Goal: Task Accomplishment & Management: Manage account settings

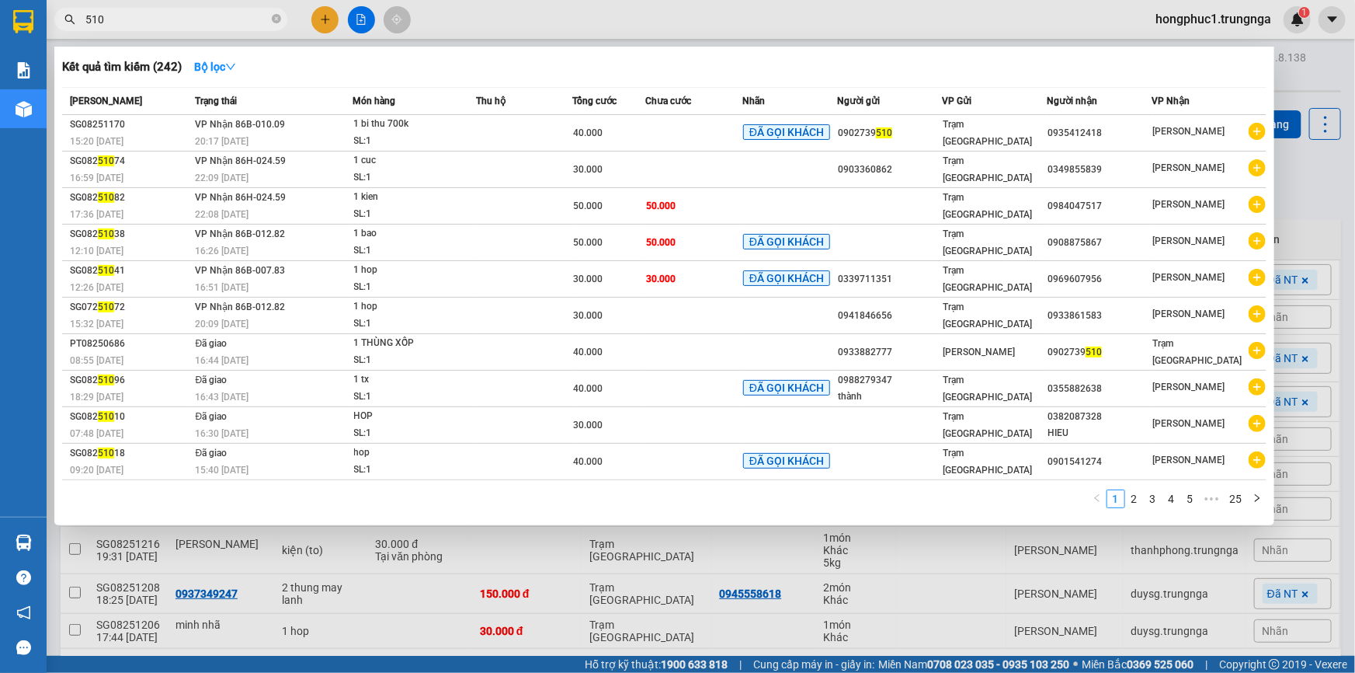
click at [180, 23] on input "510" at bounding box center [176, 19] width 183 height 17
type input "5"
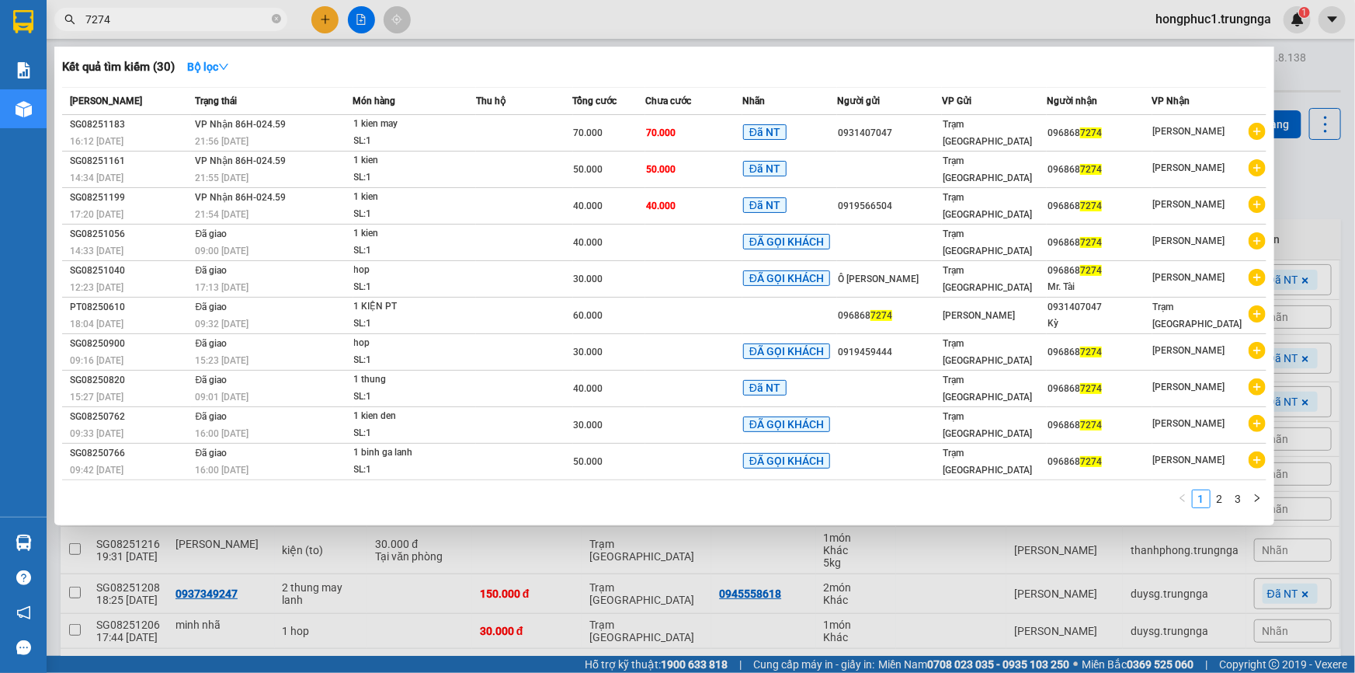
click at [128, 23] on input "7274" at bounding box center [176, 19] width 183 height 17
type input "7"
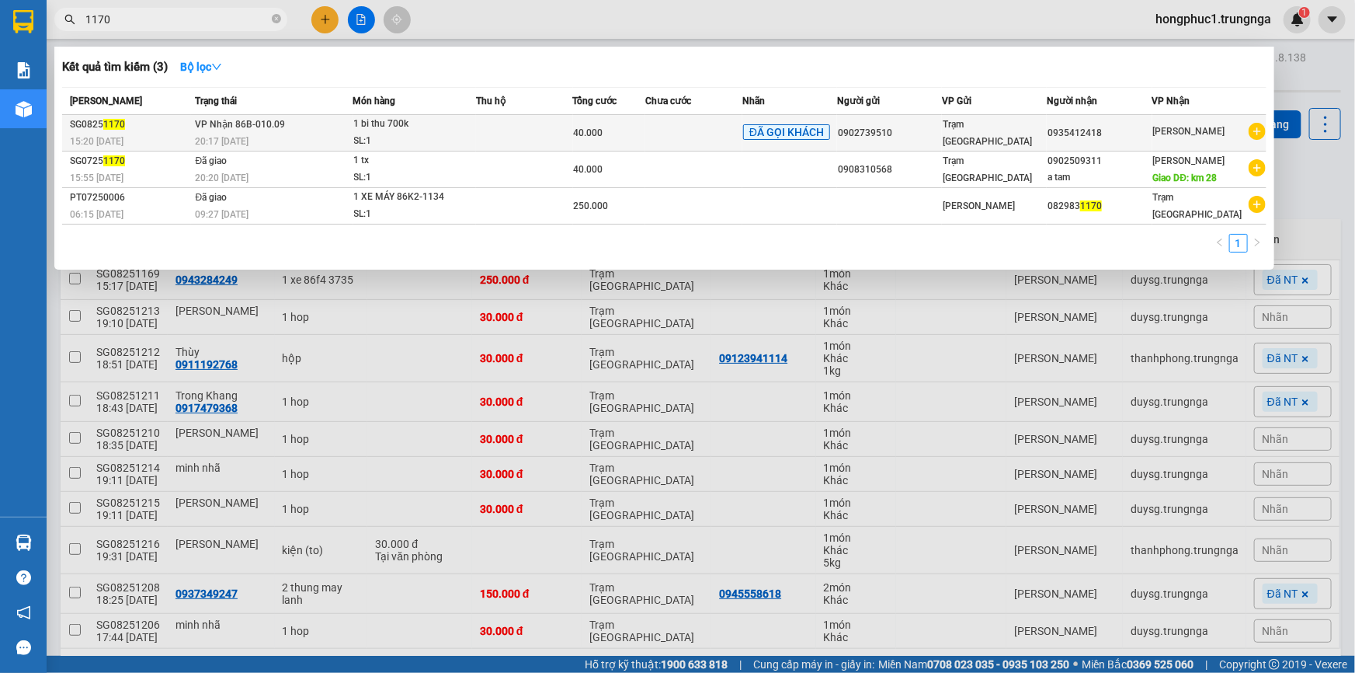
type input "1170"
click at [380, 125] on div "1 bi thu 700k" at bounding box center [412, 124] width 116 height 17
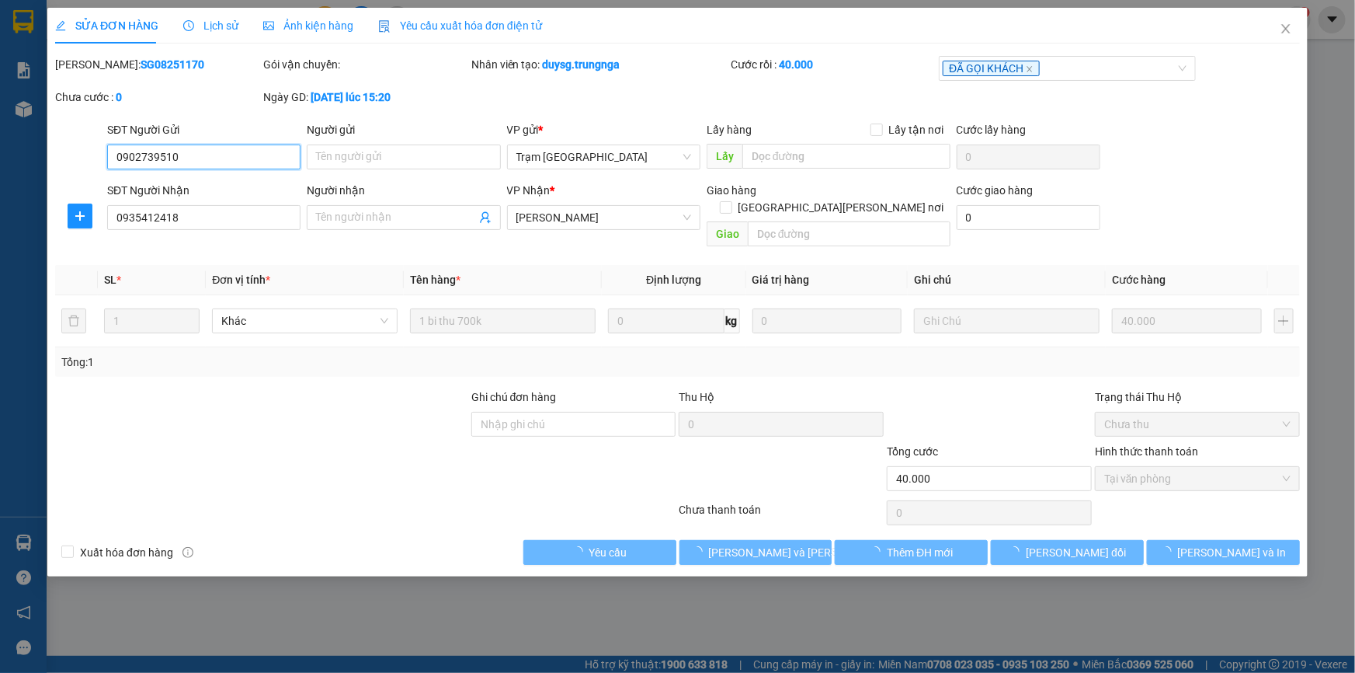
type input "0902739510"
type input "0935412418"
type input "40.000"
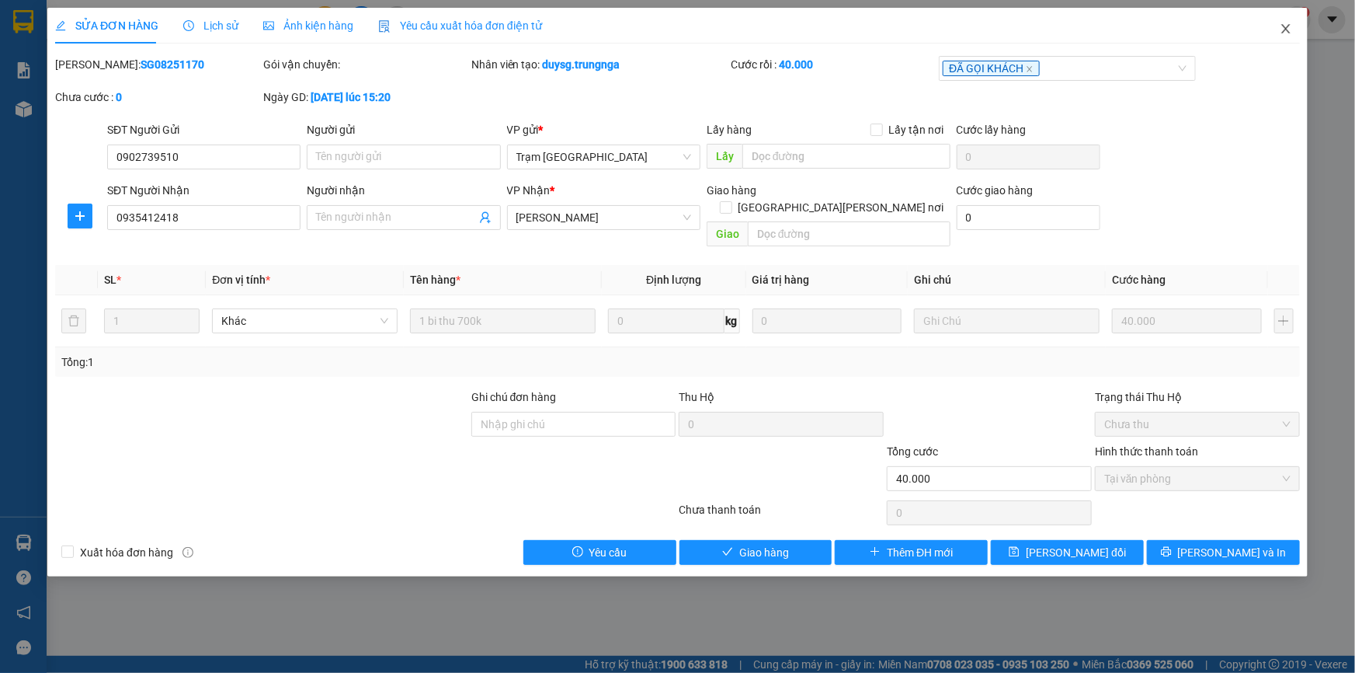
click at [1284, 33] on icon "close" at bounding box center [1286, 29] width 12 height 12
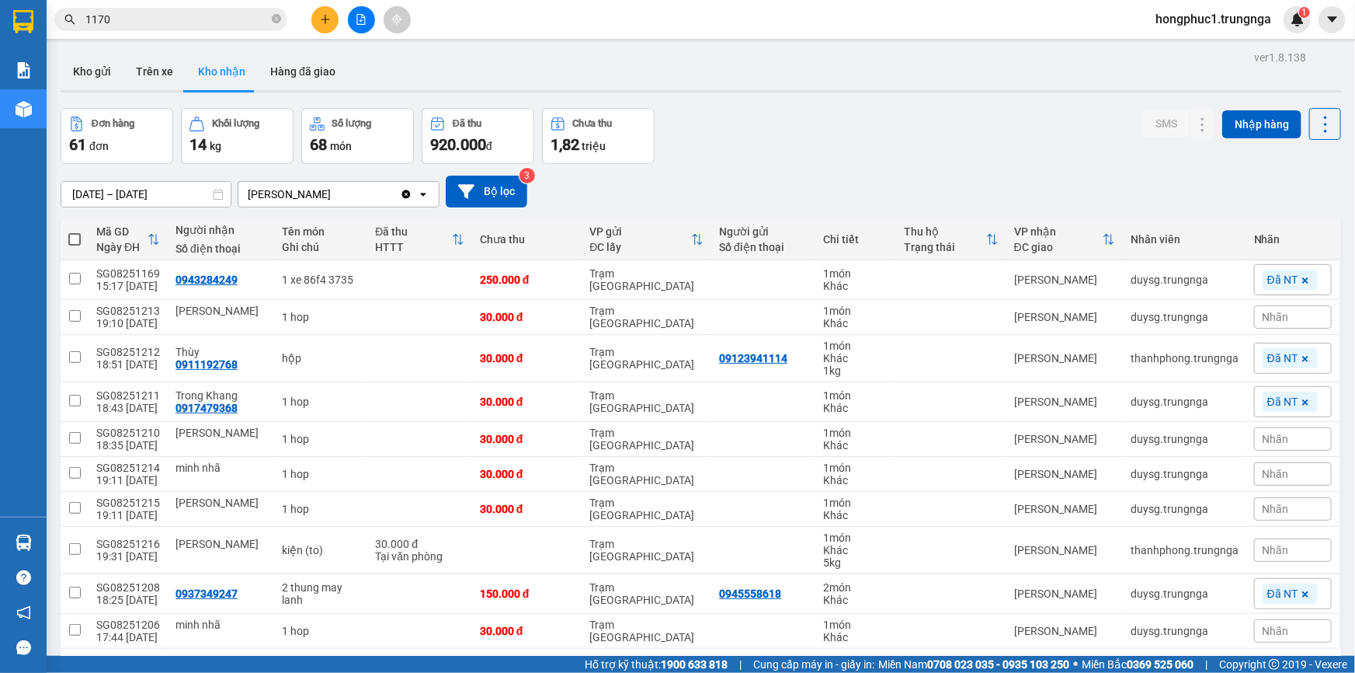
click at [1234, 23] on span "hongphuc1.trungnga" at bounding box center [1213, 18] width 141 height 19
click at [1194, 53] on span "Đăng xuất" at bounding box center [1220, 48] width 110 height 17
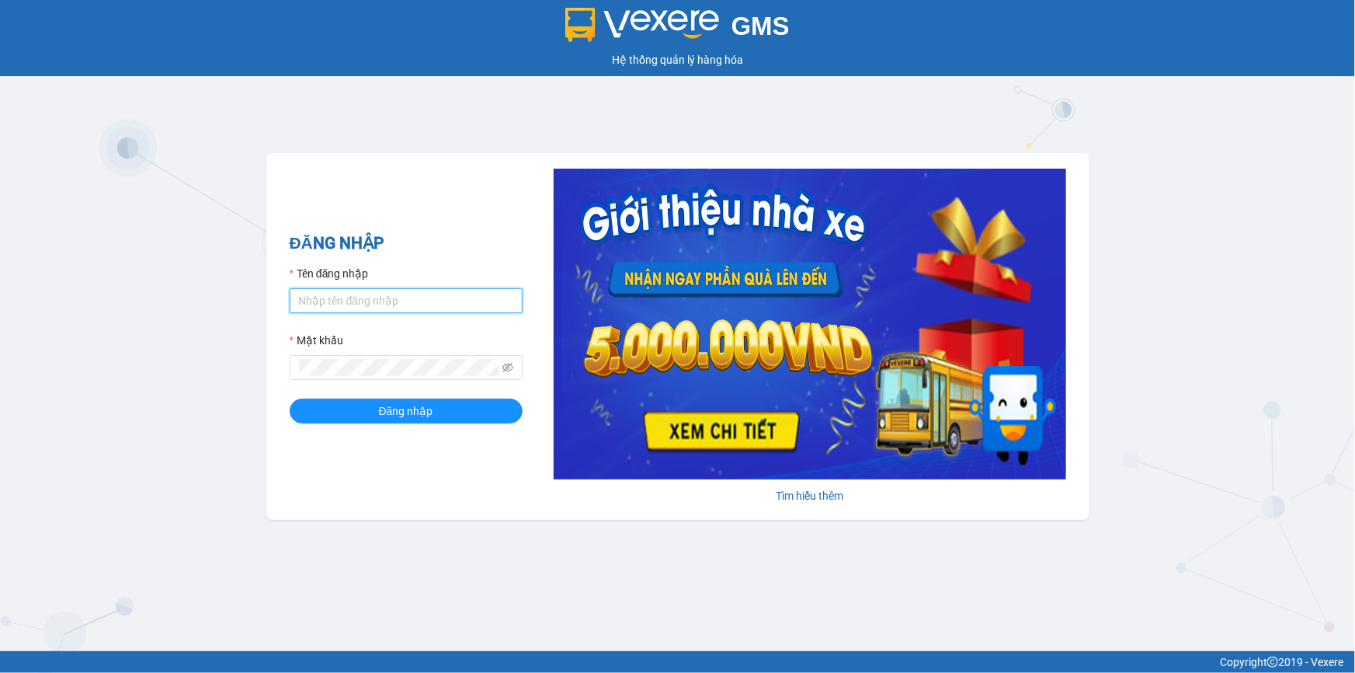
type input "ngoclan1.trungnga"
drag, startPoint x: 411, startPoint y: 303, endPoint x: 290, endPoint y: 307, distance: 120.4
click at [290, 307] on input "ngoclan1.trungnga" at bounding box center [406, 300] width 233 height 25
type input "H"
type input "votram1.trungnga"
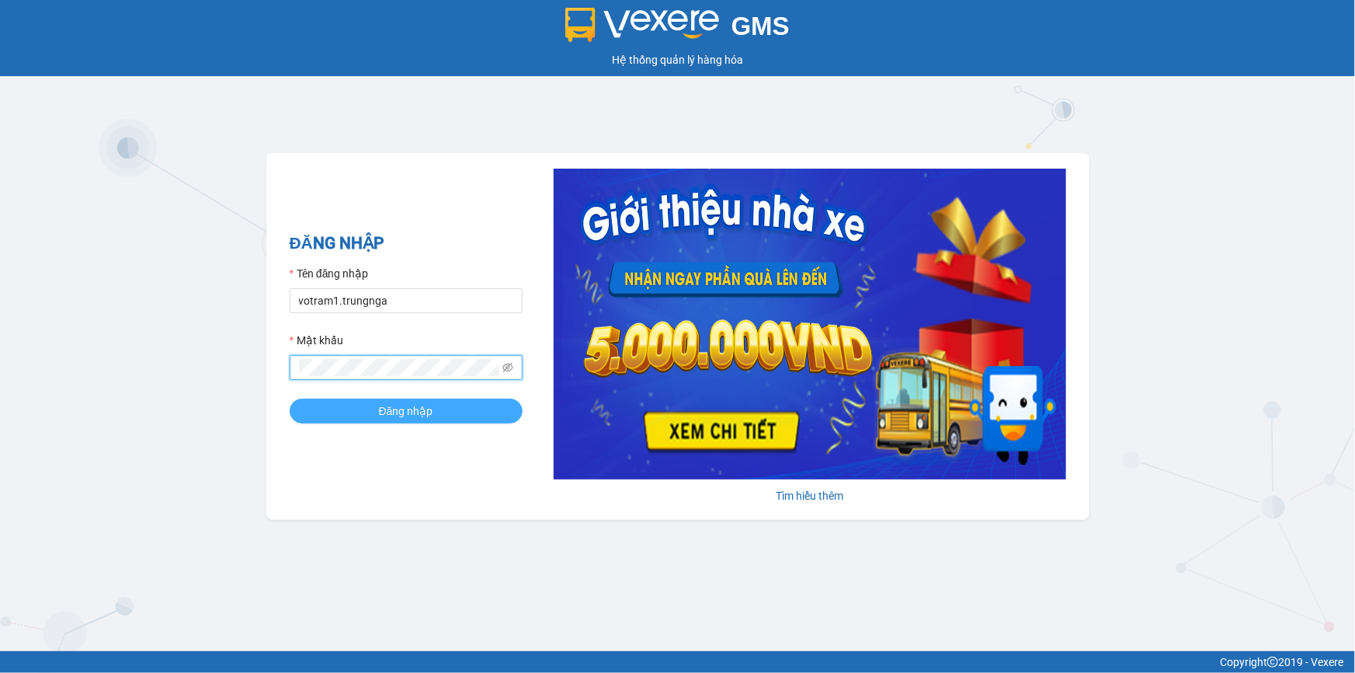
click at [352, 404] on button "Đăng nhập" at bounding box center [406, 410] width 233 height 25
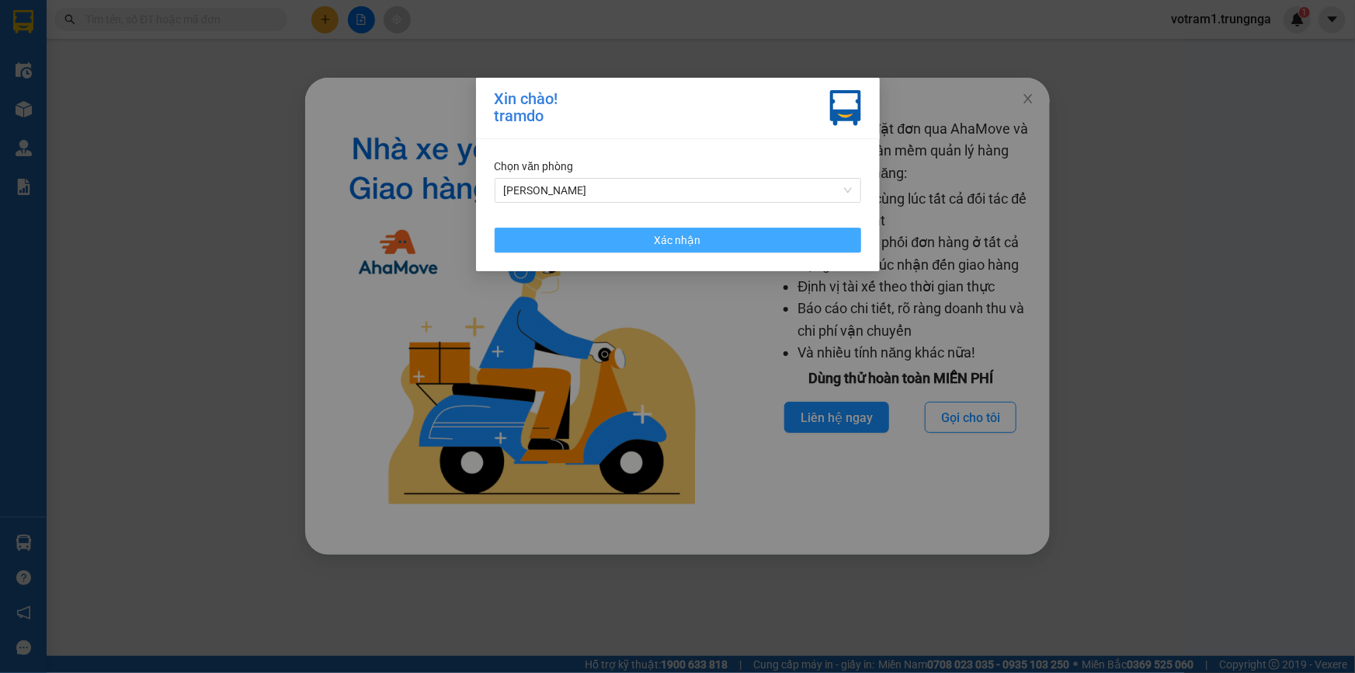
drag, startPoint x: 698, startPoint y: 238, endPoint x: 311, endPoint y: 5, distance: 452.2
click at [697, 238] on span "Xác nhận" at bounding box center [678, 239] width 47 height 17
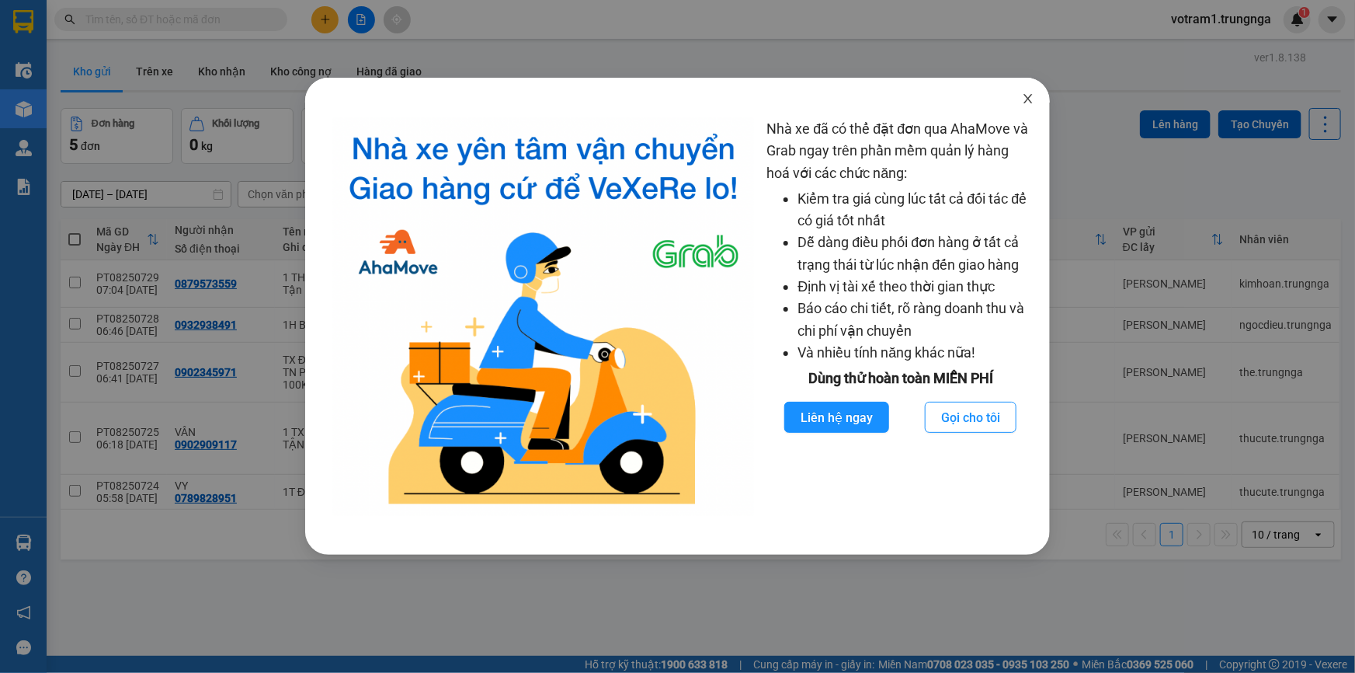
click at [1028, 104] on icon "close" at bounding box center [1028, 98] width 12 height 12
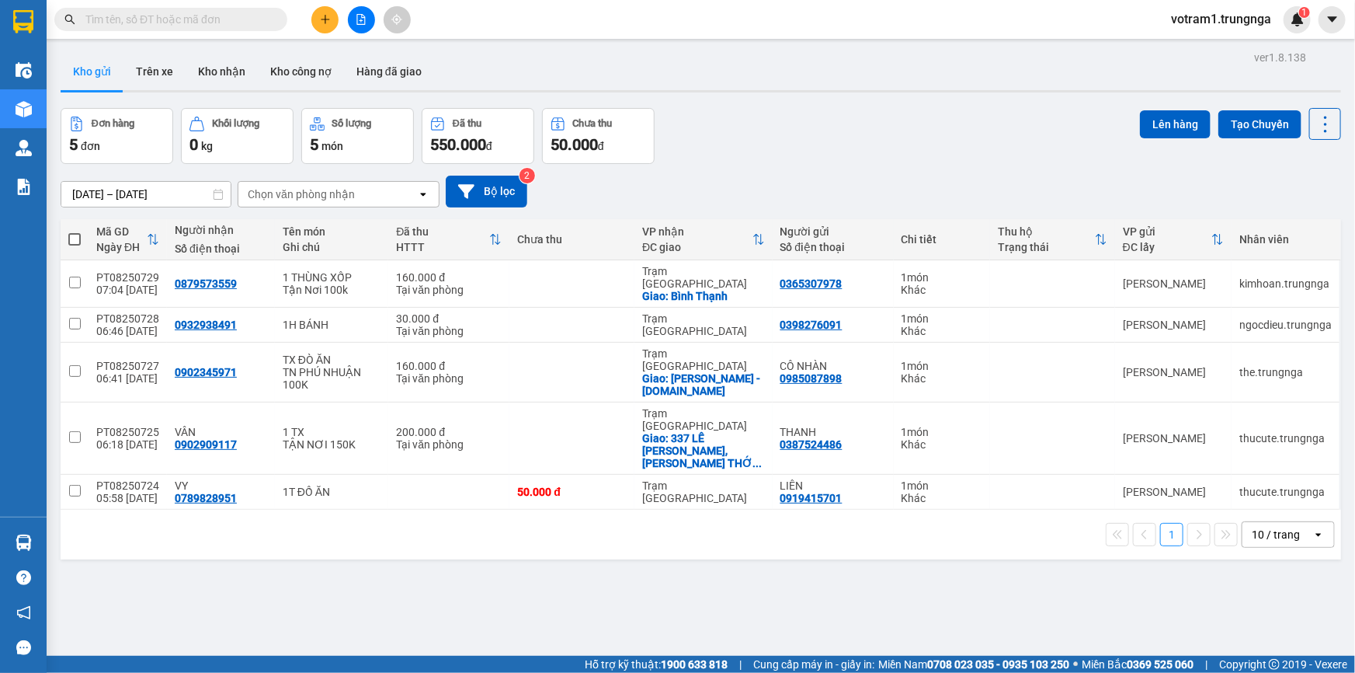
click at [186, 19] on input "text" at bounding box center [176, 19] width 183 height 17
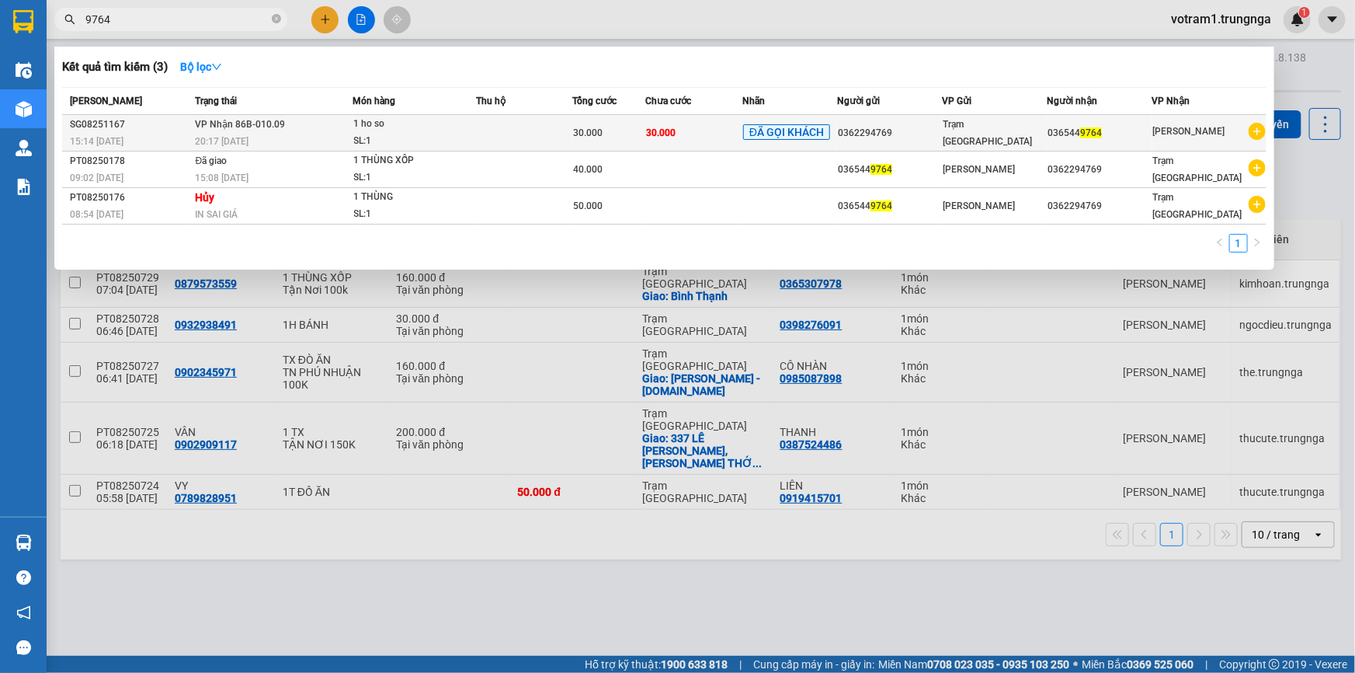
type input "9764"
click at [994, 144] on td "Trạm [GEOGRAPHIC_DATA]" at bounding box center [994, 133] width 105 height 36
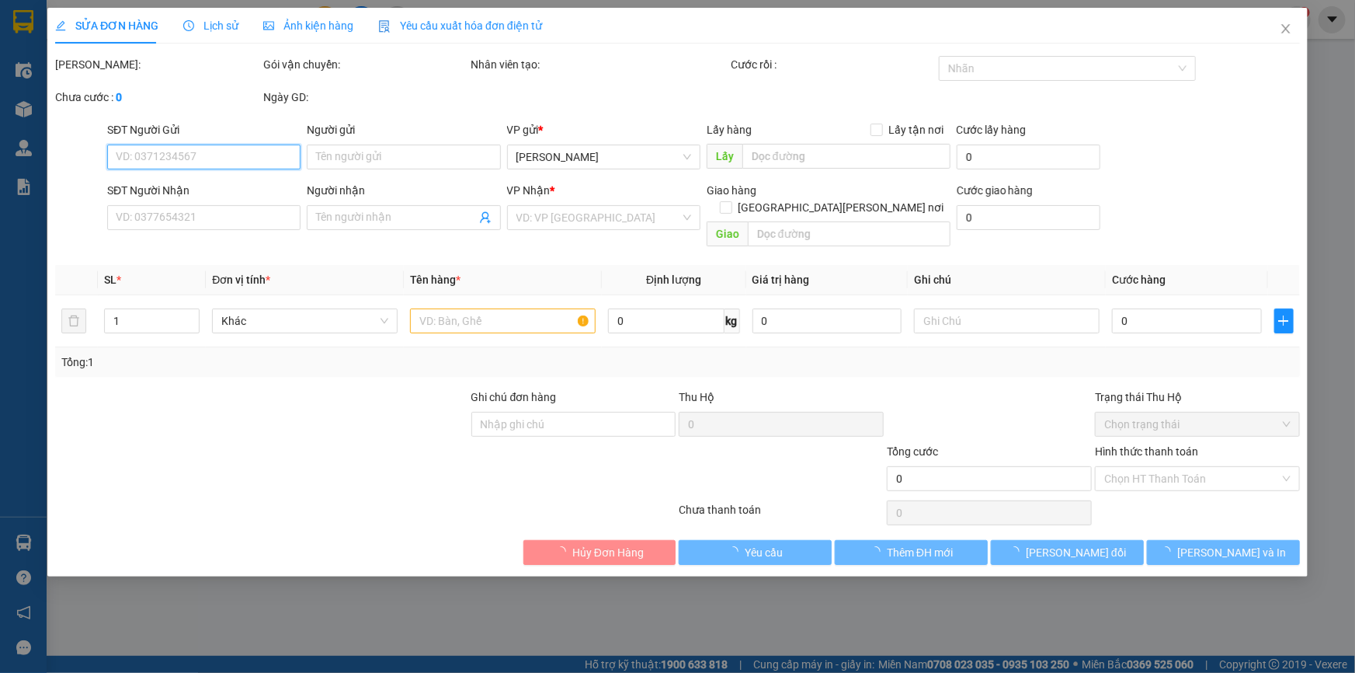
type input "0362294769"
type input "0365449764"
type input "30.000"
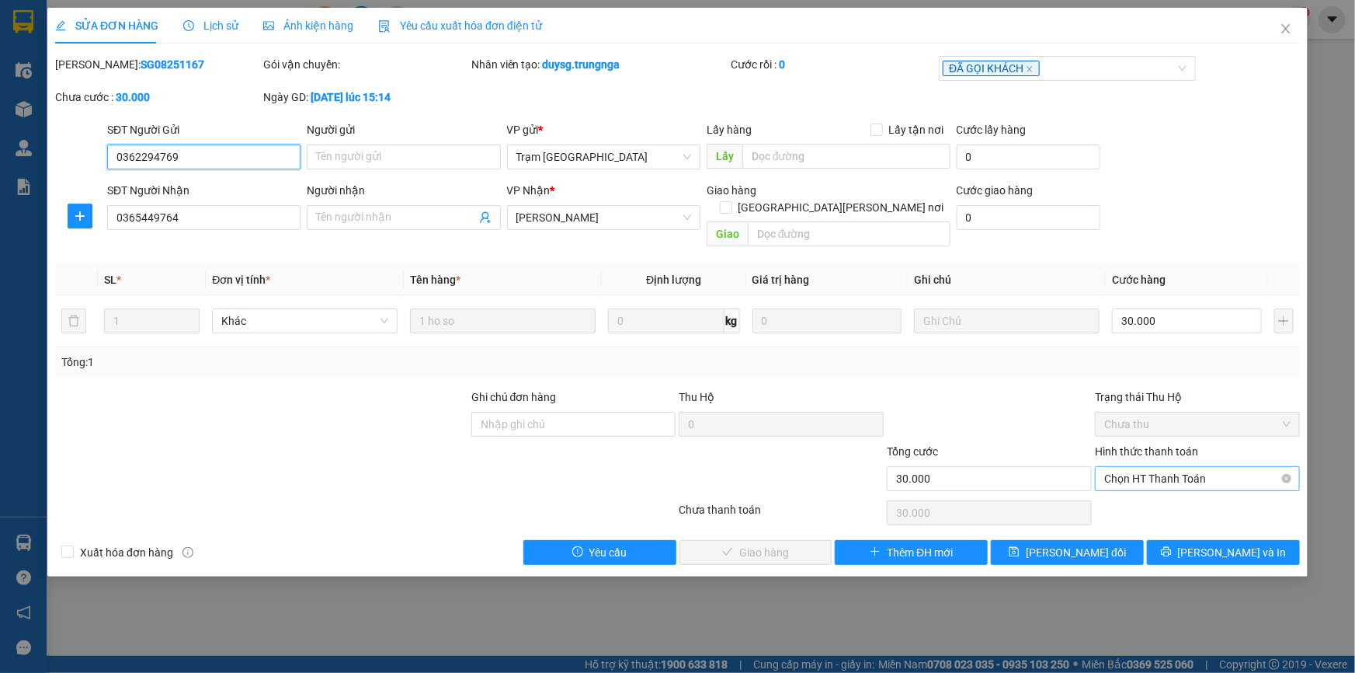
click at [1150, 467] on span "Chọn HT Thanh Toán" at bounding box center [1197, 478] width 186 height 23
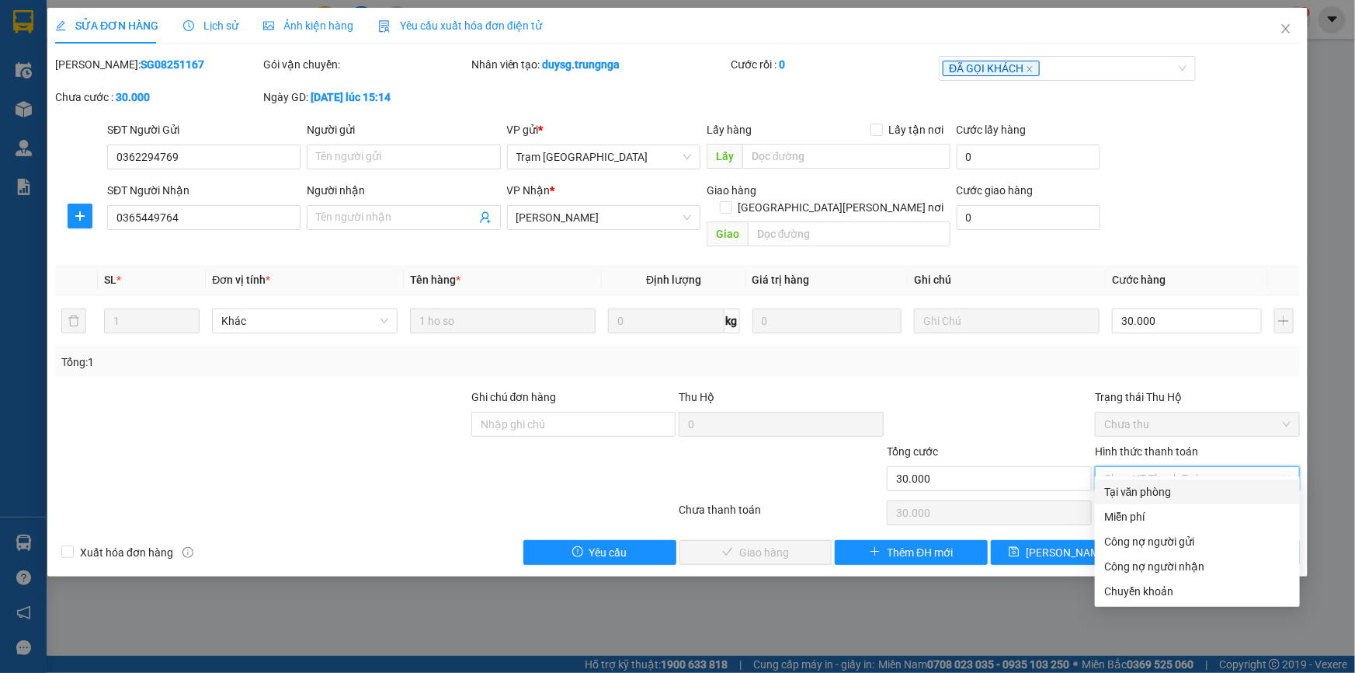
click at [1148, 494] on div "Tại văn phòng" at bounding box center [1197, 491] width 186 height 17
type input "0"
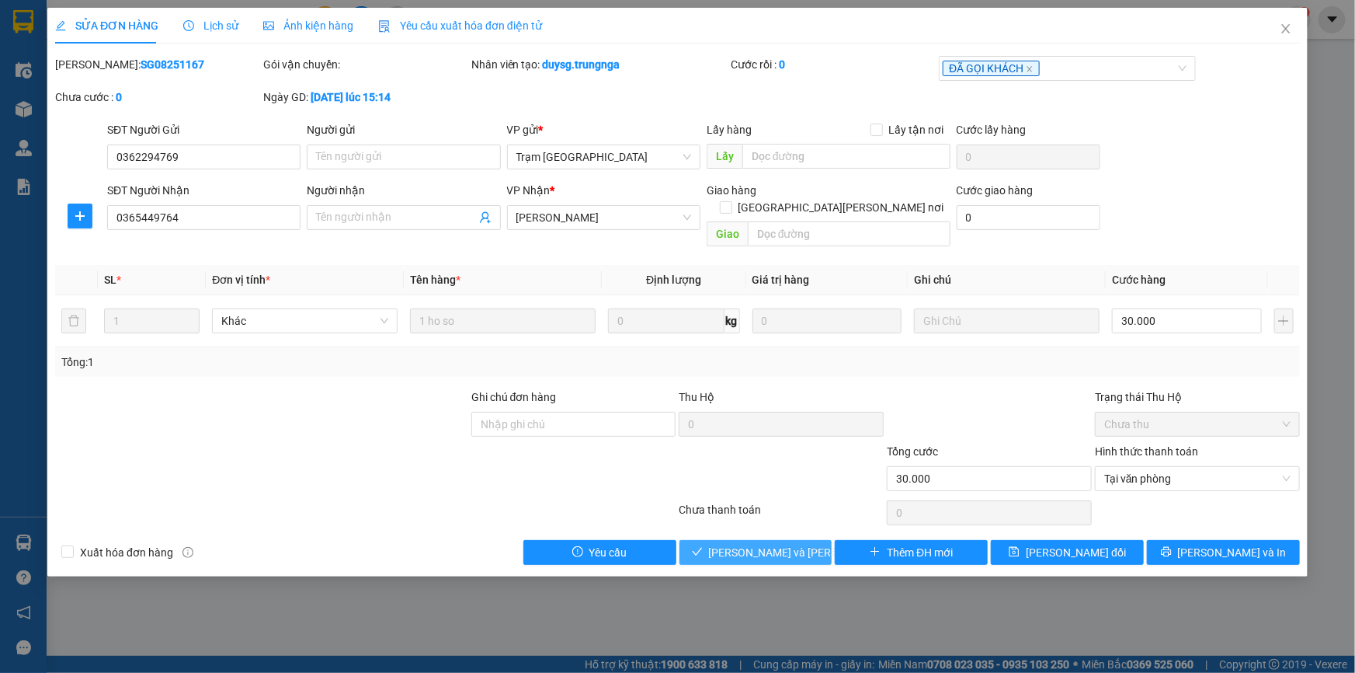
click at [804, 544] on span "[PERSON_NAME] và Giao hàng" at bounding box center [814, 552] width 210 height 17
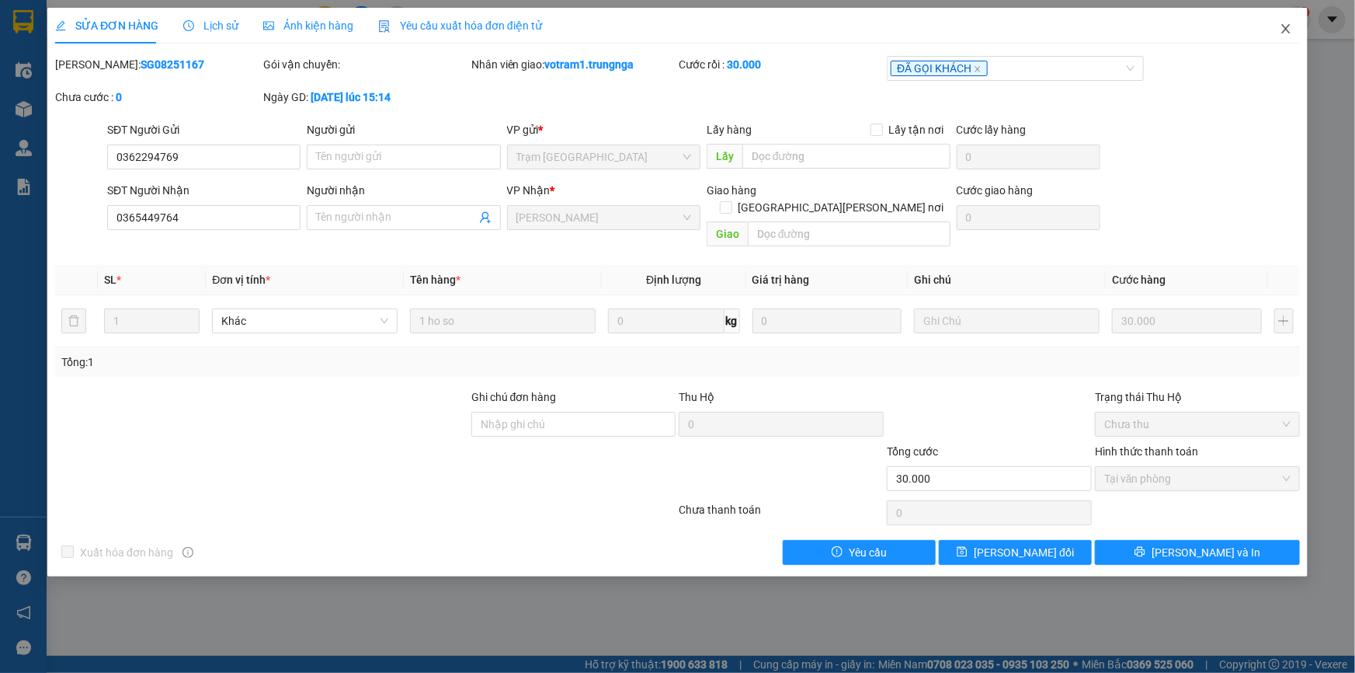
click at [1285, 30] on icon "close" at bounding box center [1285, 28] width 9 height 9
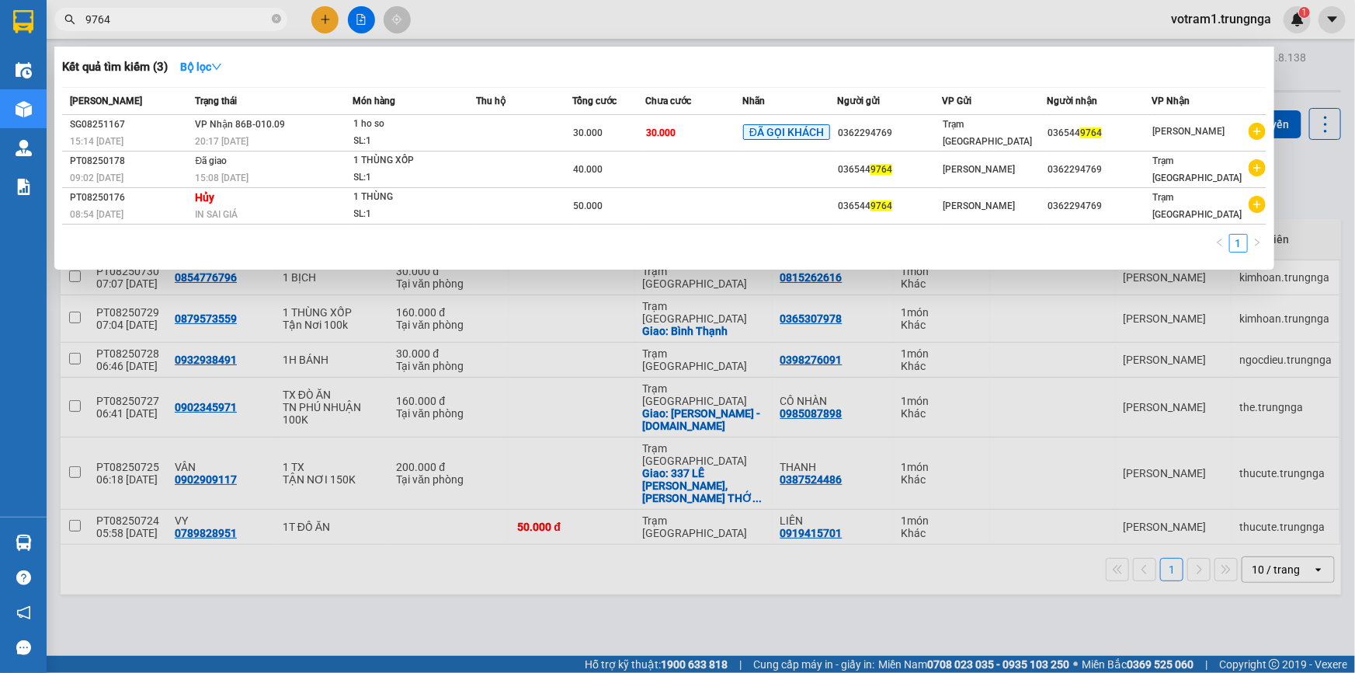
click at [227, 21] on input "9764" at bounding box center [176, 19] width 183 height 17
type input "9"
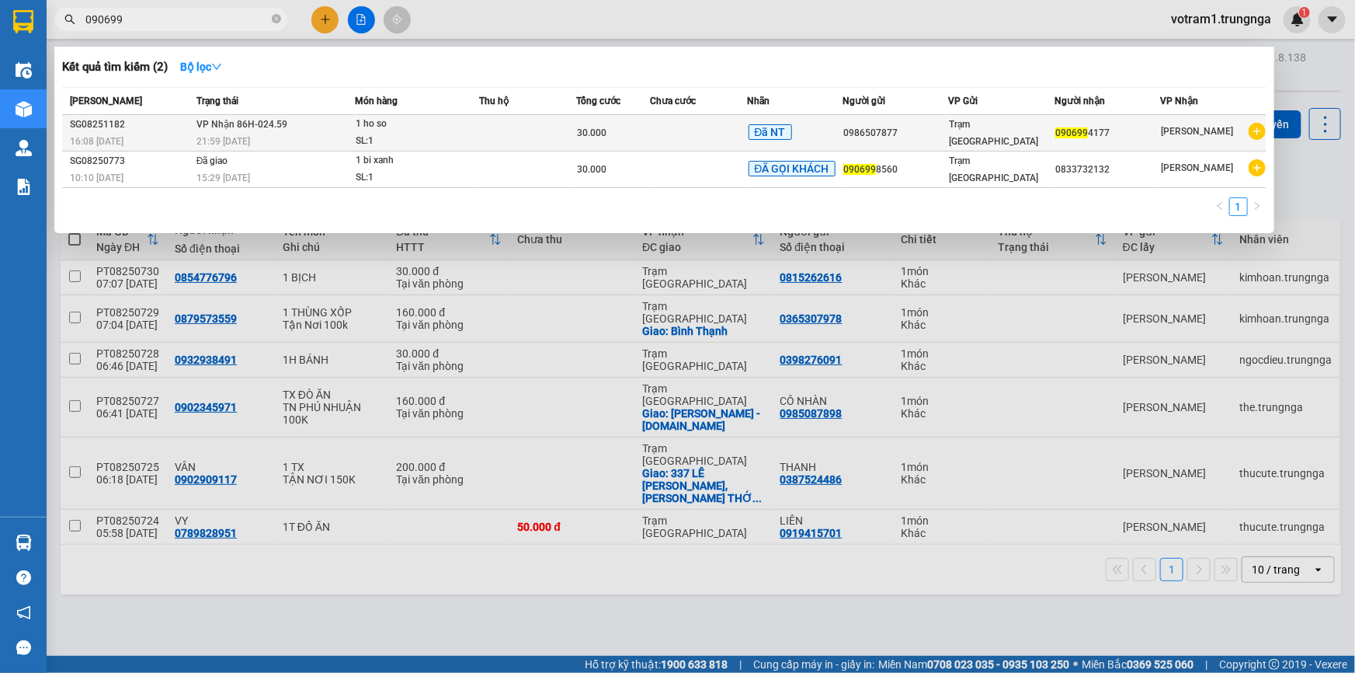
type input "090699"
click at [666, 137] on td at bounding box center [699, 133] width 98 height 36
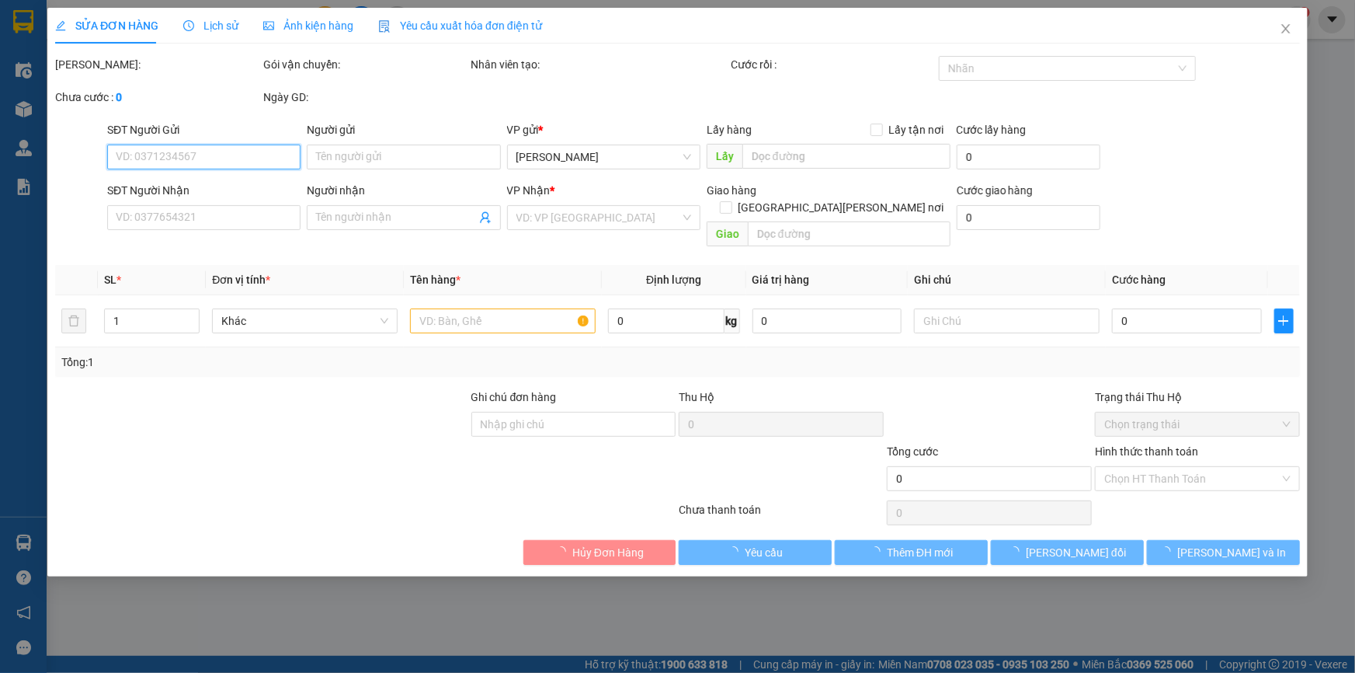
type input "0986507877"
type input "0906994177"
type input "30.000"
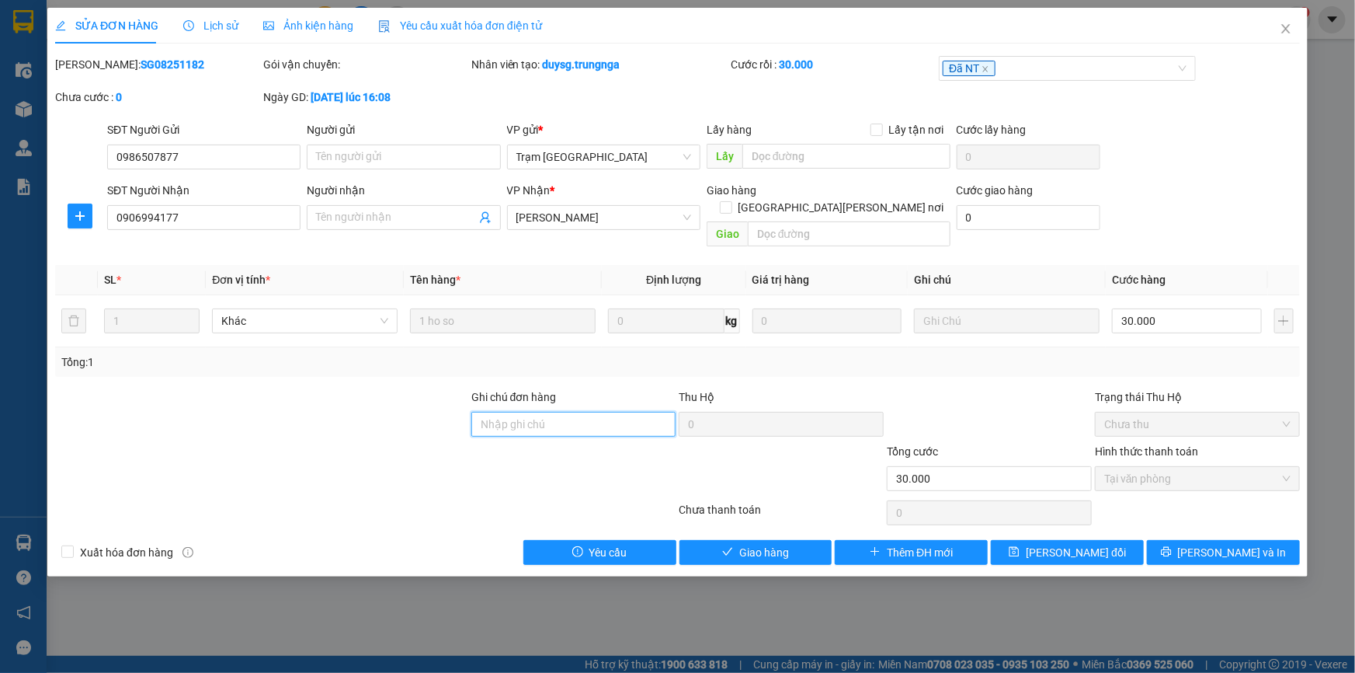
click at [570, 412] on input "Ghi chú đơn hàng" at bounding box center [573, 424] width 205 height 25
type input "CHU 9"
click at [963, 388] on div at bounding box center [989, 415] width 208 height 54
click at [1293, 32] on span "Close" at bounding box center [1285, 29] width 43 height 43
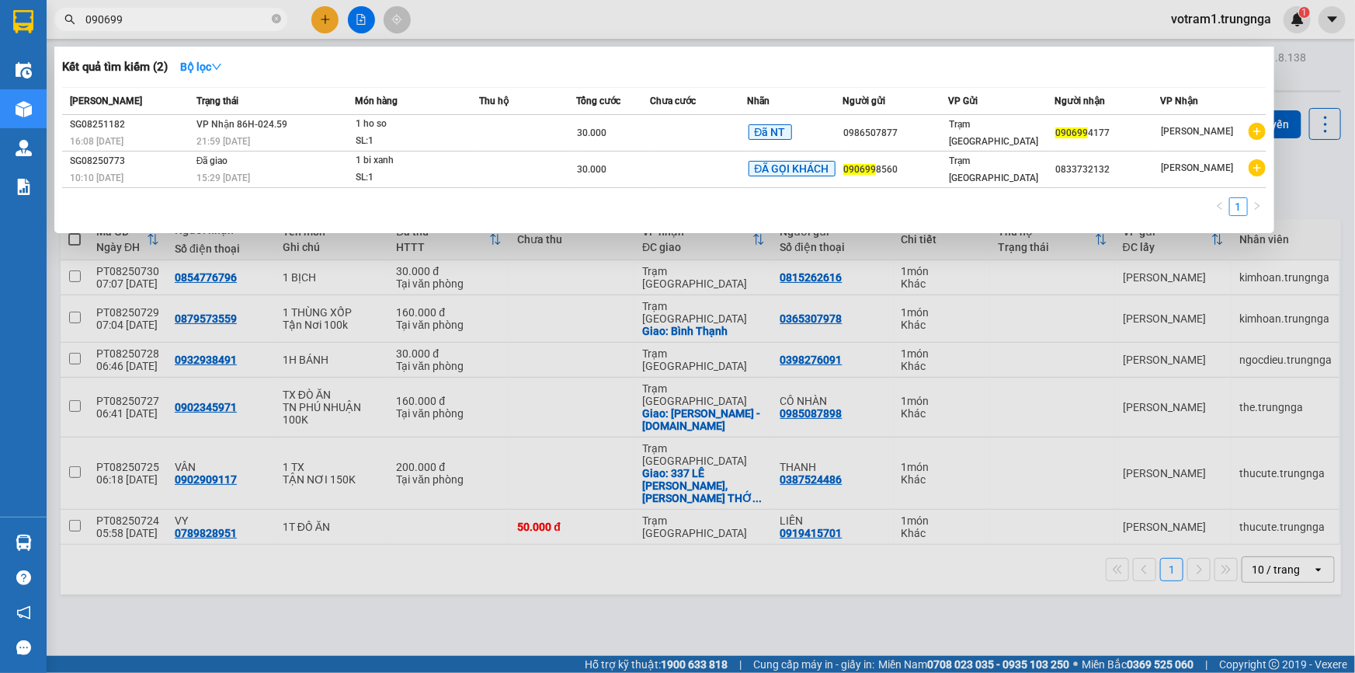
click at [176, 19] on input "090699" at bounding box center [176, 19] width 183 height 17
type input "0"
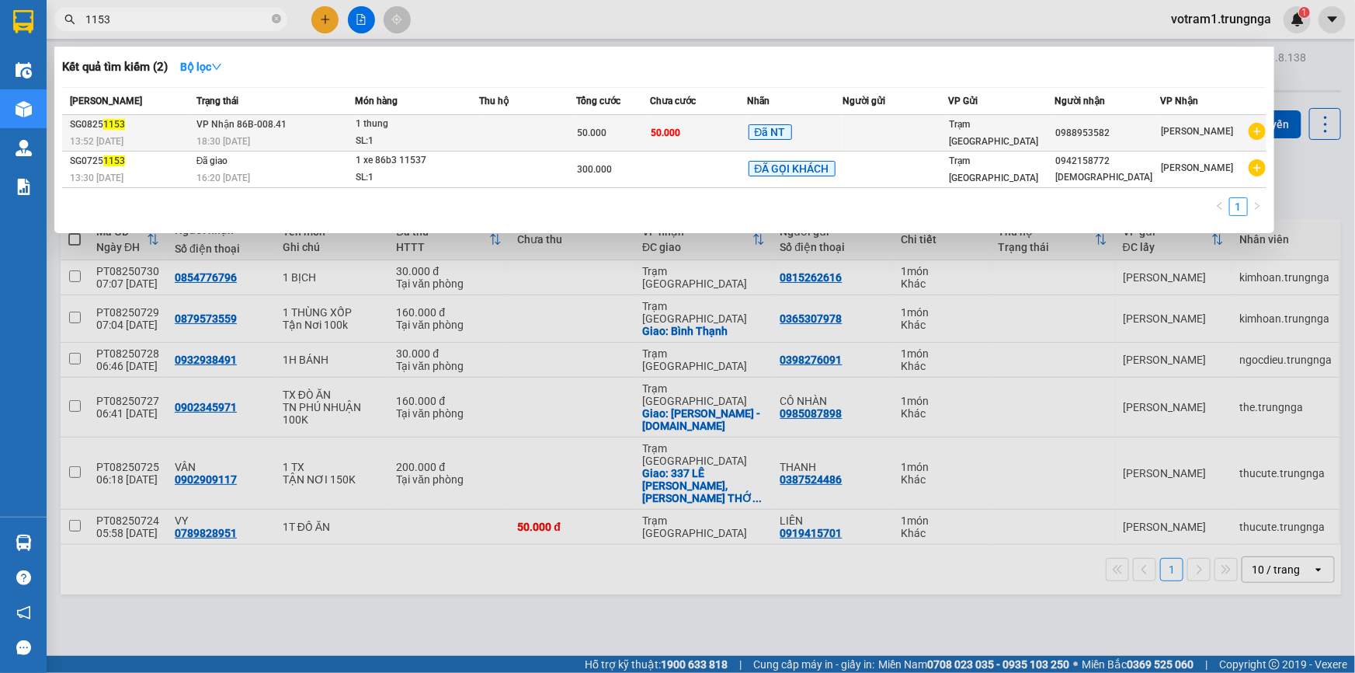
type input "1153"
click at [253, 123] on span "VP Nhận 86B-008.41" at bounding box center [241, 124] width 90 height 11
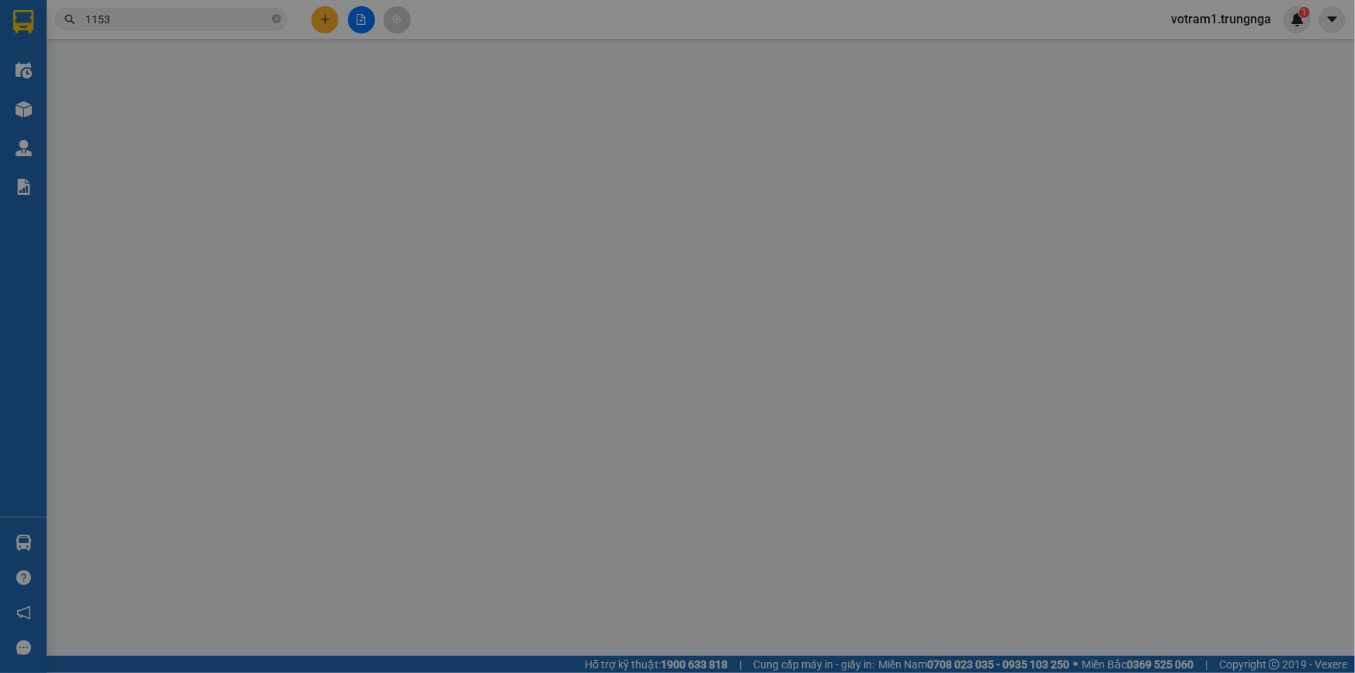
type input "0988953582"
type input "50.000"
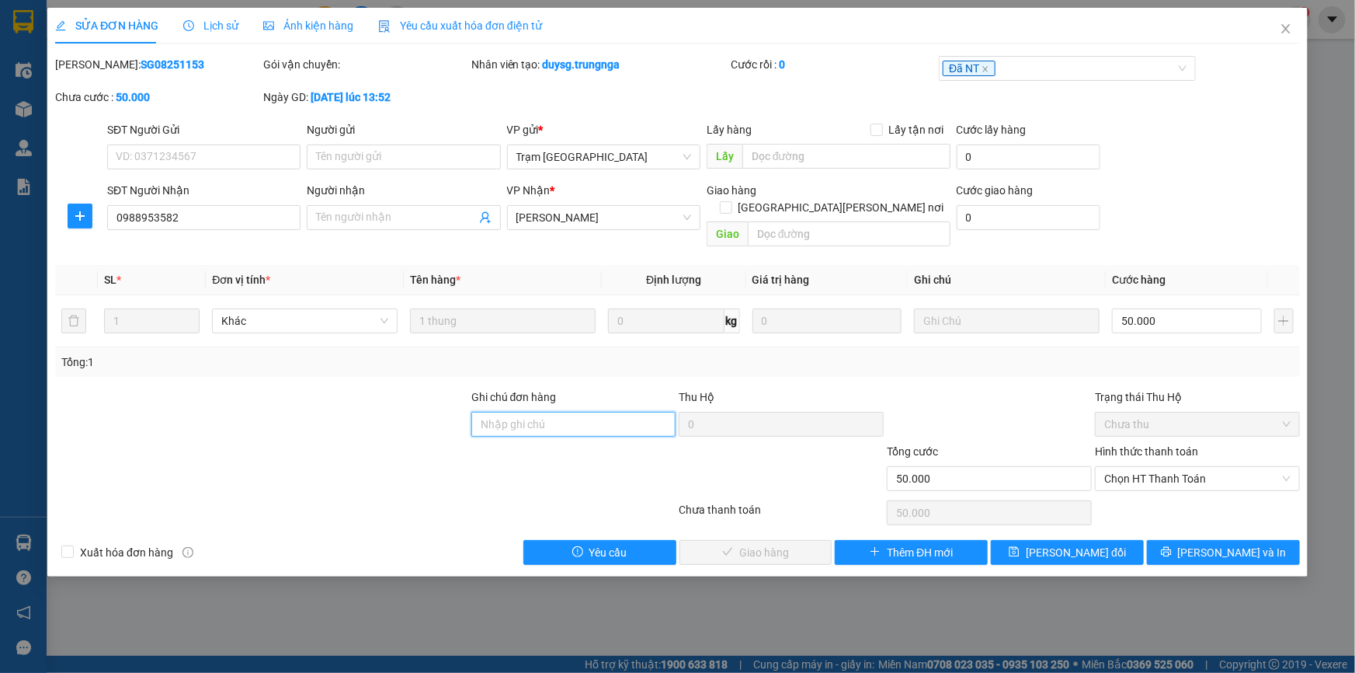
click at [589, 412] on input "Ghi chú đơn hàng" at bounding box center [573, 424] width 205 height 25
type input "C PHÚC GIAO"
click at [1178, 467] on span "Chọn HT Thanh Toán" at bounding box center [1197, 478] width 186 height 23
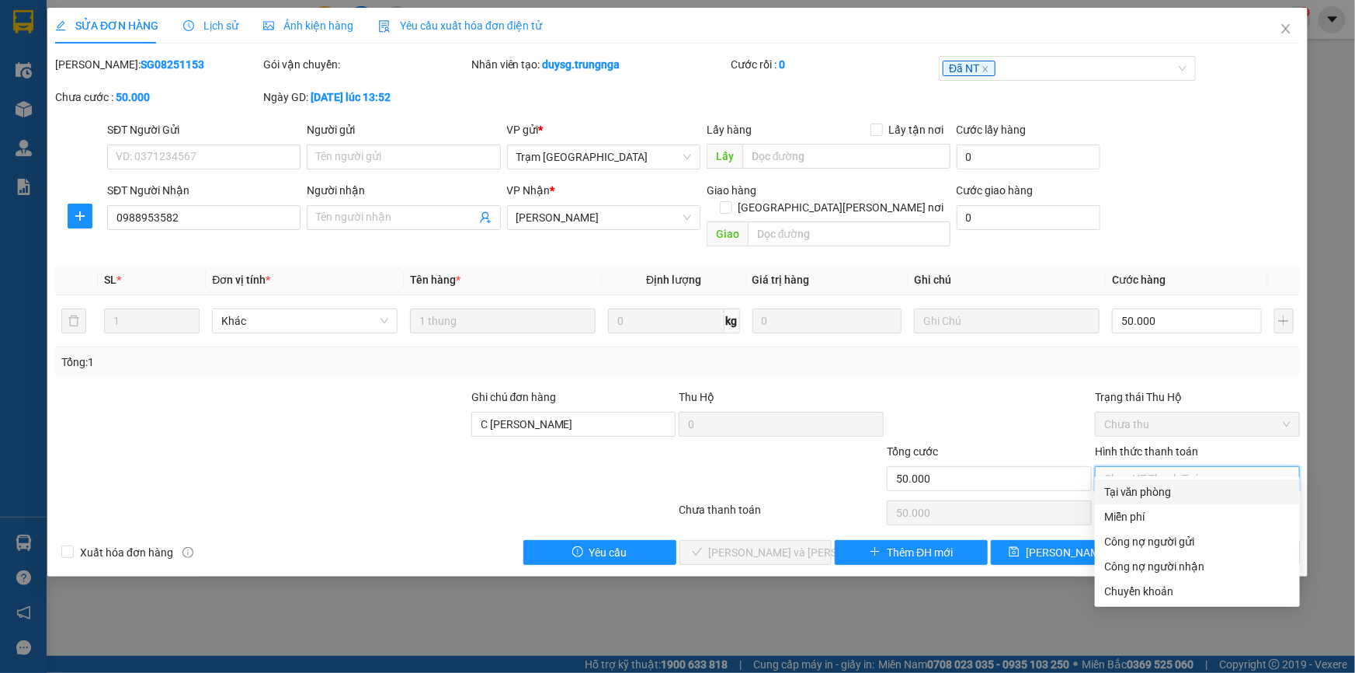
click at [1169, 495] on div "Tại văn phòng" at bounding box center [1197, 491] width 186 height 17
type input "0"
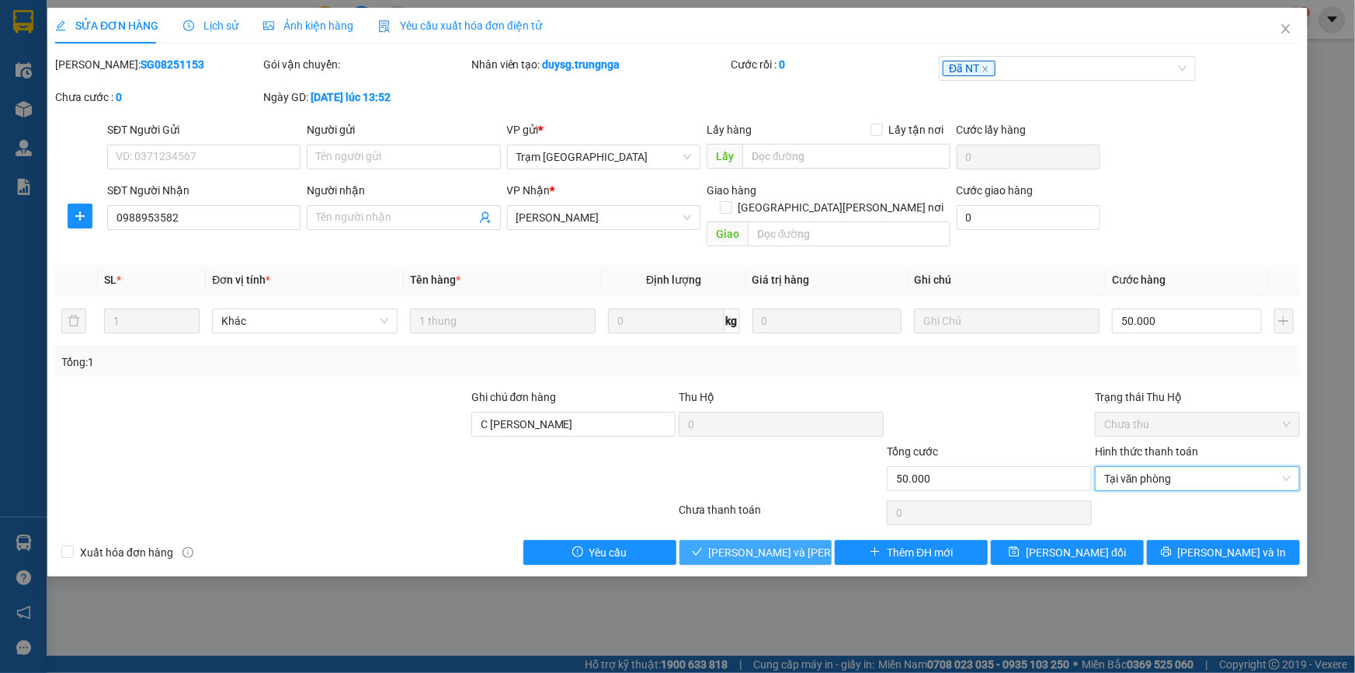
click at [791, 544] on span "[PERSON_NAME] và Giao hàng" at bounding box center [814, 552] width 210 height 17
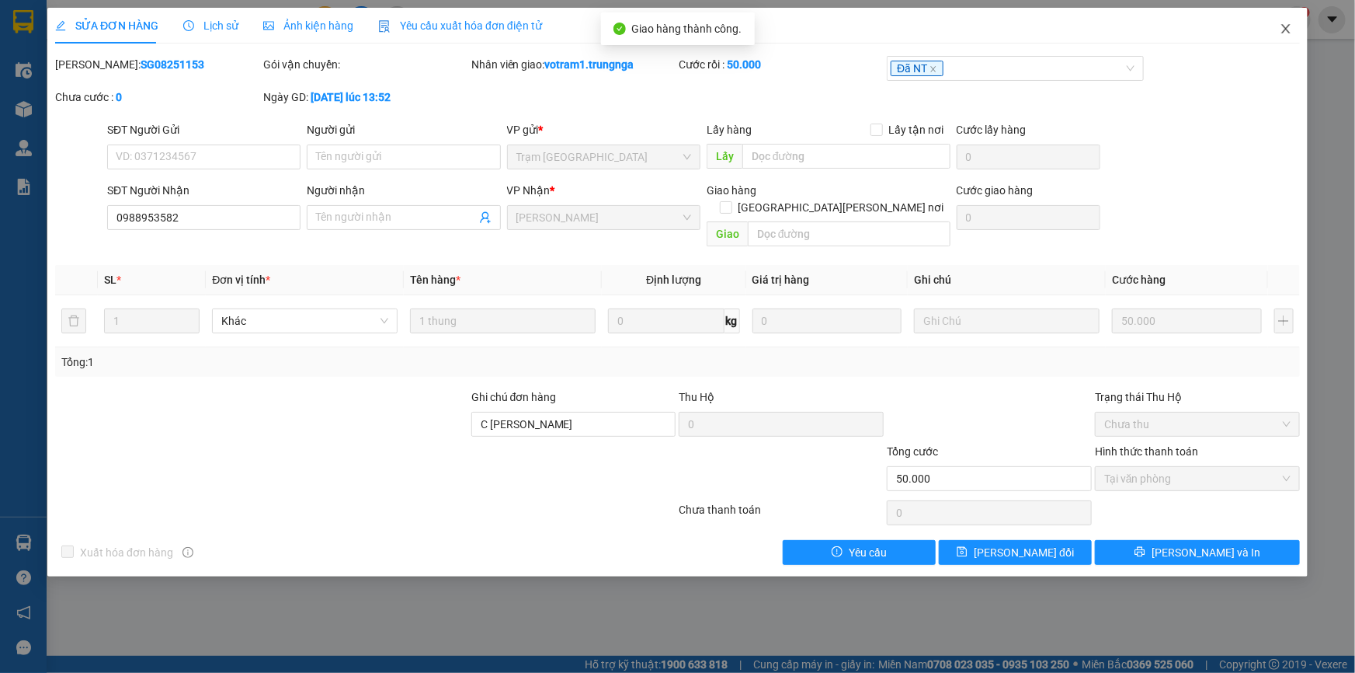
click at [1288, 31] on icon "close" at bounding box center [1285, 28] width 9 height 9
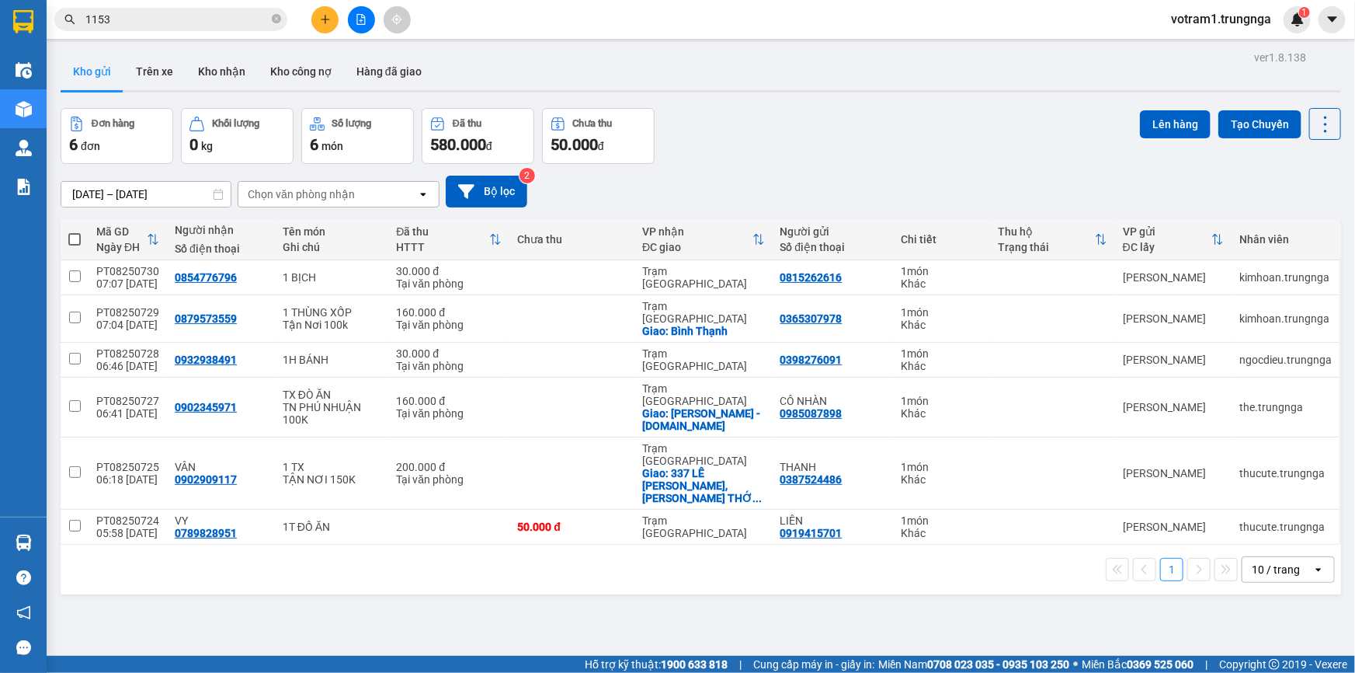
click at [210, 16] on input "1153" at bounding box center [176, 19] width 183 height 17
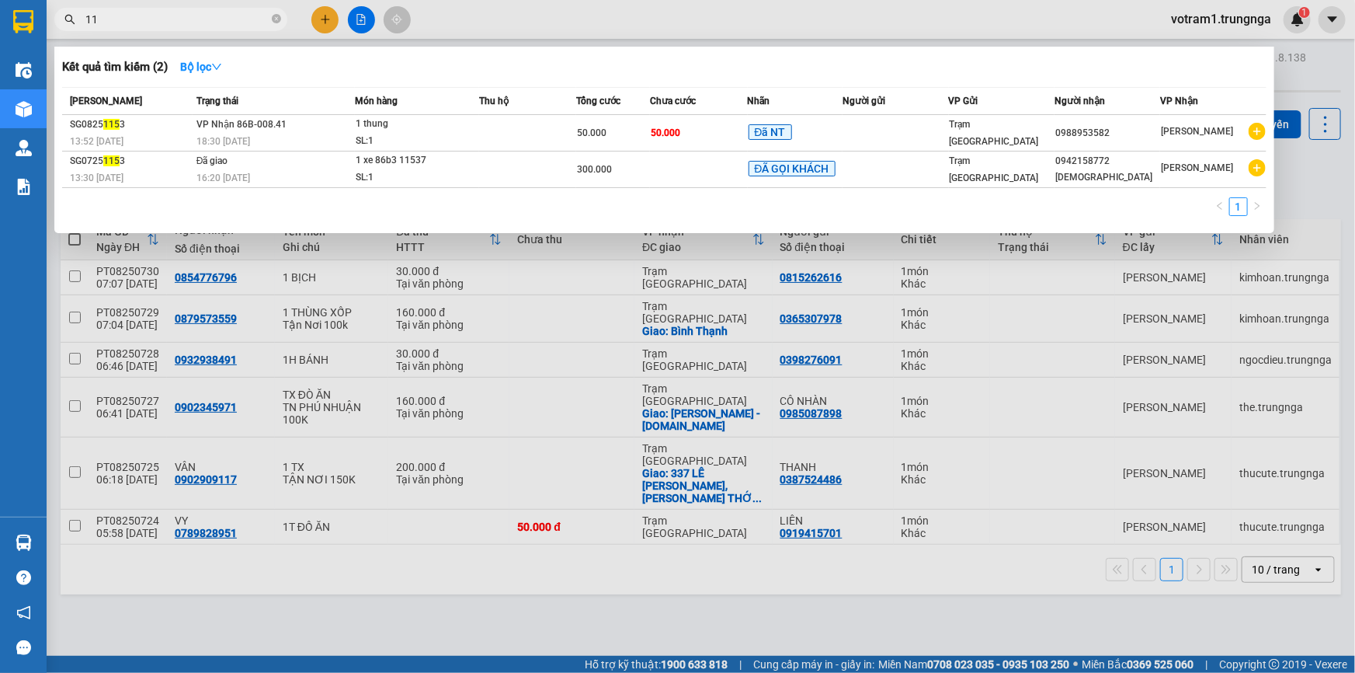
type input "1"
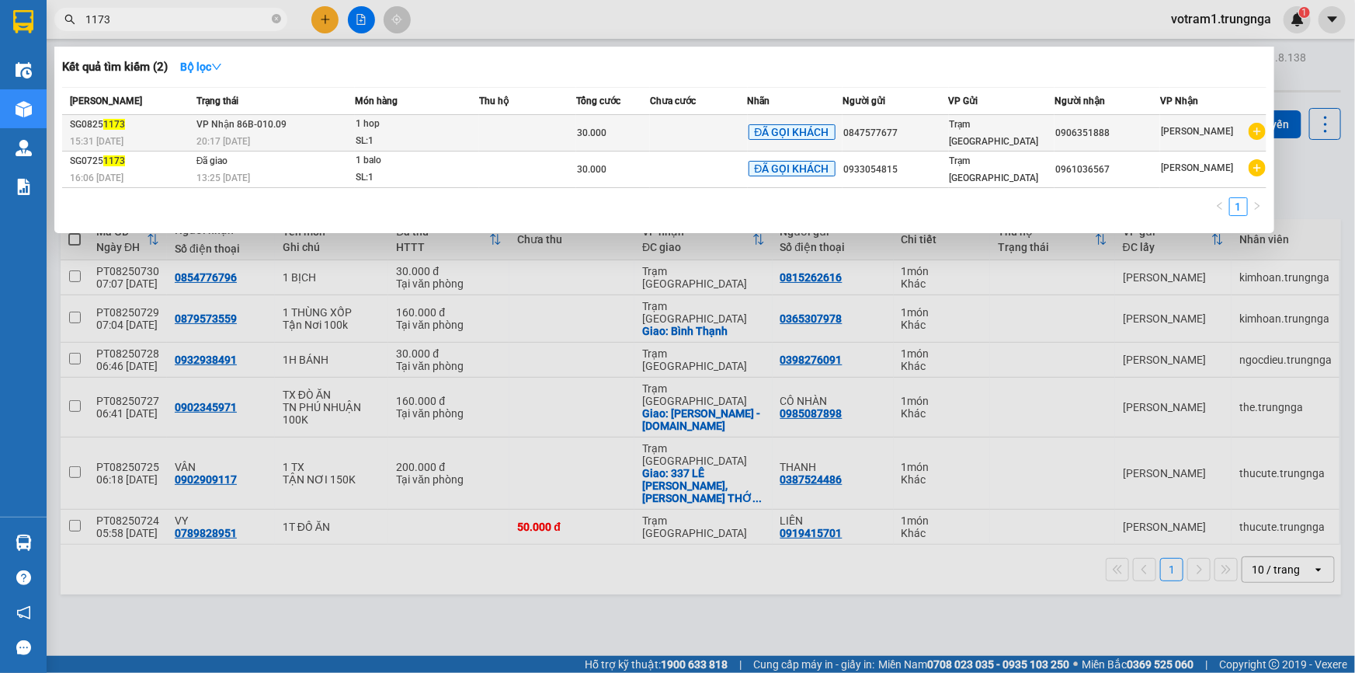
type input "1173"
click at [582, 131] on span "30.000" at bounding box center [592, 132] width 30 height 11
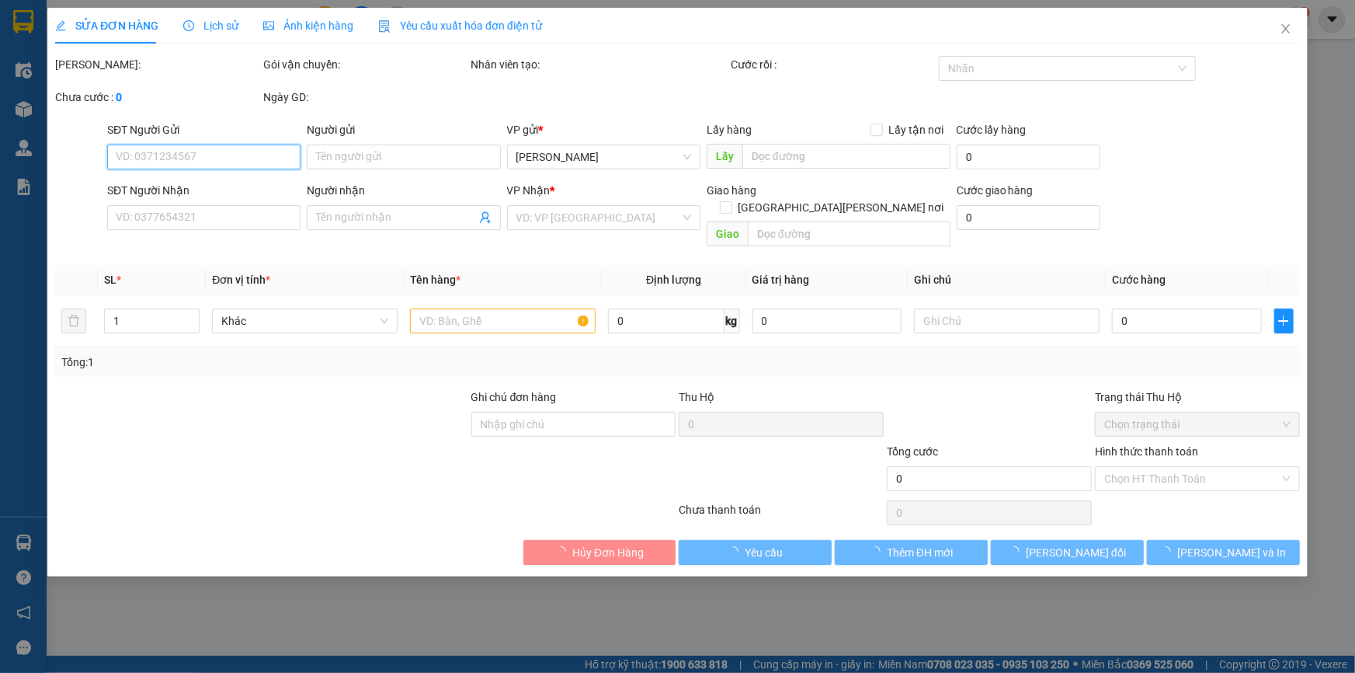
type input "0847577677"
type input "0906351888"
type input "30.000"
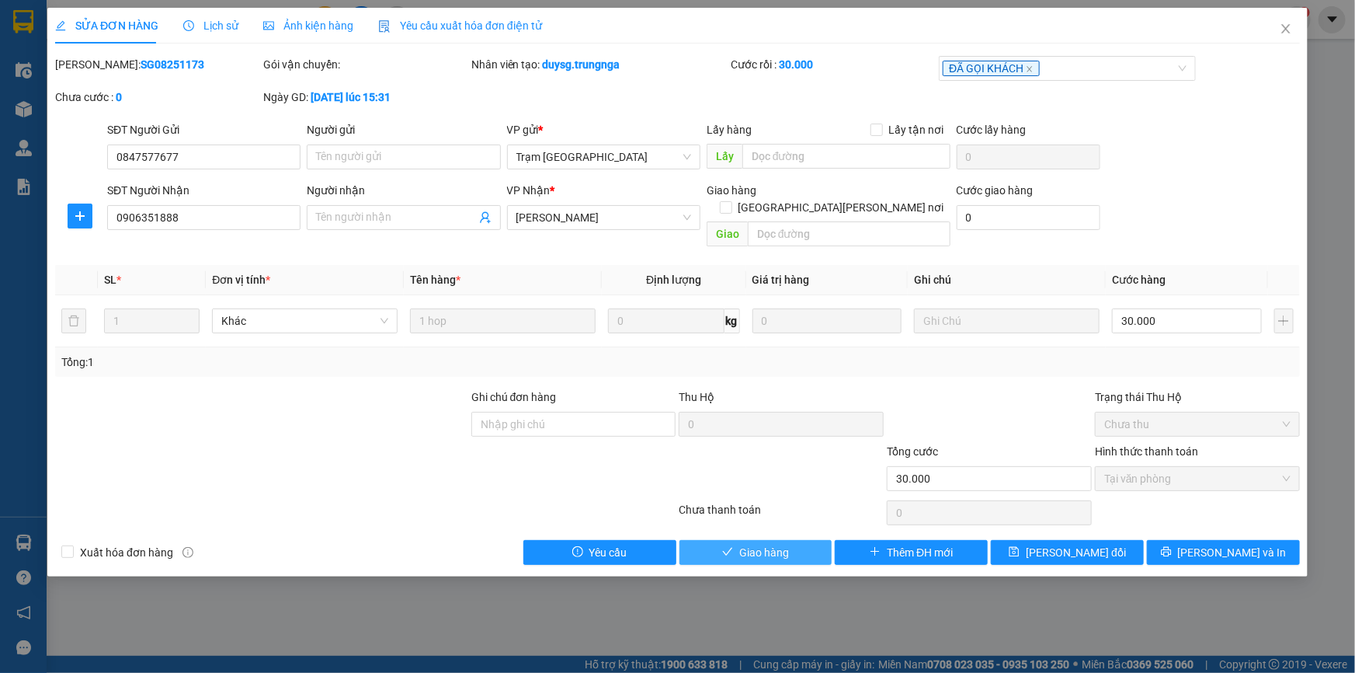
click at [782, 544] on span "Giao hàng" at bounding box center [764, 552] width 50 height 17
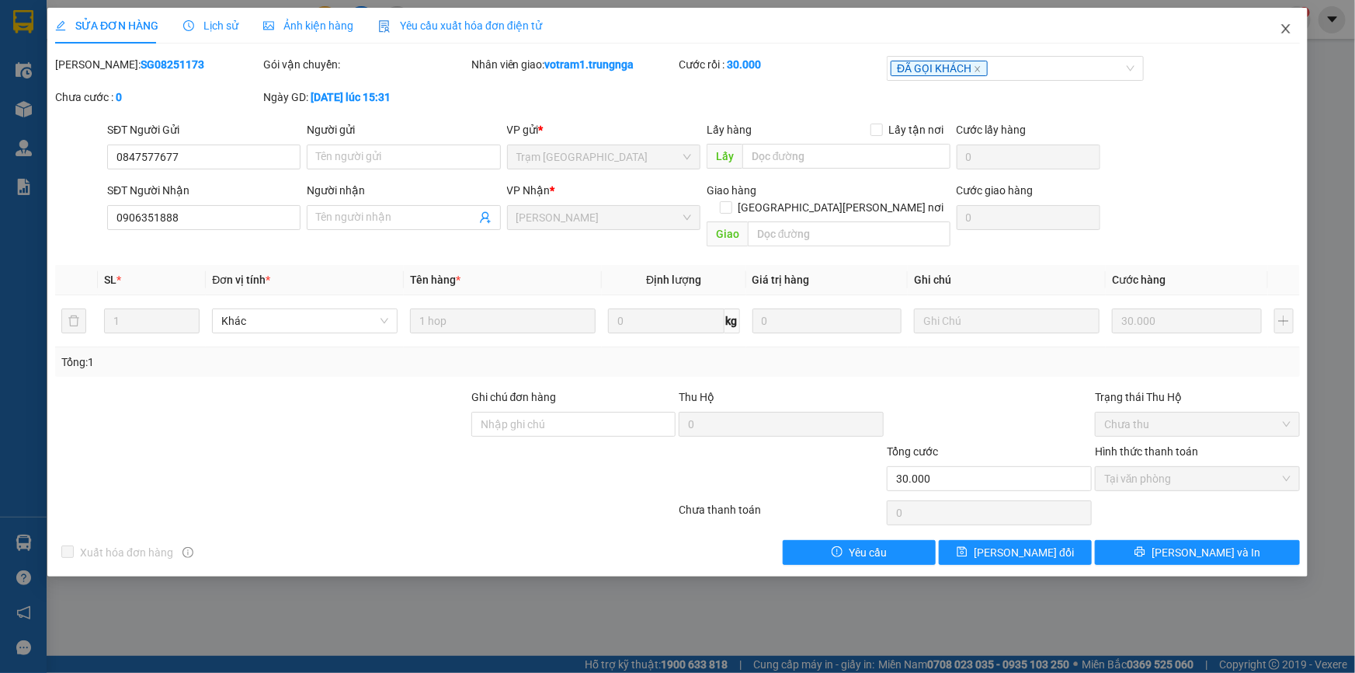
click at [1283, 21] on span "Close" at bounding box center [1285, 29] width 43 height 43
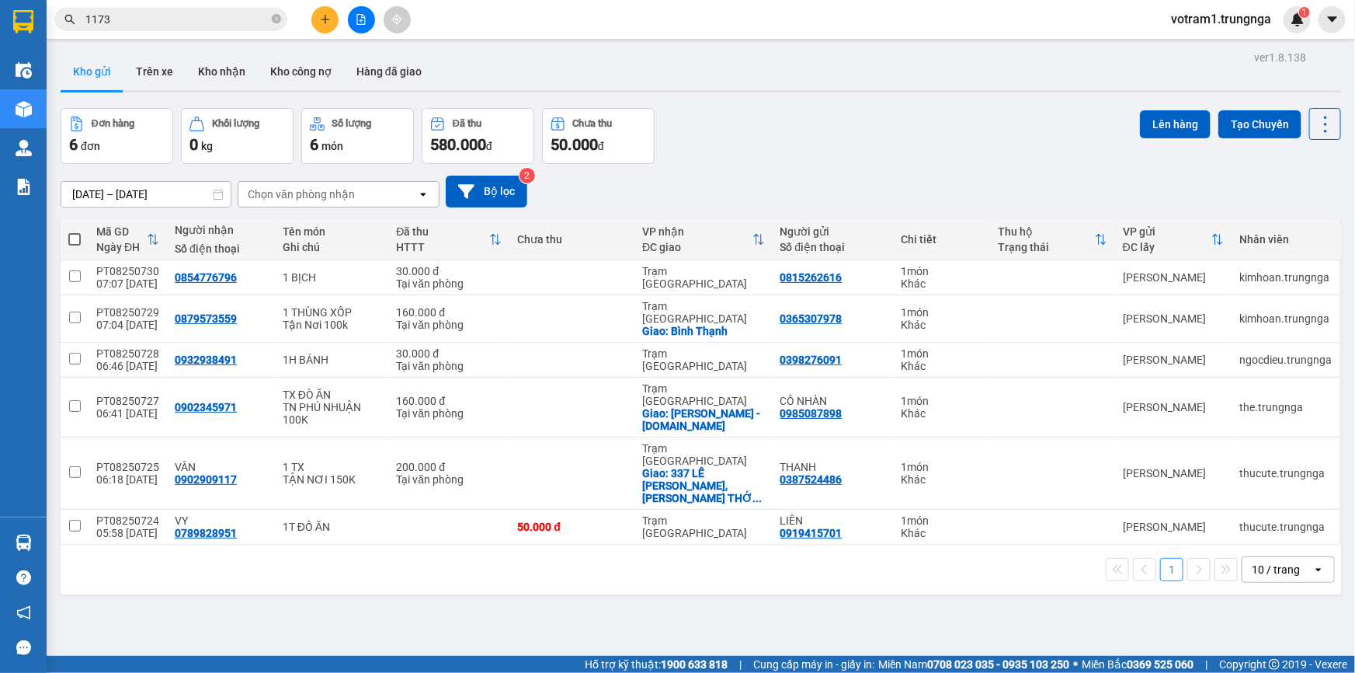
click at [214, 25] on input "1173" at bounding box center [176, 19] width 183 height 17
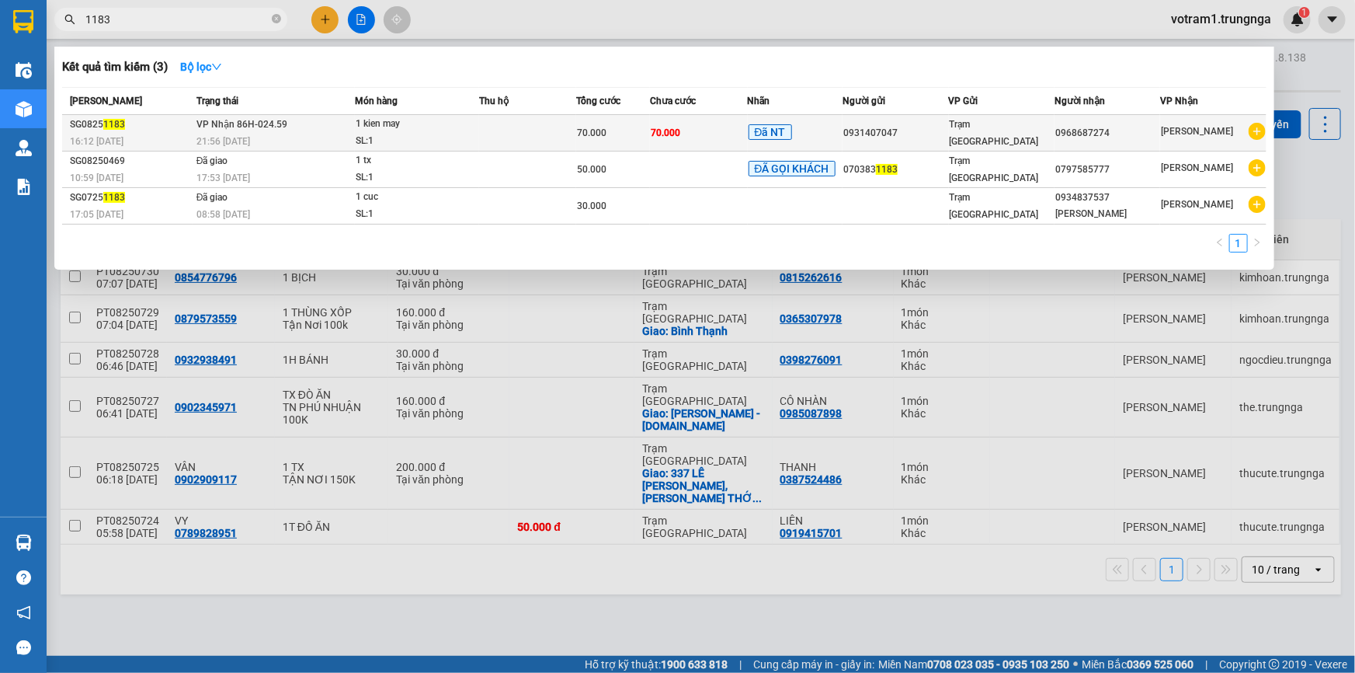
type input "1183"
click at [678, 117] on td "70.000" at bounding box center [699, 133] width 98 height 36
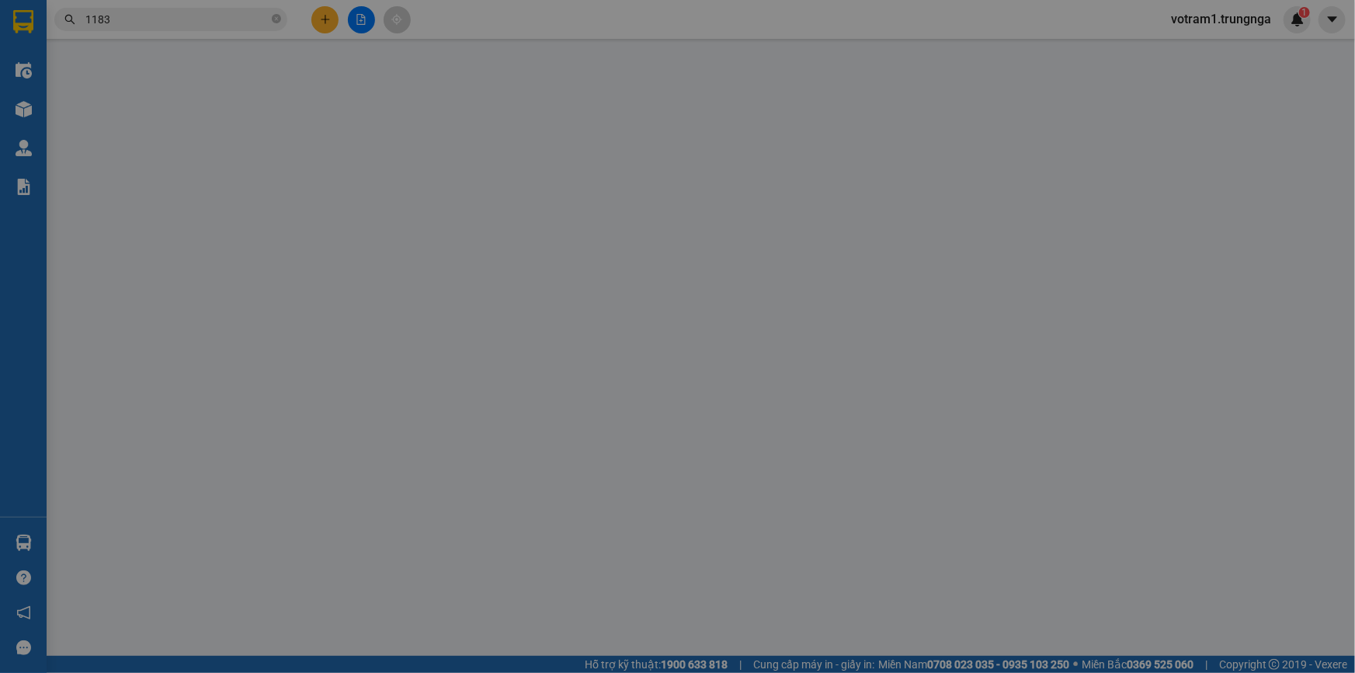
type input "0931407047"
type input "0968687274"
type input "70.000"
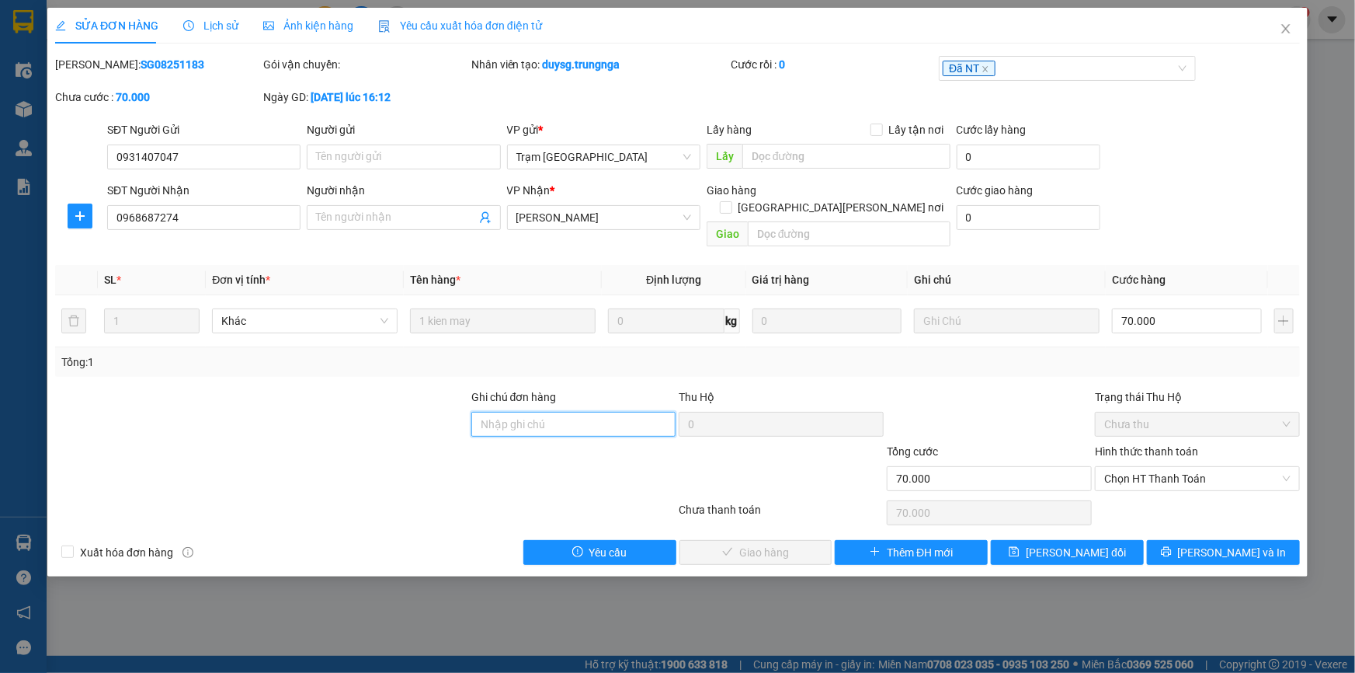
click at [638, 412] on input "Ghi chú đơn hàng" at bounding box center [573, 424] width 205 height 25
type input "C PHÚC GIAO"
click at [1163, 467] on span "Chọn HT Thanh Toán" at bounding box center [1197, 478] width 186 height 23
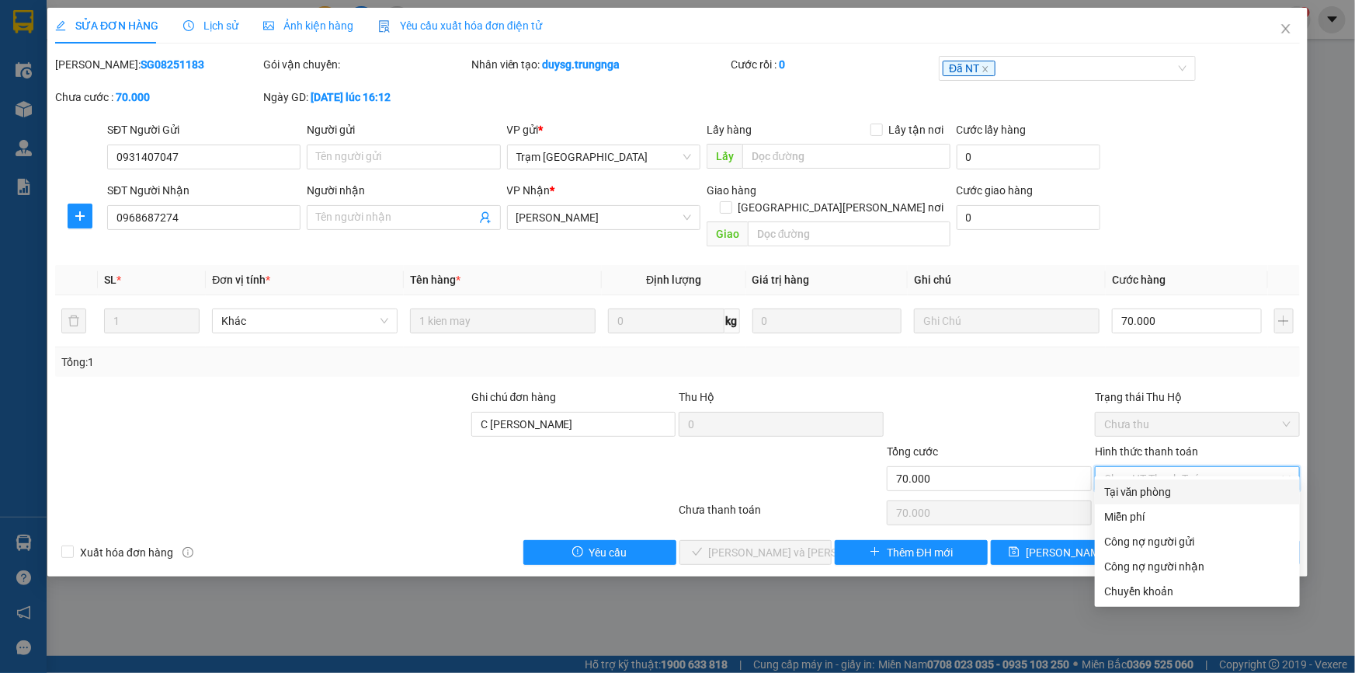
click at [1152, 499] on div "Tại văn phòng" at bounding box center [1197, 491] width 186 height 17
type input "0"
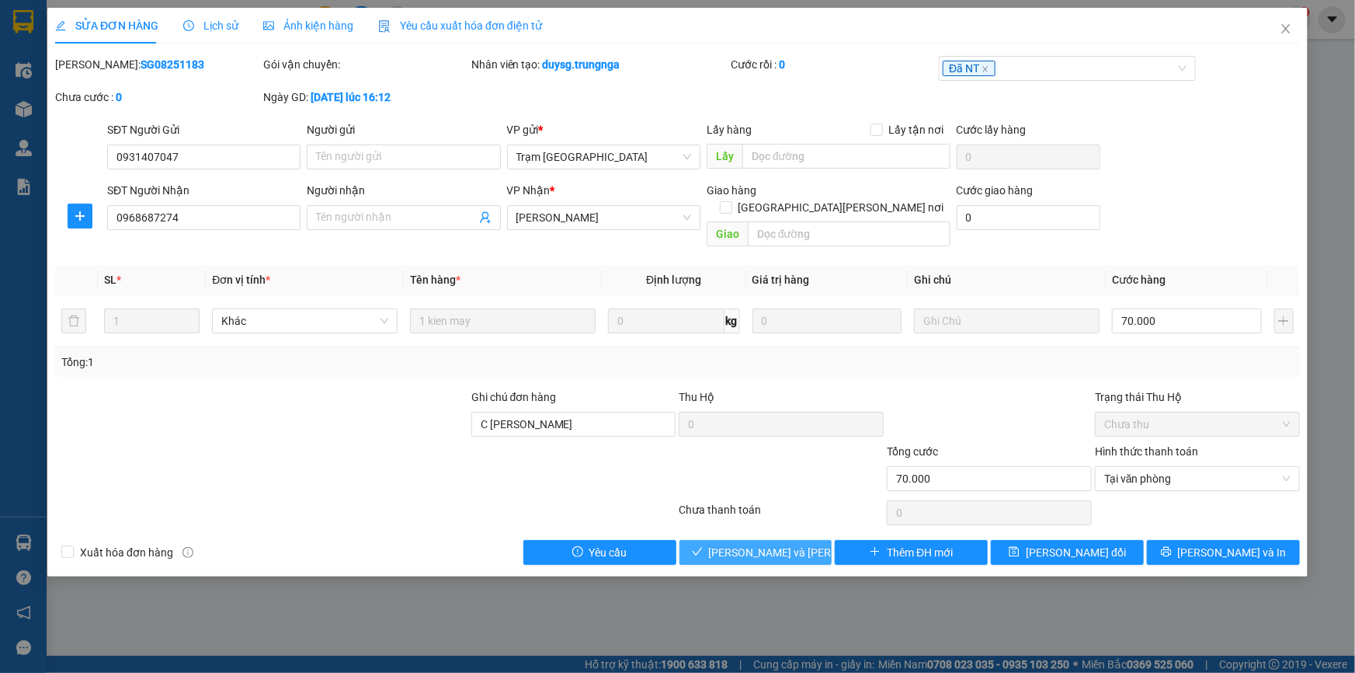
click at [777, 544] on span "[PERSON_NAME] và Giao hàng" at bounding box center [814, 552] width 210 height 17
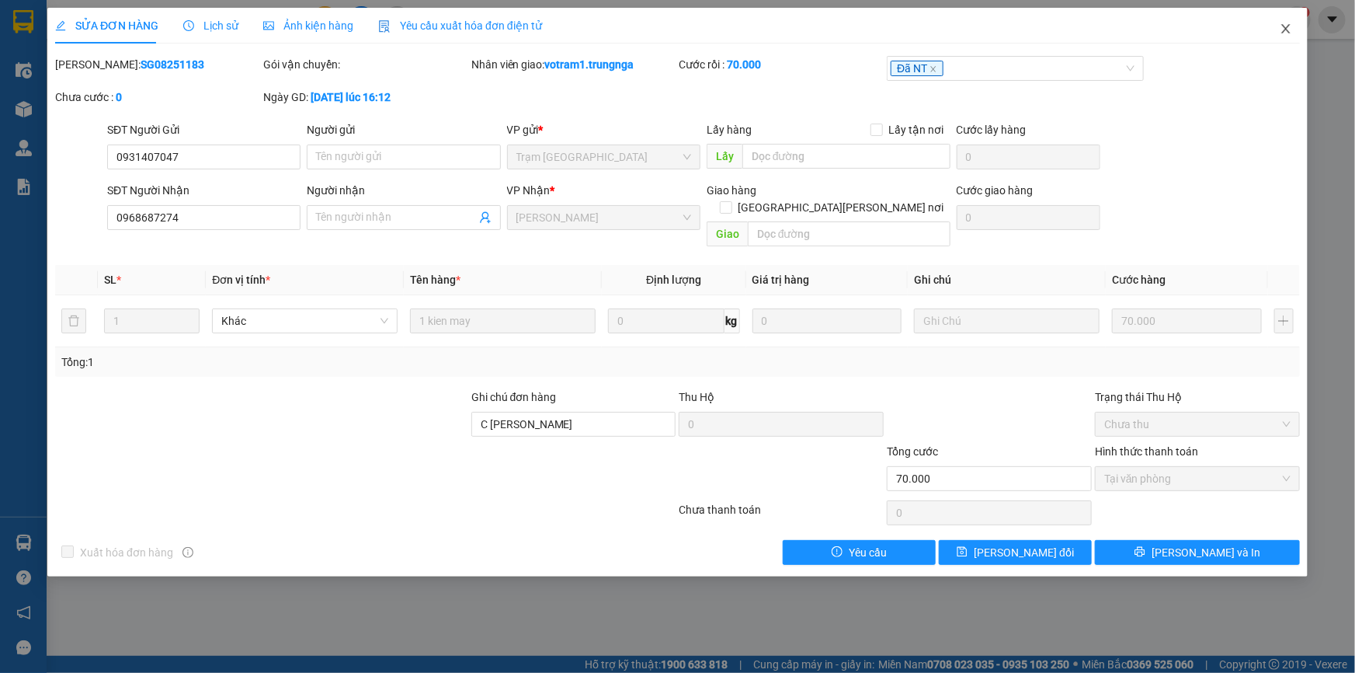
click at [1284, 28] on icon "close" at bounding box center [1285, 28] width 9 height 9
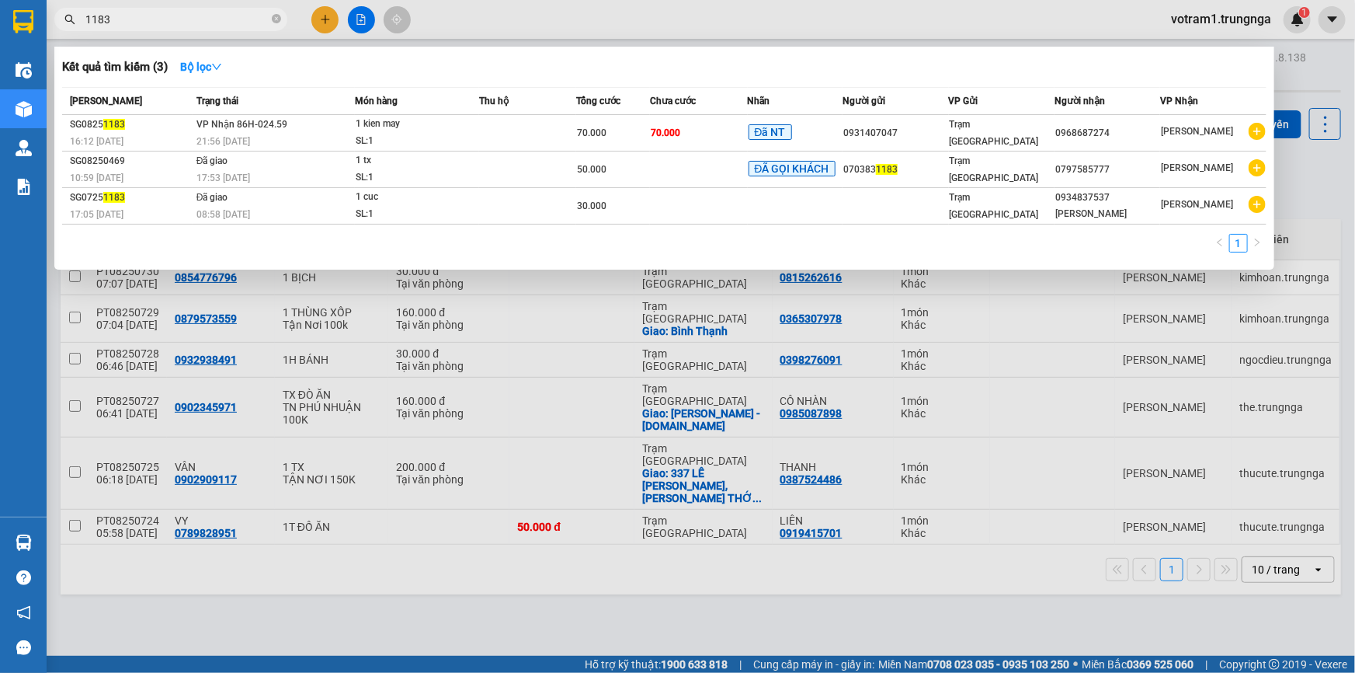
click at [137, 16] on input "1183" at bounding box center [176, 19] width 183 height 17
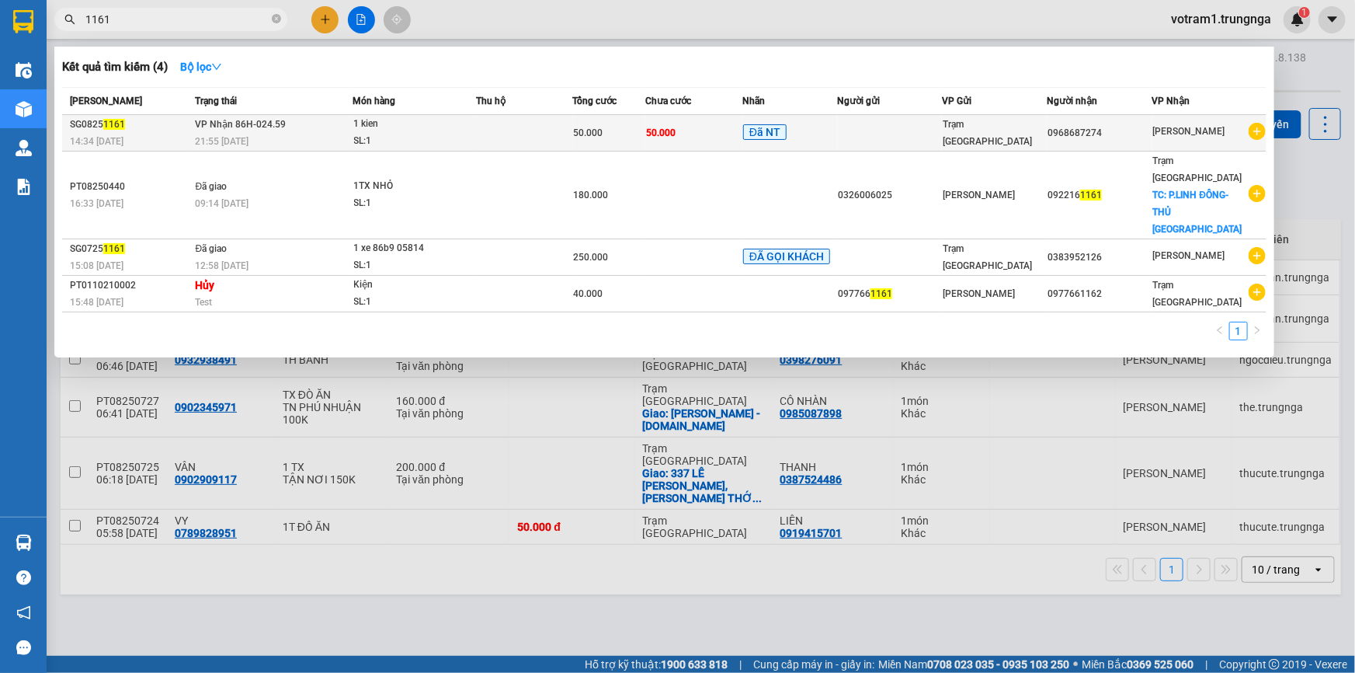
type input "1161"
click at [282, 124] on span "VP Nhận 86H-024.59" at bounding box center [240, 124] width 91 height 11
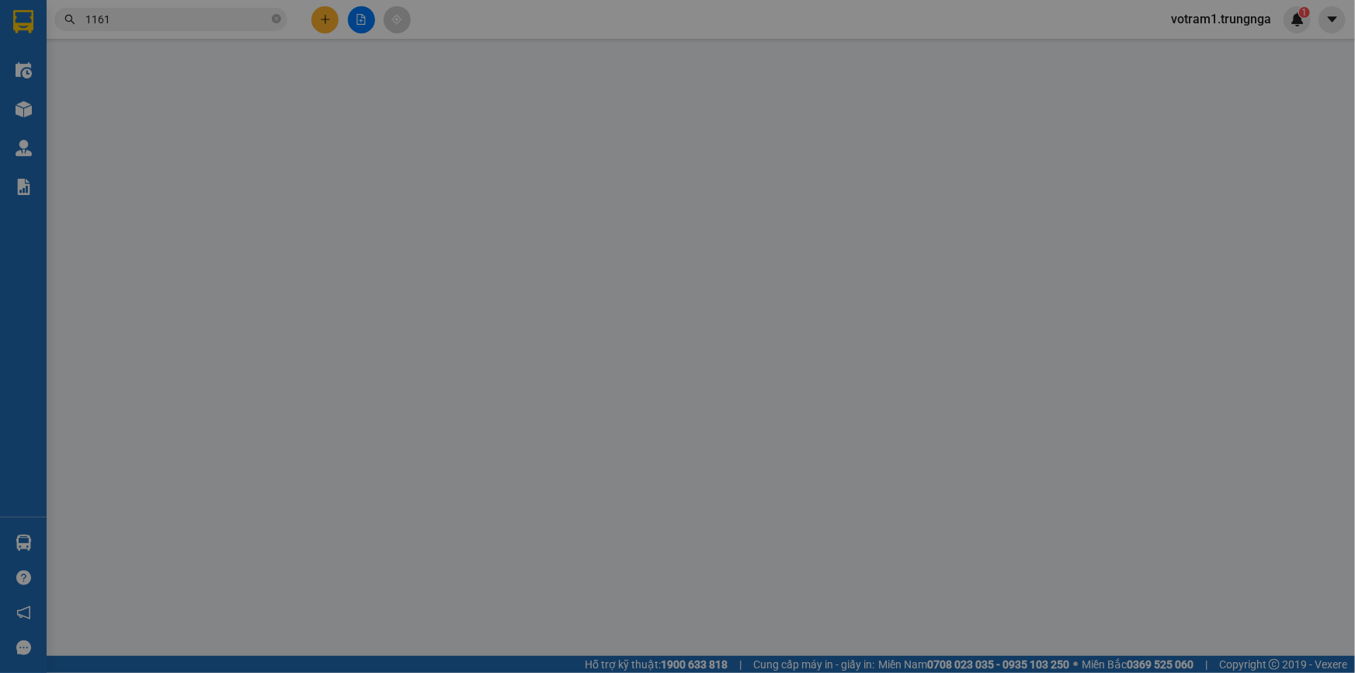
type input "0968687274"
type input "50.000"
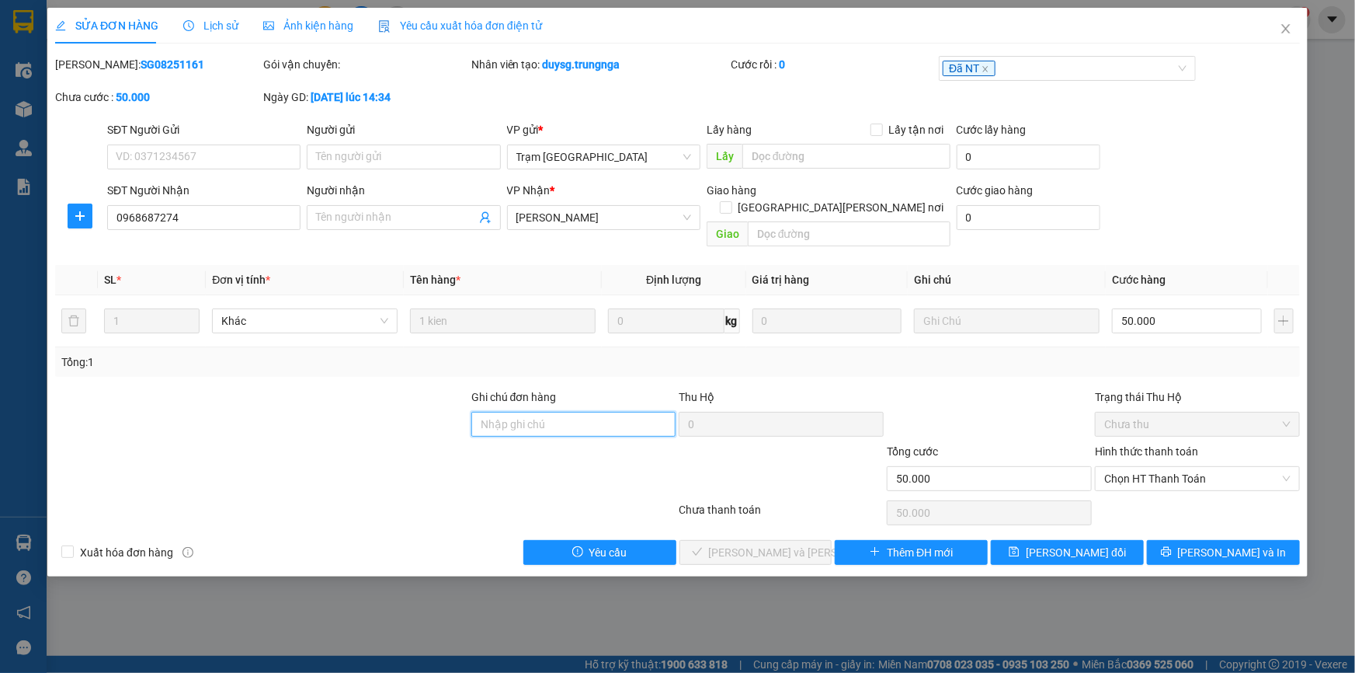
click at [556, 412] on input "Ghi chú đơn hàng" at bounding box center [573, 424] width 205 height 25
type input "C PHÚC GIAO"
click at [1145, 467] on span "Chọn HT Thanh Toán" at bounding box center [1197, 478] width 186 height 23
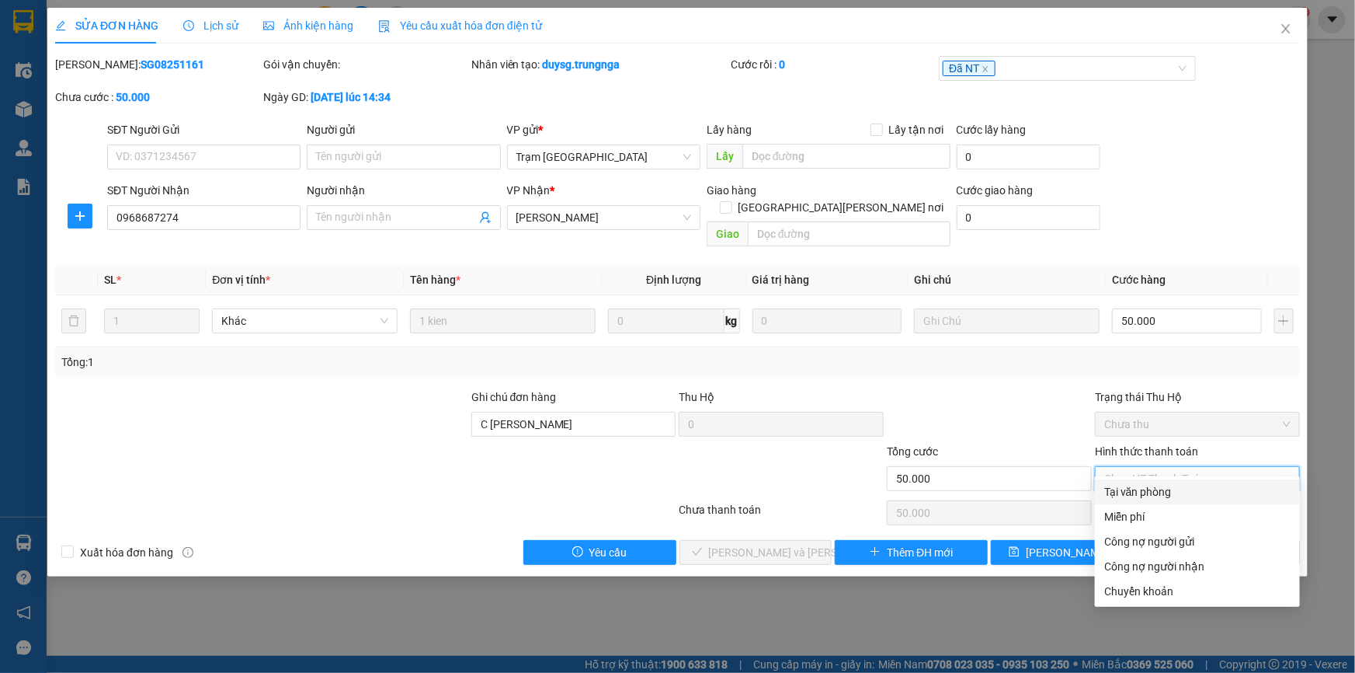
click at [1147, 488] on div "Tại văn phòng" at bounding box center [1197, 491] width 186 height 17
type input "0"
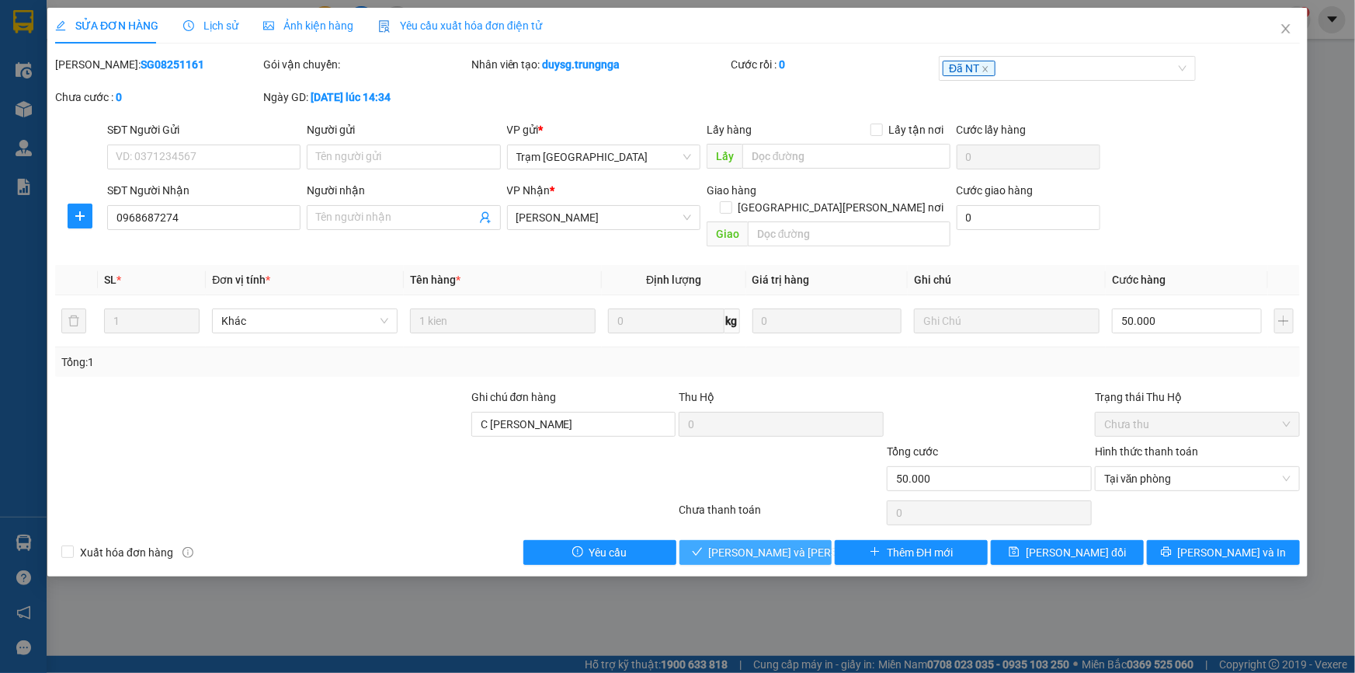
click at [790, 544] on span "[PERSON_NAME] và Giao hàng" at bounding box center [814, 552] width 210 height 17
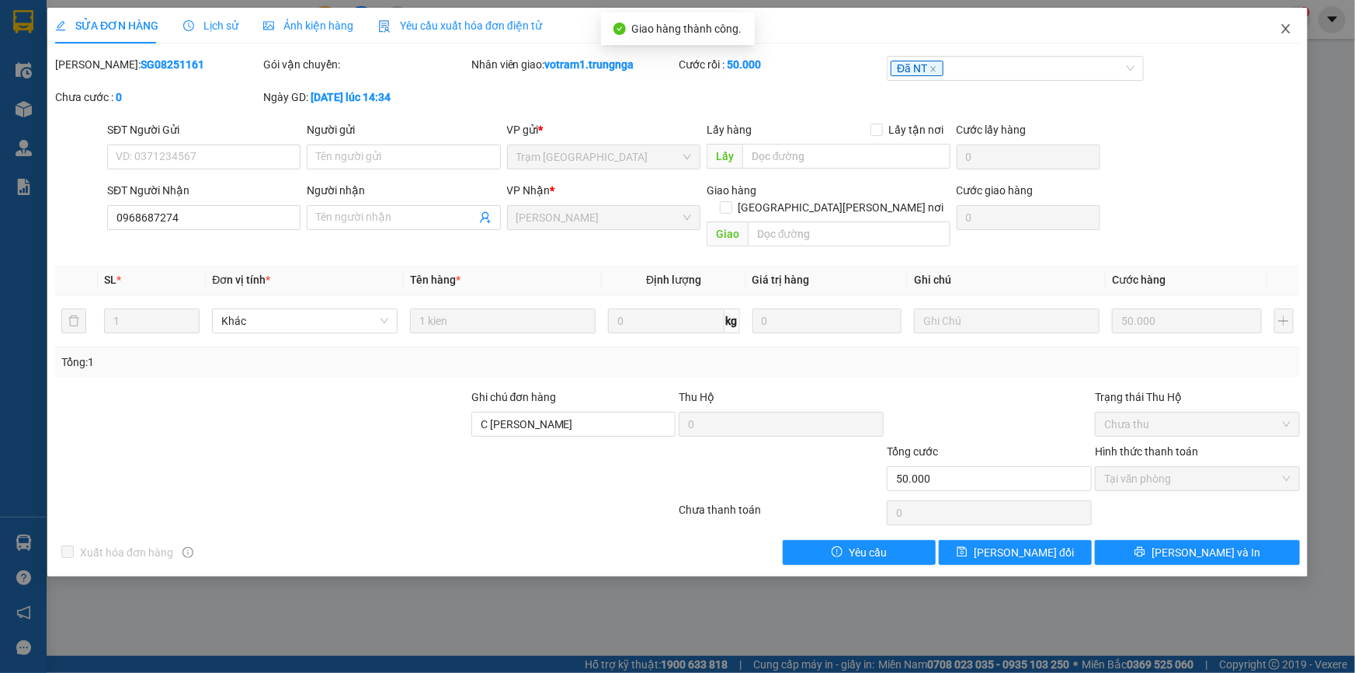
click at [1290, 29] on icon "close" at bounding box center [1286, 29] width 12 height 12
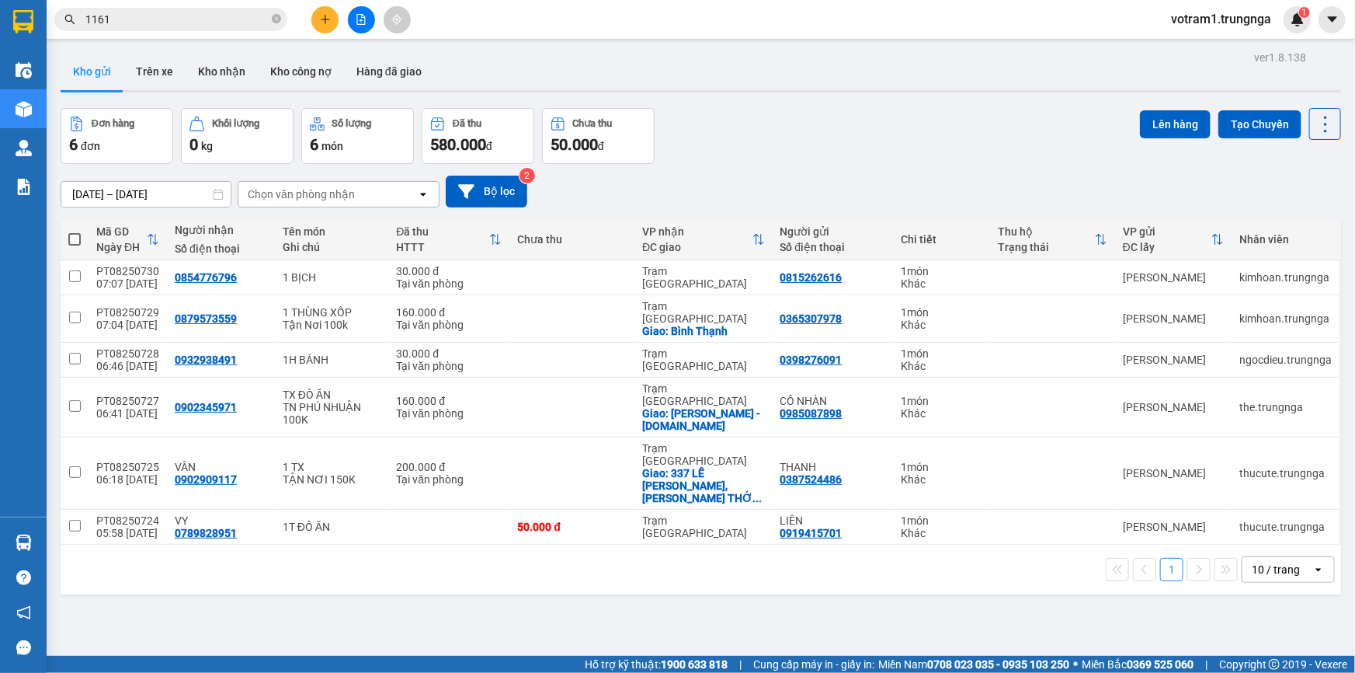
click at [114, 18] on input "1161" at bounding box center [176, 19] width 183 height 17
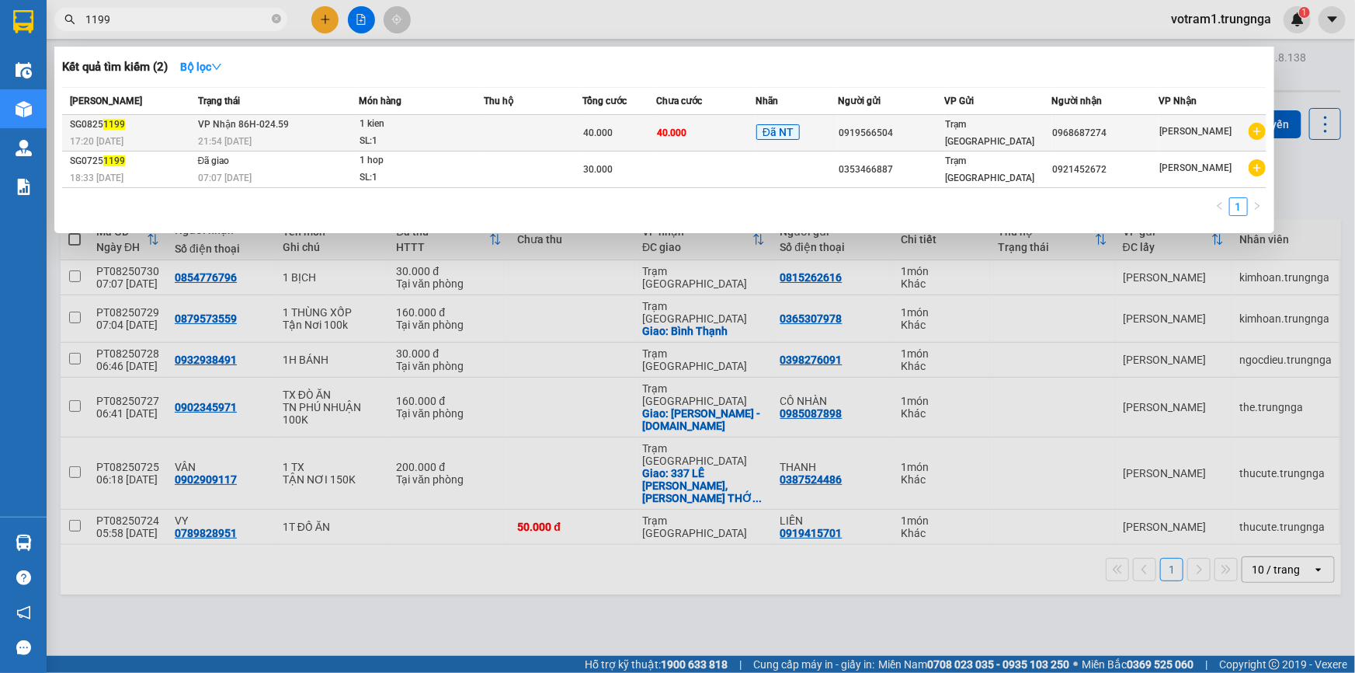
type input "1199"
click at [619, 130] on div "40.000" at bounding box center [619, 132] width 72 height 17
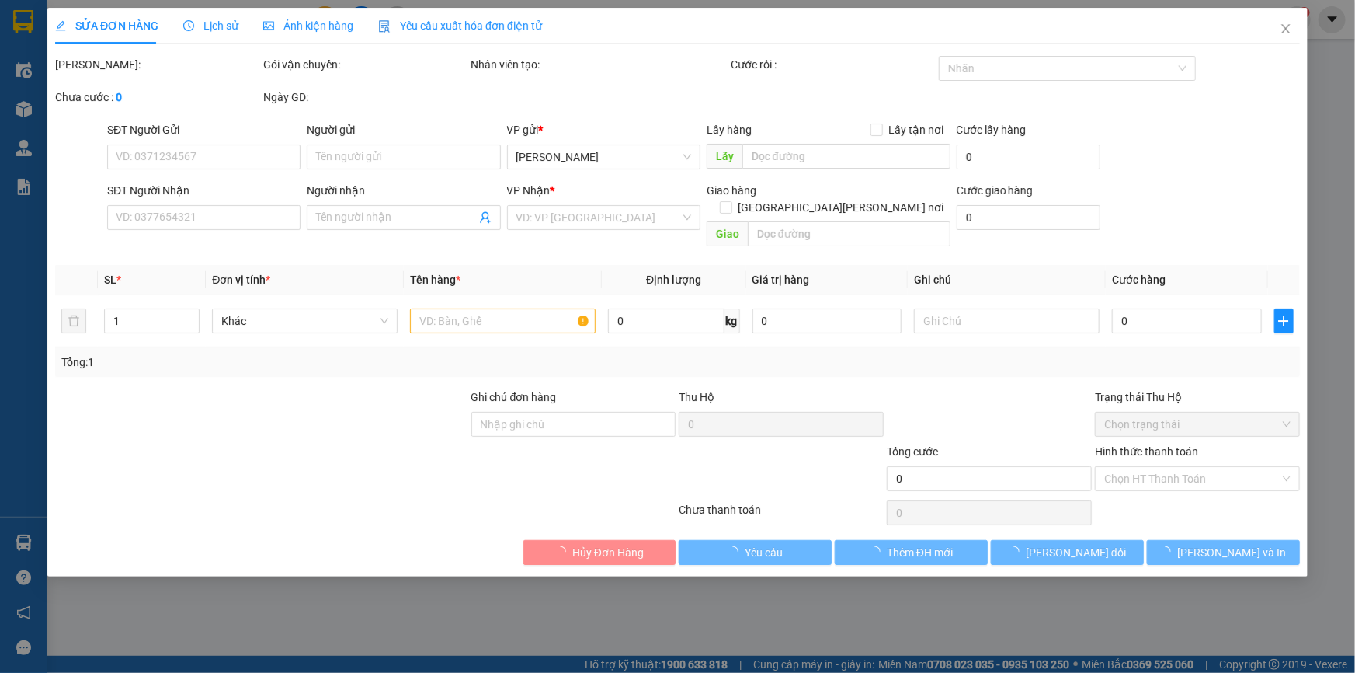
type input "0919566504"
type input "0968687274"
type input "40.000"
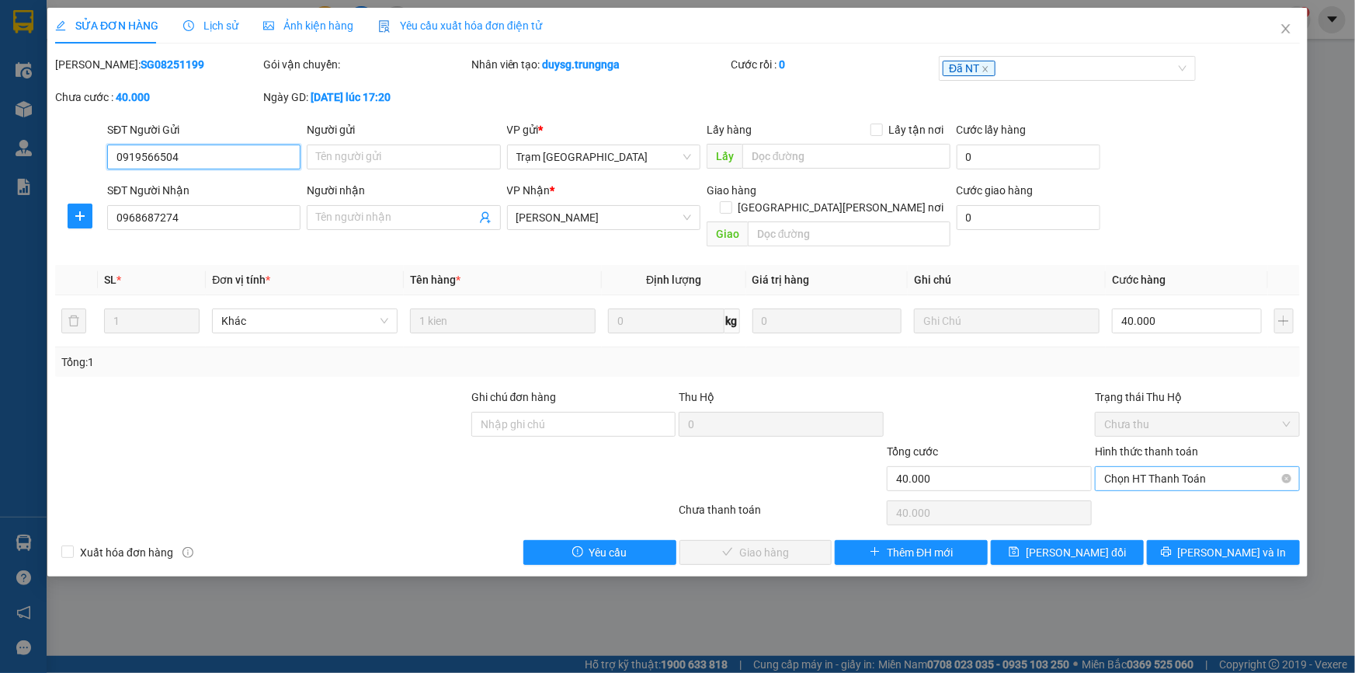
click at [1167, 467] on span "Chọn HT Thanh Toán" at bounding box center [1197, 478] width 186 height 23
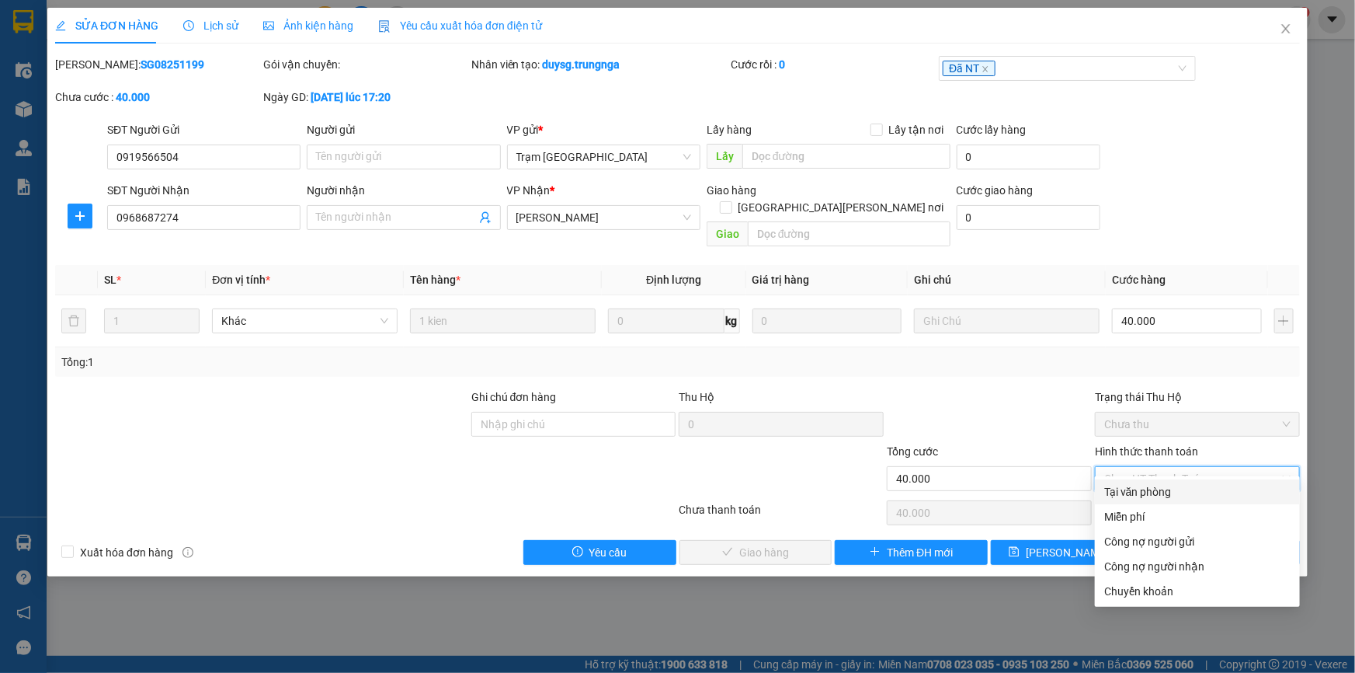
click at [1163, 488] on div "Tại văn phòng" at bounding box center [1197, 491] width 186 height 17
type input "0"
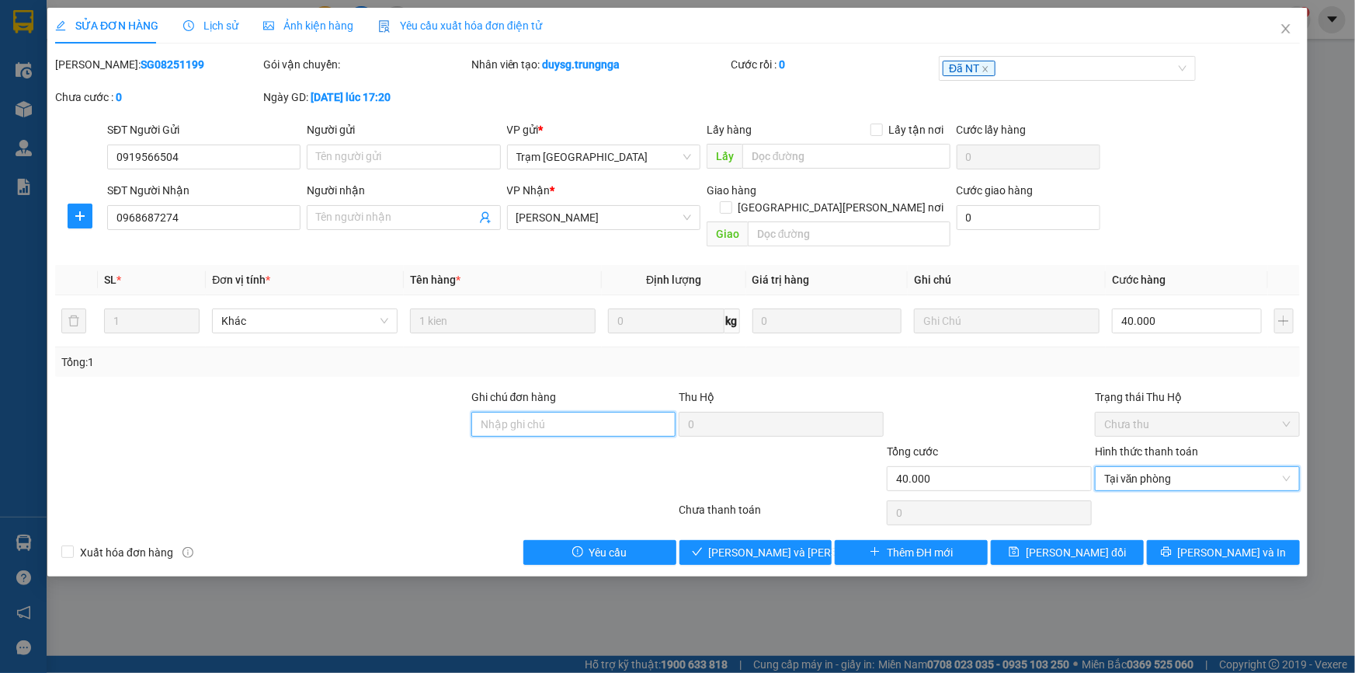
click at [579, 412] on input "Ghi chú đơn hàng" at bounding box center [573, 424] width 205 height 25
type input "C PHÚC GIAO"
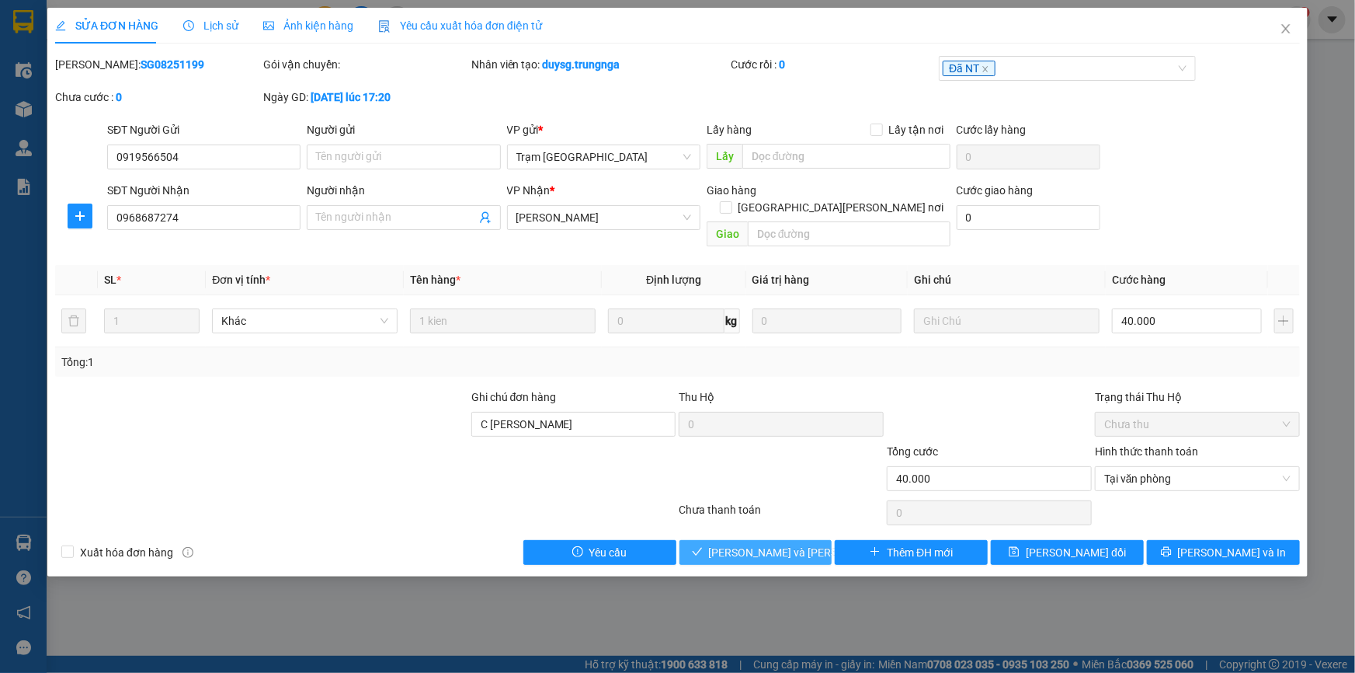
click at [795, 544] on span "[PERSON_NAME] và Giao hàng" at bounding box center [814, 552] width 210 height 17
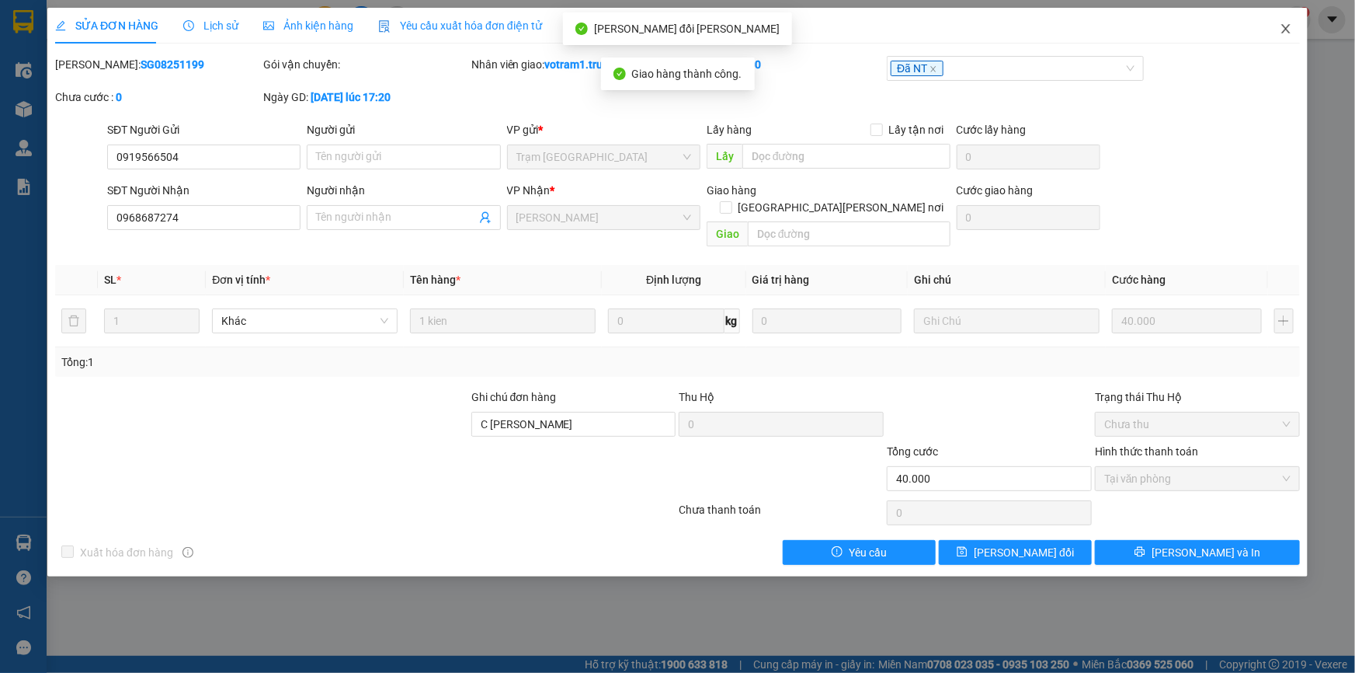
click at [1281, 30] on icon "close" at bounding box center [1286, 29] width 12 height 12
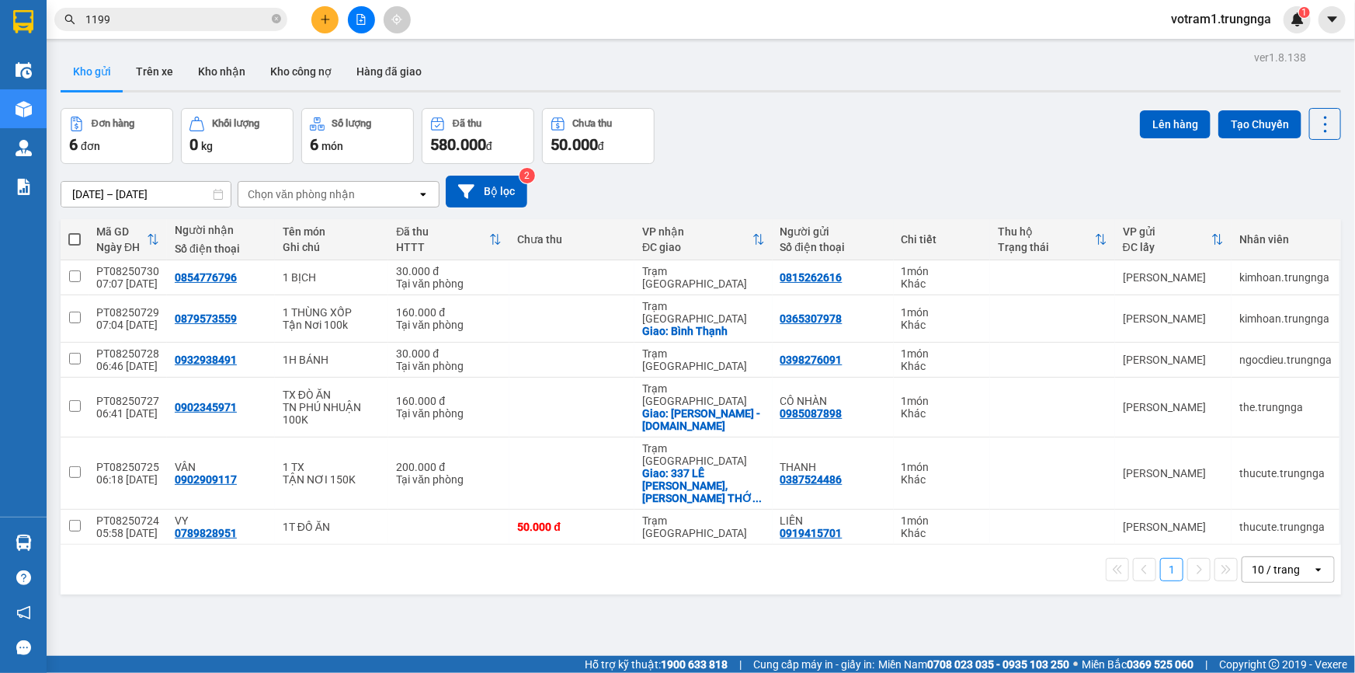
click at [157, 22] on input "1199" at bounding box center [176, 19] width 183 height 17
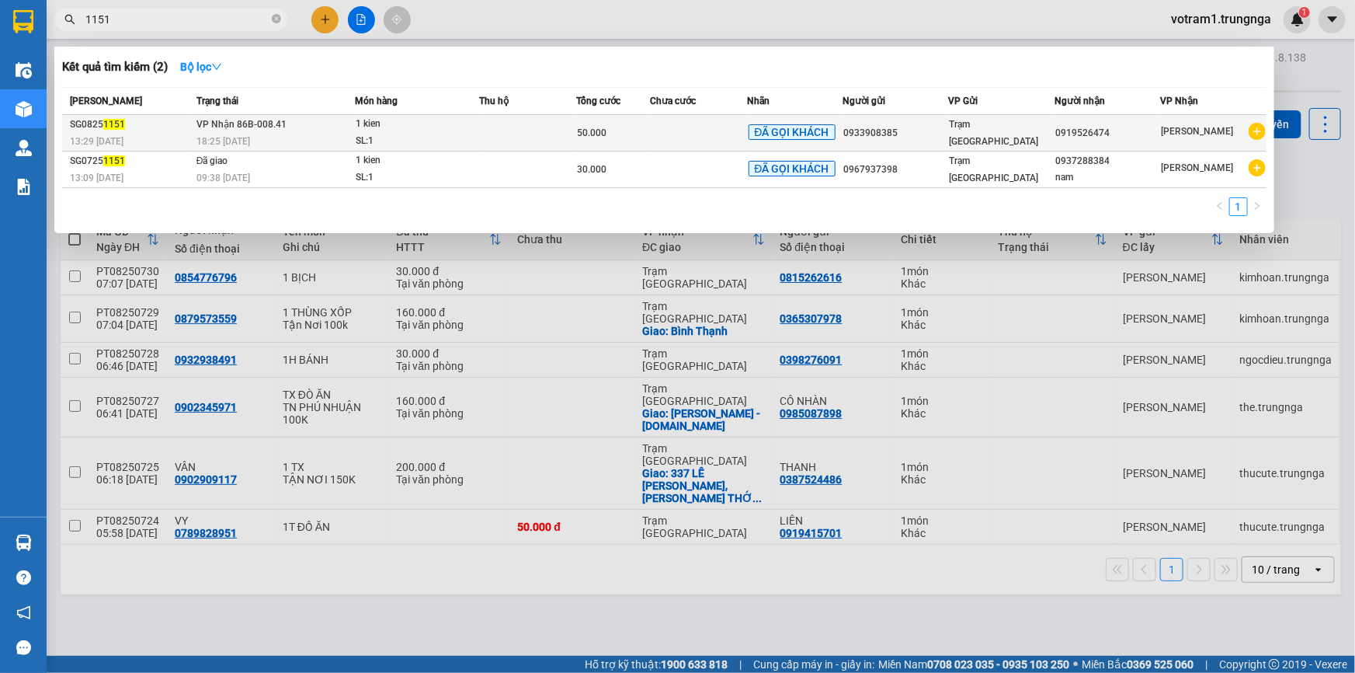
type input "1151"
click at [500, 144] on td at bounding box center [528, 133] width 98 height 36
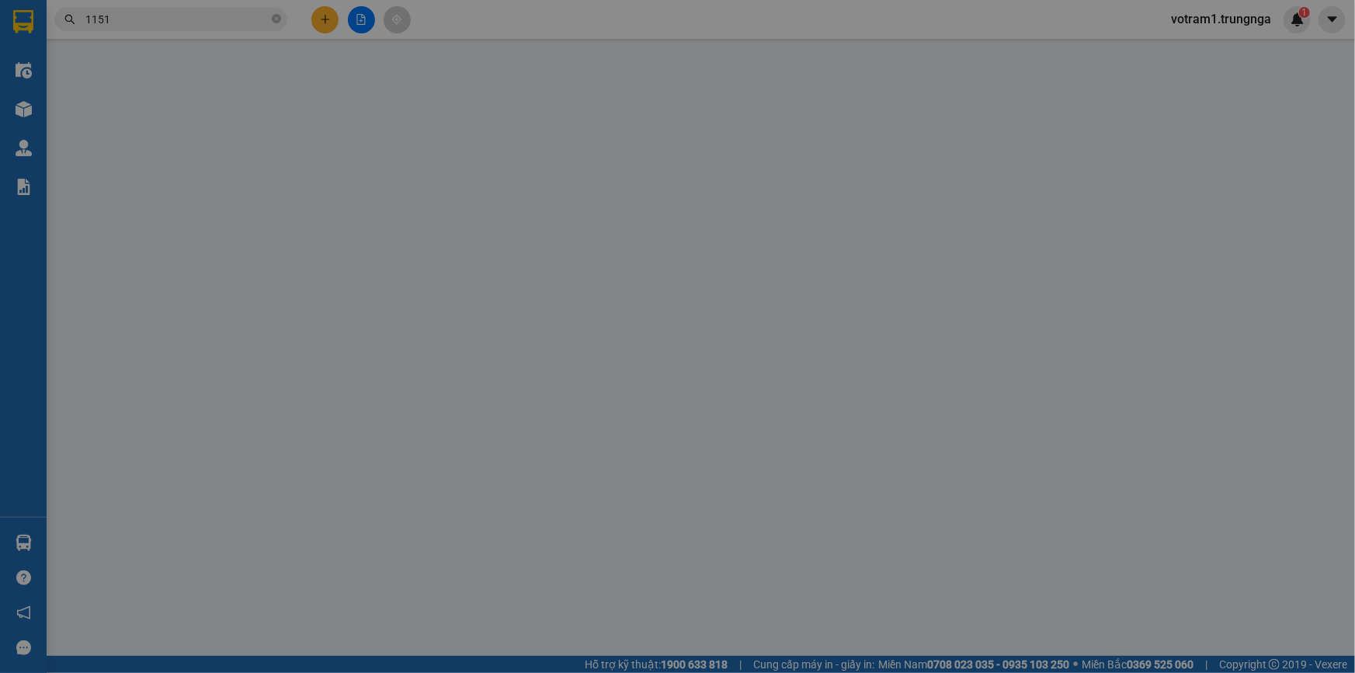
type input "0933908385"
type input "0919526474"
type input "50.000"
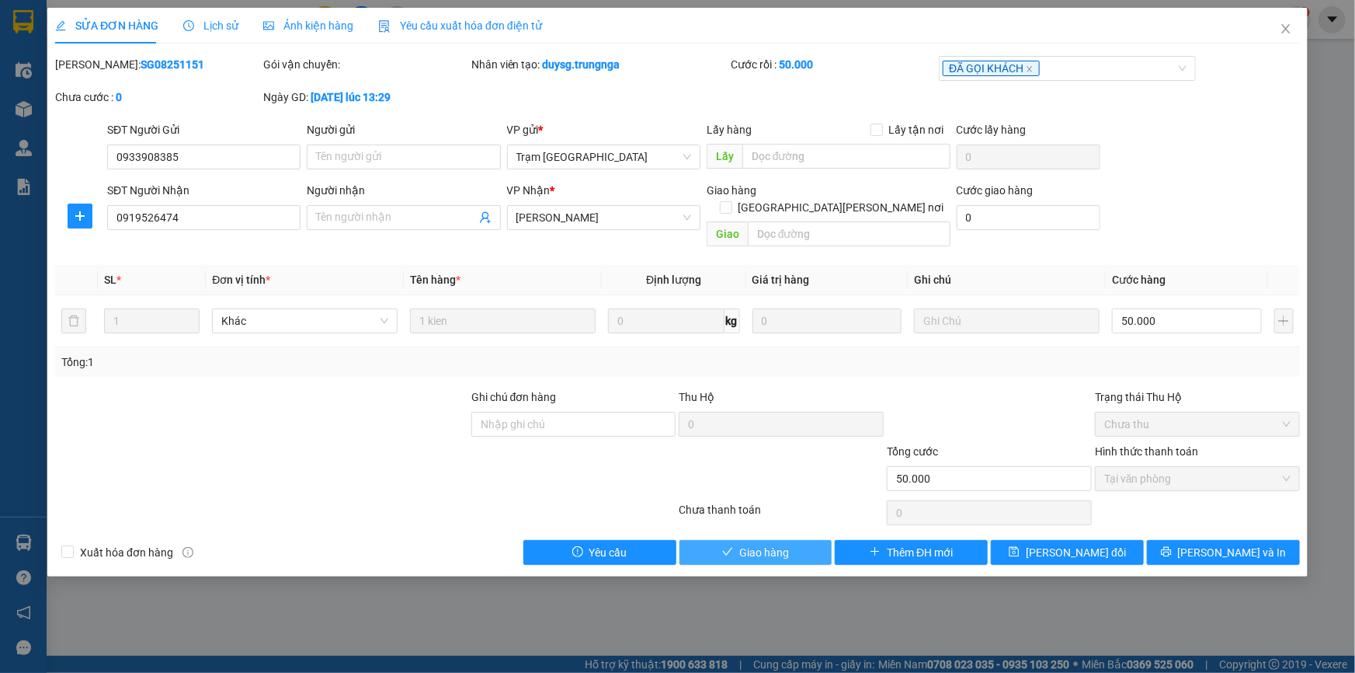
click at [807, 540] on button "Giao hàng" at bounding box center [756, 552] width 153 height 25
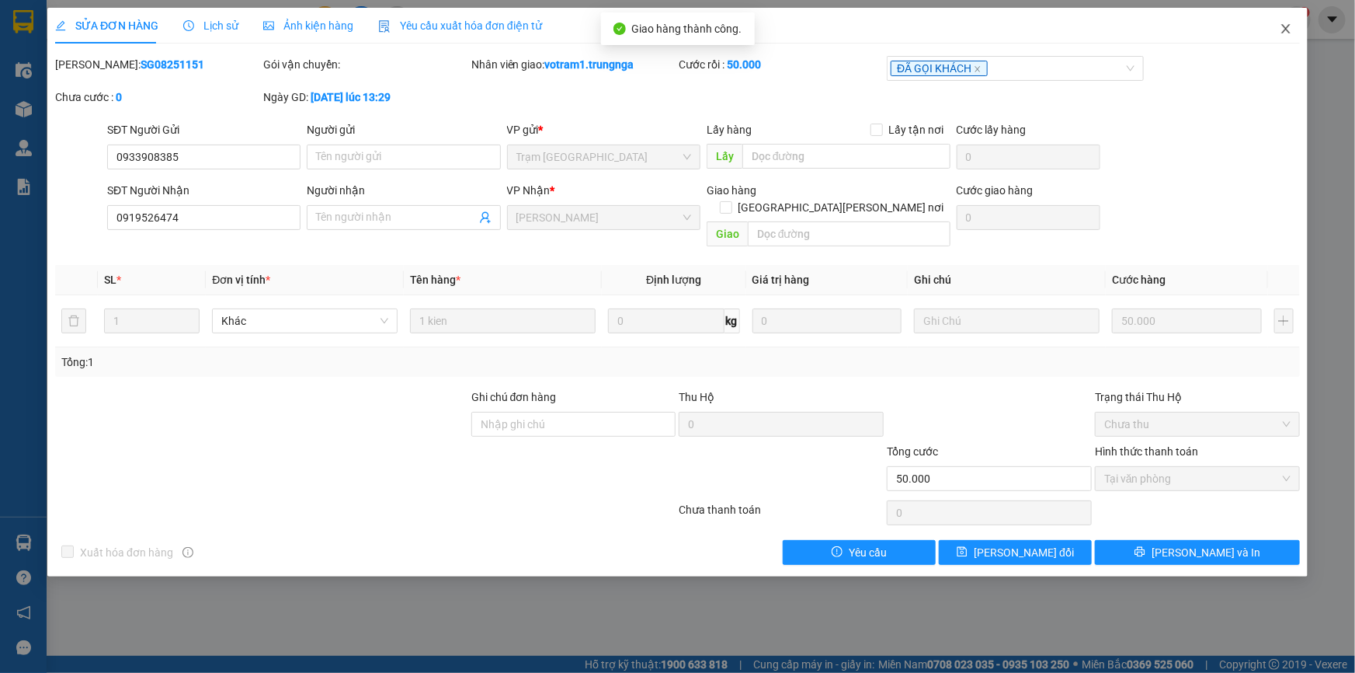
click at [1289, 32] on icon "close" at bounding box center [1285, 28] width 9 height 9
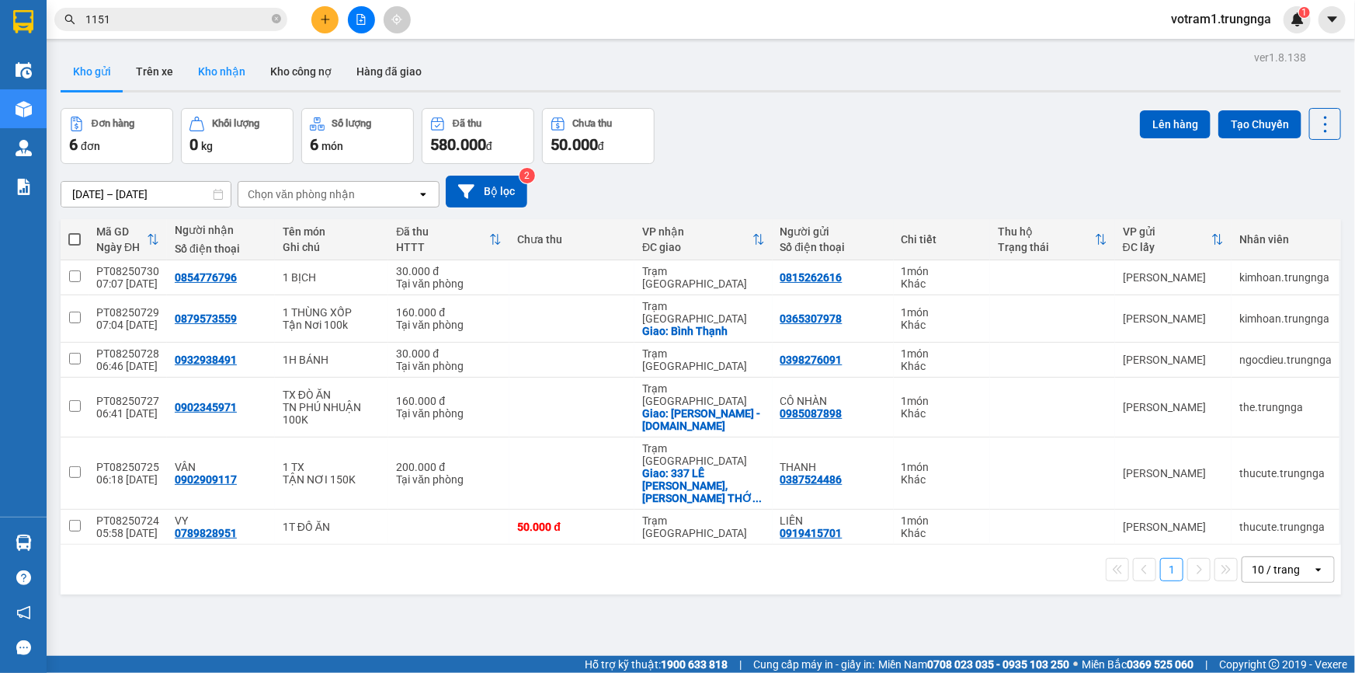
click at [207, 70] on button "Kho nhận" at bounding box center [222, 71] width 72 height 37
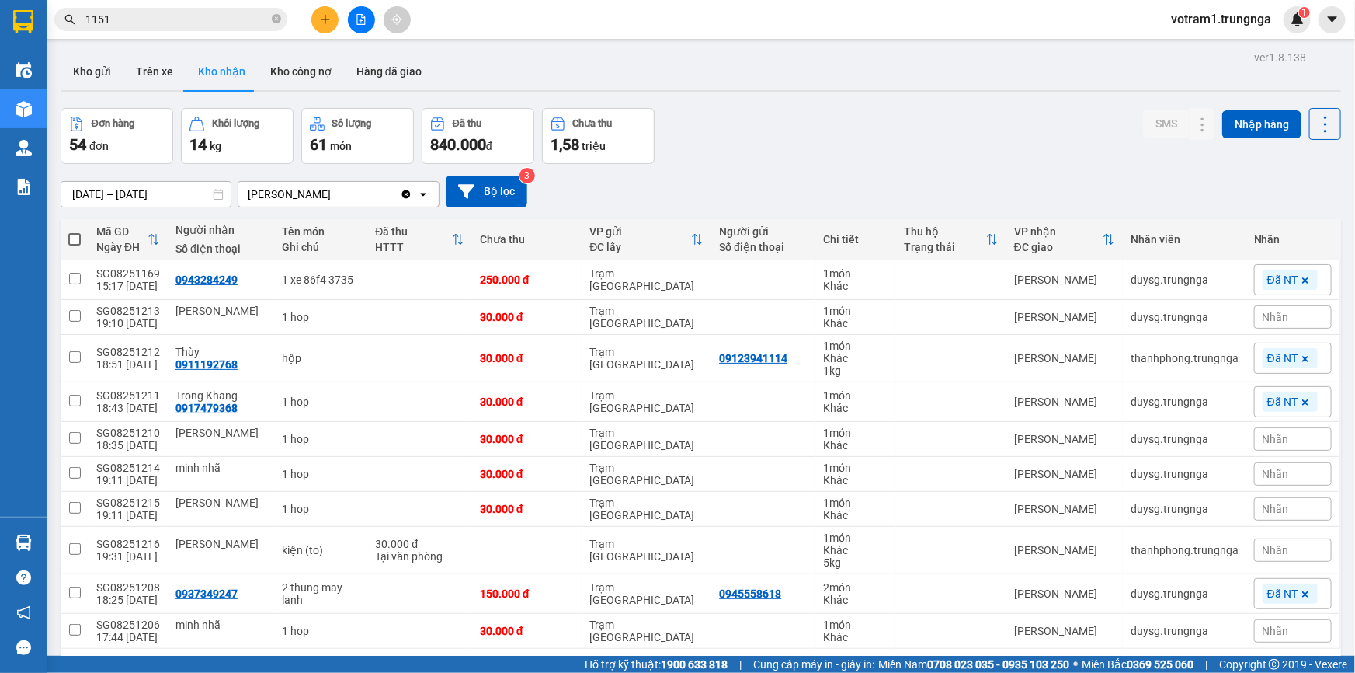
click at [169, 197] on input "12/08/2025 – 14/08/2025" at bounding box center [145, 194] width 169 height 25
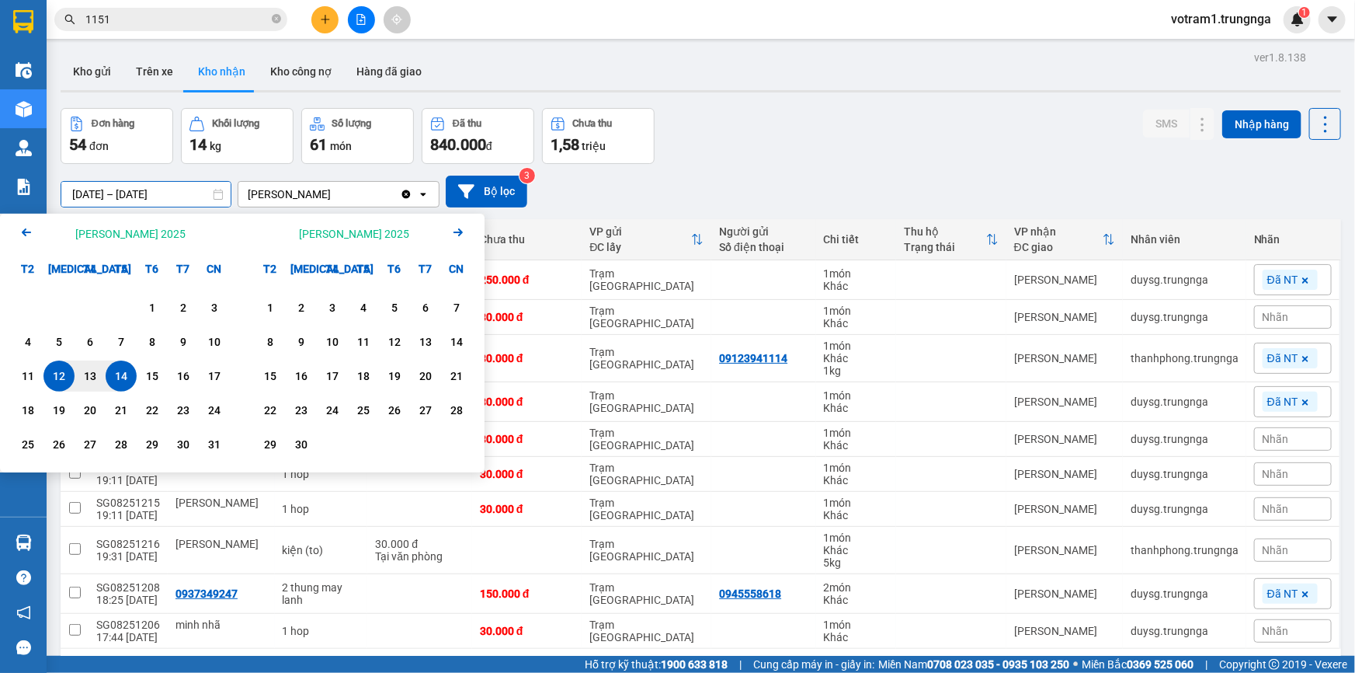
click at [25, 229] on icon "Previous month." at bounding box center [26, 232] width 9 height 8
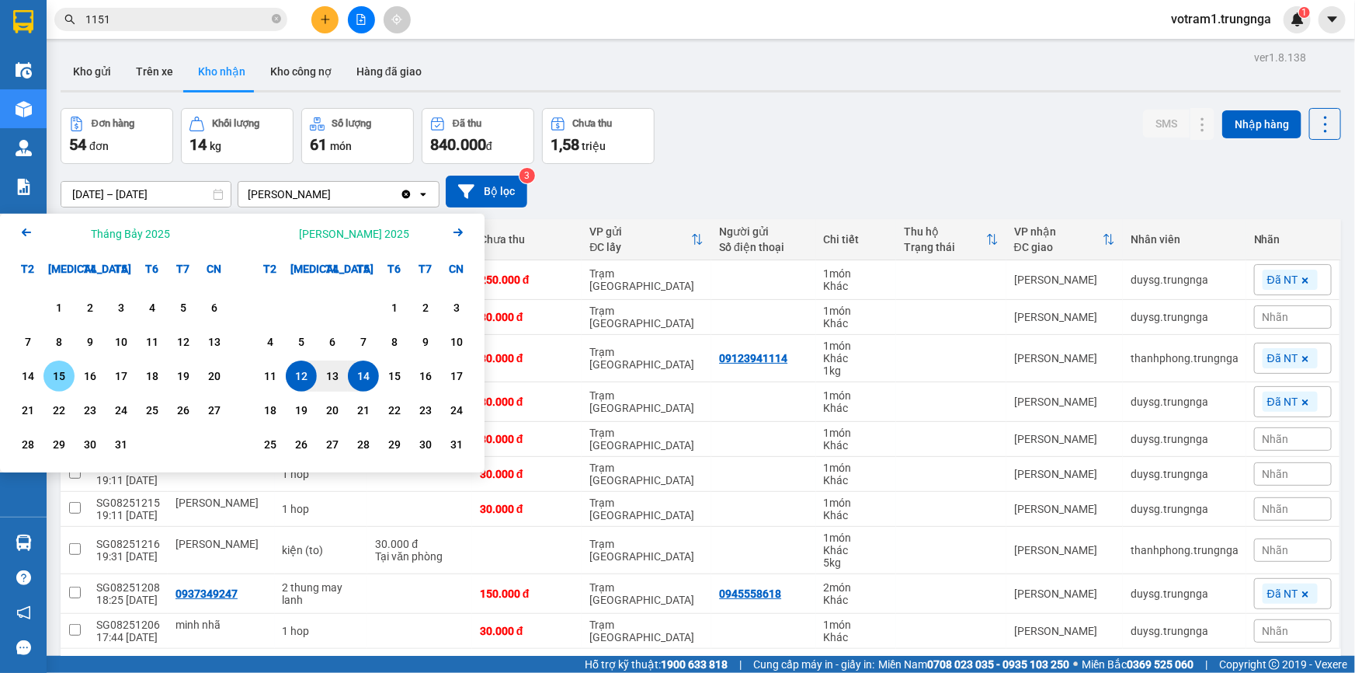
click at [60, 374] on div "15" at bounding box center [59, 376] width 22 height 19
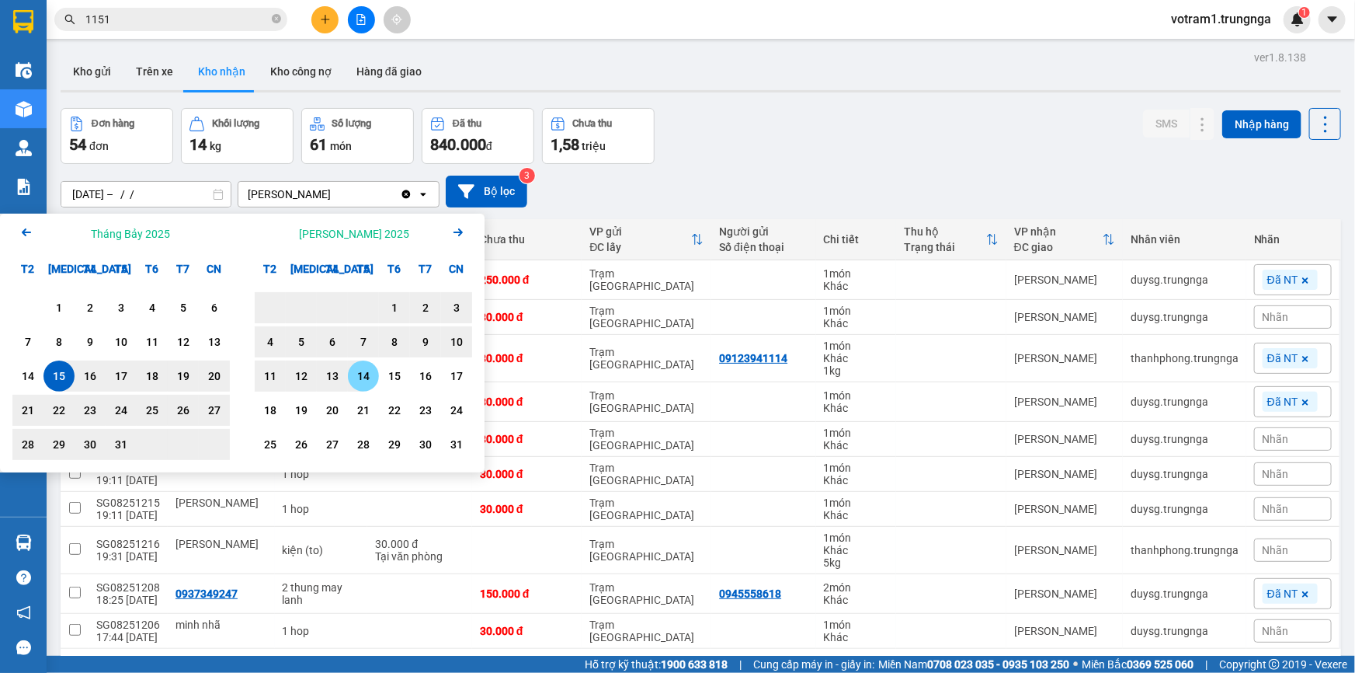
click at [367, 375] on div "14" at bounding box center [364, 376] width 22 height 19
type input "15/07/2025 – 14/08/2025"
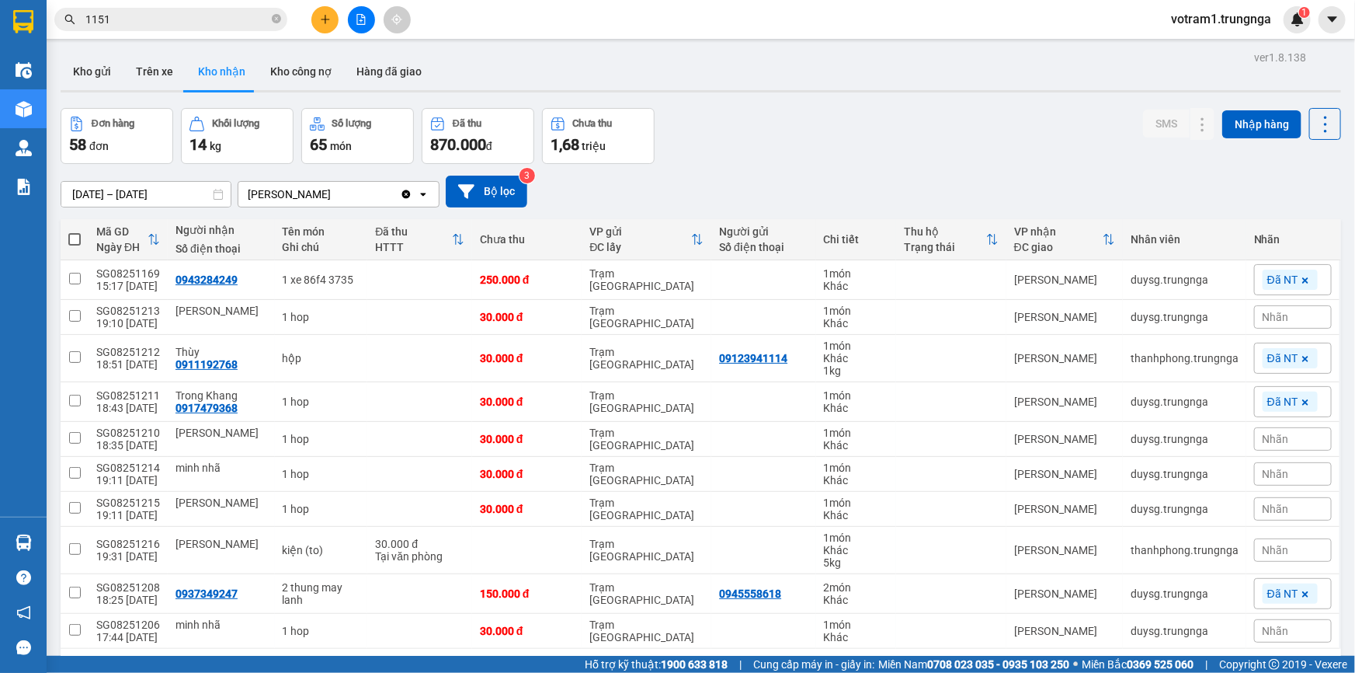
click at [831, 140] on div "Đơn hàng 58 đơn Khối lượng 14 kg Số lượng 65 món Đã thu 870.000 đ Chưa thu 1,68…" at bounding box center [701, 136] width 1281 height 56
click at [151, 242] on icon at bounding box center [154, 239] width 12 height 12
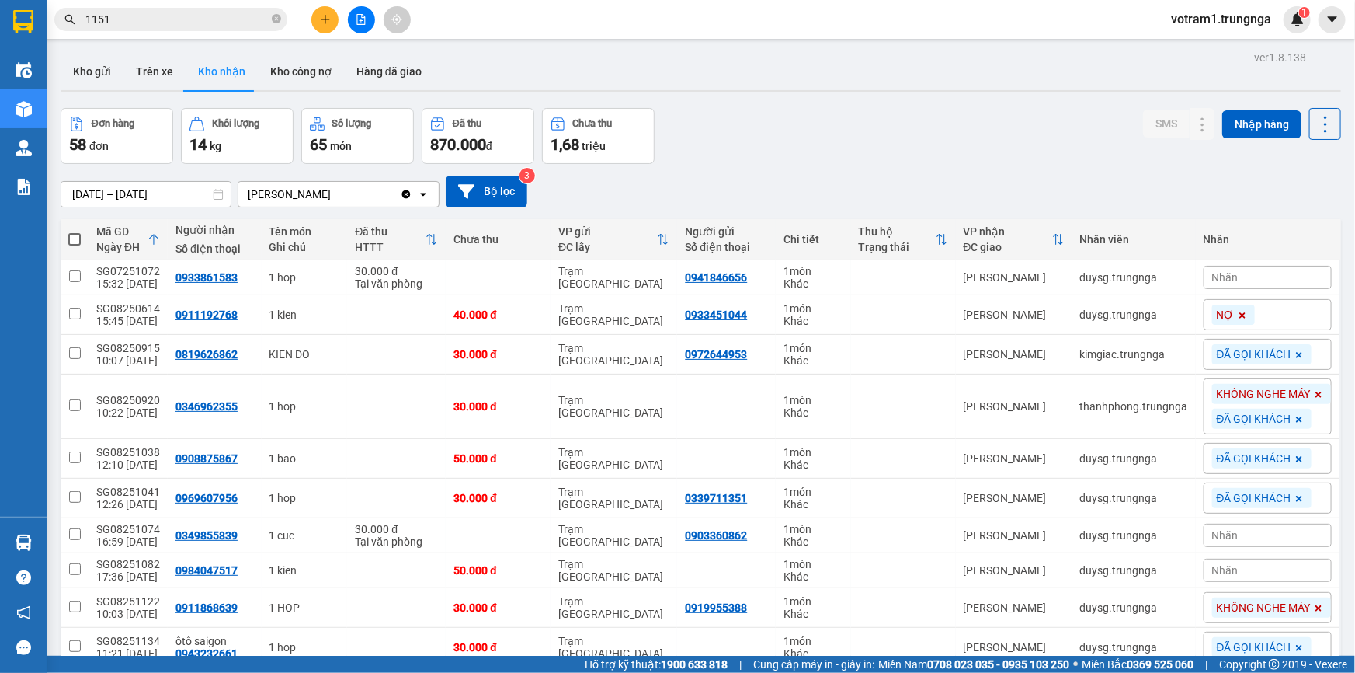
click at [749, 153] on div "Đơn hàng 58 đơn Khối lượng 14 kg Số lượng 65 món Đã thu 870.000 đ Chưa thu 1,68…" at bounding box center [701, 136] width 1281 height 56
click at [176, 193] on input "15/07/2025 – 14/08/2025" at bounding box center [145, 194] width 169 height 25
click at [756, 170] on div "15/07/2025 – 14/08/2025 Press the down arrow key to interact with the calendar …" at bounding box center [701, 191] width 1281 height 55
click at [242, 16] on input "1151" at bounding box center [176, 19] width 183 height 17
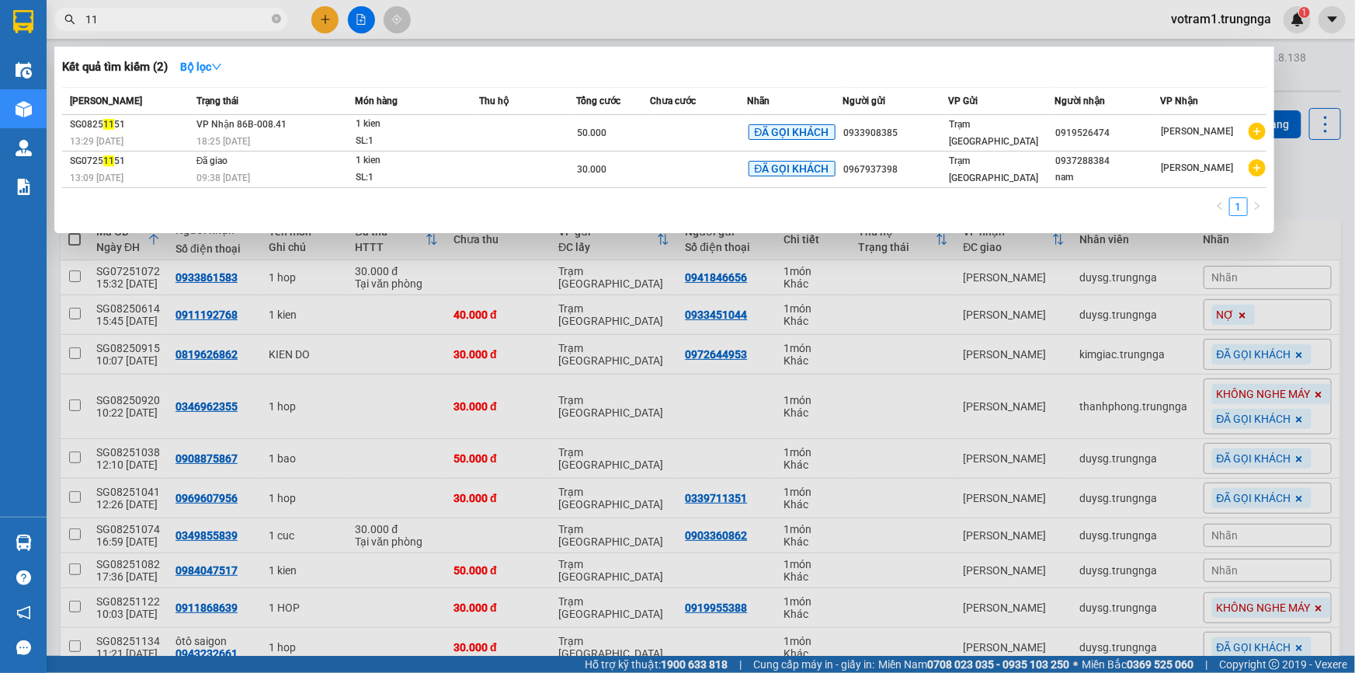
type input "1"
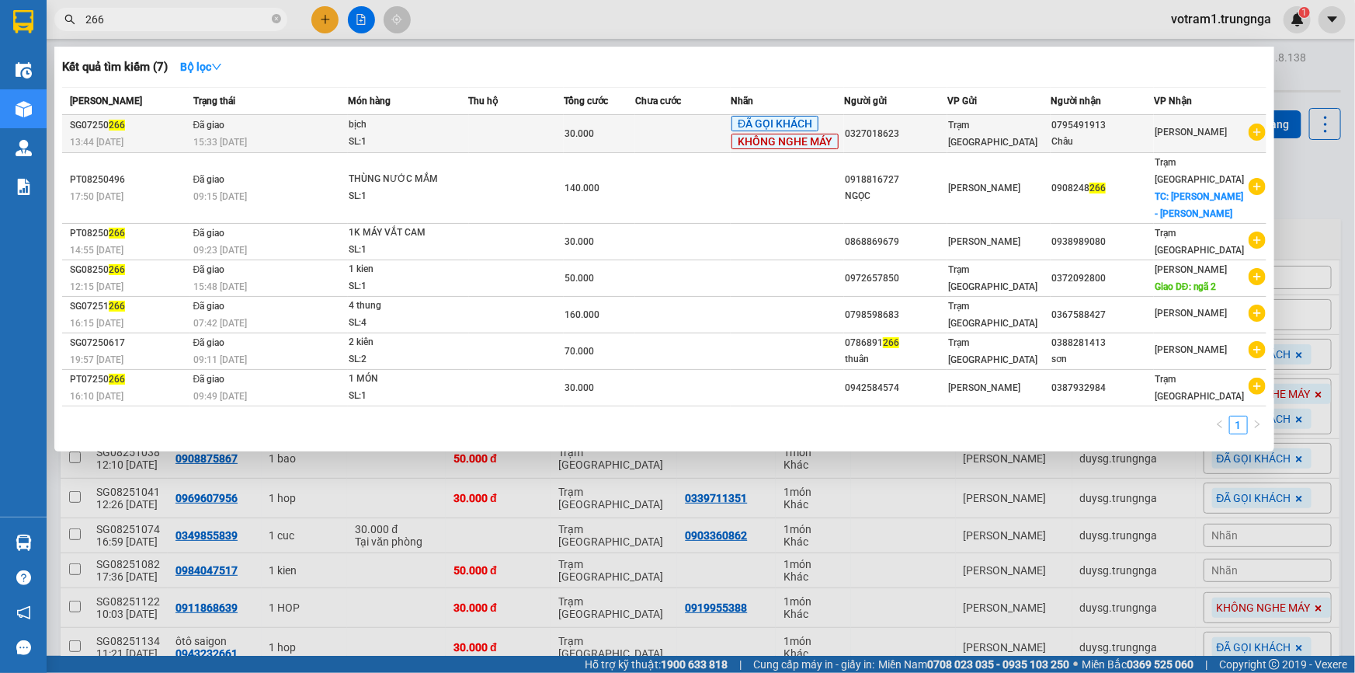
type input "266"
click at [484, 130] on td at bounding box center [517, 134] width 96 height 38
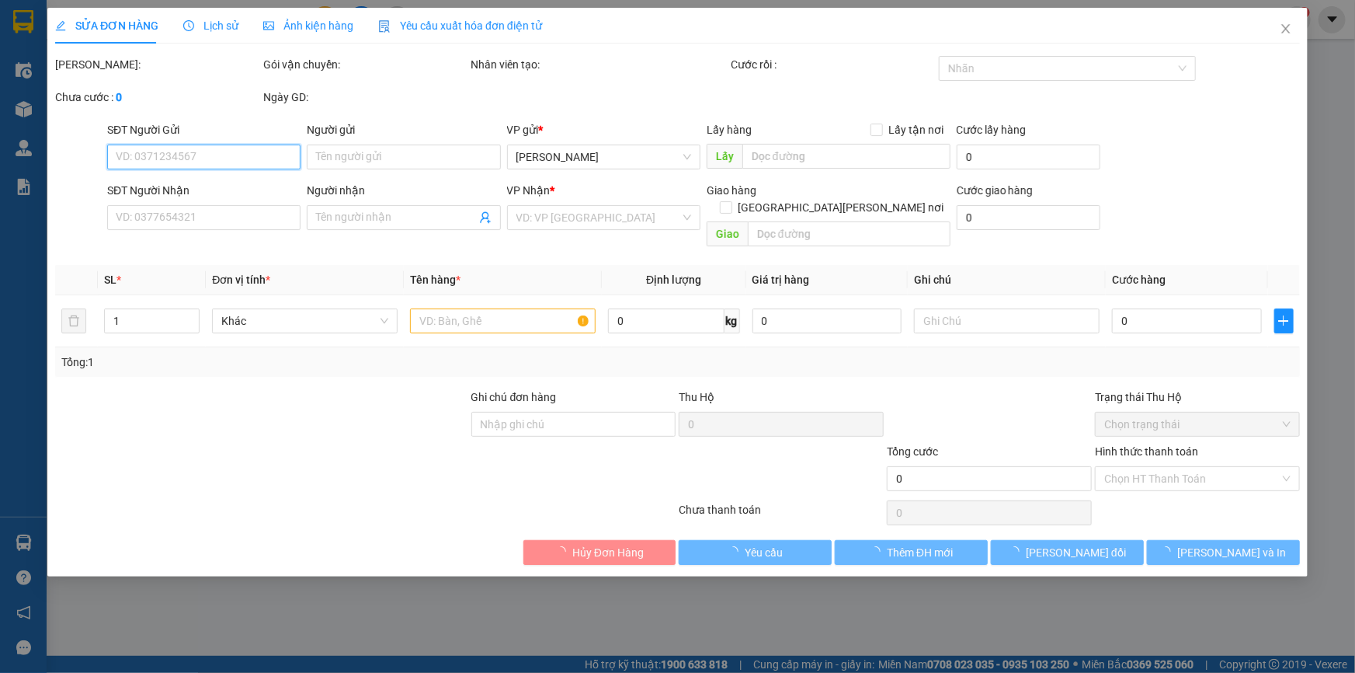
type input "0327018623"
type input "0795491913"
type input "Châu"
type input "30.000"
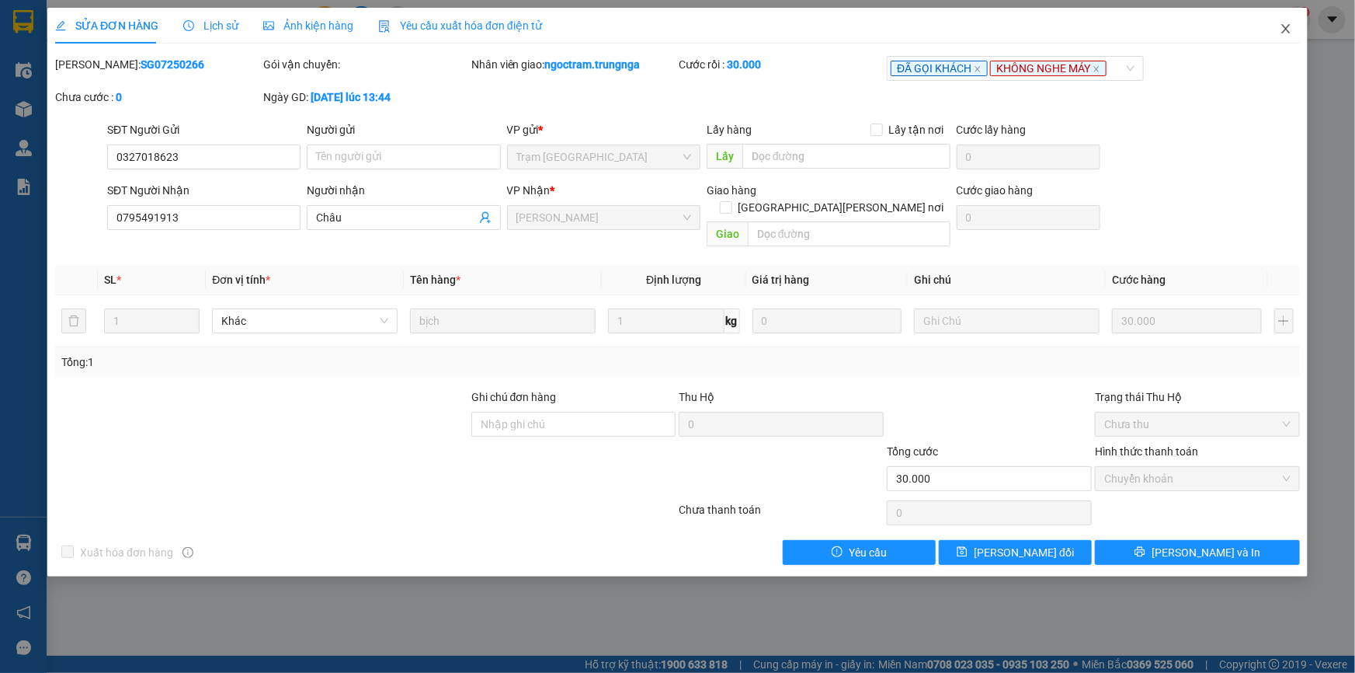
click at [1292, 29] on span "Close" at bounding box center [1285, 29] width 43 height 43
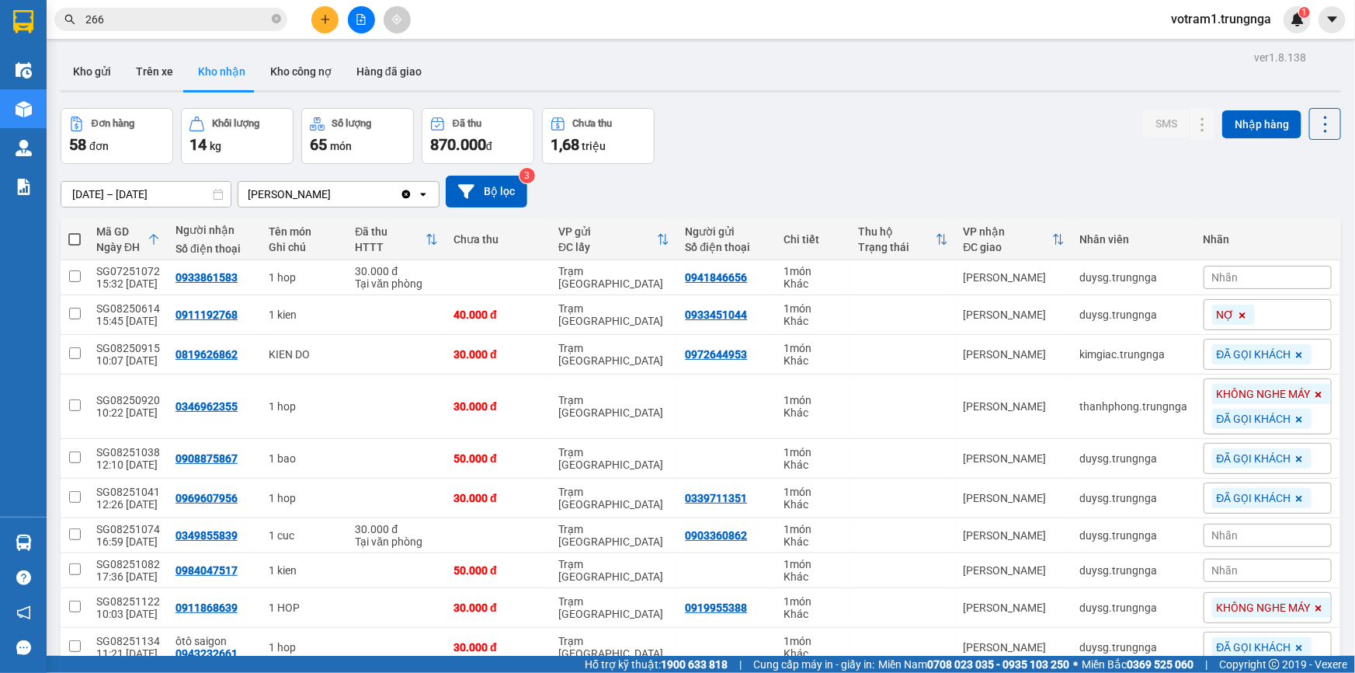
click at [188, 200] on div "ver 1.8.138 Kho gửi Trên xe Kho nhận Kho công nợ Hàng đã giao Đơn hàng 58 đơn K…" at bounding box center [700, 385] width 1293 height 676
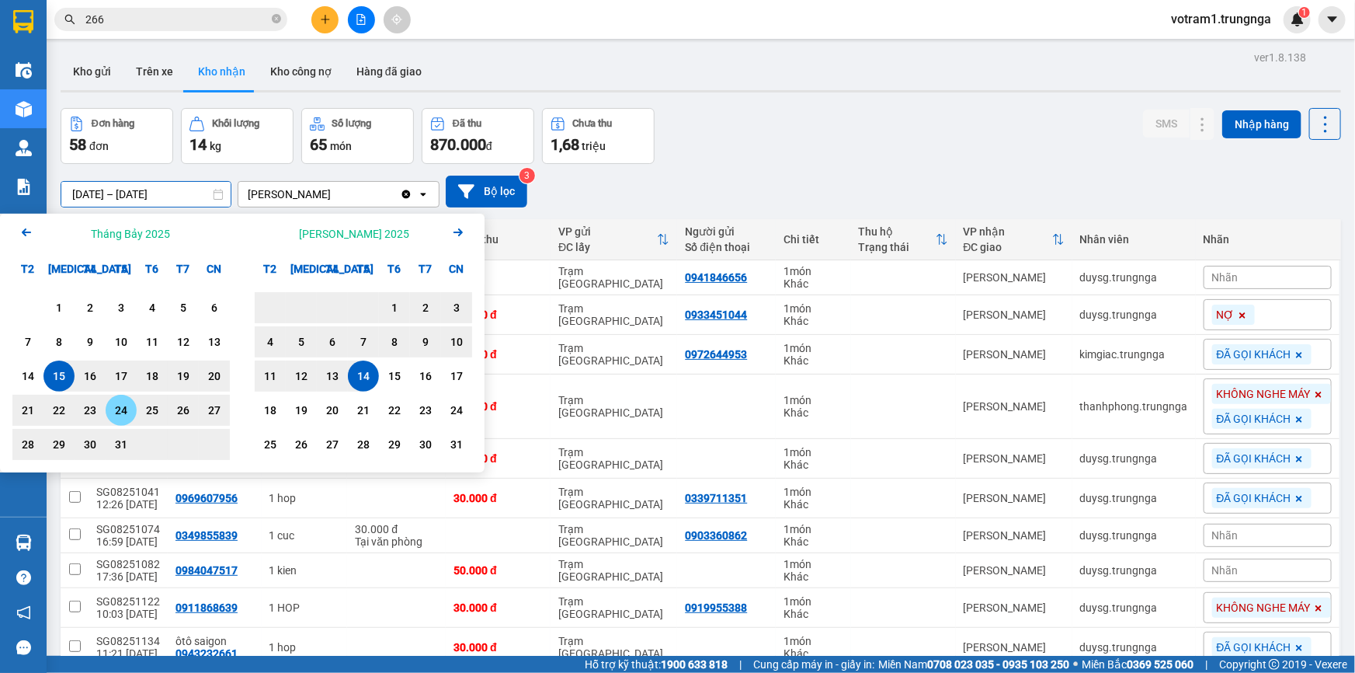
click at [122, 416] on div "24" at bounding box center [121, 410] width 22 height 19
click at [361, 374] on div "14" at bounding box center [364, 376] width 22 height 19
type input "[DATE] – [DATE]"
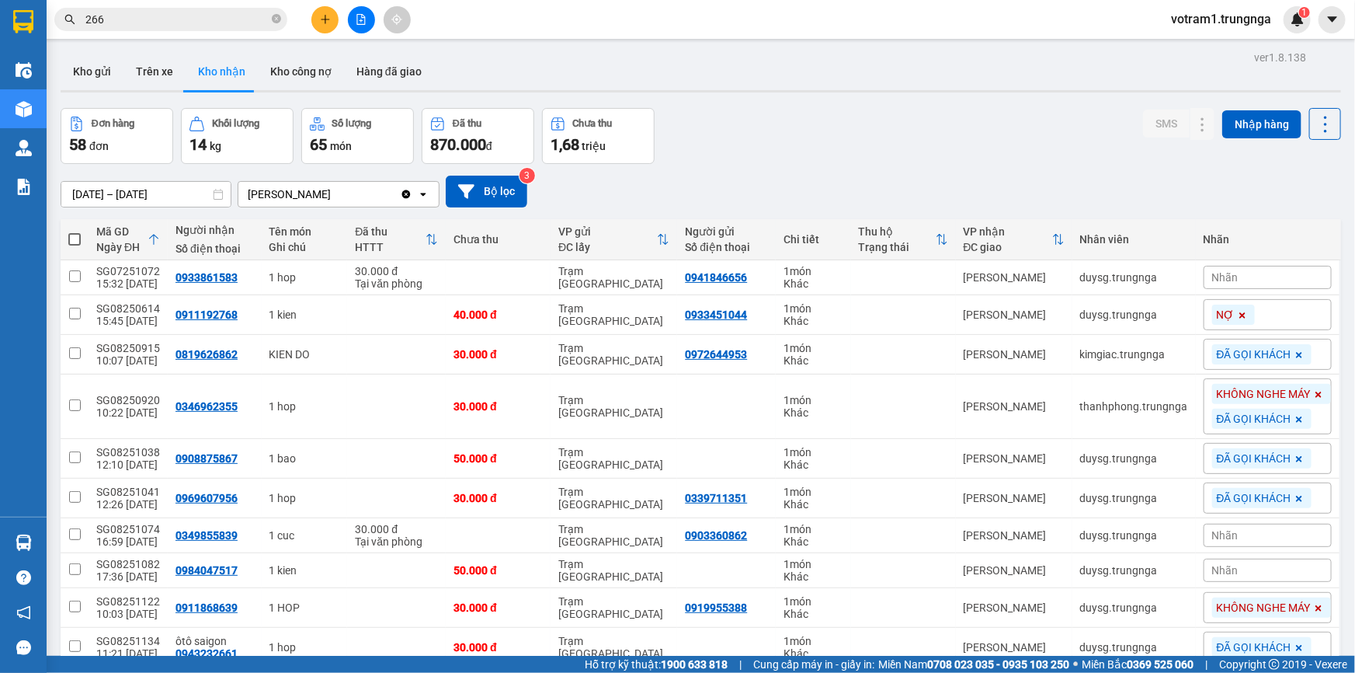
click at [829, 171] on div "[DATE] – [DATE] Press the down arrow key to interact with the calendar and sele…" at bounding box center [701, 191] width 1281 height 55
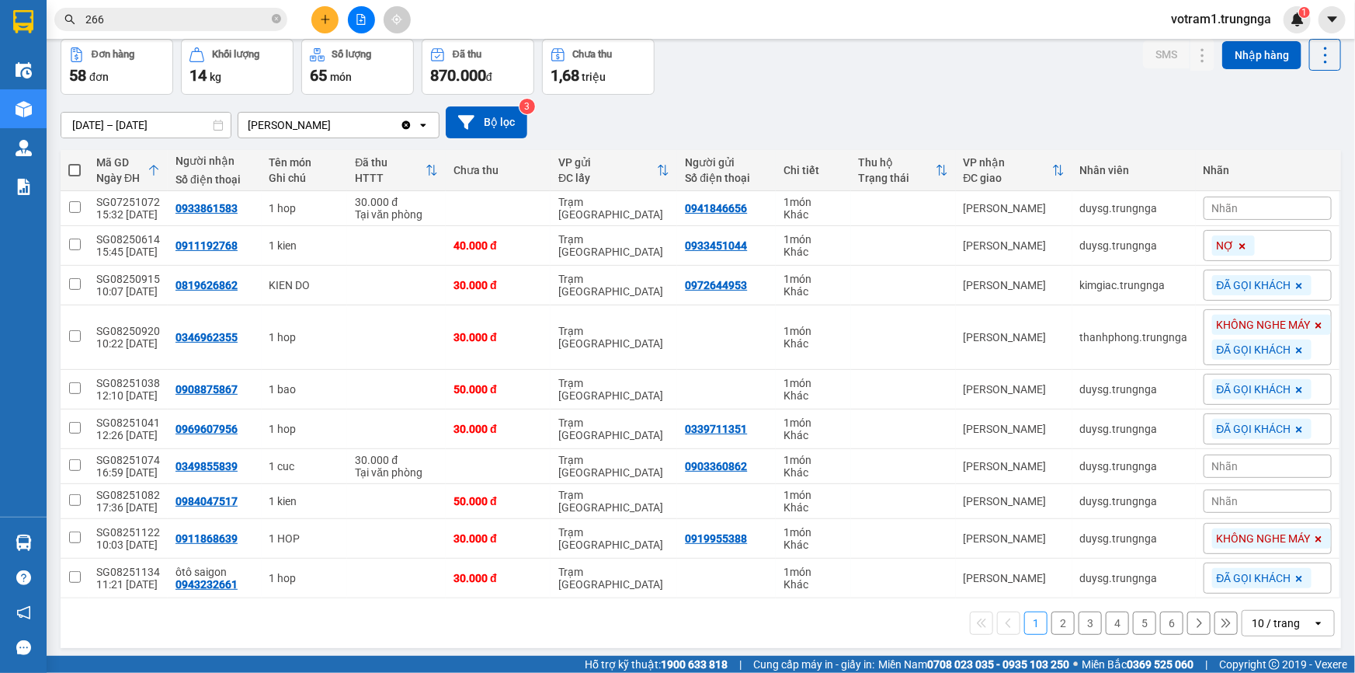
scroll to position [72, 0]
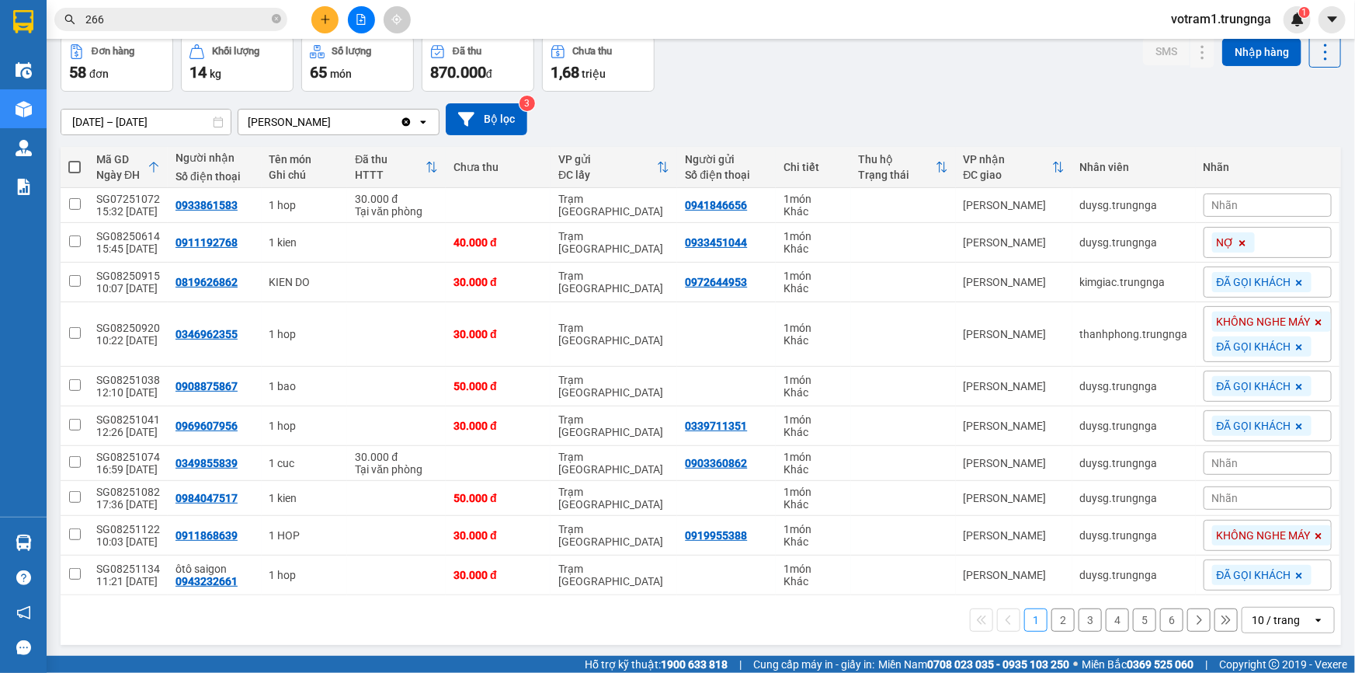
click at [1267, 616] on div "10 / trang" at bounding box center [1276, 620] width 48 height 16
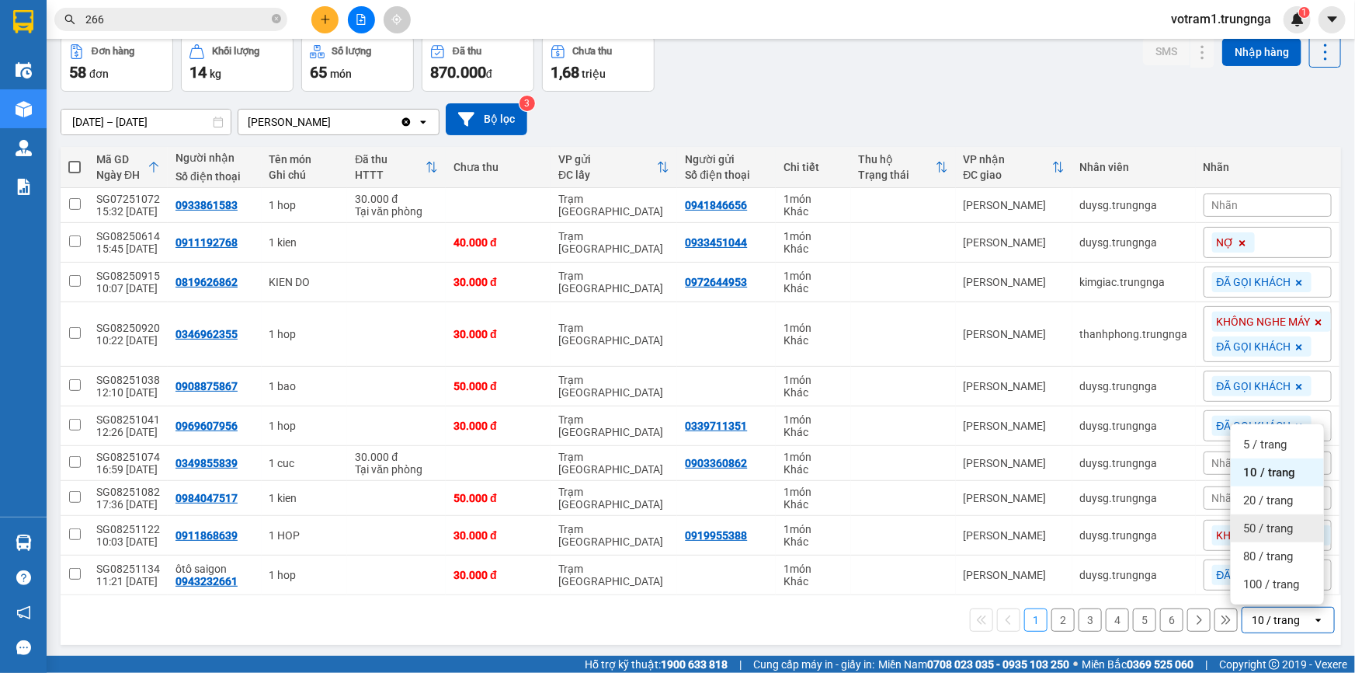
click at [1263, 528] on span "50 / trang" at bounding box center [1268, 528] width 50 height 16
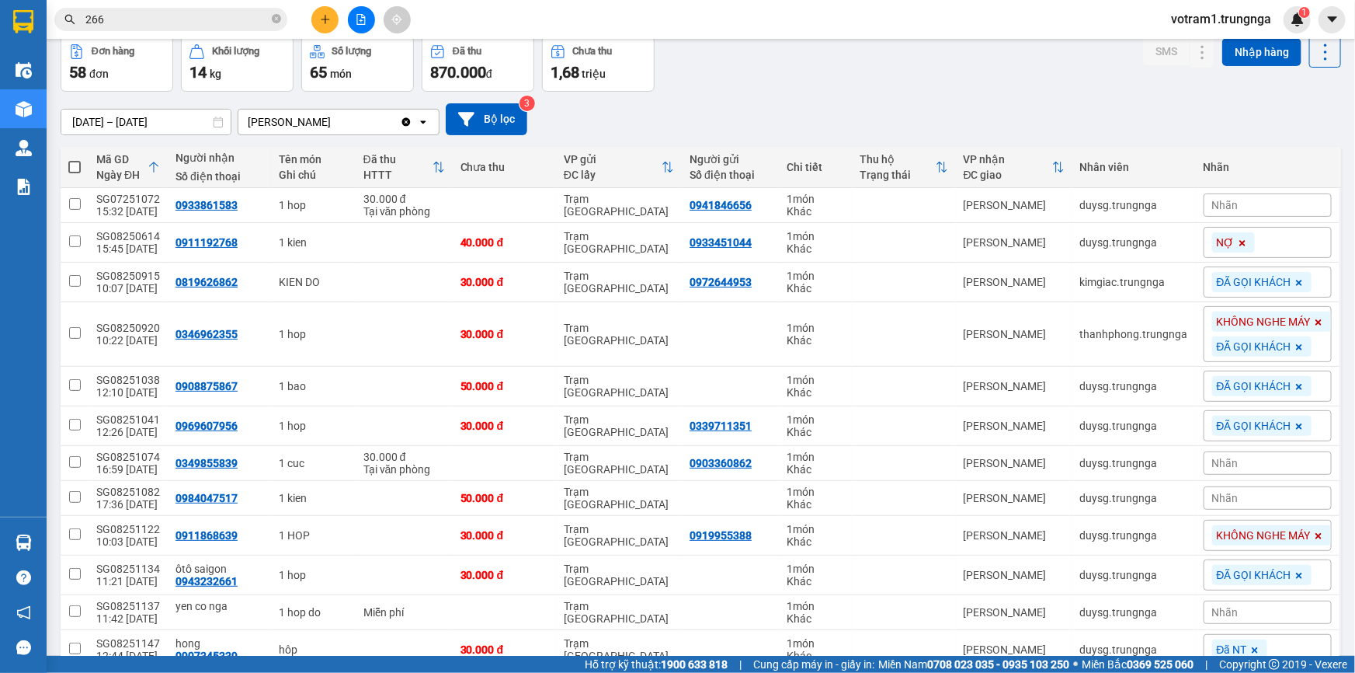
click at [846, 95] on div "[DATE] – [DATE] Press the down arrow key to interact with the calendar and sele…" at bounding box center [701, 119] width 1281 height 55
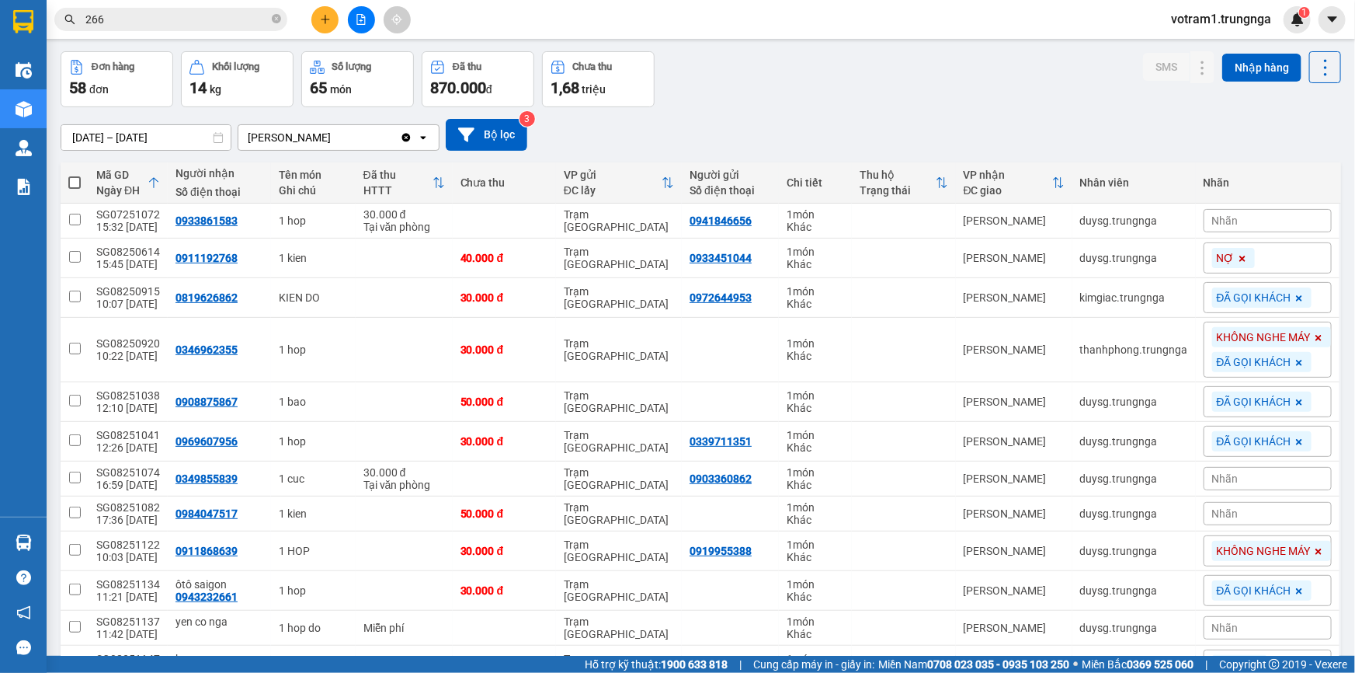
scroll to position [0, 0]
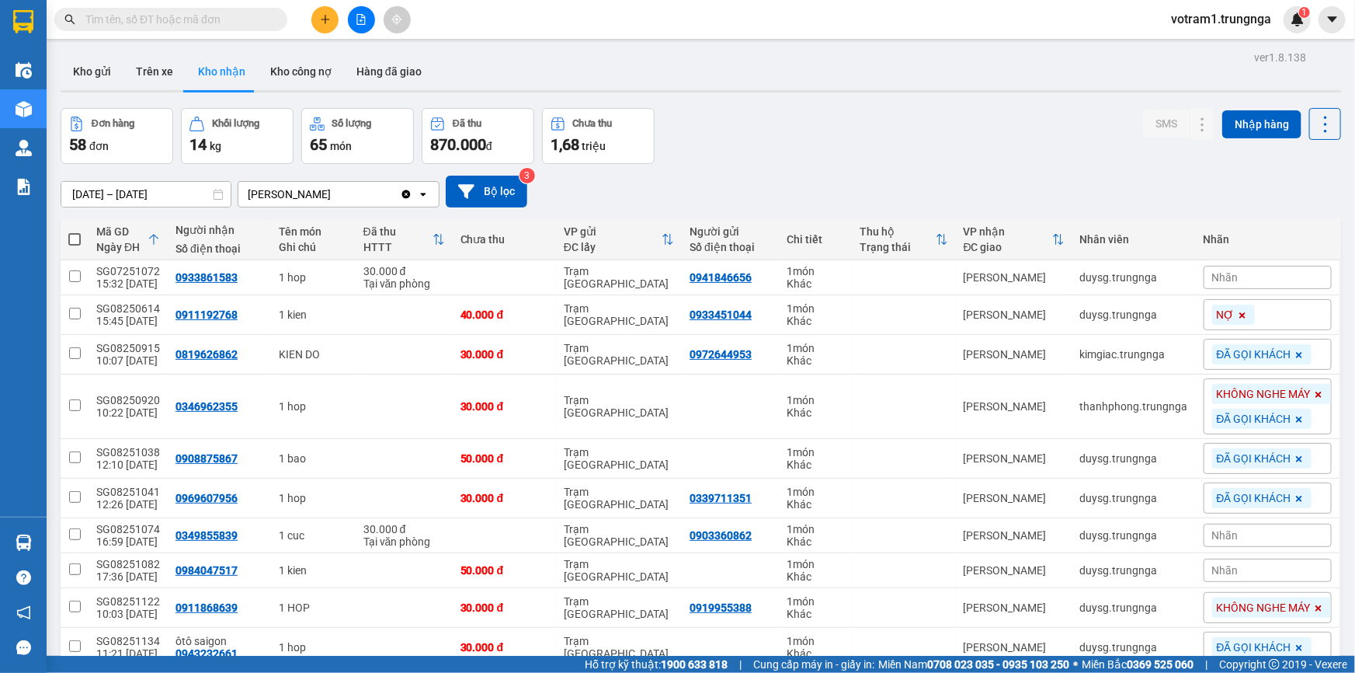
click at [221, 15] on input "text" at bounding box center [176, 19] width 183 height 17
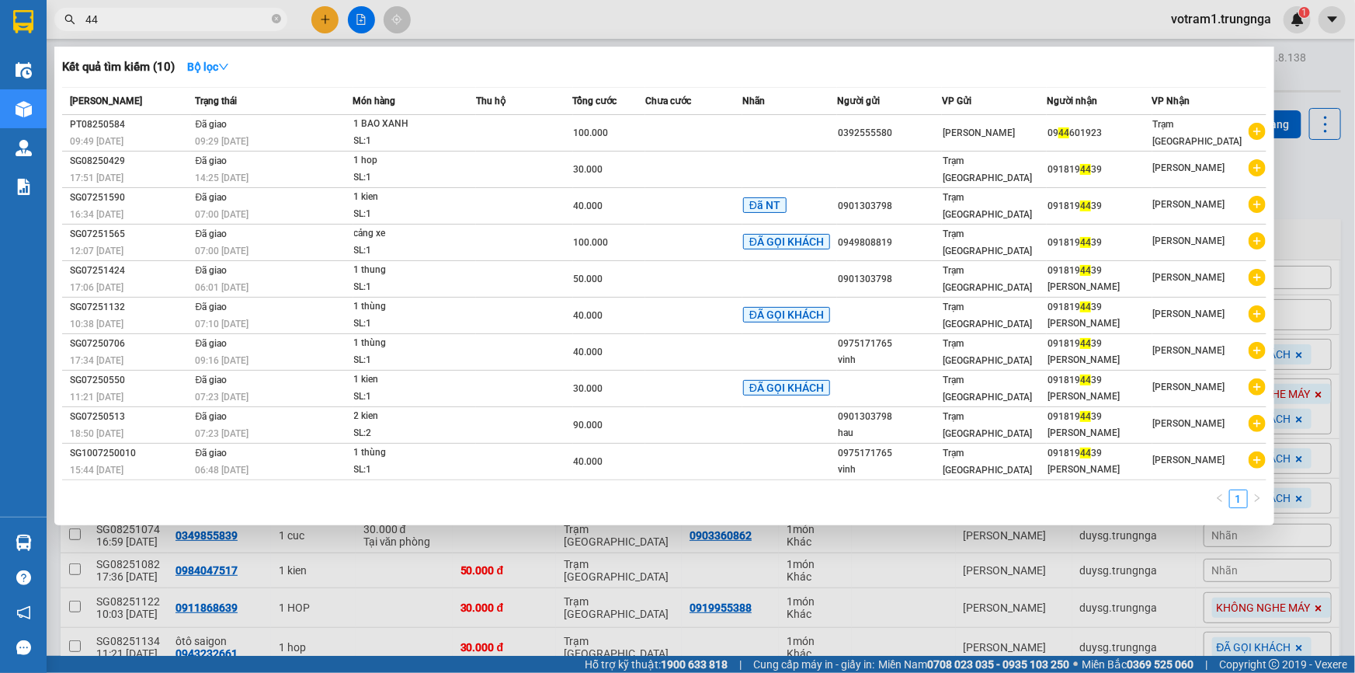
type input "4"
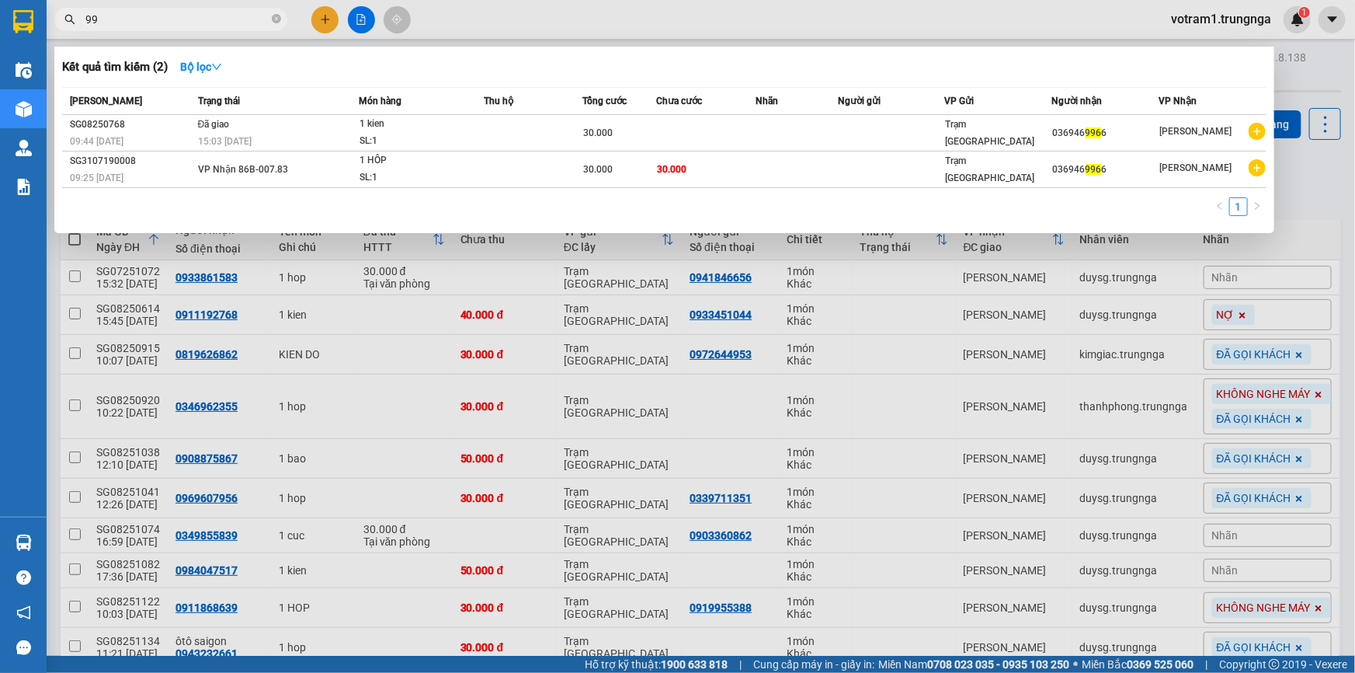
type input "9"
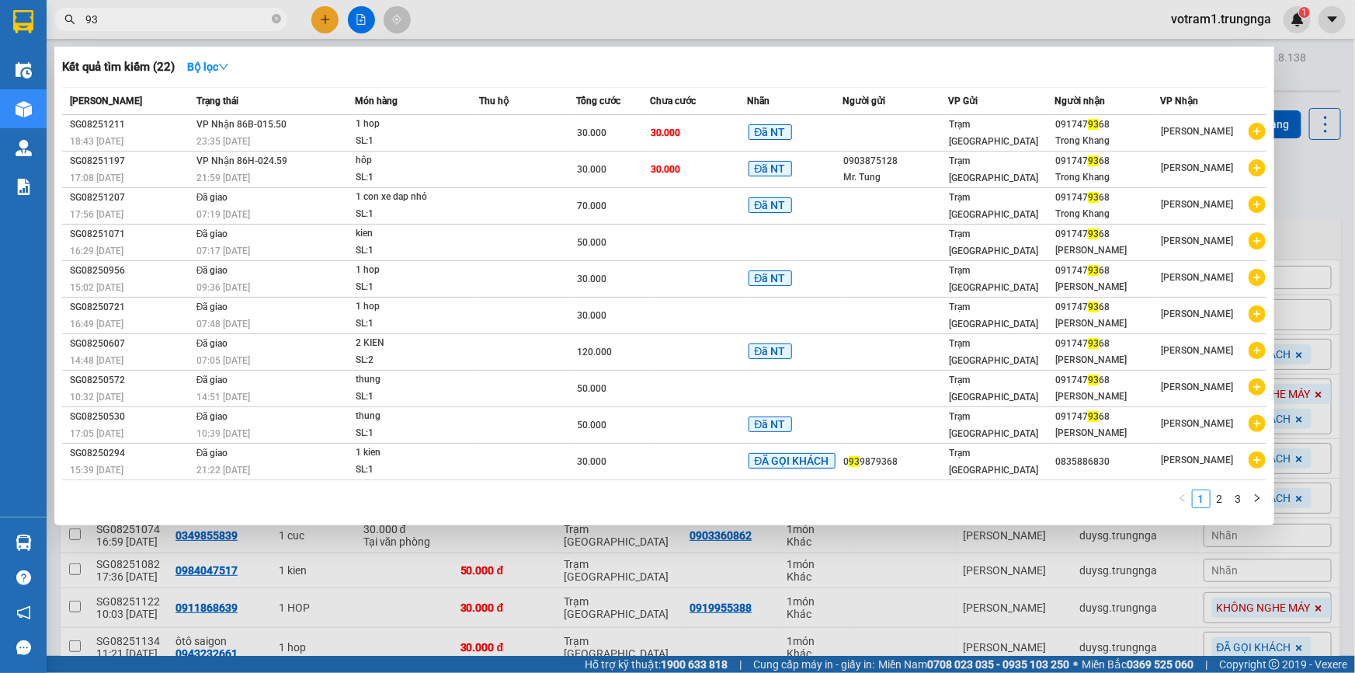
type input "9"
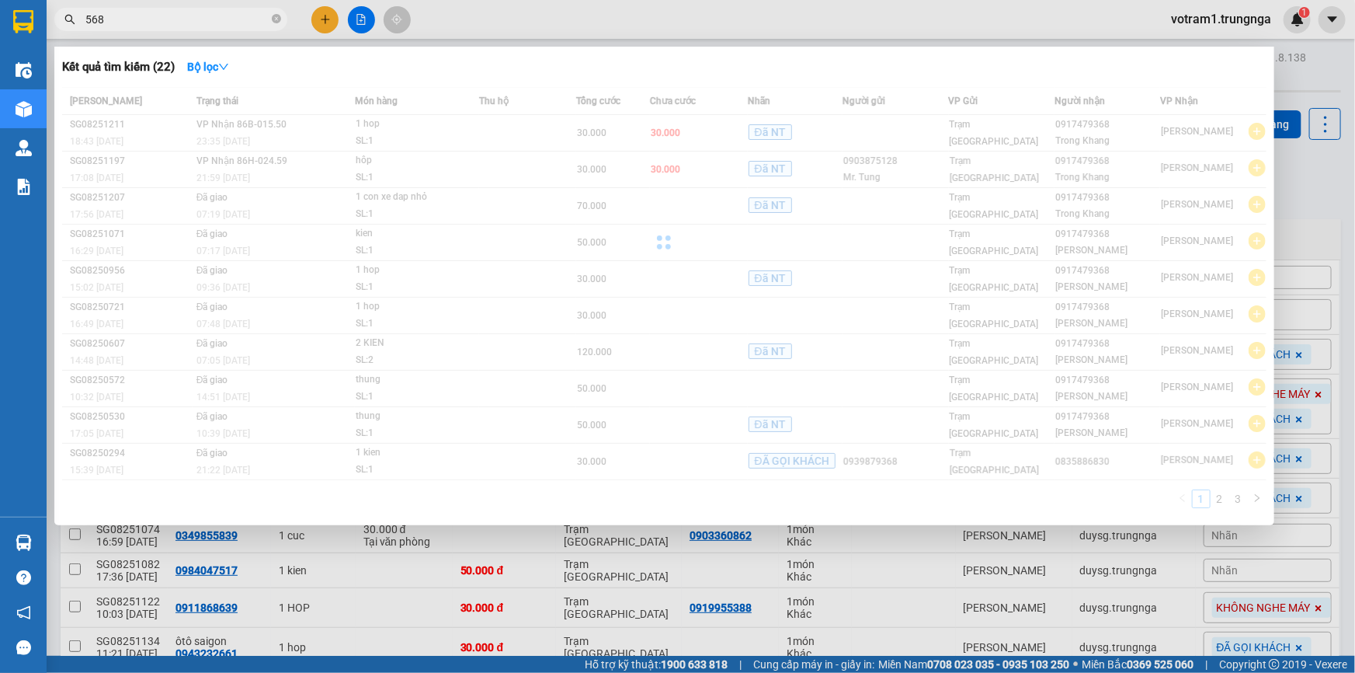
type input "5686"
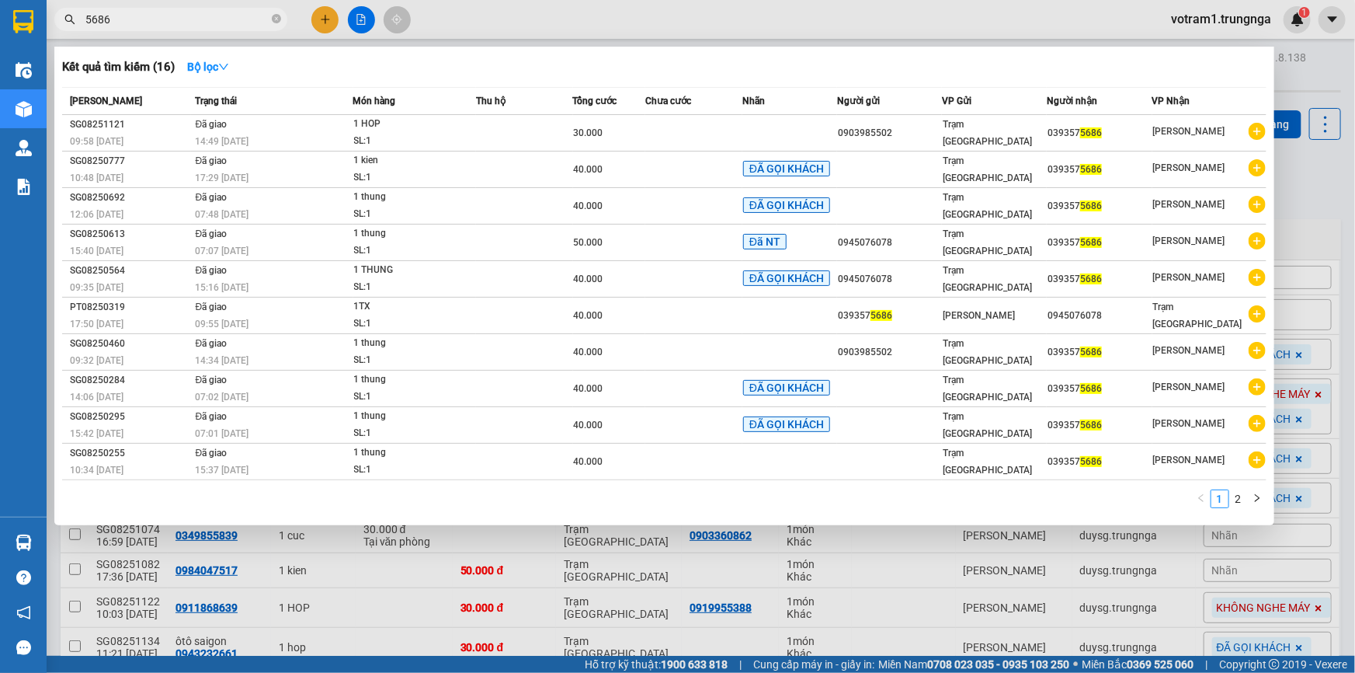
click at [276, 13] on span at bounding box center [276, 19] width 9 height 15
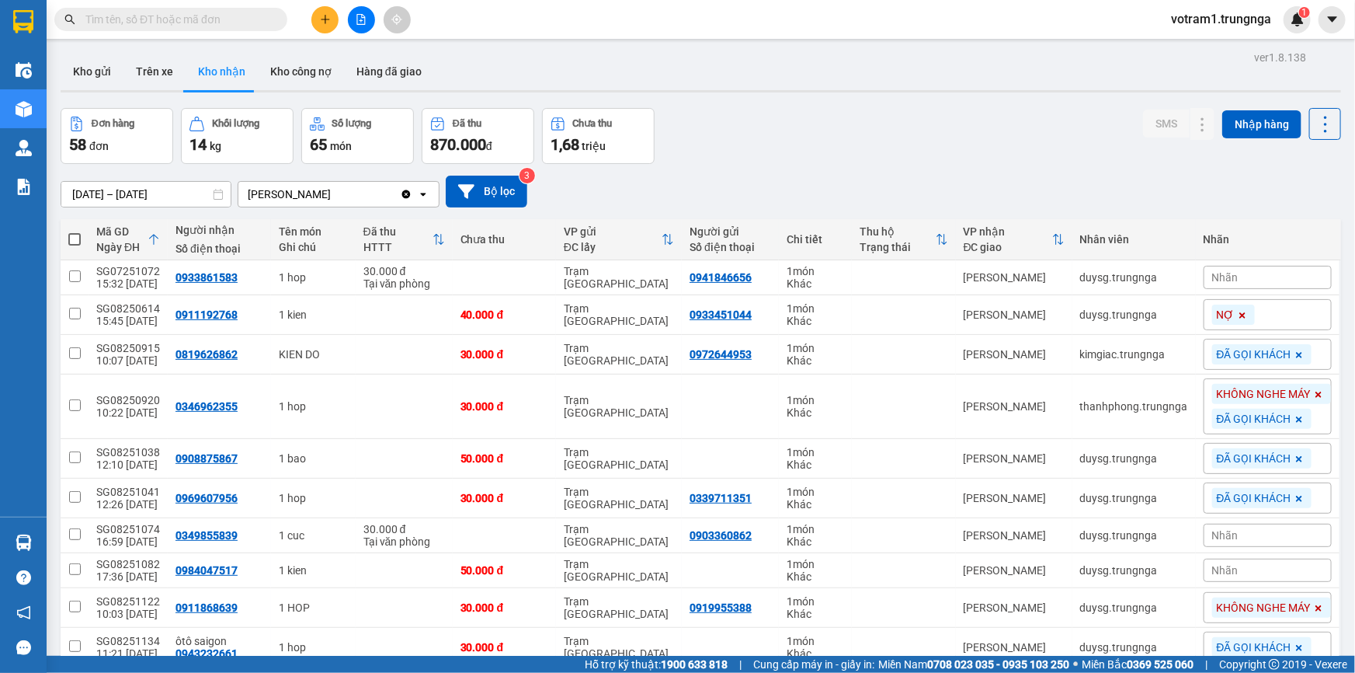
click at [249, 19] on input "text" at bounding box center [176, 19] width 183 height 17
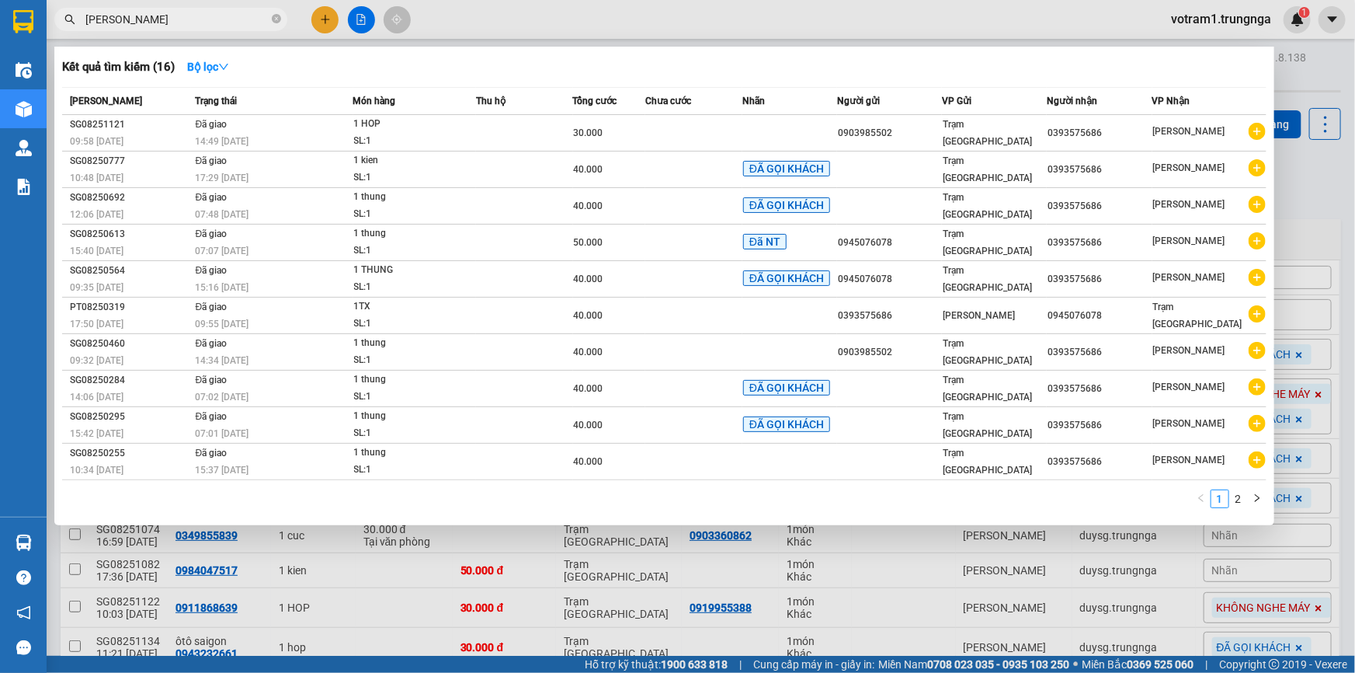
type input "MINH HUNG"
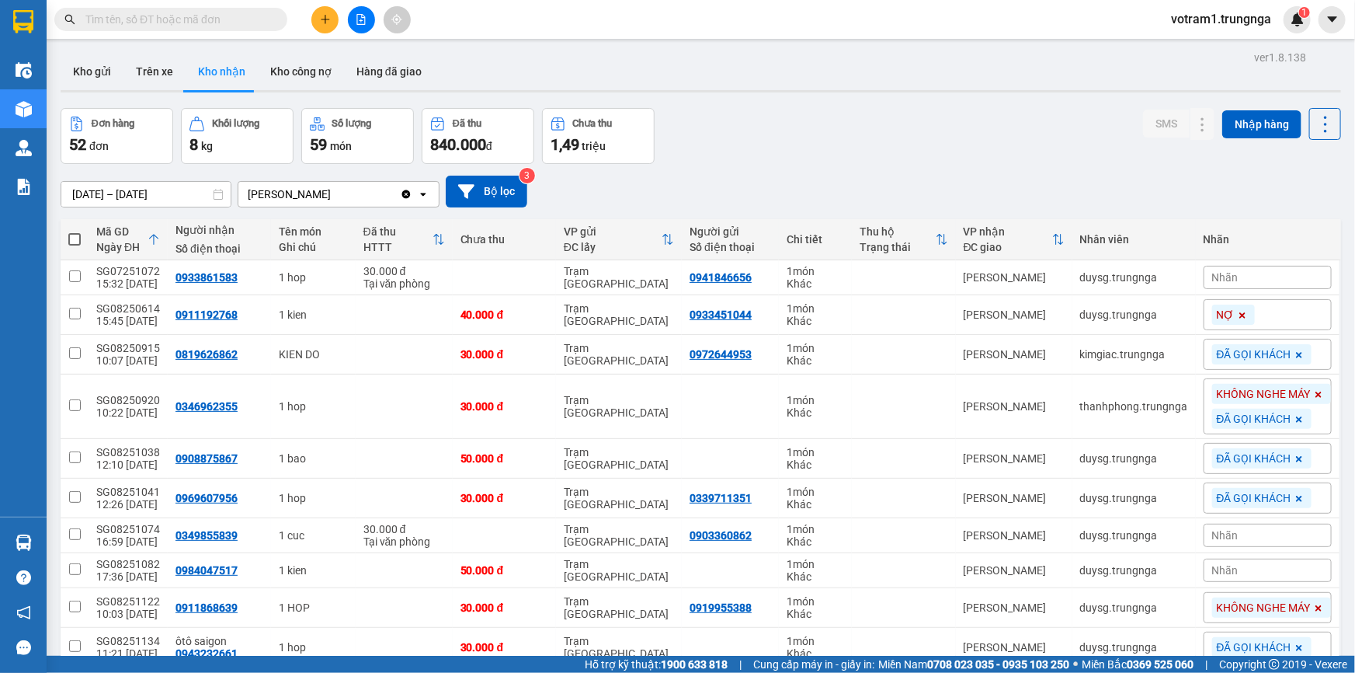
click at [264, 15] on input "text" at bounding box center [176, 19] width 183 height 17
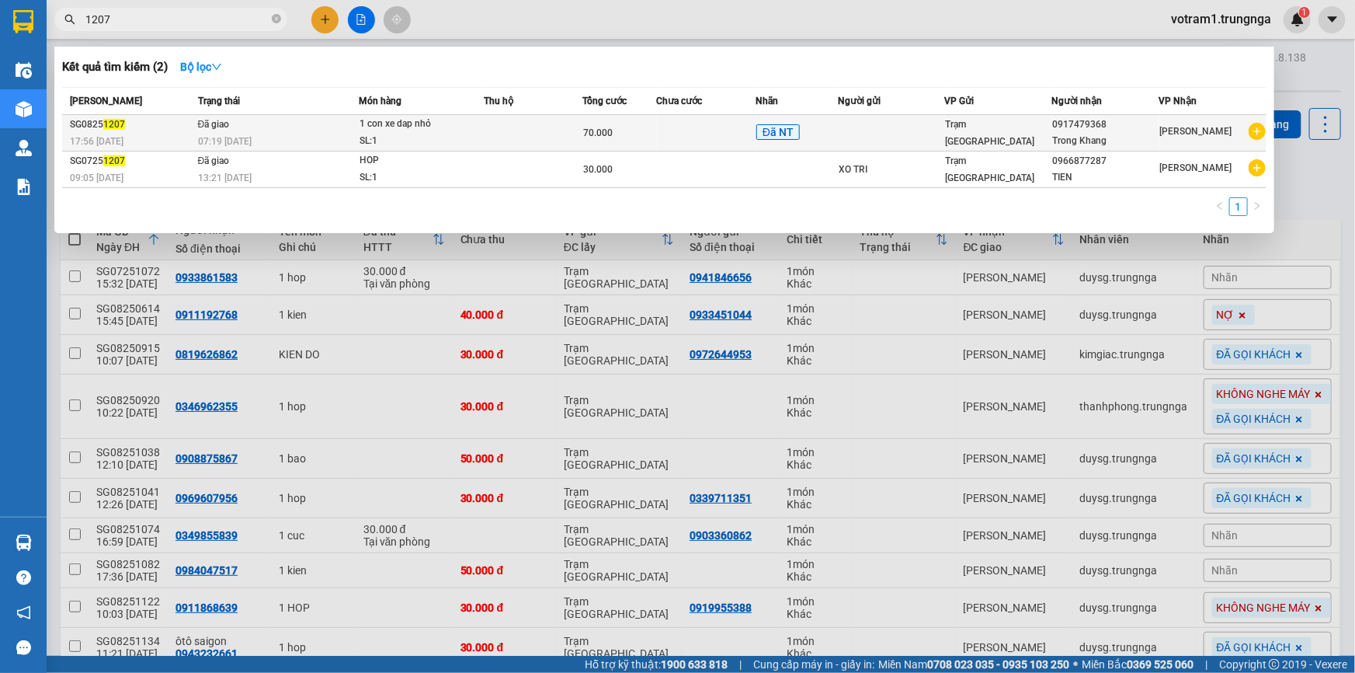
type input "1207"
click at [435, 133] on div "SL: 1" at bounding box center [418, 141] width 116 height 17
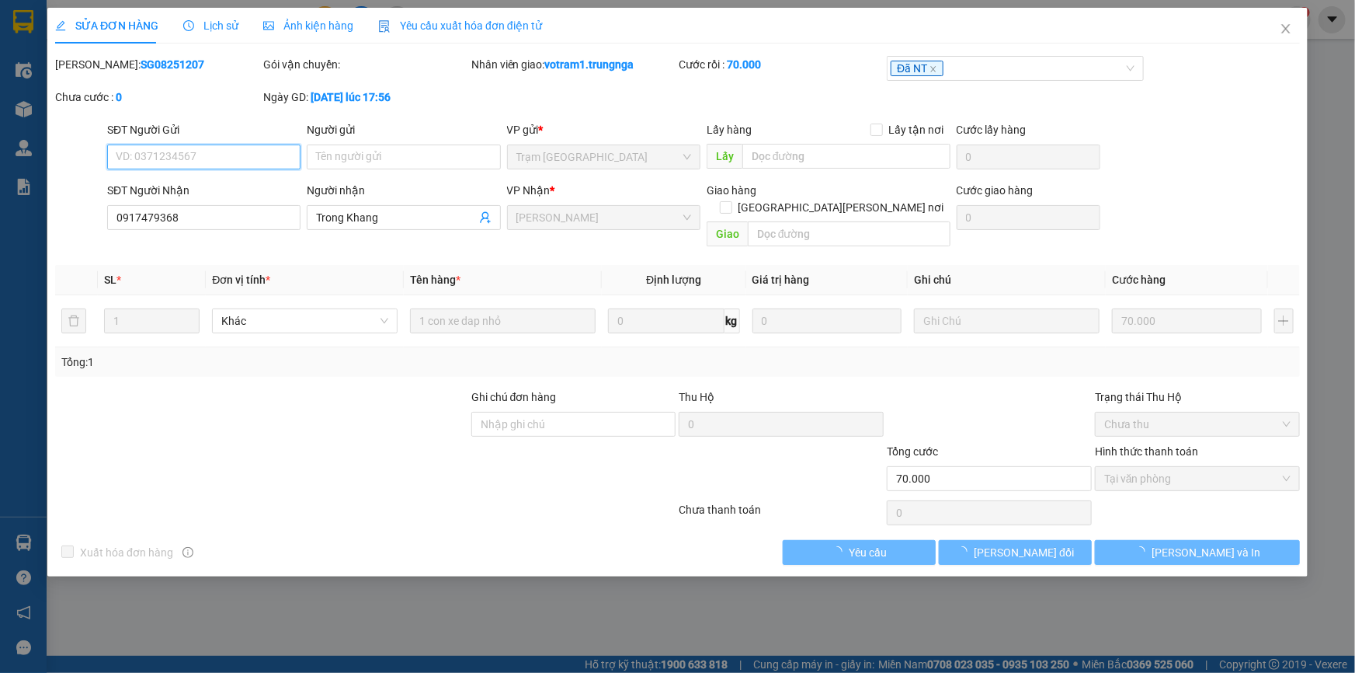
type input "0917479368"
type input "Trong Khang"
type input "70.000"
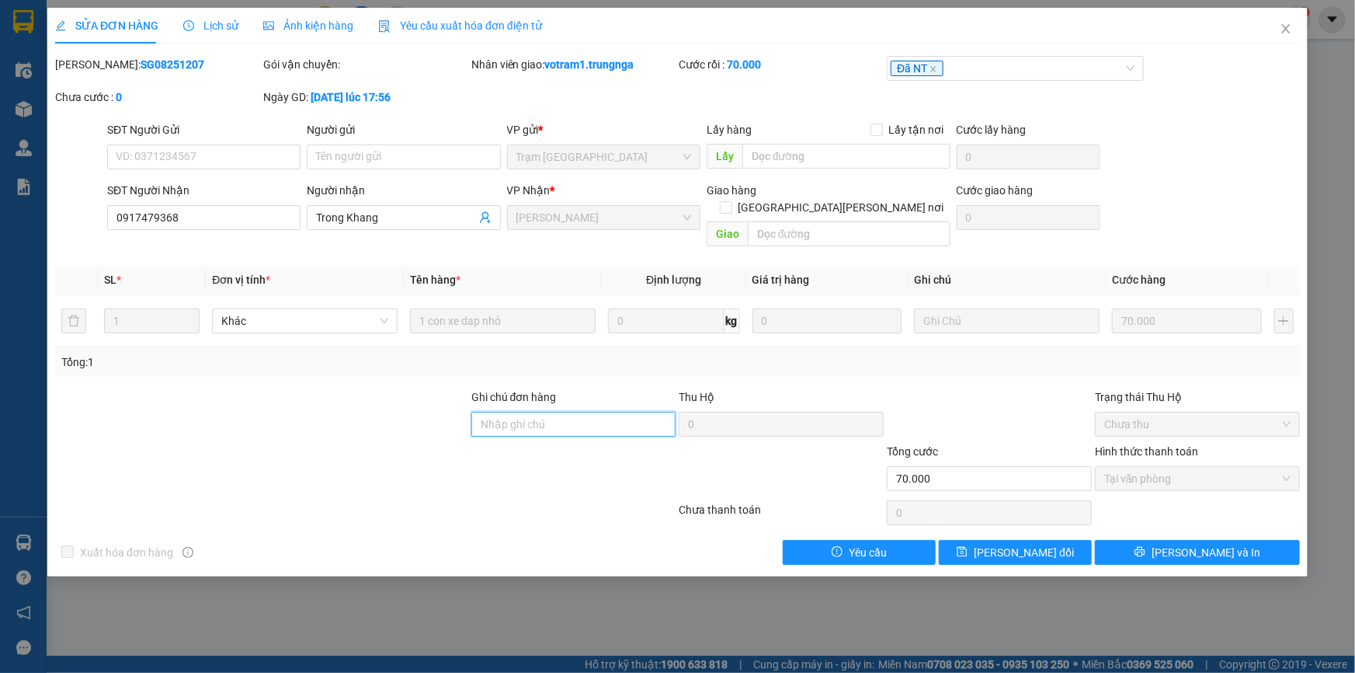
click at [552, 412] on input "Ghi chú đơn hàng" at bounding box center [573, 424] width 205 height 25
type input "BOT 20K"
click at [1010, 544] on span "[PERSON_NAME] đổi" at bounding box center [1024, 552] width 100 height 17
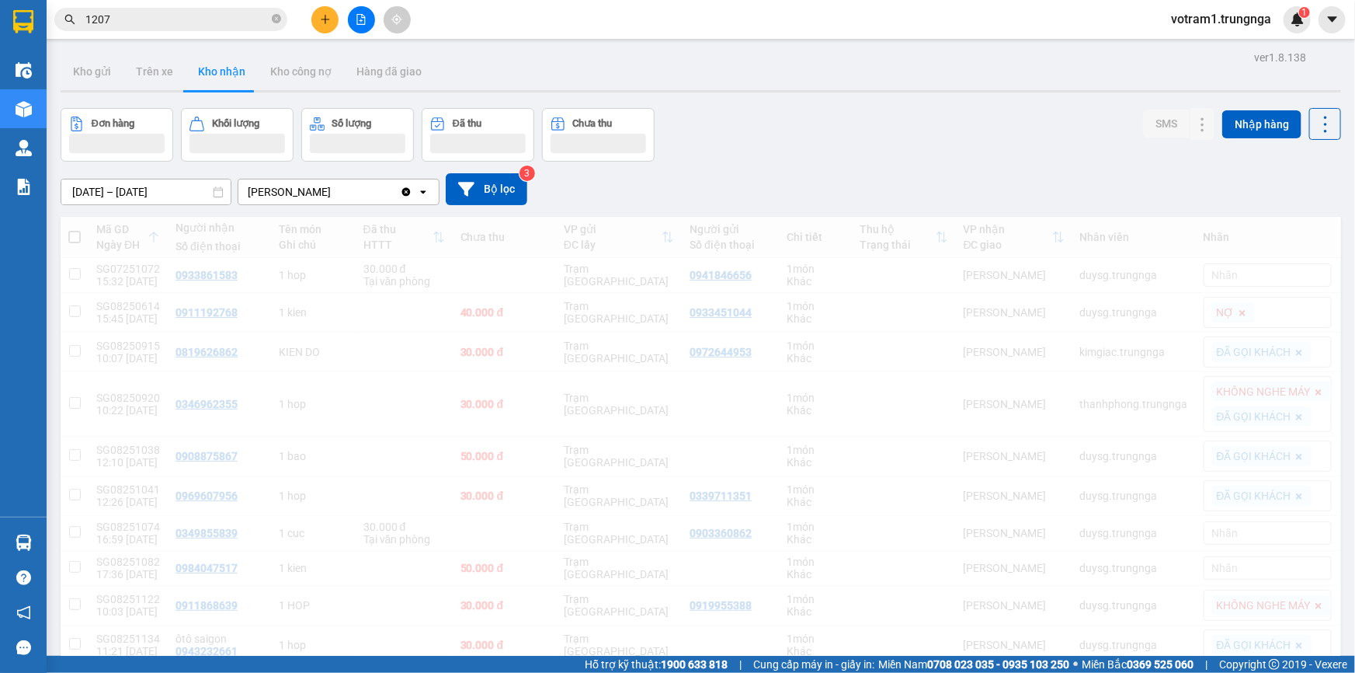
click at [919, 134] on div "Đơn hàng Khối lượng Số lượng Đã thu Chưa thu SMS Nhập hàng" at bounding box center [701, 135] width 1281 height 54
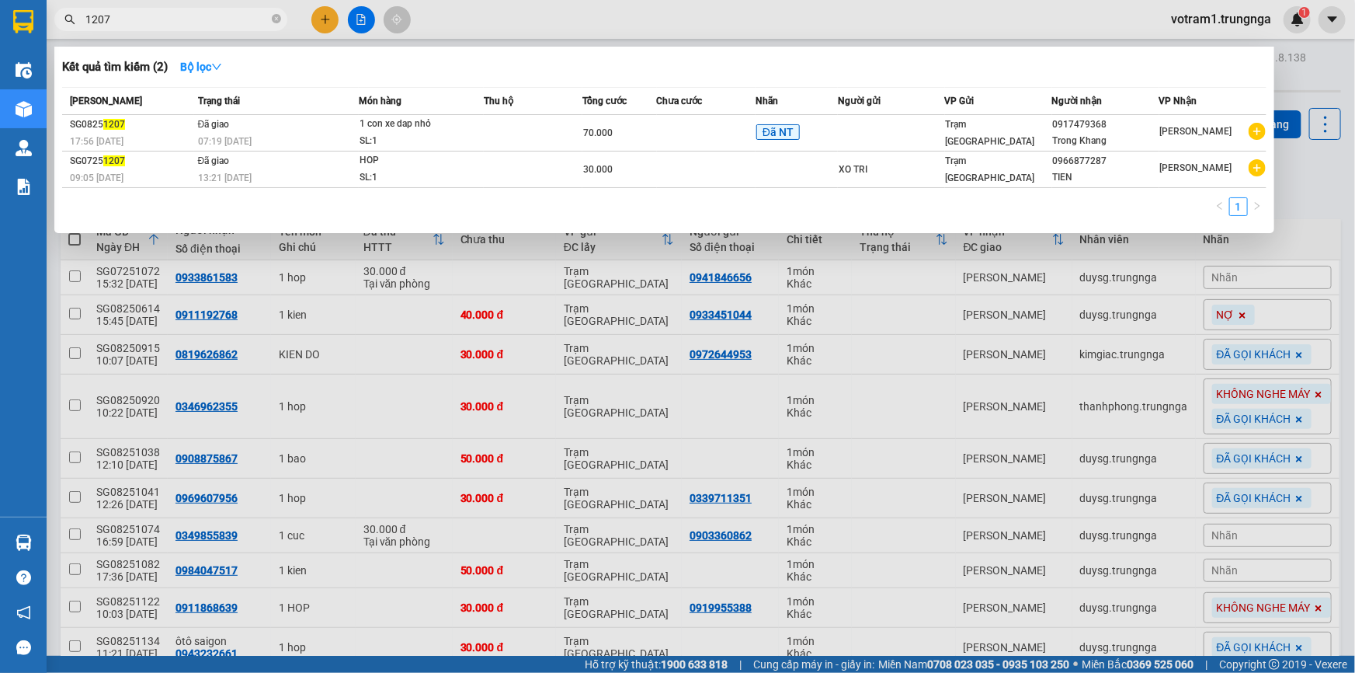
click at [152, 19] on input "1207" at bounding box center [176, 19] width 183 height 17
type input "1"
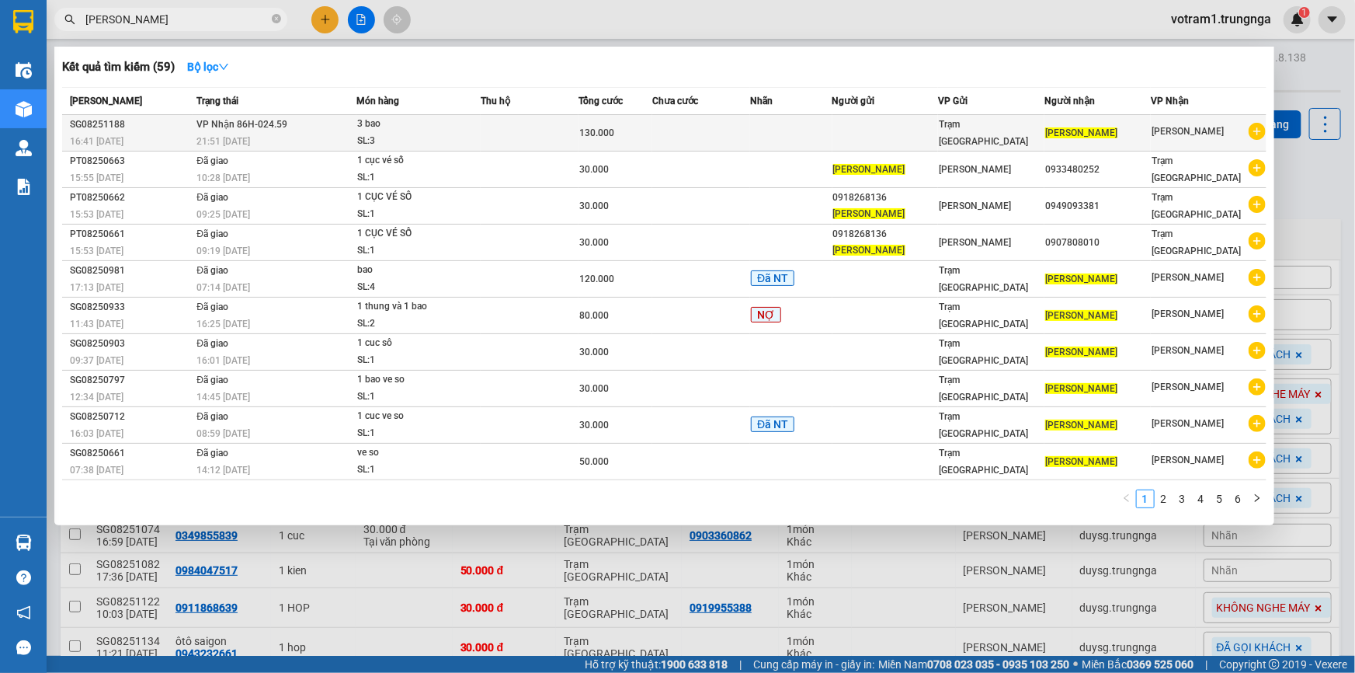
type input "[PERSON_NAME]"
click at [212, 124] on span "VP Nhận 86H-024.59" at bounding box center [241, 124] width 91 height 11
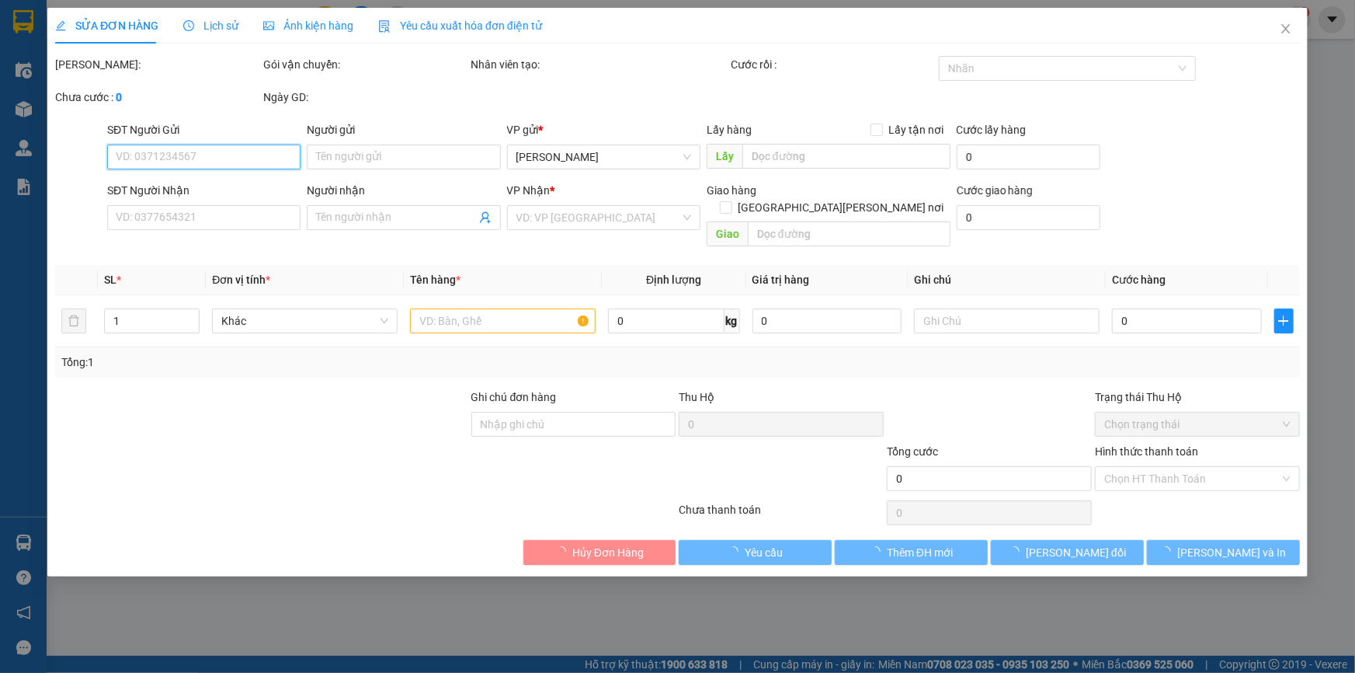
type input "[PERSON_NAME]"
type input "130.000"
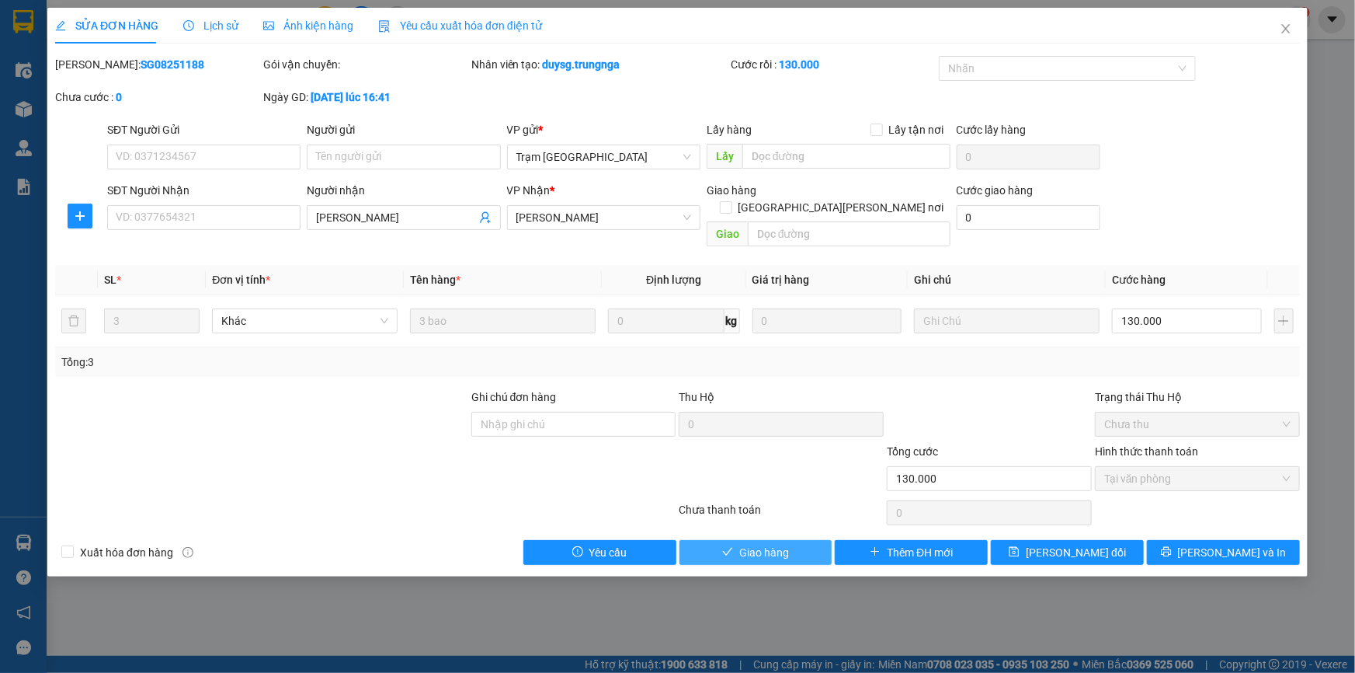
click at [815, 540] on button "Giao hàng" at bounding box center [756, 552] width 153 height 25
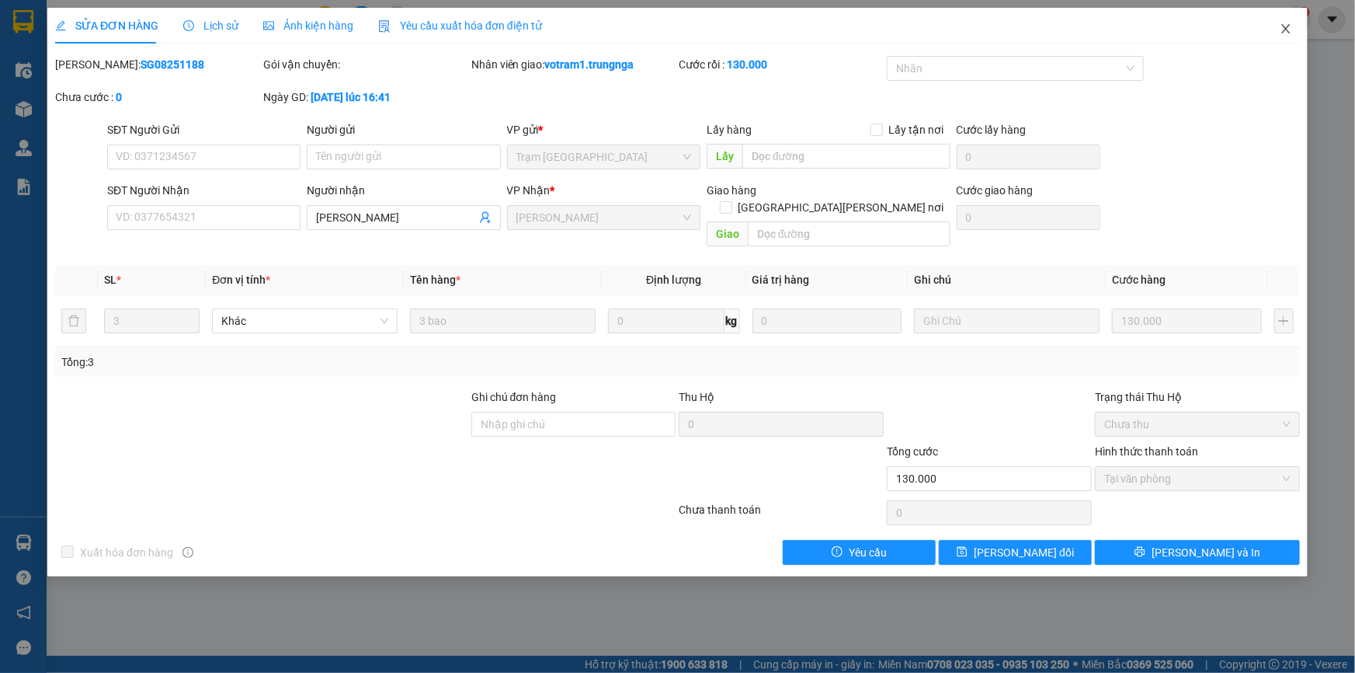
click at [1284, 31] on icon "close" at bounding box center [1285, 28] width 9 height 9
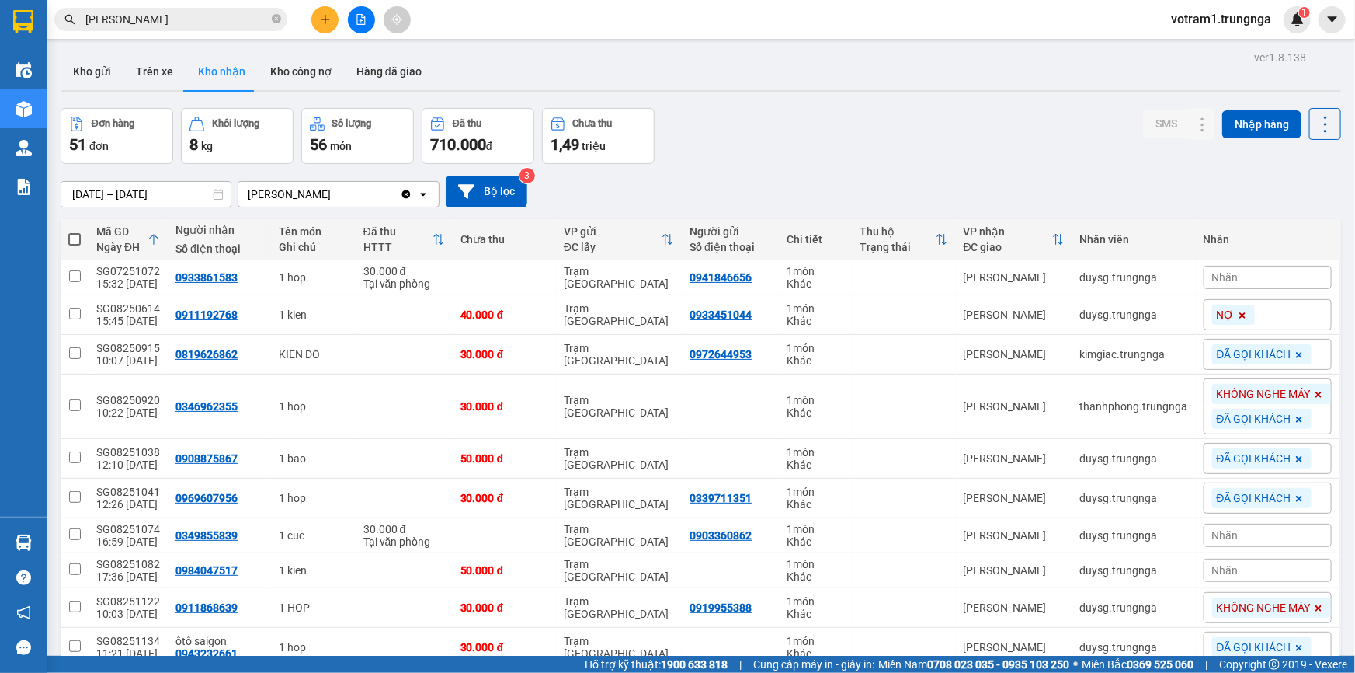
click at [683, 77] on div "Kho gửi Trên xe Kho nhận Kho công nợ Hàng đã giao" at bounding box center [701, 73] width 1281 height 41
click at [643, 68] on div "Kho gửi Trên xe Kho nhận Kho công nợ Hàng đã giao" at bounding box center [701, 73] width 1281 height 41
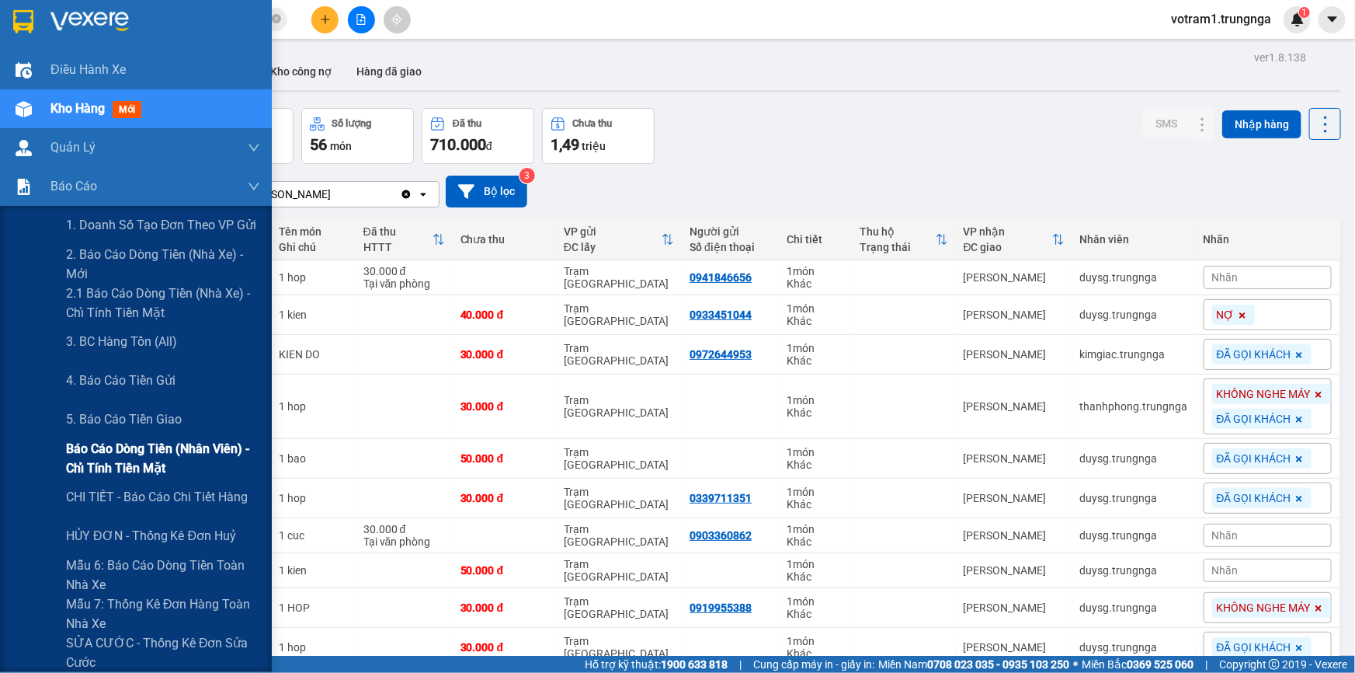
click at [155, 446] on span "Báo cáo dòng tiền (nhân viên) - chỉ tính tiền mặt" at bounding box center [163, 458] width 194 height 39
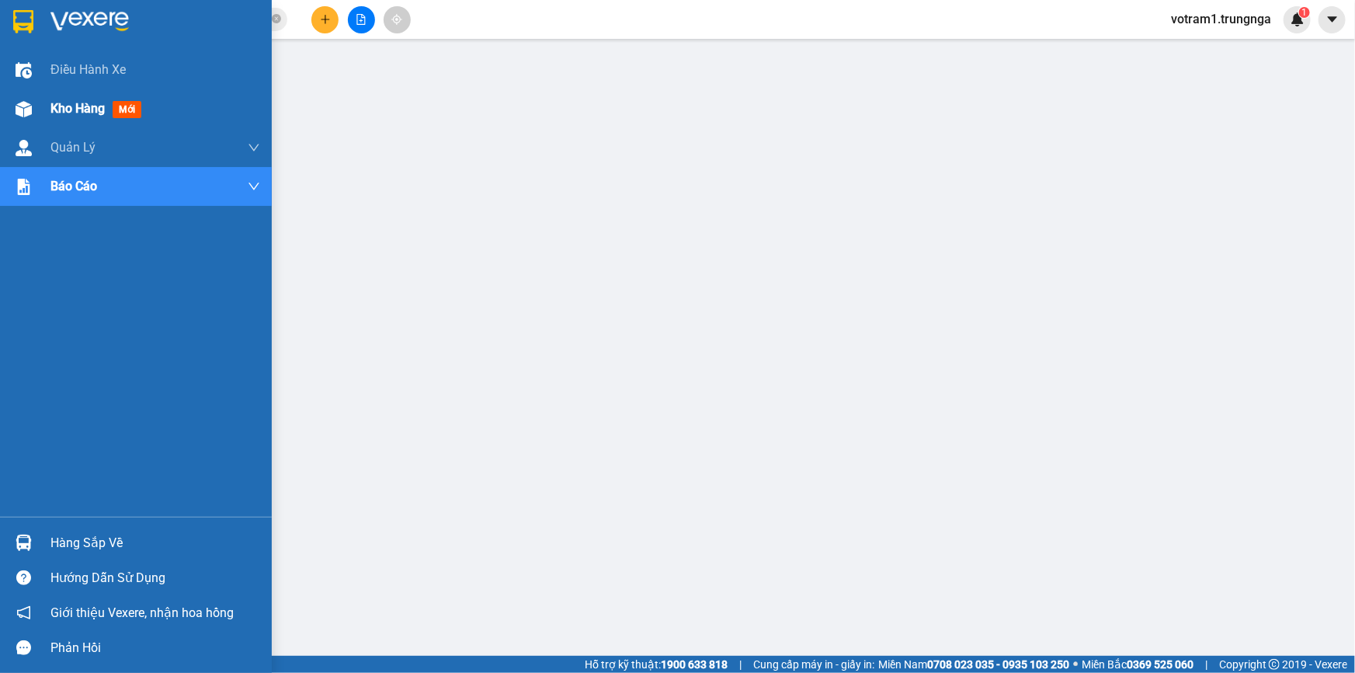
click at [40, 98] on div "Kho hàng mới" at bounding box center [136, 108] width 272 height 39
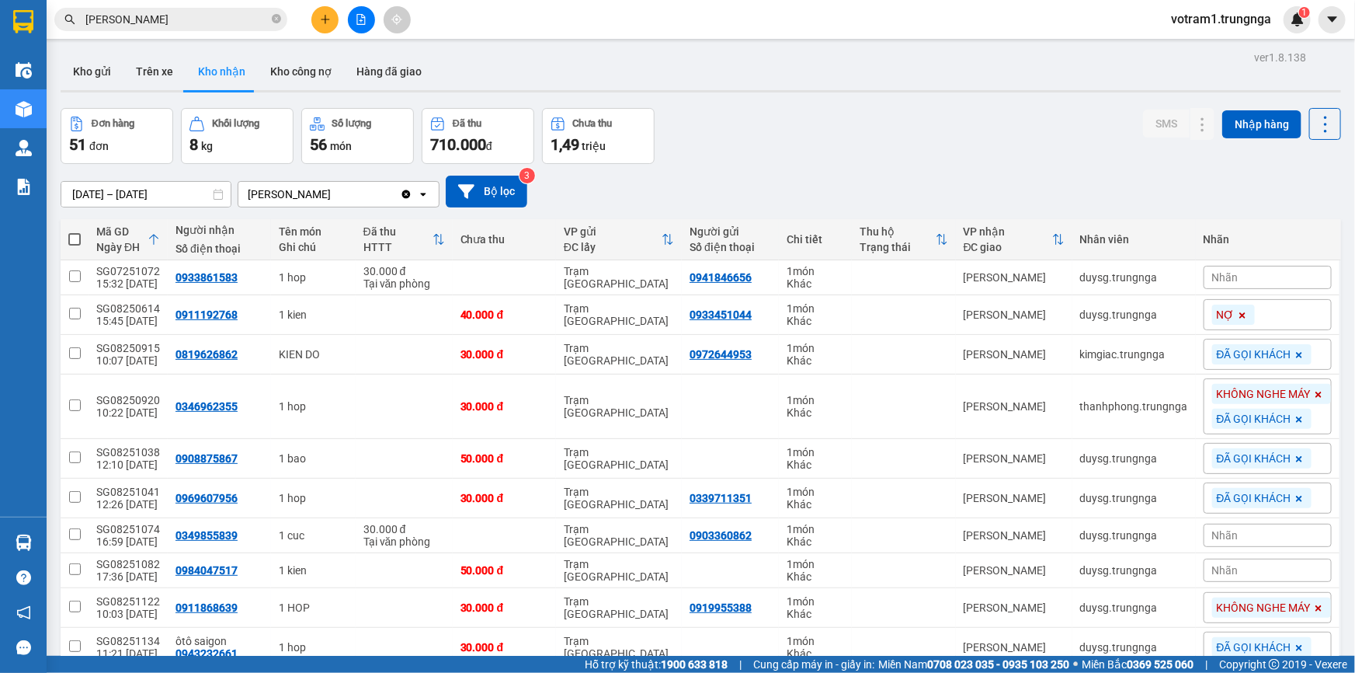
click at [841, 113] on div "Đơn hàng 51 đơn Khối lượng 8 kg Số lượng 56 món Đã thu 710.000 đ Chưa thu 1,49 …" at bounding box center [701, 136] width 1281 height 56
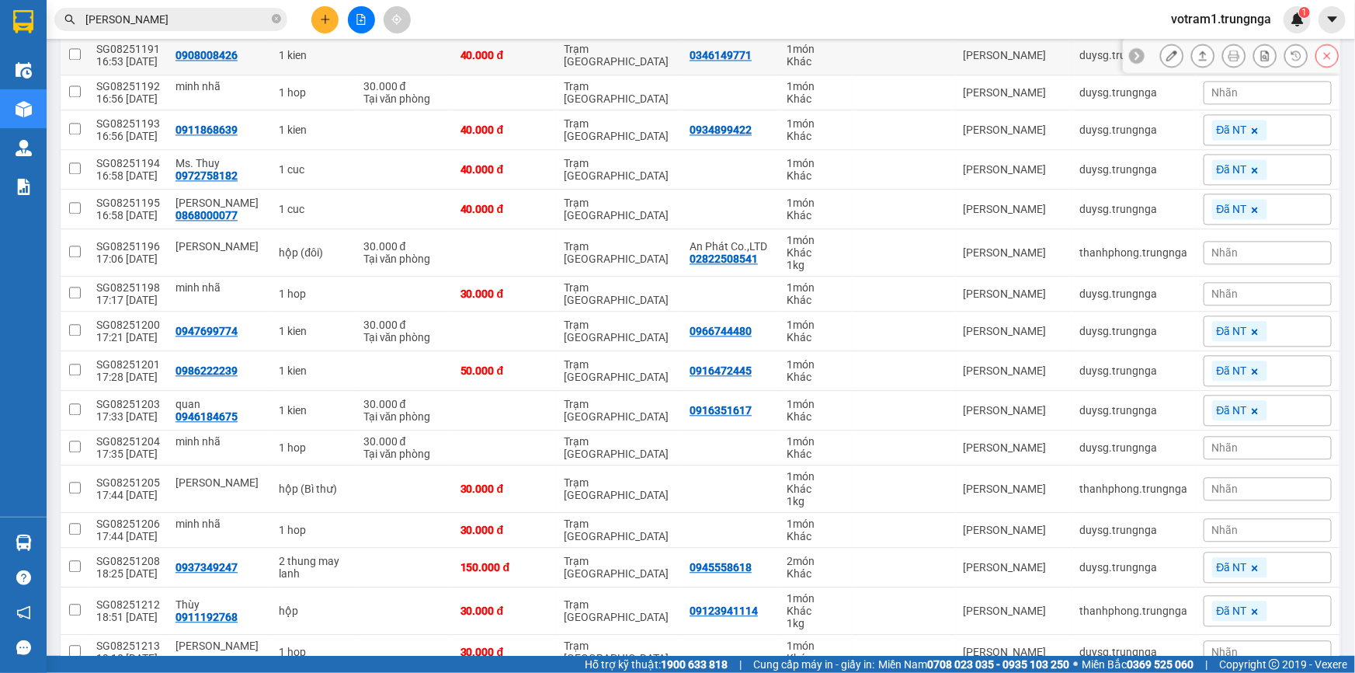
scroll to position [1667, 0]
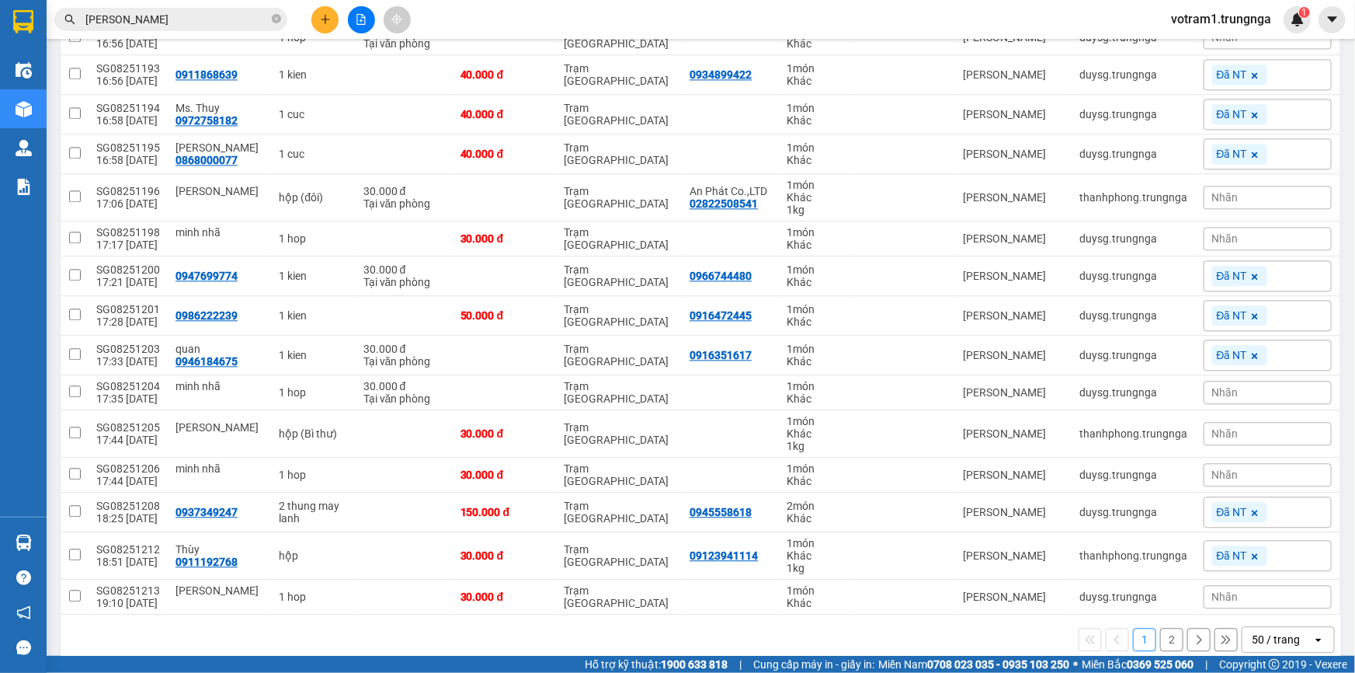
click at [238, 13] on input "KIM LOAN" at bounding box center [176, 19] width 183 height 17
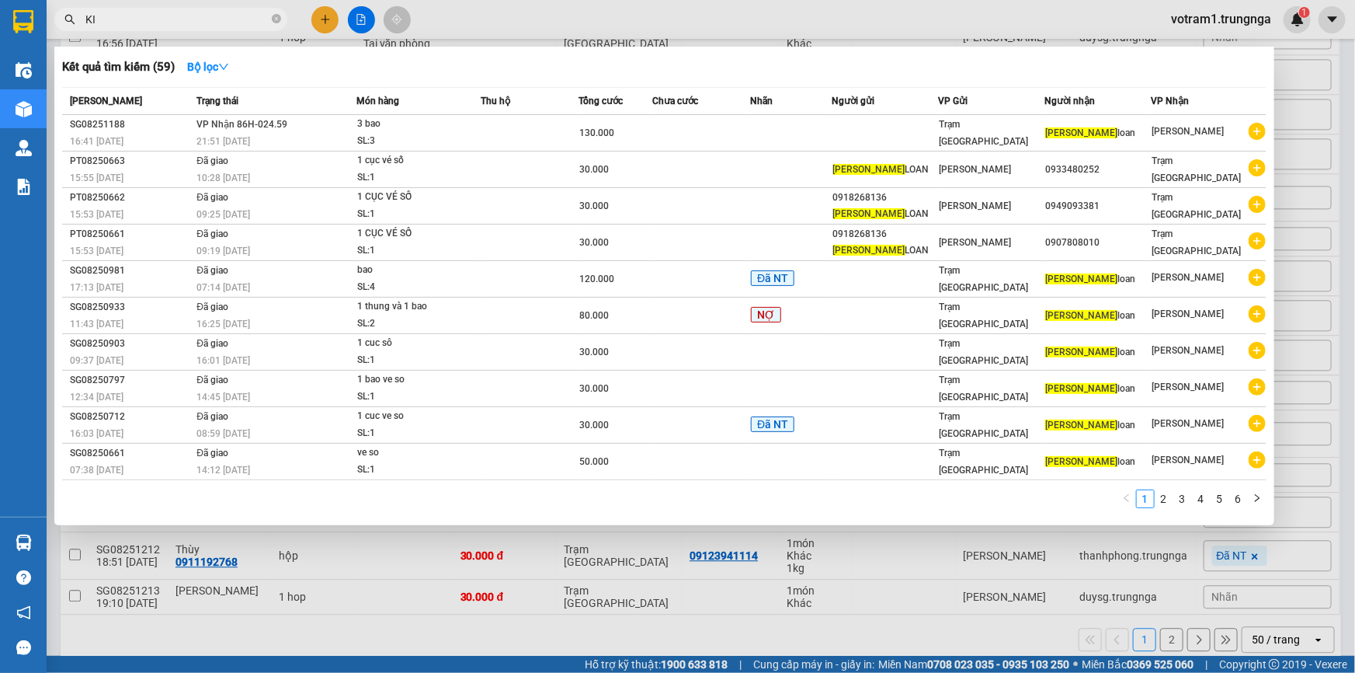
type input "K"
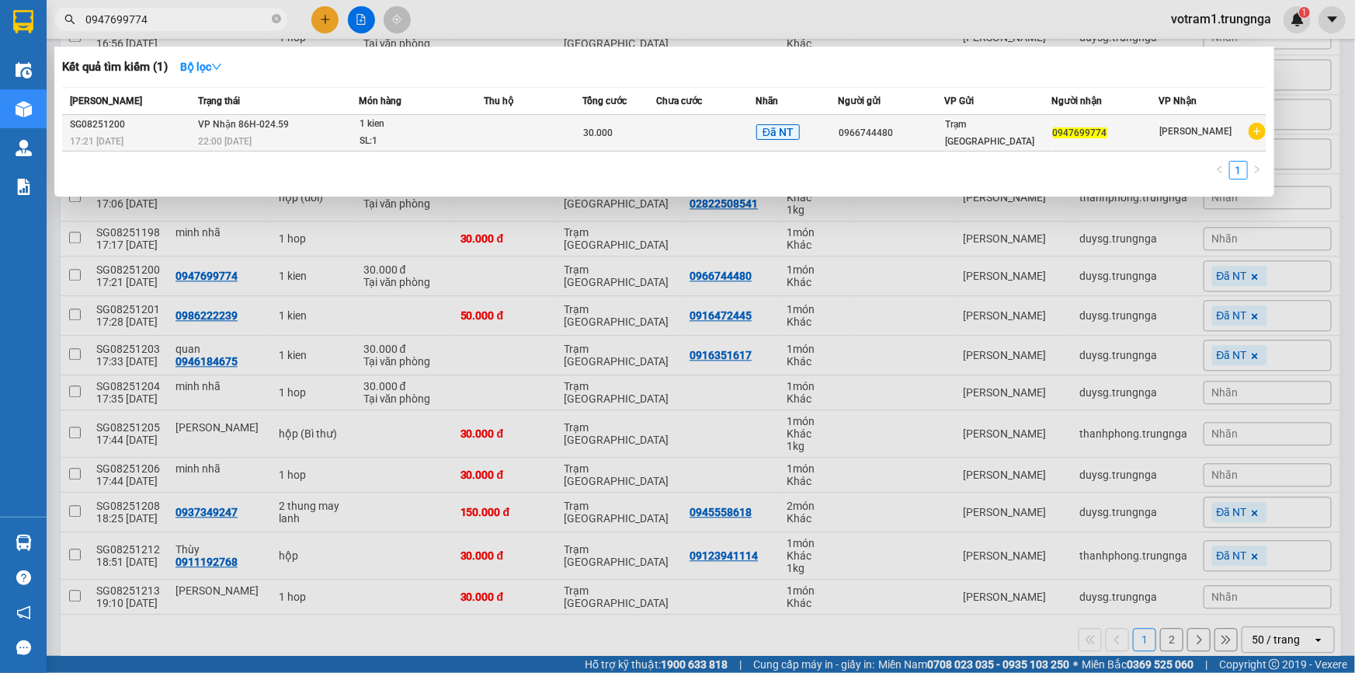
type input "0947699774"
click at [376, 124] on div "1 kien" at bounding box center [418, 124] width 116 height 17
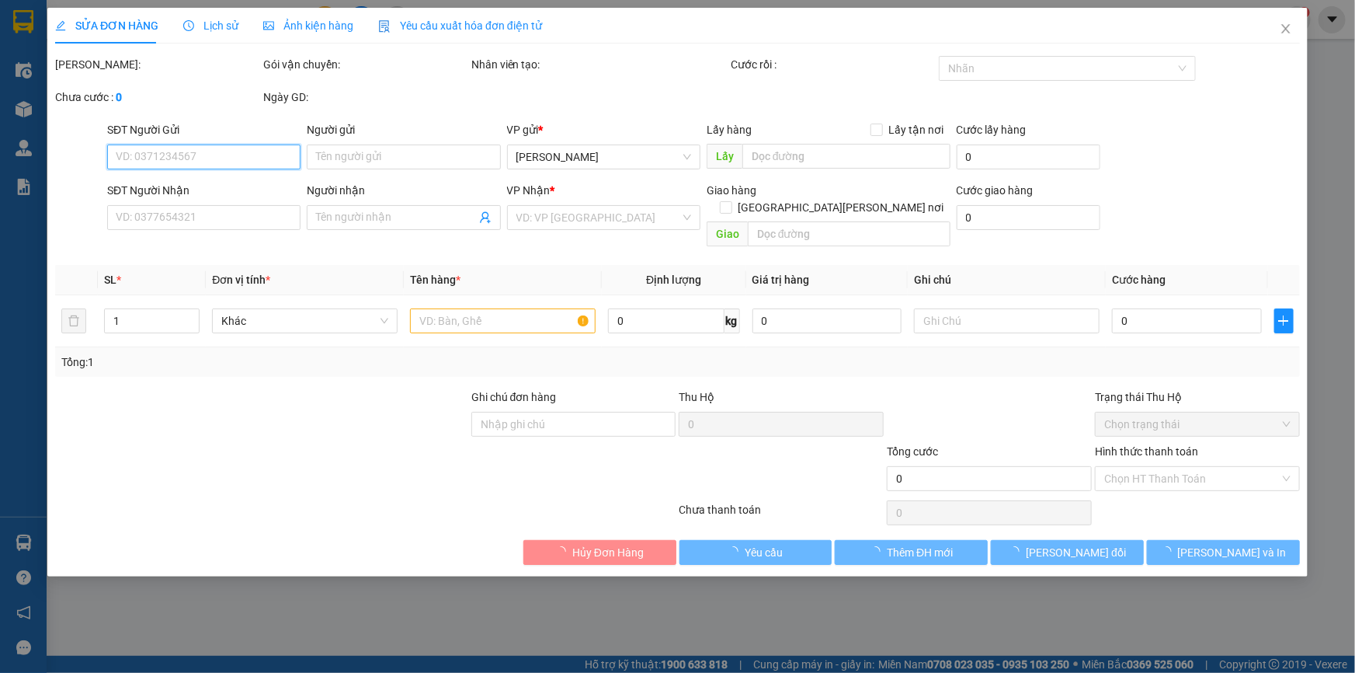
type input "0966744480"
type input "0947699774"
type input "30.000"
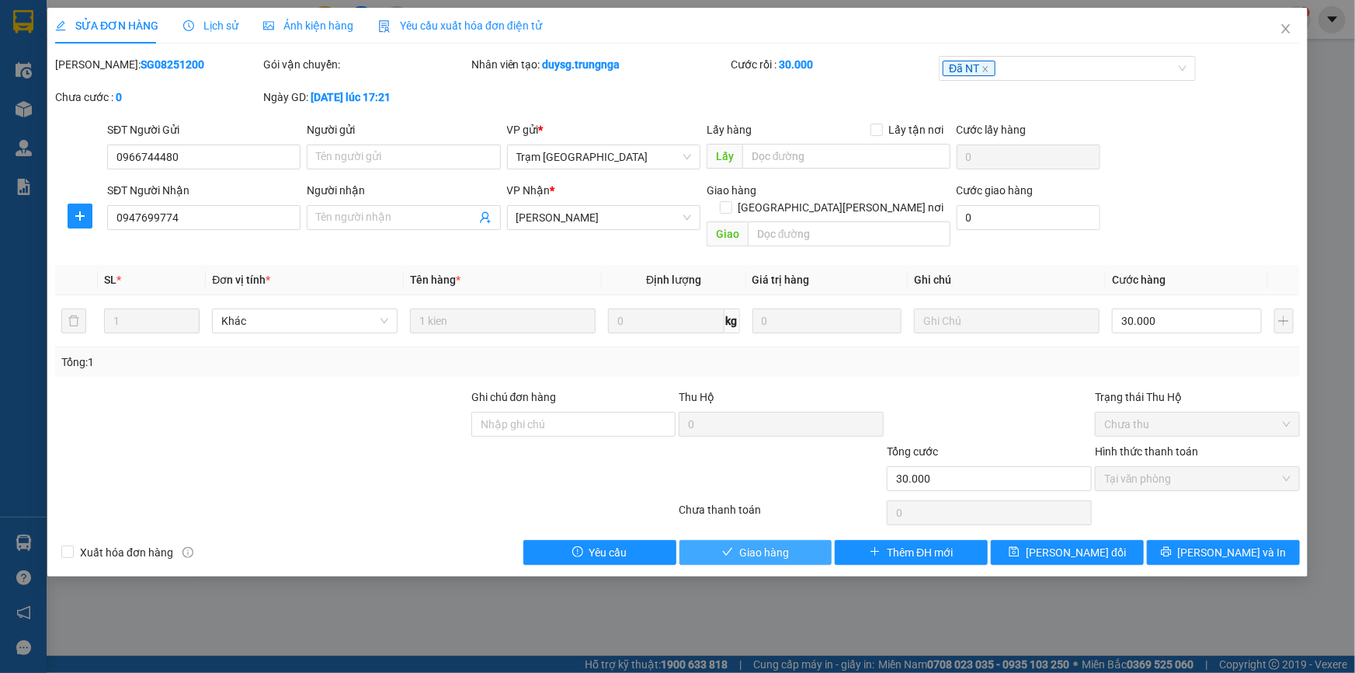
click at [798, 540] on button "Giao hàng" at bounding box center [756, 552] width 153 height 25
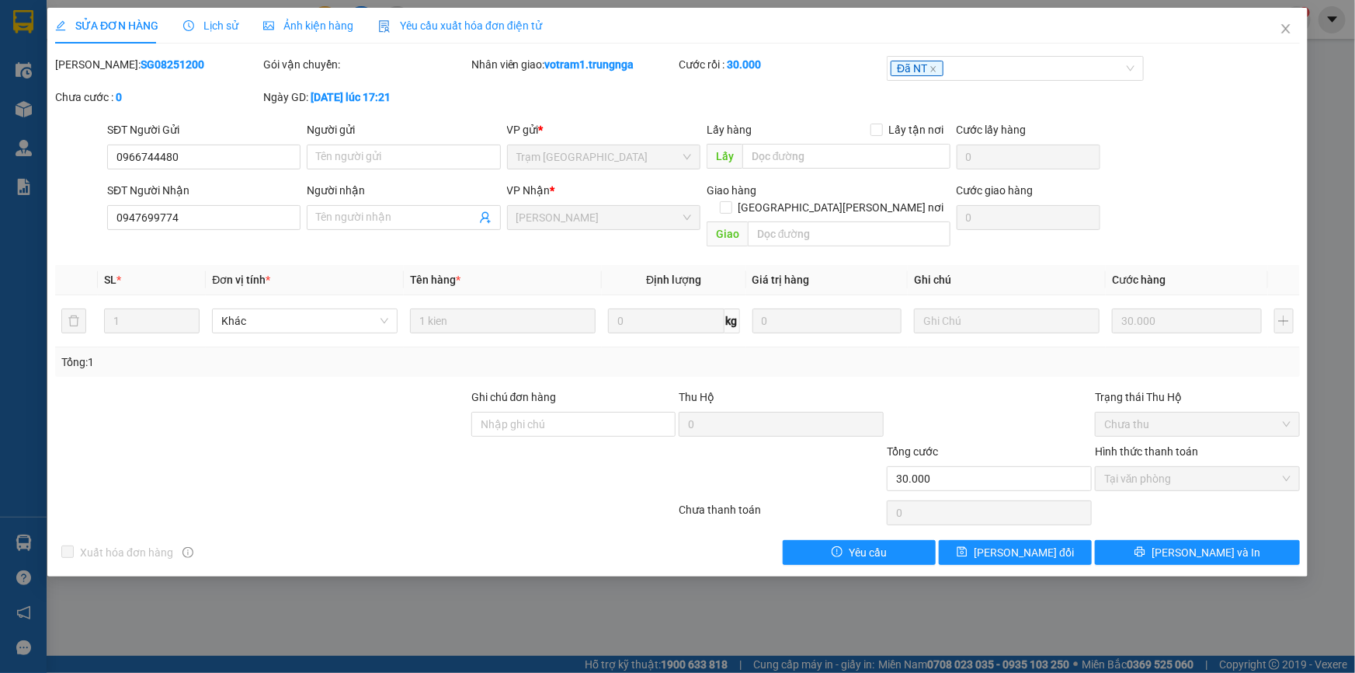
click at [975, 388] on div at bounding box center [989, 415] width 208 height 54
click at [1281, 29] on icon "close" at bounding box center [1286, 29] width 12 height 12
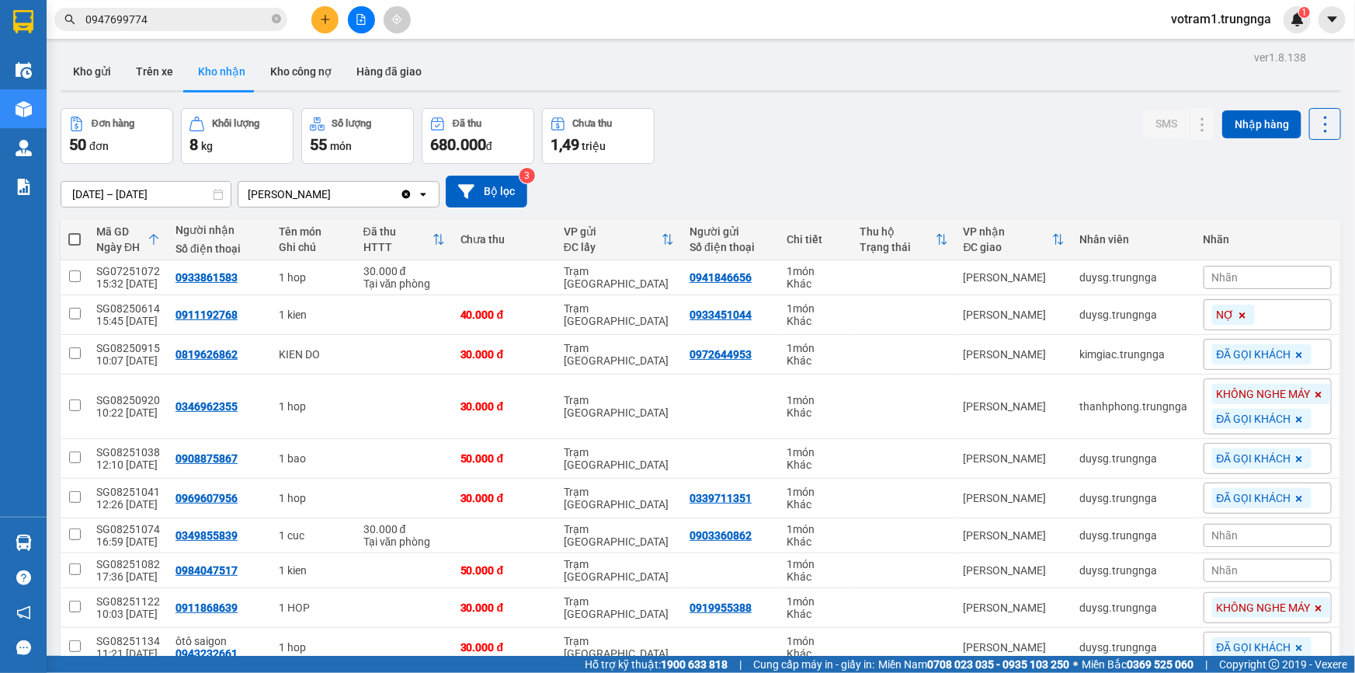
click at [833, 137] on div "Đơn hàng 50 đơn Khối lượng 8 kg Số lượng 55 món Đã thu 680.000 đ Chưa thu 1,49 …" at bounding box center [701, 136] width 1281 height 56
click at [839, 126] on div "Đơn hàng 50 đơn Khối lượng 8 kg Số lượng 55 món Đã thu 680.000 đ Chưa thu 1,49 …" at bounding box center [701, 136] width 1281 height 56
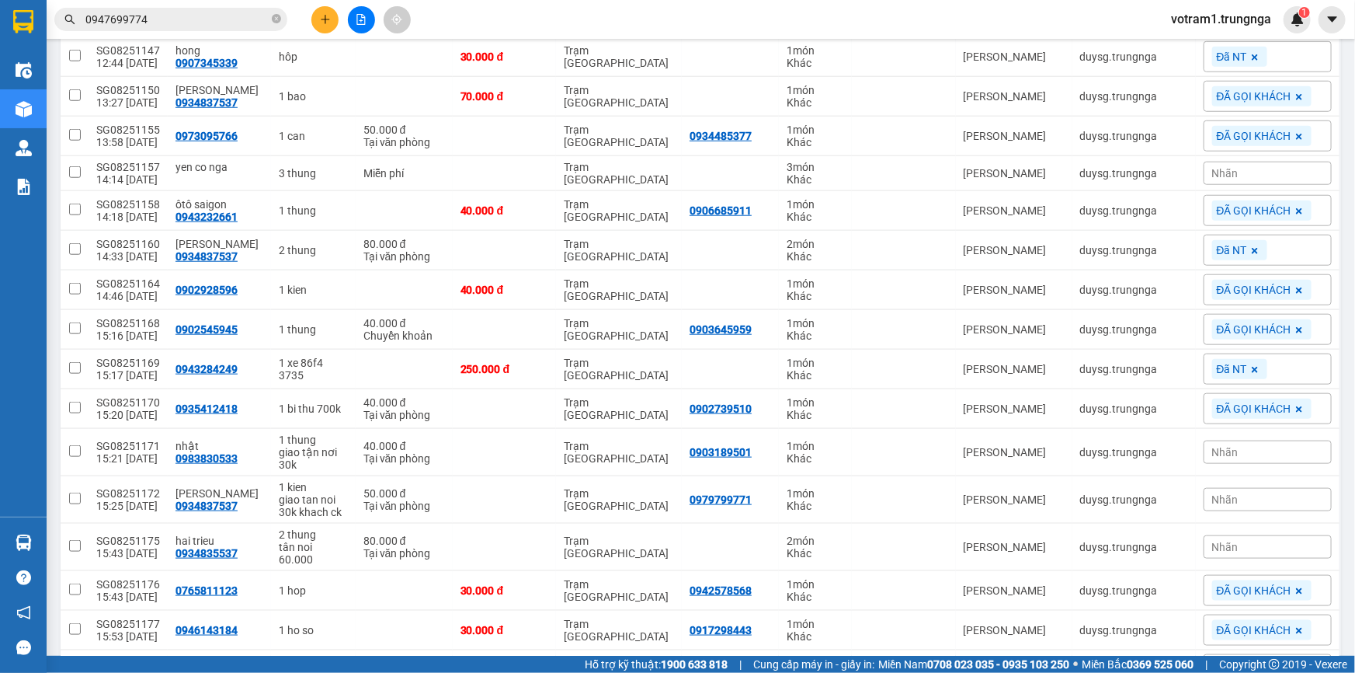
scroll to position [603, 0]
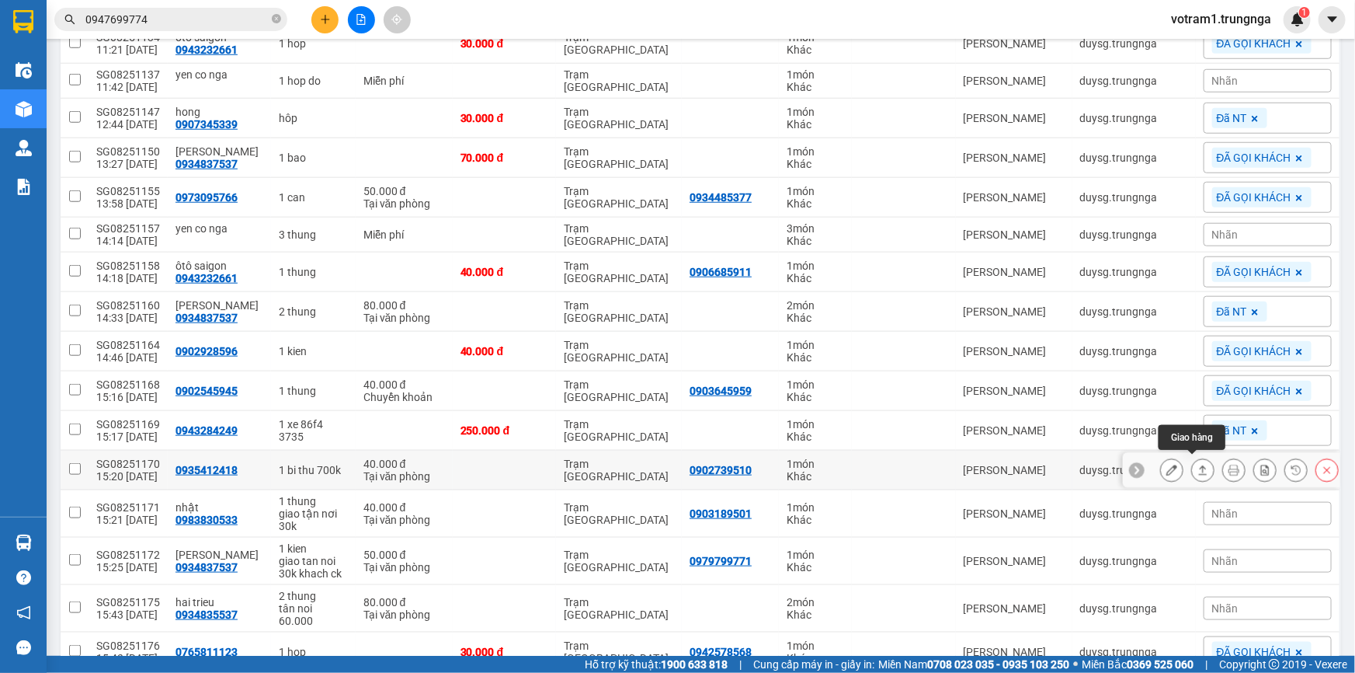
click at [1197, 465] on icon at bounding box center [1202, 469] width 11 height 11
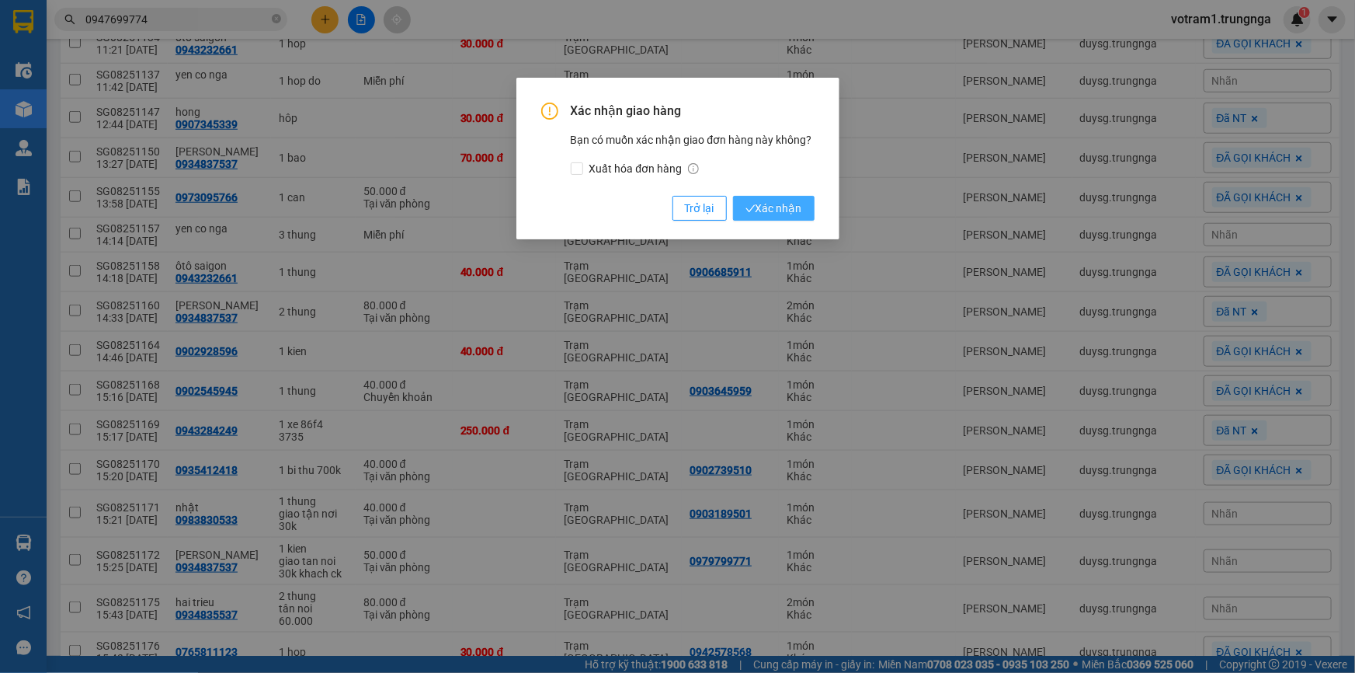
click at [784, 210] on span "Xác nhận" at bounding box center [774, 208] width 57 height 17
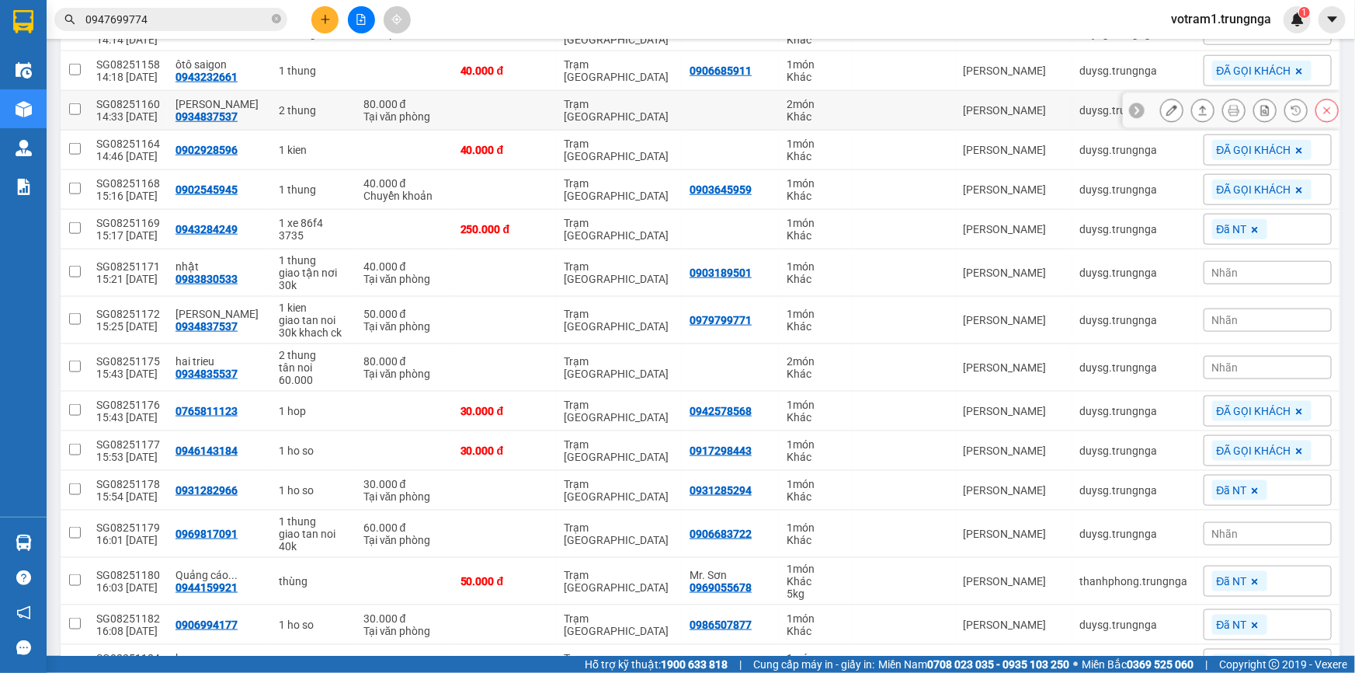
scroll to position [815, 0]
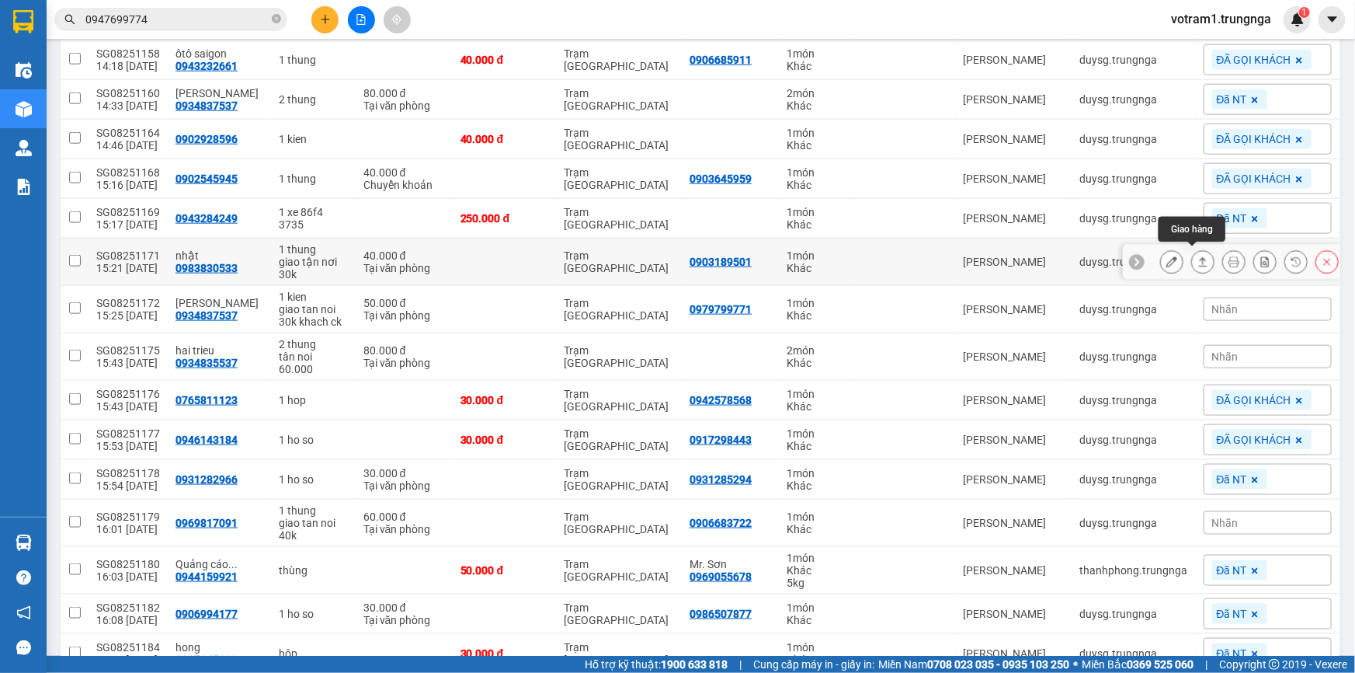
click at [1192, 255] on button at bounding box center [1203, 262] width 22 height 27
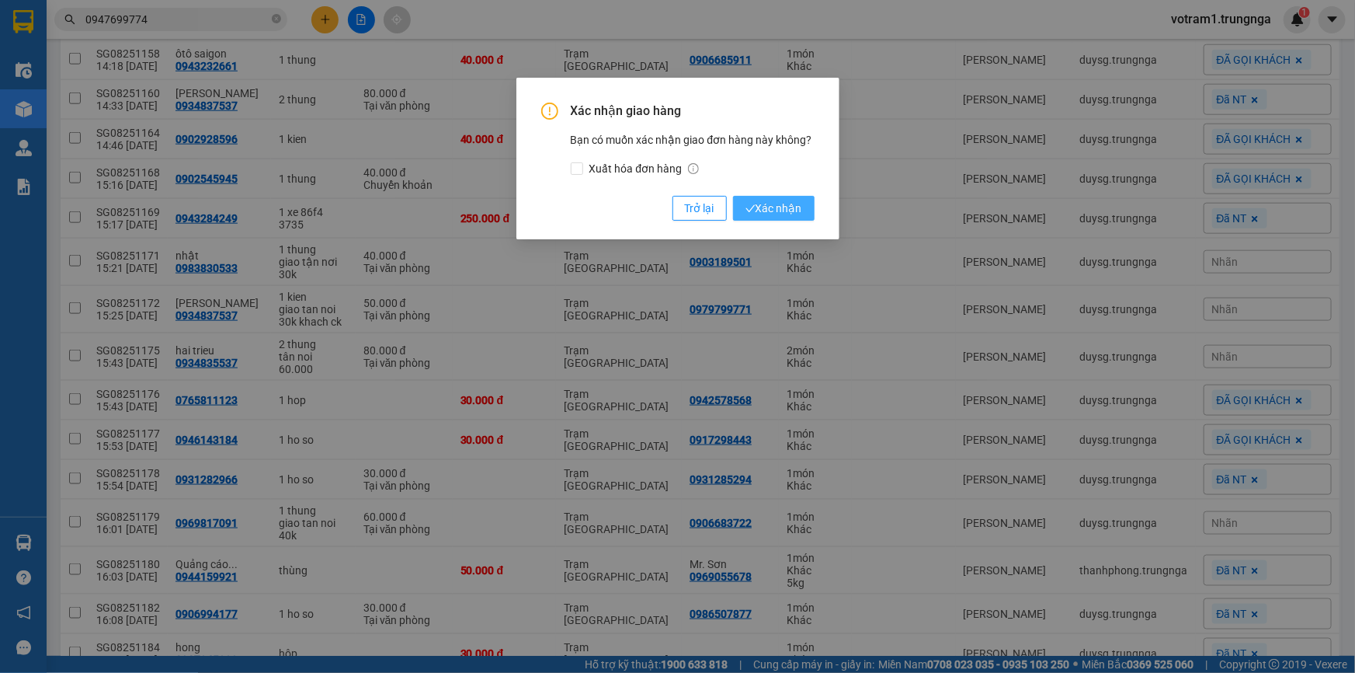
click at [779, 211] on span "Xác nhận" at bounding box center [774, 208] width 57 height 17
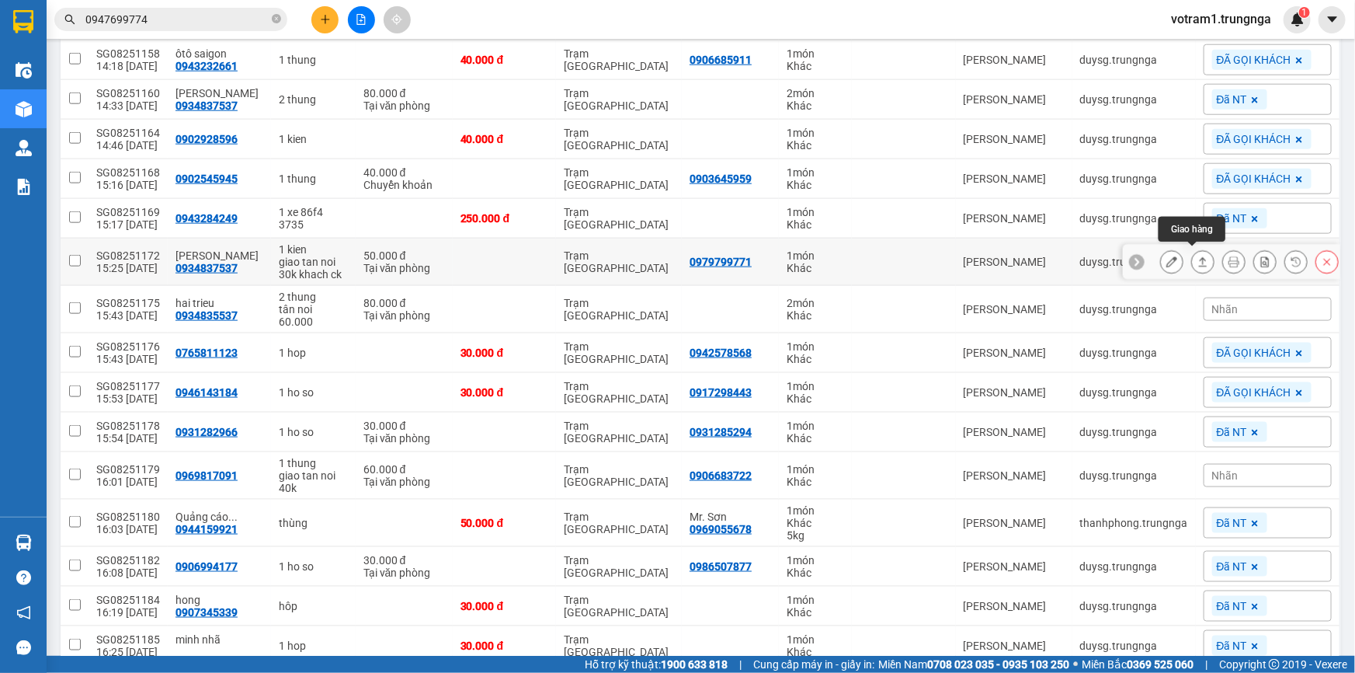
click at [1197, 261] on icon at bounding box center [1202, 261] width 11 height 11
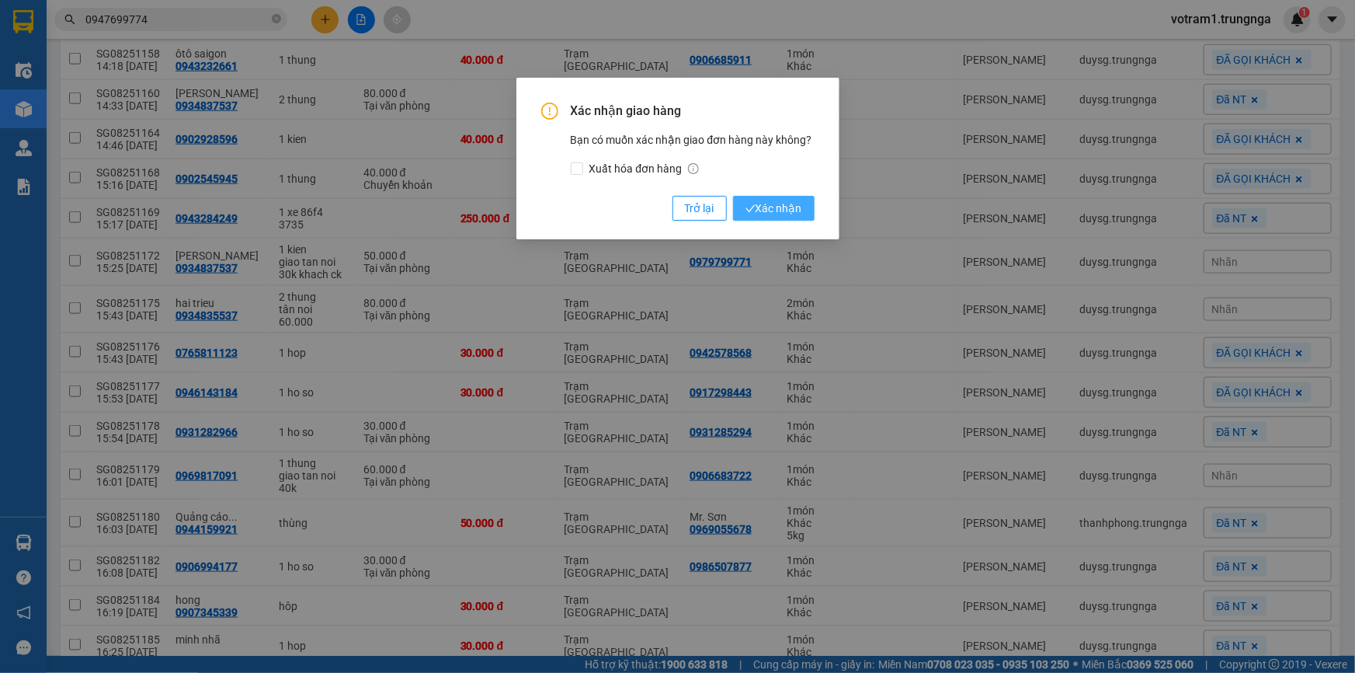
click at [804, 214] on button "Xác nhận" at bounding box center [774, 208] width 82 height 25
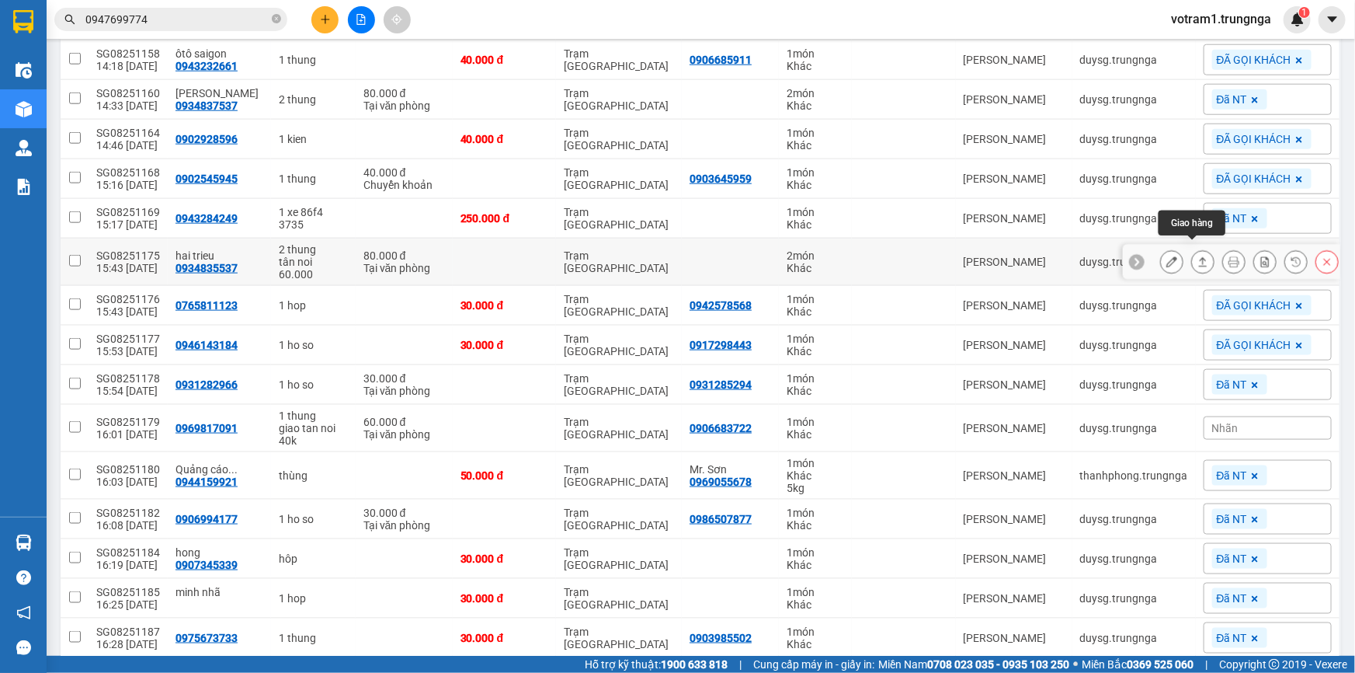
click at [1197, 256] on icon at bounding box center [1202, 261] width 11 height 11
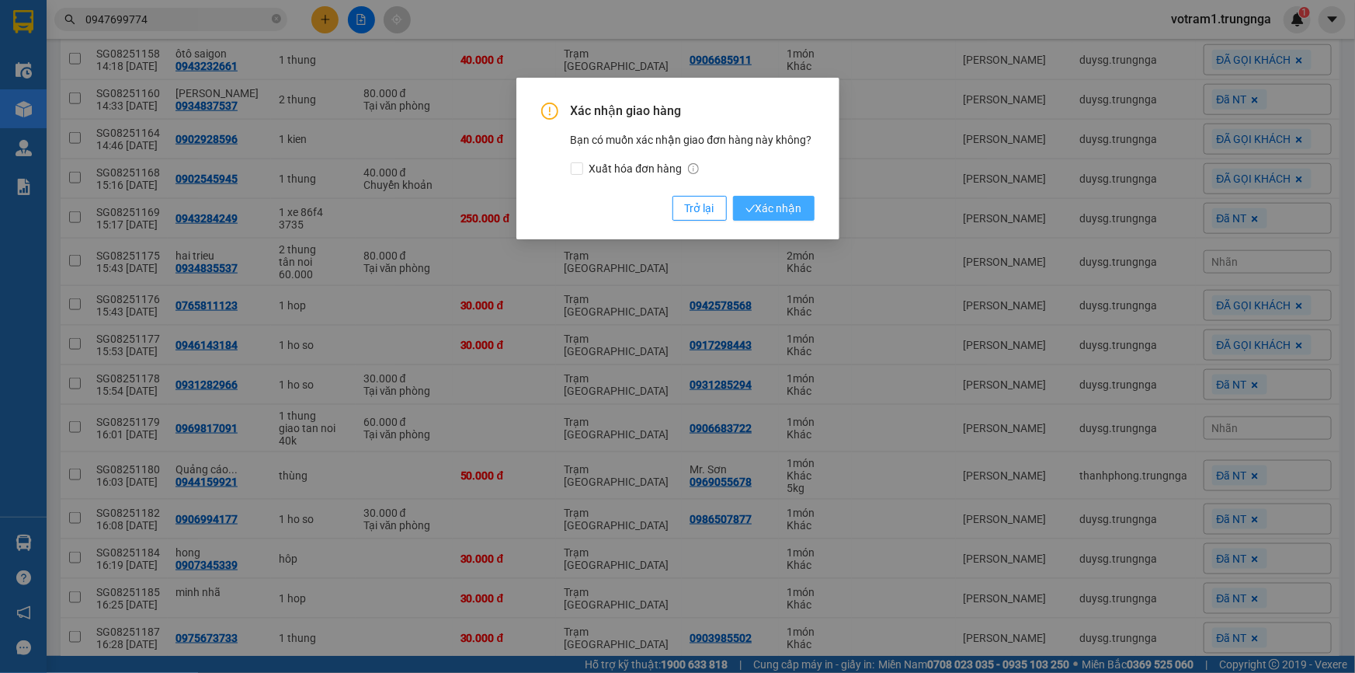
click at [808, 207] on button "Xác nhận" at bounding box center [774, 208] width 82 height 25
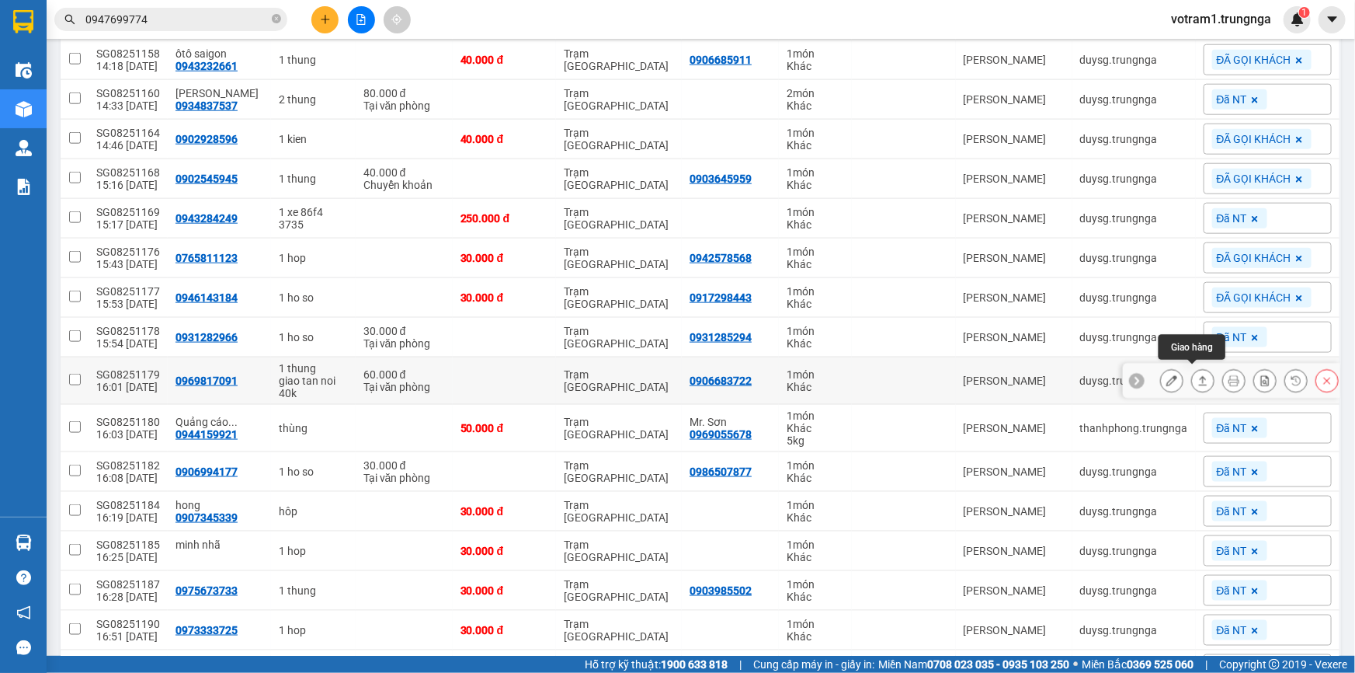
click at [1197, 377] on icon at bounding box center [1202, 380] width 11 height 11
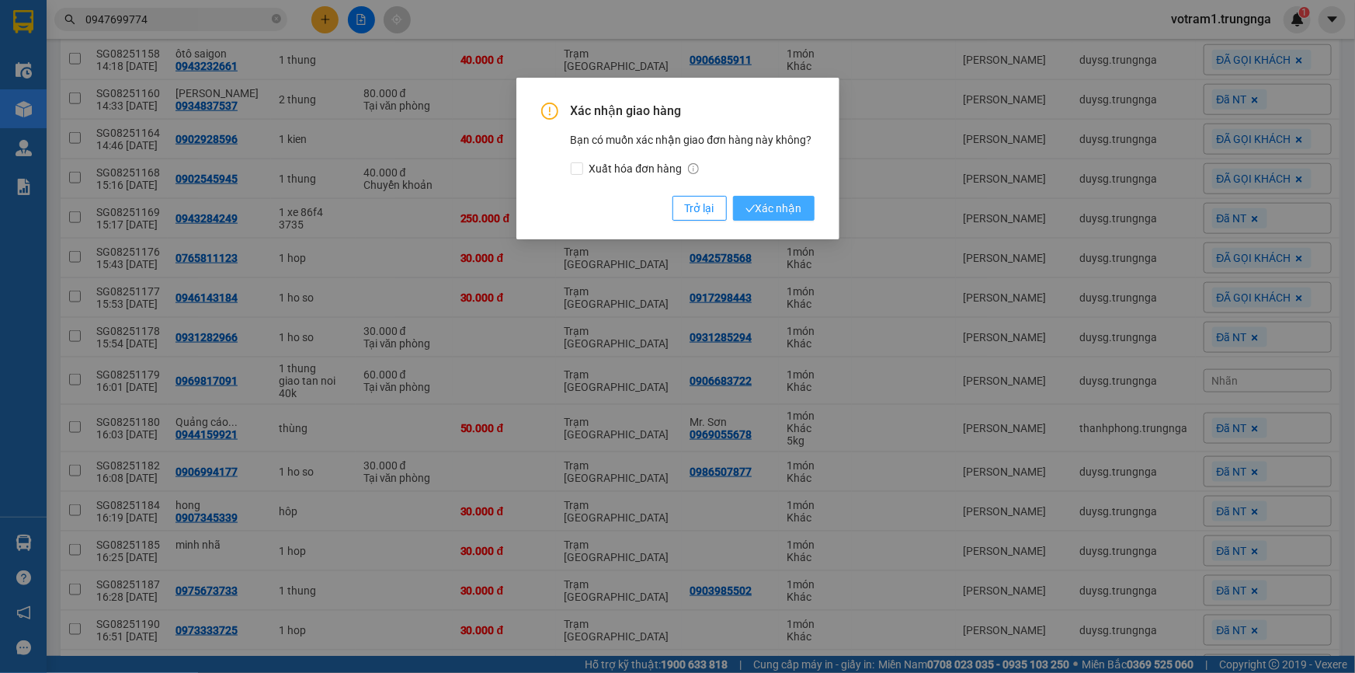
click at [781, 216] on span "Xác nhận" at bounding box center [774, 208] width 57 height 17
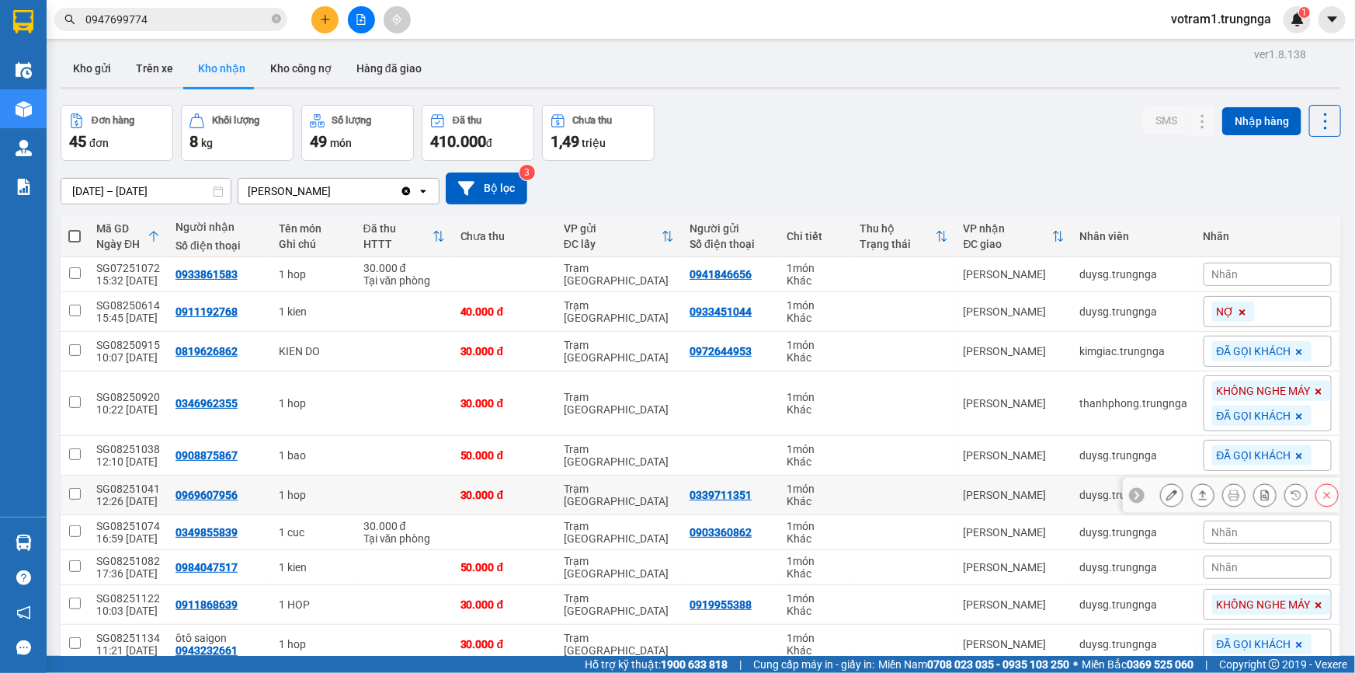
scroll to position [0, 0]
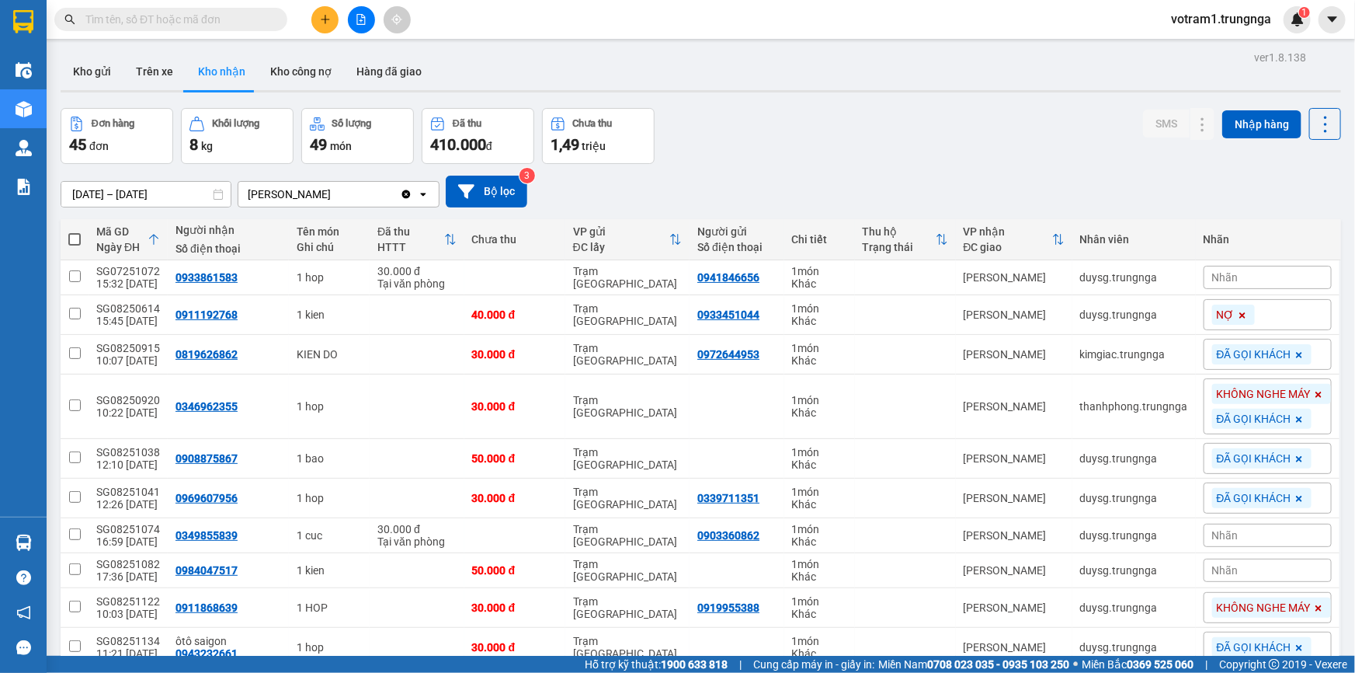
click at [178, 23] on input "text" at bounding box center [176, 19] width 183 height 17
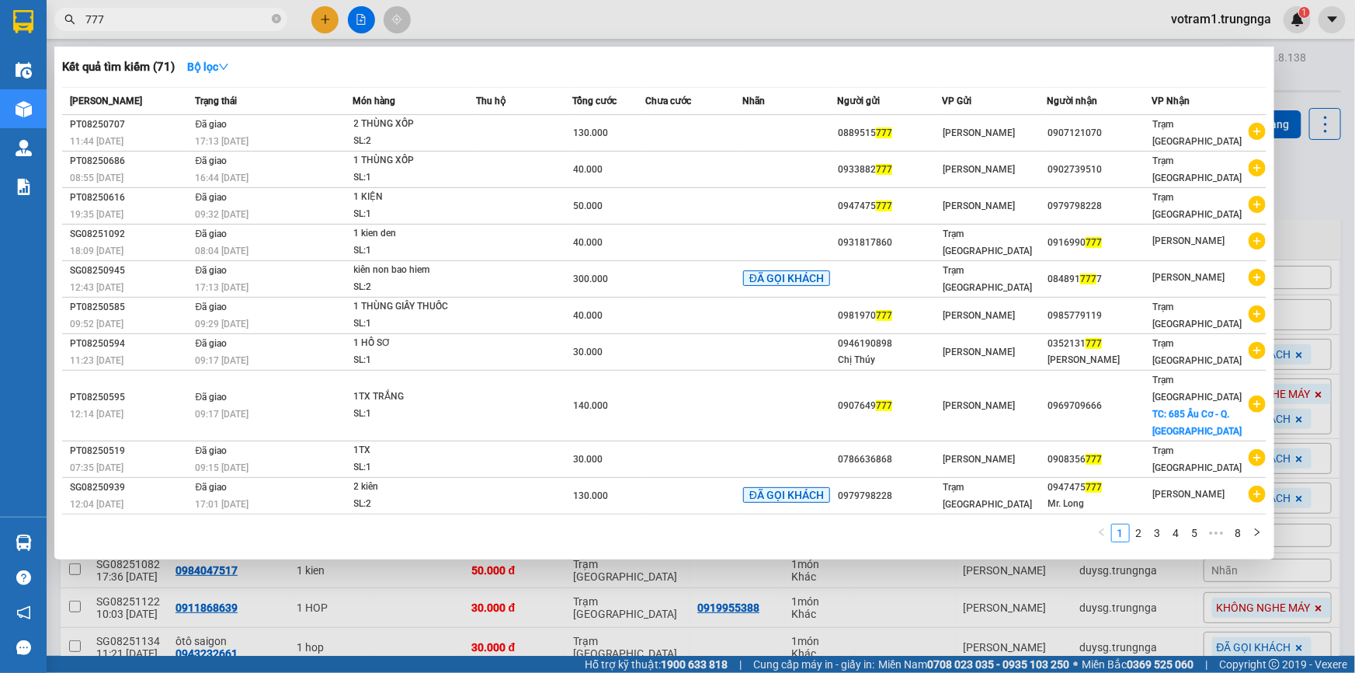
click at [1330, 178] on div at bounding box center [677, 336] width 1355 height 673
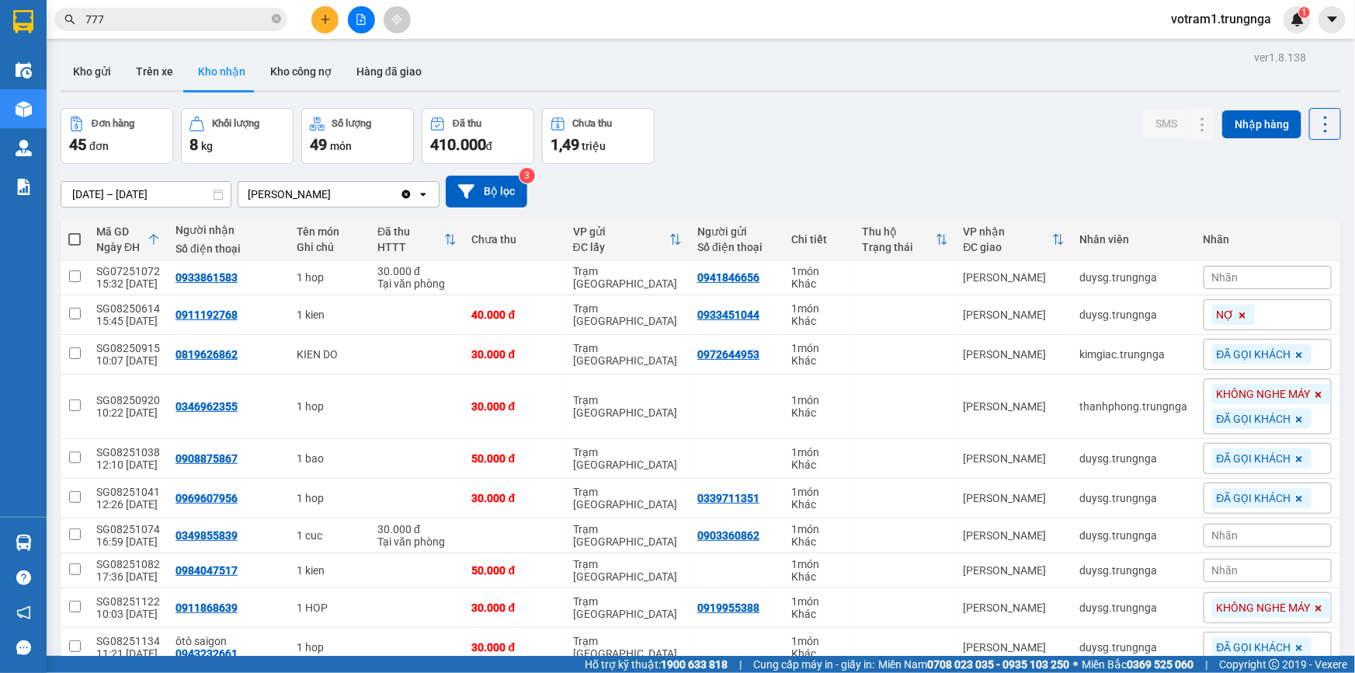
click at [871, 155] on div "Đơn hàng 45 đơn Khối lượng 8 kg Số lượng 49 món Đã thu 410.000 đ Chưa thu 1,49 …" at bounding box center [701, 136] width 1281 height 56
click at [175, 23] on input "777" at bounding box center [176, 19] width 183 height 17
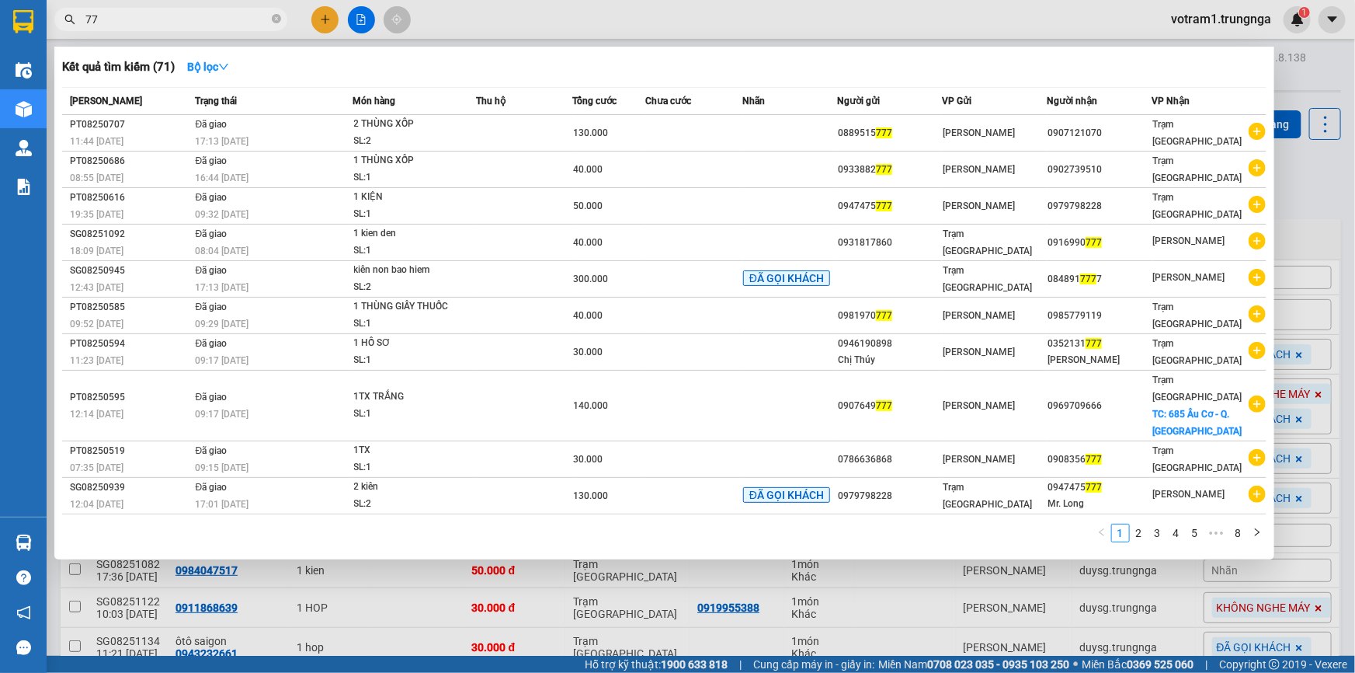
type input "7"
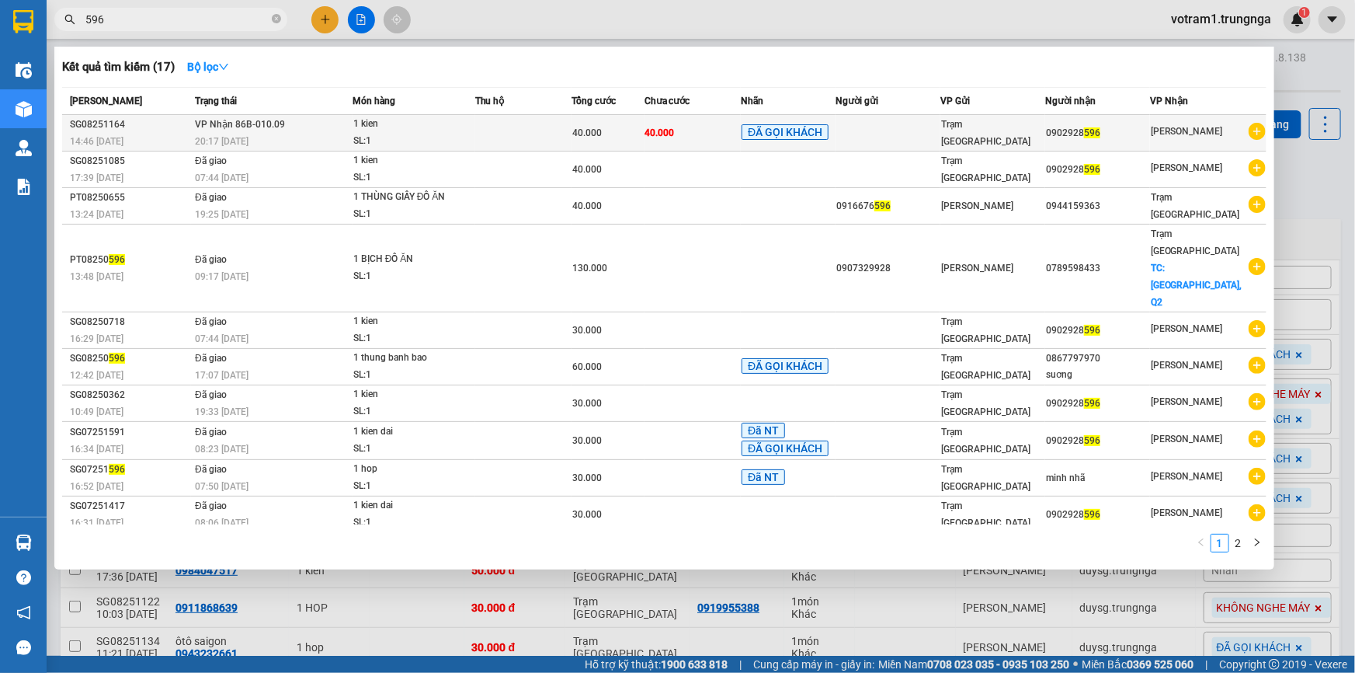
type input "596"
click at [308, 126] on td "VP Nhận 86B-010.09 20:17 [DATE]" at bounding box center [272, 133] width 162 height 36
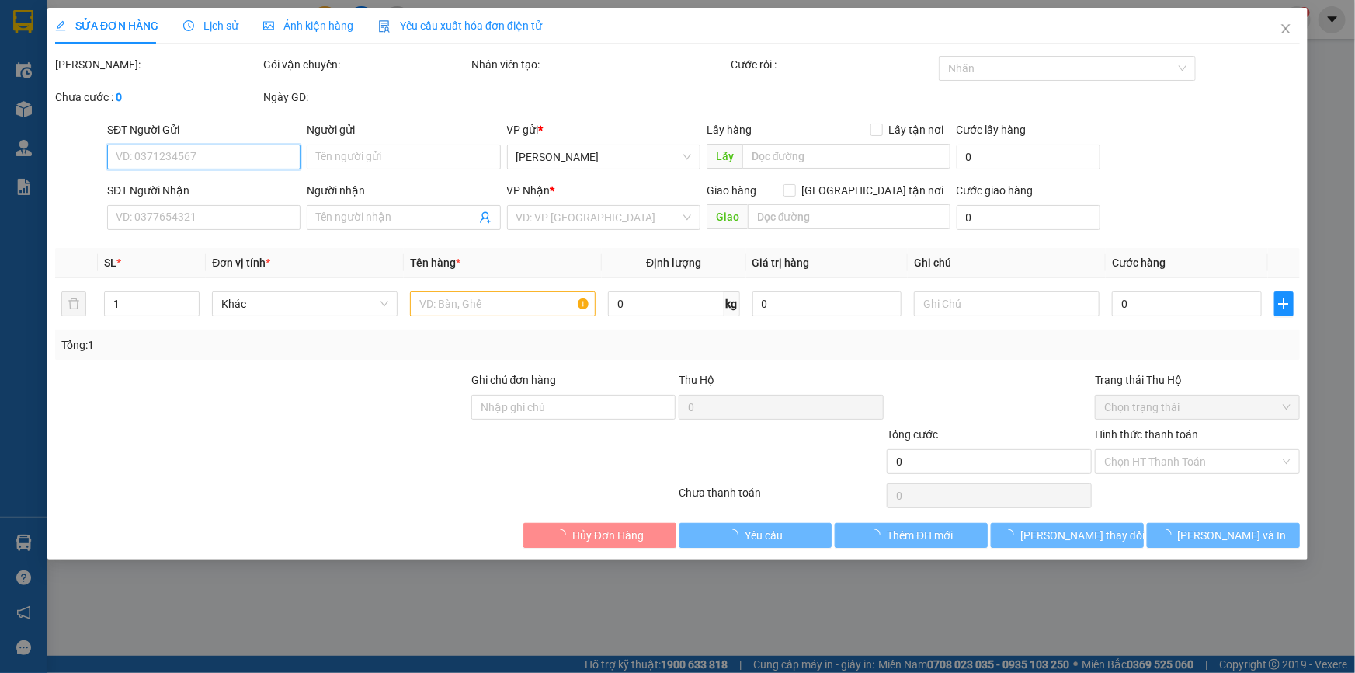
type input "0902928596"
type input "40.000"
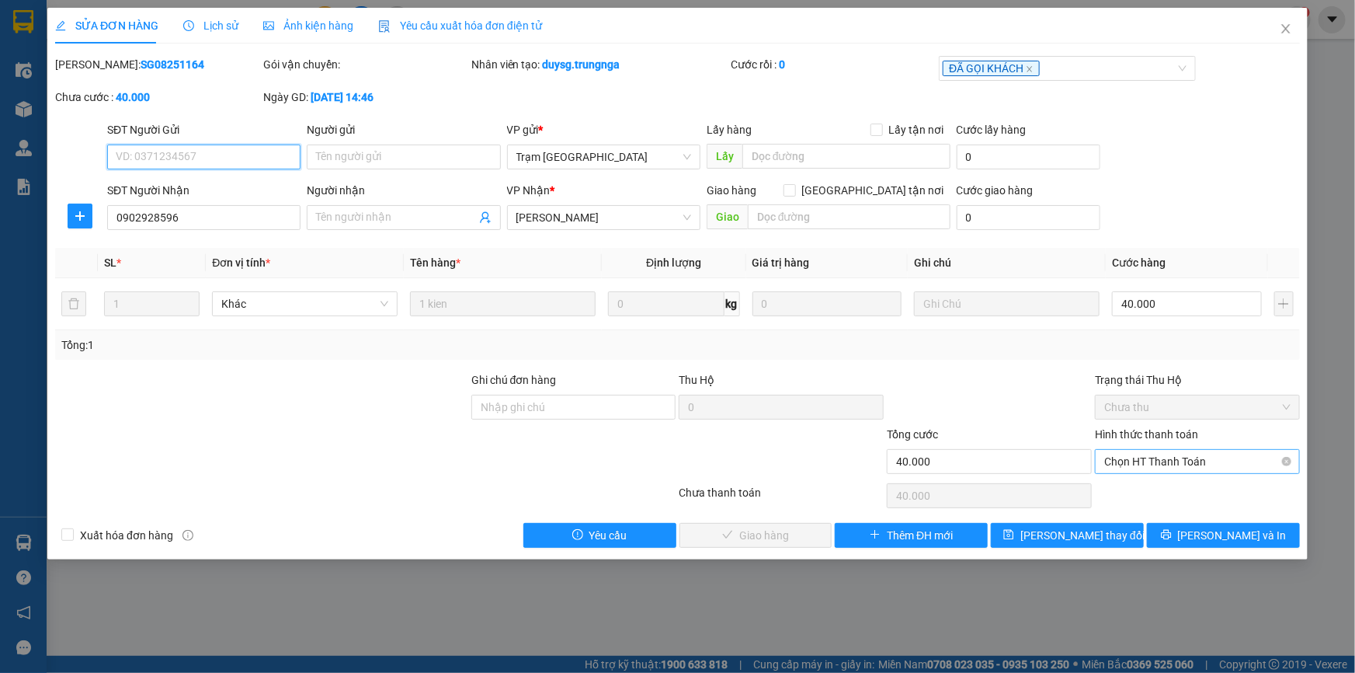
click at [1206, 450] on span "Chọn HT Thanh Toán" at bounding box center [1197, 461] width 186 height 23
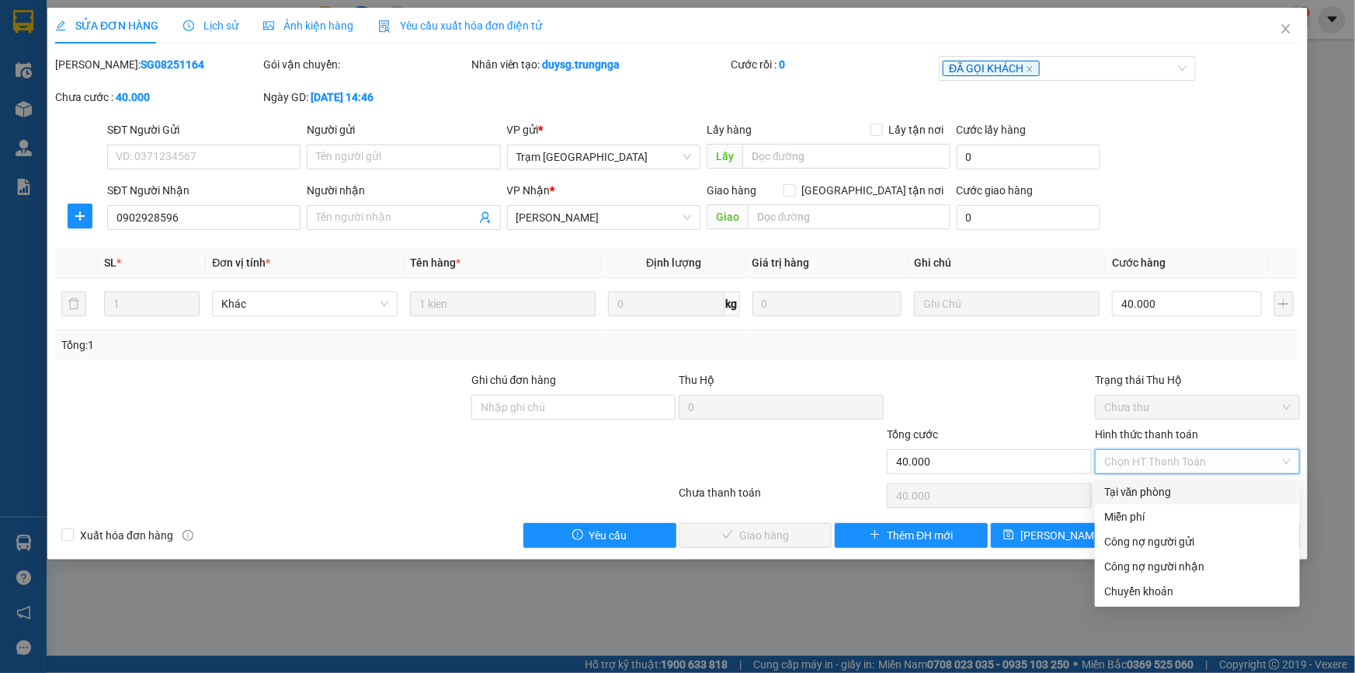
click at [1154, 497] on div "Tại văn phòng" at bounding box center [1197, 491] width 186 height 17
type input "0"
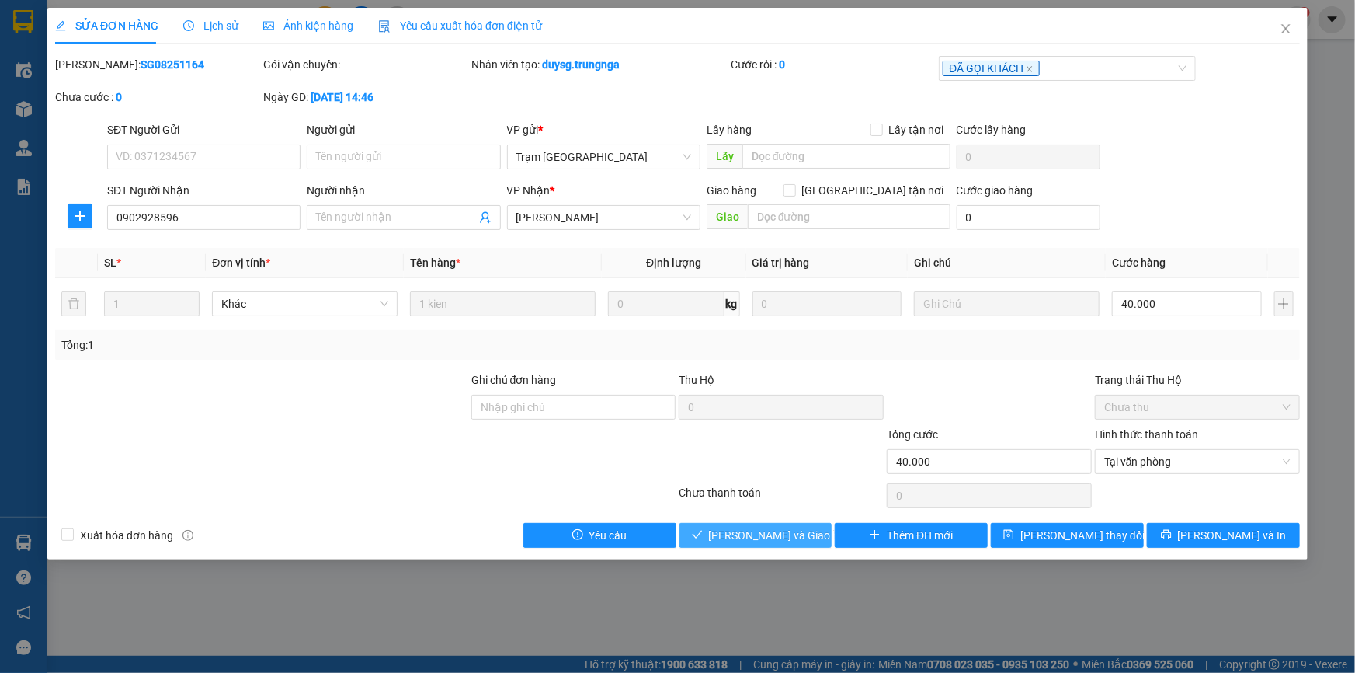
click at [817, 528] on button "[PERSON_NAME] và Giao hàng" at bounding box center [756, 535] width 153 height 25
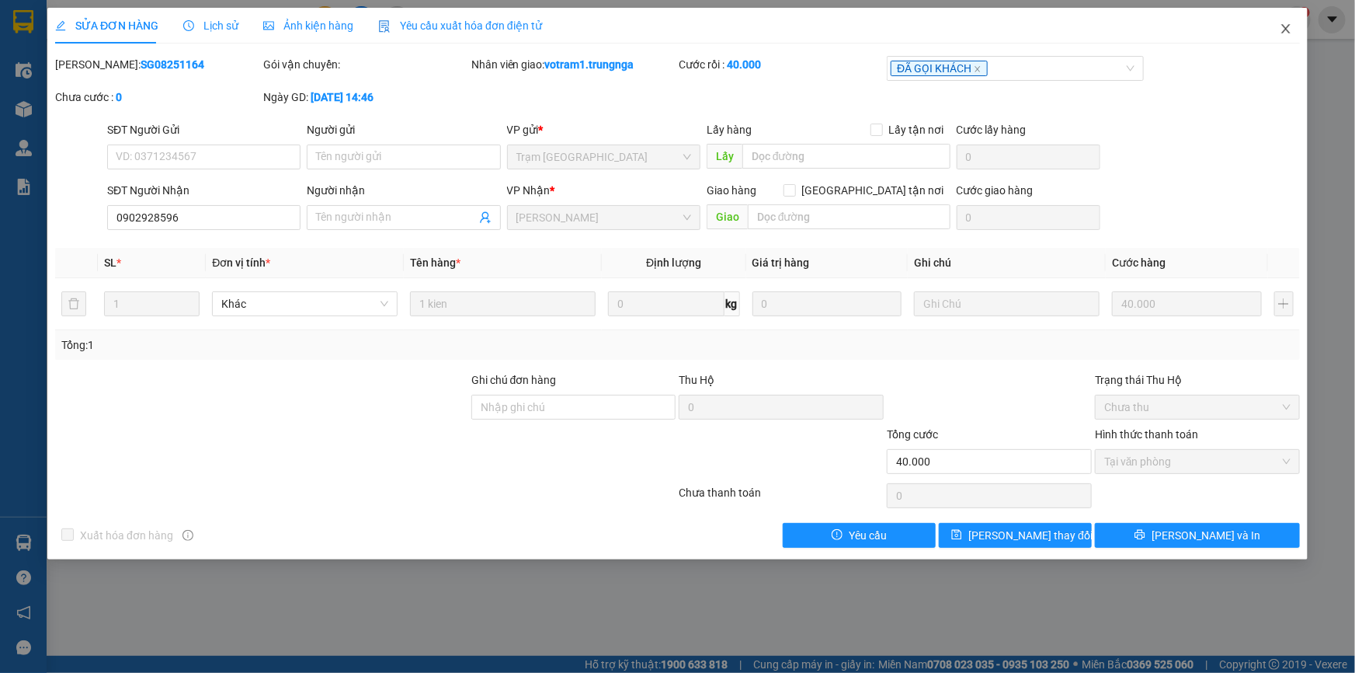
click at [1283, 27] on icon "close" at bounding box center [1286, 29] width 12 height 12
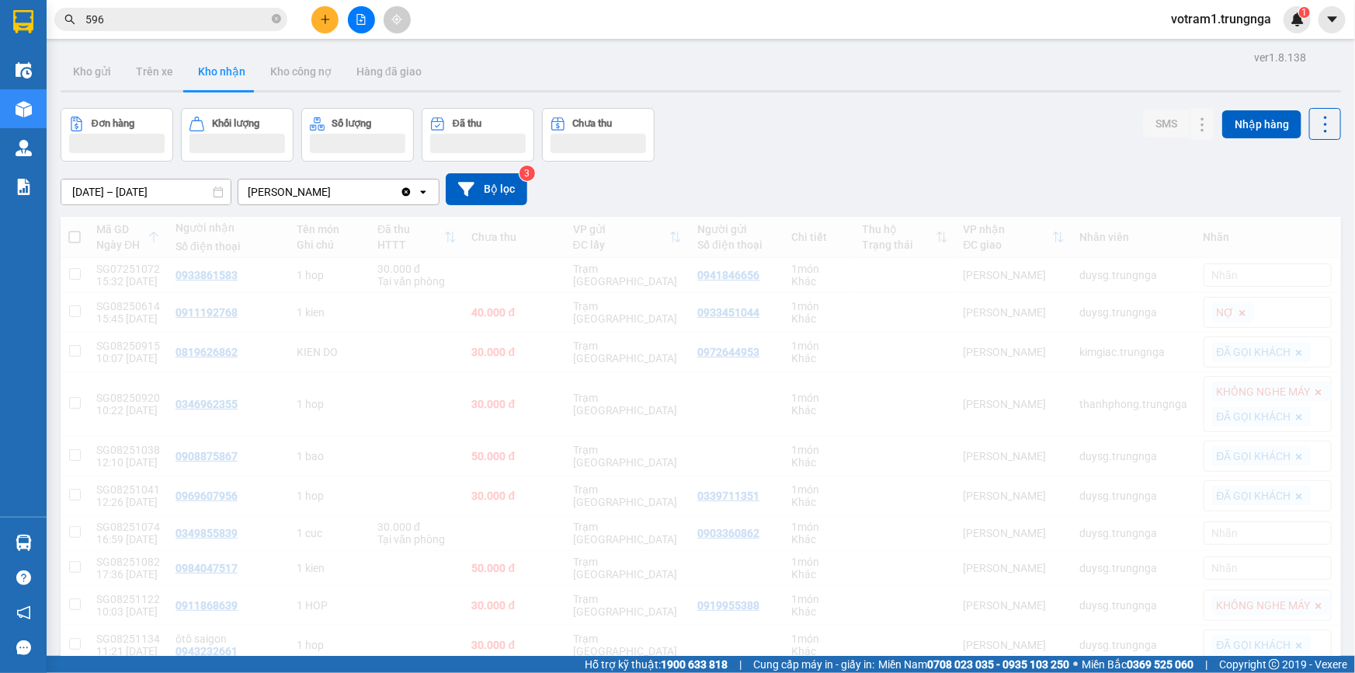
click at [1289, 35] on div "Kết quả tìm kiếm ( 17 ) Bộ lọc Mã ĐH Trạng thái Món hàng Thu hộ Tổng cước Chưa …" at bounding box center [677, 19] width 1355 height 39
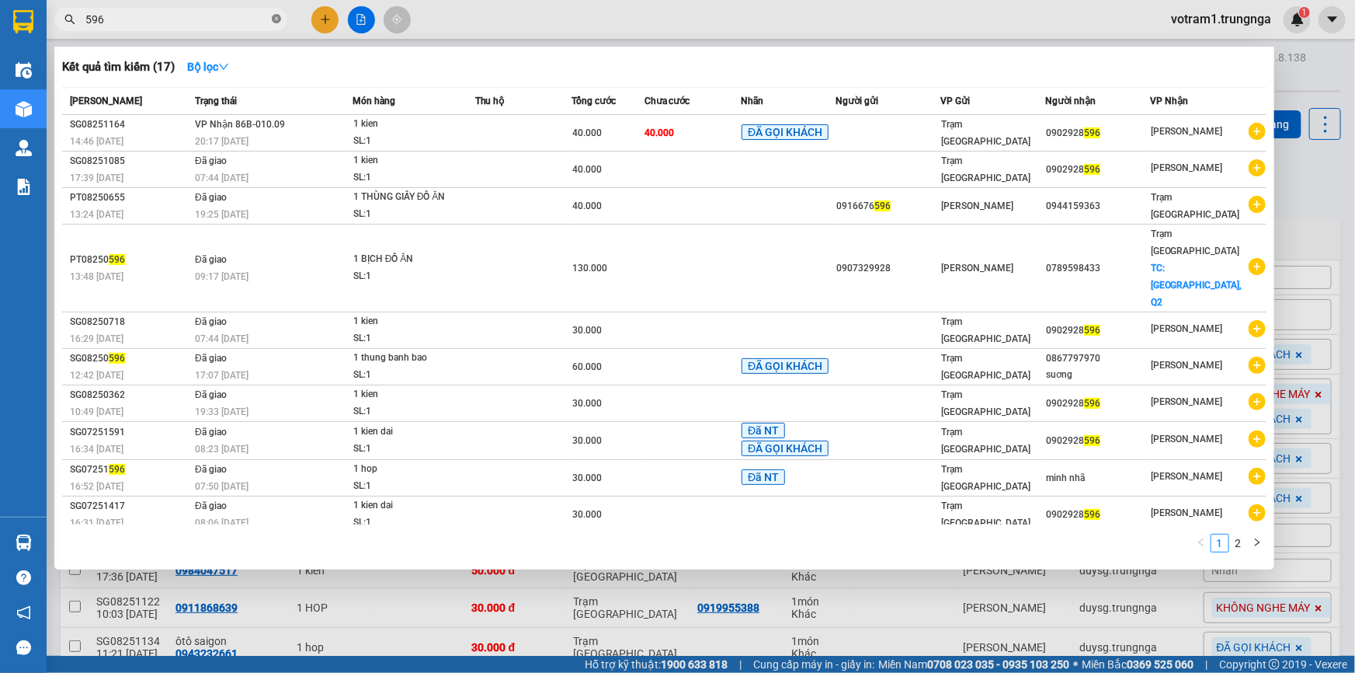
click at [273, 17] on icon "close-circle" at bounding box center [276, 18] width 9 height 9
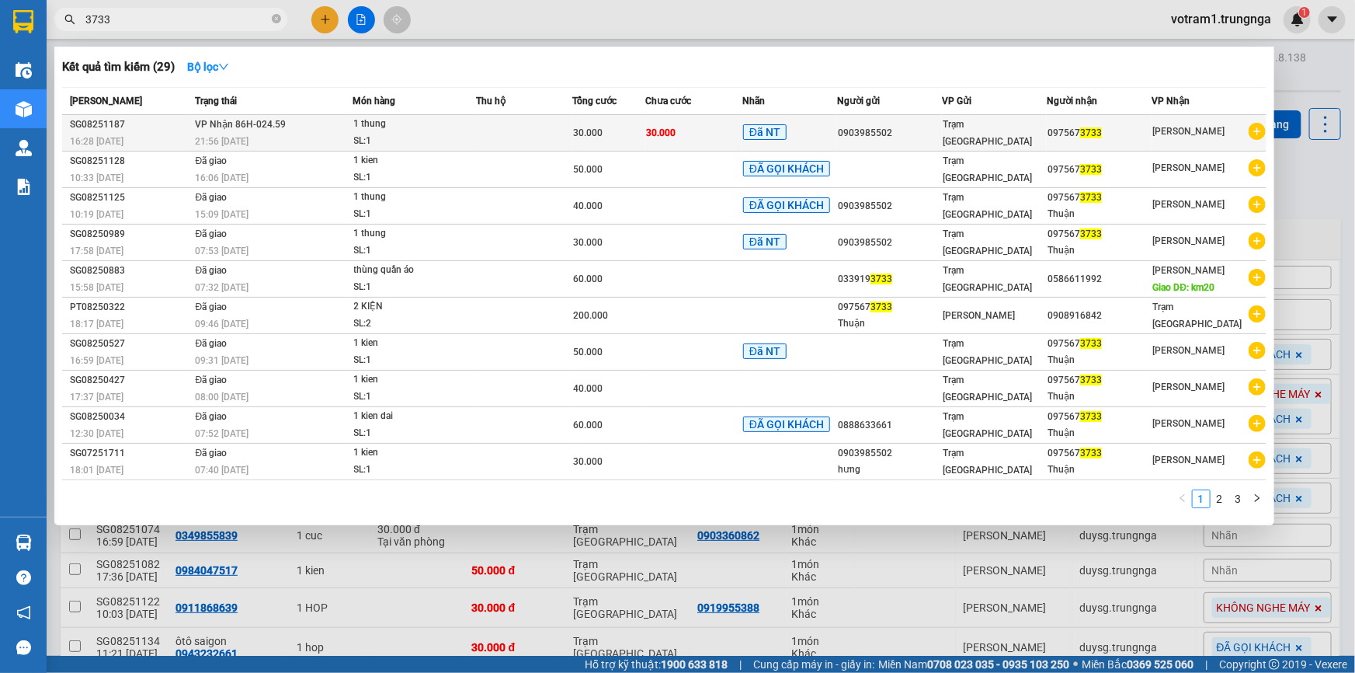
type input "3733"
click at [465, 137] on div "SL: 1" at bounding box center [412, 141] width 116 height 17
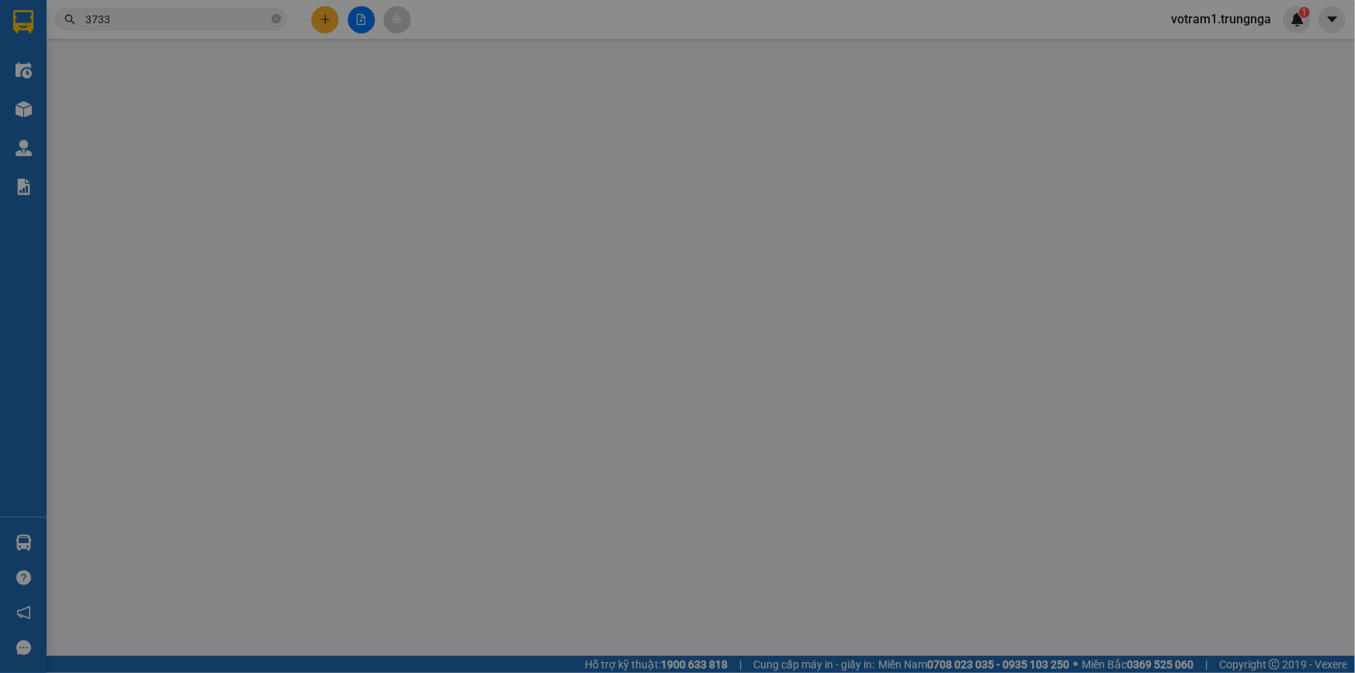
type input "0903985502"
type input "0975673733"
type input "30.000"
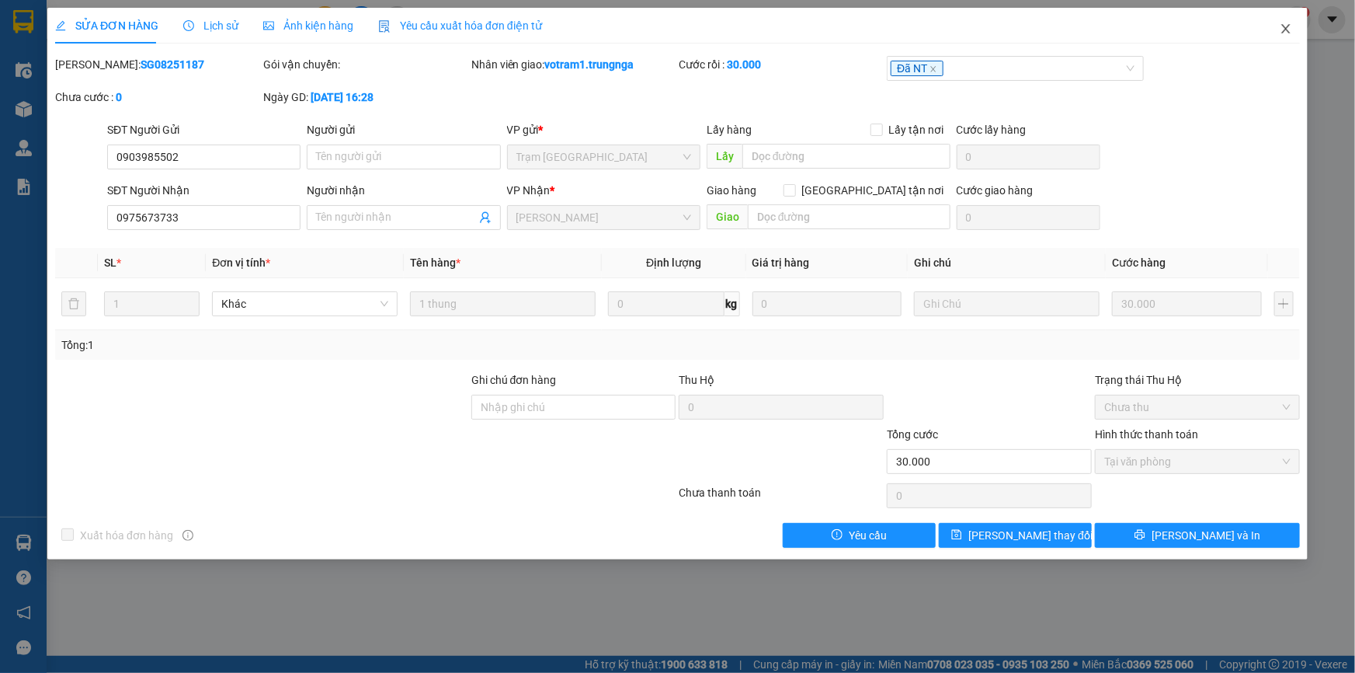
click at [1285, 29] on icon "close" at bounding box center [1285, 28] width 9 height 9
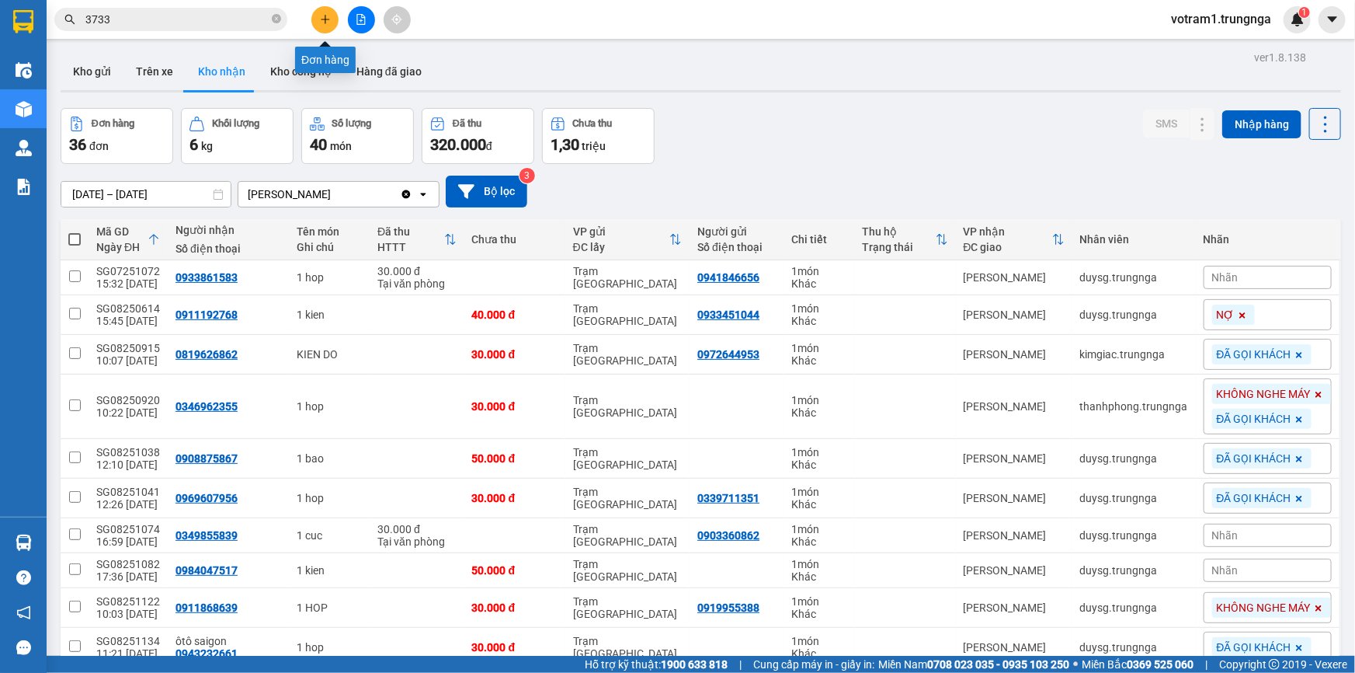
click at [320, 18] on button at bounding box center [324, 19] width 27 height 27
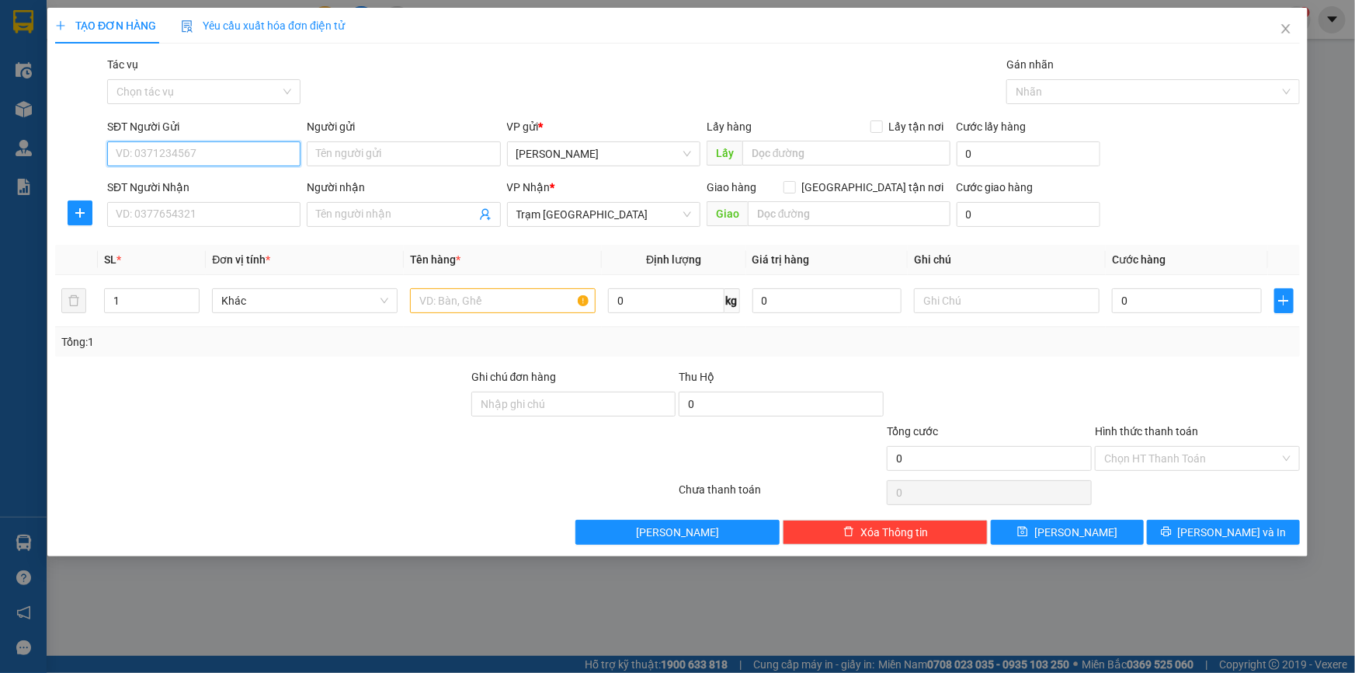
click at [225, 150] on input "SĐT Người Gửi" at bounding box center [203, 153] width 193 height 25
type input "0975673733"
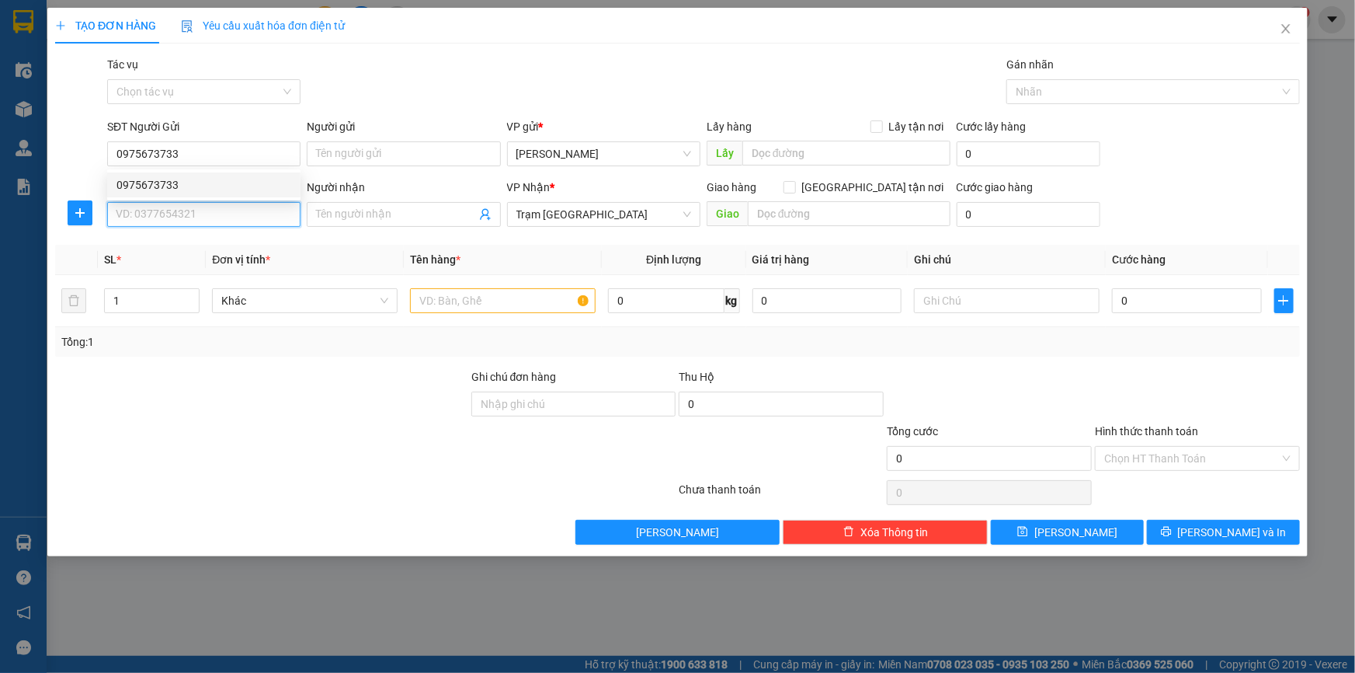
click at [207, 215] on input "SĐT Người Nhận" at bounding box center [203, 214] width 193 height 25
type input "0903985502"
click at [507, 305] on input "text" at bounding box center [503, 300] width 186 height 25
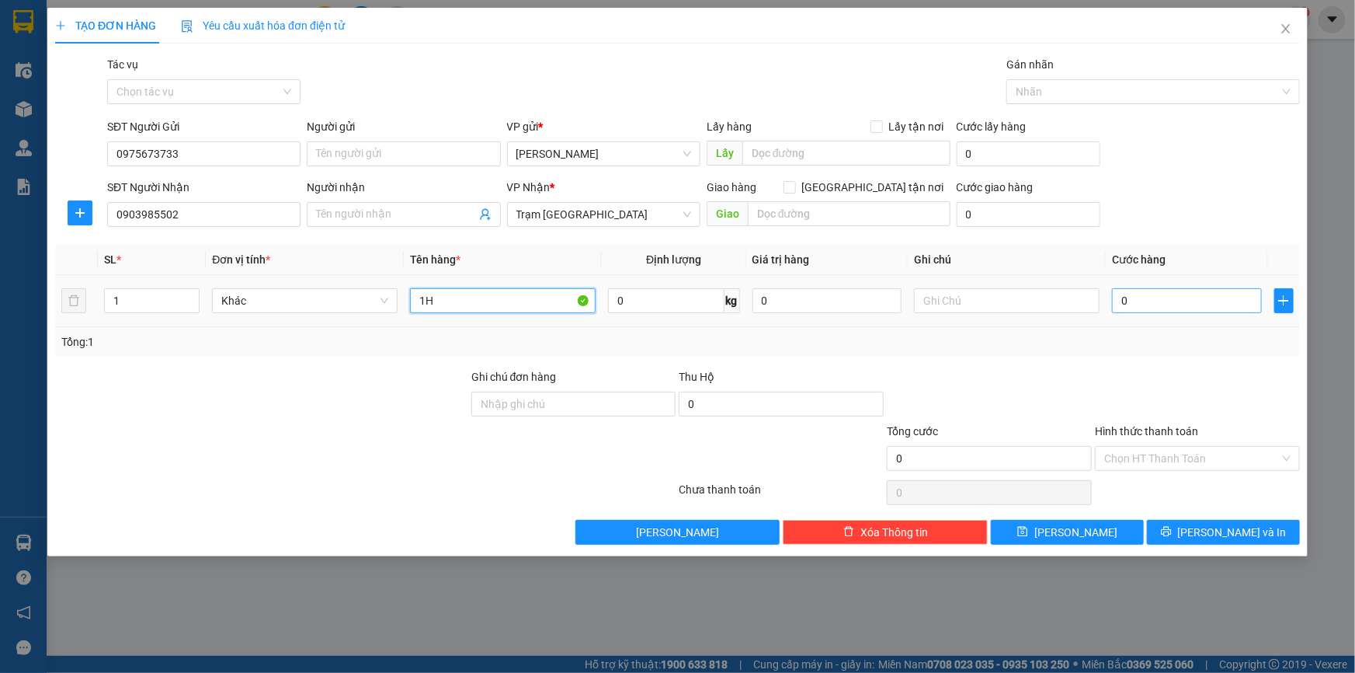
type input "1H"
click at [1135, 294] on input "0" at bounding box center [1187, 300] width 150 height 25
type input "3"
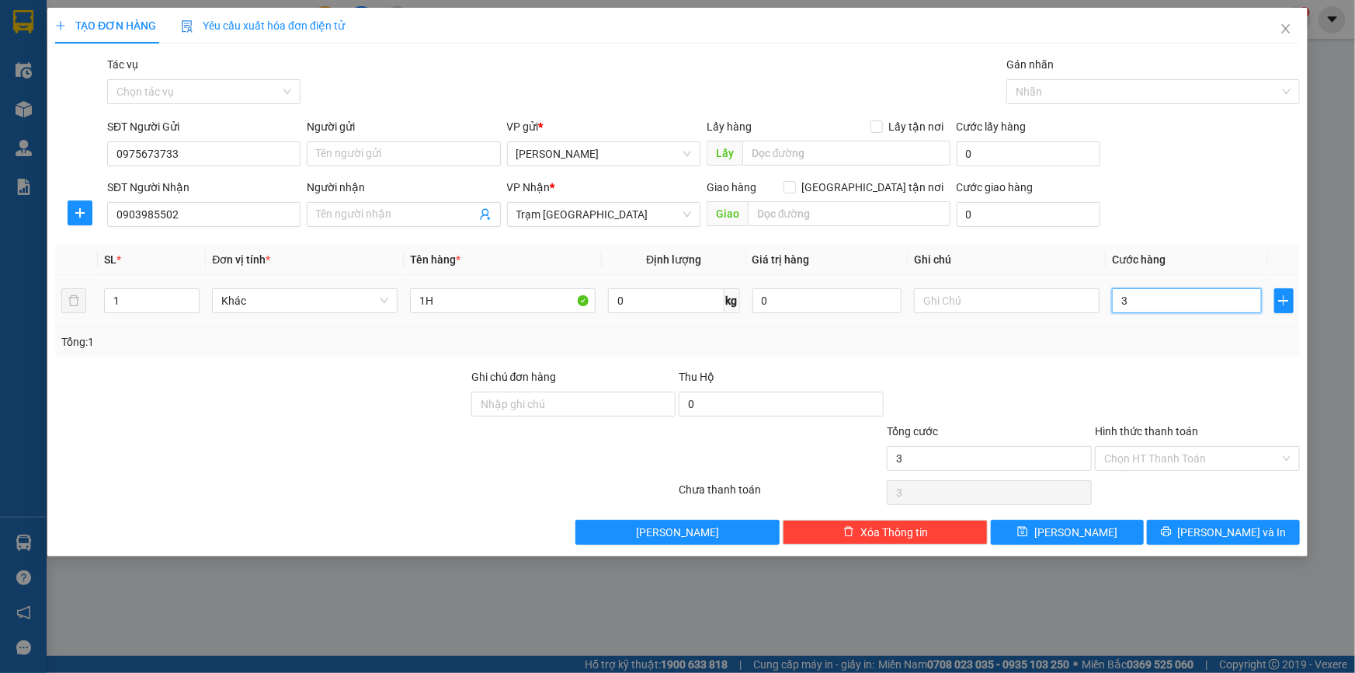
type input "30"
type input "30.000"
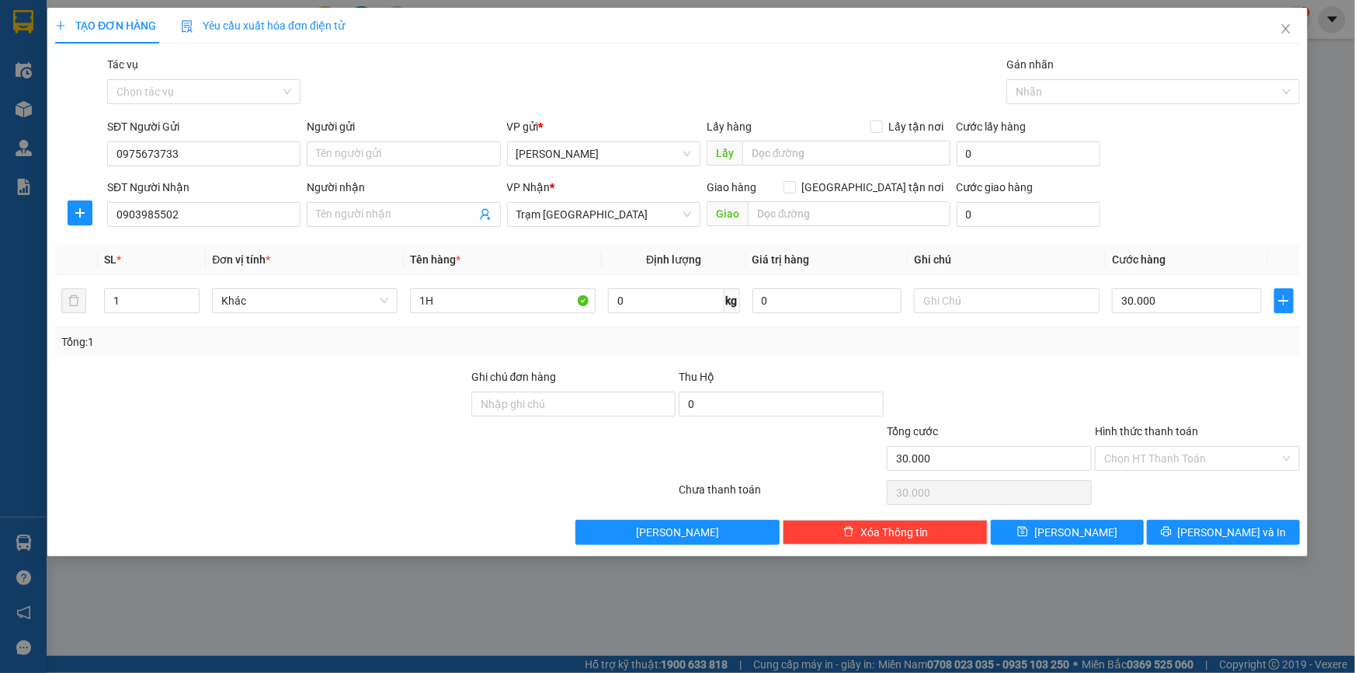
drag, startPoint x: 1088, startPoint y: 373, endPoint x: 1097, endPoint y: 381, distance: 12.1
click at [1090, 376] on div at bounding box center [989, 395] width 208 height 54
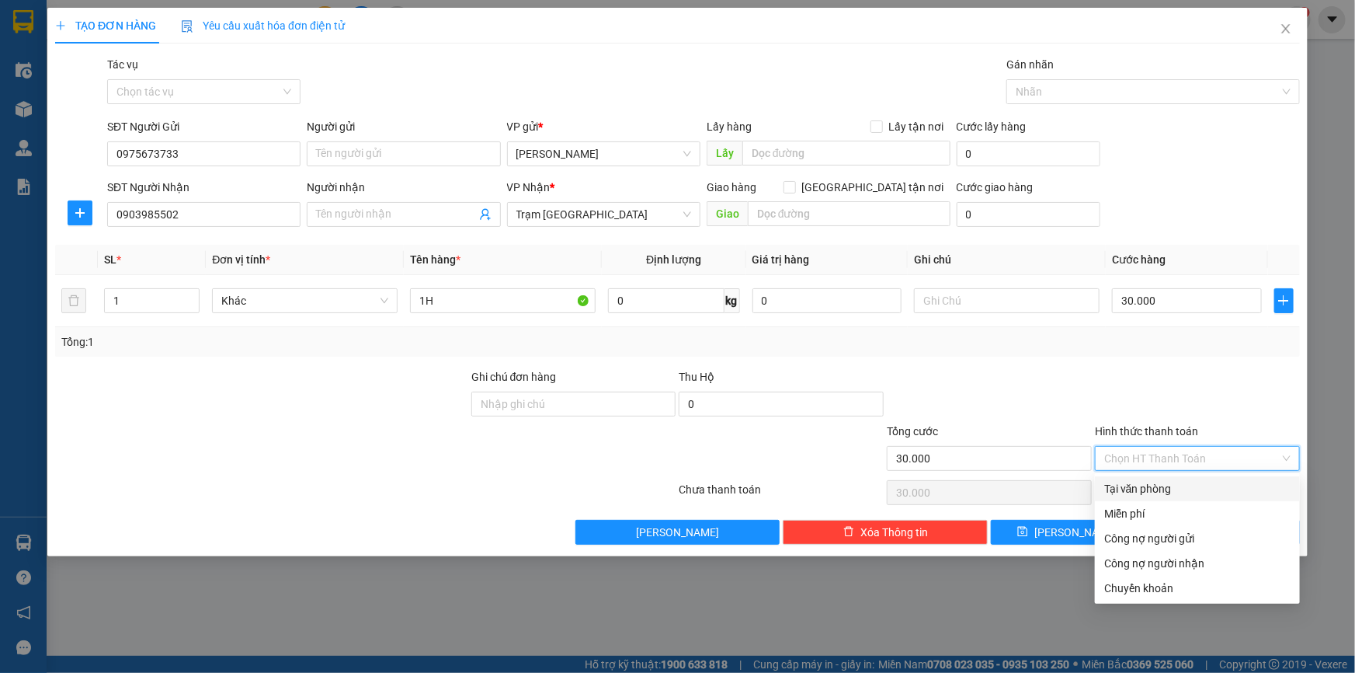
click at [1156, 453] on input "Hình thức thanh toán" at bounding box center [1192, 458] width 176 height 23
click at [1149, 493] on div "Tại văn phòng" at bounding box center [1197, 488] width 186 height 17
type input "0"
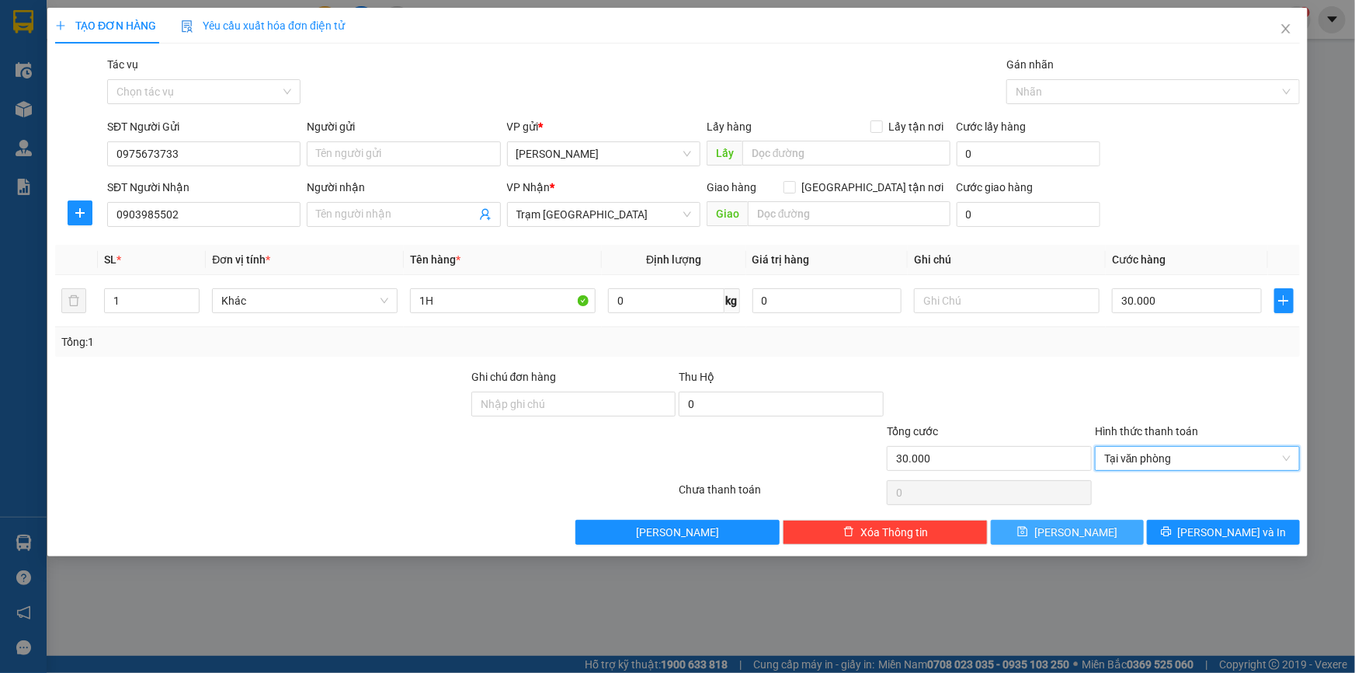
click at [1069, 533] on span "Lưu" at bounding box center [1075, 531] width 83 height 17
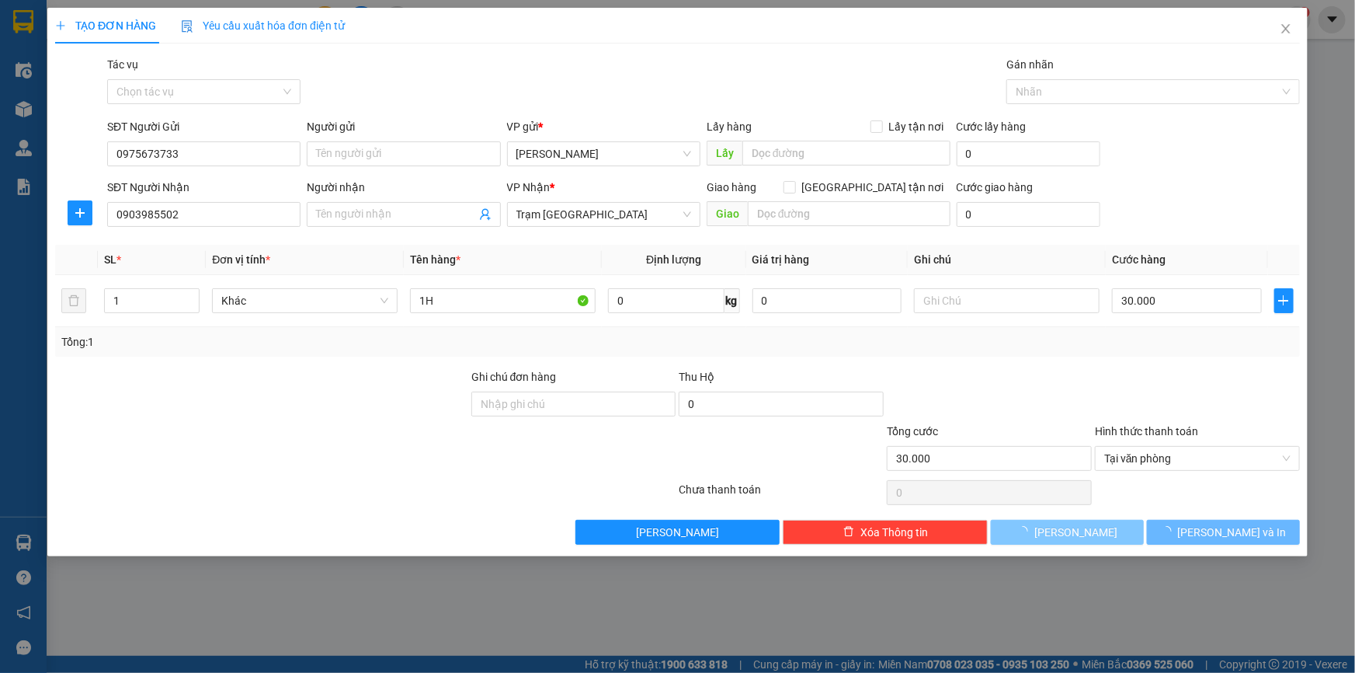
type input "0"
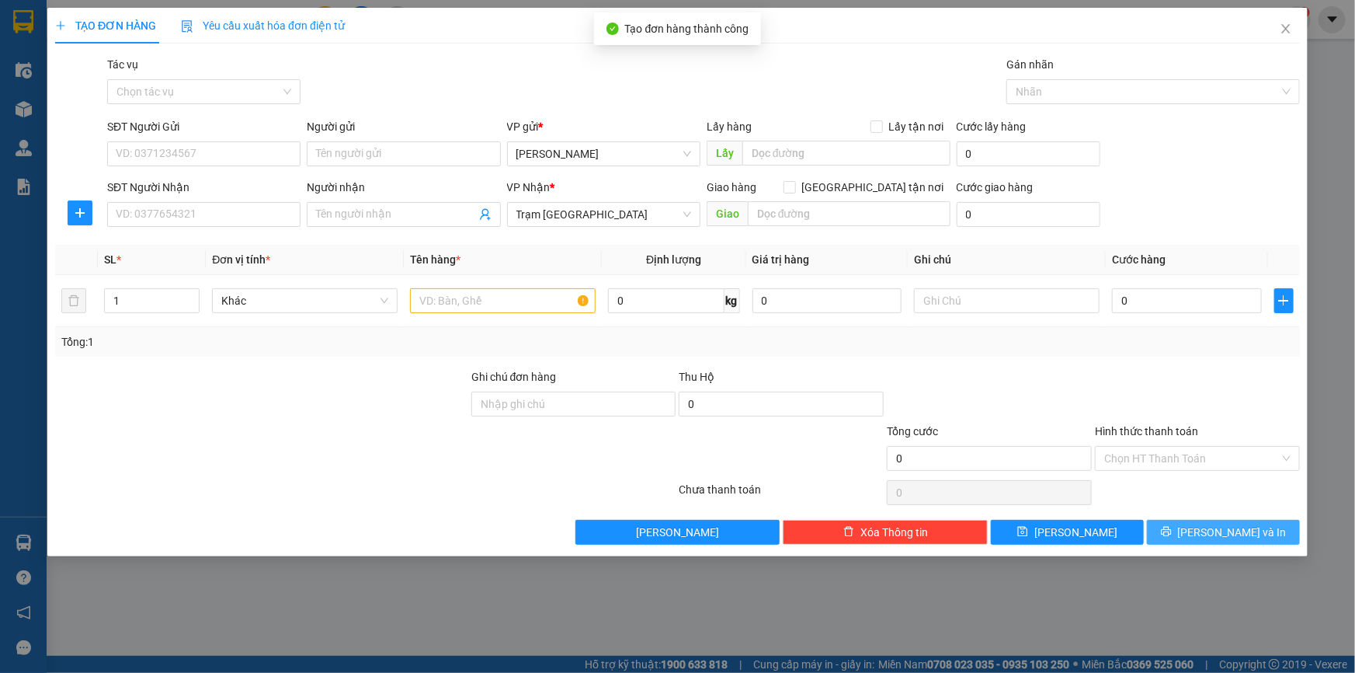
click at [1226, 528] on span "[PERSON_NAME] và In" at bounding box center [1232, 531] width 109 height 17
click at [1287, 24] on icon "close" at bounding box center [1286, 29] width 12 height 12
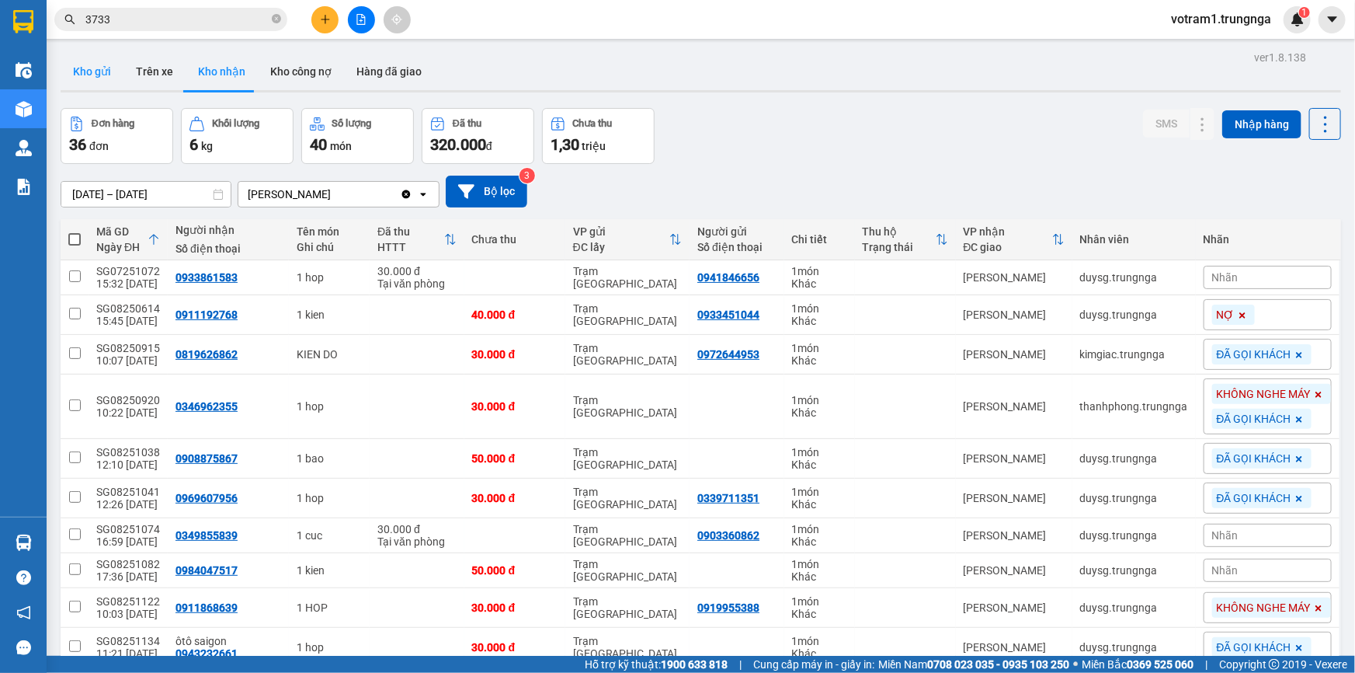
click at [103, 75] on button "Kho gửi" at bounding box center [92, 71] width 63 height 37
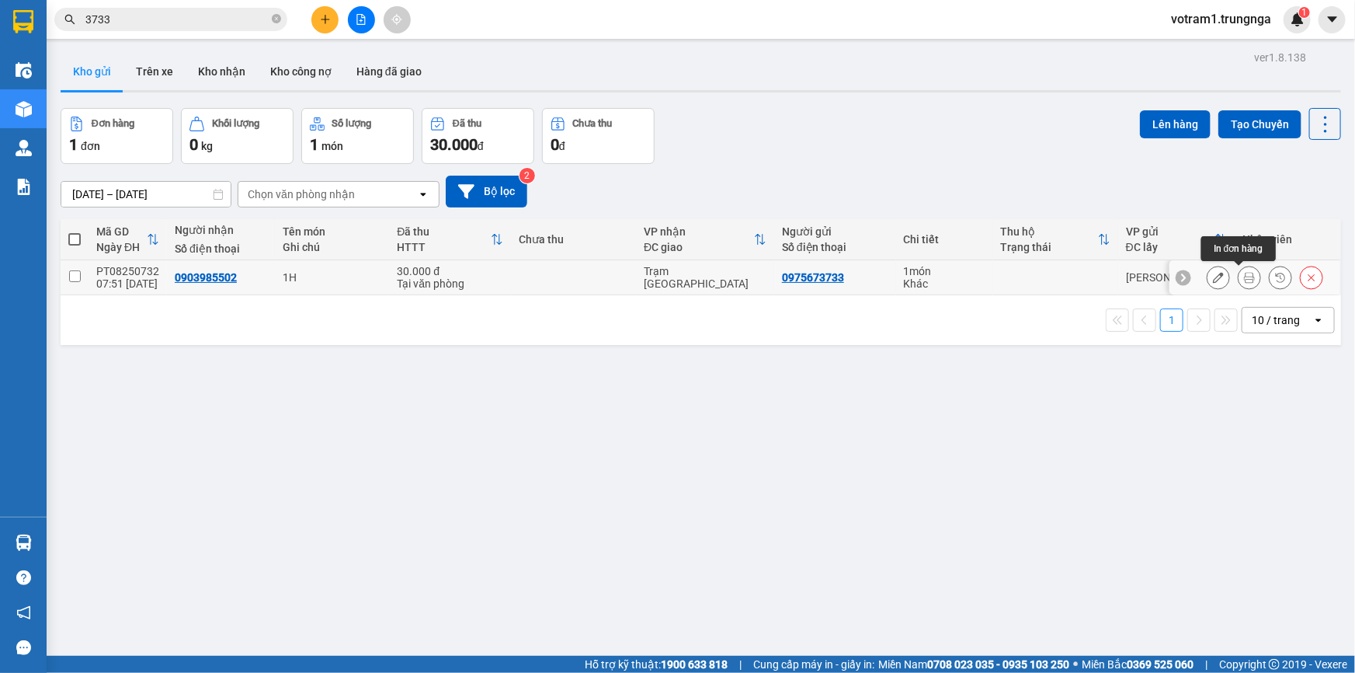
click at [1244, 273] on icon at bounding box center [1249, 277] width 11 height 11
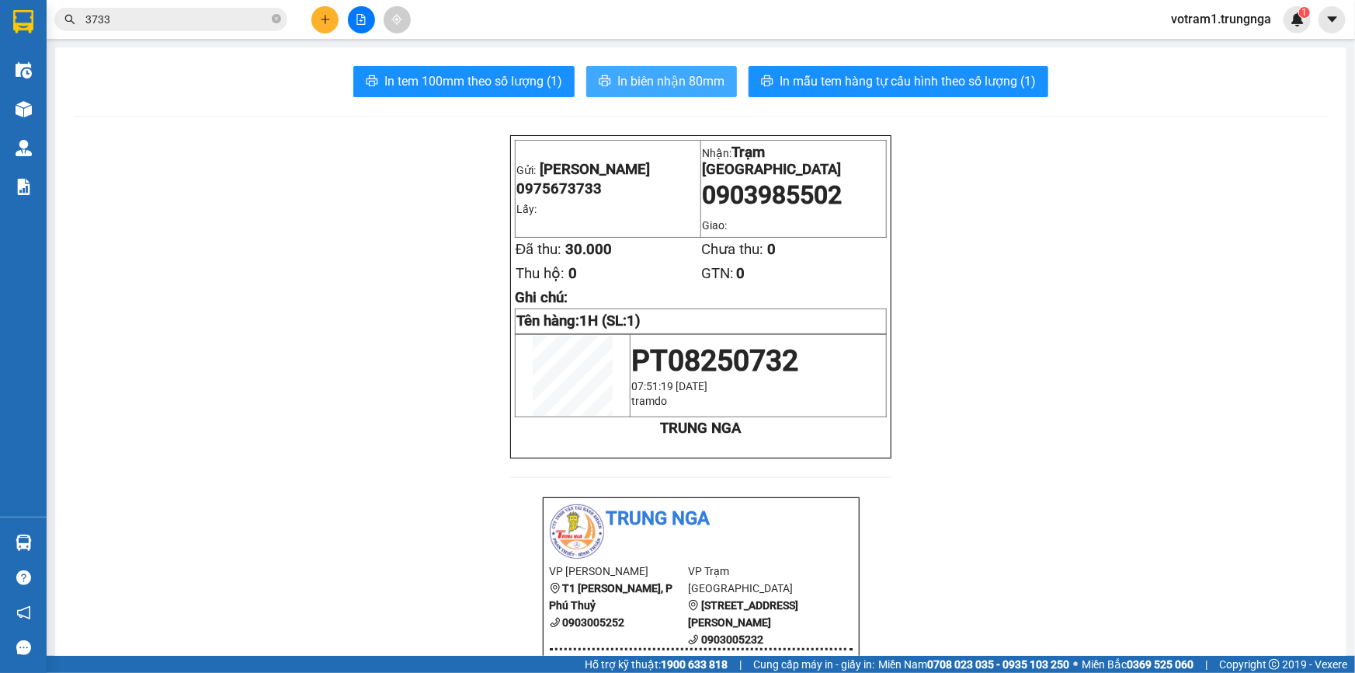
click at [699, 85] on span "In biên nhận 80mm" at bounding box center [670, 80] width 107 height 19
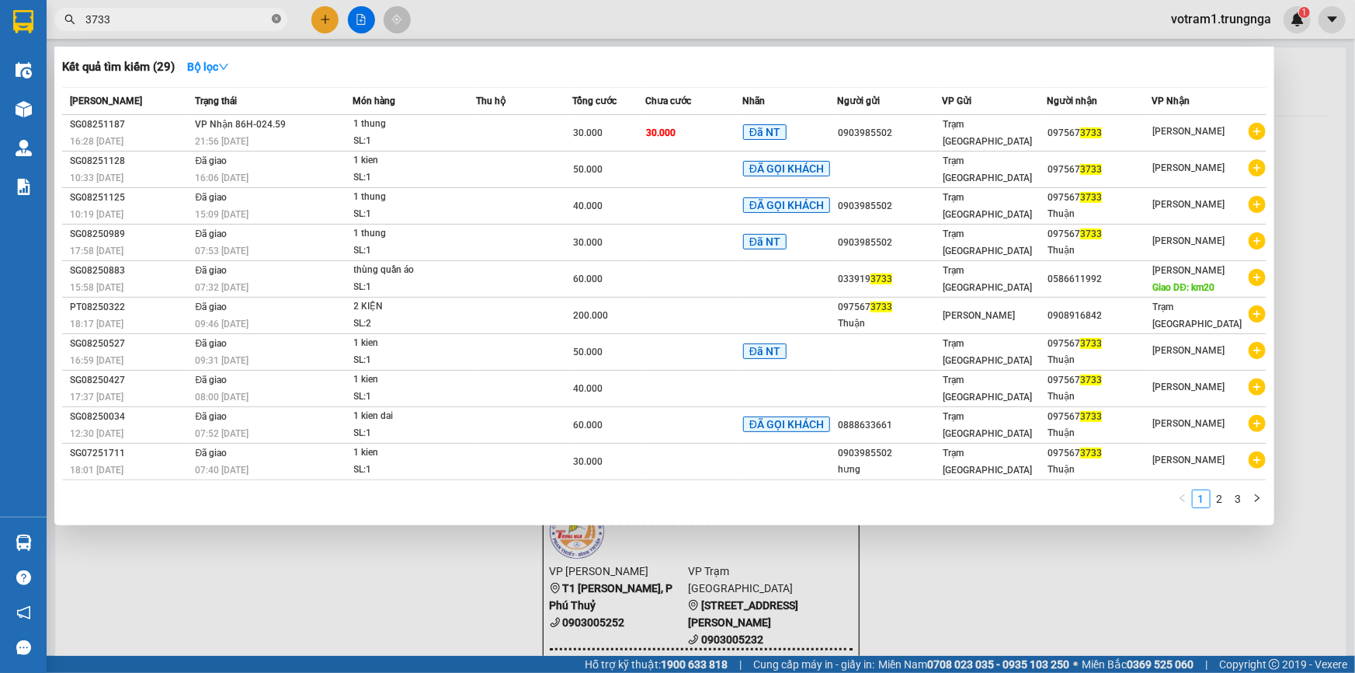
click at [280, 18] on icon "close-circle" at bounding box center [276, 18] width 9 height 9
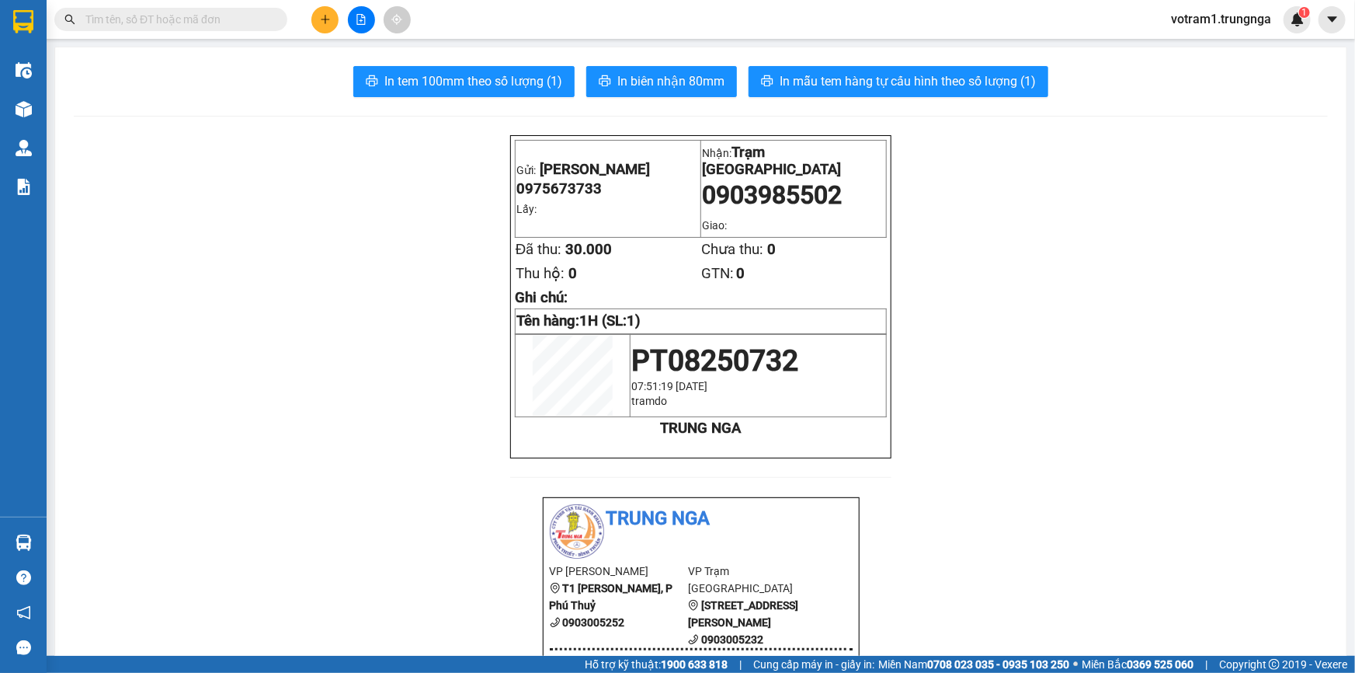
click at [211, 19] on input "text" at bounding box center [176, 19] width 183 height 17
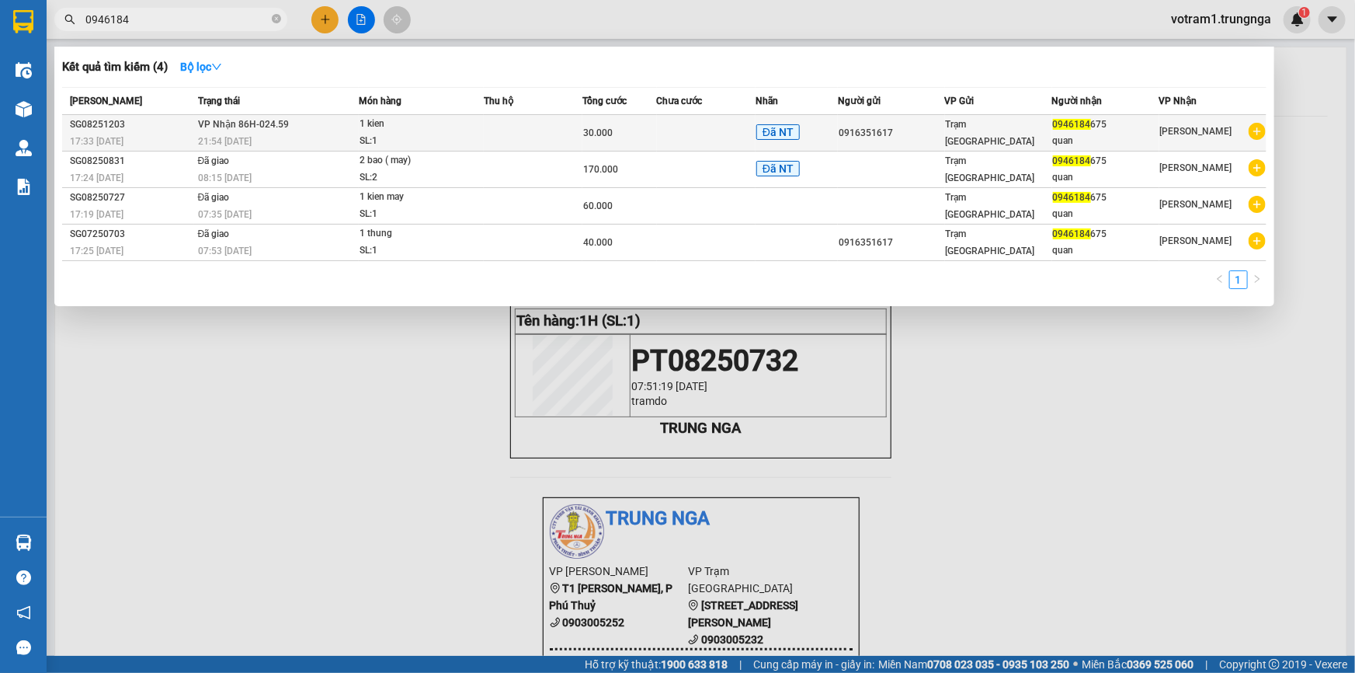
type input "0946184"
click at [499, 129] on td at bounding box center [533, 133] width 99 height 36
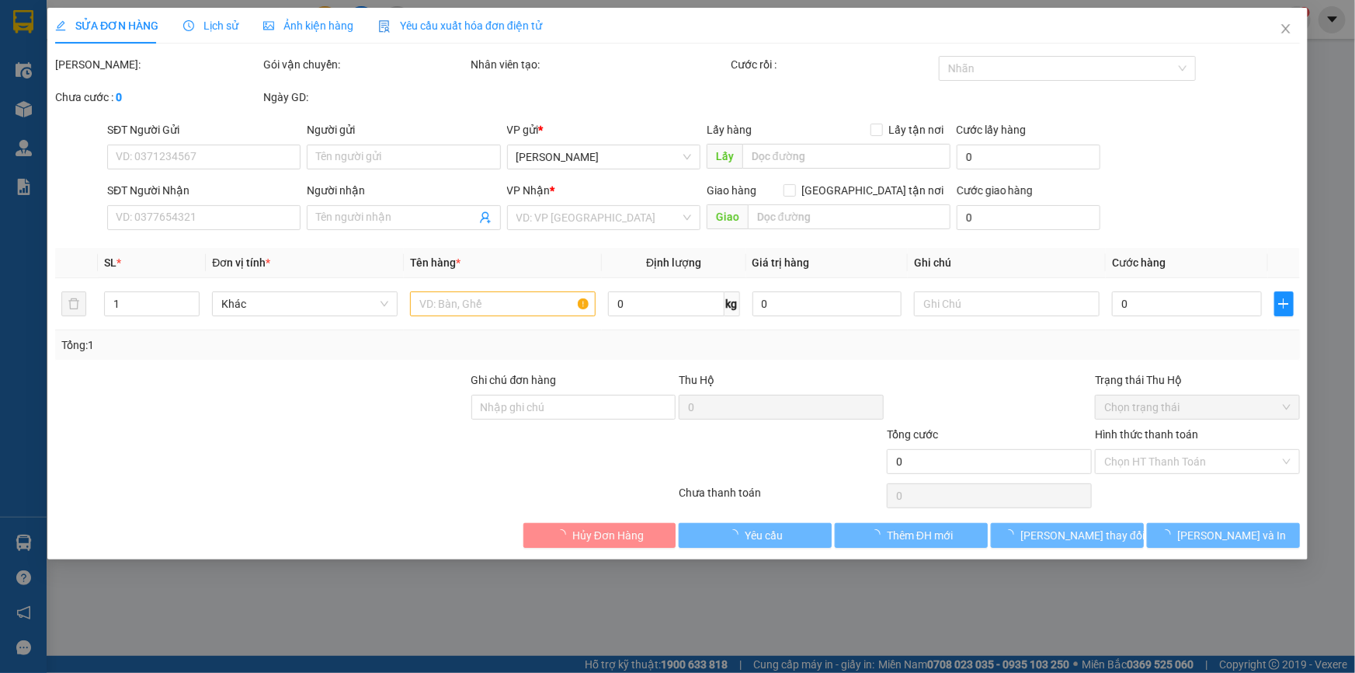
type input "0916351617"
type input "0946184675"
type input "quan"
type input "30.000"
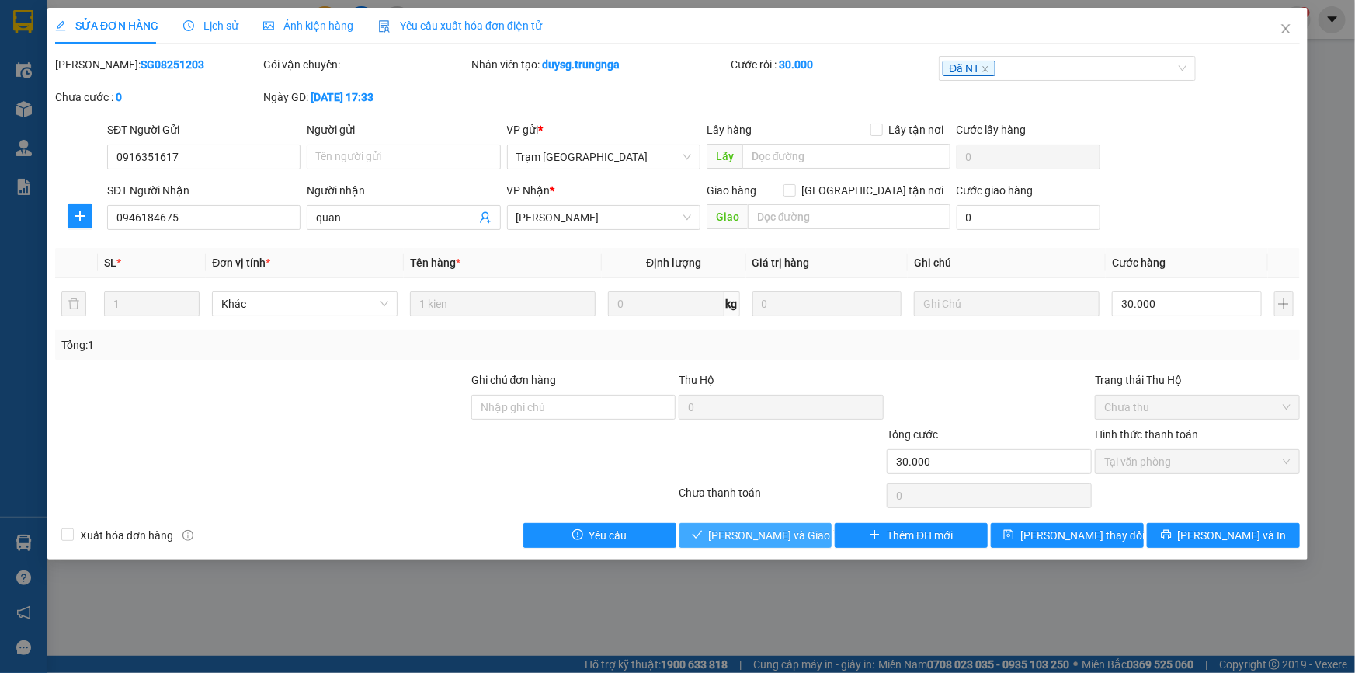
click at [796, 527] on span "[PERSON_NAME] và Giao hàng" at bounding box center [783, 535] width 149 height 17
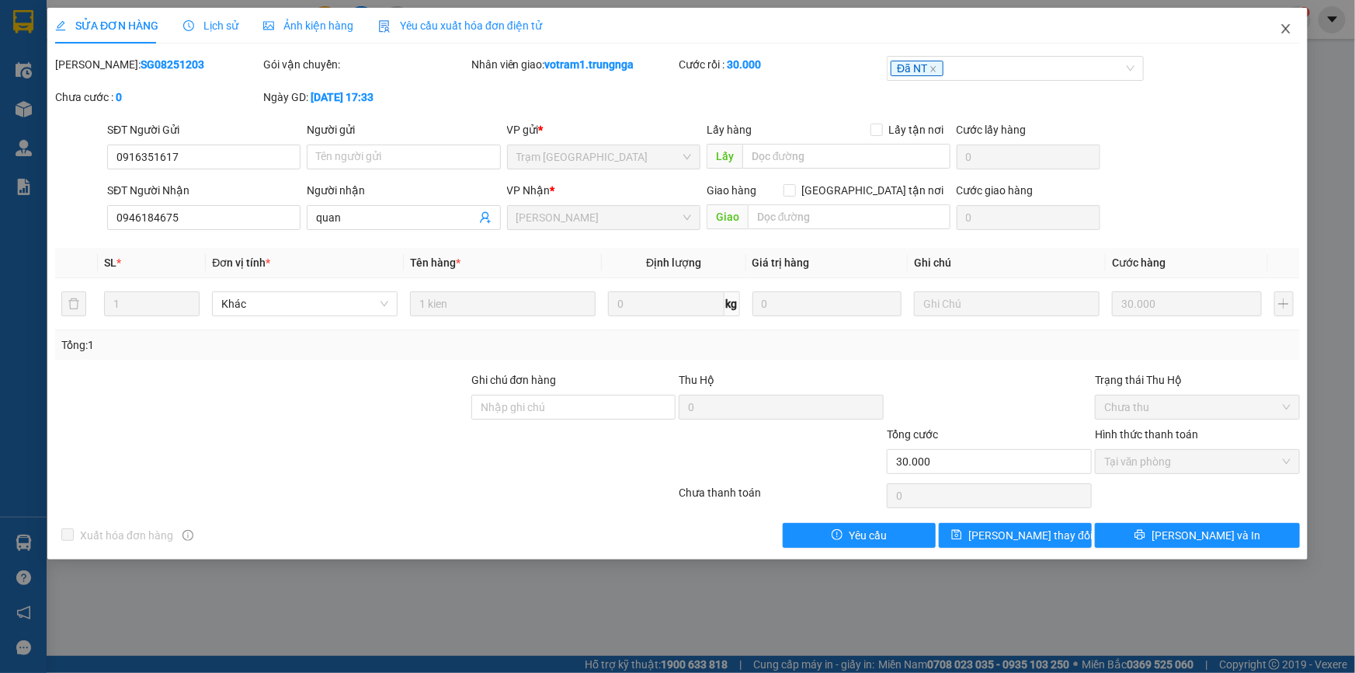
click at [1277, 31] on span "Close" at bounding box center [1285, 29] width 43 height 43
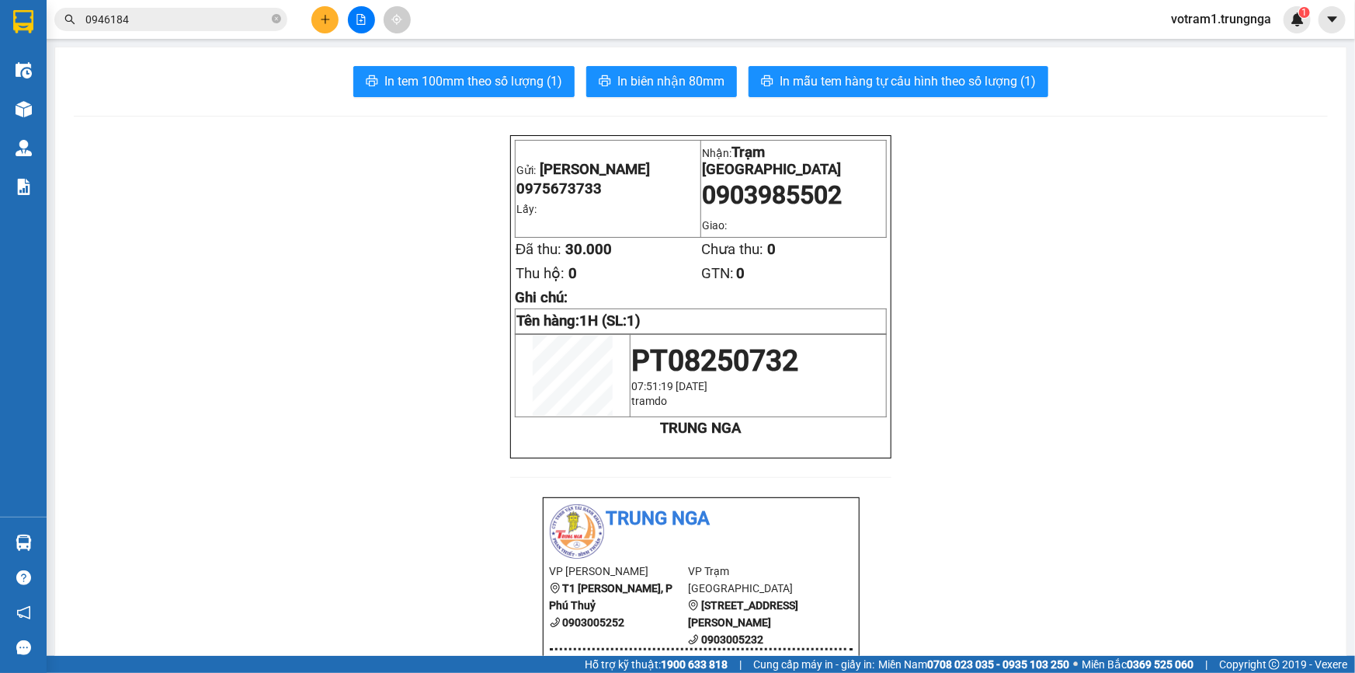
click at [249, 23] on input "0946184" at bounding box center [176, 19] width 183 height 17
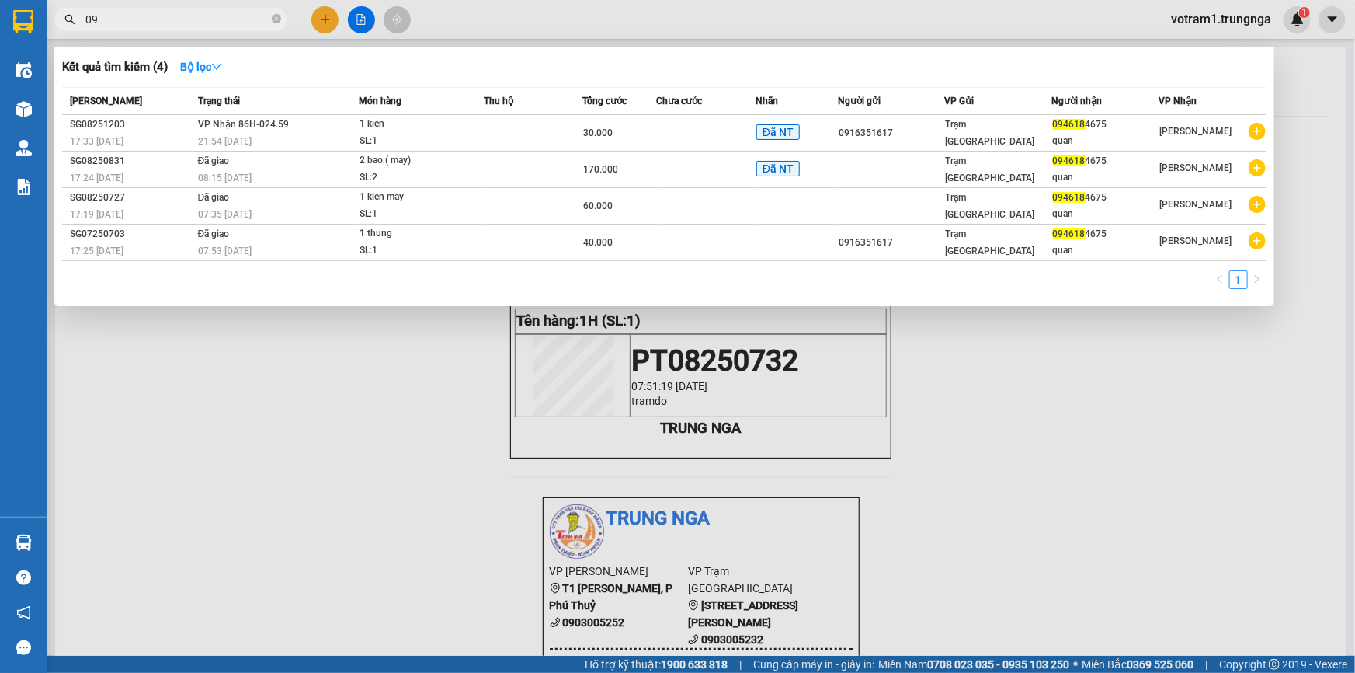
type input "0"
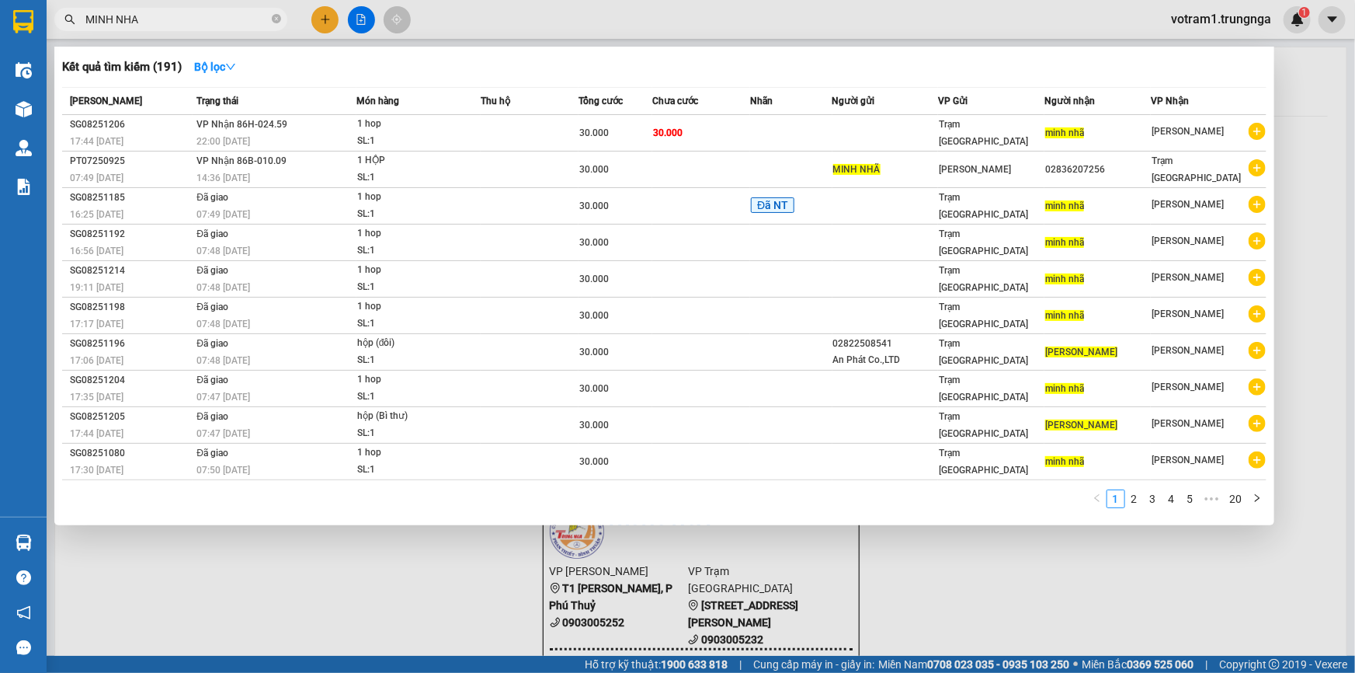
type input "MINH NHA"
click at [273, 19] on icon "close-circle" at bounding box center [276, 18] width 9 height 9
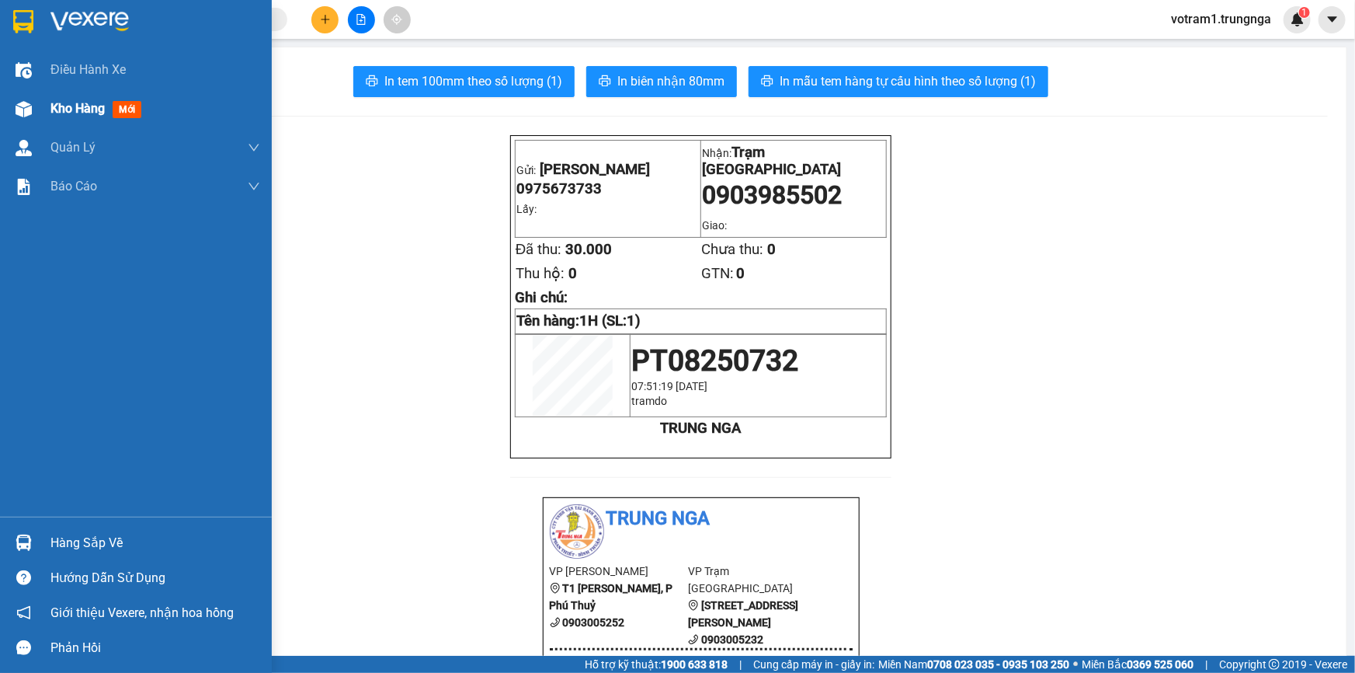
click at [92, 113] on span "Kho hàng" at bounding box center [77, 108] width 54 height 15
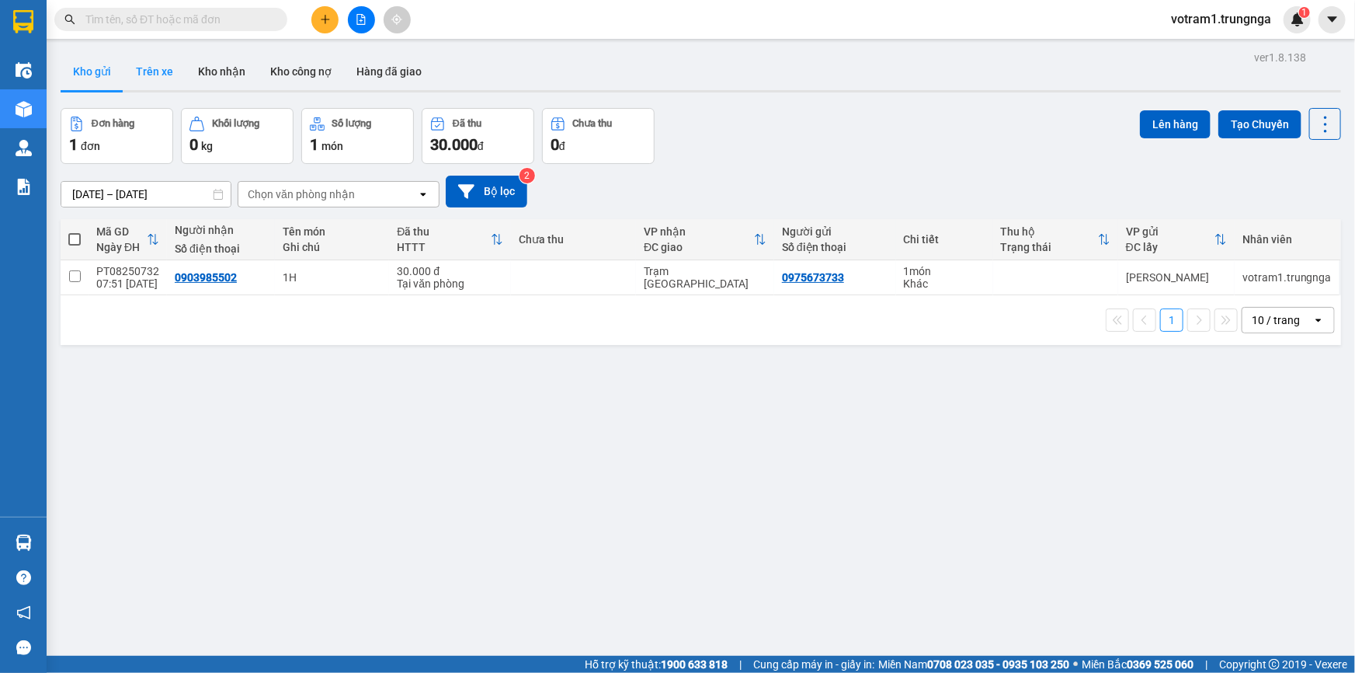
click at [155, 75] on button "Trên xe" at bounding box center [154, 71] width 62 height 37
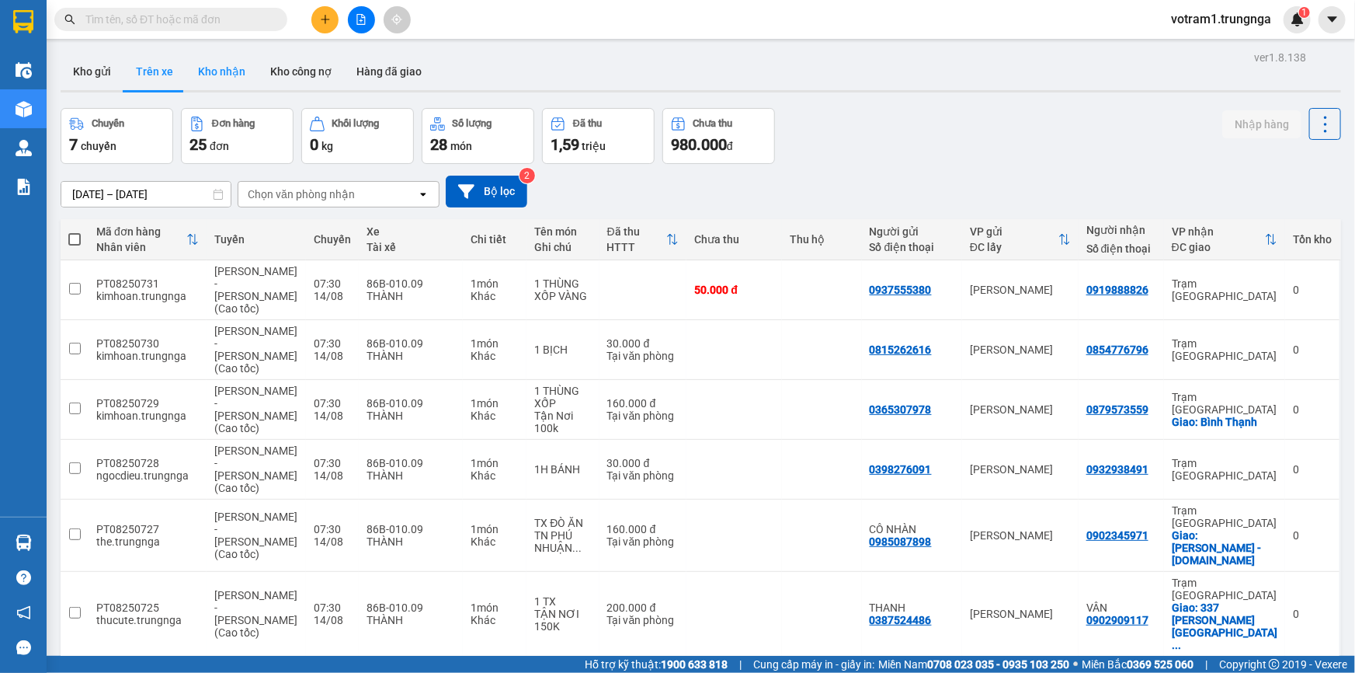
click at [221, 73] on button "Kho nhận" at bounding box center [222, 71] width 72 height 37
type input "[DATE] – [DATE]"
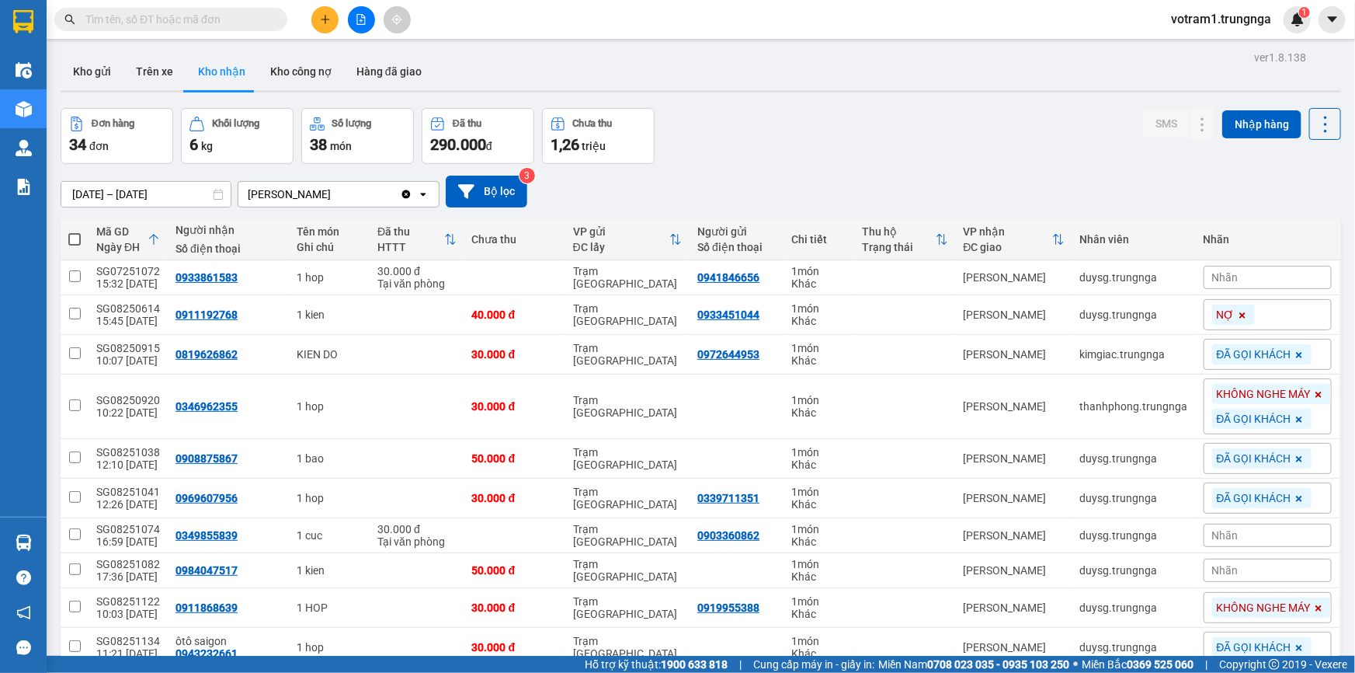
click at [834, 144] on div "Đơn hàng 34 đơn Khối lượng 6 kg Số lượng 38 món Đã thu 290.000 đ Chưa thu 1,26 …" at bounding box center [701, 136] width 1281 height 56
click at [738, 159] on div "Đơn hàng 34 đơn Khối lượng 6 kg Số lượng 38 món Đã thu 290.000 đ Chưa thu 1,26 …" at bounding box center [701, 136] width 1281 height 56
click at [328, 8] on button at bounding box center [324, 19] width 27 height 27
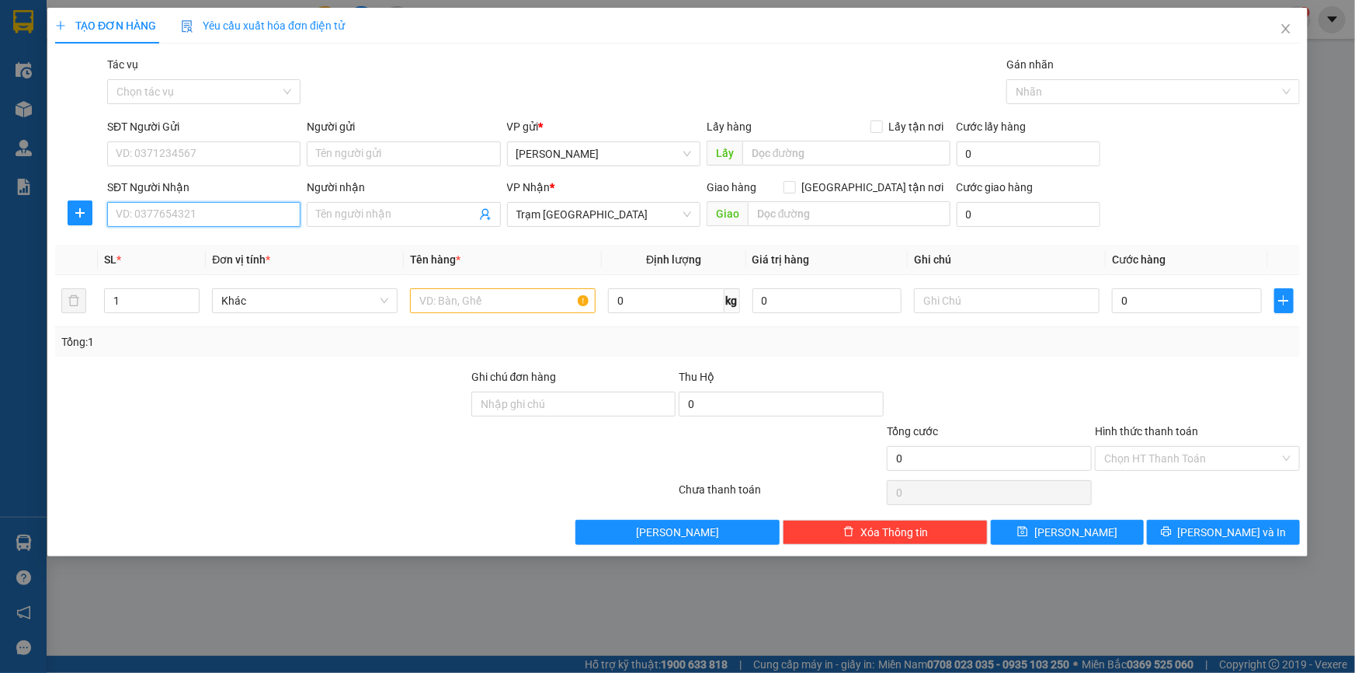
click at [255, 218] on input "SĐT Người Nhận" at bounding box center [203, 214] width 193 height 25
type input "0389200779"
click at [233, 148] on input "SĐT Người Gửi" at bounding box center [203, 153] width 193 height 25
type input "0813012773"
click at [469, 303] on input "text" at bounding box center [503, 300] width 186 height 25
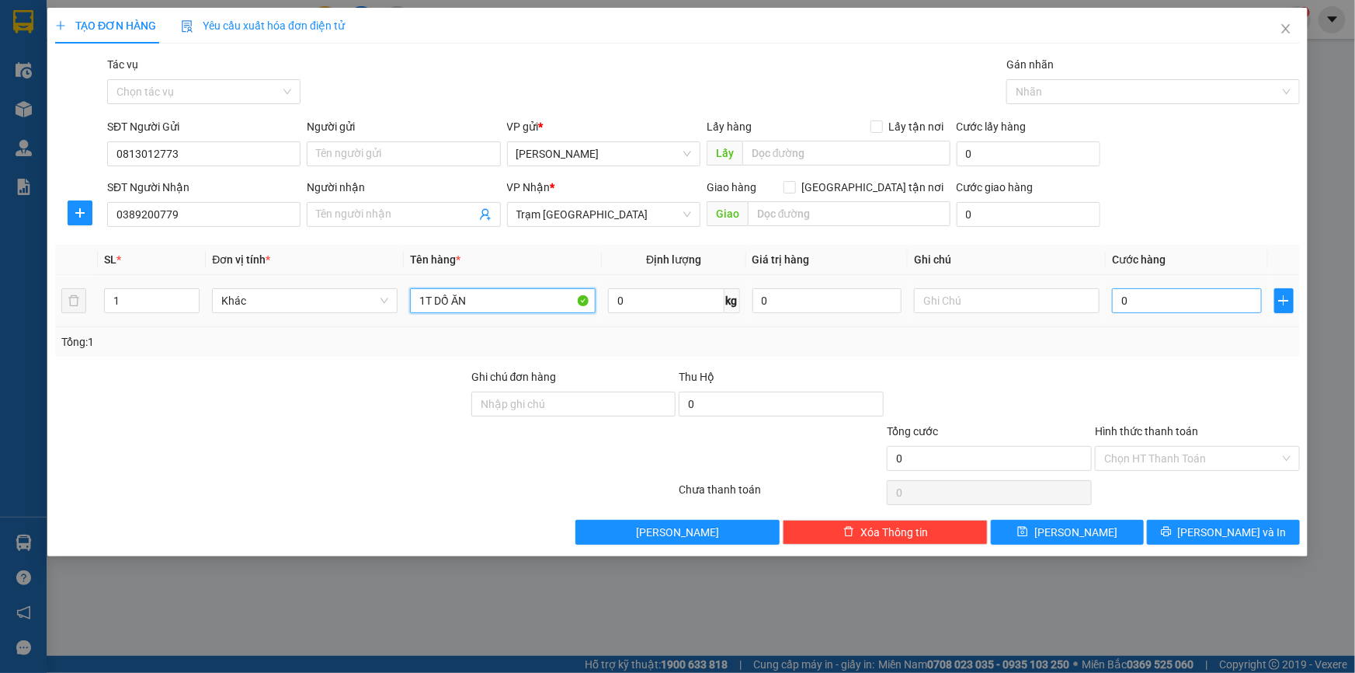
type input "1T DỒ ĂN"
type input "5"
type input "50"
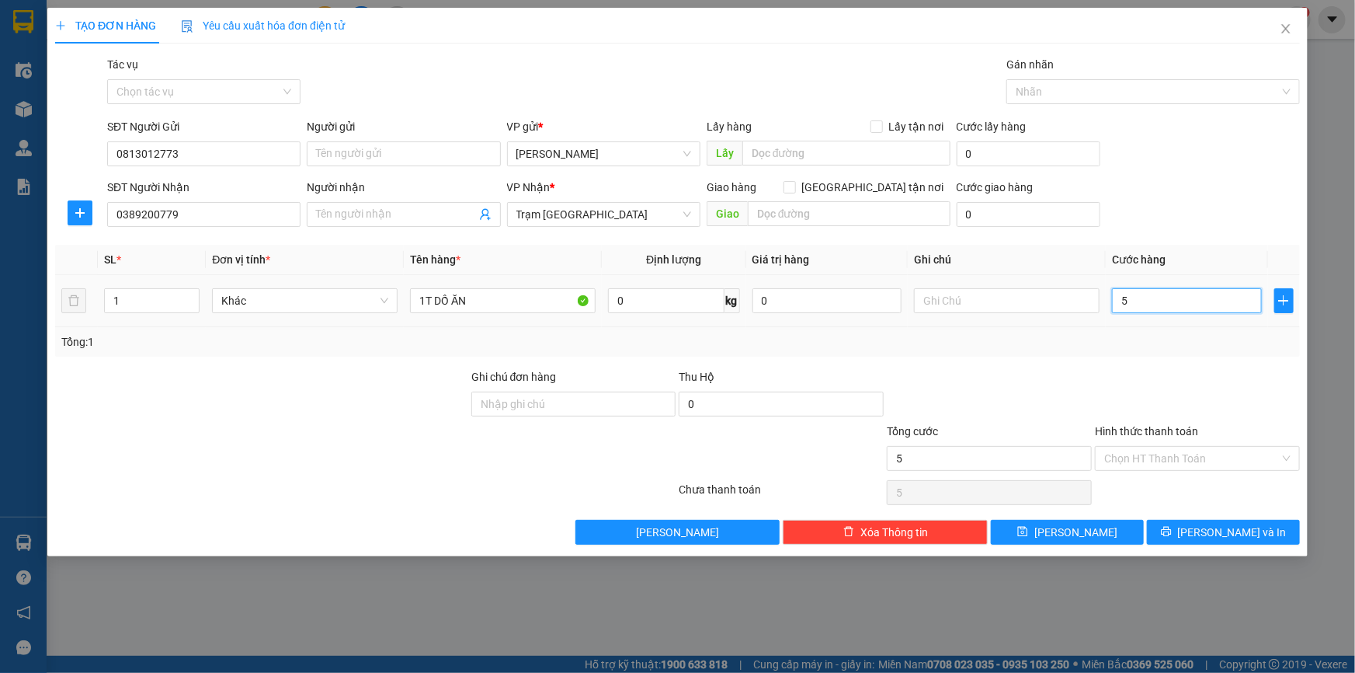
type input "50"
type input "50.000"
click at [1177, 377] on div at bounding box center [1197, 395] width 208 height 54
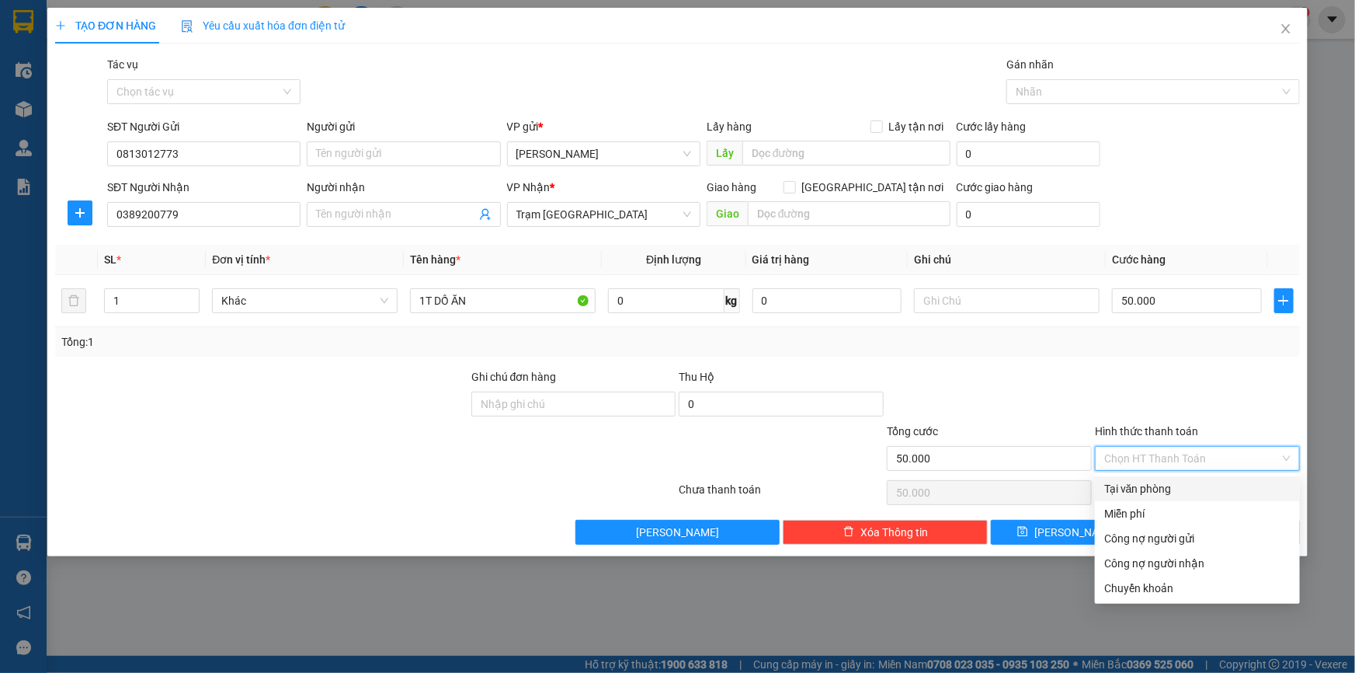
click at [1175, 450] on input "Hình thức thanh toán" at bounding box center [1192, 458] width 176 height 23
click at [1170, 492] on div "Tại văn phòng" at bounding box center [1197, 488] width 186 height 17
type input "0"
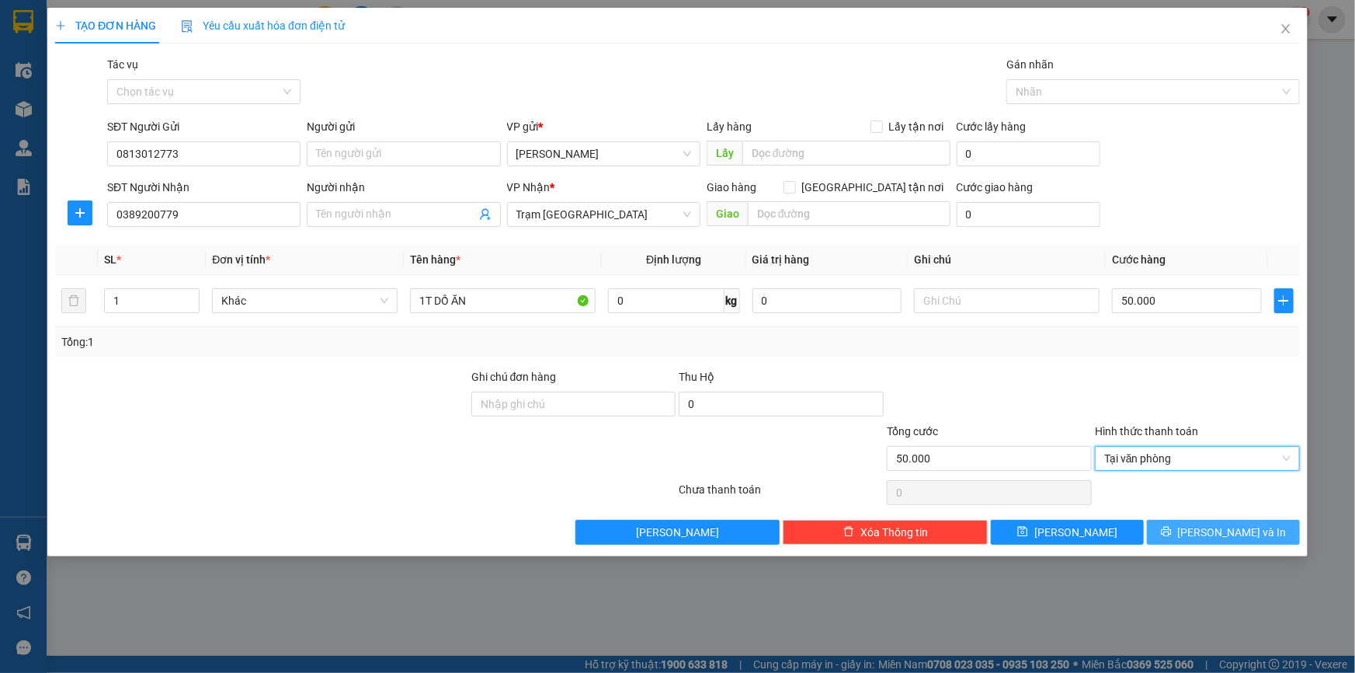
click at [1227, 535] on span "[PERSON_NAME] và In" at bounding box center [1232, 531] width 109 height 17
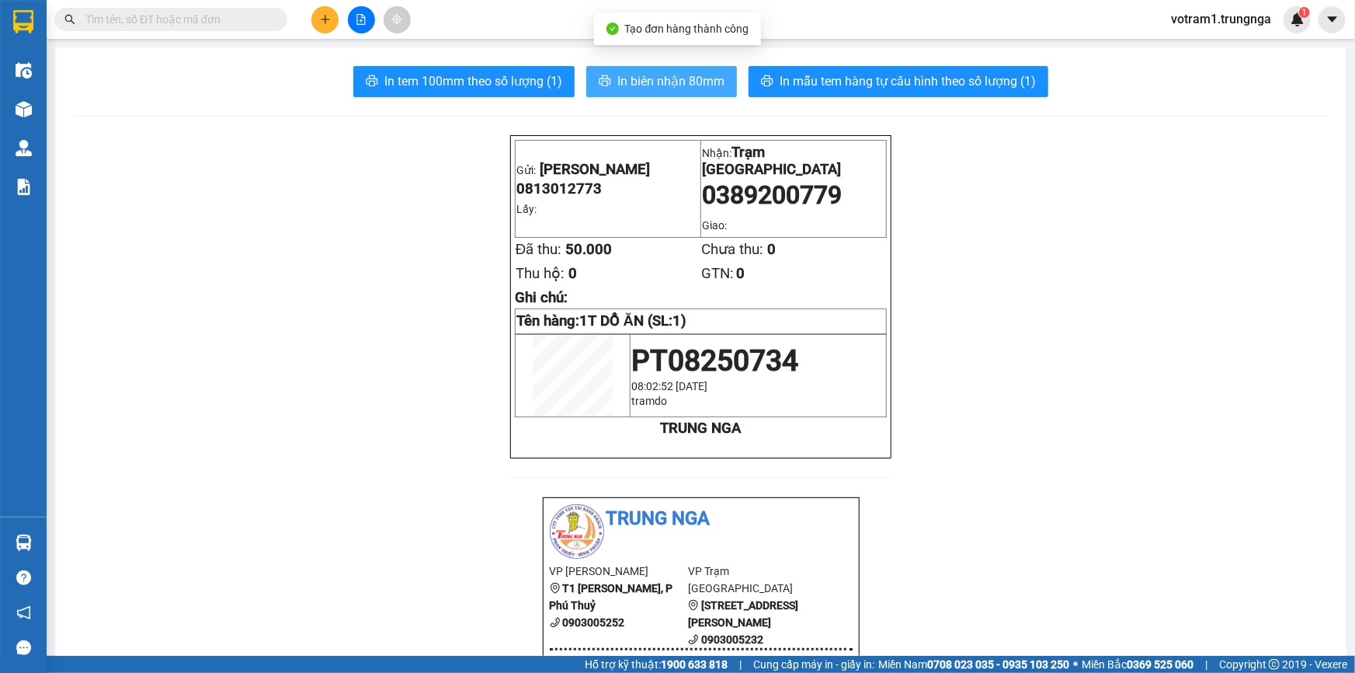
click at [711, 84] on span "In biên nhận 80mm" at bounding box center [670, 80] width 107 height 19
click at [225, 16] on input "text" at bounding box center [176, 19] width 183 height 17
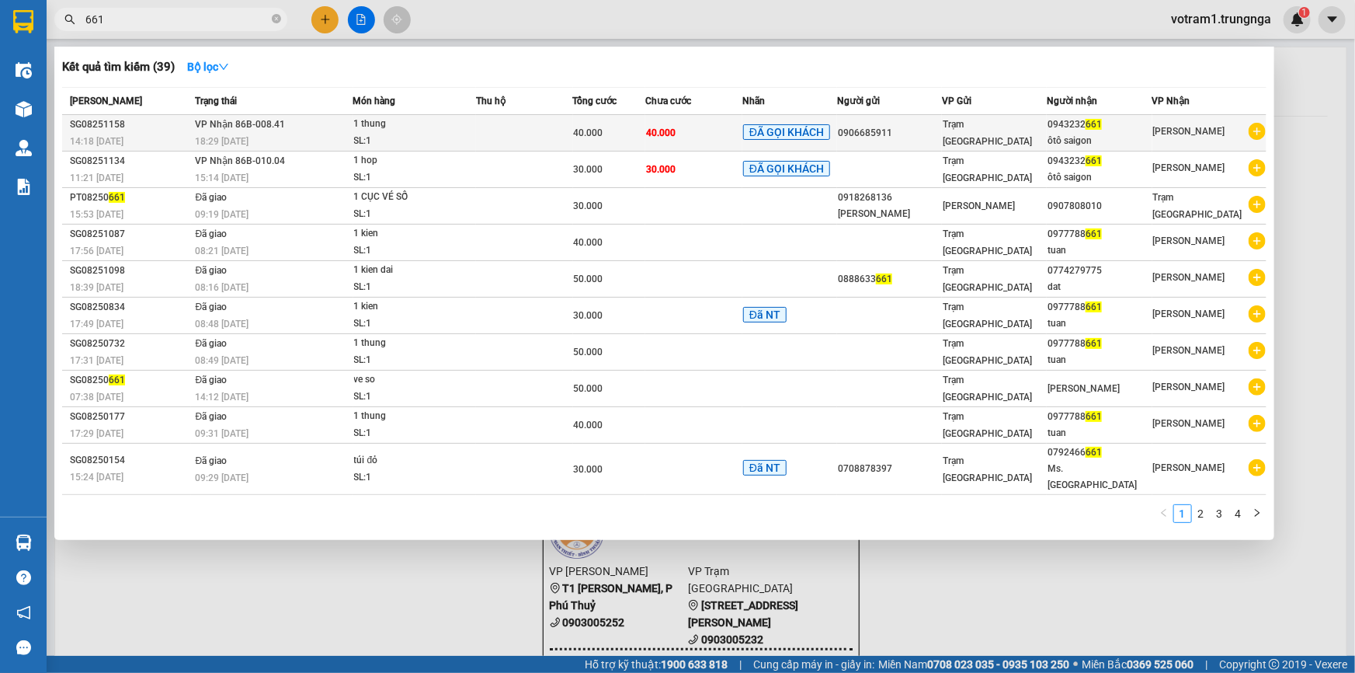
type input "661"
click at [311, 134] on div "18:29 - 13/08" at bounding box center [273, 141] width 157 height 17
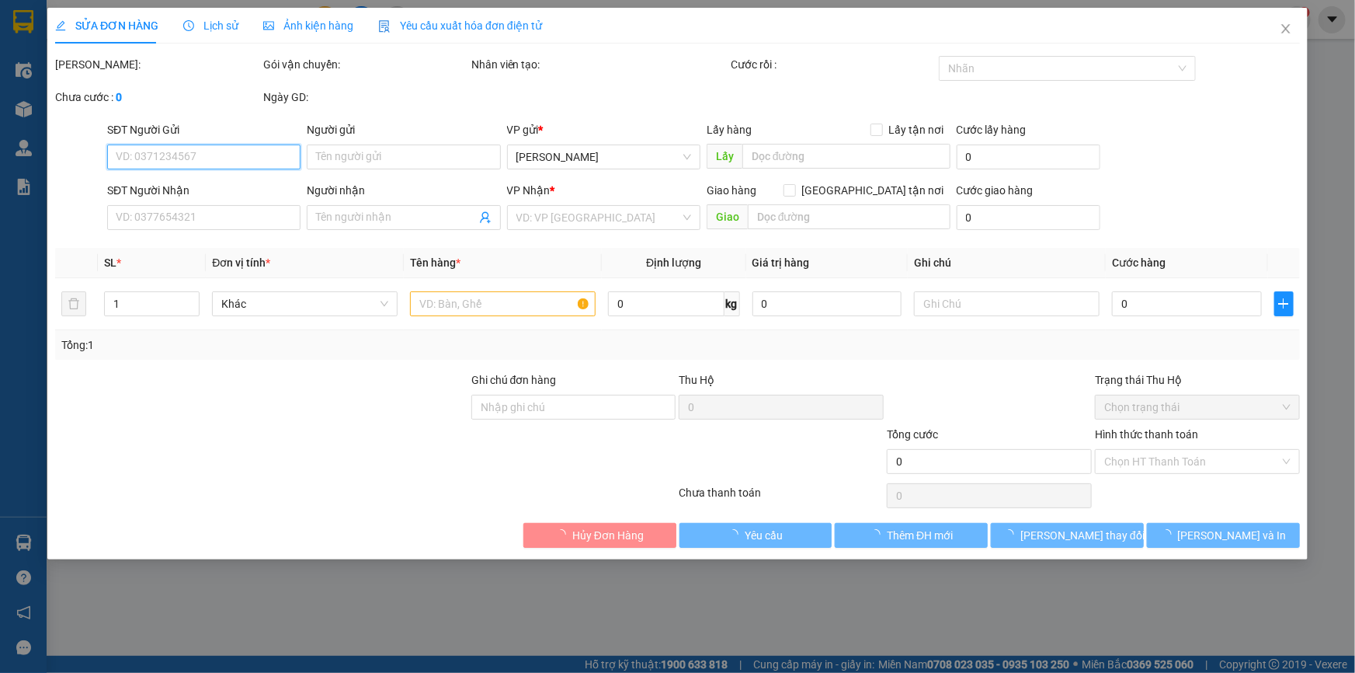
type input "0906685911"
type input "0943232661"
type input "ôtô saigon"
type input "40.000"
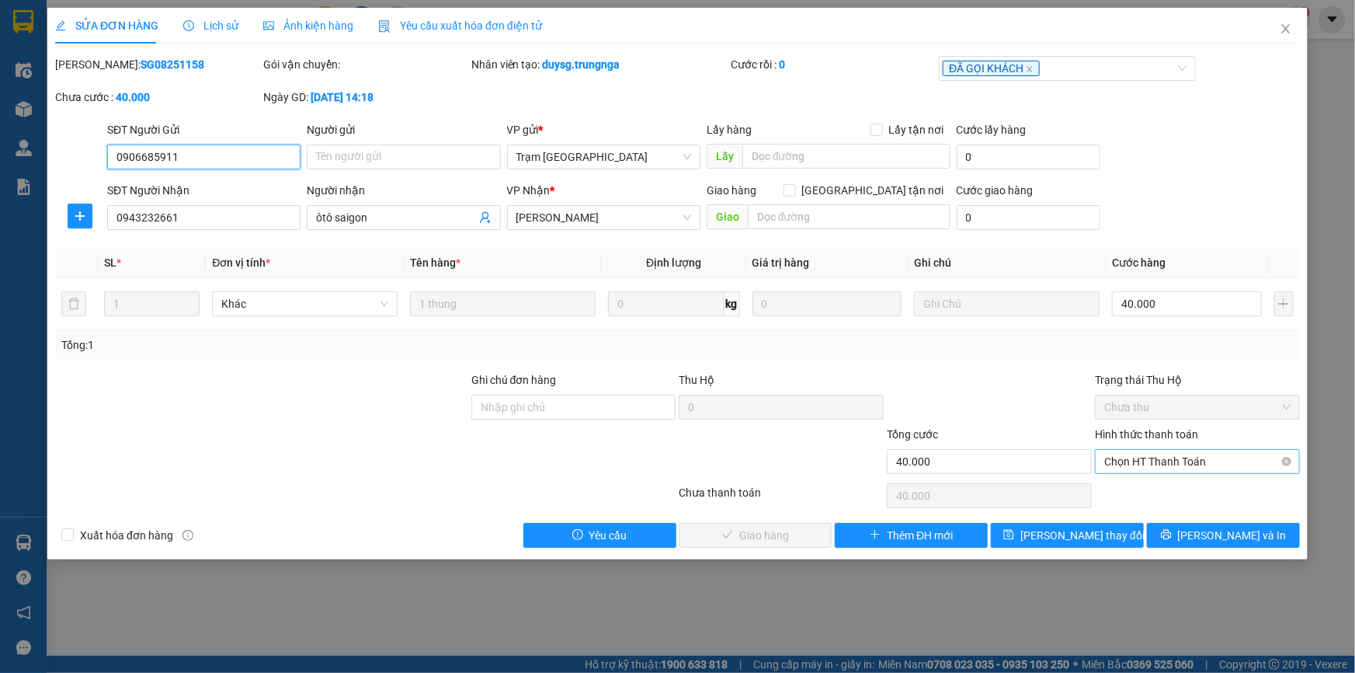
click at [1214, 462] on span "Chọn HT Thanh Toán" at bounding box center [1197, 461] width 186 height 23
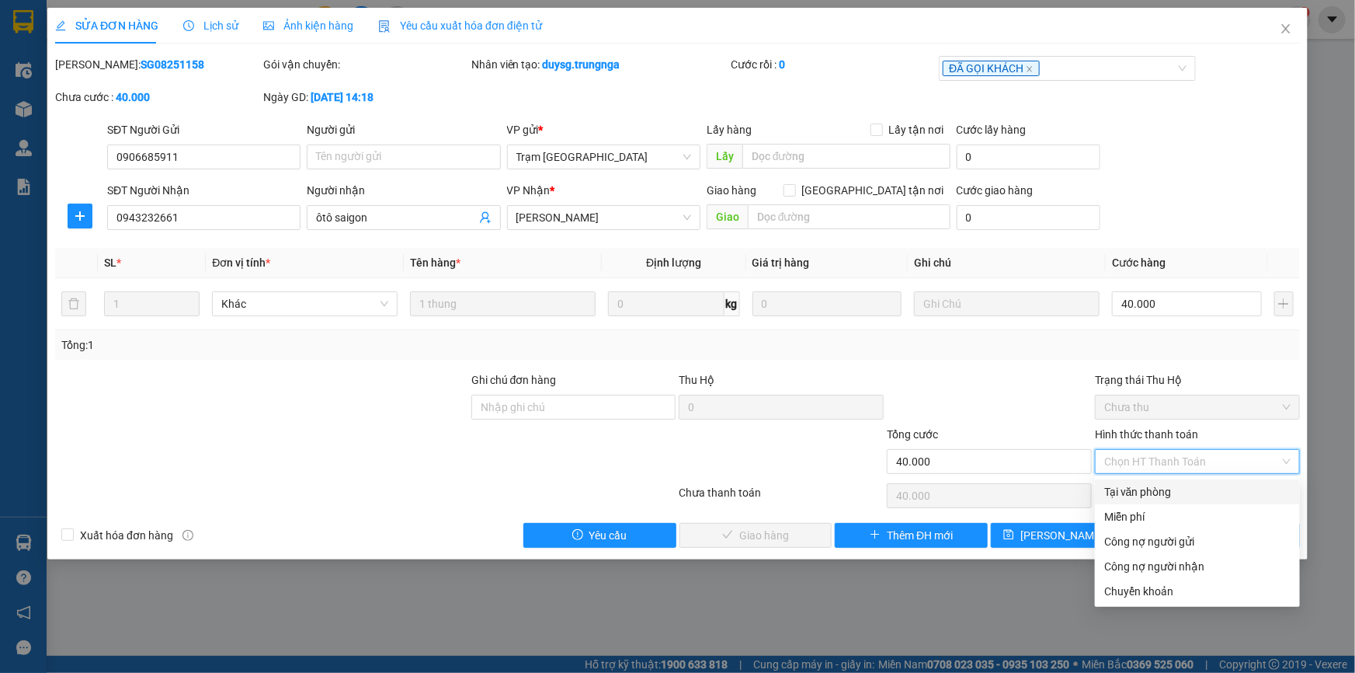
click at [1152, 489] on div "Tại văn phòng" at bounding box center [1197, 491] width 186 height 17
type input "0"
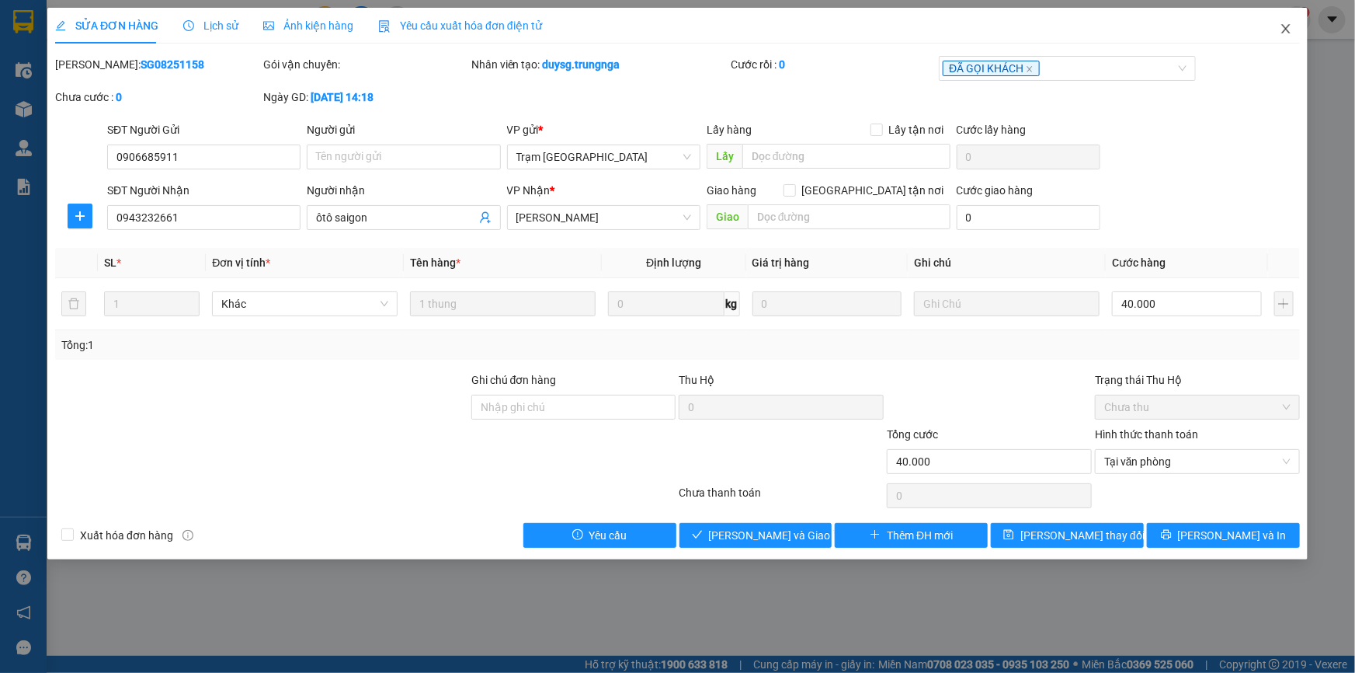
click at [1287, 23] on icon "close" at bounding box center [1286, 29] width 12 height 12
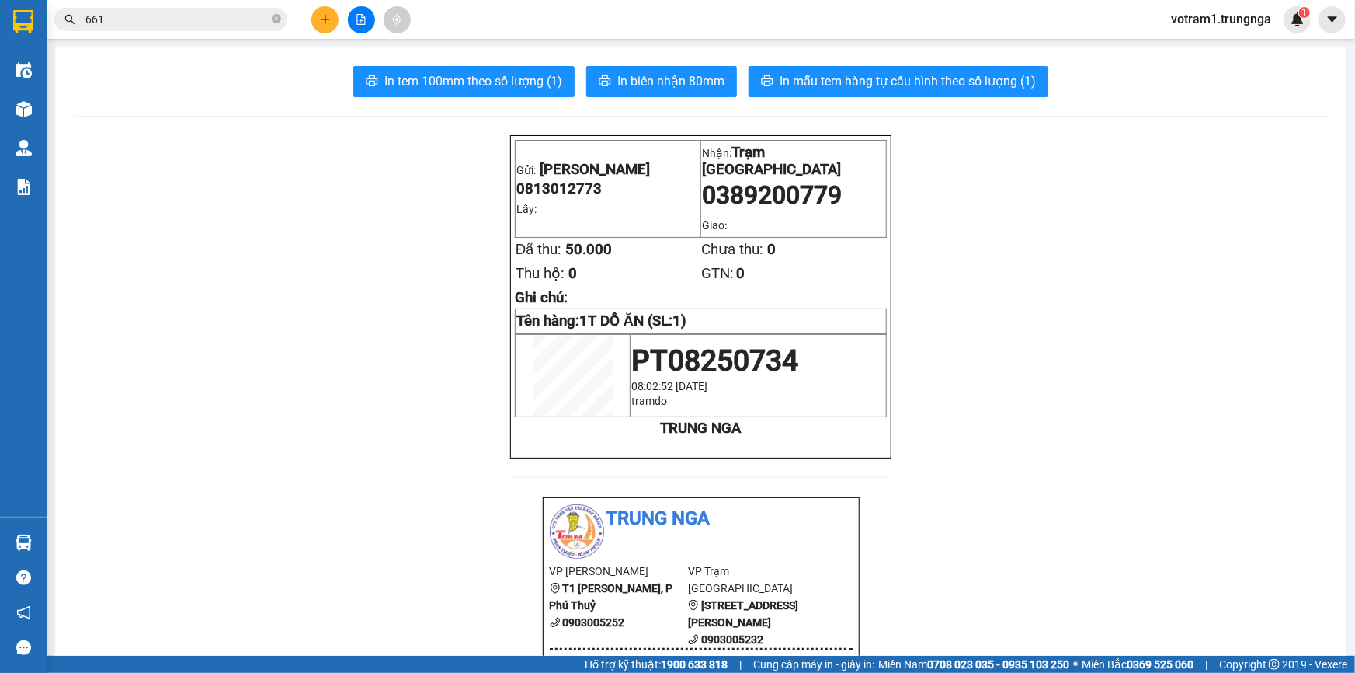
click at [132, 19] on input "661" at bounding box center [176, 19] width 183 height 17
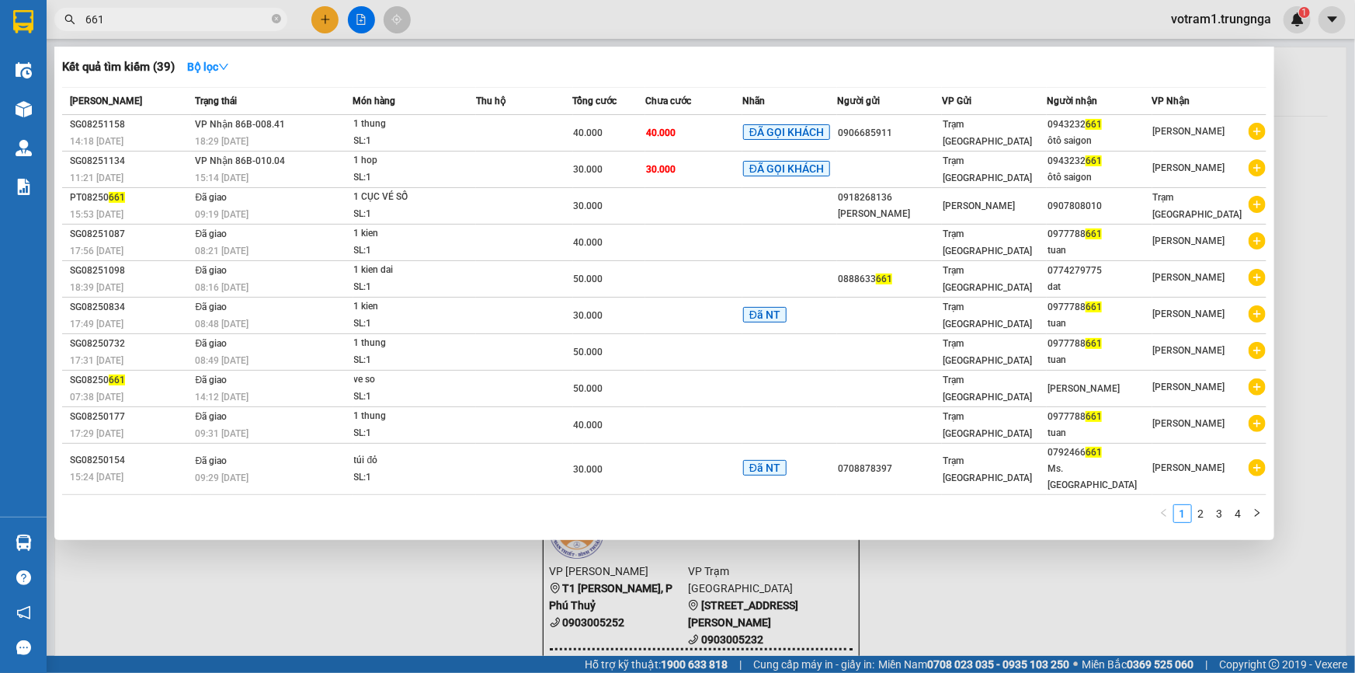
click at [217, 31] on div at bounding box center [677, 336] width 1355 height 673
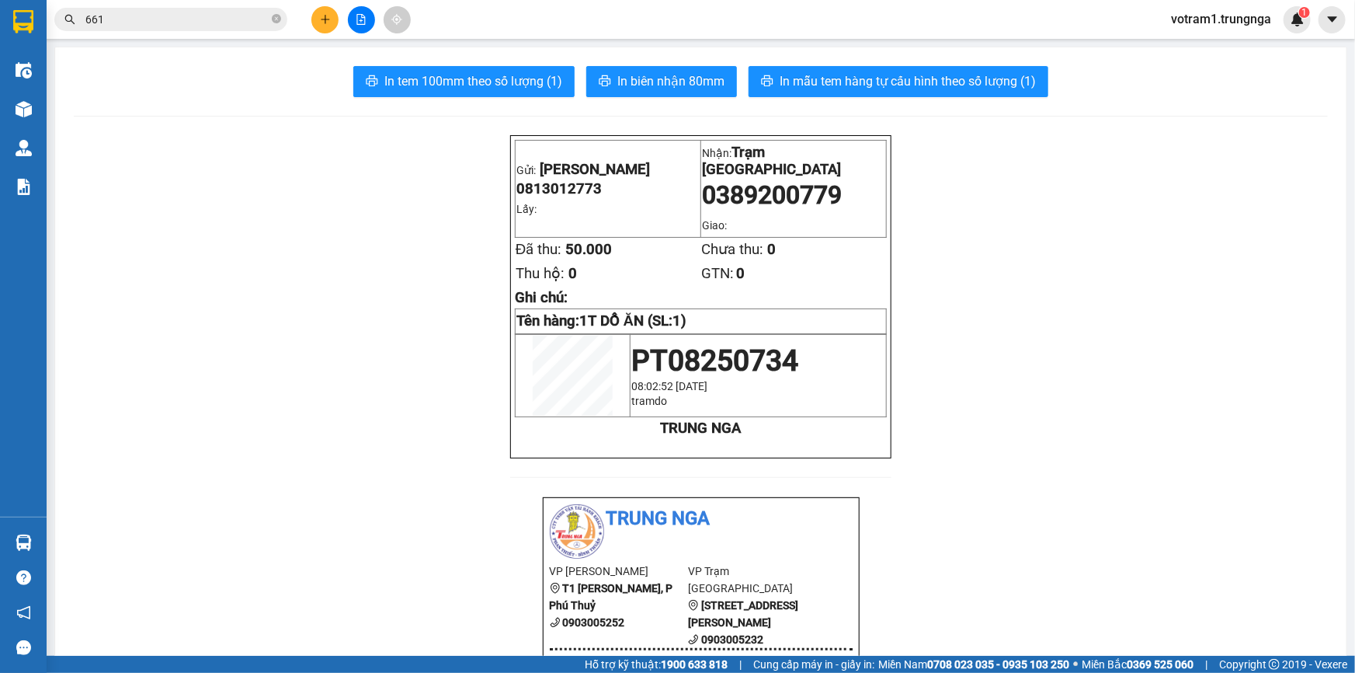
click at [214, 23] on input "661" at bounding box center [176, 19] width 183 height 17
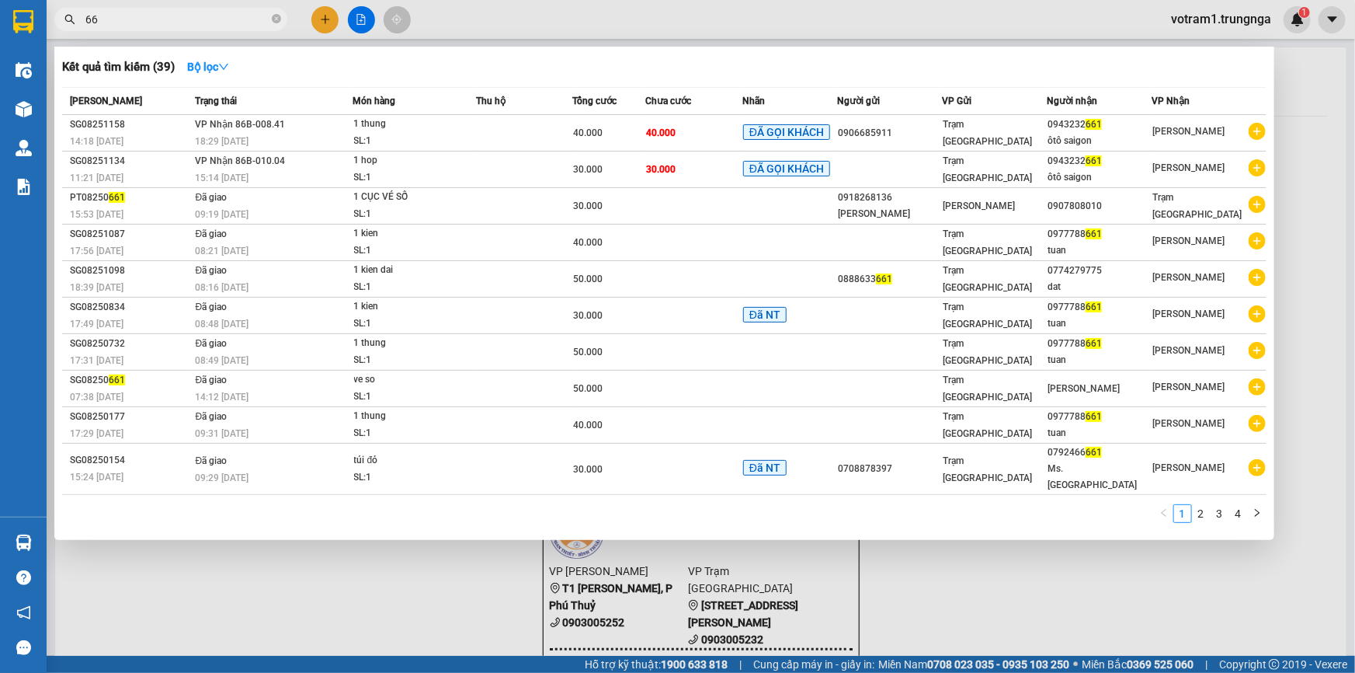
type input "6"
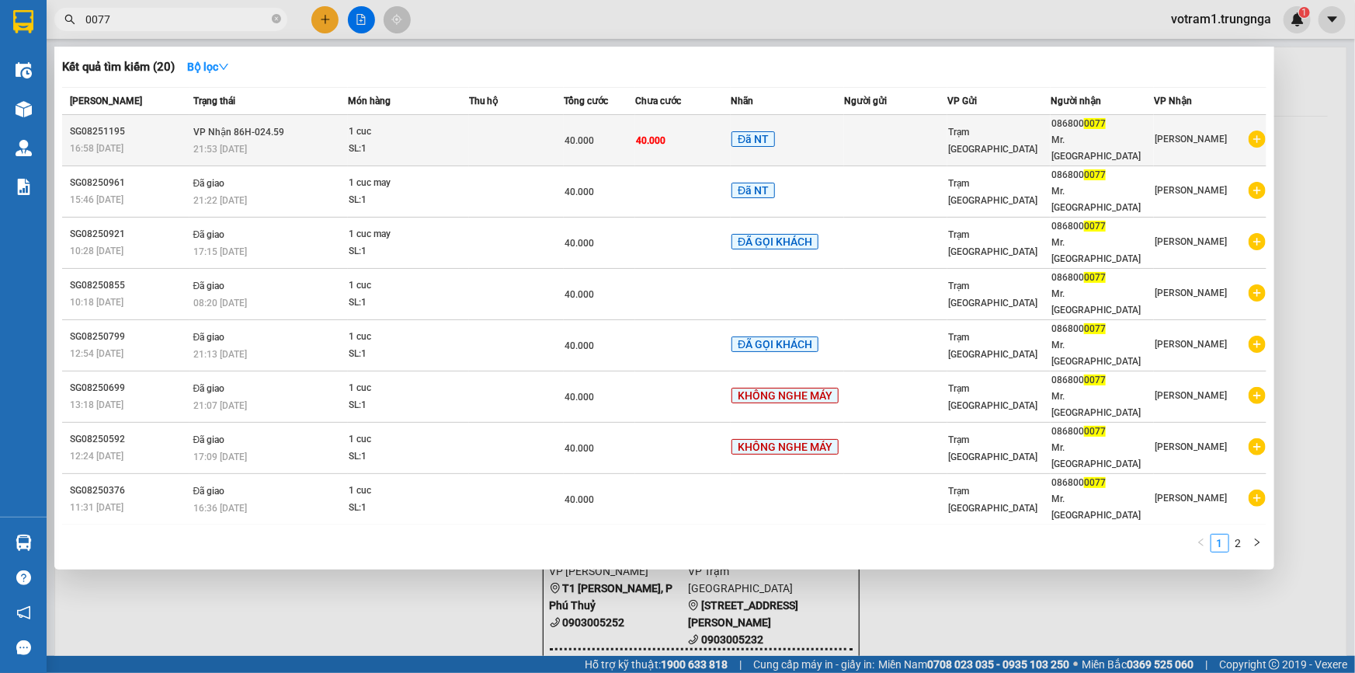
type input "0077"
click at [656, 135] on span "40.000" at bounding box center [651, 140] width 30 height 11
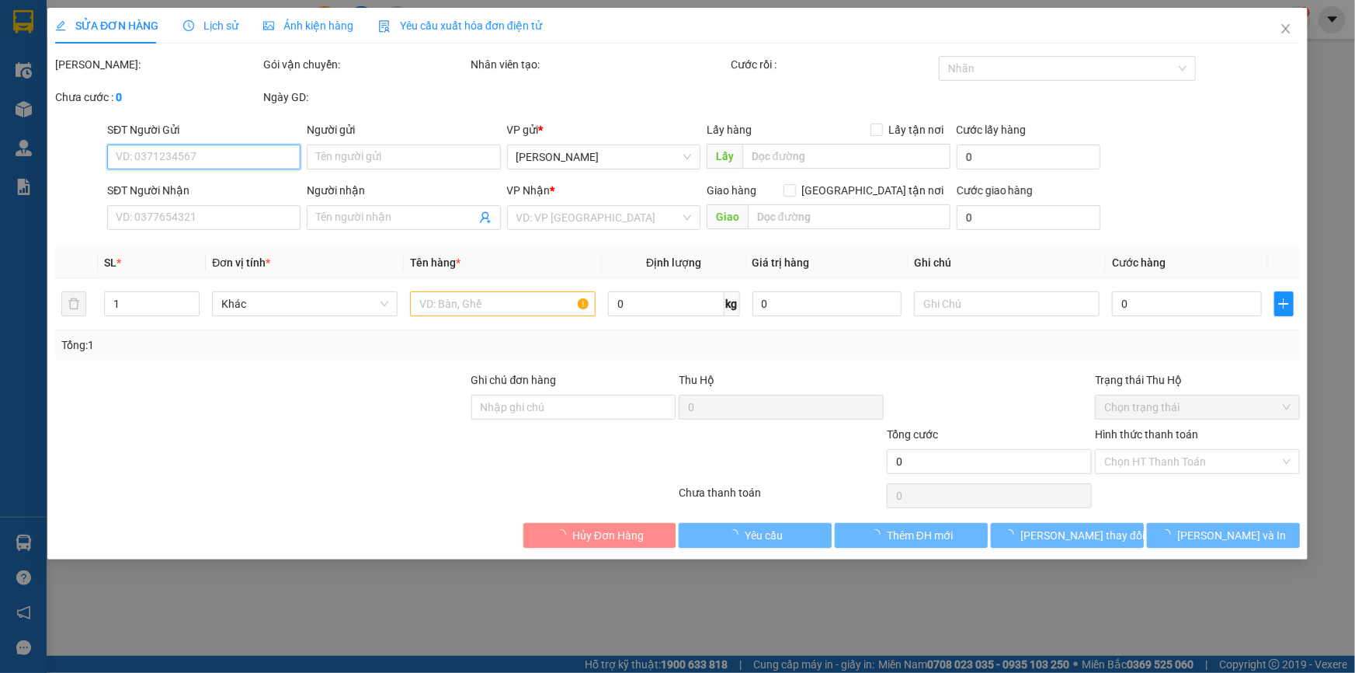
type input "0868000077"
type input "Mr. Toan"
type input "40.000"
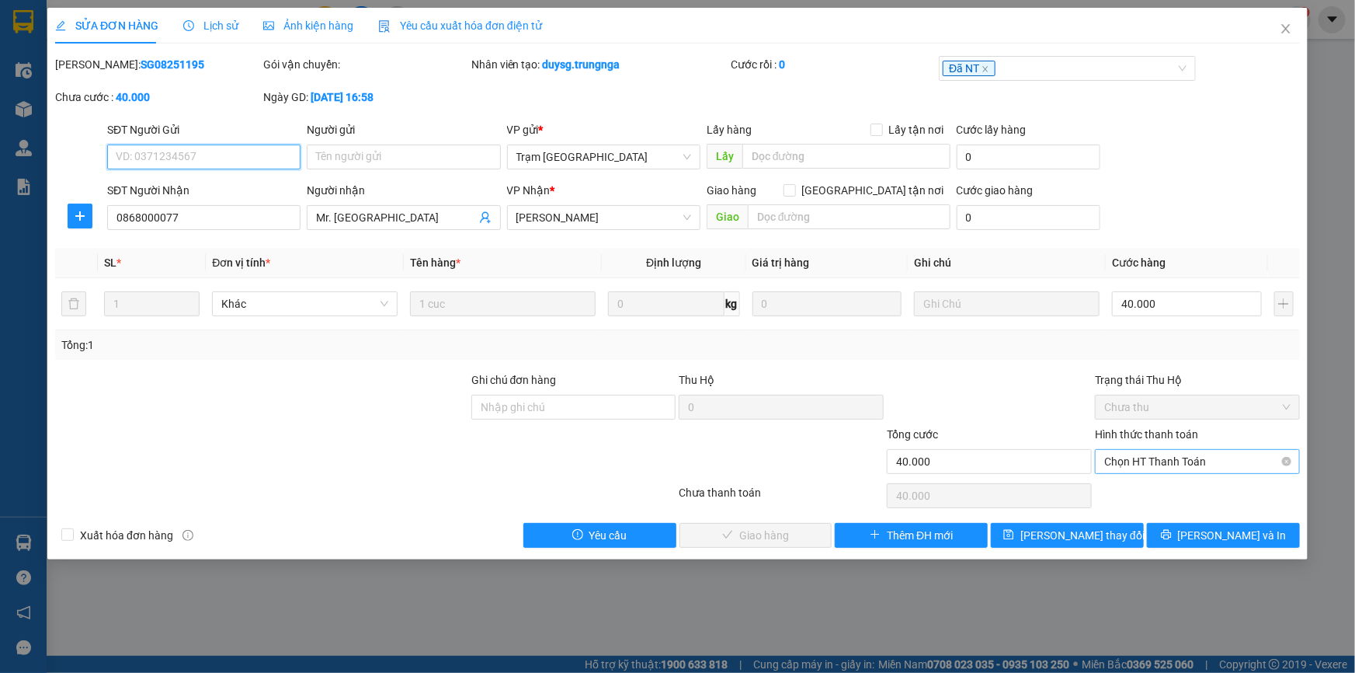
click at [1210, 461] on span "Chọn HT Thanh Toán" at bounding box center [1197, 461] width 186 height 23
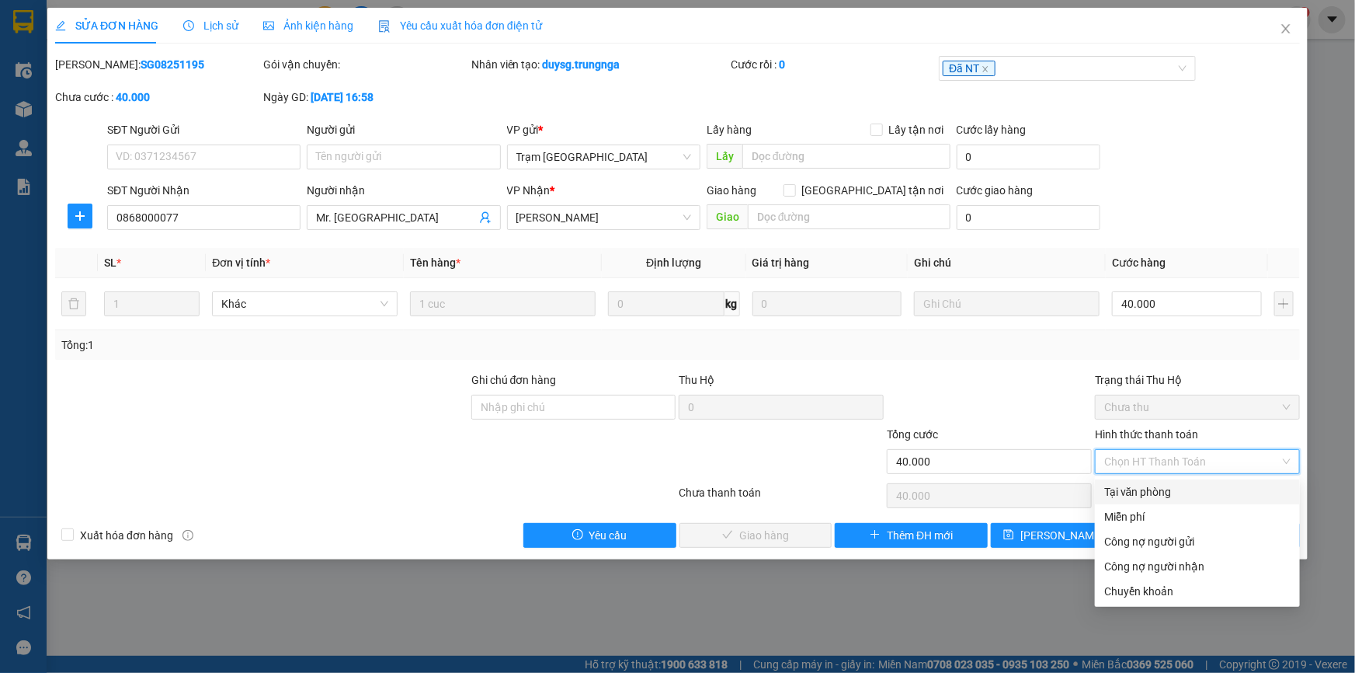
click at [1166, 491] on div "Tại văn phòng" at bounding box center [1197, 491] width 186 height 17
type input "0"
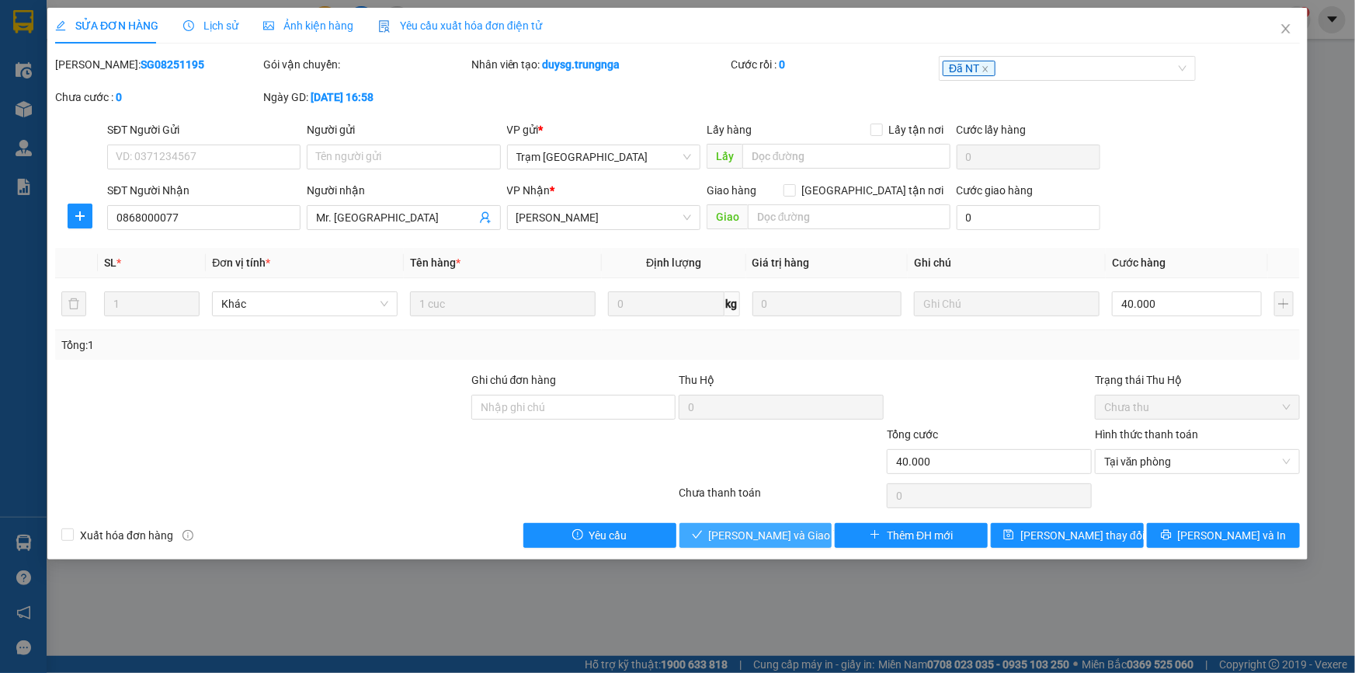
click at [765, 537] on span "[PERSON_NAME] và Giao hàng" at bounding box center [783, 535] width 149 height 17
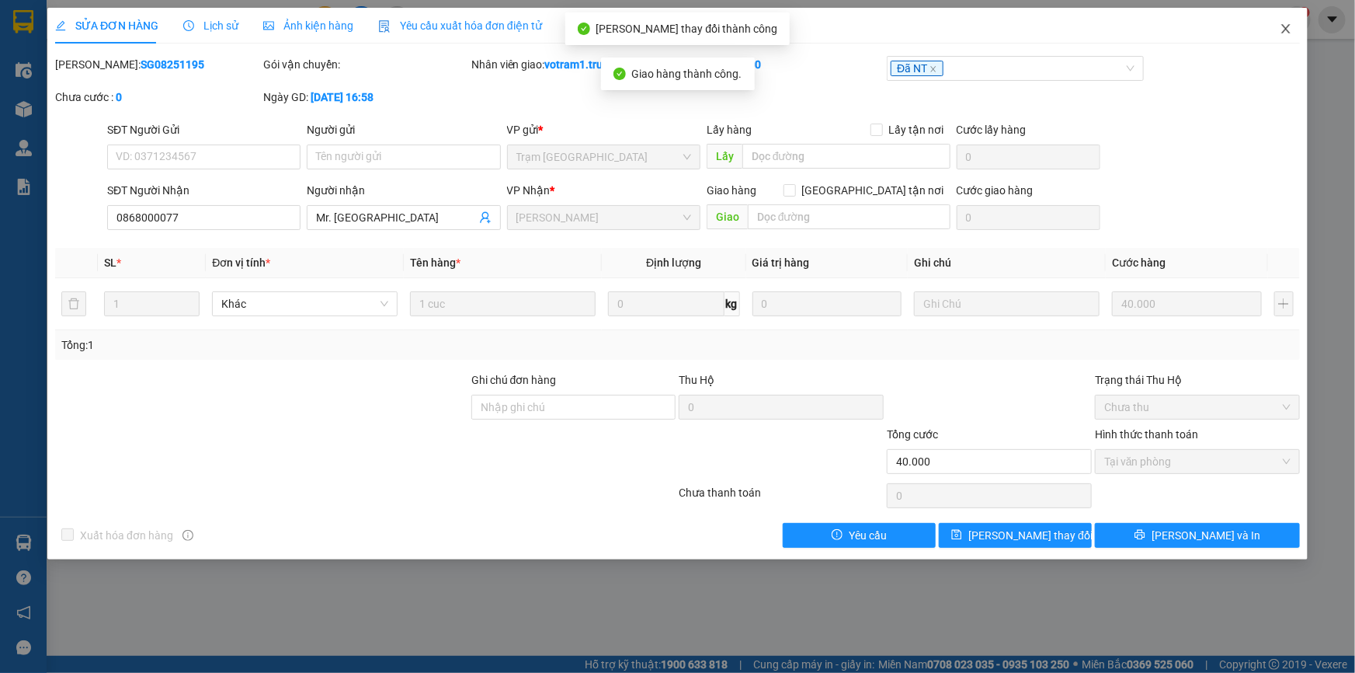
click at [1288, 26] on icon "close" at bounding box center [1286, 29] width 12 height 12
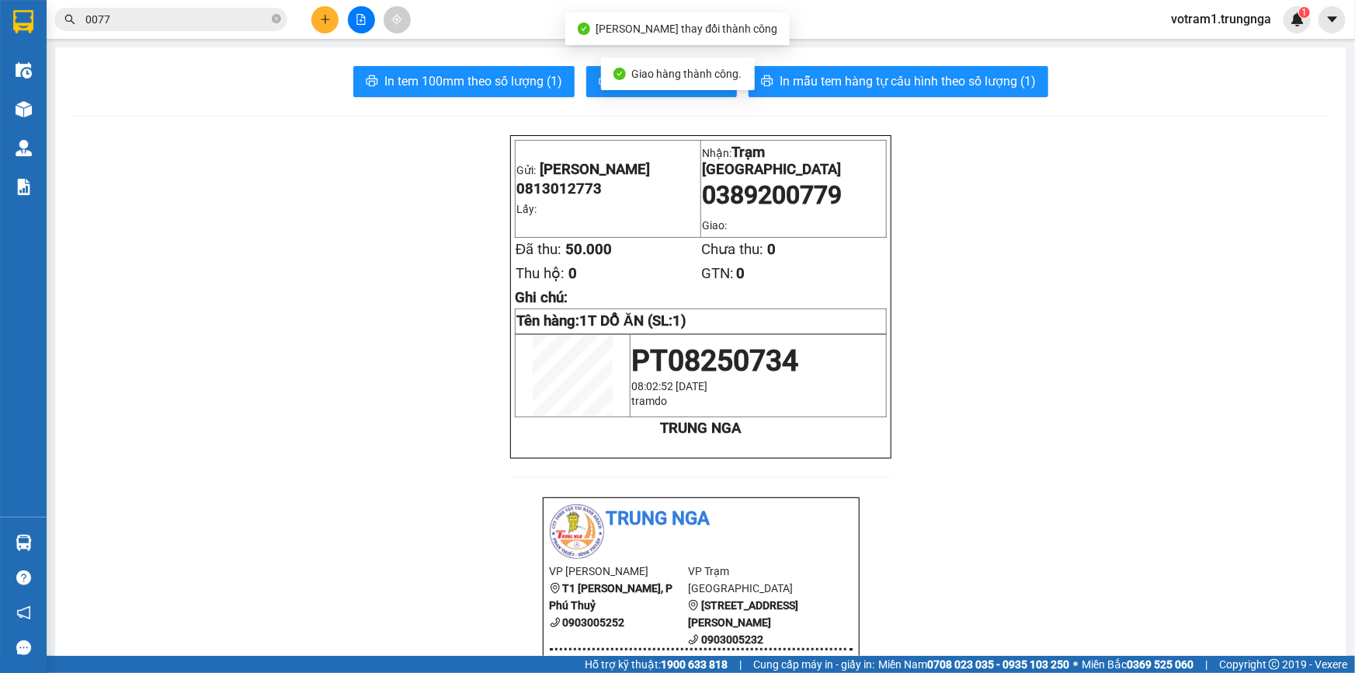
click at [255, 25] on input "0077" at bounding box center [176, 19] width 183 height 17
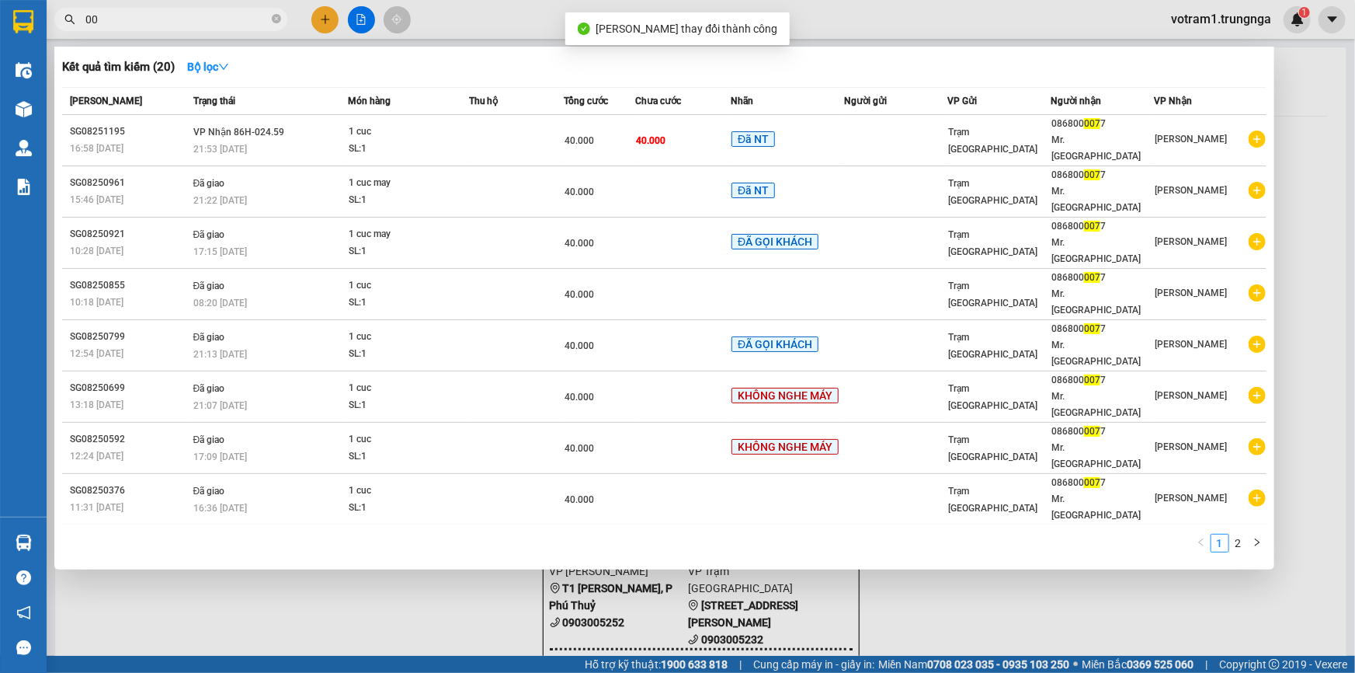
type input "0"
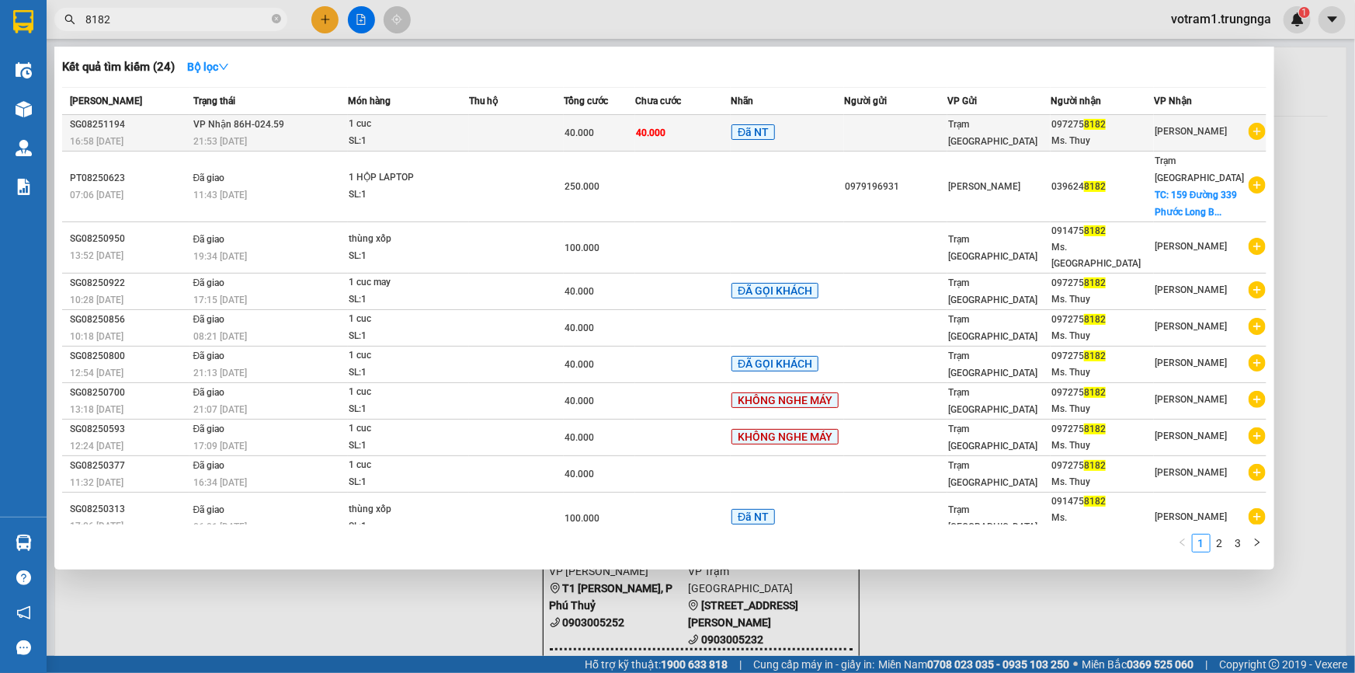
type input "8182"
click at [589, 127] on span "40.000" at bounding box center [580, 132] width 30 height 11
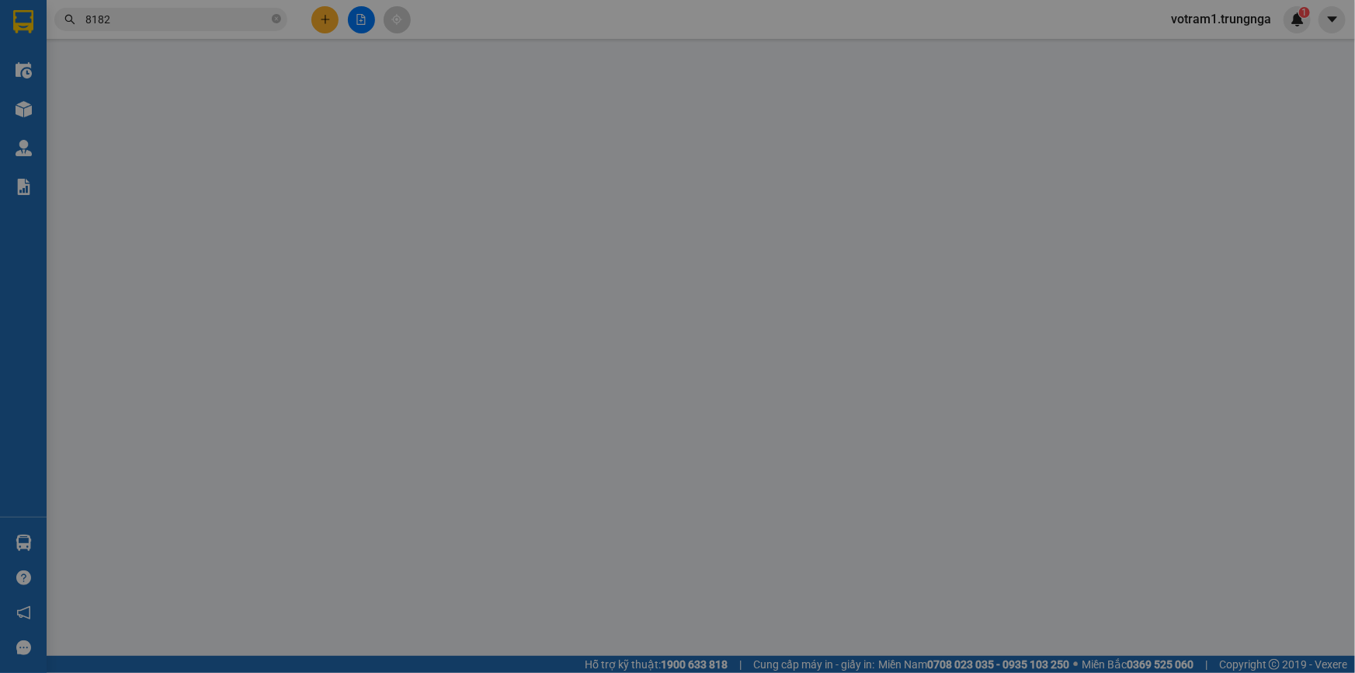
type input "0972758182"
type input "Ms. Thuy"
type input "40.000"
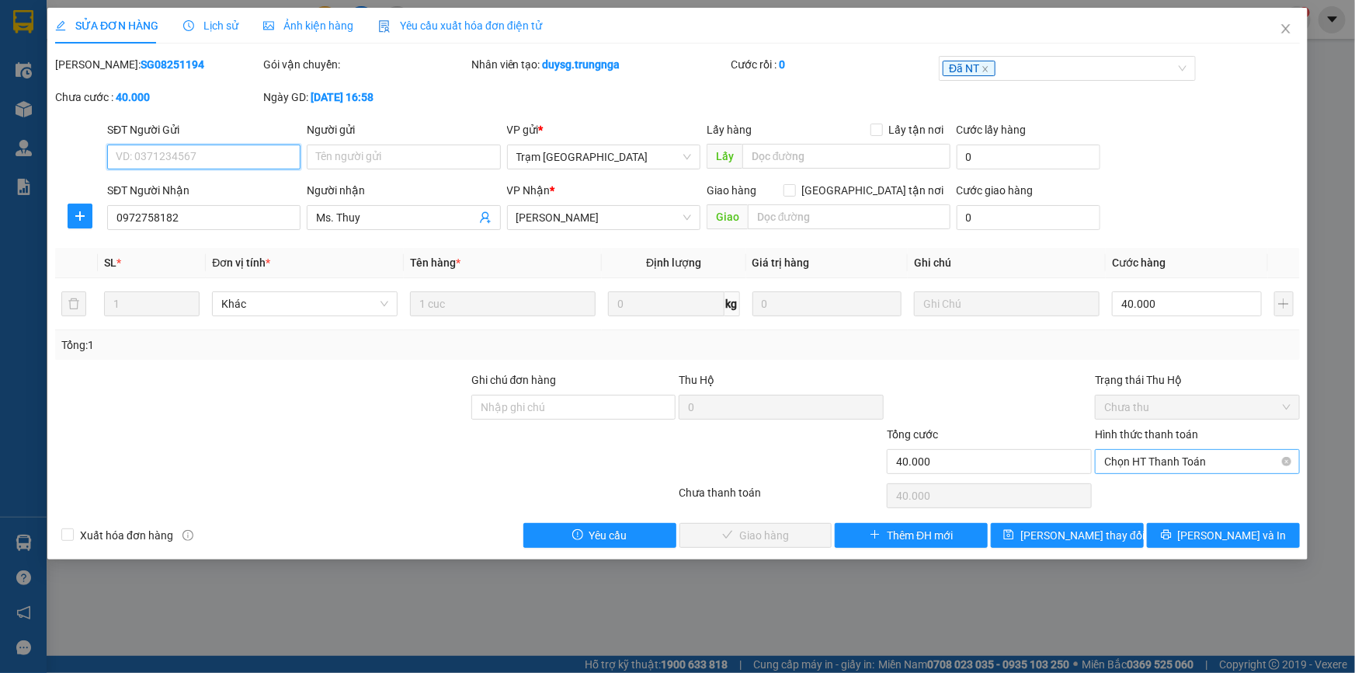
click at [1173, 459] on span "Chọn HT Thanh Toán" at bounding box center [1197, 461] width 186 height 23
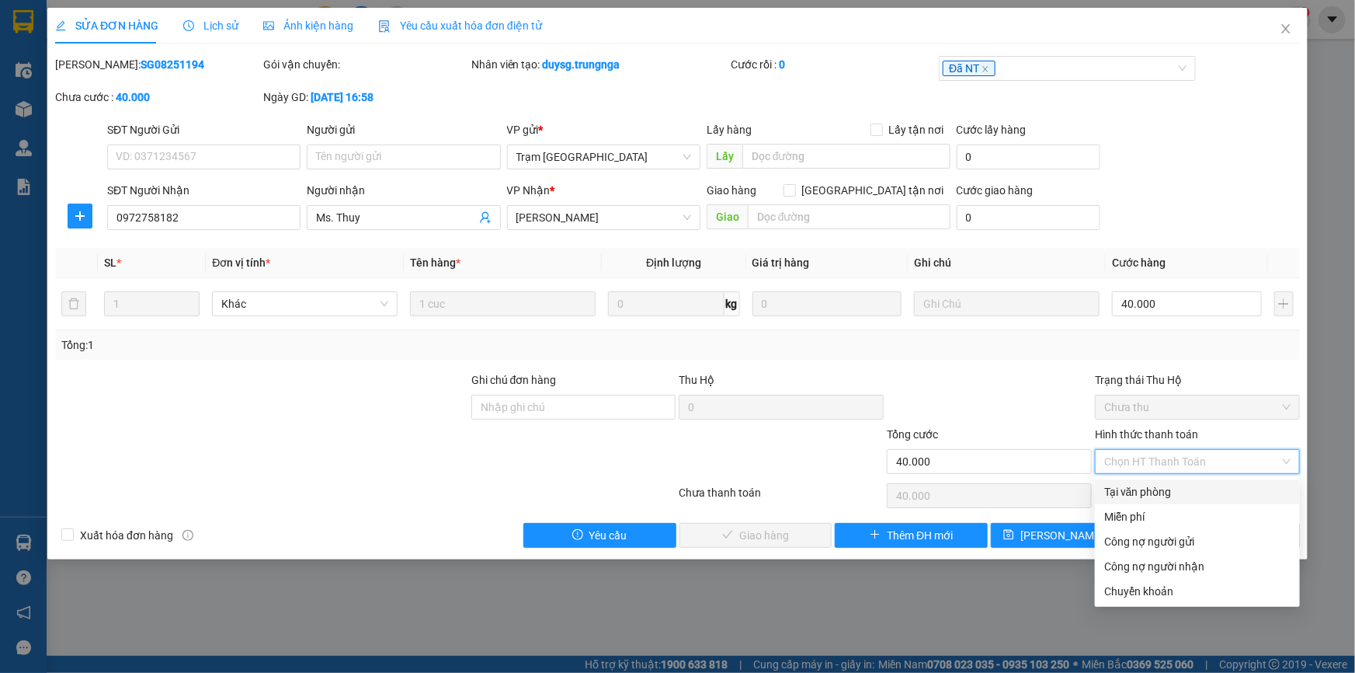
click at [1166, 489] on div "Tại văn phòng" at bounding box center [1197, 491] width 186 height 17
type input "0"
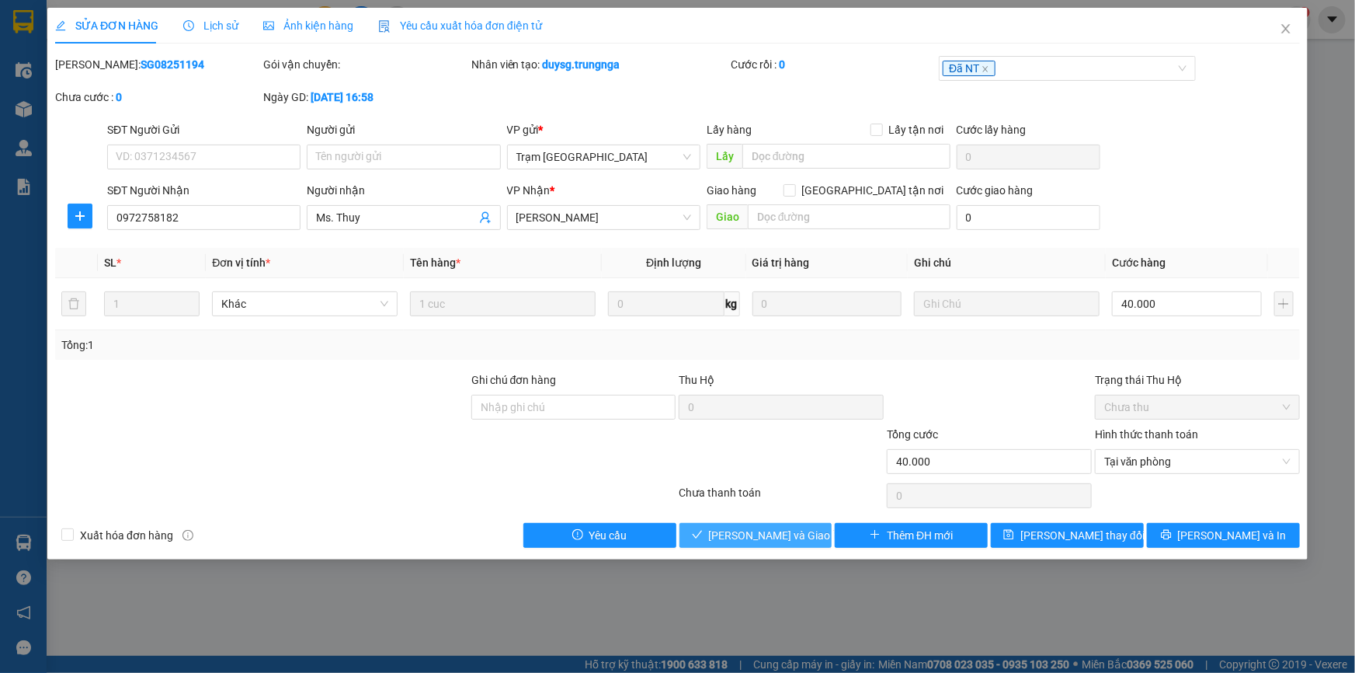
click at [780, 529] on span "[PERSON_NAME] và Giao hàng" at bounding box center [783, 535] width 149 height 17
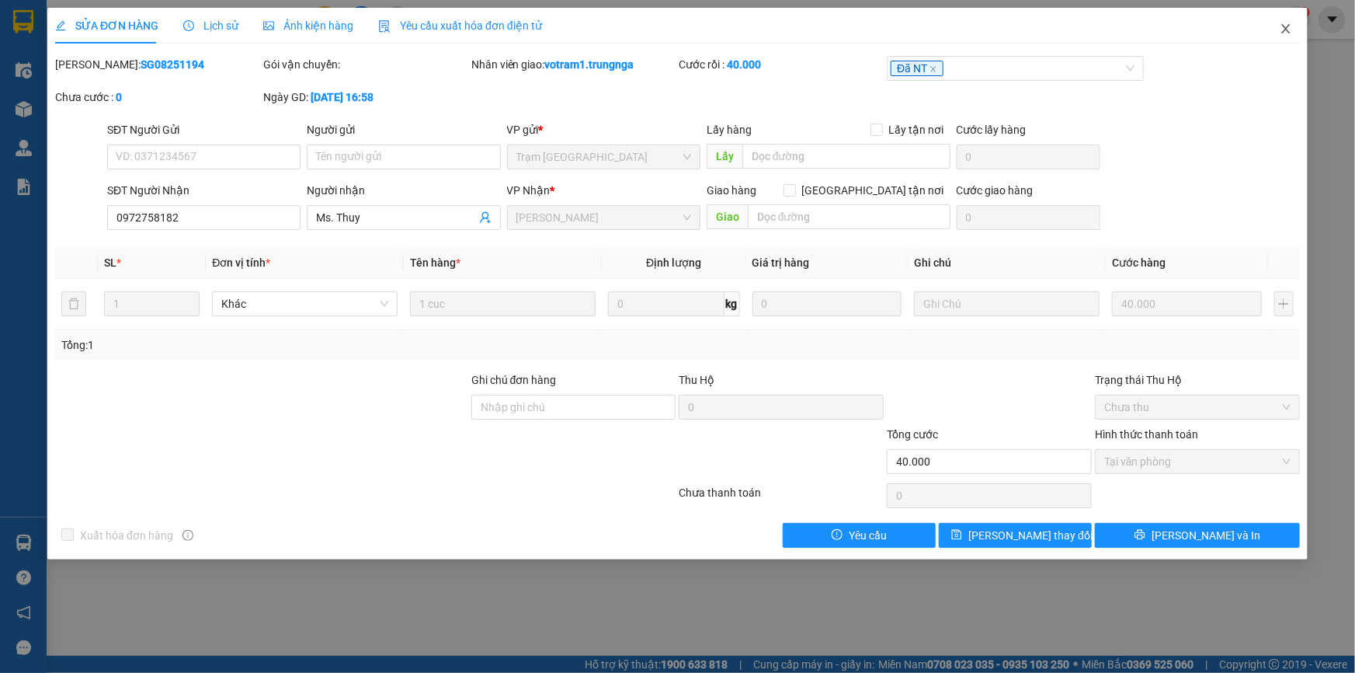
click at [1284, 36] on span "Close" at bounding box center [1285, 29] width 43 height 43
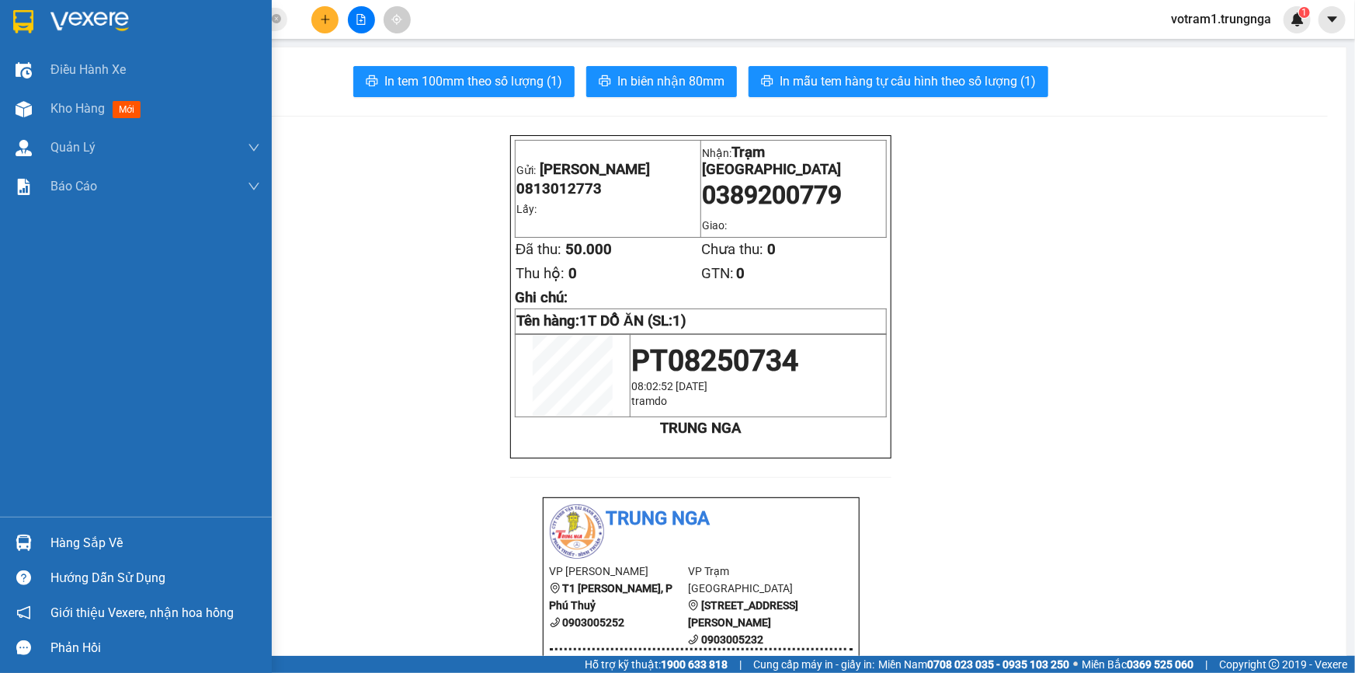
click at [33, 106] on div at bounding box center [23, 109] width 27 height 27
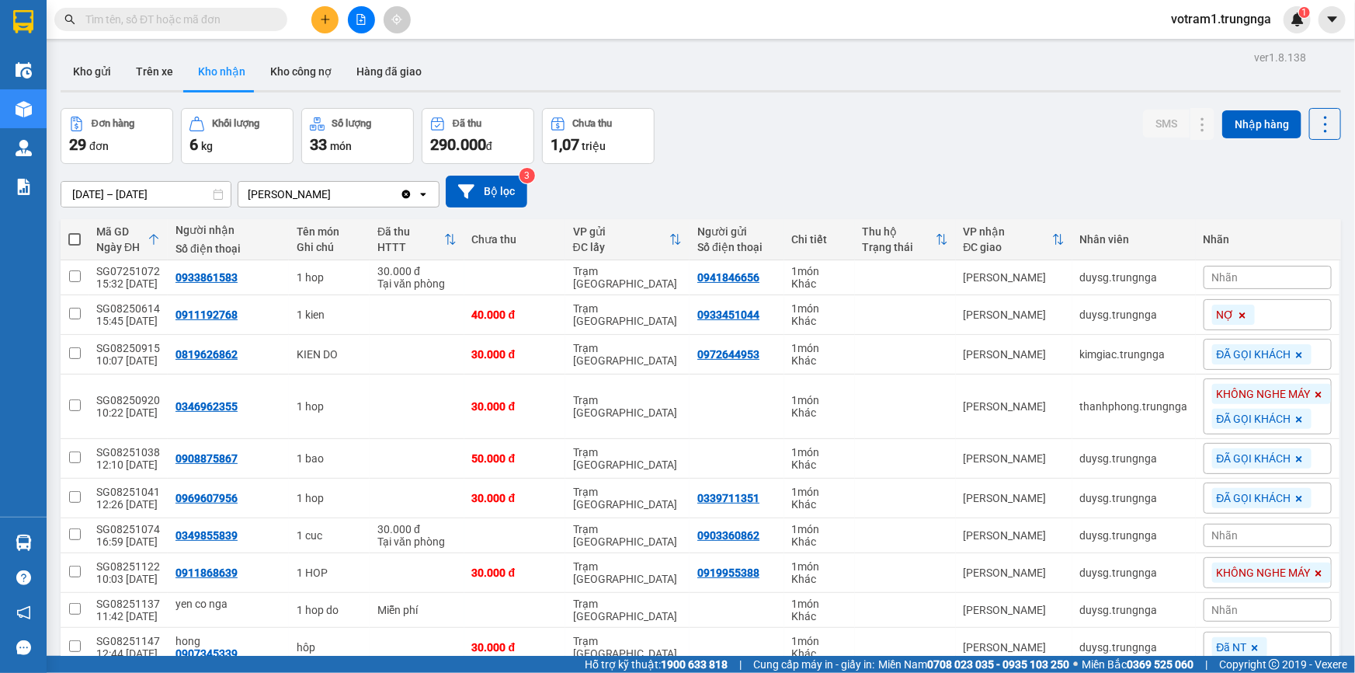
click at [245, 14] on input "text" at bounding box center [176, 19] width 183 height 17
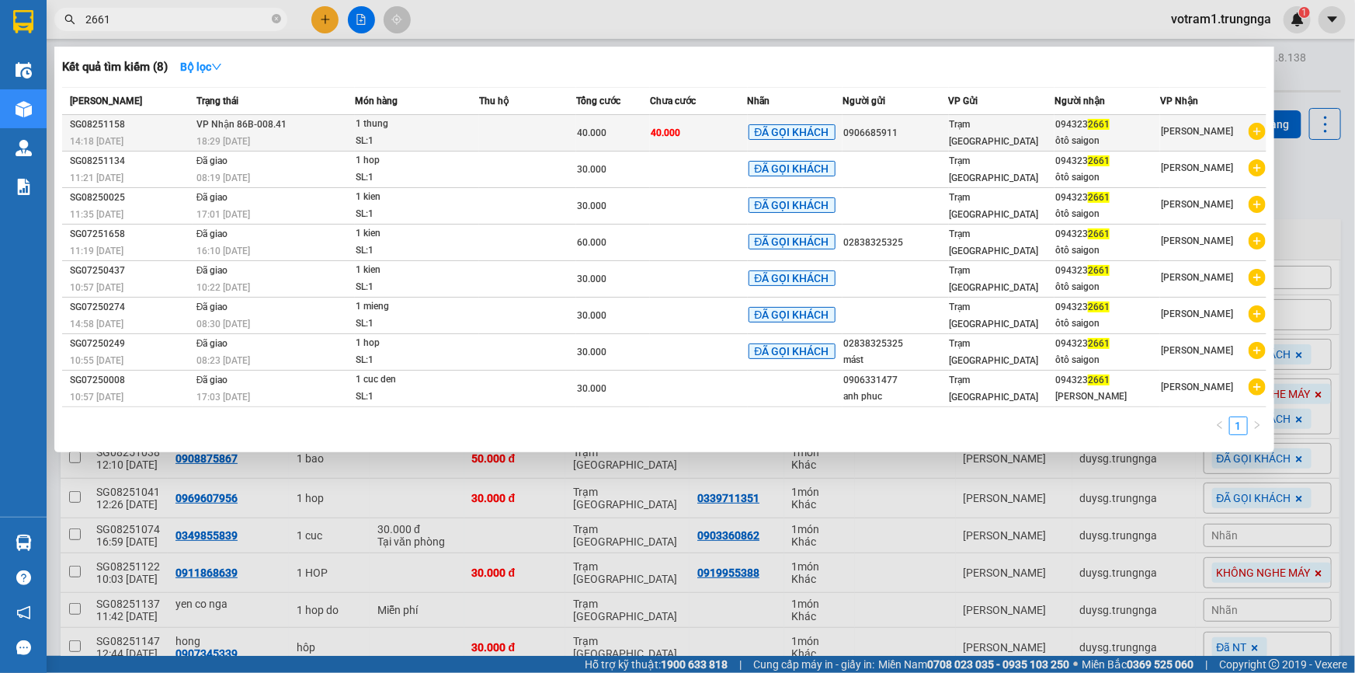
type input "2661"
click at [534, 124] on td at bounding box center [528, 133] width 98 height 36
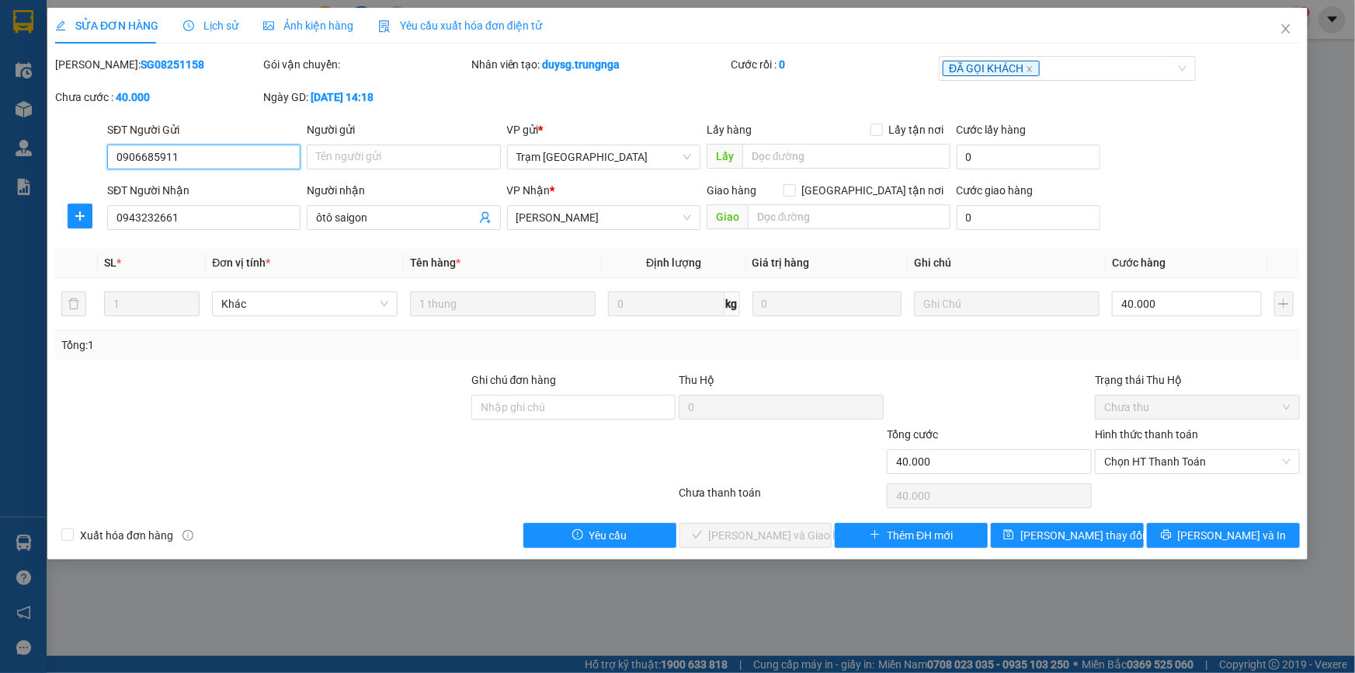
type input "0906685911"
type input "0943232661"
type input "ôtô saigon"
type input "40.000"
click at [1167, 461] on span "Chọn HT Thanh Toán" at bounding box center [1197, 461] width 186 height 23
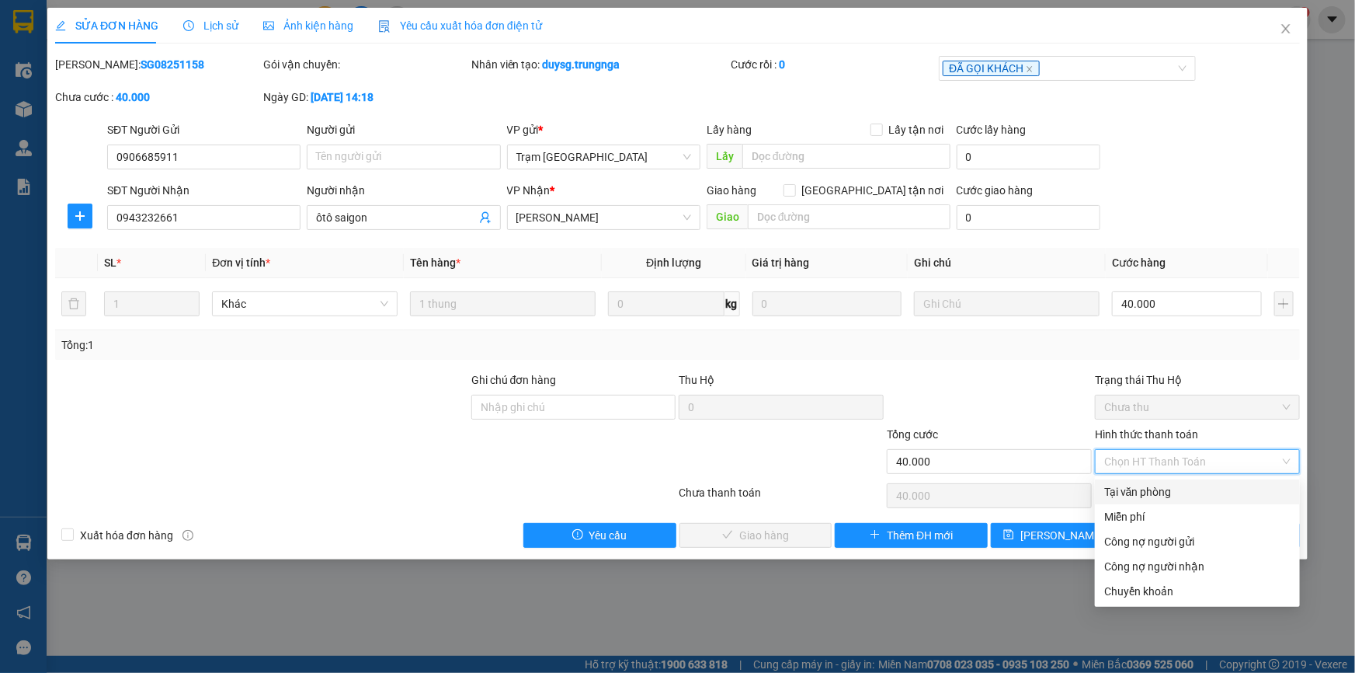
click div "Tại văn phòng"
type input "0"
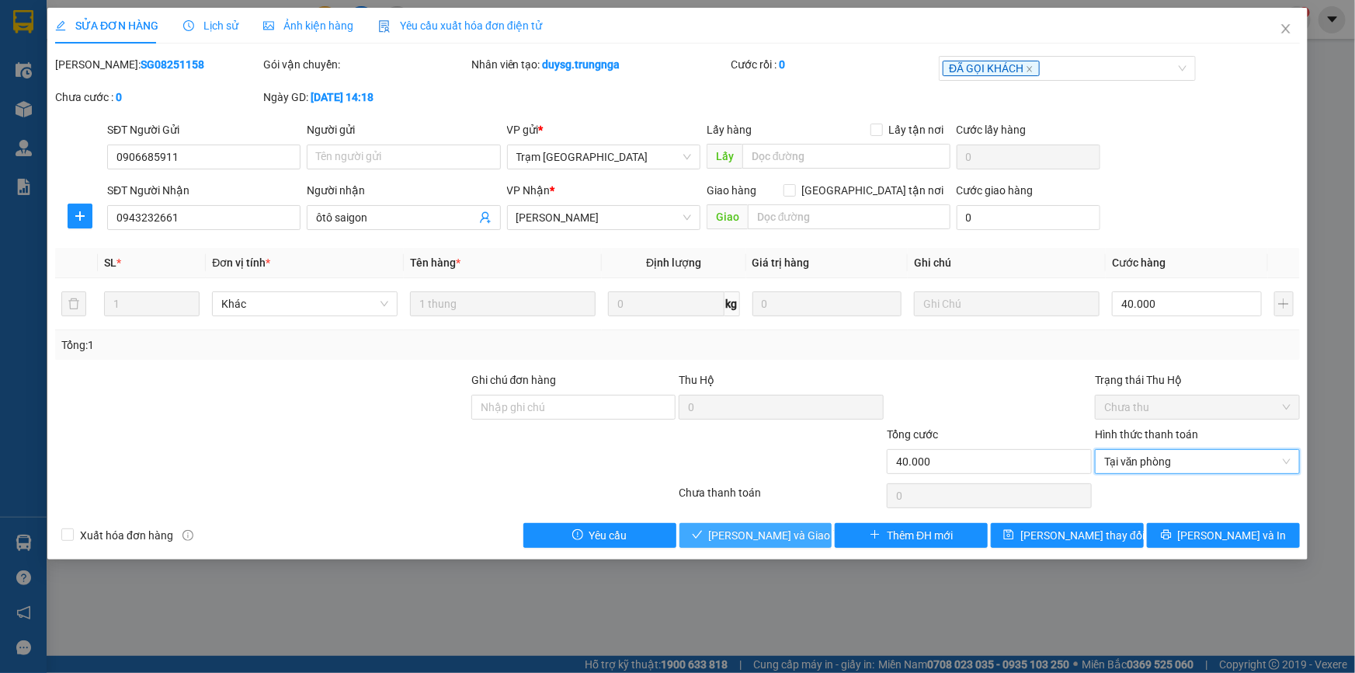
click button "Lưu và Giao hàng"
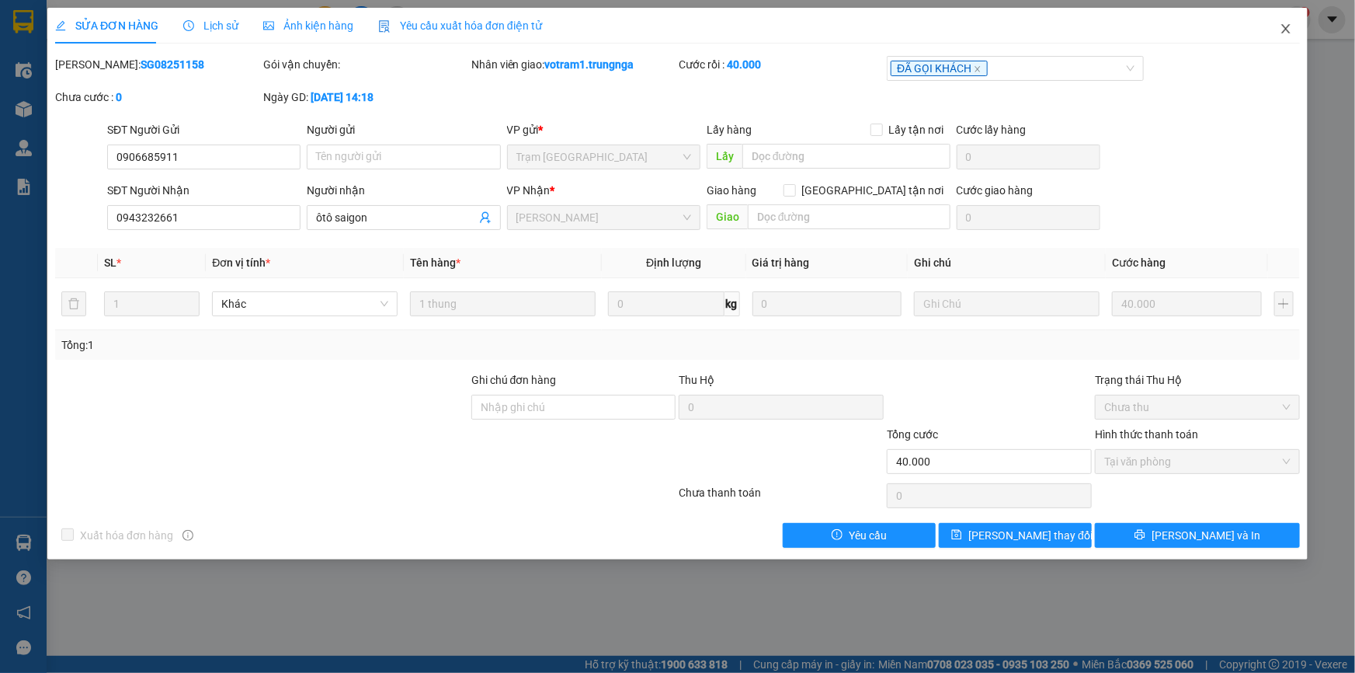
click span "Close"
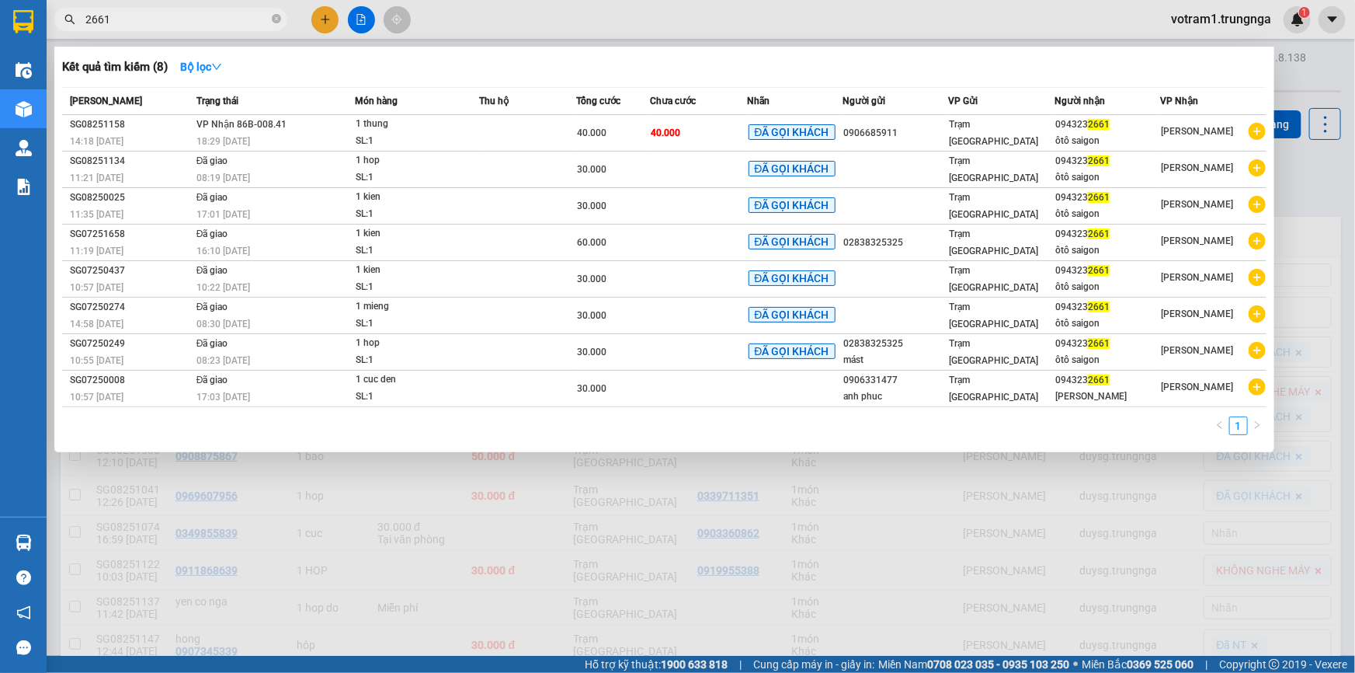
click input "2661"
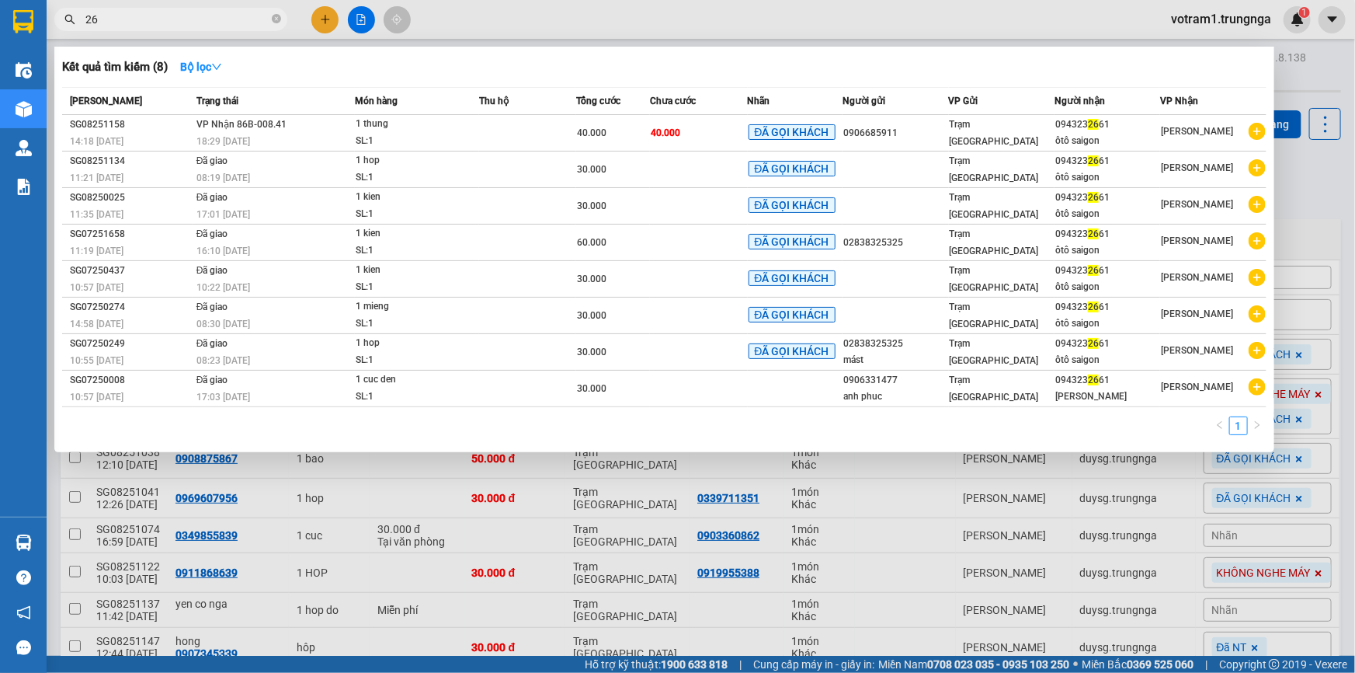
type input "2"
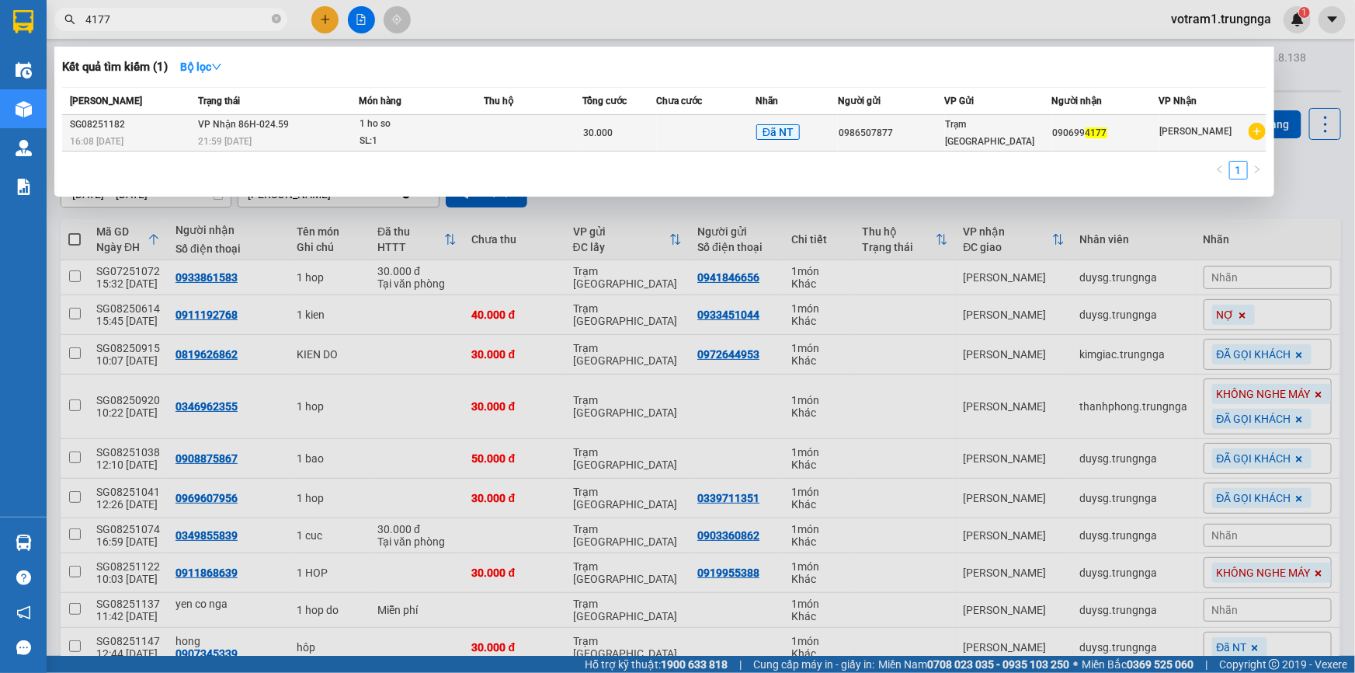
type input "4177"
click td
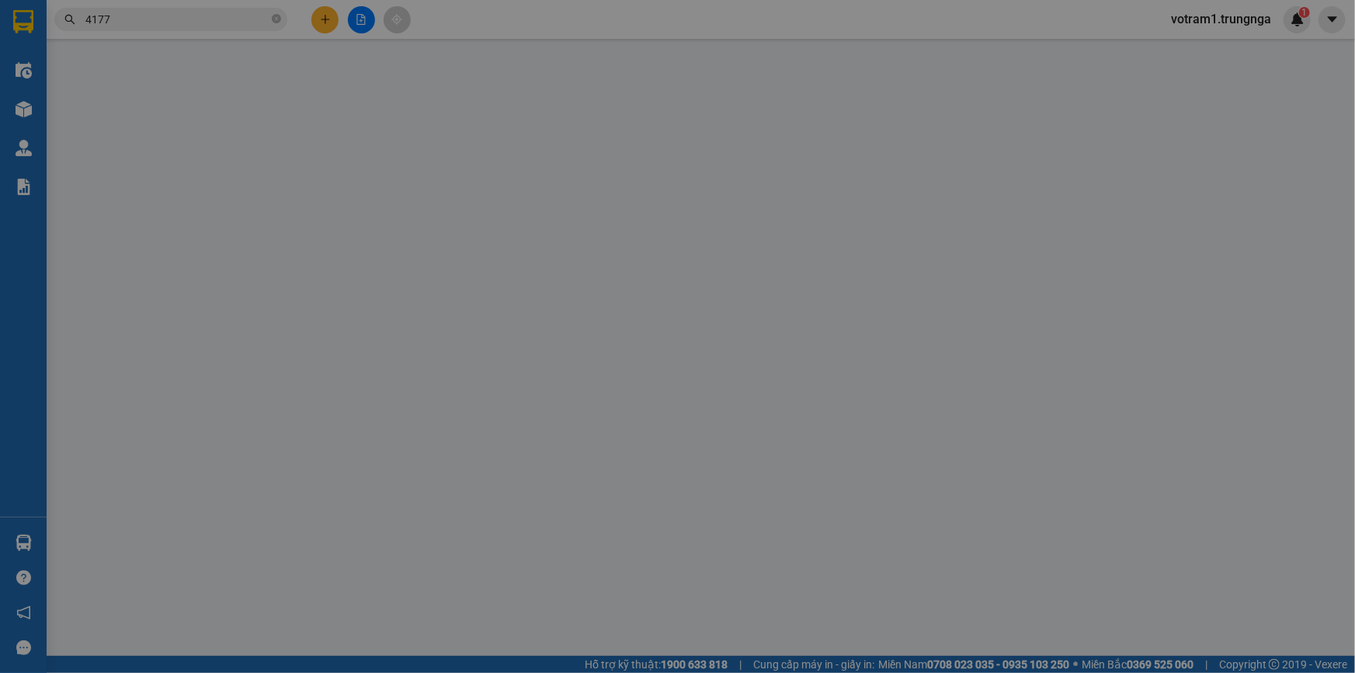
type input "0986507877"
type input "0906994177"
type input "30.000"
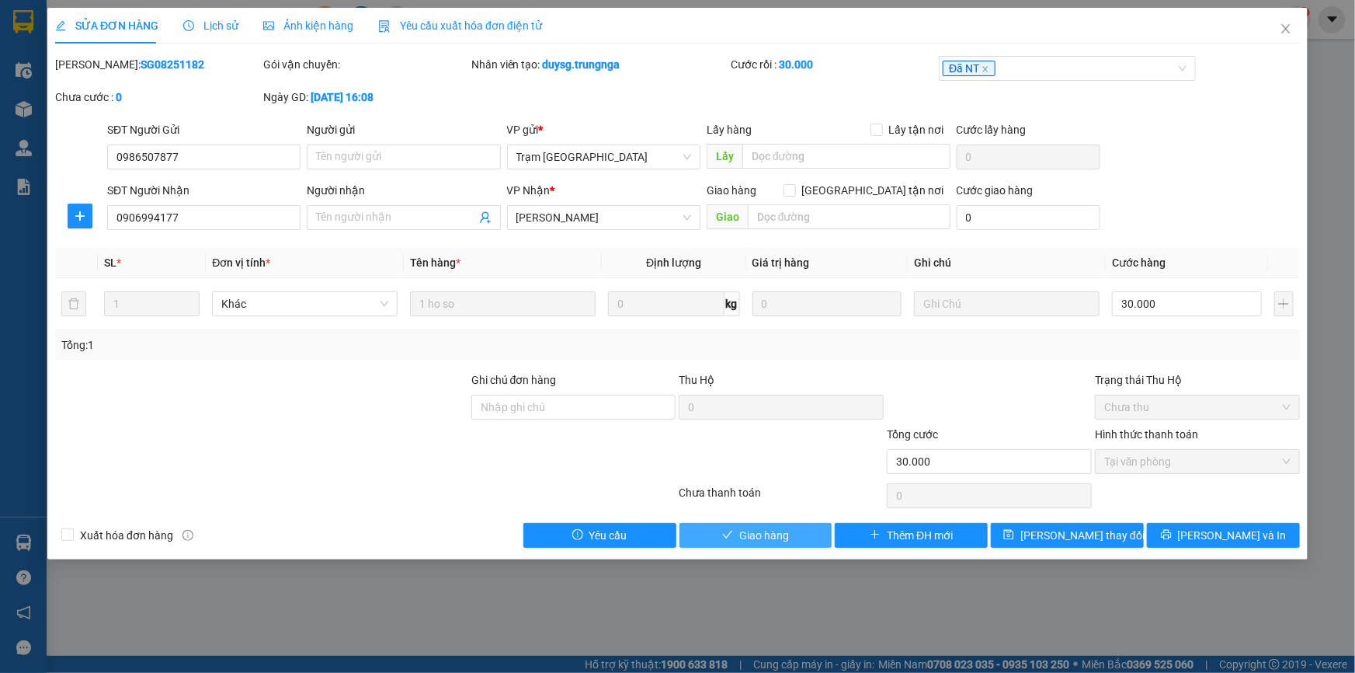
click button "Giao hàng"
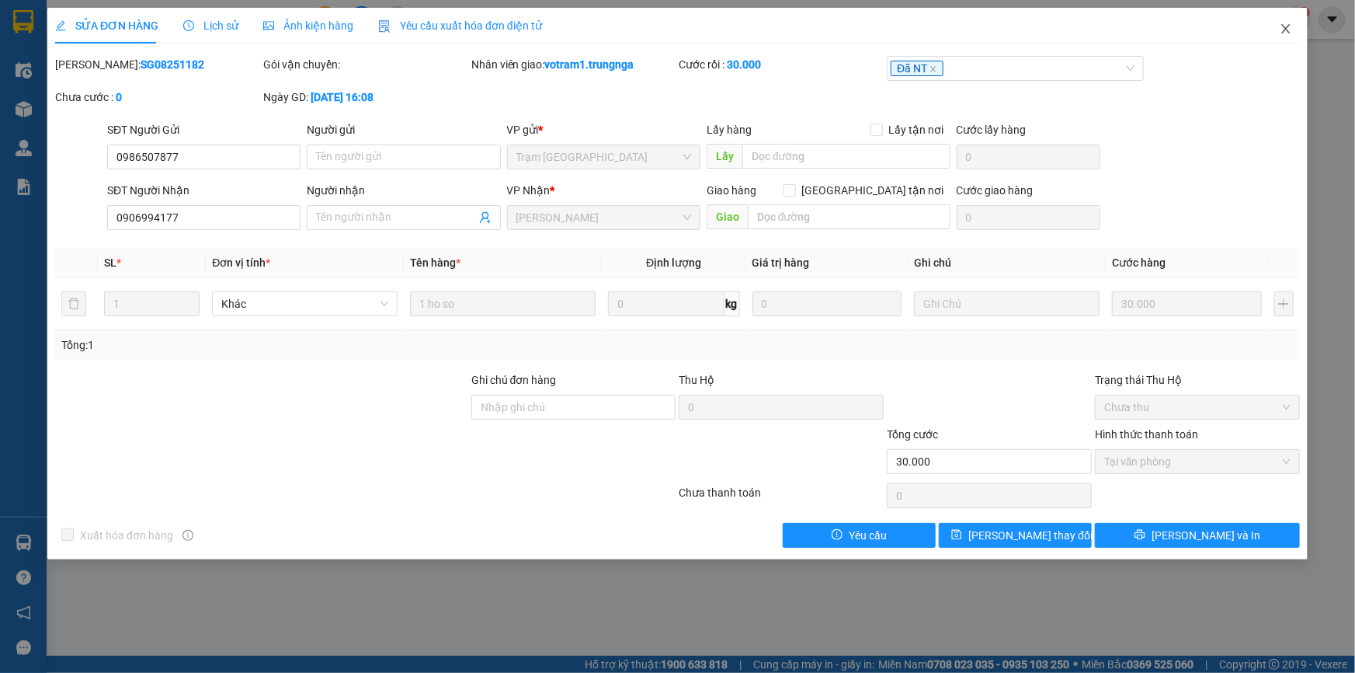
click icon "close"
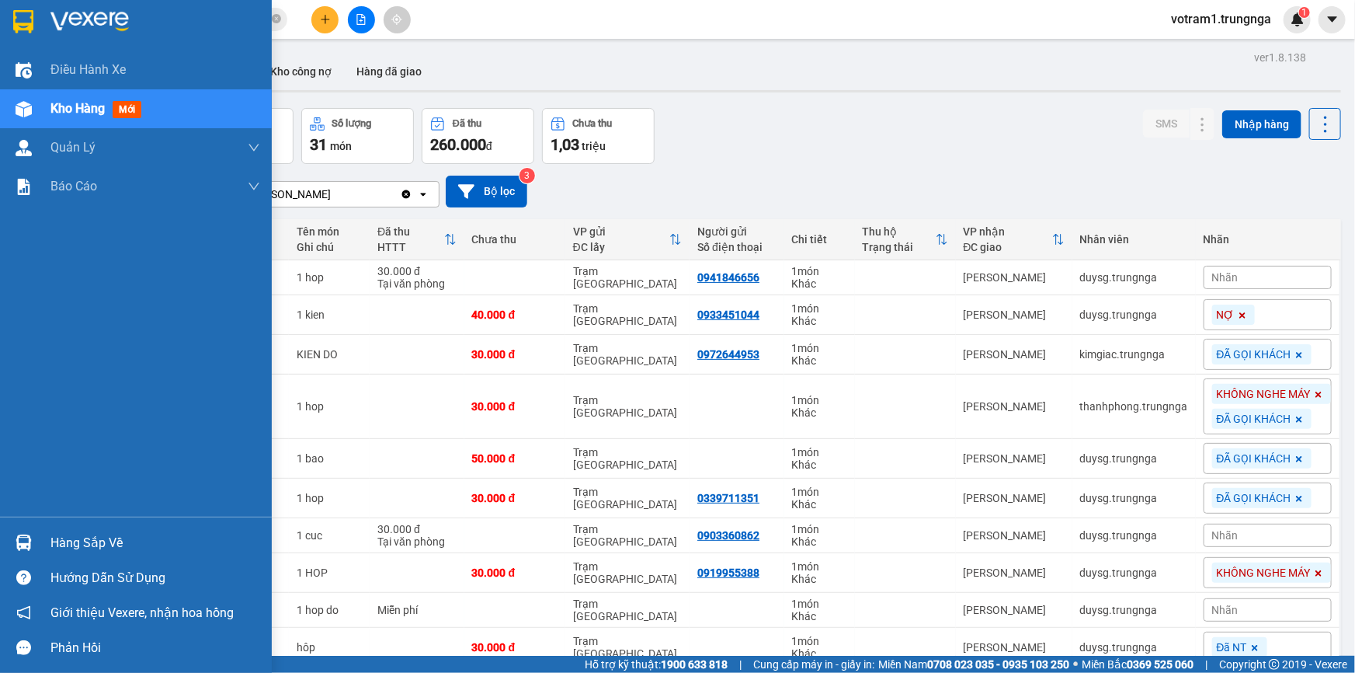
click div
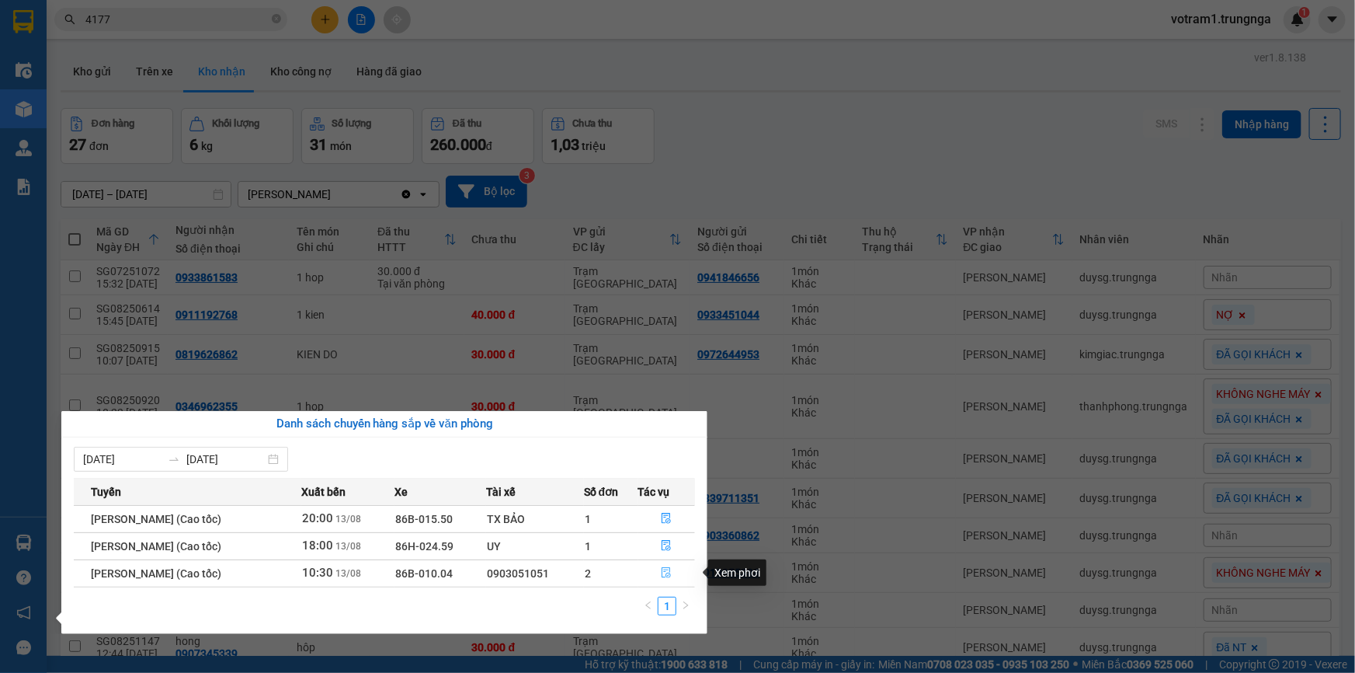
click button "button"
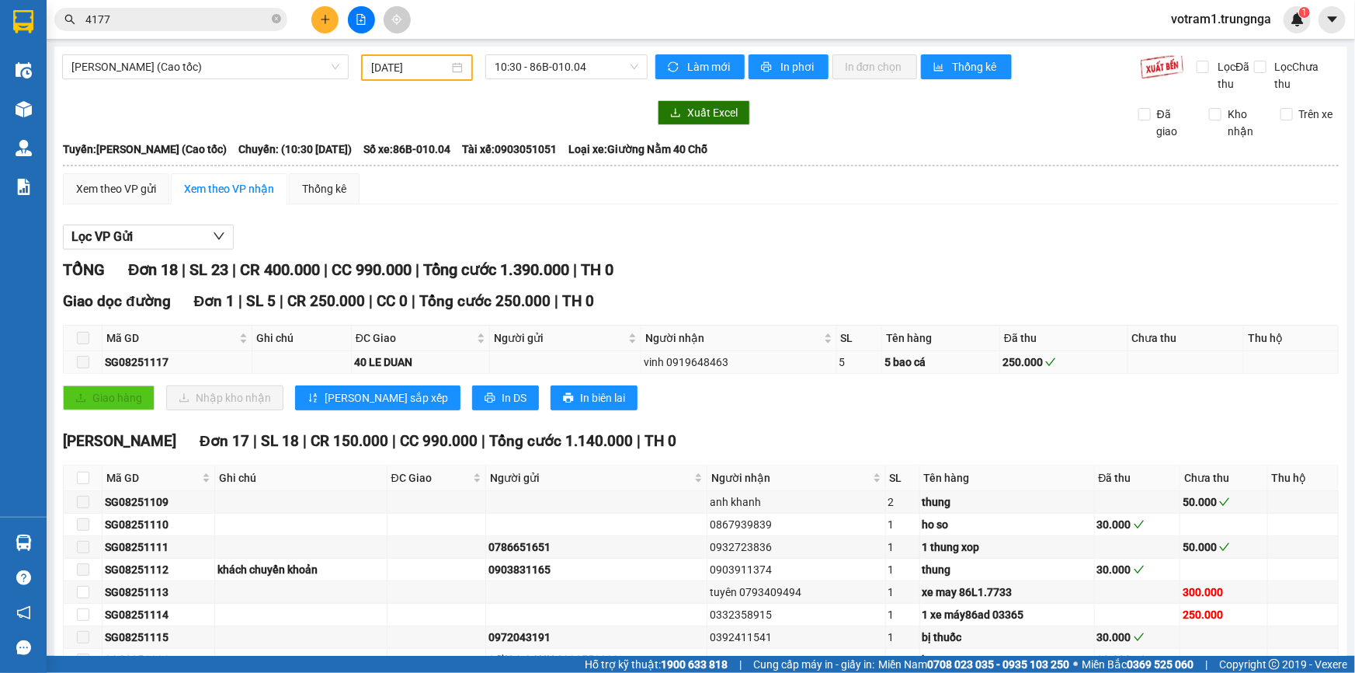
type input "[DATE]"
click span
click input "checkbox"
checkbox input "true"
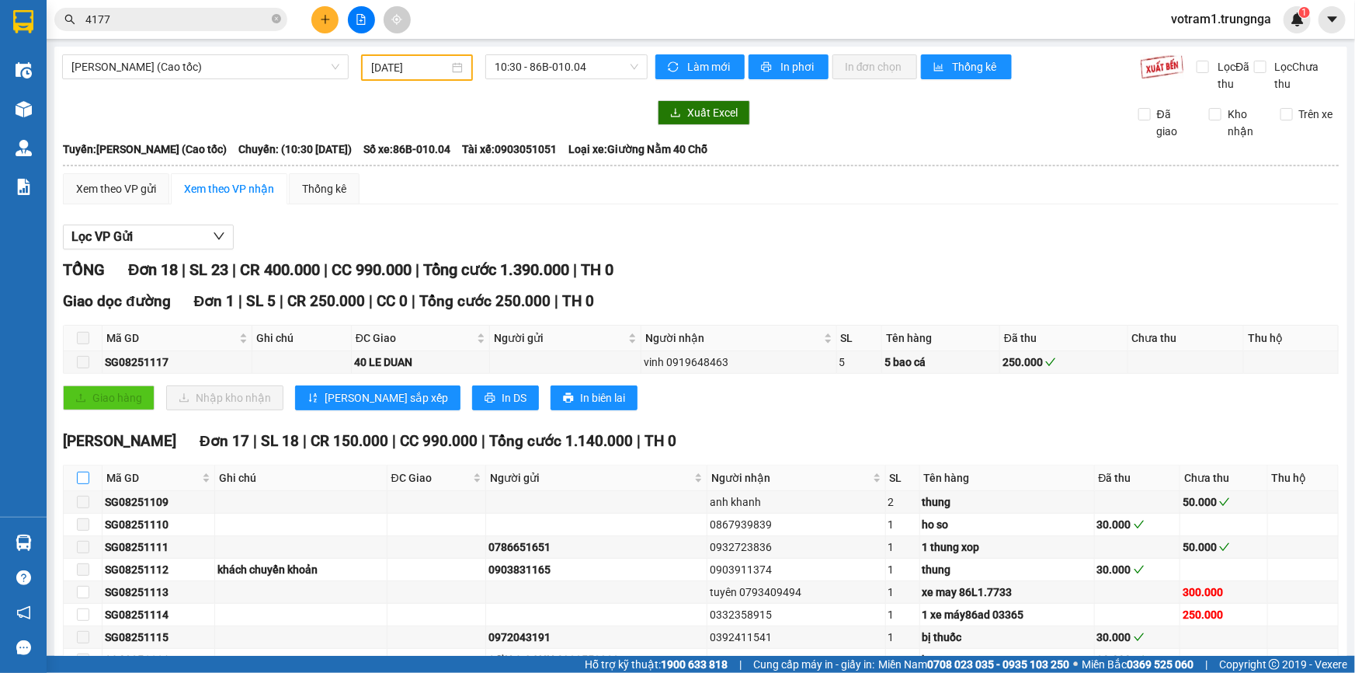
checkbox input "true"
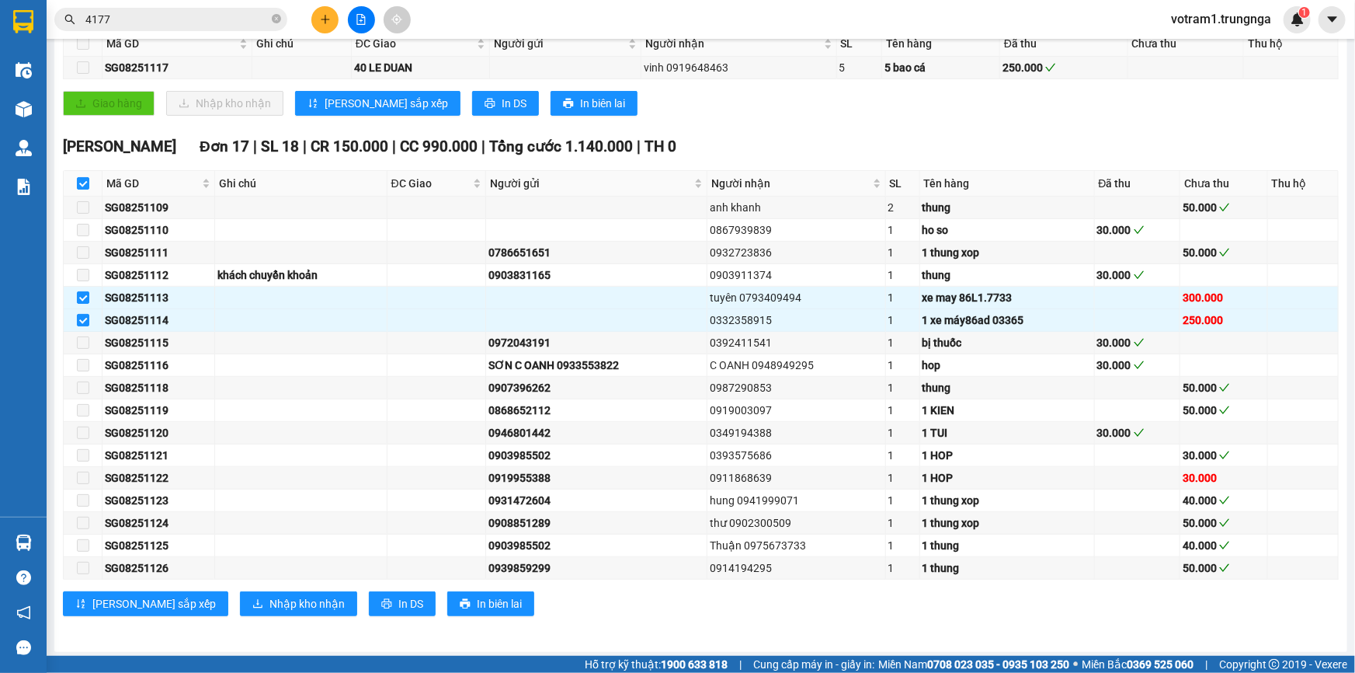
scroll to position [295, 0]
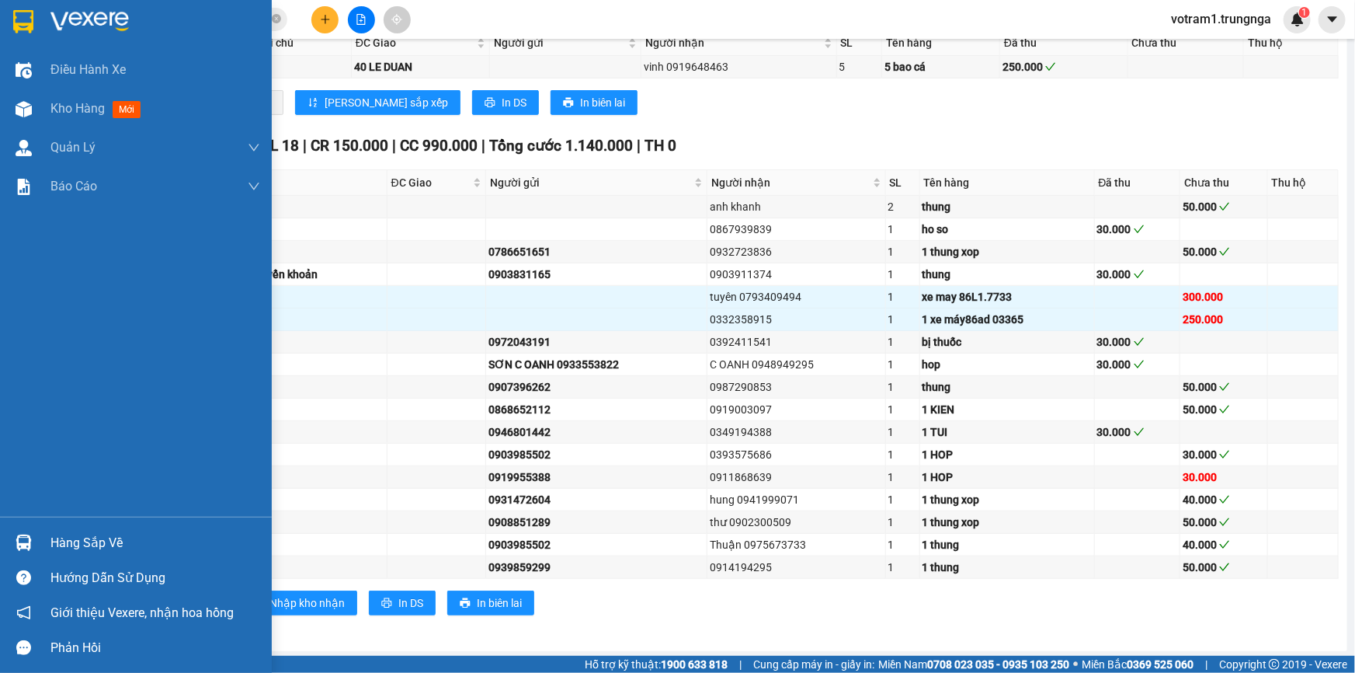
click div "Hàng sắp về"
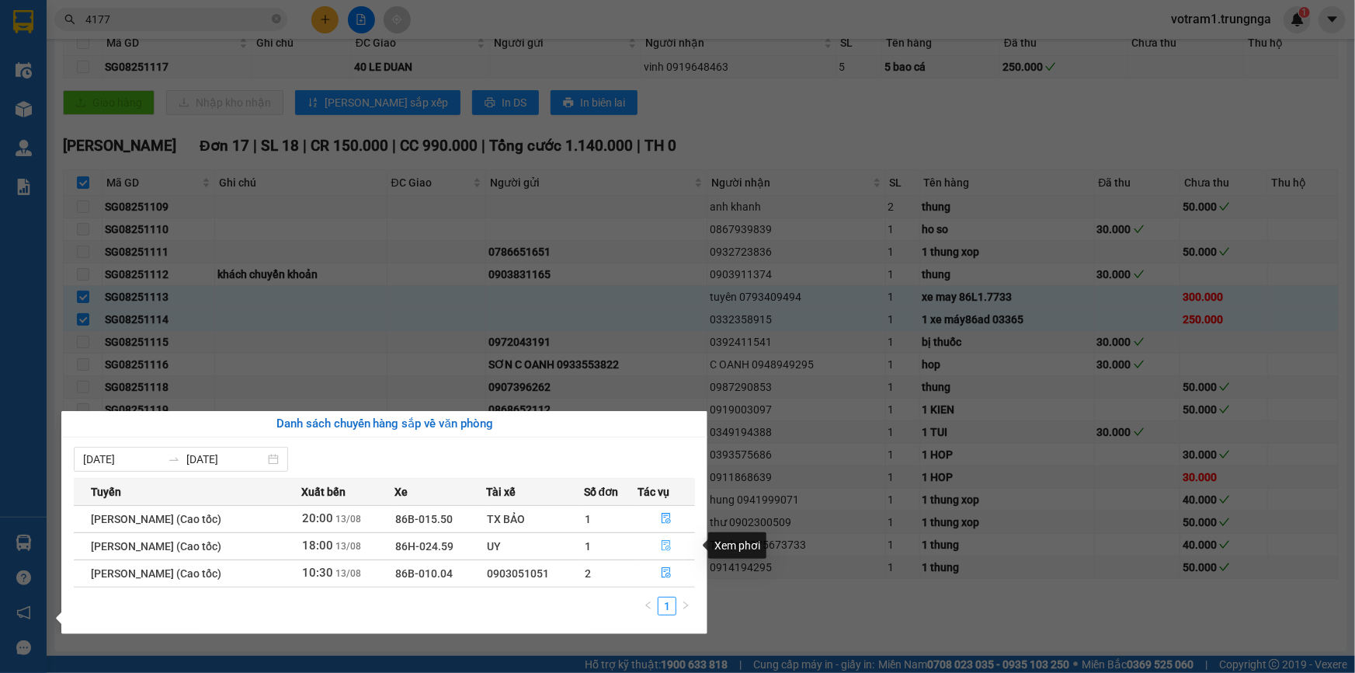
click icon "file-done"
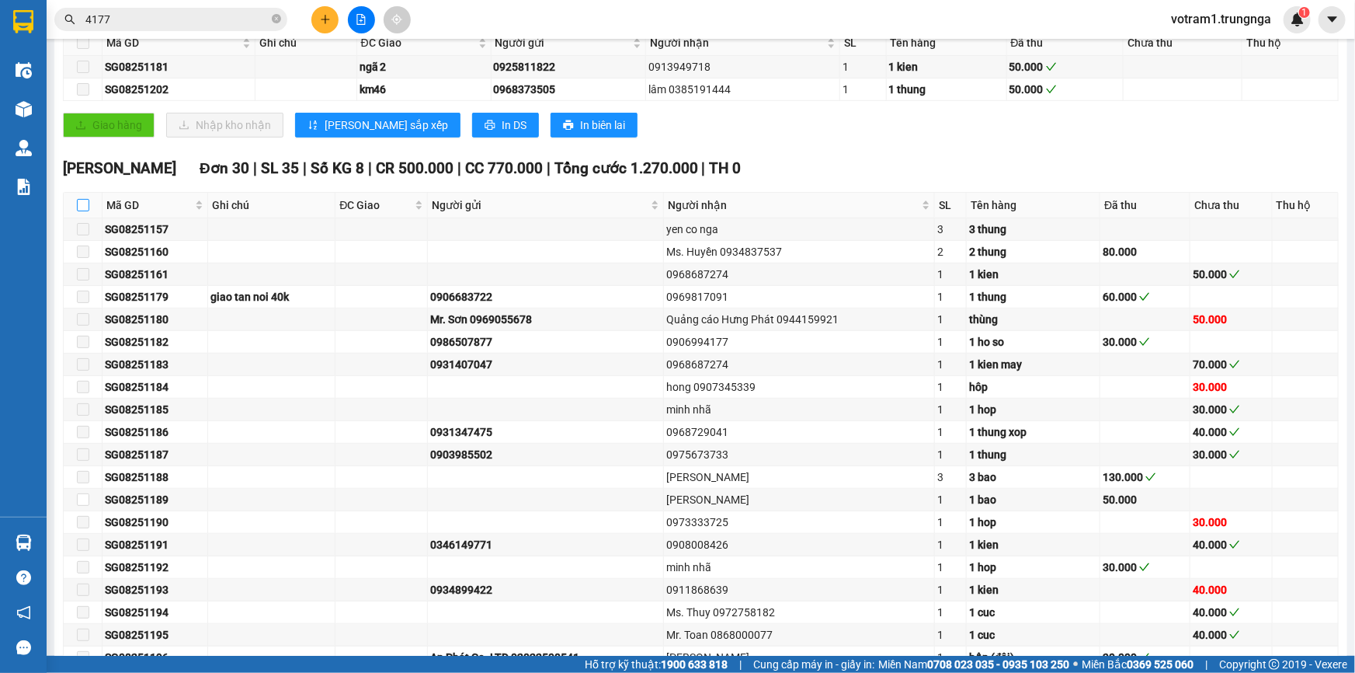
click input "checkbox"
checkbox input "true"
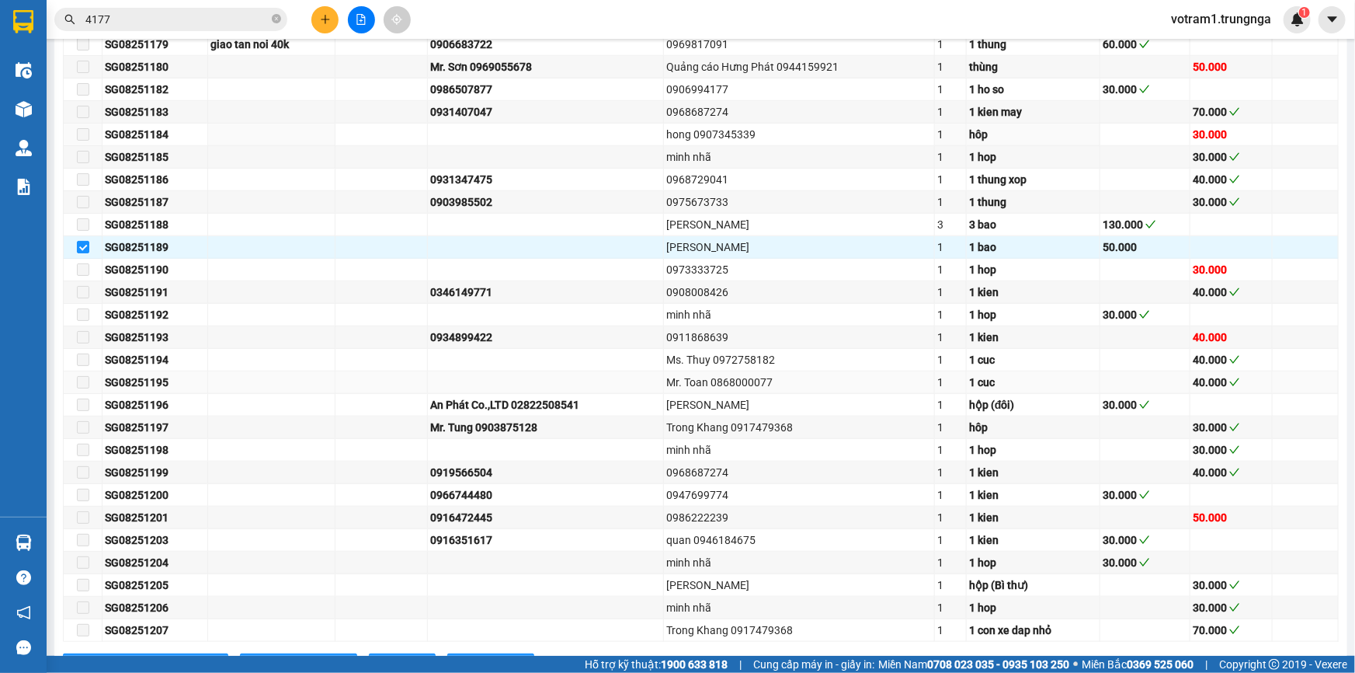
scroll to position [610, 0]
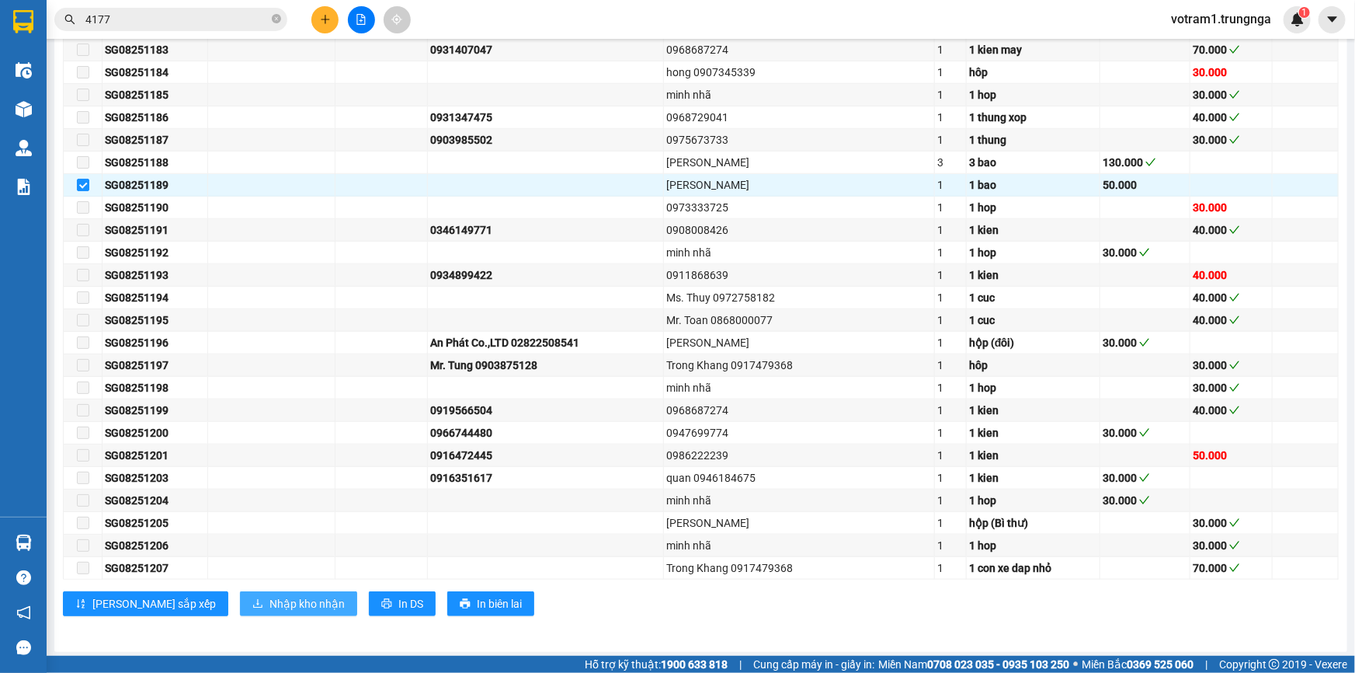
click span "Nhập kho nhận"
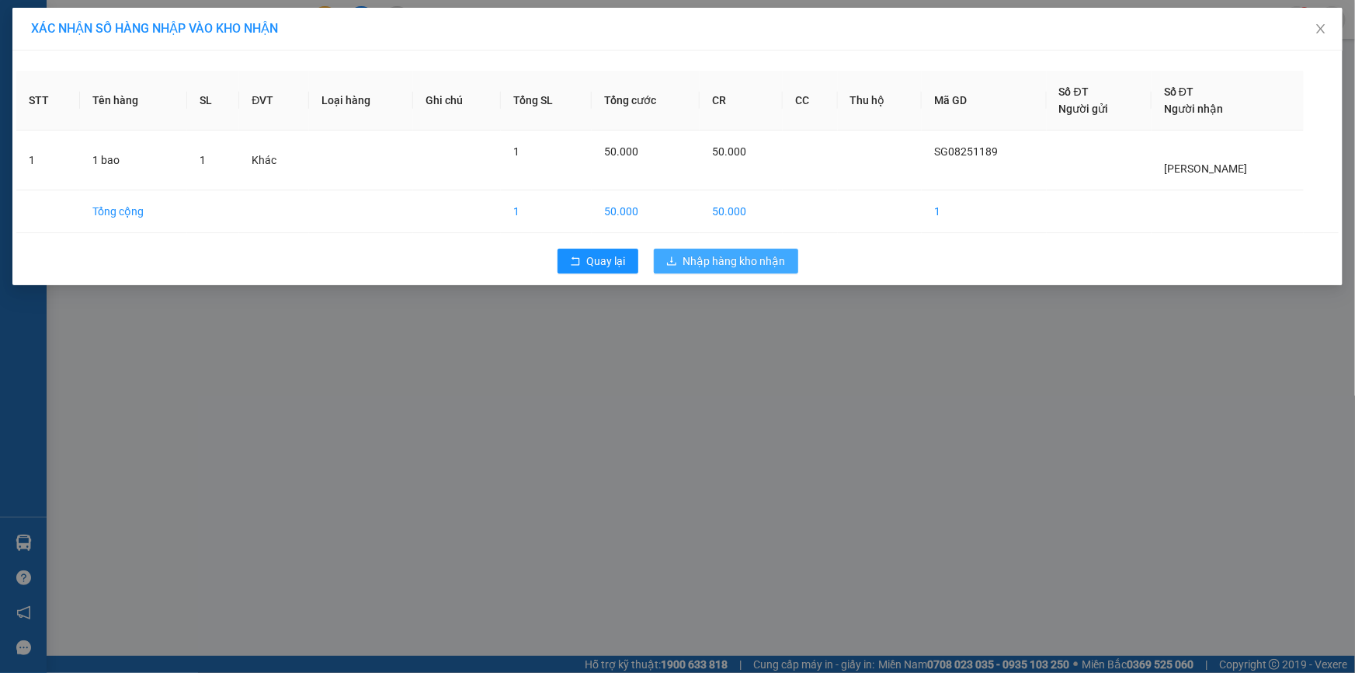
click span "Nhập hàng kho nhận"
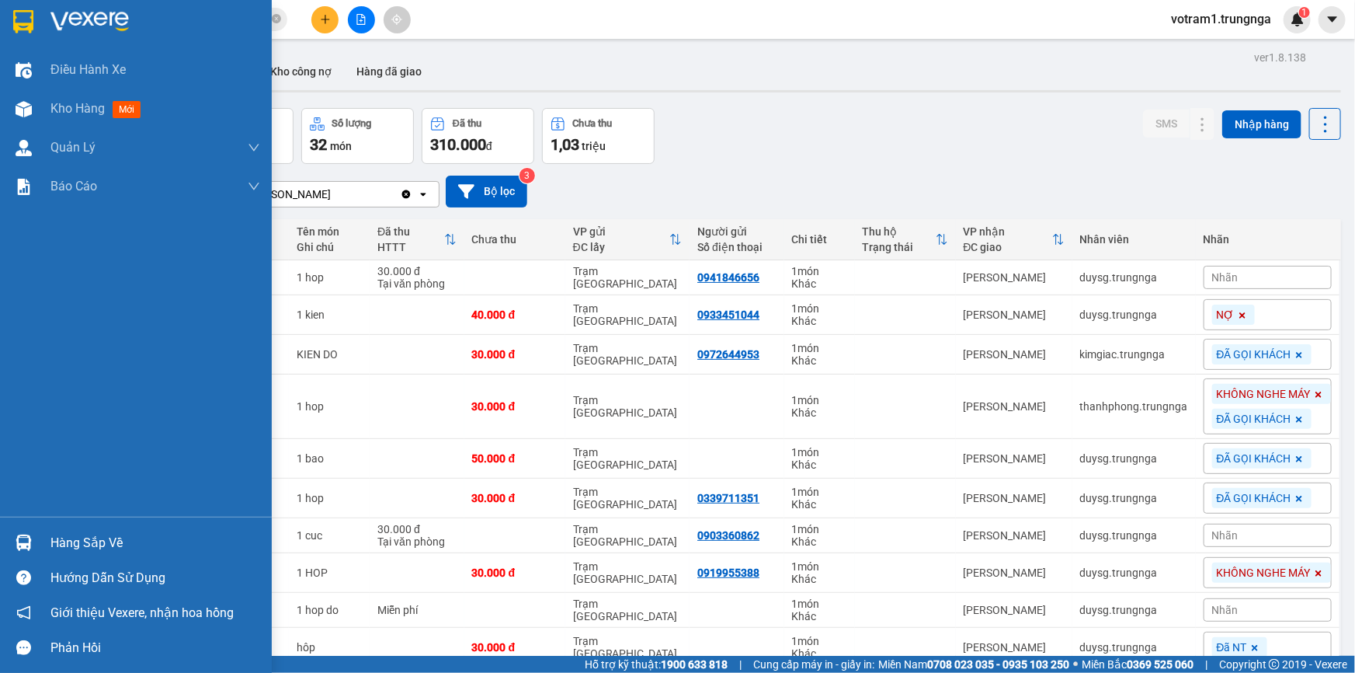
click div "Hàng sắp về"
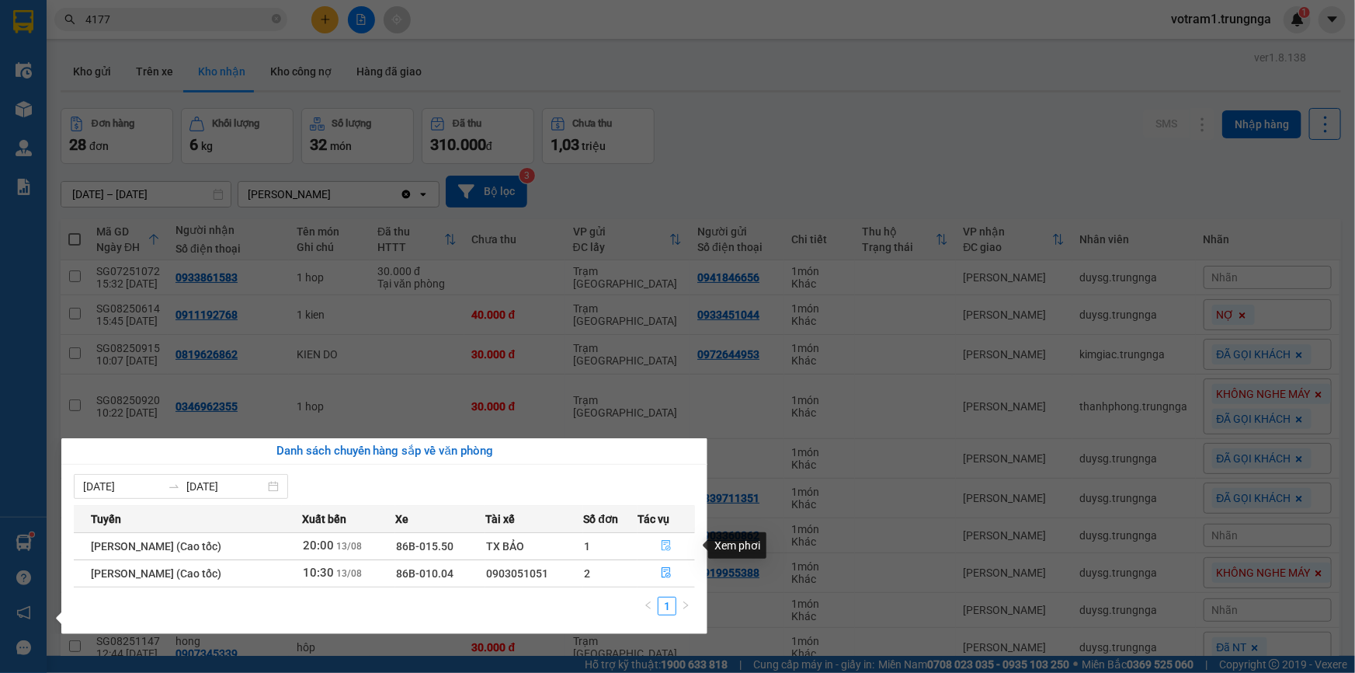
click icon "file-done"
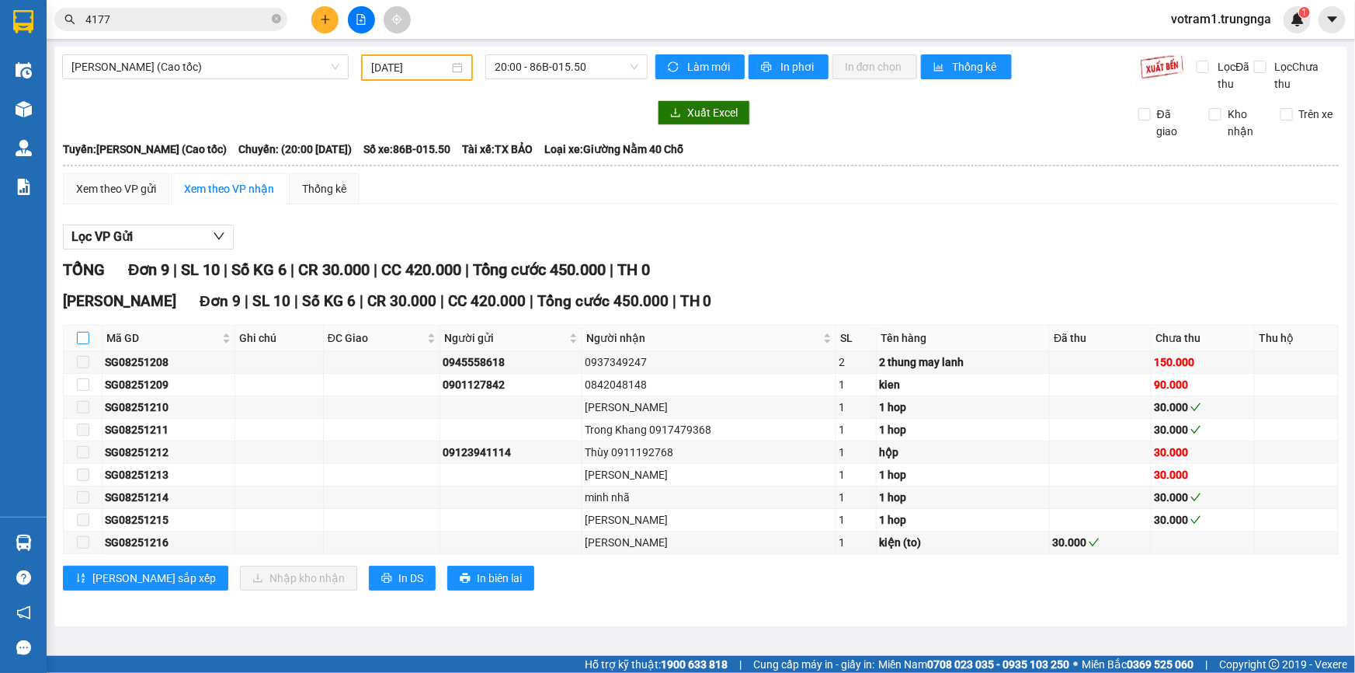
click input "checkbox"
checkbox input "true"
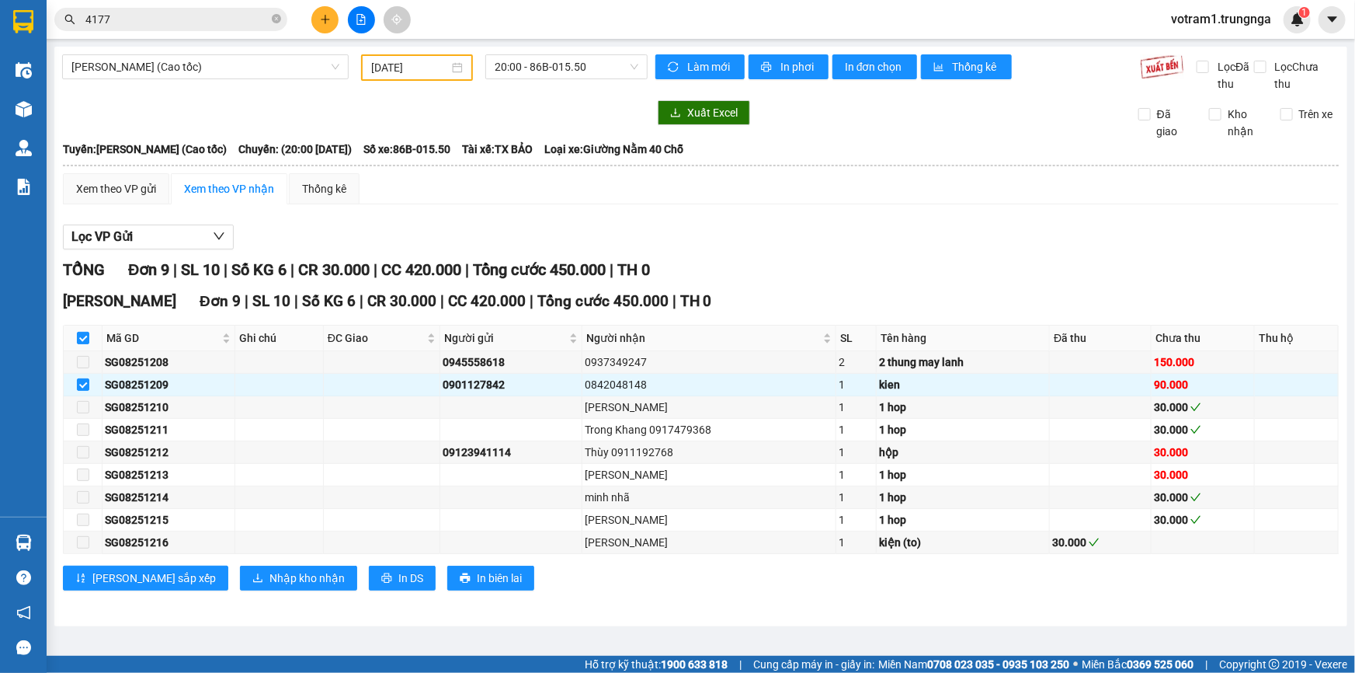
click div "Xem theo VP gửi Xem theo VP nhận Thống kê"
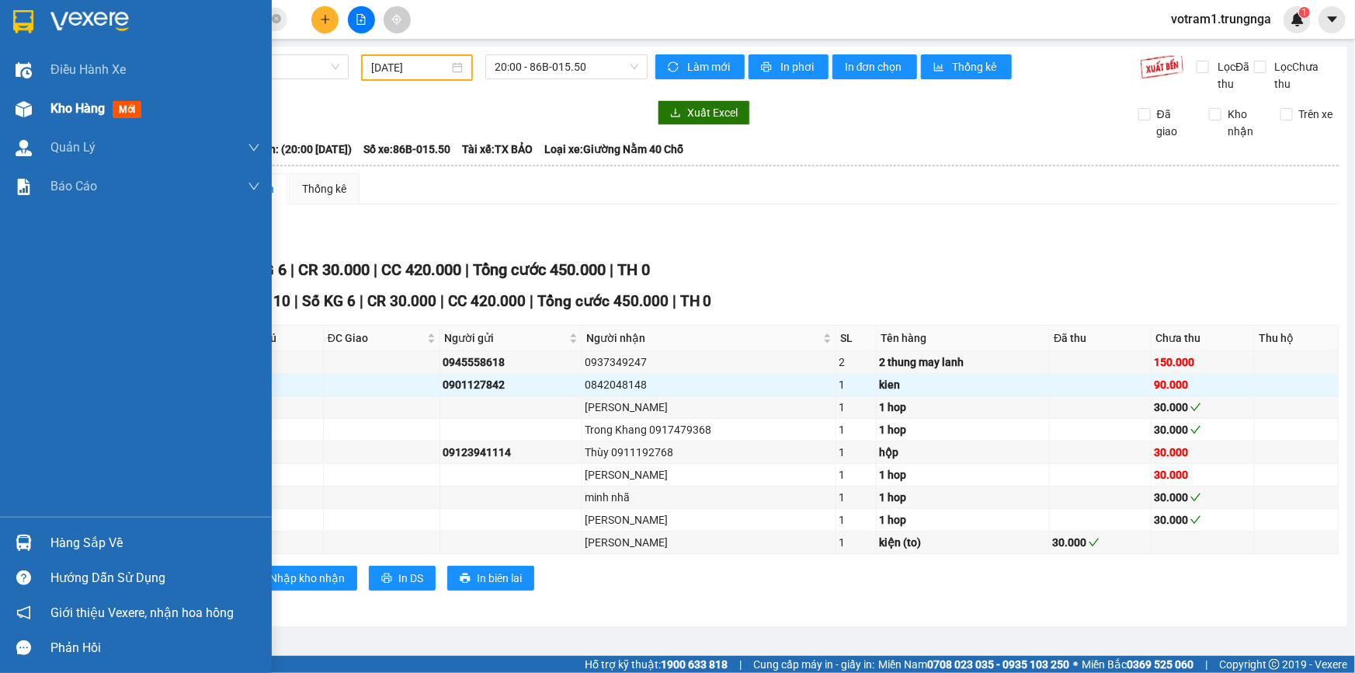
click div
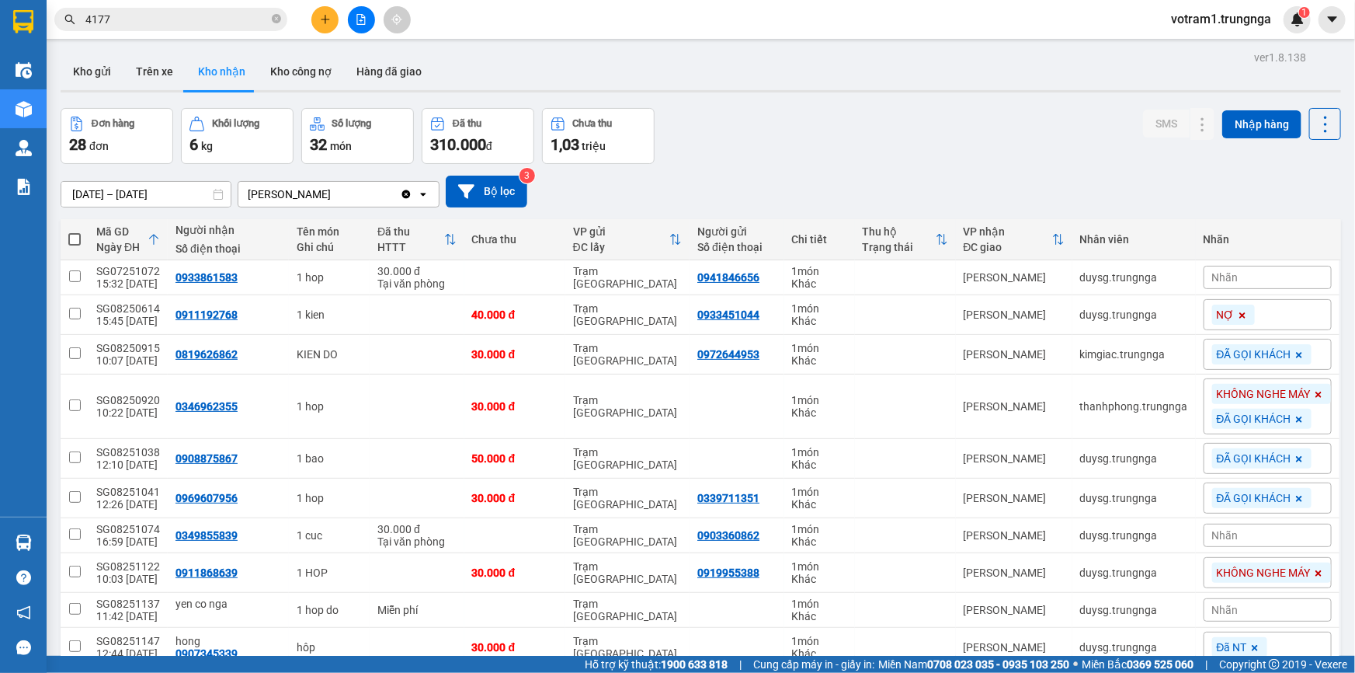
click div "Đơn hàng 28 đơn Khối lượng 6 kg Số lượng 32 món Đã thu 310.000 đ Chưa thu 1,03 …"
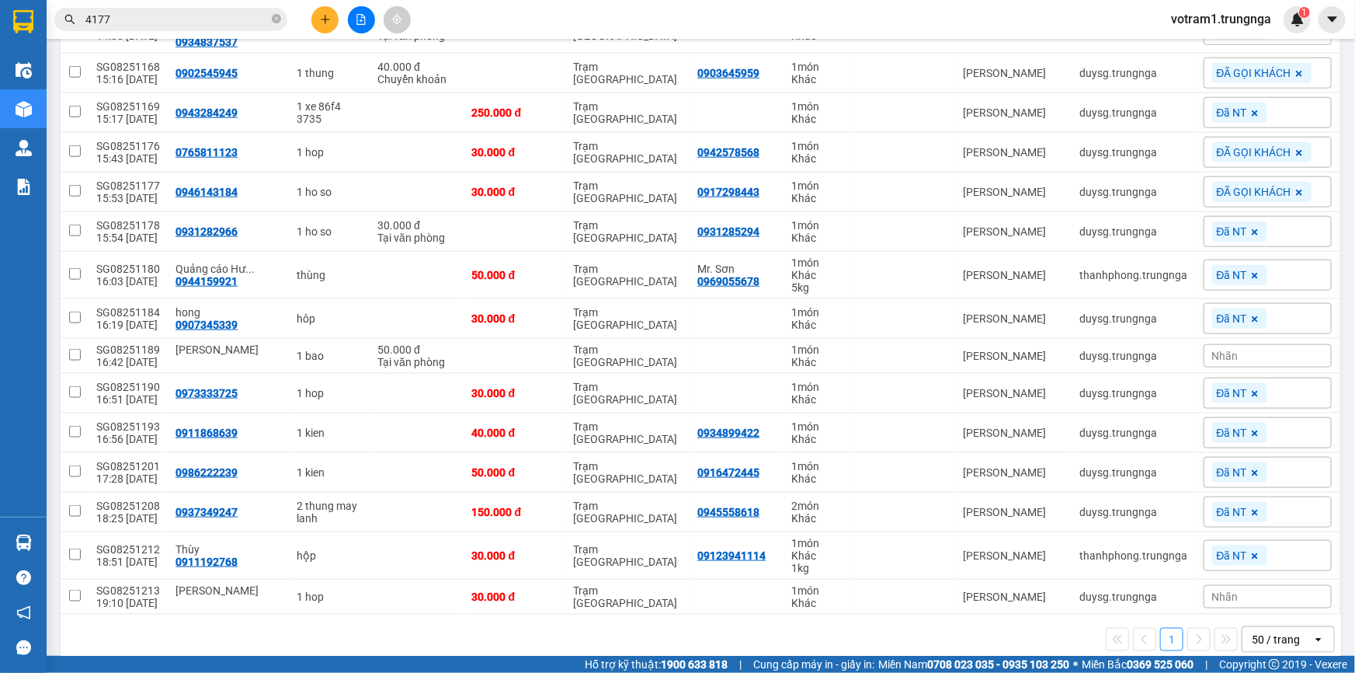
scroll to position [784, 0]
click div "Nhãn"
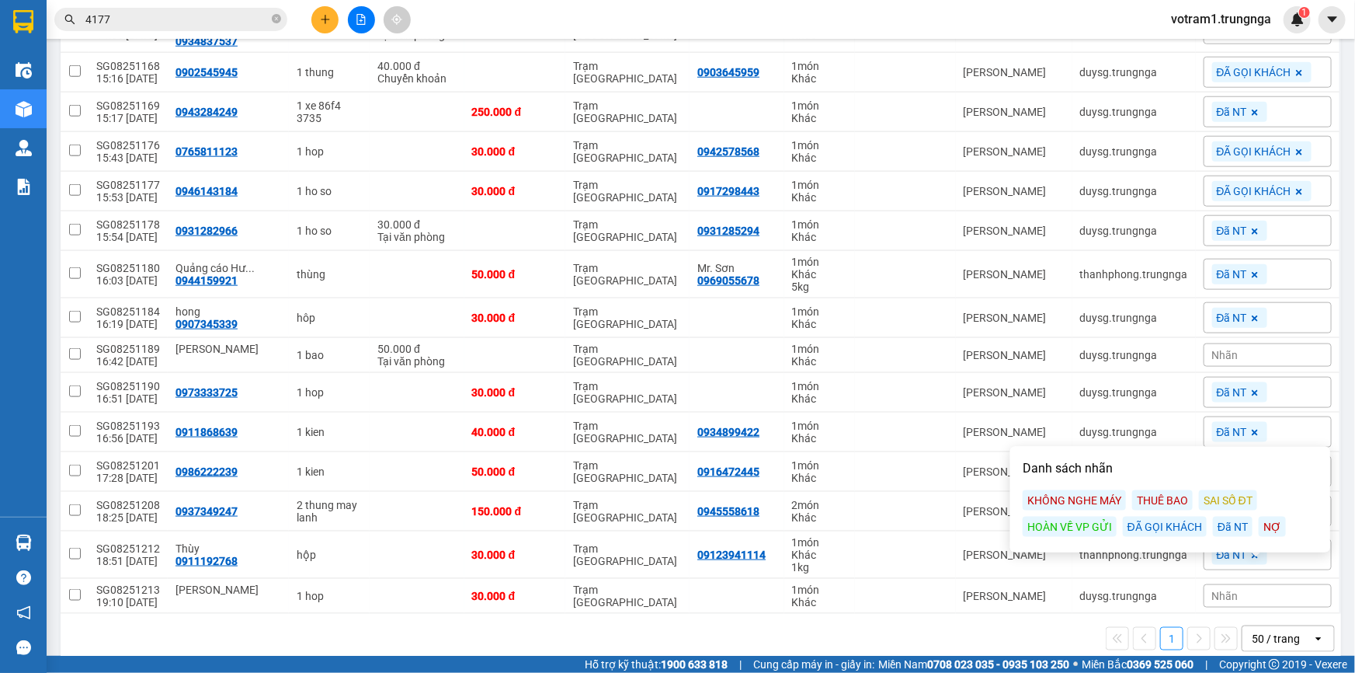
click div "KHÔNG NGHE MÁY"
click div "1 50 / trang open"
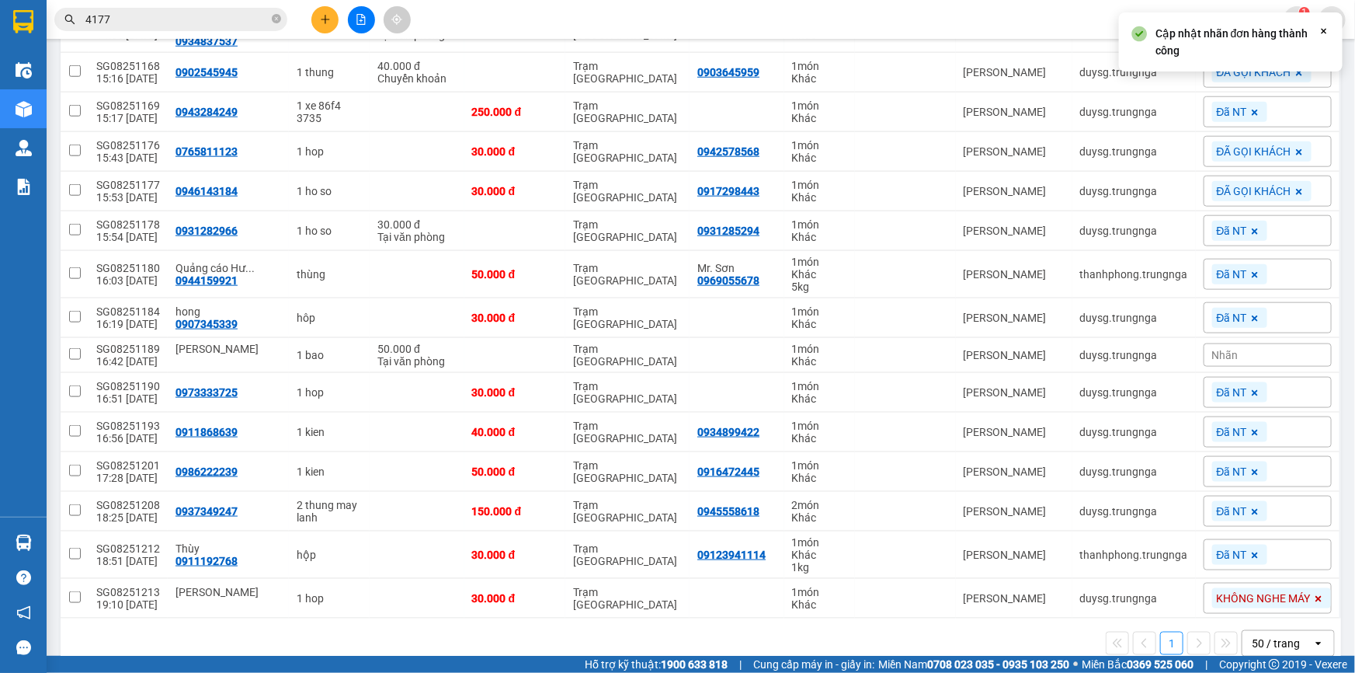
click div "Đã NT"
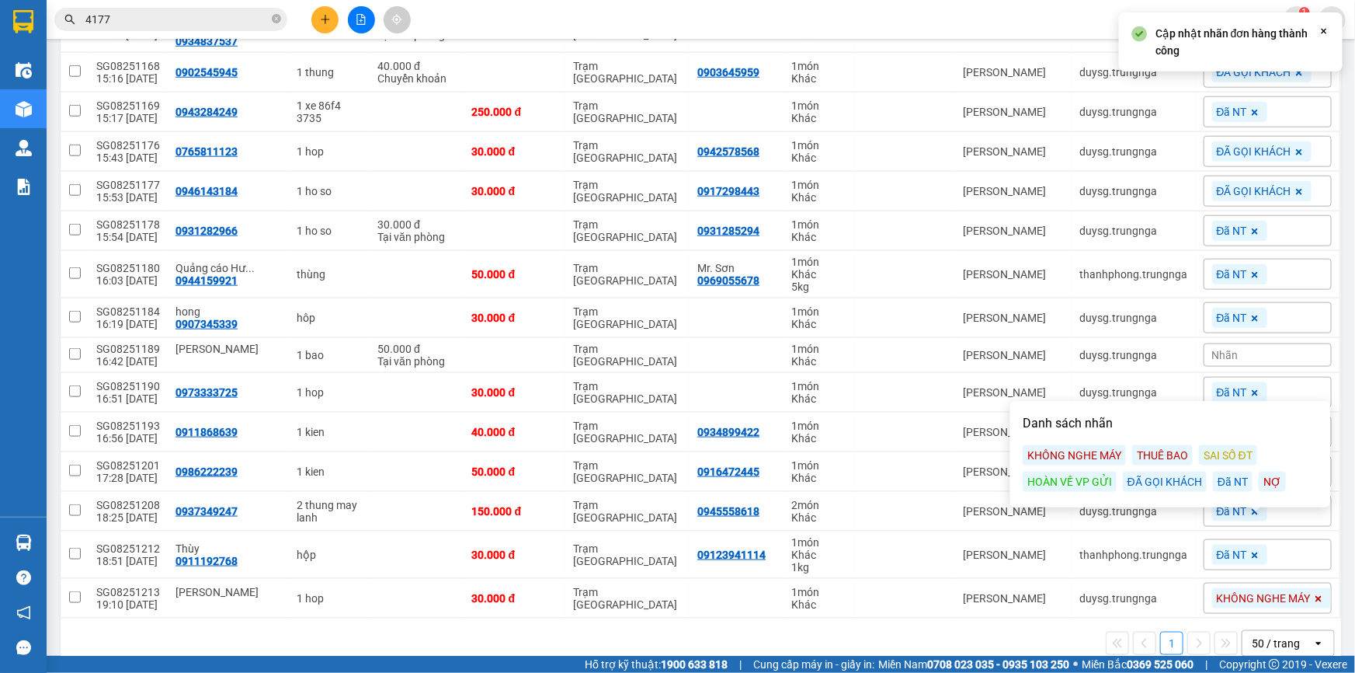
click div "ĐÃ GỌI KHÁCH"
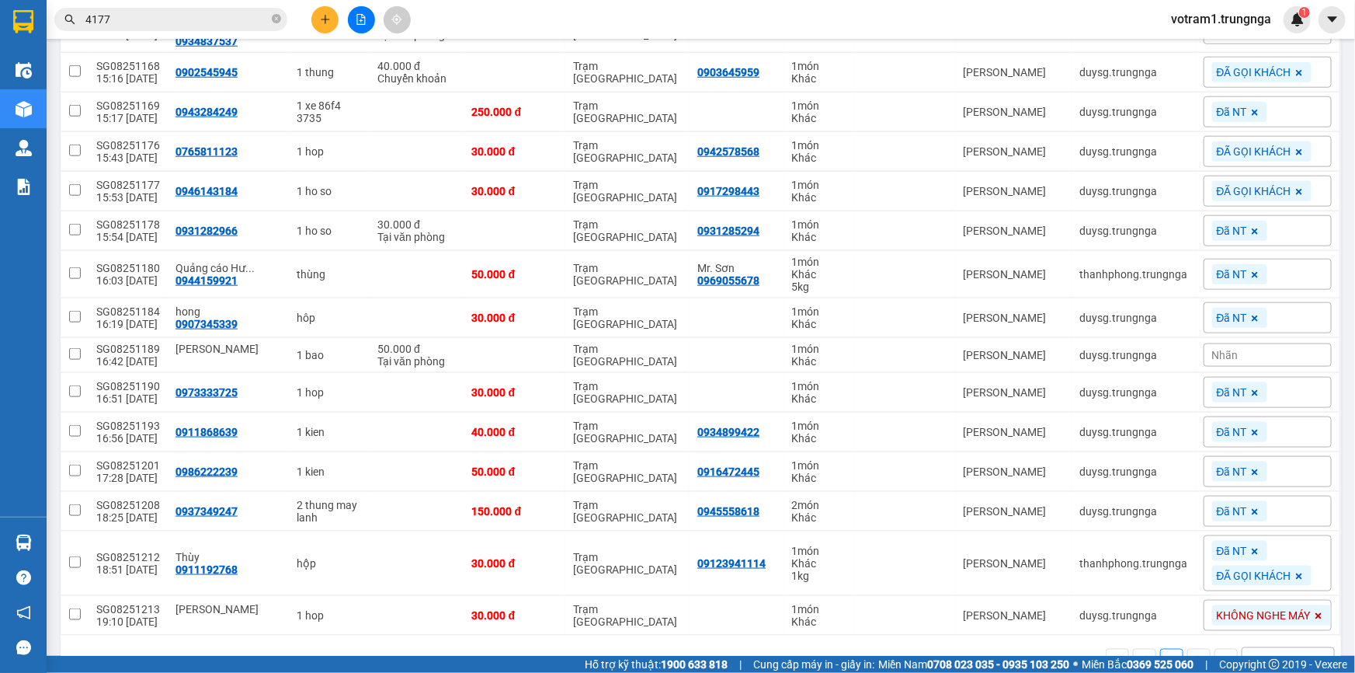
click div "ver 1.8.138 Kho gửi Trên xe Kho nhận Kho công nợ Hàng đã giao Đơn hàng 28 đơn K…"
click div "Kết quả tìm kiếm ( 1 ) Bộ lọc Mã ĐH Trạng thái Món hàng Thu hộ Tổng cước Chưa c…"
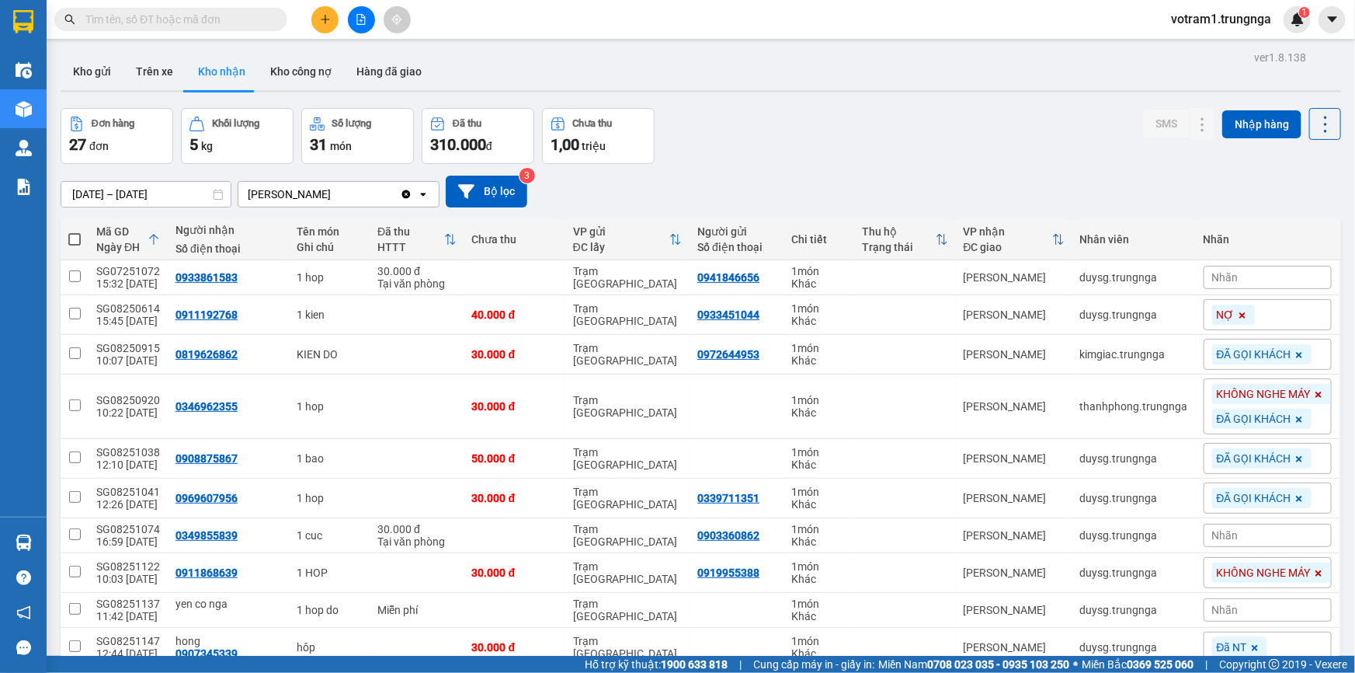
click at [872, 159] on div "Đơn hàng 27 đơn Khối lượng 5 kg Số lượng 31 món Đã thu 310.000 đ Chưa thu 1,00 …" at bounding box center [701, 136] width 1281 height 56
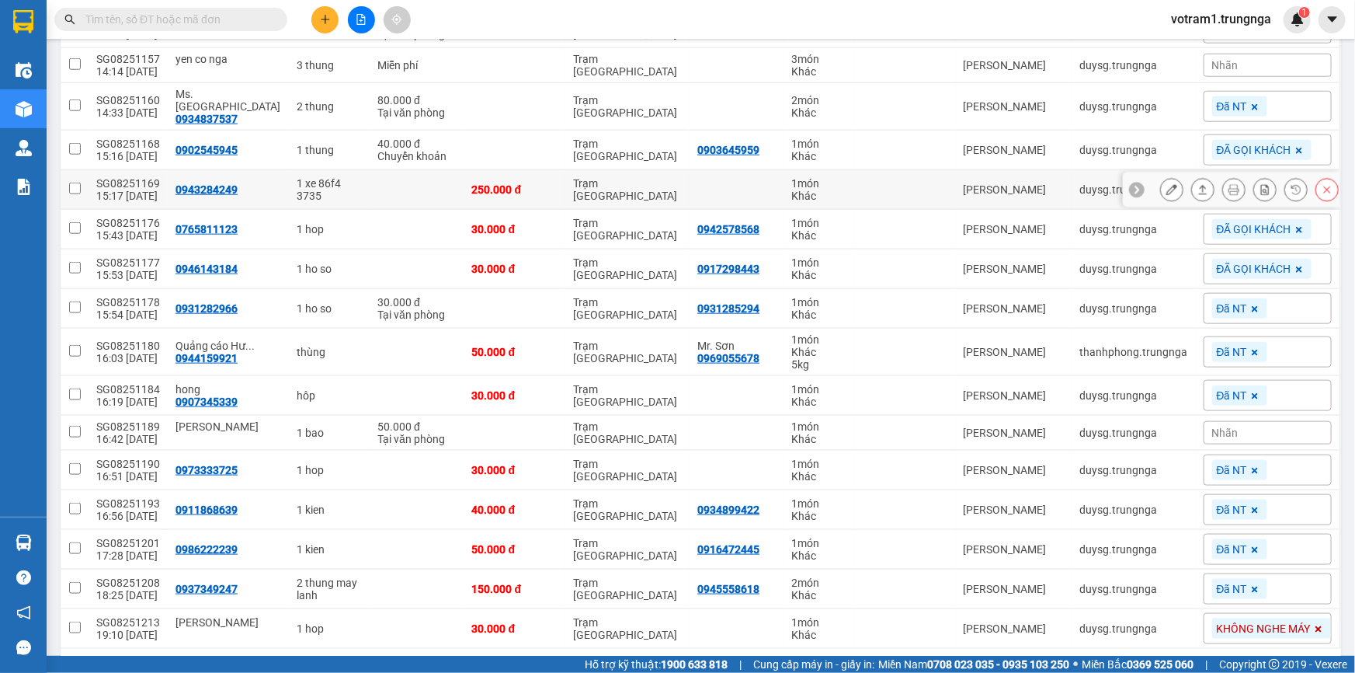
scroll to position [741, 0]
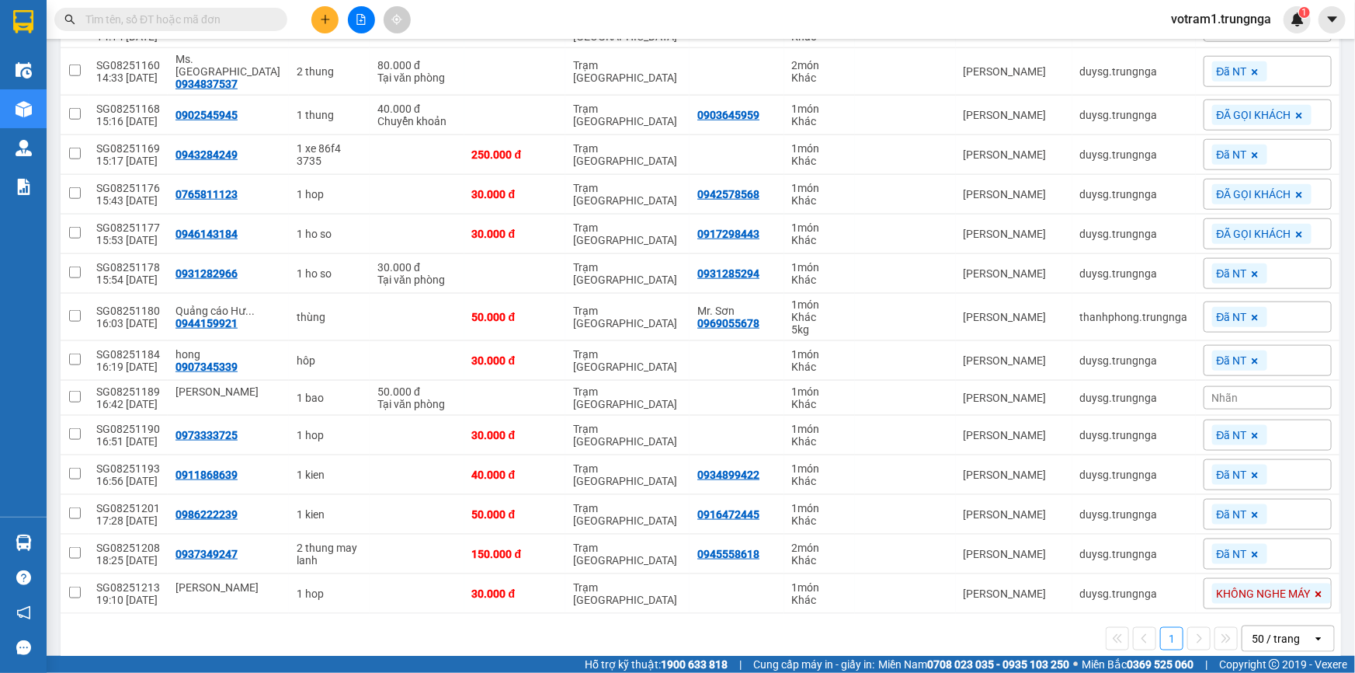
click at [1269, 459] on div "Đã NT" at bounding box center [1268, 474] width 128 height 31
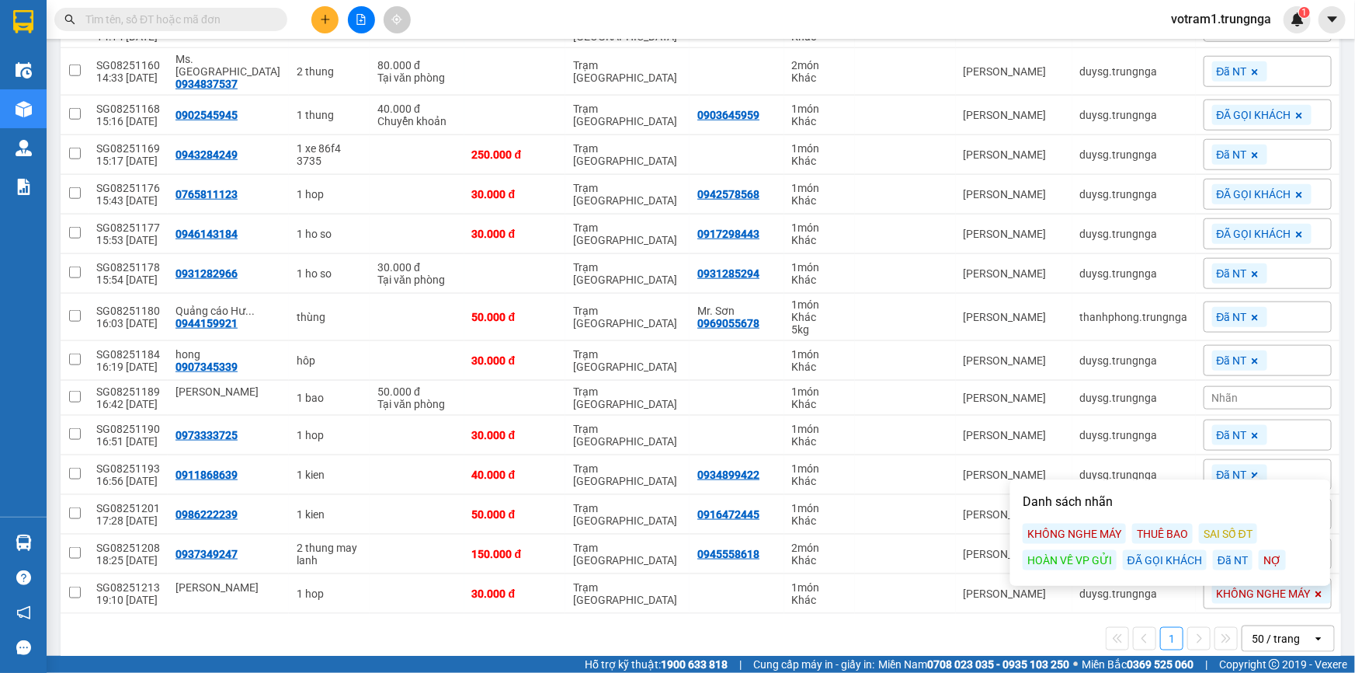
click at [1115, 528] on div "KHÔNG NGHE MÁY" at bounding box center [1074, 533] width 103 height 20
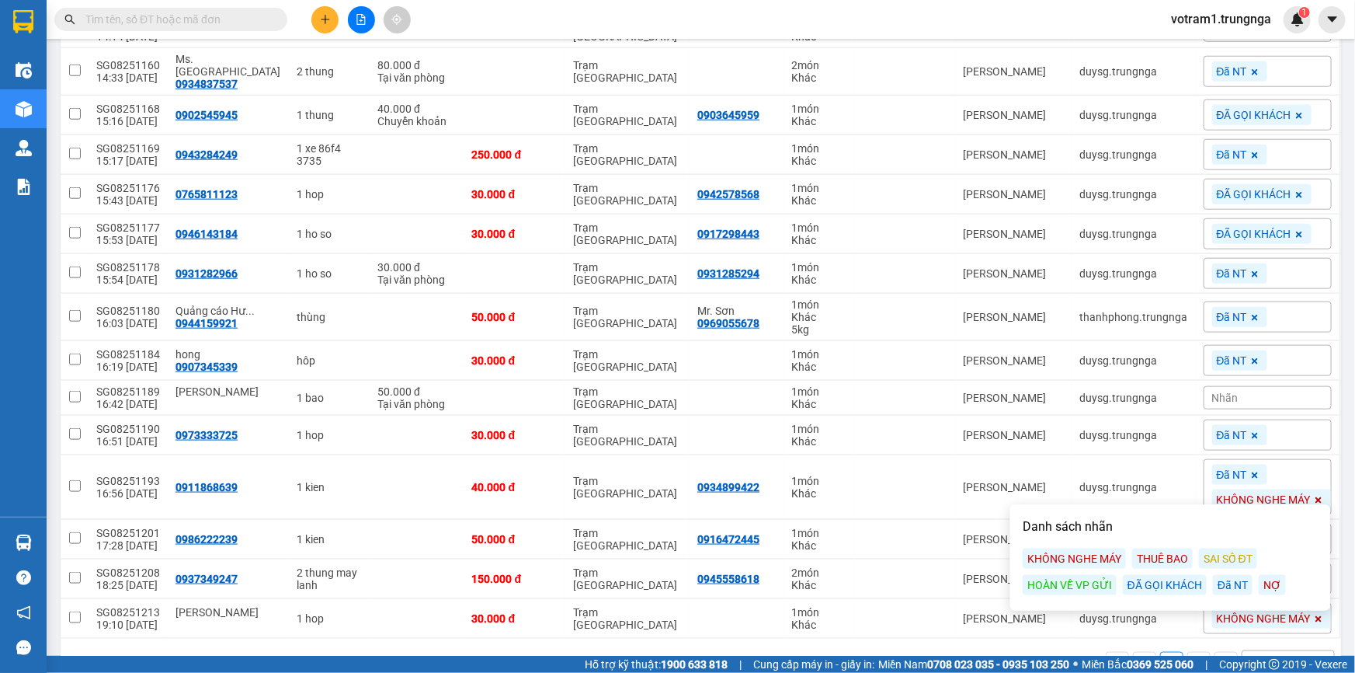
click at [1333, 487] on div "ver 1.8.138 Kho gửi Trên xe Kho nhận Kho công nợ Hàng đã giao Đơn hàng 27 đơn K…" at bounding box center [700, 0] width 1293 height 1389
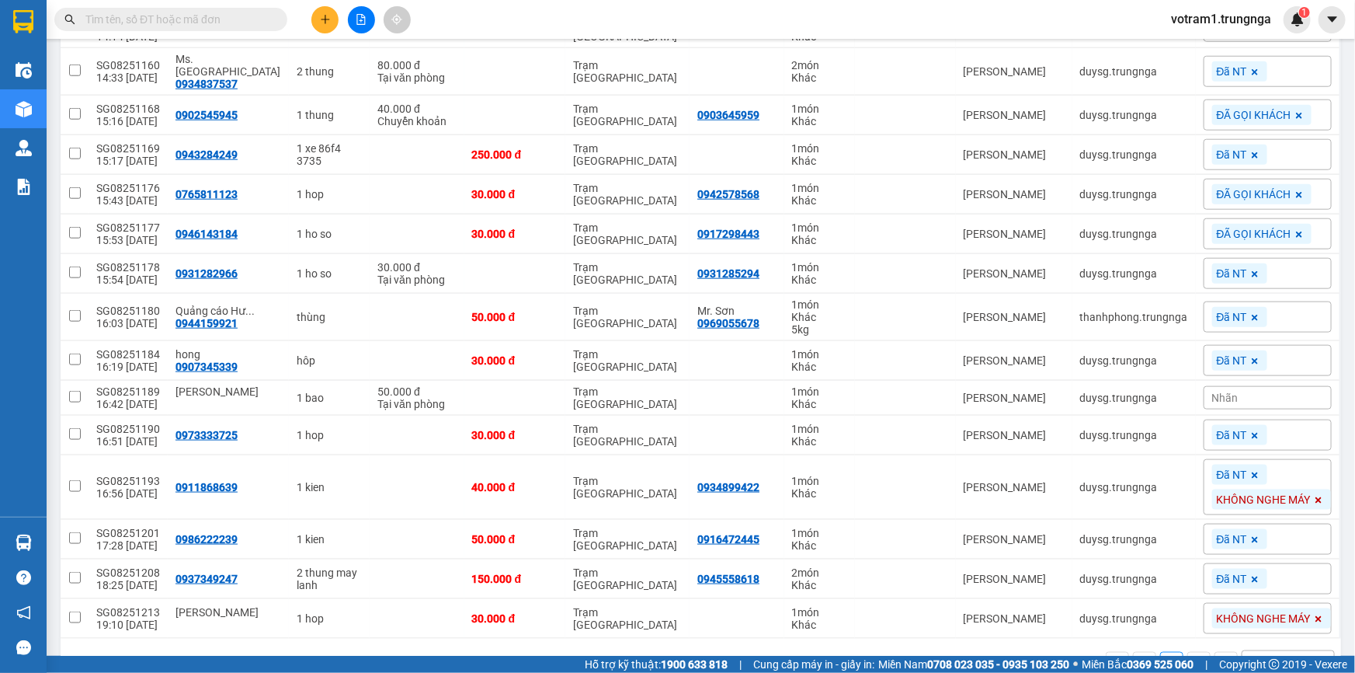
click at [1279, 563] on div "Đã NT" at bounding box center [1268, 578] width 128 height 31
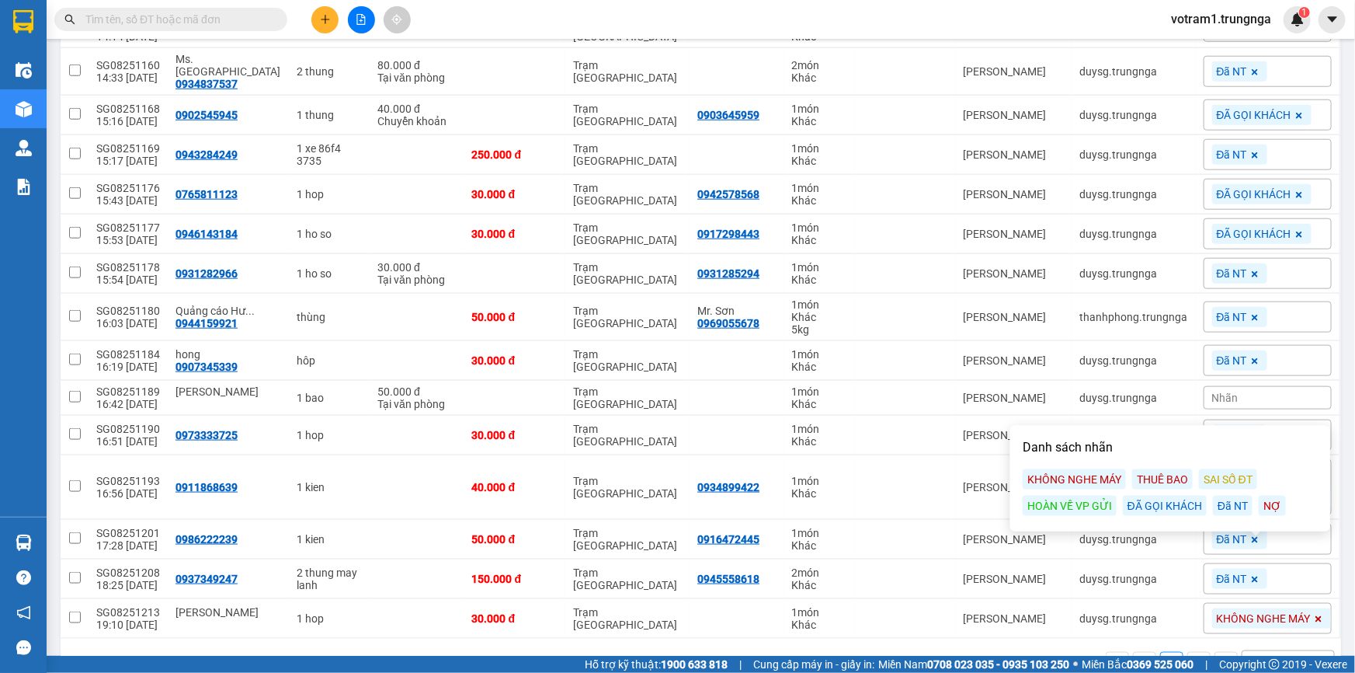
click at [1188, 508] on div "ĐÃ GỌI KHÁCH" at bounding box center [1165, 505] width 84 height 20
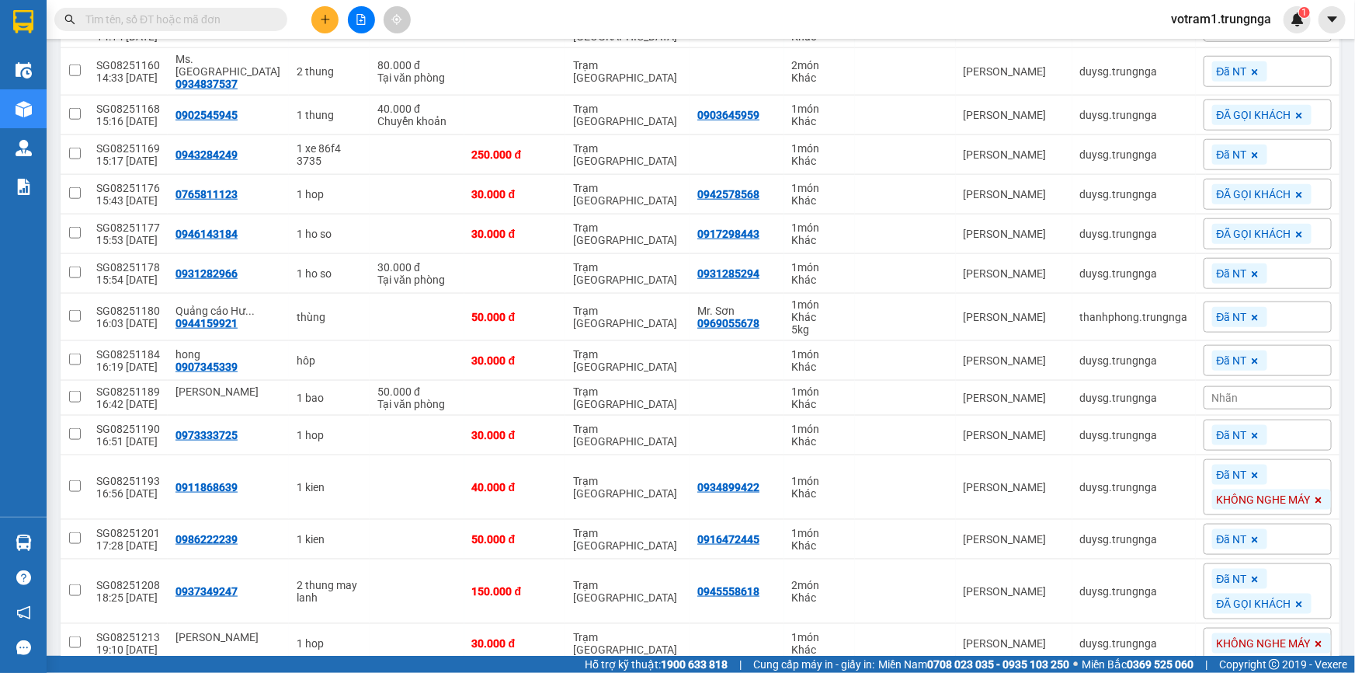
click at [1335, 418] on div "ver 1.8.138 Kho gửi Trên xe Kho nhận Kho công nợ Hàng đã giao Đơn hàng 27 đơn K…" at bounding box center [700, 12] width 1293 height 1413
click at [1298, 419] on div "Đã NT" at bounding box center [1268, 434] width 128 height 31
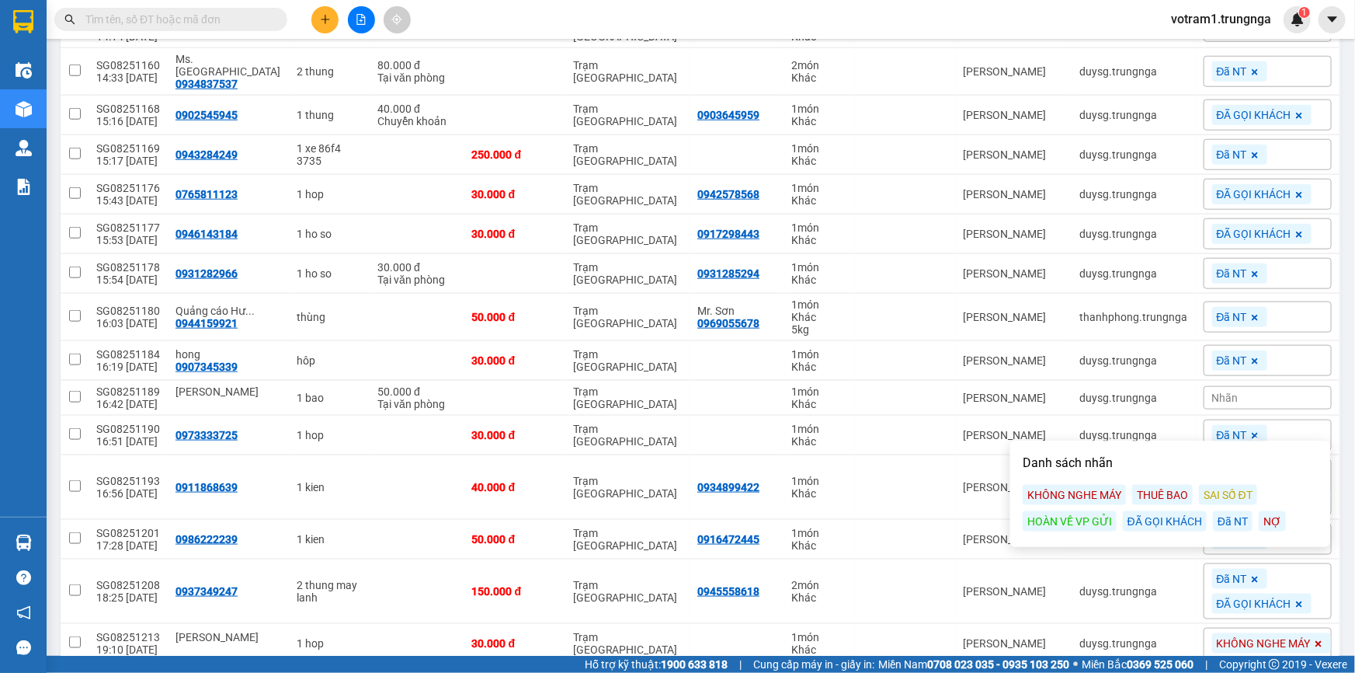
click at [1172, 517] on div "ĐÃ GỌI KHÁCH" at bounding box center [1165, 521] width 84 height 20
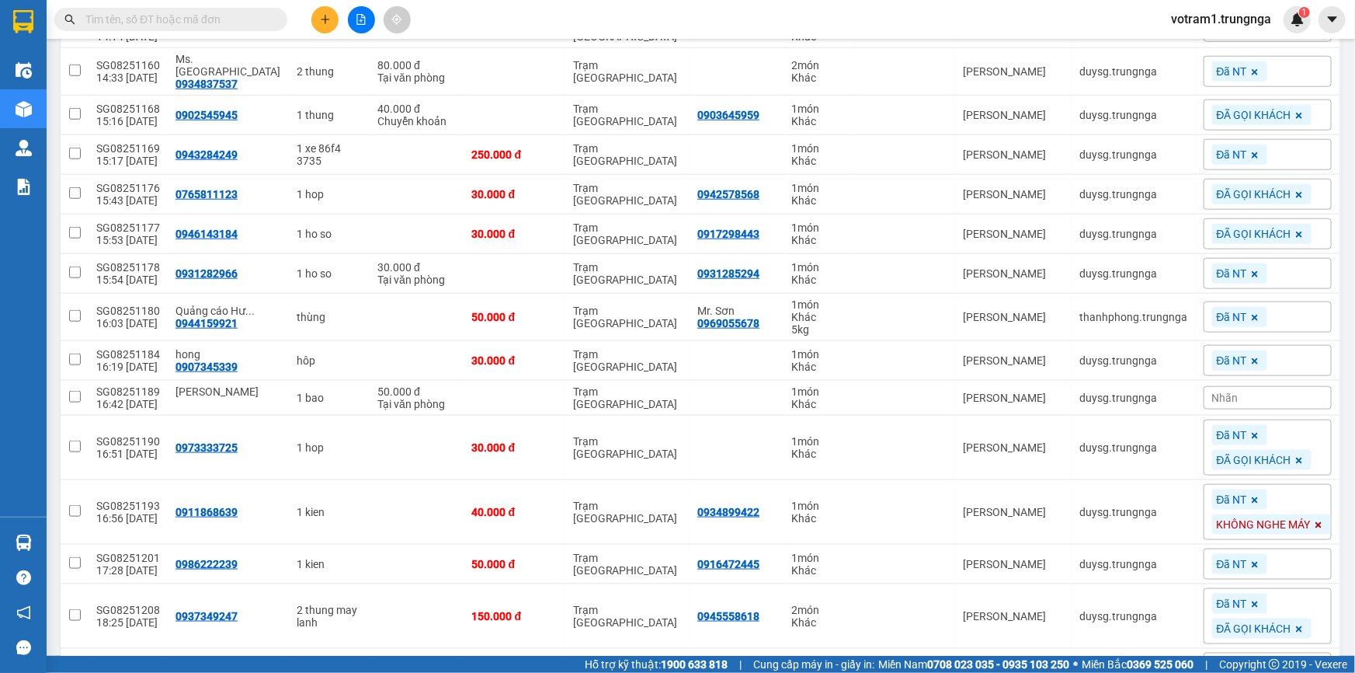
click at [1343, 391] on main "ver 1.8.138 Kho gửi Trên xe Kho nhận Kho công nợ Hàng đã giao Đơn hàng 27 đơn K…" at bounding box center [677, 327] width 1355 height 655
click at [1268, 345] on div "Đã NT" at bounding box center [1268, 360] width 128 height 31
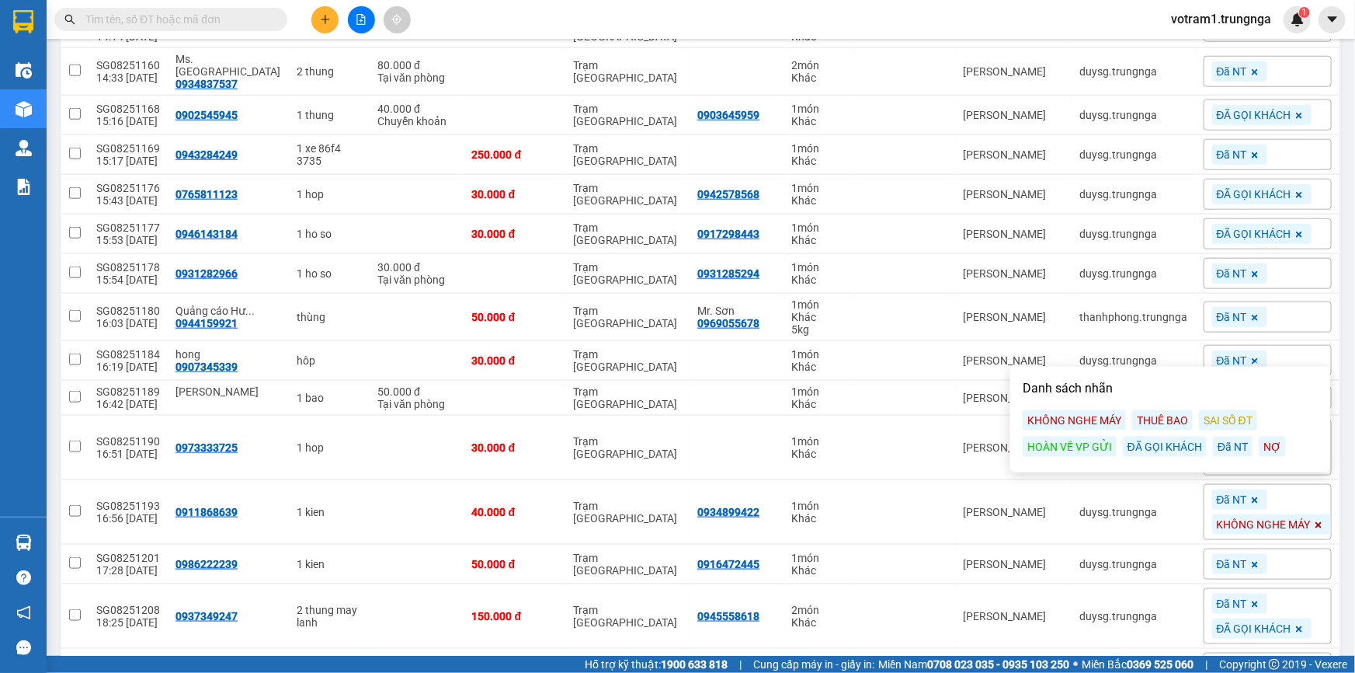
click at [1188, 445] on div "ĐÃ GỌI KHÁCH" at bounding box center [1165, 446] width 84 height 20
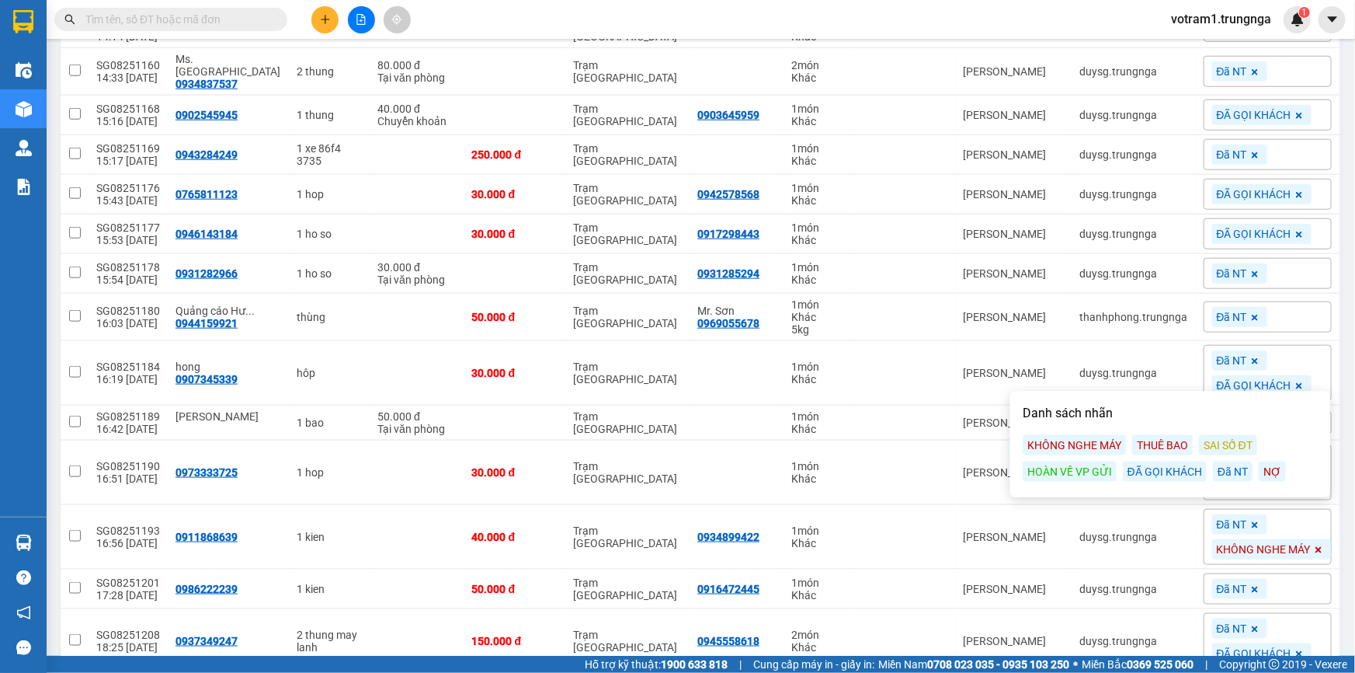
click at [1340, 353] on main "ver 1.8.138 Kho gửi Trên xe Kho nhận Kho công nợ Hàng đã giao Đơn hàng 27 đơn K…" at bounding box center [677, 327] width 1355 height 655
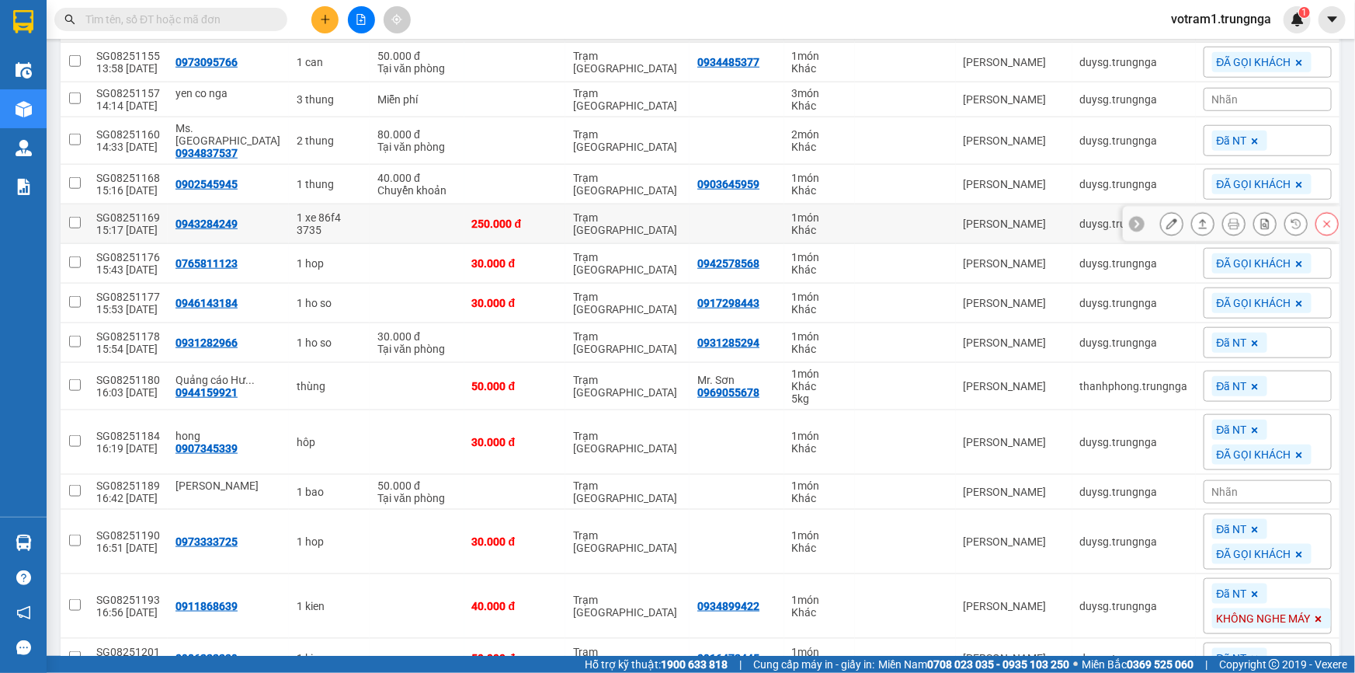
scroll to position [529, 0]
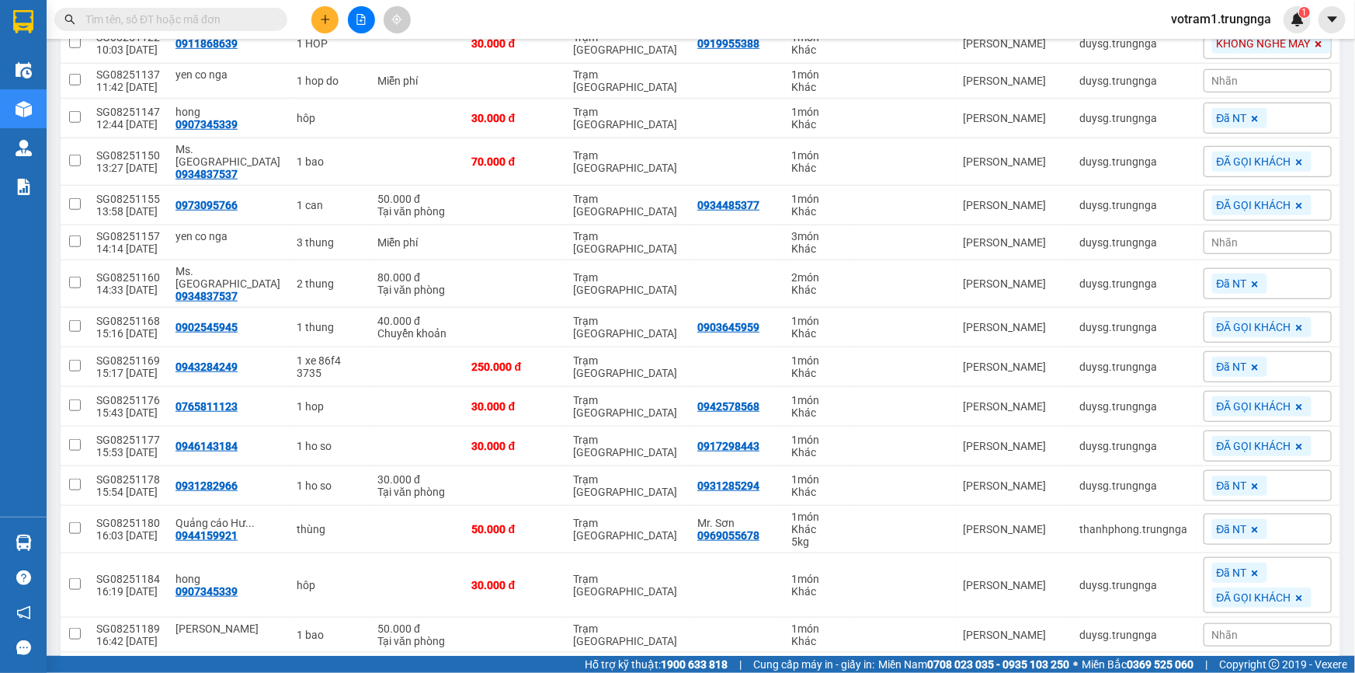
click at [1292, 115] on div "Đã NT" at bounding box center [1268, 118] width 128 height 31
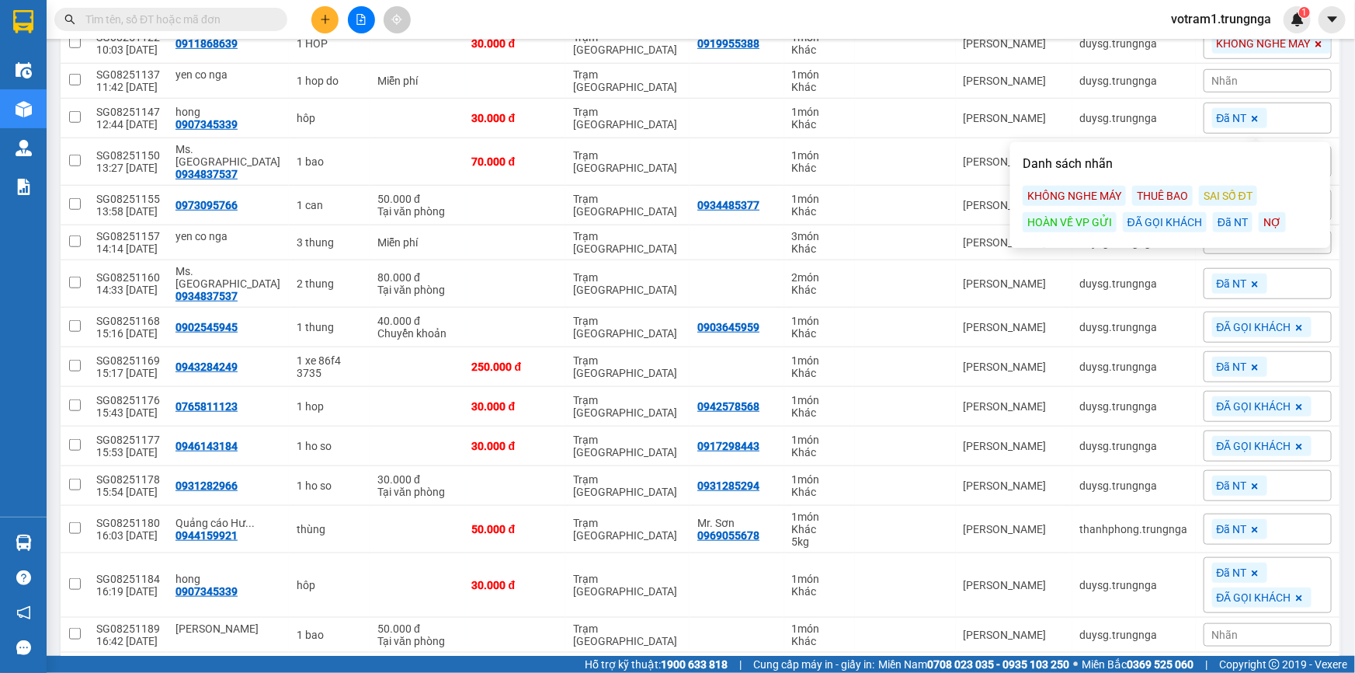
click at [1164, 223] on div "ĐÃ GỌI KHÁCH" at bounding box center [1165, 222] width 84 height 20
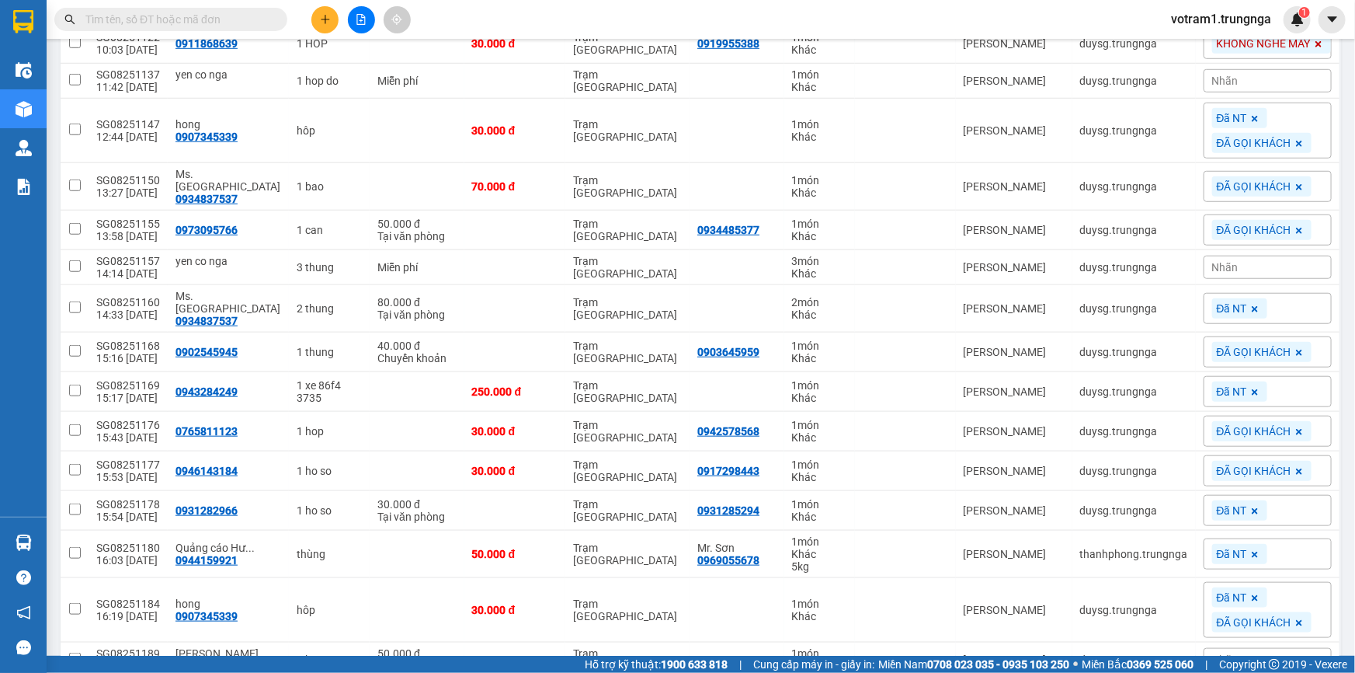
click at [1299, 538] on div "Đã NT" at bounding box center [1268, 553] width 128 height 31
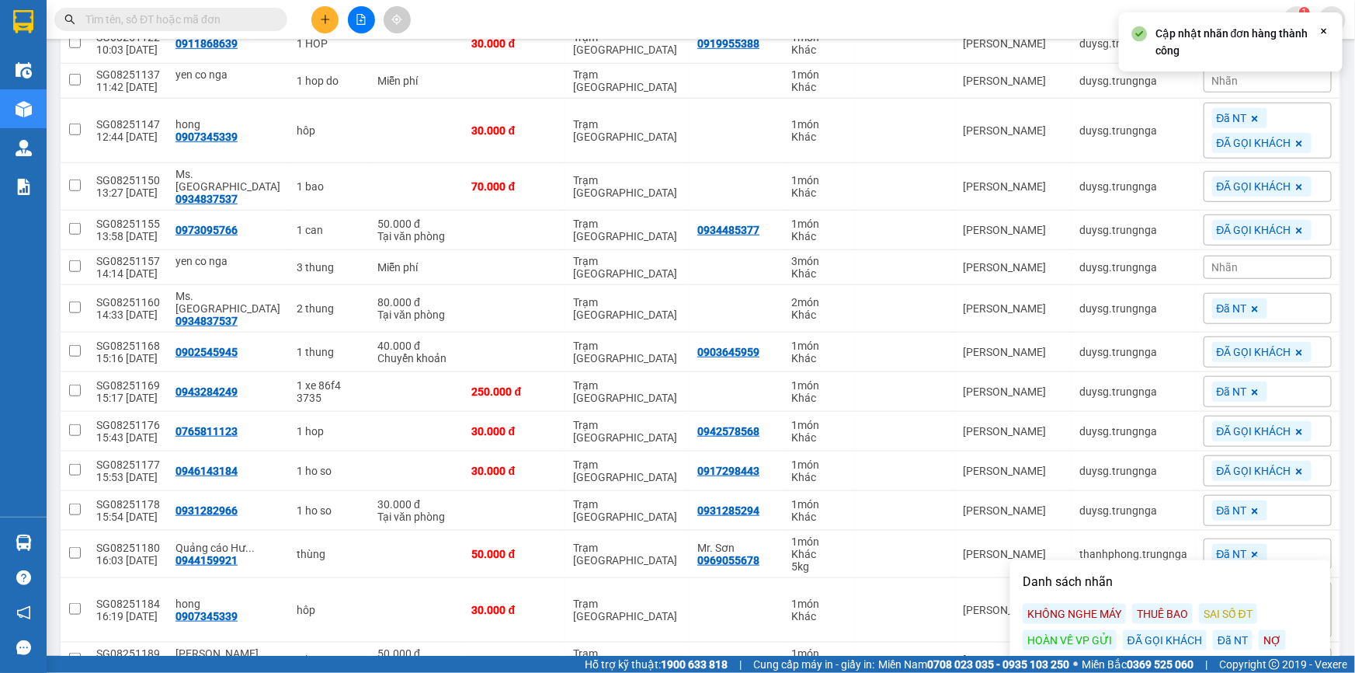
click at [1145, 638] on div "ĐÃ GỌI KHÁCH" at bounding box center [1165, 640] width 84 height 20
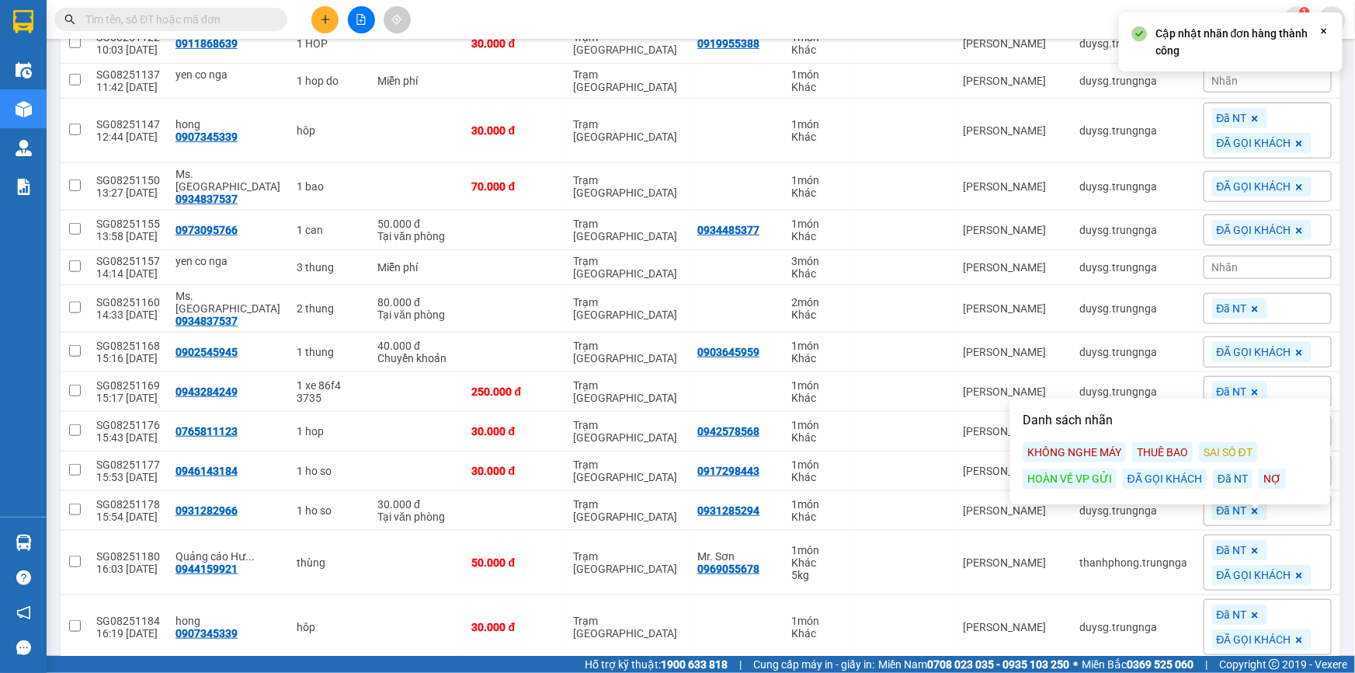
click at [1343, 531] on main "ver 1.8.138 Kho gửi Trên xe Kho nhận Kho công nợ Hàng đã giao Đơn hàng 27 đơn K…" at bounding box center [677, 327] width 1355 height 655
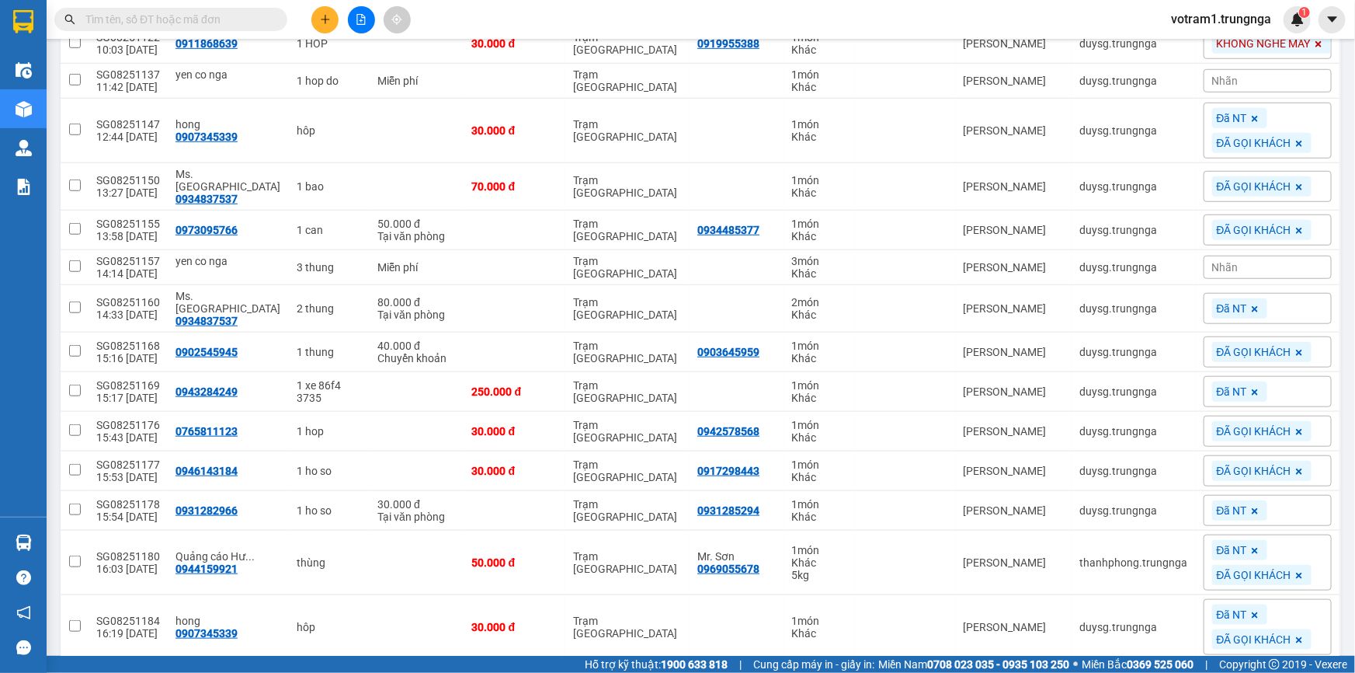
click at [1295, 571] on icon at bounding box center [1299, 575] width 9 height 9
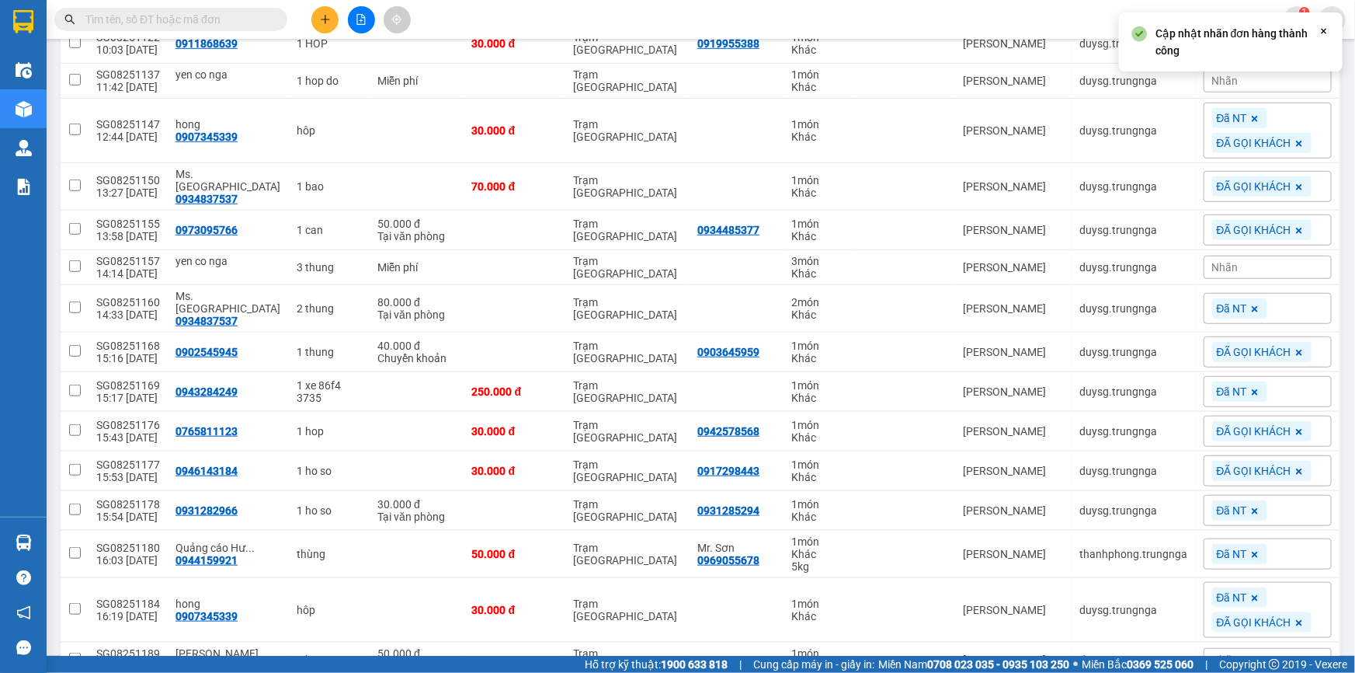
click at [1305, 538] on div "Đã NT" at bounding box center [1268, 553] width 128 height 31
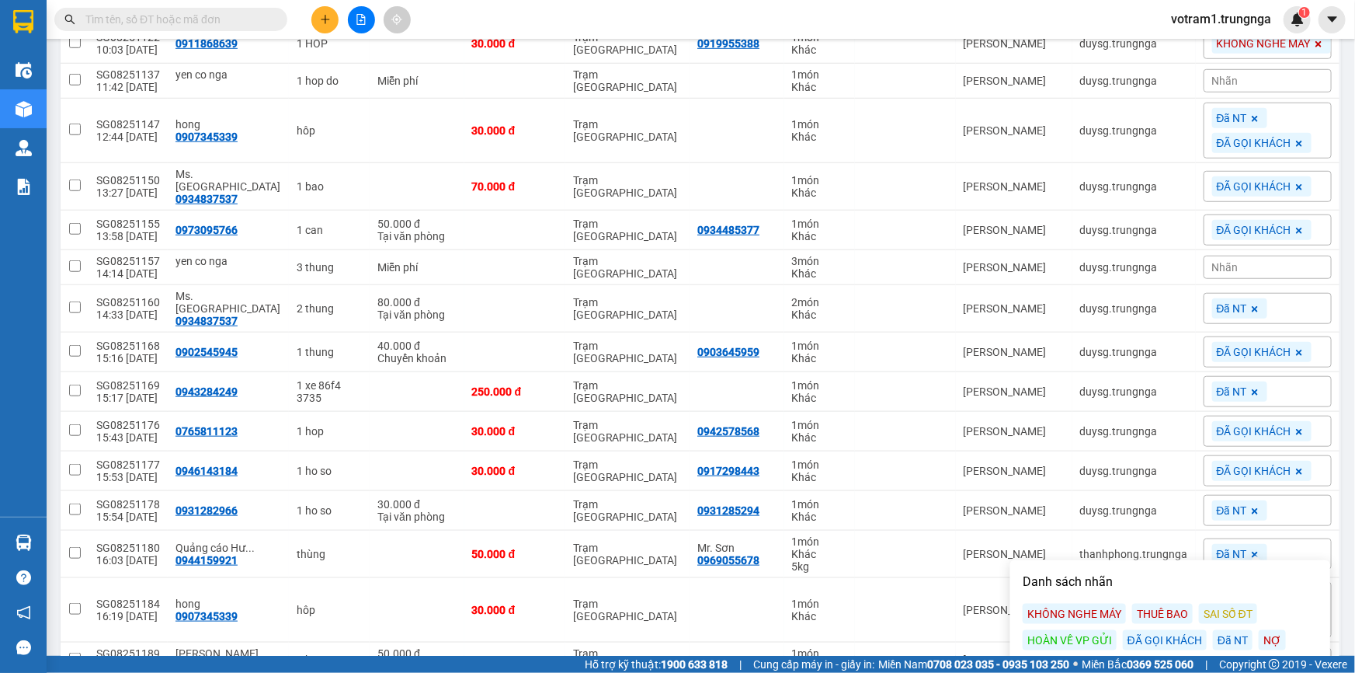
click at [1090, 607] on div "KHÔNG NGHE MÁY" at bounding box center [1074, 613] width 103 height 20
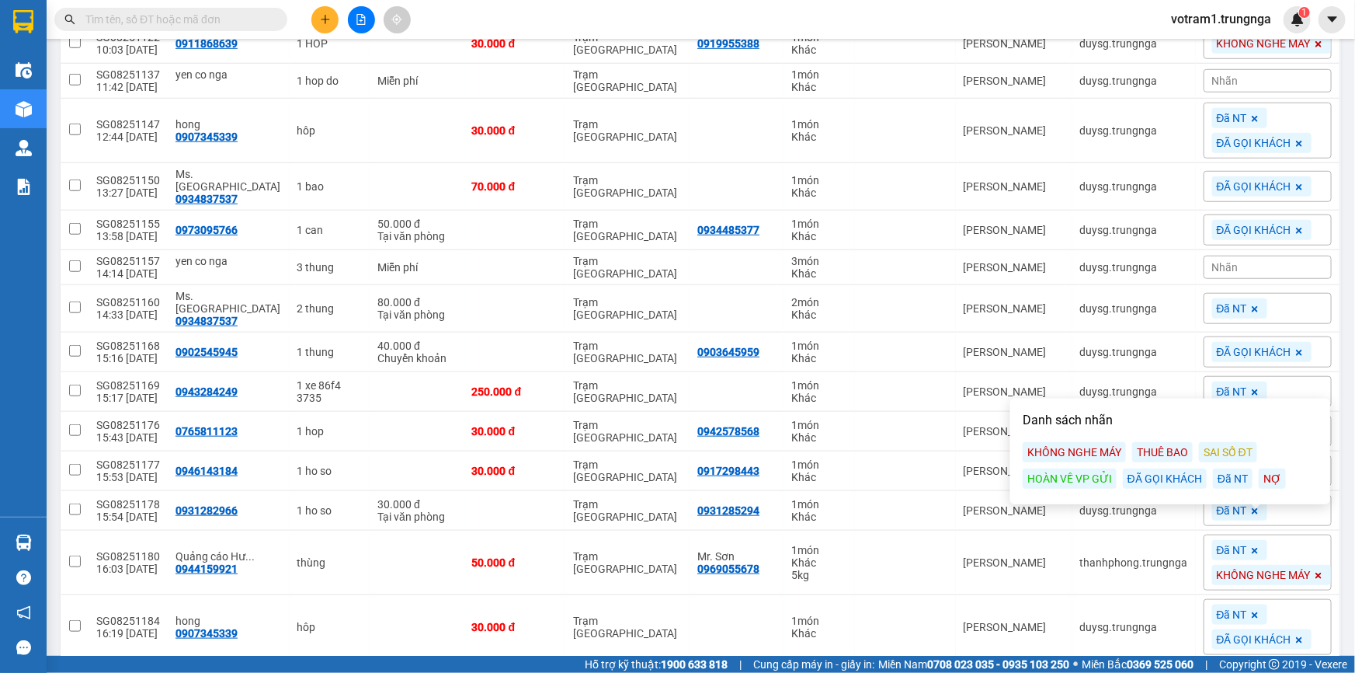
click at [1337, 523] on main "ver 1.8.138 Kho gửi Trên xe Kho nhận Kho công nợ Hàng đã giao Đơn hàng 27 đơn K…" at bounding box center [677, 327] width 1355 height 655
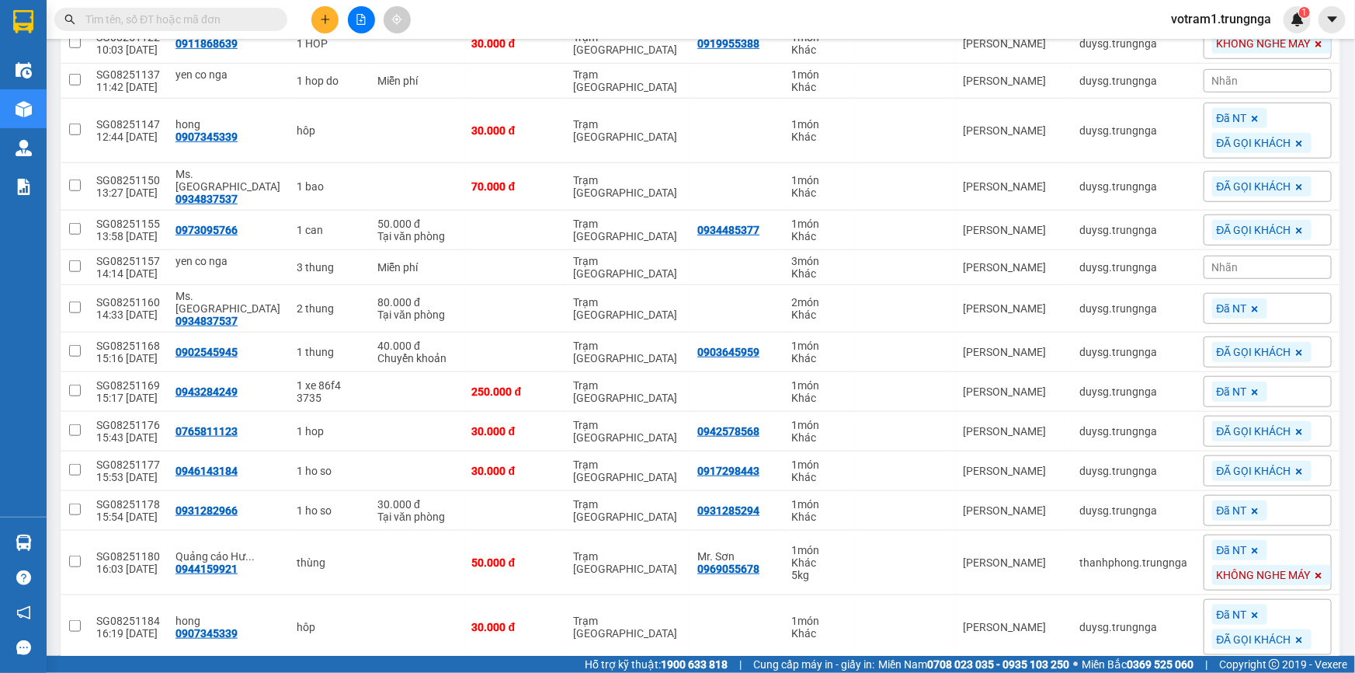
click at [1306, 495] on div "Đã NT" at bounding box center [1268, 510] width 128 height 31
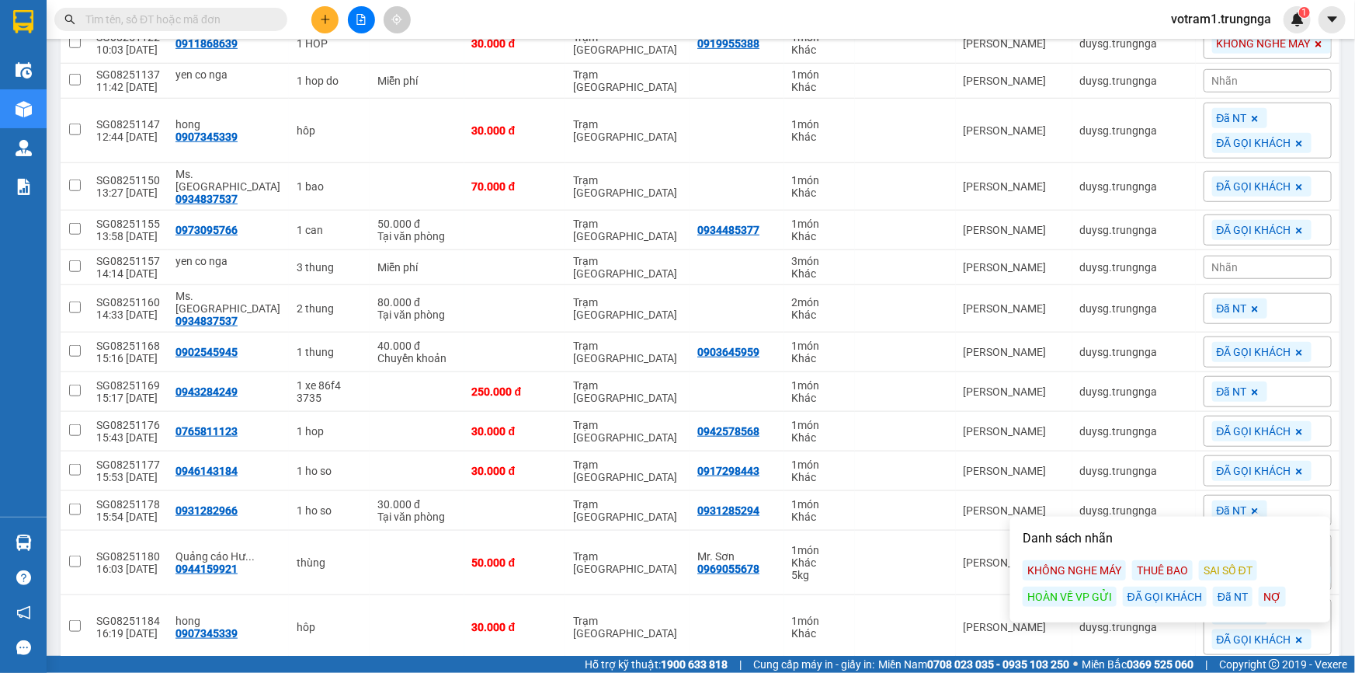
click at [1170, 590] on div "ĐÃ GỌI KHÁCH" at bounding box center [1165, 596] width 84 height 20
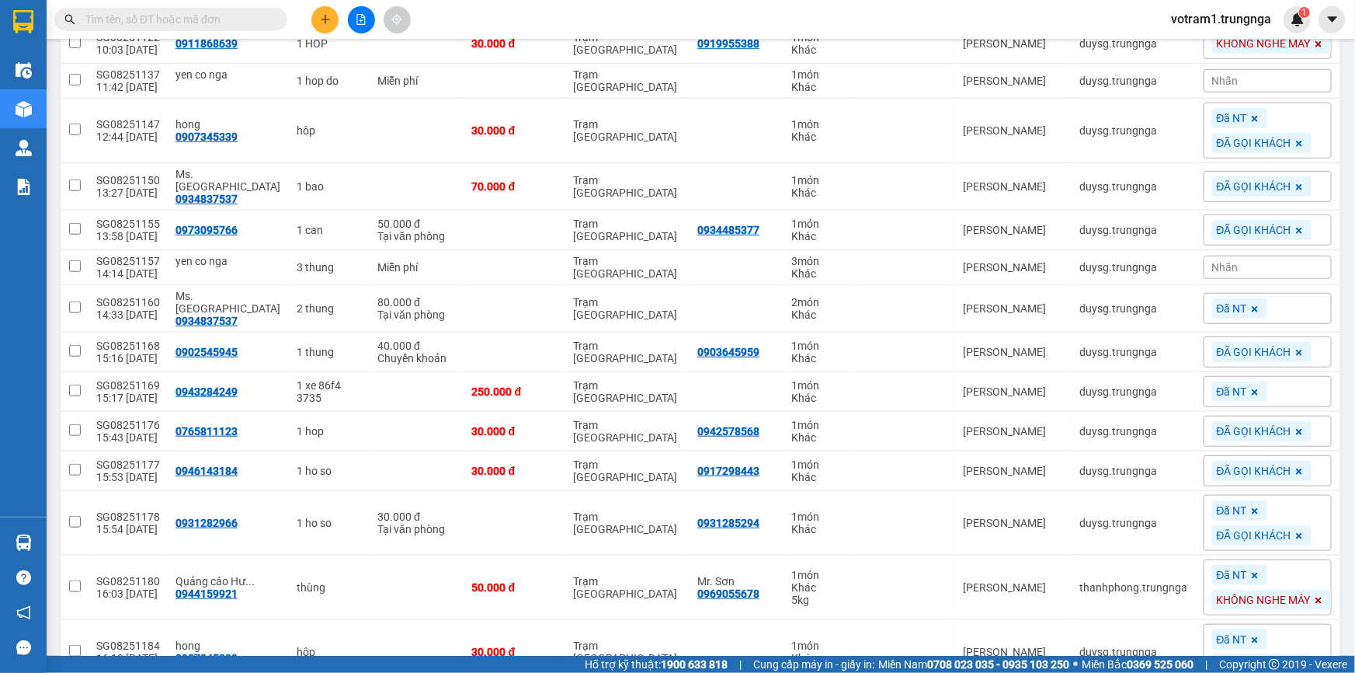
click at [1339, 492] on main "ver 1.8.138 Kho gửi Trên xe Kho nhận Kho công nợ Hàng đã giao Đơn hàng 27 đơn K…" at bounding box center [677, 327] width 1355 height 655
click at [1309, 455] on div "ĐÃ GỌI KHÁCH" at bounding box center [1268, 470] width 128 height 31
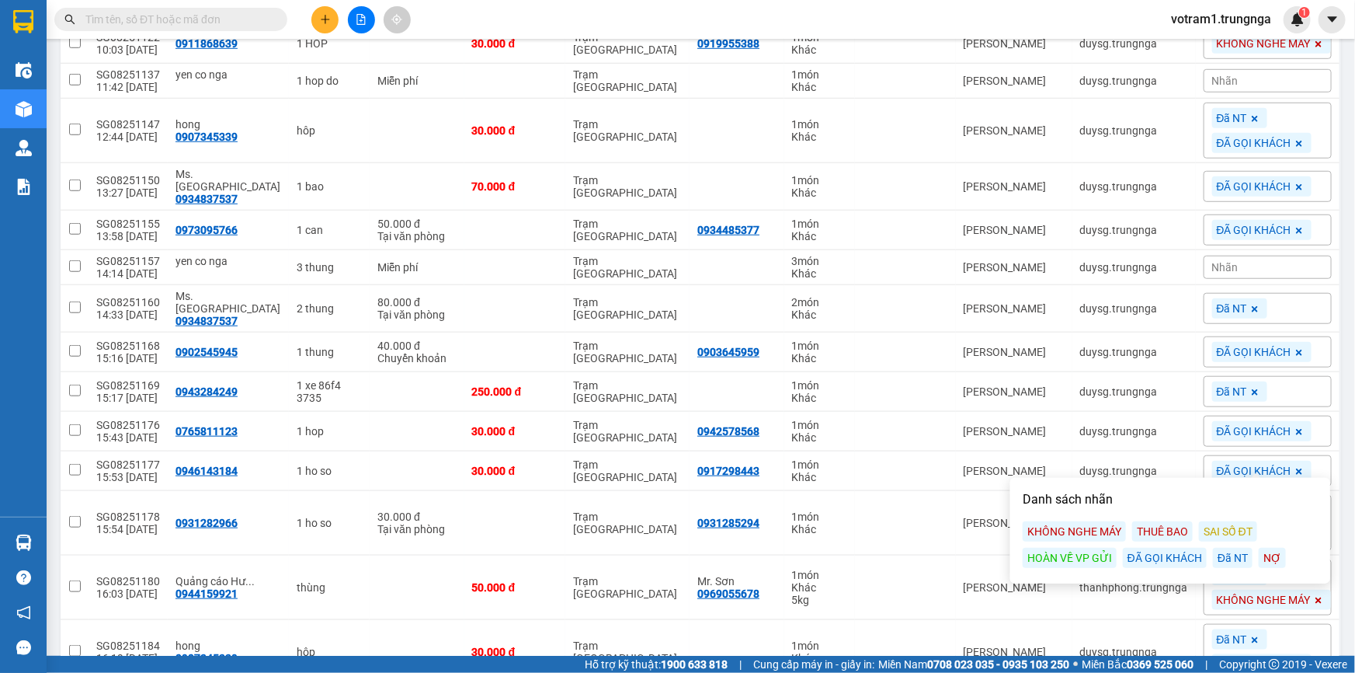
click at [1180, 554] on div "ĐÃ GỌI KHÁCH" at bounding box center [1165, 557] width 84 height 20
click at [1170, 558] on div "ĐÃ GỌI KHÁCH" at bounding box center [1165, 557] width 84 height 20
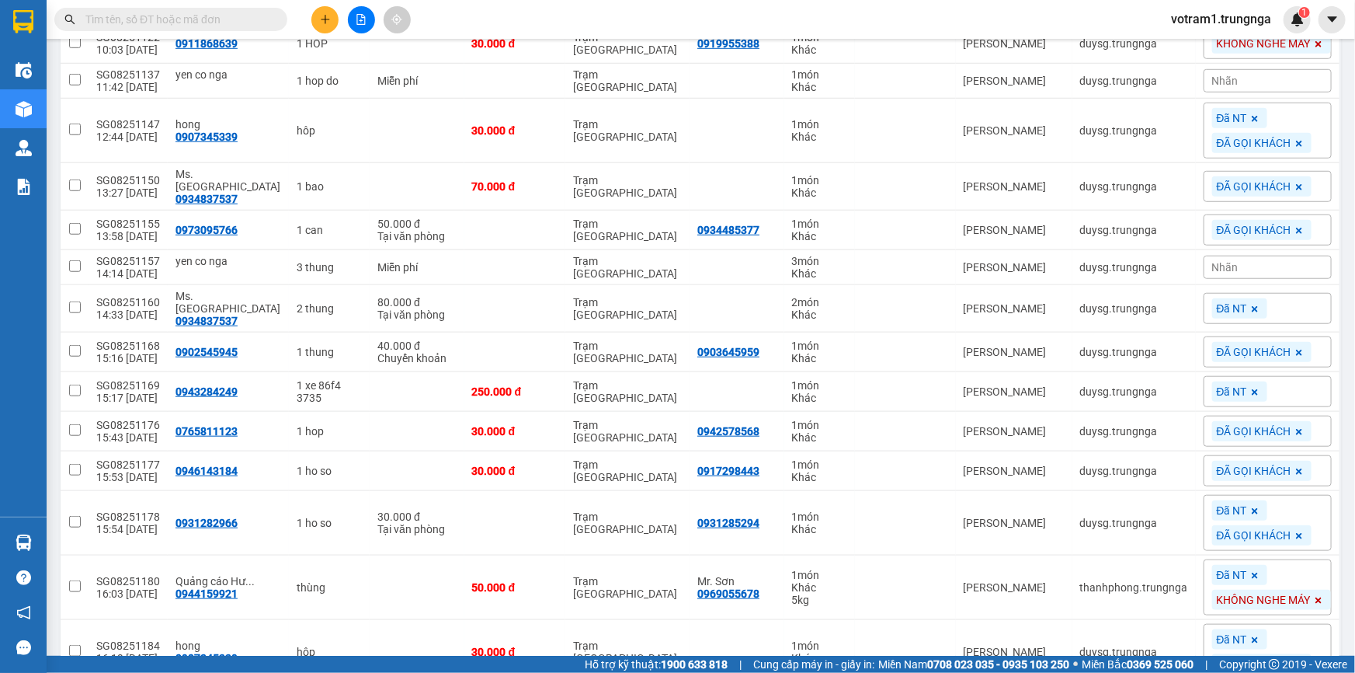
click at [1341, 439] on main "ver 1.8.138 Kho gửi Trên xe Kho nhận Kho công nợ Hàng đã giao Đơn hàng 27 đơn K…" at bounding box center [677, 327] width 1355 height 655
click at [1335, 372] on div "ver 1.8.138 Kho gửi Trên xe Kho nhận Kho công nợ Hàng đã giao Đơn hàng 27 đơn K…" at bounding box center [700, 283] width 1293 height 1530
click at [1288, 377] on div "Đã NT" at bounding box center [1268, 391] width 128 height 31
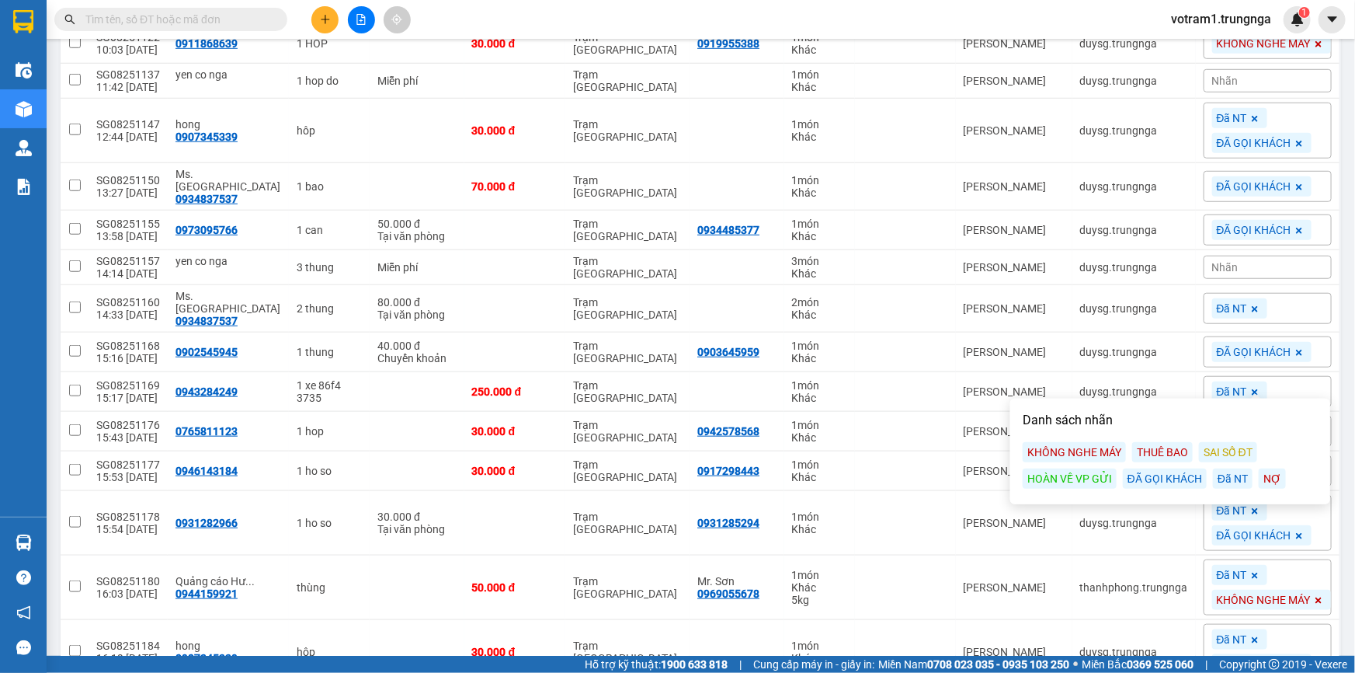
click at [1080, 454] on div "KHÔNG NGHE MÁY" at bounding box center [1074, 452] width 103 height 20
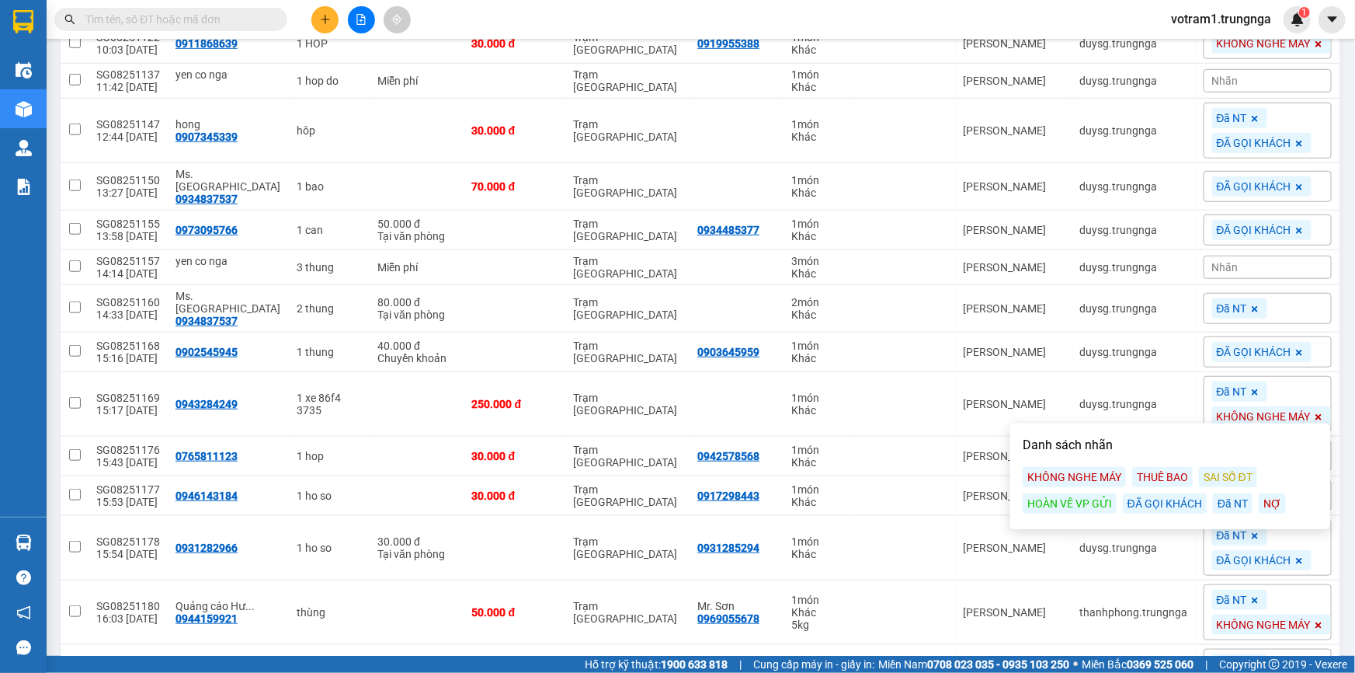
click at [1337, 318] on main "ver 1.8.138 Kho gửi Trên xe Kho nhận Kho công nợ Hàng đã giao Đơn hàng 27 đơn K…" at bounding box center [677, 327] width 1355 height 655
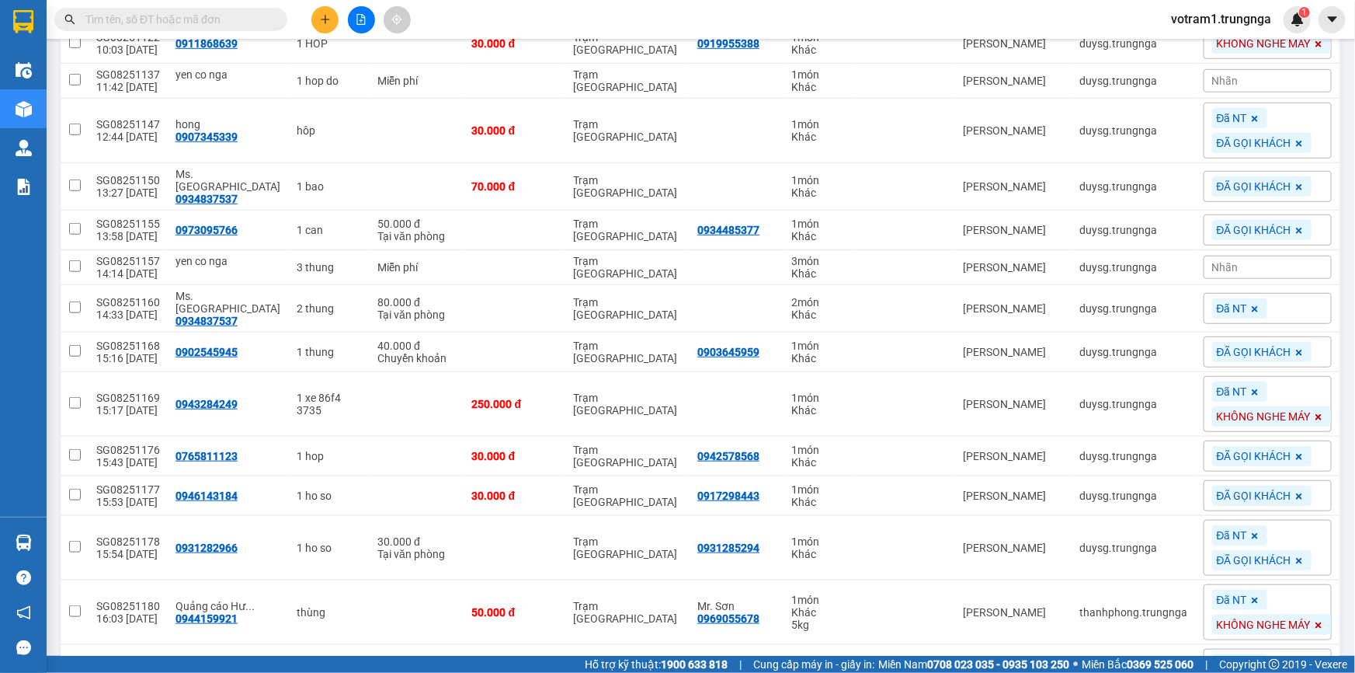
click at [159, 14] on input "text" at bounding box center [176, 19] width 183 height 17
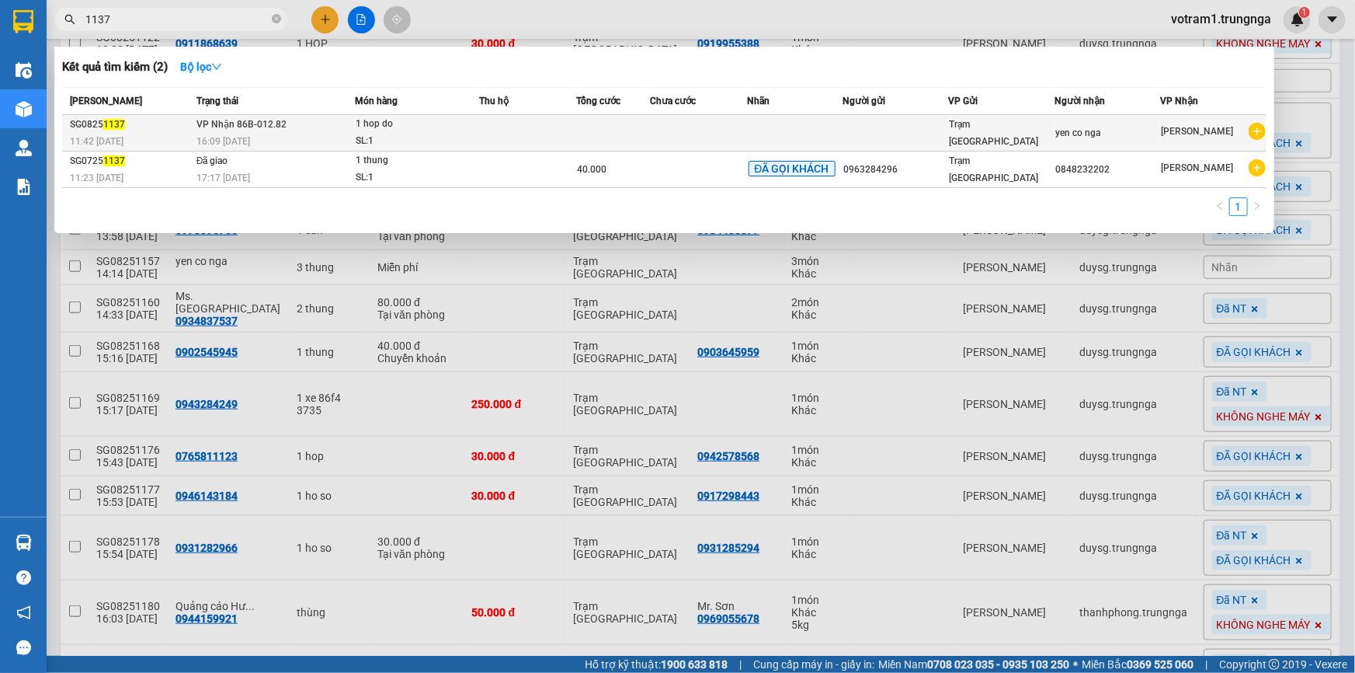
type input "1137"
click at [350, 127] on td "VP Nhận 86B-012.82 16:09 - 13/08" at bounding box center [274, 133] width 163 height 36
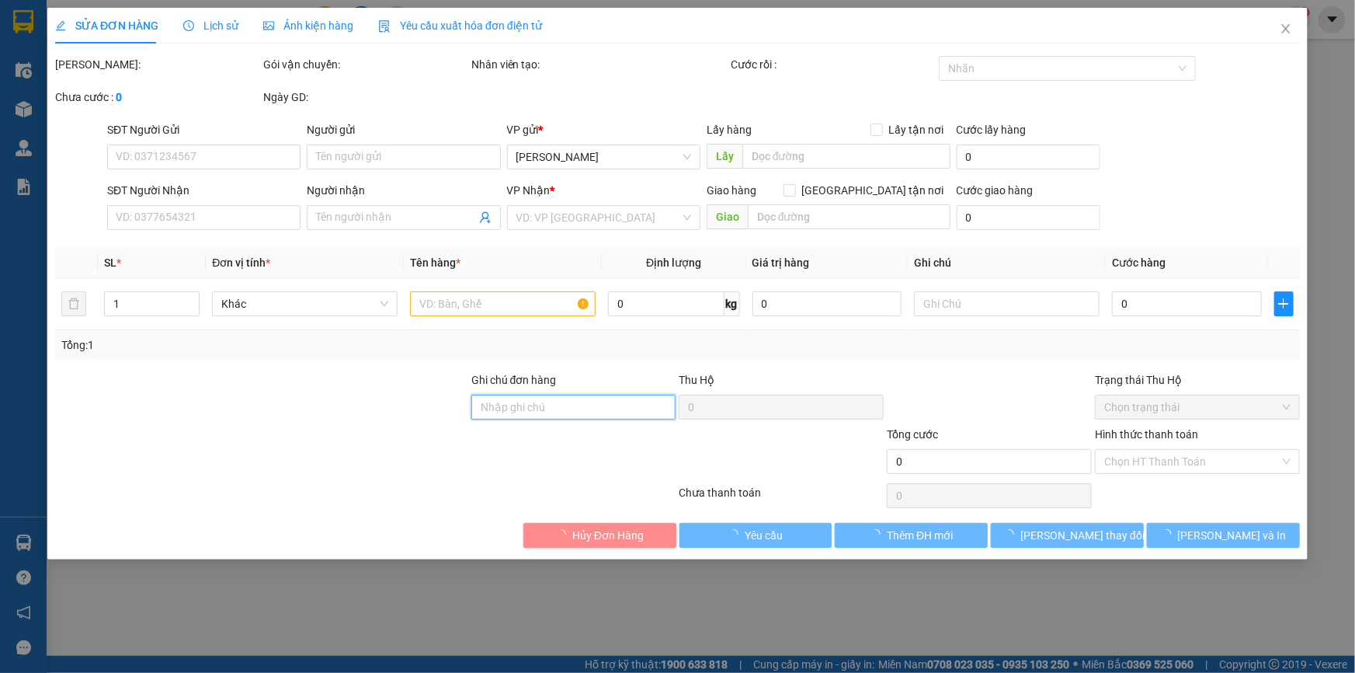
click at [585, 407] on input "Ghi chú đơn hàng" at bounding box center [573, 407] width 205 height 25
type input "yen co nga"
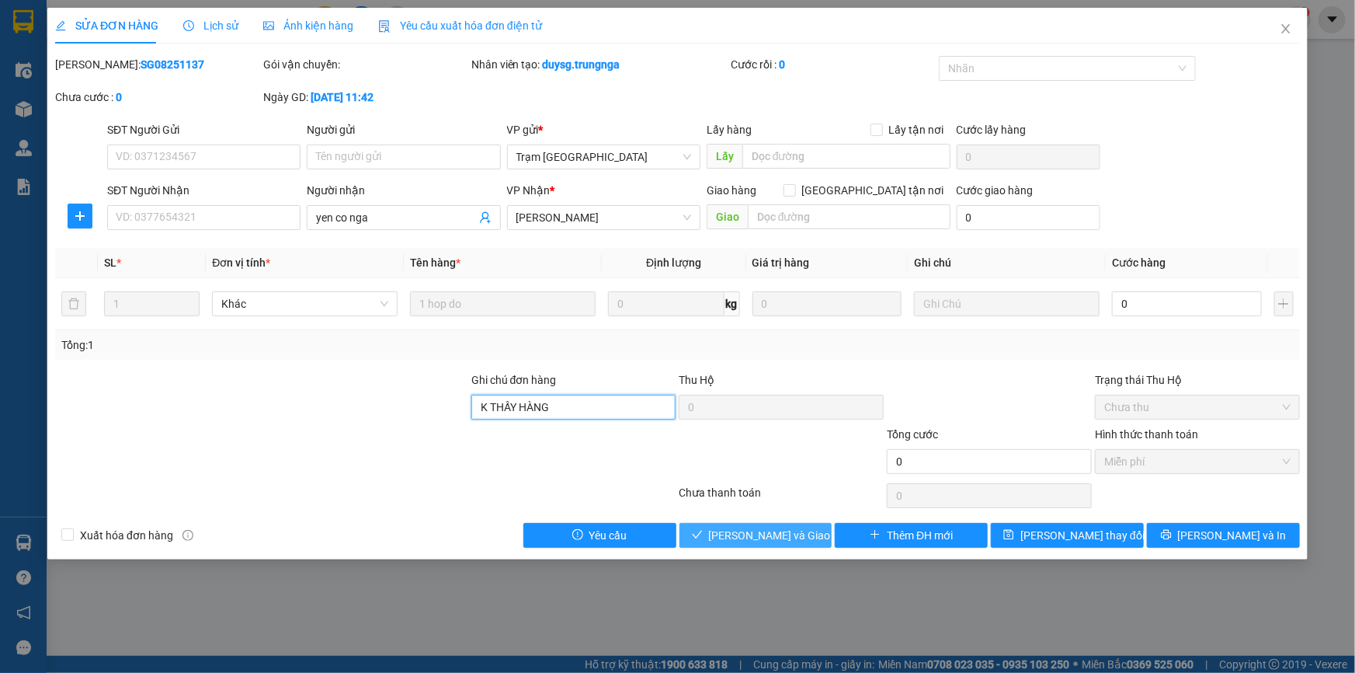
type input "K THẤY HÀNG"
click at [743, 532] on span "Lưu và Giao hàng" at bounding box center [783, 535] width 149 height 17
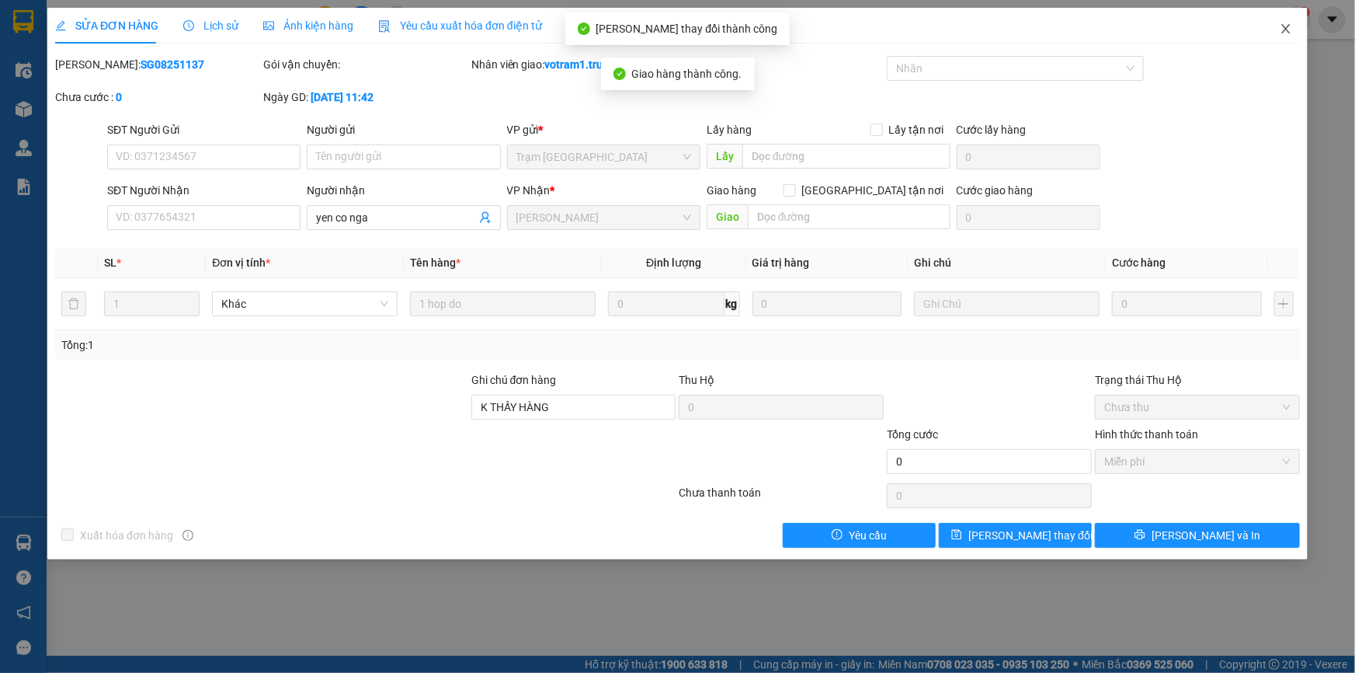
click at [1295, 28] on span "Close" at bounding box center [1285, 29] width 43 height 43
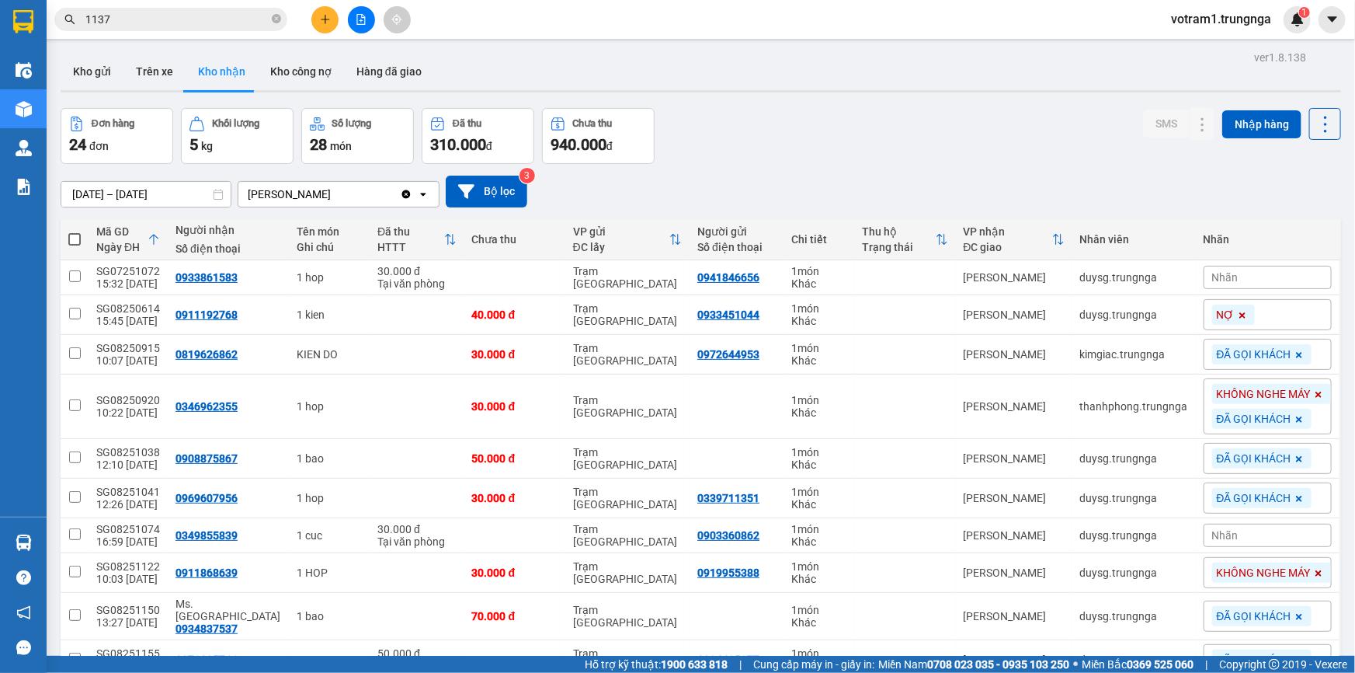
click at [883, 152] on div "Đơn hàng 24 đơn Khối lượng 5 kg Số lượng 28 món Đã thu 310.000 đ Chưa thu 940.0…" at bounding box center [701, 136] width 1281 height 56
click at [250, 13] on input "1137" at bounding box center [176, 19] width 183 height 17
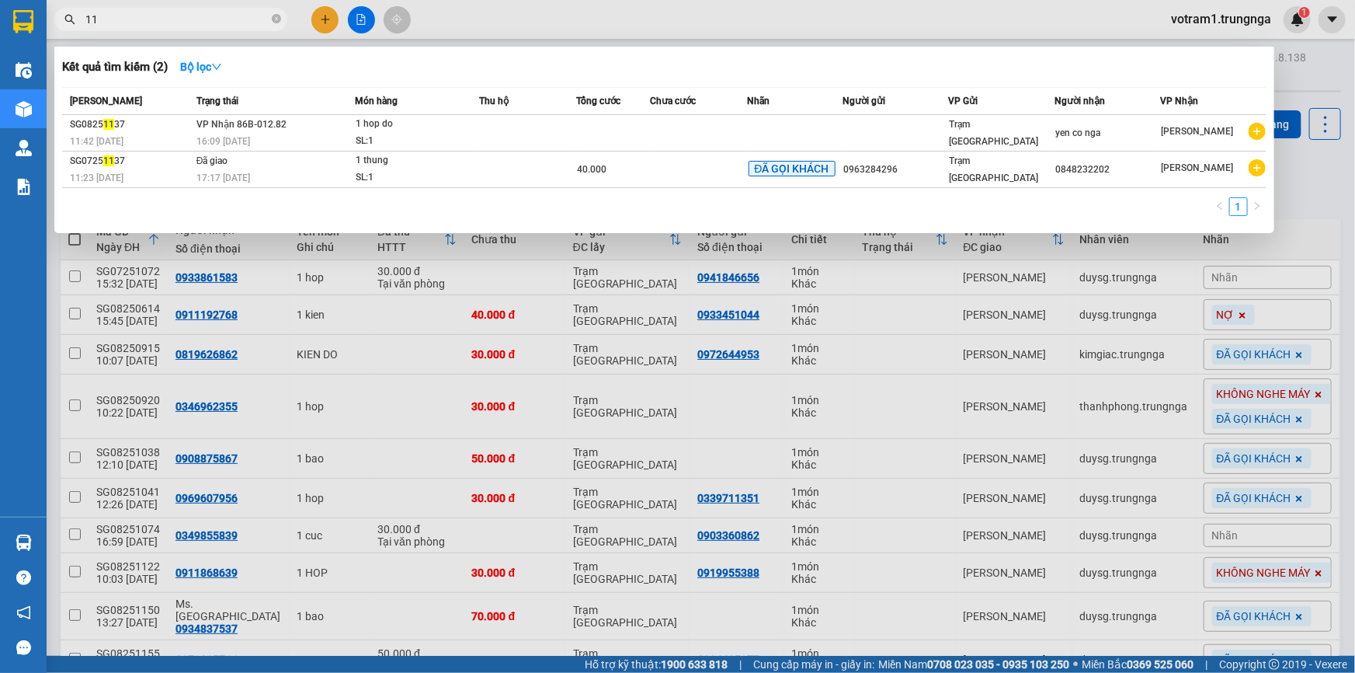
type input "1"
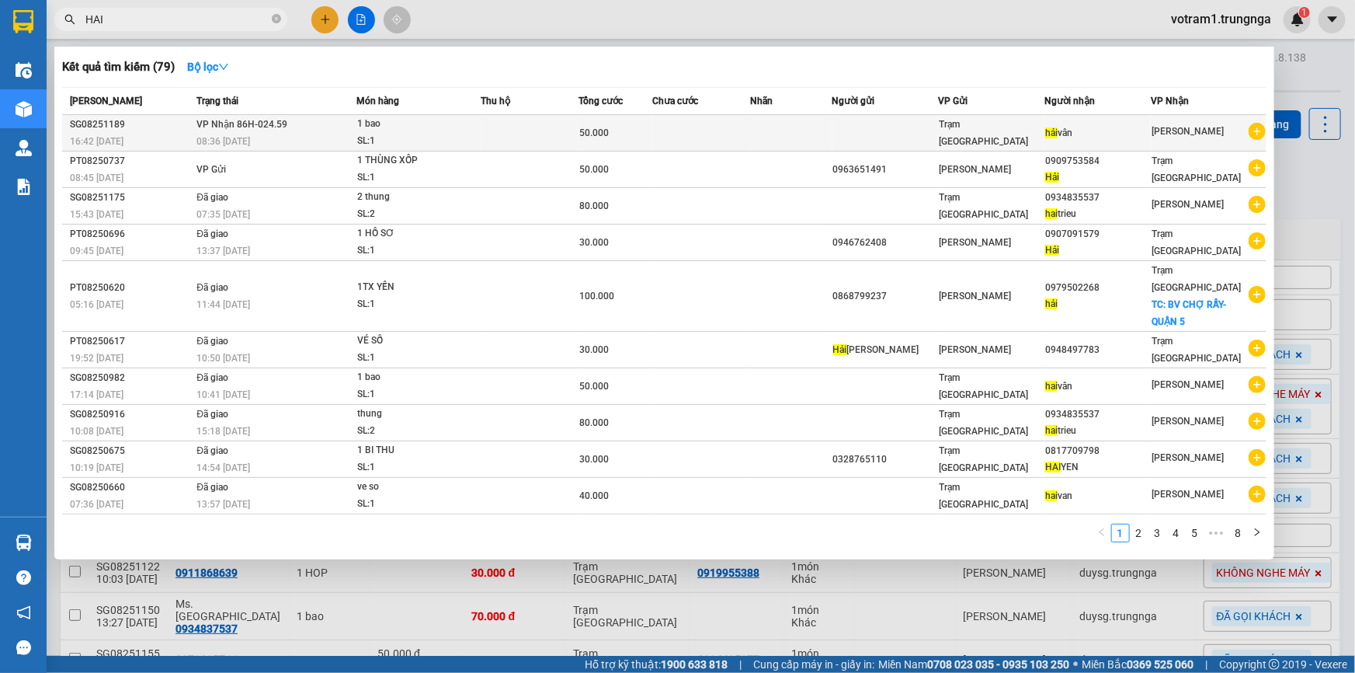
type input "HAI"
click at [311, 138] on div "08:36 - 14/08" at bounding box center [275, 141] width 159 height 17
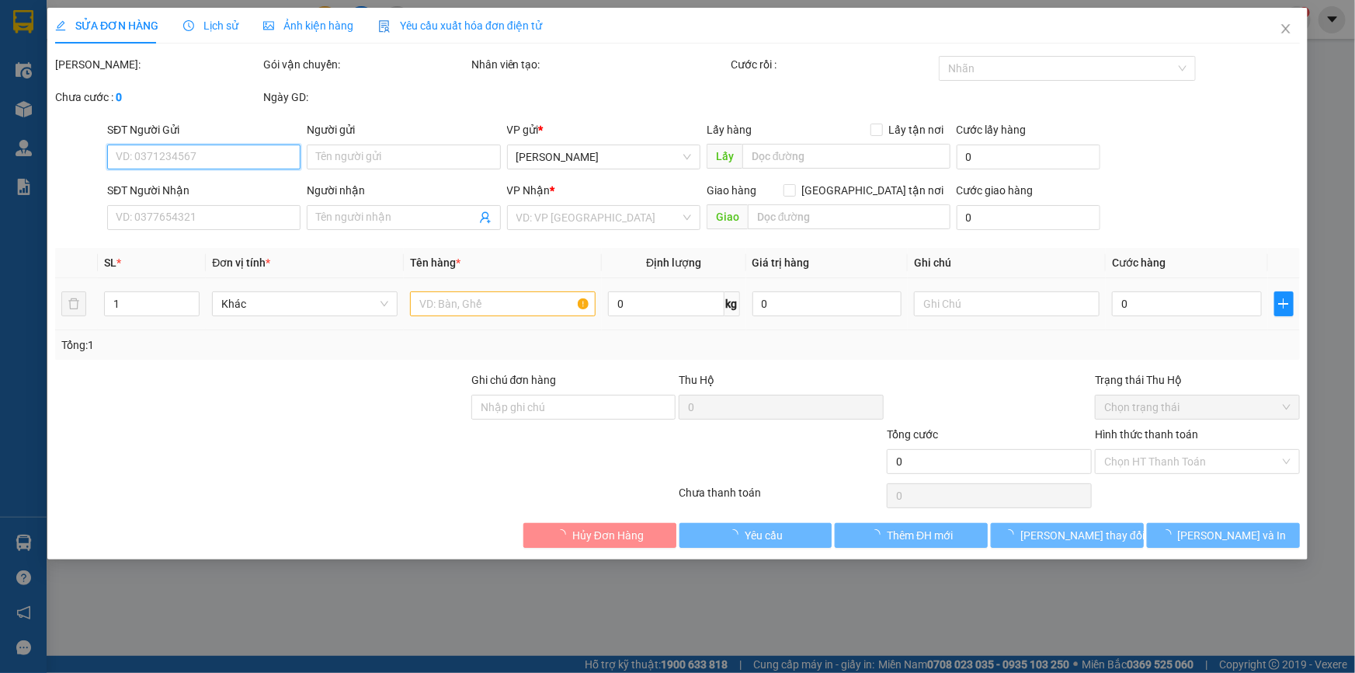
type input "hải vân"
type input "50.000"
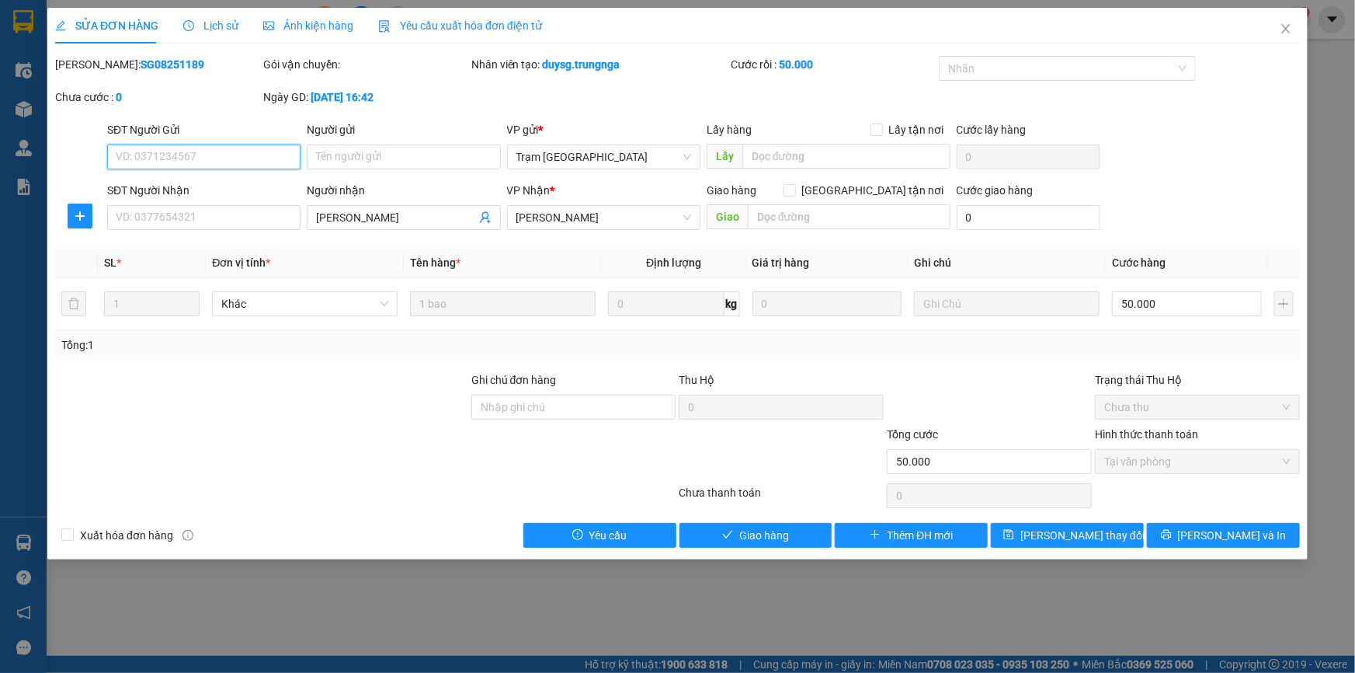
click at [1201, 466] on span "Tại văn phòng" at bounding box center [1197, 461] width 186 height 23
click at [798, 527] on button "Giao hàng" at bounding box center [756, 535] width 153 height 25
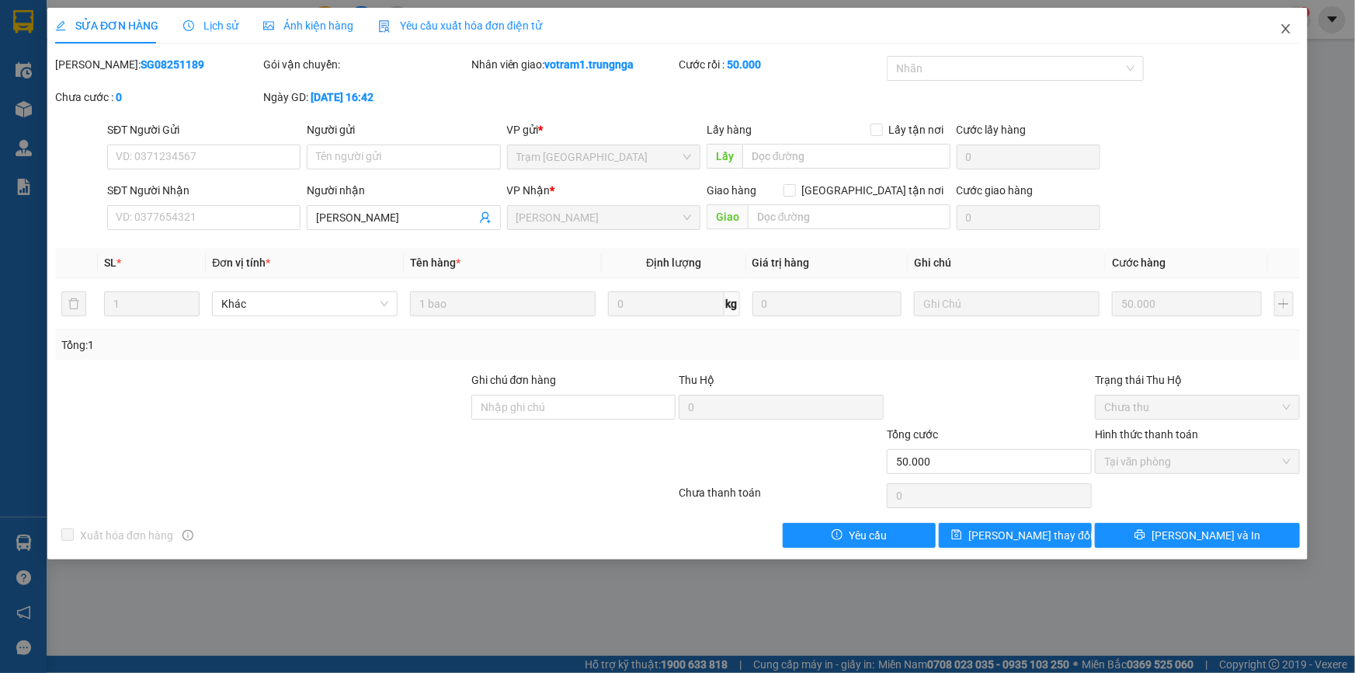
click at [1289, 35] on icon "close" at bounding box center [1286, 29] width 12 height 12
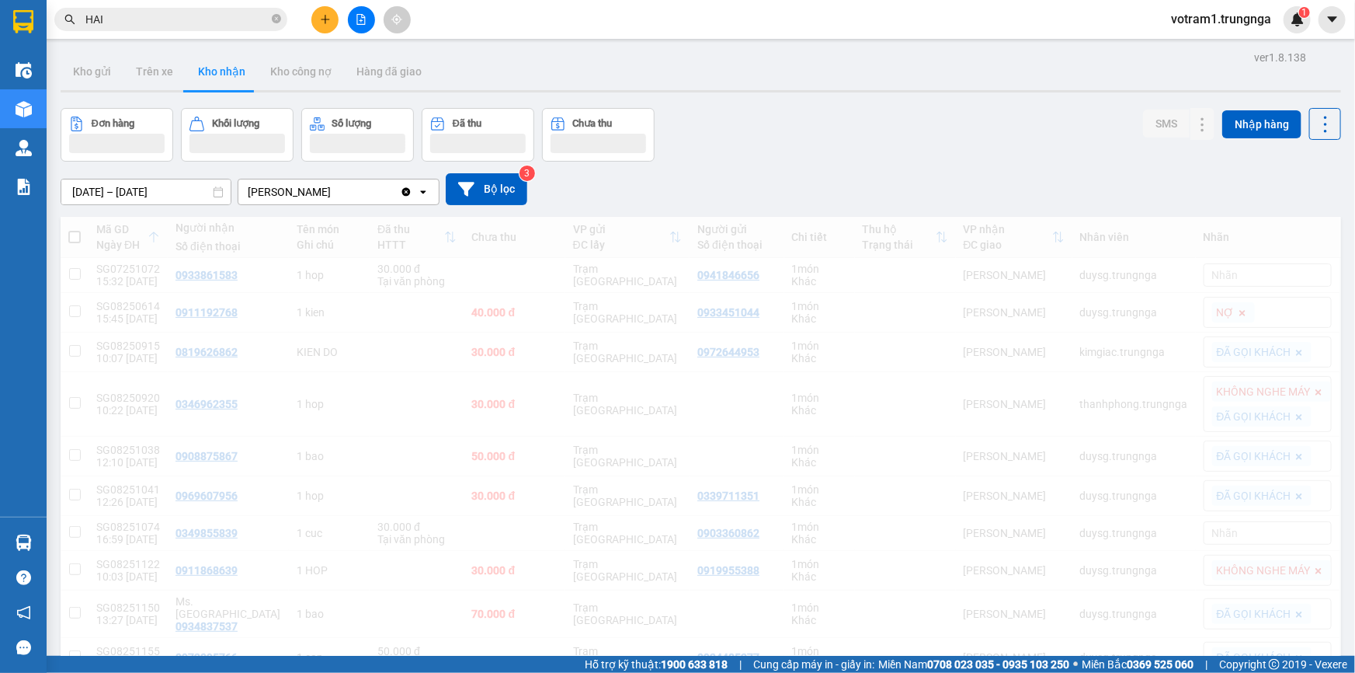
click at [904, 90] on div at bounding box center [701, 91] width 1281 height 2
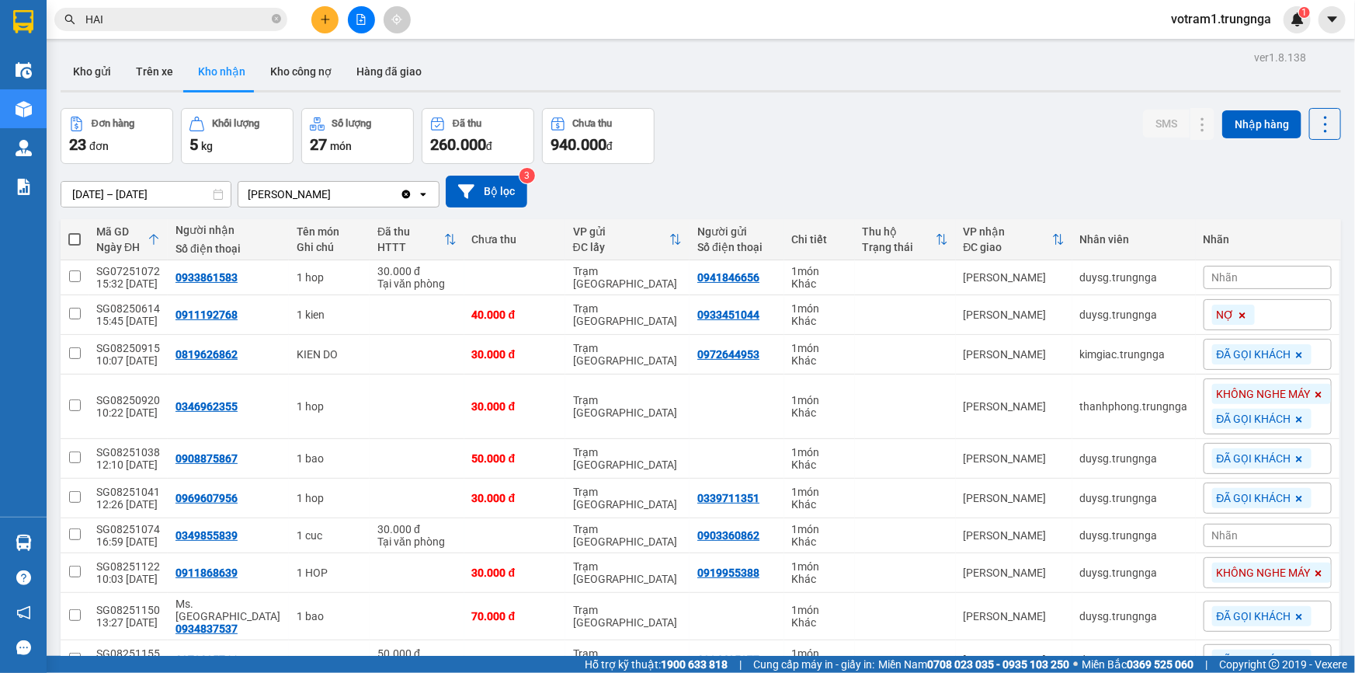
click at [736, 162] on div "Đơn hàng 23 đơn Khối lượng 5 kg Số lượng 27 món Đã thu 260.000 đ Chưa thu 940.0…" at bounding box center [701, 136] width 1281 height 56
click at [855, 169] on div "24/07/2025 – 14/08/2025 Press the down arrow key to interact with the calendar …" at bounding box center [701, 191] width 1281 height 55
click at [824, 172] on div "24/07/2025 – 14/08/2025 Press the down arrow key to interact with the calendar …" at bounding box center [701, 191] width 1281 height 55
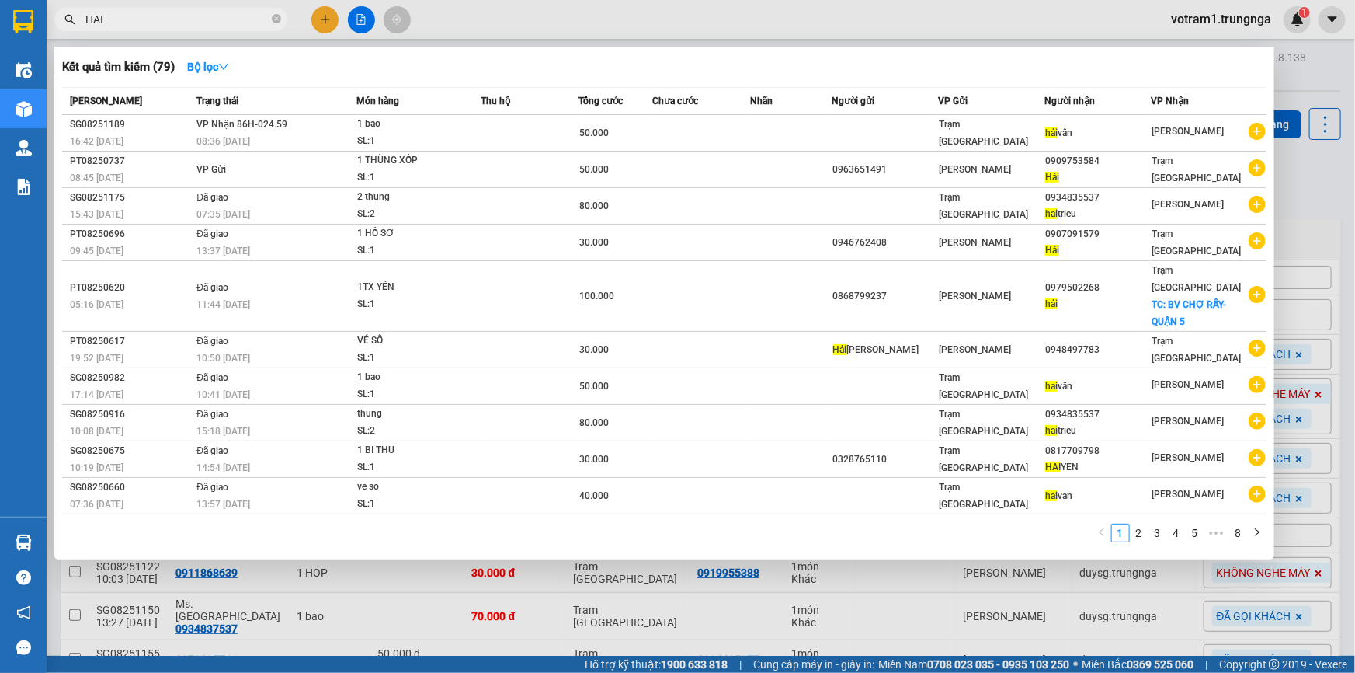
click at [167, 21] on input "HAI" at bounding box center [176, 19] width 183 height 17
type input "H"
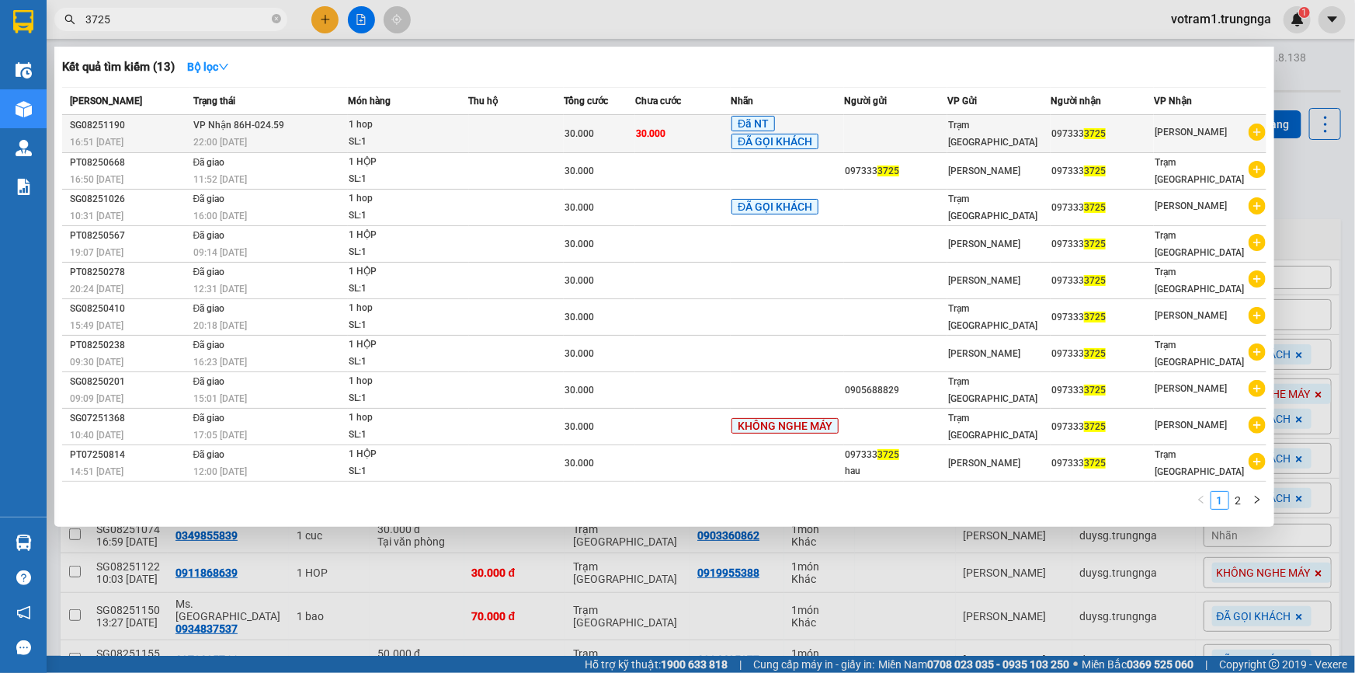
type input "3725"
click at [1101, 134] on span "3725" at bounding box center [1095, 133] width 22 height 11
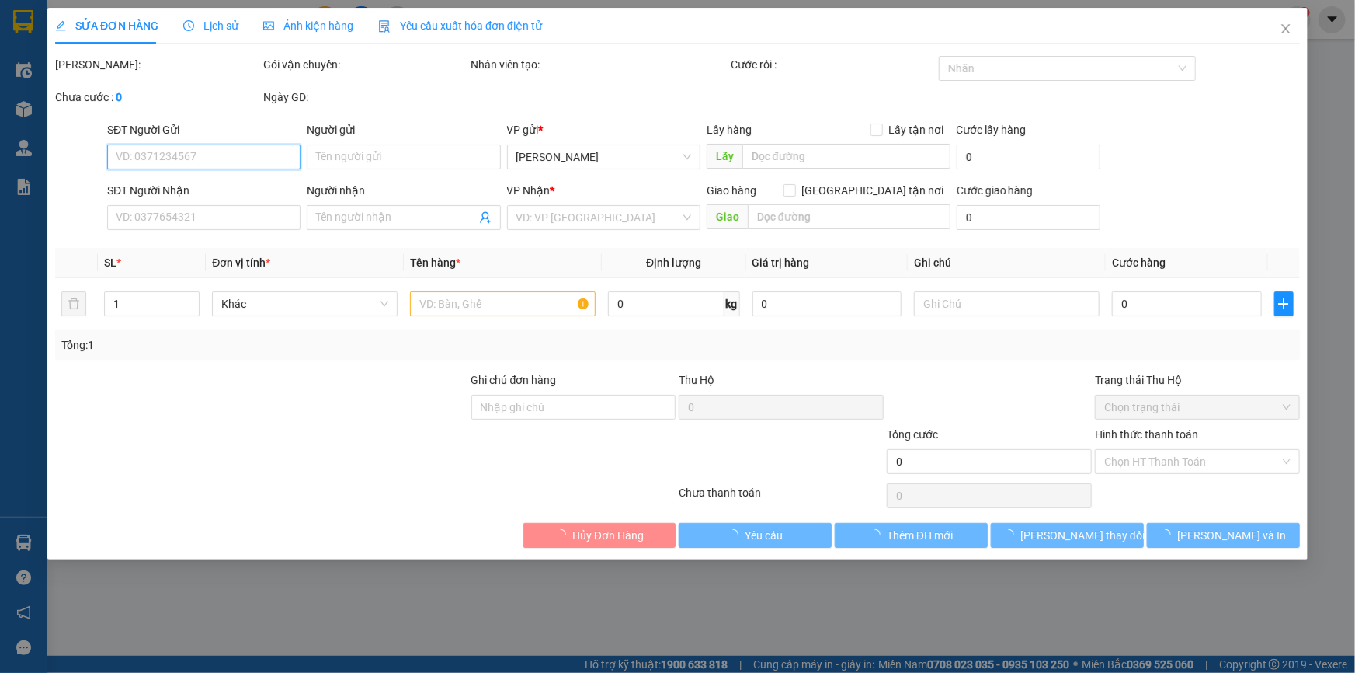
type input "0973333725"
type input "30.000"
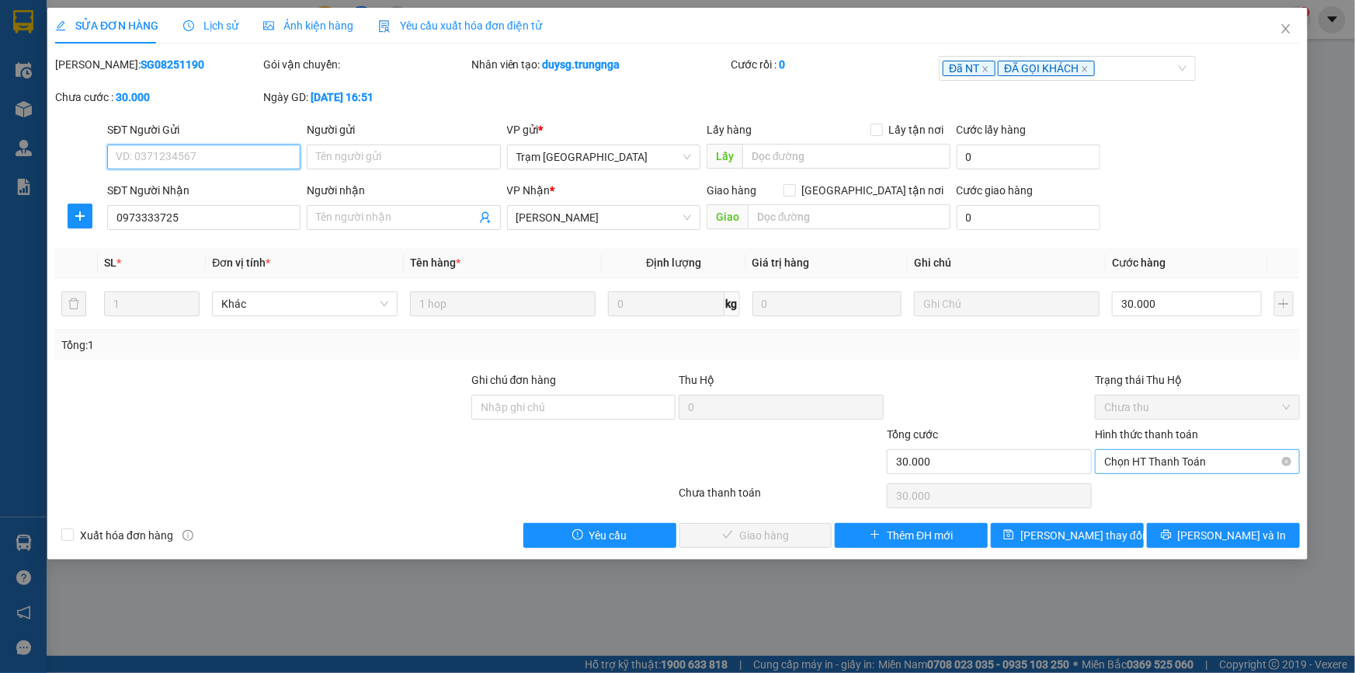
click at [1197, 461] on span "Chọn HT Thanh Toán" at bounding box center [1197, 461] width 186 height 23
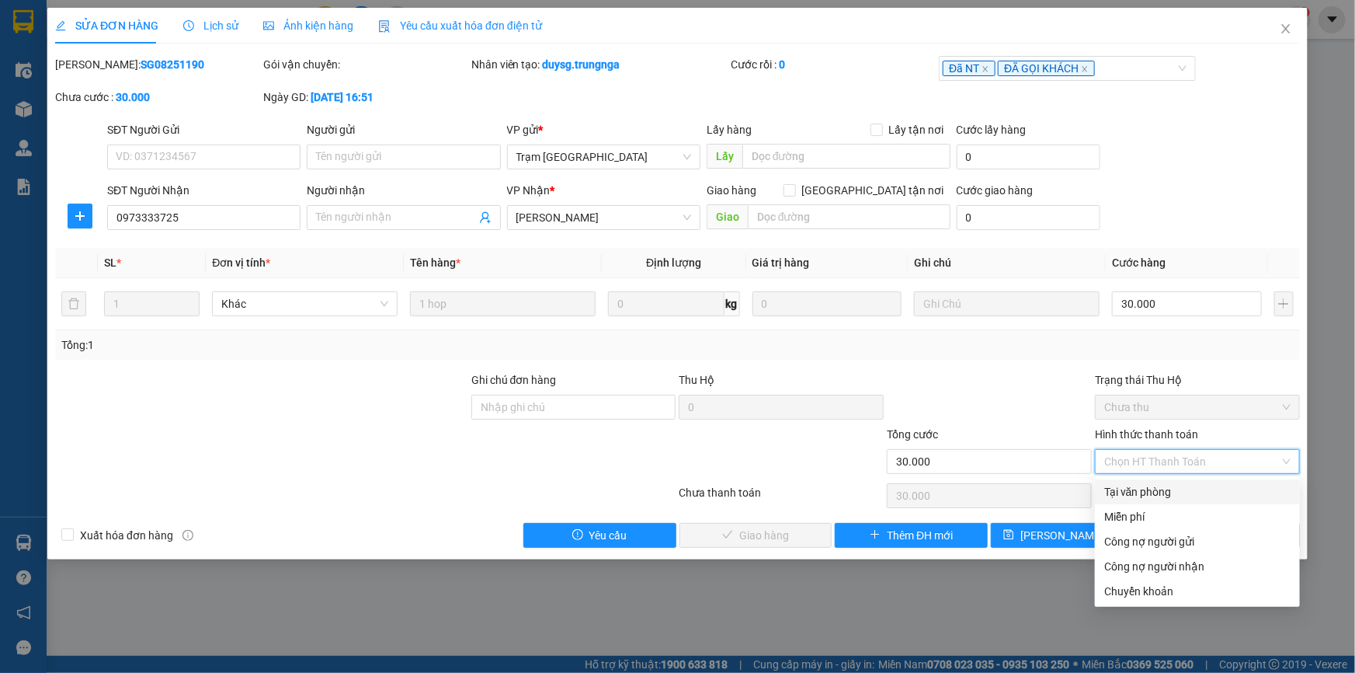
click at [1145, 492] on div "Tại văn phòng" at bounding box center [1197, 491] width 186 height 17
type input "0"
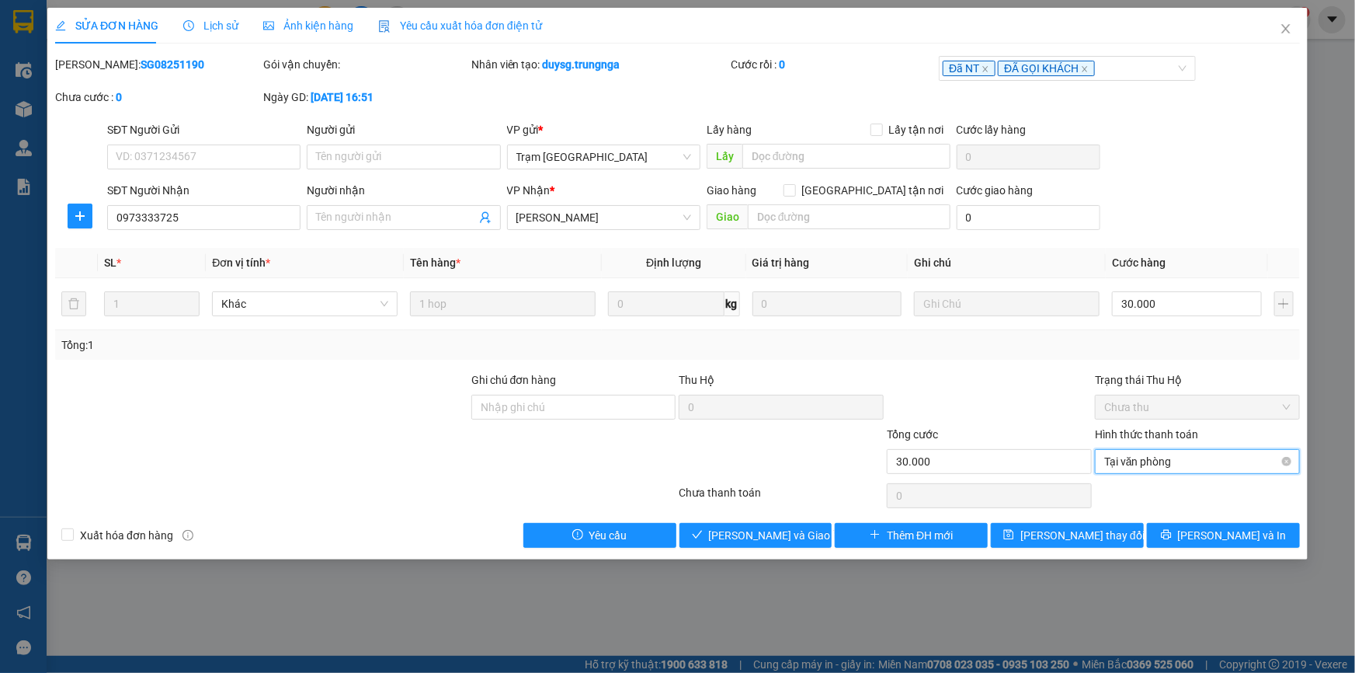
click at [1164, 460] on span "Tại văn phòng" at bounding box center [1197, 461] width 186 height 23
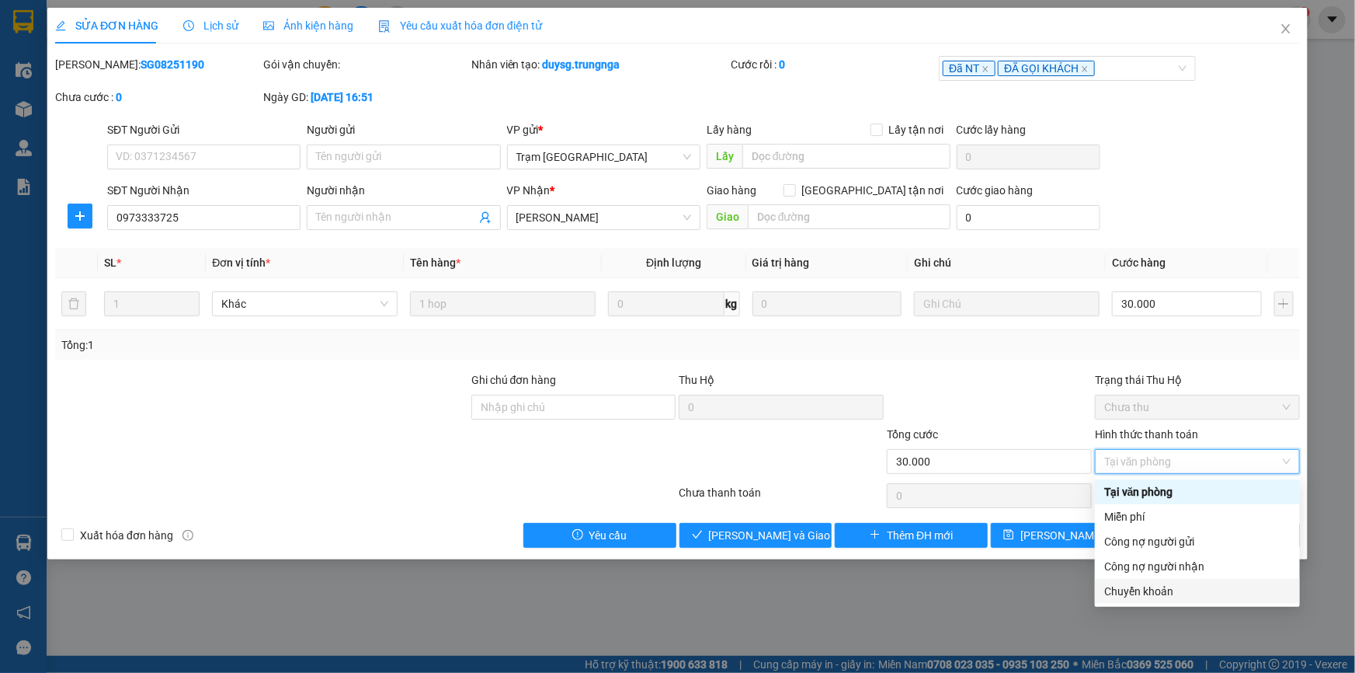
click at [1148, 591] on div "Chuyển khoản" at bounding box center [1197, 590] width 186 height 17
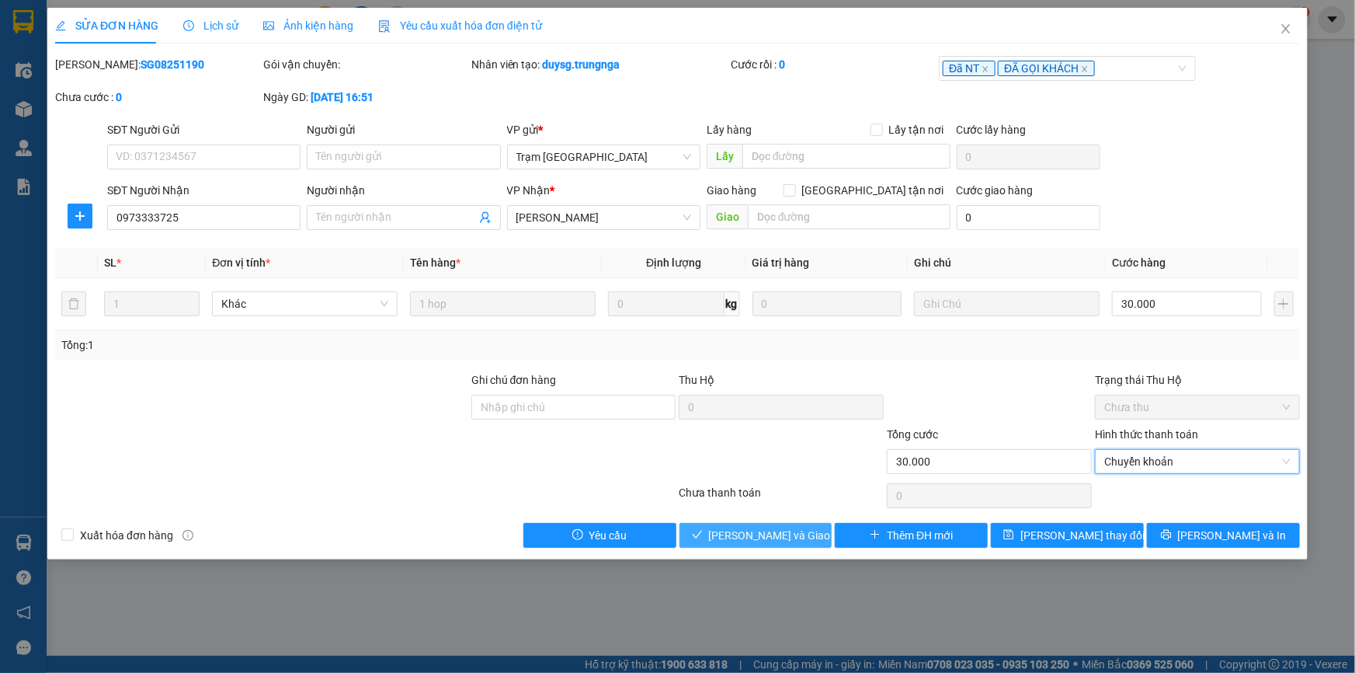
click at [746, 532] on span "Lưu và Giao hàng" at bounding box center [783, 535] width 149 height 17
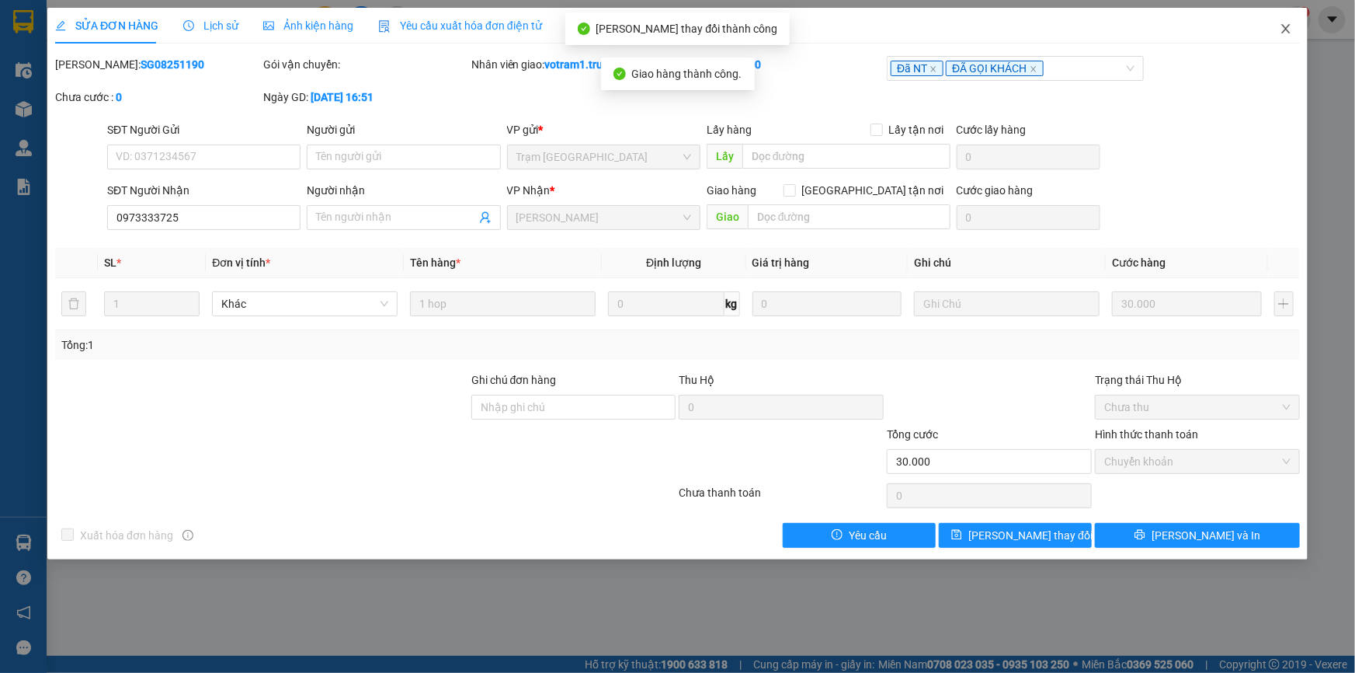
click at [1289, 28] on icon "close" at bounding box center [1286, 29] width 12 height 12
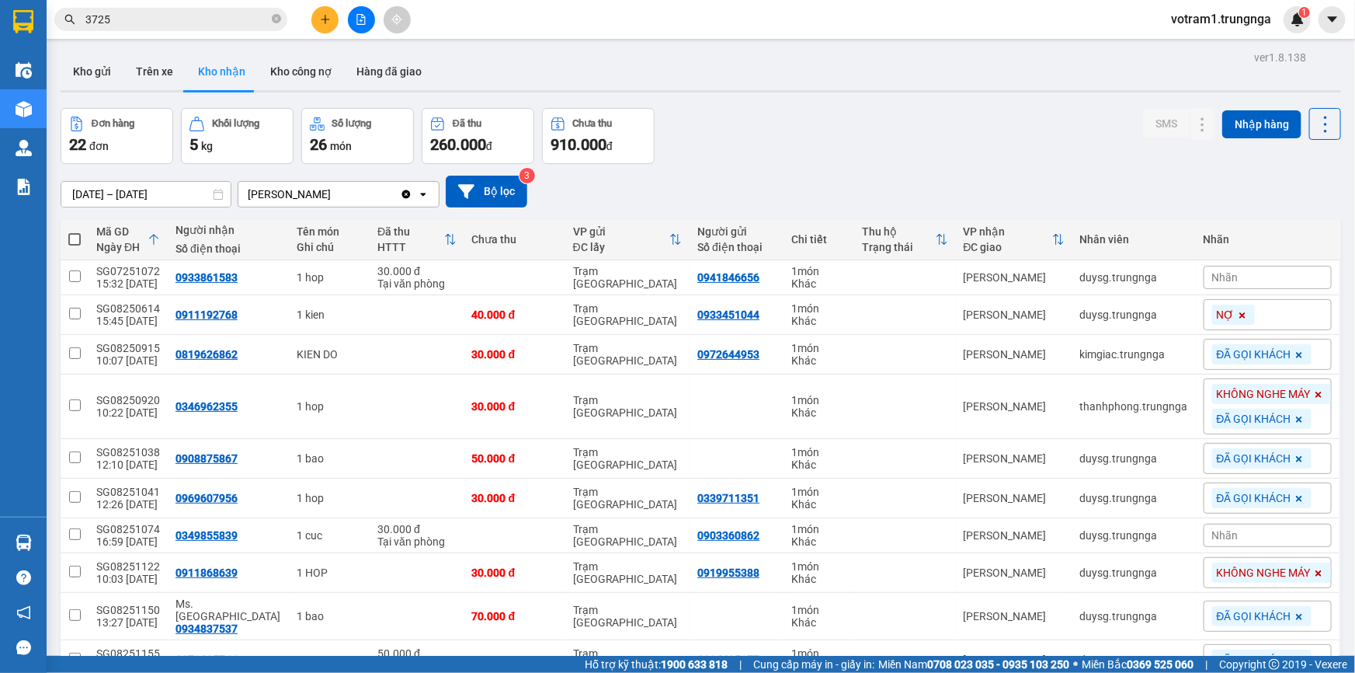
click at [1072, 147] on div "Đơn hàng 22 đơn Khối lượng 5 kg Số lượng 26 món Đã thu 260.000 đ Chưa thu 910.0…" at bounding box center [701, 136] width 1281 height 56
click at [861, 85] on div "Kho gửi Trên xe Kho nhận Kho công nợ Hàng đã giao" at bounding box center [701, 73] width 1281 height 41
click at [225, 16] on input "3725" at bounding box center [176, 19] width 183 height 17
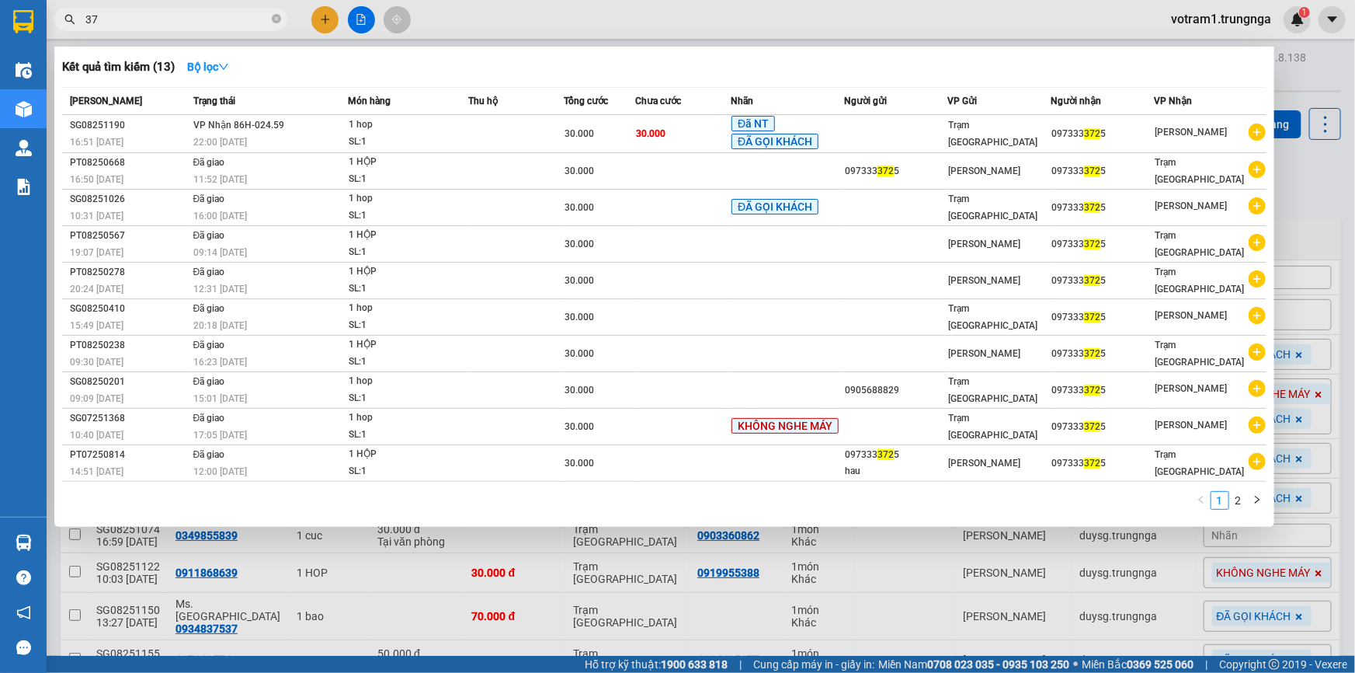
type input "3"
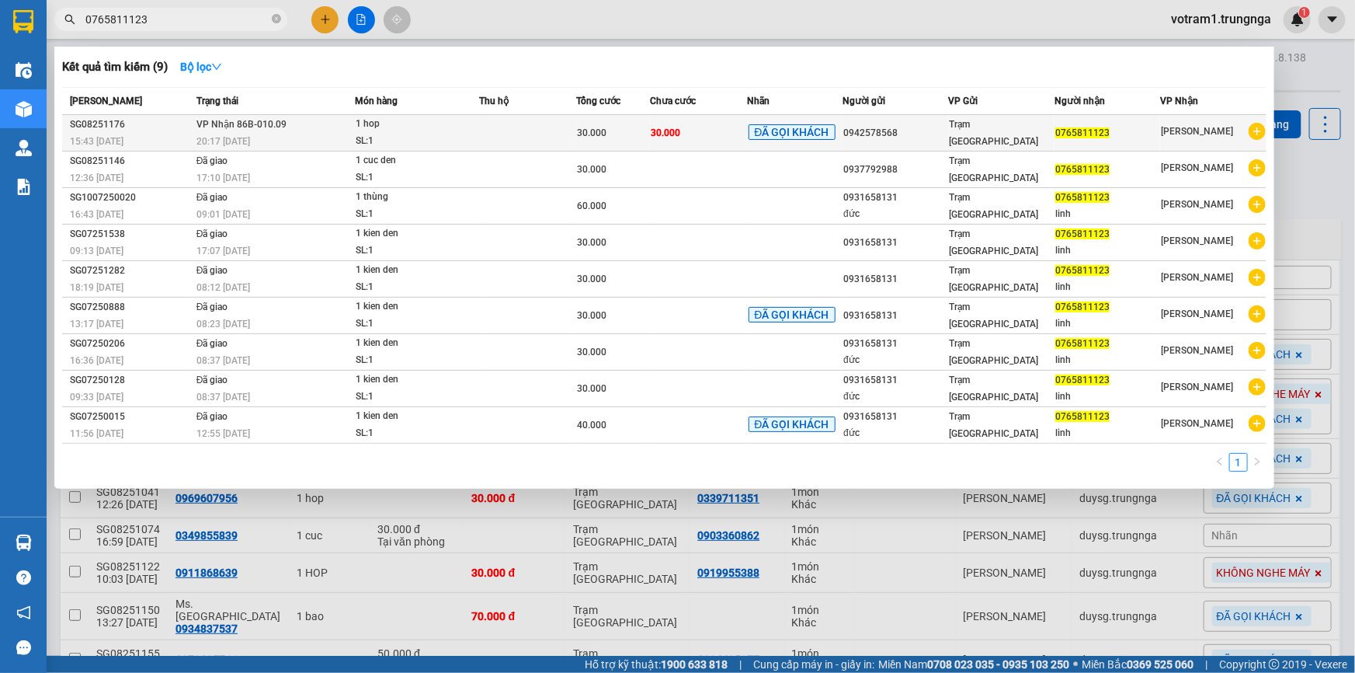
type input "0765811123"
click at [978, 138] on span "Trạm Sài Gòn" at bounding box center [994, 133] width 89 height 28
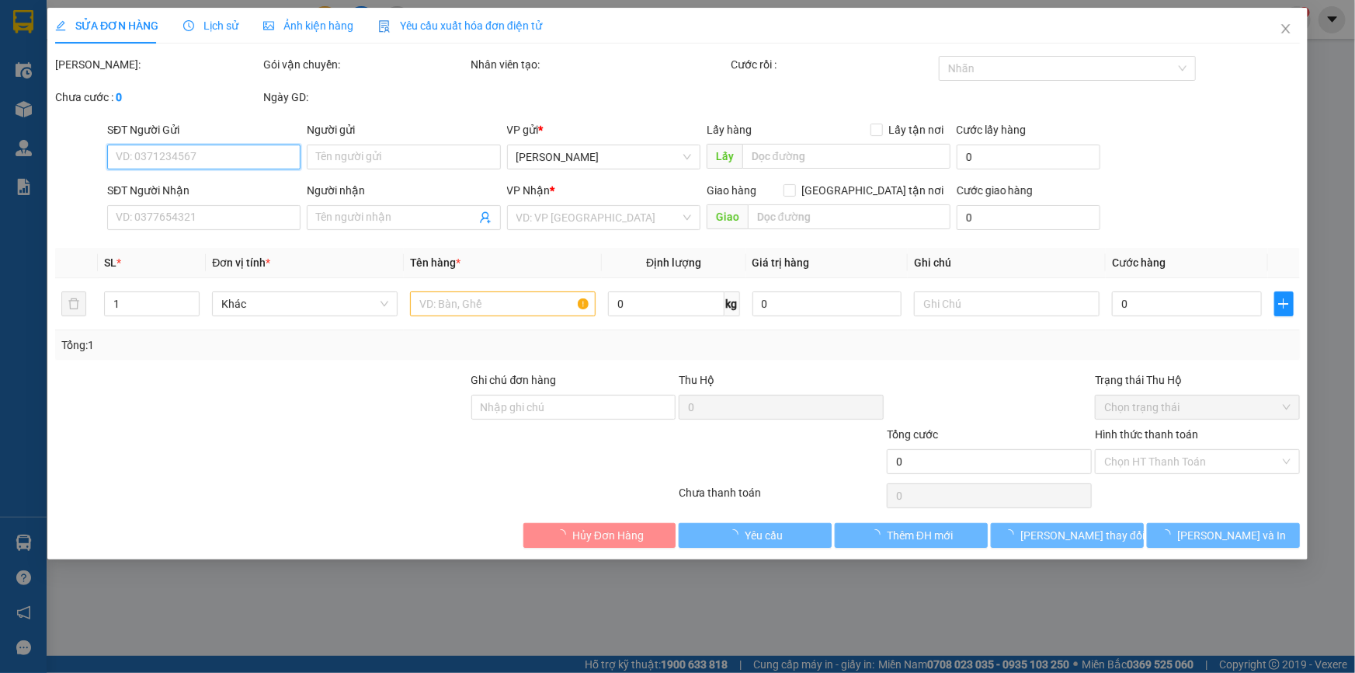
type input "0942578568"
type input "0765811123"
type input "30.000"
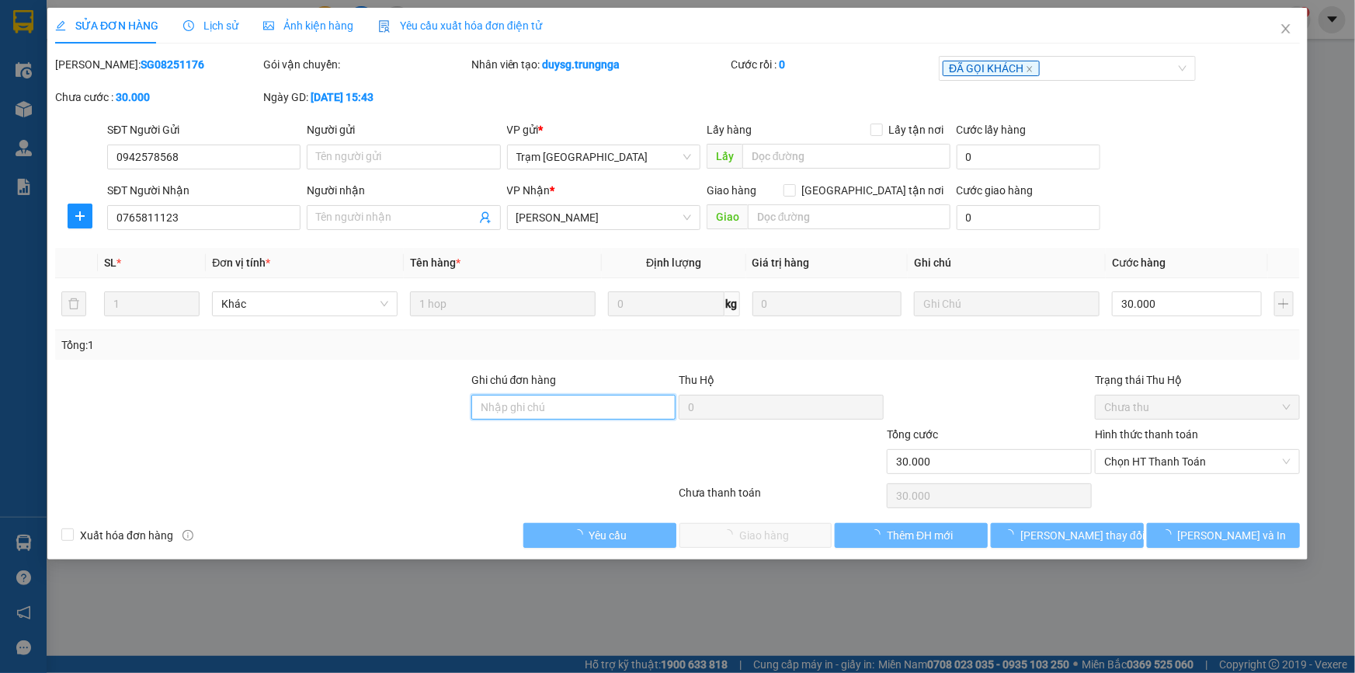
click at [645, 404] on input "Ghi chú đơn hàng" at bounding box center [573, 407] width 205 height 25
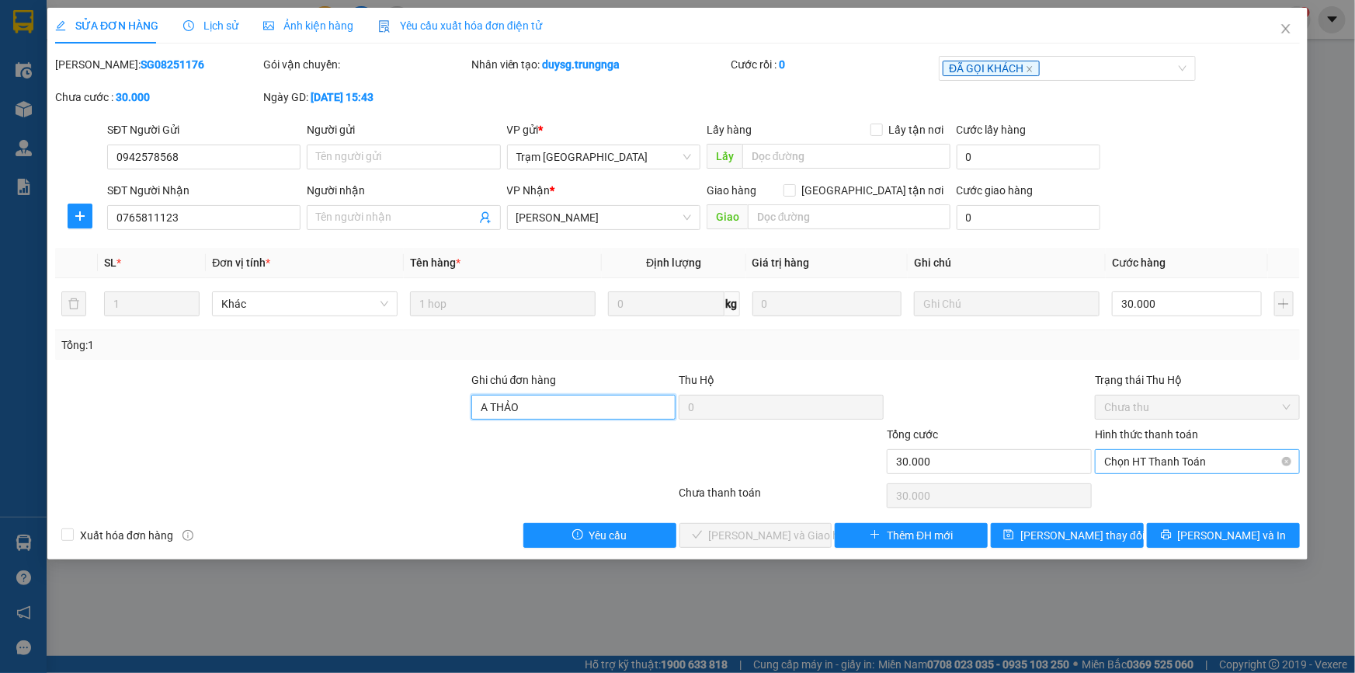
click at [1126, 459] on span "Chọn HT Thanh Toán" at bounding box center [1197, 461] width 186 height 23
type input "A THẢO"
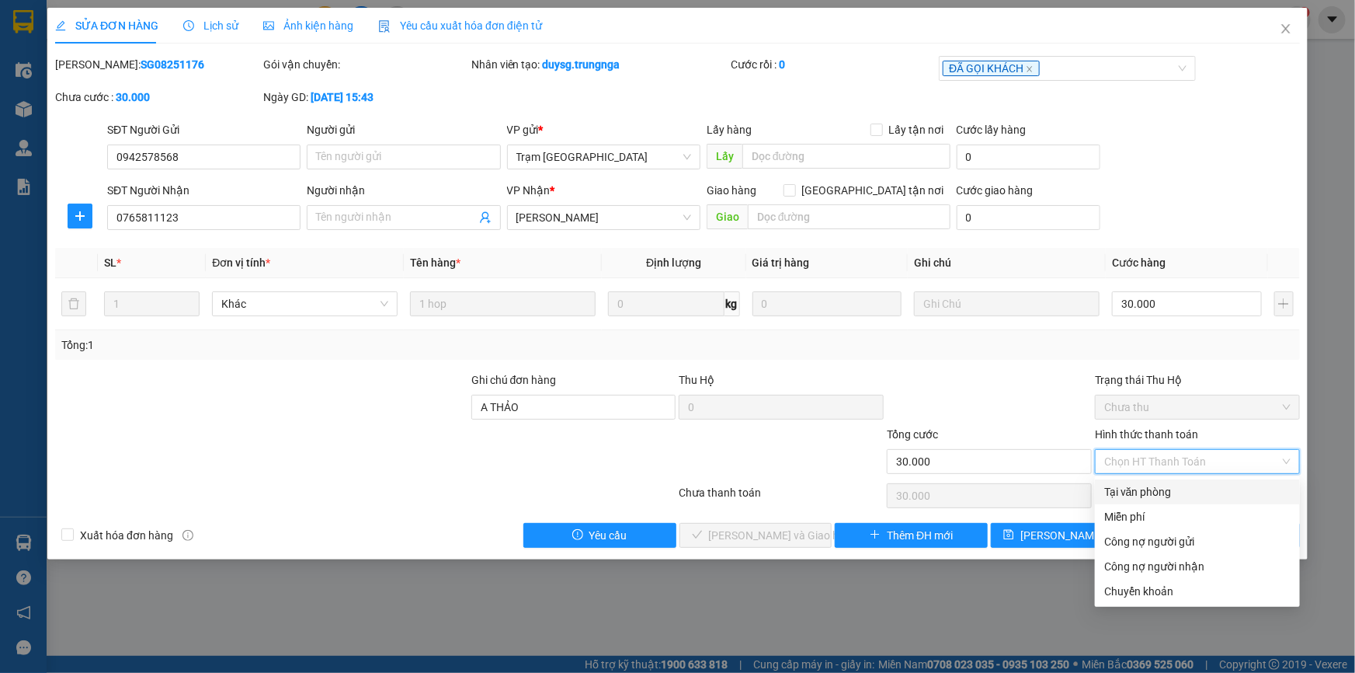
click at [1126, 493] on div "Tại văn phòng" at bounding box center [1197, 491] width 186 height 17
type input "0"
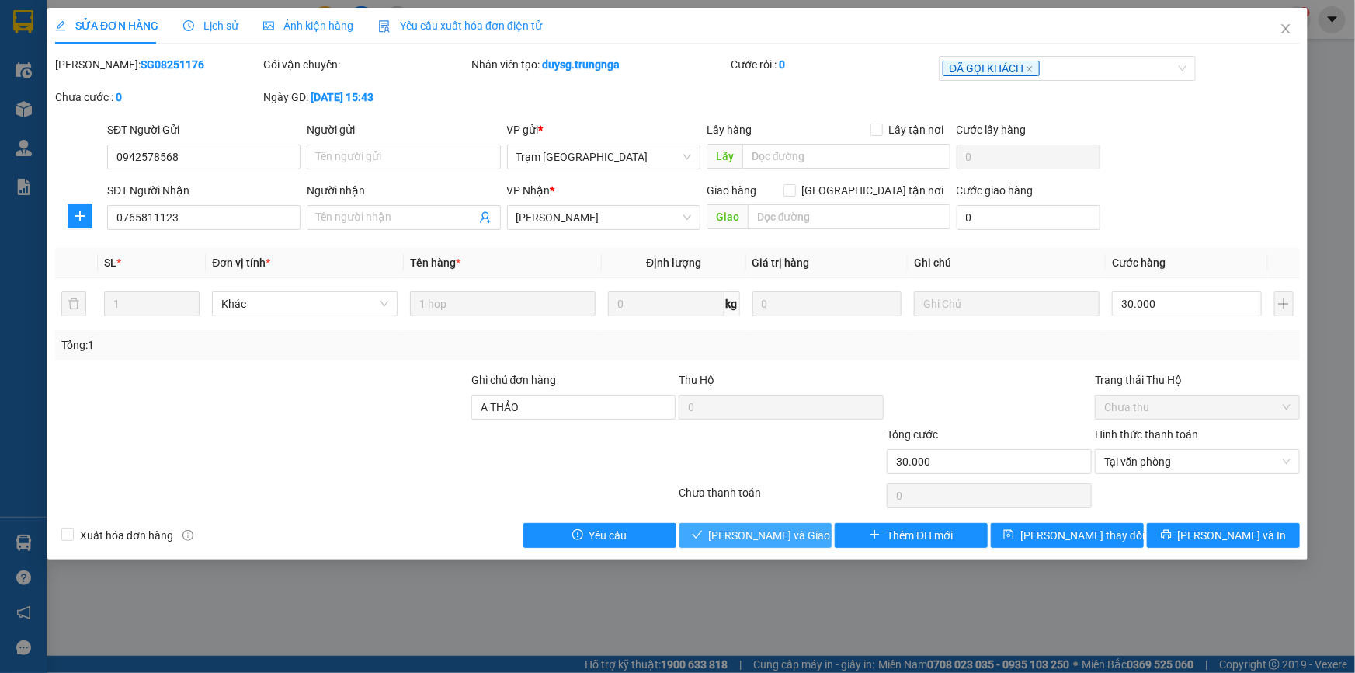
click at [751, 527] on span "[PERSON_NAME] và [PERSON_NAME] hàng" at bounding box center [783, 535] width 149 height 17
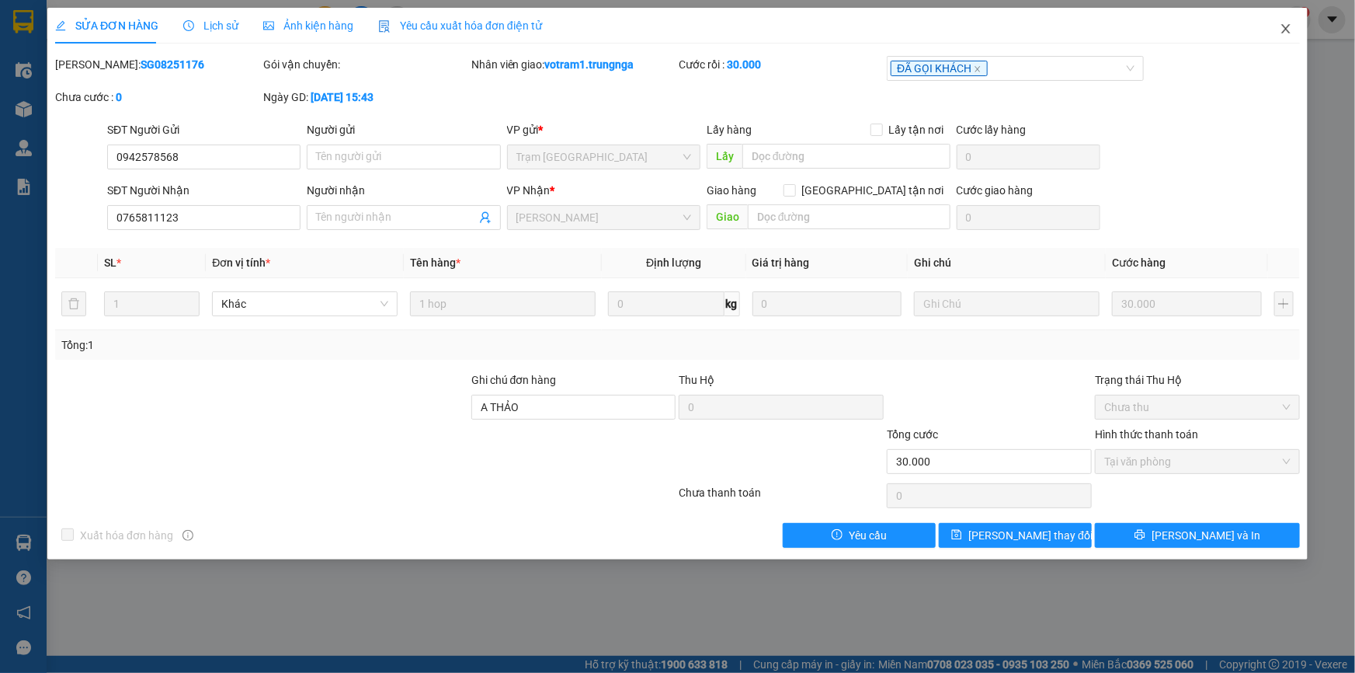
click at [1280, 33] on icon "close" at bounding box center [1286, 29] width 12 height 12
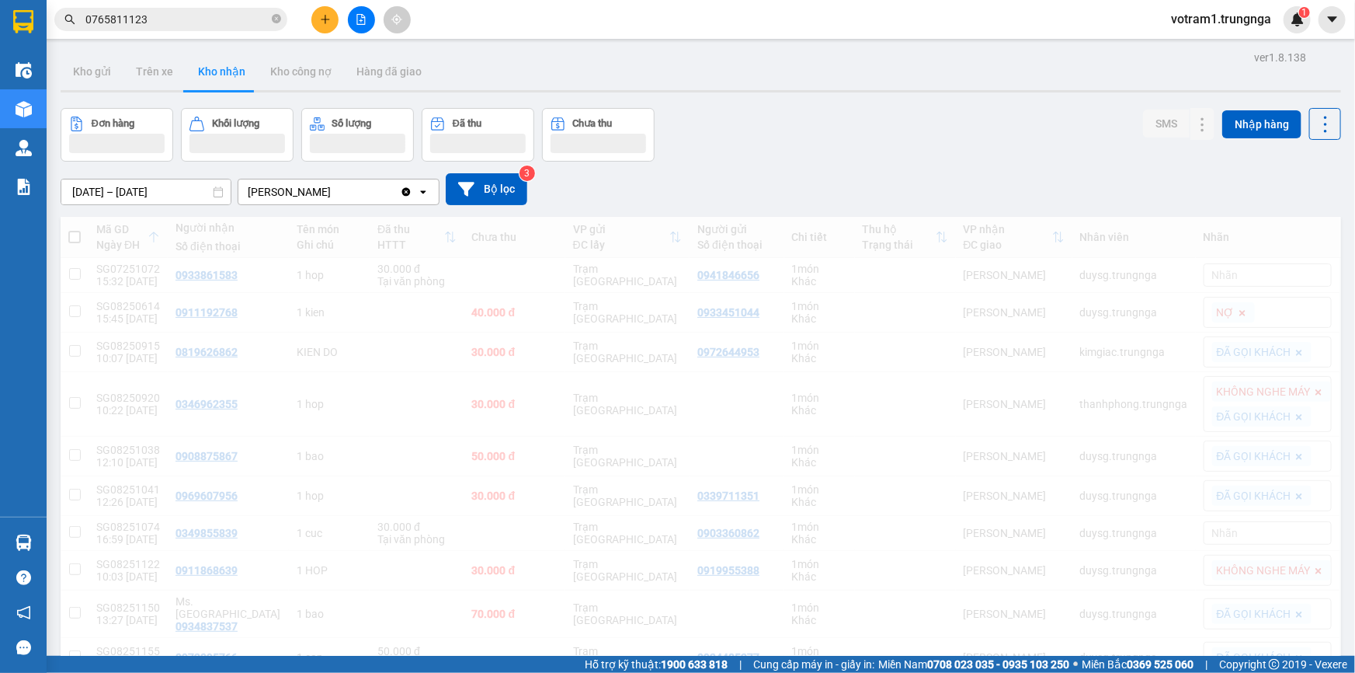
click at [929, 148] on div "Đơn hàng Khối lượng Số lượng Đã thu Chưa thu SMS Nhập hàng" at bounding box center [701, 135] width 1281 height 54
click at [795, 102] on div "ver 1.8.138 Kho gửi Trên xe Kho nhận Kho công nợ Hàng đã giao Đơn hàng Khối lượ…" at bounding box center [700, 672] width 1293 height 1250
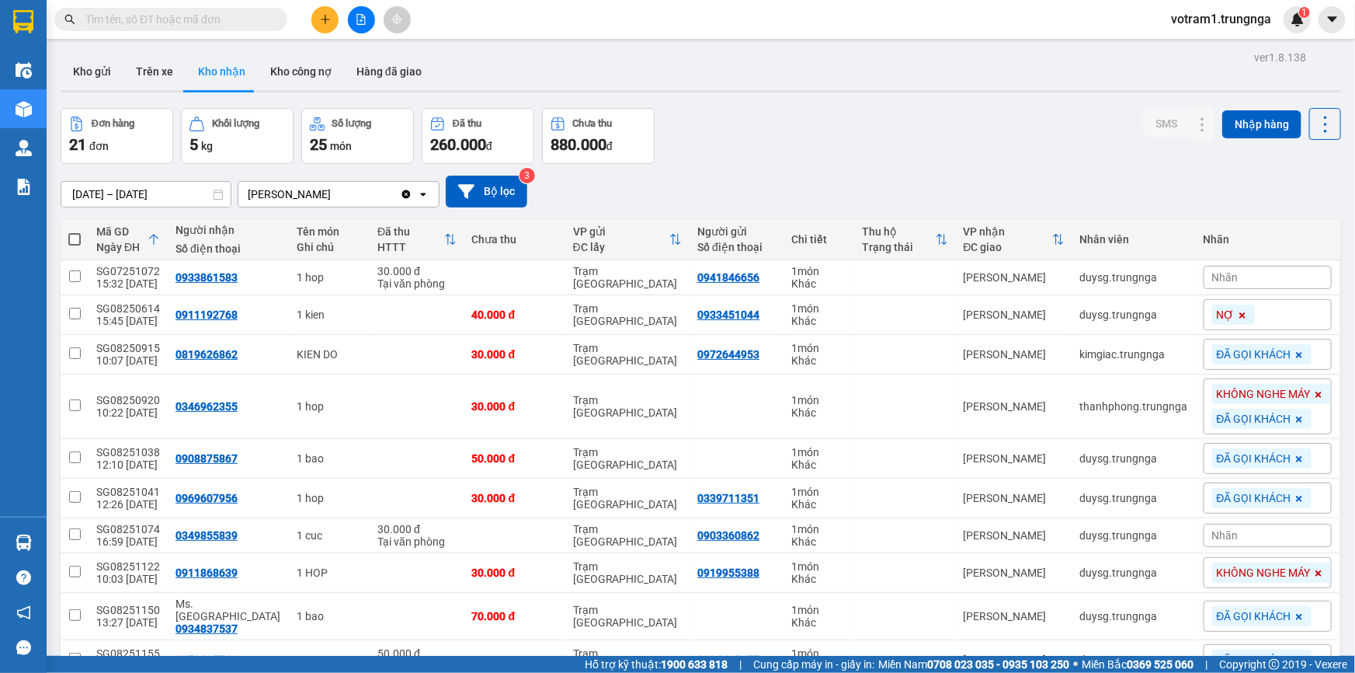
click at [790, 101] on div "ver 1.8.138 Kho gửi Trên xe Kho nhận Kho công nợ Hàng đã giao Đơn hàng 21 đơn K…" at bounding box center [700, 673] width 1293 height 1252
click at [235, 14] on input "text" at bounding box center [176, 19] width 183 height 17
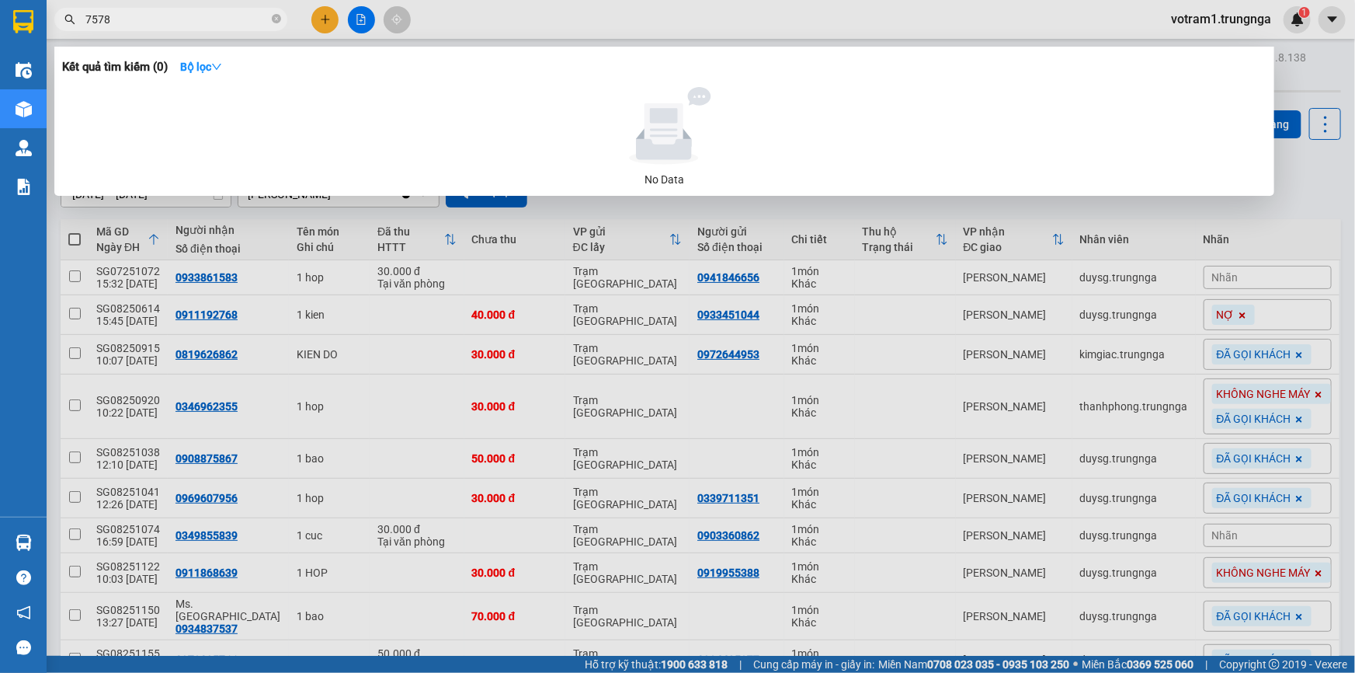
click at [201, 23] on input "7578" at bounding box center [176, 19] width 183 height 17
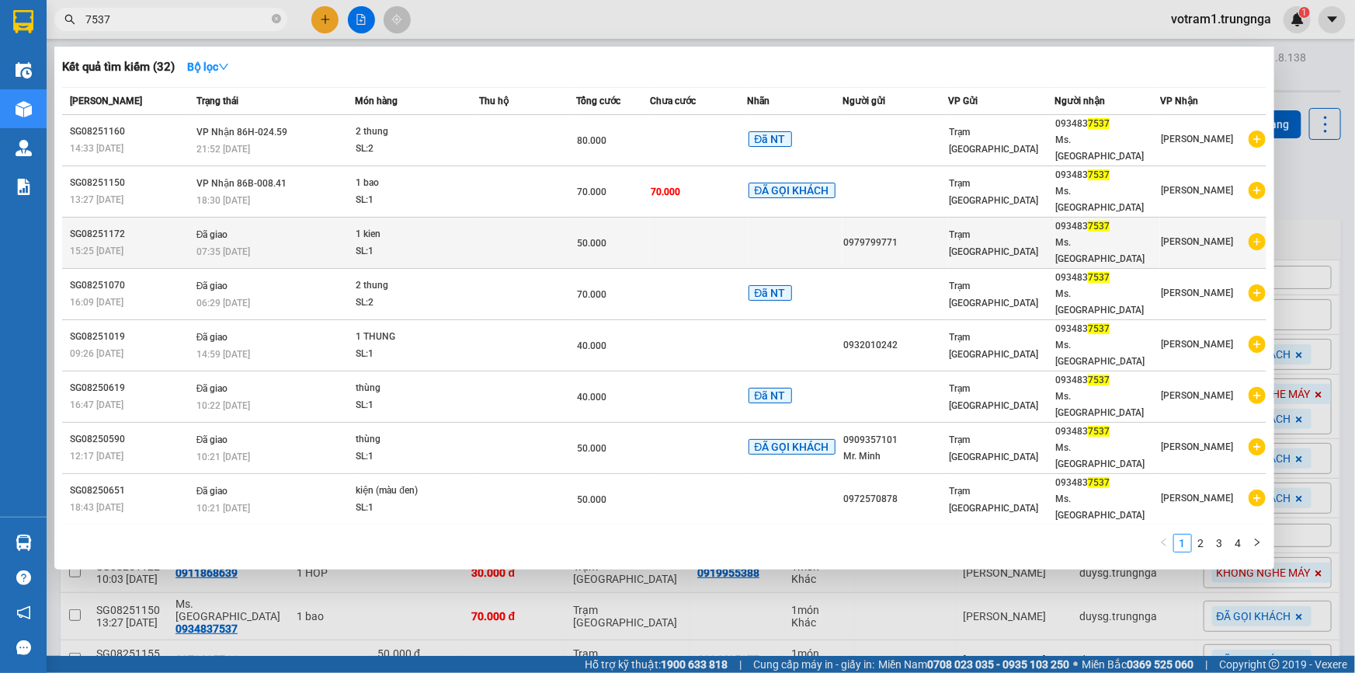
type input "7537"
click at [405, 226] on div "1 kien" at bounding box center [414, 234] width 116 height 17
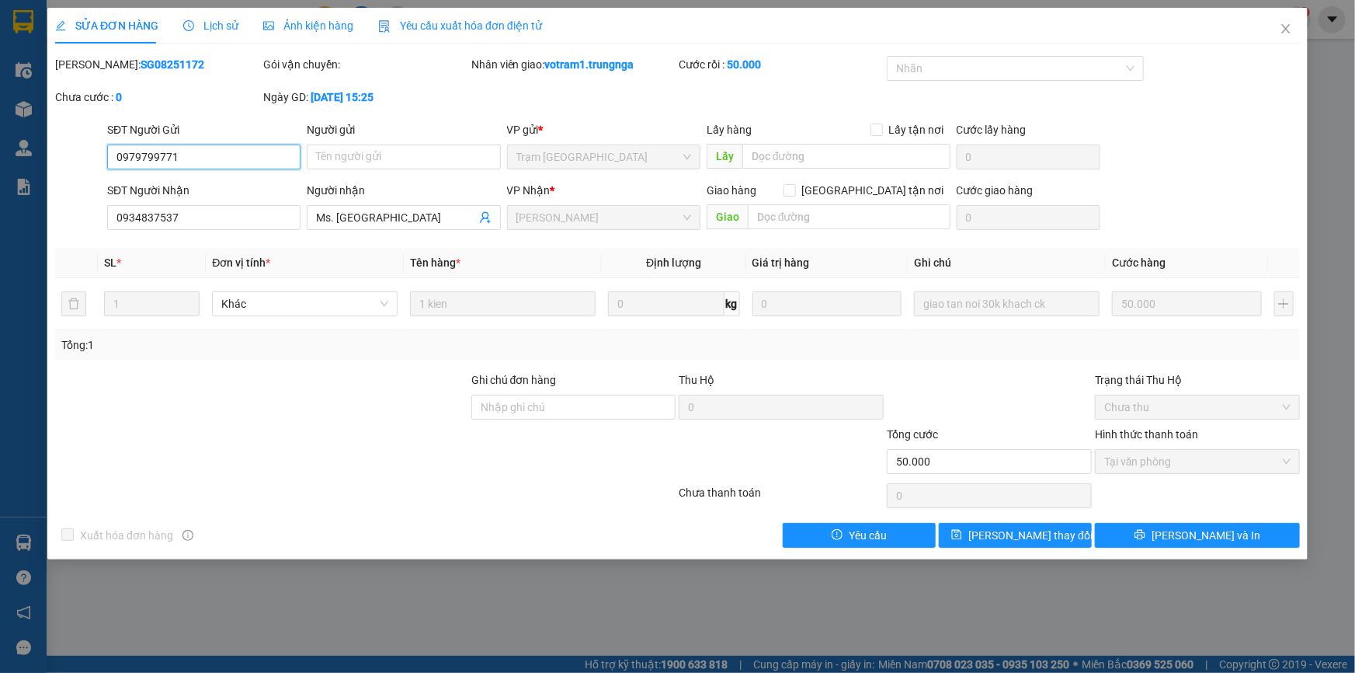
type input "0979799771"
type input "0934837537"
type input "Ms. [GEOGRAPHIC_DATA]"
type input "50.000"
click at [214, 30] on span "Lịch sử" at bounding box center [210, 25] width 55 height 12
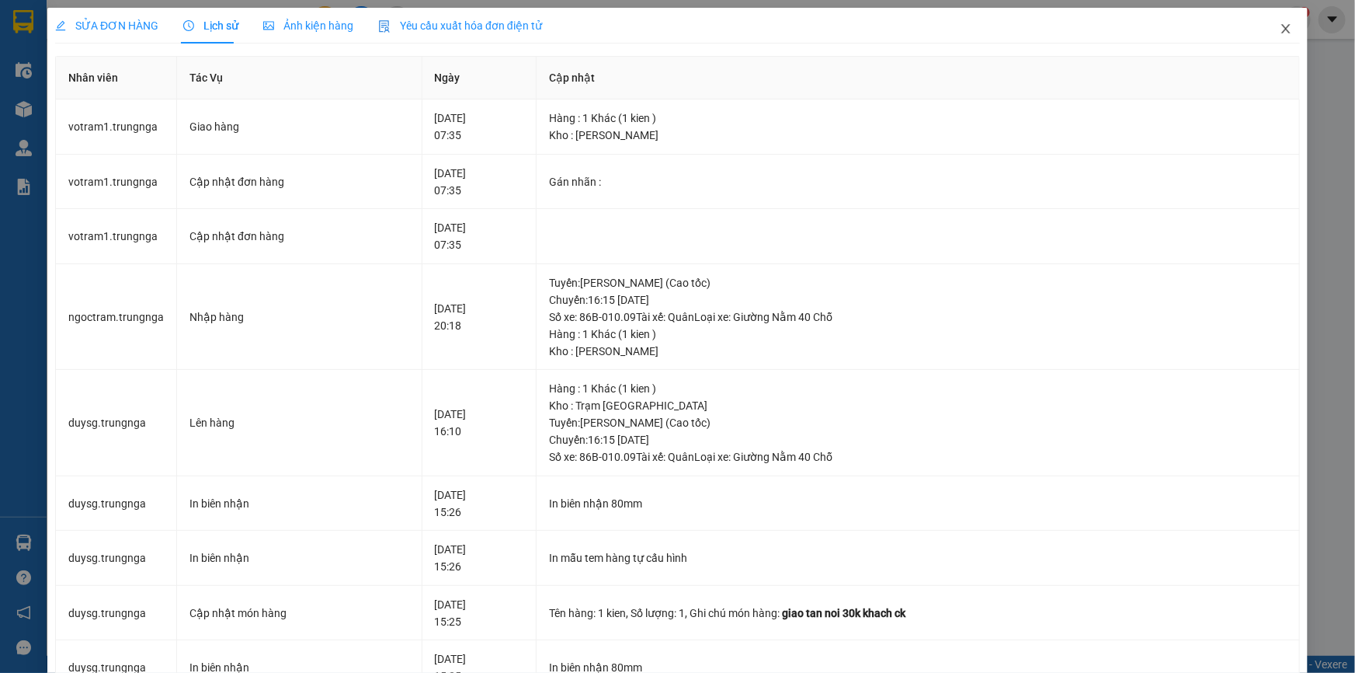
click at [1280, 32] on icon "close" at bounding box center [1286, 29] width 12 height 12
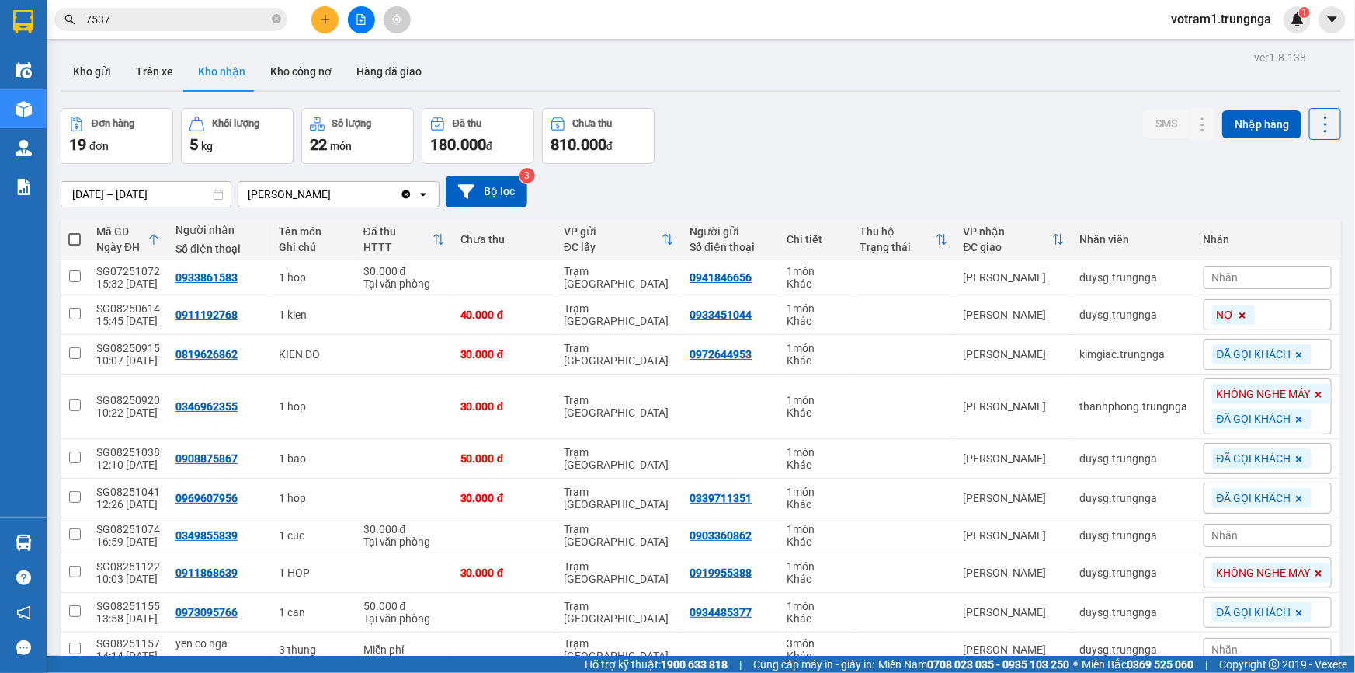
click at [185, 16] on input "7537" at bounding box center [176, 19] width 183 height 17
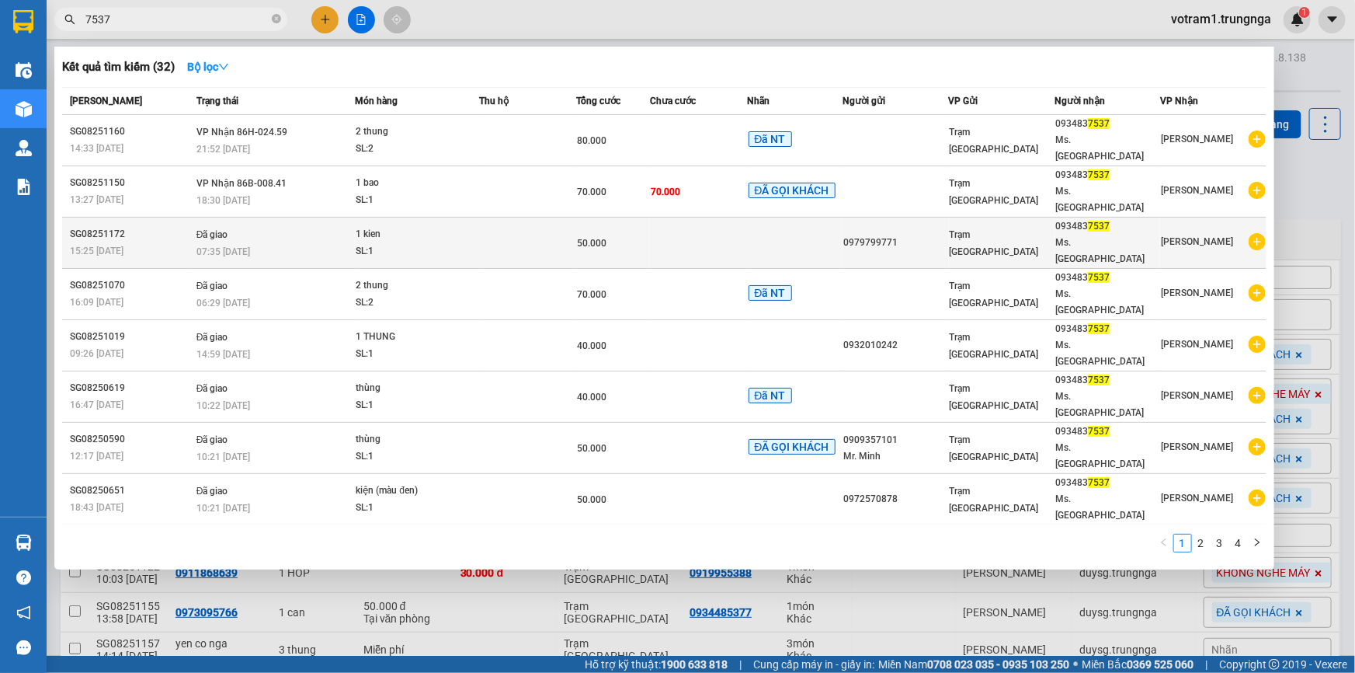
click at [338, 217] on td "Đã giao 07:35 [DATE]" at bounding box center [274, 242] width 163 height 51
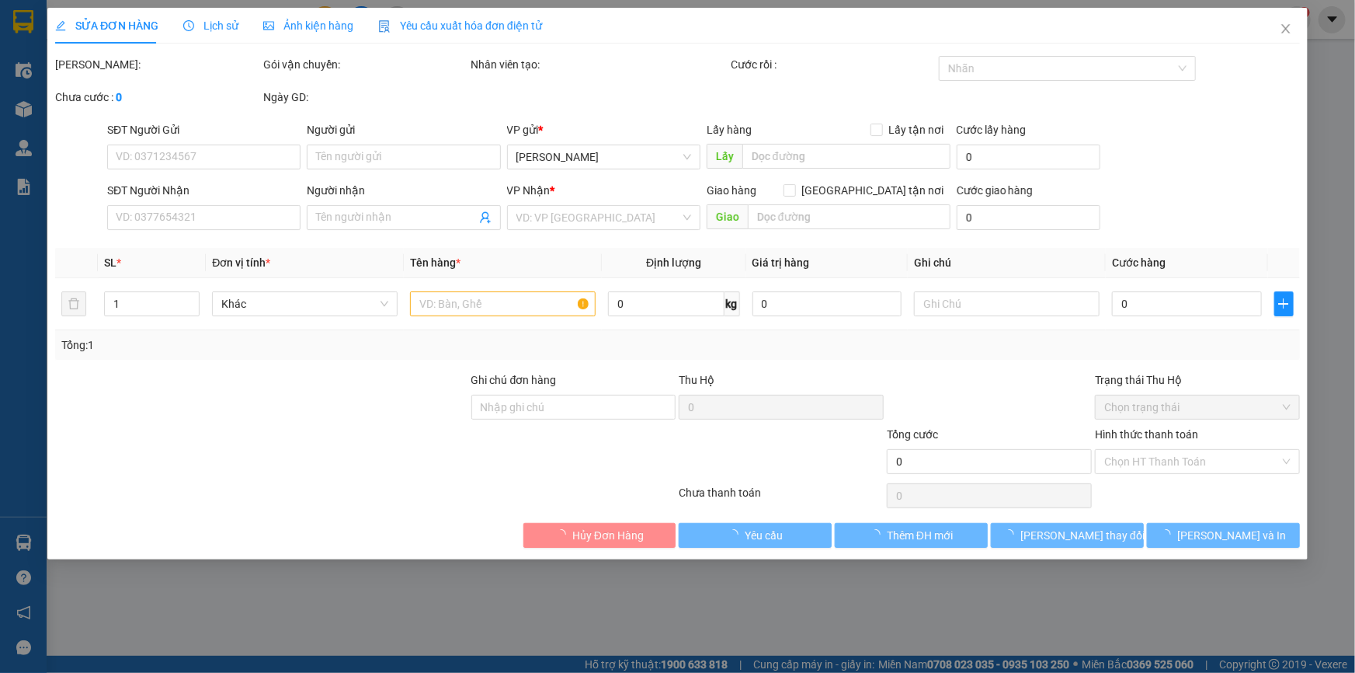
type input "0979799771"
type input "0934837537"
type input "Ms. [GEOGRAPHIC_DATA]"
type input "50.000"
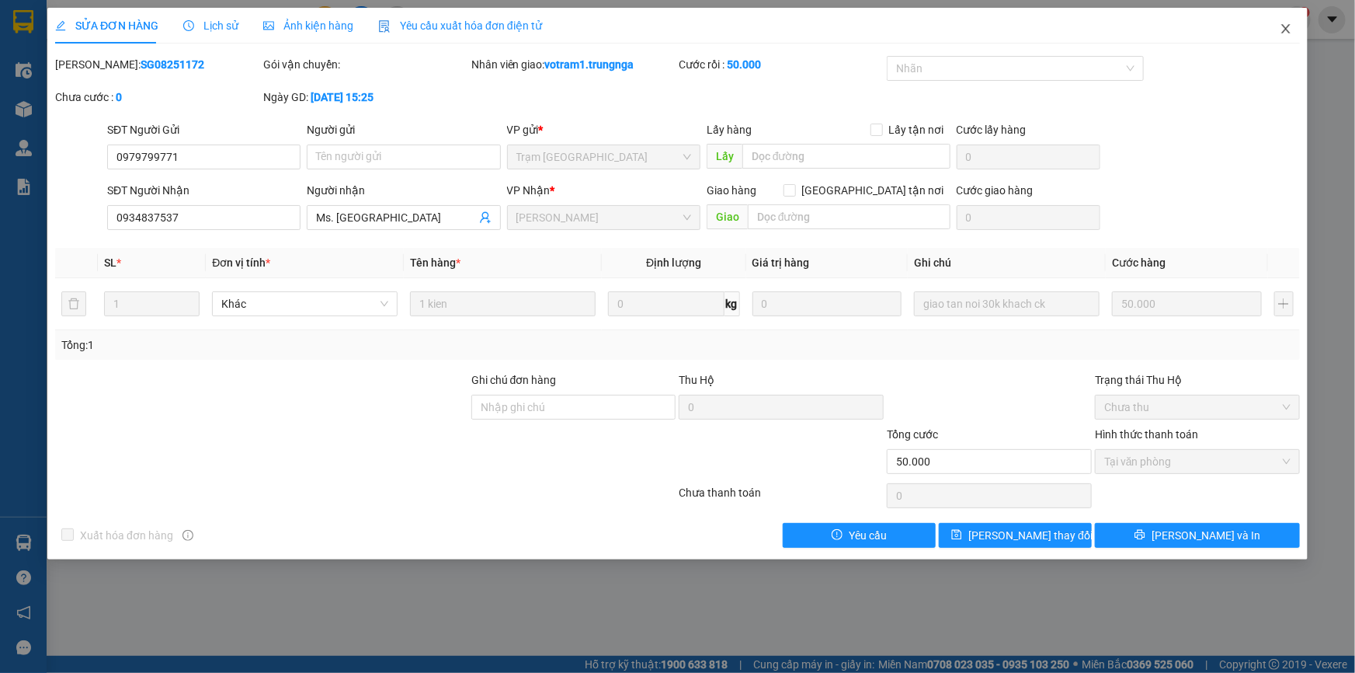
click at [1292, 30] on span "Close" at bounding box center [1285, 29] width 43 height 43
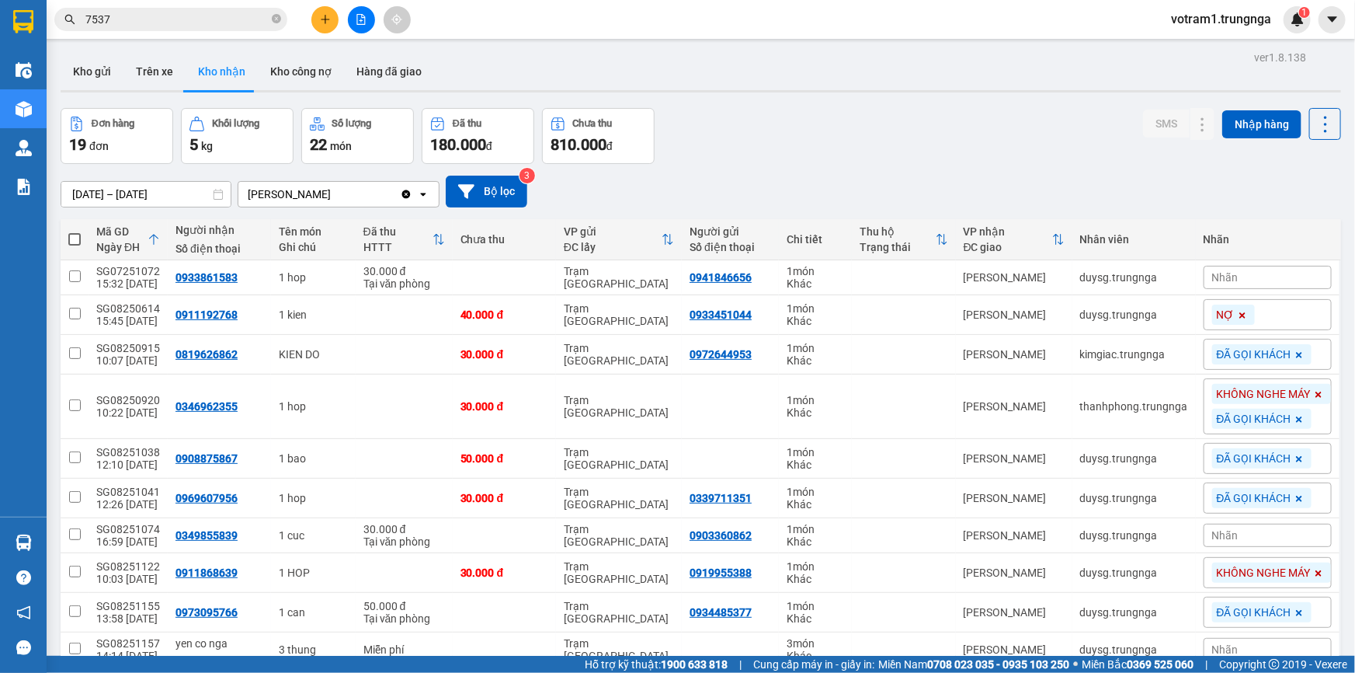
click at [911, 117] on div "Đơn hàng 19 đơn Khối lượng 5 kg Số lượng 22 món Đã thu 180.000 đ Chưa thu 810.0…" at bounding box center [701, 136] width 1281 height 56
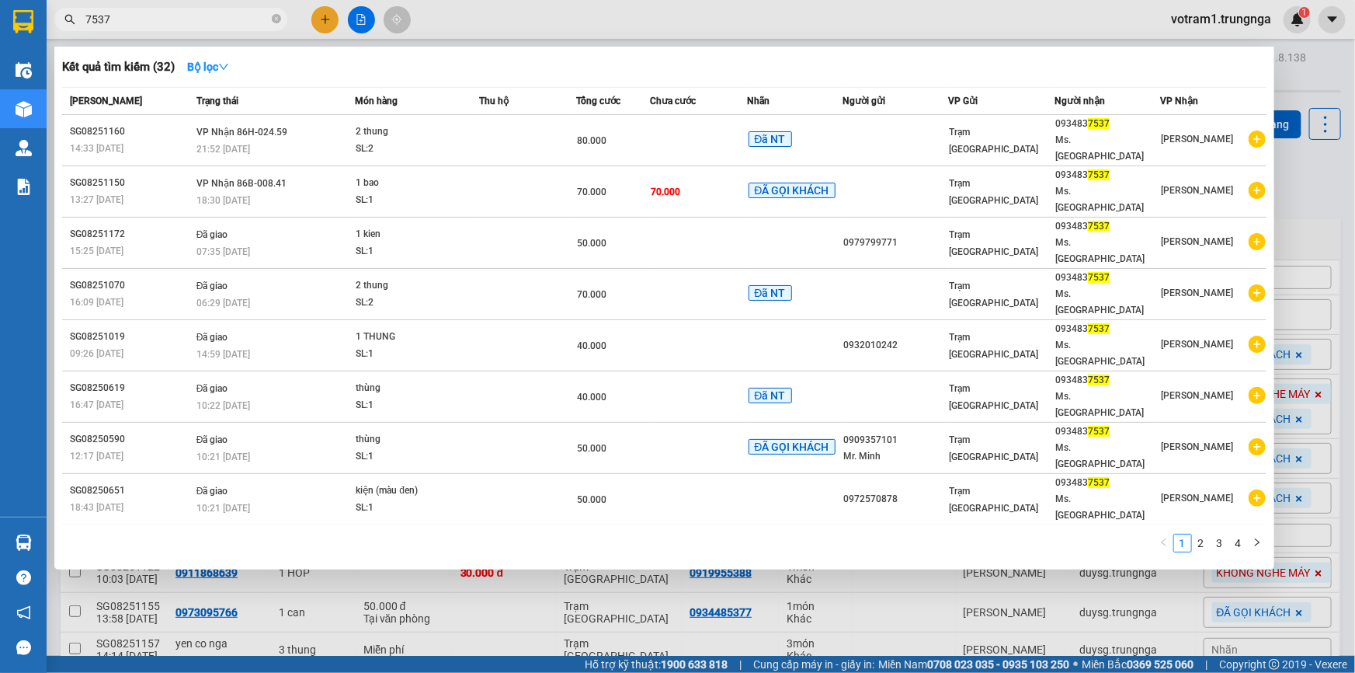
click at [215, 20] on input "7537" at bounding box center [176, 19] width 183 height 17
type input "7"
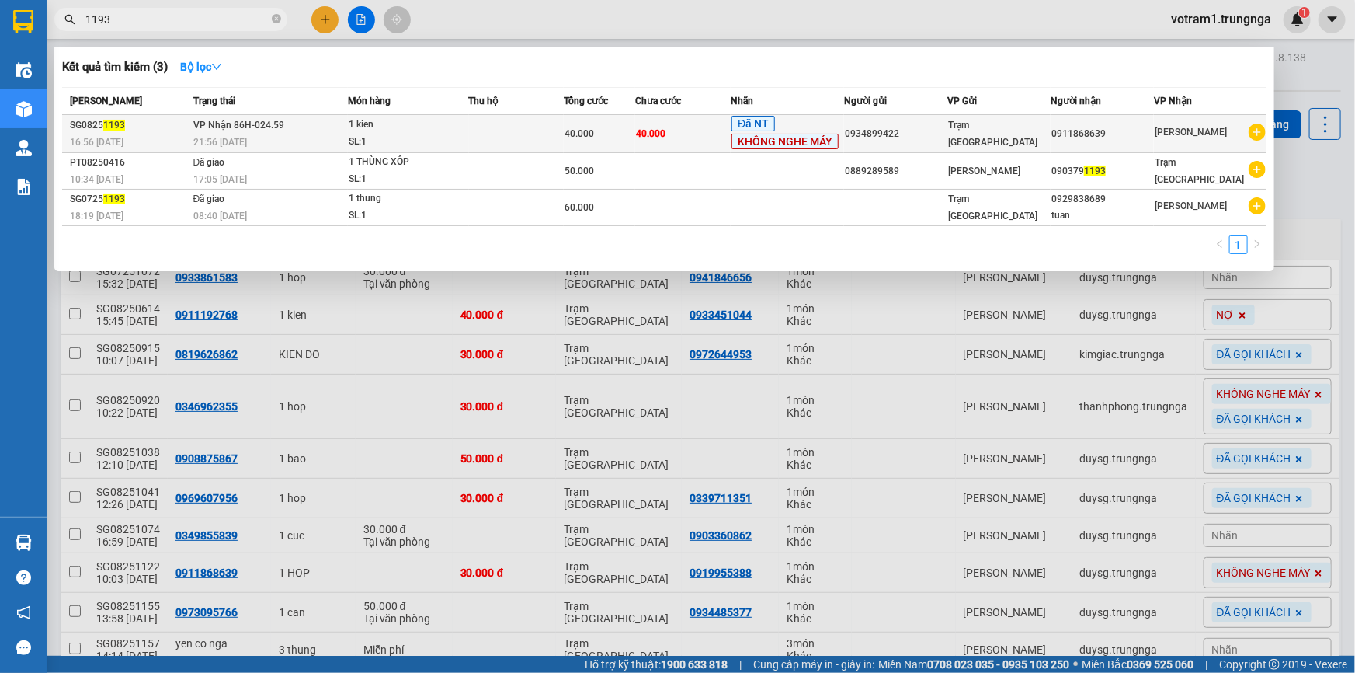
type input "1193"
click at [557, 132] on td at bounding box center [517, 134] width 96 height 38
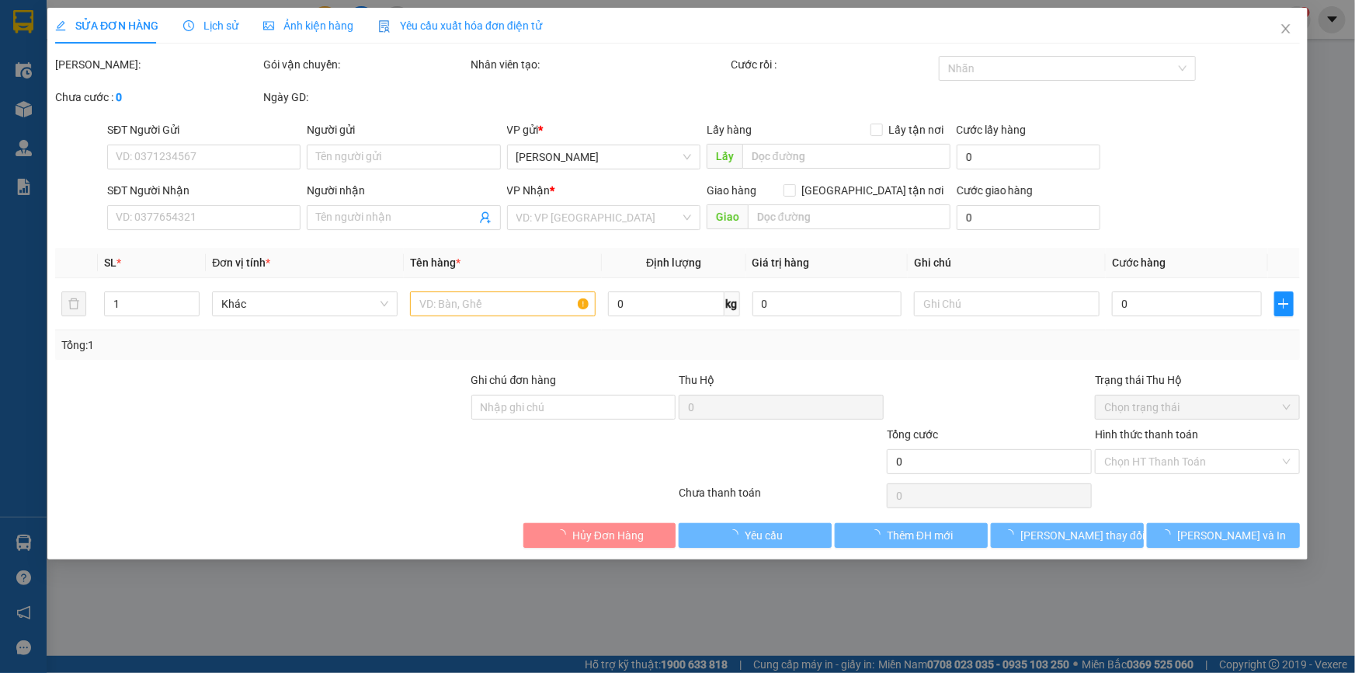
type input "0934899422"
type input "0911868639"
type input "40.000"
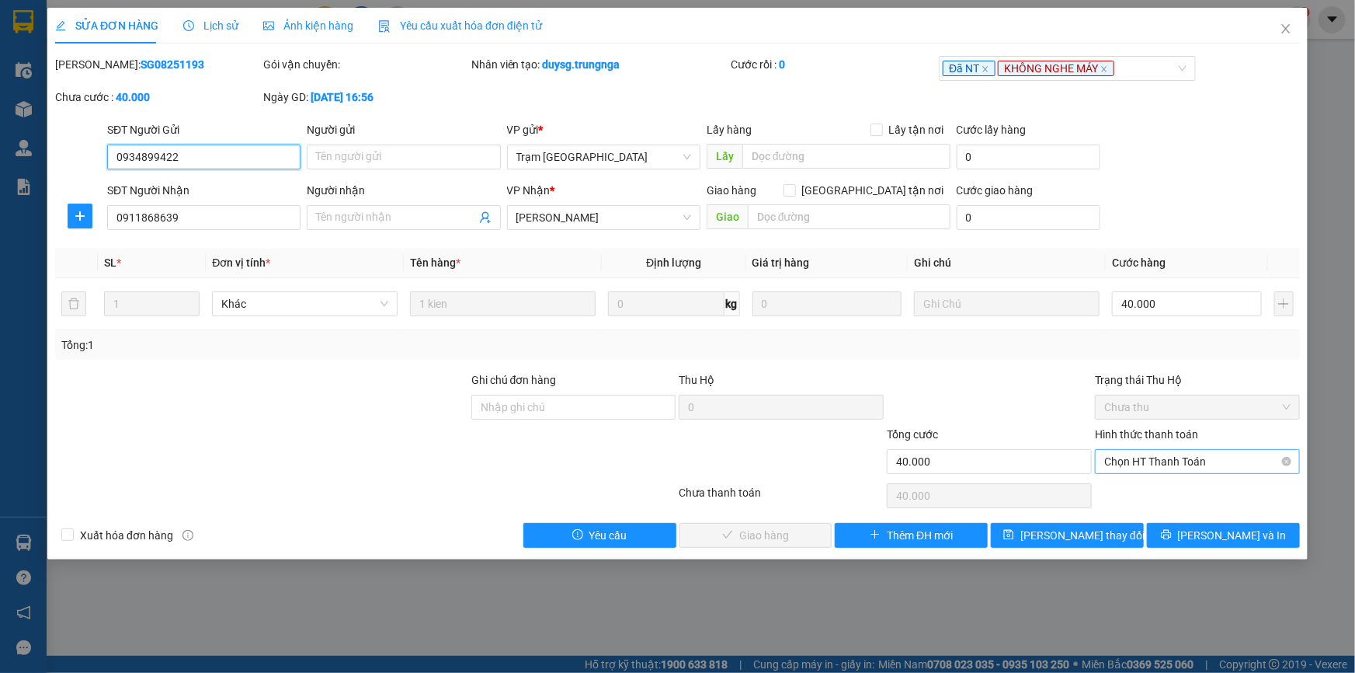
click at [1145, 462] on span "Chọn HT Thanh Toán" at bounding box center [1197, 461] width 186 height 23
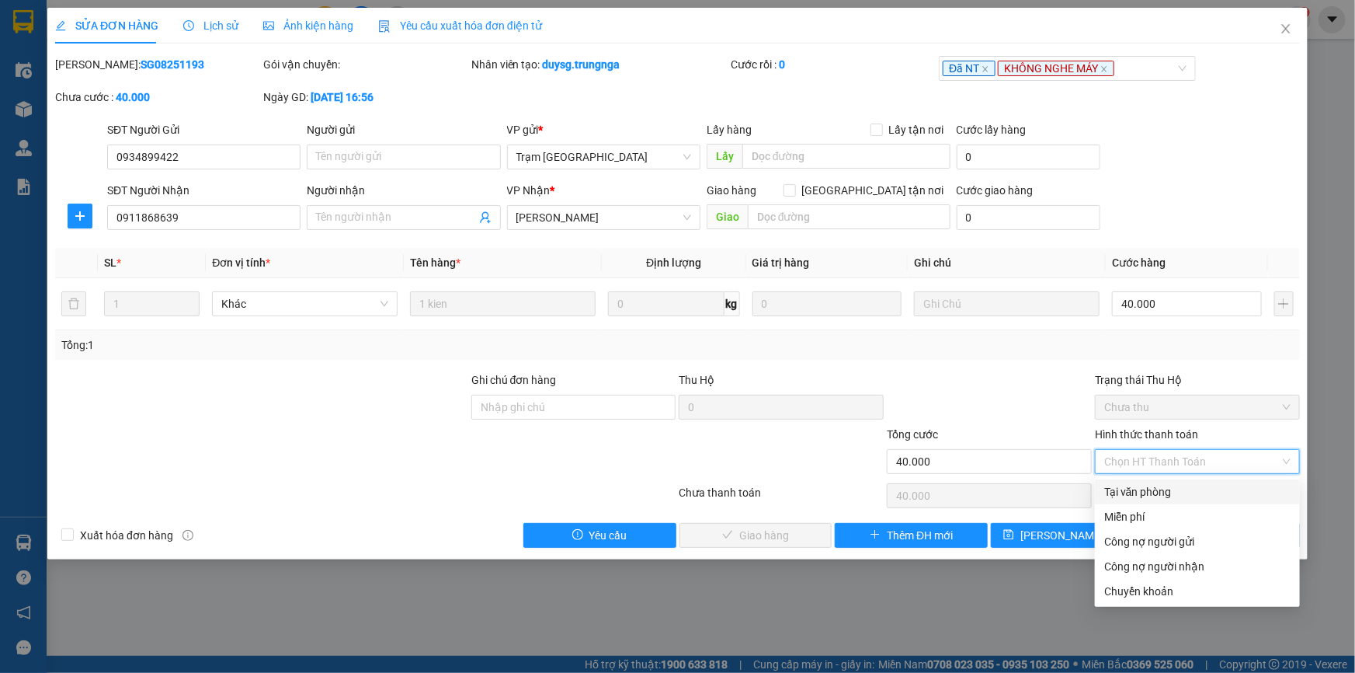
click at [1135, 491] on div "Tại văn phòng" at bounding box center [1197, 491] width 186 height 17
type input "0"
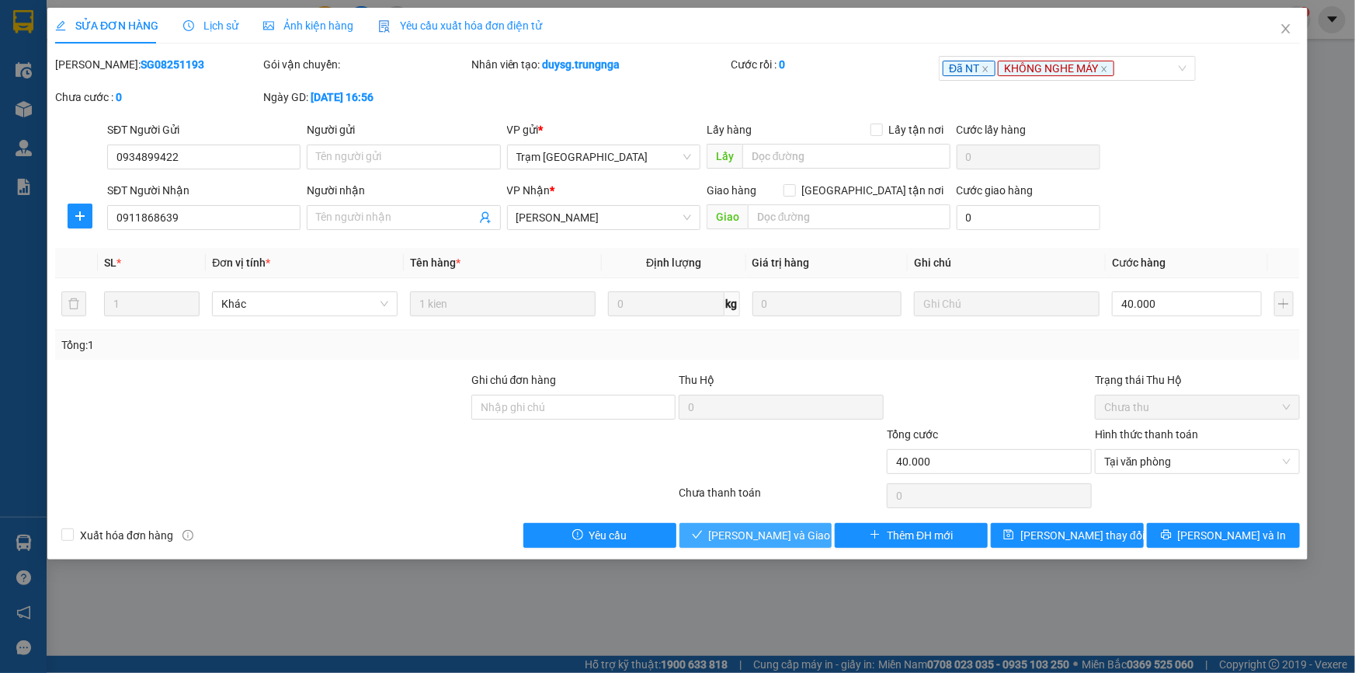
click at [741, 527] on span "[PERSON_NAME] và Giao hàng" at bounding box center [783, 535] width 149 height 17
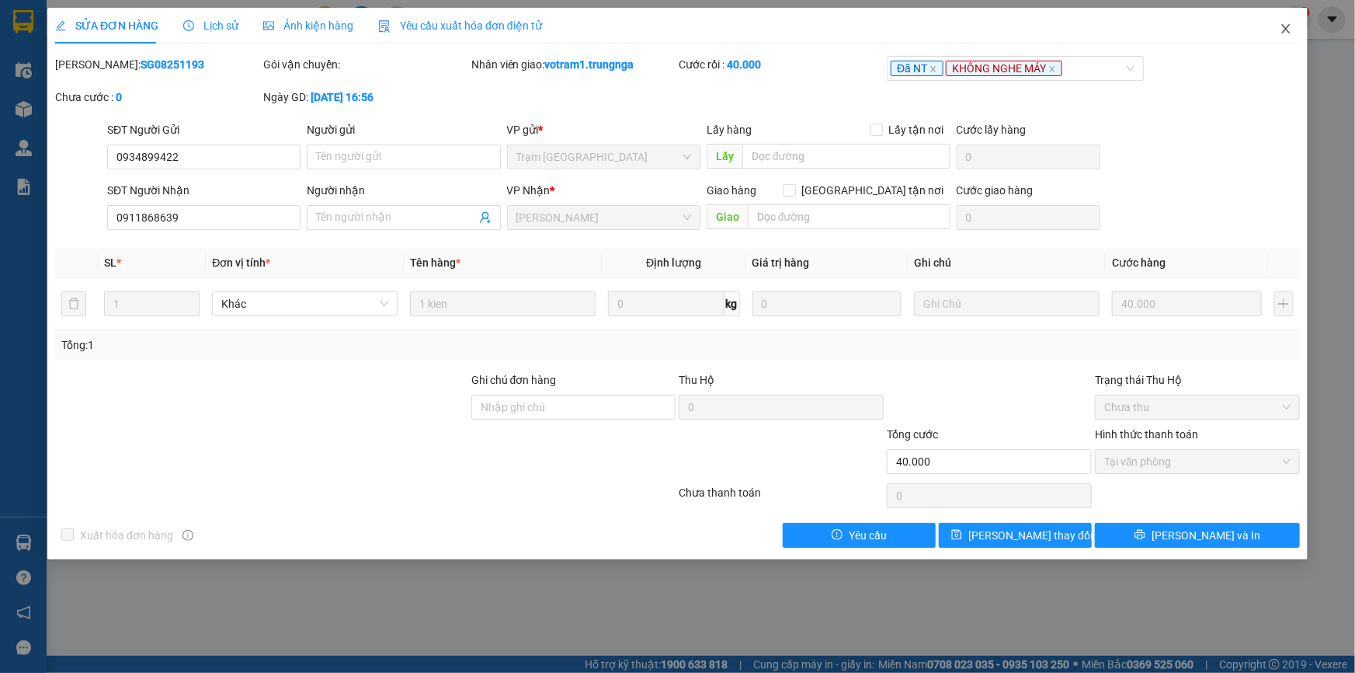
click at [1291, 25] on icon "close" at bounding box center [1286, 29] width 12 height 12
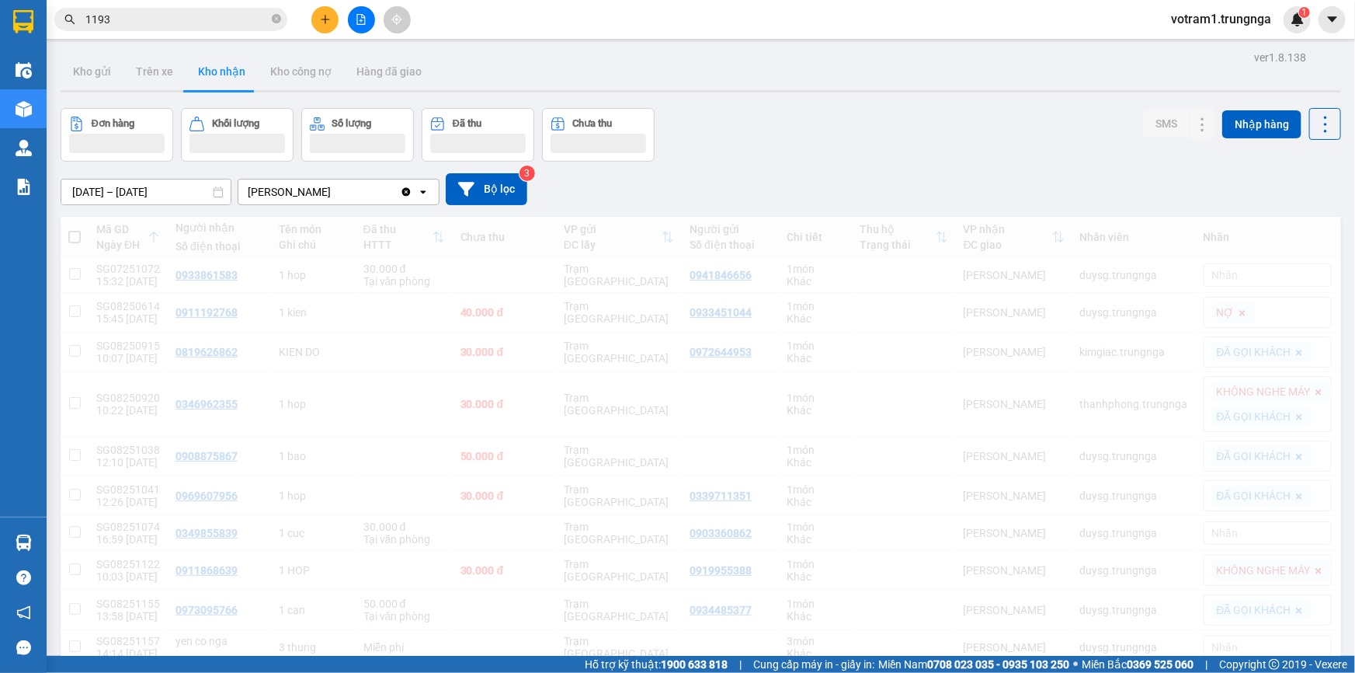
click at [171, 19] on input "1193" at bounding box center [176, 19] width 183 height 17
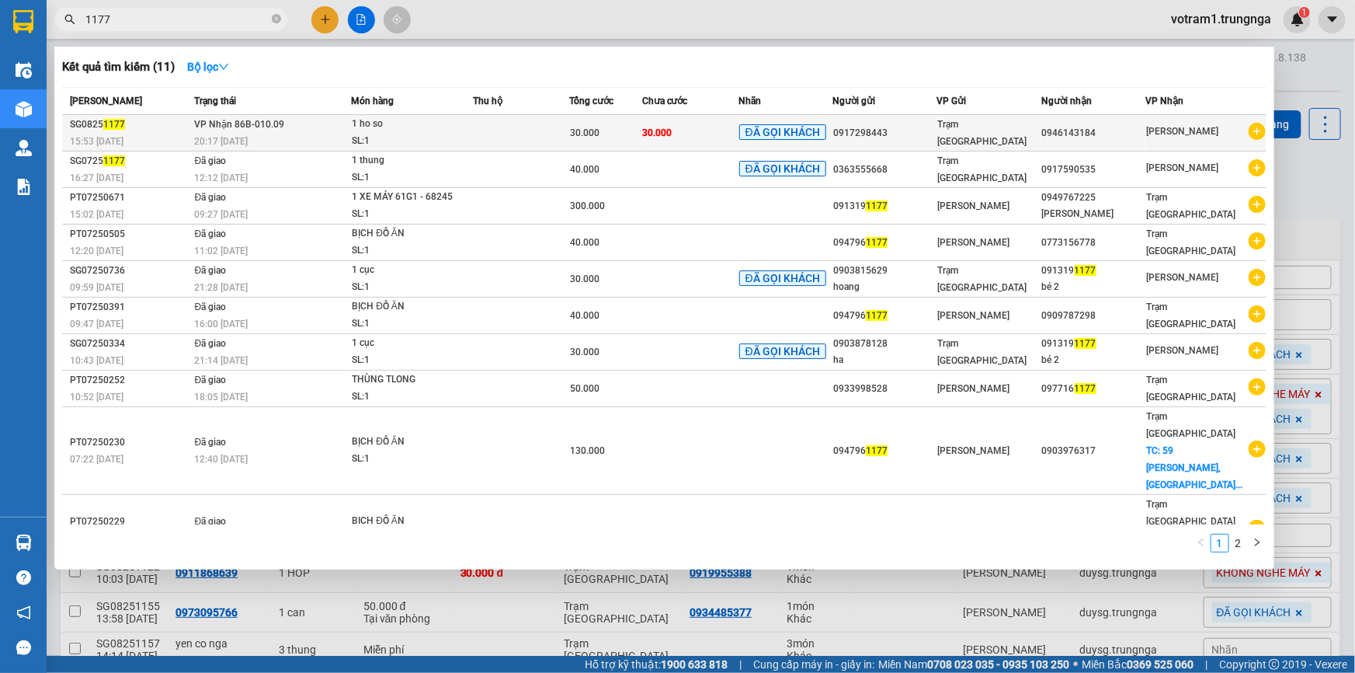
type input "1177"
click at [351, 131] on td "VP Nhận 86B-010.09 20:17 [DATE]" at bounding box center [270, 133] width 161 height 36
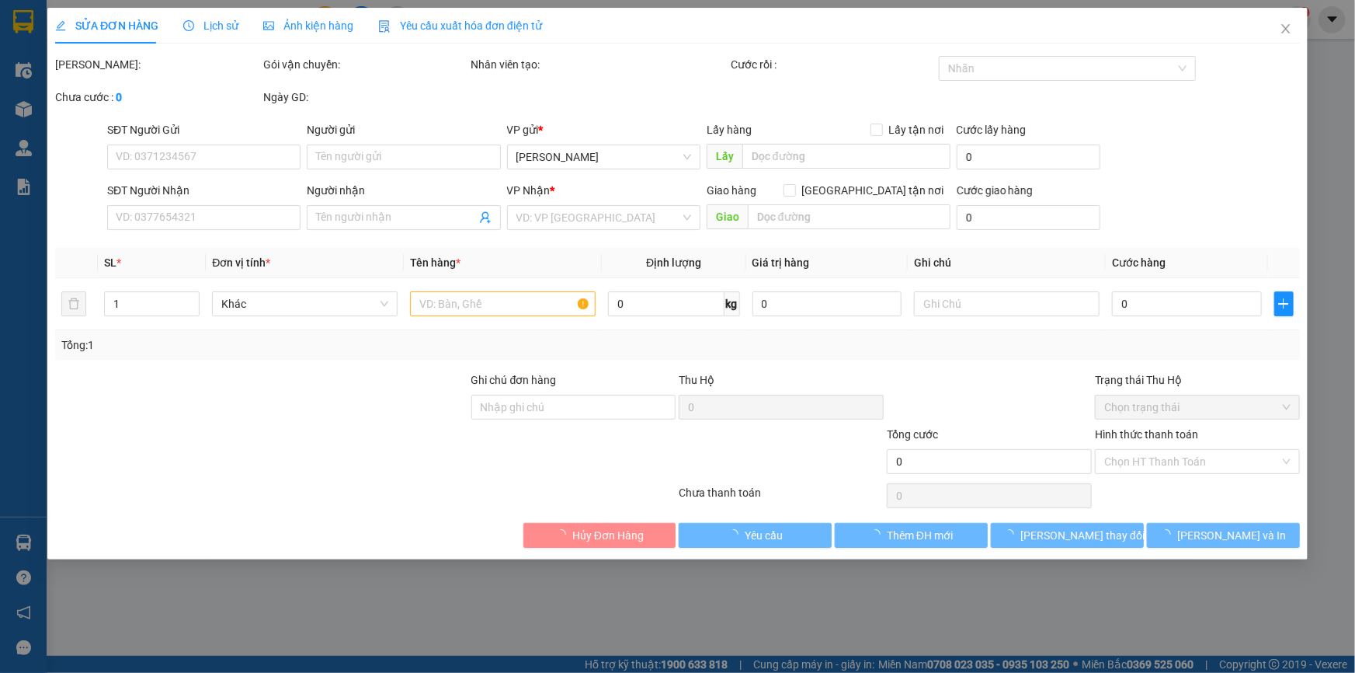
type input "0917298443"
type input "0946143184"
type input "30.000"
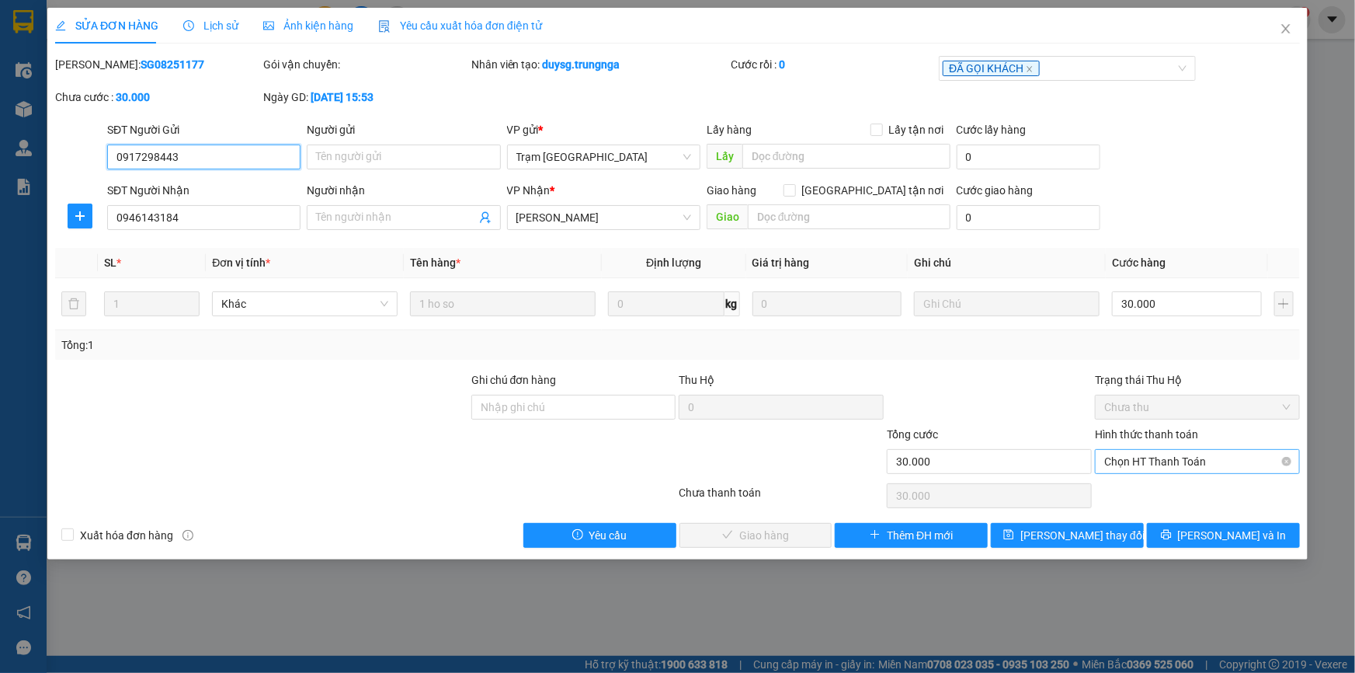
click at [1159, 456] on span "Chọn HT Thanh Toán" at bounding box center [1197, 461] width 186 height 23
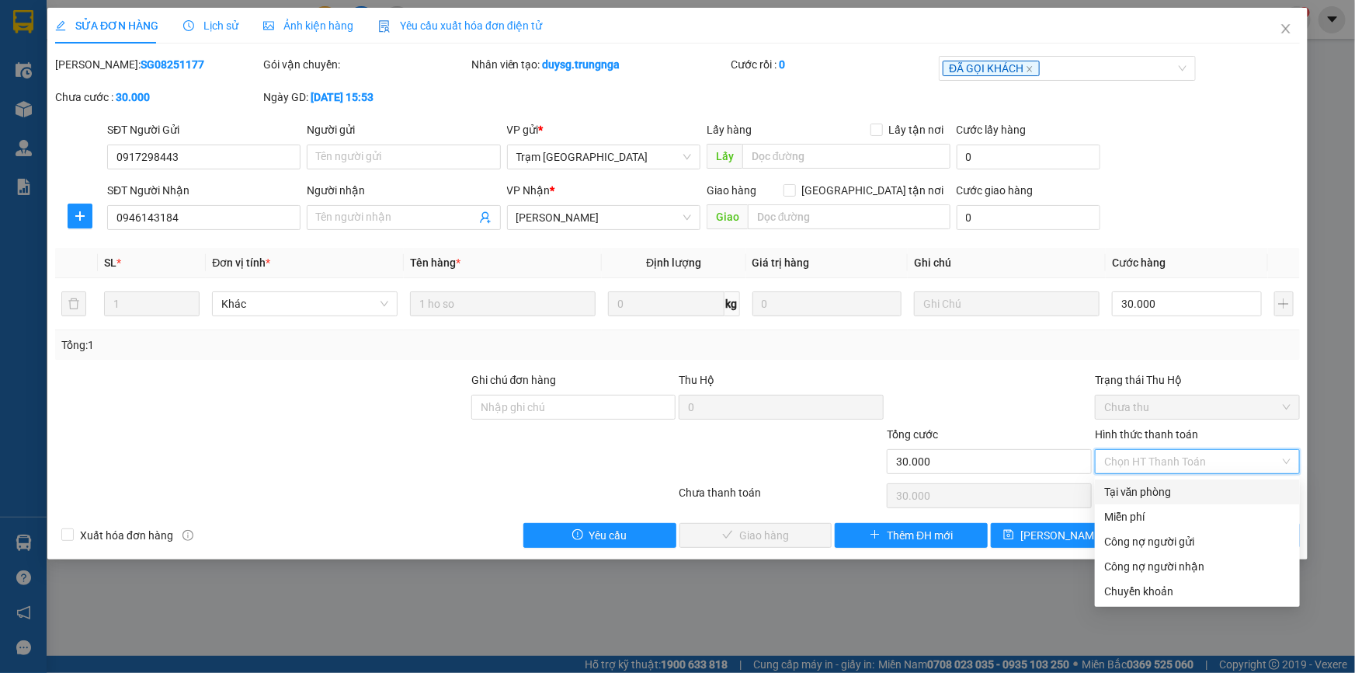
click at [1148, 494] on div "Tại văn phòng" at bounding box center [1197, 491] width 186 height 17
type input "0"
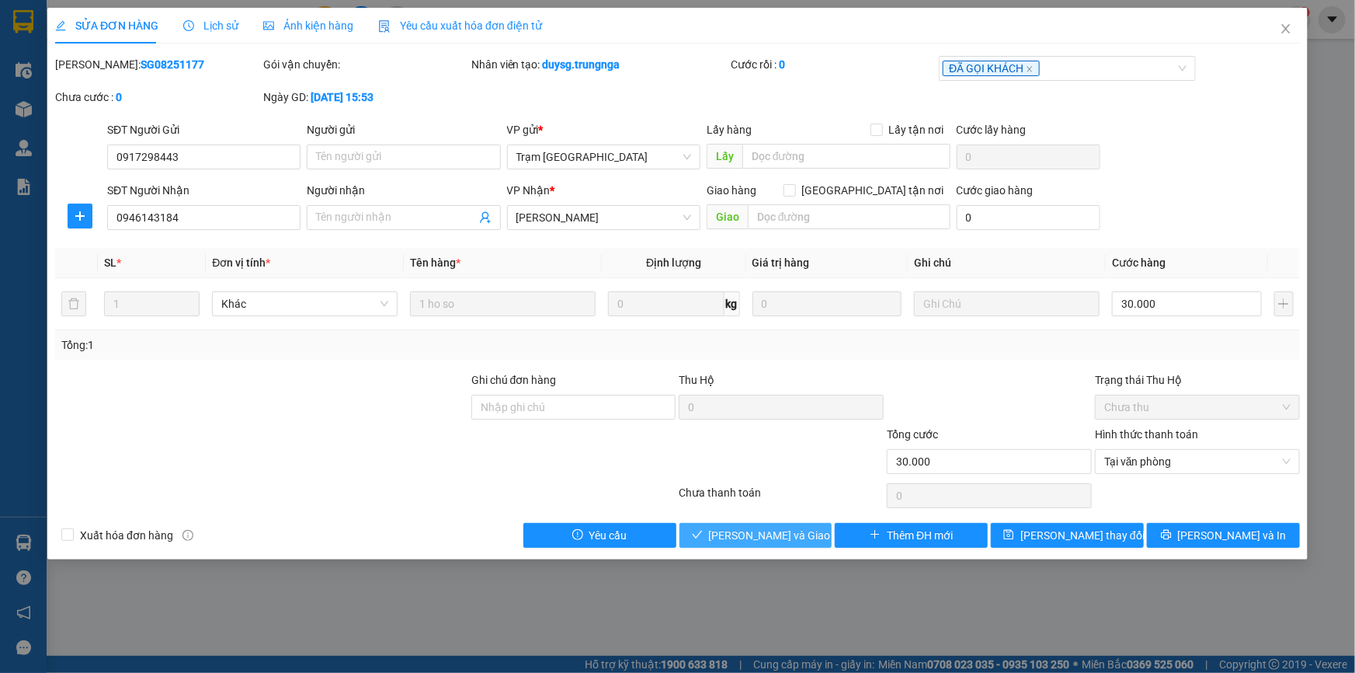
click at [808, 540] on button "Lưu và Giao hàng" at bounding box center [756, 535] width 153 height 25
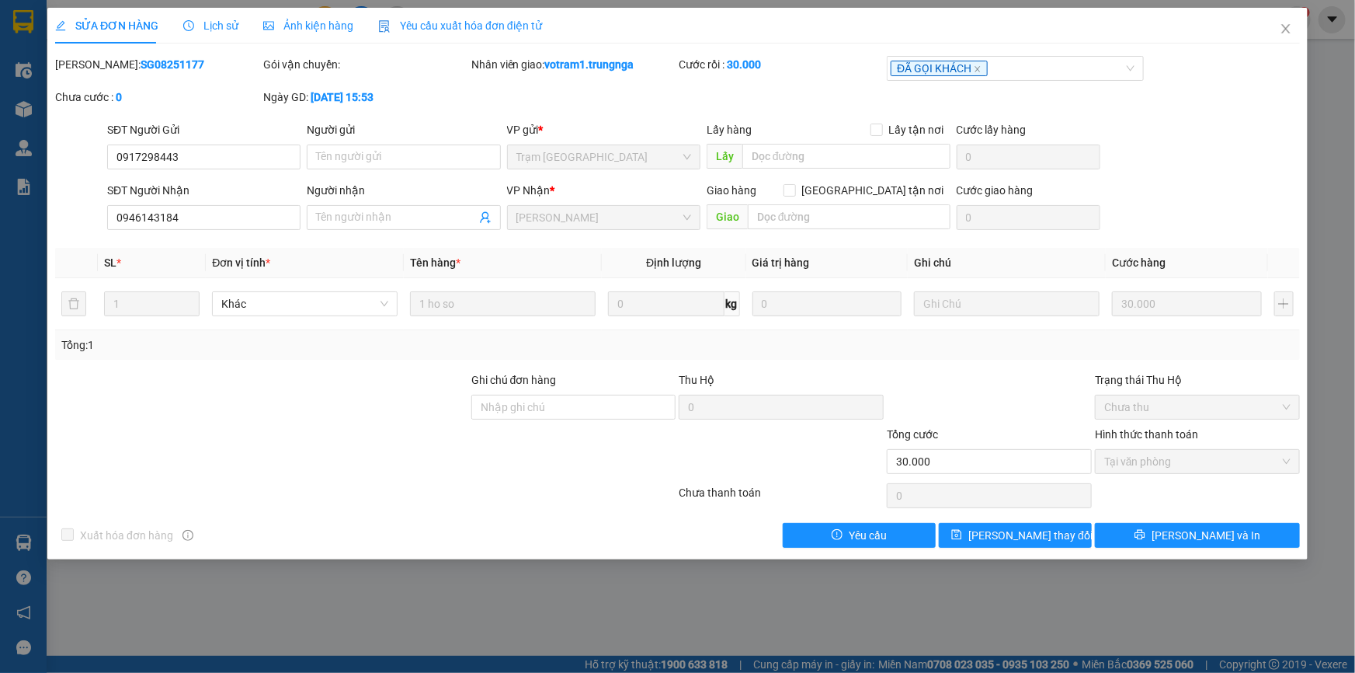
click at [1025, 384] on div at bounding box center [989, 398] width 208 height 54
click at [1285, 31] on icon "close" at bounding box center [1286, 29] width 12 height 12
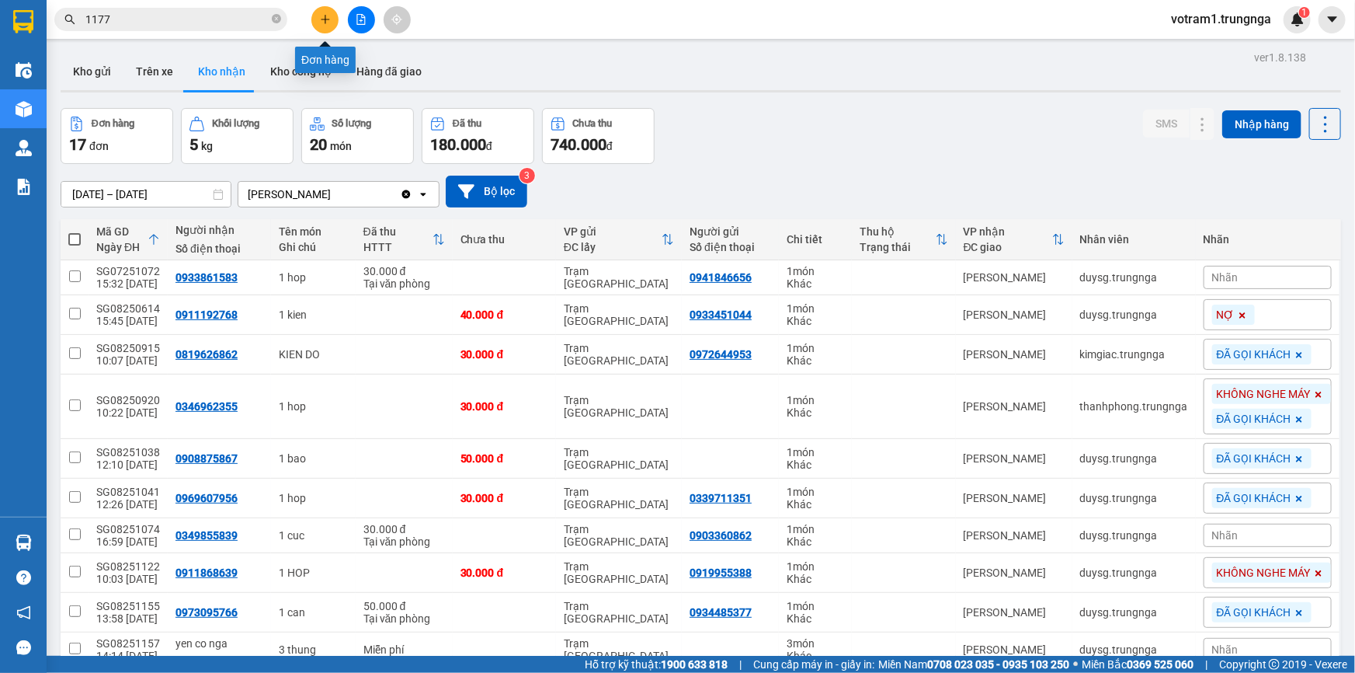
click at [316, 20] on button at bounding box center [324, 19] width 27 height 27
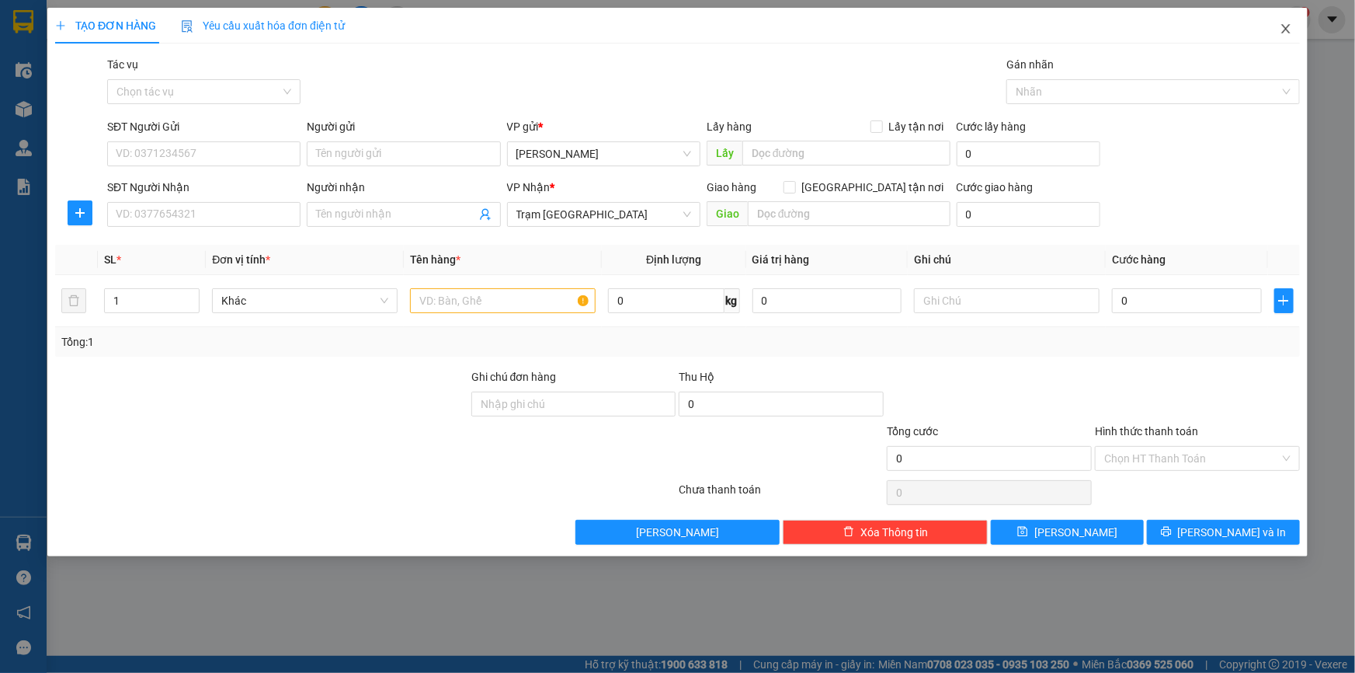
click at [1284, 27] on icon "close" at bounding box center [1285, 28] width 9 height 9
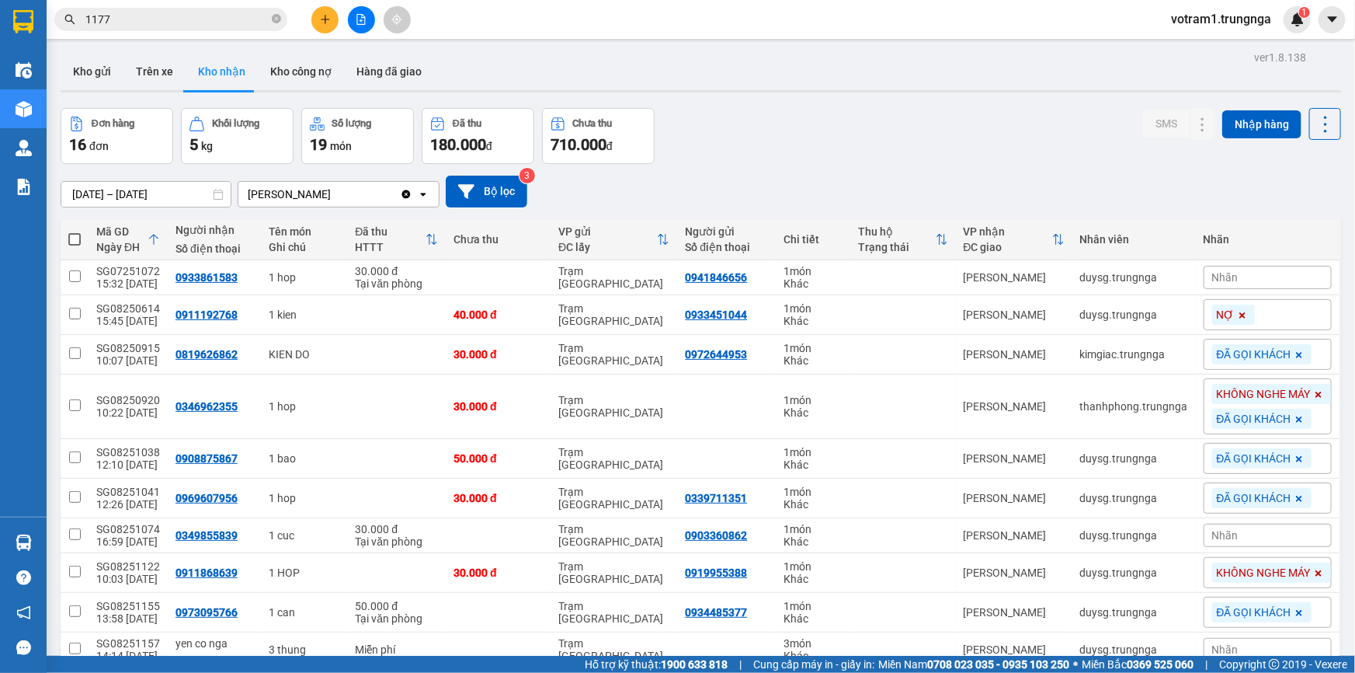
click at [950, 104] on div "ver 1.8.138 Kho gửi Trên xe Kho nhận Kho công nợ Hàng đã giao Đơn hàng 16 đơn K…" at bounding box center [700, 553] width 1293 height 1013
click at [932, 123] on div "Đơn hàng 16 đơn Khối lượng 5 kg Số lượng 19 món Đã thu 180.000 đ Chưa thu 710.0…" at bounding box center [701, 136] width 1281 height 56
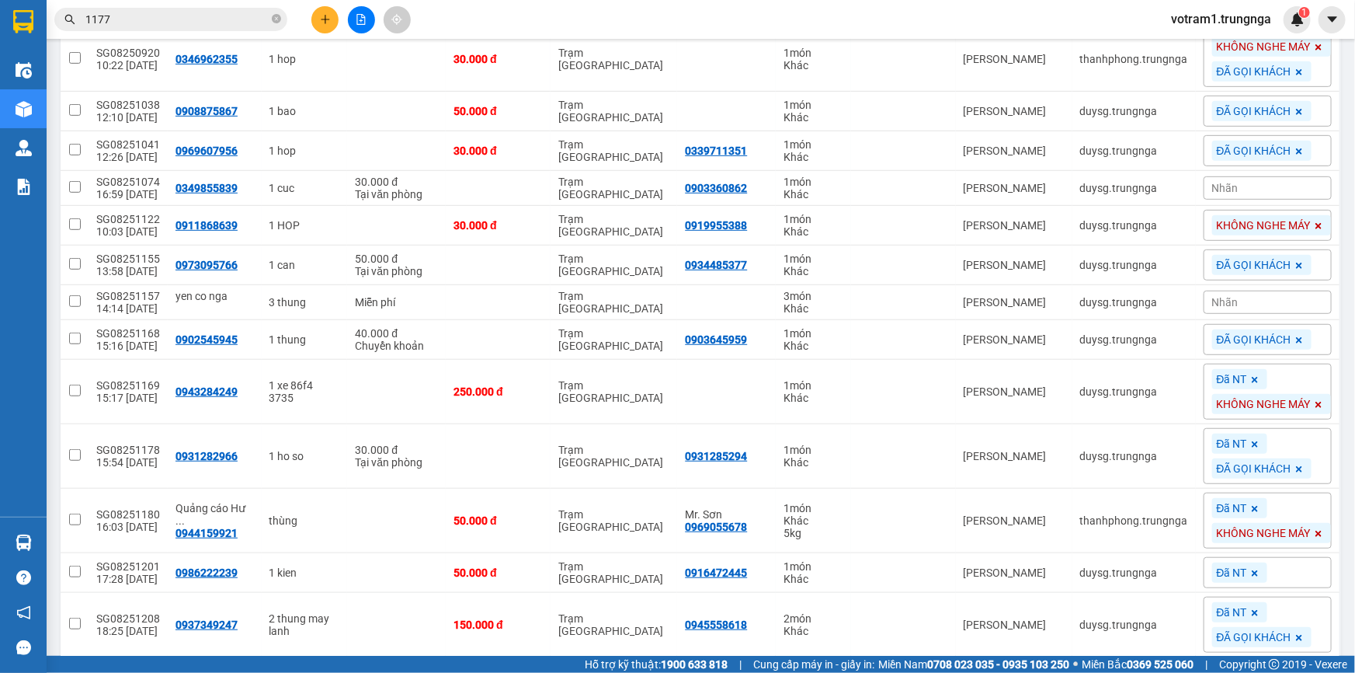
scroll to position [408, 0]
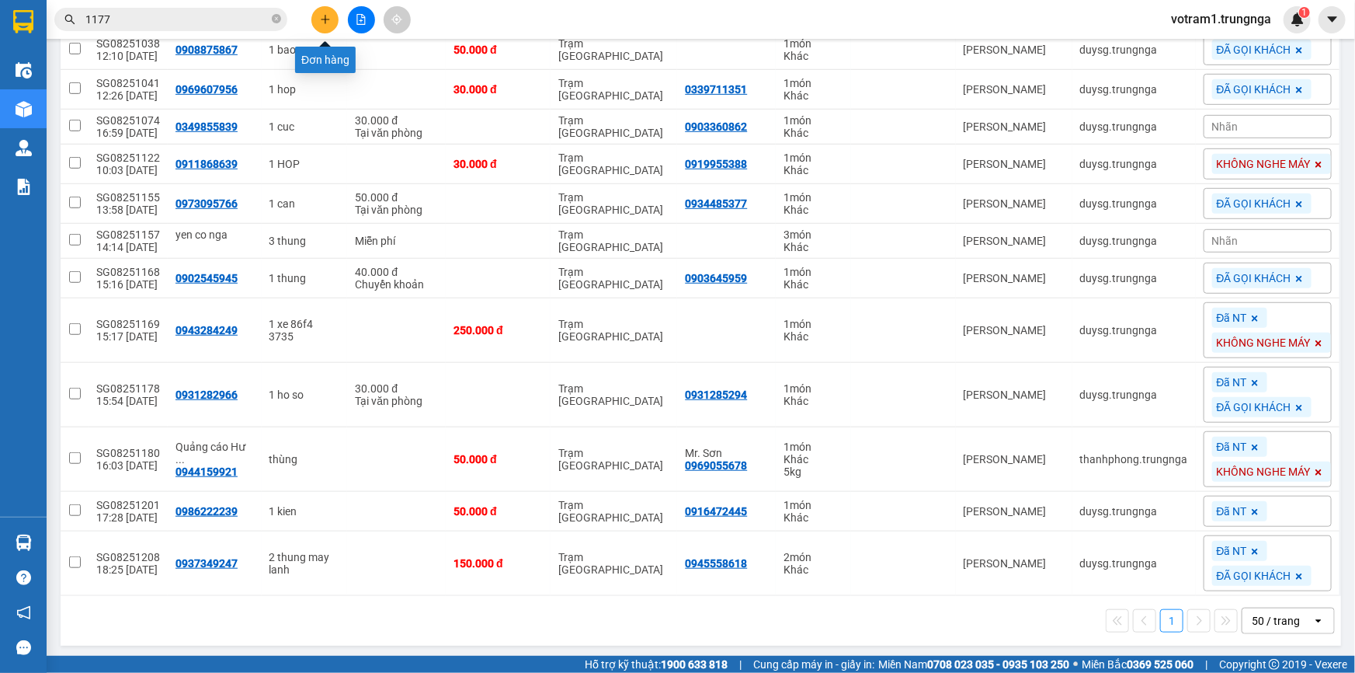
click at [316, 23] on button at bounding box center [324, 19] width 27 height 27
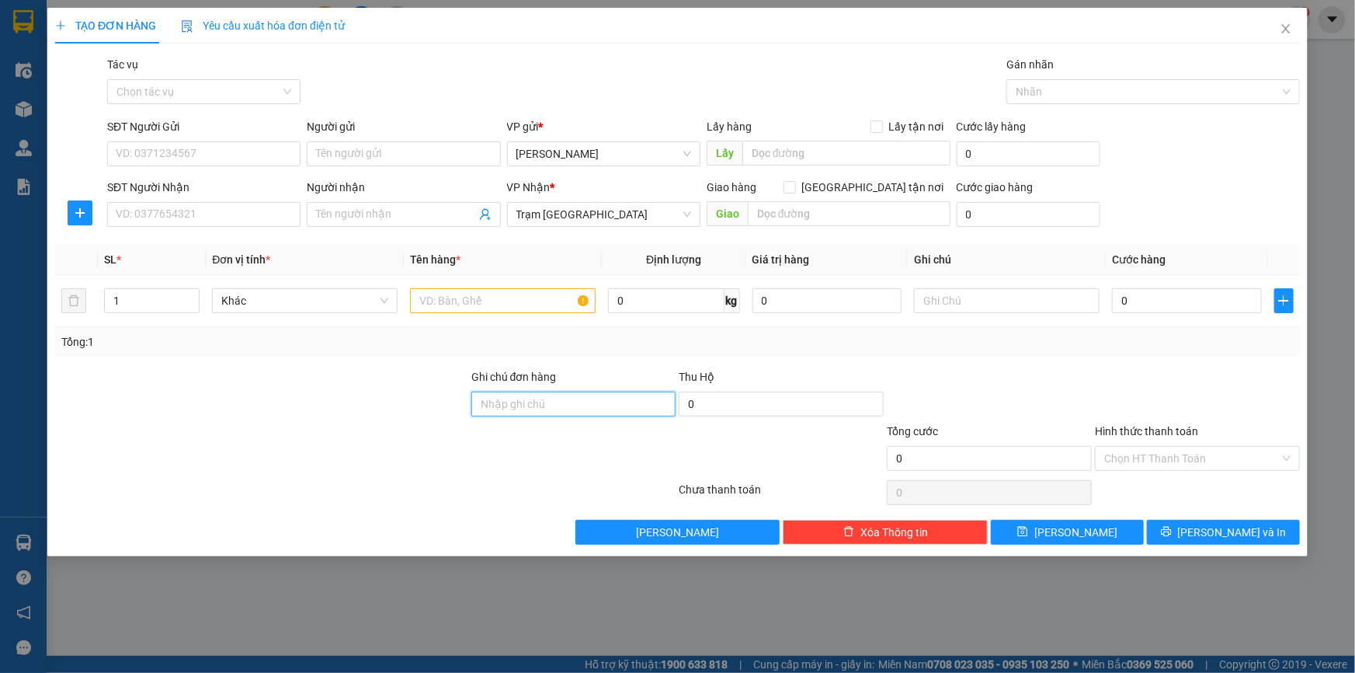
click at [568, 398] on input "Ghi chú đơn hàng" at bounding box center [573, 403] width 205 height 25
type input "Y"
click at [402, 209] on input "Người nhận" at bounding box center [395, 214] width 159 height 17
type input "X.OM TƠ"
click at [222, 158] on input "SĐT Người Gửi" at bounding box center [203, 153] width 193 height 25
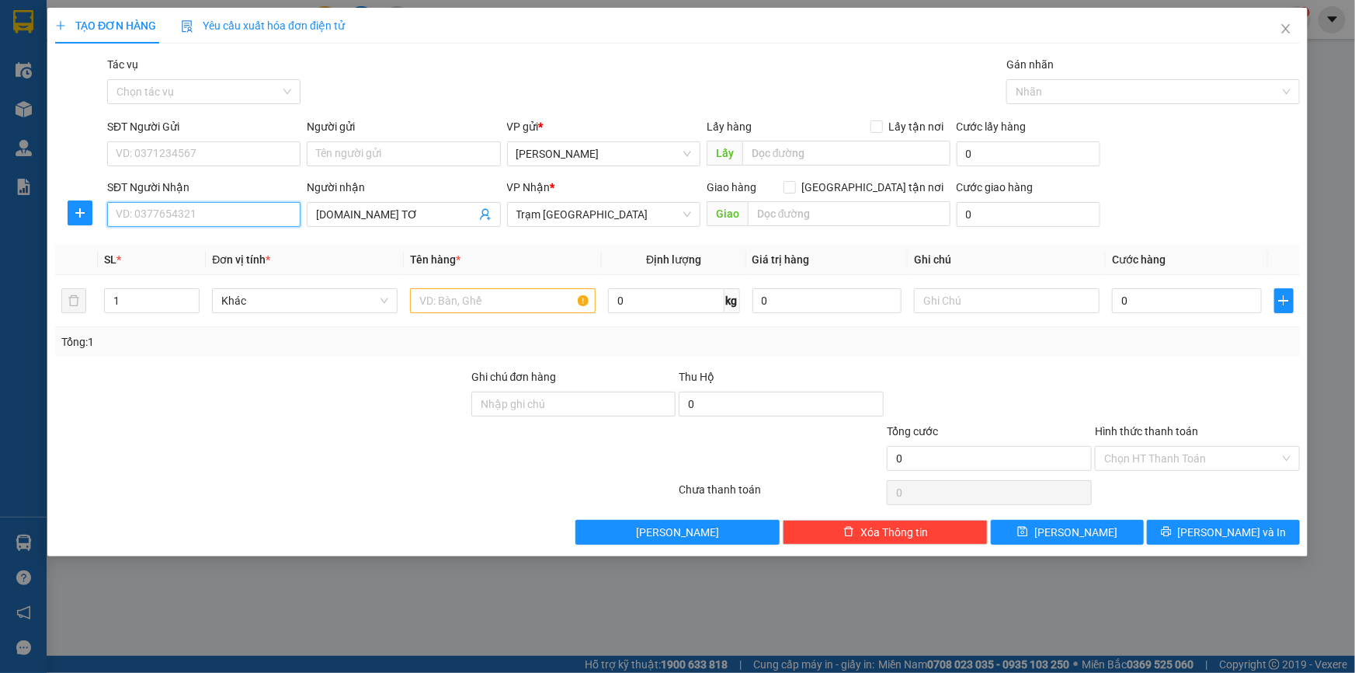
click at [231, 214] on input "SĐT Người Nhận" at bounding box center [203, 214] width 193 height 25
type input "0816054978"
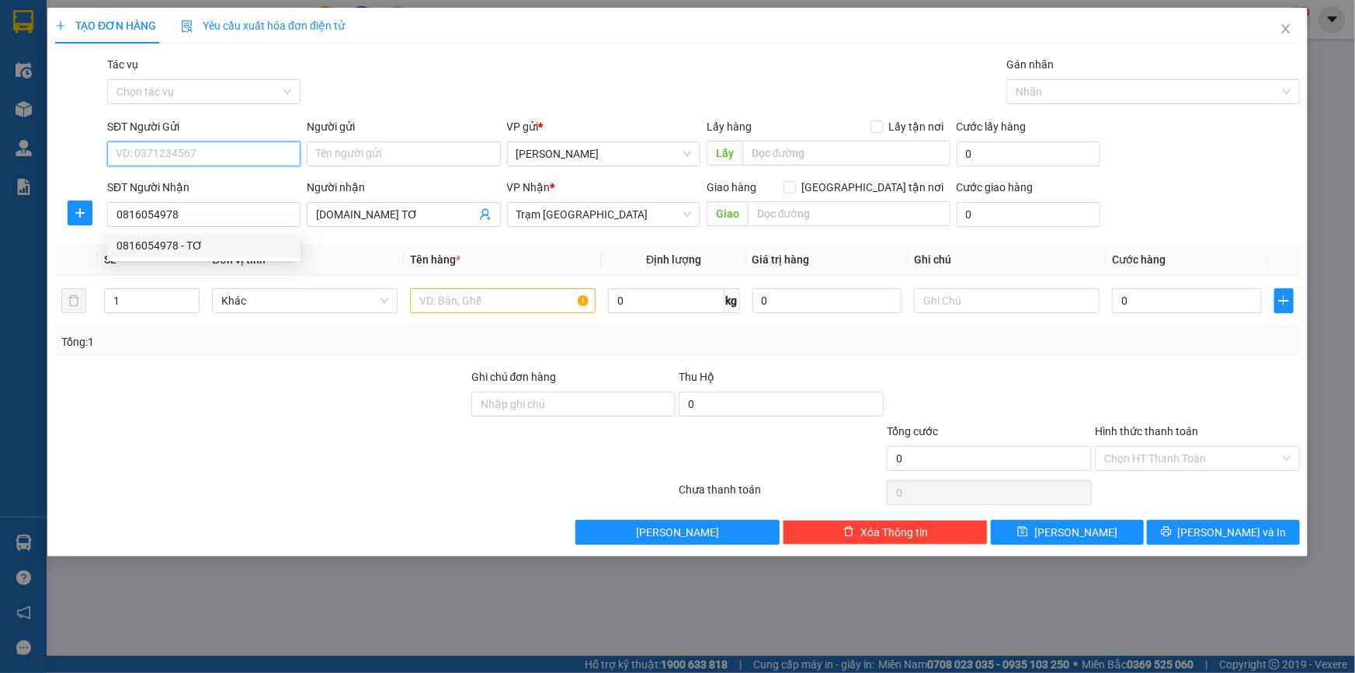
click at [186, 151] on input "SĐT Người Gửi" at bounding box center [203, 153] width 193 height 25
type input "0949496469"
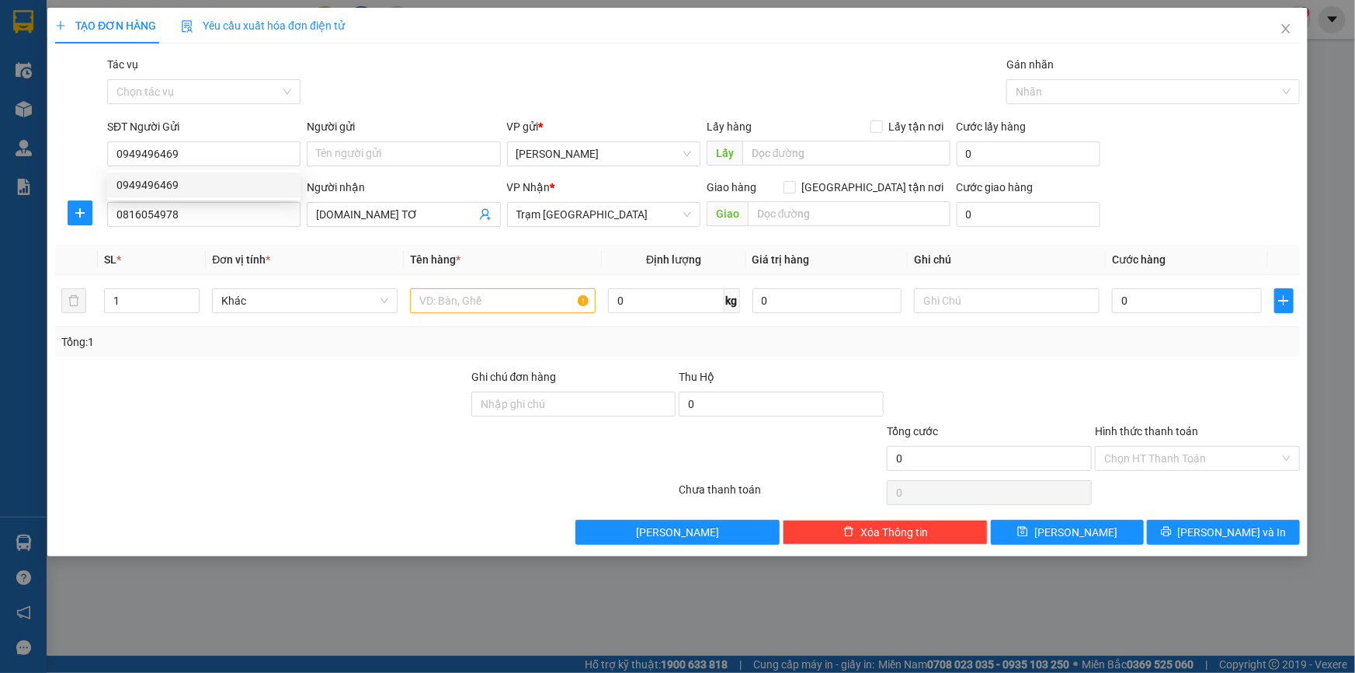
click at [318, 523] on div "Lưu nháp Xóa Thông tin Lưu Lưu và In" at bounding box center [678, 532] width 1248 height 25
click at [489, 303] on input "text" at bounding box center [503, 300] width 186 height 25
type input "1C ĐỒ"
click at [342, 209] on input "X.OM TƠ" at bounding box center [395, 214] width 159 height 17
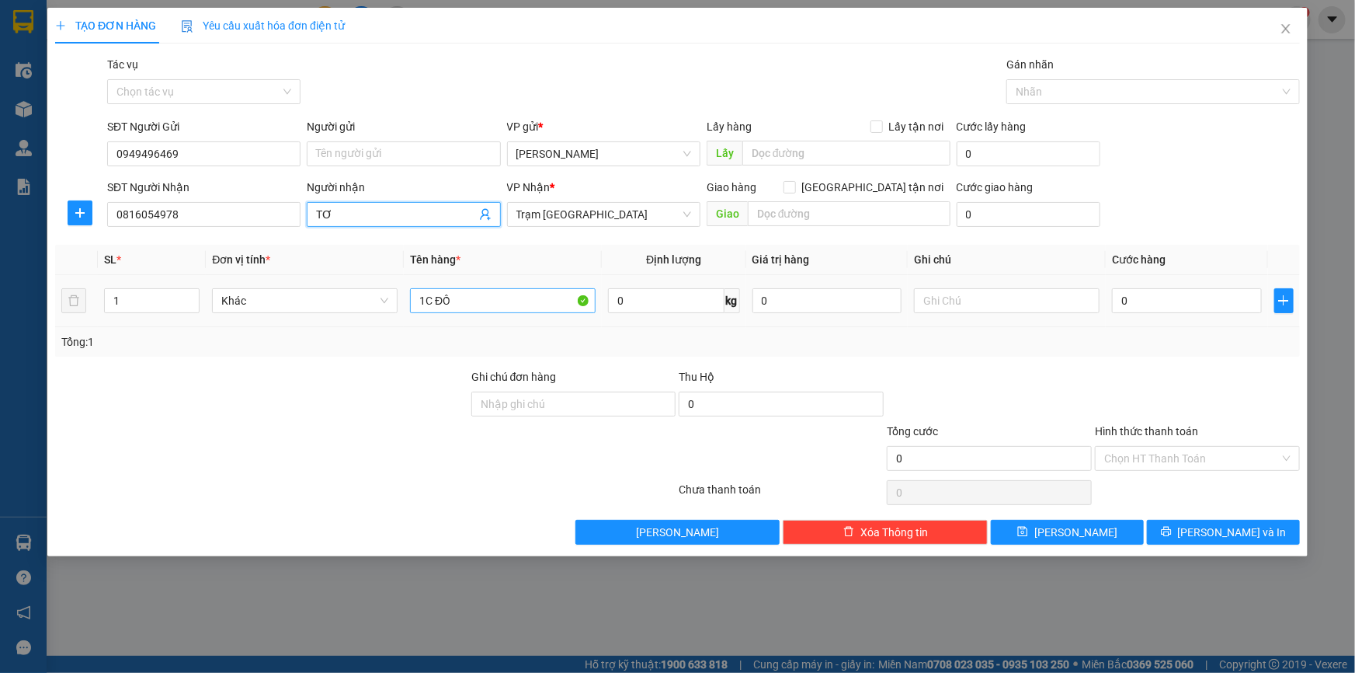
type input "TƠ"
click at [506, 293] on input "1C ĐỒ" at bounding box center [503, 300] width 186 height 25
type input "1TX"
click at [1149, 297] on input "0" at bounding box center [1187, 300] width 150 height 25
type input "4"
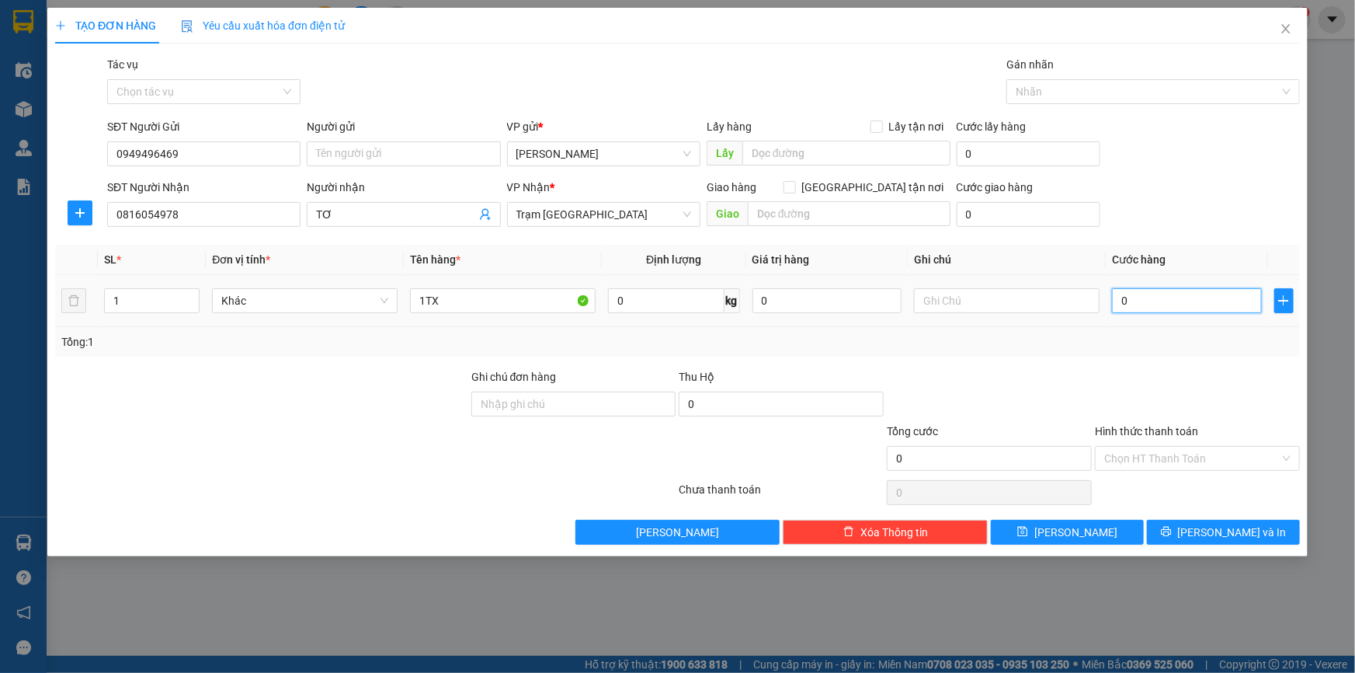
type input "4"
type input "40"
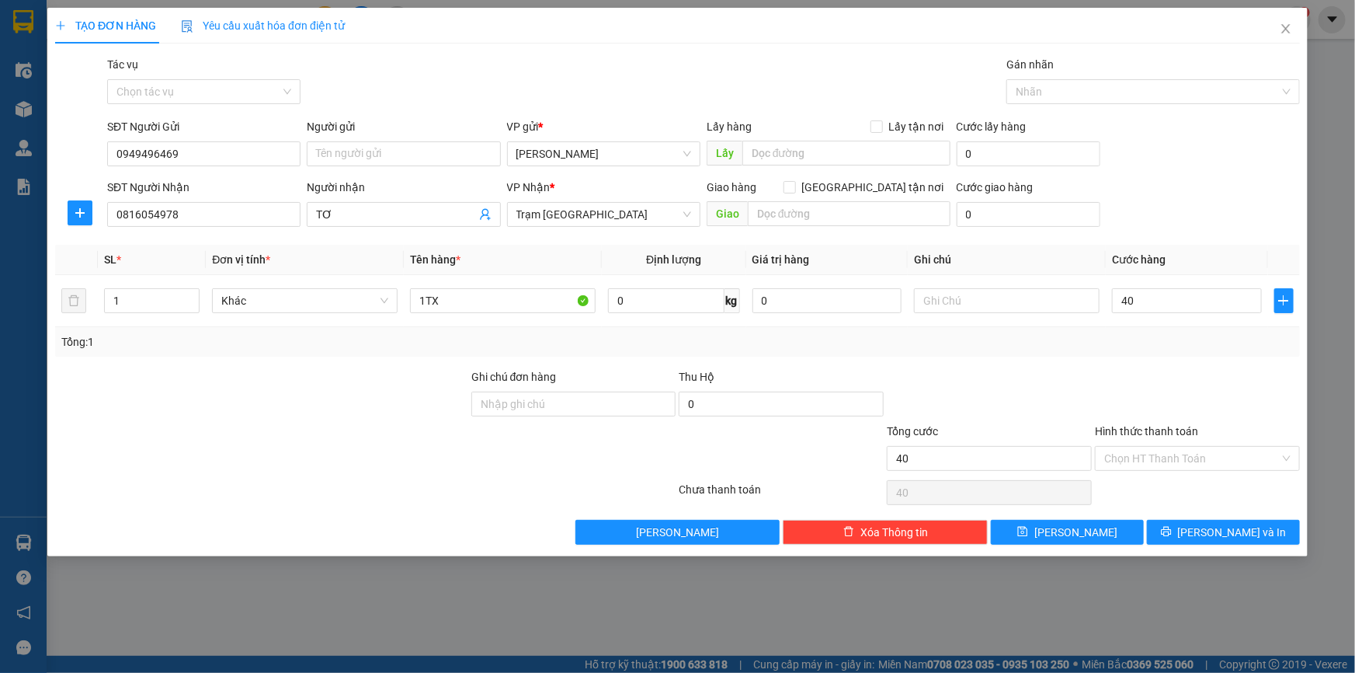
type input "40.000"
click at [1111, 356] on div "Tổng: 1" at bounding box center [677, 342] width 1245 height 30
click at [480, 297] on input "1TX" at bounding box center [503, 300] width 186 height 25
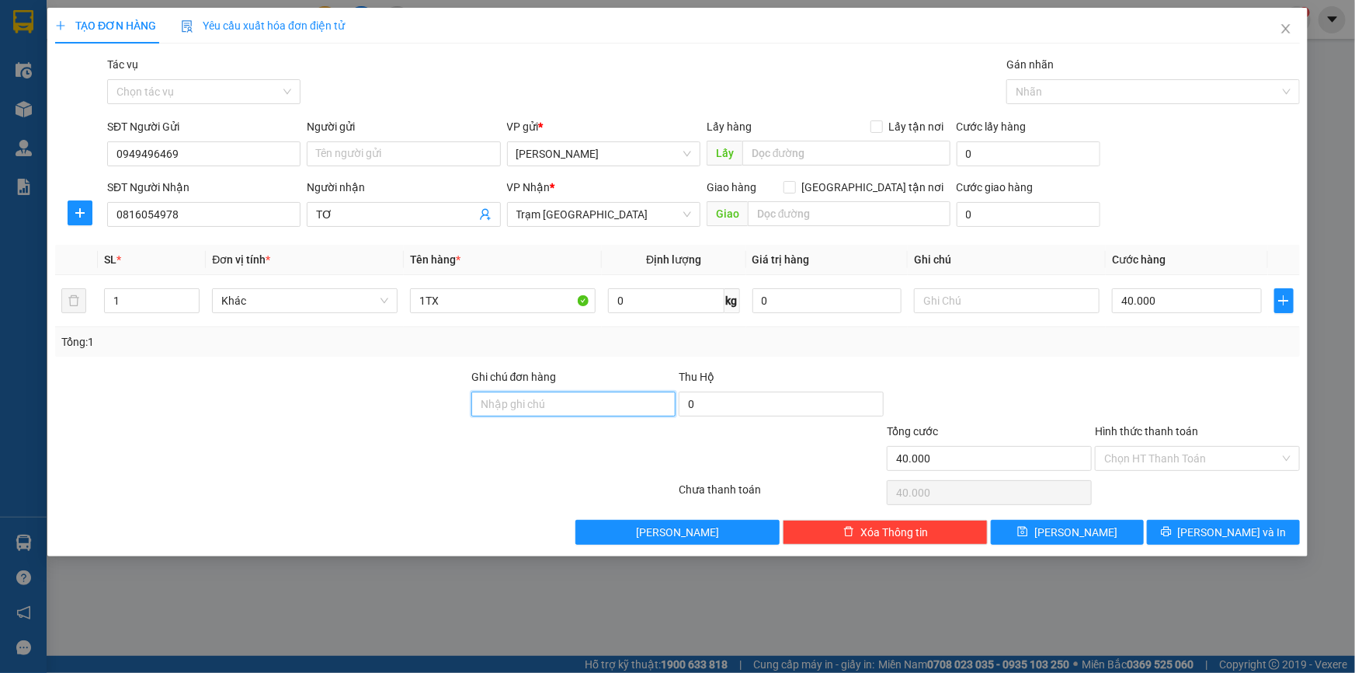
click at [528, 412] on input "Ghi chú đơn hàng" at bounding box center [573, 403] width 205 height 25
click at [1017, 315] on div at bounding box center [1007, 300] width 186 height 31
click at [1017, 301] on input "text" at bounding box center [1007, 300] width 186 height 25
click at [497, 304] on input "1TX" at bounding box center [503, 300] width 186 height 25
type input "1TX + 250K"
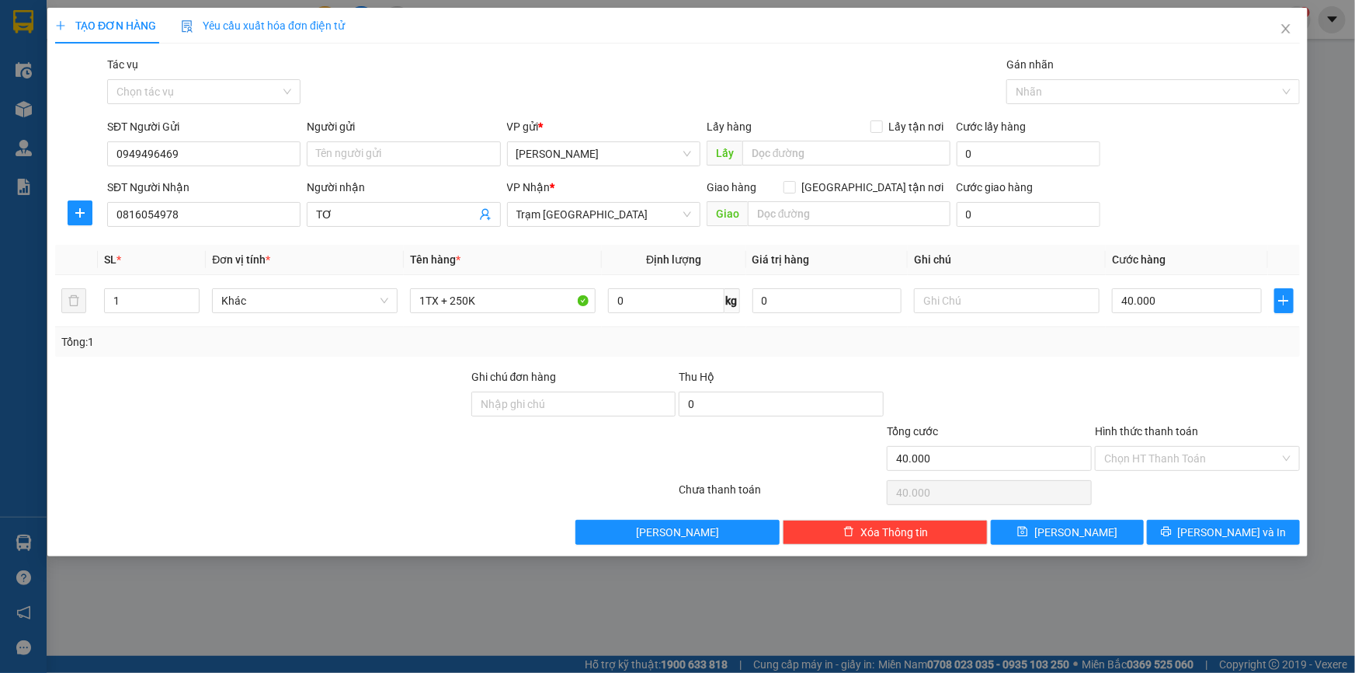
click at [900, 356] on div "Transit Pickup Surcharge Ids Transit Deliver Surcharge Ids Transit Deliver Surc…" at bounding box center [677, 300] width 1245 height 488
click at [1142, 455] on input "Hình thức thanh toán" at bounding box center [1192, 458] width 176 height 23
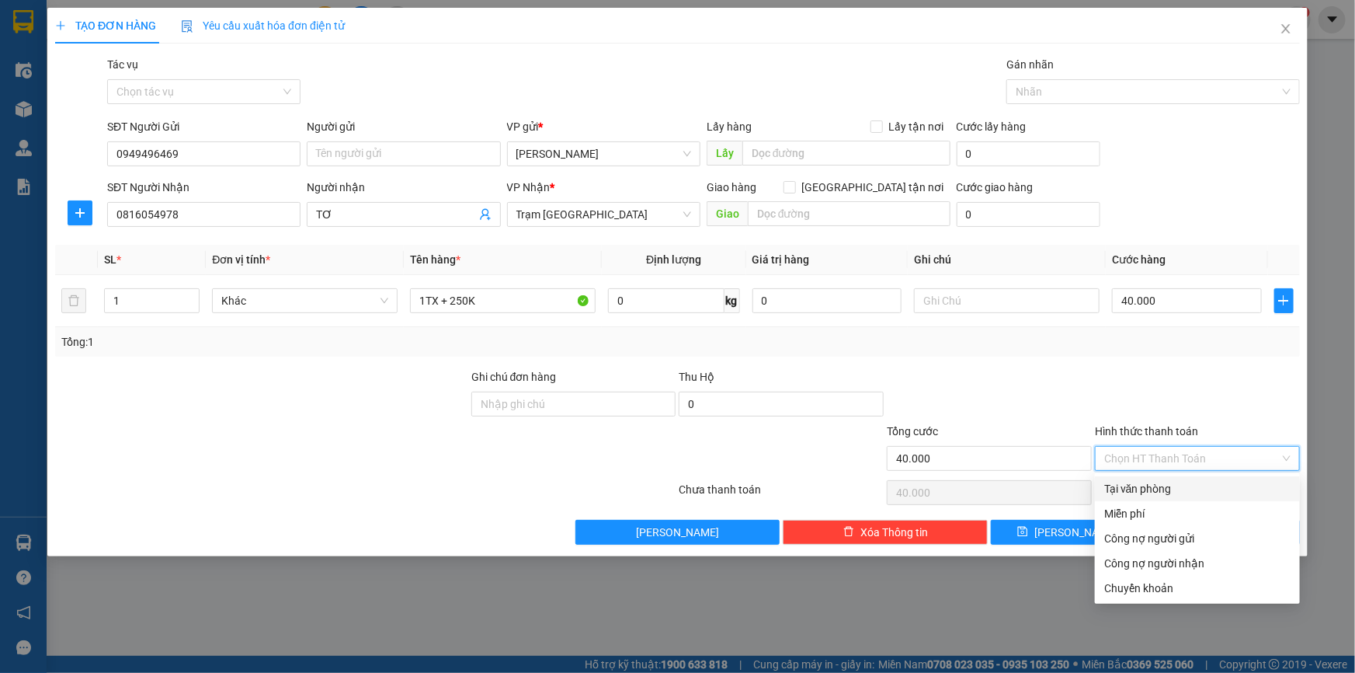
click at [1134, 492] on div "Tại văn phòng" at bounding box center [1197, 488] width 186 height 17
type input "0"
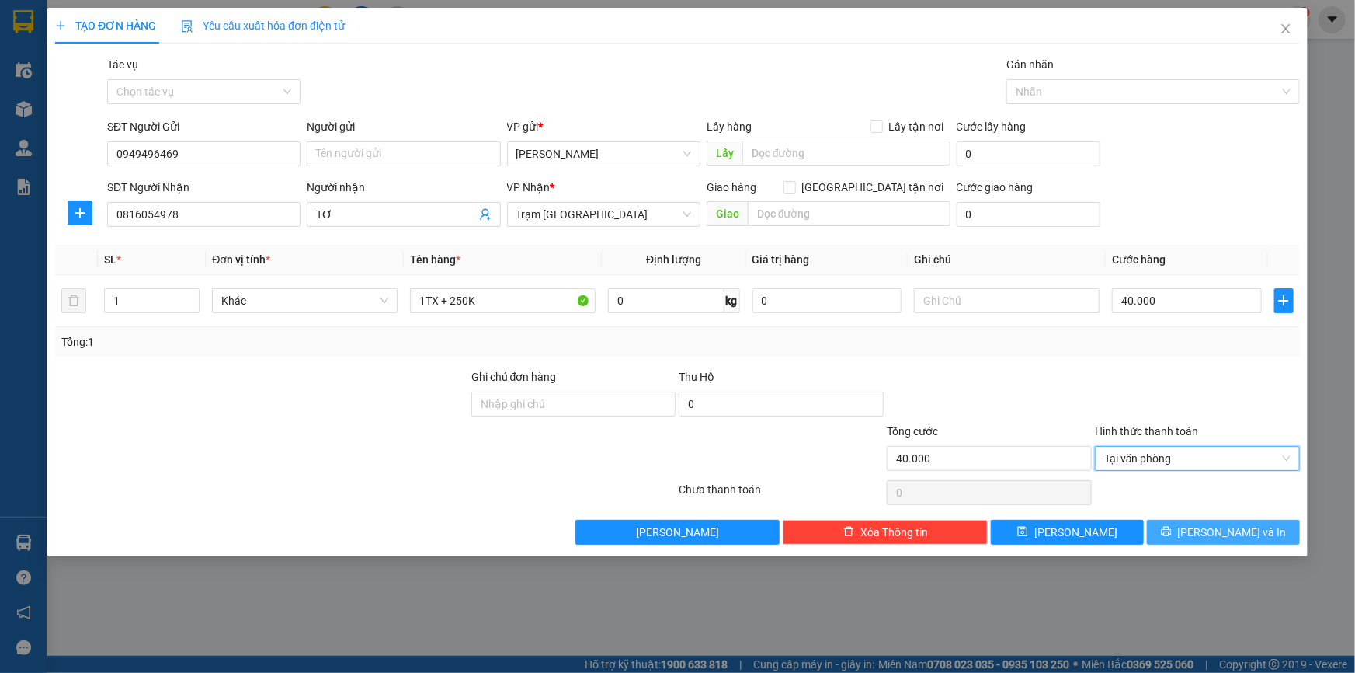
click at [1231, 534] on span "[PERSON_NAME] và In" at bounding box center [1232, 531] width 109 height 17
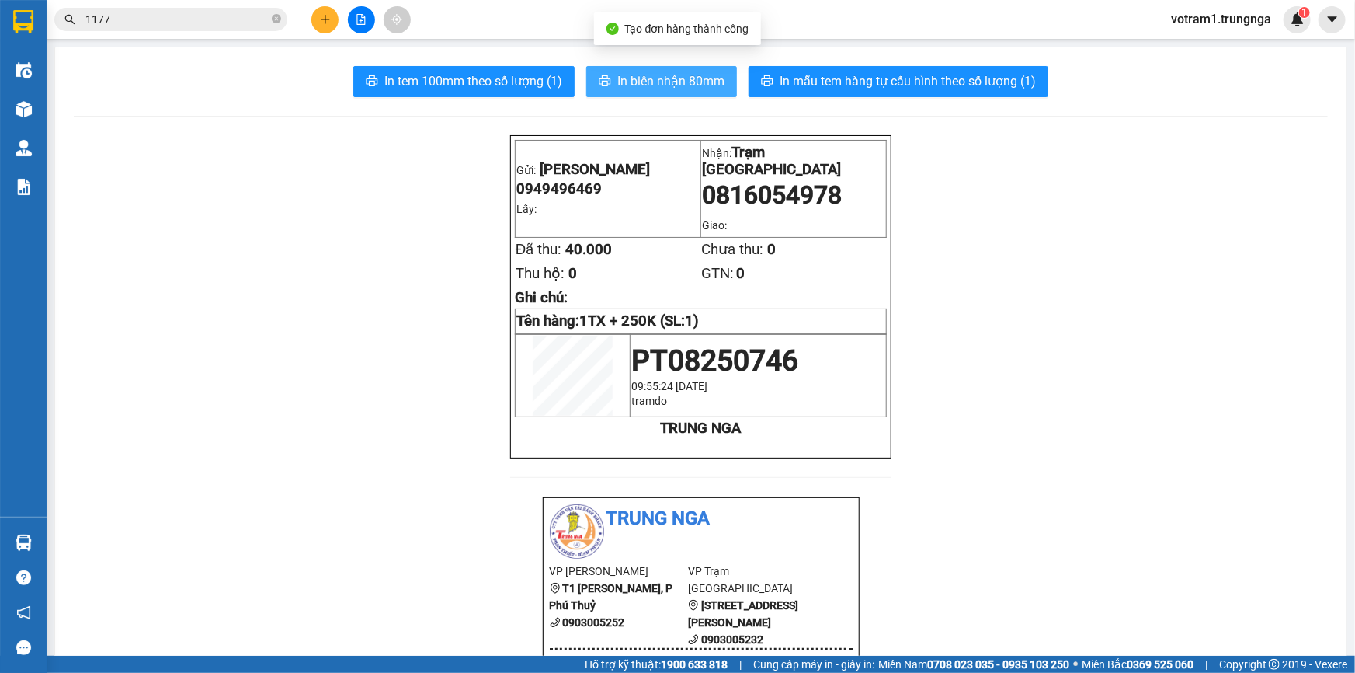
click at [711, 82] on span "In biên nhận 80mm" at bounding box center [670, 80] width 107 height 19
click at [195, 23] on input "1177" at bounding box center [176, 19] width 183 height 17
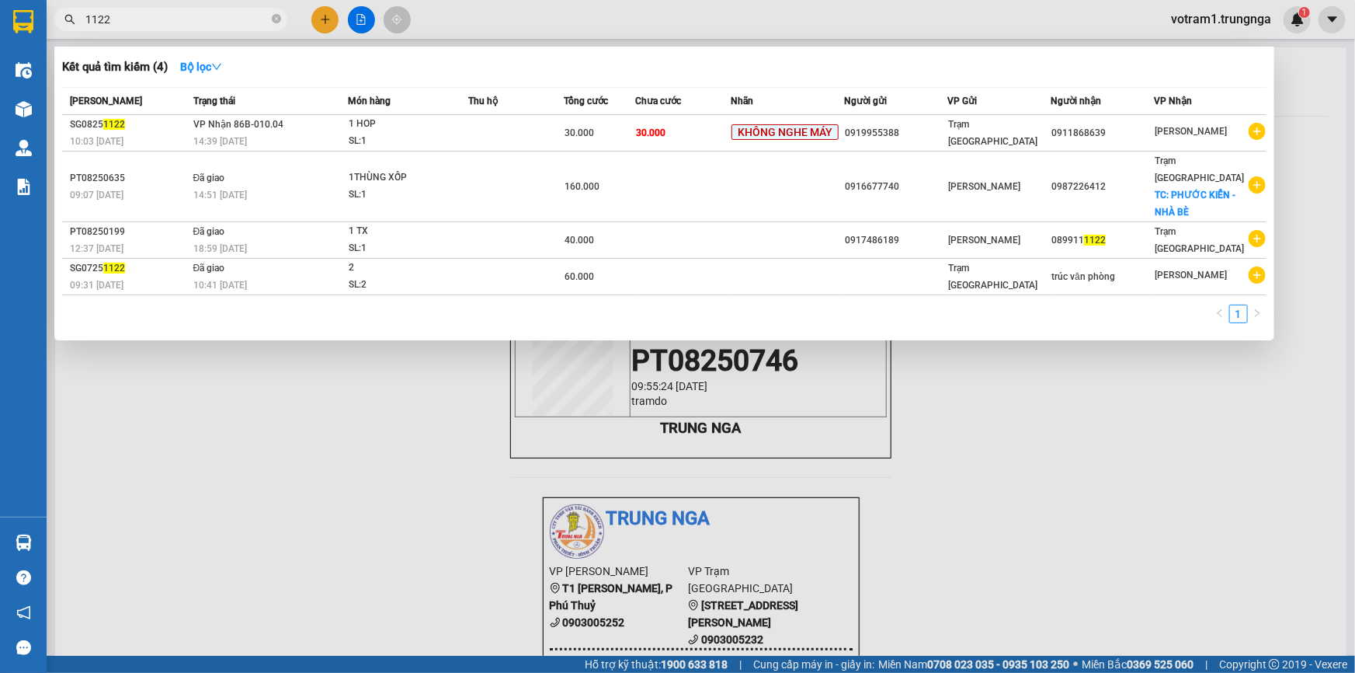
click at [1298, 146] on div at bounding box center [677, 336] width 1355 height 673
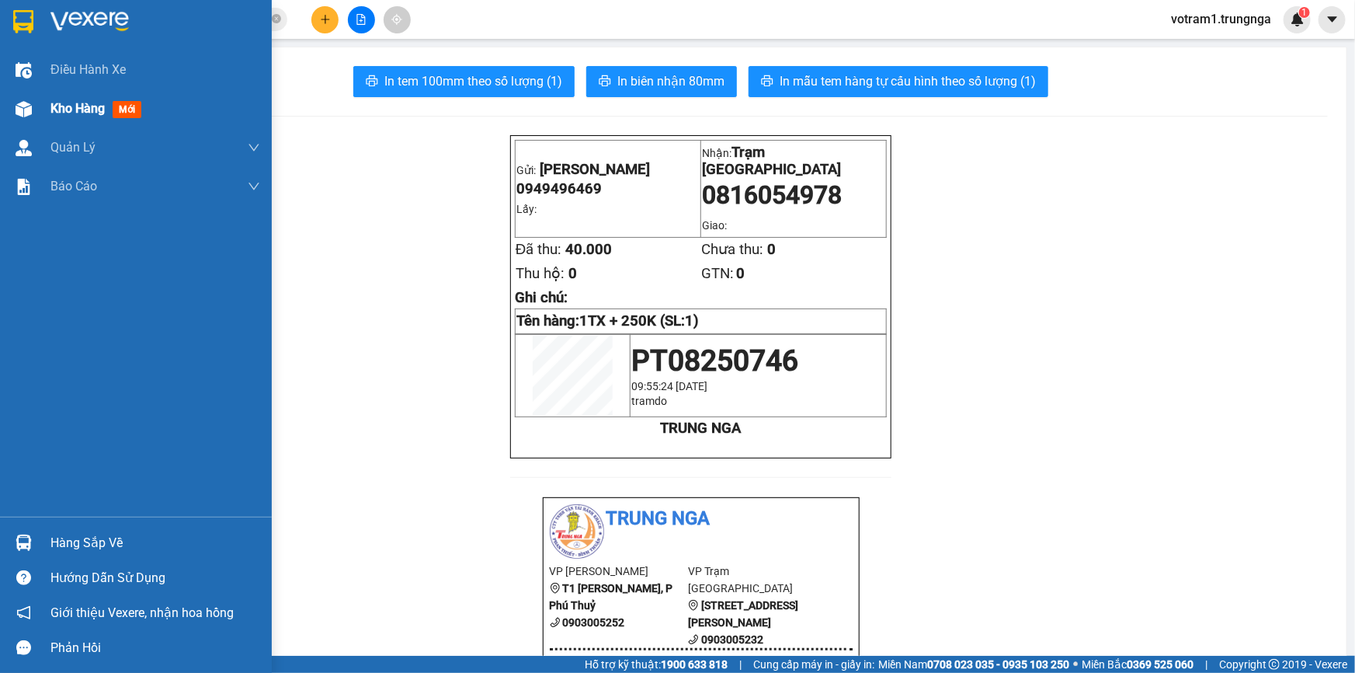
click at [36, 109] on div at bounding box center [23, 109] width 27 height 27
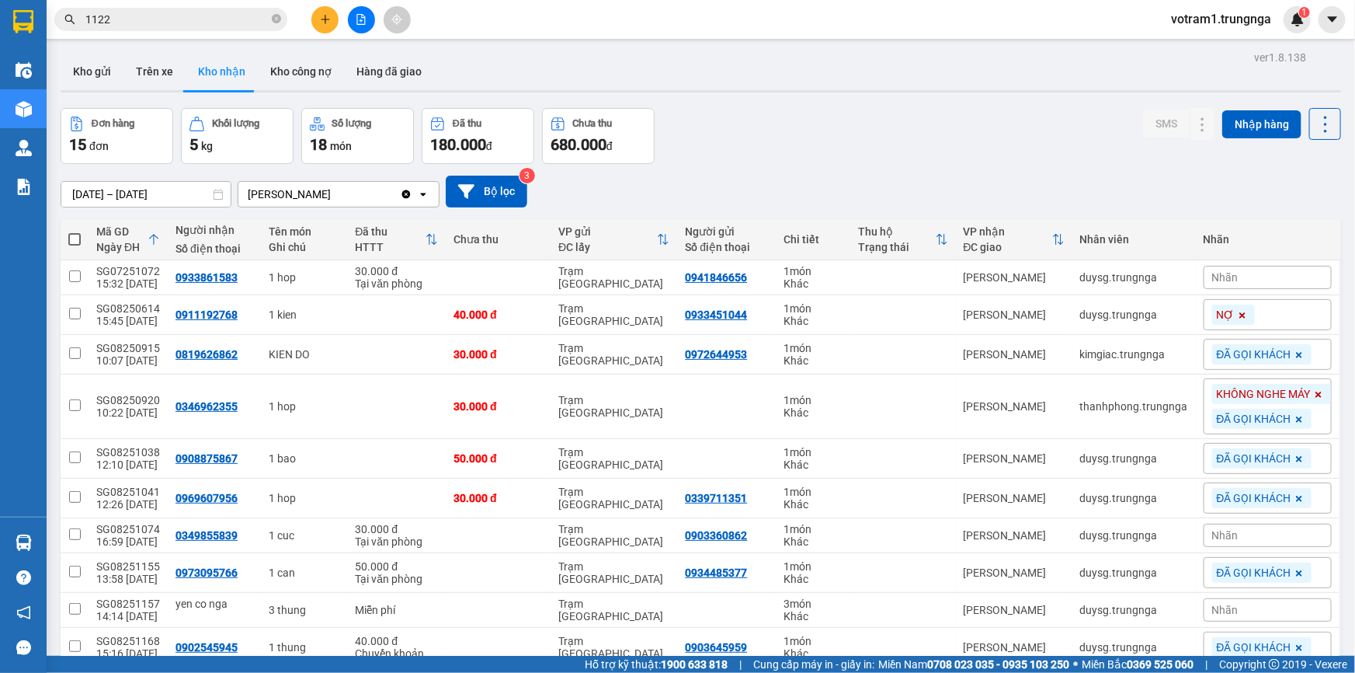
click at [825, 130] on div "Đơn hàng 15 đơn Khối lượng 5 kg Số lượng 18 món Đã thu 180.000 đ Chưa thu 680.0…" at bounding box center [701, 136] width 1281 height 56
click at [785, 86] on div "Kho gửi Trên xe Kho nhận Kho công nợ Hàng đã giao" at bounding box center [701, 73] width 1281 height 41
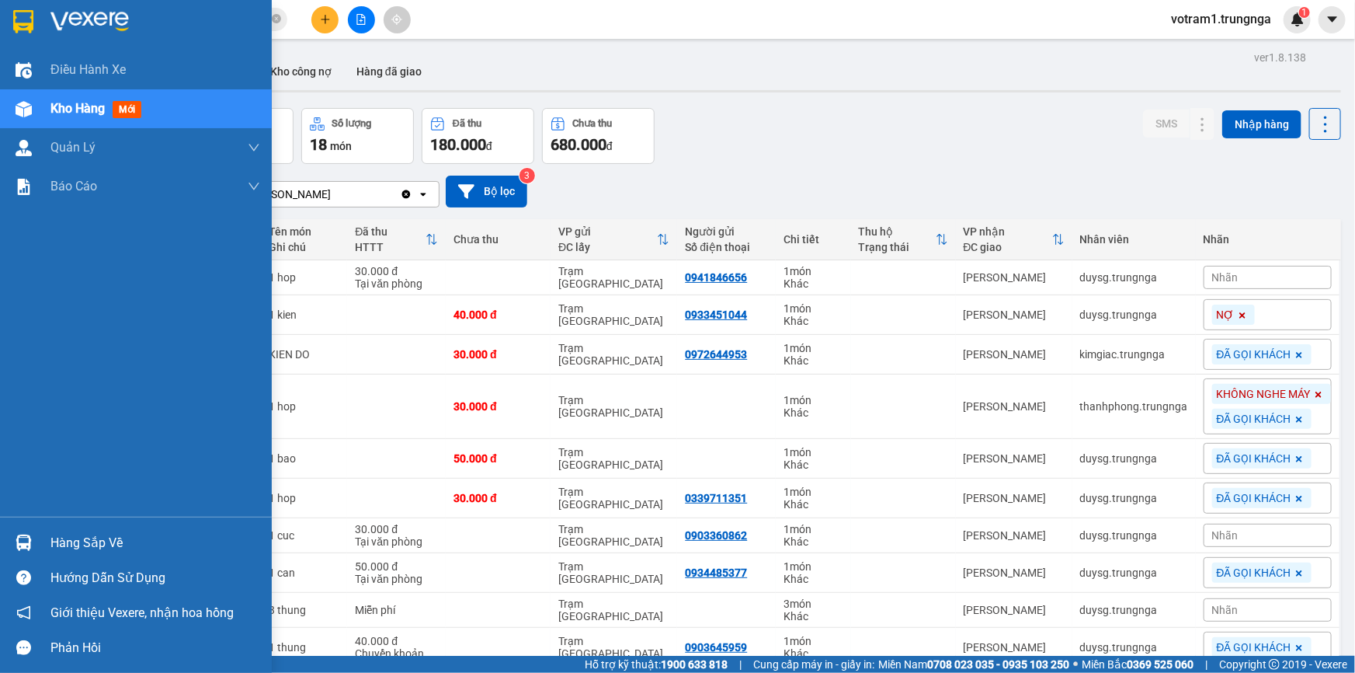
click at [86, 545] on div "Hàng sắp về" at bounding box center [155, 542] width 210 height 23
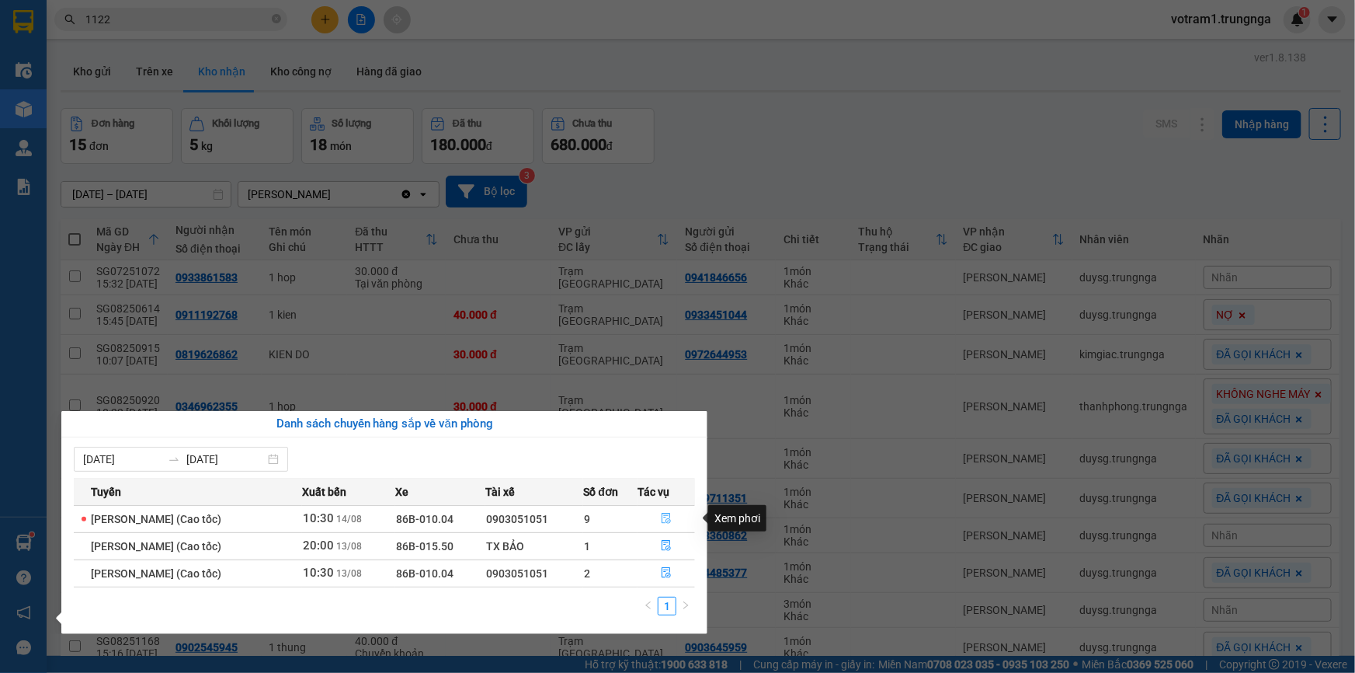
click at [672, 518] on icon "file-done" at bounding box center [666, 518] width 11 height 11
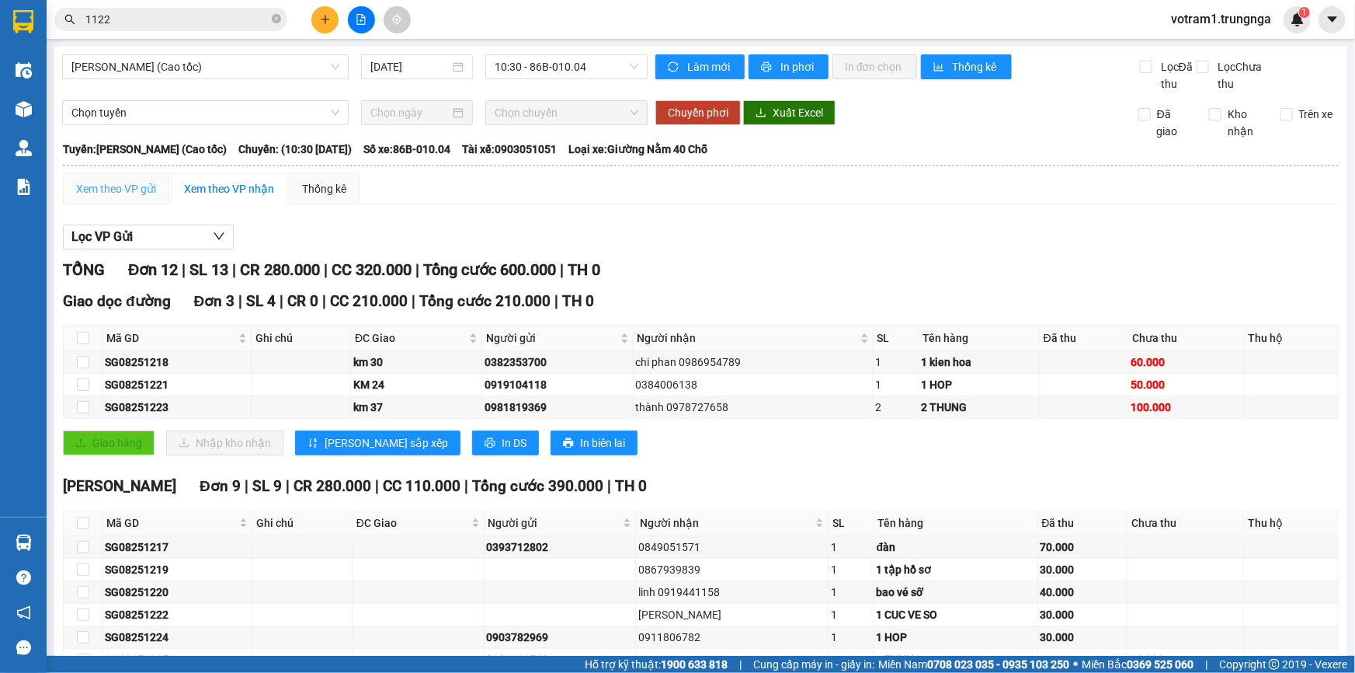
click at [121, 178] on div "Xem theo VP gửi" at bounding box center [116, 188] width 106 height 31
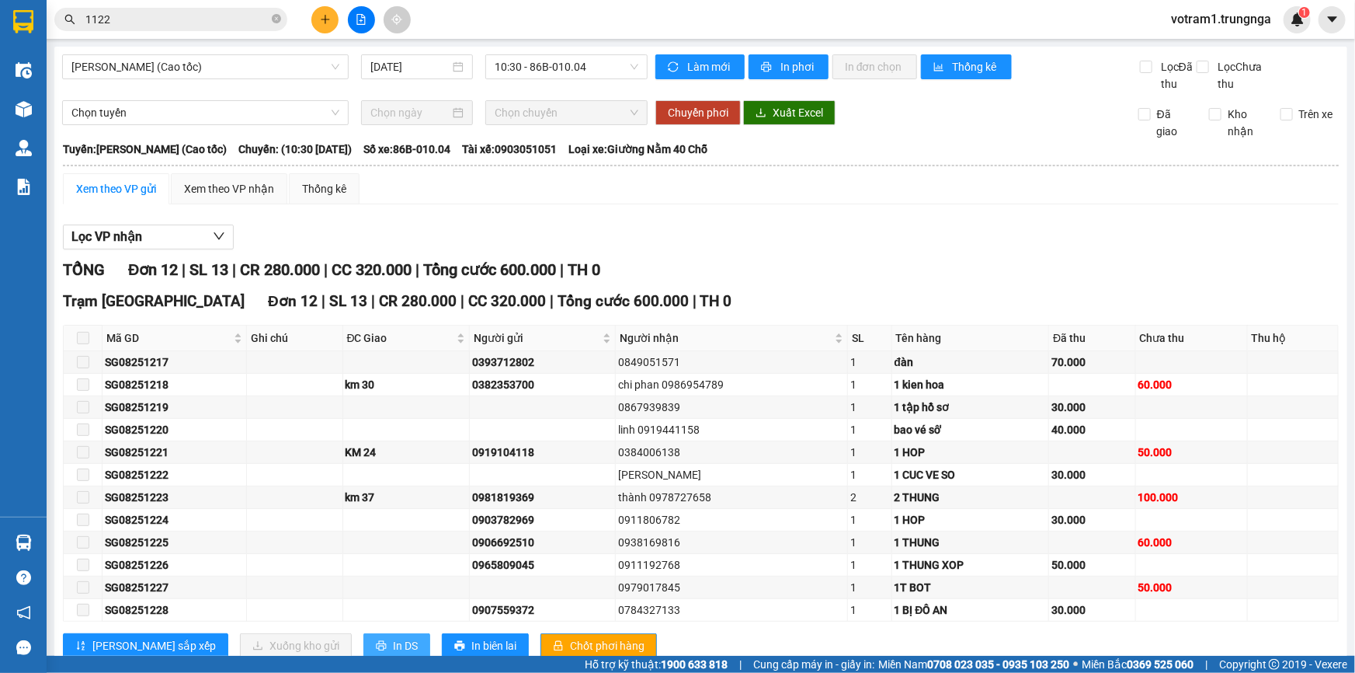
click at [393, 639] on span "In DS" at bounding box center [405, 645] width 25 height 17
click at [238, 189] on div "Xem theo VP nhận" at bounding box center [229, 188] width 90 height 17
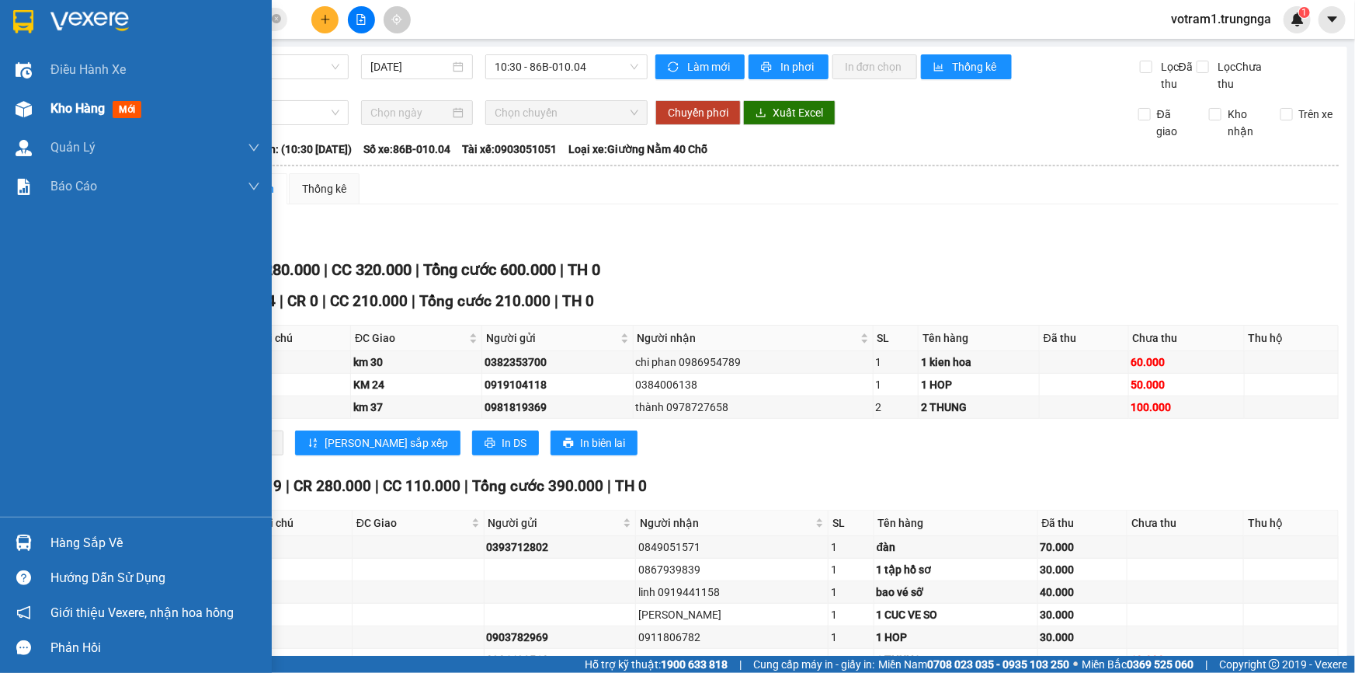
click at [95, 99] on div "Kho hàng mới" at bounding box center [98, 108] width 97 height 19
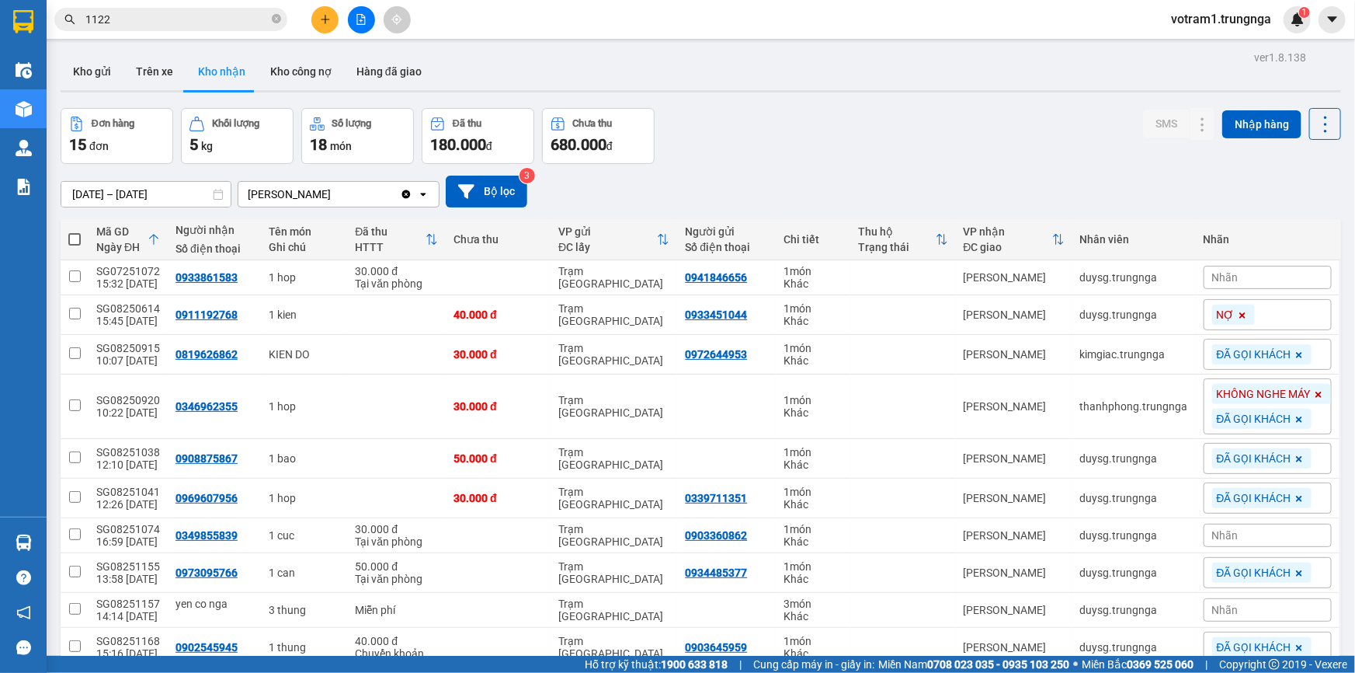
click at [207, 14] on input "1122" at bounding box center [176, 19] width 183 height 17
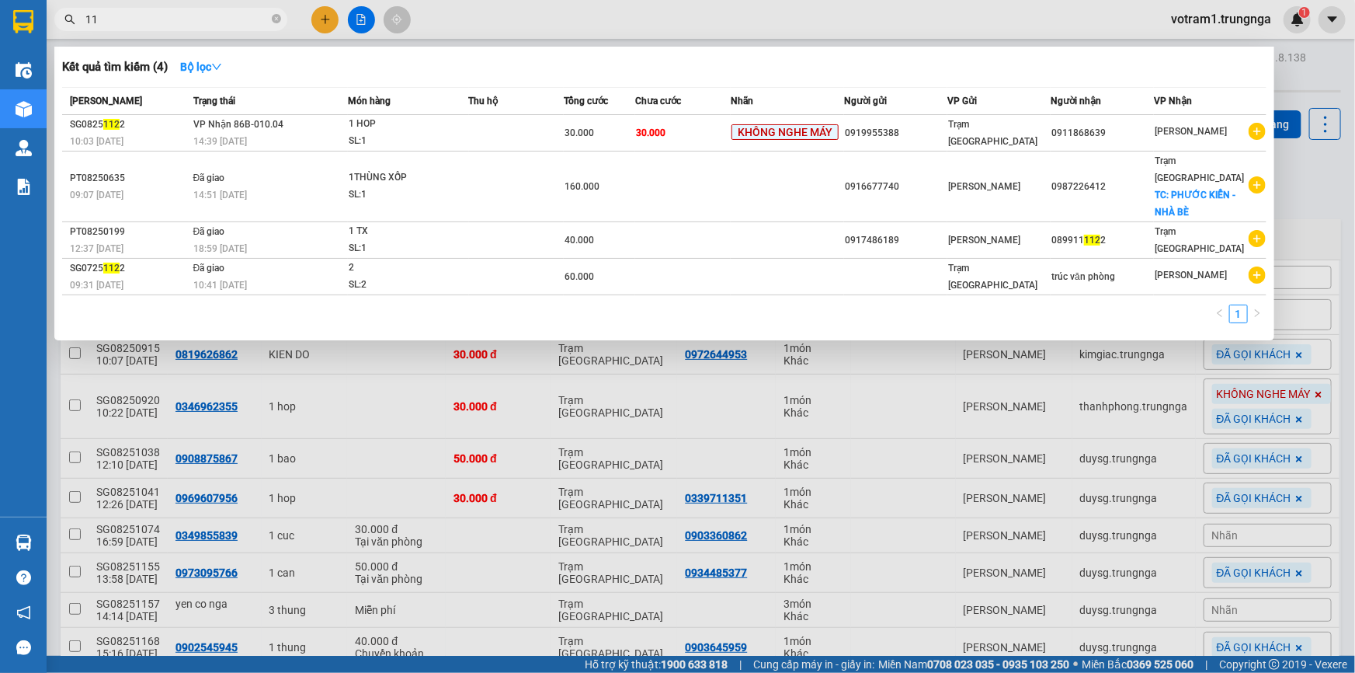
type input "1"
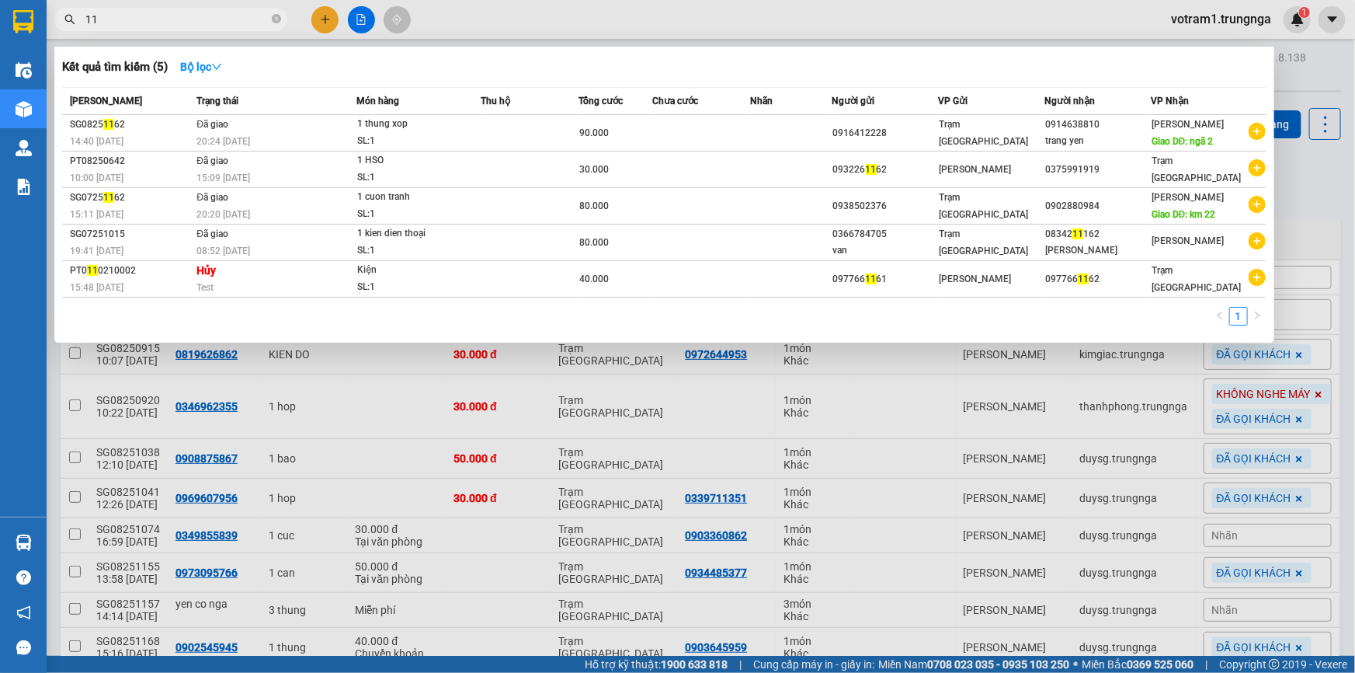
type input "1"
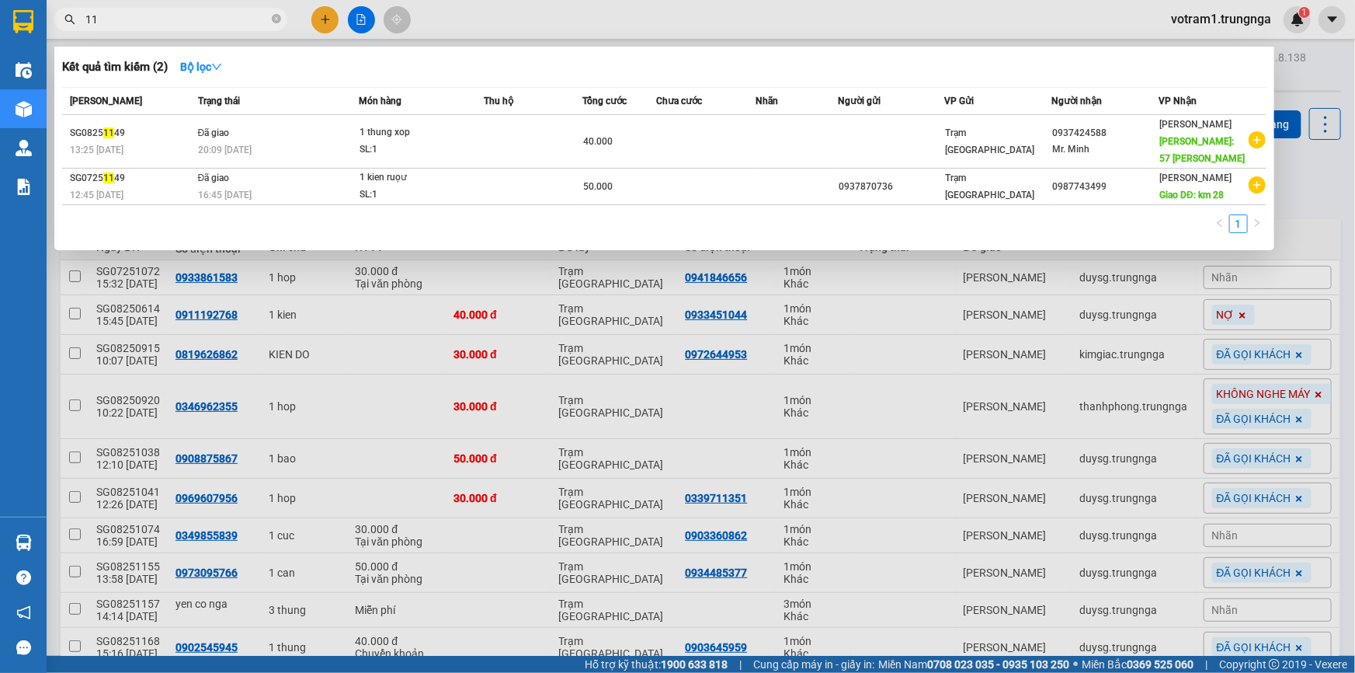
type input "1"
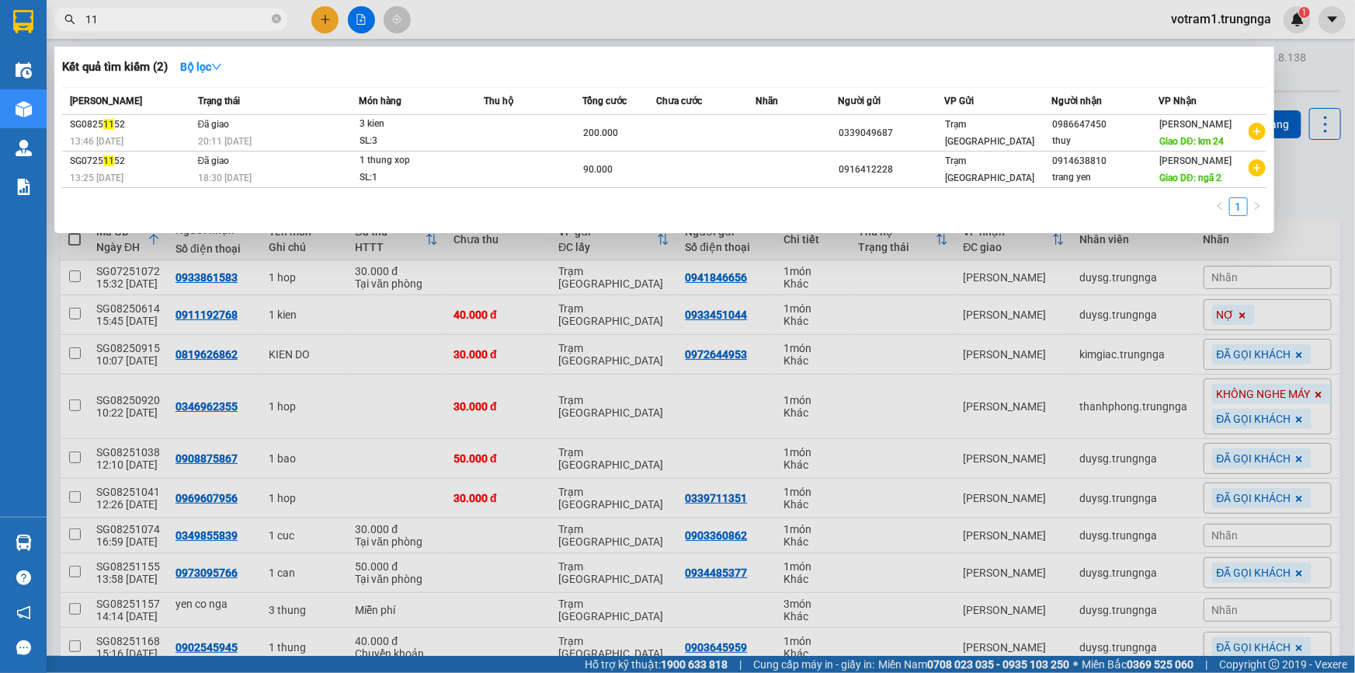
type input "1"
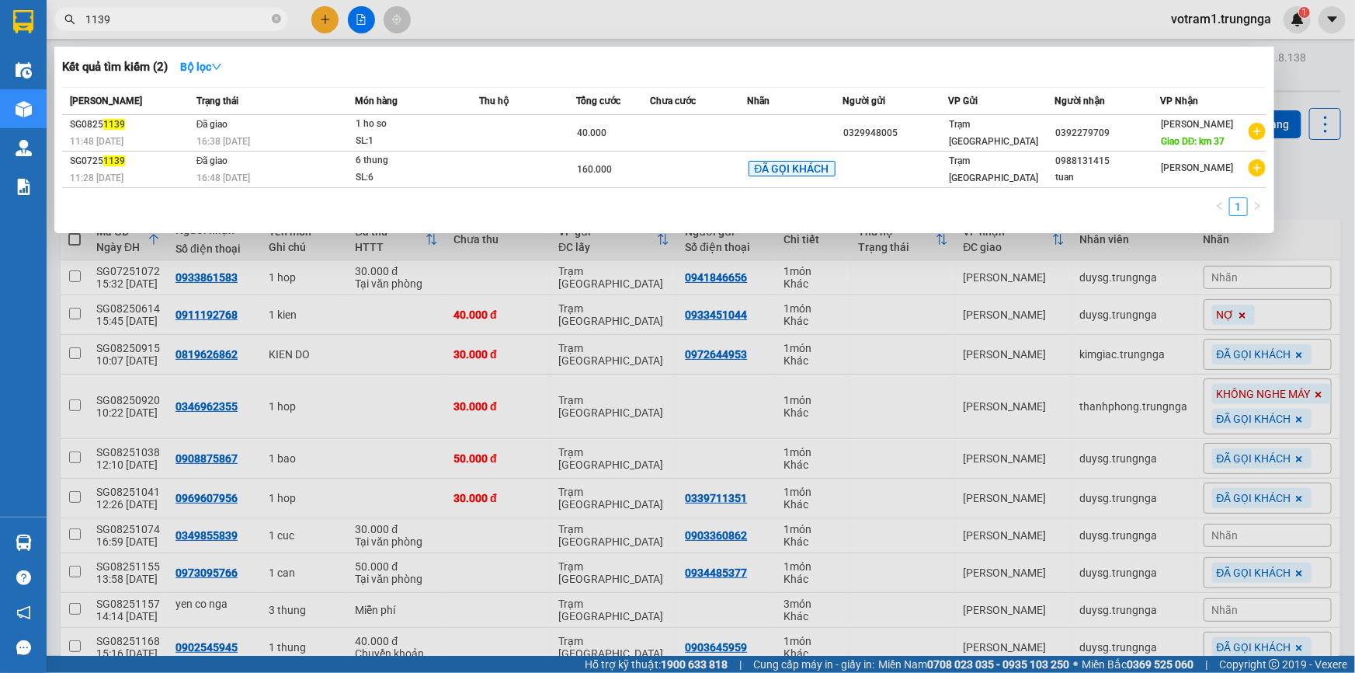
type input "1139"
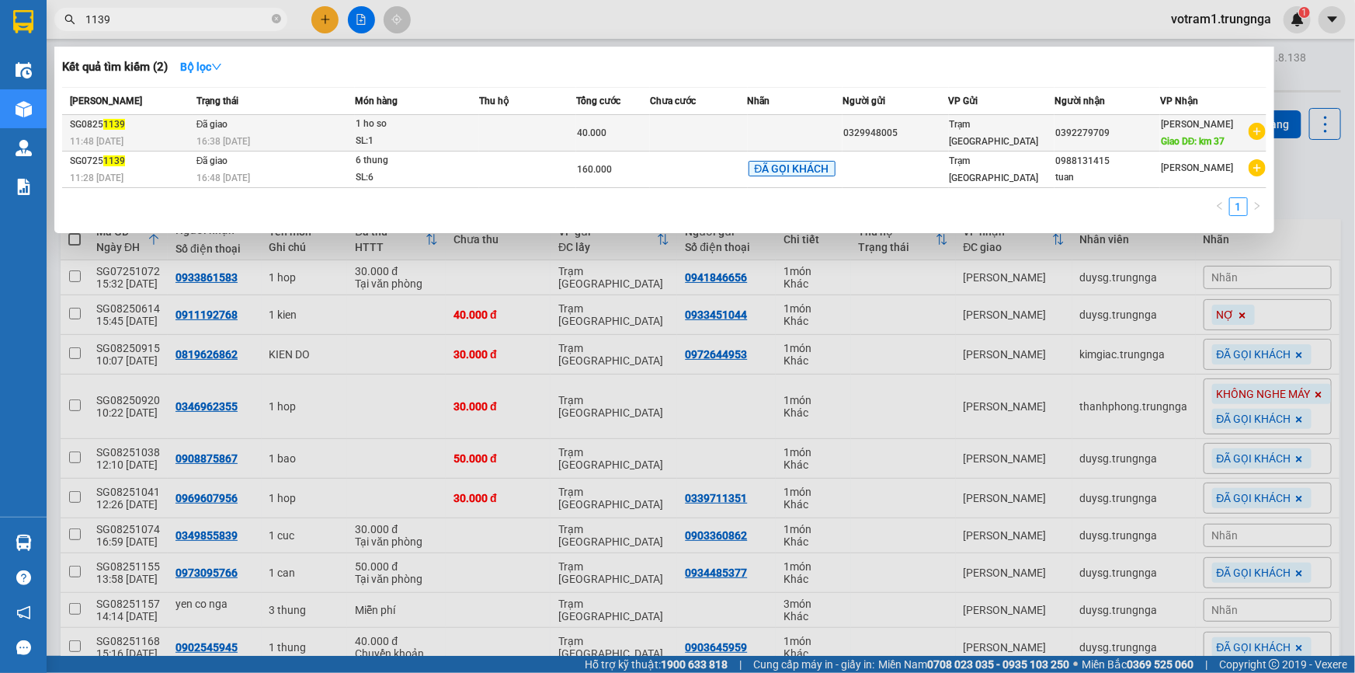
click at [339, 124] on td "Đã giao 16:38 - 13/08" at bounding box center [274, 133] width 163 height 36
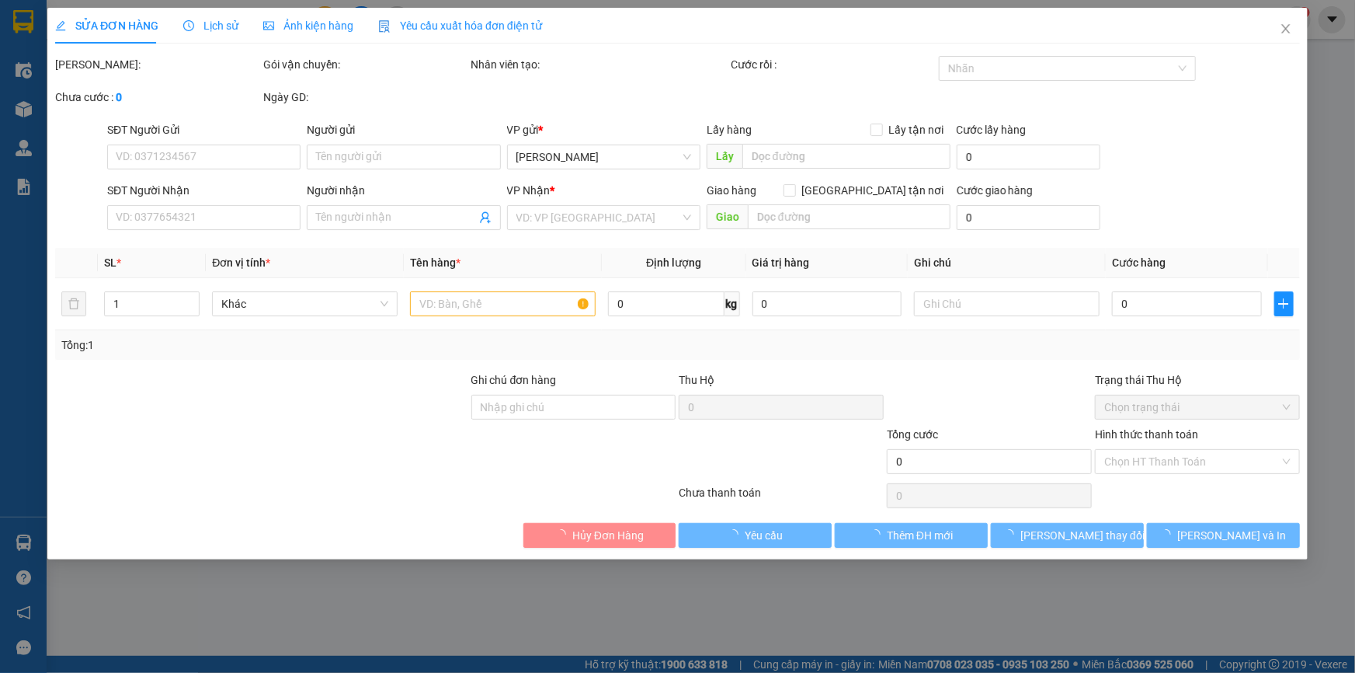
type input "0329948005"
type input "0392279709"
type input "km 37"
type input "40.000"
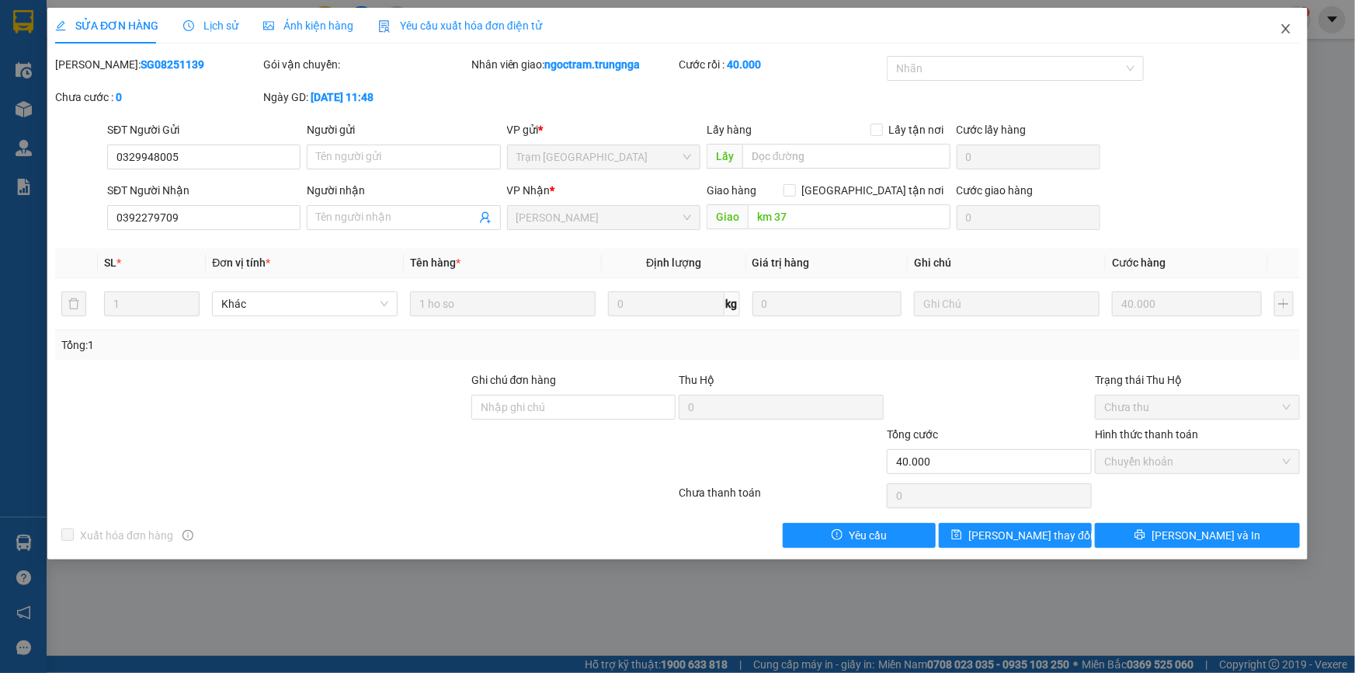
click at [1286, 28] on icon "close" at bounding box center [1286, 29] width 12 height 12
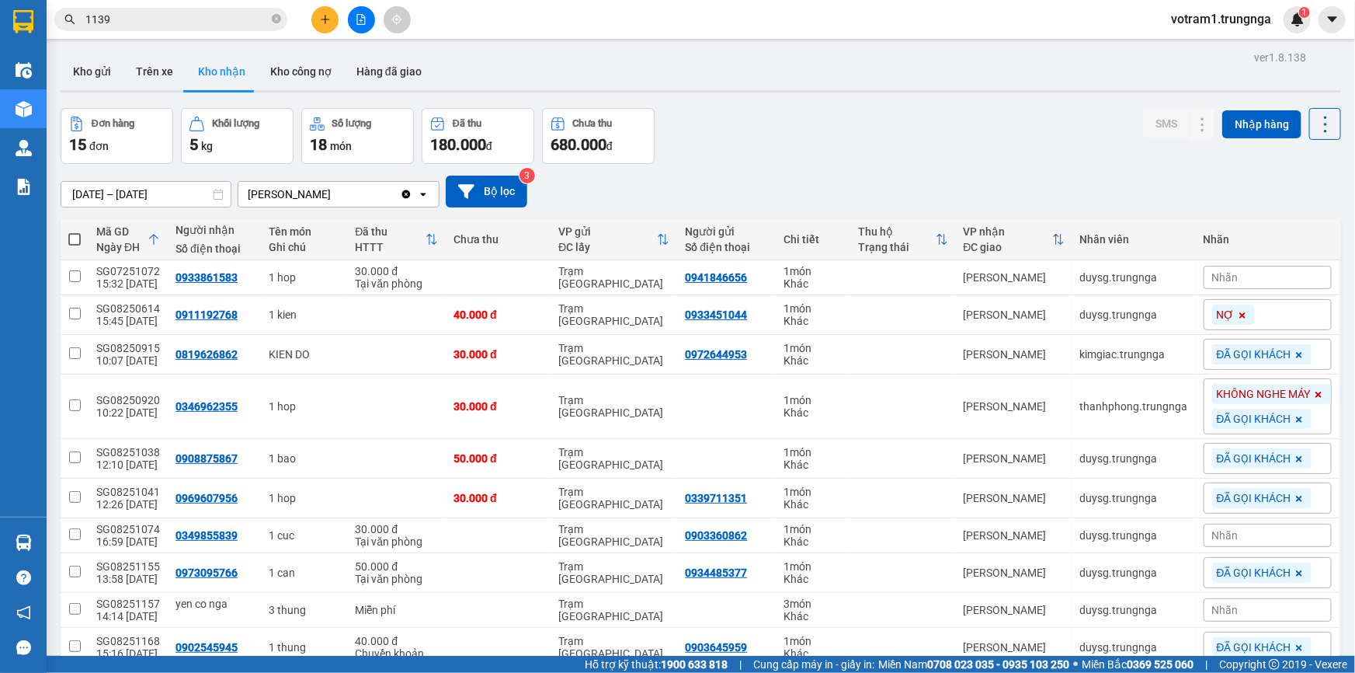
click at [233, 17] on input "1139" at bounding box center [176, 19] width 183 height 17
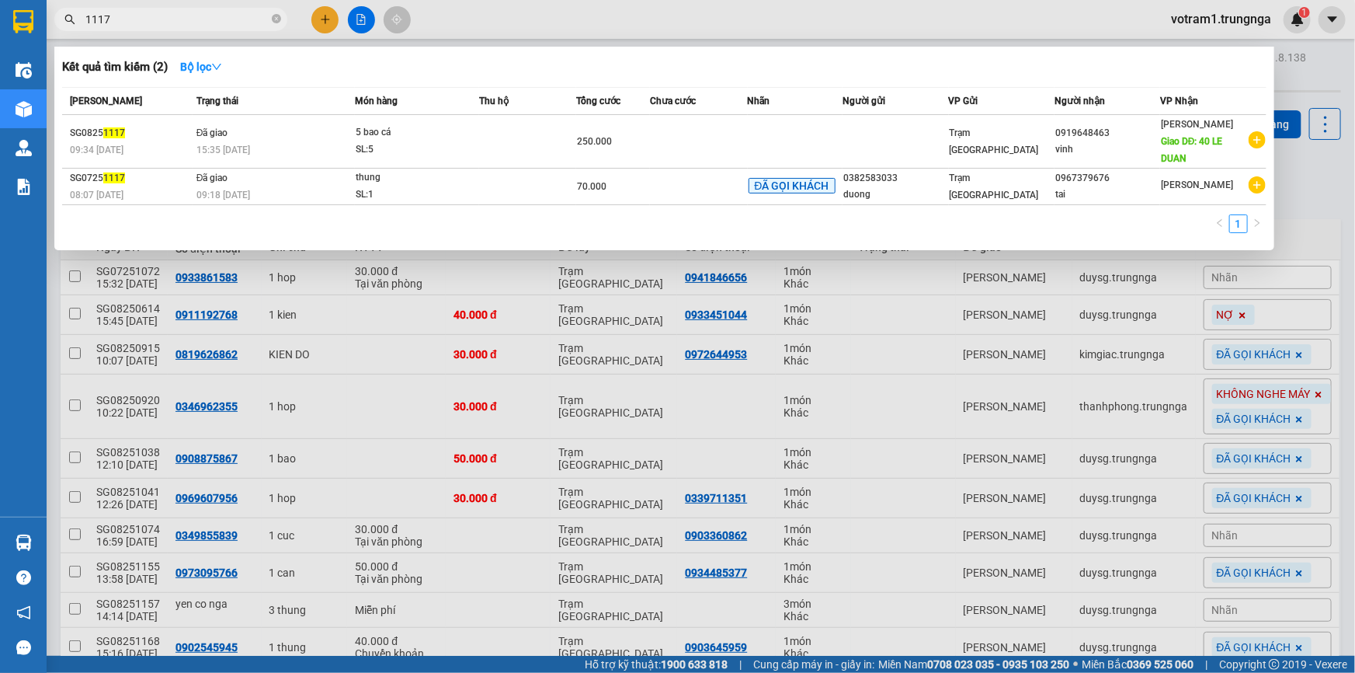
type input "1117"
click at [269, 20] on span "1117" at bounding box center [170, 19] width 233 height 23
click at [276, 18] on icon "close-circle" at bounding box center [276, 18] width 9 height 9
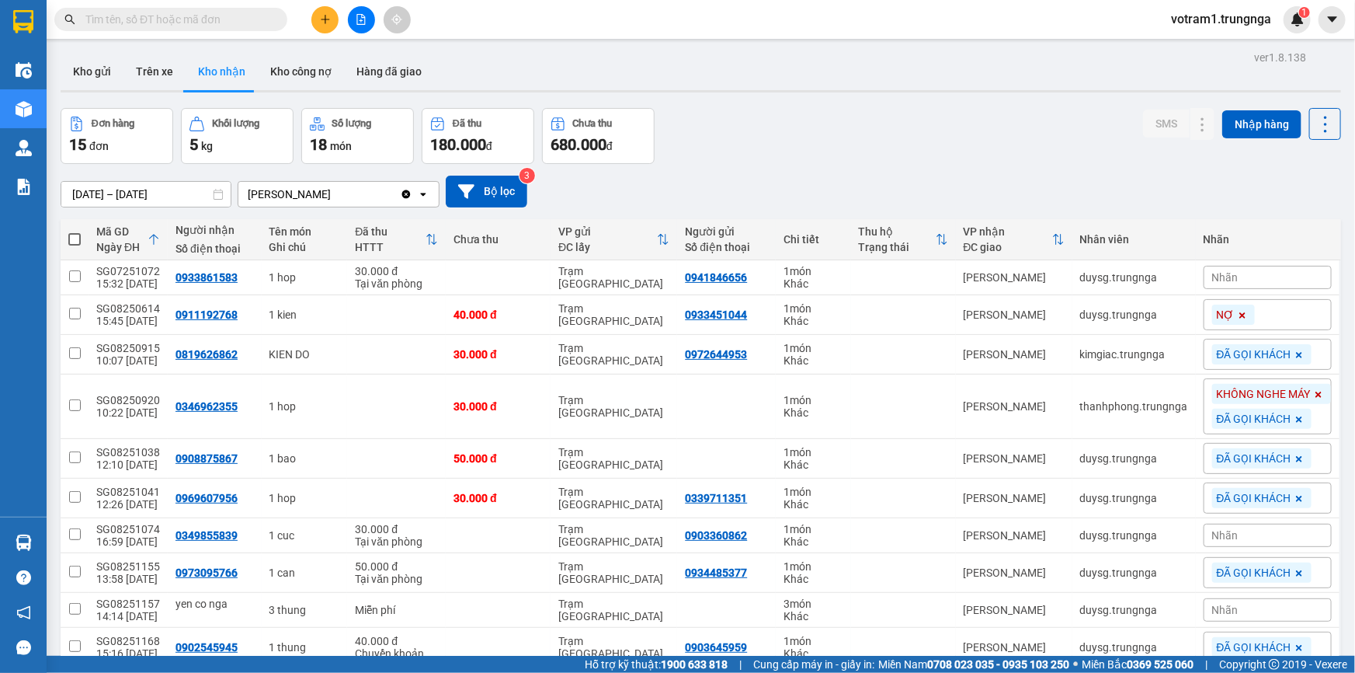
click at [739, 136] on div "Đơn hàng 15 đơn Khối lượng 5 kg Số lượng 18 món Đã thu 180.000 đ Chưa thu 680.0…" at bounding box center [701, 136] width 1281 height 56
click at [845, 135] on div "Đơn hàng 15 đơn Khối lượng 5 kg Số lượng 18 món Đã thu 180.000 đ Chưa thu 680.0…" at bounding box center [701, 136] width 1281 height 56
click at [851, 129] on div "Đơn hàng 15 đơn Khối lượng 5 kg Số lượng 18 món Đã thu 180.000 đ Chưa thu 680.0…" at bounding box center [701, 136] width 1281 height 56
click at [814, 185] on div "24/07/2025 – 14/08/2025 Press the down arrow key to interact with the calendar …" at bounding box center [701, 192] width 1281 height 32
click at [331, 15] on button at bounding box center [324, 19] width 27 height 27
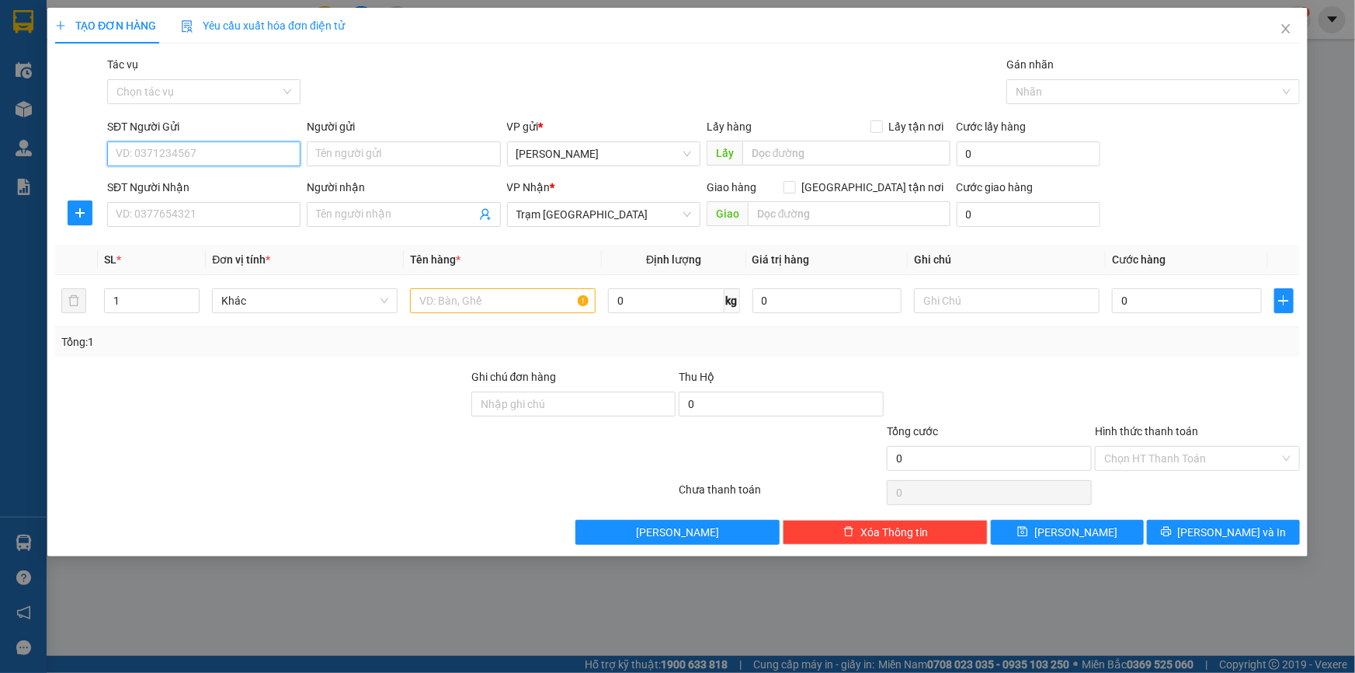
click at [213, 146] on input "SĐT Người Gửi" at bounding box center [203, 153] width 193 height 25
type input "0363787389"
click at [354, 151] on input "Người gửi" at bounding box center [403, 153] width 193 height 25
type input "C LỆ"
click at [264, 210] on input "SĐT Người Nhận" at bounding box center [203, 214] width 193 height 25
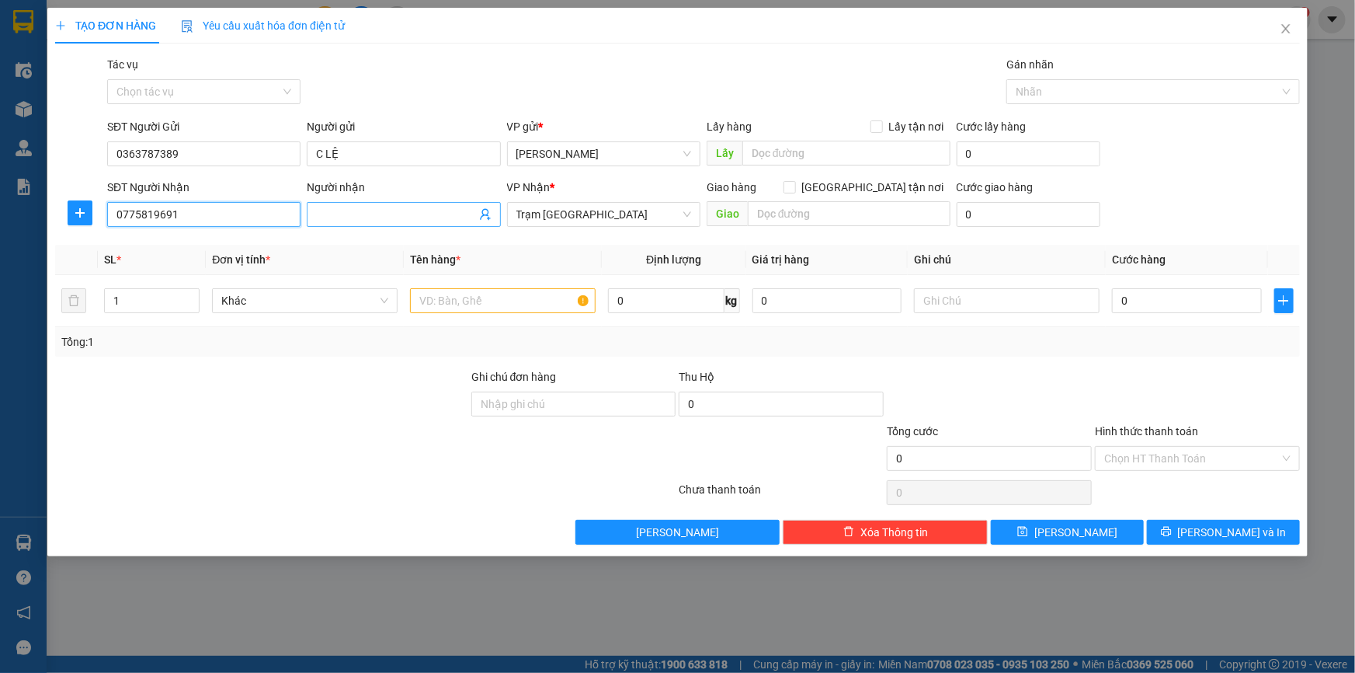
type input "0775819691"
click at [384, 207] on input "Người nhận" at bounding box center [395, 214] width 159 height 17
type input "C OANH"
click at [550, 292] on input "text" at bounding box center [503, 300] width 186 height 25
type input "1"
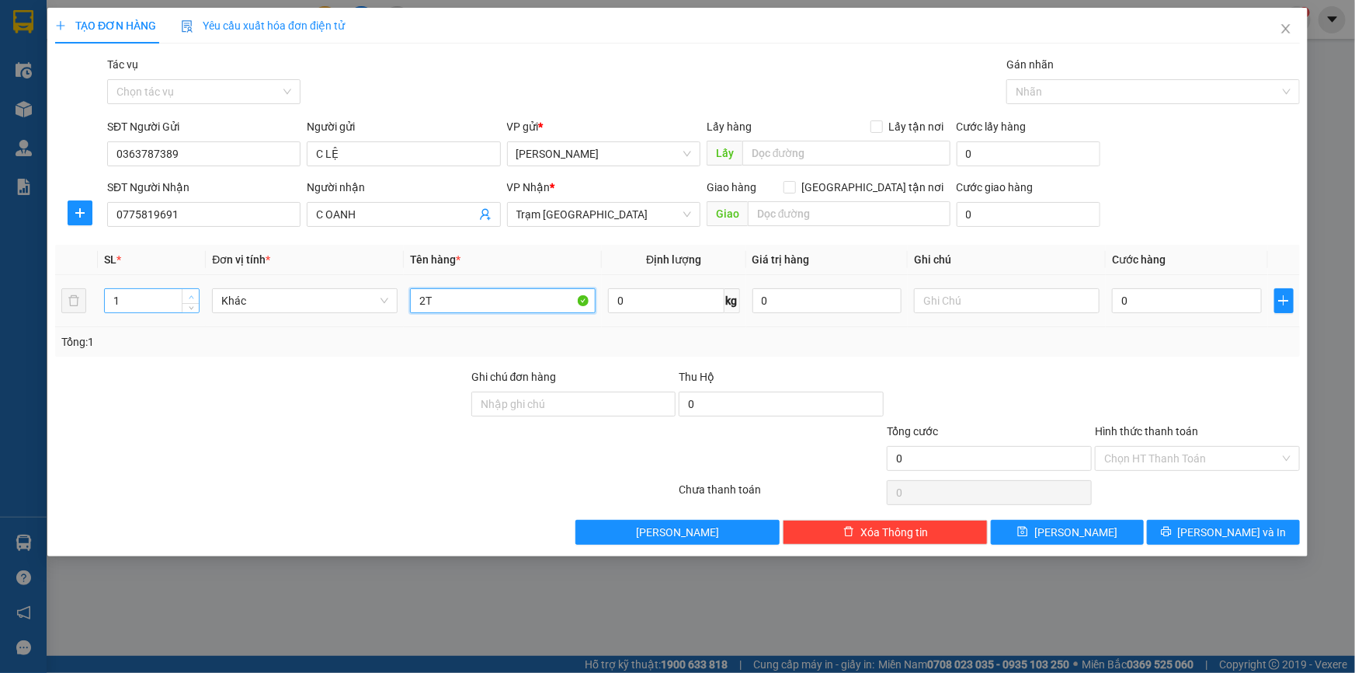
type input "2T"
click at [196, 294] on span "Increase Value" at bounding box center [190, 296] width 17 height 14
type input "1"
click at [193, 304] on icon "down" at bounding box center [191, 305] width 5 height 3
click at [436, 305] on input "2T" at bounding box center [503, 300] width 186 height 25
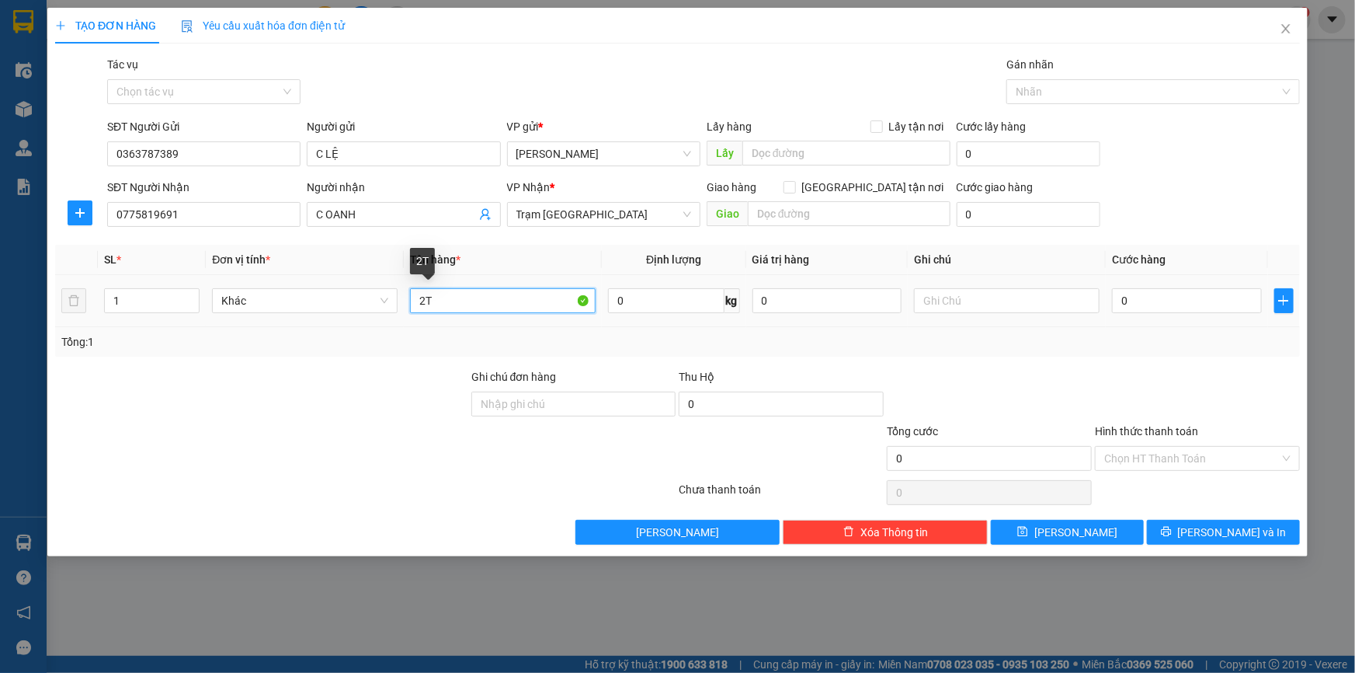
type input "2"
type input "1TX"
click at [1181, 313] on div "0" at bounding box center [1187, 300] width 150 height 31
click at [1182, 301] on input "0" at bounding box center [1187, 300] width 150 height 25
type input "4"
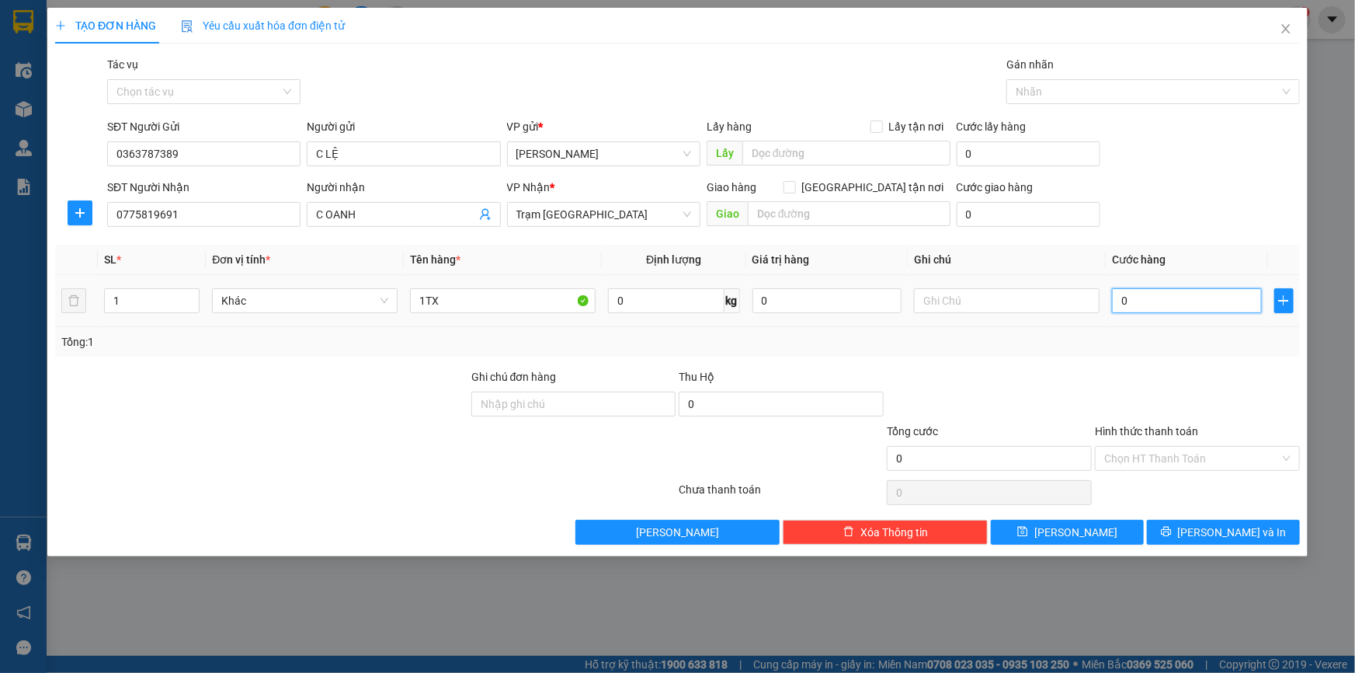
type input "4"
type input "40"
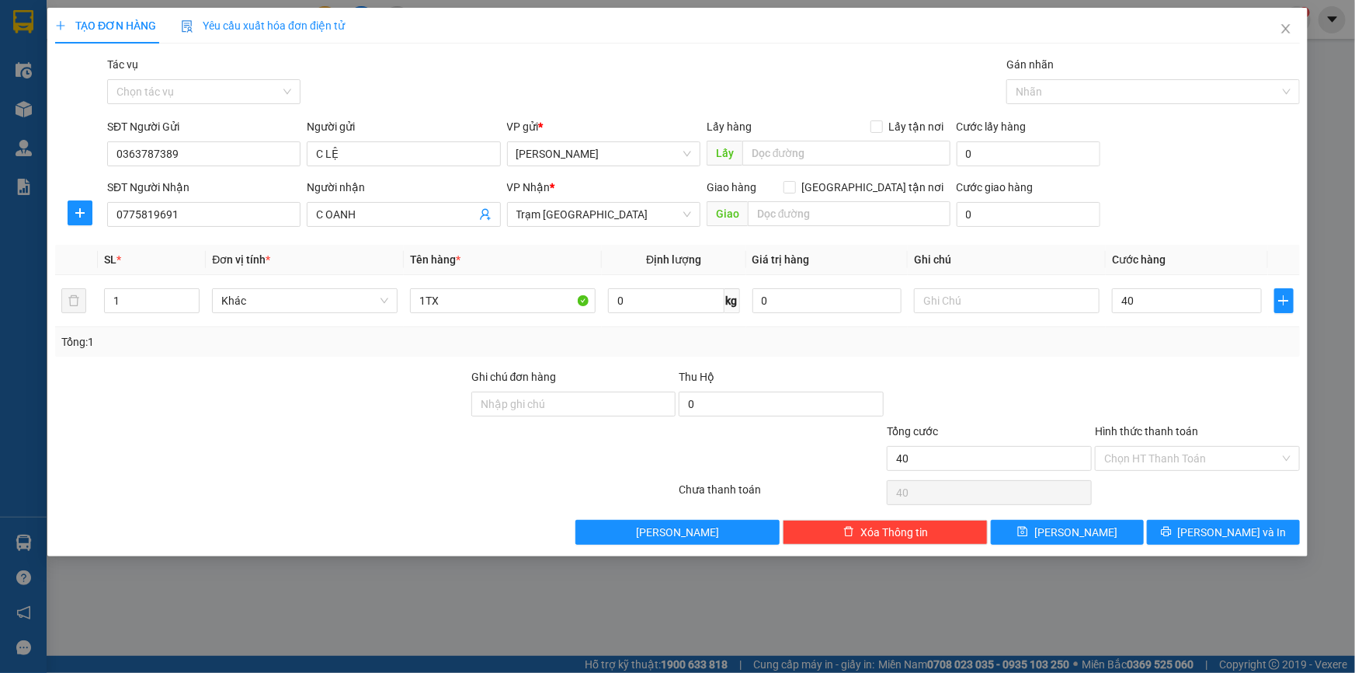
type input "40.000"
drag, startPoint x: 1141, startPoint y: 388, endPoint x: 1129, endPoint y: 380, distance: 14.0
click at [1135, 383] on div at bounding box center [1197, 395] width 208 height 54
click at [1166, 450] on input "Hình thức thanh toán" at bounding box center [1192, 458] width 176 height 23
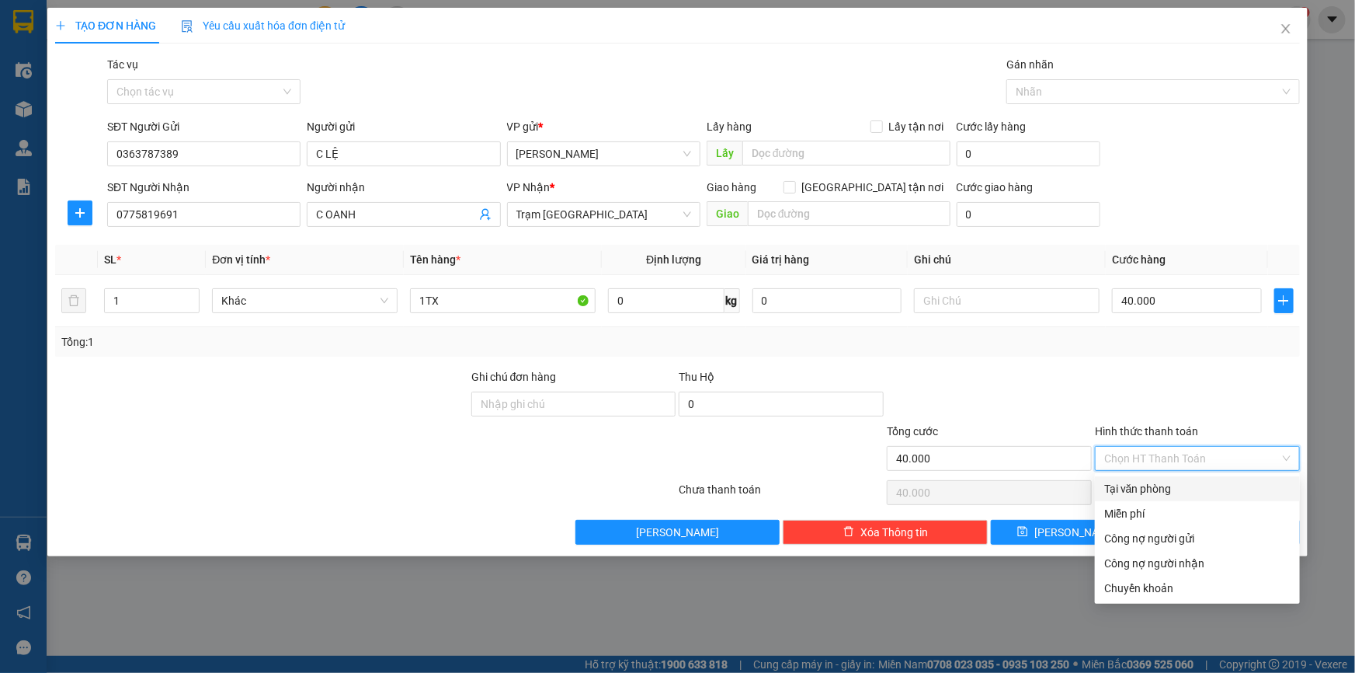
click at [1155, 495] on div "Tại văn phòng" at bounding box center [1197, 488] width 186 height 17
type input "0"
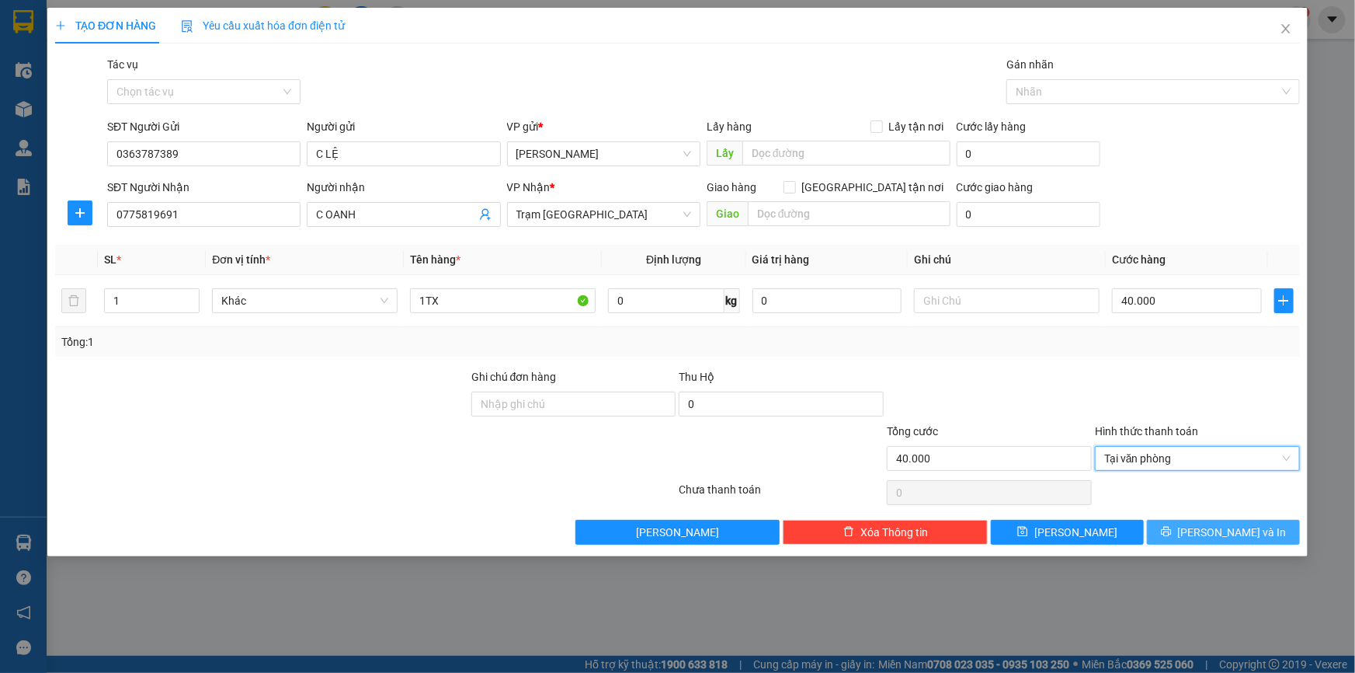
click at [1205, 524] on button "[PERSON_NAME] và In" at bounding box center [1223, 532] width 153 height 25
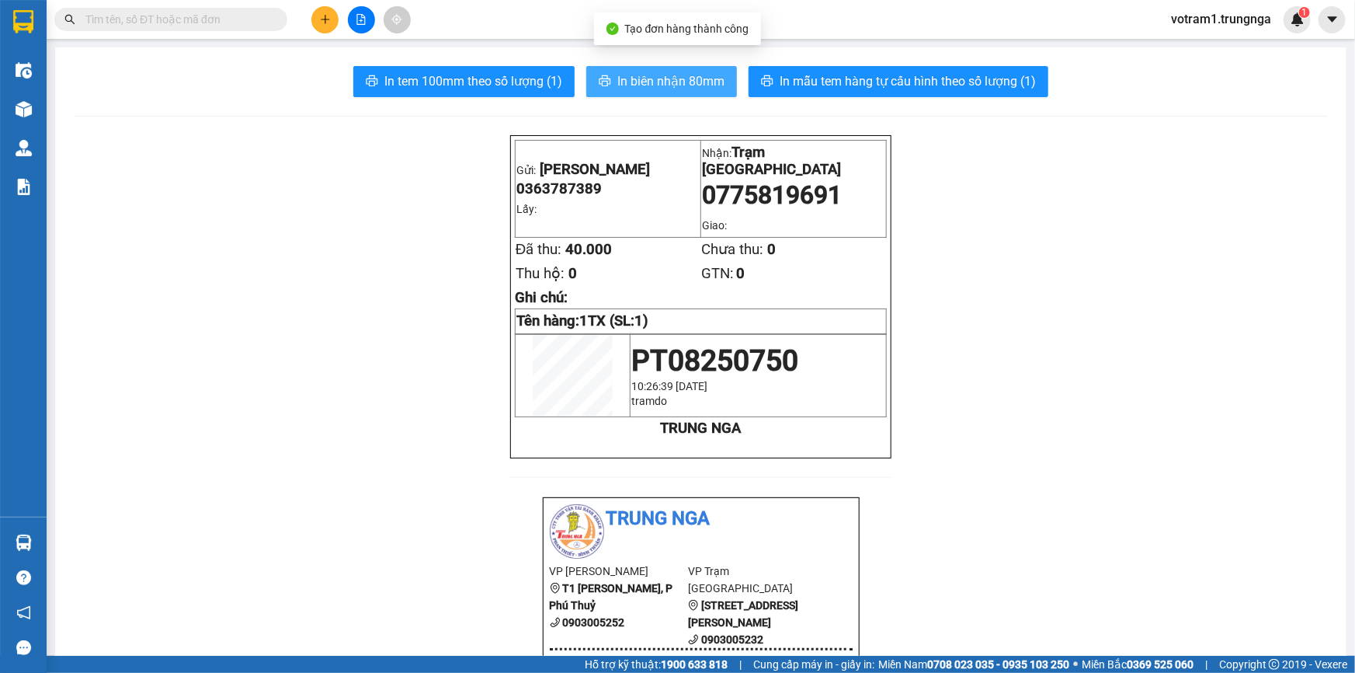
click at [699, 80] on span "In biên nhận 80mm" at bounding box center [670, 80] width 107 height 19
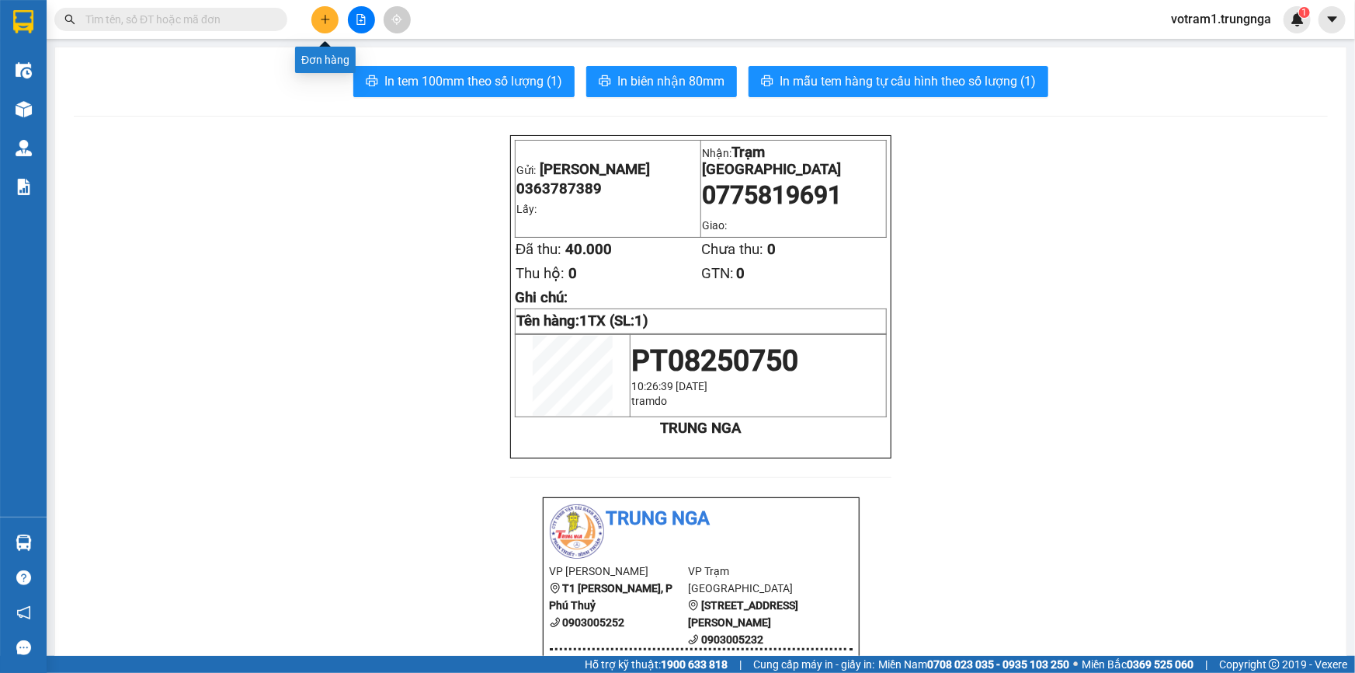
click at [321, 20] on icon "plus" at bounding box center [325, 19] width 11 height 11
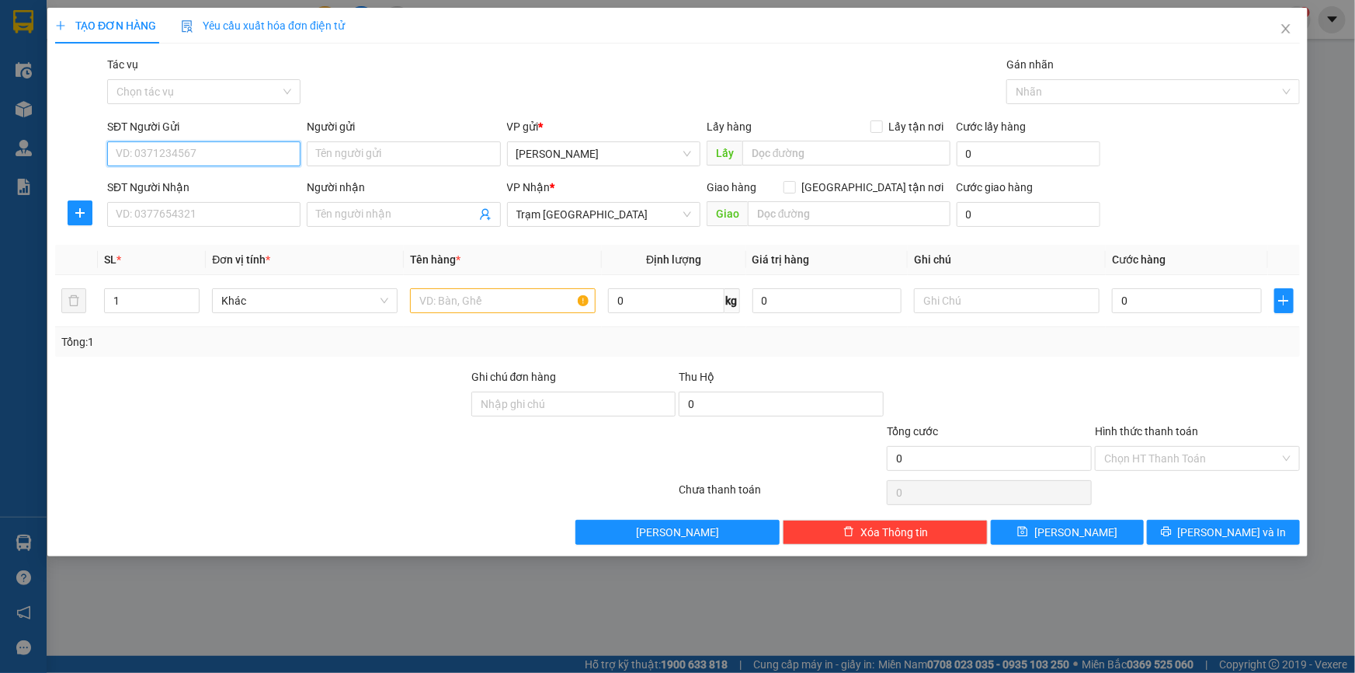
click at [236, 159] on input "SĐT Người Gửi" at bounding box center [203, 153] width 193 height 25
type input "0363787389"
drag, startPoint x: 241, startPoint y: 182, endPoint x: 224, endPoint y: 210, distance: 32.8
click at [241, 183] on div "0363787389 - C LỆ" at bounding box center [203, 184] width 175 height 17
type input "C LỆ"
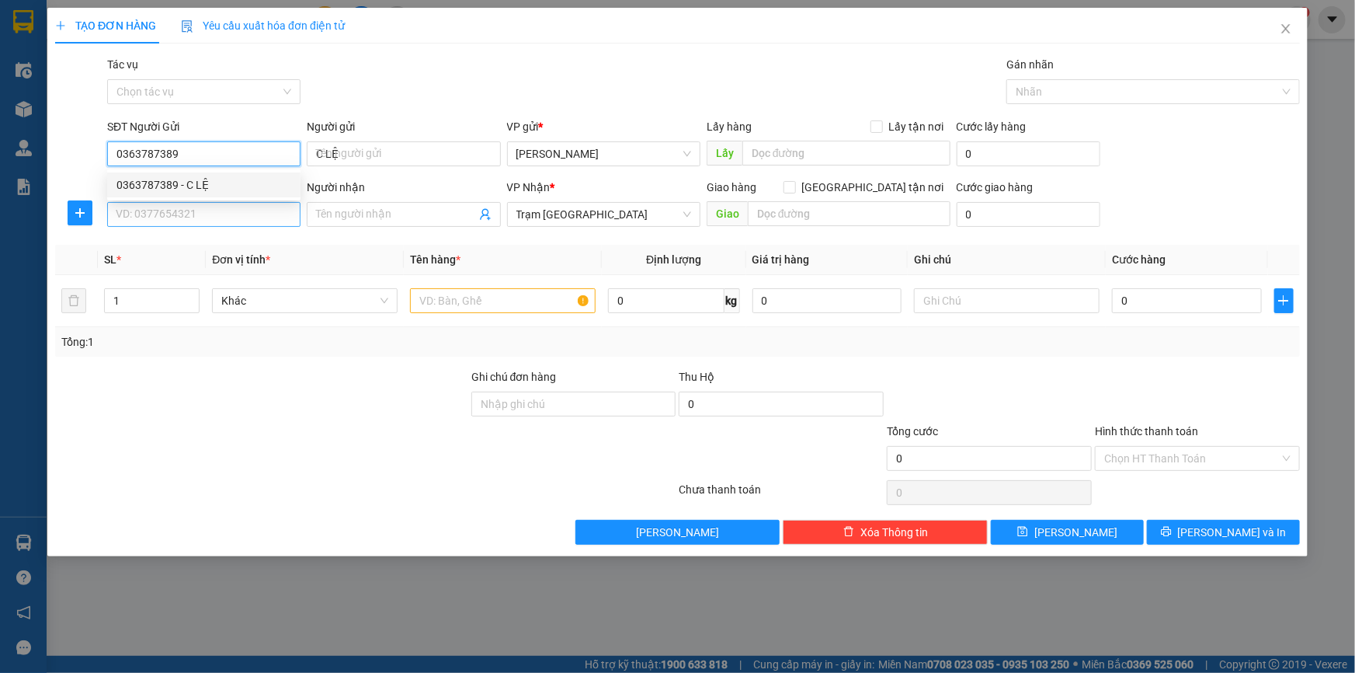
type input "40.000"
type input "0363787389"
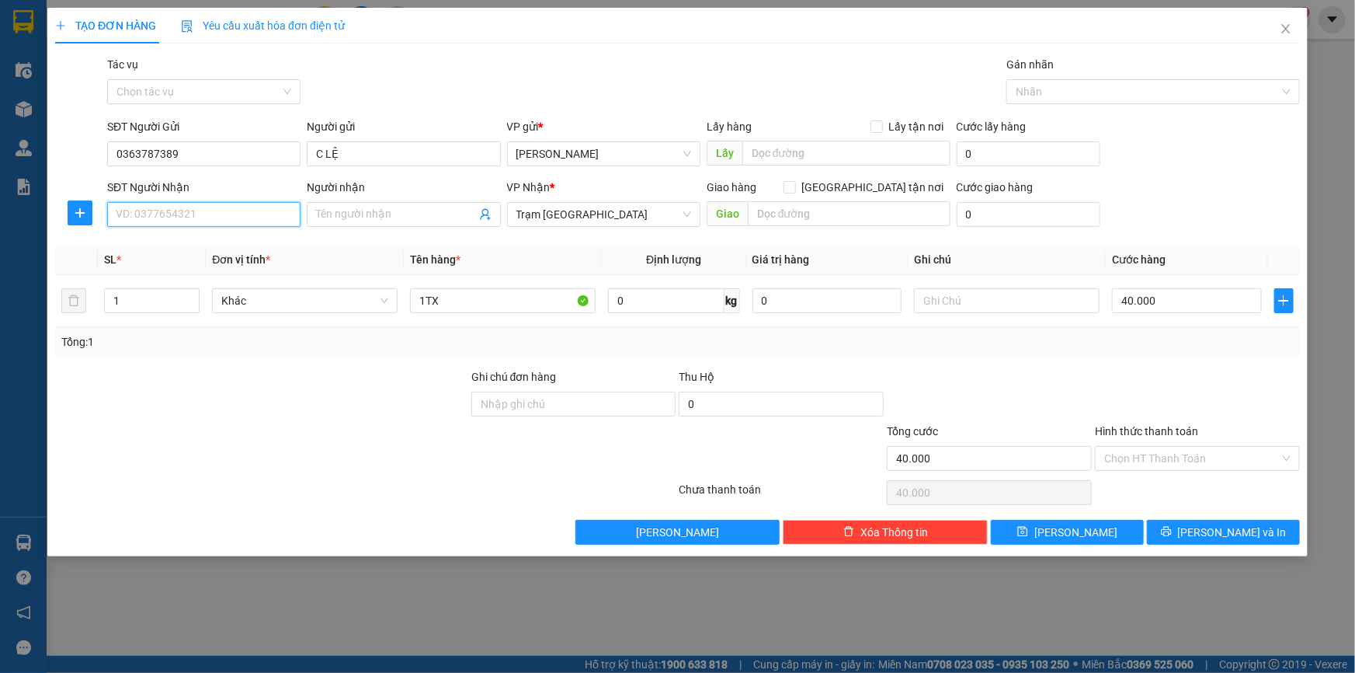
click at [259, 210] on input "SĐT Người Nhận" at bounding box center [203, 214] width 193 height 25
type input "0763875902"
click at [385, 207] on input "Người nhận" at bounding box center [395, 214] width 159 height 17
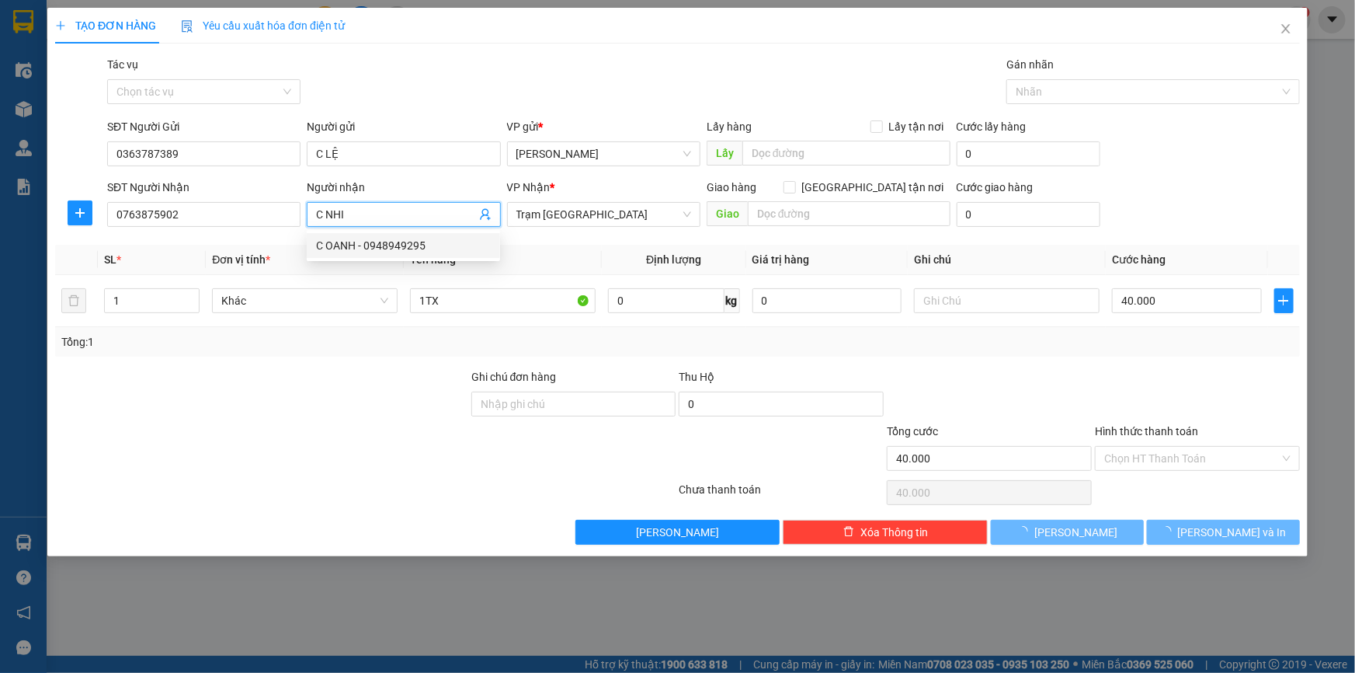
type input "C NHI"
click at [419, 368] on div at bounding box center [262, 395] width 416 height 54
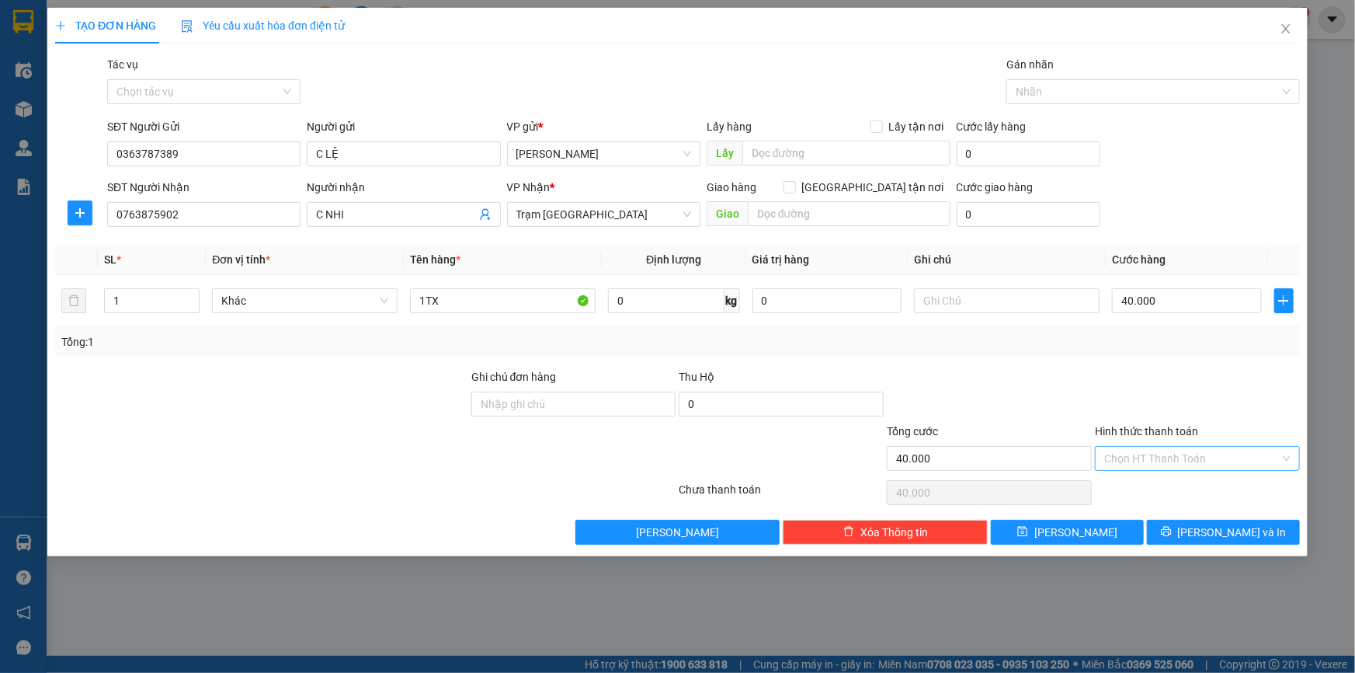
click at [1142, 450] on input "Hình thức thanh toán" at bounding box center [1192, 458] width 176 height 23
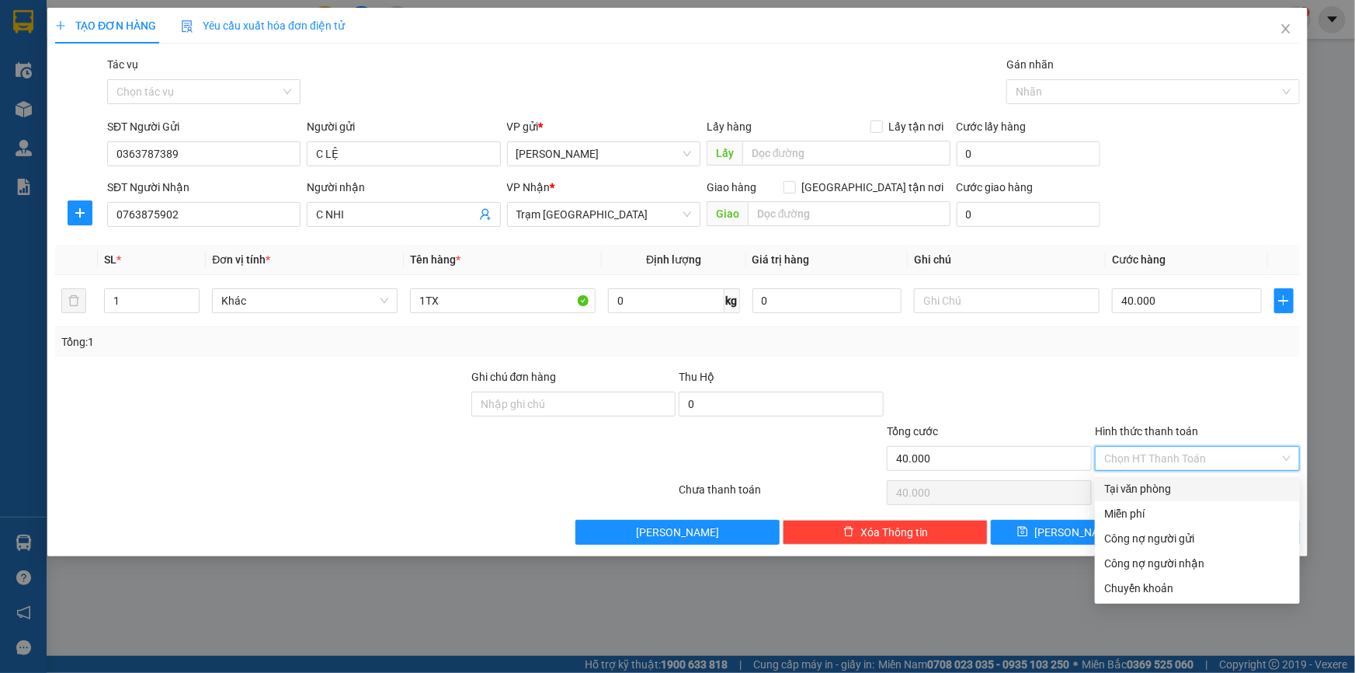
click at [1137, 492] on div "Tại văn phòng" at bounding box center [1197, 488] width 186 height 17
type input "0"
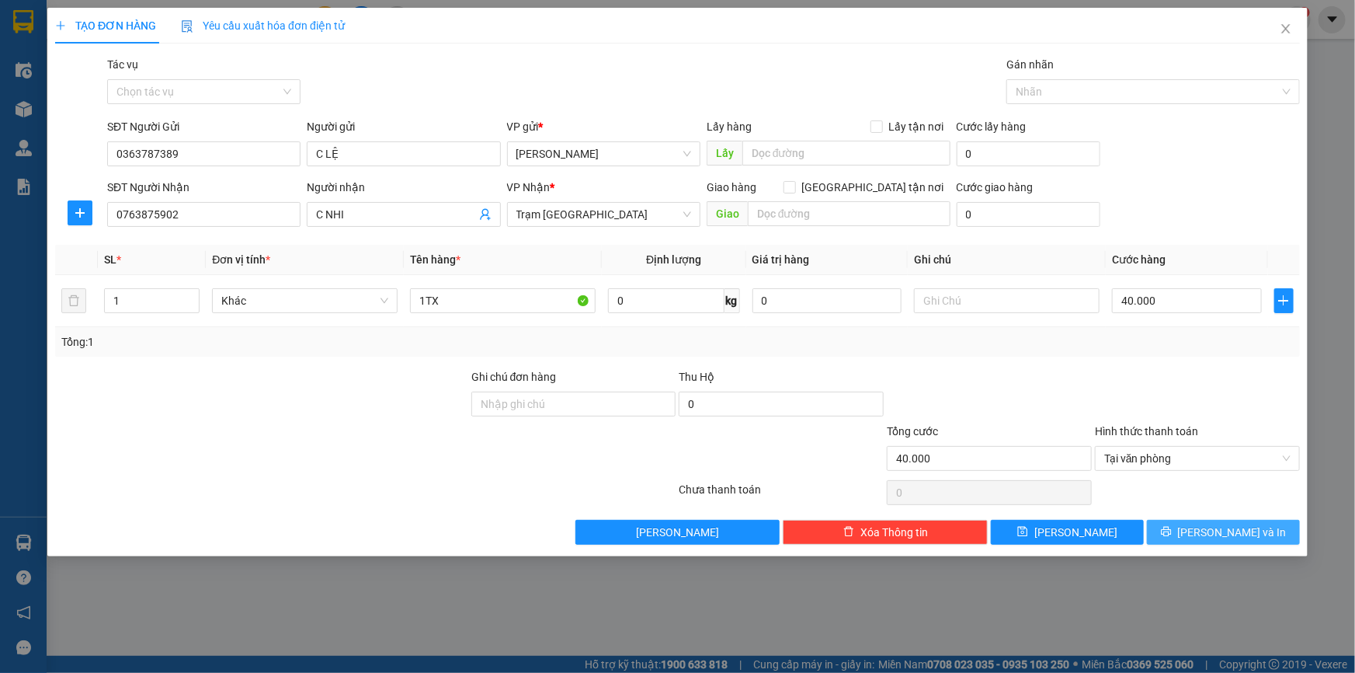
click at [1207, 538] on button "[PERSON_NAME] và In" at bounding box center [1223, 532] width 153 height 25
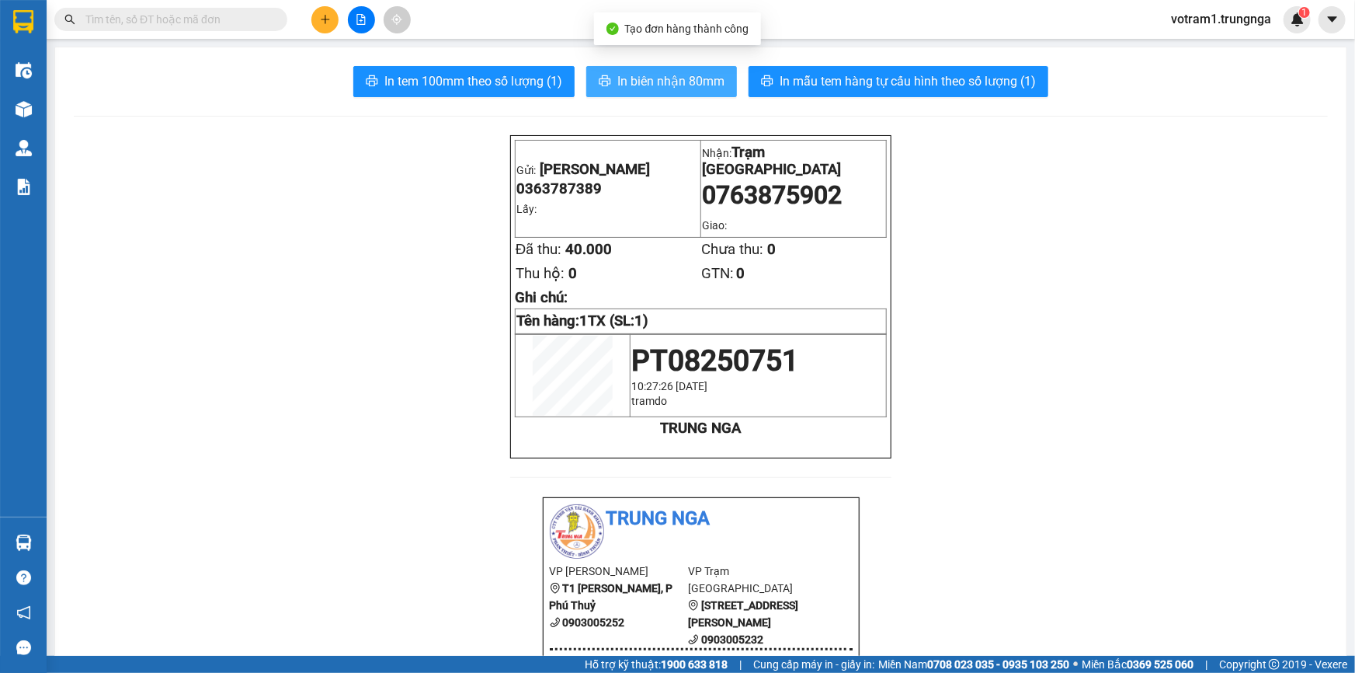
click at [674, 88] on span "In biên nhận 80mm" at bounding box center [670, 80] width 107 height 19
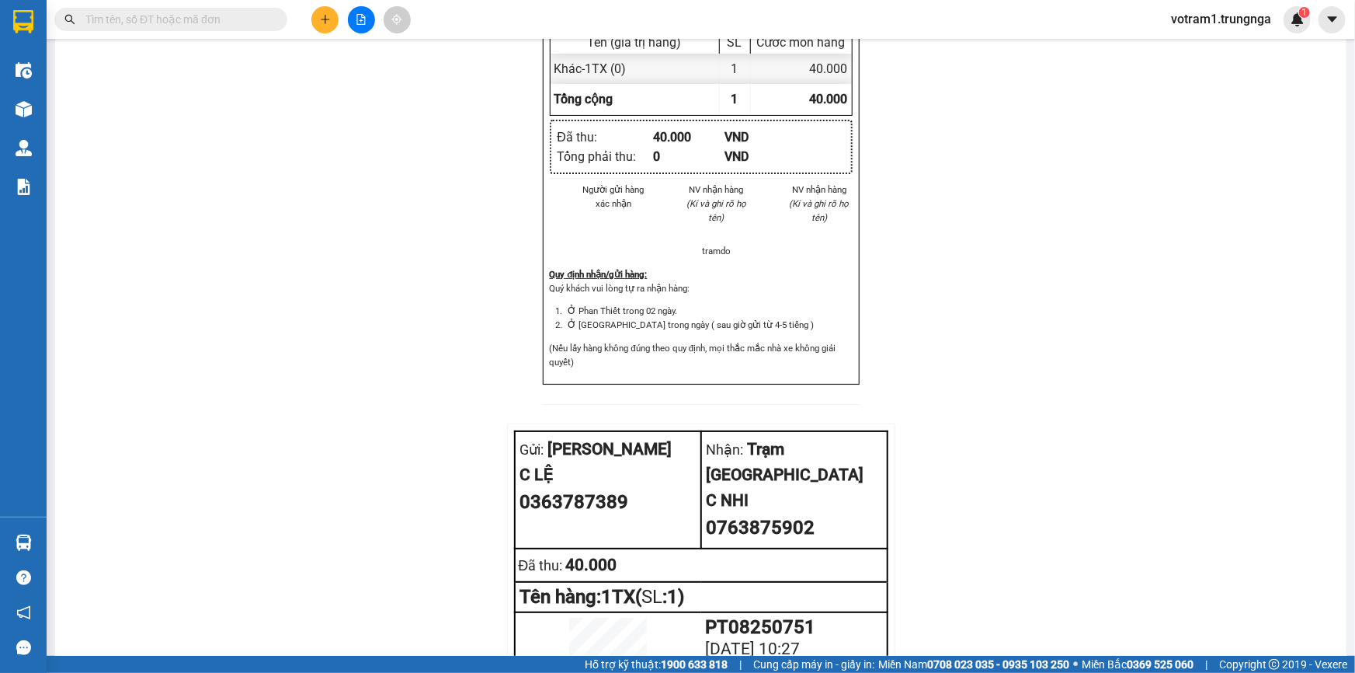
scroll to position [412, 0]
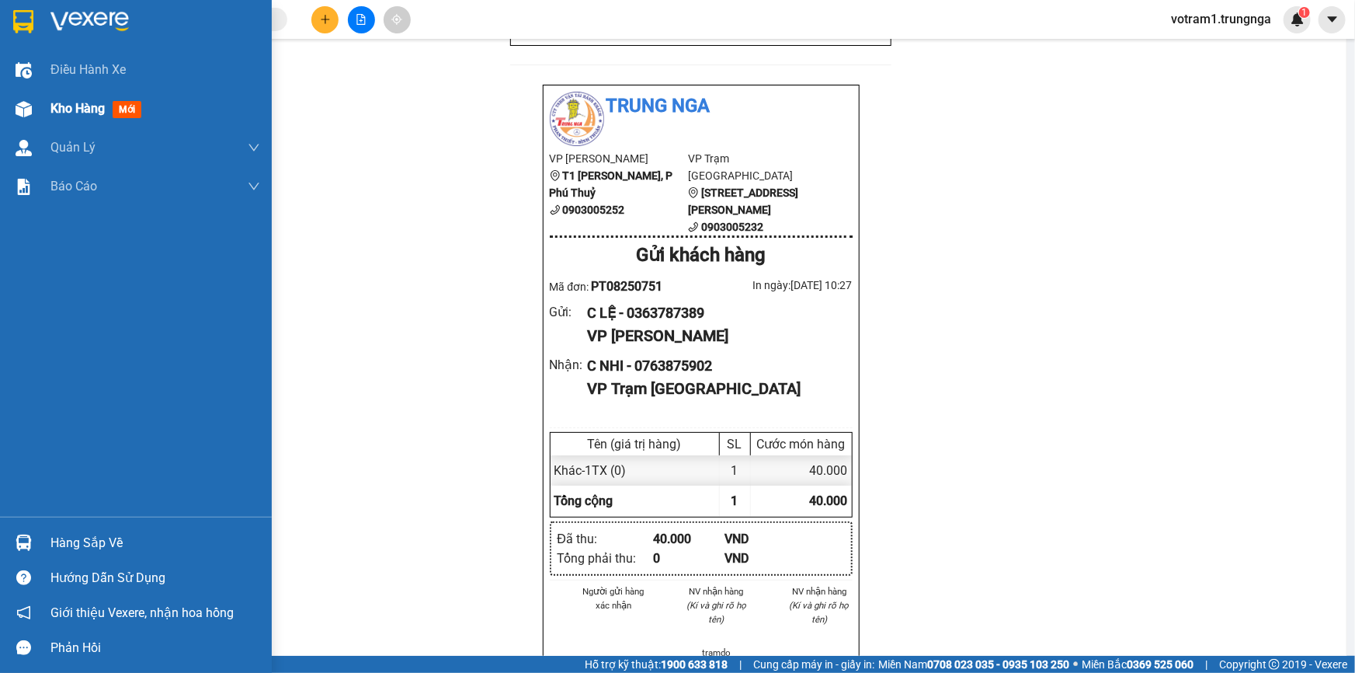
click at [50, 112] on span "Kho hàng" at bounding box center [77, 108] width 54 height 15
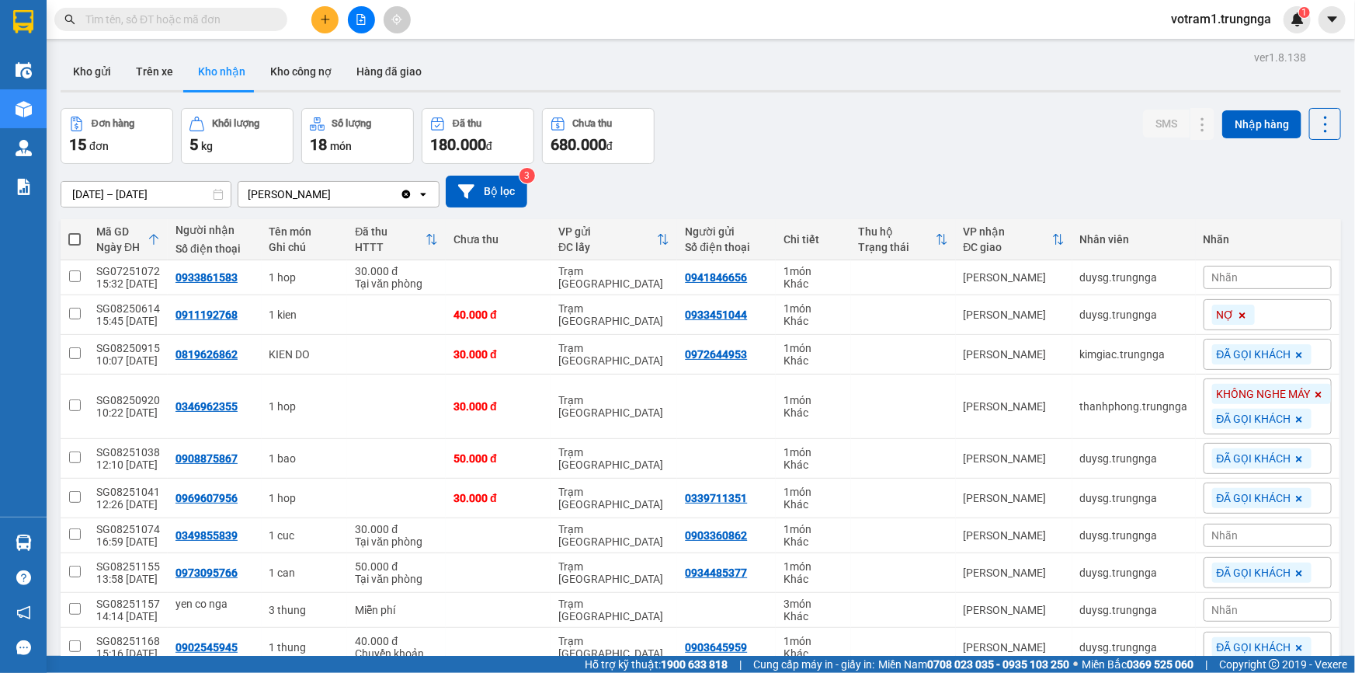
click at [318, 27] on button at bounding box center [324, 19] width 27 height 27
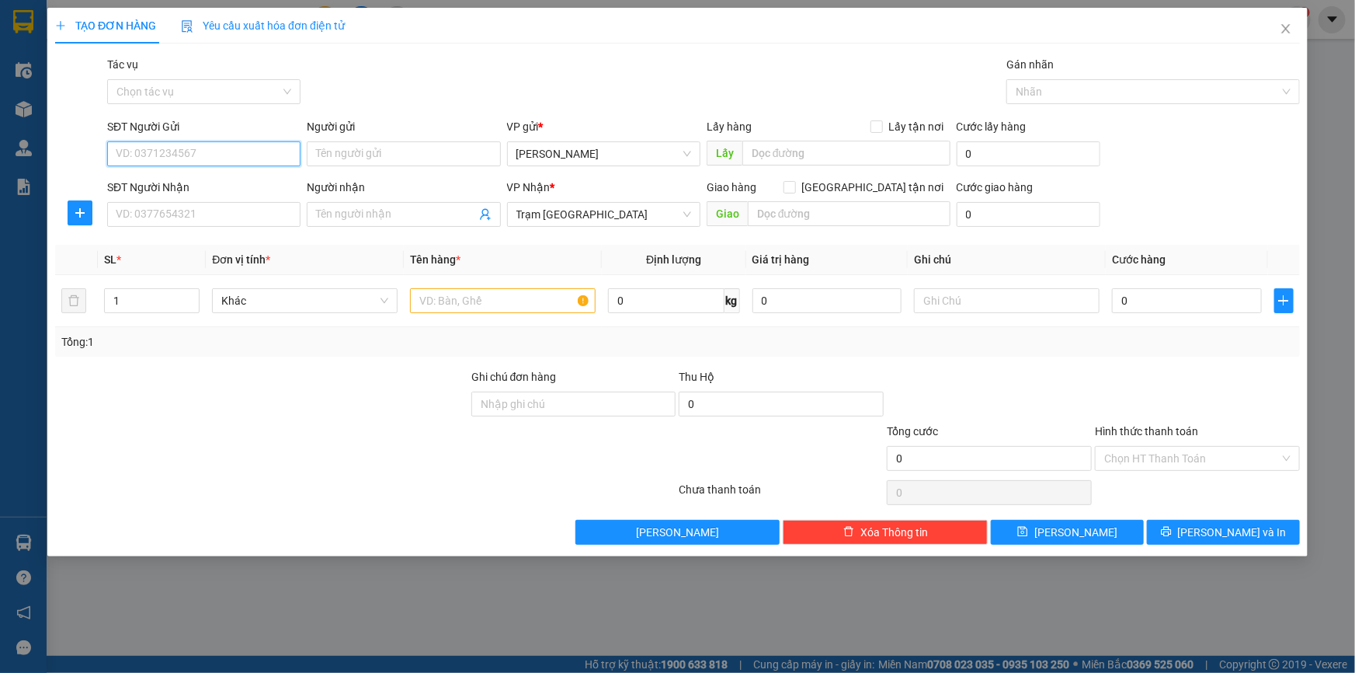
click at [259, 149] on input "SĐT Người Gửi" at bounding box center [203, 153] width 193 height 25
type input "0367849079"
click at [398, 150] on input "Người gửi" at bounding box center [403, 153] width 193 height 25
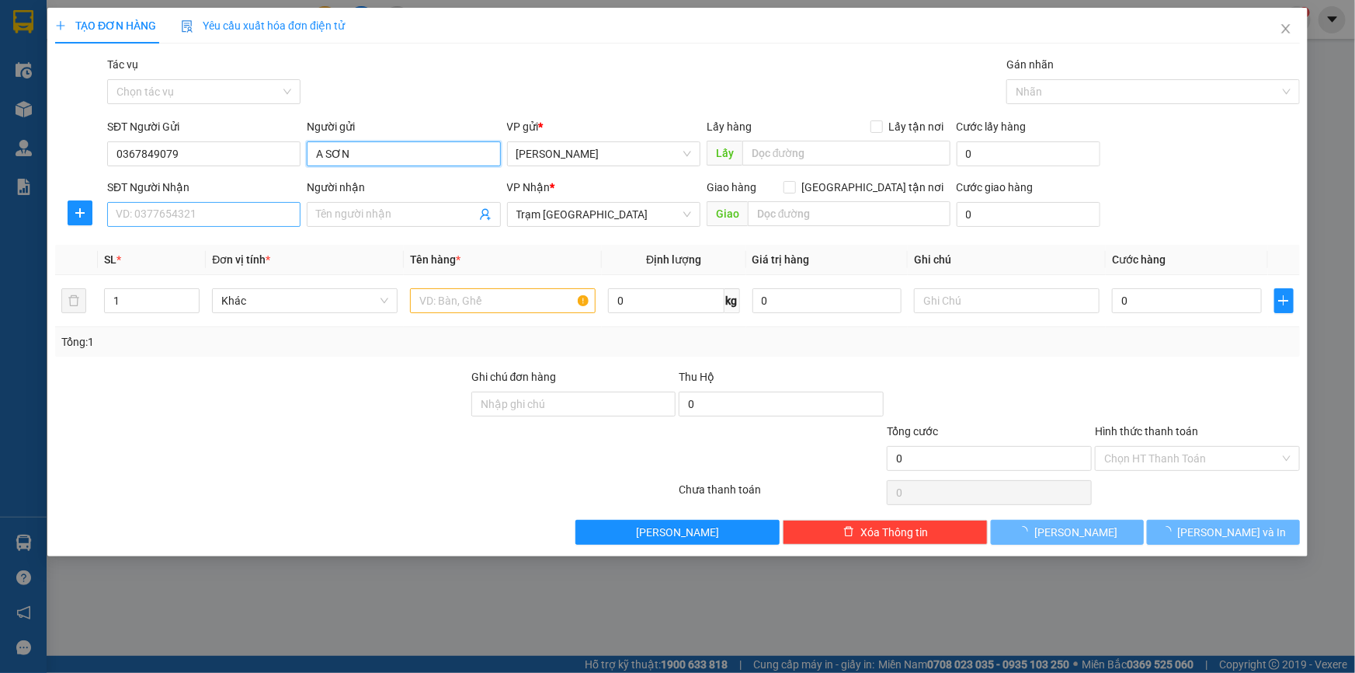
type input "A SƠN"
click at [273, 209] on input "SĐT Người Nhận" at bounding box center [203, 214] width 193 height 25
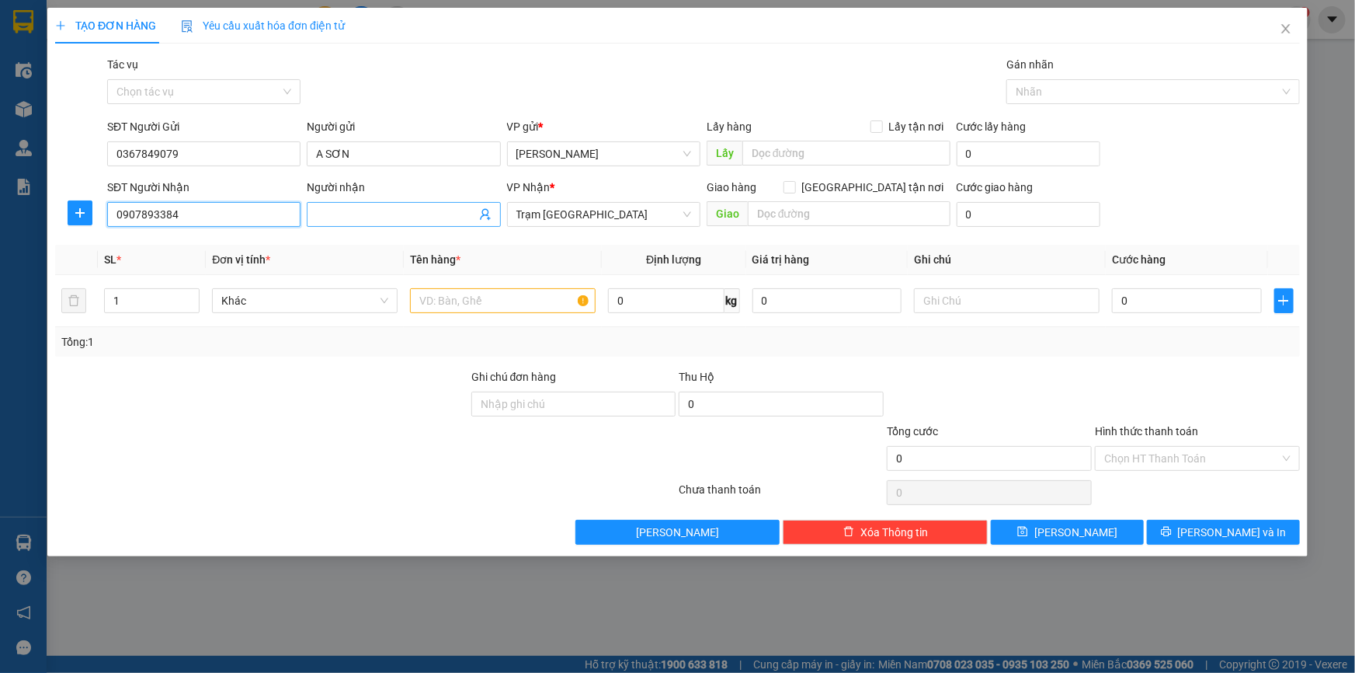
type input "0907893384"
click at [340, 206] on input "Người nhận" at bounding box center [395, 214] width 159 height 17
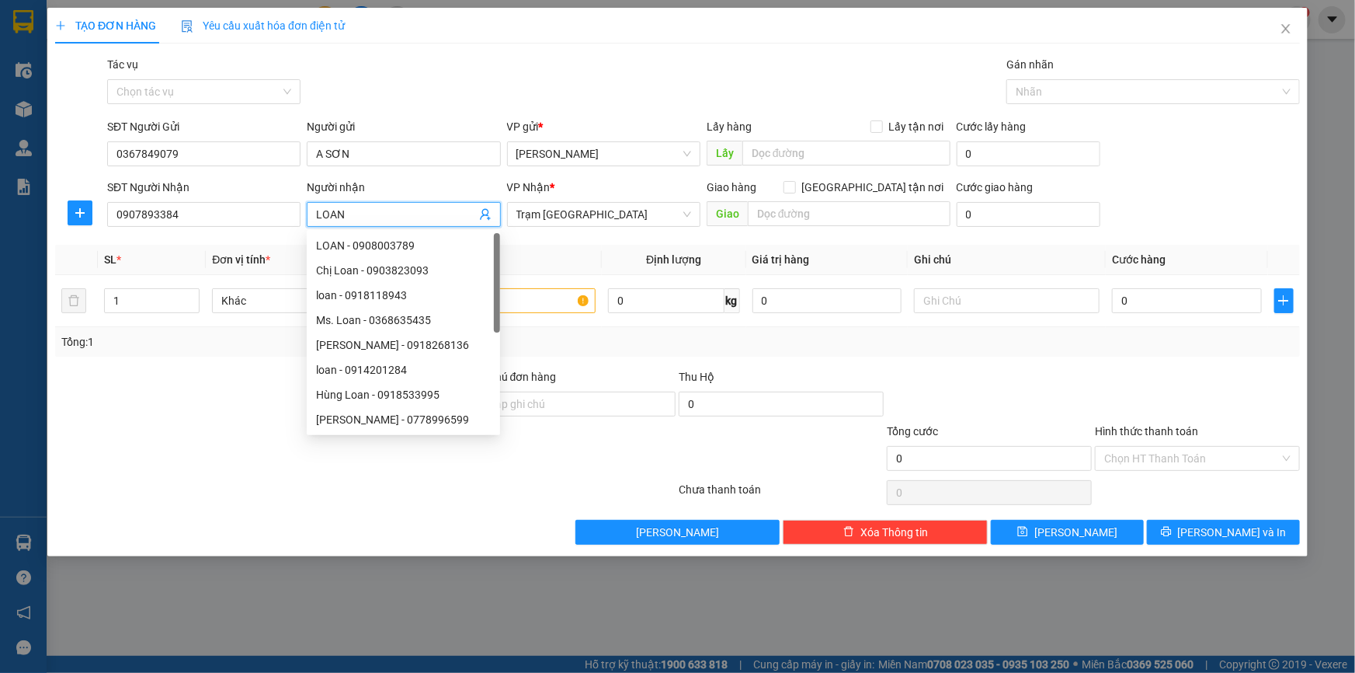
type input "LOAN"
click at [618, 233] on div "Transit Pickup Surcharge Ids Transit Deliver Surcharge Ids Transit Deliver Surc…" at bounding box center [677, 300] width 1245 height 488
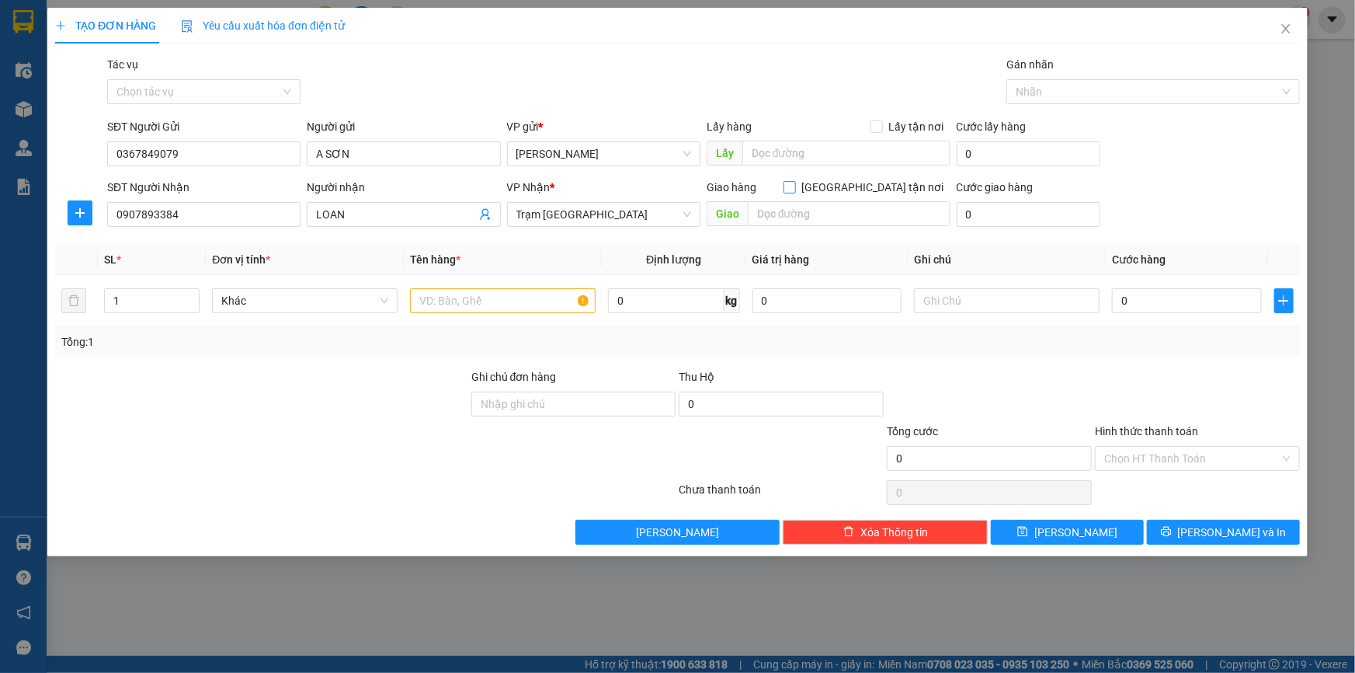
click at [794, 185] on input "[GEOGRAPHIC_DATA][PERSON_NAME] nơi" at bounding box center [789, 186] width 11 height 11
checkbox input "true"
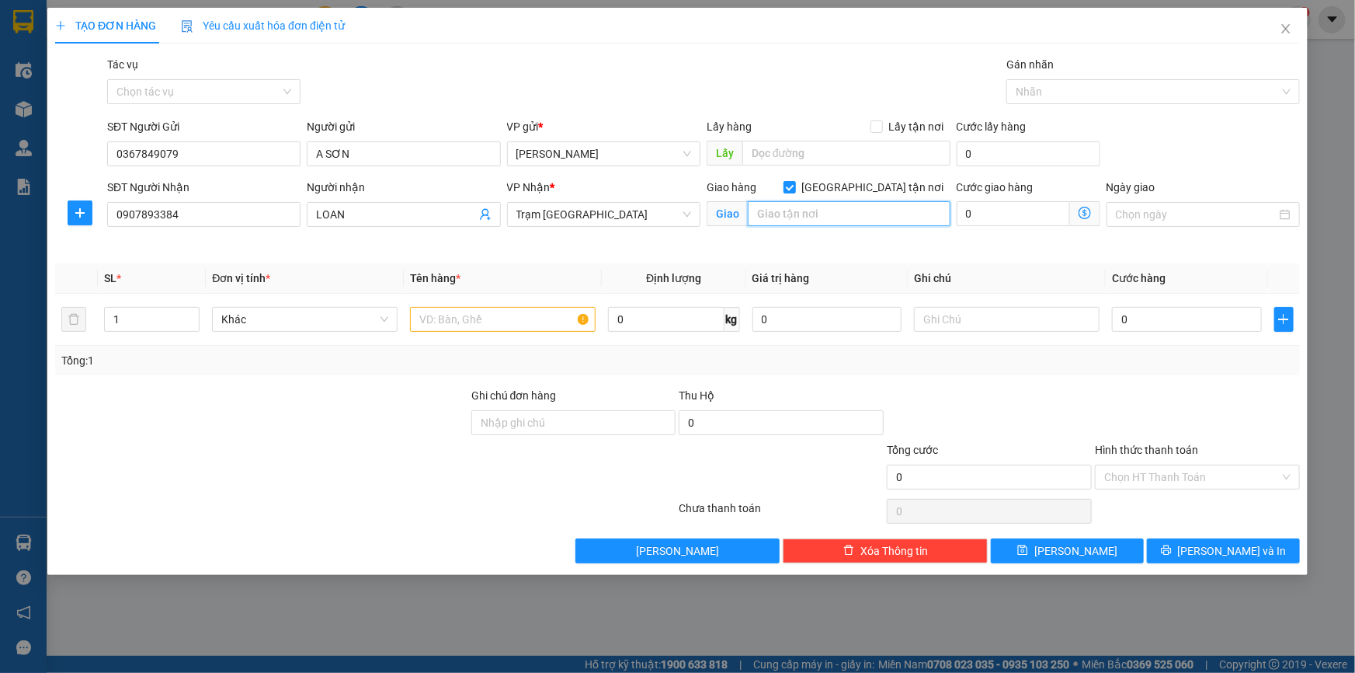
click at [823, 217] on input "text" at bounding box center [849, 213] width 203 height 25
type input "77 VÕ VĂN KIỆT, BÌNH TÂN"
click at [632, 419] on input "Ghi chú đơn hàng" at bounding box center [573, 422] width 205 height 25
type input "TN BÌNH TÂN 100K"
click at [774, 374] on div "Tổng: 1" at bounding box center [677, 361] width 1245 height 30
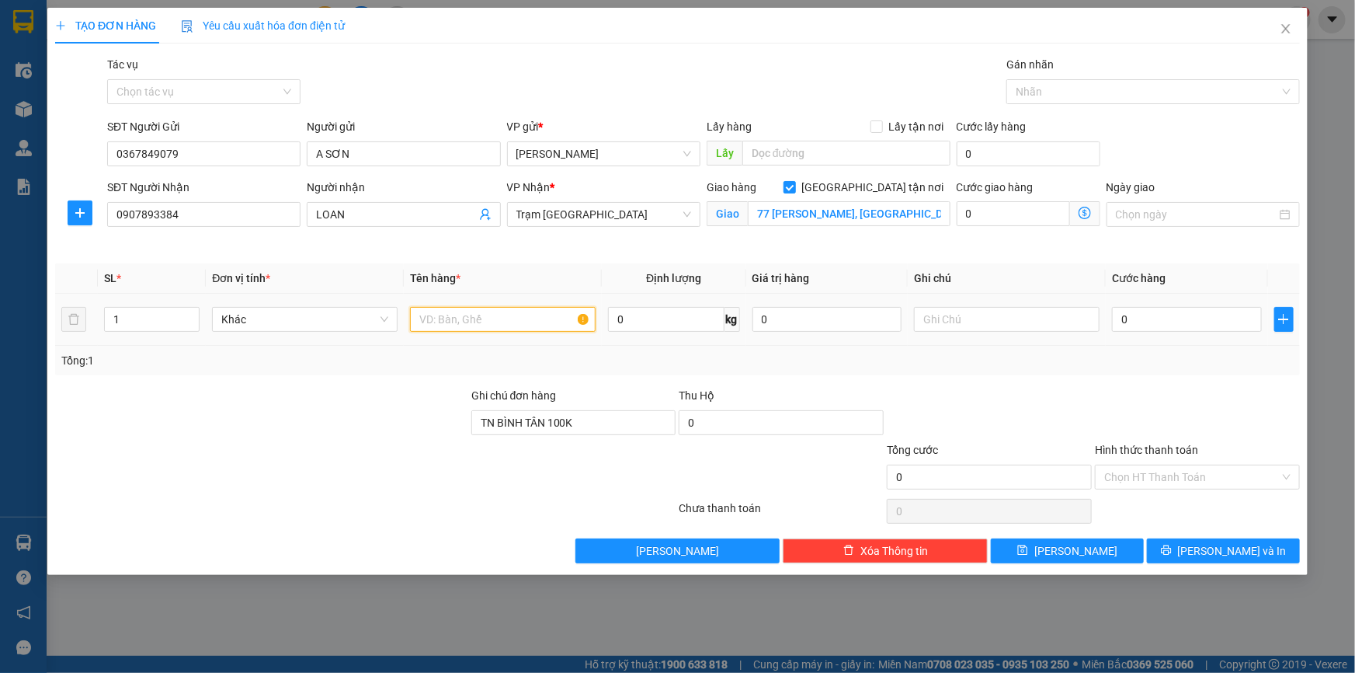
click at [477, 318] on input "text" at bounding box center [503, 319] width 186 height 25
type input "1HSO"
click at [1137, 313] on input "0" at bounding box center [1187, 319] width 150 height 25
type input "3"
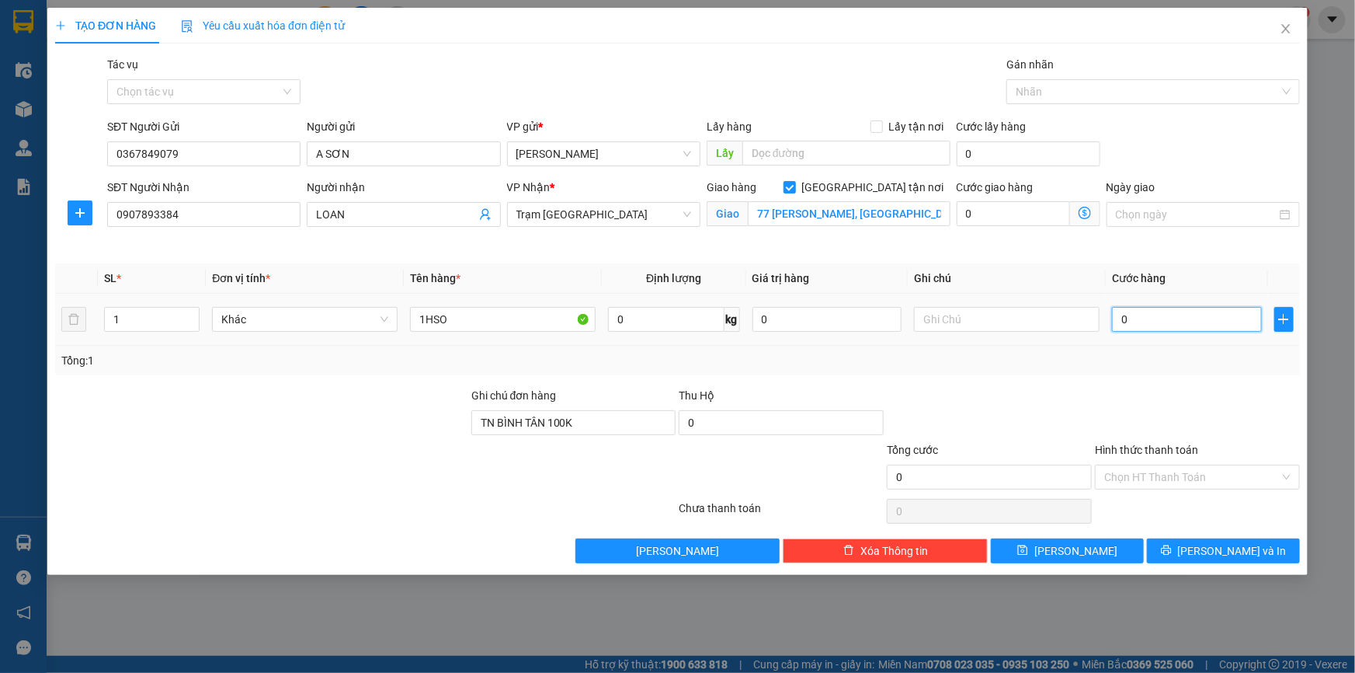
type input "3"
type input "30"
type input "30.000"
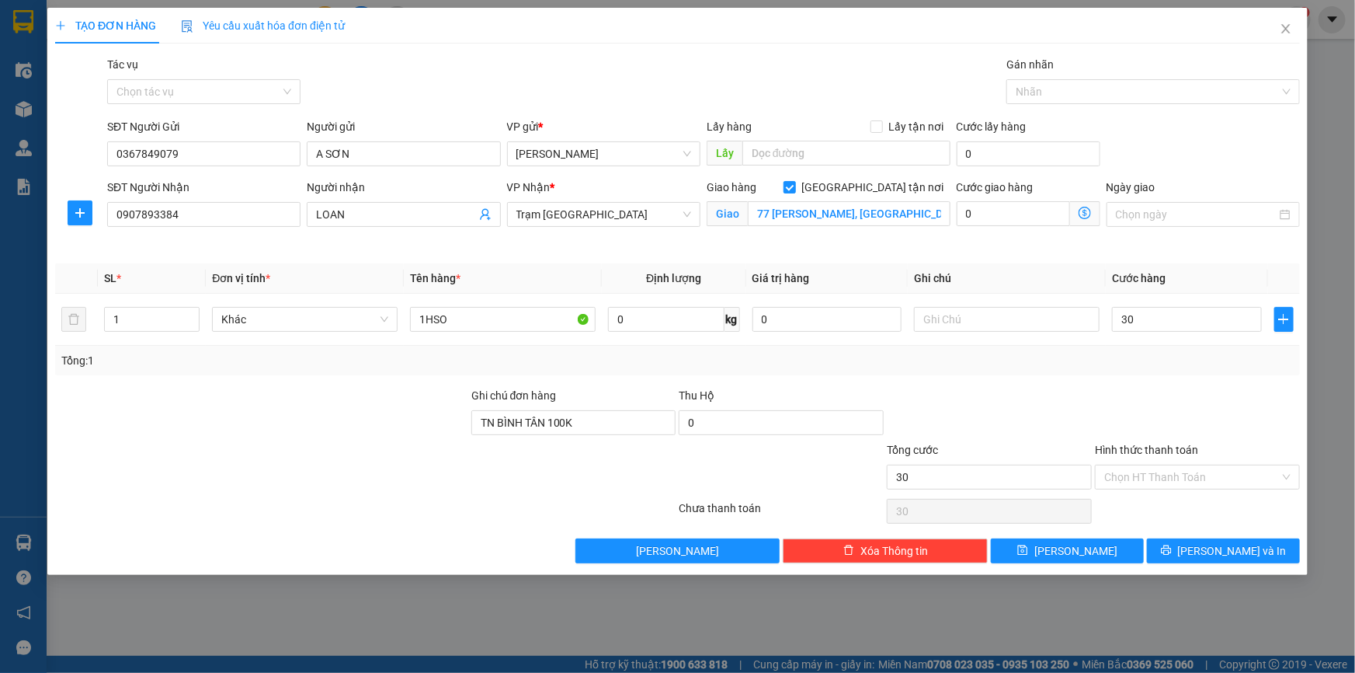
type input "30.000"
click at [1182, 376] on div "Transit Pickup Surcharge Ids Transit Deliver Surcharge Ids Transit Deliver Surc…" at bounding box center [677, 309] width 1245 height 507
click at [1002, 214] on input "0" at bounding box center [1013, 213] width 113 height 25
type input "30.001"
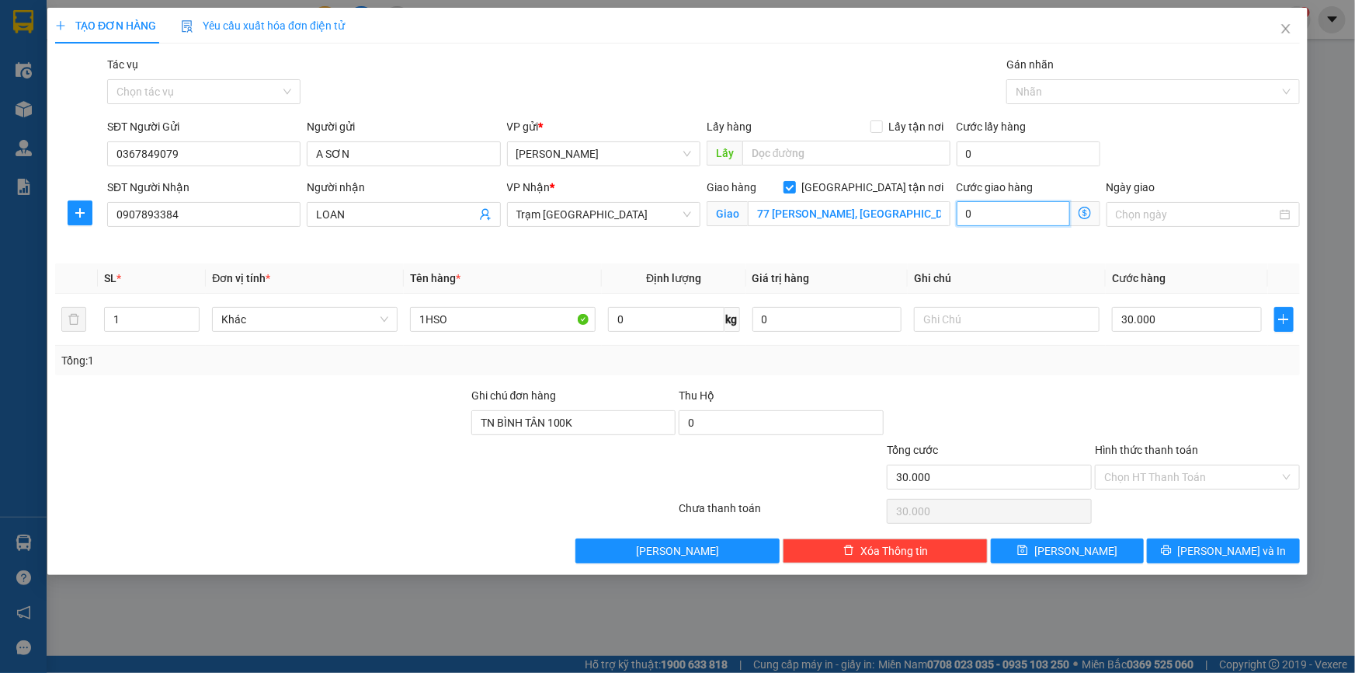
type input "30.001"
type input "1"
type input "30.010"
type input "10"
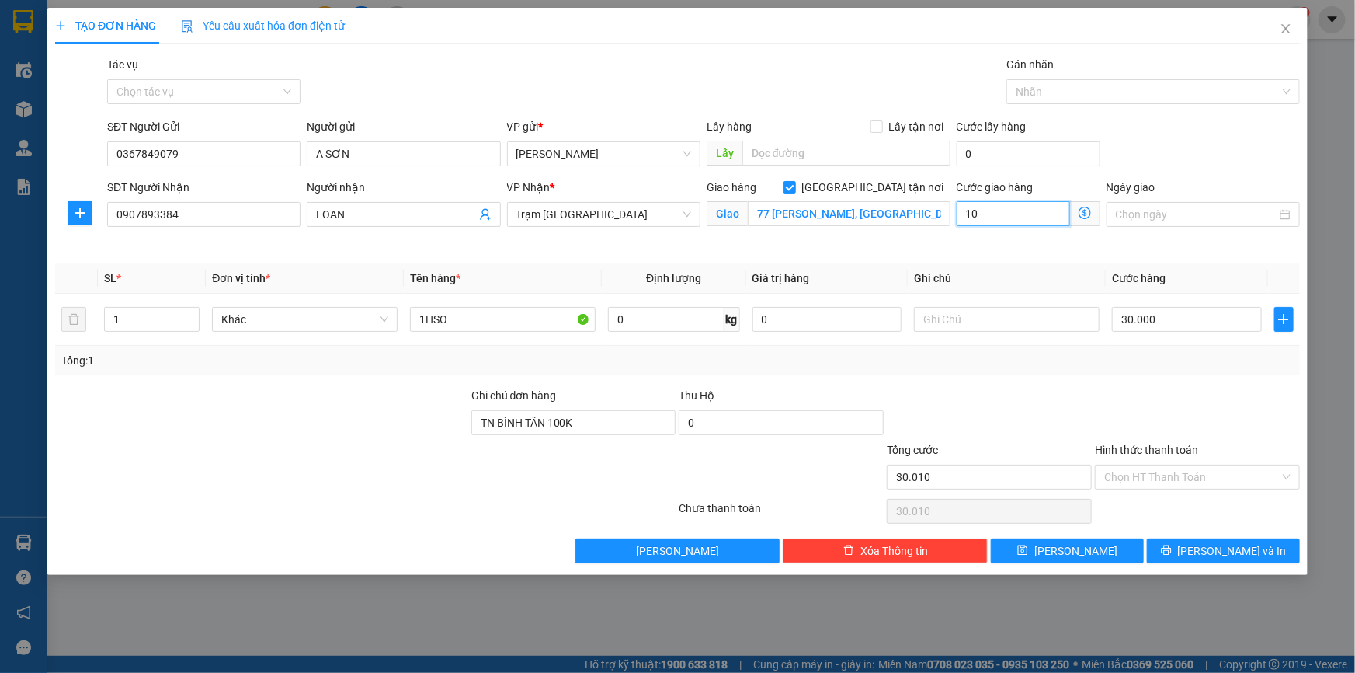
type input "30.100"
type input "100.000"
type input "130.000"
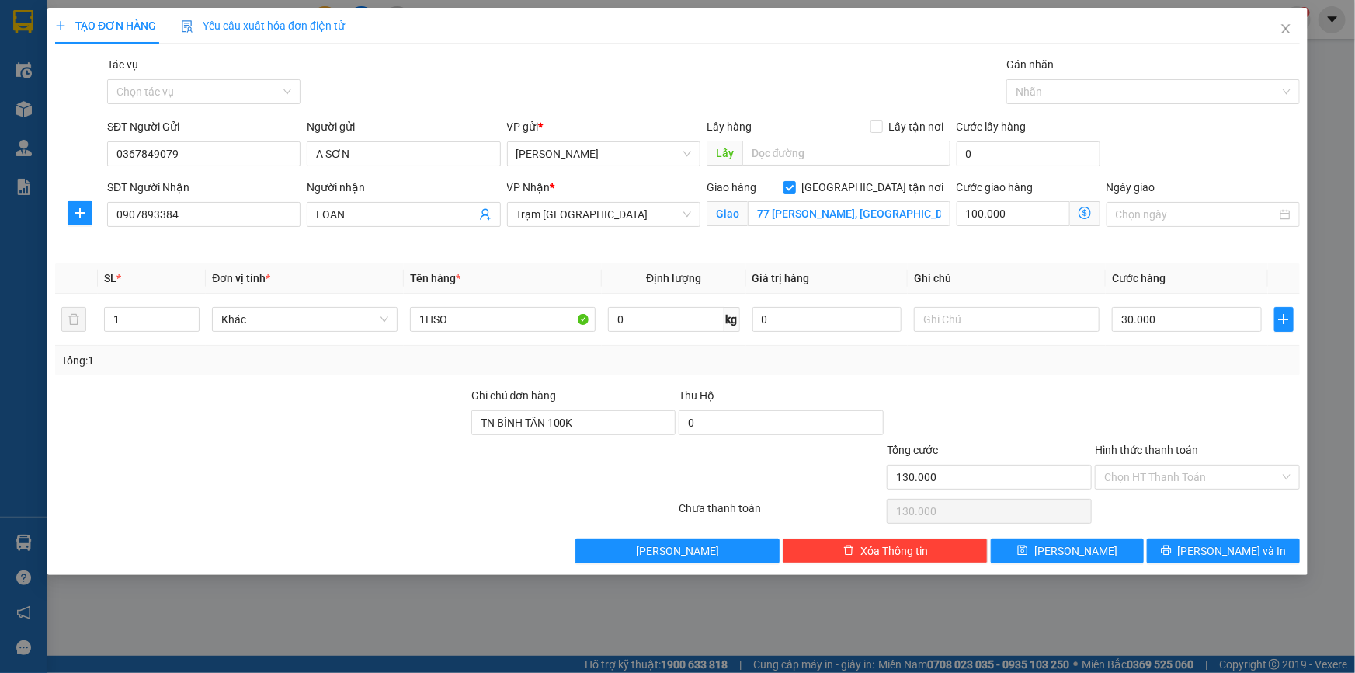
click at [1057, 384] on div "Transit Pickup Surcharge Ids Transit Deliver Surcharge Ids Transit Deliver Surc…" at bounding box center [677, 309] width 1245 height 507
click at [1171, 551] on icon "printer" at bounding box center [1166, 550] width 10 height 10
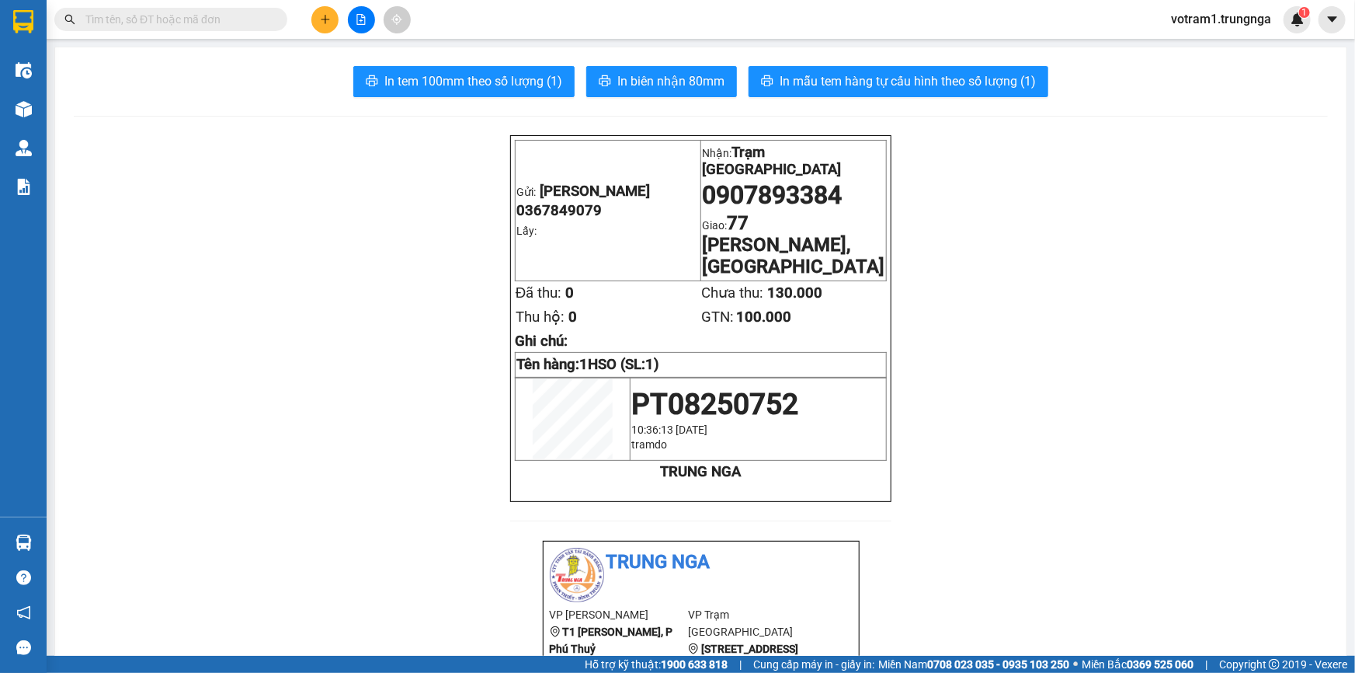
click at [188, 19] on input "text" at bounding box center [176, 19] width 183 height 17
click at [186, 16] on input "text" at bounding box center [176, 19] width 183 height 17
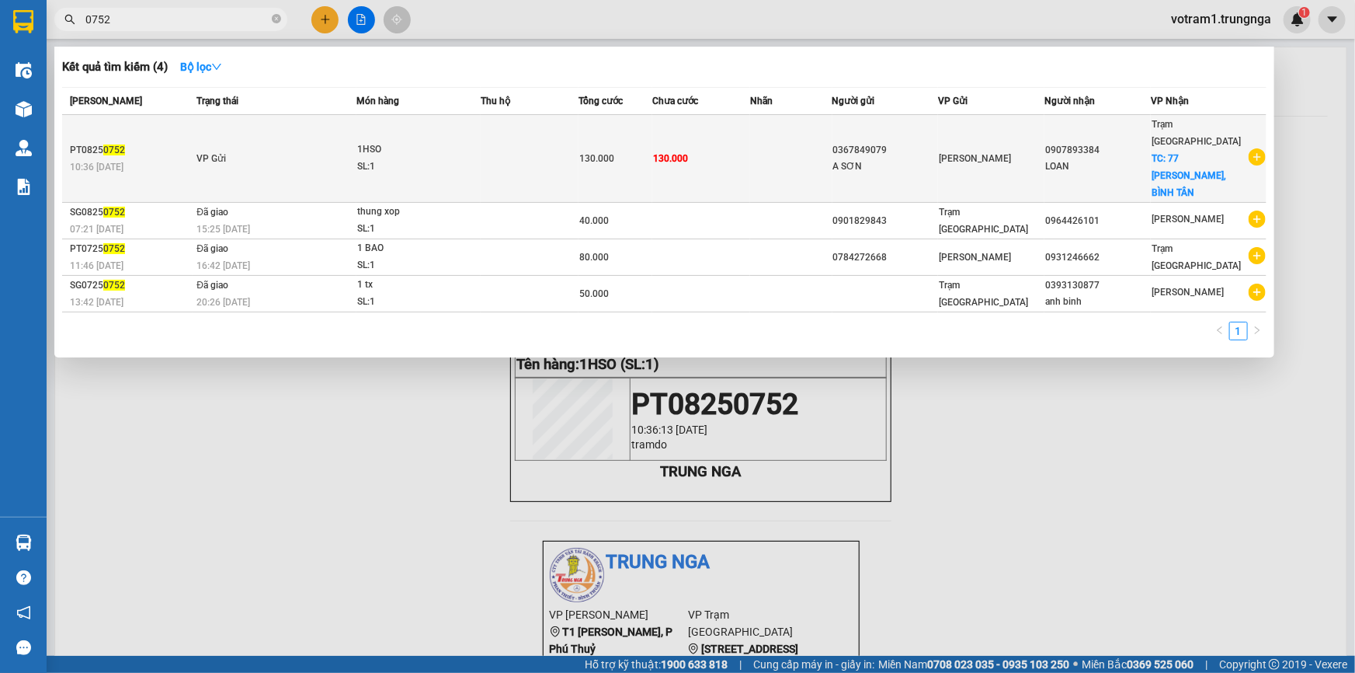
type input "0752"
click at [370, 141] on div "1HSO" at bounding box center [415, 149] width 116 height 17
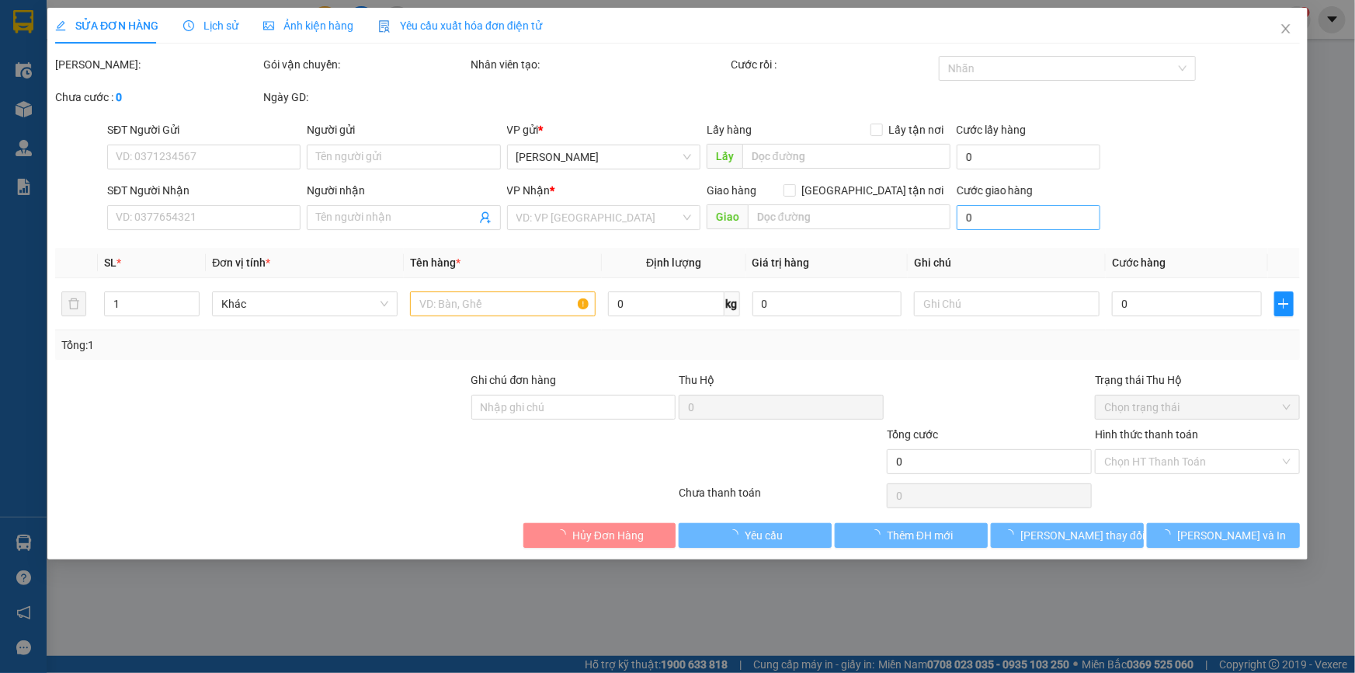
type input "0367849079"
type input "A SƠN"
type input "0907893384"
type input "LOAN"
checkbox input "true"
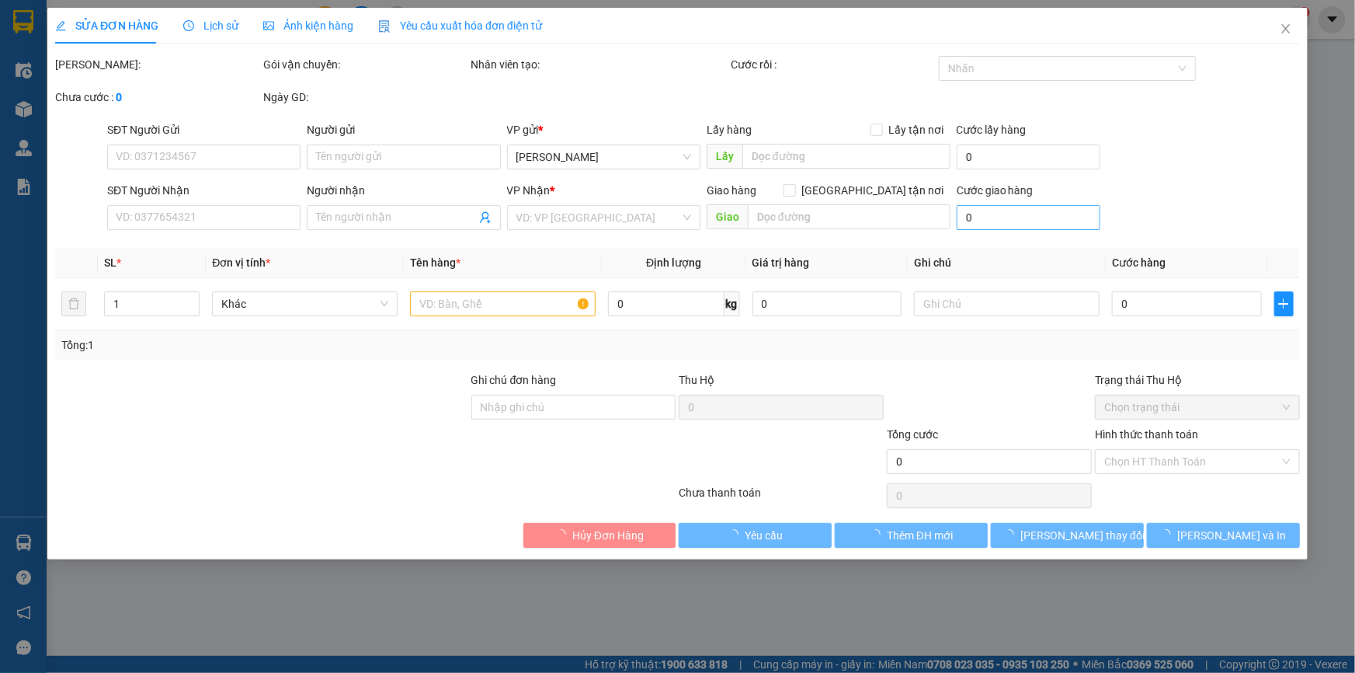
type input "77 VÕ VĂN KIỆT, BÌNH TÂN"
type input "TN BÌNH TÂN 100K"
type input "130.000"
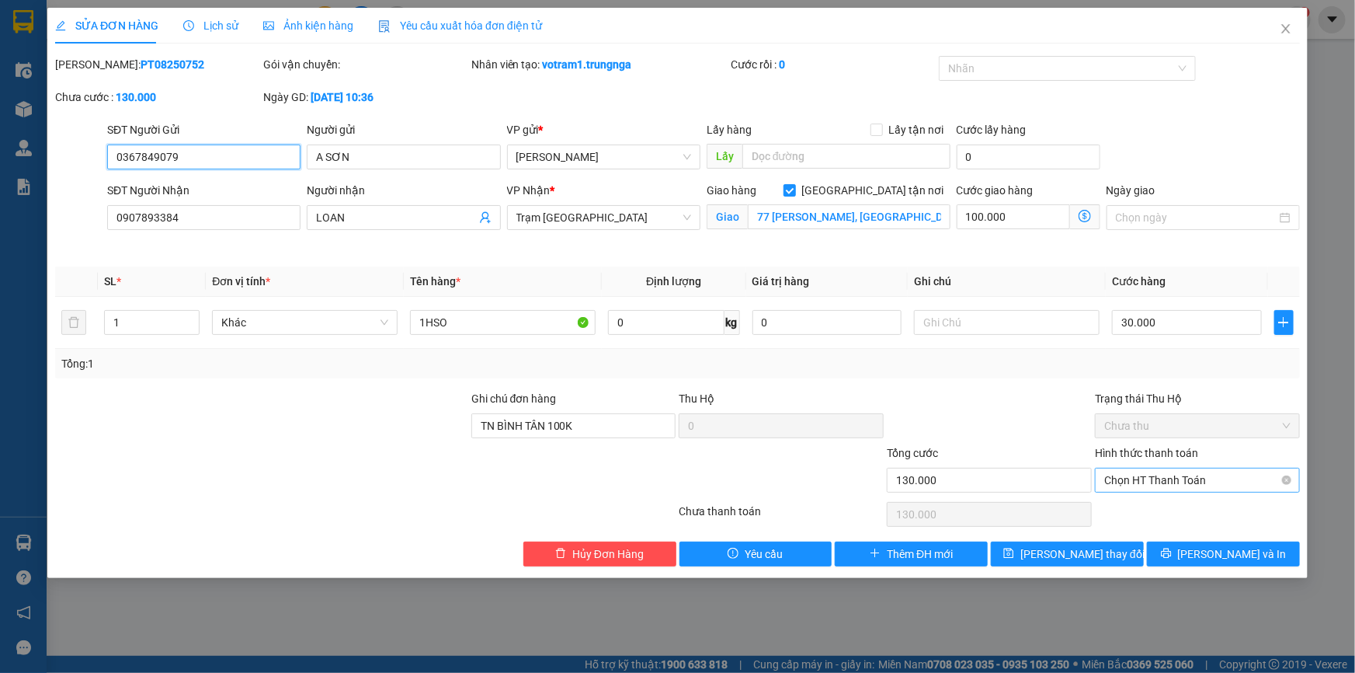
click at [1159, 479] on span "Chọn HT Thanh Toán" at bounding box center [1197, 479] width 186 height 23
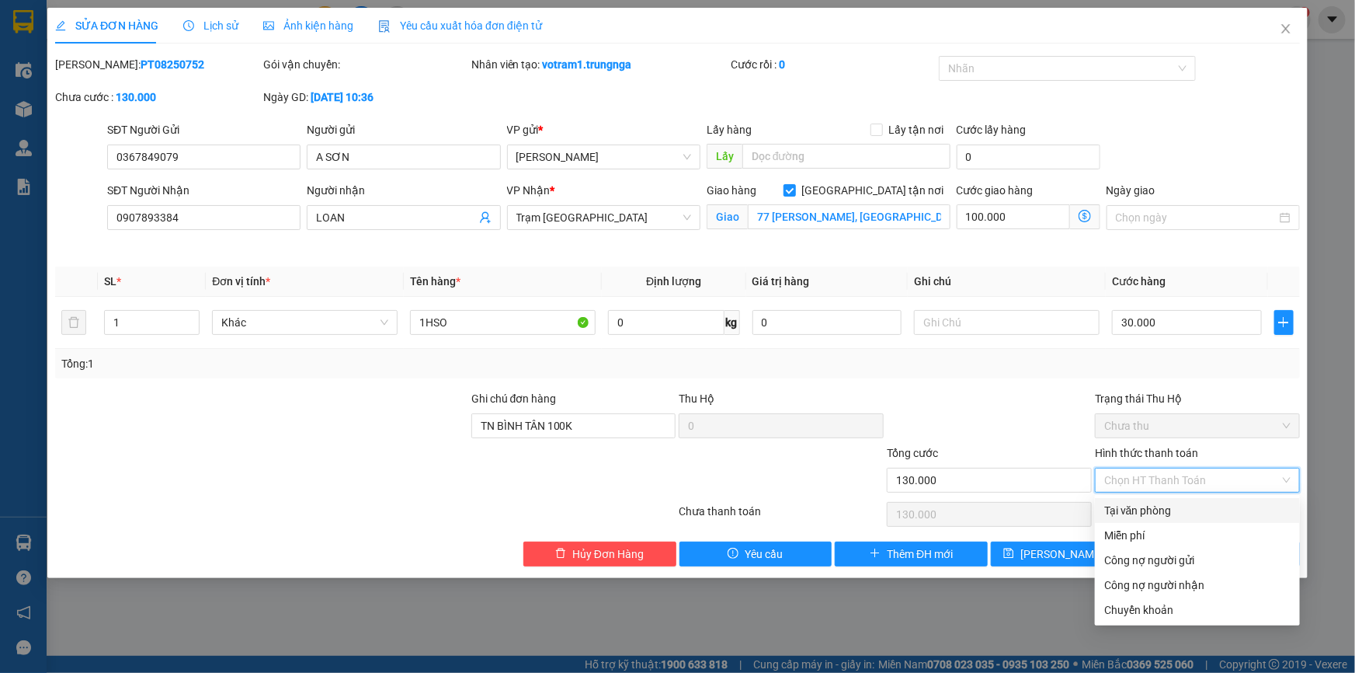
click at [1151, 509] on div "Tại văn phòng" at bounding box center [1197, 510] width 186 height 17
type input "0"
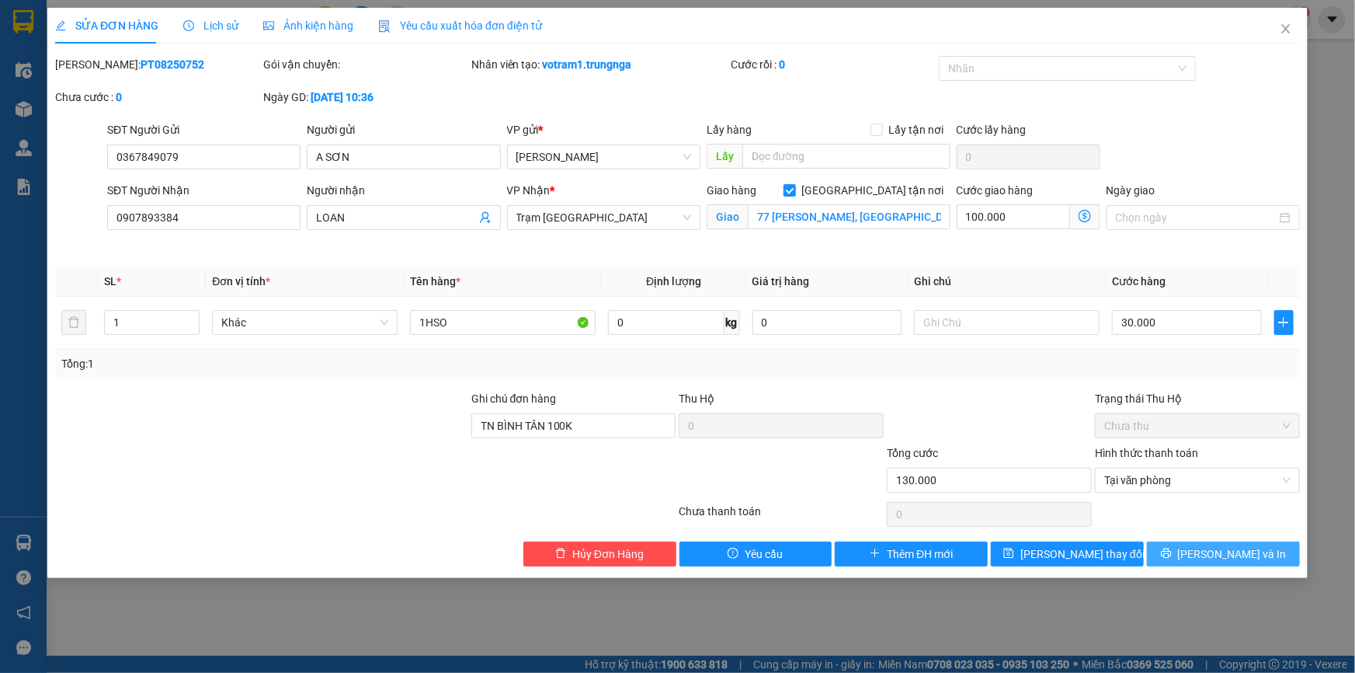
click at [1221, 547] on span "[PERSON_NAME] và In" at bounding box center [1232, 553] width 109 height 17
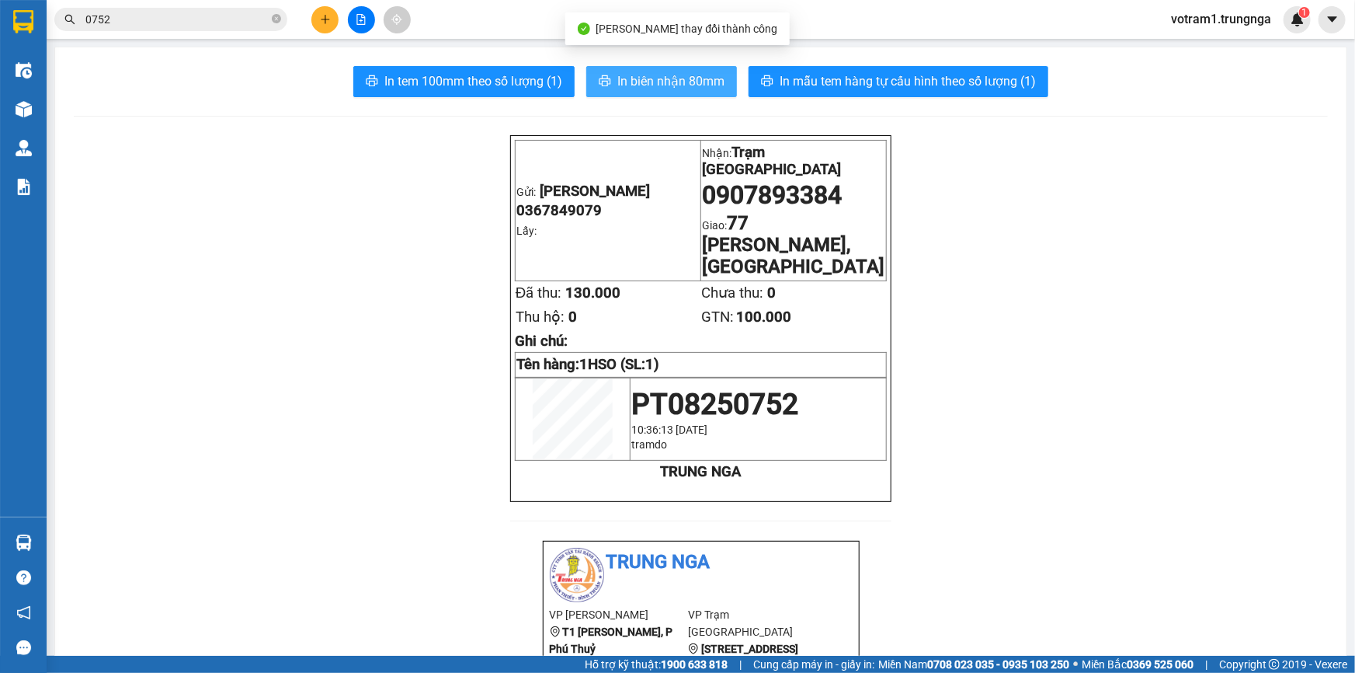
click at [711, 78] on span "In biên nhận 80mm" at bounding box center [670, 80] width 107 height 19
click at [223, 19] on input "0752" at bounding box center [176, 19] width 183 height 17
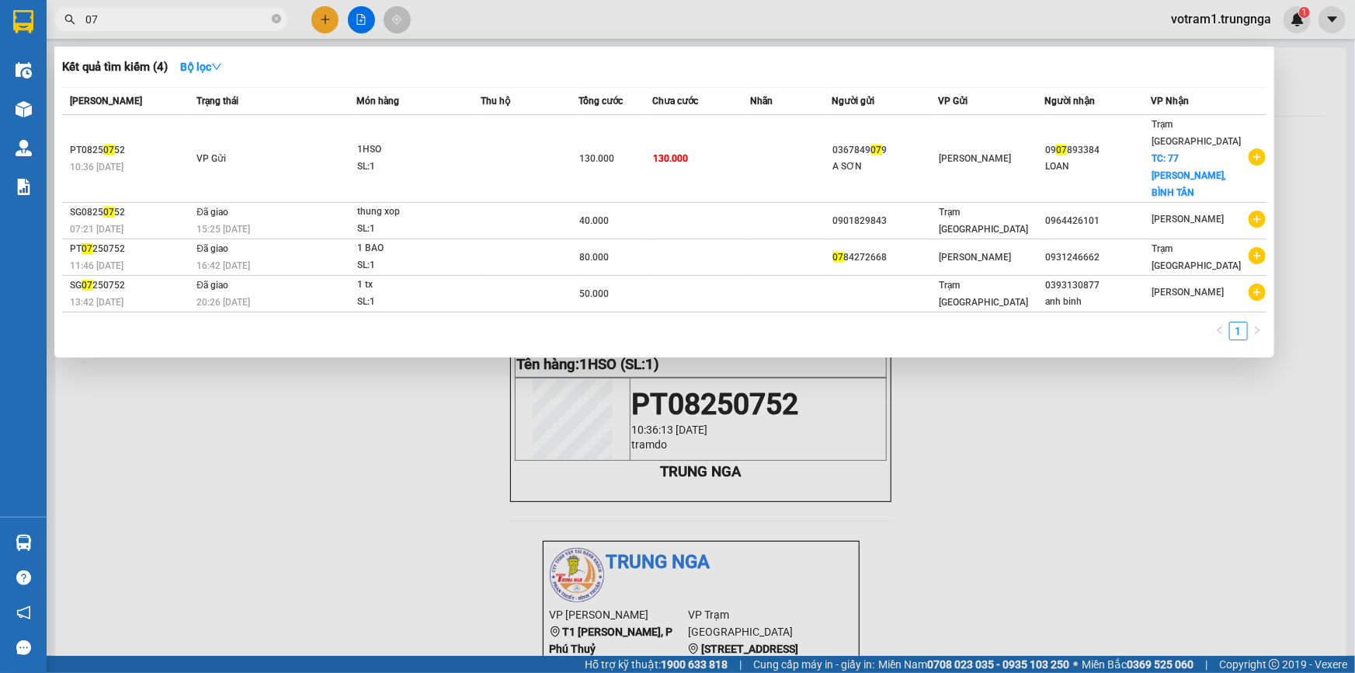
type input "0"
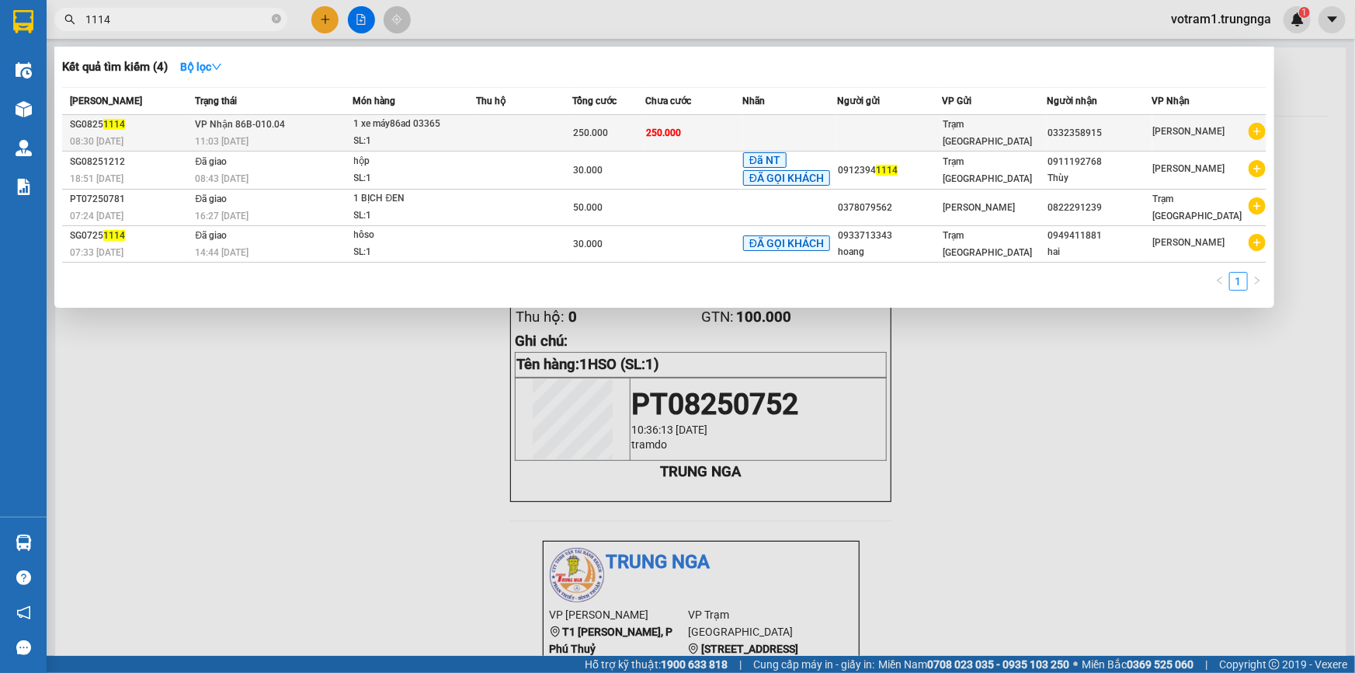
type input "1114"
click at [486, 144] on td at bounding box center [524, 133] width 97 height 36
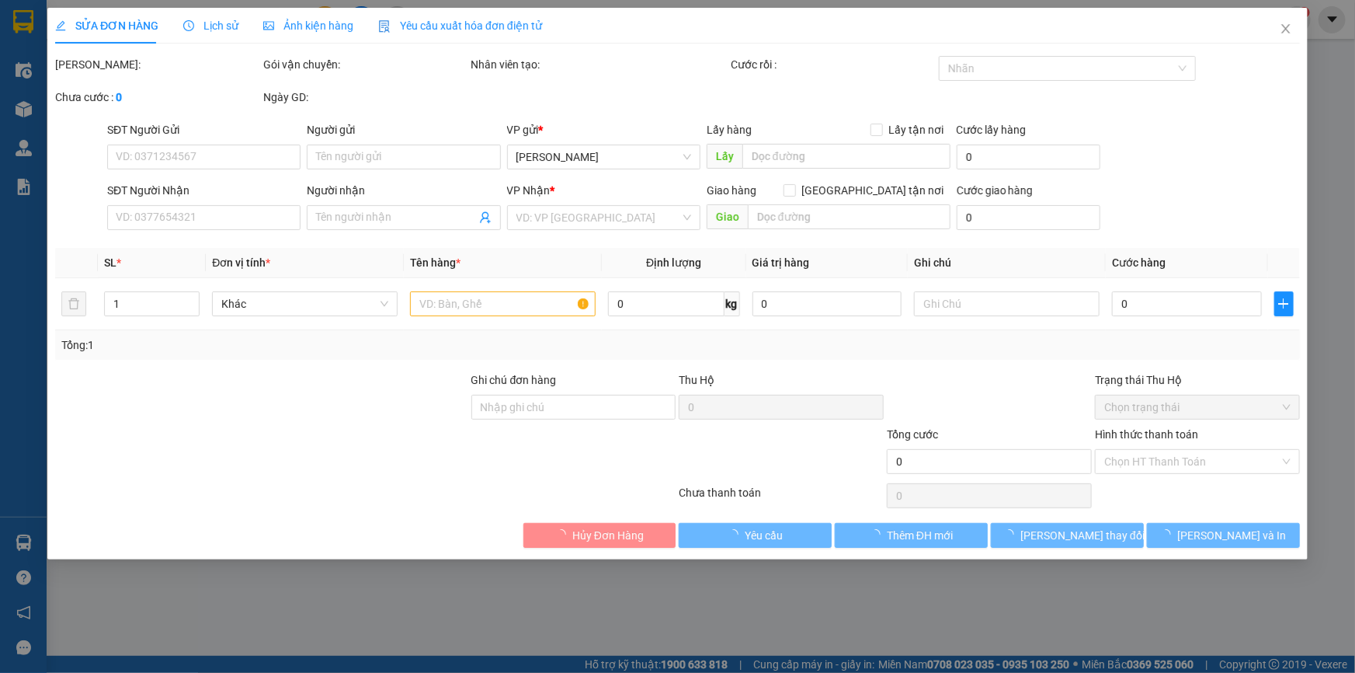
type input "0332358915"
type input "250.000"
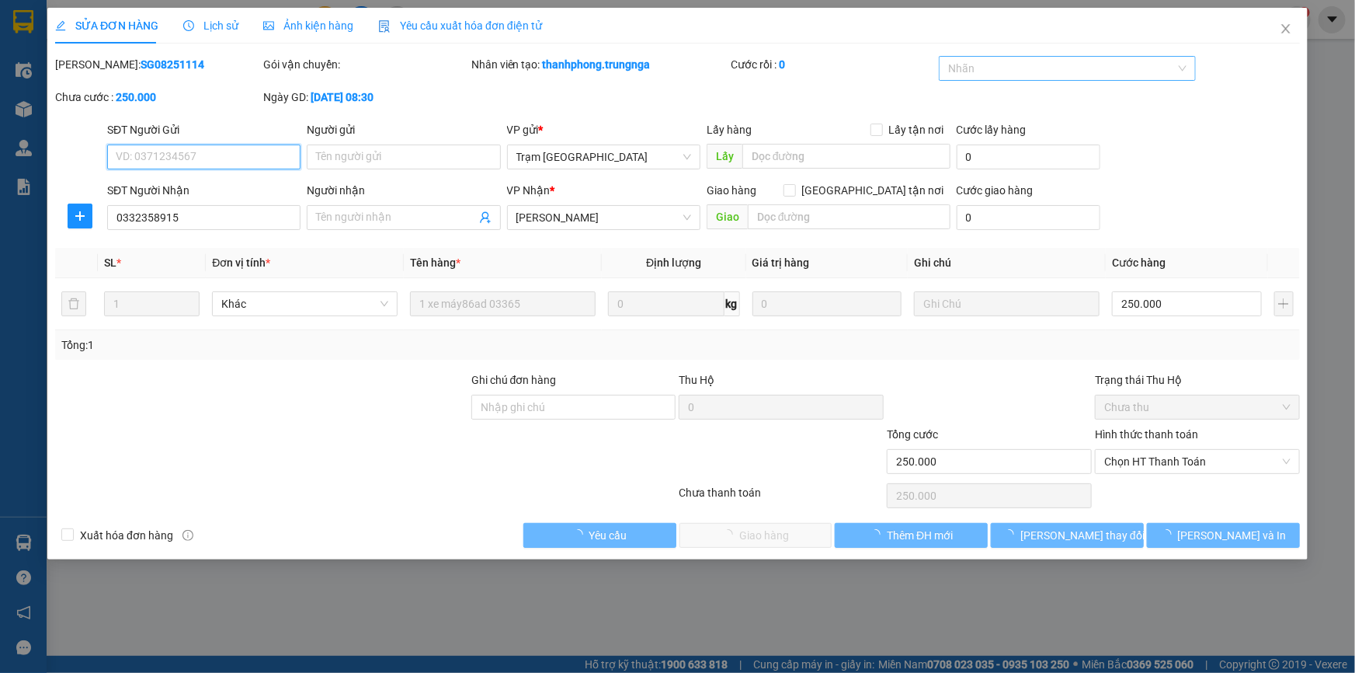
click at [988, 68] on div at bounding box center [1060, 68] width 234 height 19
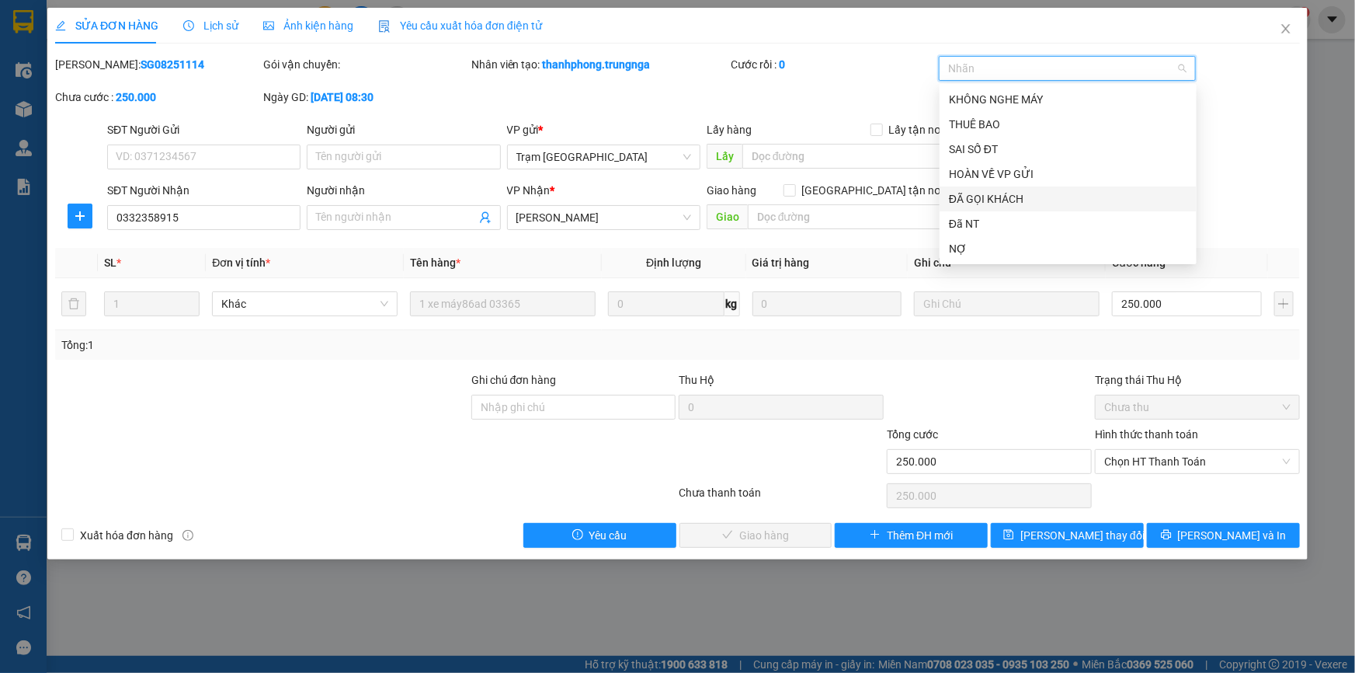
click at [1000, 202] on div "ĐÃ GỌI KHÁCH" at bounding box center [1068, 198] width 238 height 17
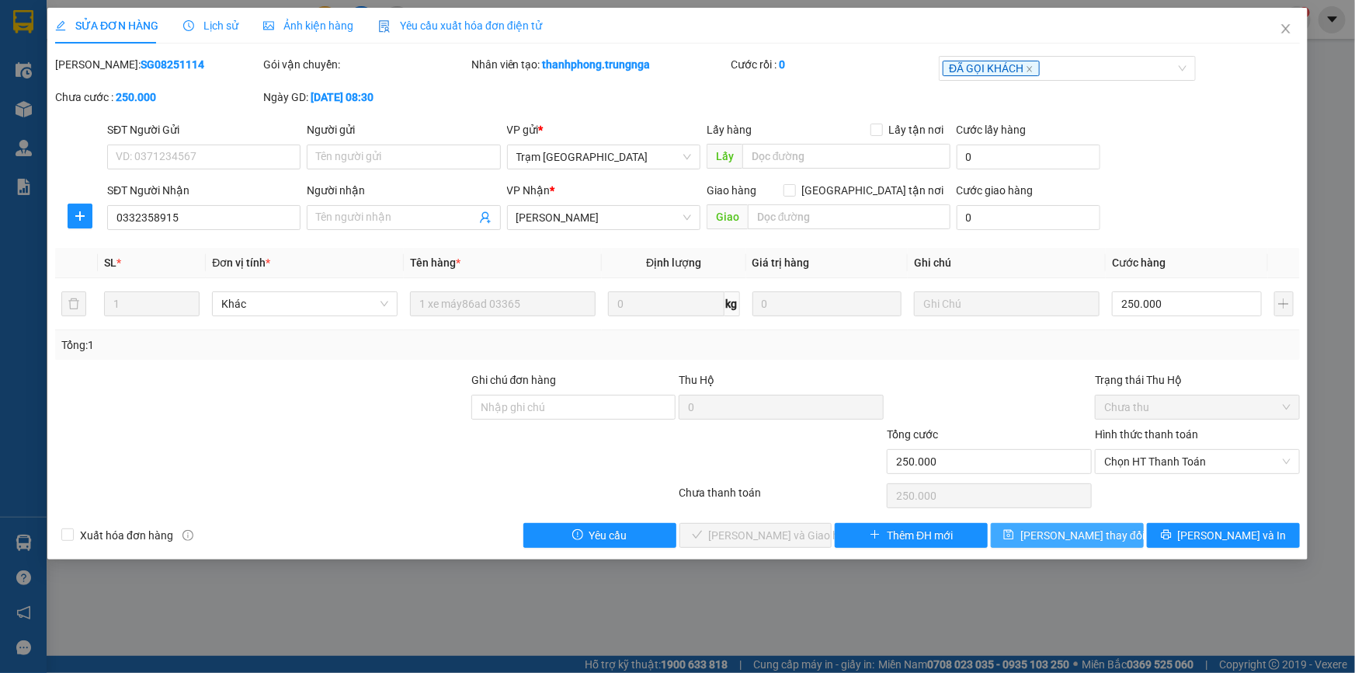
click at [1067, 540] on span "[PERSON_NAME] đổi" at bounding box center [1082, 535] width 124 height 17
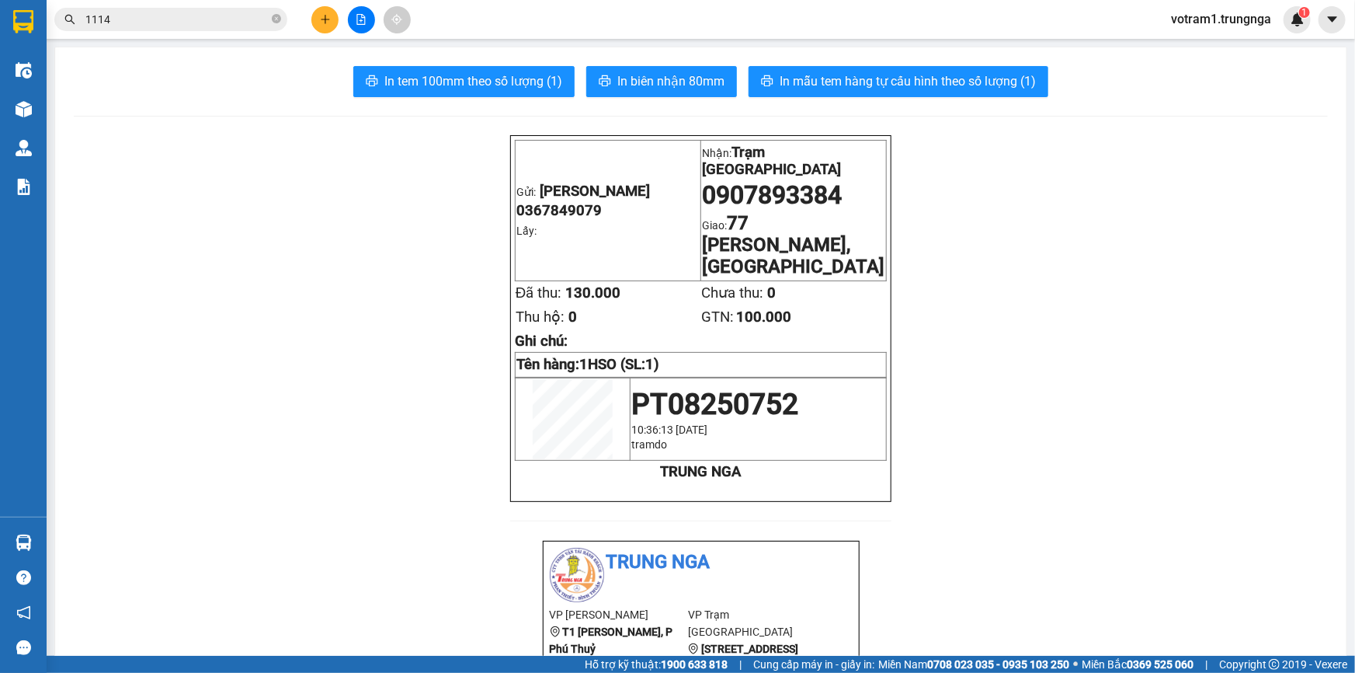
click at [163, 23] on input "1114" at bounding box center [176, 19] width 183 height 17
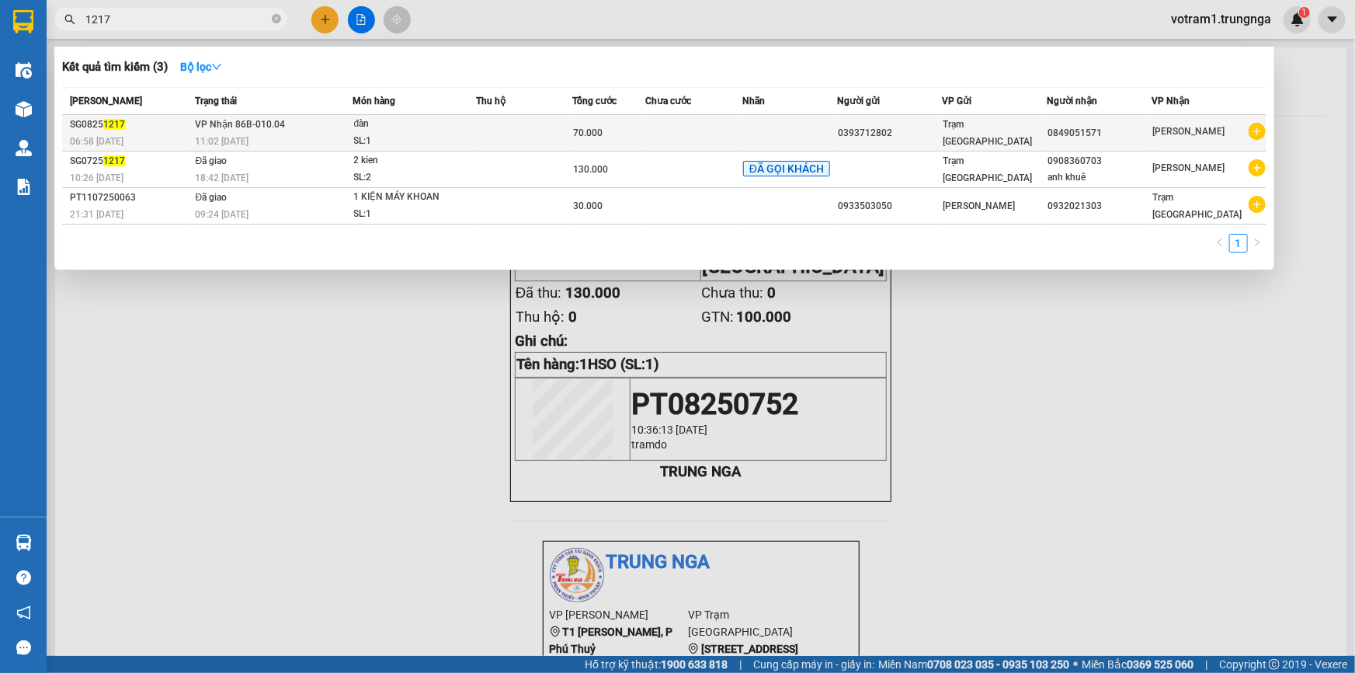
type input "1217"
click at [534, 127] on td at bounding box center [524, 133] width 97 height 36
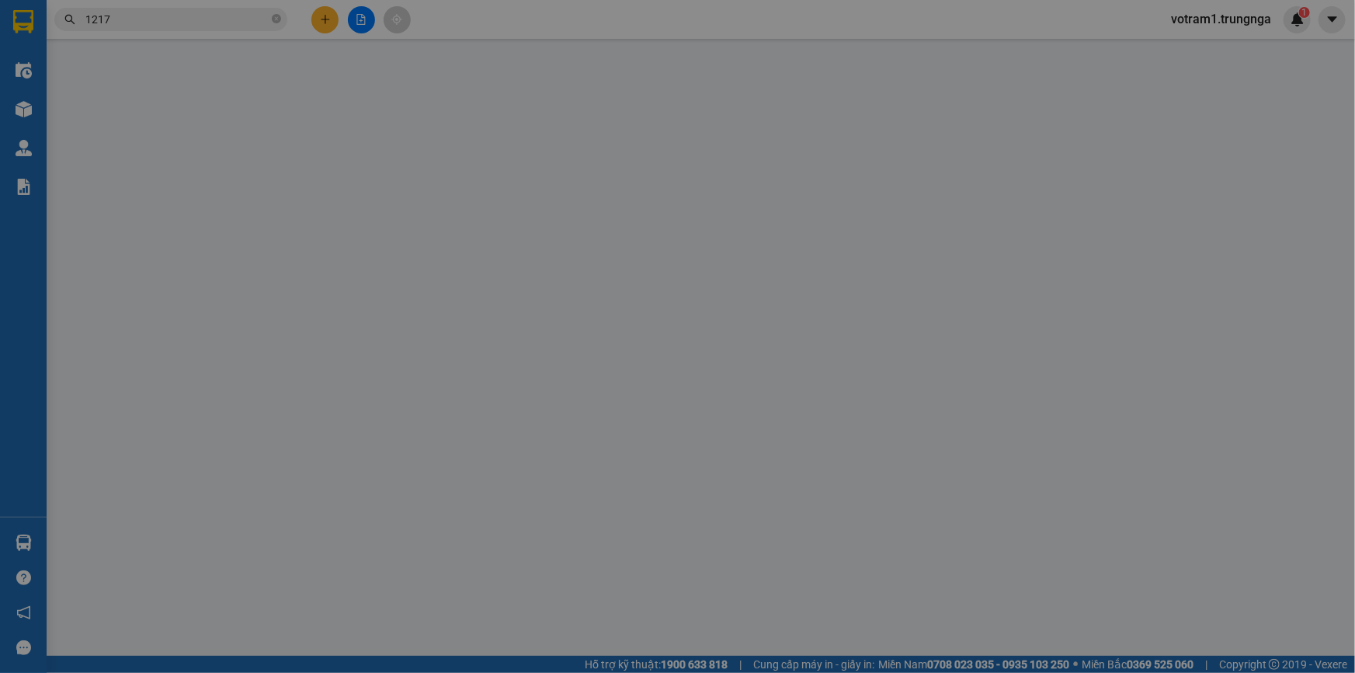
type input "0393712802"
type input "0849051571"
type input "70.000"
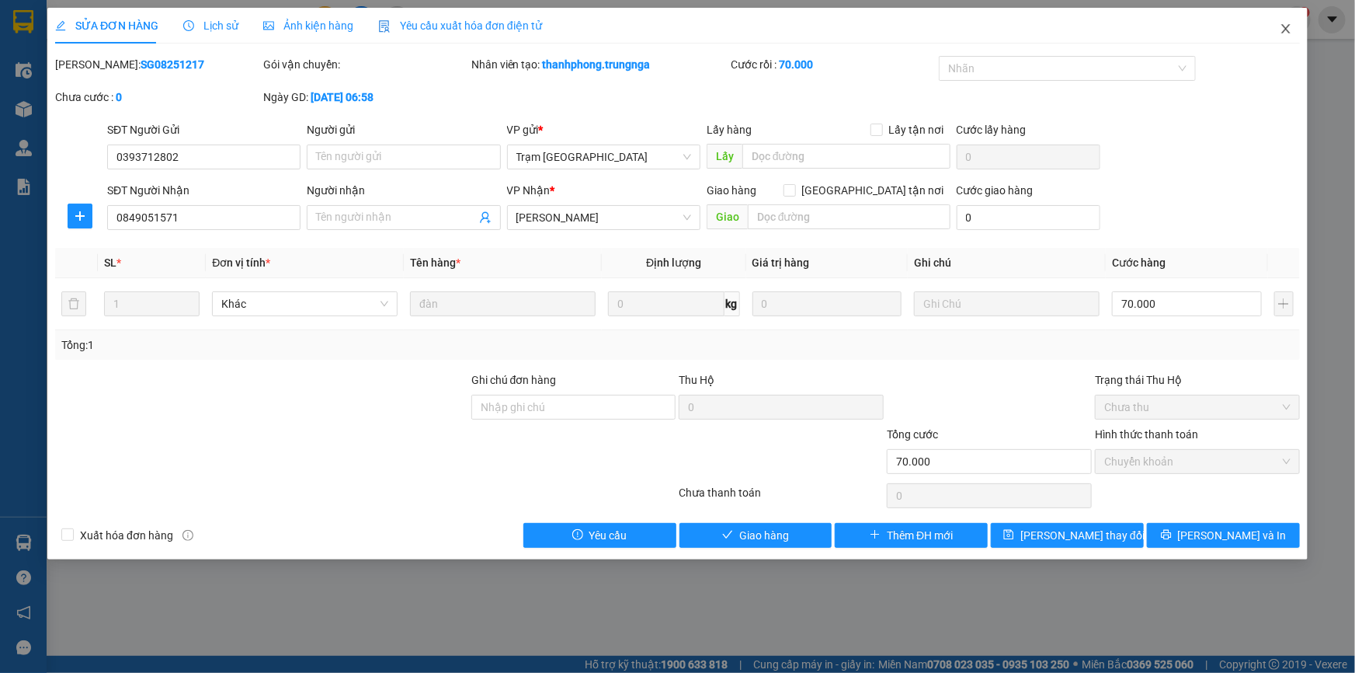
click at [1287, 31] on icon "close" at bounding box center [1286, 29] width 12 height 12
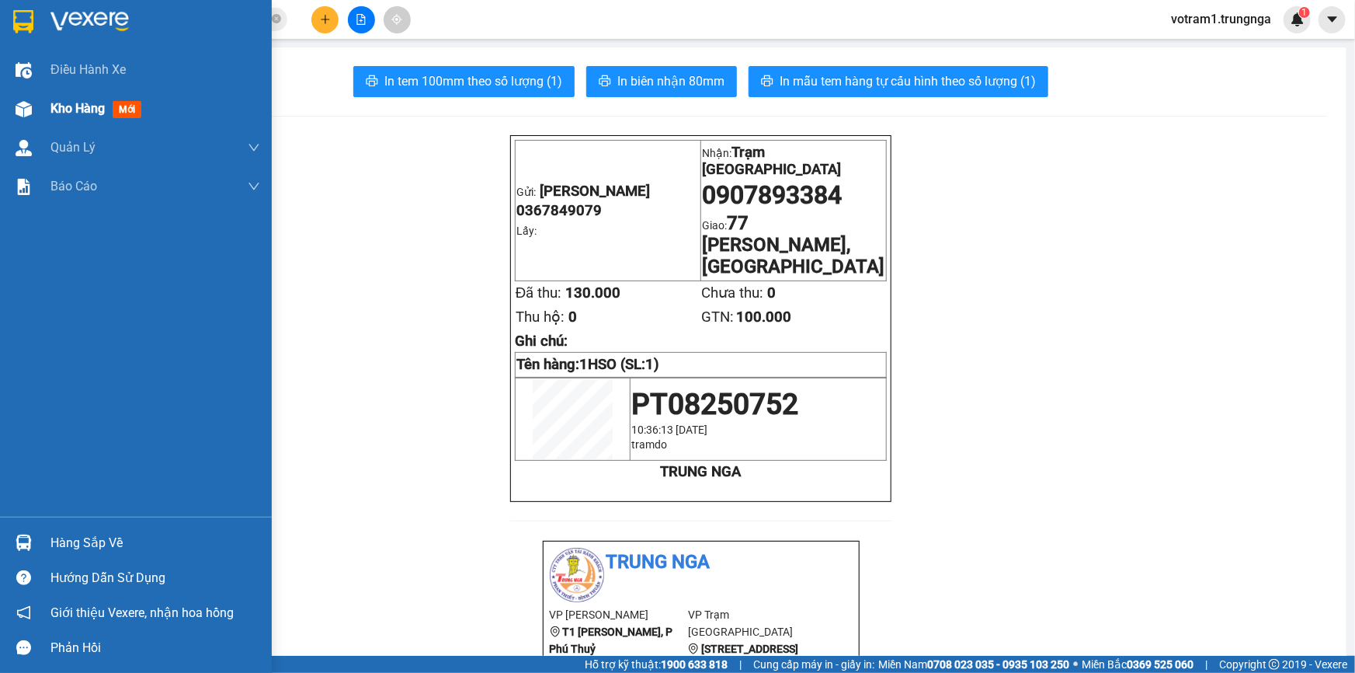
click at [31, 109] on img at bounding box center [24, 109] width 16 height 16
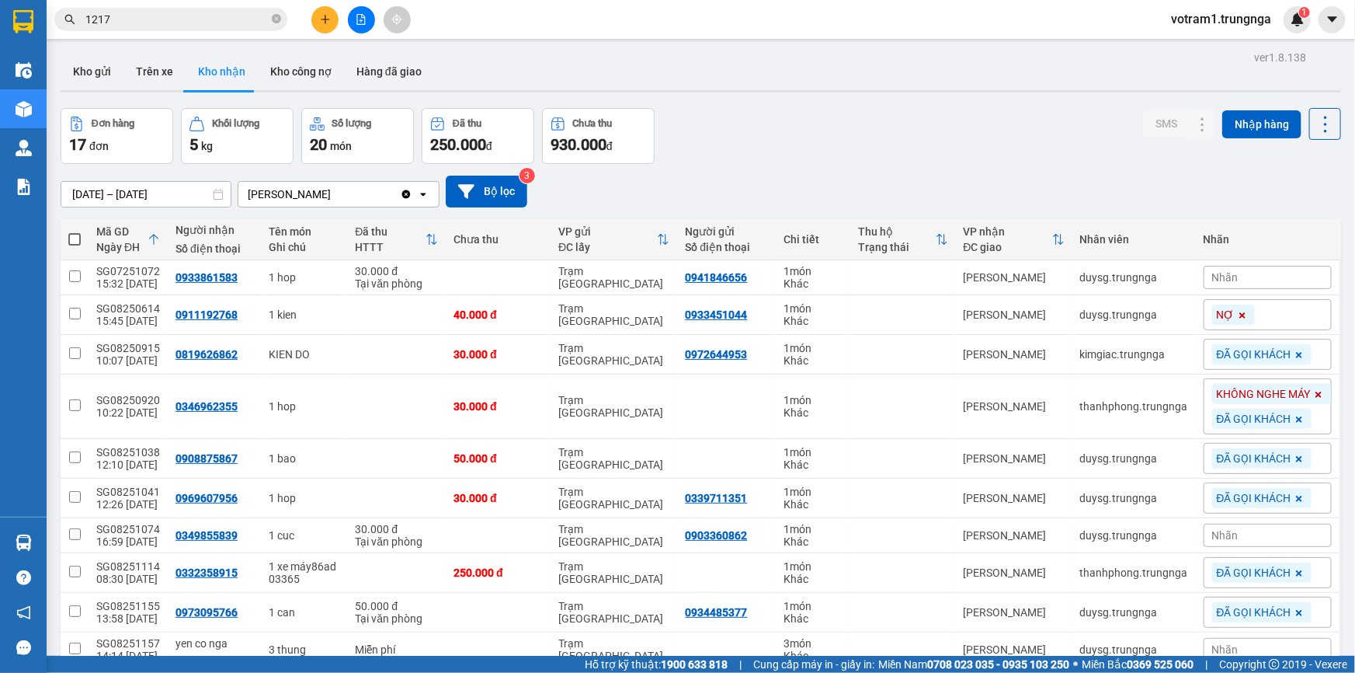
click at [812, 152] on div "Đơn hàng 17 đơn Khối lượng 5 kg Số lượng 20 món Đã thu 250.000 đ Chưa thu 930.0…" at bounding box center [701, 136] width 1281 height 56
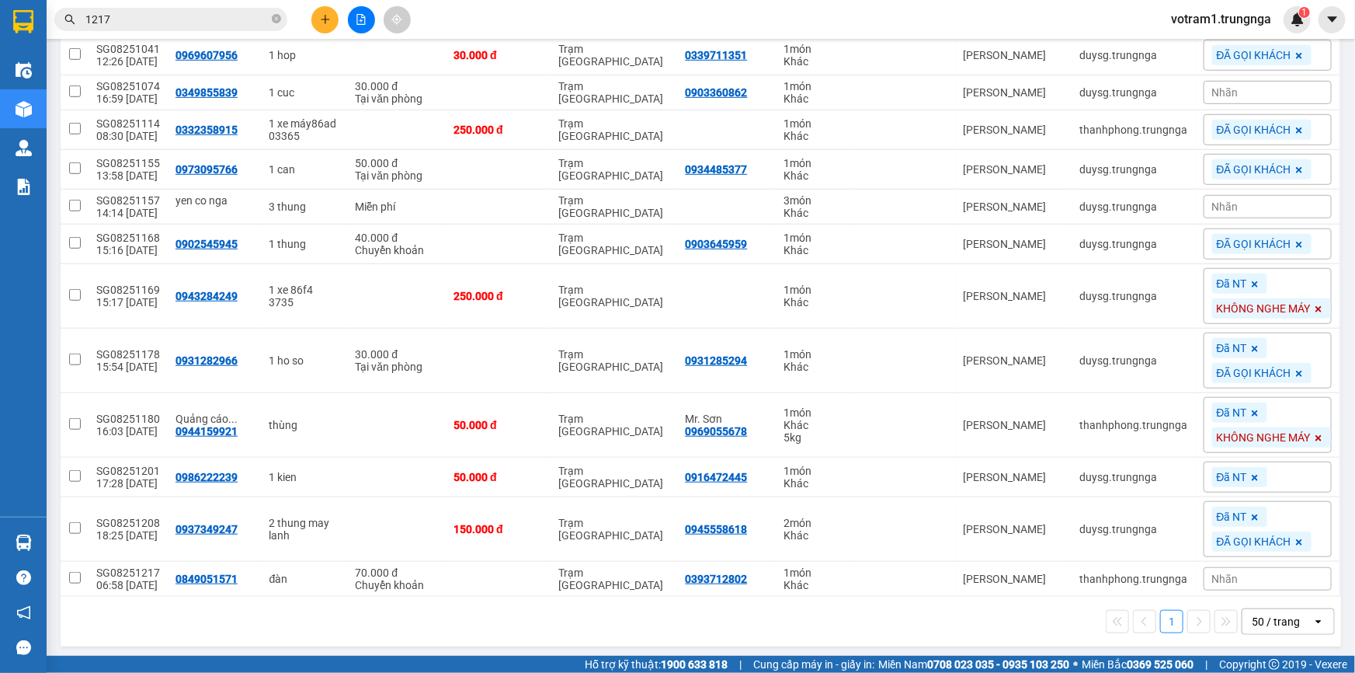
click at [1272, 569] on div "Nhãn" at bounding box center [1268, 578] width 128 height 23
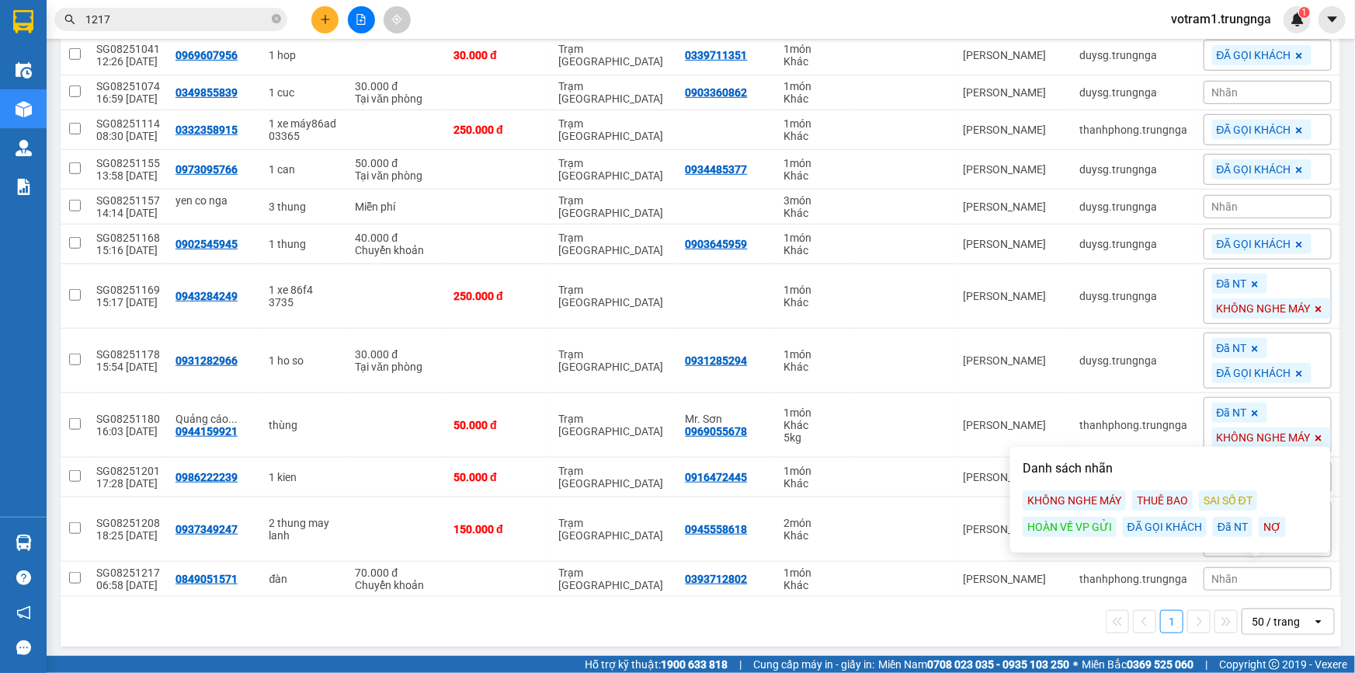
click at [1163, 524] on div "ĐÃ GỌI KHÁCH" at bounding box center [1165, 526] width 84 height 20
click at [1295, 579] on icon at bounding box center [1299, 581] width 9 height 9
click at [1085, 502] on div "KHÔNG NGHE MÁY" at bounding box center [1074, 500] width 103 height 20
click at [1227, 530] on div "Đã NT" at bounding box center [1233, 525] width 40 height 20
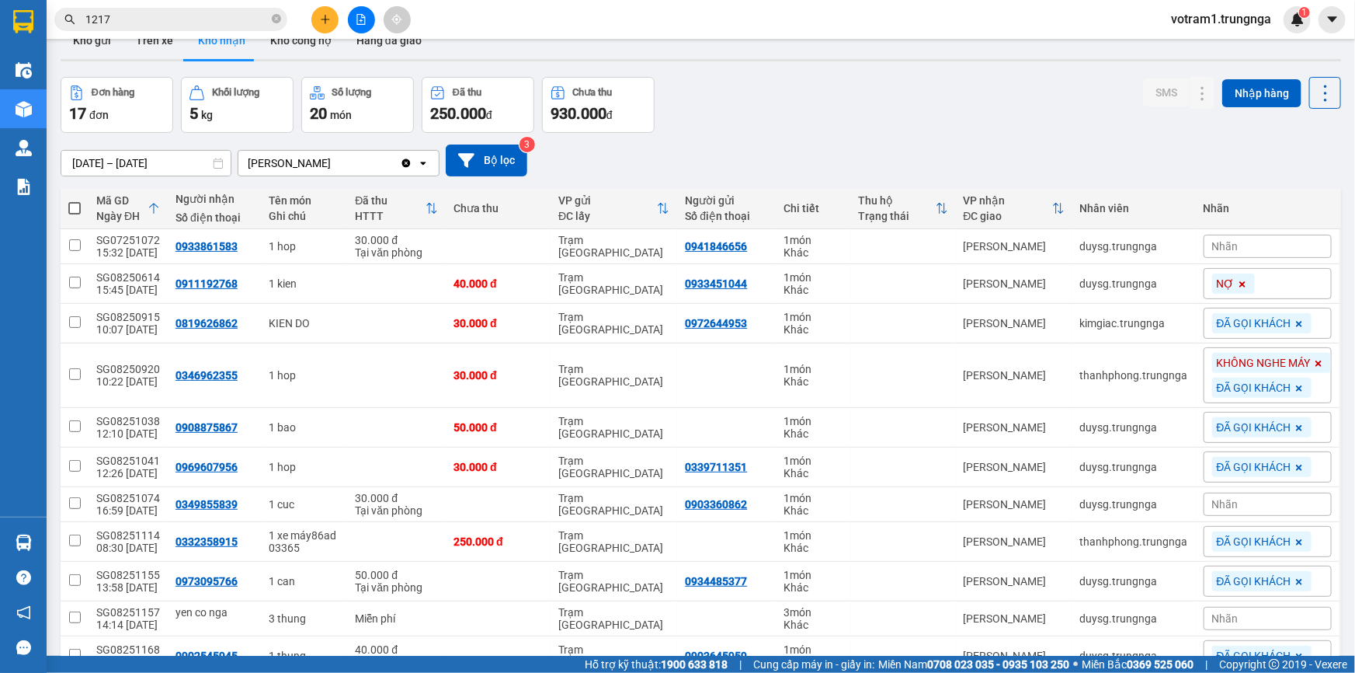
scroll to position [0, 0]
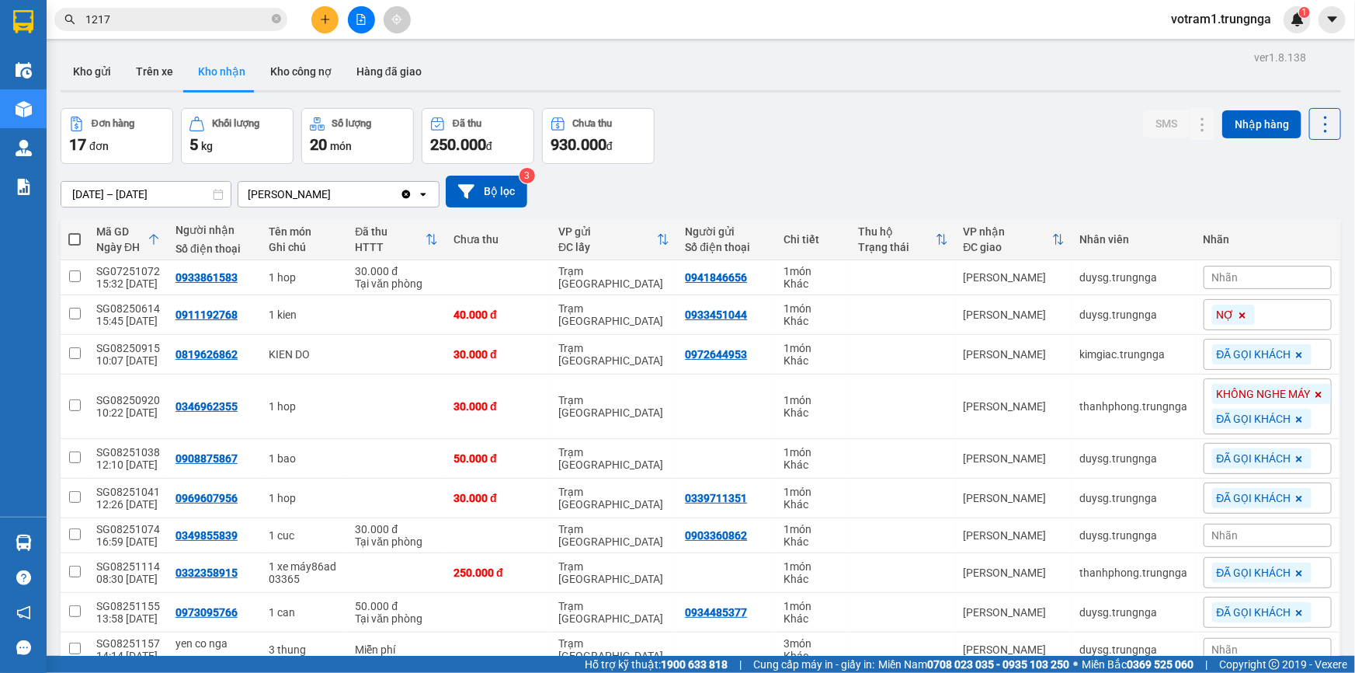
click at [909, 125] on div "Đơn hàng 17 đơn Khối lượng 5 kg Số lượng 20 món Đã thu 250.000 đ Chưa thu 930.0…" at bounding box center [701, 136] width 1281 height 56
click at [881, 137] on div "Đơn hàng 17 đơn Khối lượng 5 kg Số lượng 20 món Đã thu 250.000 đ Chưa thu 930.0…" at bounding box center [701, 136] width 1281 height 56
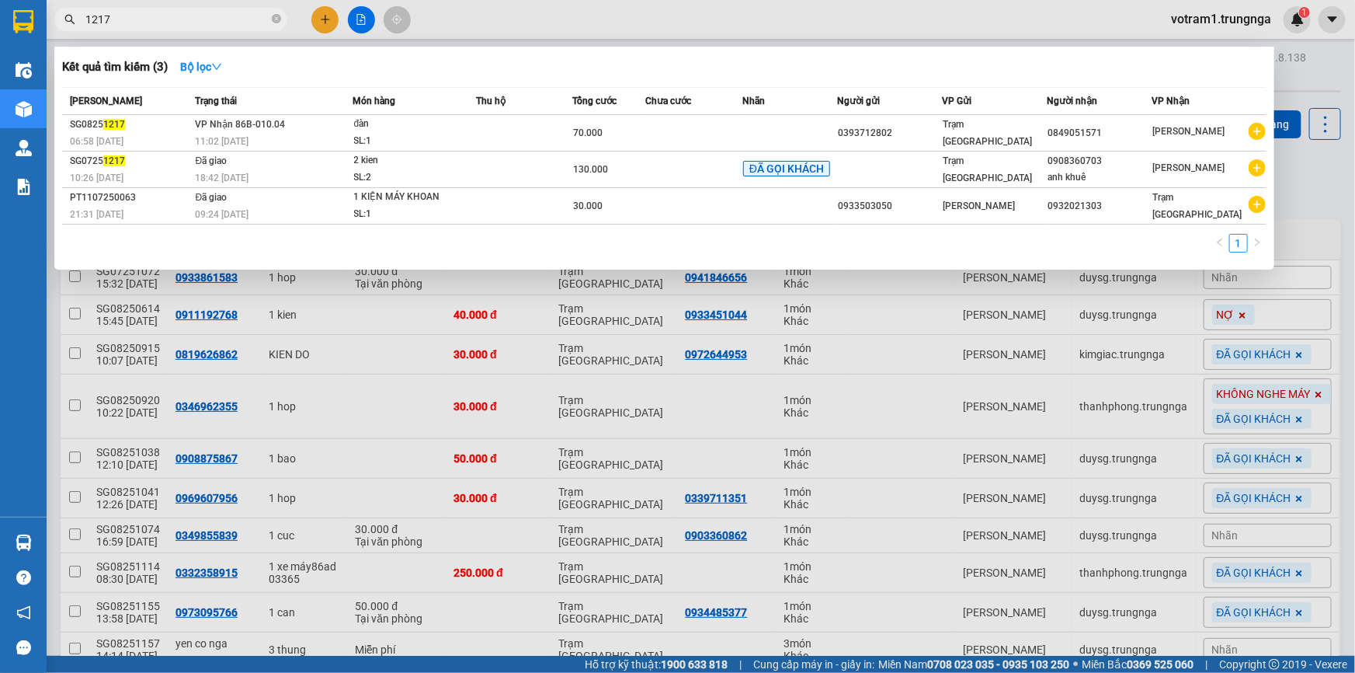
click at [185, 22] on input "1217" at bounding box center [176, 19] width 183 height 17
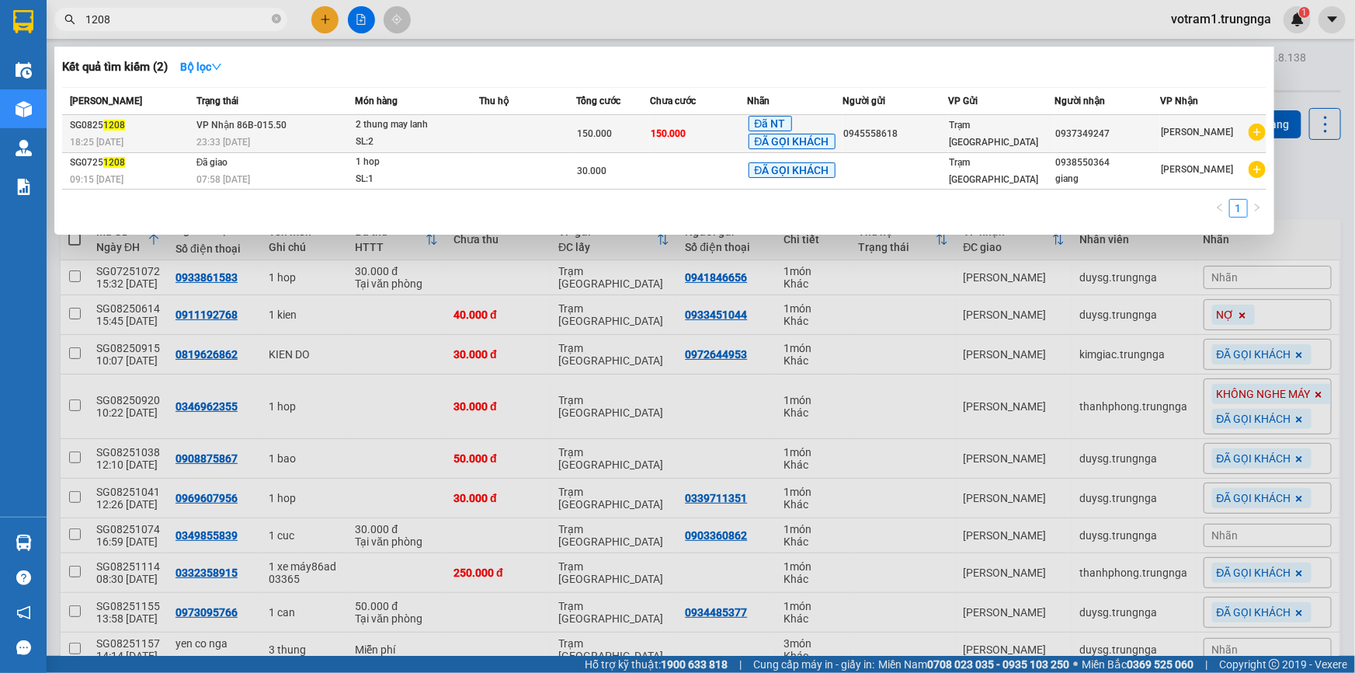
type input "1208"
click at [435, 134] on div "SL: 2" at bounding box center [414, 142] width 116 height 17
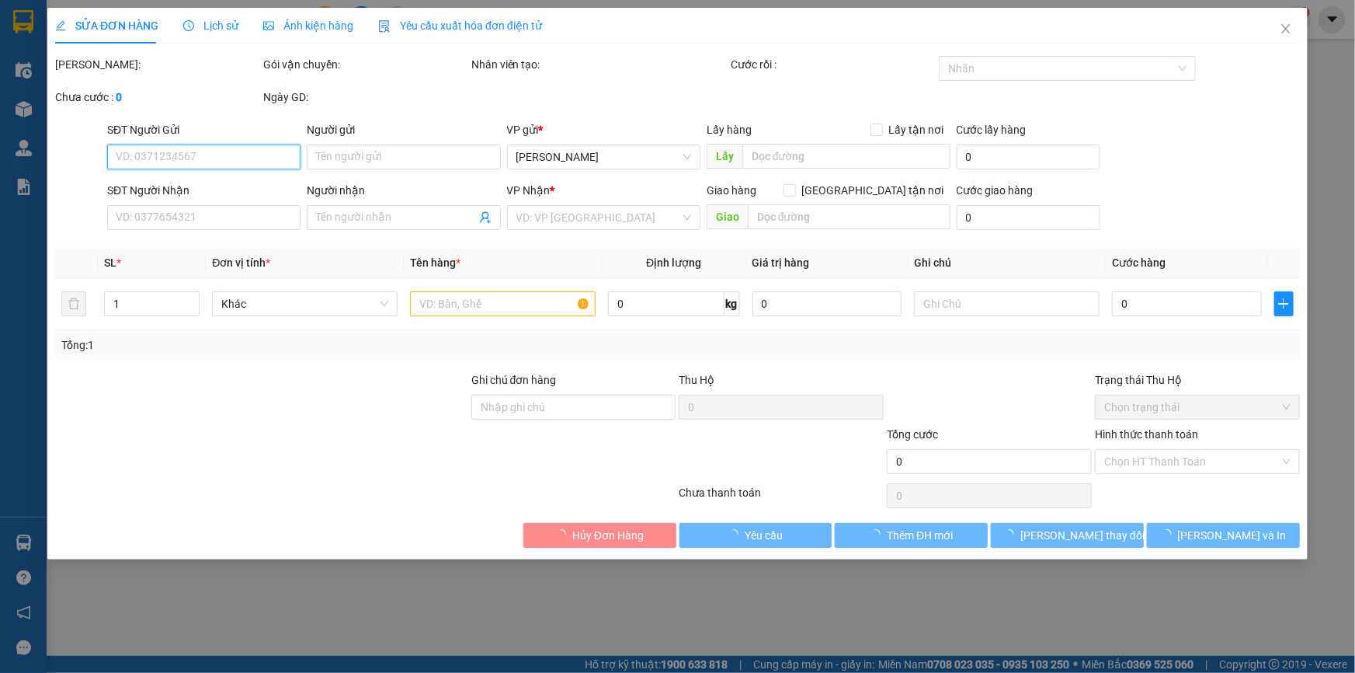
type input "0945558618"
type input "0937349247"
type input "150.000"
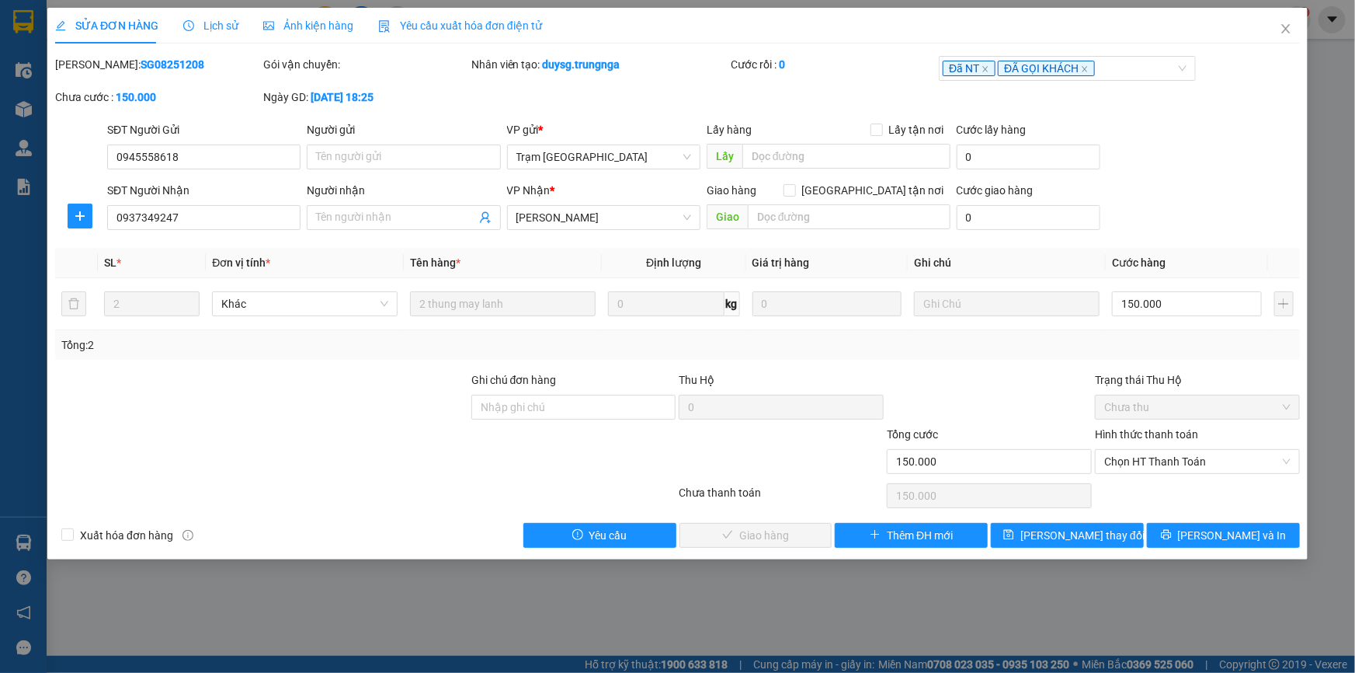
click at [209, 27] on span "Lịch sử" at bounding box center [210, 25] width 55 height 12
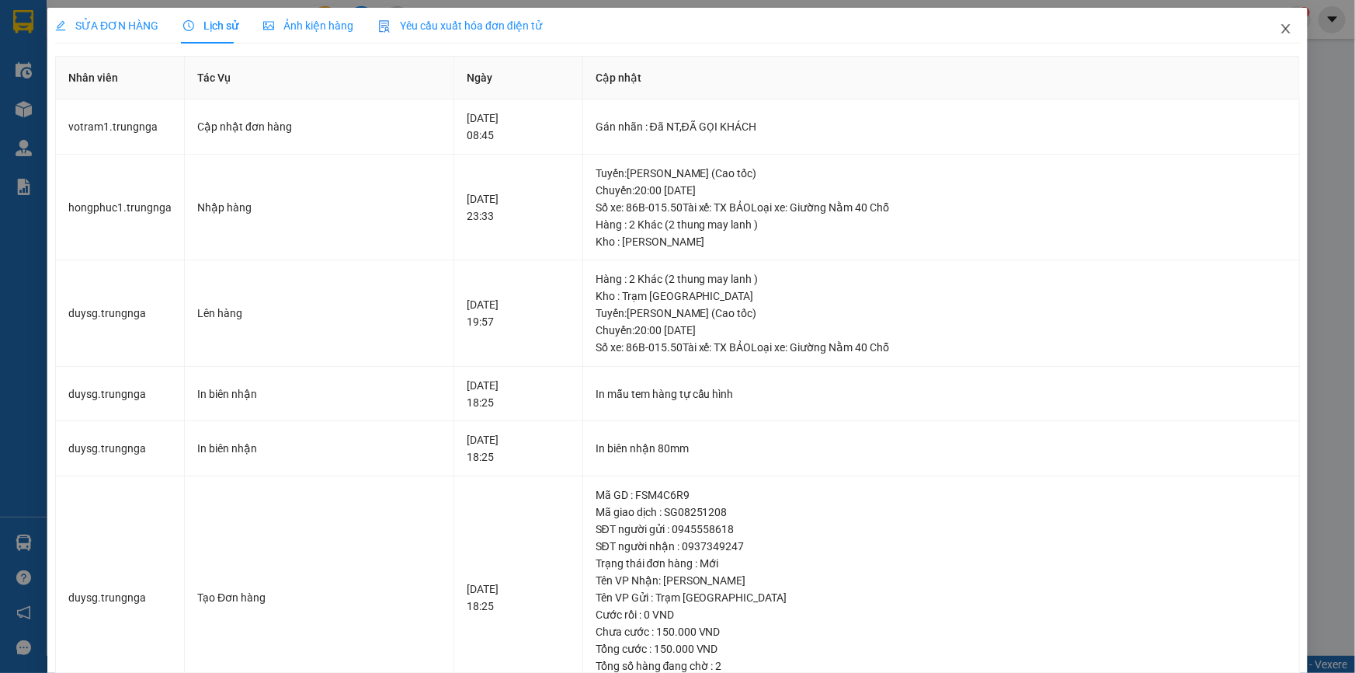
click at [1281, 26] on icon "close" at bounding box center [1286, 29] width 12 height 12
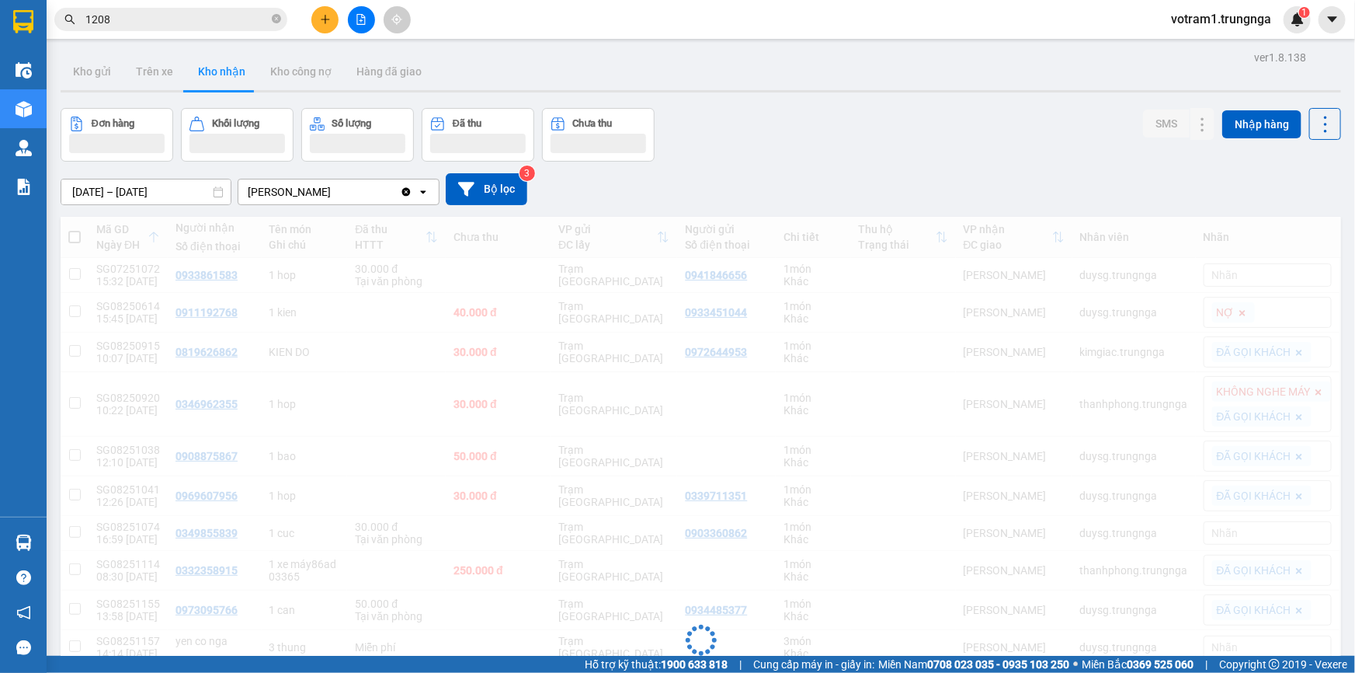
click at [1275, 31] on div "votram1.trungnga 1" at bounding box center [1235, 19] width 152 height 27
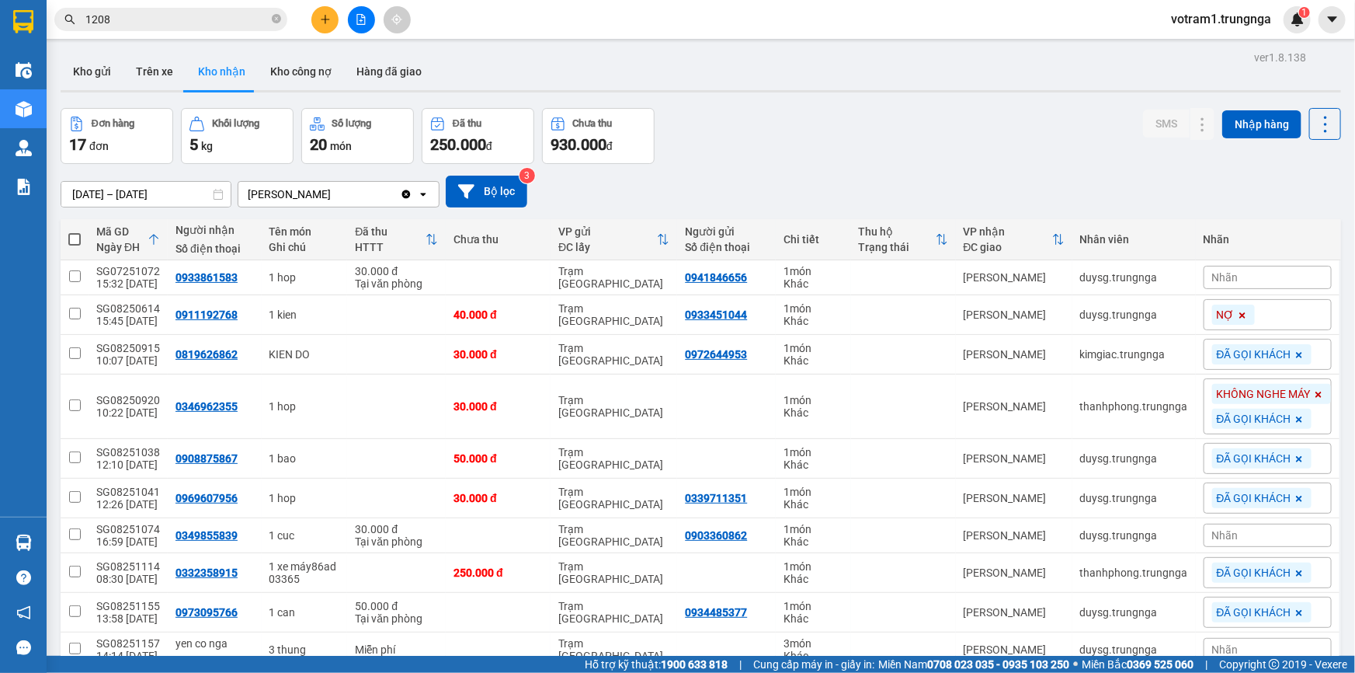
click at [1011, 124] on div "Đơn hàng 17 đơn Khối lượng 5 kg Số lượng 20 món Đã thu 250.000 đ Chưa thu 930.0…" at bounding box center [701, 136] width 1281 height 56
click at [190, 16] on input "1208" at bounding box center [176, 19] width 183 height 17
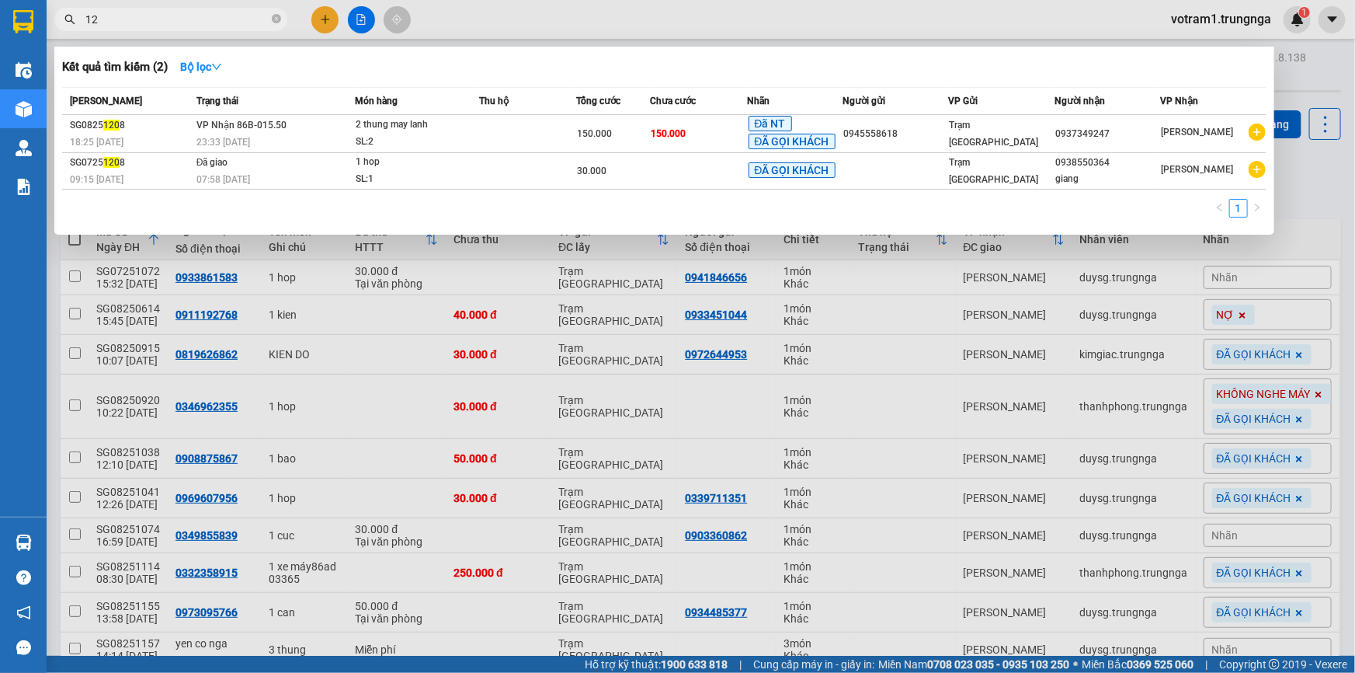
type input "1"
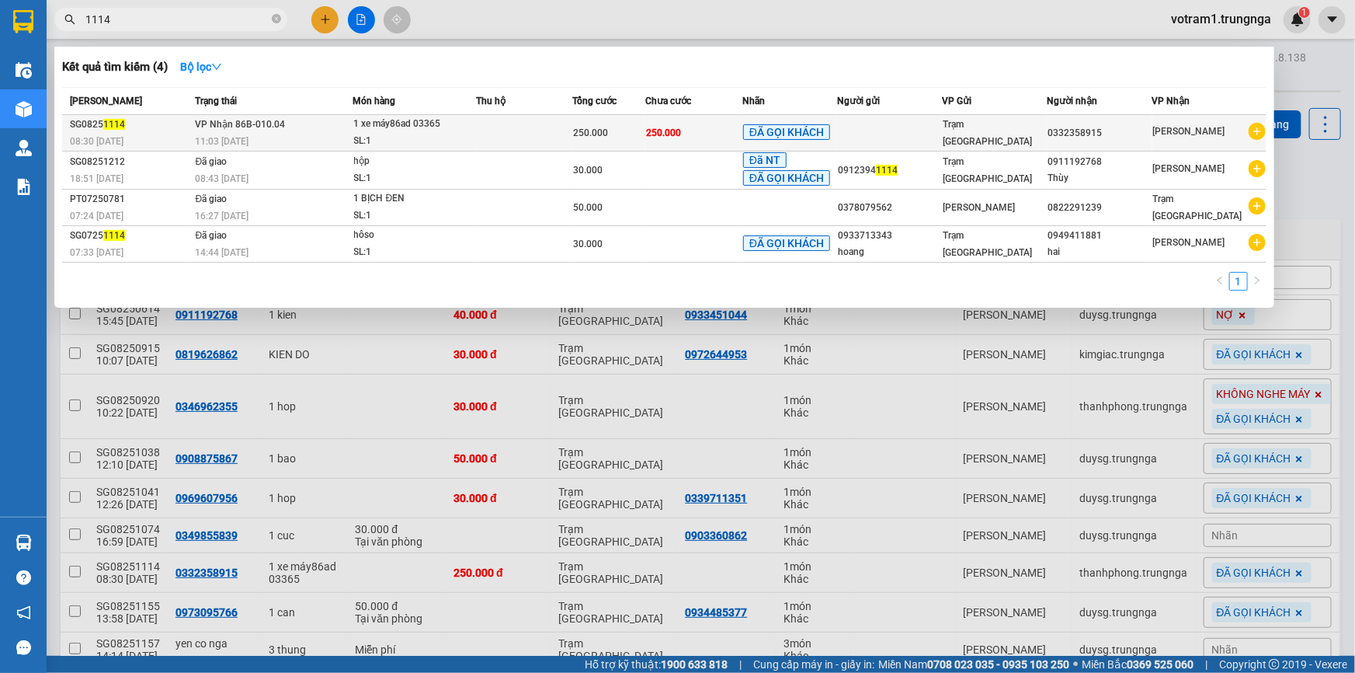
type input "1114"
click at [683, 121] on td "250.000" at bounding box center [693, 133] width 97 height 36
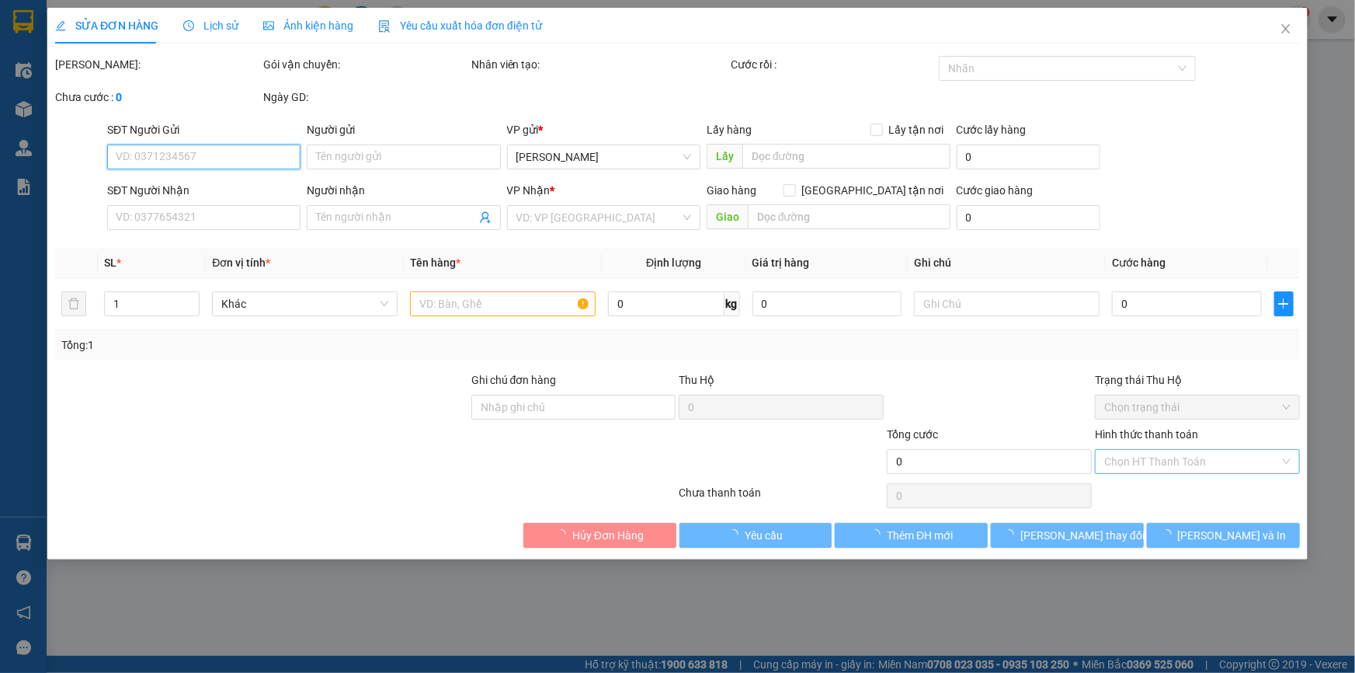
type input "0332358915"
type input "250.000"
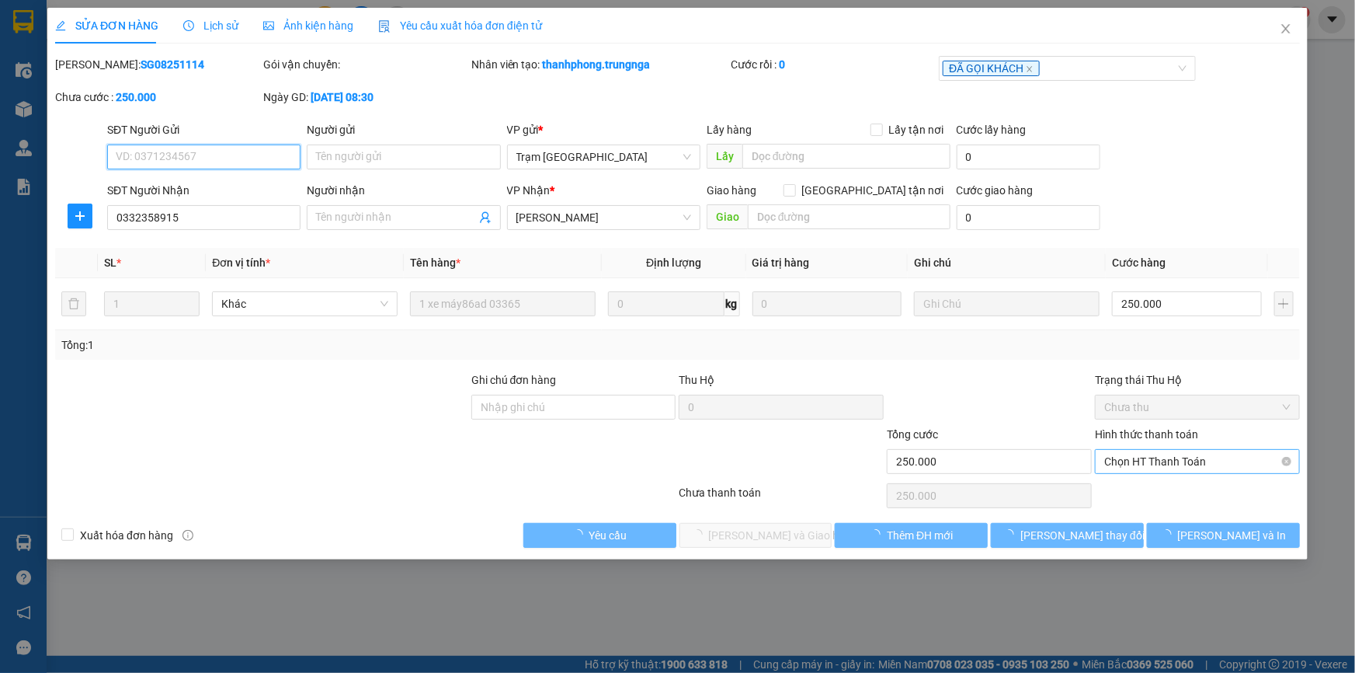
click at [1194, 464] on span "Chọn HT Thanh Toán" at bounding box center [1197, 461] width 186 height 23
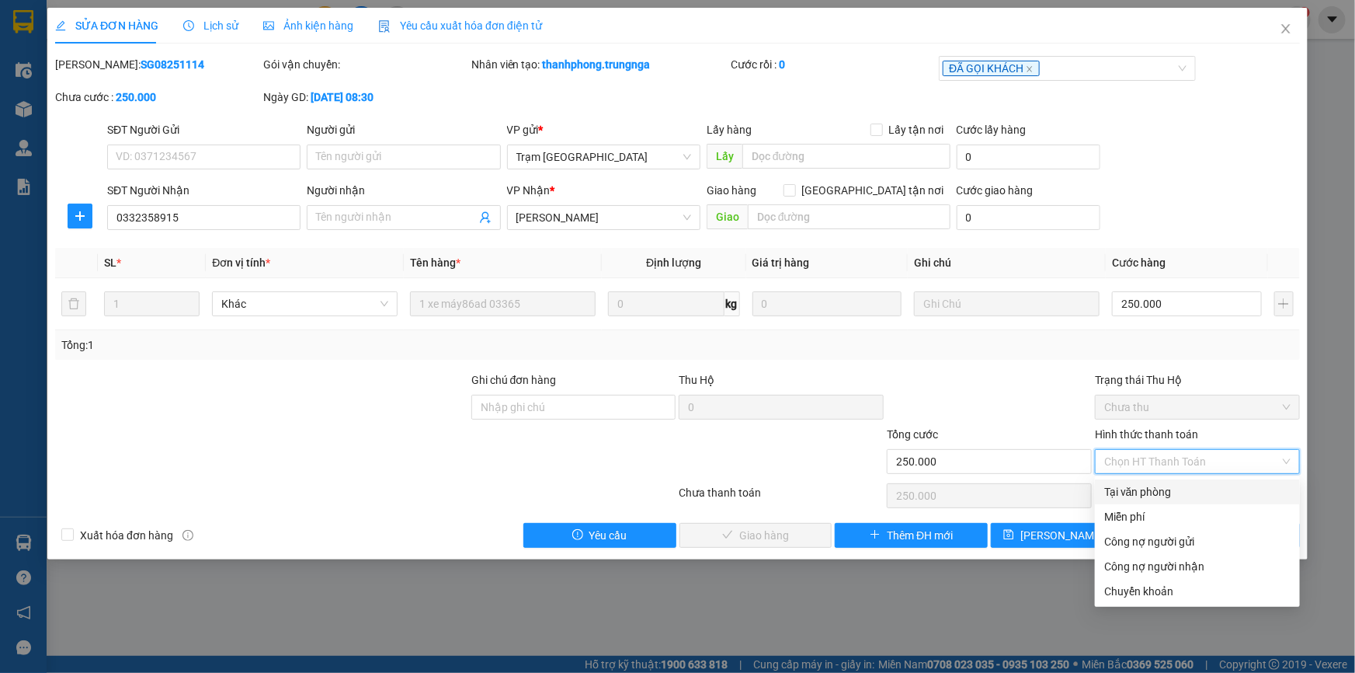
click at [1155, 495] on div "Tại văn phòng" at bounding box center [1197, 491] width 186 height 17
type input "0"
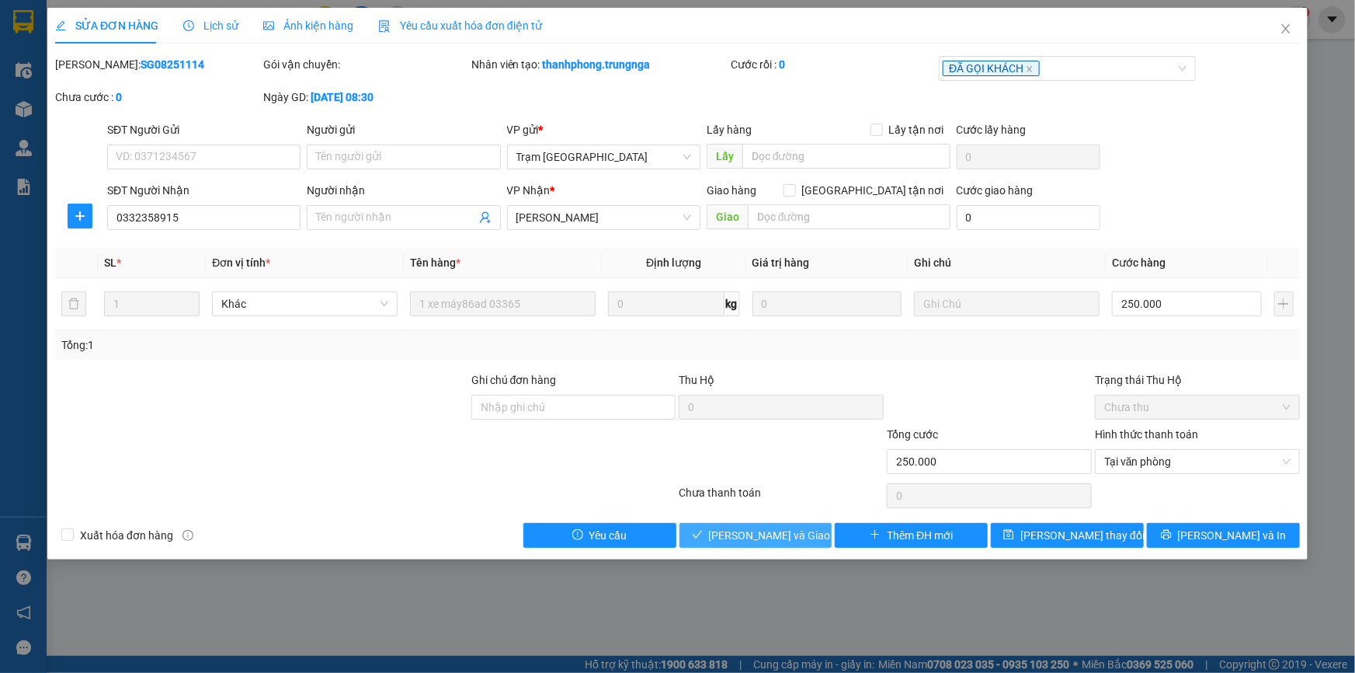
click at [791, 534] on span "Lưu và Giao hàng" at bounding box center [783, 535] width 149 height 17
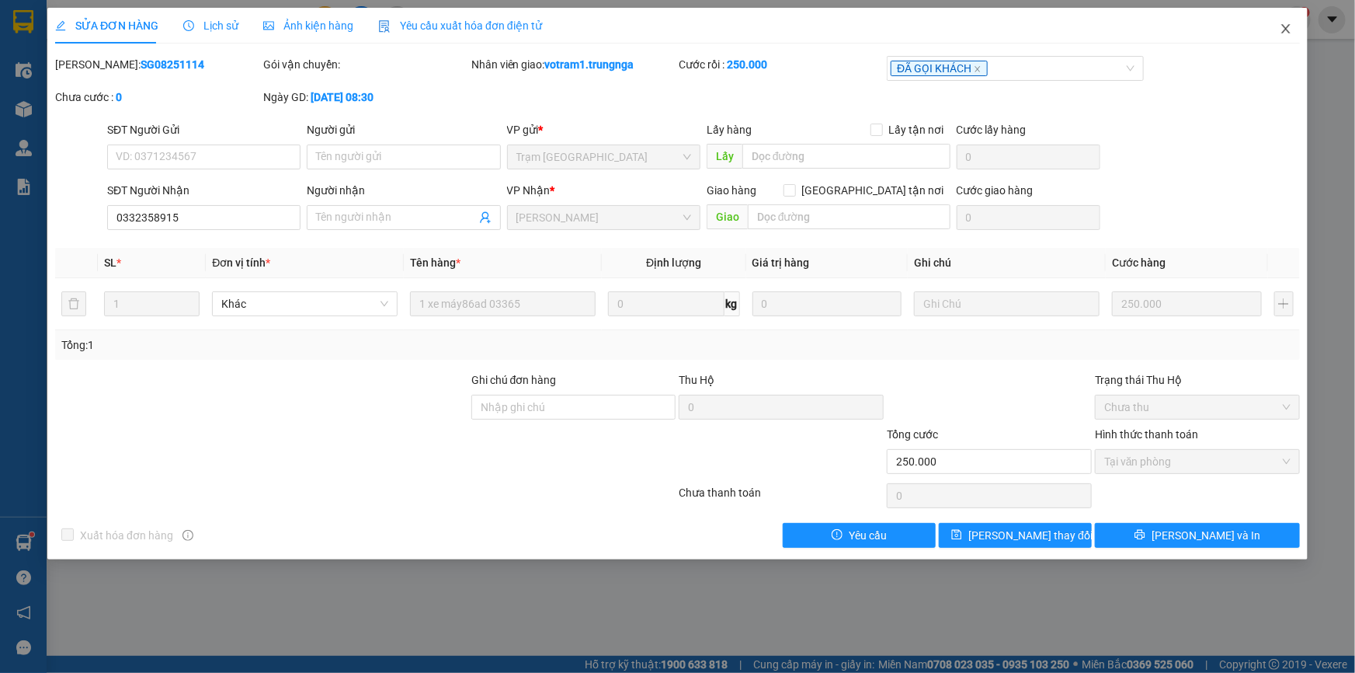
click at [1289, 29] on icon "close" at bounding box center [1286, 29] width 12 height 12
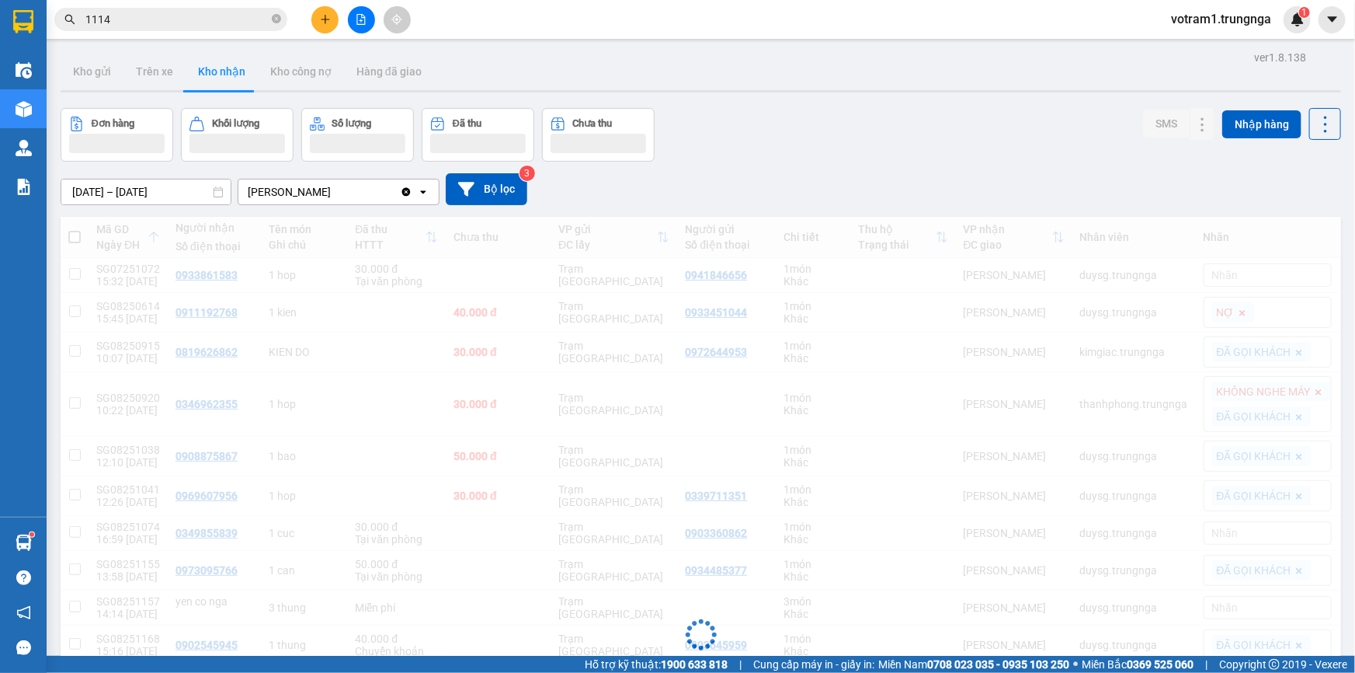
click at [912, 136] on div "Đơn hàng Khối lượng Số lượng Đã thu Chưa thu SMS Nhập hàng" at bounding box center [701, 135] width 1281 height 54
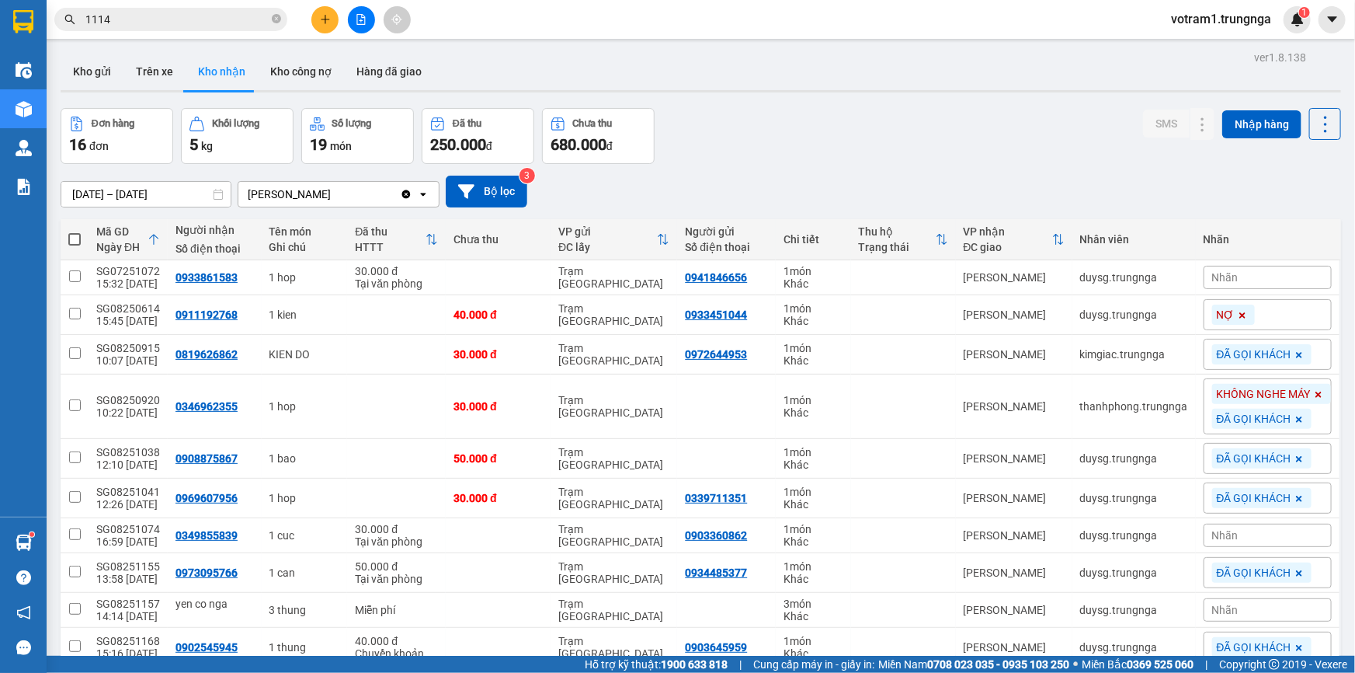
click at [315, 21] on button at bounding box center [324, 19] width 27 height 27
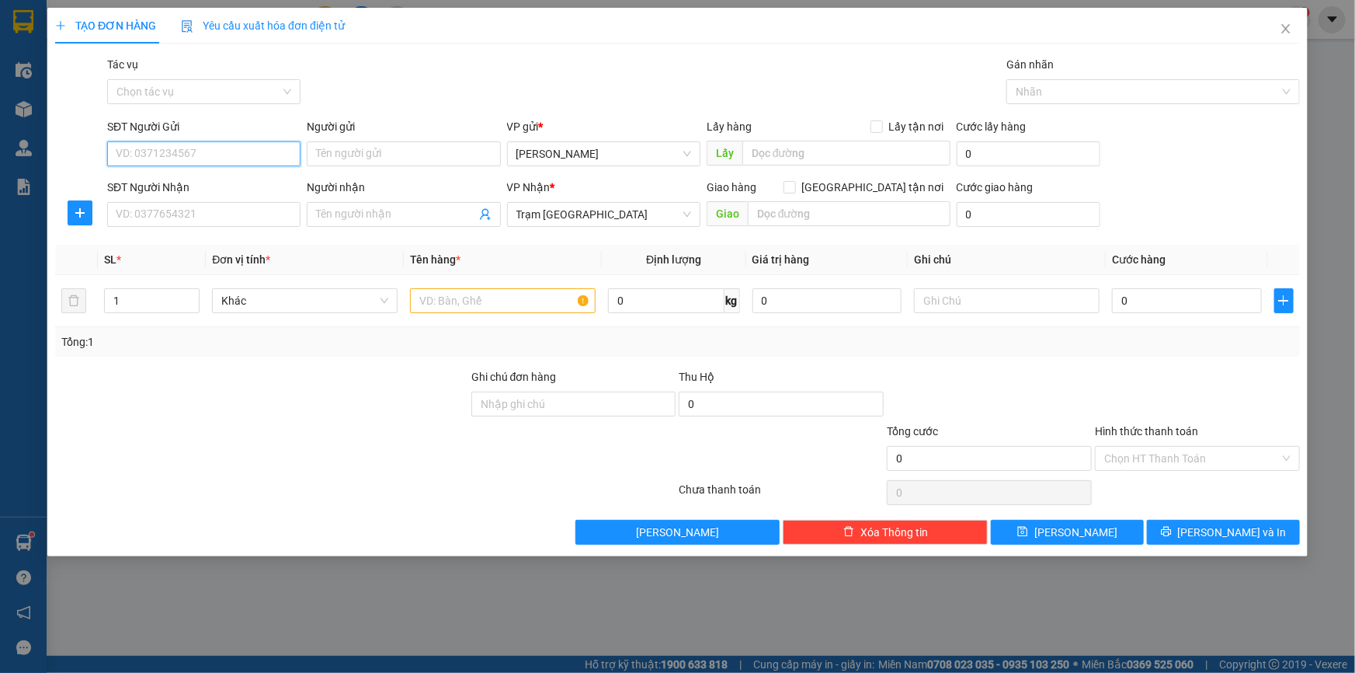
click at [252, 155] on input "SĐT Người Gửi" at bounding box center [203, 153] width 193 height 25
click at [141, 155] on input "090808426" at bounding box center [203, 153] width 193 height 25
type input "0908008426"
click at [168, 212] on input "SĐT Người Nhận" at bounding box center [203, 214] width 193 height 25
type input "0346149771"
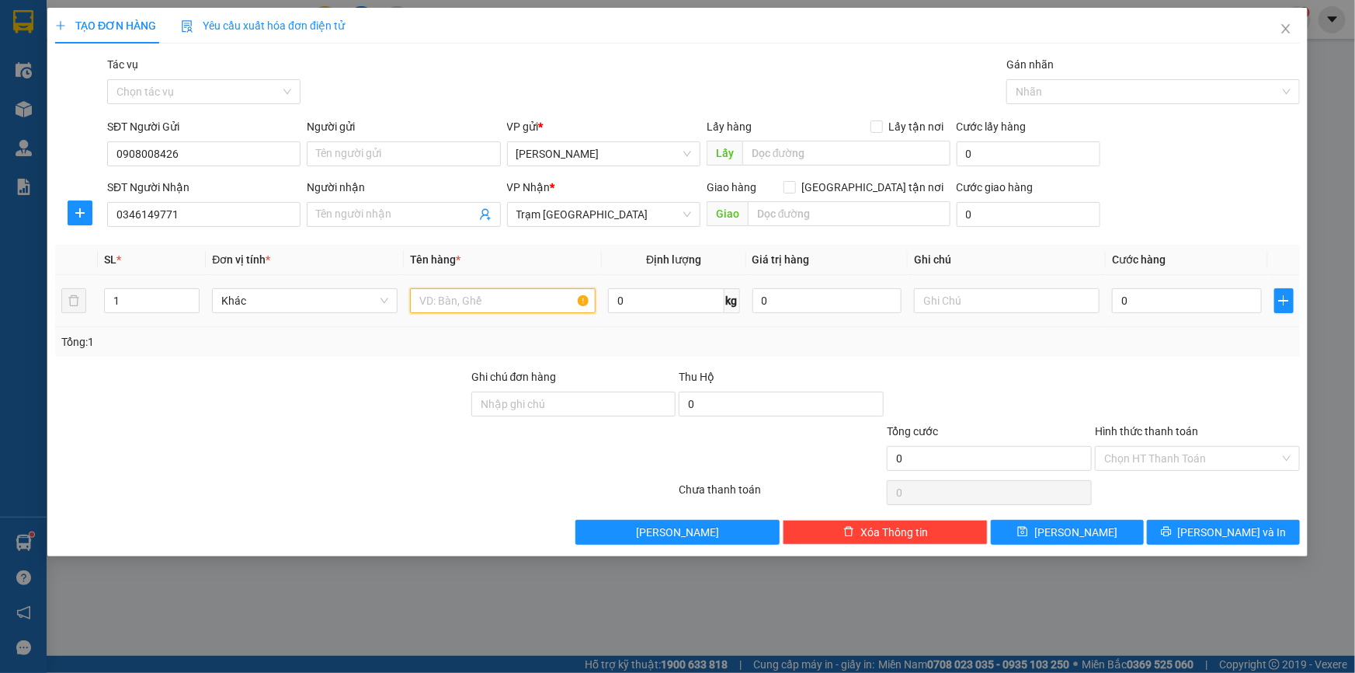
click at [488, 291] on input "text" at bounding box center [503, 300] width 186 height 25
click at [1145, 301] on input "0" at bounding box center [1187, 300] width 150 height 25
click at [508, 306] on input "1CUC" at bounding box center [503, 300] width 186 height 25
type input "1CUC PT"
click at [1163, 295] on input "0" at bounding box center [1187, 300] width 150 height 25
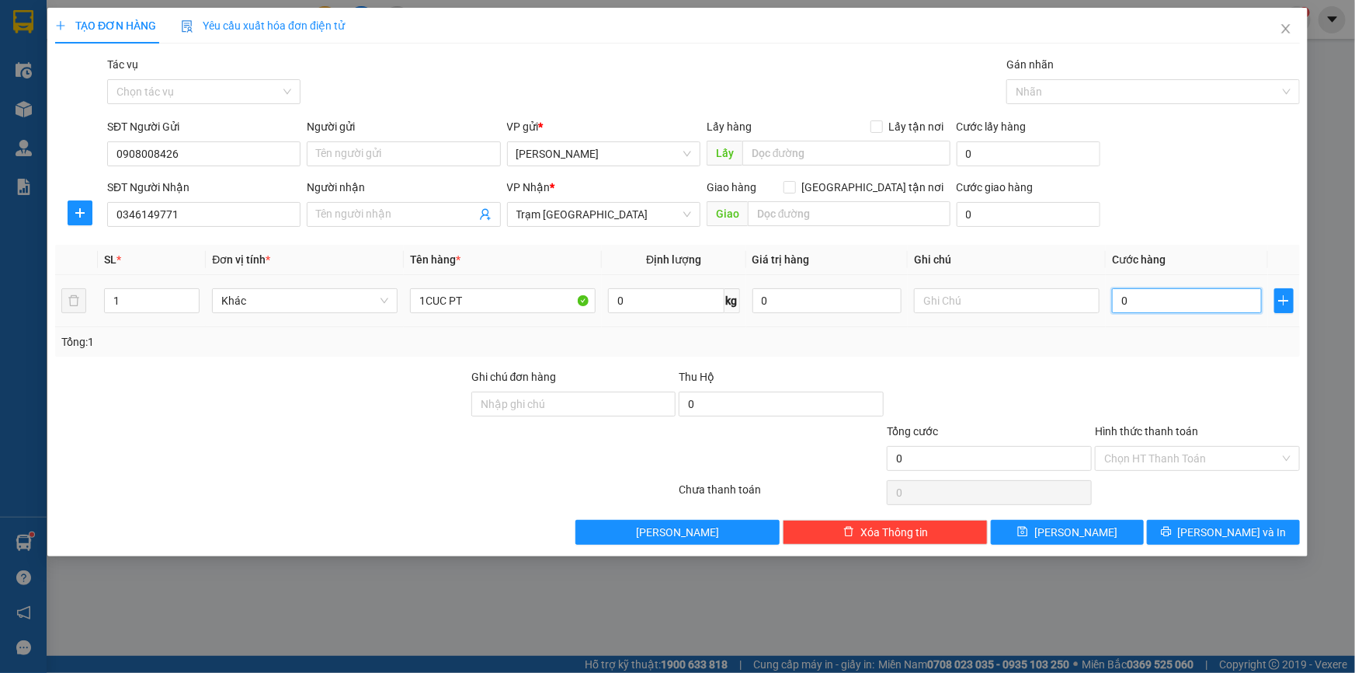
type input "3"
type input "30"
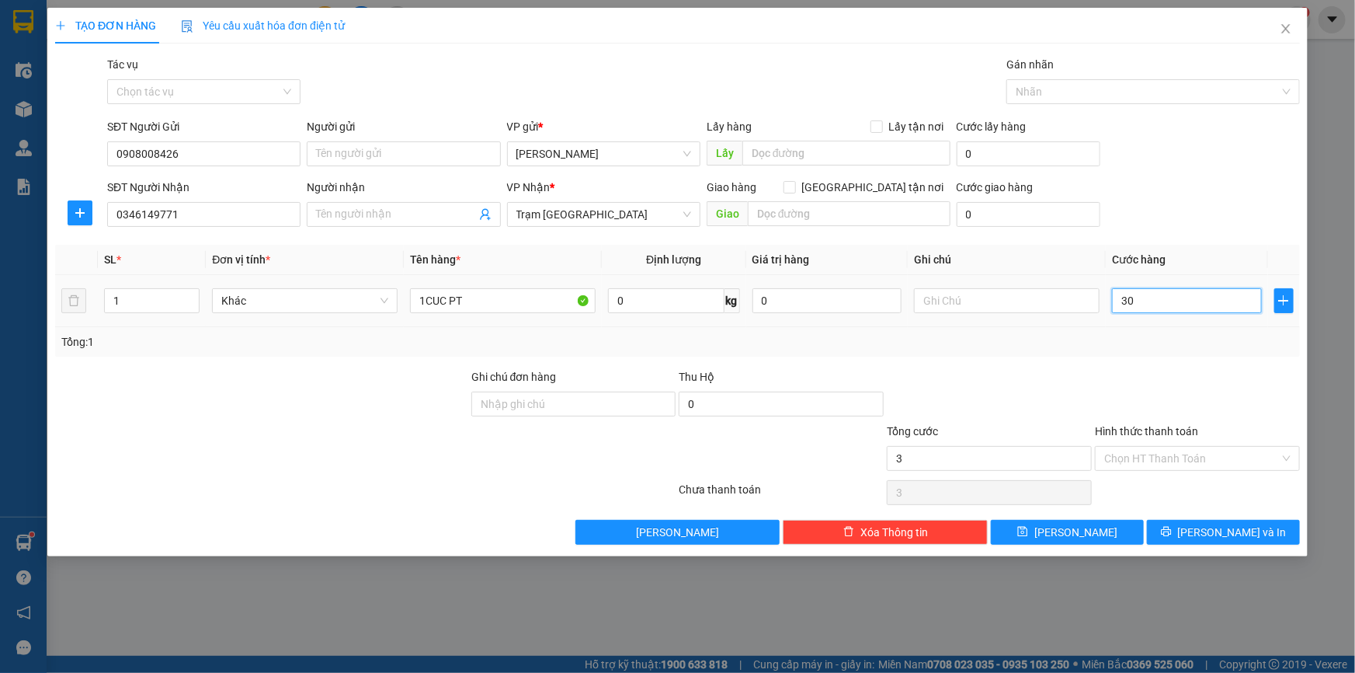
type input "30"
type input "30.000"
click at [1098, 388] on div at bounding box center [1197, 395] width 208 height 54
drag, startPoint x: 1139, startPoint y: 458, endPoint x: 1125, endPoint y: 459, distance: 14.0
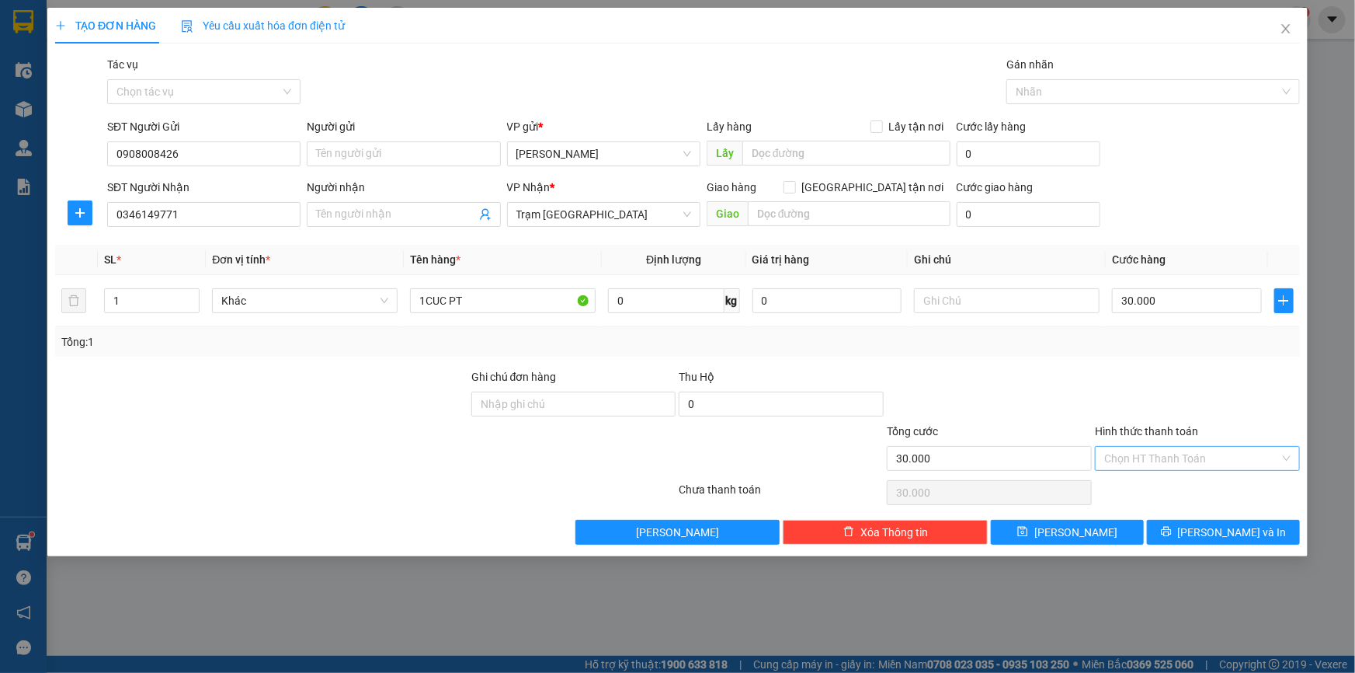
click at [1136, 458] on input "Hình thức thanh toán" at bounding box center [1192, 458] width 176 height 23
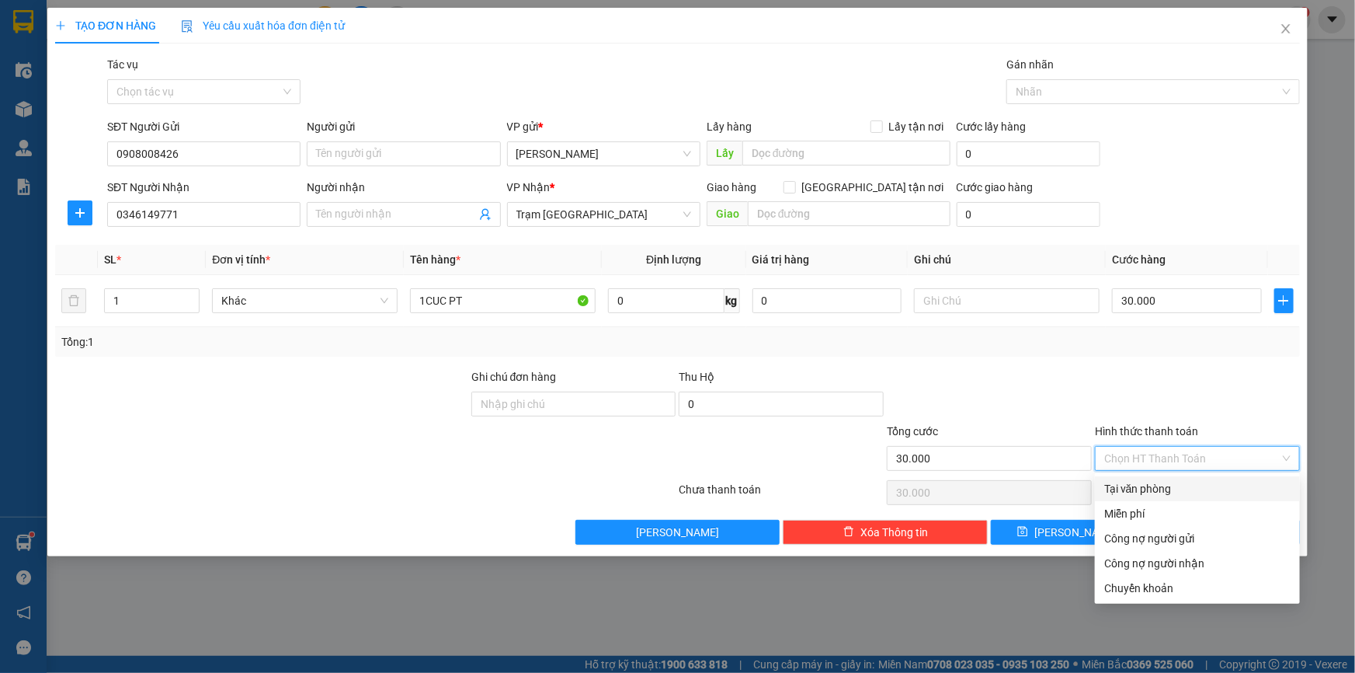
click at [1132, 491] on div "Tại văn phòng" at bounding box center [1197, 488] width 186 height 17
type input "0"
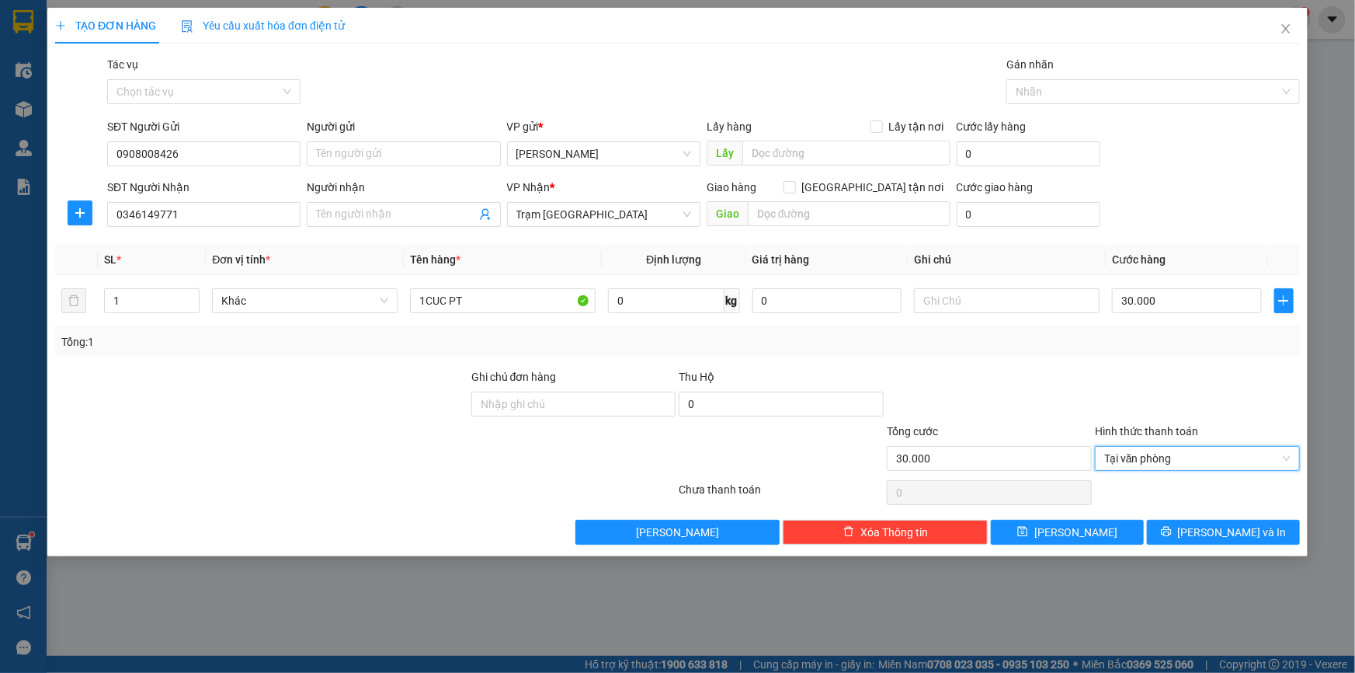
click at [1055, 388] on div at bounding box center [989, 395] width 208 height 54
click at [1218, 536] on span "Lưu và In" at bounding box center [1232, 531] width 109 height 17
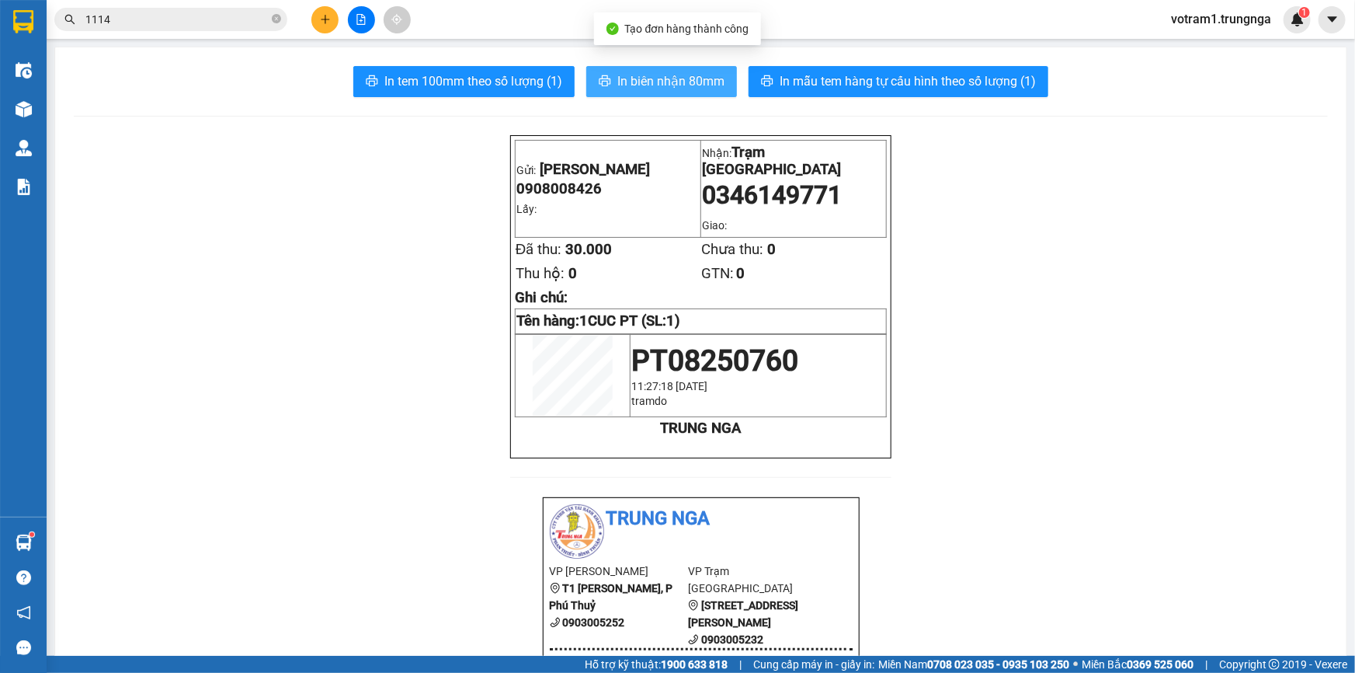
click at [687, 77] on span "In biên nhận 80mm" at bounding box center [670, 80] width 107 height 19
click at [321, 8] on button at bounding box center [324, 19] width 27 height 27
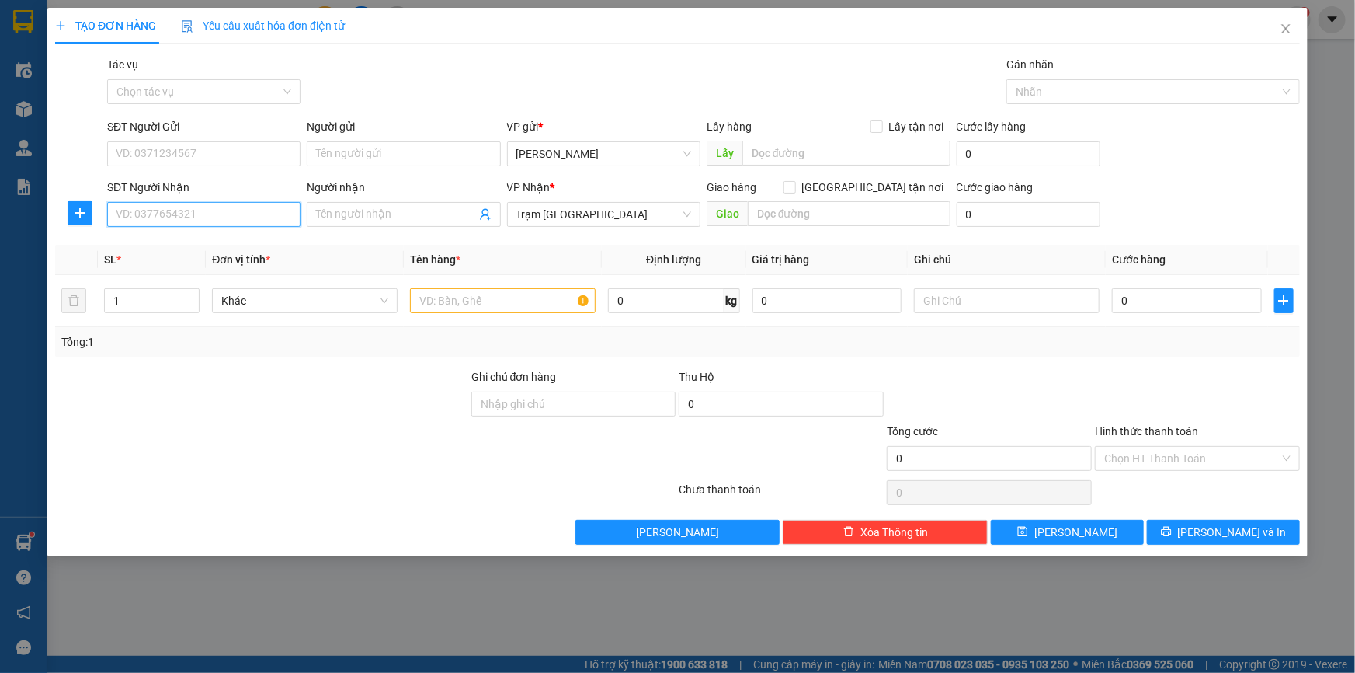
click at [200, 209] on input "SĐT Người Nhận" at bounding box center [203, 214] width 193 height 25
type input "0393606094"
click at [345, 203] on span at bounding box center [403, 214] width 193 height 25
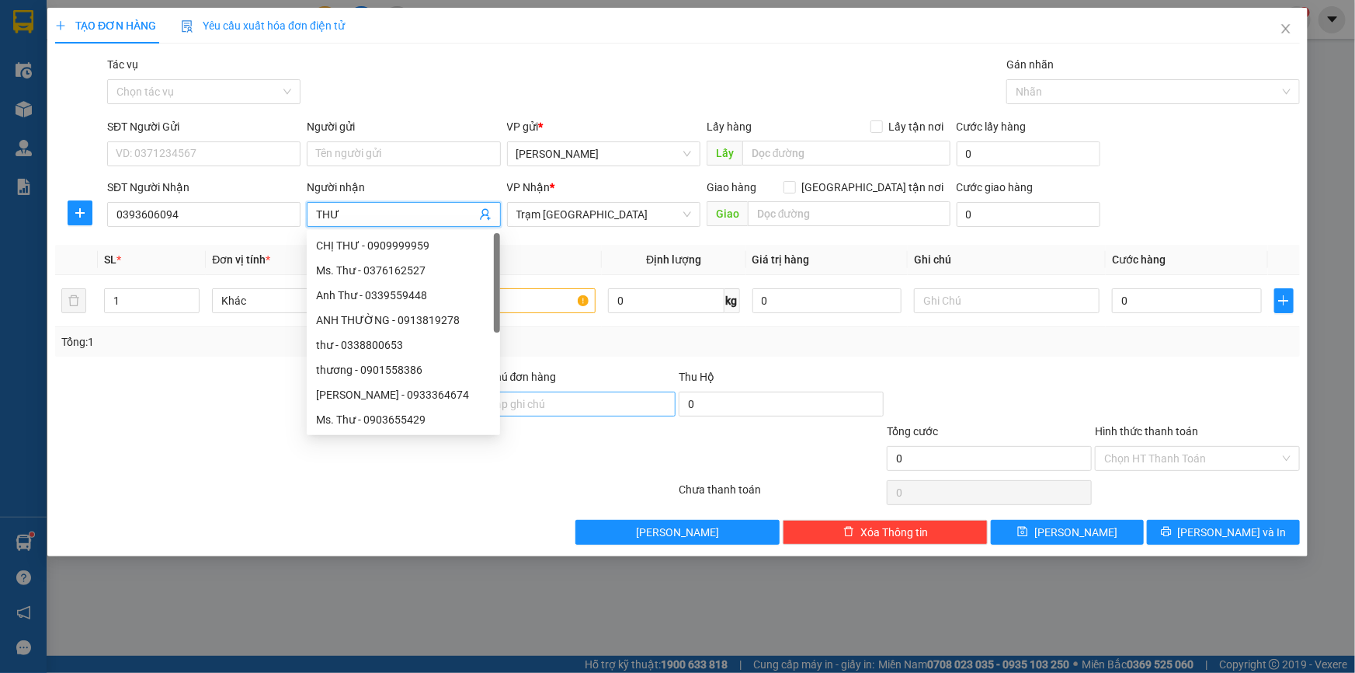
type input "THƯ"
click at [624, 401] on input "Ghi chú đơn hàng" at bounding box center [573, 403] width 205 height 25
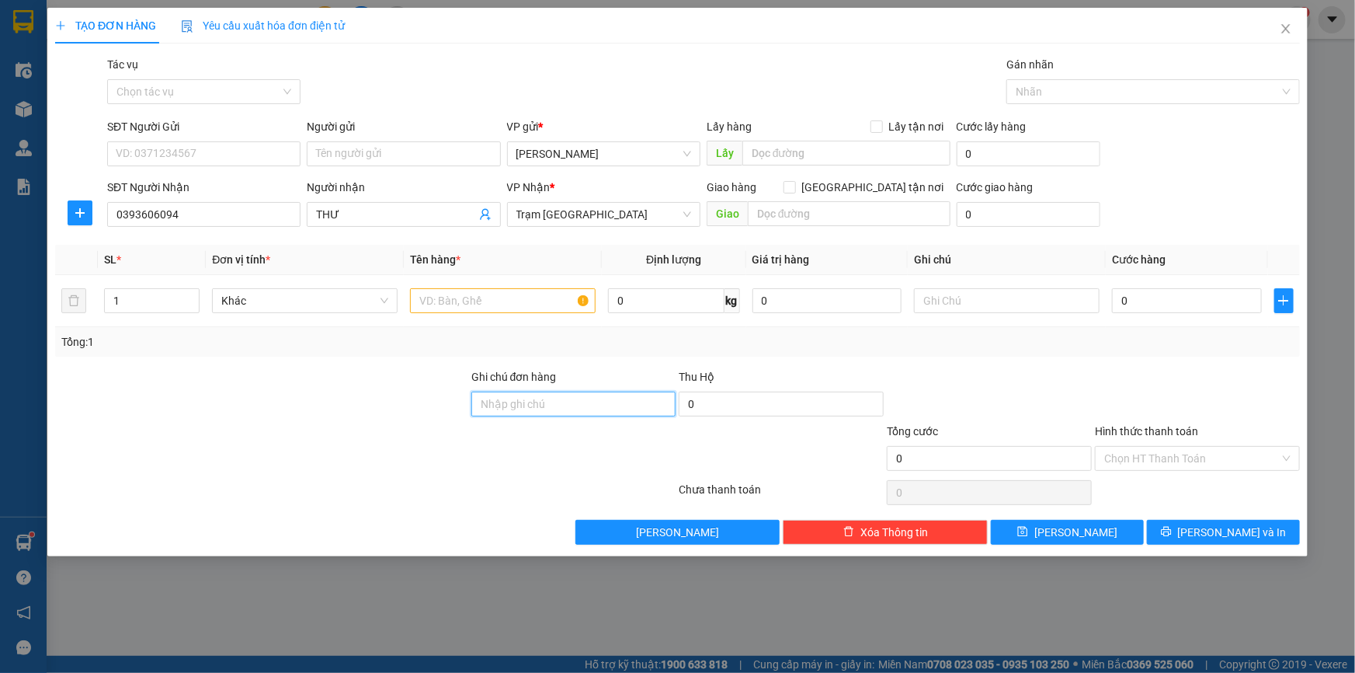
type input "="
type input "D"
type input "ĐI CHUNG VỚI KHÁCH 12H30"
click at [979, 290] on input "text" at bounding box center [1007, 300] width 186 height 25
click at [450, 303] on input "text" at bounding box center [503, 300] width 186 height 25
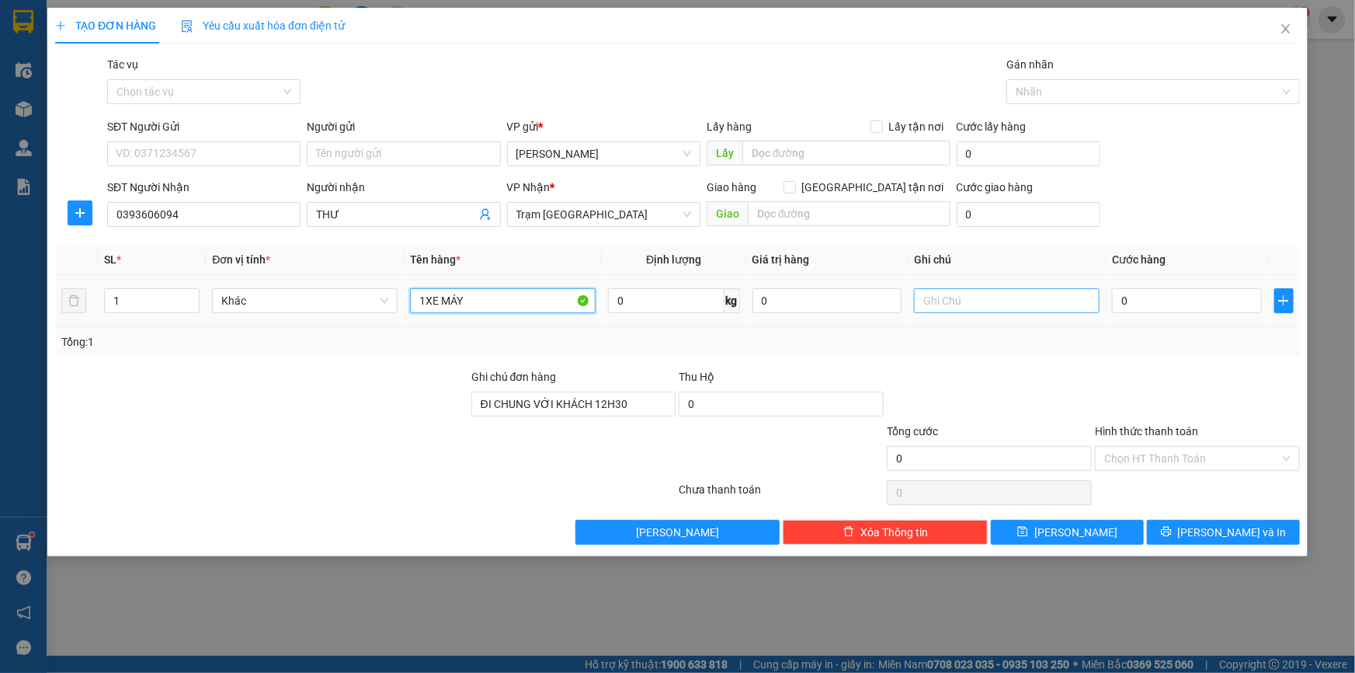
type input "1XE MÁY"
click at [996, 301] on input "text" at bounding box center [1007, 300] width 186 height 25
type input "59TA-06817"
click at [1024, 343] on div "Tổng: 1" at bounding box center [677, 341] width 1232 height 17
click at [1175, 290] on input "0" at bounding box center [1187, 300] width 150 height 25
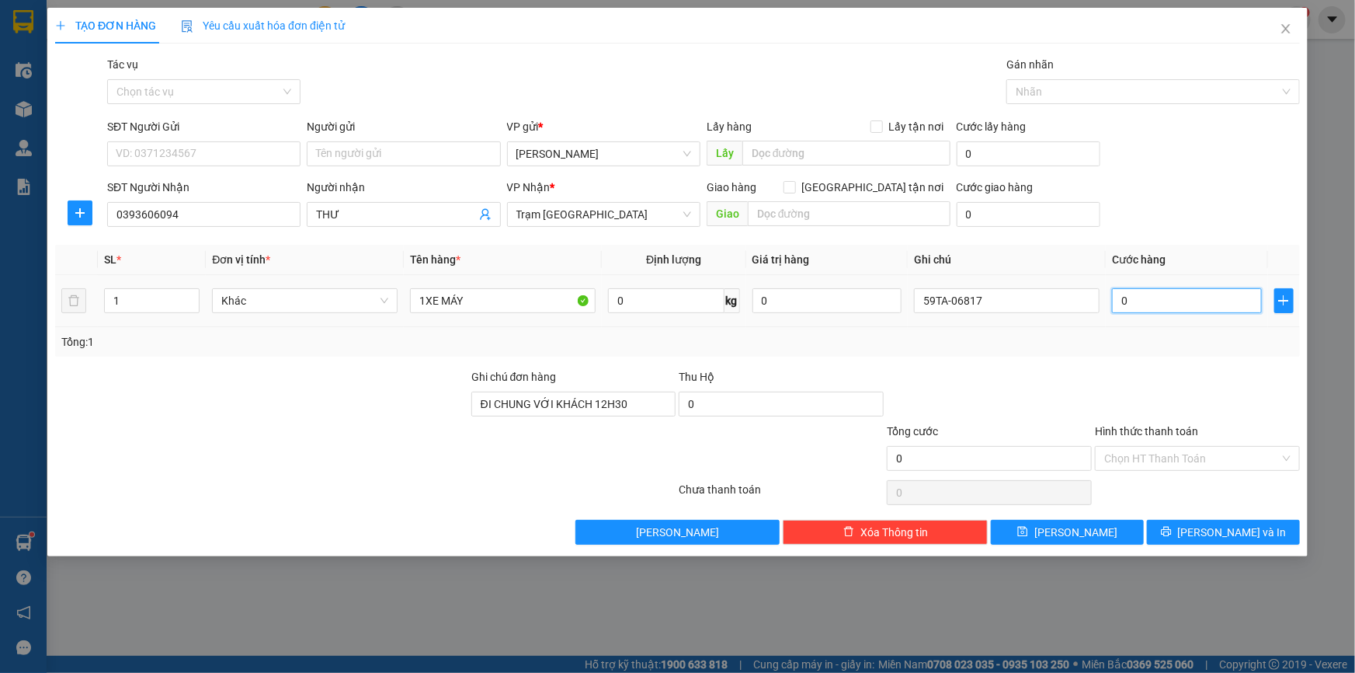
type input "3"
type input "30"
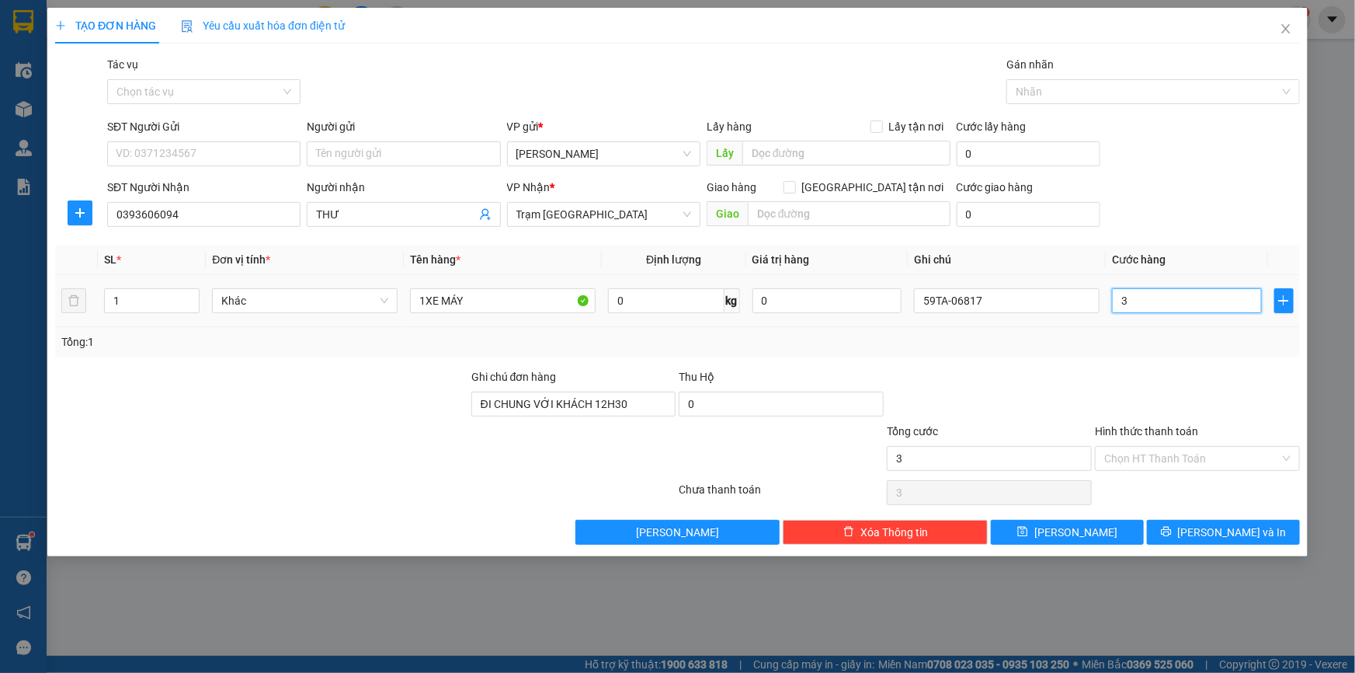
type input "30"
type input "300"
type input "300.000"
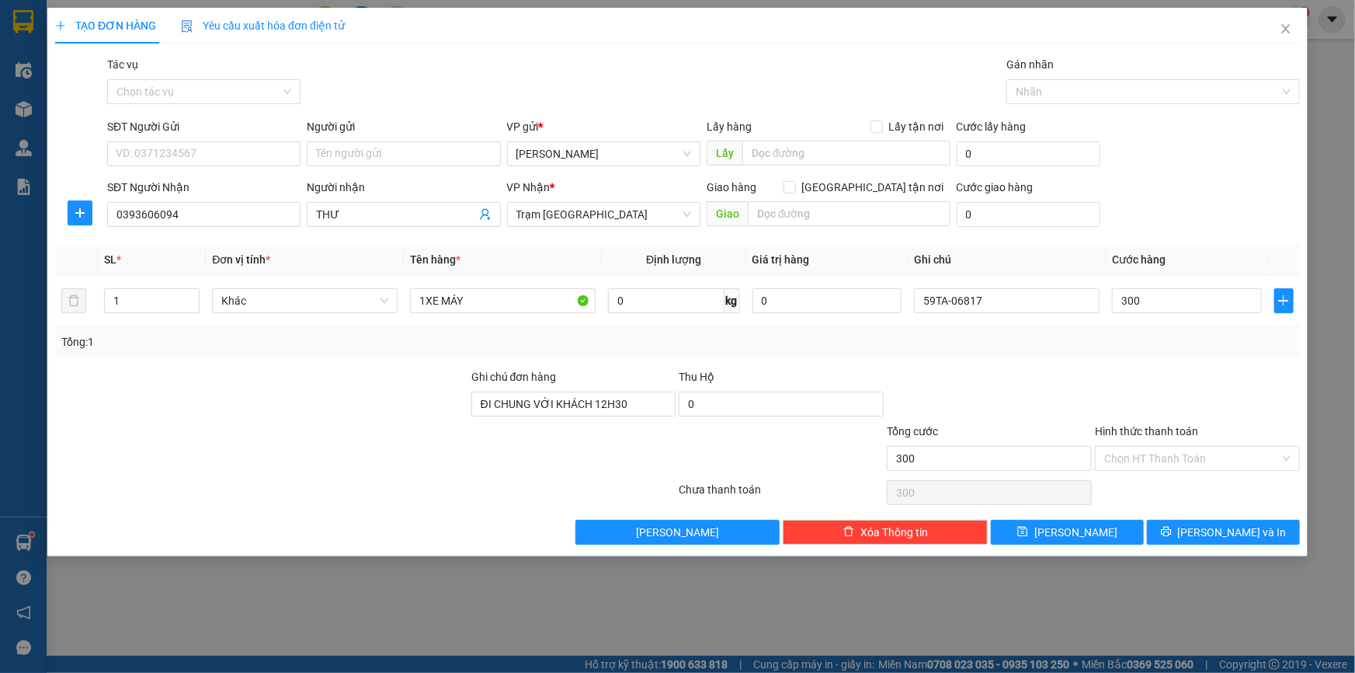
type input "300.000"
click at [1173, 368] on div at bounding box center [1197, 395] width 208 height 54
click at [1178, 457] on input "Hình thức thanh toán" at bounding box center [1192, 458] width 176 height 23
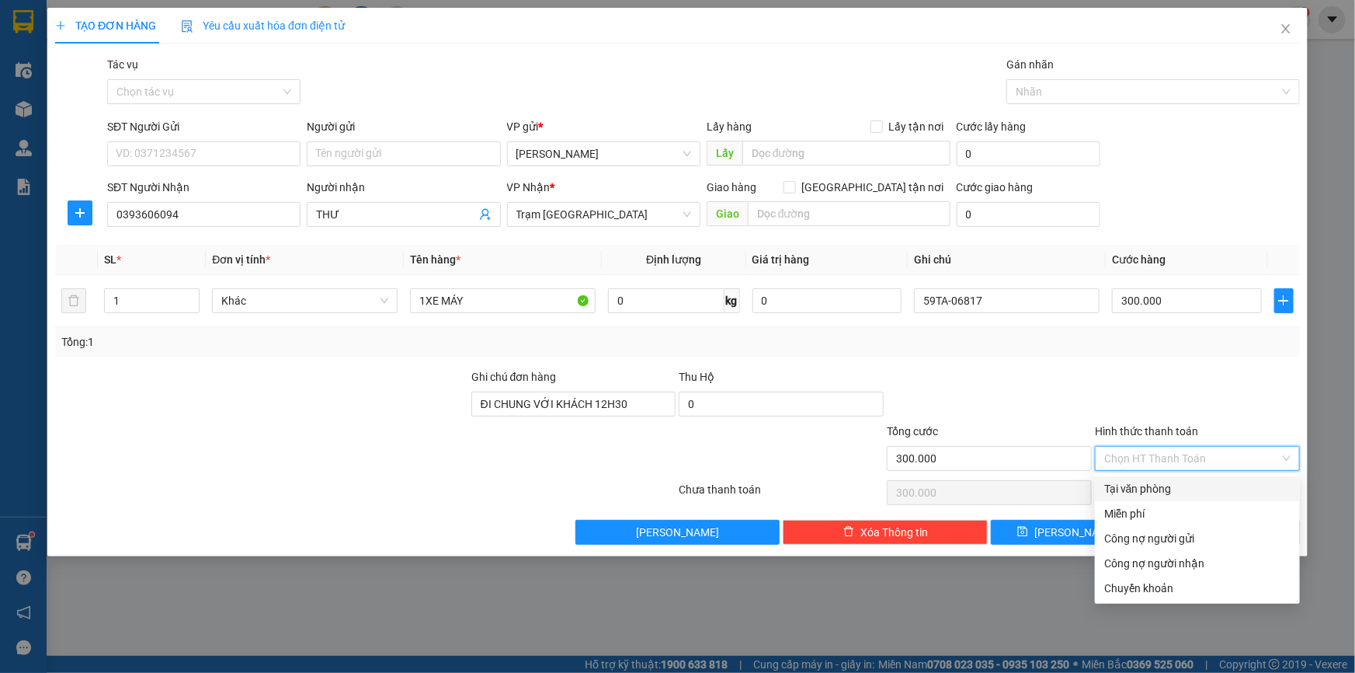
click at [1169, 489] on div "Tại văn phòng" at bounding box center [1197, 488] width 186 height 17
type input "0"
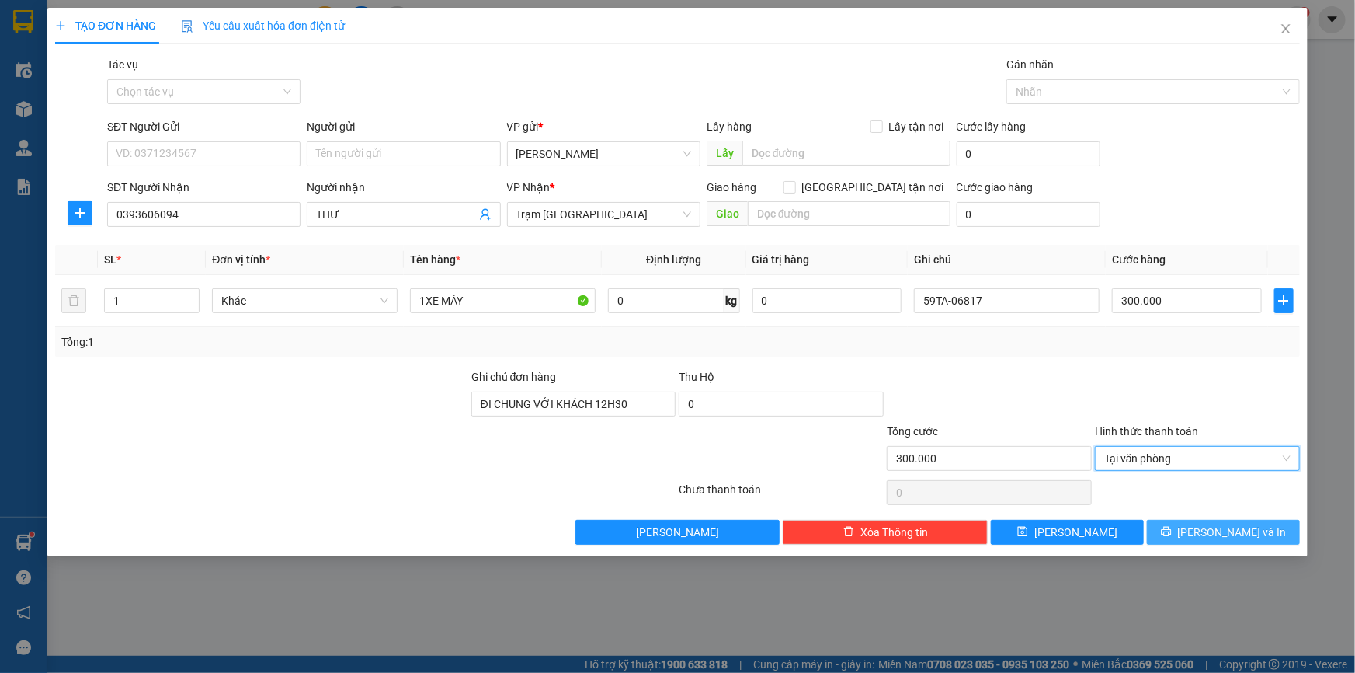
click at [1239, 530] on span "Lưu và In" at bounding box center [1232, 531] width 109 height 17
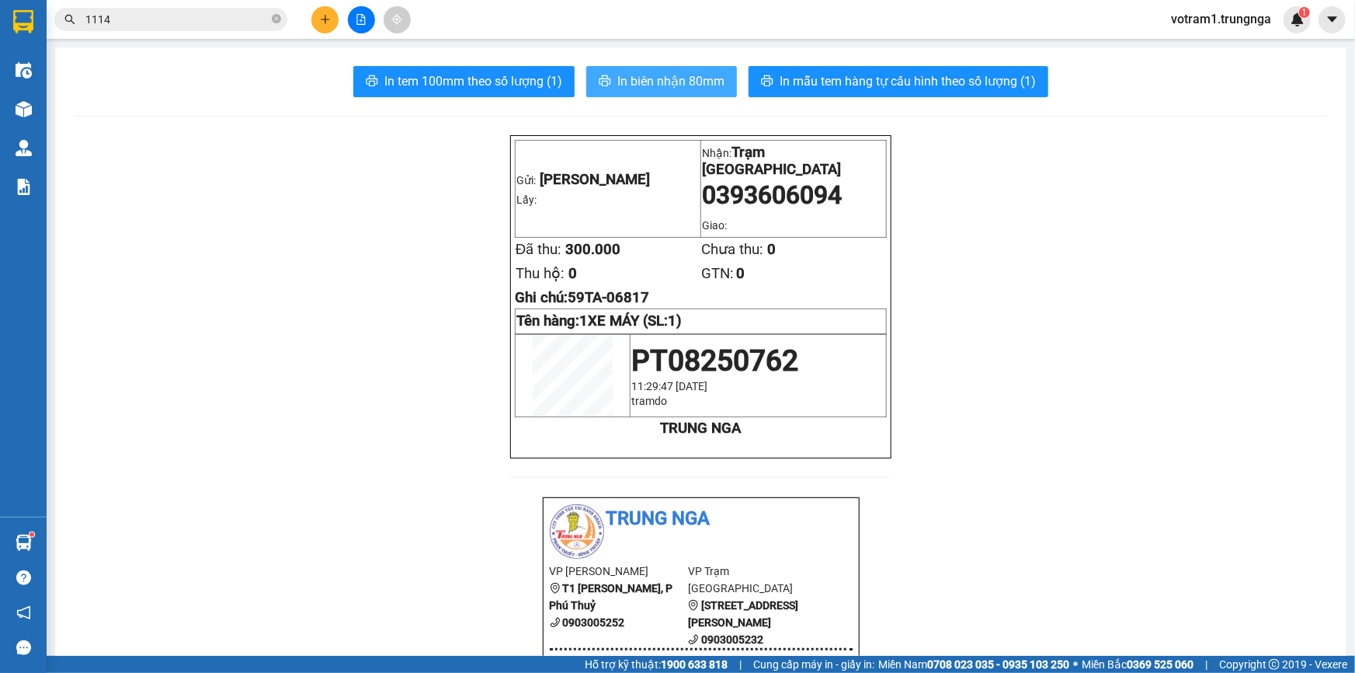
click at [676, 85] on span "In biên nhận 80mm" at bounding box center [670, 80] width 107 height 19
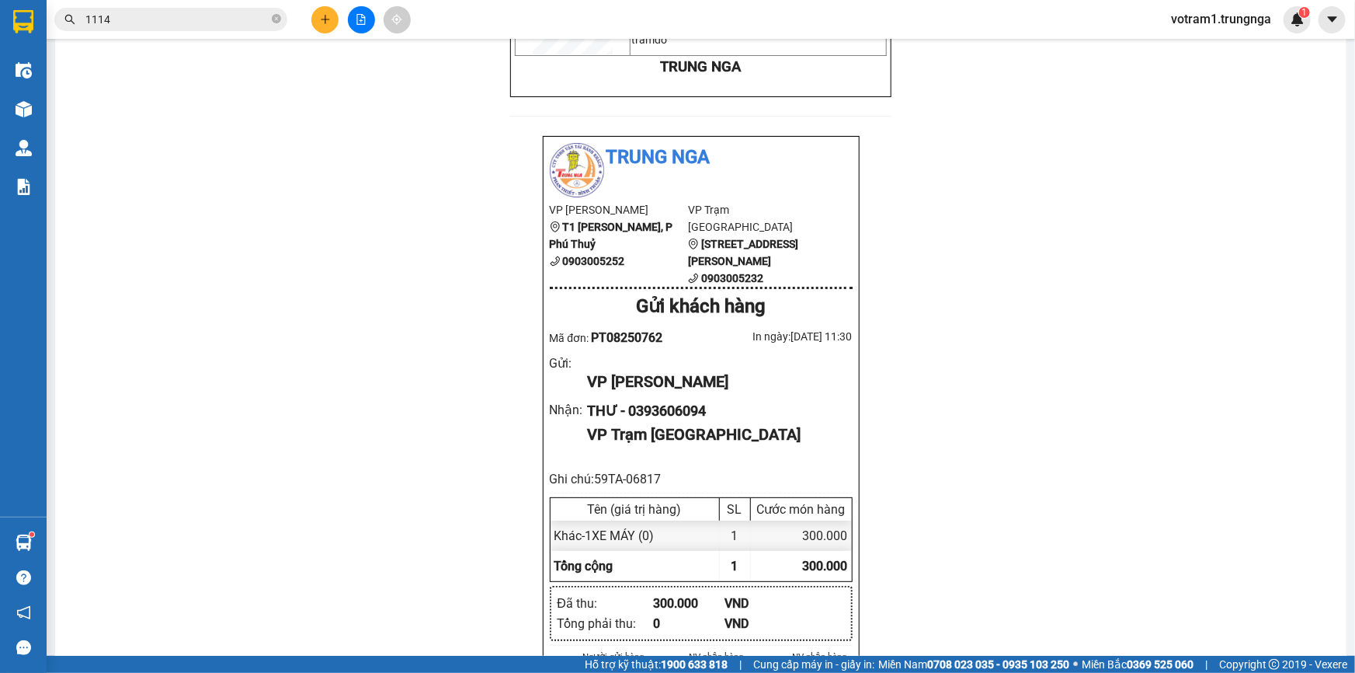
scroll to position [565, 0]
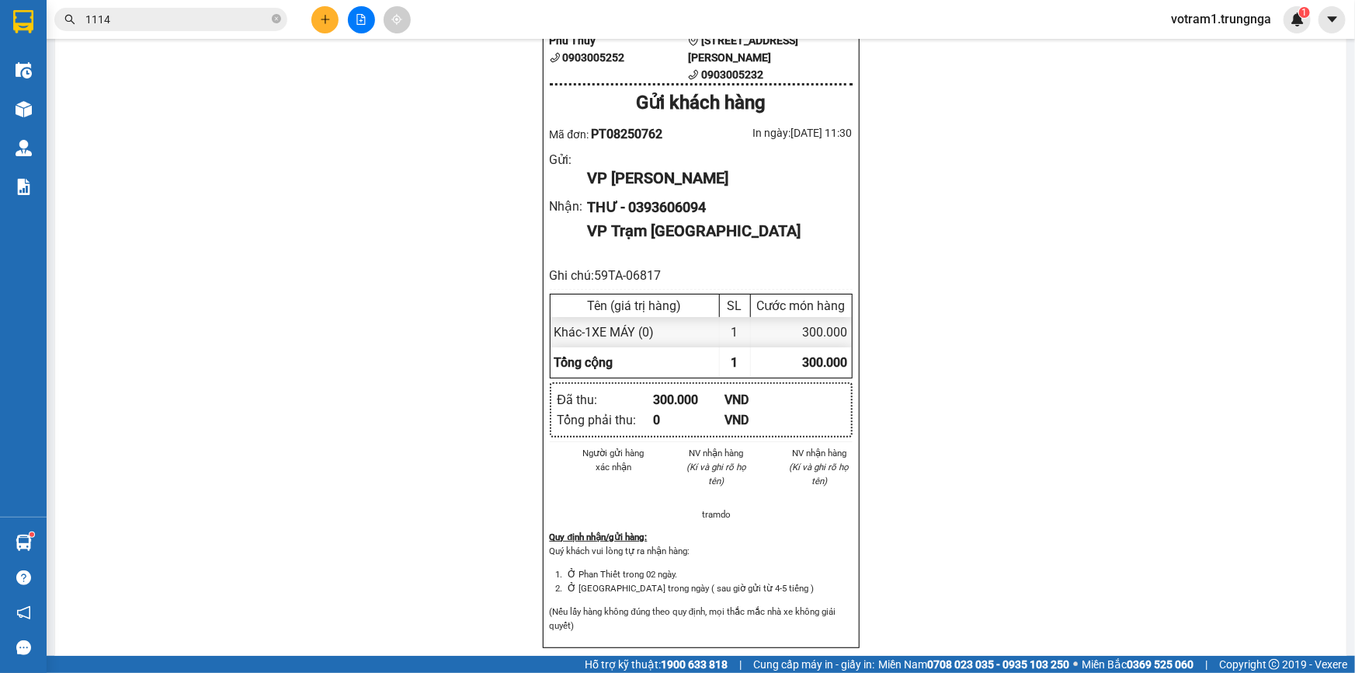
click at [269, 242] on div "Gửi: Phan Thiết Lấy: Nhận: Trạm Sài Gòn 0393606094 Giao: Đã thu: 300.000 Chưa t…" at bounding box center [701, 311] width 1254 height 1481
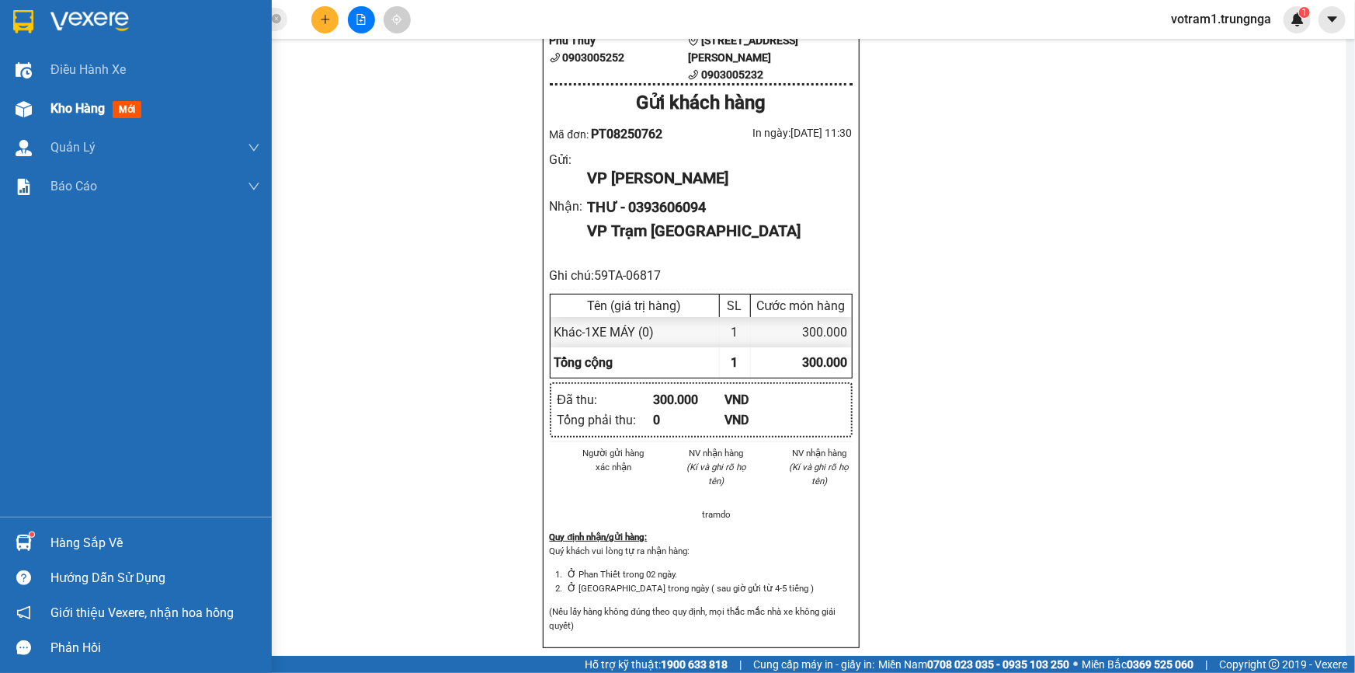
drag, startPoint x: 47, startPoint y: 112, endPoint x: 71, endPoint y: 8, distance: 106.6
click at [47, 115] on div "Kho hàng mới" at bounding box center [136, 108] width 272 height 39
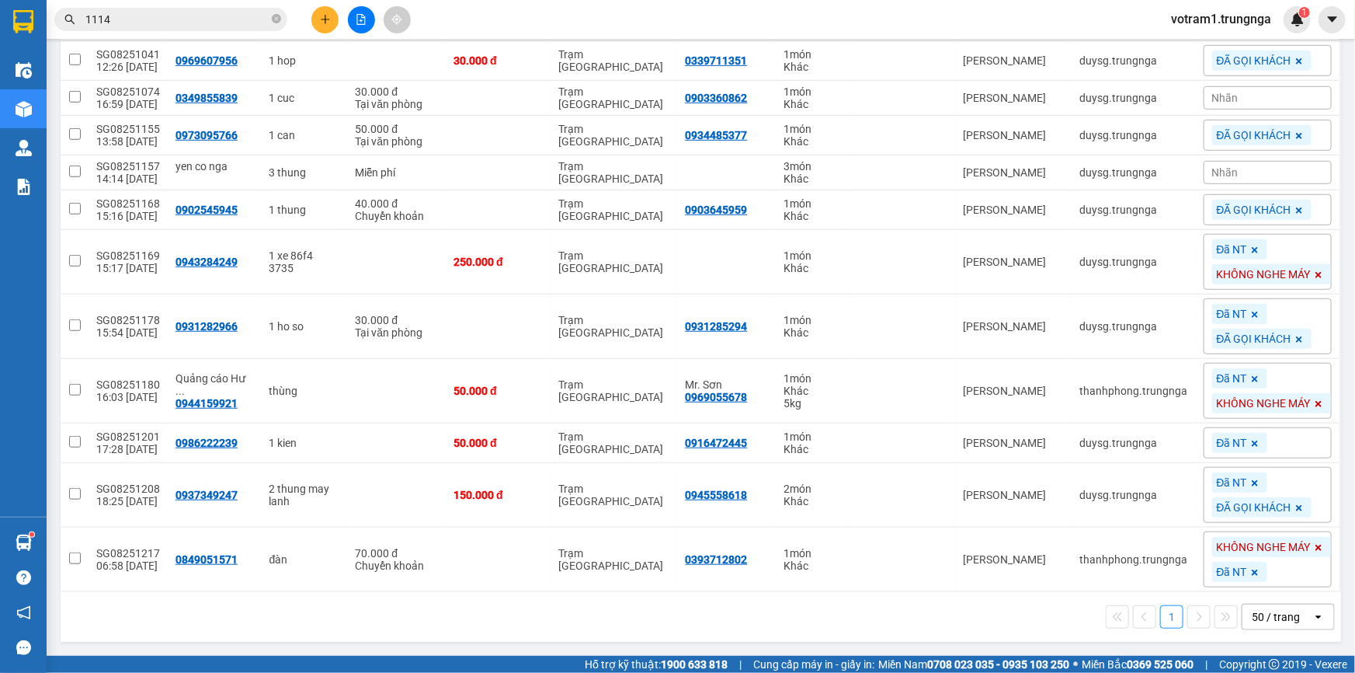
scroll to position [238, 0]
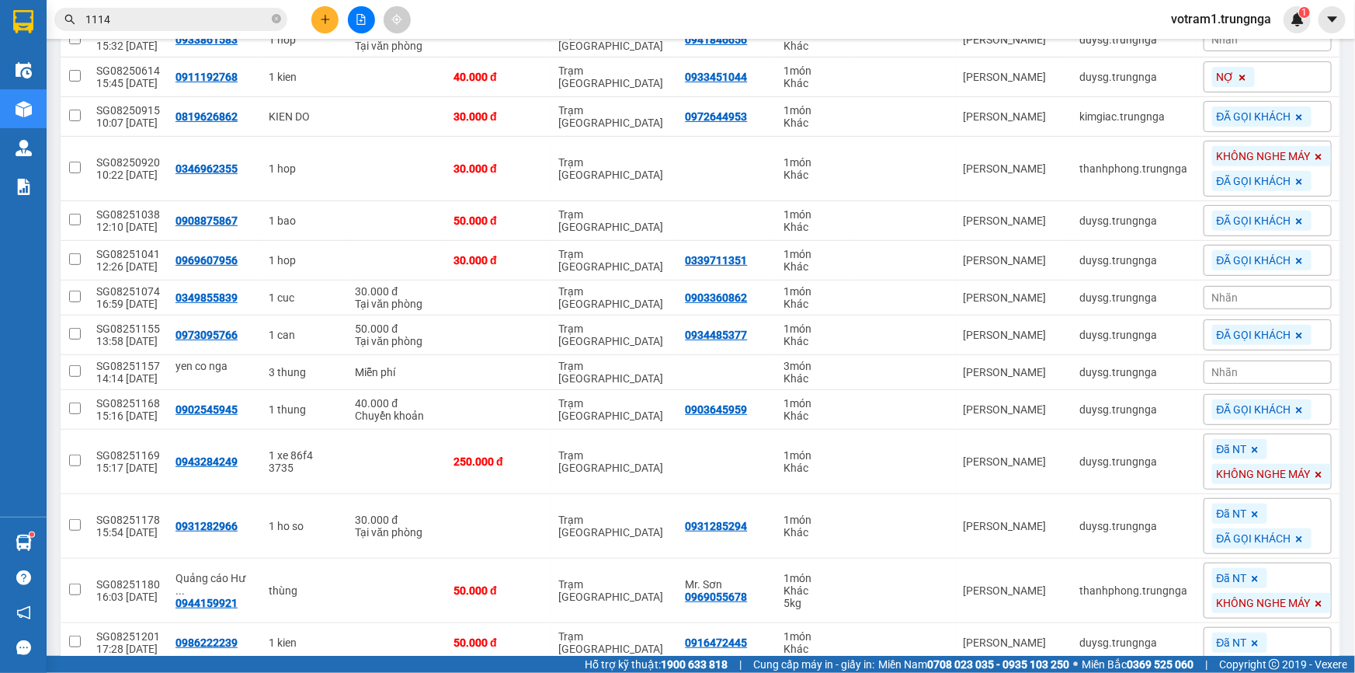
click at [219, 19] on input "1114" at bounding box center [176, 19] width 183 height 17
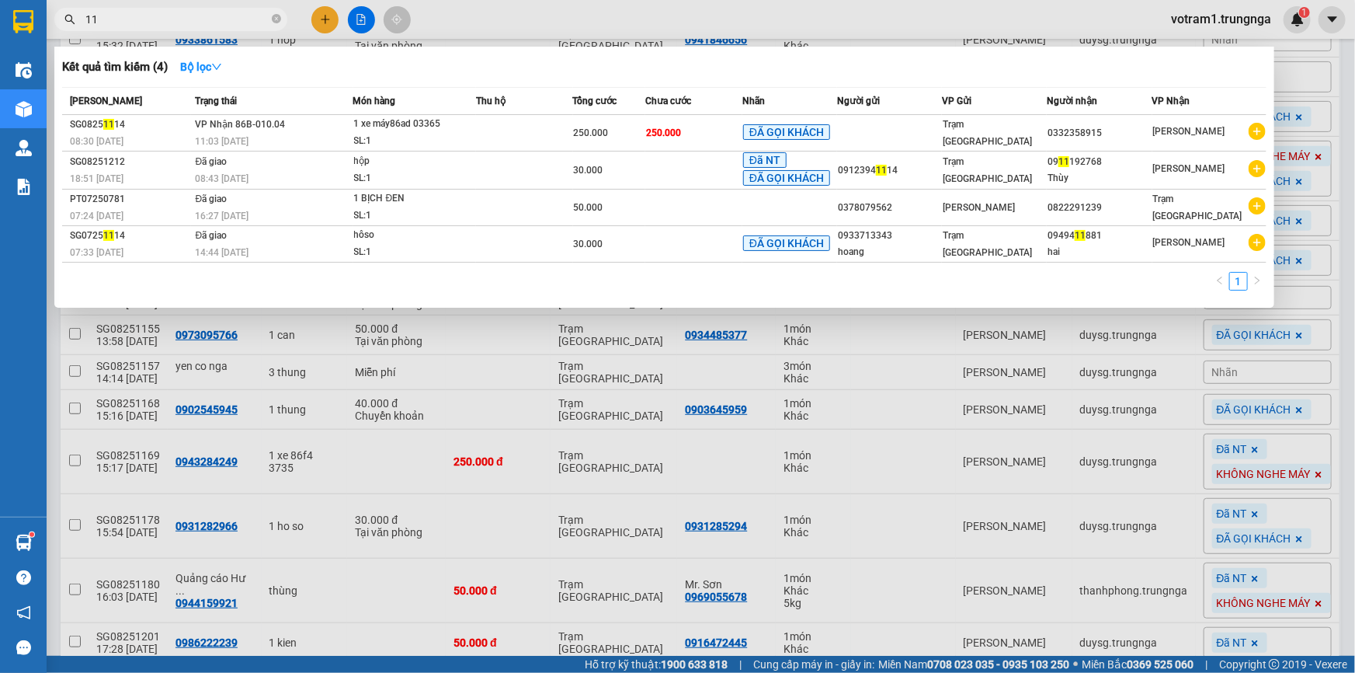
type input "1"
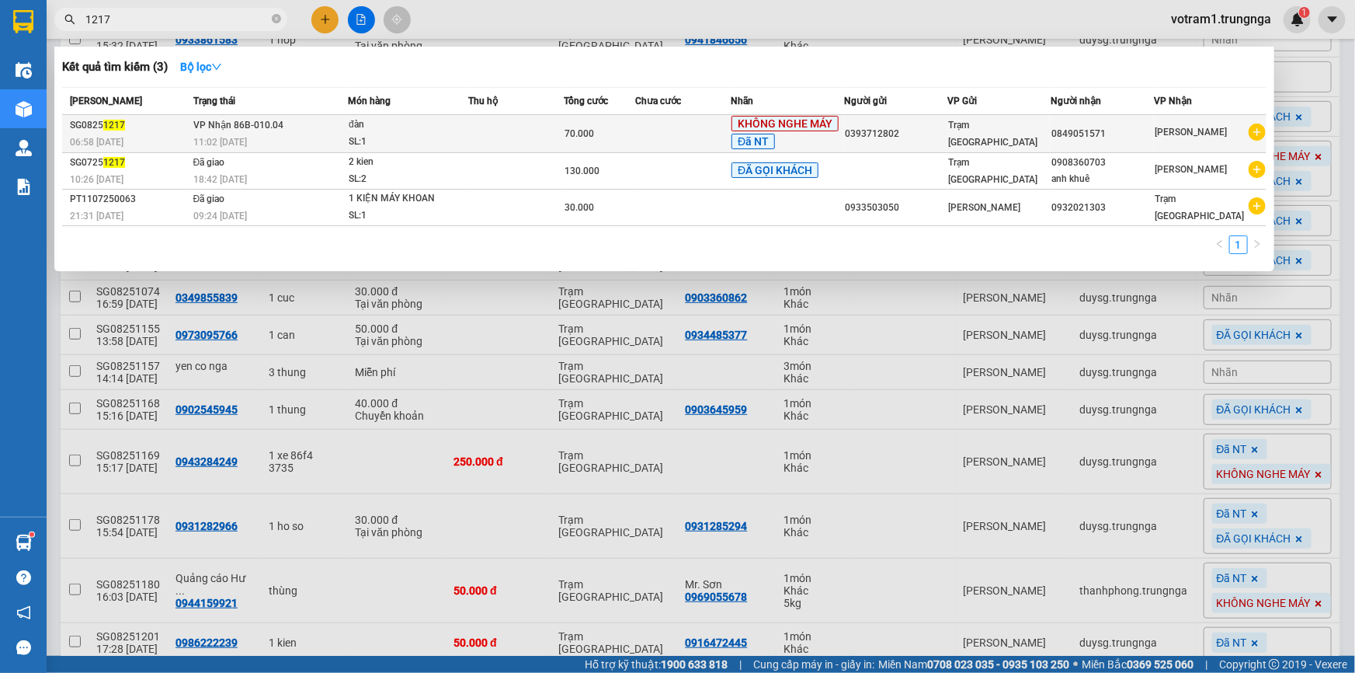
type input "1217"
click at [408, 140] on div "SL: 1" at bounding box center [407, 142] width 116 height 17
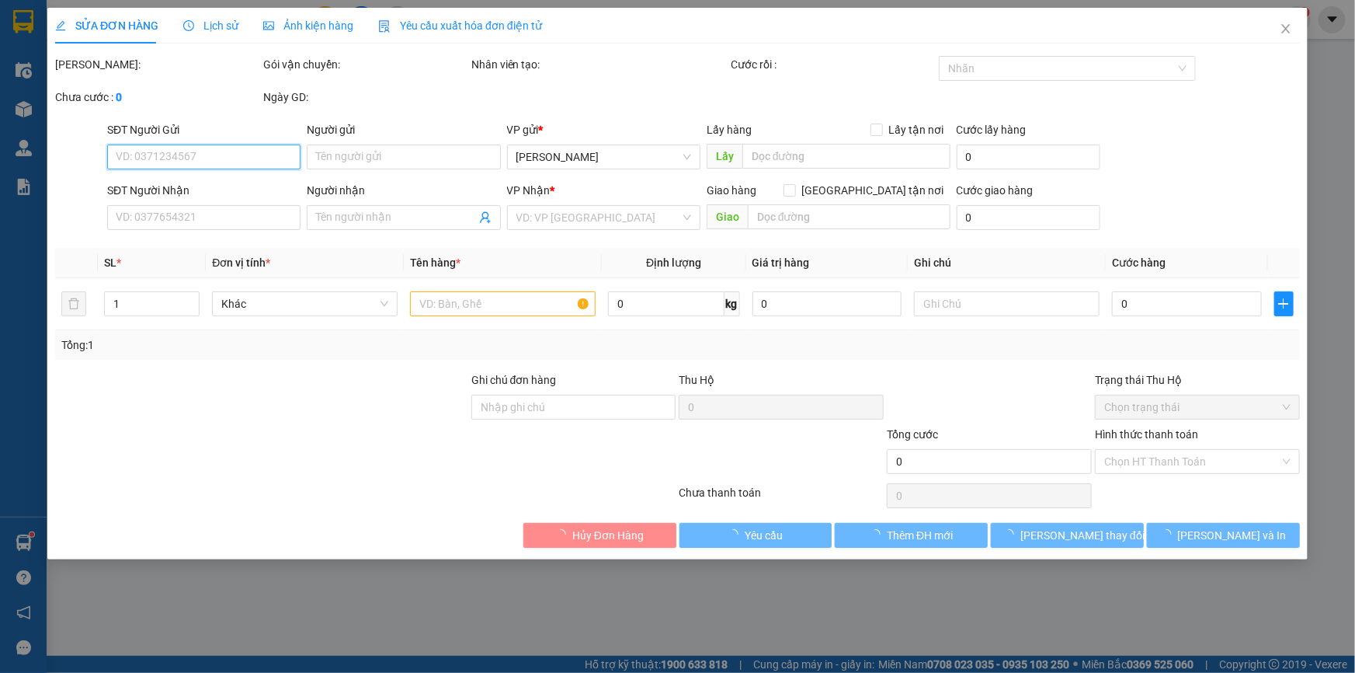
type input "0393712802"
type input "0849051571"
type input "70.000"
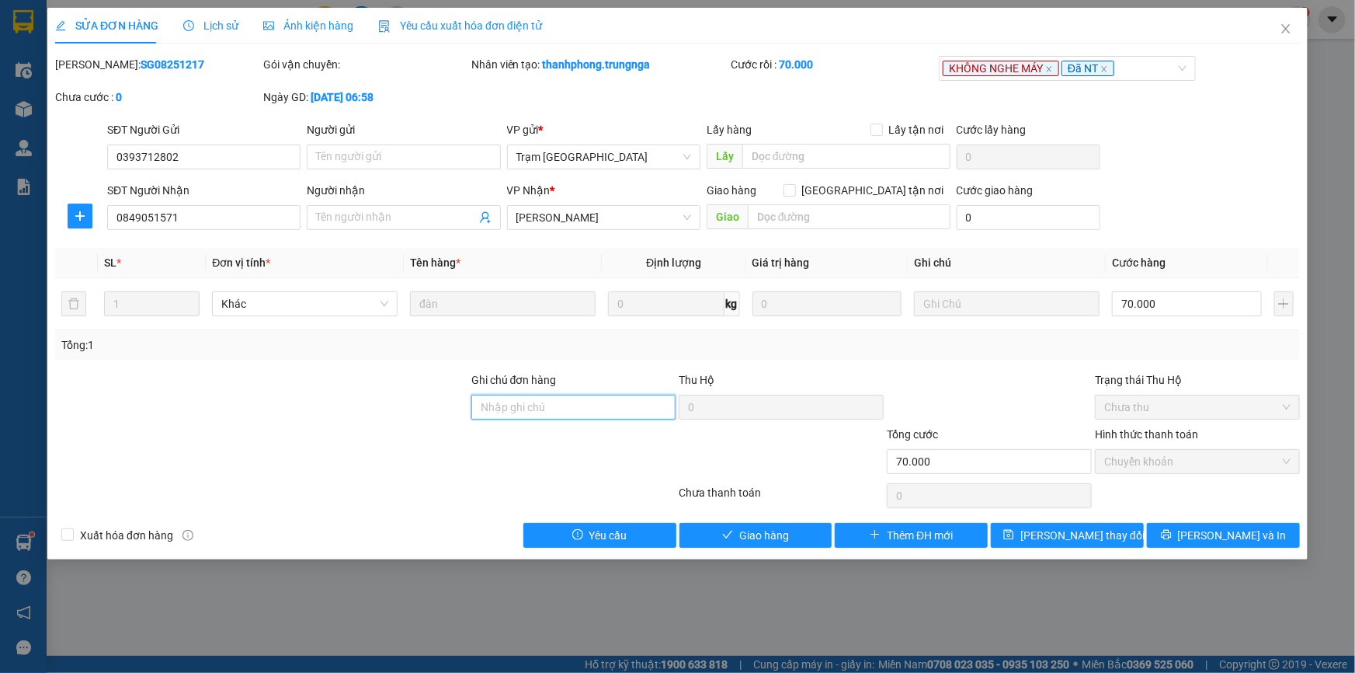
click at [594, 407] on input "Ghi chú đơn hàng" at bounding box center [573, 407] width 205 height 25
type input "TÍN"
click at [984, 367] on div "Total Paid Fee 70.000 Total UnPaid Fee 0 Cash Collection Total Fee Mã ĐH: SG082…" at bounding box center [677, 302] width 1245 height 492
click at [795, 530] on span "Lưu và Giao hàng" at bounding box center [783, 535] width 149 height 17
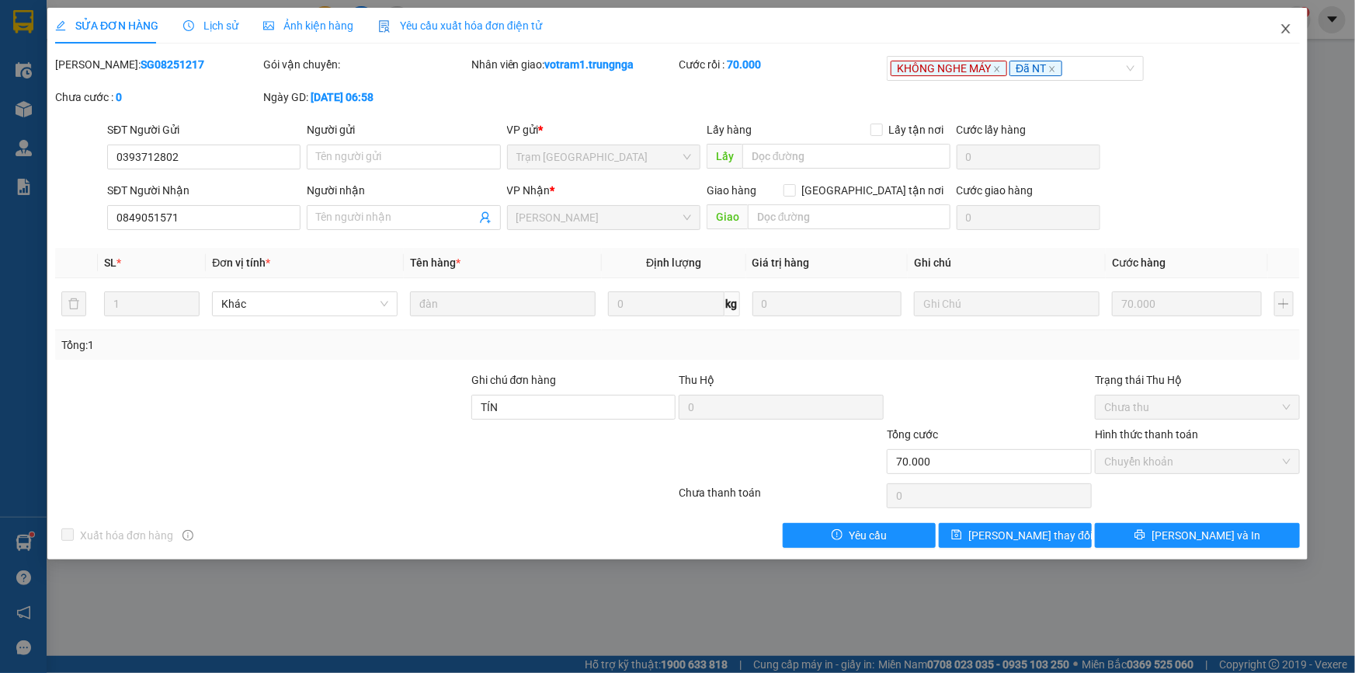
click at [1293, 31] on span "Close" at bounding box center [1285, 29] width 43 height 43
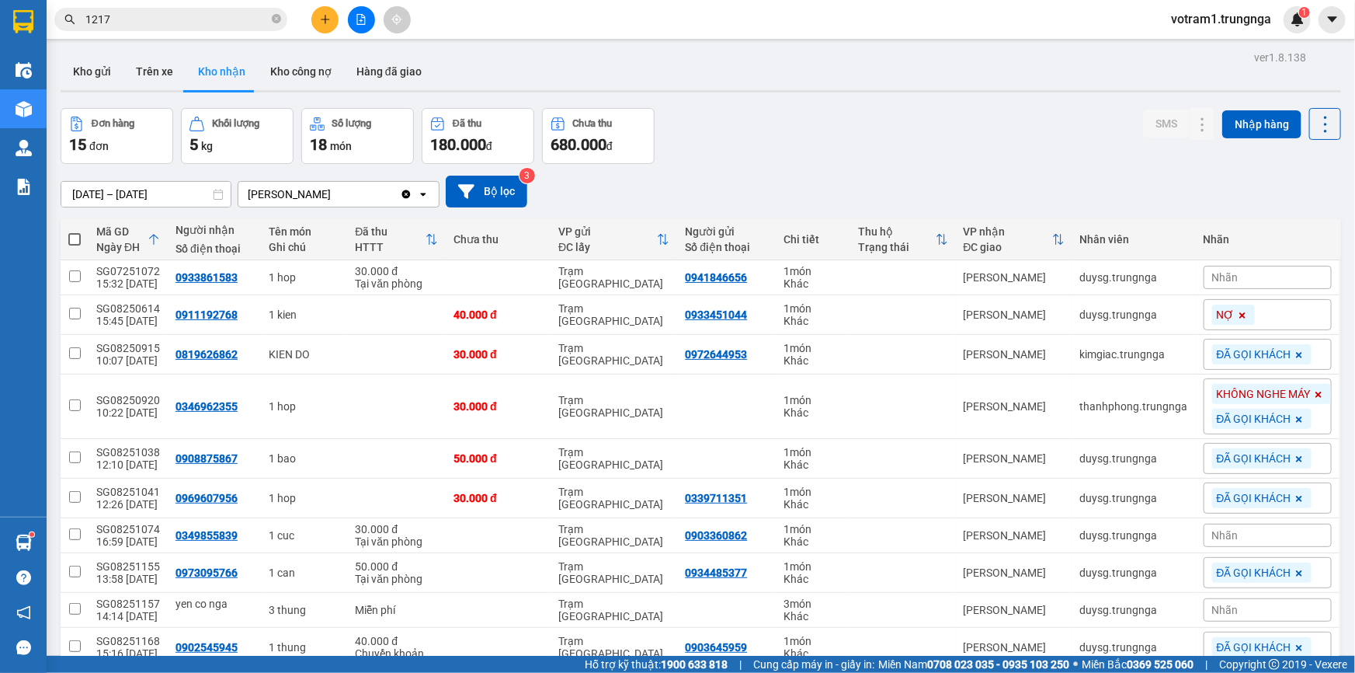
click at [941, 140] on div "Đơn hàng 15 đơn Khối lượng 5 kg Số lượng 18 món Đã thu 180.000 đ Chưa thu 680.0…" at bounding box center [701, 136] width 1281 height 56
click at [785, 183] on div "24/07/2025 – 14/08/2025 Press the down arrow key to interact with the calendar …" at bounding box center [701, 192] width 1281 height 32
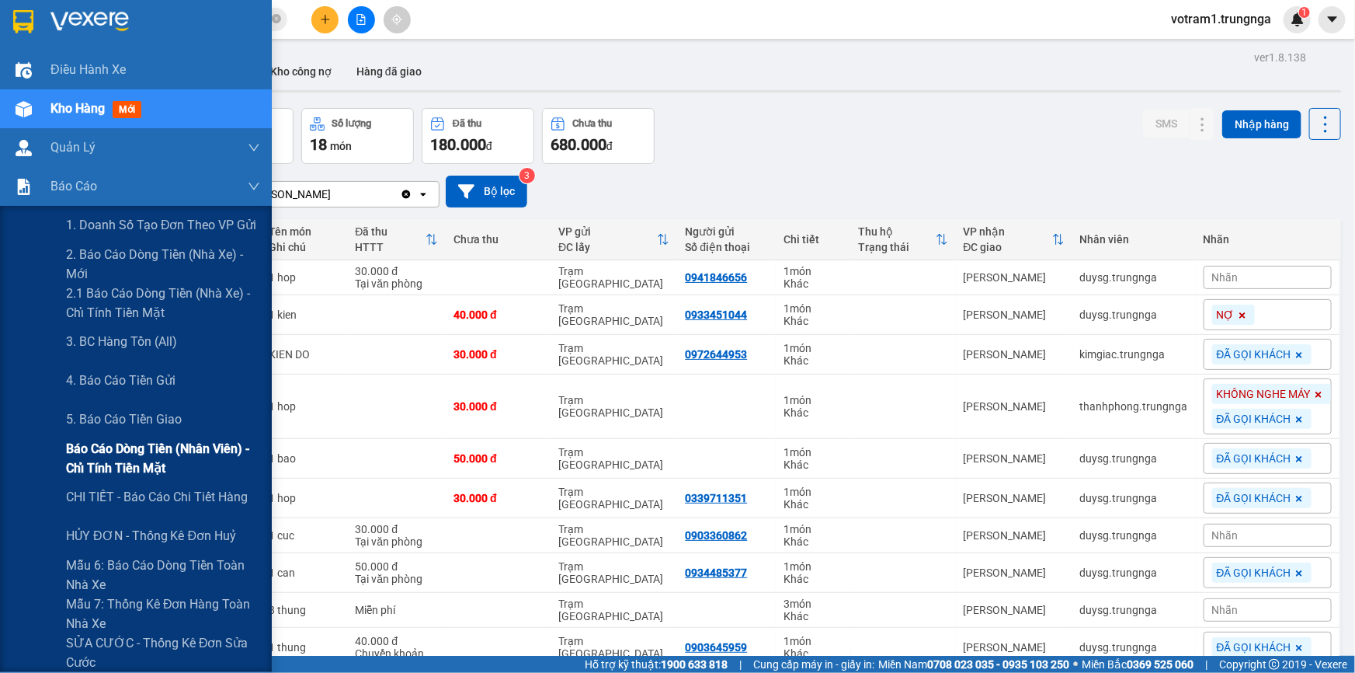
click at [179, 450] on span "Báo cáo dòng tiền (nhân viên) - chỉ tính tiền mặt" at bounding box center [163, 458] width 194 height 39
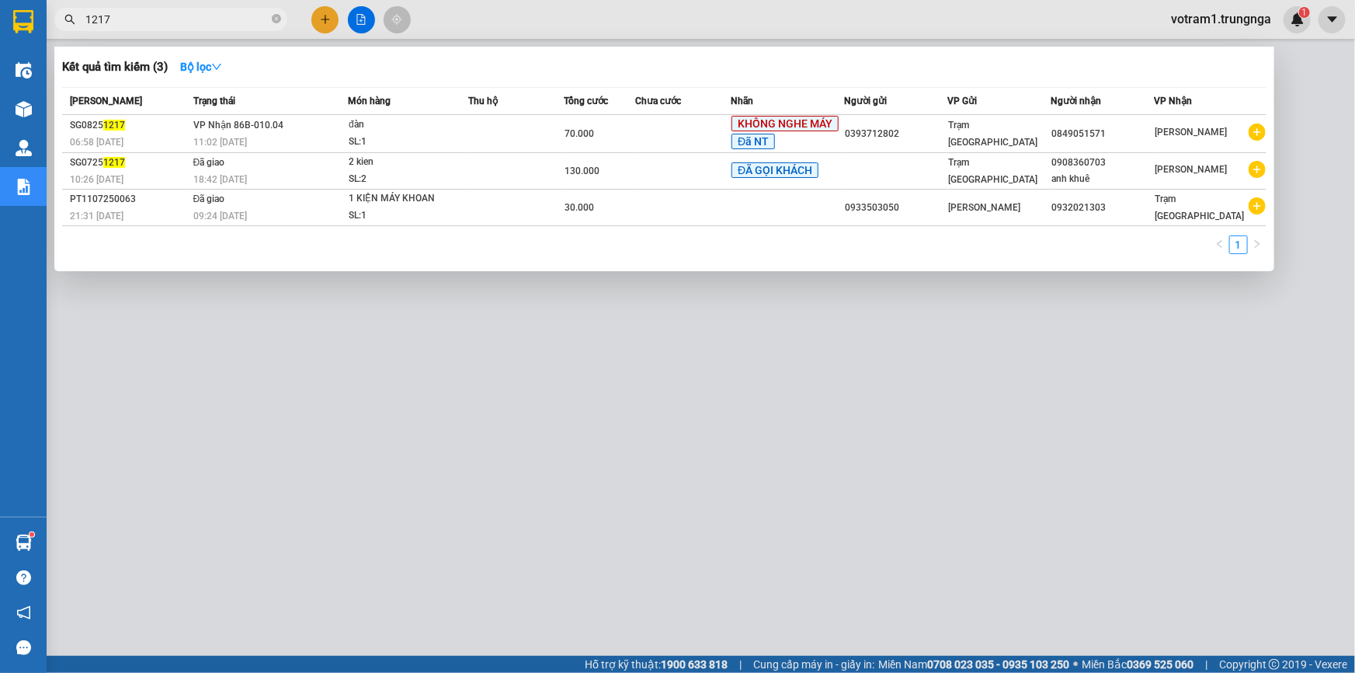
click at [237, 21] on input "1217" at bounding box center [176, 19] width 183 height 17
type input "1"
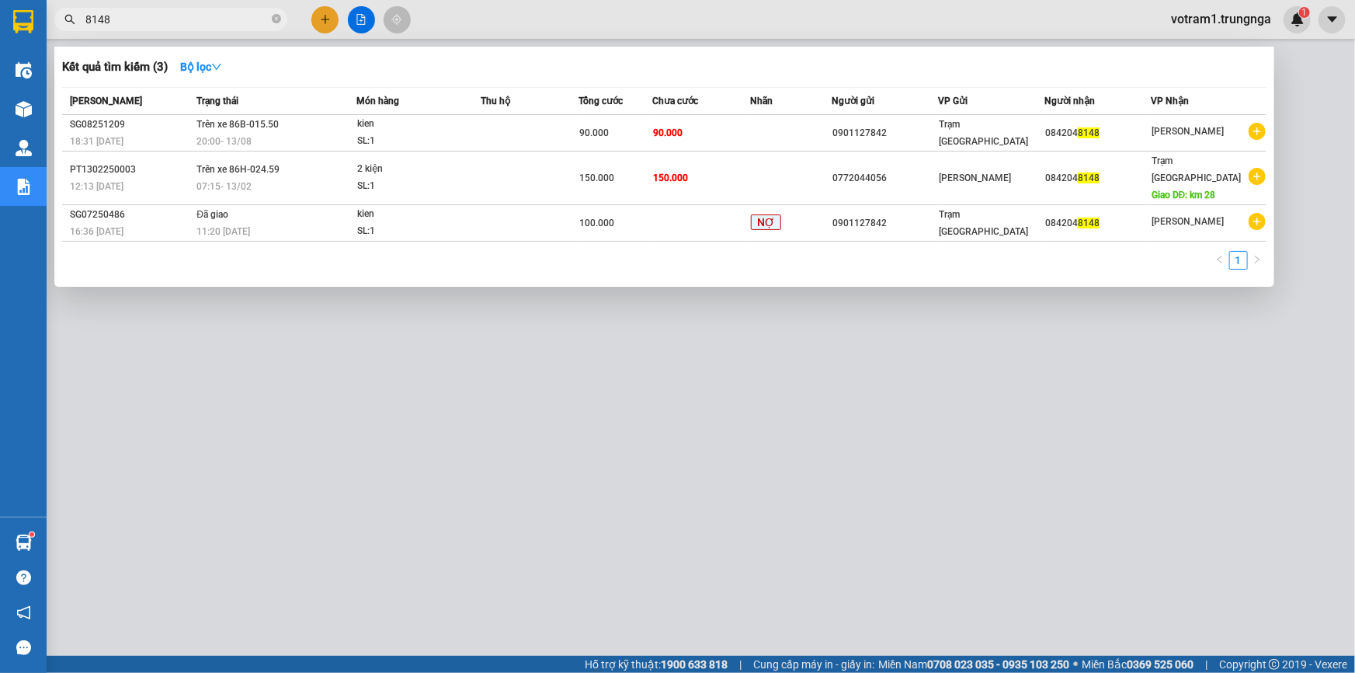
type input "8148"
click at [1329, 164] on div at bounding box center [677, 336] width 1355 height 673
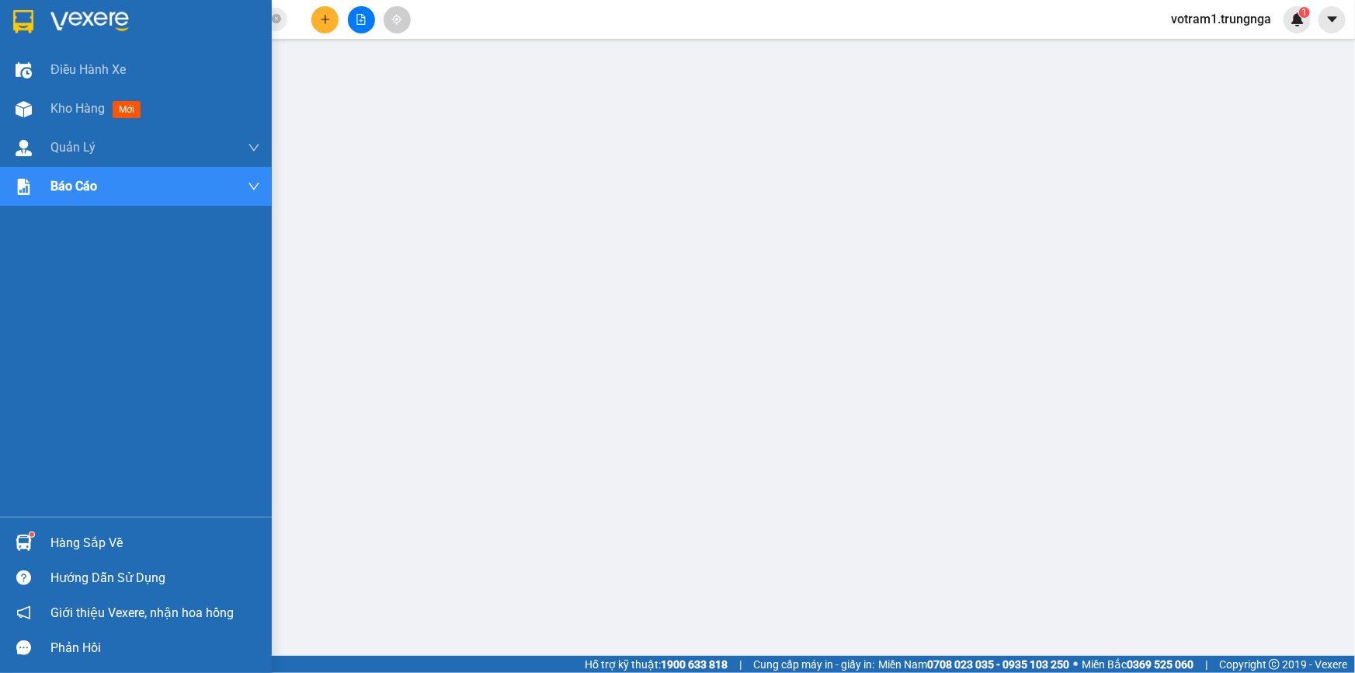
click at [75, 551] on div "Hàng sắp về" at bounding box center [155, 542] width 210 height 23
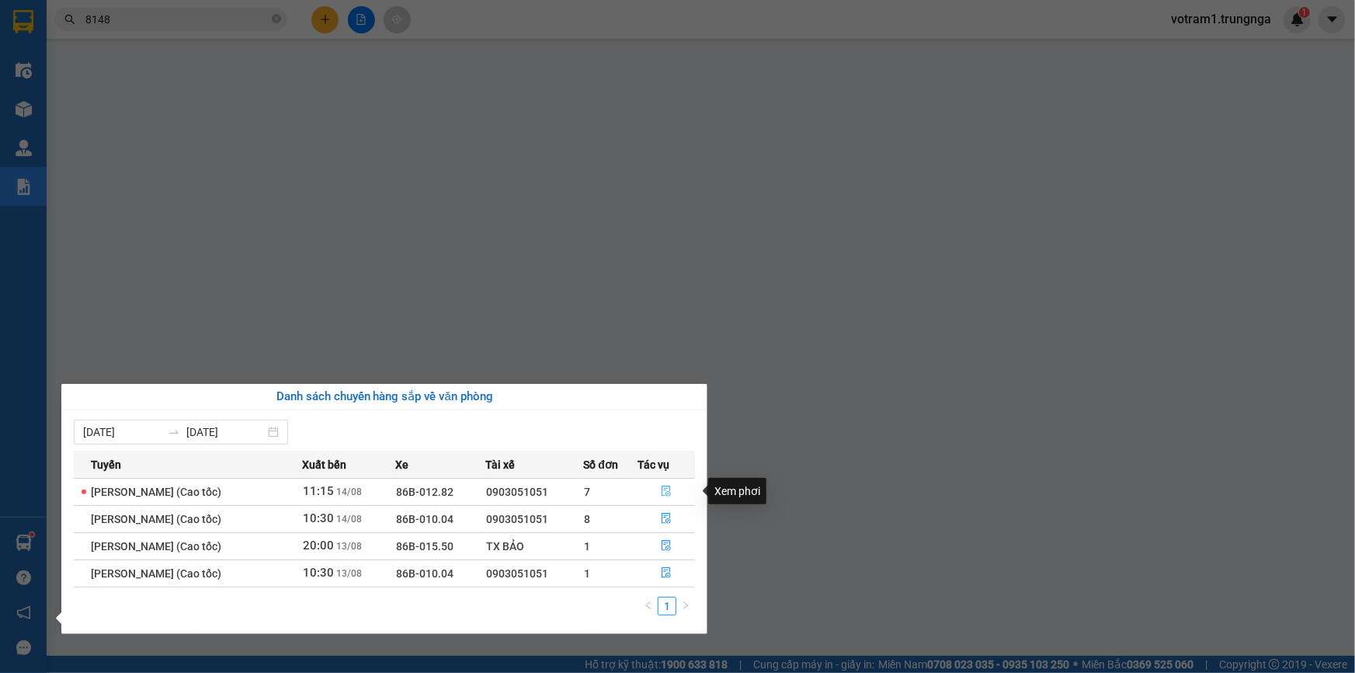
click at [667, 489] on icon "file-done" at bounding box center [666, 490] width 9 height 11
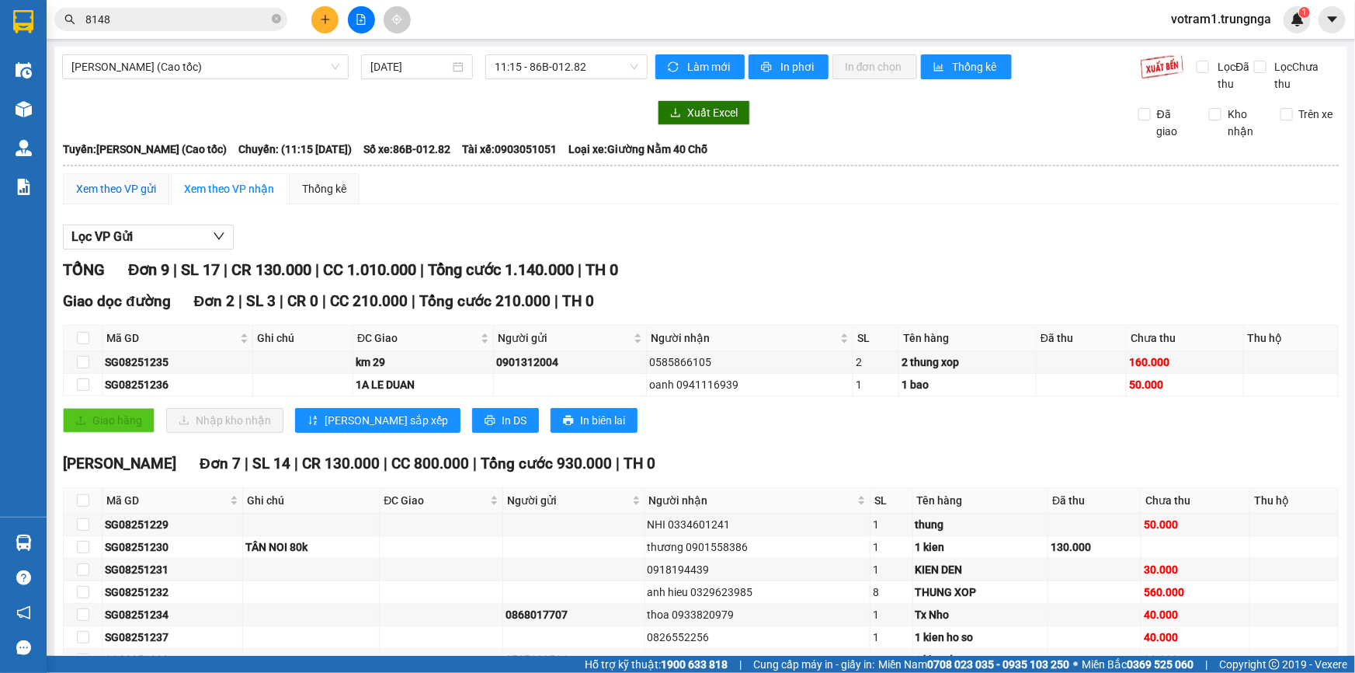
click at [120, 181] on div "Xem theo VP gửi" at bounding box center [116, 188] width 80 height 17
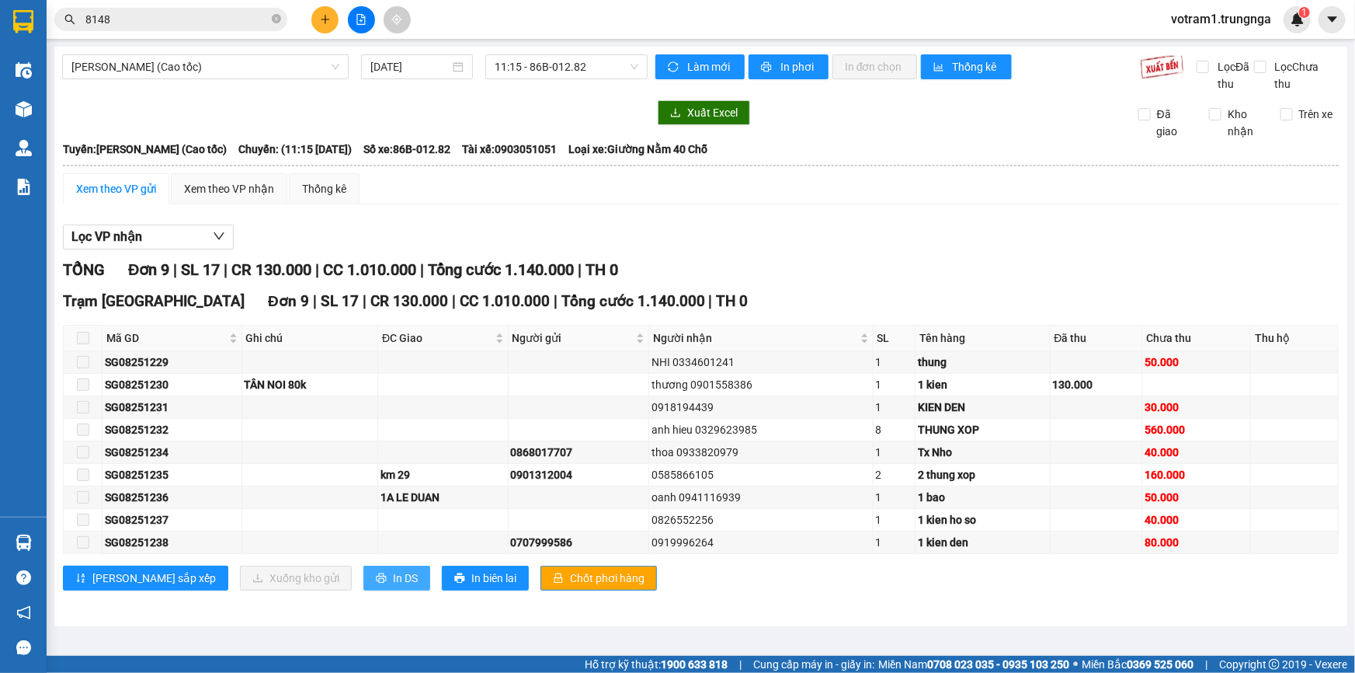
click at [393, 581] on span "In DS" at bounding box center [405, 577] width 25 height 17
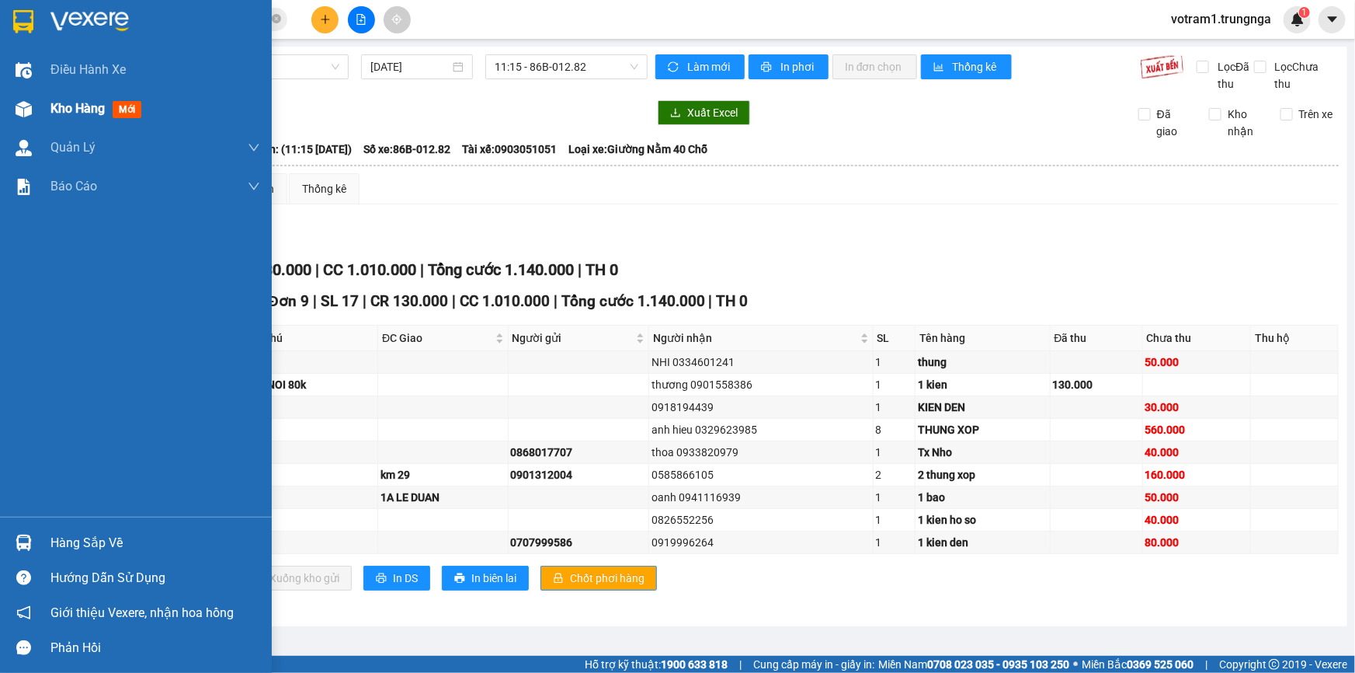
click at [30, 104] on img at bounding box center [24, 109] width 16 height 16
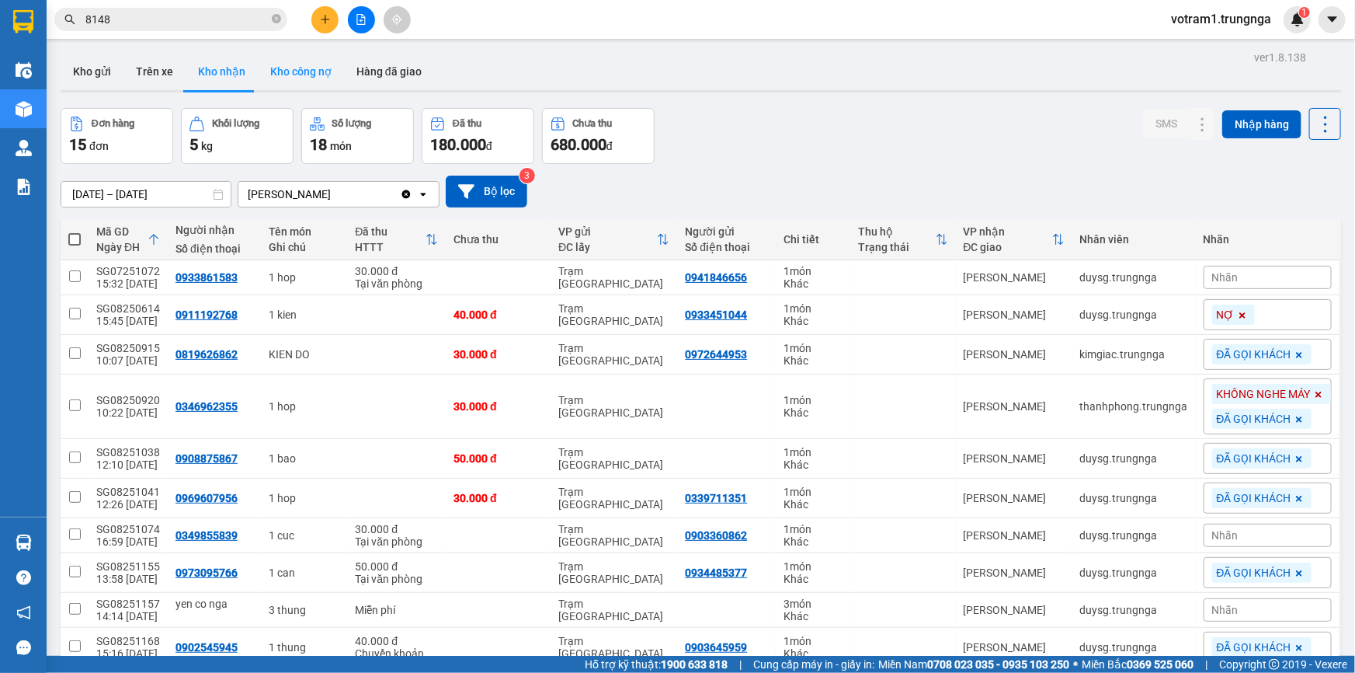
click at [290, 68] on button "Kho công nợ" at bounding box center [301, 71] width 86 height 37
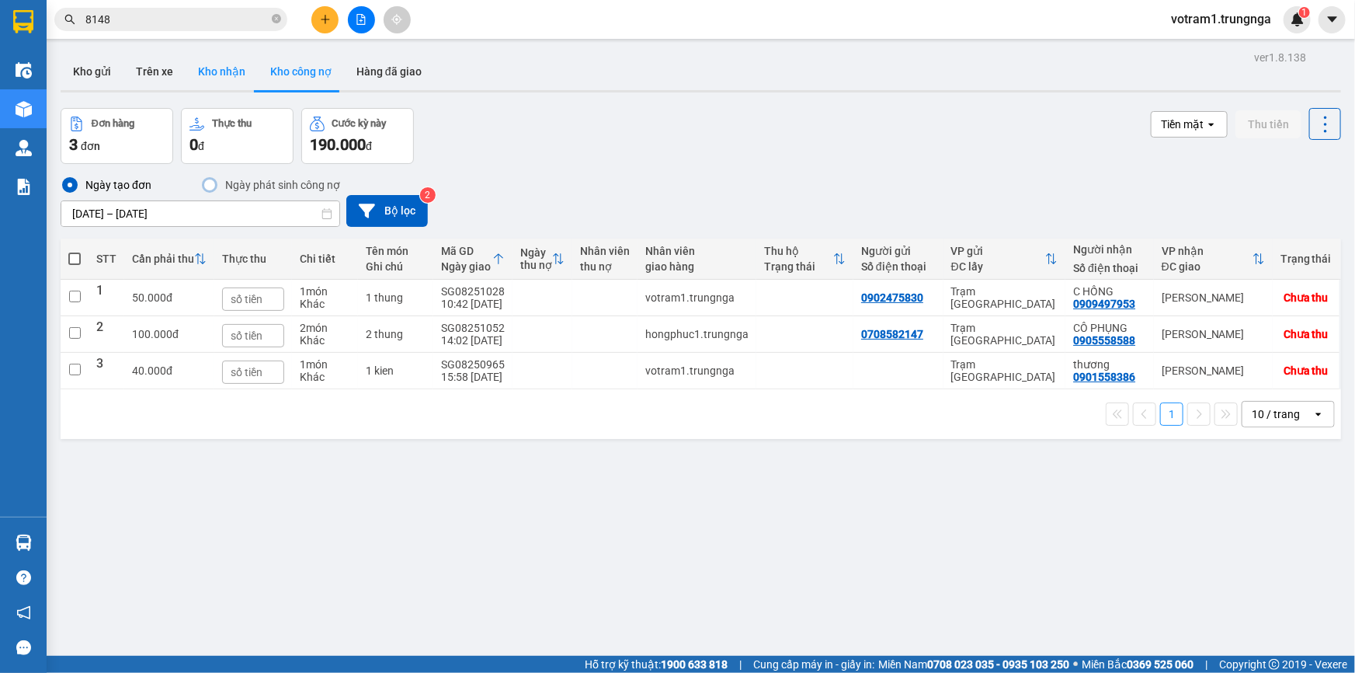
click at [200, 62] on button "Kho nhận" at bounding box center [222, 71] width 72 height 37
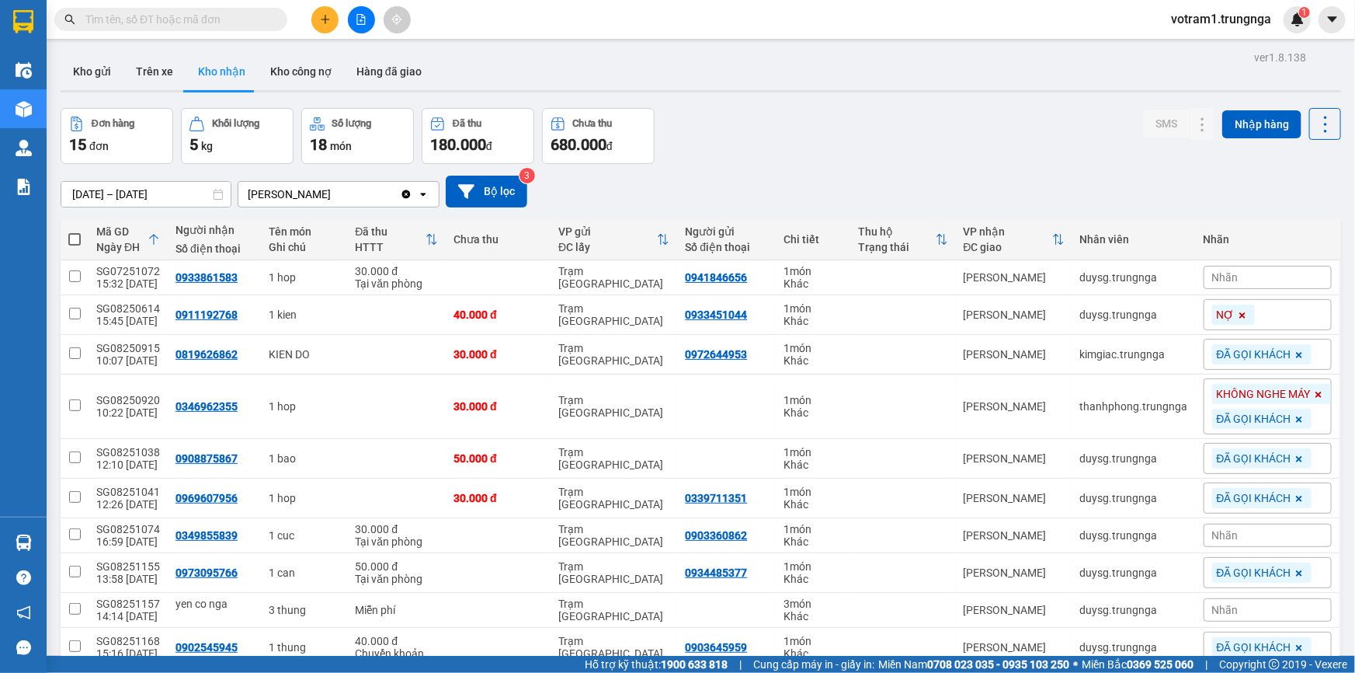
click at [933, 114] on div "Đơn hàng 15 đơn Khối lượng 5 kg Số lượng 18 món Đã thu 180.000 đ Chưa thu 680.0…" at bounding box center [701, 136] width 1281 height 56
click at [600, 54] on div "Kho gửi Trên xe Kho nhận Kho công nợ Hàng đã giao" at bounding box center [701, 73] width 1281 height 41
click at [220, 21] on input "text" at bounding box center [176, 19] width 183 height 17
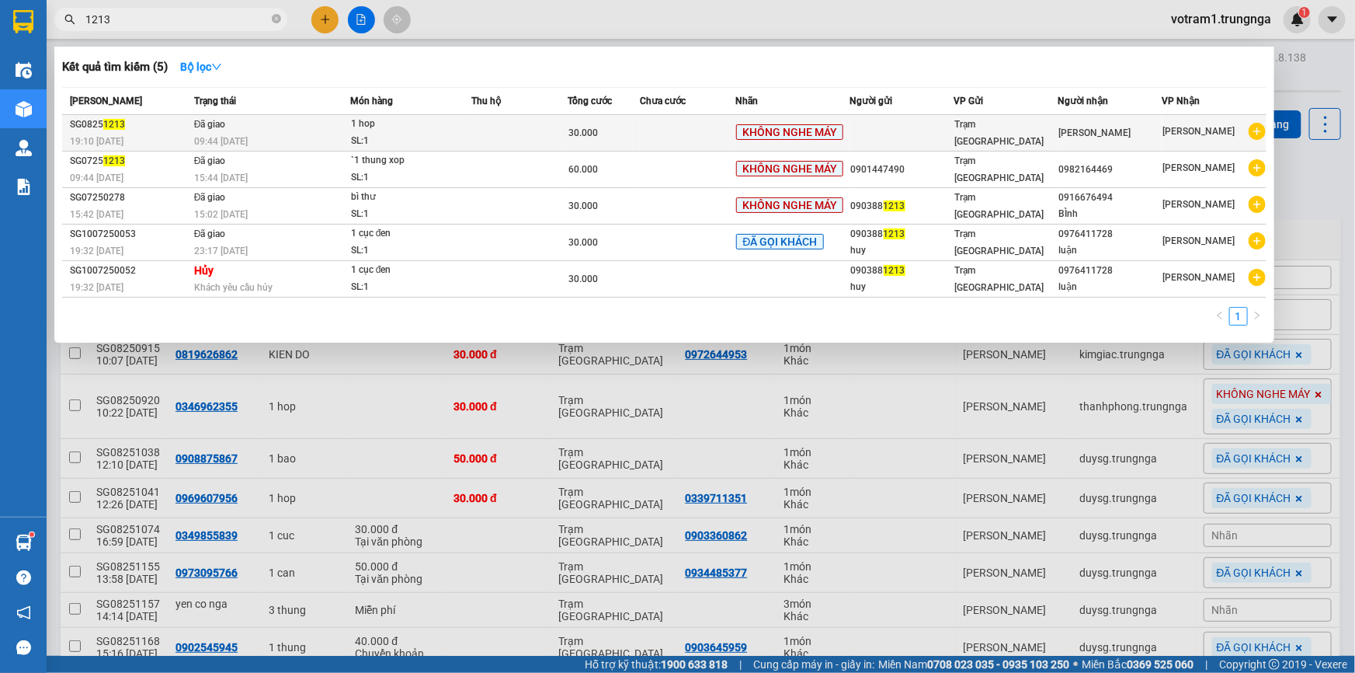
type input "1213"
click at [508, 138] on td at bounding box center [519, 133] width 96 height 36
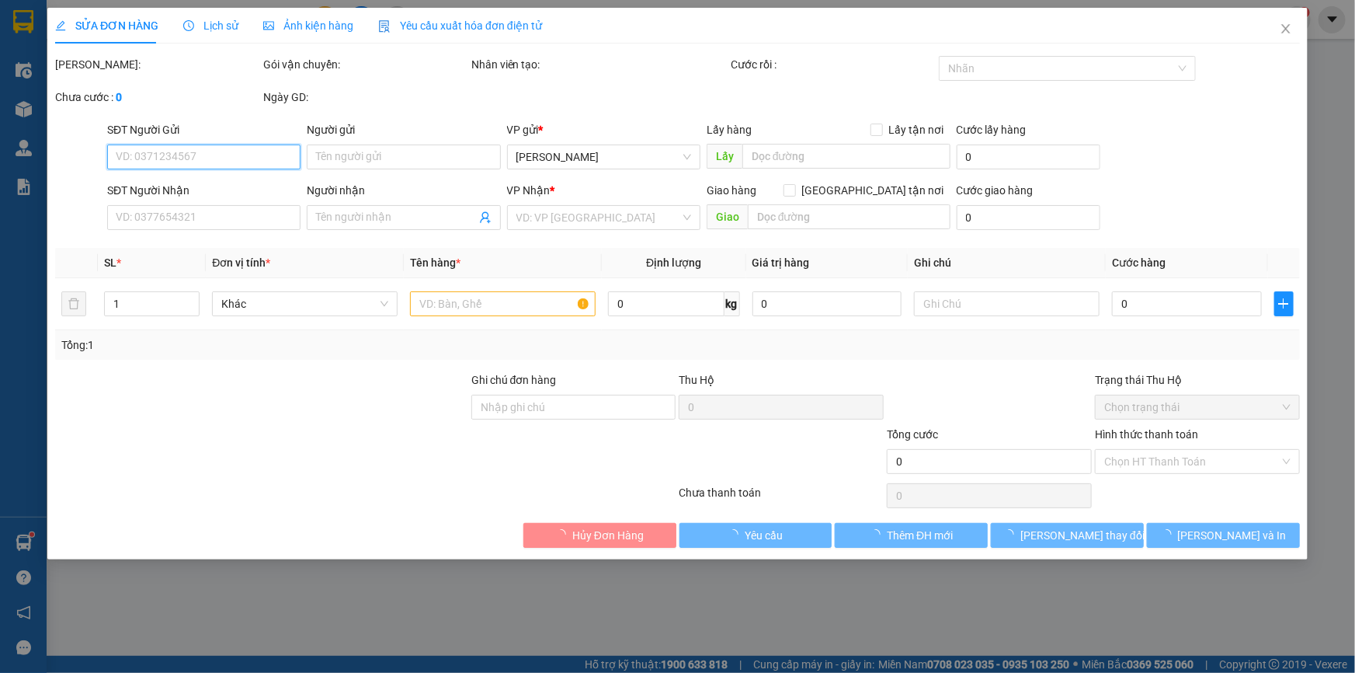
type input "[PERSON_NAME]"
type input "30.000"
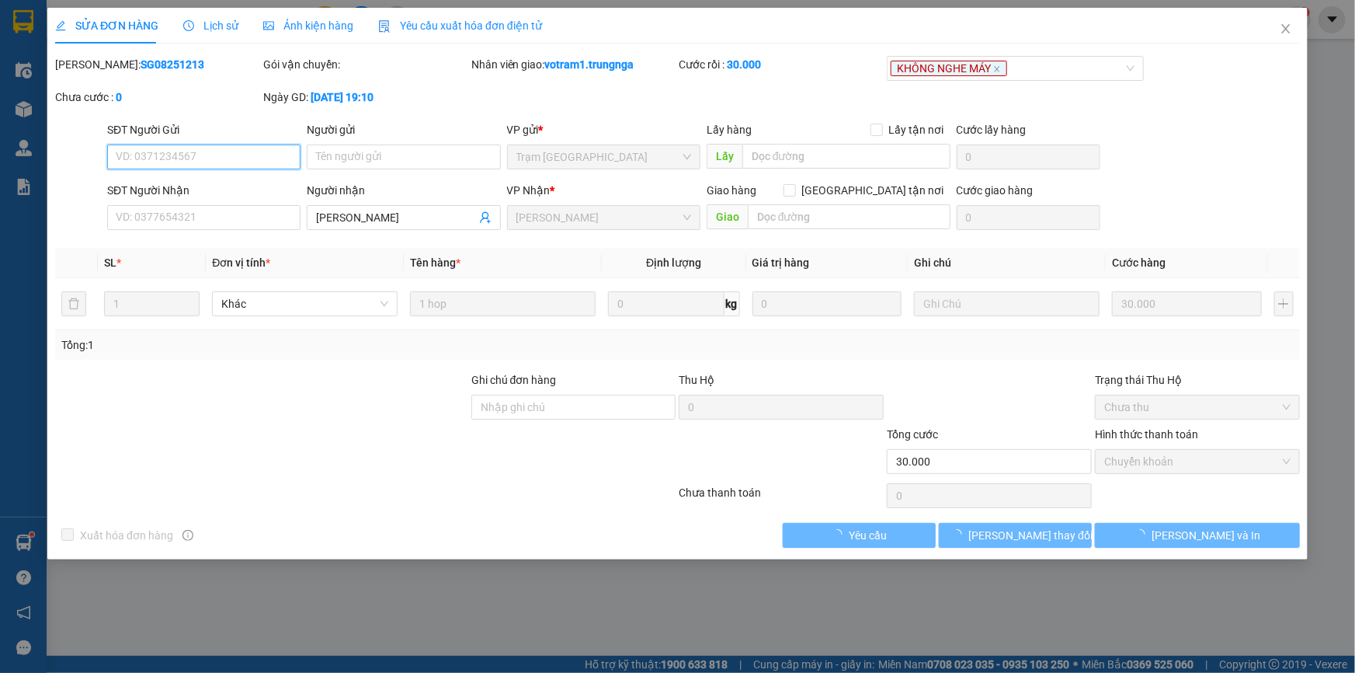
checkbox input "true"
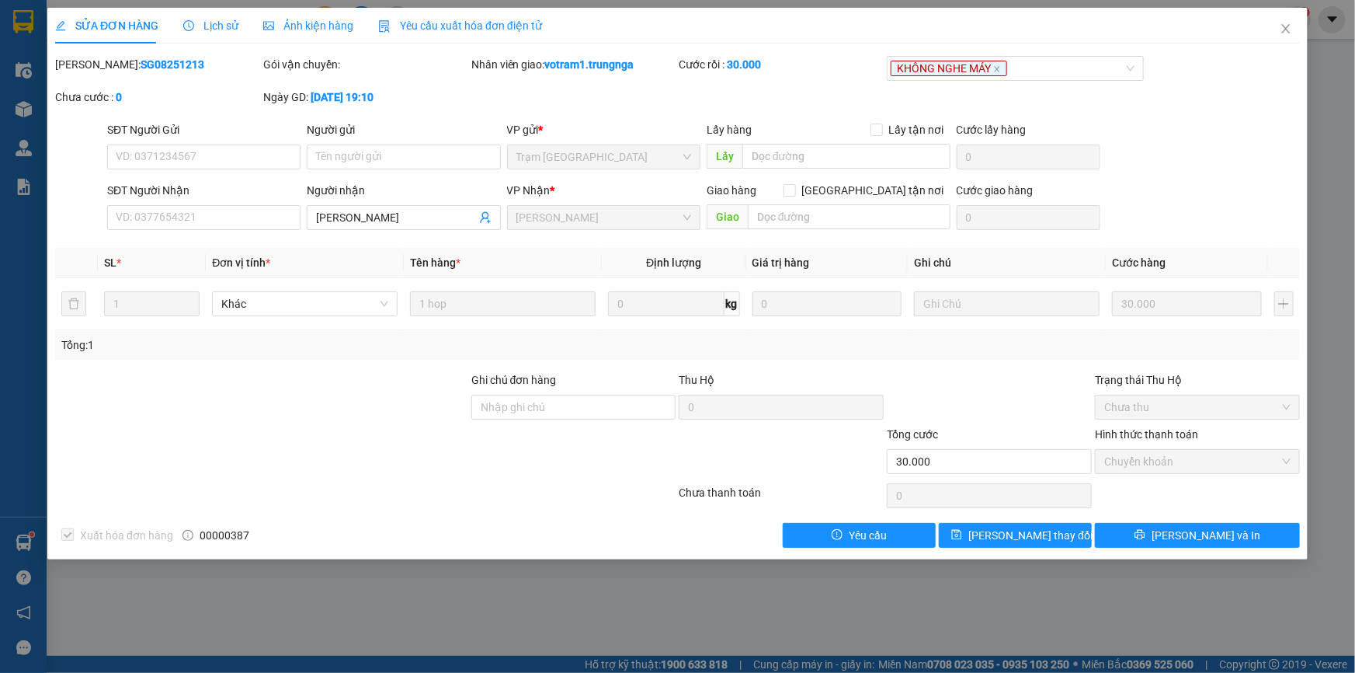
click at [227, 26] on span "Lịch sử" at bounding box center [210, 25] width 55 height 12
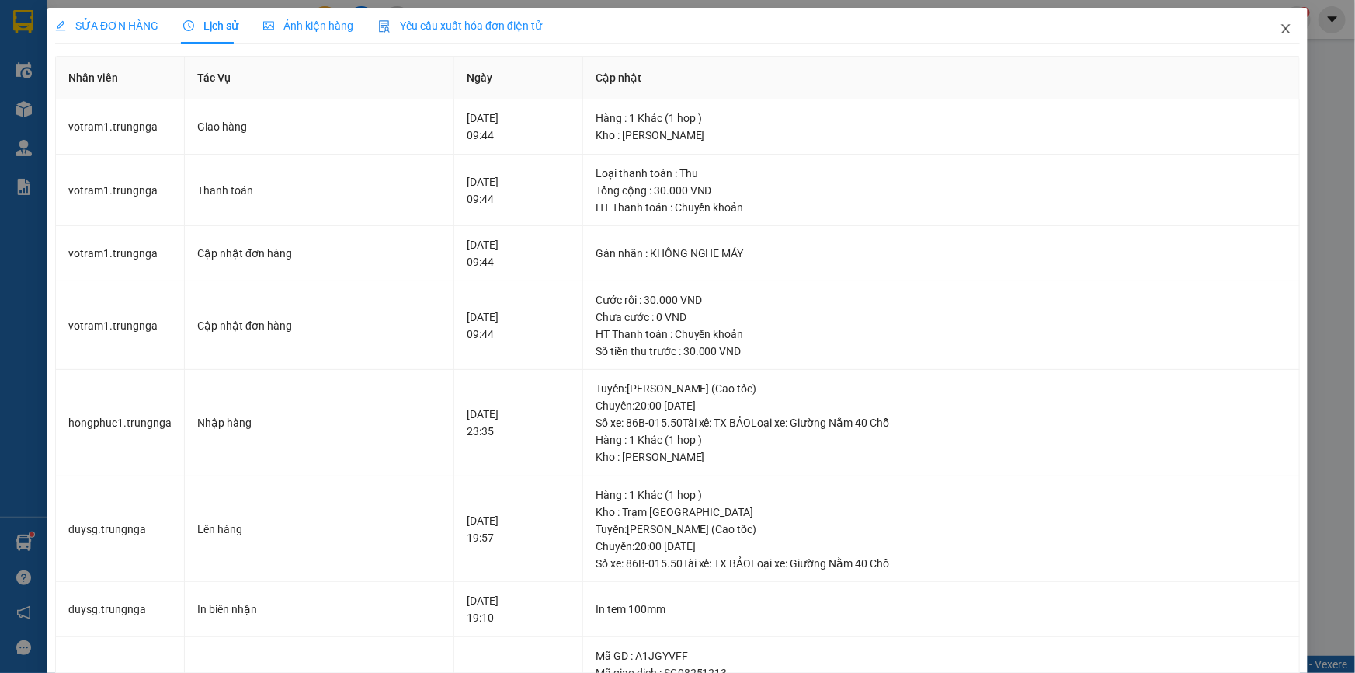
click at [1281, 33] on icon "close" at bounding box center [1286, 29] width 12 height 12
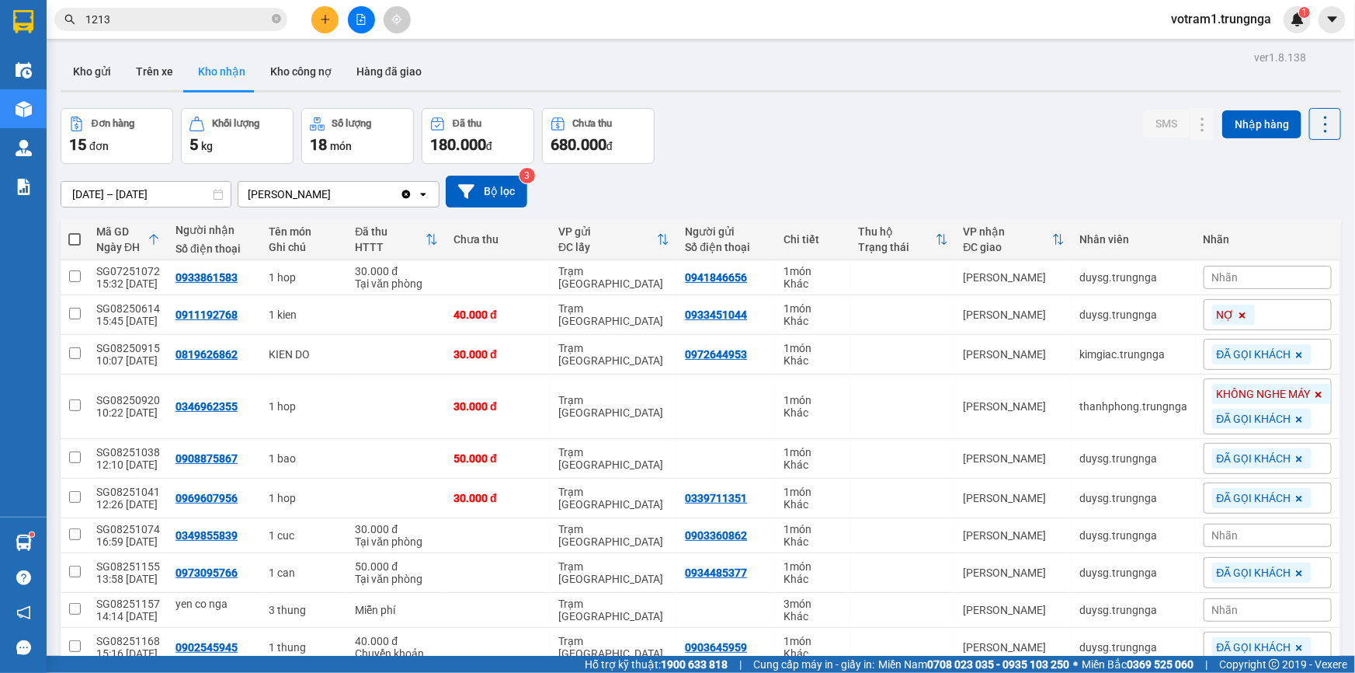
click at [792, 145] on div "Đơn hàng 15 đơn Khối lượng 5 kg Số lượng 18 món Đã thu 180.000 đ Chưa thu 680.0…" at bounding box center [701, 136] width 1281 height 56
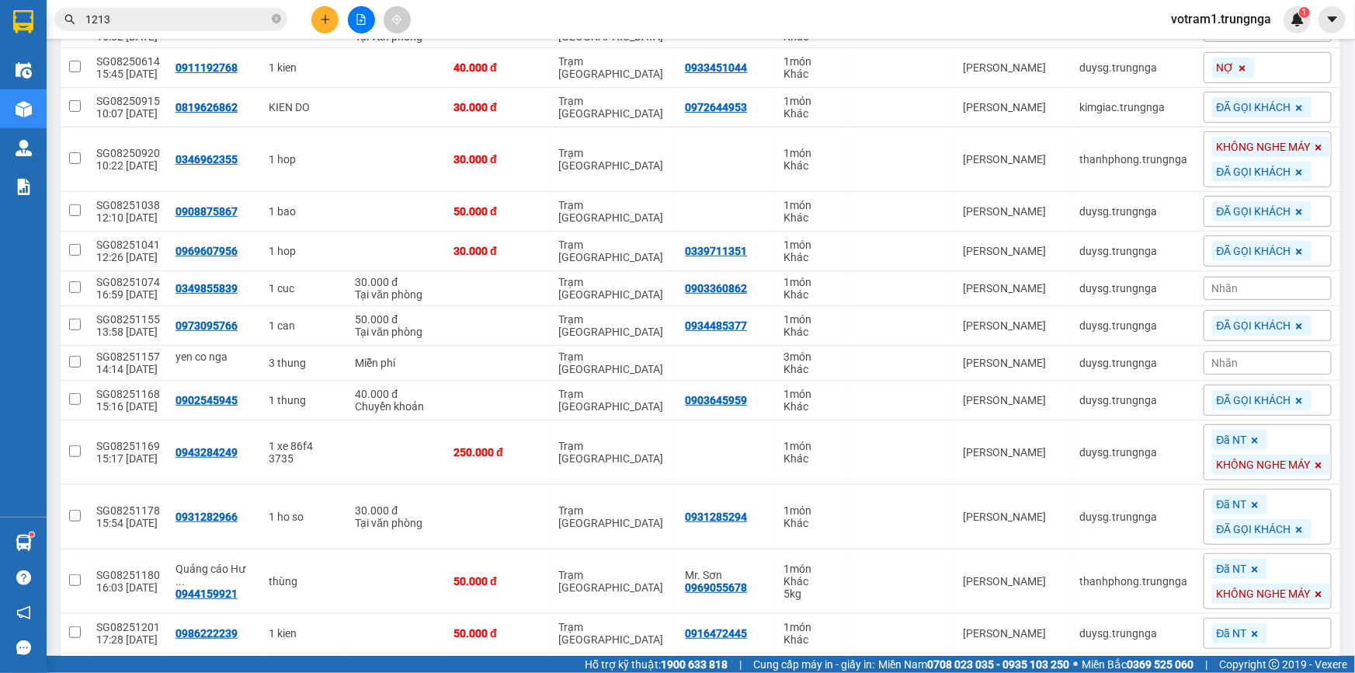
scroll to position [86, 0]
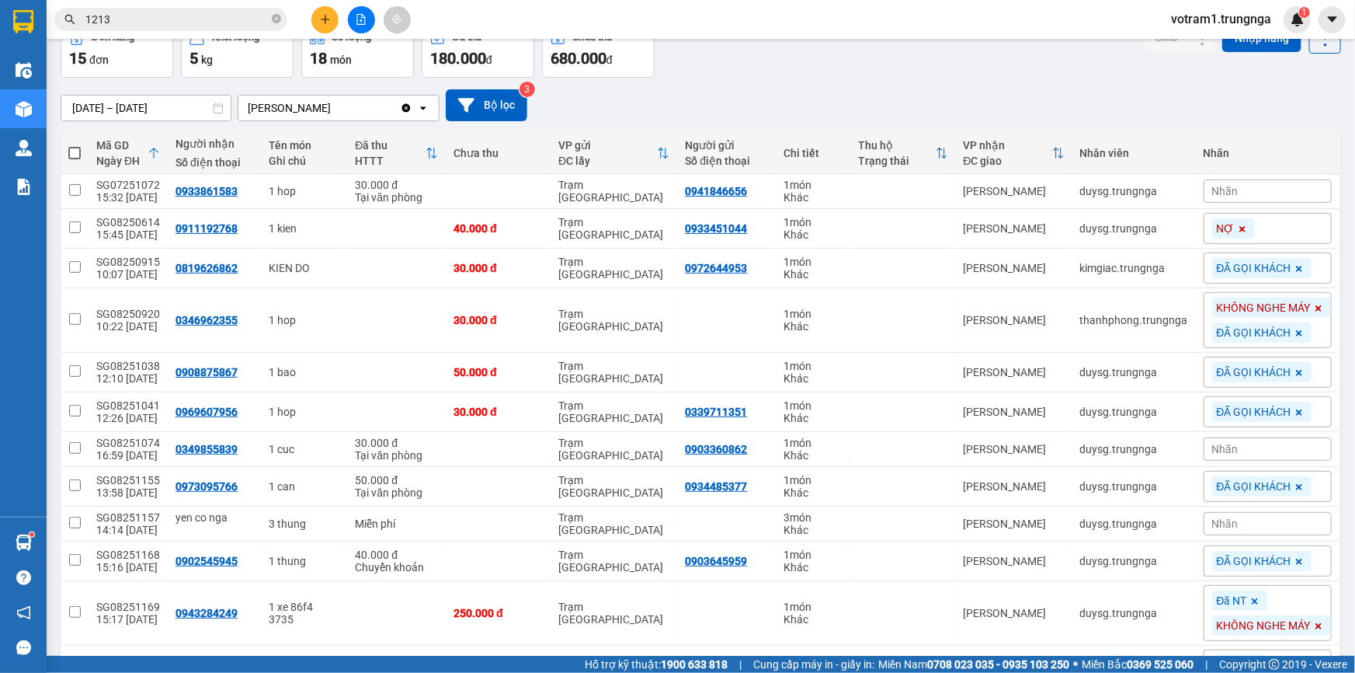
drag, startPoint x: 864, startPoint y: 62, endPoint x: 865, endPoint y: 72, distance: 10.2
click at [864, 70] on div "Đơn hàng 15 đơn Khối lượng 5 kg Số lượng 18 món Đã thu 180.000 đ Chưa thu 680.0…" at bounding box center [701, 50] width 1281 height 56
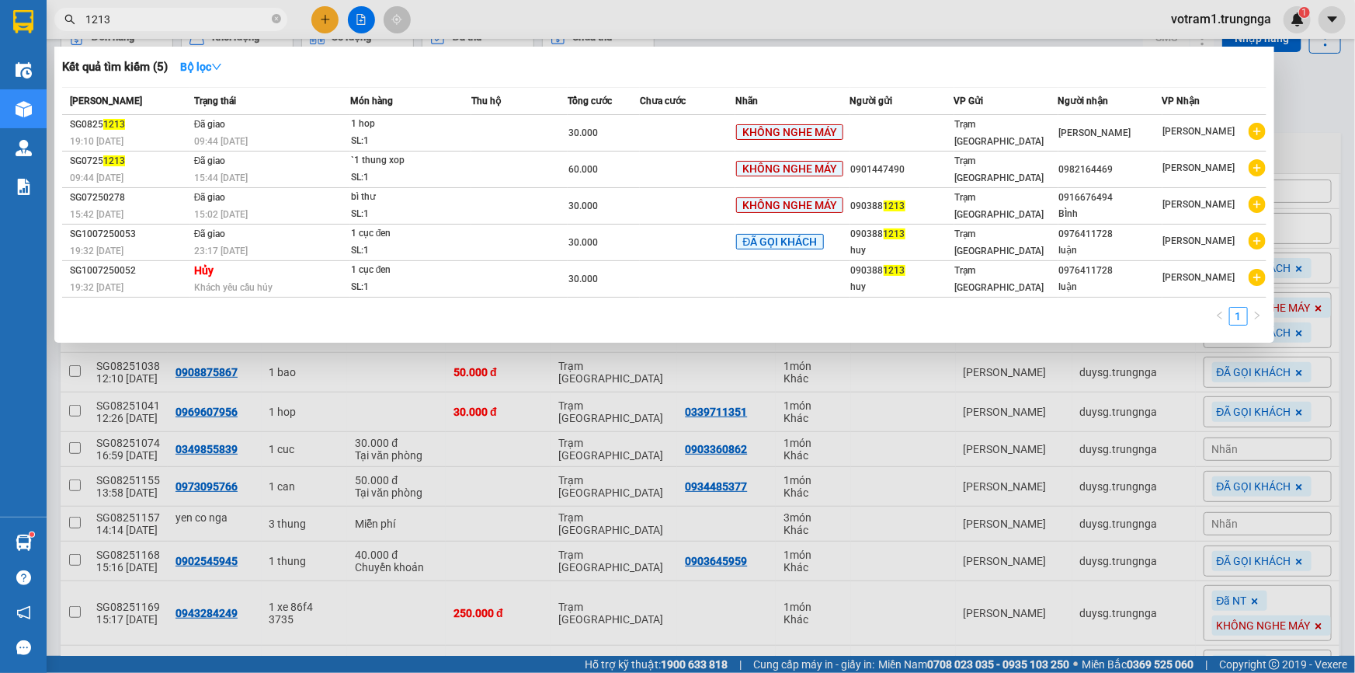
click at [200, 12] on input "1213" at bounding box center [176, 19] width 183 height 17
type input "1"
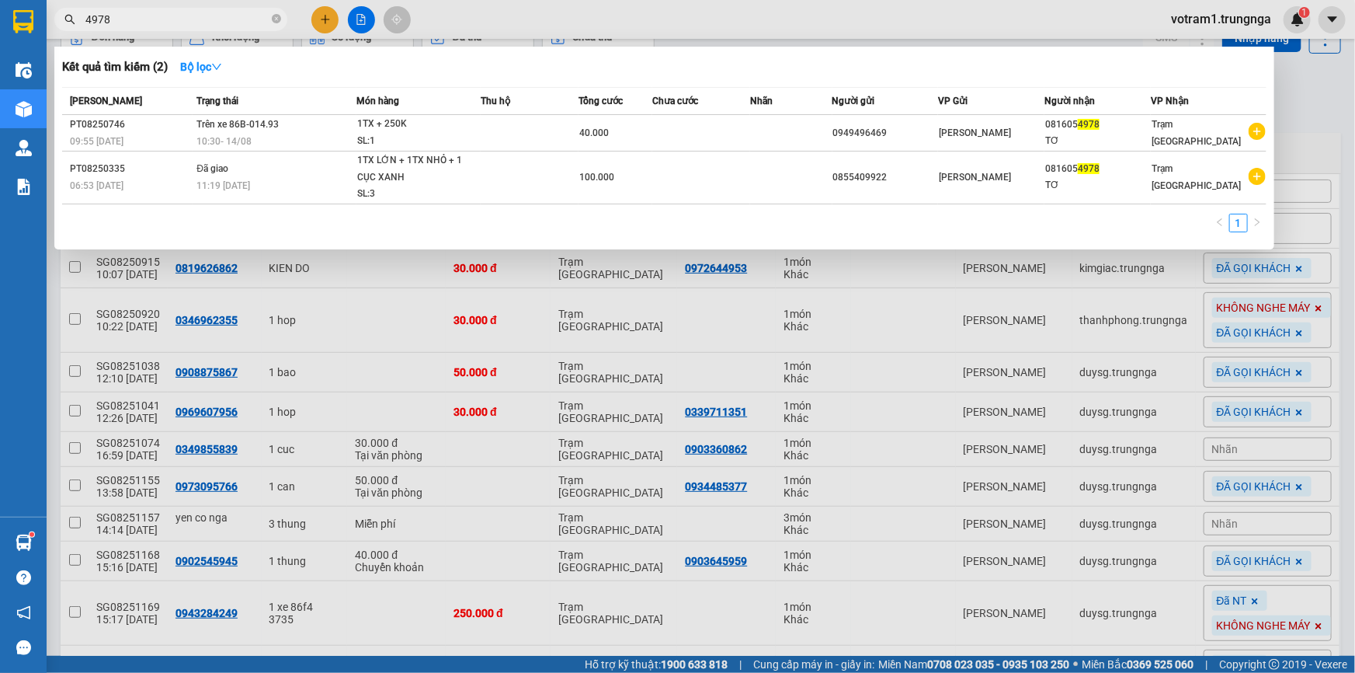
type input "4978"
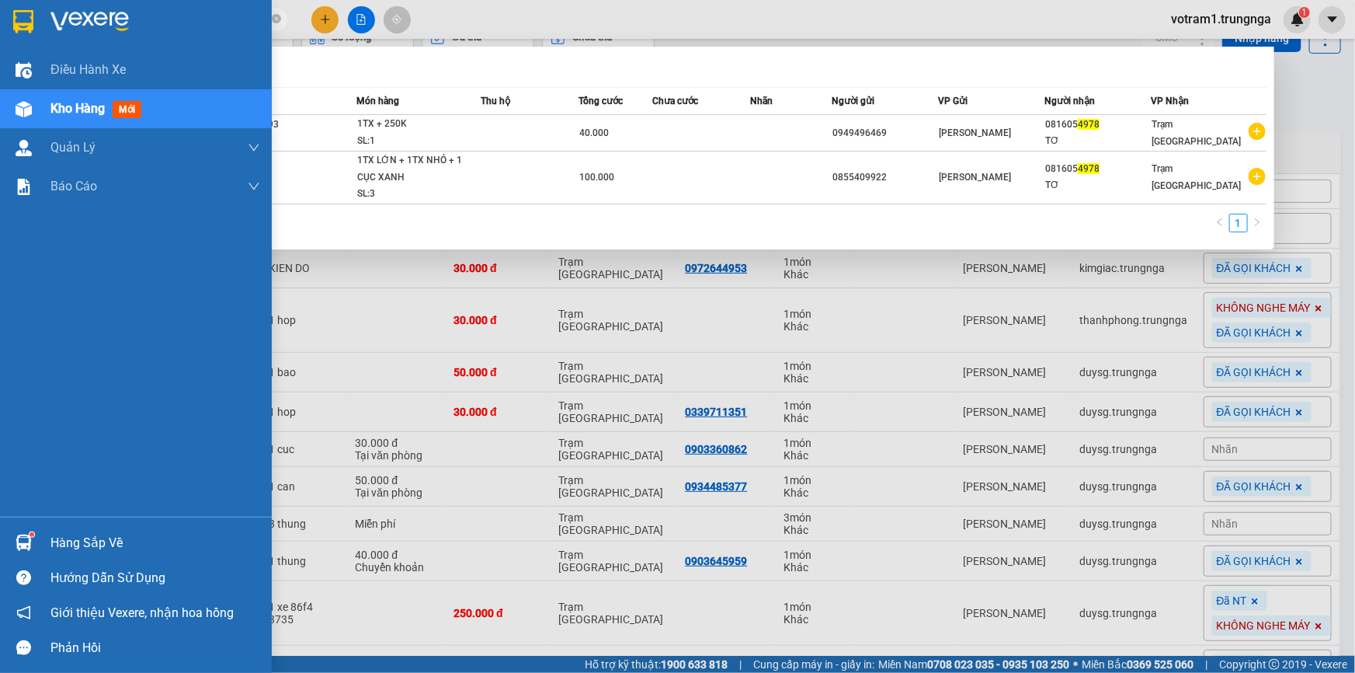
click at [19, 537] on img at bounding box center [24, 542] width 16 height 16
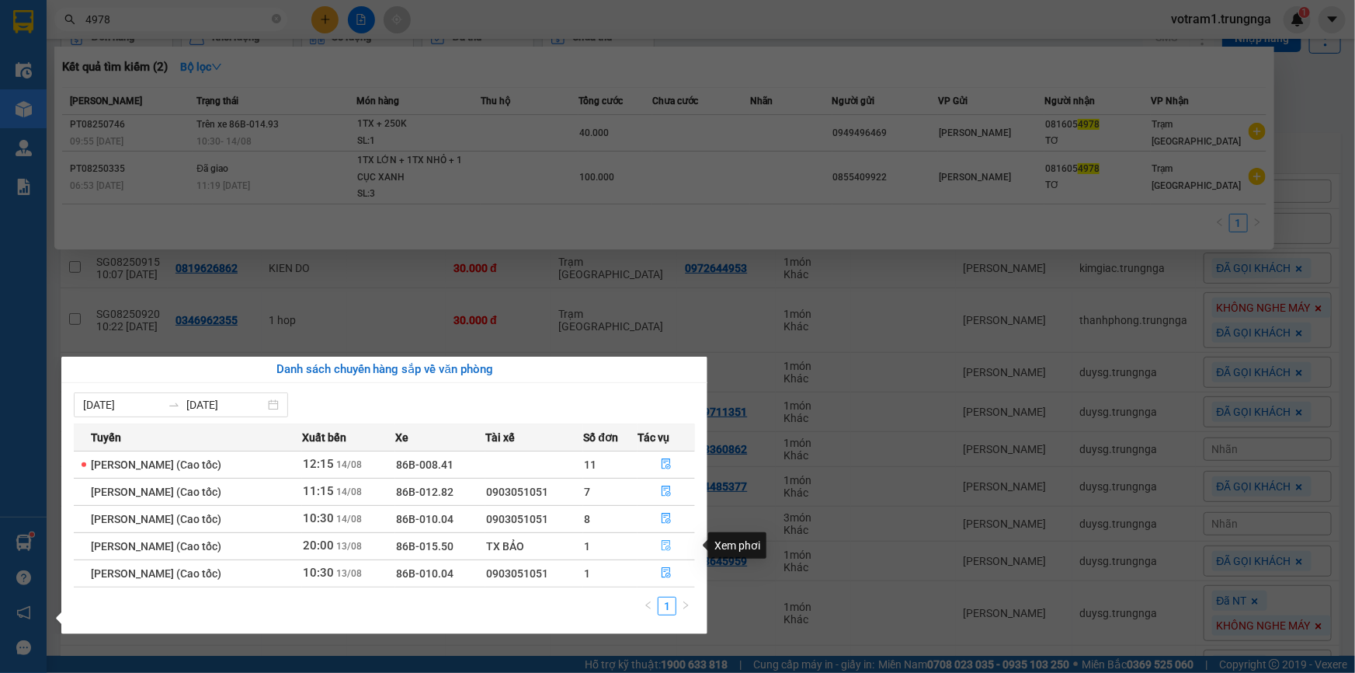
click at [672, 547] on icon "file-done" at bounding box center [666, 545] width 9 height 11
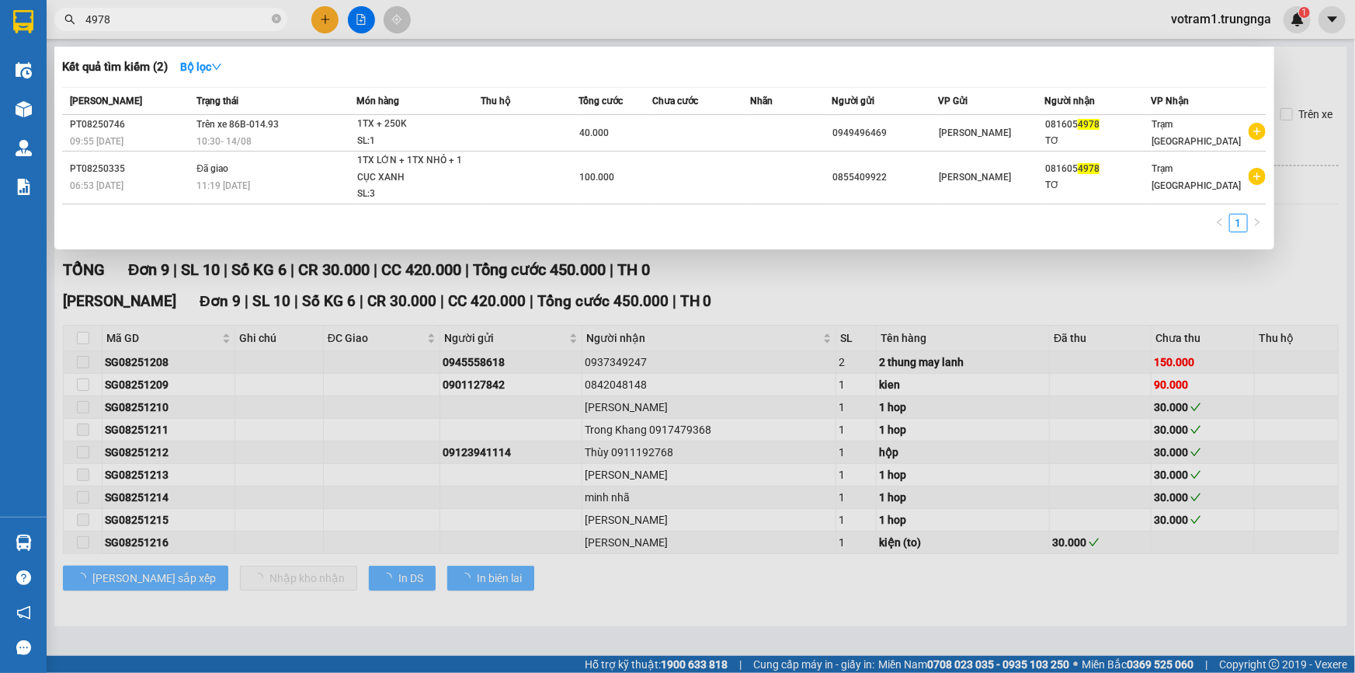
type input "[DATE]"
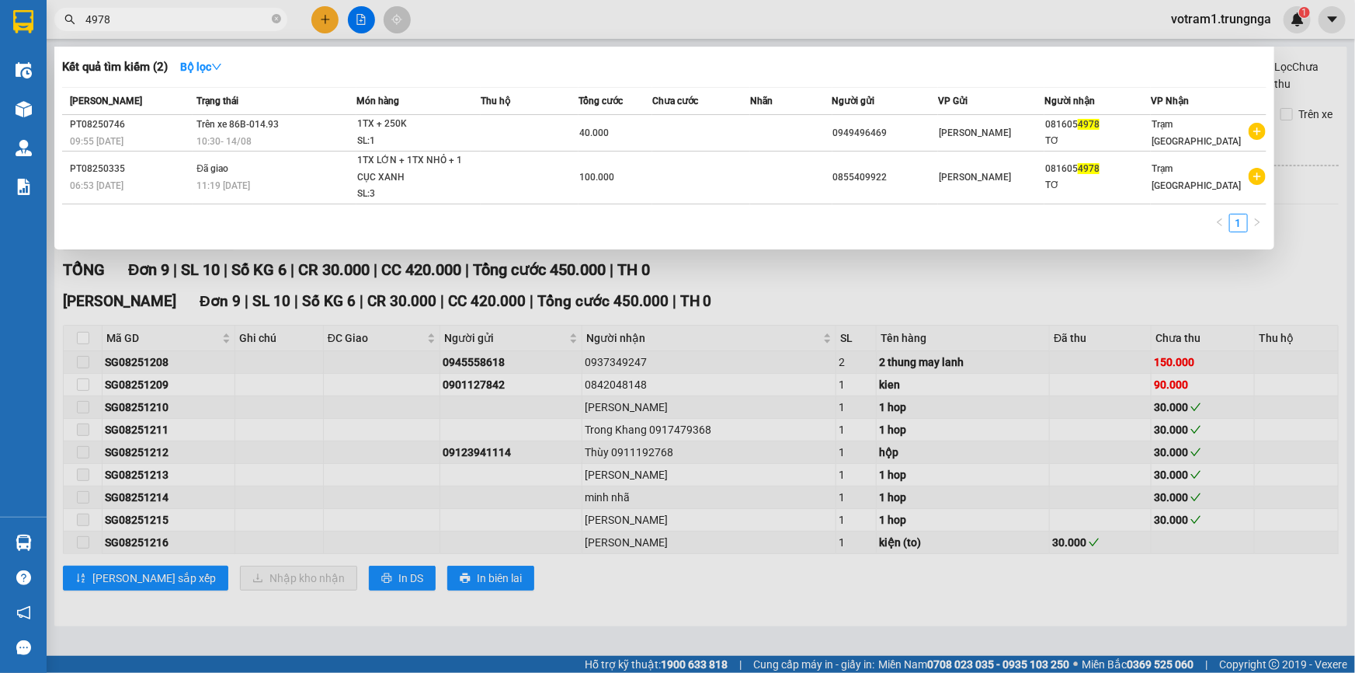
click at [1327, 233] on div at bounding box center [677, 336] width 1355 height 673
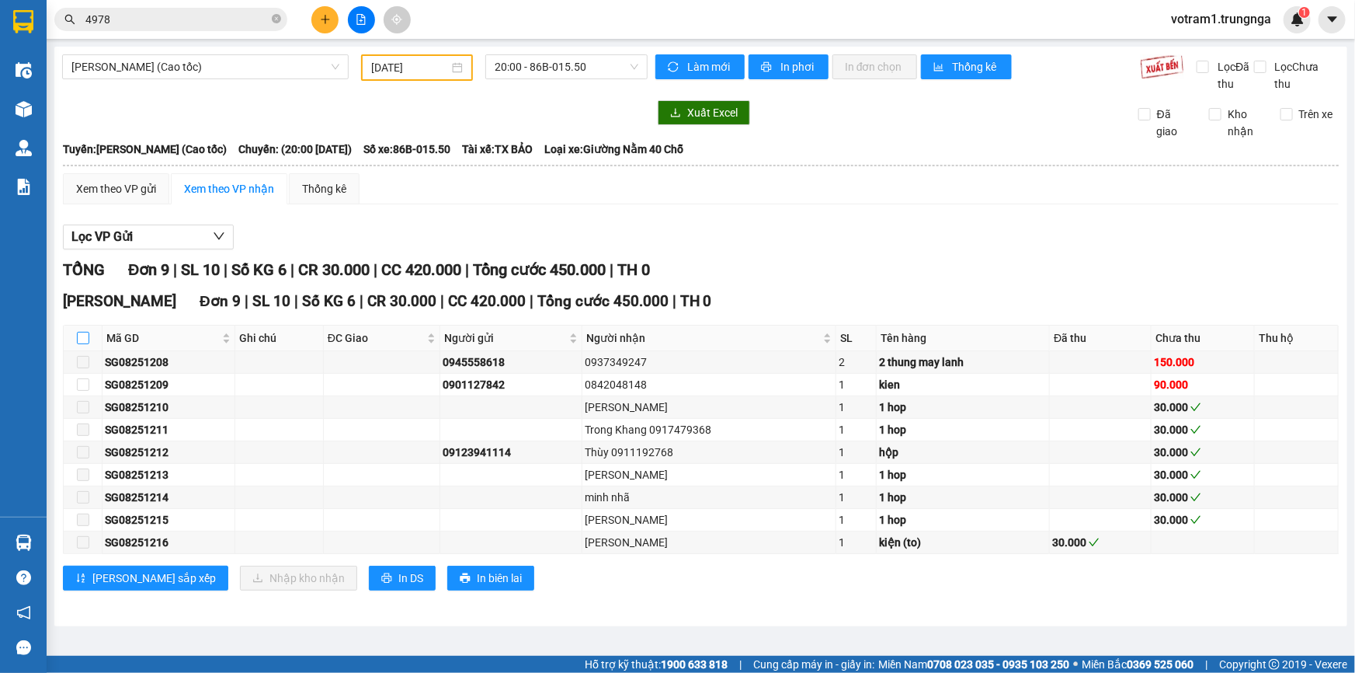
click at [85, 339] on input "checkbox" at bounding box center [83, 338] width 12 height 12
checkbox input "true"
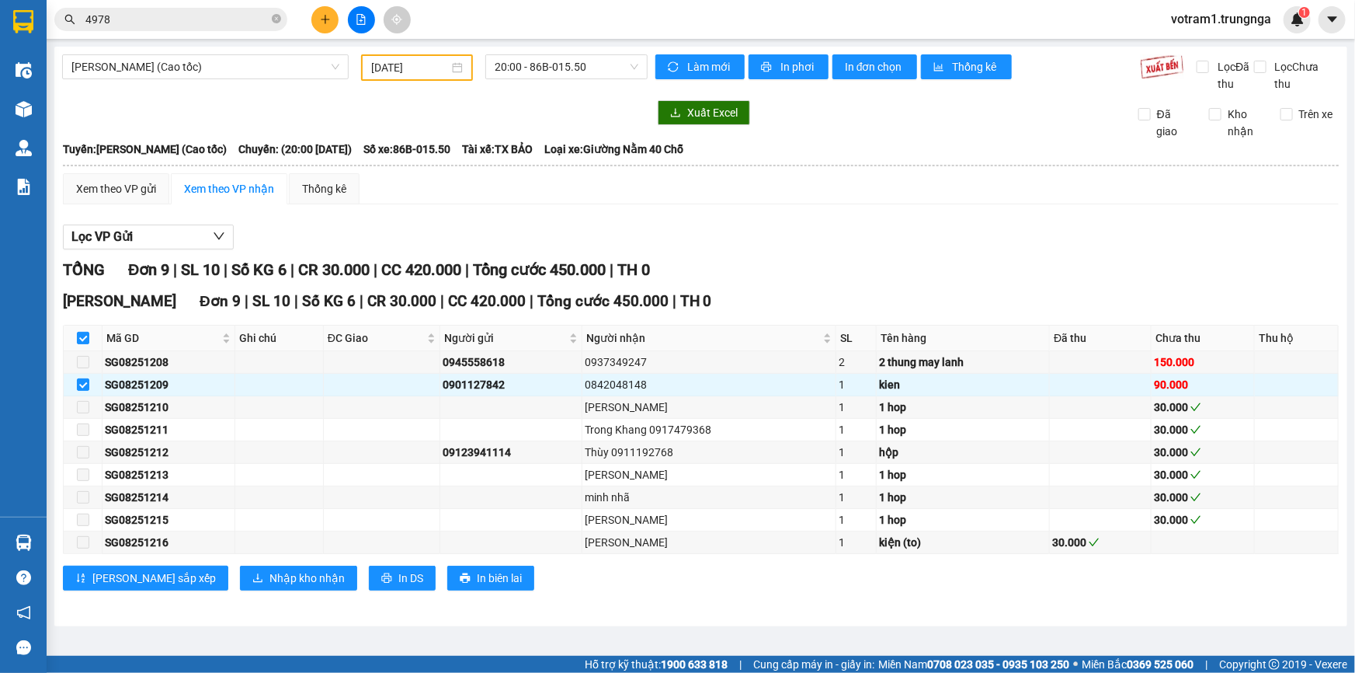
click at [491, 202] on div "Xem theo VP gửi Xem theo VP nhận Thống kê" at bounding box center [701, 188] width 1276 height 31
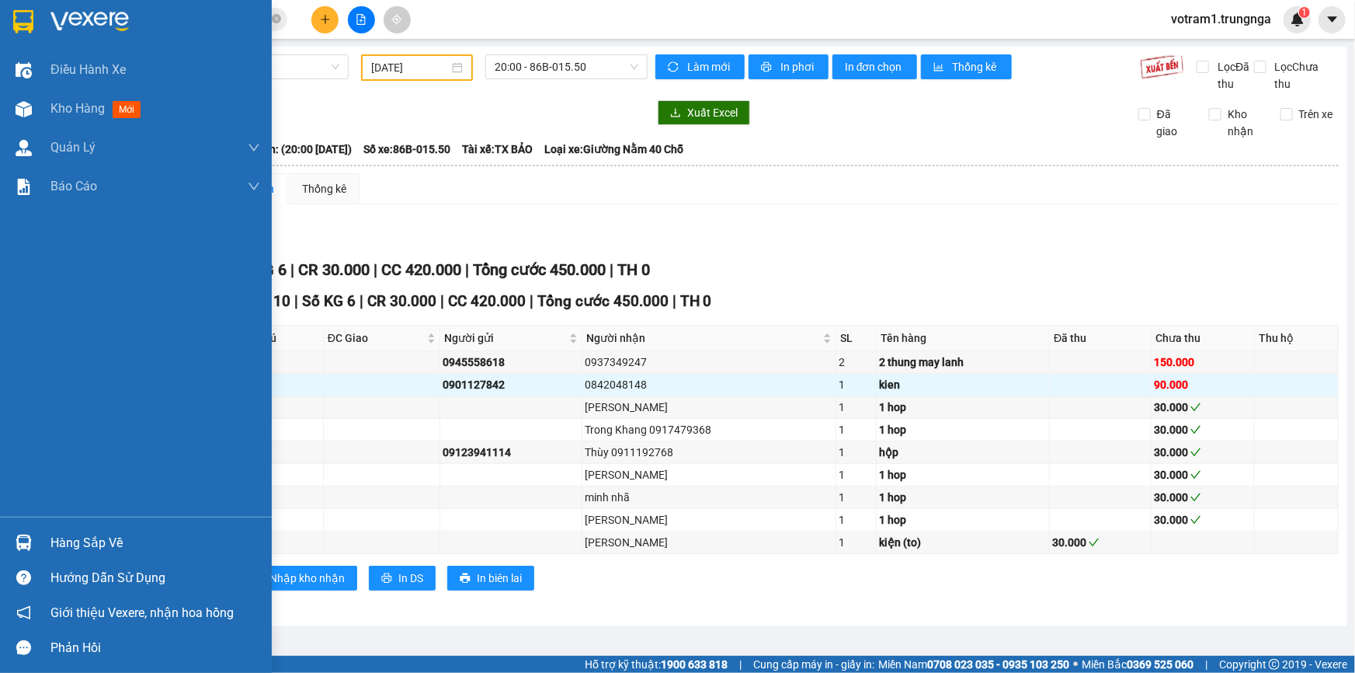
click at [92, 538] on div "Hàng sắp về" at bounding box center [155, 542] width 210 height 23
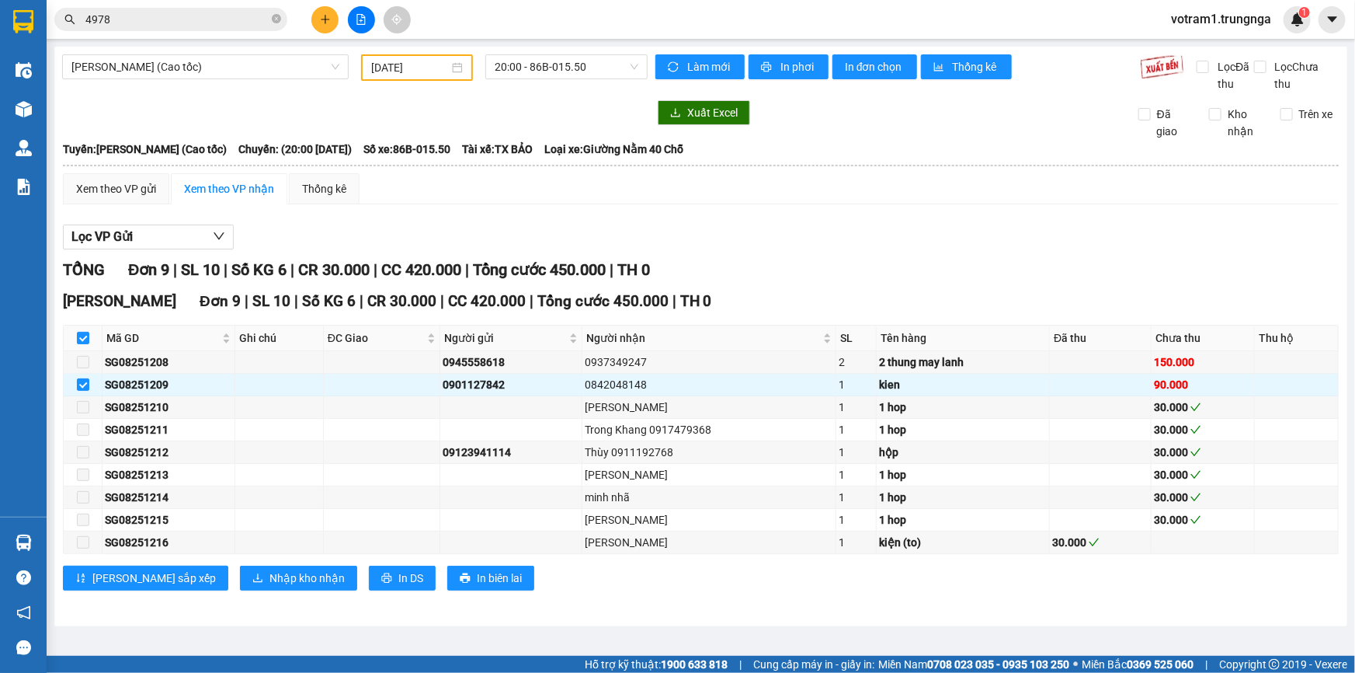
click at [906, 244] on section "Kết quả tìm kiếm ( 2 ) Bộ lọc Mã ĐH Trạng thái Món hàng Thu hộ Tổng cước Chưa c…" at bounding box center [677, 336] width 1355 height 673
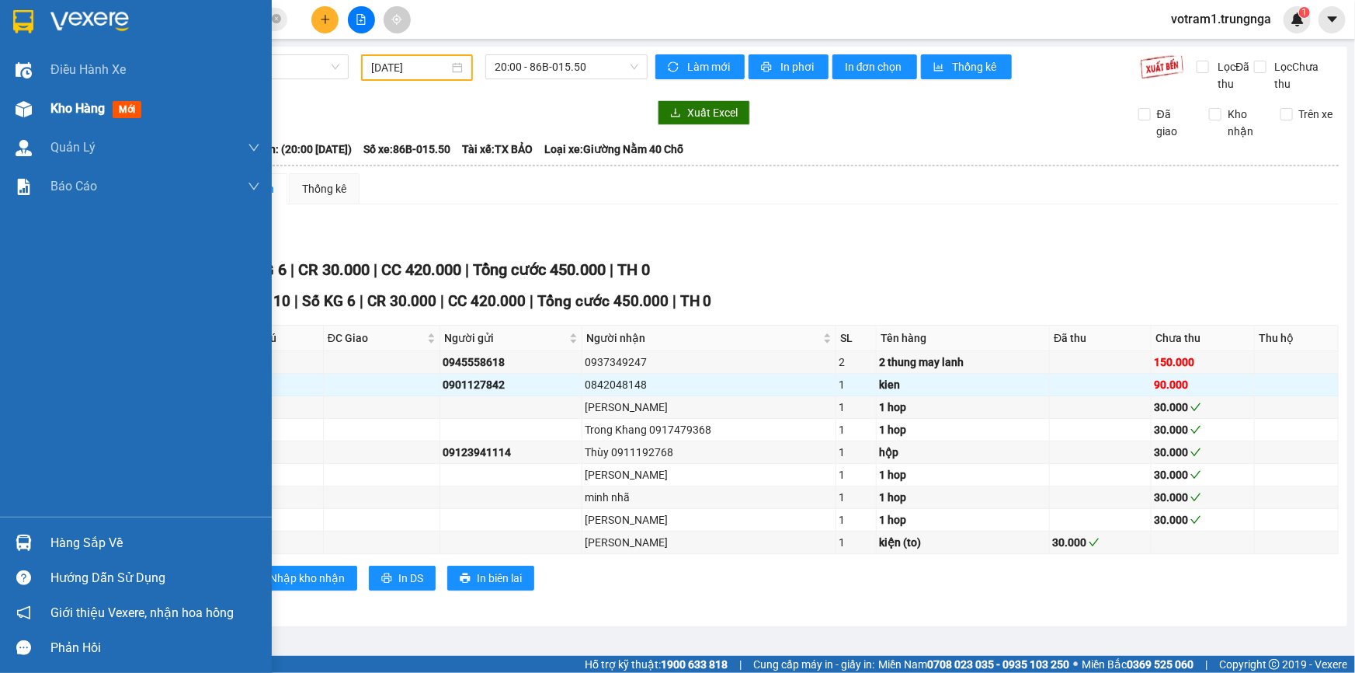
click at [50, 101] on span "Kho hàng" at bounding box center [77, 108] width 54 height 15
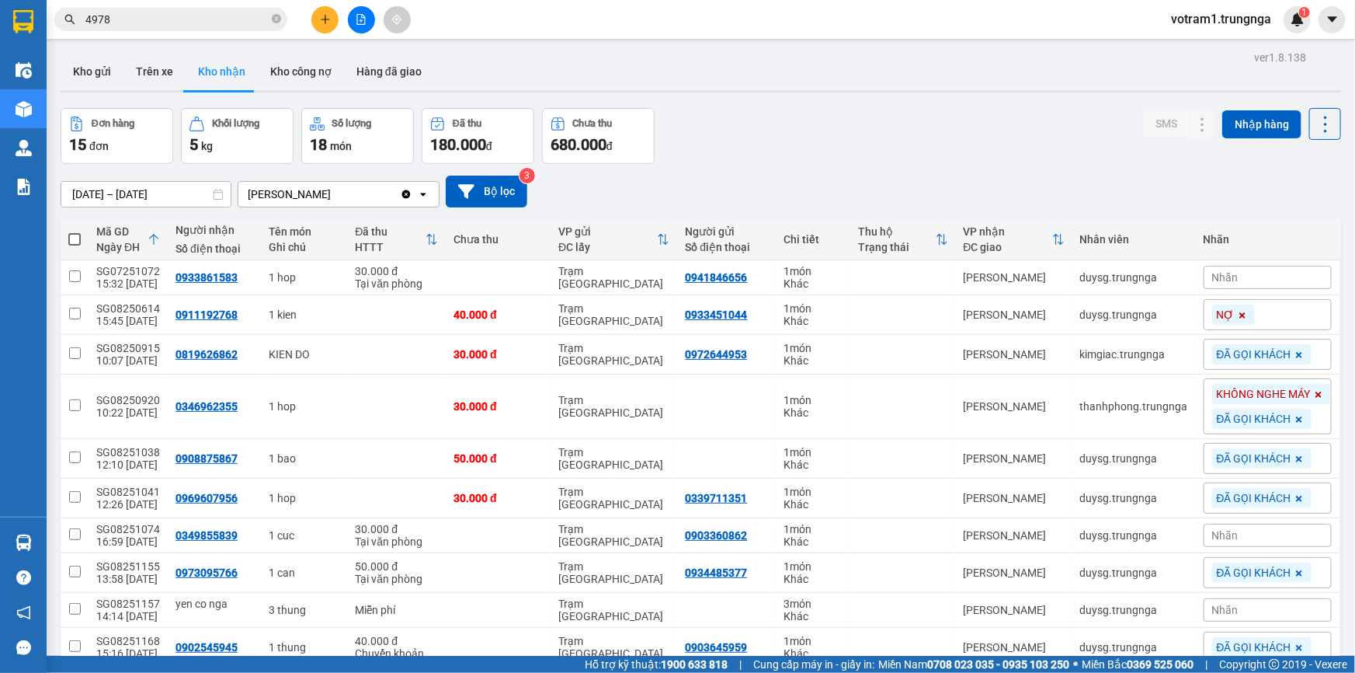
click at [753, 144] on div "Đơn hàng 15 đơn Khối lượng 5 kg Số lượng 18 món Đã thu 180.000 đ Chưa thu 680.0…" at bounding box center [701, 136] width 1281 height 56
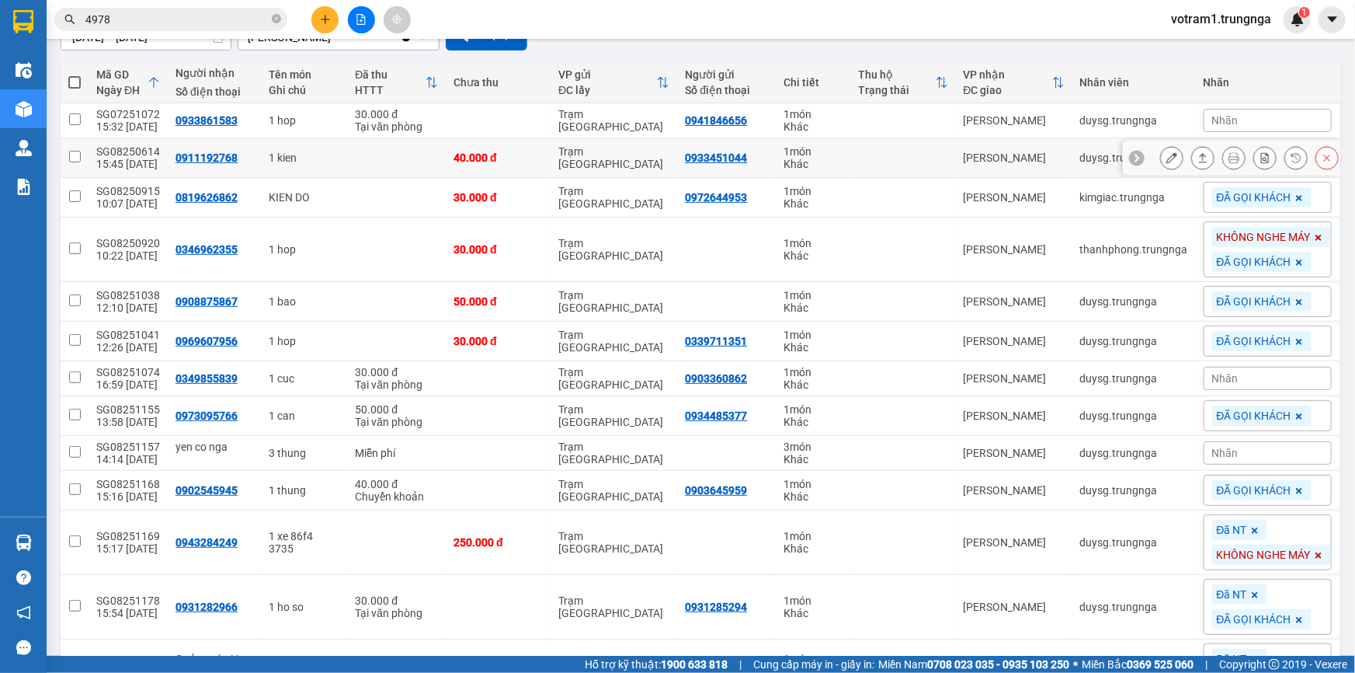
scroll to position [86, 0]
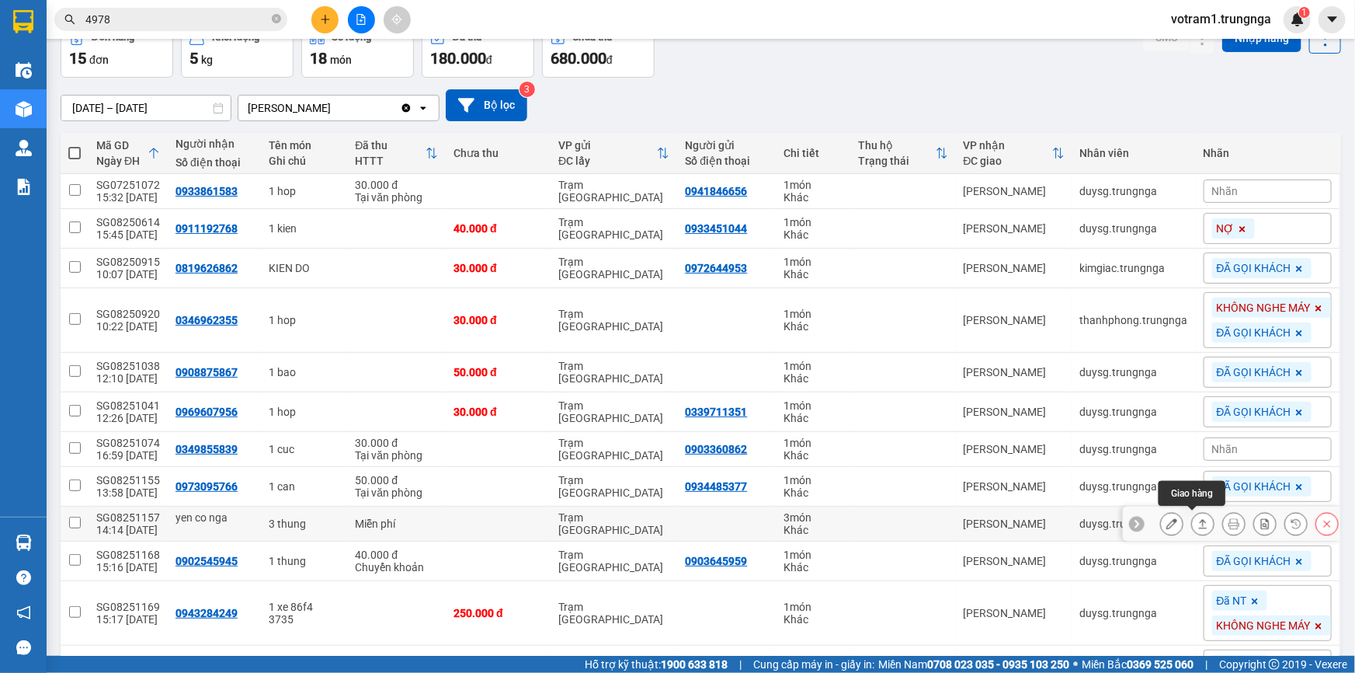
click at [1198, 523] on button at bounding box center [1203, 523] width 22 height 27
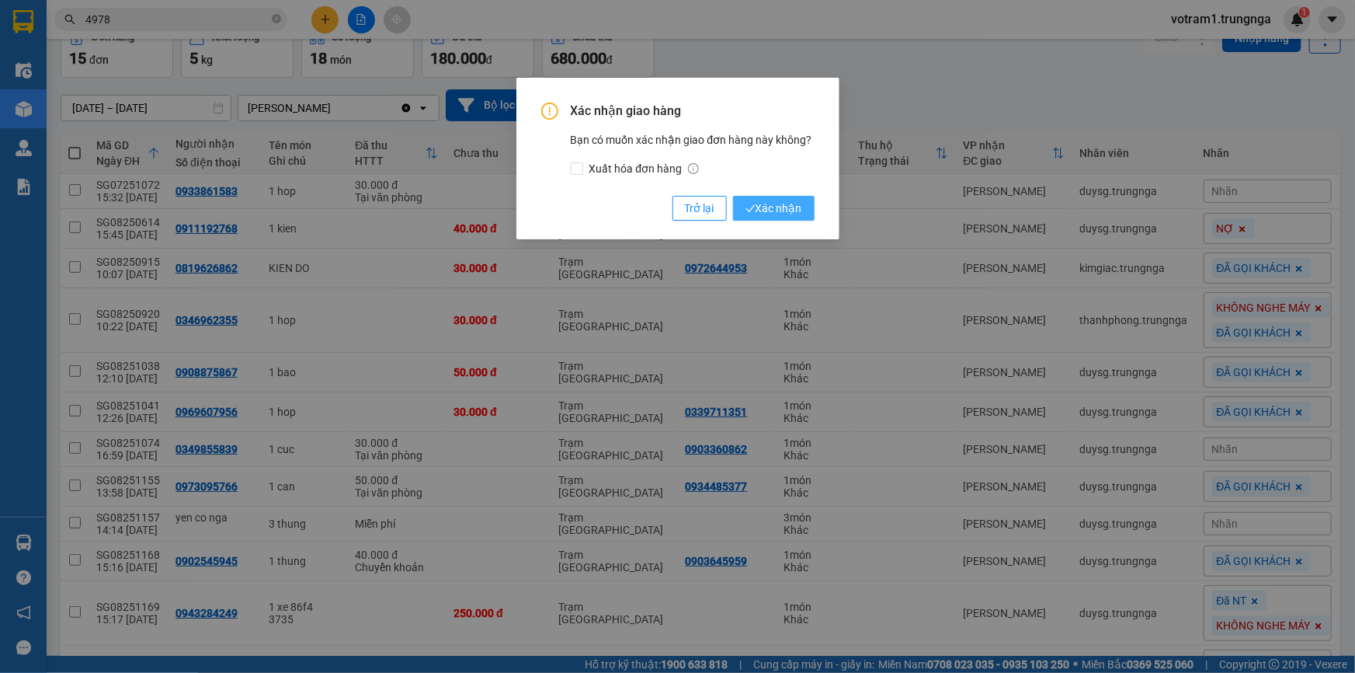
click at [798, 214] on span "Xác nhận" at bounding box center [774, 208] width 57 height 17
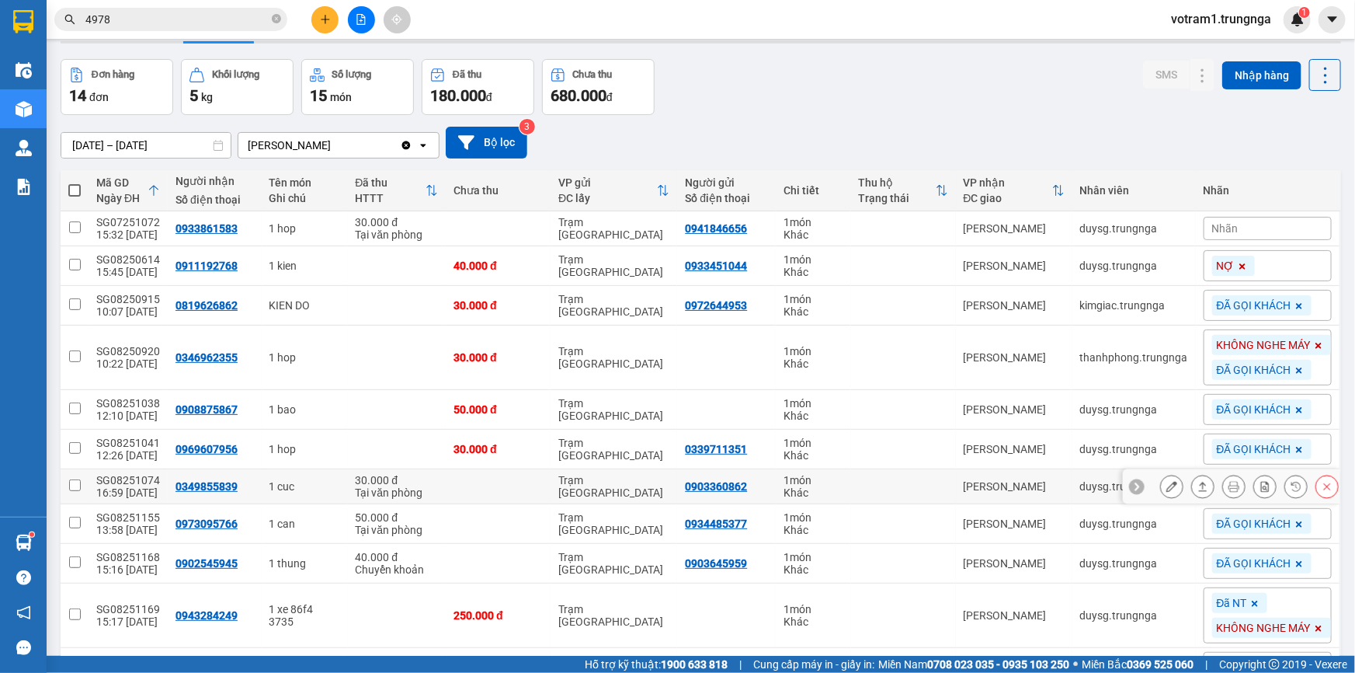
scroll to position [0, 0]
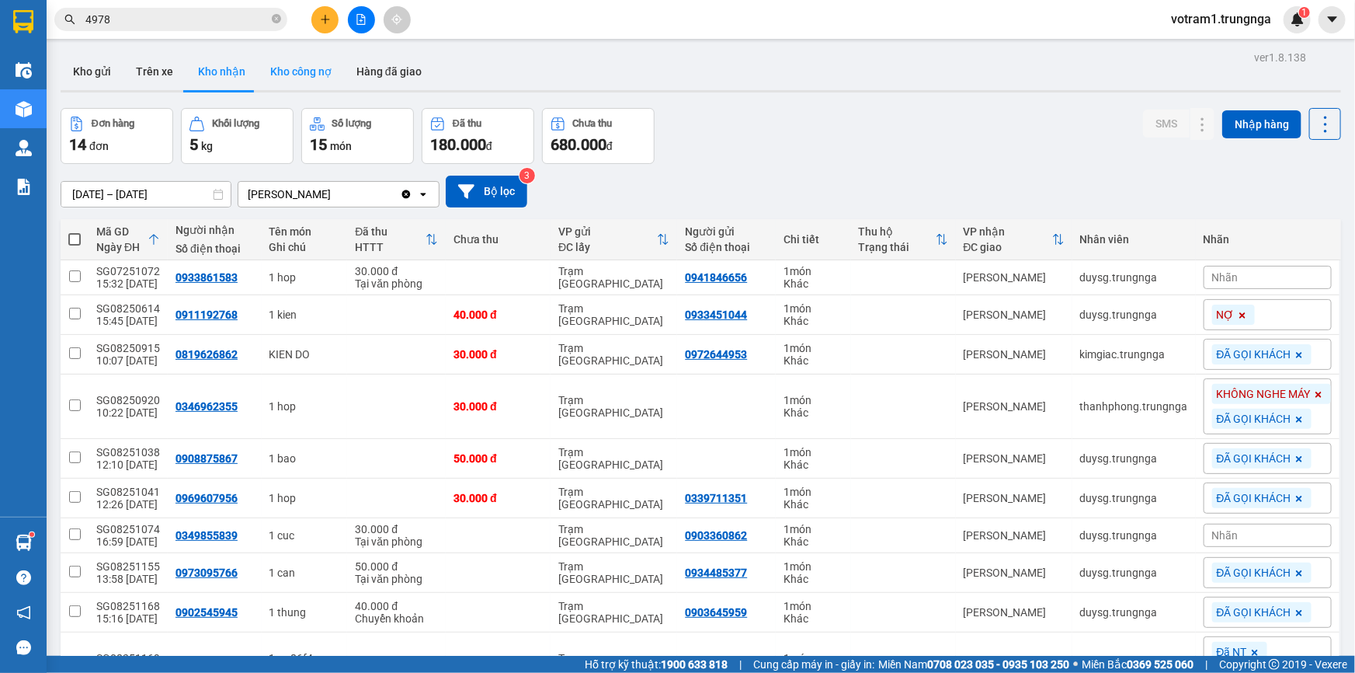
click at [290, 75] on button "Kho công nợ" at bounding box center [301, 71] width 86 height 37
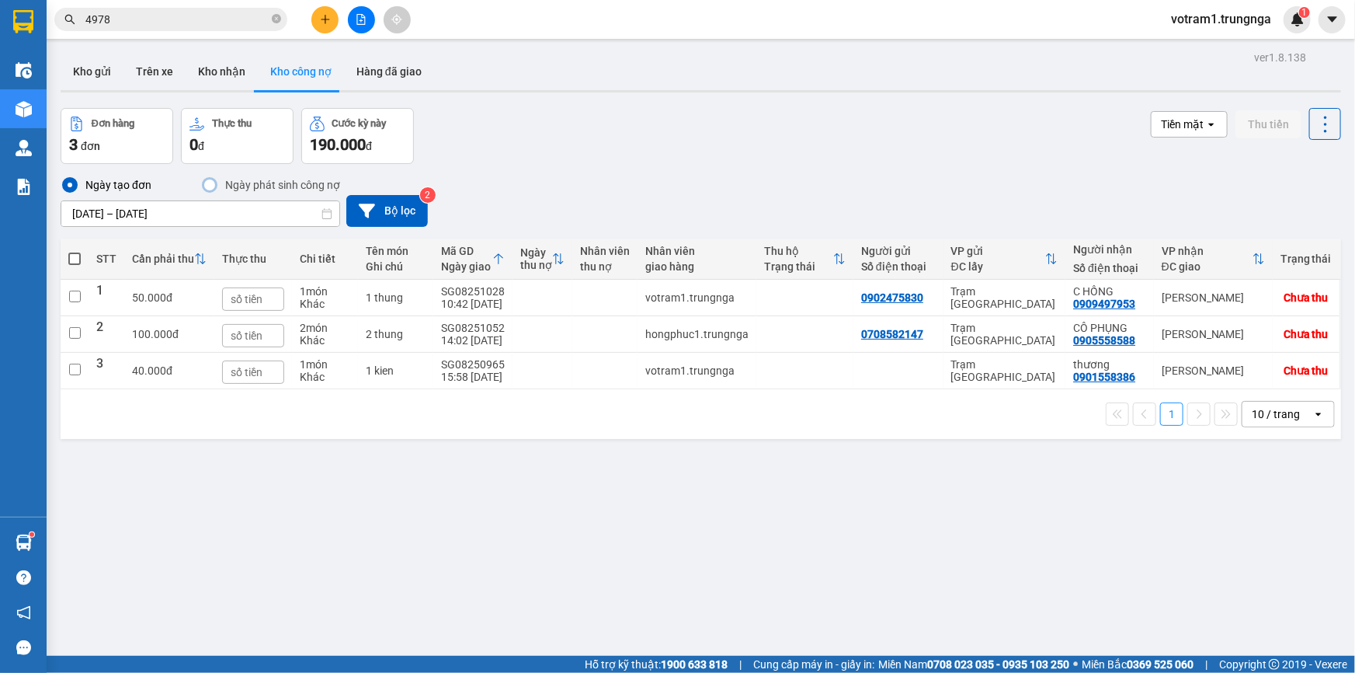
click at [245, 23] on input "4978" at bounding box center [176, 19] width 183 height 17
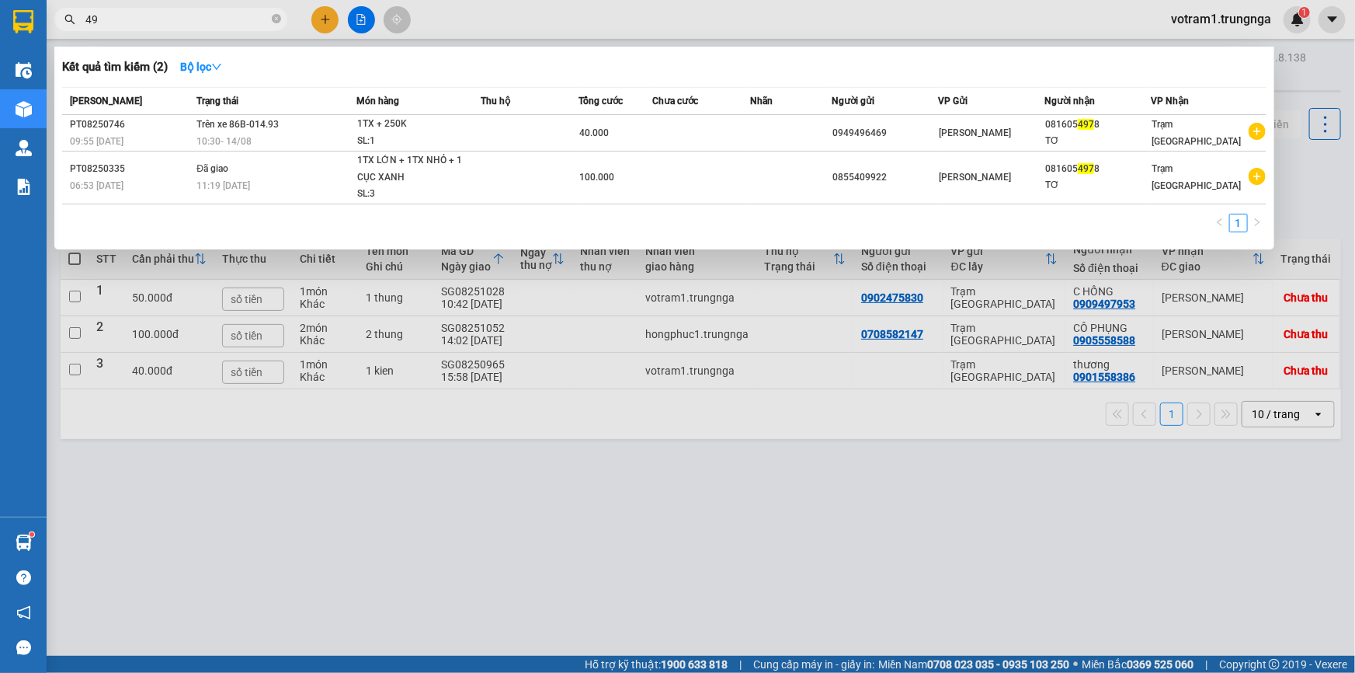
type input "4"
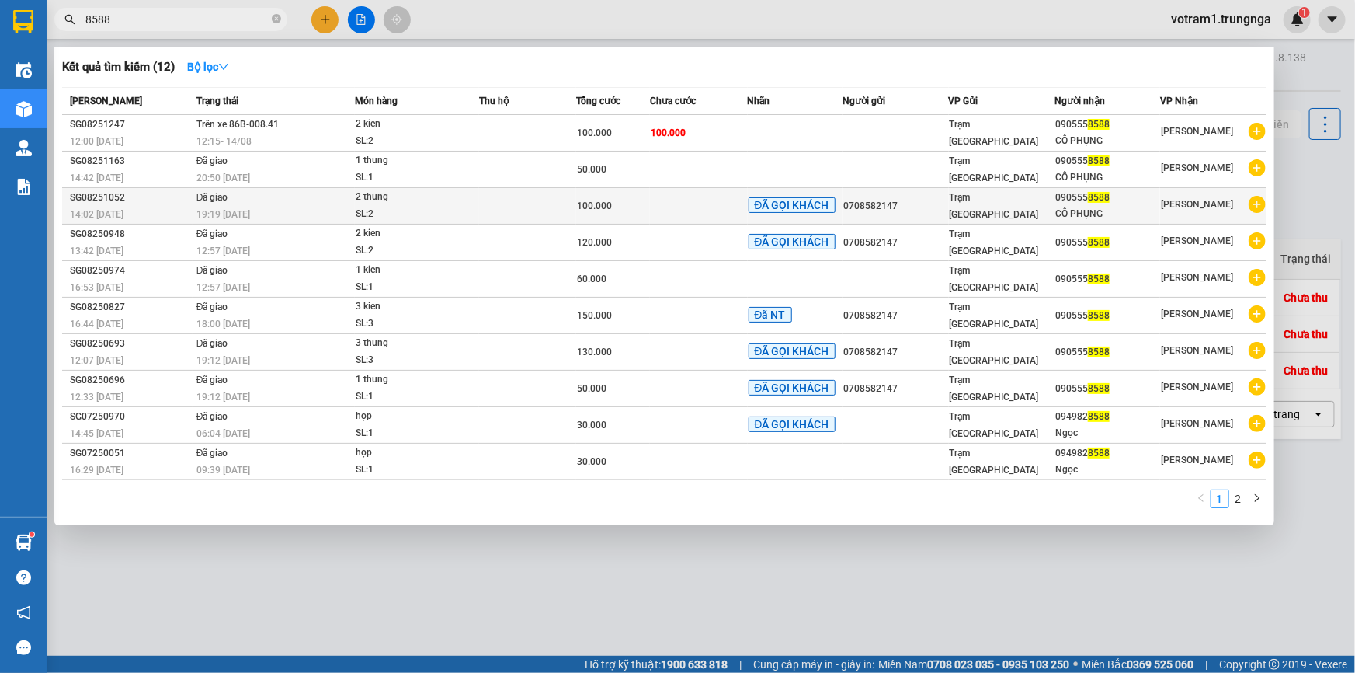
type input "8588"
click at [567, 193] on td at bounding box center [528, 206] width 98 height 36
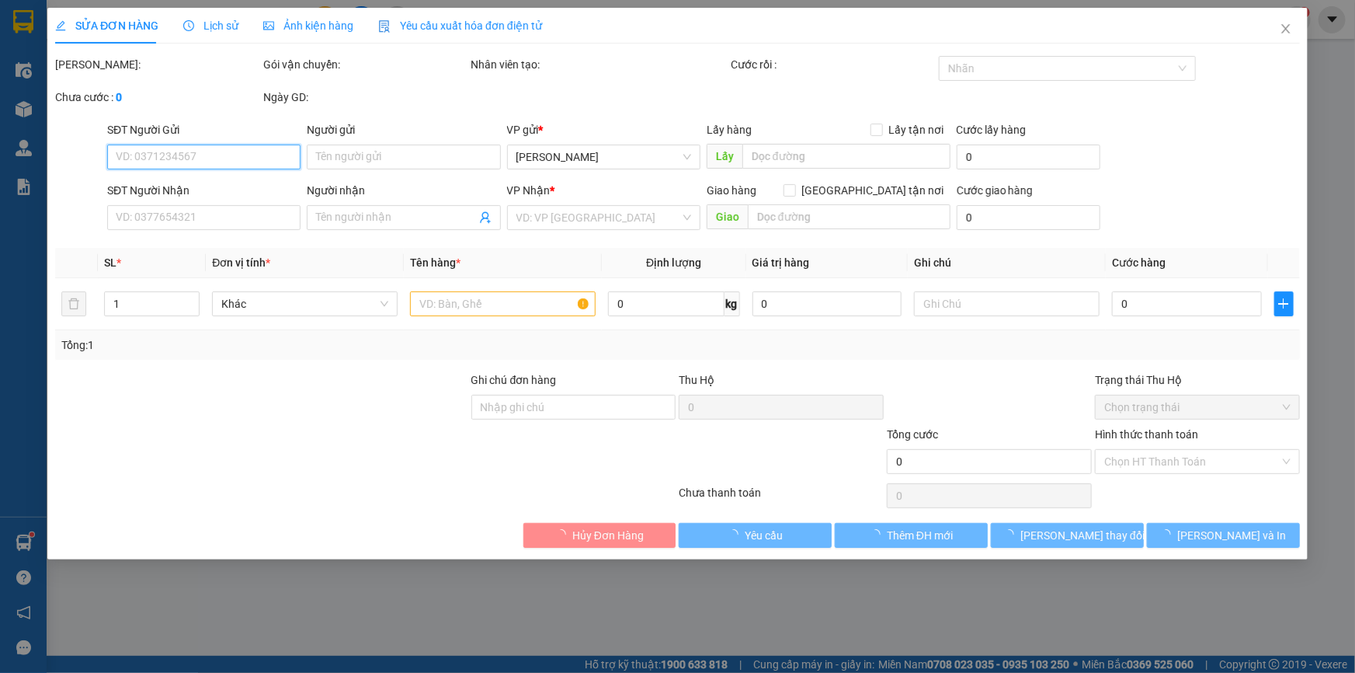
type input "0708582147"
type input "0905558588"
type input "CÔ PHỤNG"
type input "100.000"
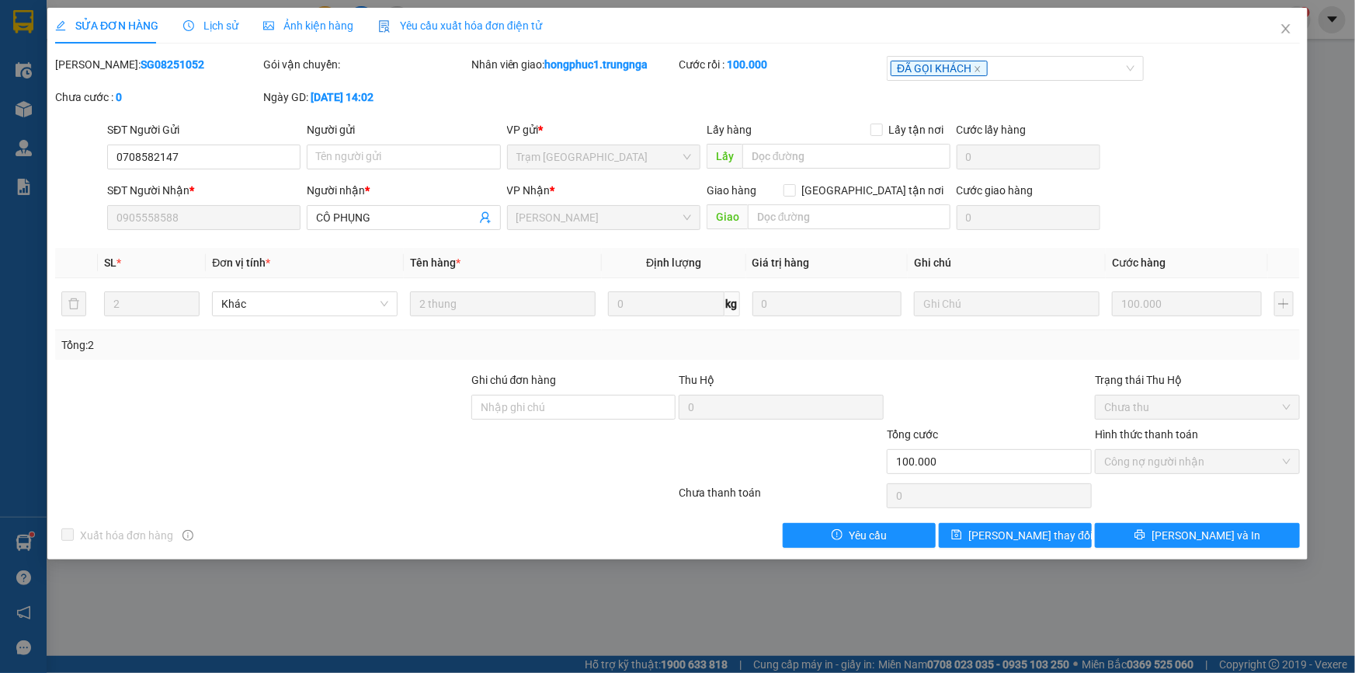
click at [225, 29] on span "Lịch sử" at bounding box center [210, 25] width 55 height 12
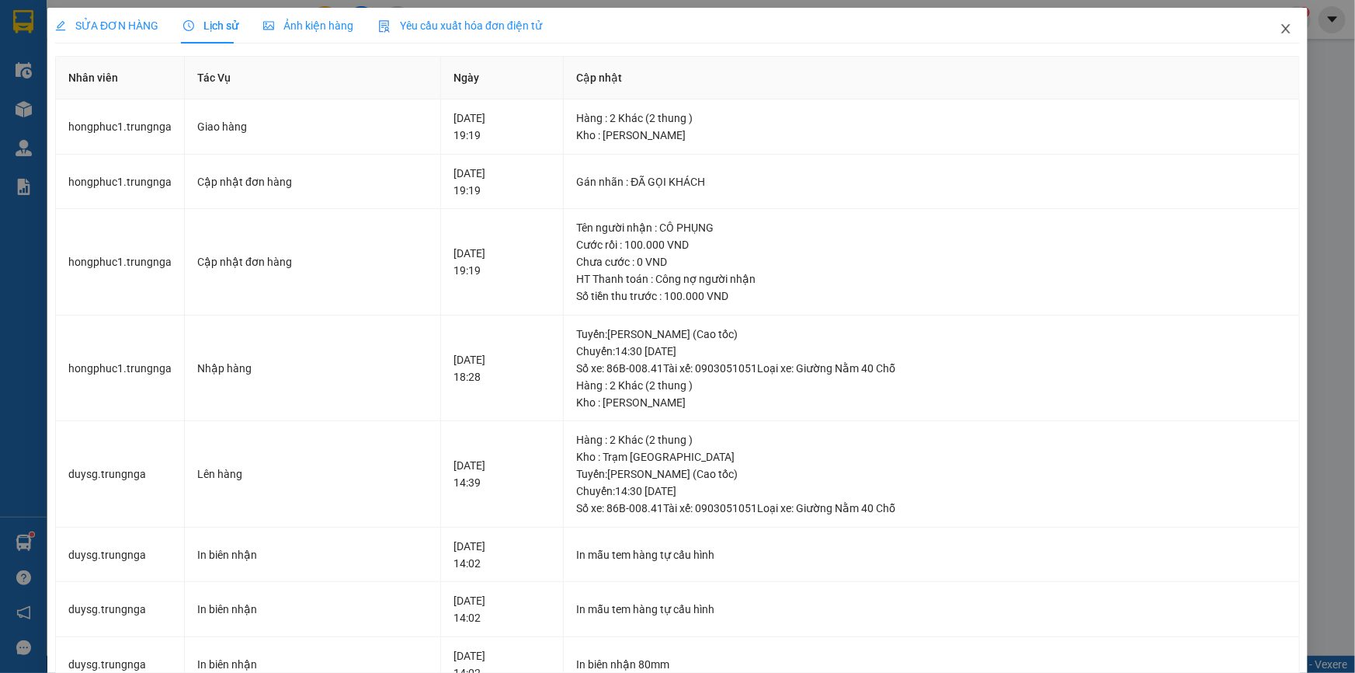
click at [1280, 30] on icon "close" at bounding box center [1286, 29] width 12 height 12
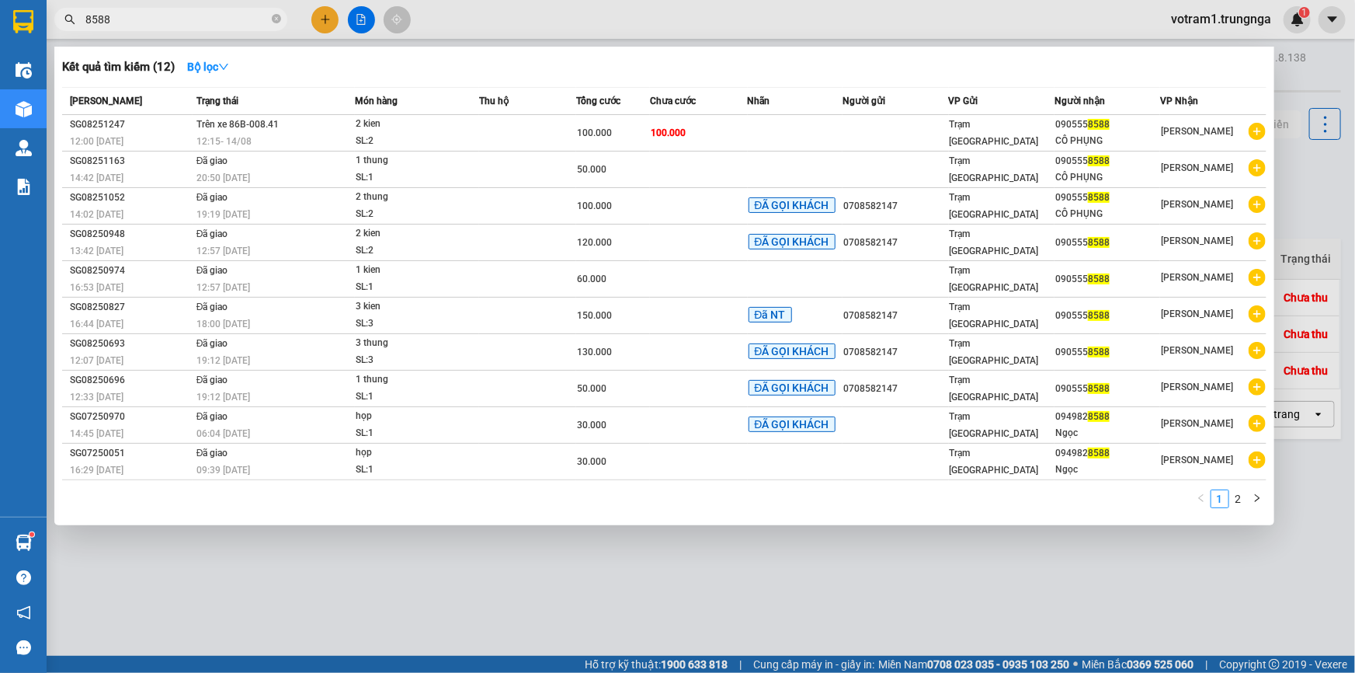
click at [133, 18] on input "8588" at bounding box center [176, 19] width 183 height 17
click at [1308, 151] on div at bounding box center [677, 336] width 1355 height 673
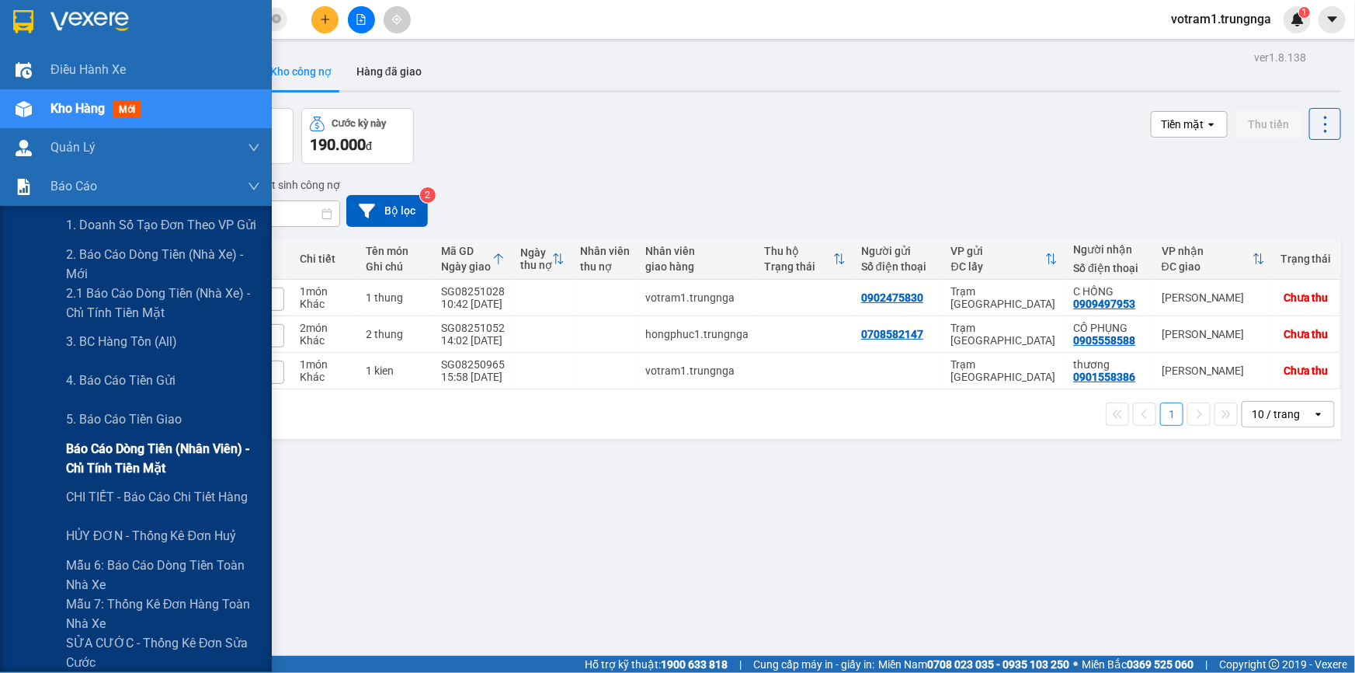
click at [148, 447] on span "Báo cáo dòng tiền (nhân viên) - chỉ tính tiền mặt" at bounding box center [163, 458] width 194 height 39
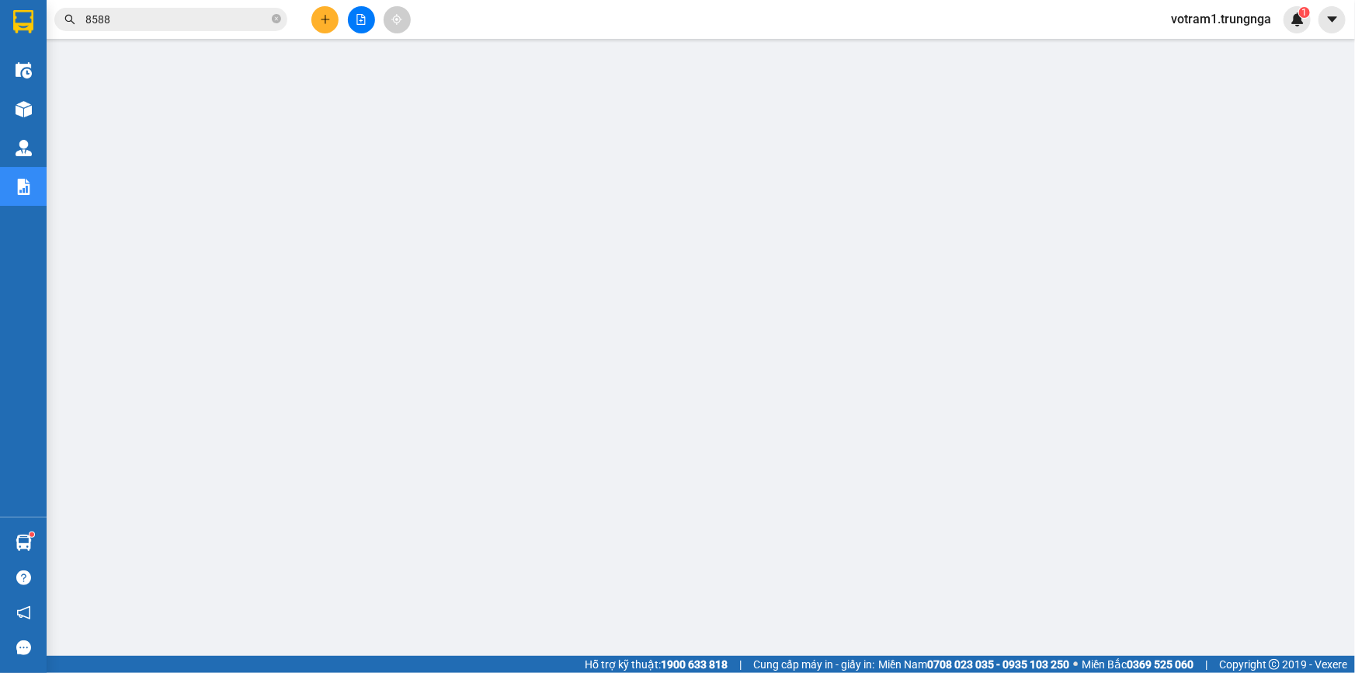
click at [162, 25] on input "8588" at bounding box center [176, 19] width 183 height 17
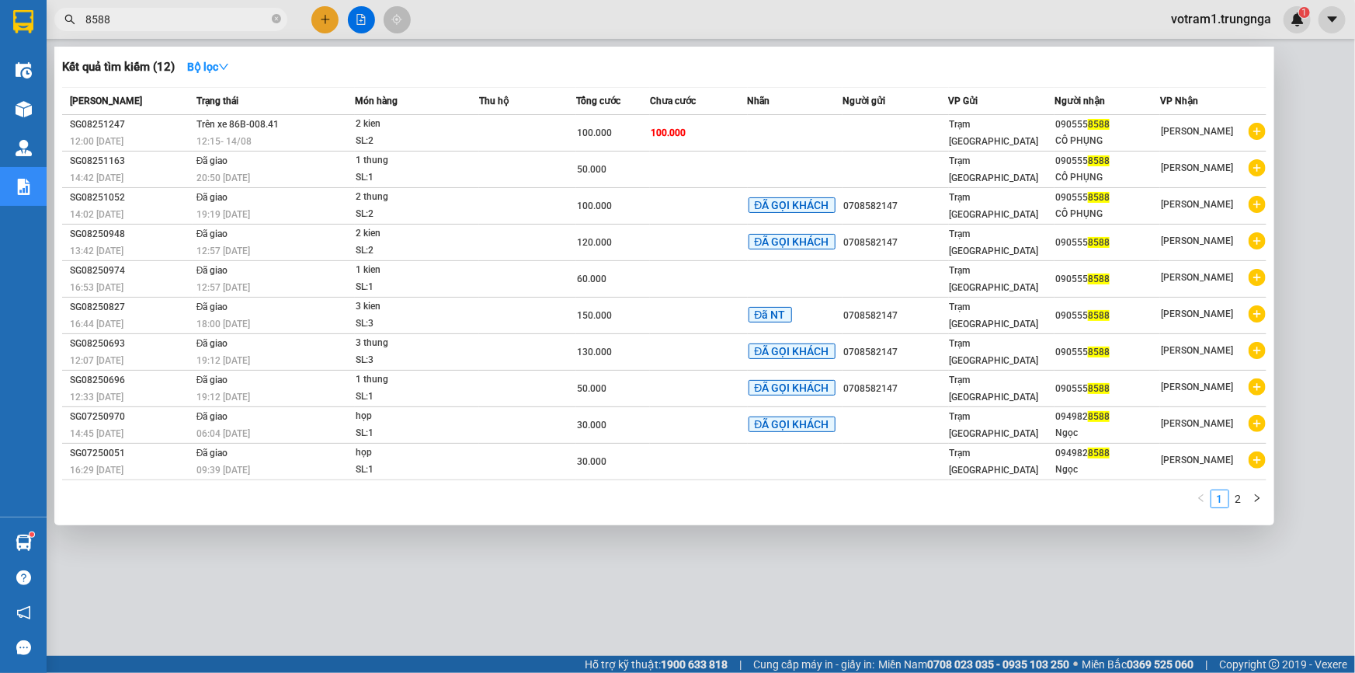
click at [502, 550] on div at bounding box center [677, 336] width 1355 height 673
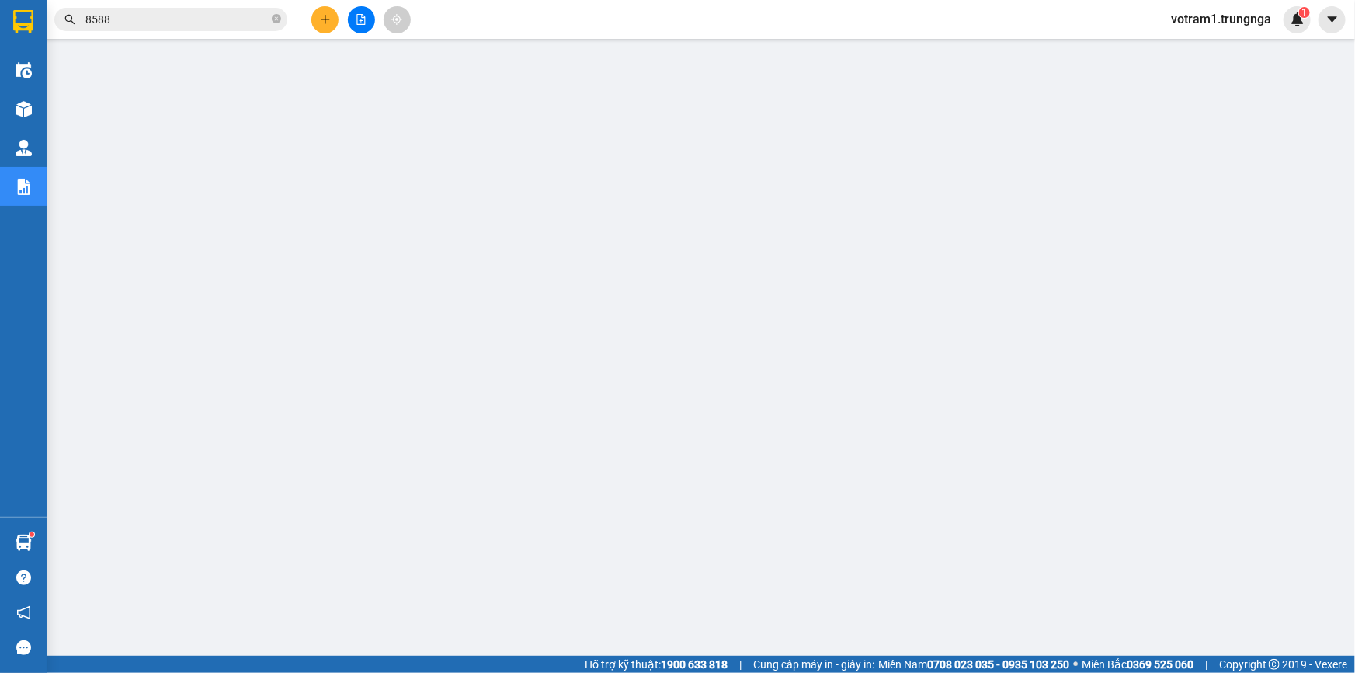
click at [221, 16] on input "8588" at bounding box center [176, 19] width 183 height 17
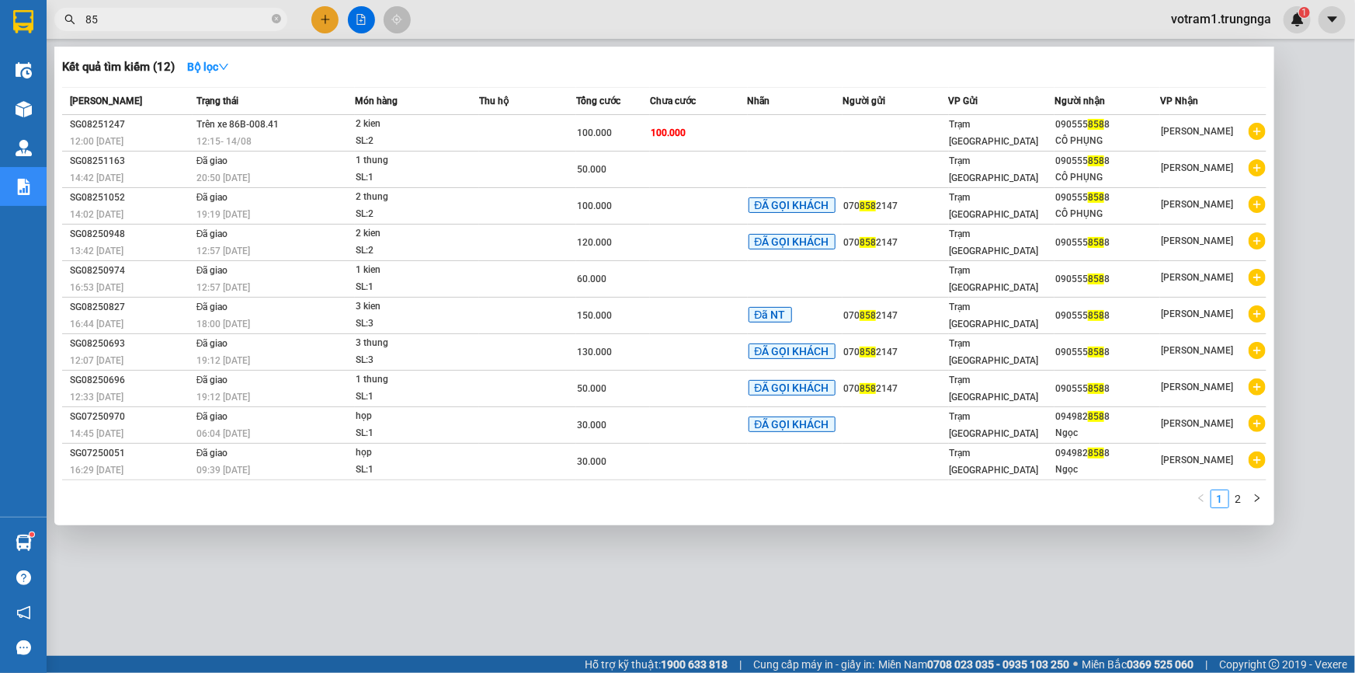
type input "8"
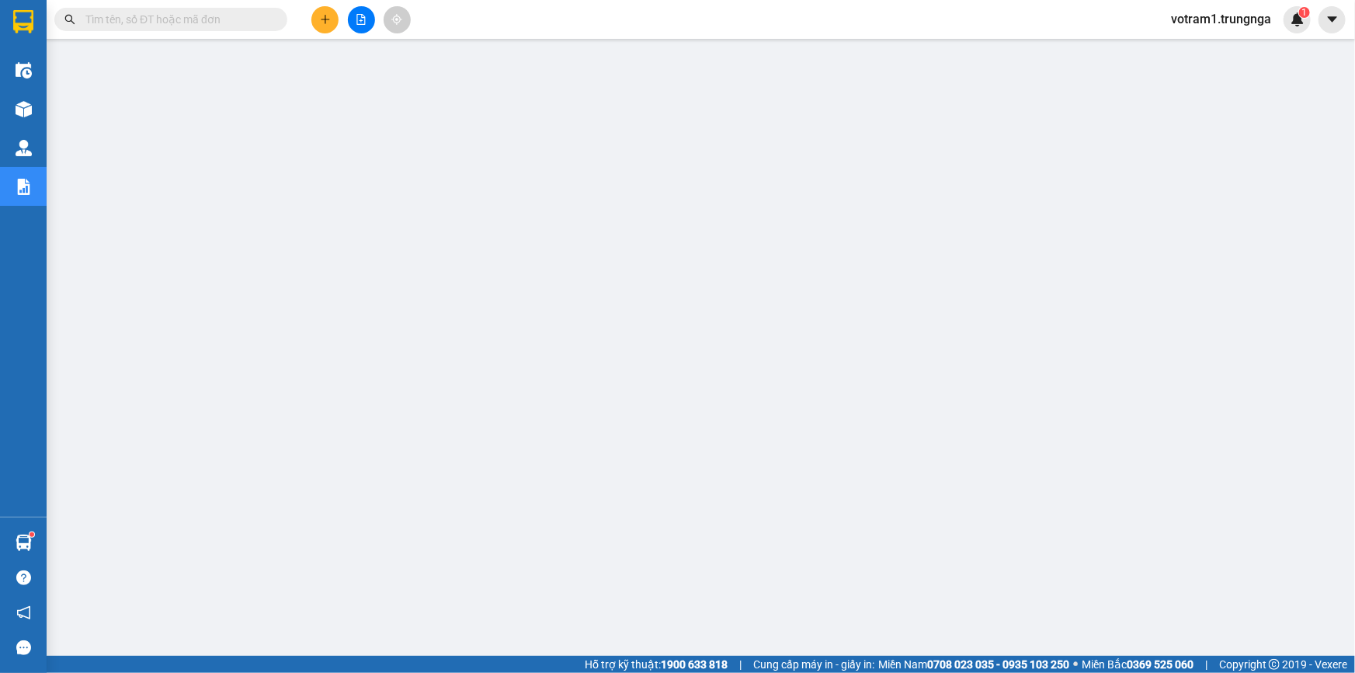
click at [172, 19] on input "text" at bounding box center [176, 19] width 183 height 17
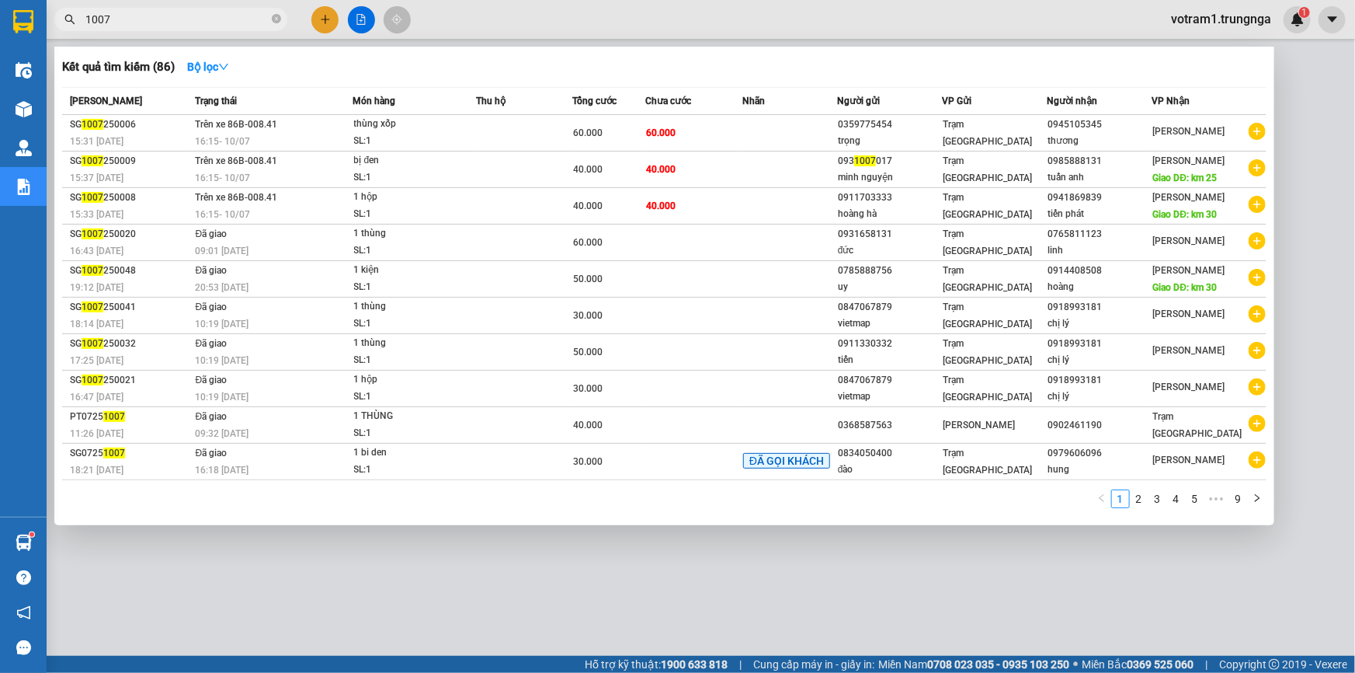
click at [82, 20] on span "1007" at bounding box center [170, 19] width 233 height 23
click at [86, 20] on input "1007" at bounding box center [176, 19] width 183 height 17
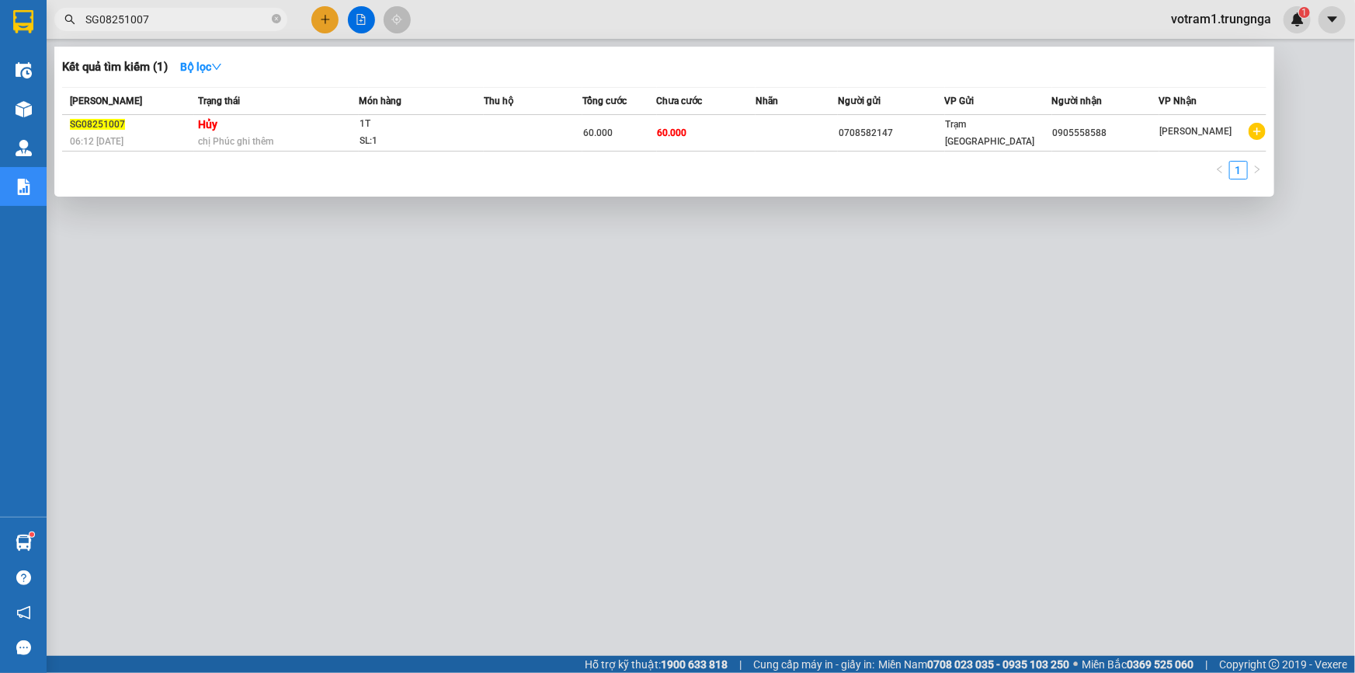
click at [174, 25] on input "SG08251007" at bounding box center [176, 19] width 183 height 17
type input "S"
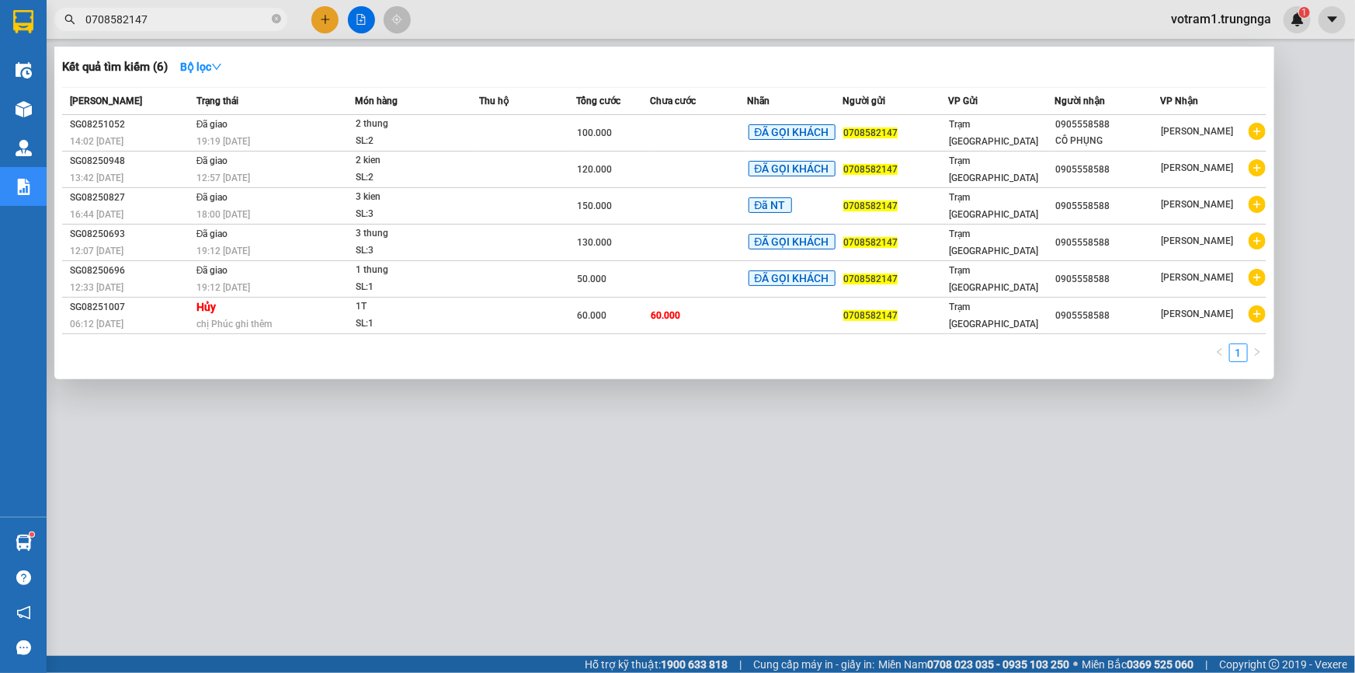
click at [224, 26] on input "0708582147" at bounding box center [176, 19] width 183 height 17
type input "0"
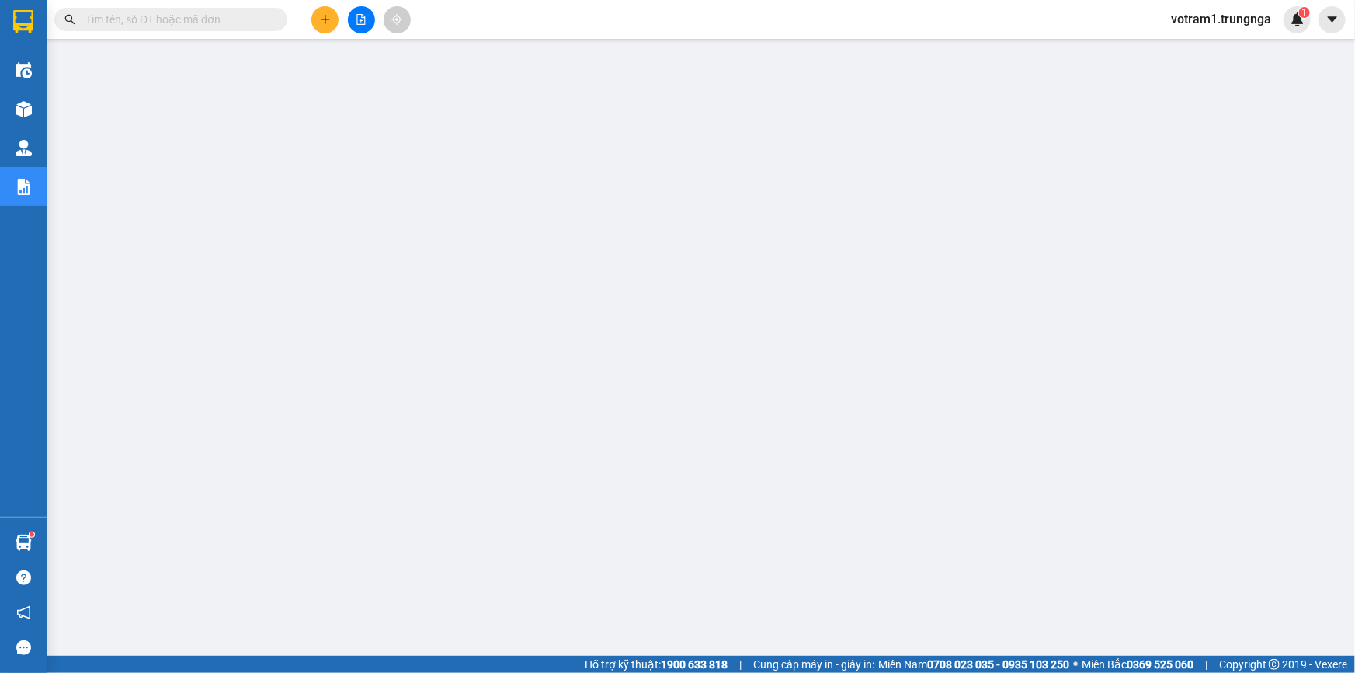
click at [214, 13] on input "text" at bounding box center [176, 19] width 183 height 17
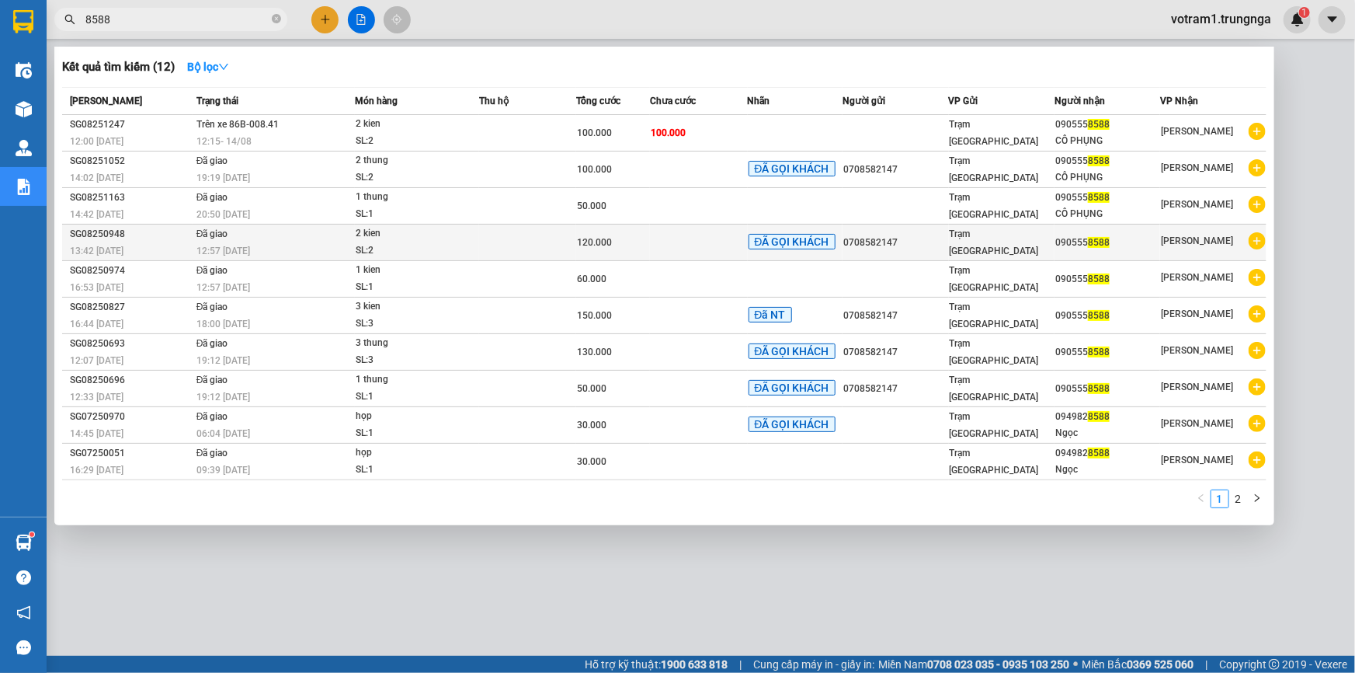
type input "8588"
click at [249, 235] on td "Đã giao 12:57 [DATE]" at bounding box center [274, 242] width 163 height 36
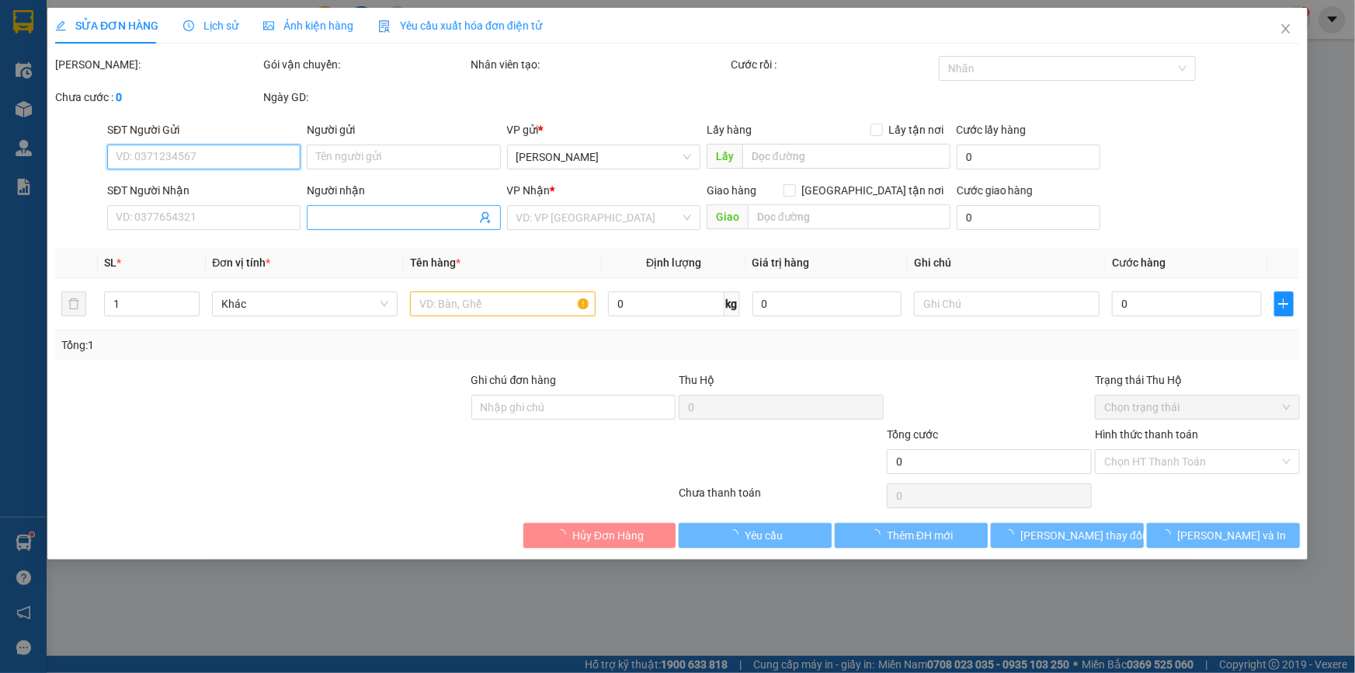
type input "0708582147"
type input "0905558588"
type input "Giảm 20k"
type input "120.000"
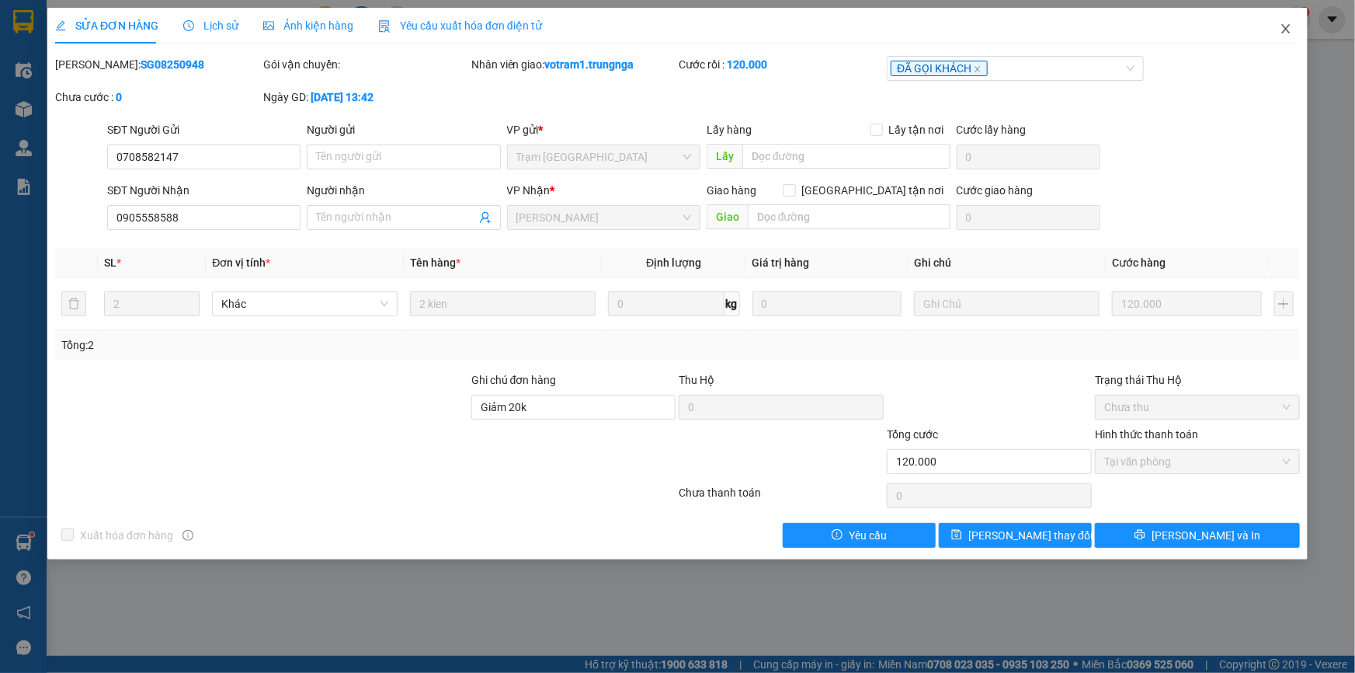
click at [1284, 34] on icon "close" at bounding box center [1286, 29] width 12 height 12
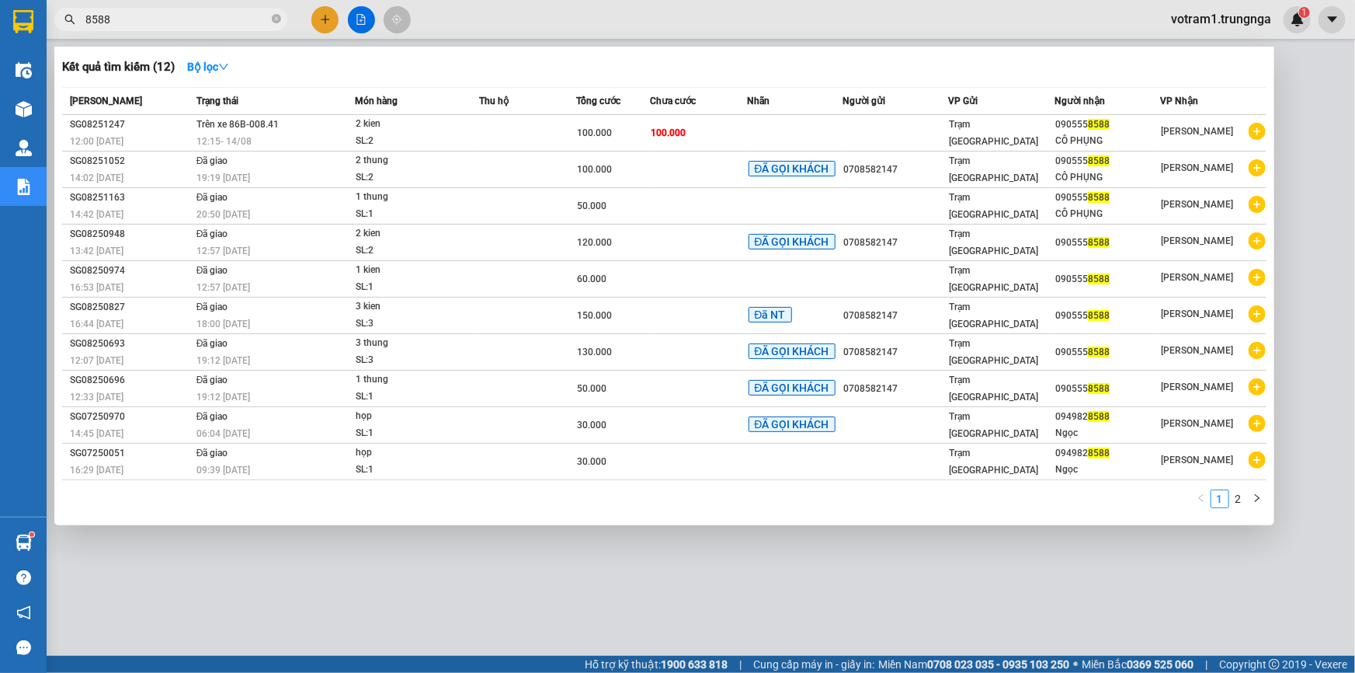
click at [136, 23] on input "8588" at bounding box center [176, 19] width 183 height 17
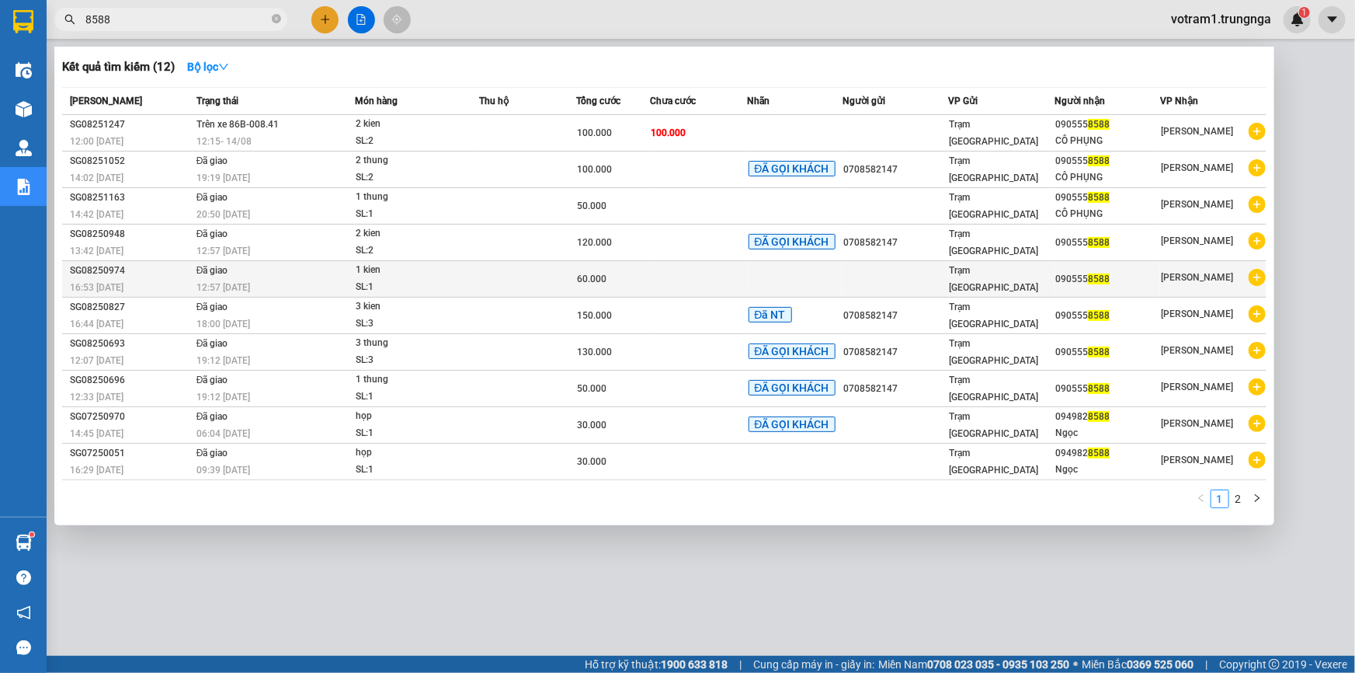
click at [126, 275] on div "SG08250974" at bounding box center [131, 270] width 122 height 16
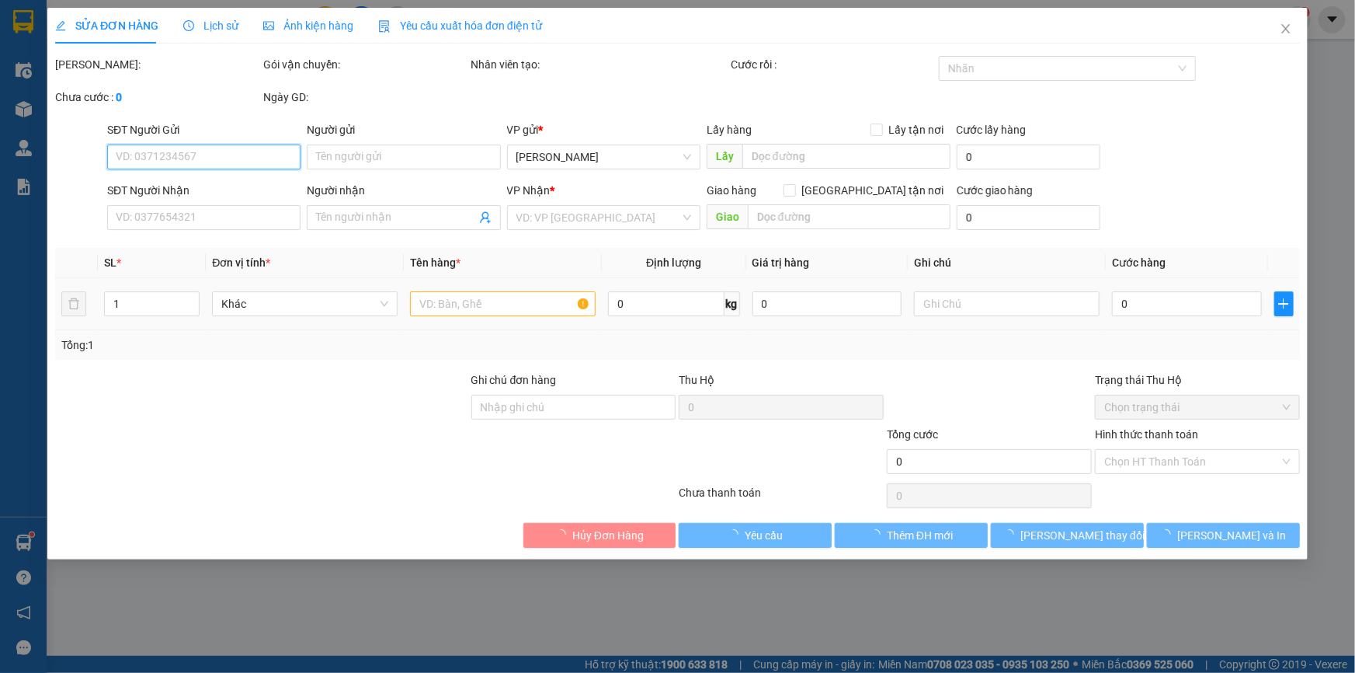
type input "0905558588"
type input "Giảm 20k"
type input "60.000"
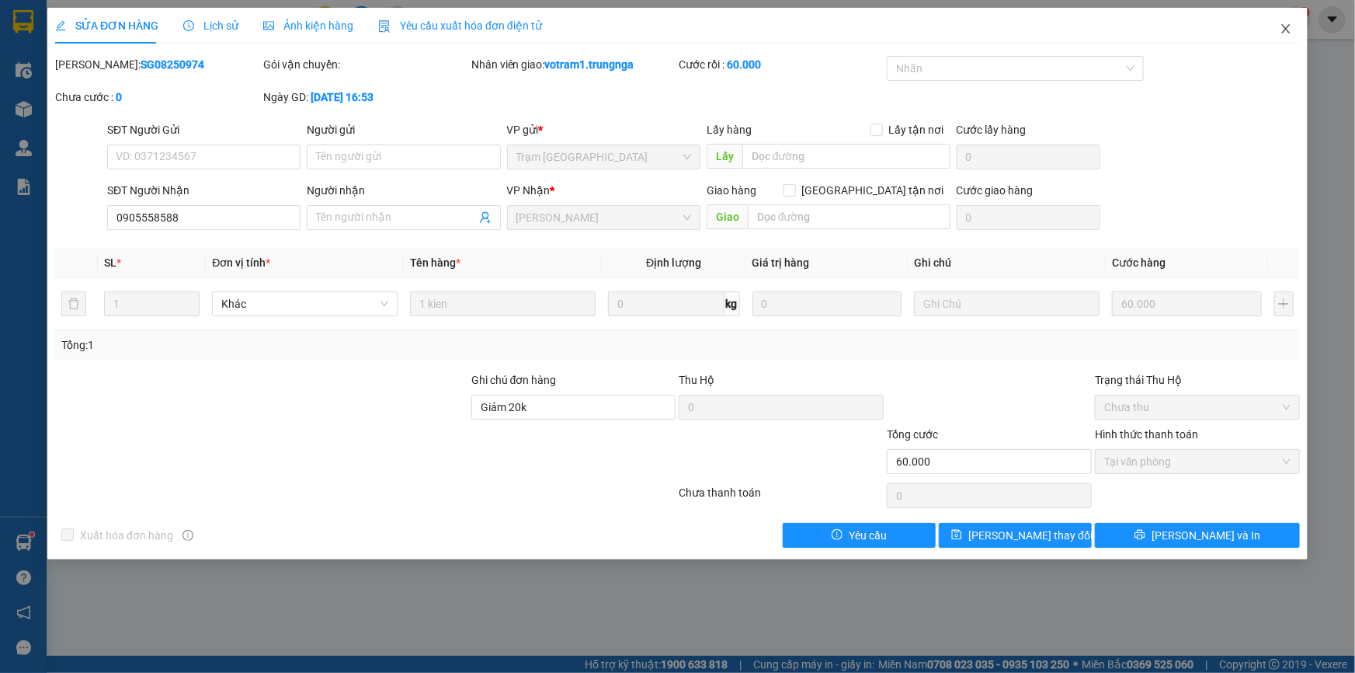
click at [1288, 26] on icon "close" at bounding box center [1286, 29] width 12 height 12
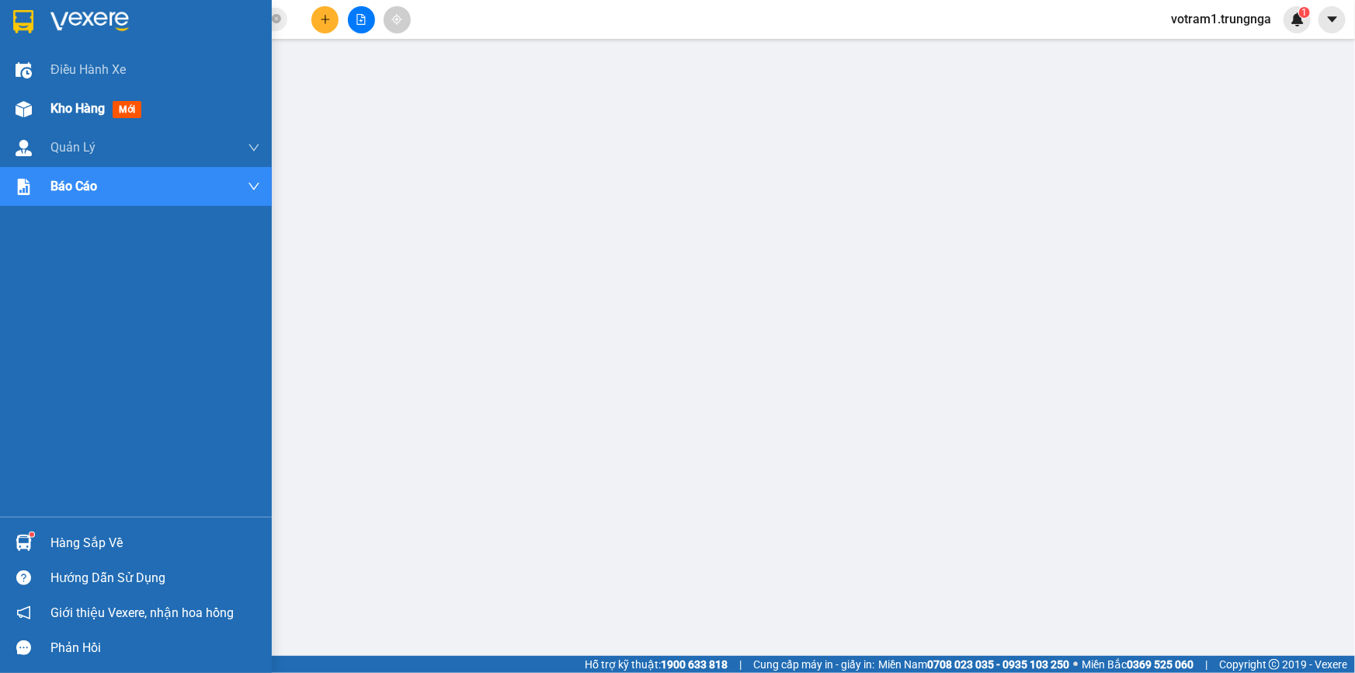
click at [47, 99] on div "Kho hàng mới" at bounding box center [136, 108] width 272 height 39
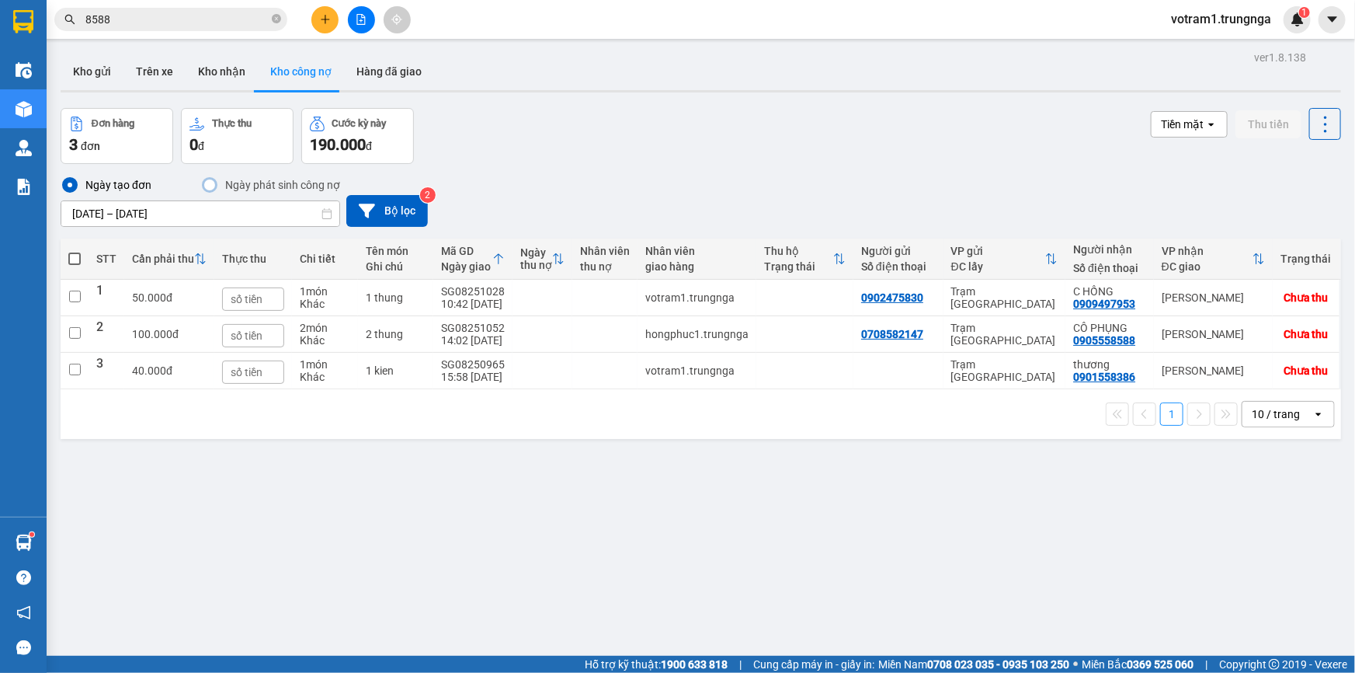
click at [219, 21] on input "8588" at bounding box center [176, 19] width 183 height 17
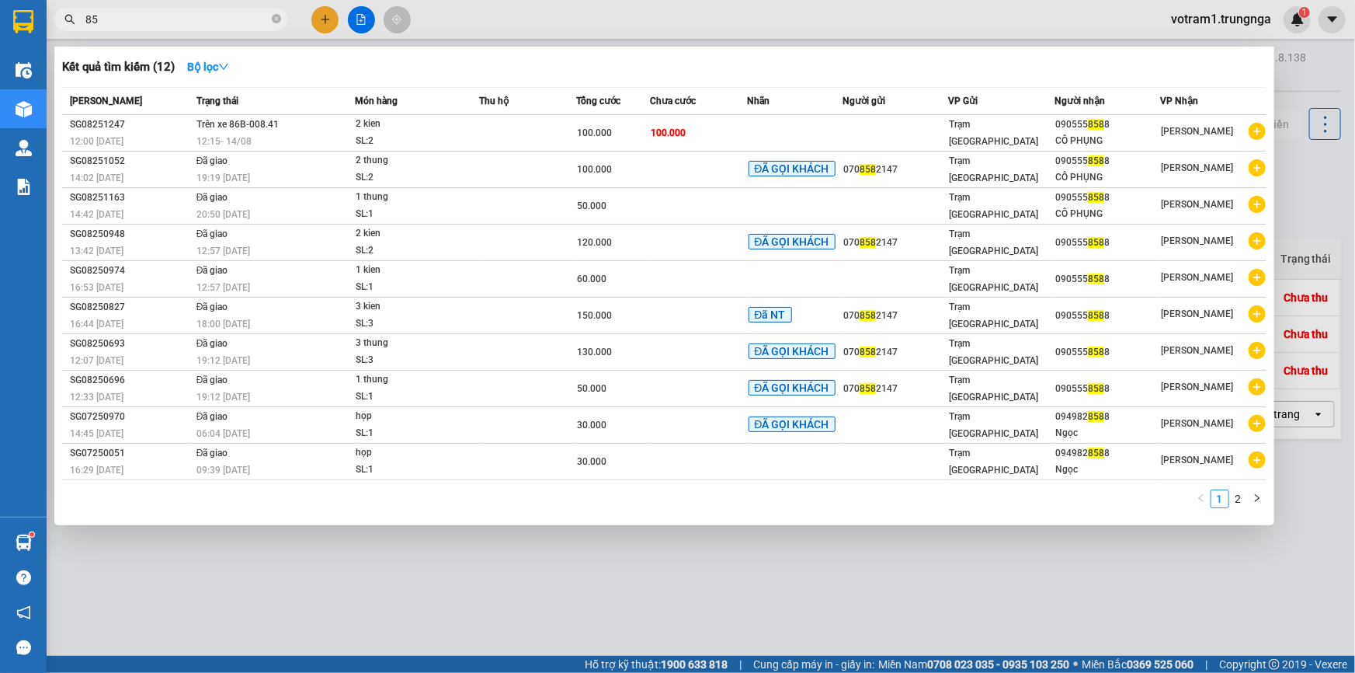
type input "8"
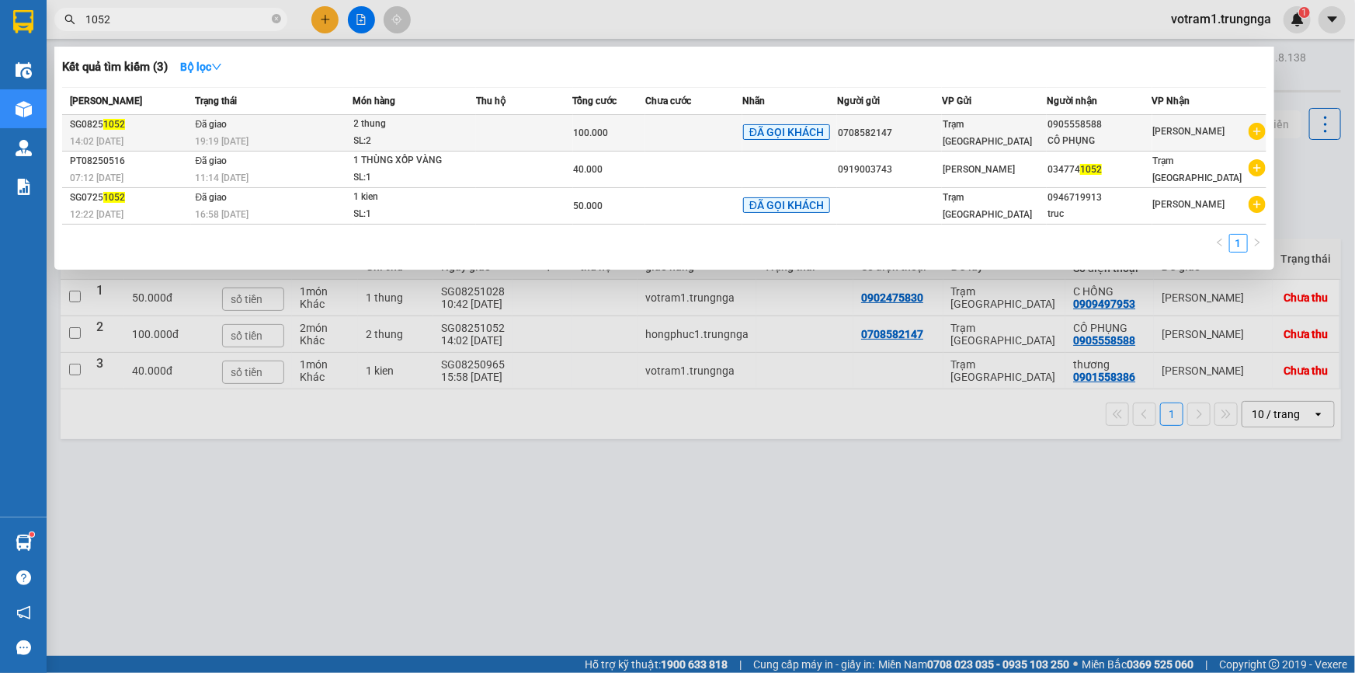
type input "1052"
click at [265, 130] on td "Đã giao 19:19 [DATE]" at bounding box center [272, 133] width 162 height 36
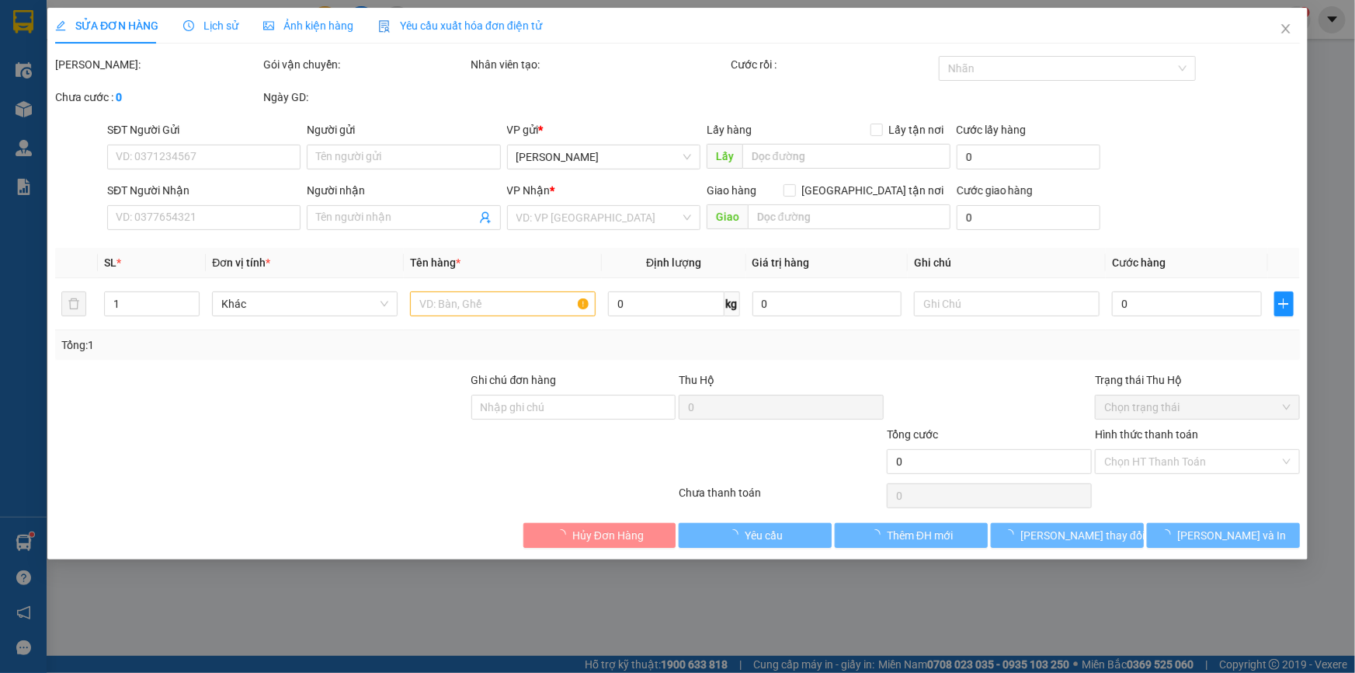
type input "0708582147"
type input "0905558588"
type input "CÔ PHỤNG"
type input "100.000"
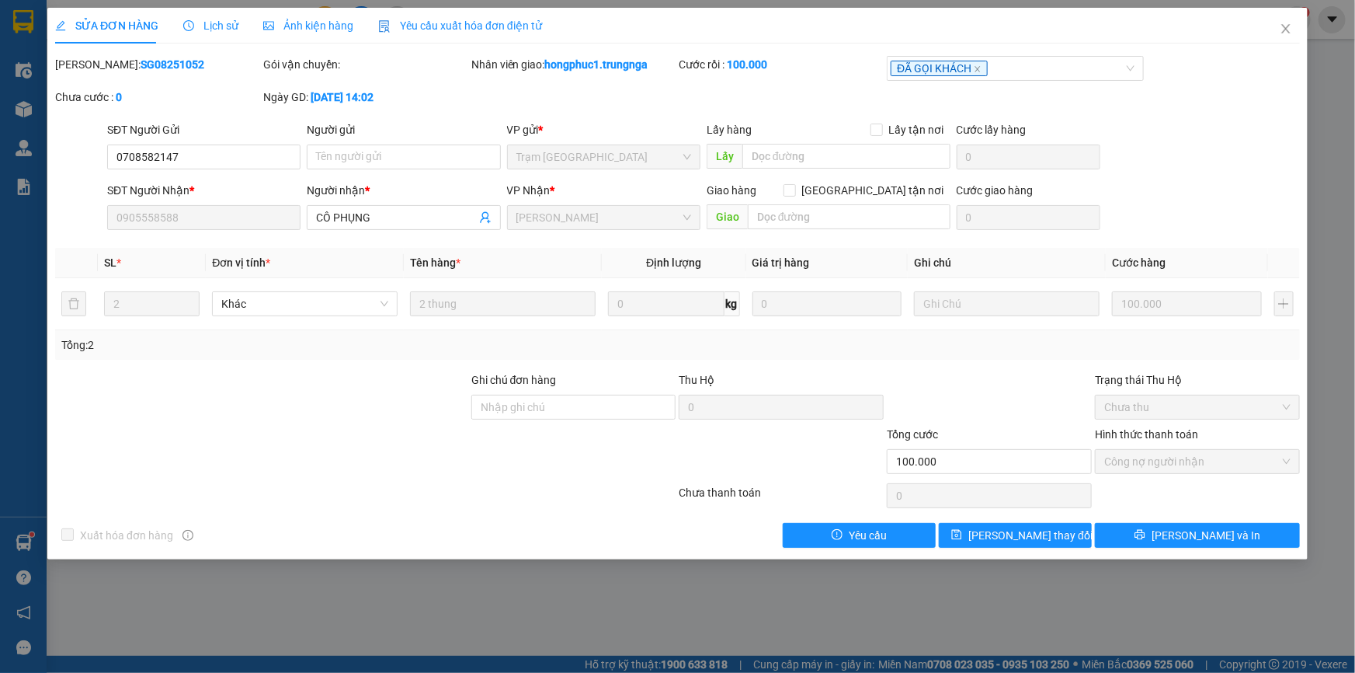
click at [210, 27] on span "Lịch sử" at bounding box center [210, 25] width 55 height 12
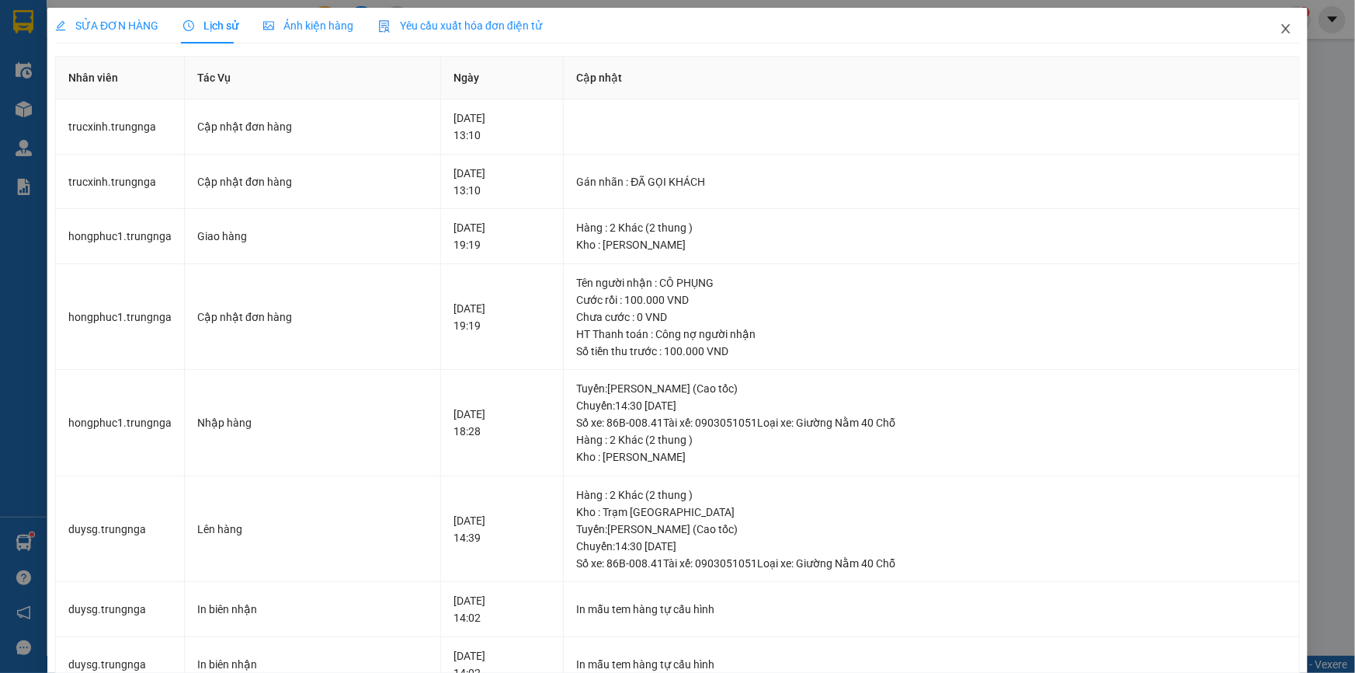
click at [1281, 30] on icon "close" at bounding box center [1285, 28] width 9 height 9
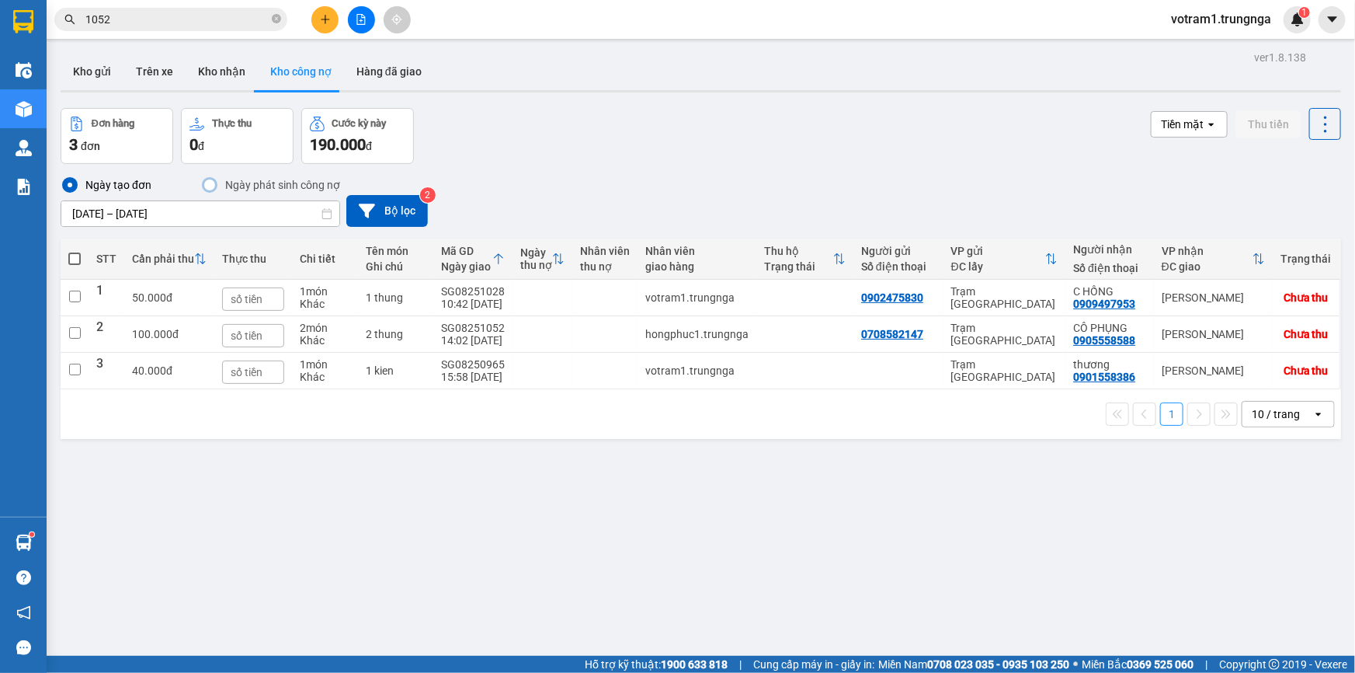
click at [517, 156] on div "Đơn hàng 3 đơn Thực thu 0 đ Cước kỳ này 190.000 đ Tiền mặt open Thu tiền" at bounding box center [701, 136] width 1281 height 56
click at [222, 70] on button "Kho nhận" at bounding box center [222, 71] width 72 height 37
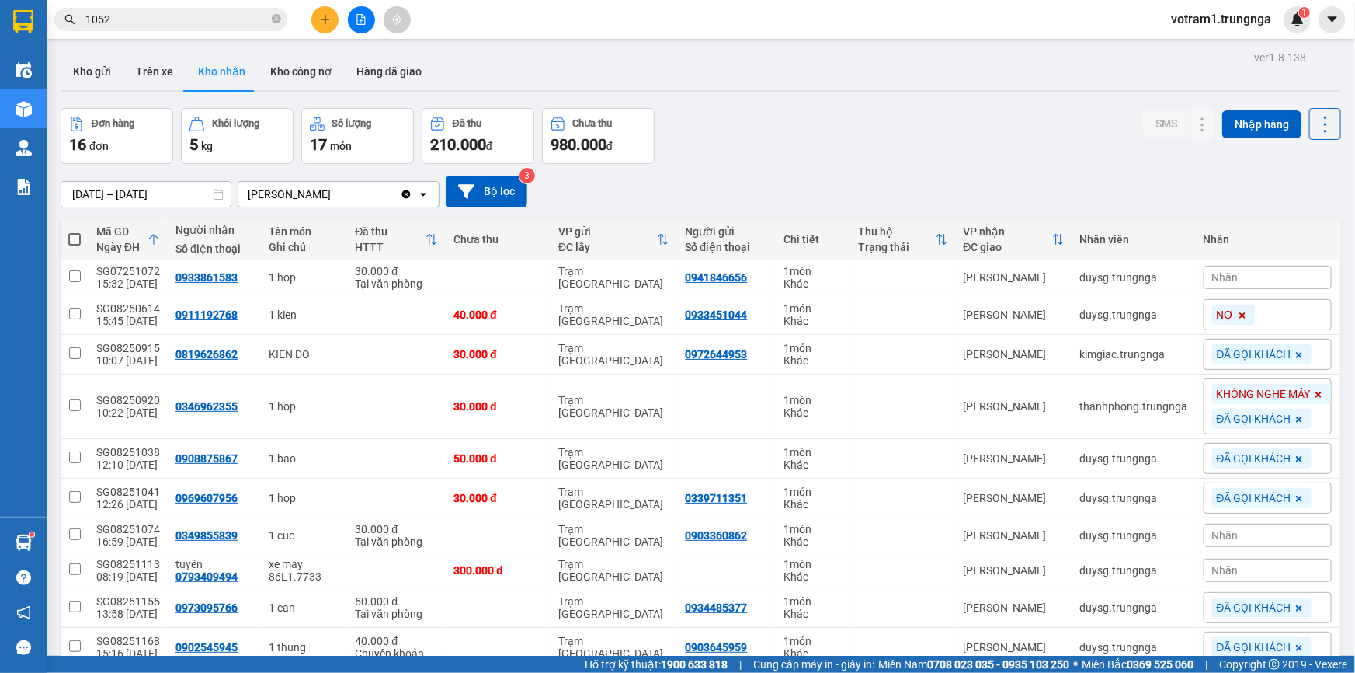
click at [753, 150] on div "Đơn hàng 16 đơn Khối lượng 5 kg Số lượng 17 món Đã thu 210.000 đ Chưa thu 980.0…" at bounding box center [701, 136] width 1281 height 56
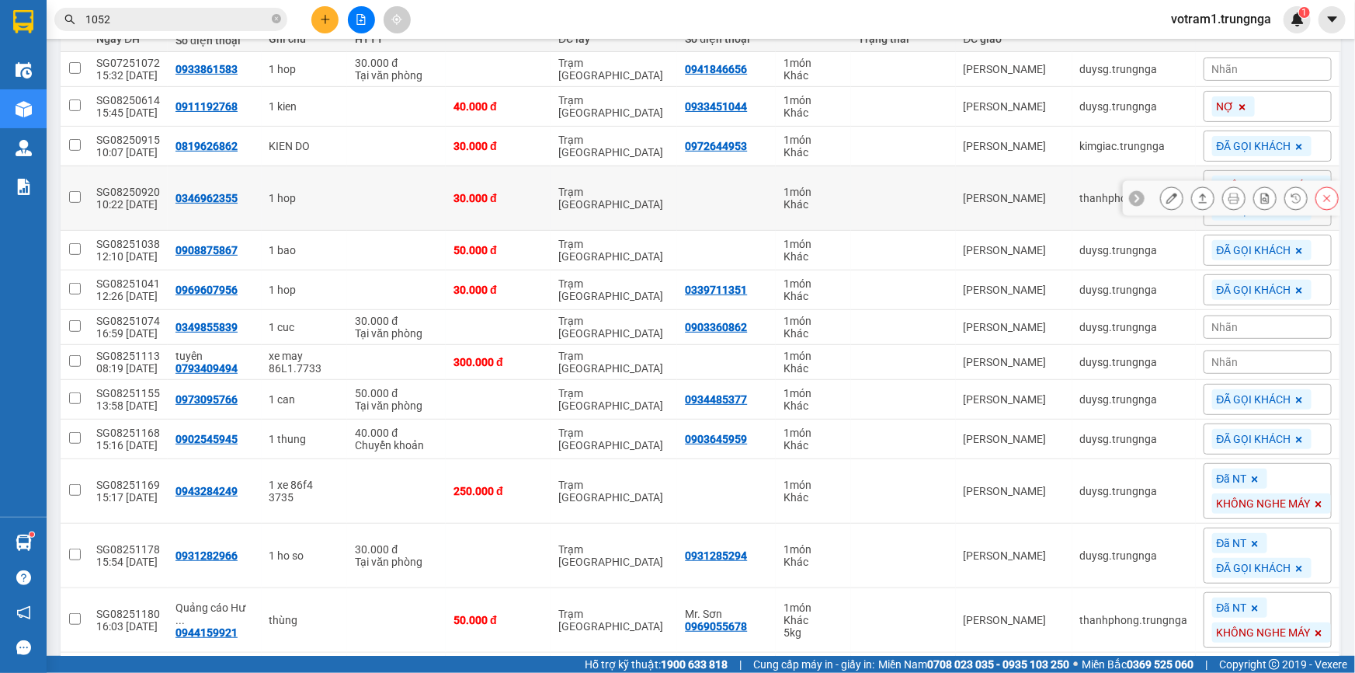
scroll to position [192, 0]
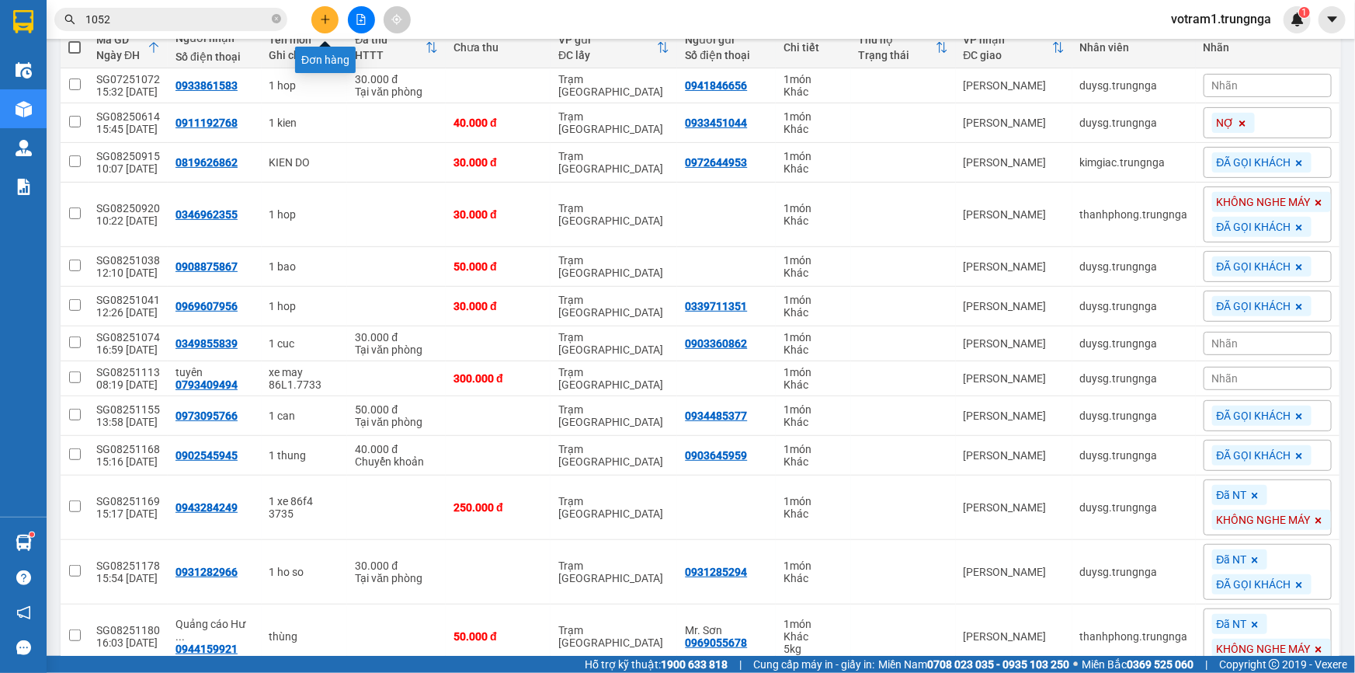
click at [320, 18] on icon "plus" at bounding box center [325, 19] width 11 height 11
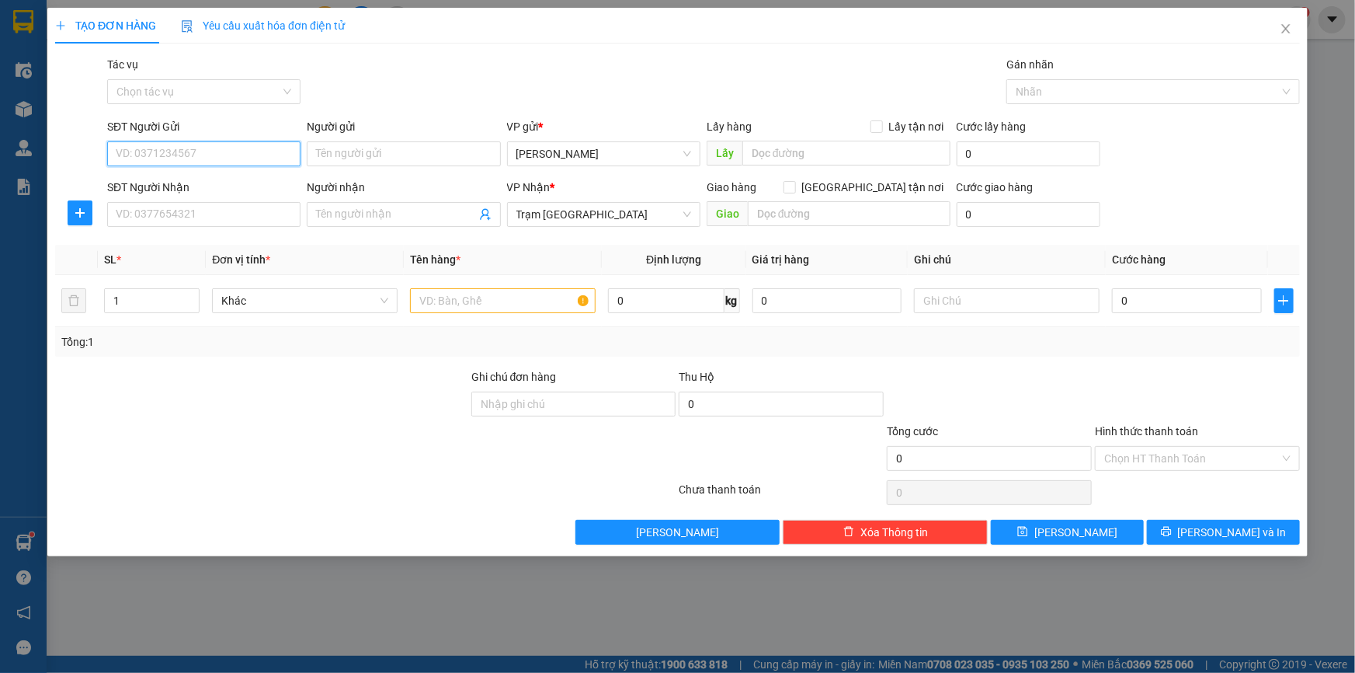
click at [241, 156] on input "SĐT Người Gửi" at bounding box center [203, 153] width 193 height 25
type input "0908737330"
click at [355, 147] on input "Người gửi" at bounding box center [403, 153] width 193 height 25
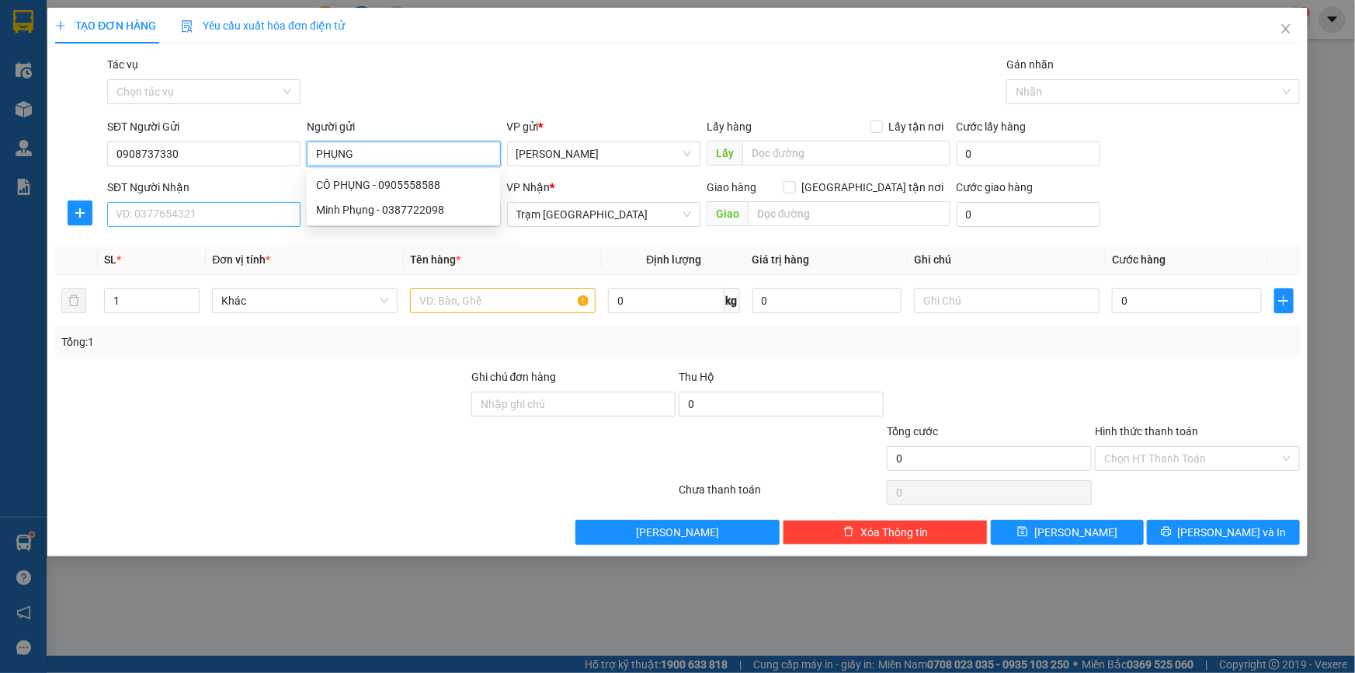
type input "PHỤNG"
click at [213, 202] on input "SĐT Người Nhận" at bounding box center [203, 214] width 193 height 25
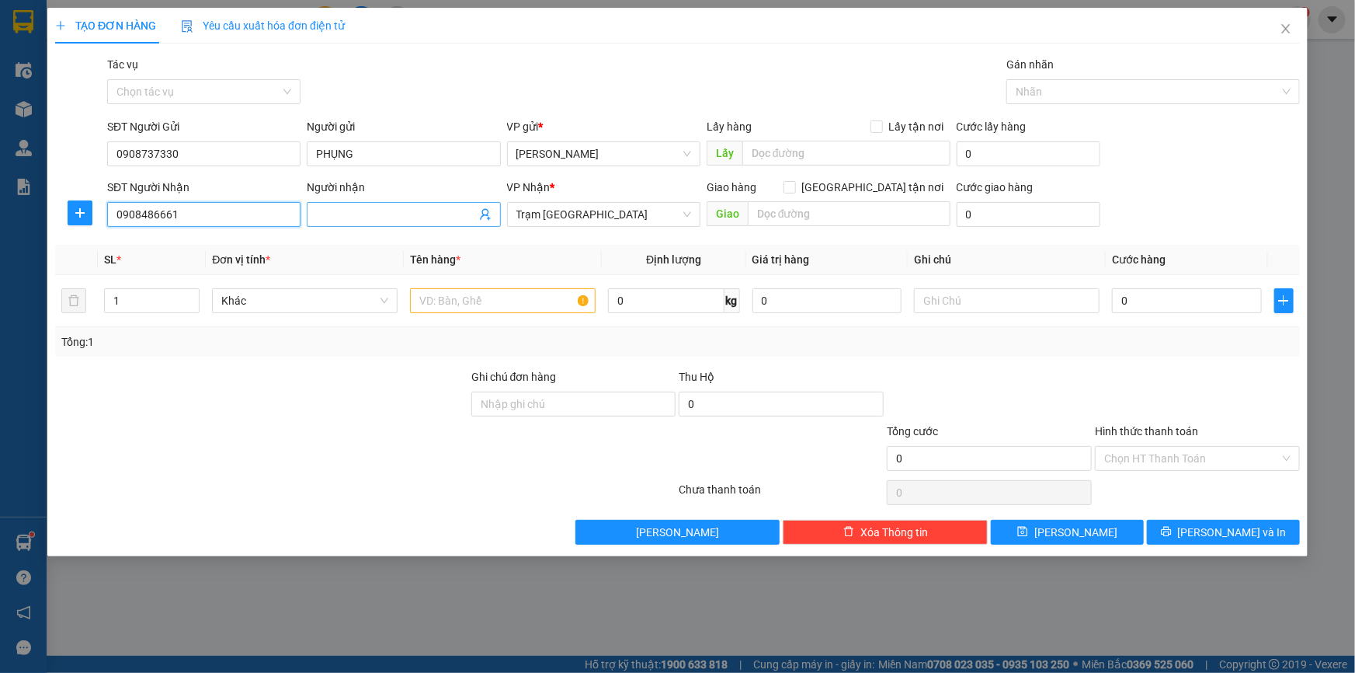
type input "0908486661"
click at [357, 208] on input "Người nhận" at bounding box center [395, 214] width 159 height 17
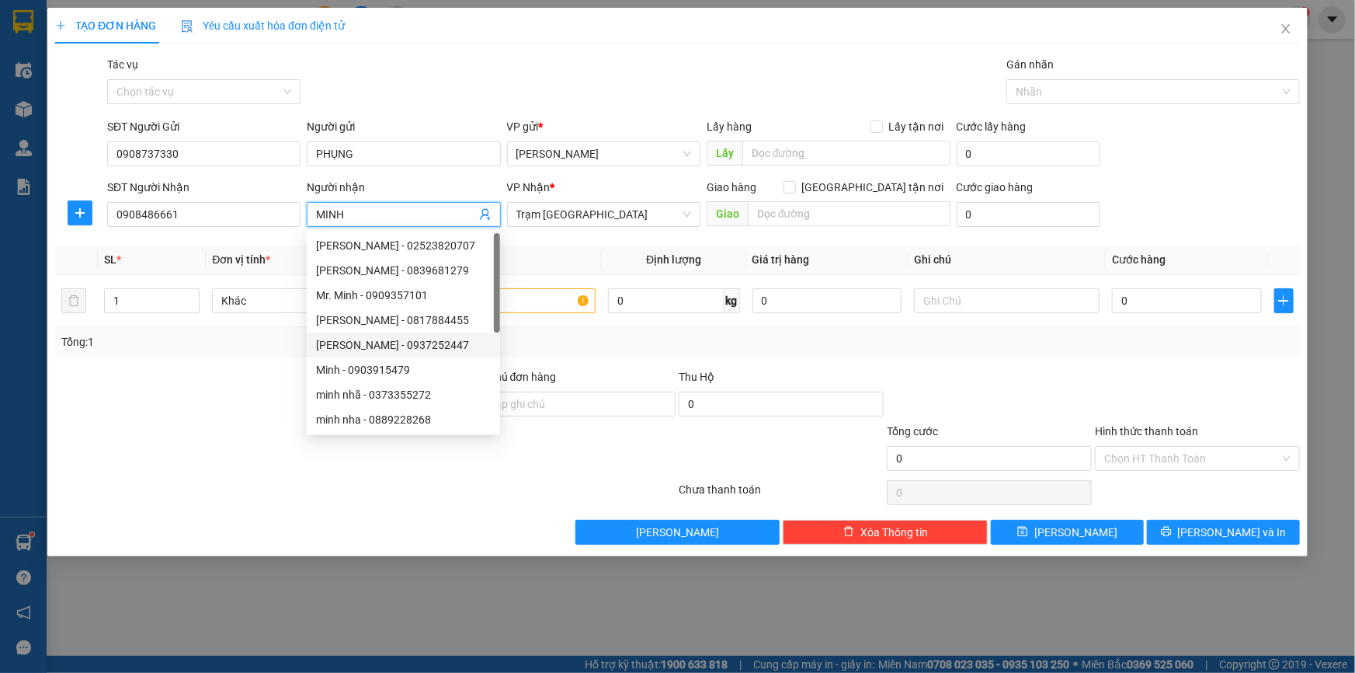
type input "MINH"
click at [1136, 391] on div at bounding box center [1197, 395] width 208 height 54
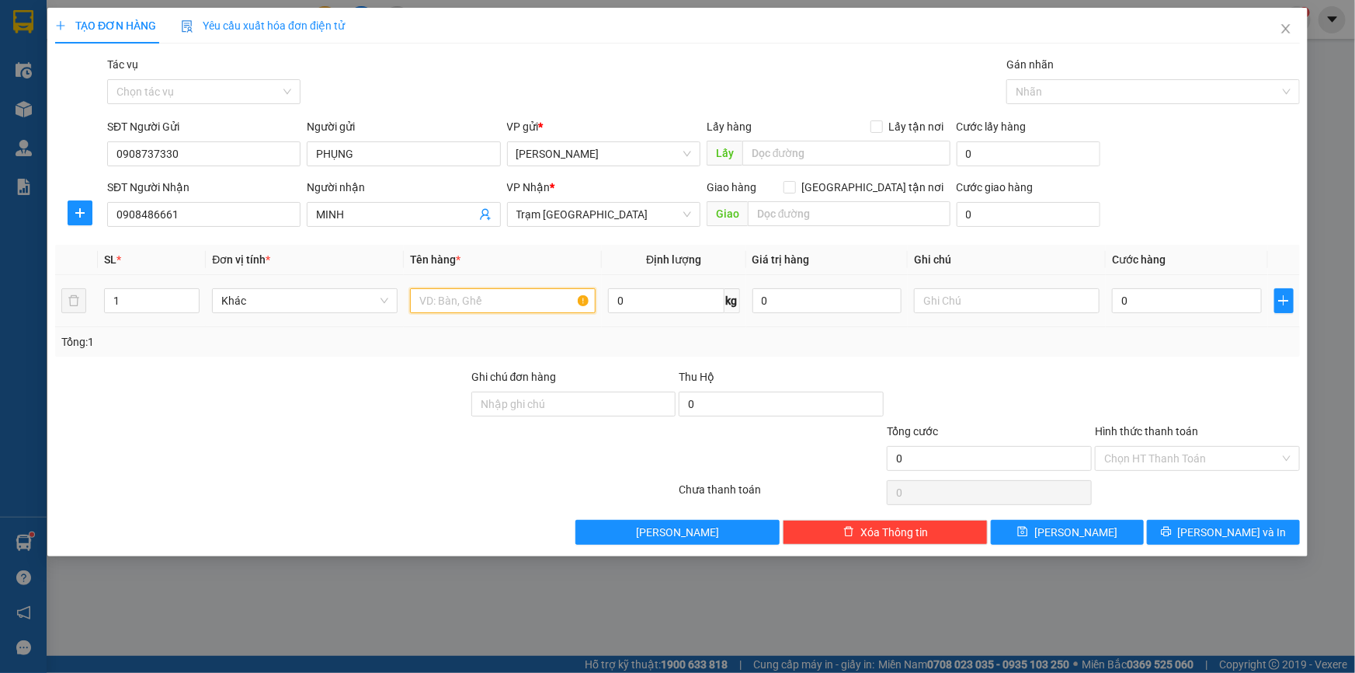
click at [503, 298] on input "text" at bounding box center [503, 300] width 186 height 25
type input "1C PT"
click at [1186, 307] on input "0" at bounding box center [1187, 300] width 150 height 25
type input "3"
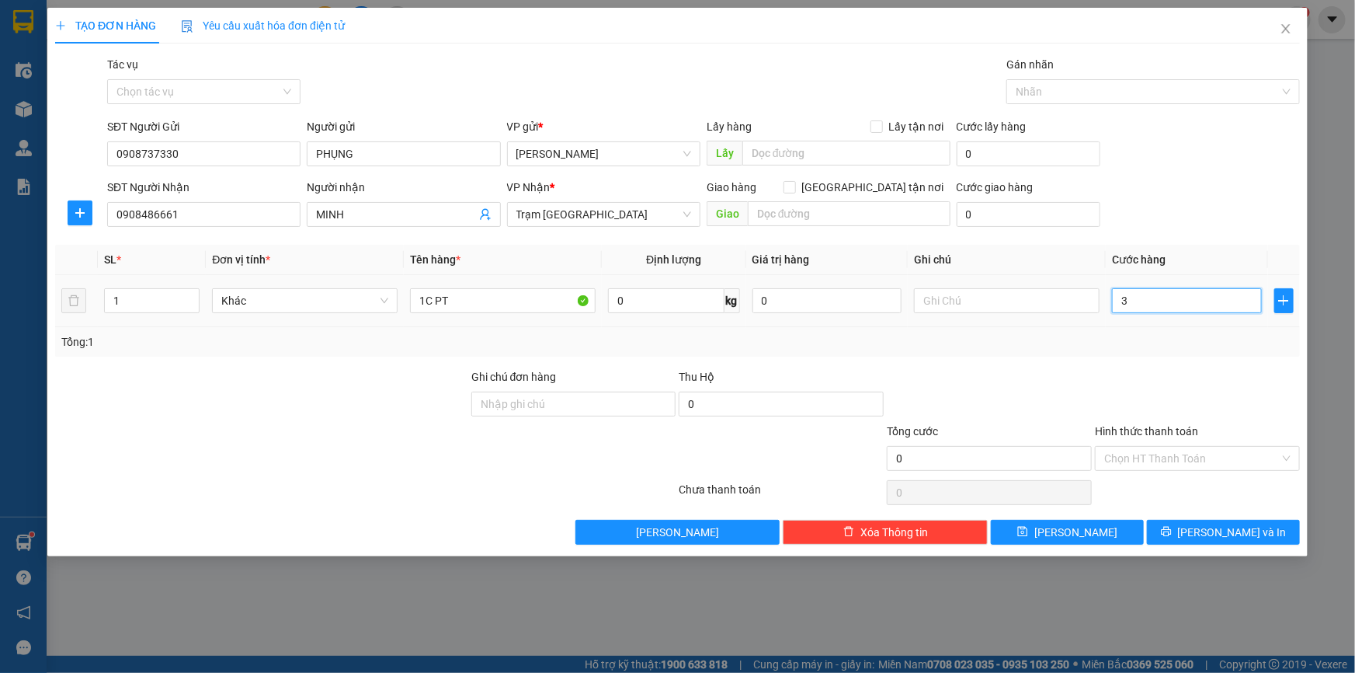
type input "3"
type input "30"
type input "30.000"
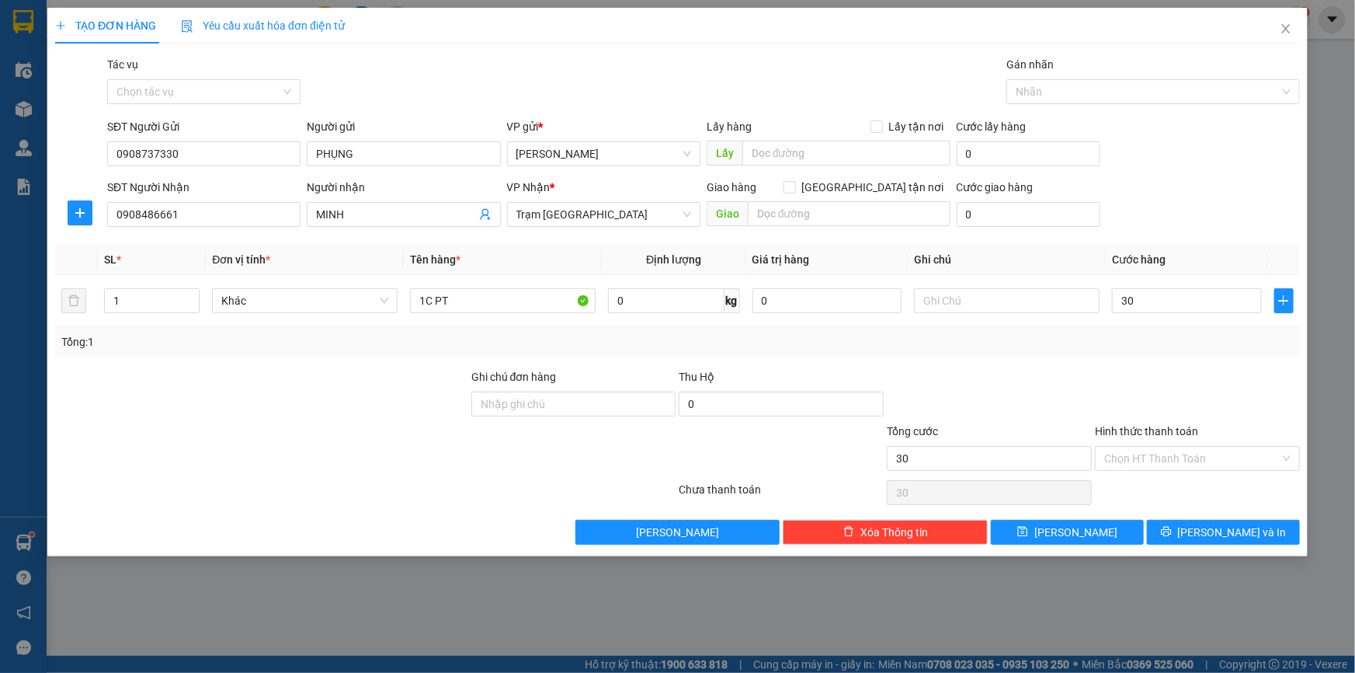
type input "30.000"
click at [1137, 350] on div "Tổng: 1" at bounding box center [677, 342] width 1245 height 30
click at [1199, 459] on input "Hình thức thanh toán" at bounding box center [1192, 458] width 176 height 23
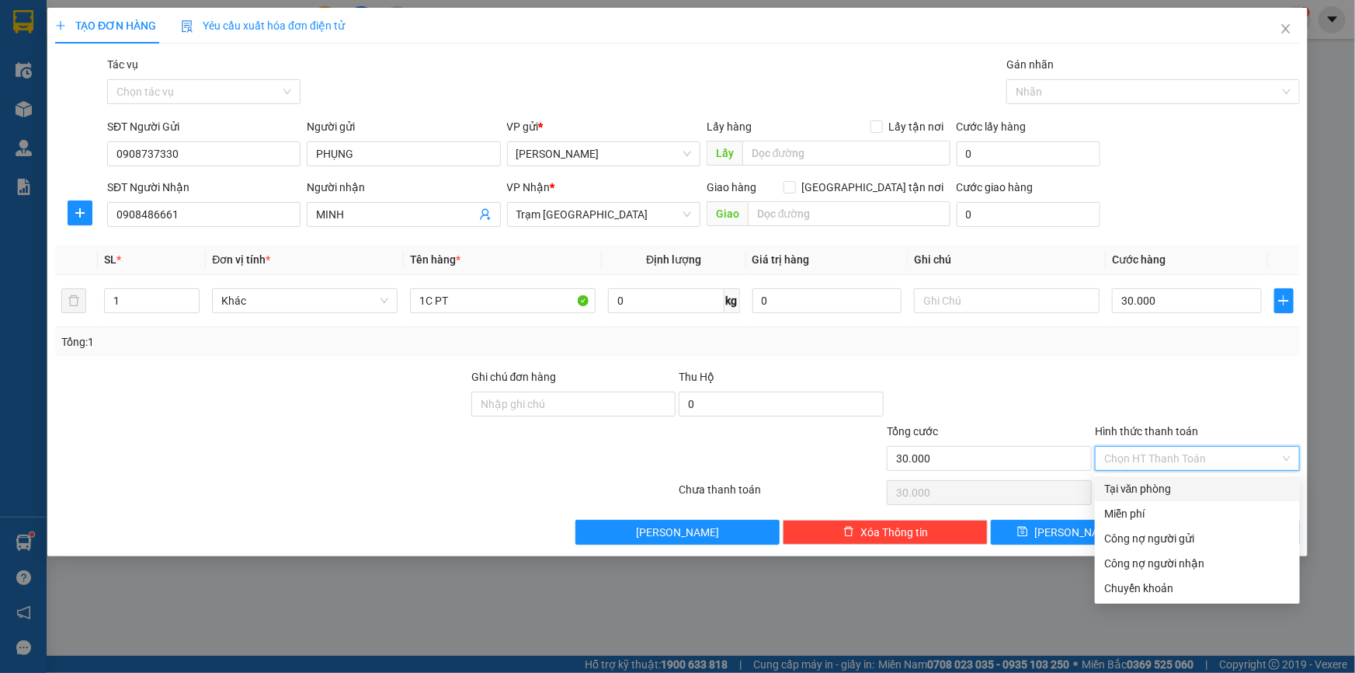
click at [1185, 490] on div "Tại văn phòng" at bounding box center [1197, 488] width 186 height 17
type input "0"
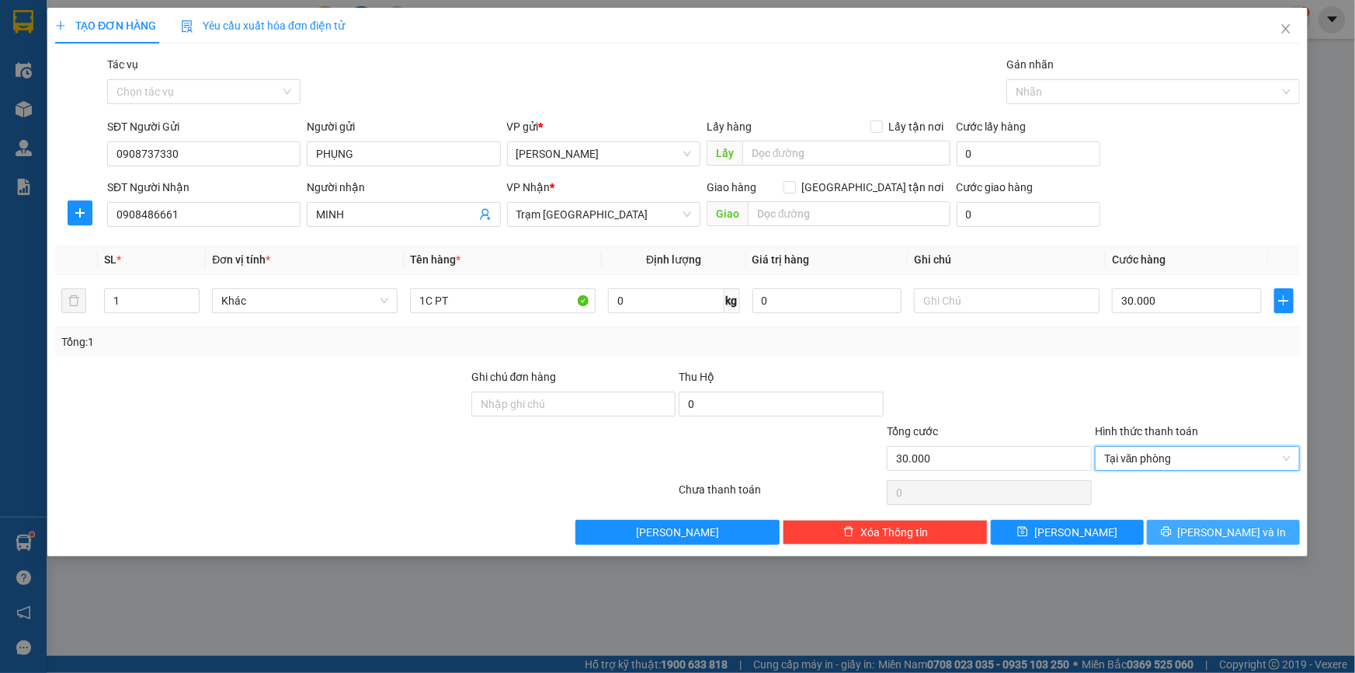
click at [1232, 536] on span "[PERSON_NAME] và In" at bounding box center [1232, 531] width 109 height 17
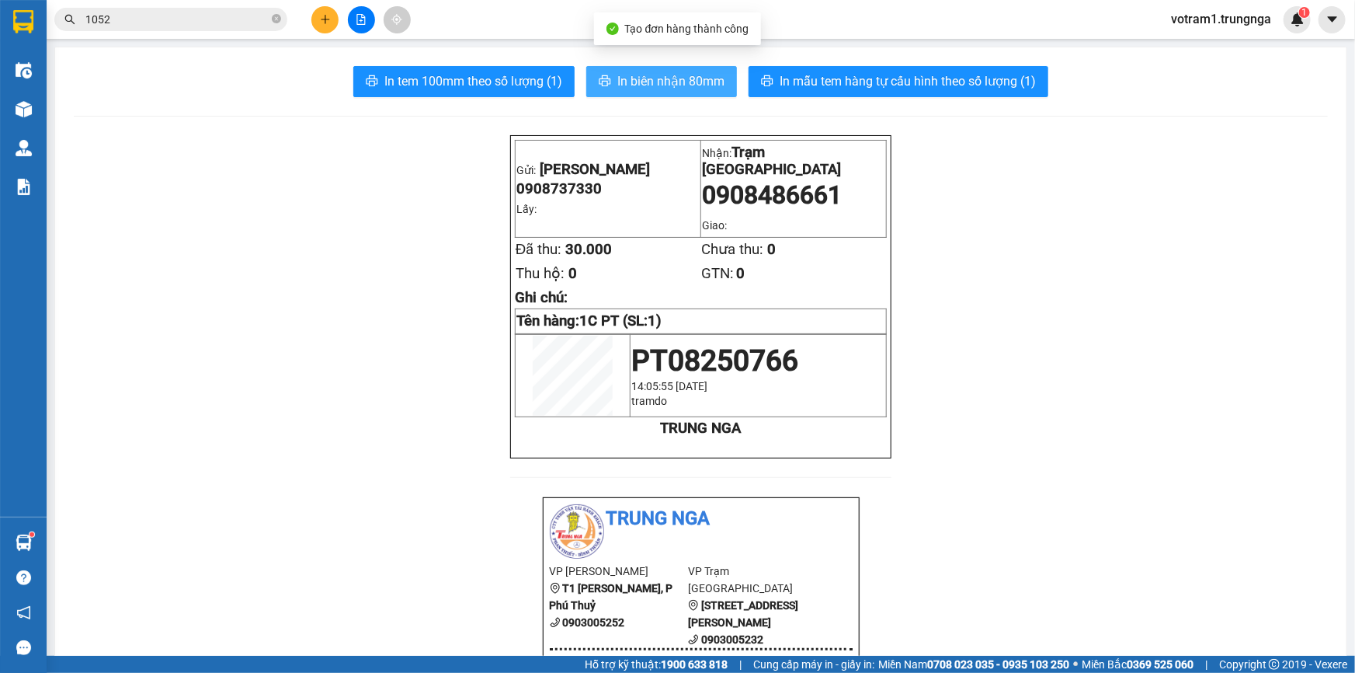
click at [694, 77] on span "In biên nhận 80mm" at bounding box center [670, 80] width 107 height 19
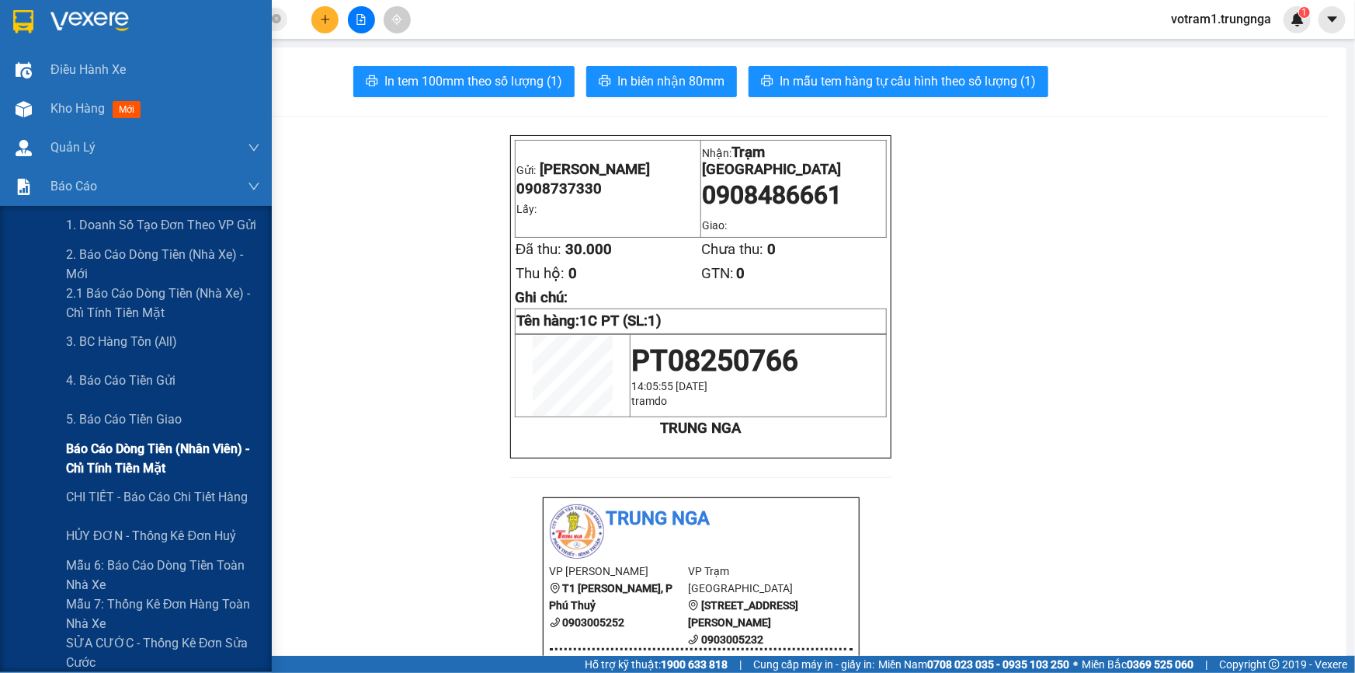
click at [149, 448] on span "Báo cáo dòng tiền (nhân viên) - chỉ tính tiền mặt" at bounding box center [163, 458] width 194 height 39
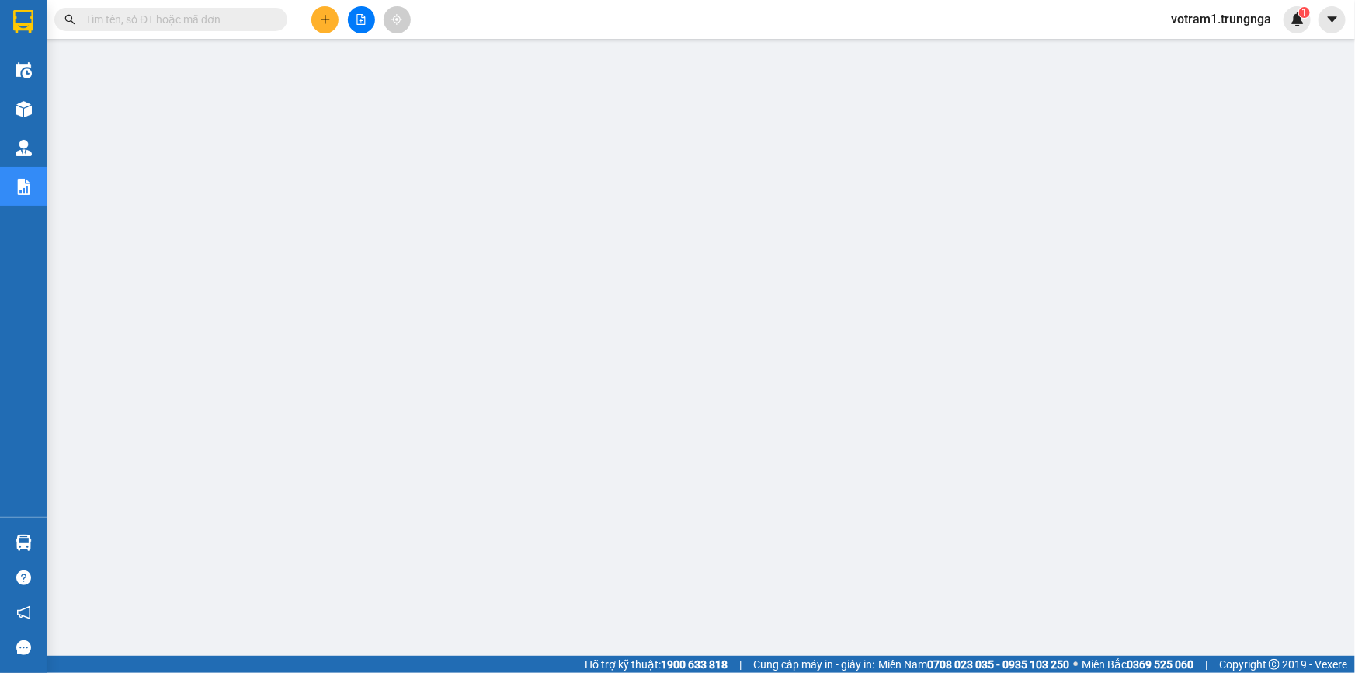
click at [155, 18] on input "text" at bounding box center [176, 19] width 183 height 17
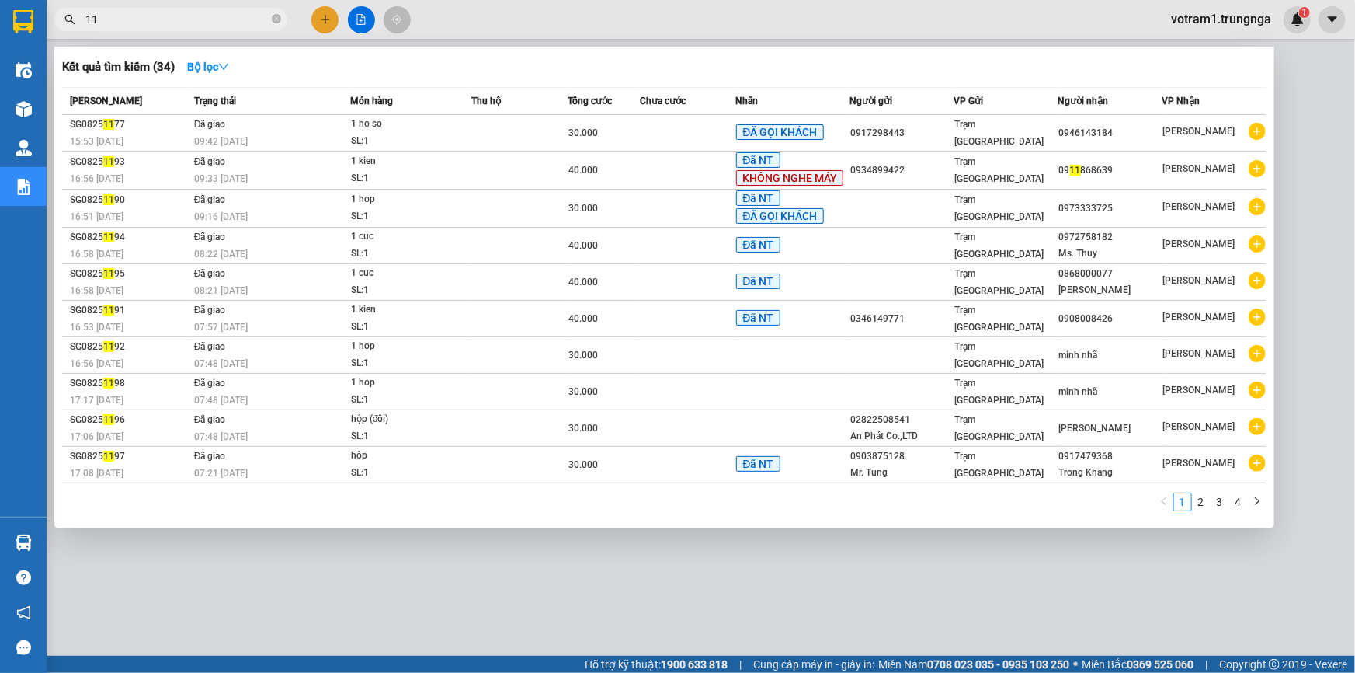
type input "1"
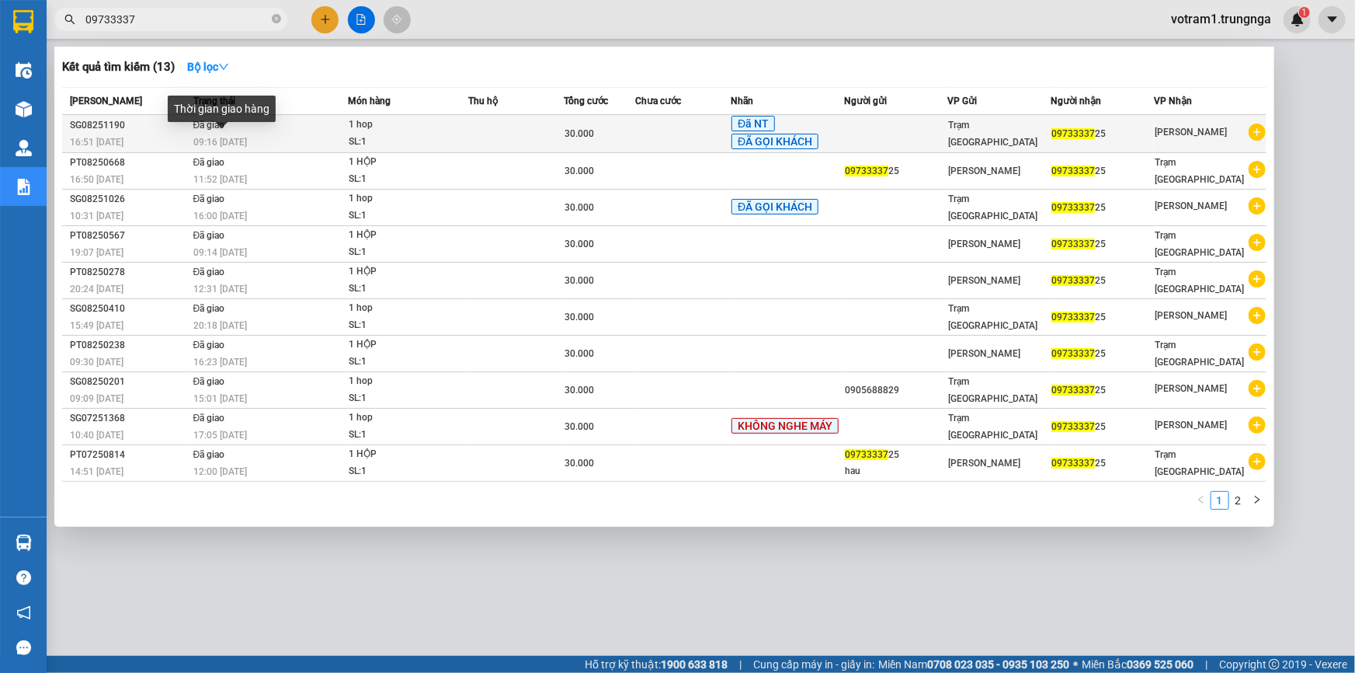
type input "09733337"
click at [238, 144] on span "09:16 [DATE]" at bounding box center [220, 142] width 54 height 11
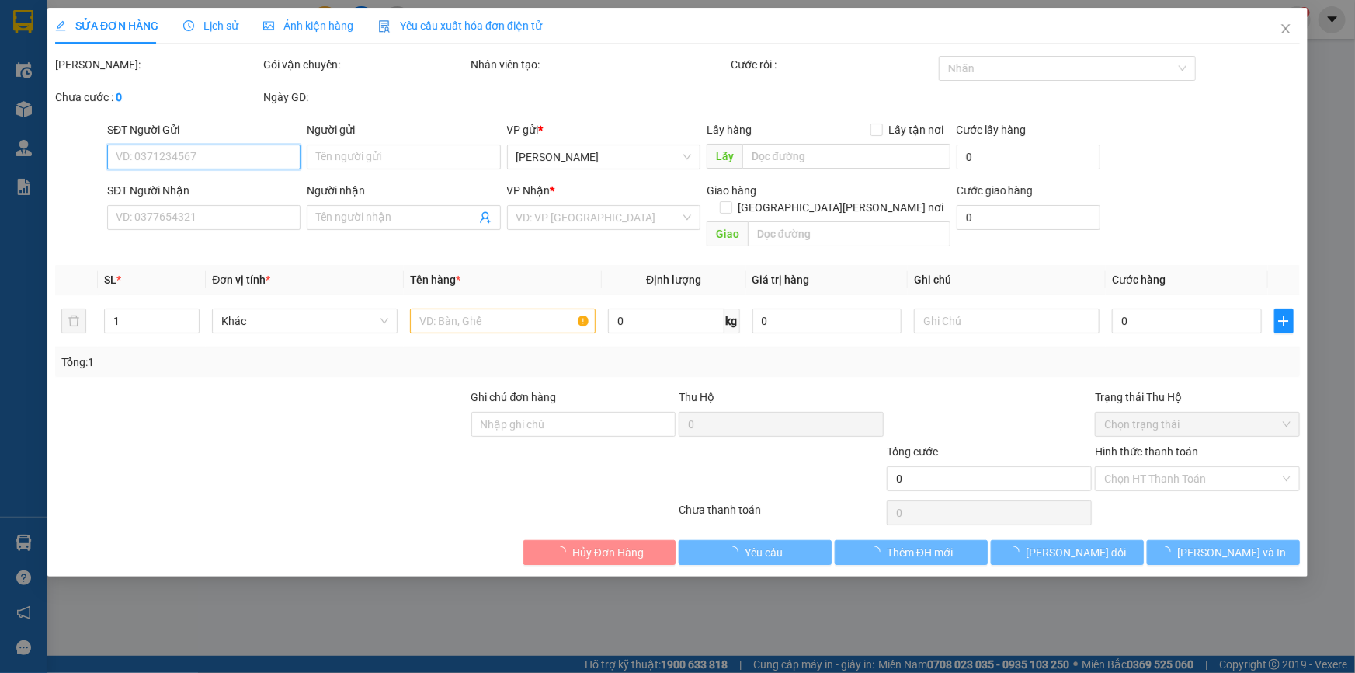
type input "0973333725"
type input "30.000"
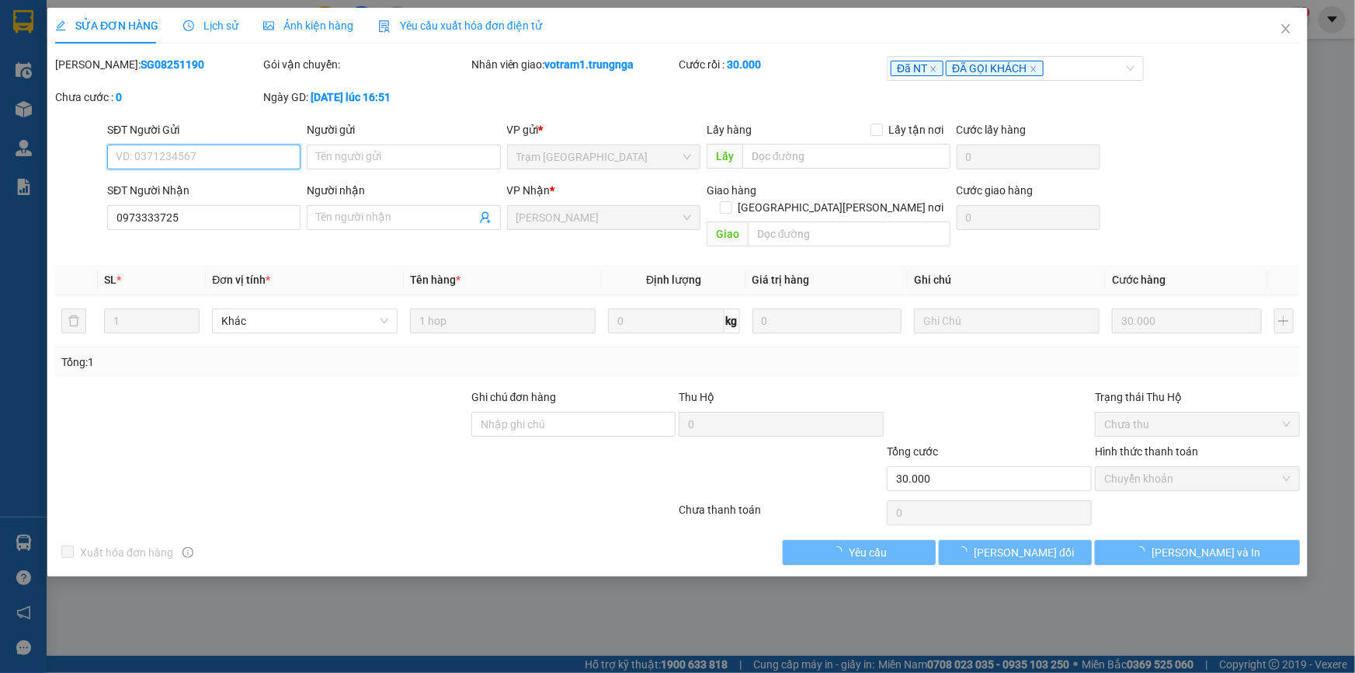
checkbox input "true"
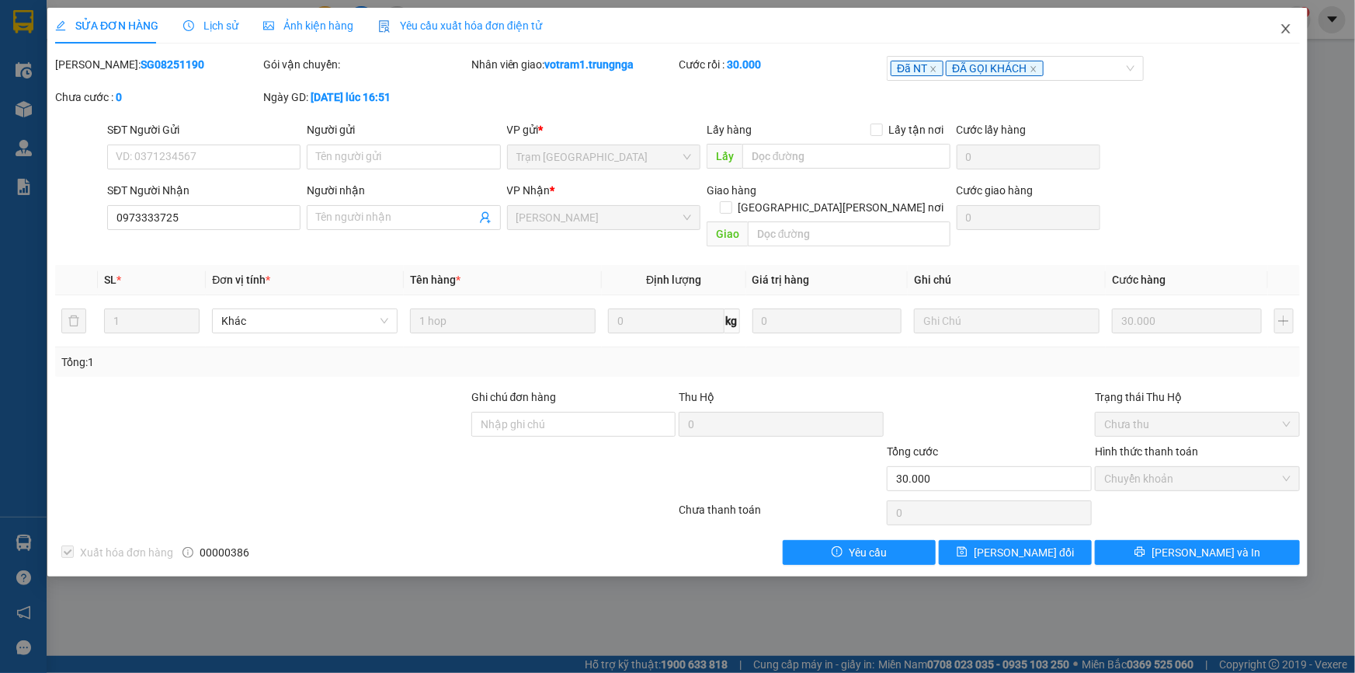
click at [1285, 27] on icon "close" at bounding box center [1286, 29] width 12 height 12
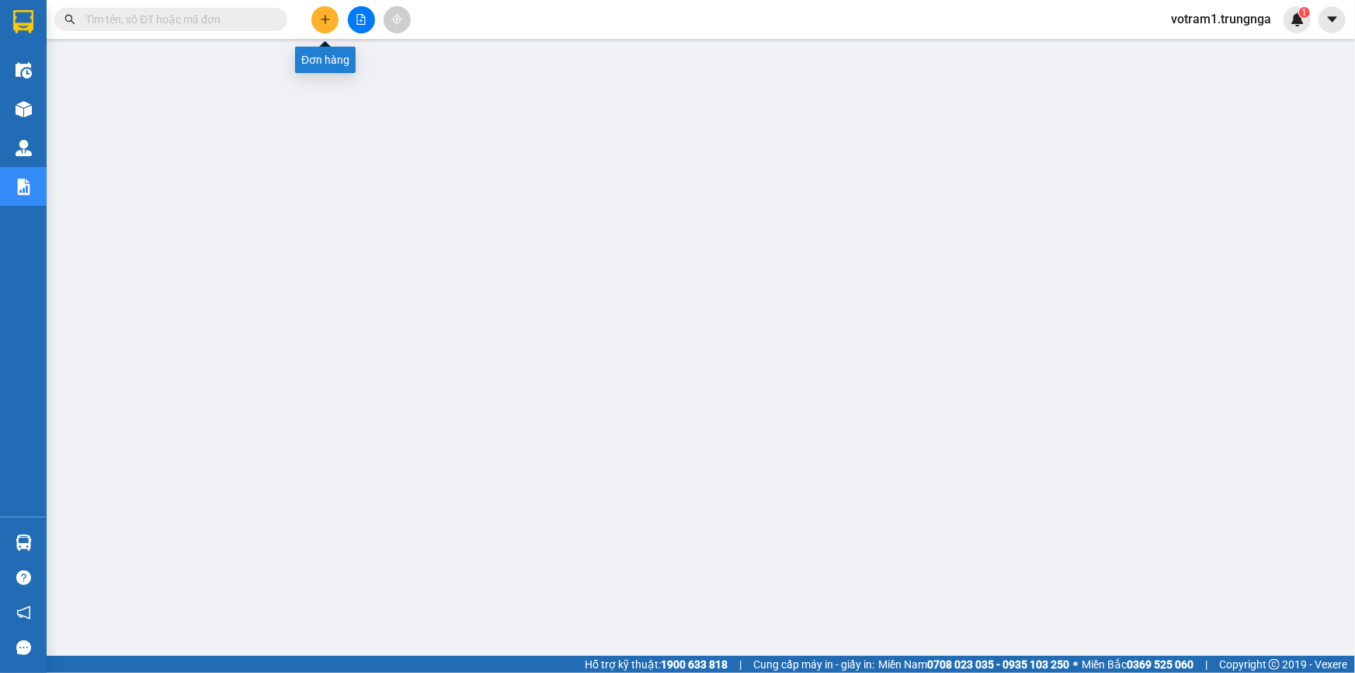
click at [326, 31] on button at bounding box center [324, 19] width 27 height 27
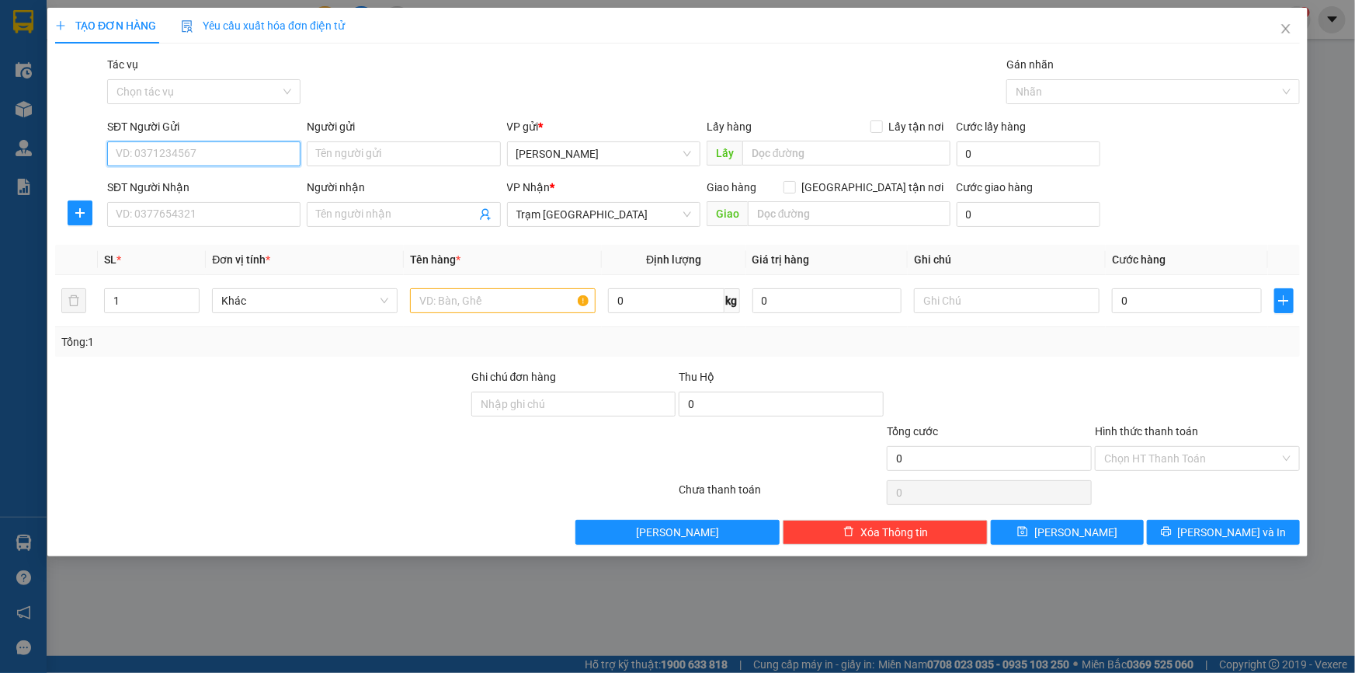
click at [232, 155] on input "SĐT Người Gửi" at bounding box center [203, 153] width 193 height 25
type input "0976397854"
click at [353, 155] on input "Người gửi" at bounding box center [403, 153] width 193 height 25
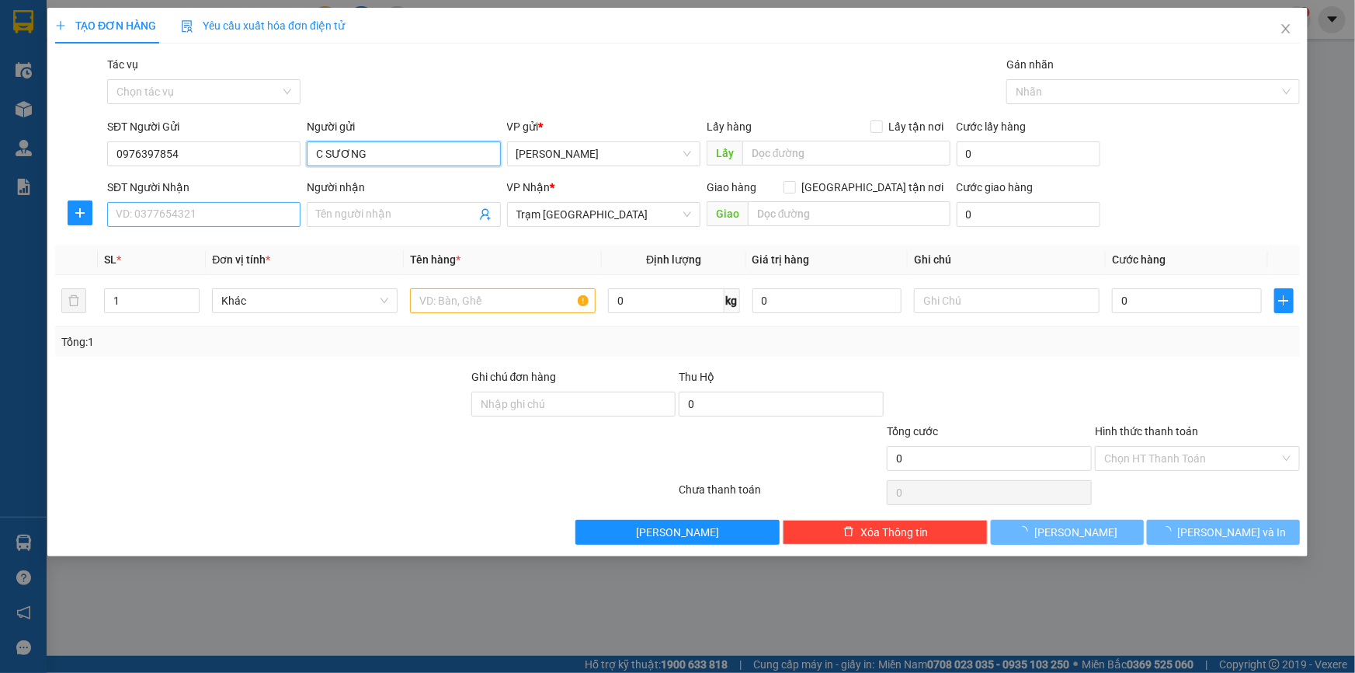
type input "C SƯƠNG"
click at [275, 211] on input "SĐT Người Nhận" at bounding box center [203, 214] width 193 height 25
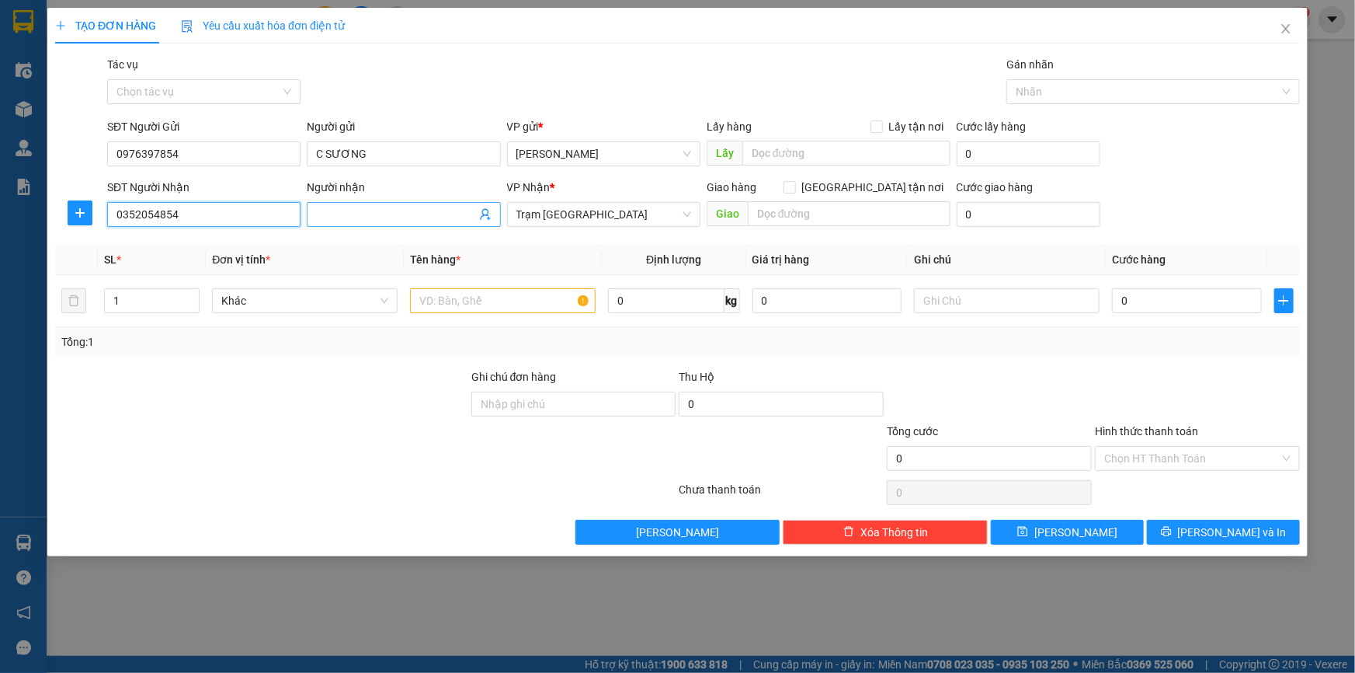
type input "0352054854"
click at [331, 210] on input "Người nhận" at bounding box center [395, 214] width 159 height 17
type input "TUYẾT ANH"
click at [488, 299] on input "text" at bounding box center [503, 300] width 186 height 25
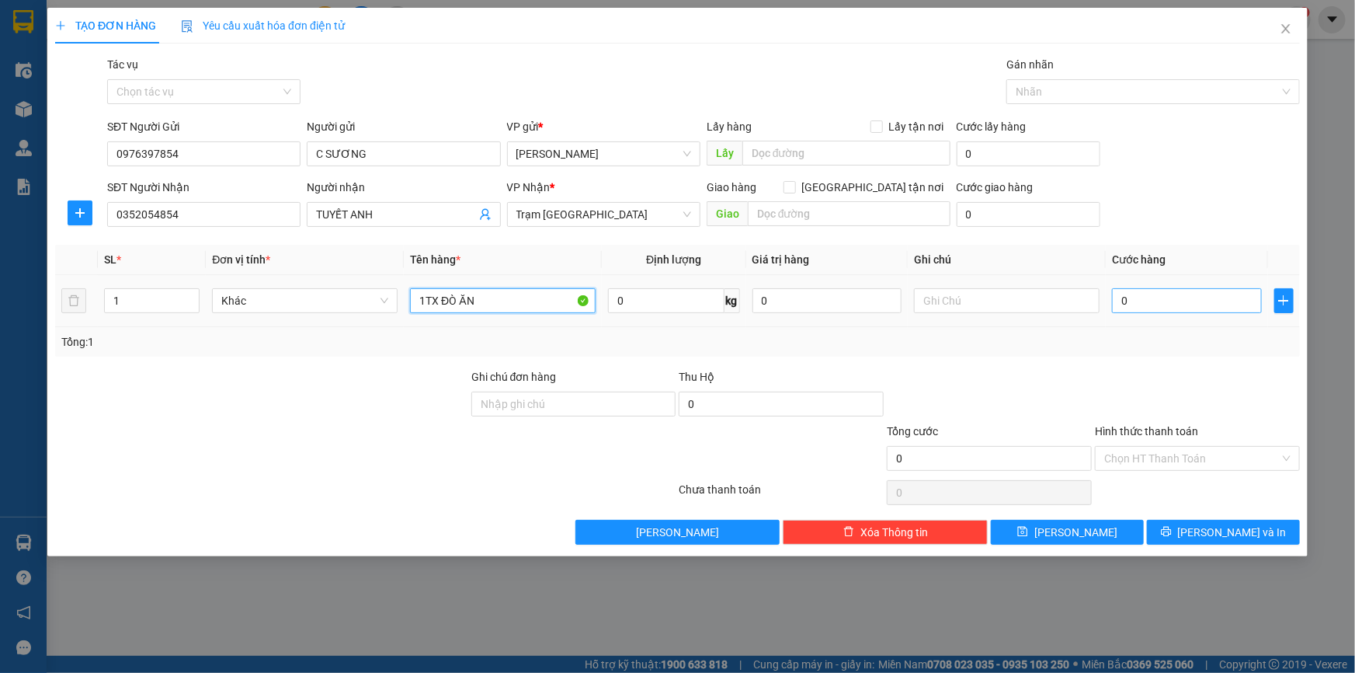
type input "1TX ĐÒ ĂN"
click at [1159, 300] on input "0" at bounding box center [1187, 300] width 150 height 25
type input "5"
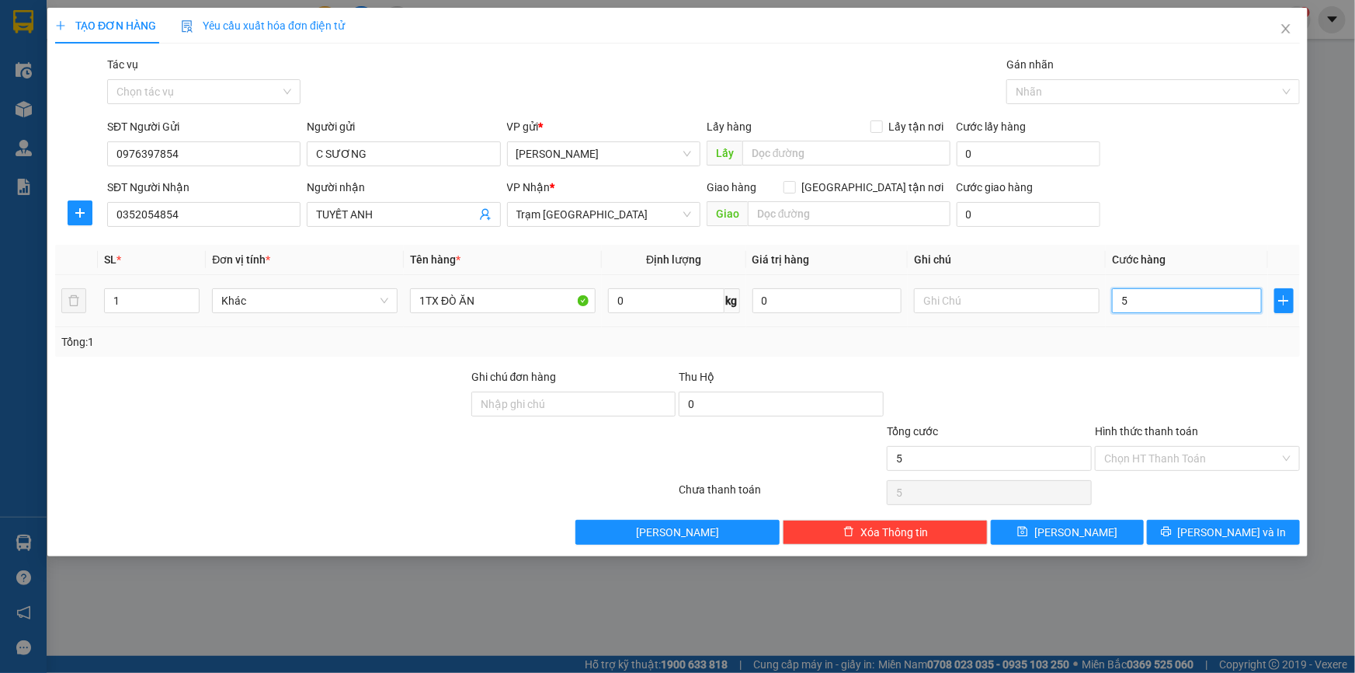
type input "50"
type input "50.000"
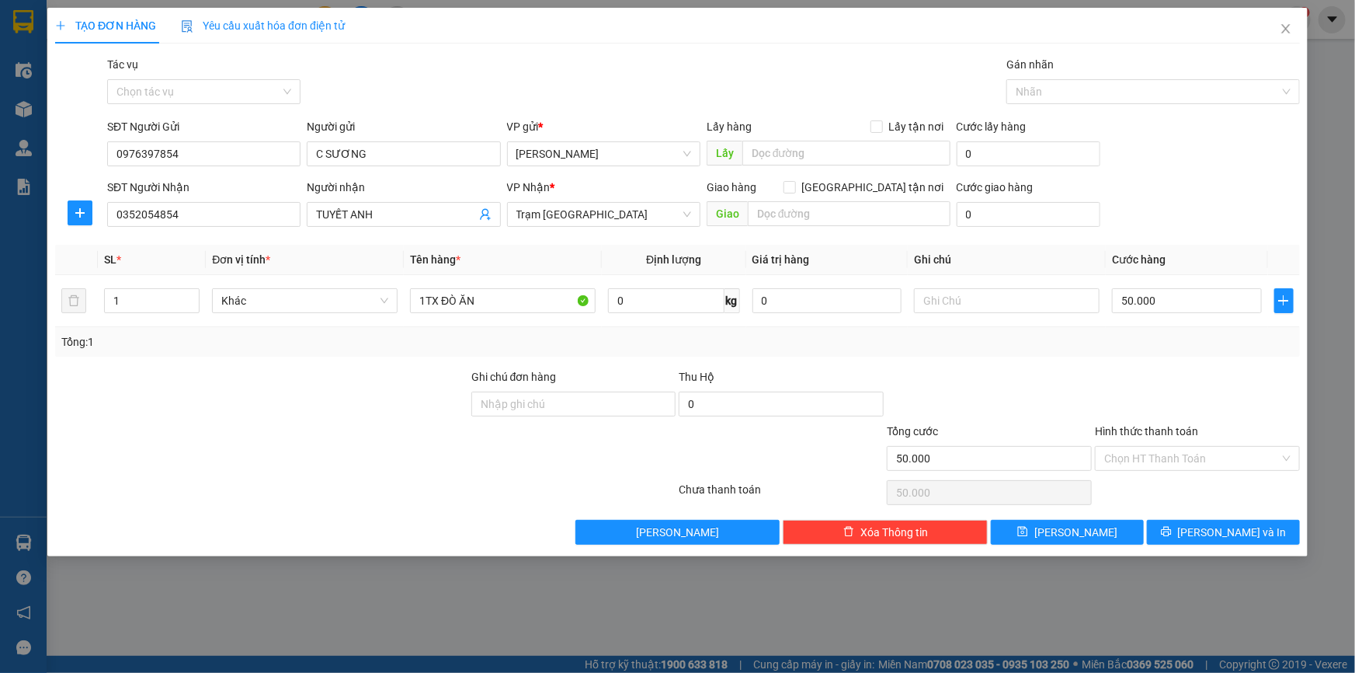
click at [1130, 344] on div "Tổng: 1" at bounding box center [677, 341] width 1232 height 17
click at [1144, 455] on input "Hình thức thanh toán" at bounding box center [1192, 458] width 176 height 23
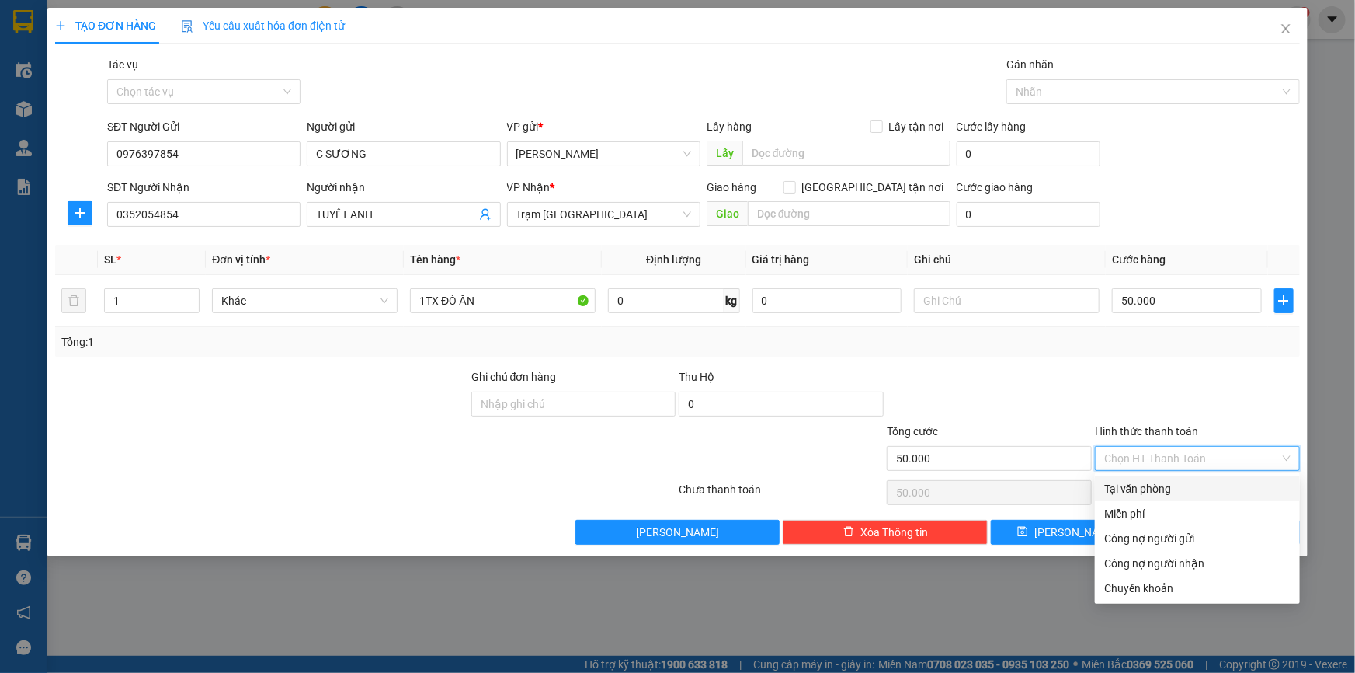
click at [1147, 485] on div "Tại văn phòng" at bounding box center [1197, 488] width 186 height 17
type input "0"
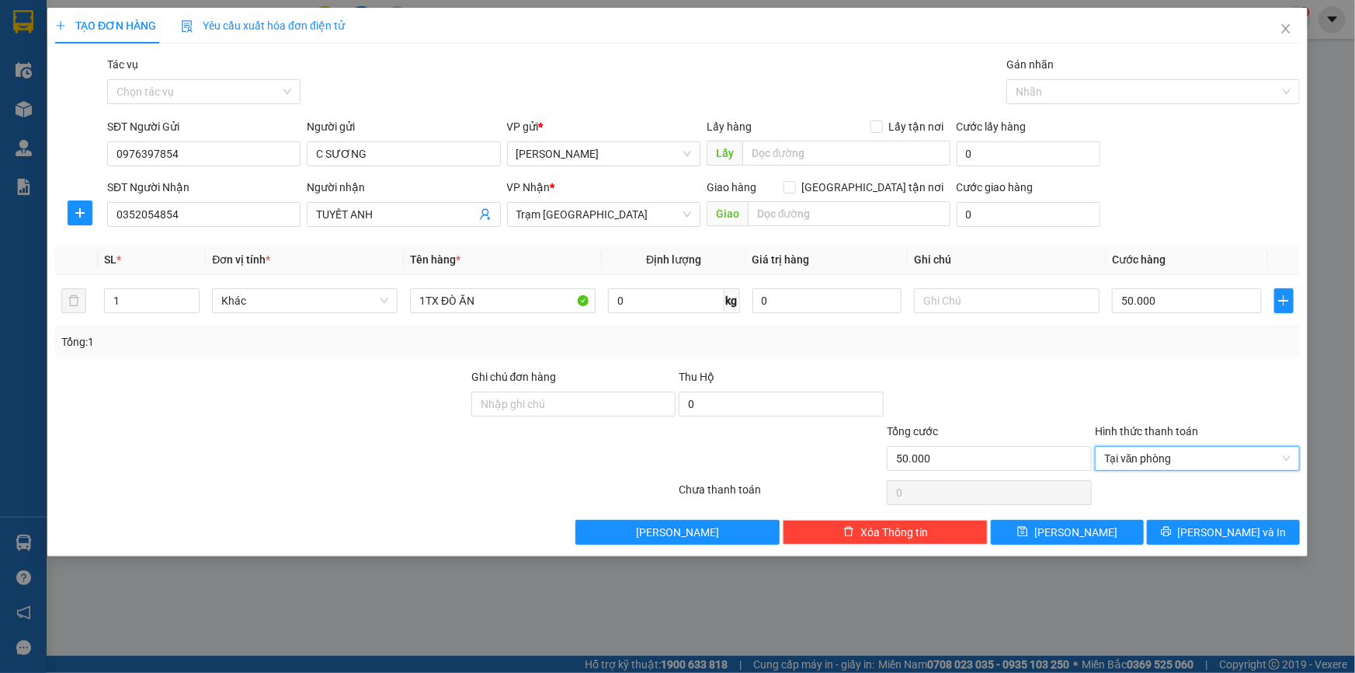
click at [1111, 377] on div at bounding box center [1197, 395] width 208 height 54
click at [1215, 531] on span "[PERSON_NAME] và In" at bounding box center [1232, 531] width 109 height 17
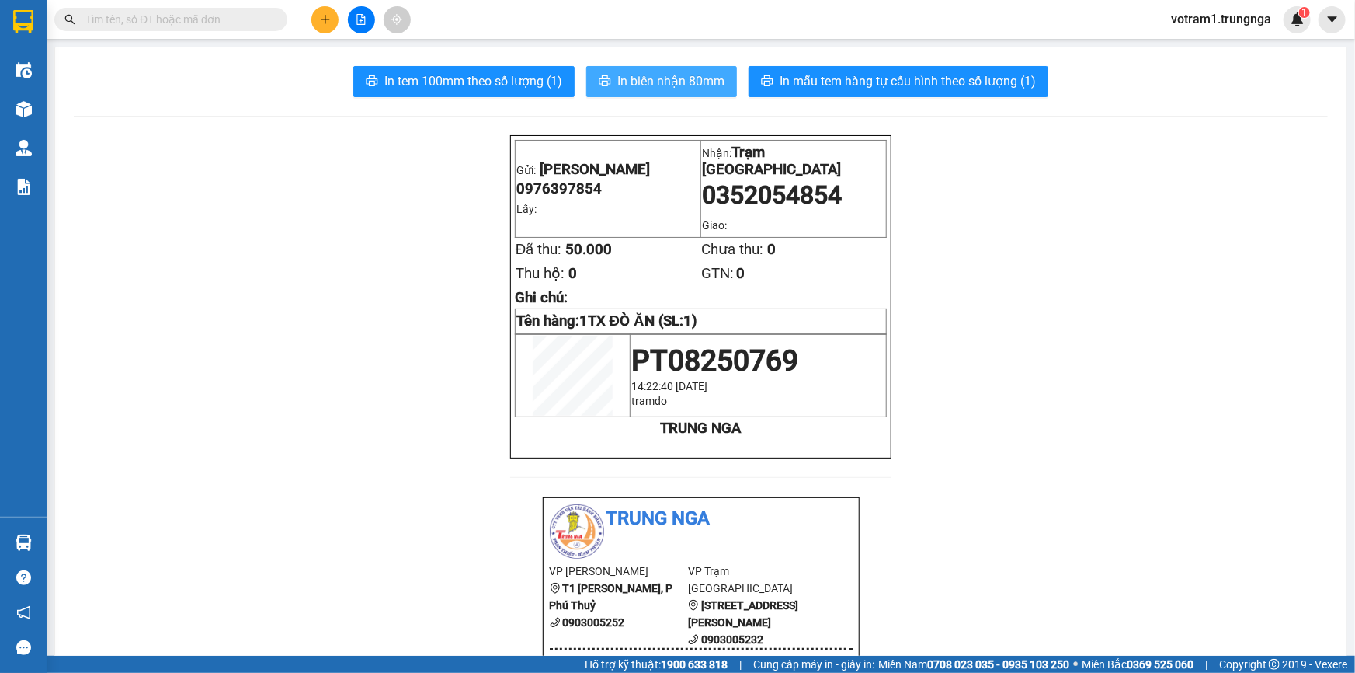
click at [669, 86] on span "In biên nhận 80mm" at bounding box center [670, 80] width 107 height 19
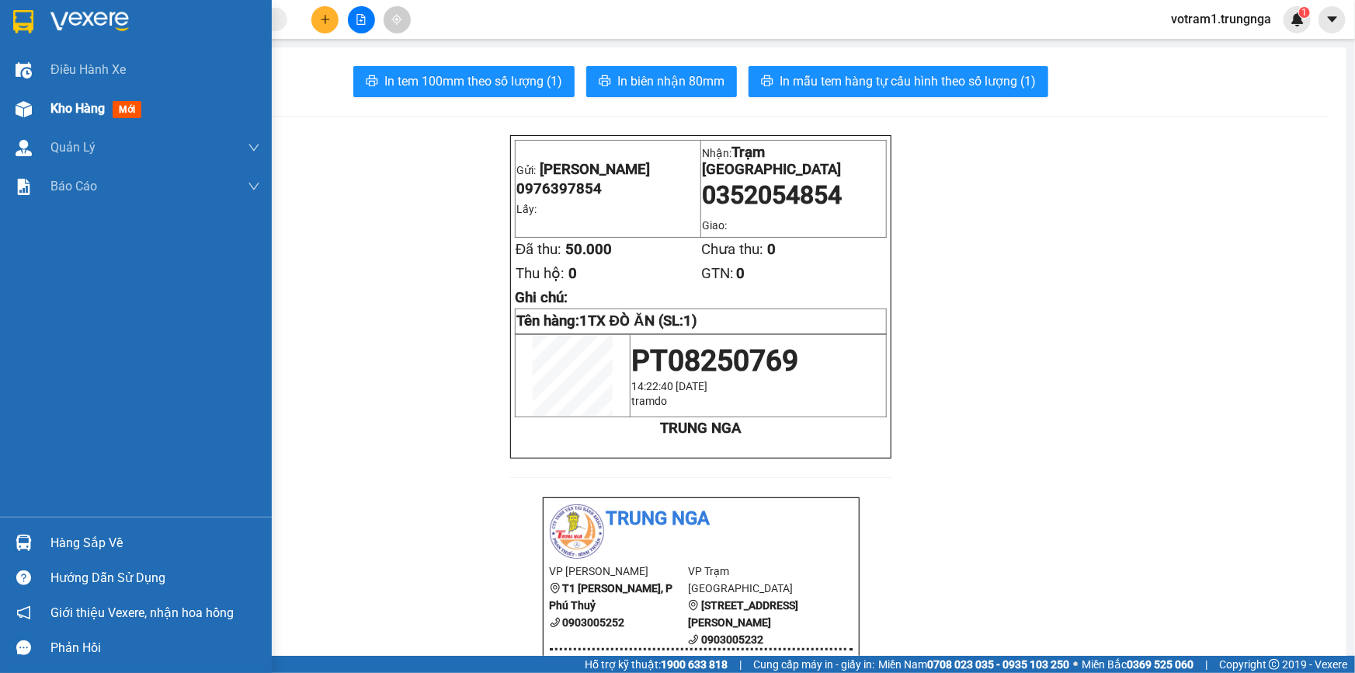
click at [60, 113] on span "Kho hàng" at bounding box center [77, 108] width 54 height 15
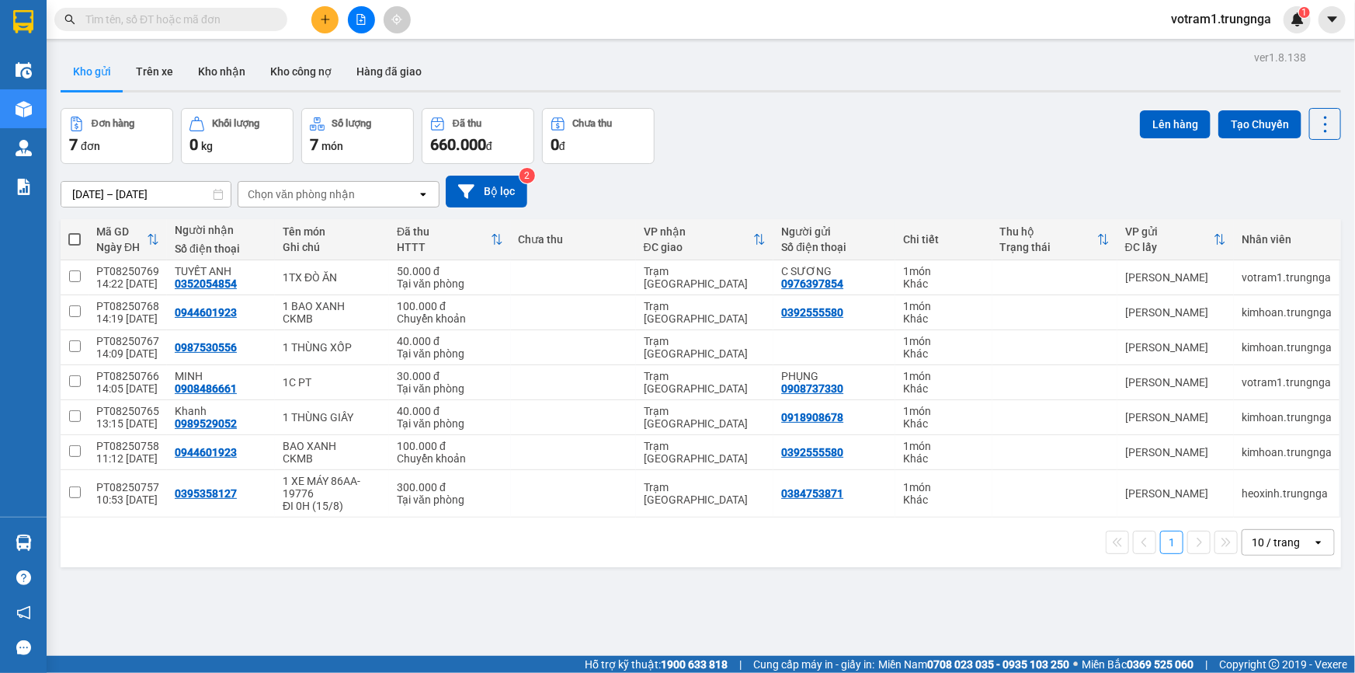
click at [846, 126] on div "Đơn hàng 7 đơn Khối lượng 0 kg Số lượng 7 món Đã thu 660.000 đ Chưa thu 0 đ Lên…" at bounding box center [701, 136] width 1281 height 56
click at [848, 116] on div "Đơn hàng 7 đơn Khối lượng 0 kg Số lượng 7 món Đã thu 660.000 đ Chưa thu 0 đ Lên…" at bounding box center [701, 136] width 1281 height 56
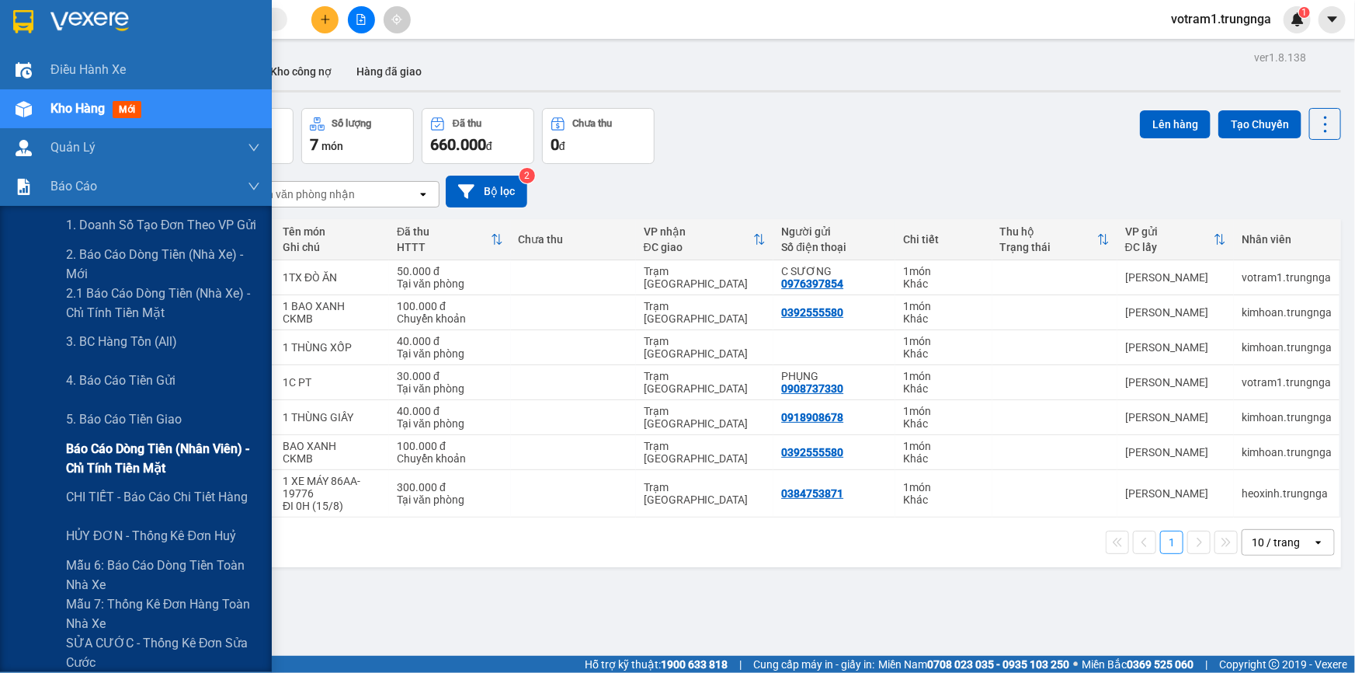
click at [133, 457] on span "Báo cáo dòng tiền (nhân viên) - chỉ tính tiền mặt" at bounding box center [163, 458] width 194 height 39
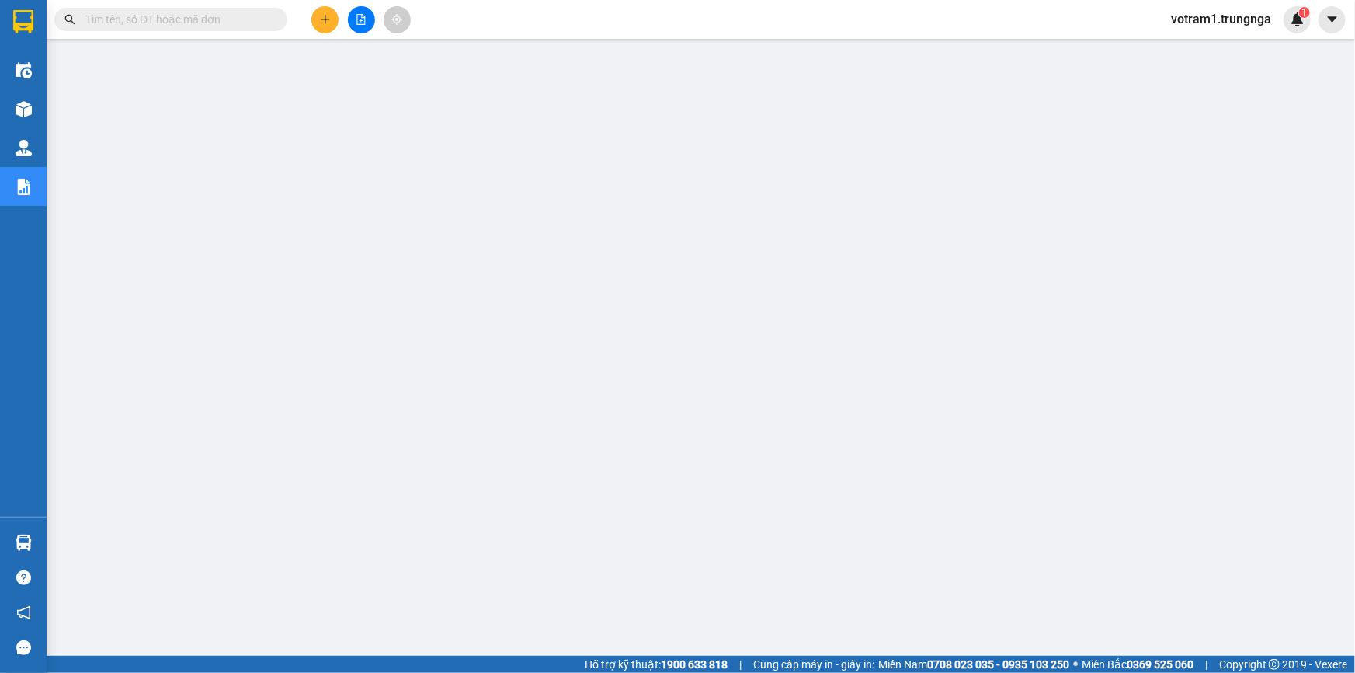
click at [1194, 20] on span "votram1.trungnga" at bounding box center [1221, 18] width 125 height 19
click at [1204, 58] on li "Đăng xuất" at bounding box center [1220, 48] width 127 height 25
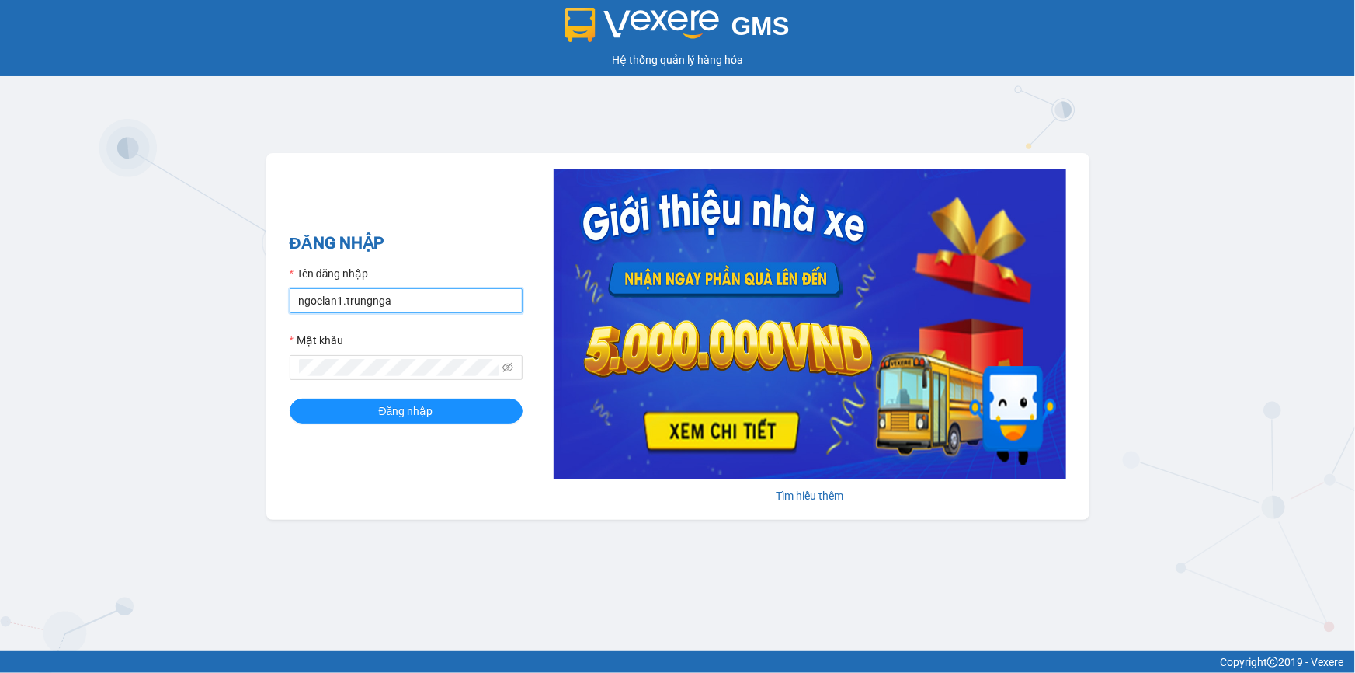
click at [332, 297] on input "ngoclan1.trungnga" at bounding box center [406, 300] width 233 height 25
drag, startPoint x: 336, startPoint y: 303, endPoint x: 294, endPoint y: 305, distance: 42.0
click at [294, 305] on input "ngoclan1.trungnga" at bounding box center [406, 300] width 233 height 25
type input "hongphuc1.trungnga"
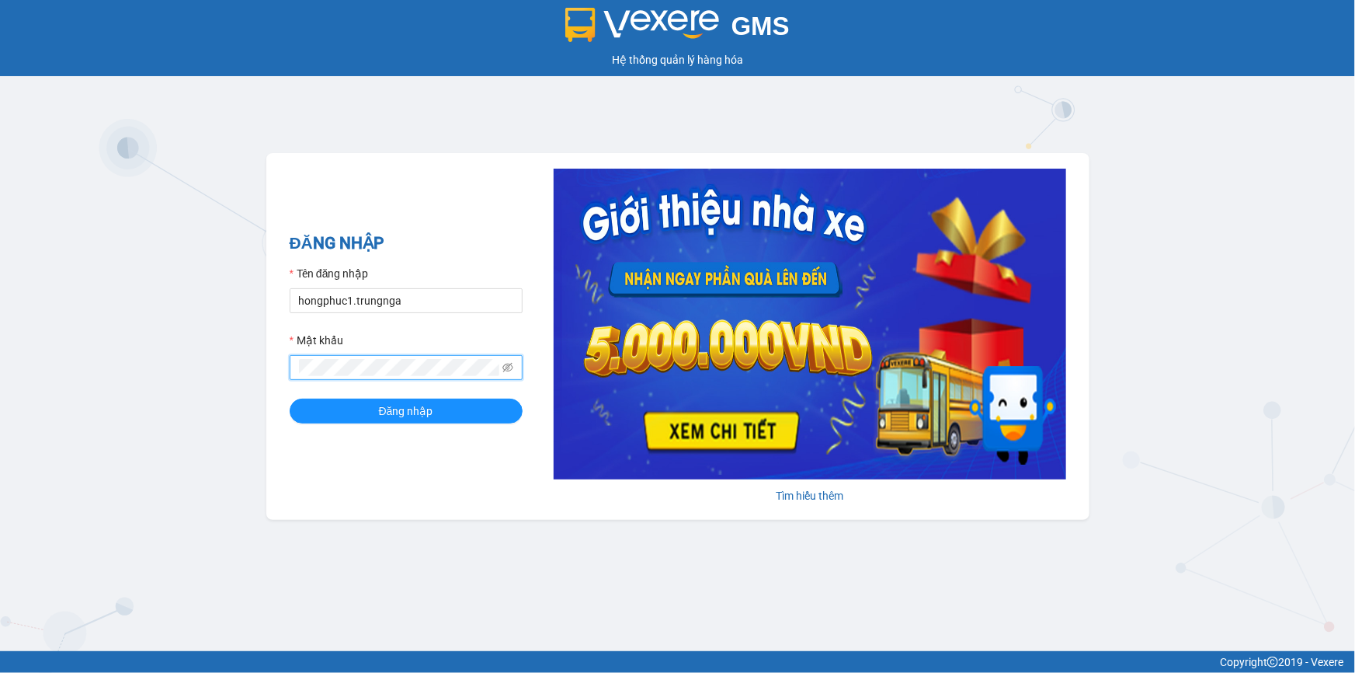
click at [294, 369] on span at bounding box center [406, 367] width 233 height 25
click at [290, 398] on button "Đăng nhập" at bounding box center [406, 410] width 233 height 25
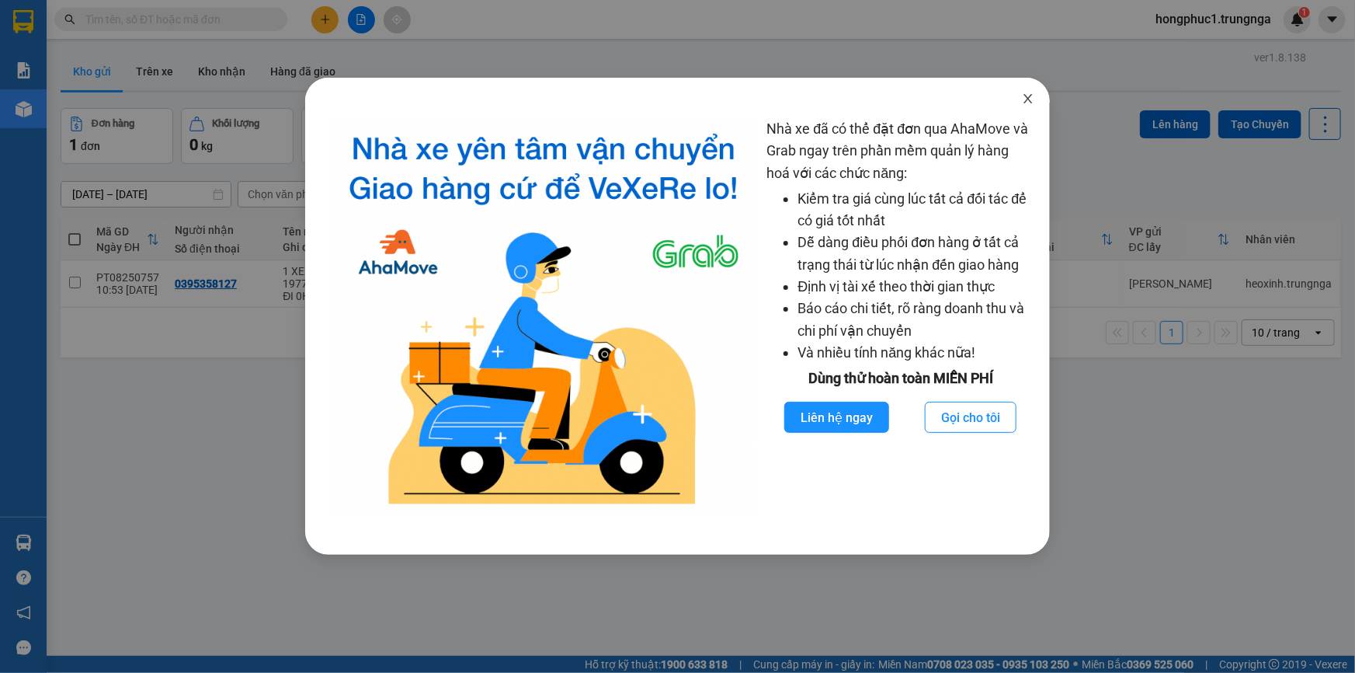
click at [1025, 99] on icon "close" at bounding box center [1028, 98] width 12 height 12
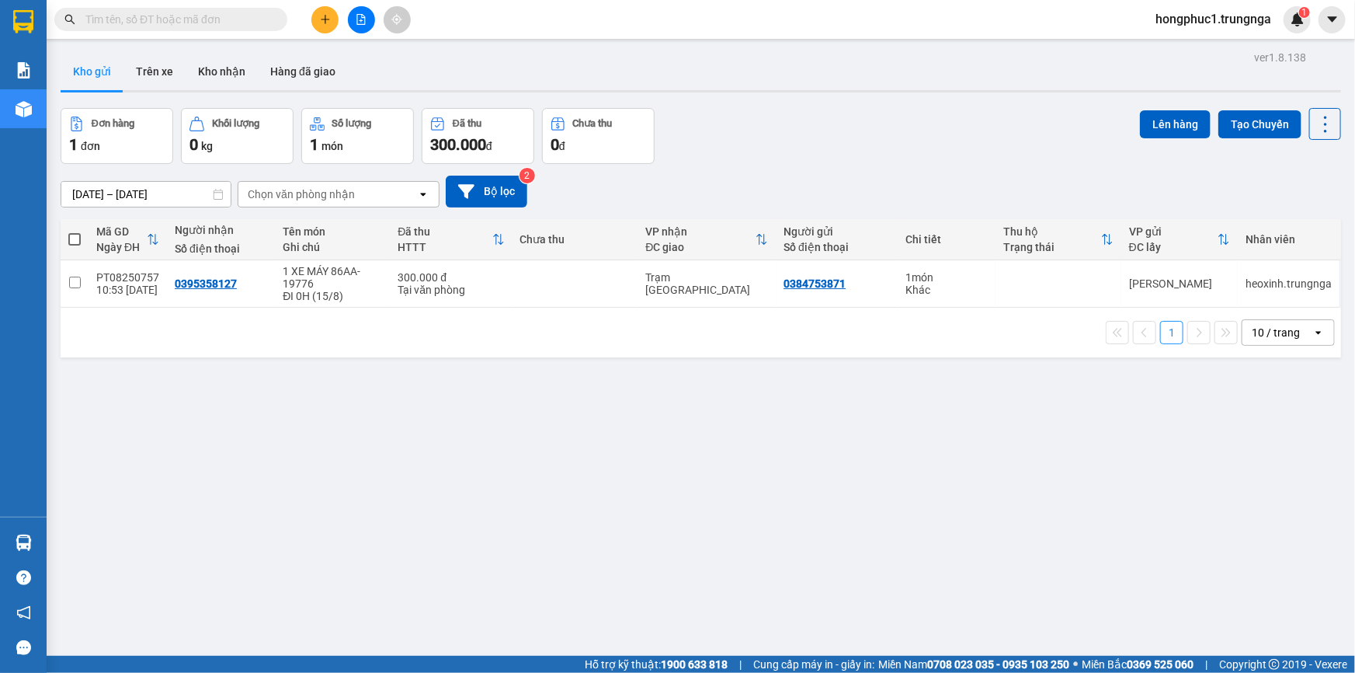
click at [849, 110] on div "Đơn hàng 1 đơn Khối lượng 0 kg Số lượng 1 món Đã thu 300.000 đ Chưa thu 0 đ Lên…" at bounding box center [701, 136] width 1281 height 56
click at [1256, 27] on span "hongphuc1.trungnga" at bounding box center [1213, 18] width 141 height 19
click at [735, 47] on div "ver 1.8.138 Kho gửi Trên xe Kho nhận Hàng đã giao Đơn hàng 1 đơn Khối lượng 0 k…" at bounding box center [700, 383] width 1293 height 673
click at [233, 20] on input "text" at bounding box center [176, 19] width 183 height 17
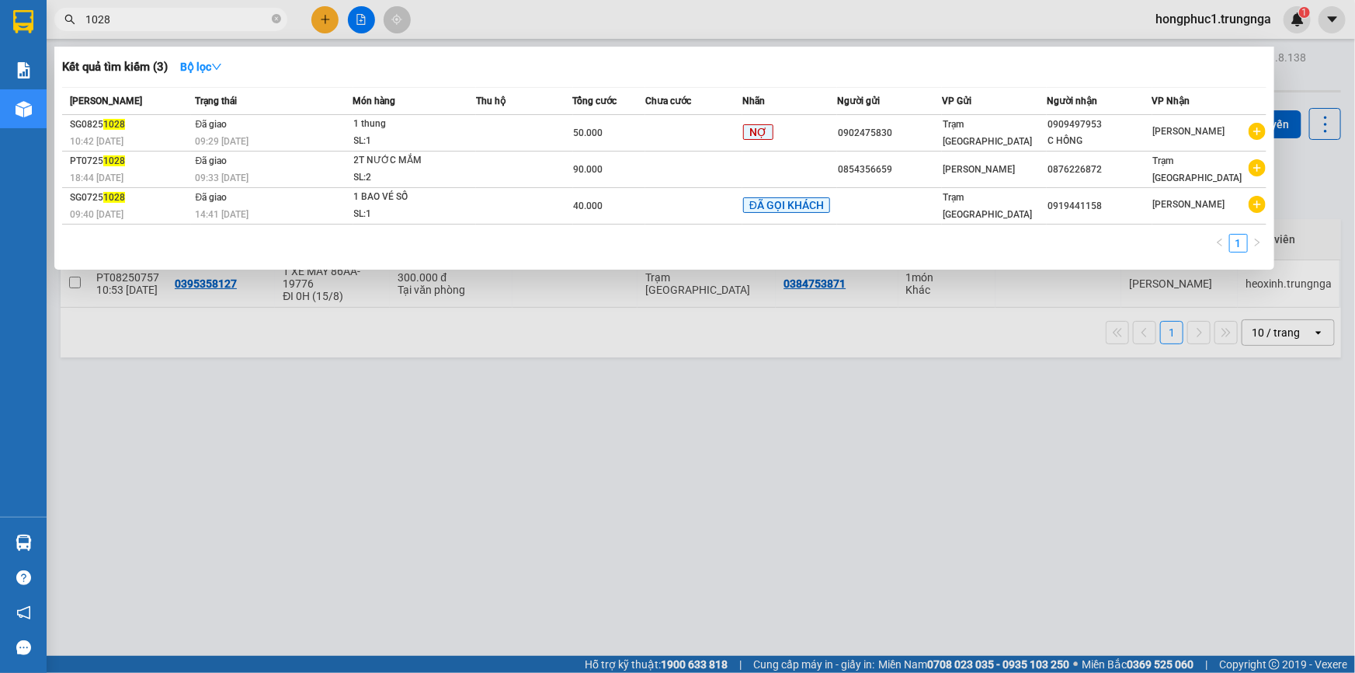
click at [227, 14] on input "1028" at bounding box center [176, 19] width 183 height 17
type input "1"
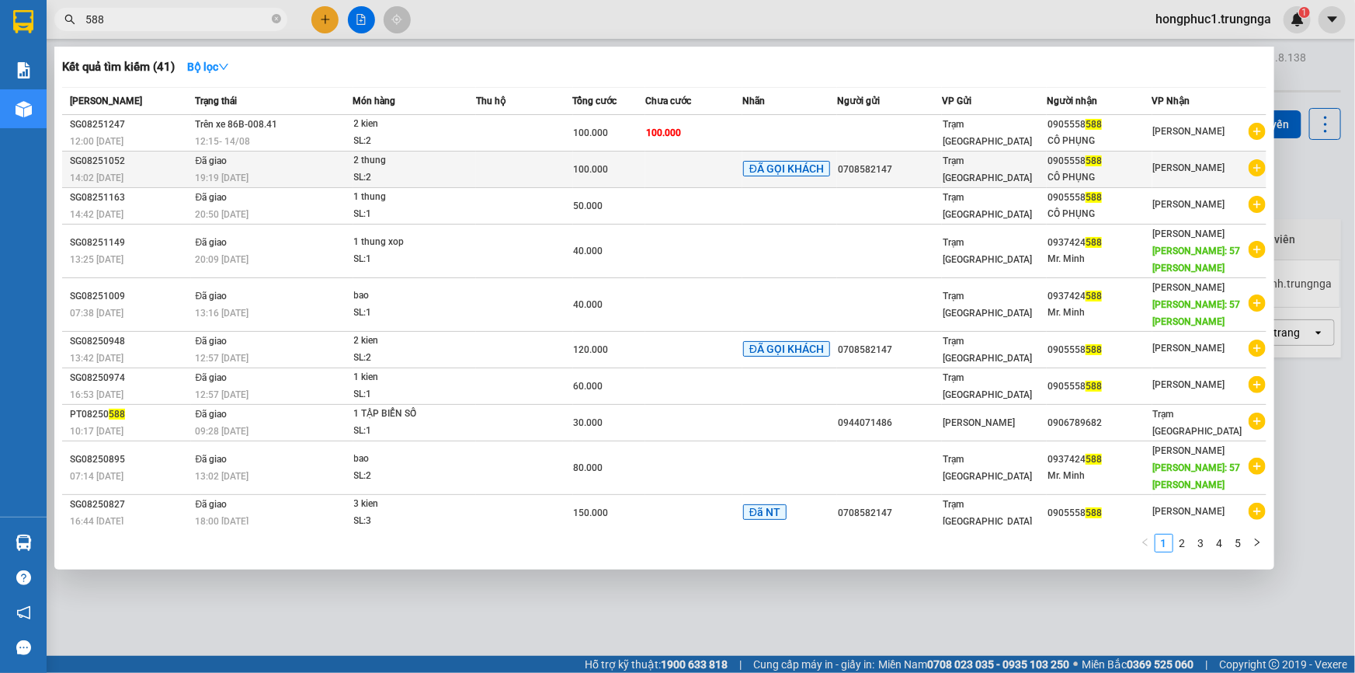
type input "588"
click at [301, 169] on div "19:19 - 12/08" at bounding box center [273, 177] width 157 height 17
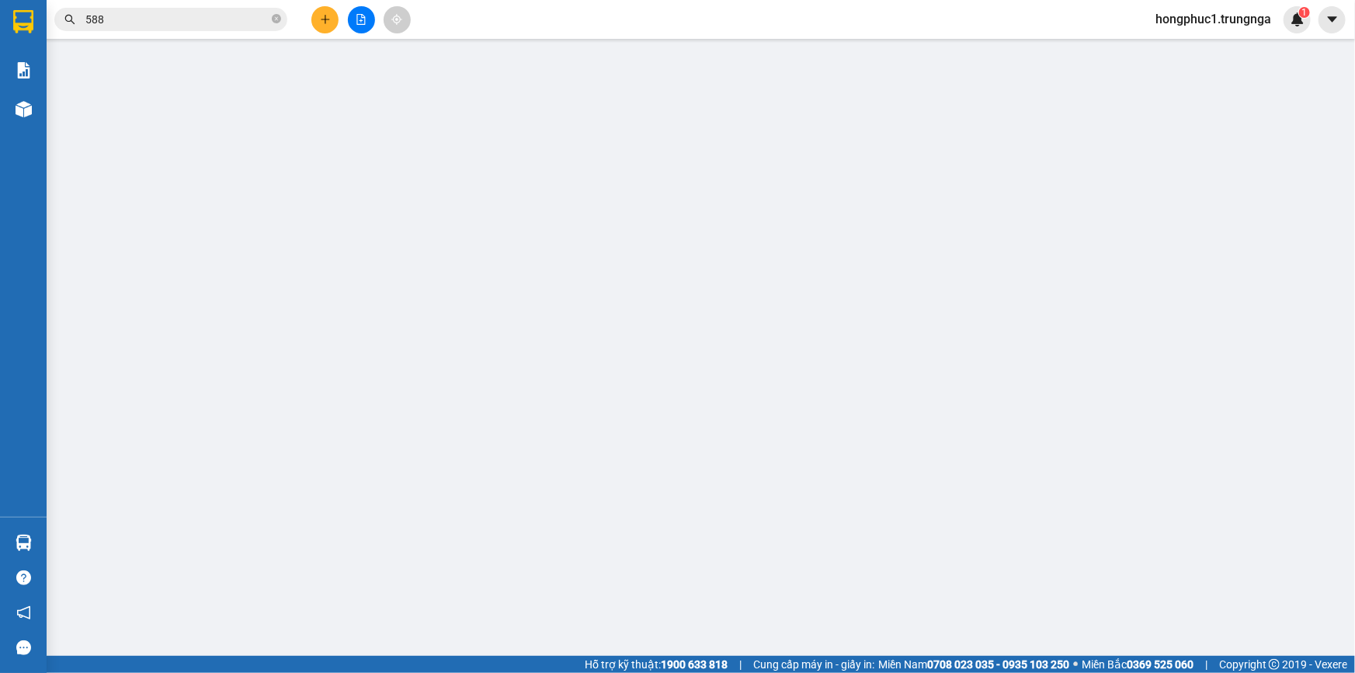
type input "0708582147"
type input "0905558588"
type input "CÔ PHỤNG"
type input "100.000"
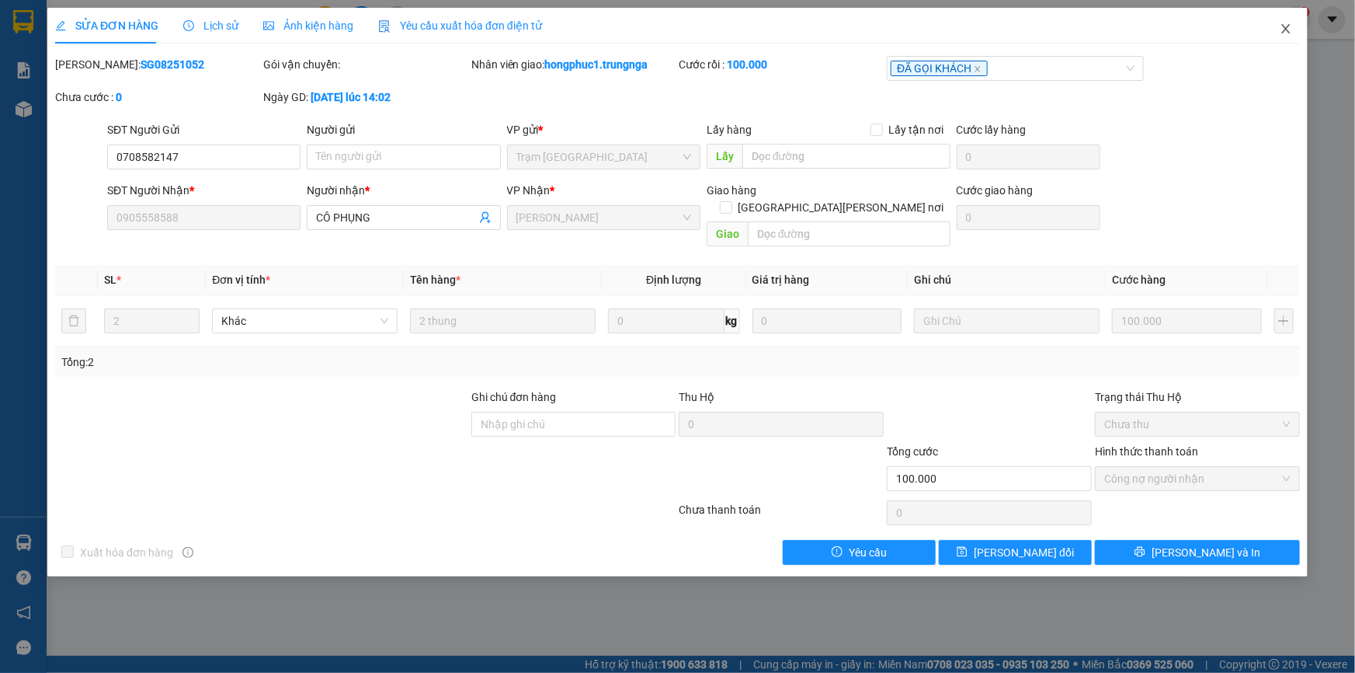
click at [1288, 27] on icon "close" at bounding box center [1285, 28] width 9 height 9
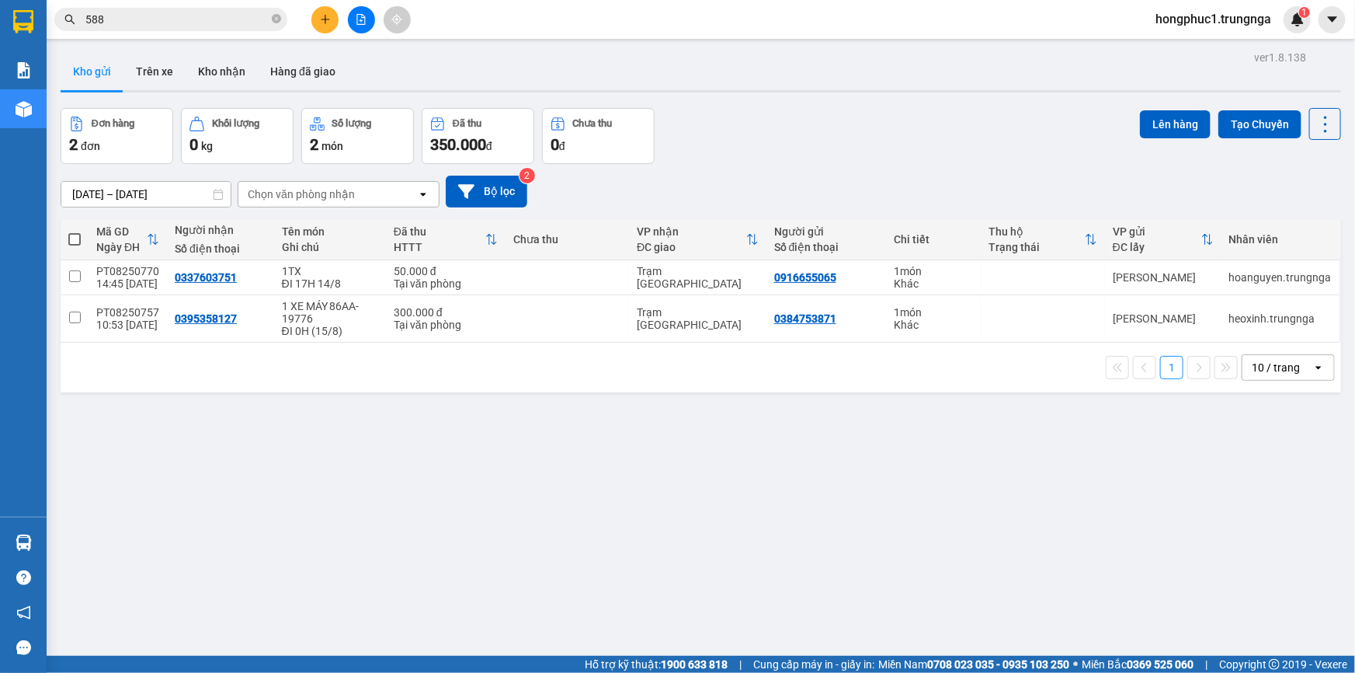
click at [214, 20] on input "588" at bounding box center [176, 19] width 183 height 17
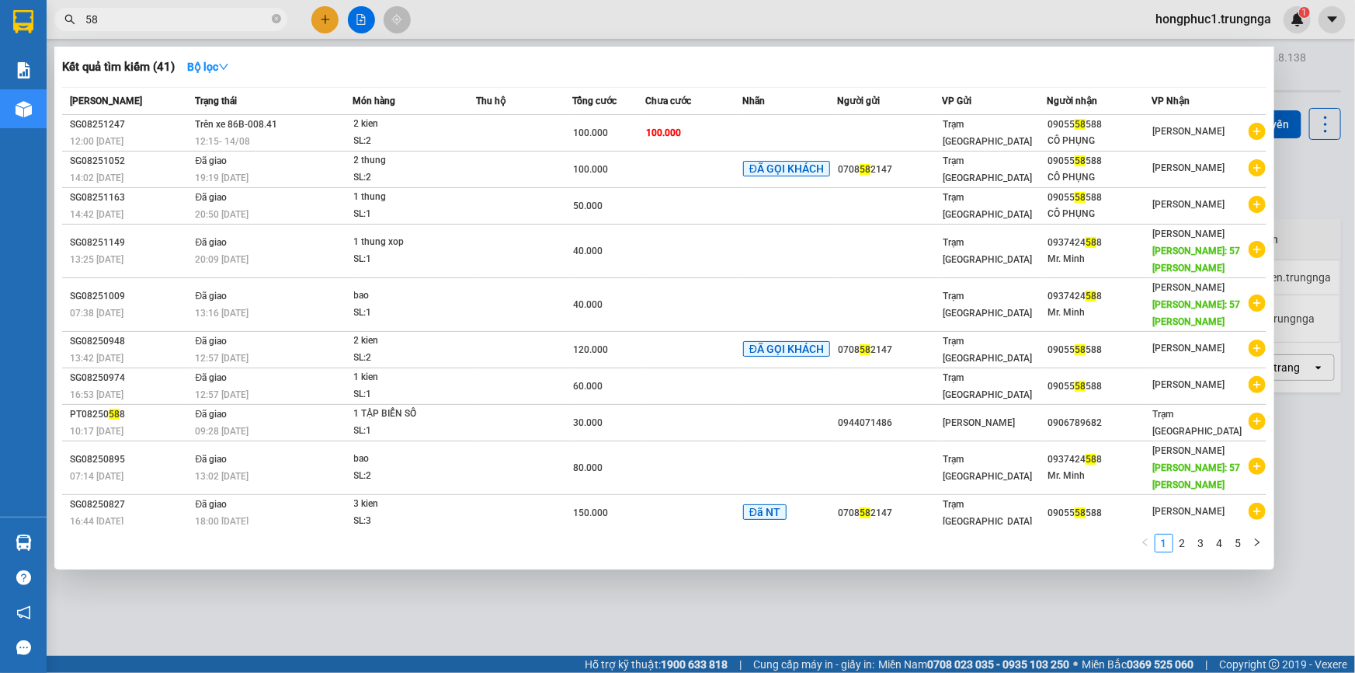
type input "5"
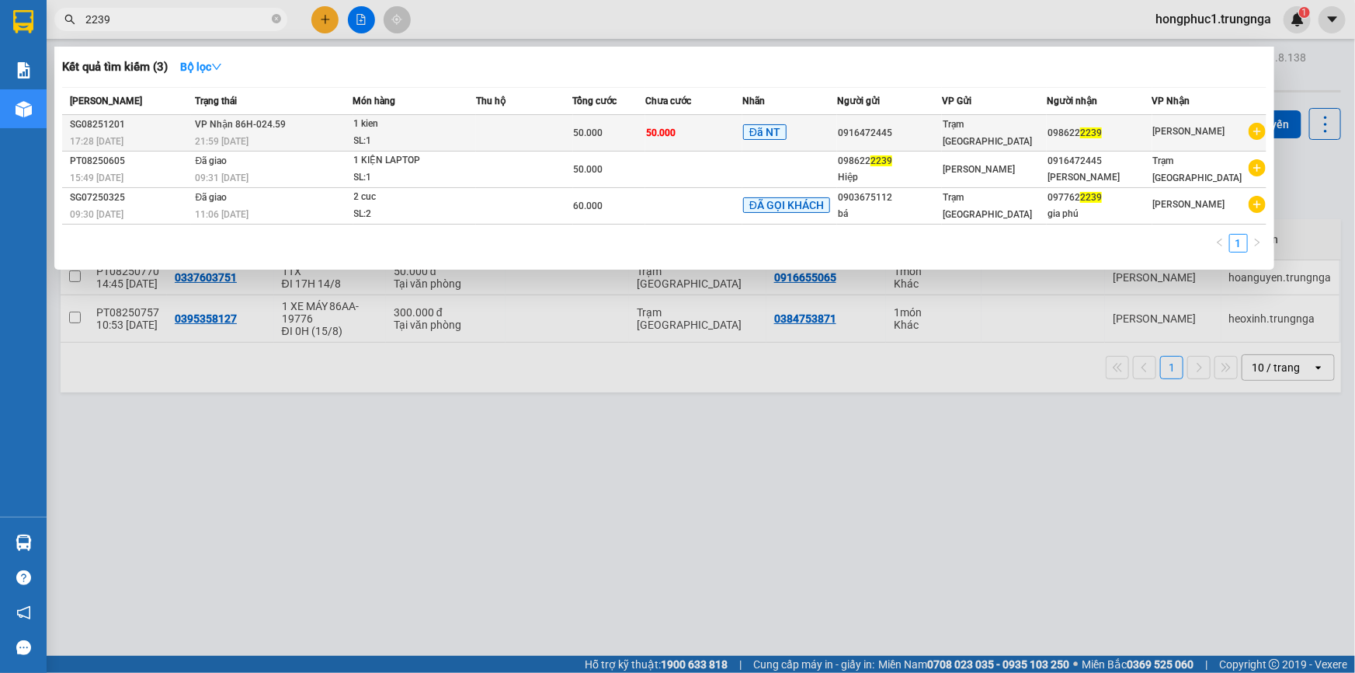
type input "2239"
click at [1075, 133] on div "098622 2239" at bounding box center [1099, 133] width 103 height 16
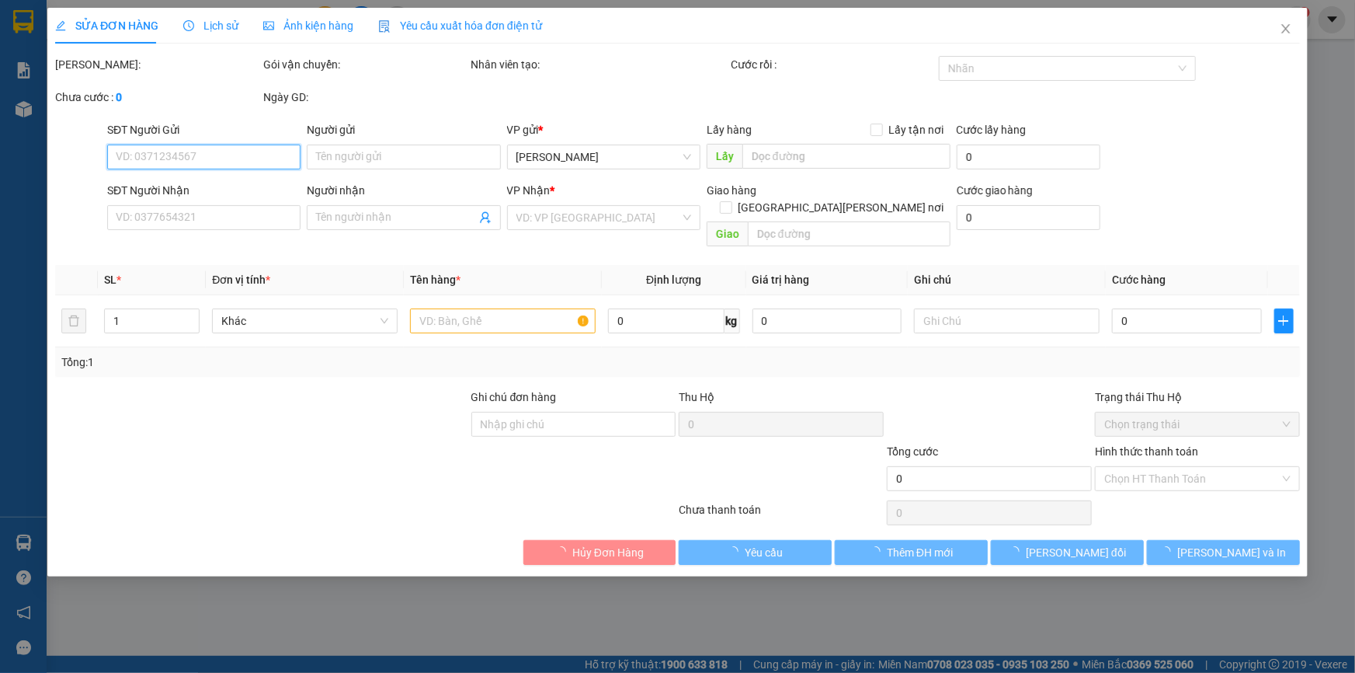
type input "0916472445"
type input "0986222239"
type input "50.000"
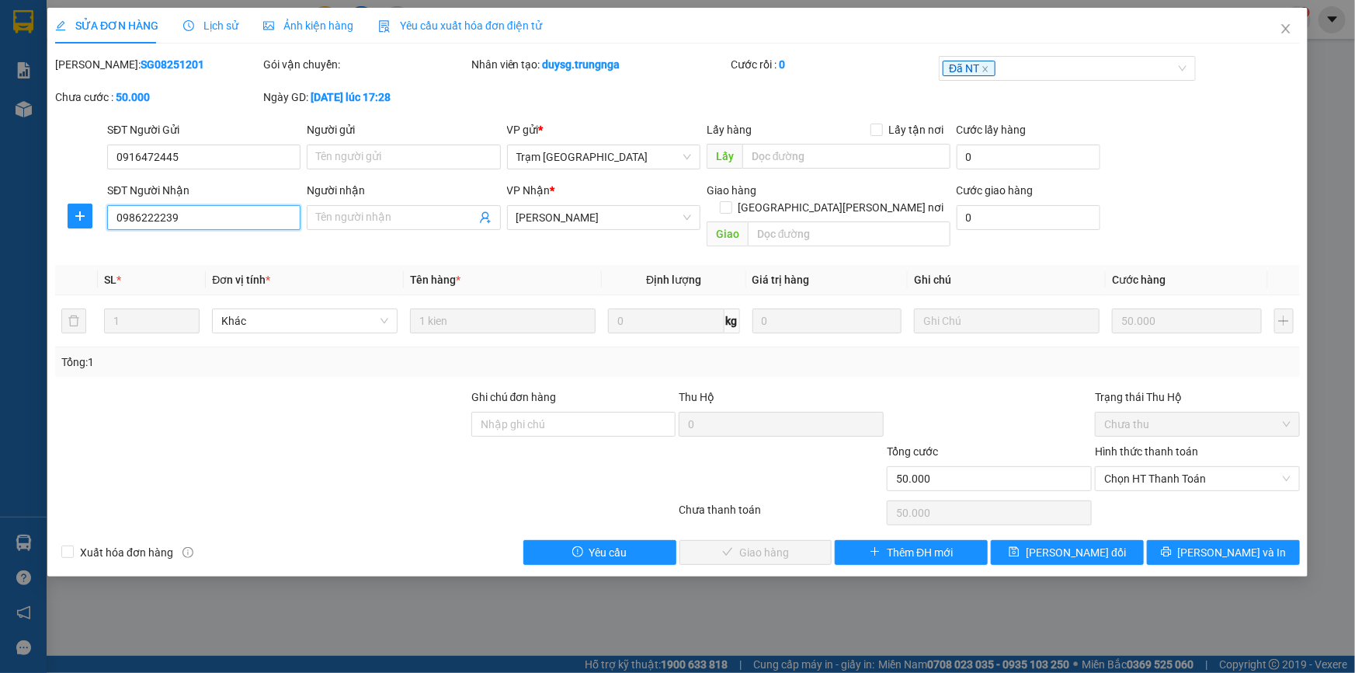
drag, startPoint x: 113, startPoint y: 214, endPoint x: 181, endPoint y: 224, distance: 69.1
click at [181, 224] on input "0986222239" at bounding box center [203, 217] width 193 height 25
click at [1289, 30] on icon "close" at bounding box center [1286, 29] width 12 height 12
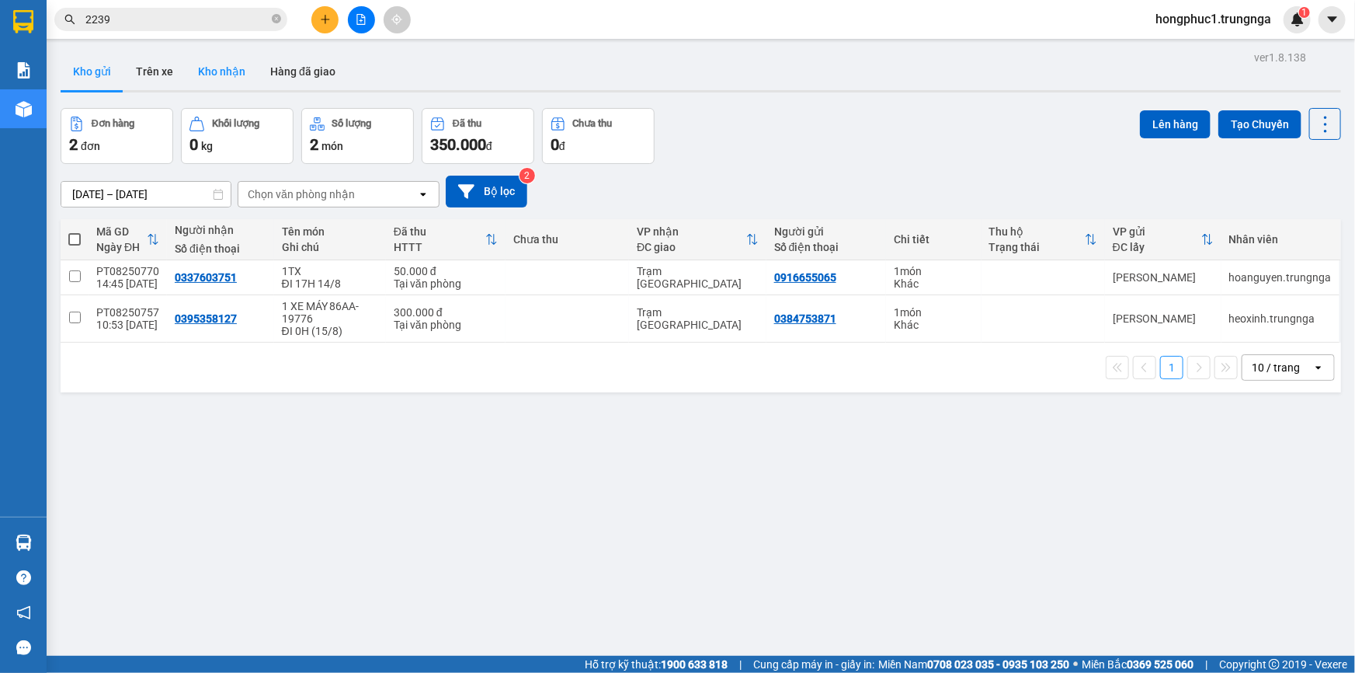
click at [197, 71] on button "Kho nhận" at bounding box center [222, 71] width 72 height 37
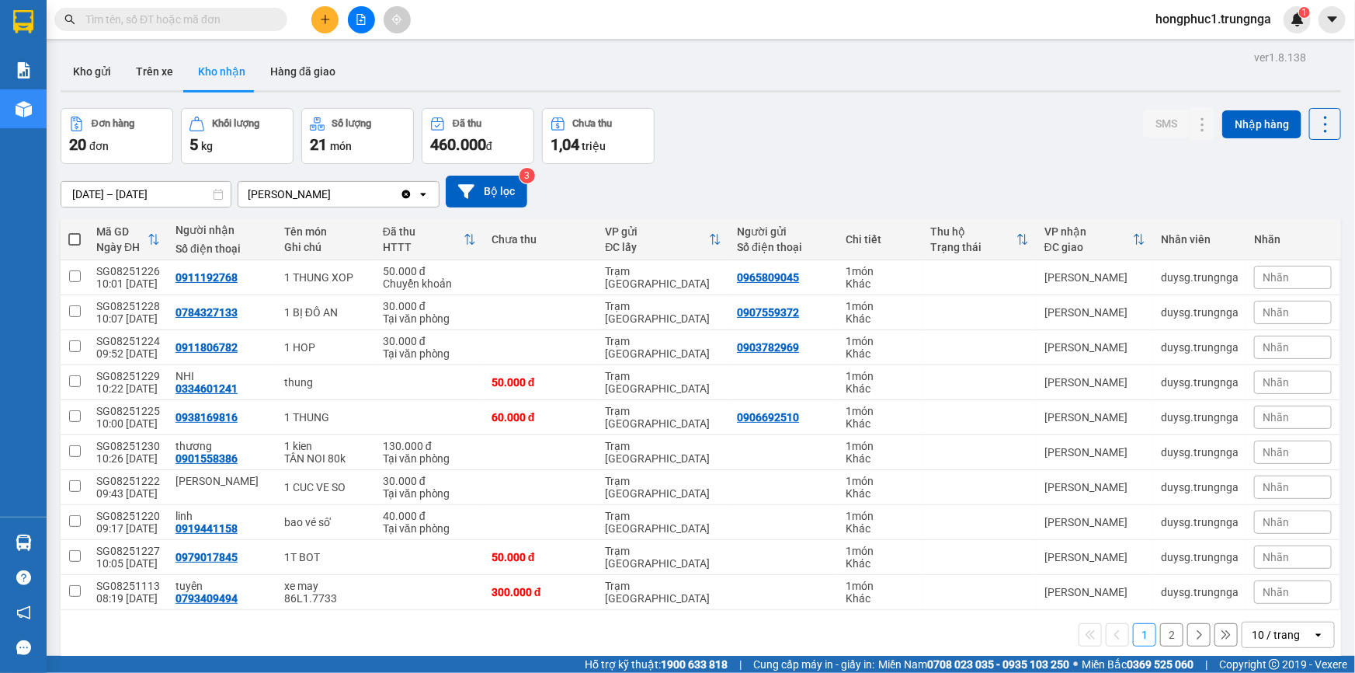
click at [1161, 631] on button "2" at bounding box center [1171, 634] width 23 height 23
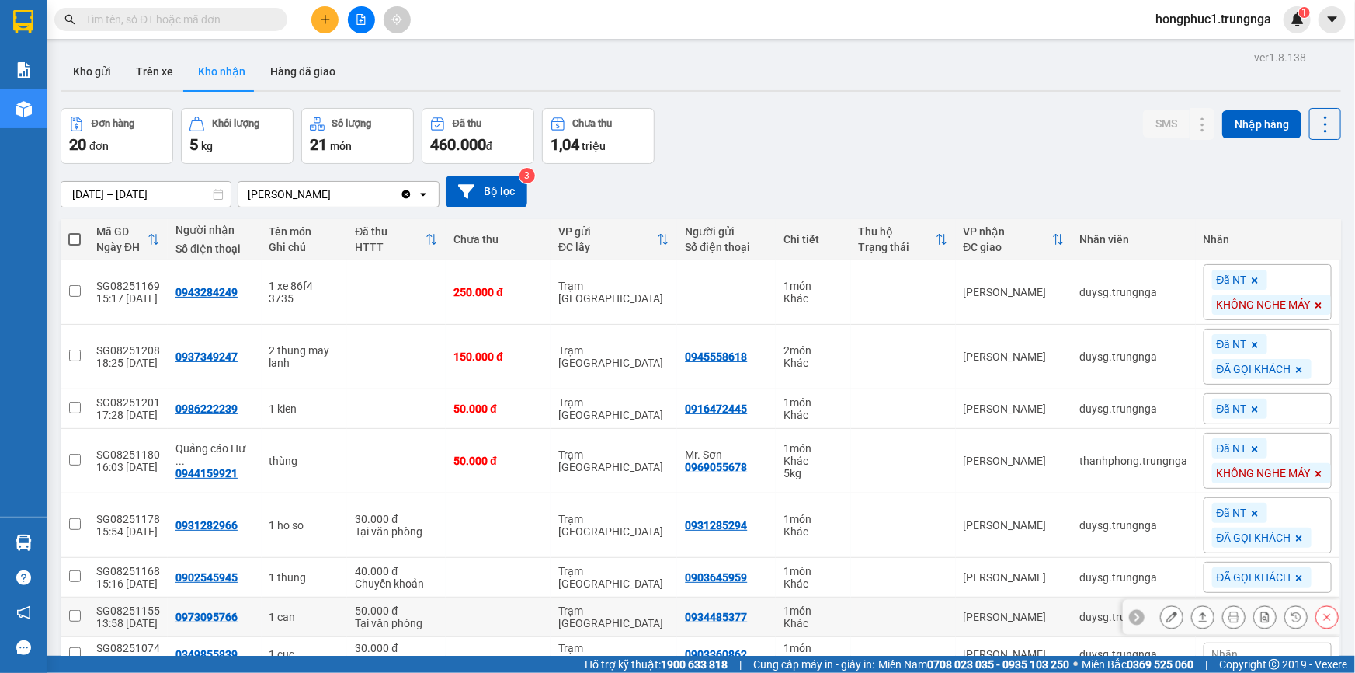
click at [1131, 615] on icon at bounding box center [1136, 616] width 11 height 11
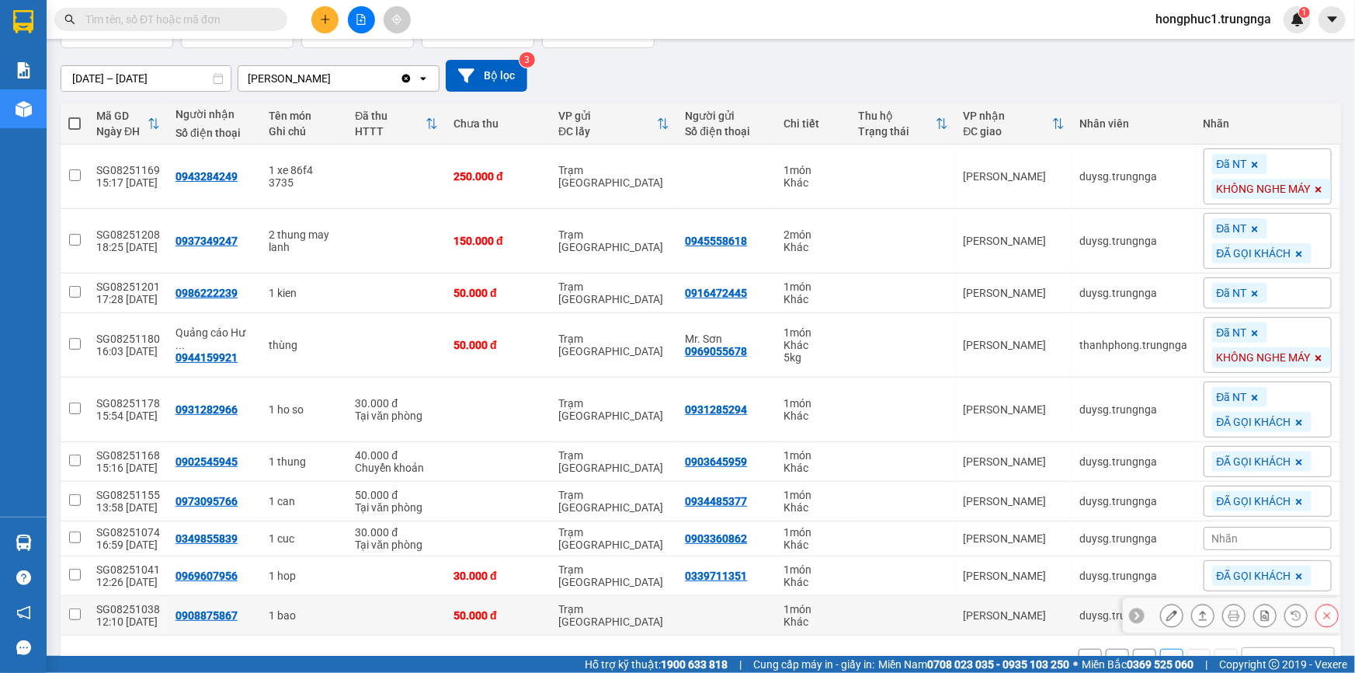
scroll to position [156, 0]
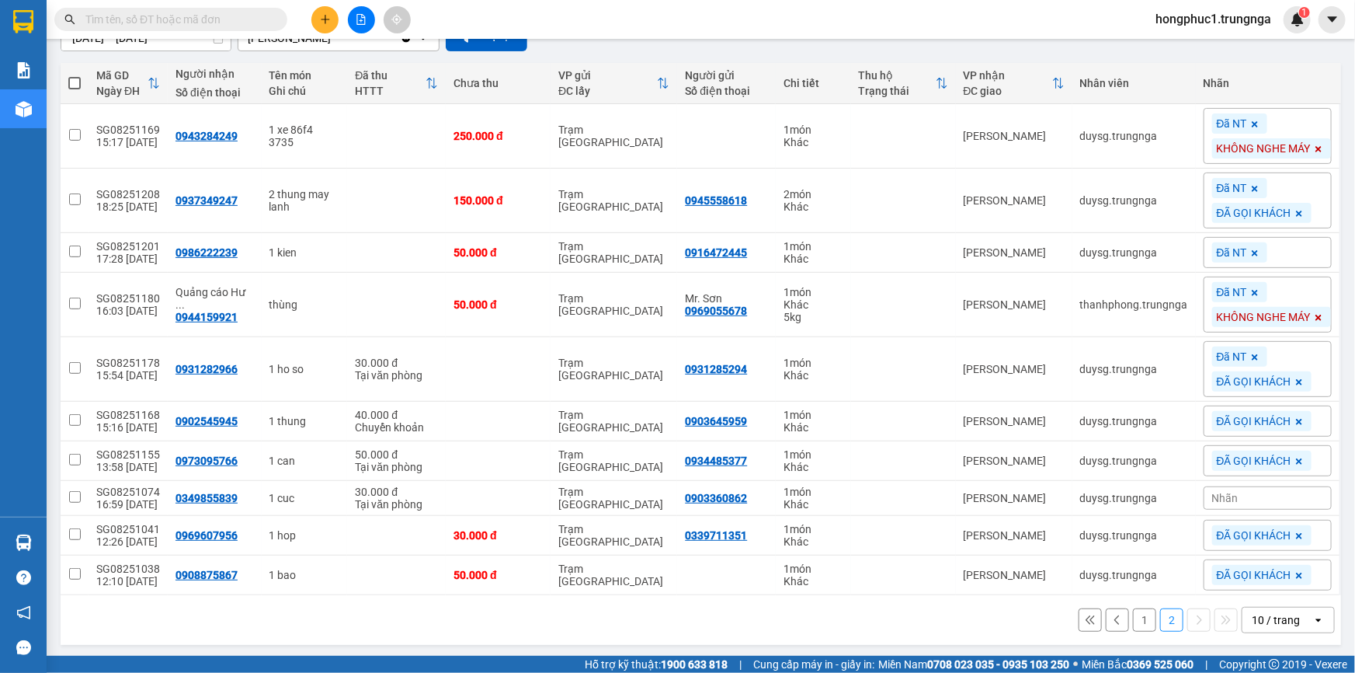
click at [1085, 617] on icon at bounding box center [1090, 619] width 11 height 11
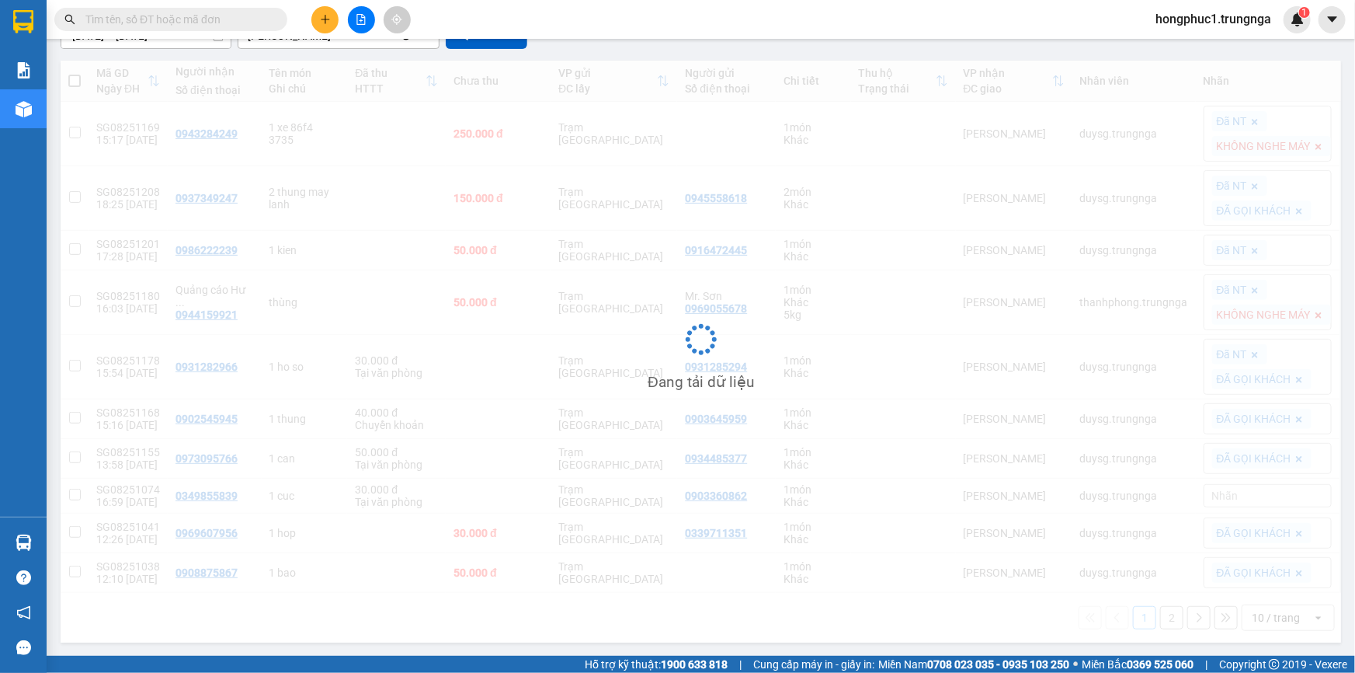
scroll to position [71, 0]
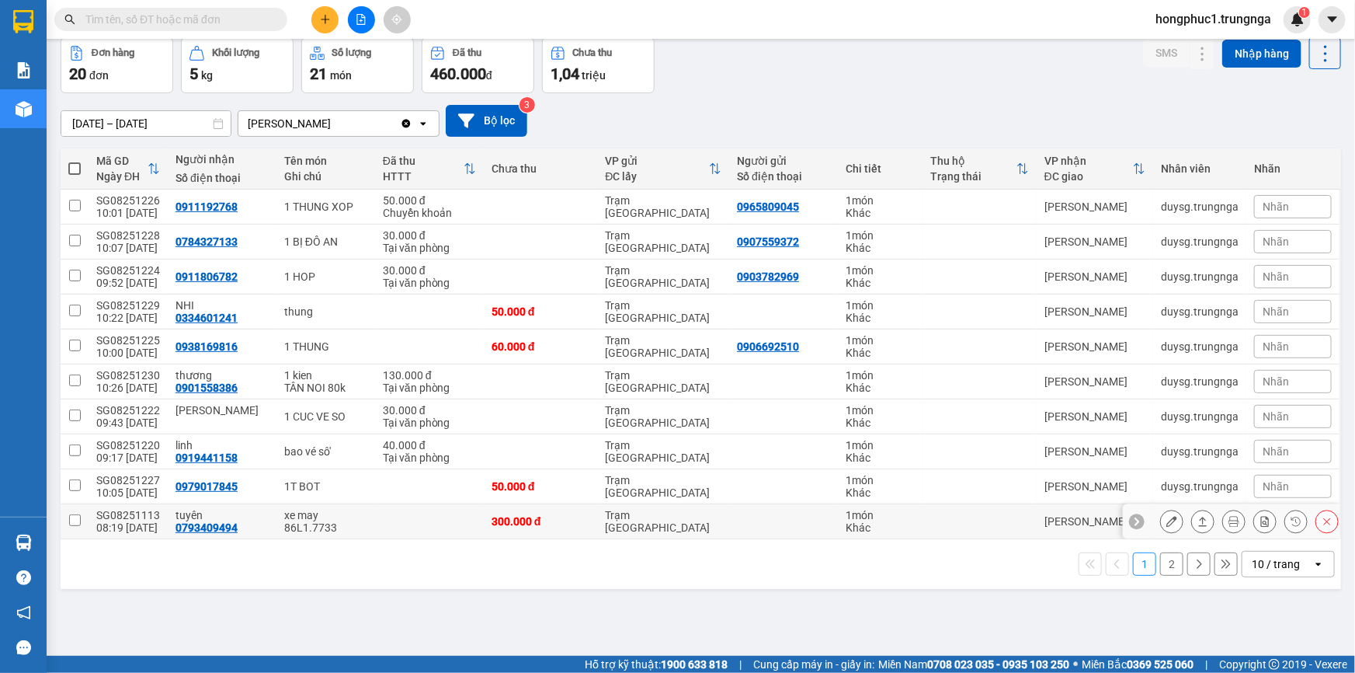
click at [1131, 517] on icon at bounding box center [1136, 521] width 11 height 11
click at [1273, 517] on span "Nhãn" at bounding box center [1276, 521] width 26 height 12
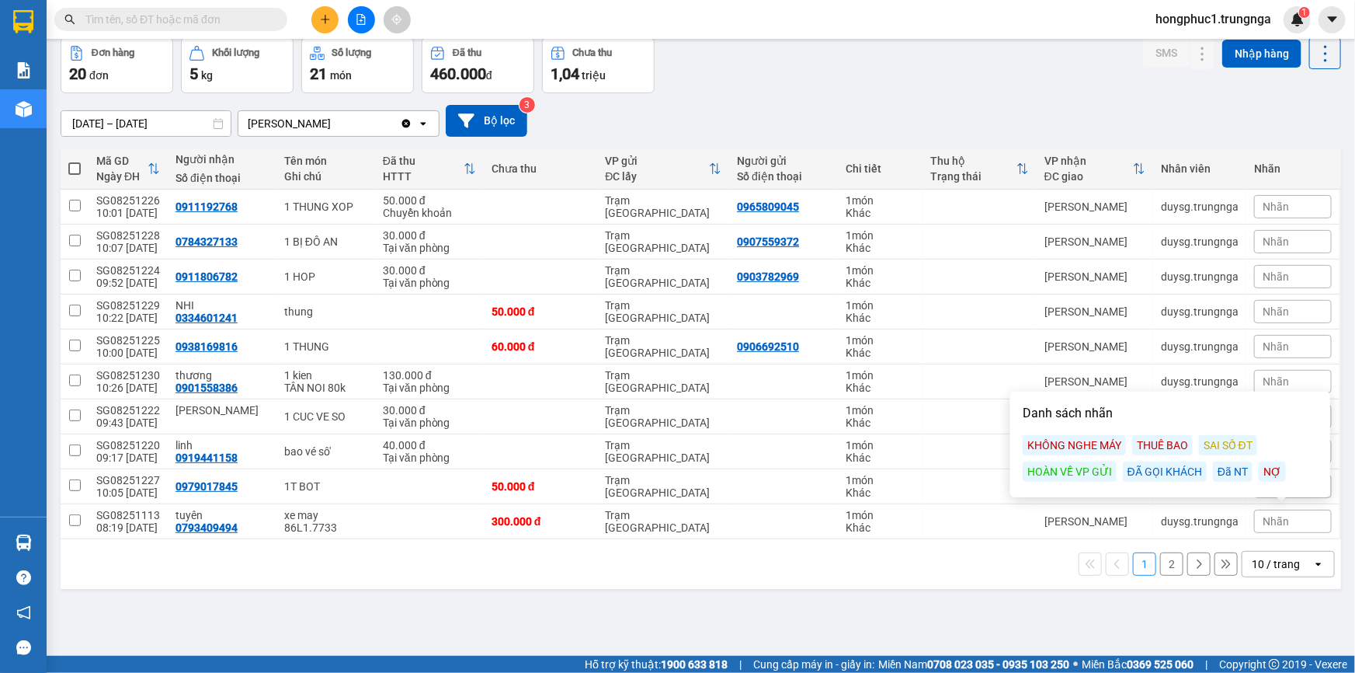
click at [1225, 467] on div "Đã NT" at bounding box center [1233, 471] width 40 height 20
click at [923, 485] on td at bounding box center [980, 486] width 114 height 35
checkbox input "true"
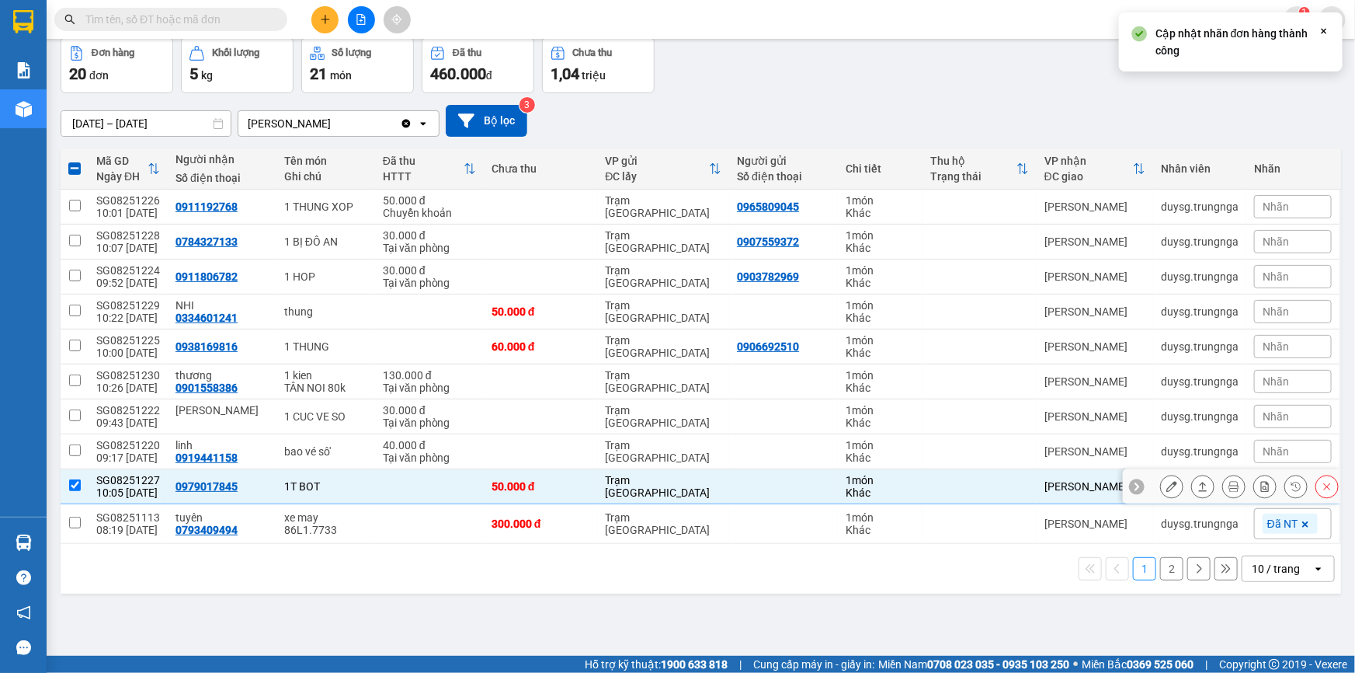
click at [1131, 482] on icon at bounding box center [1136, 486] width 11 height 11
click at [1295, 483] on div "Nhãn" at bounding box center [1293, 485] width 78 height 23
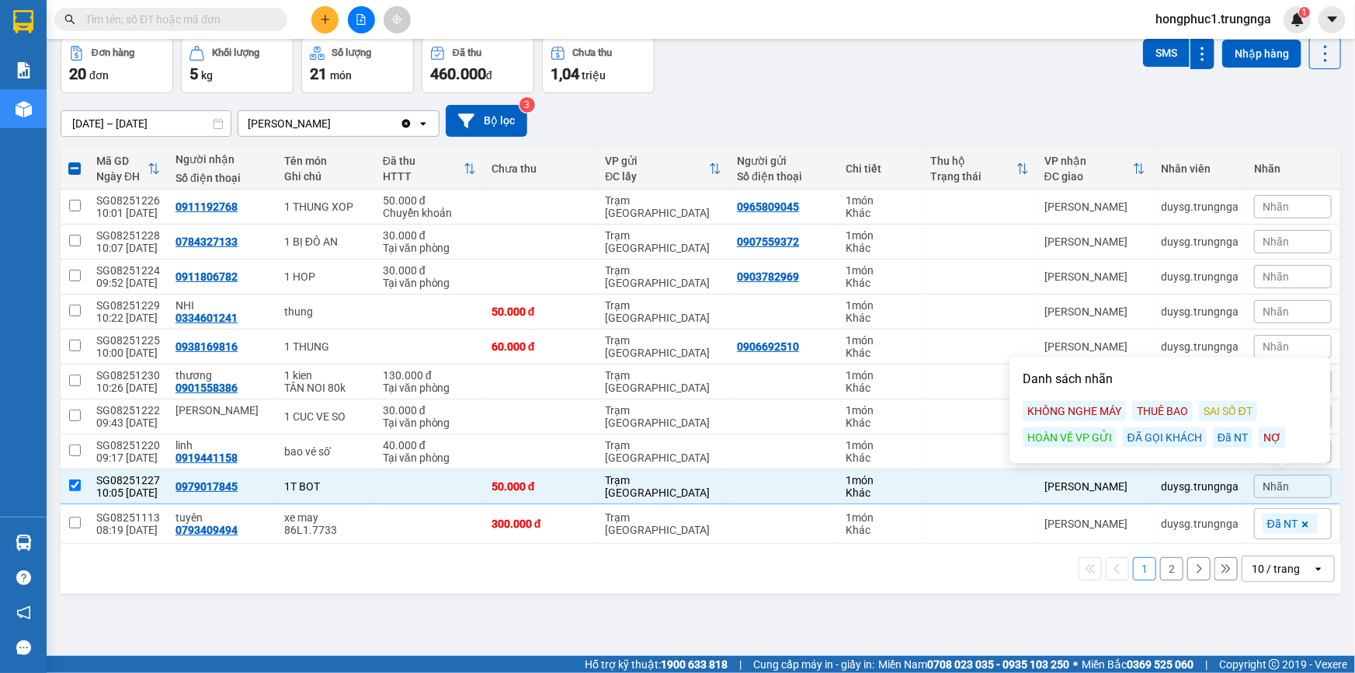
click at [1170, 433] on div "ĐÃ GỌI KHÁCH" at bounding box center [1165, 437] width 84 height 20
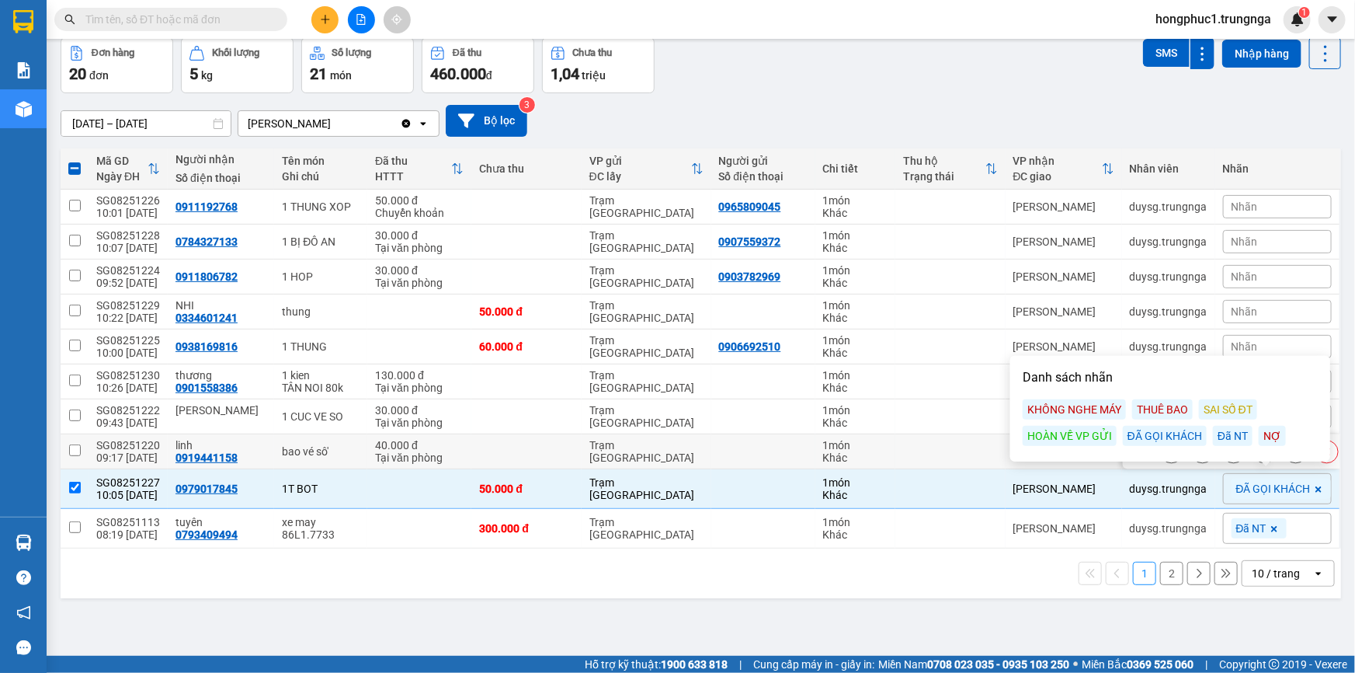
click at [992, 443] on td at bounding box center [949, 451] width 109 height 35
checkbox input "true"
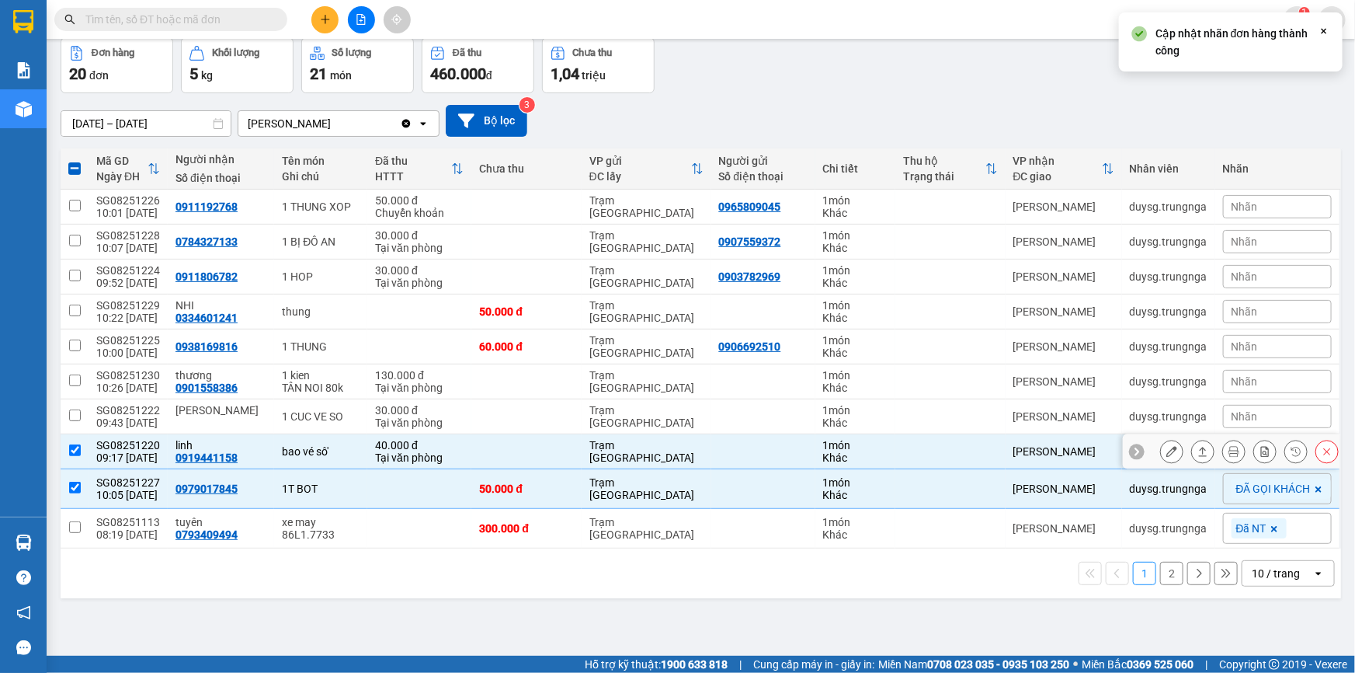
click at [1131, 447] on icon at bounding box center [1136, 451] width 11 height 11
click at [1247, 456] on div "Nhãn" at bounding box center [1277, 451] width 109 height 23
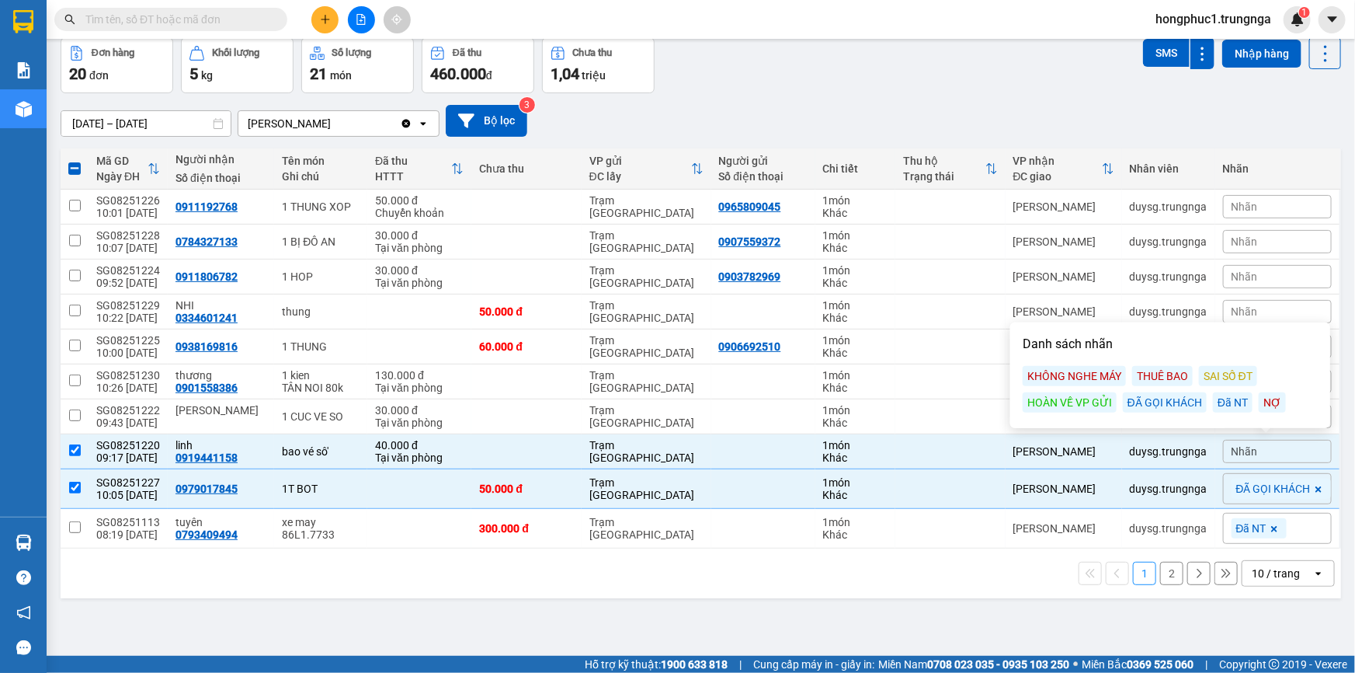
click at [1177, 402] on div "ĐÃ GỌI KHÁCH" at bounding box center [1165, 402] width 84 height 20
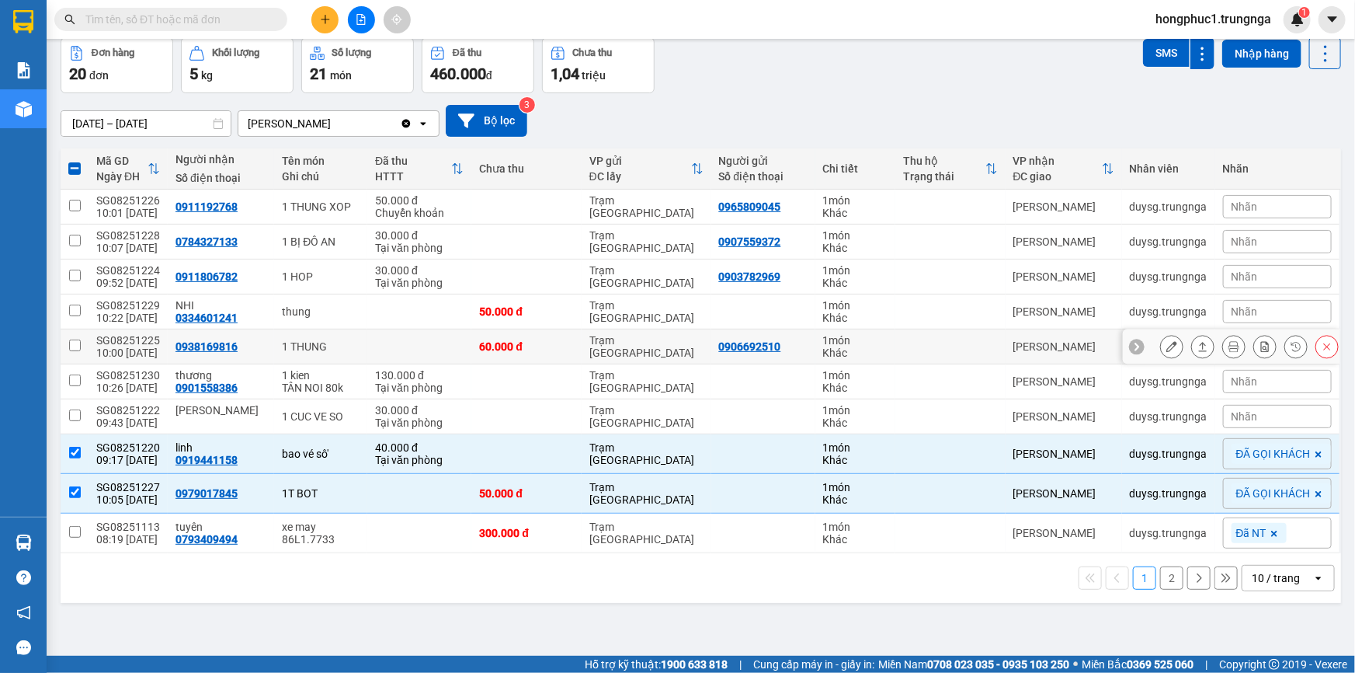
click at [980, 343] on td at bounding box center [949, 346] width 109 height 35
checkbox input "true"
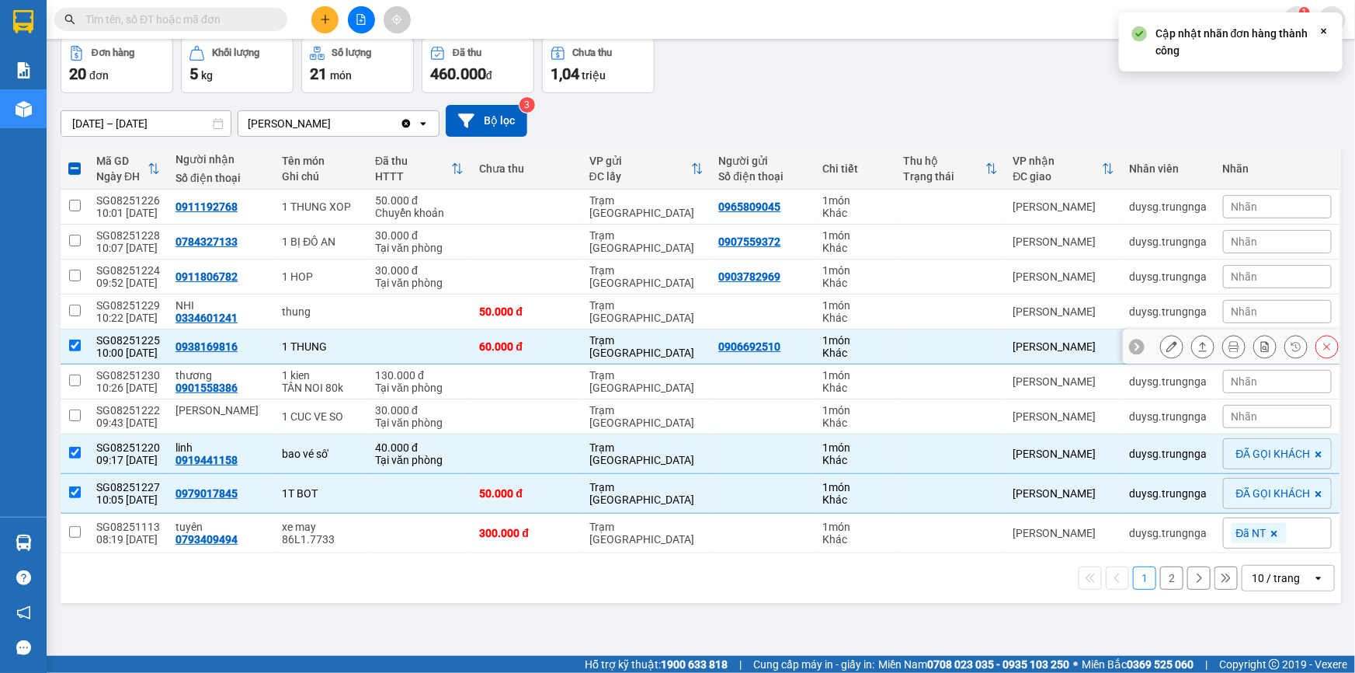
click at [1132, 342] on div at bounding box center [1137, 347] width 16 height 16
click at [1254, 349] on div "Nhãn" at bounding box center [1277, 346] width 109 height 23
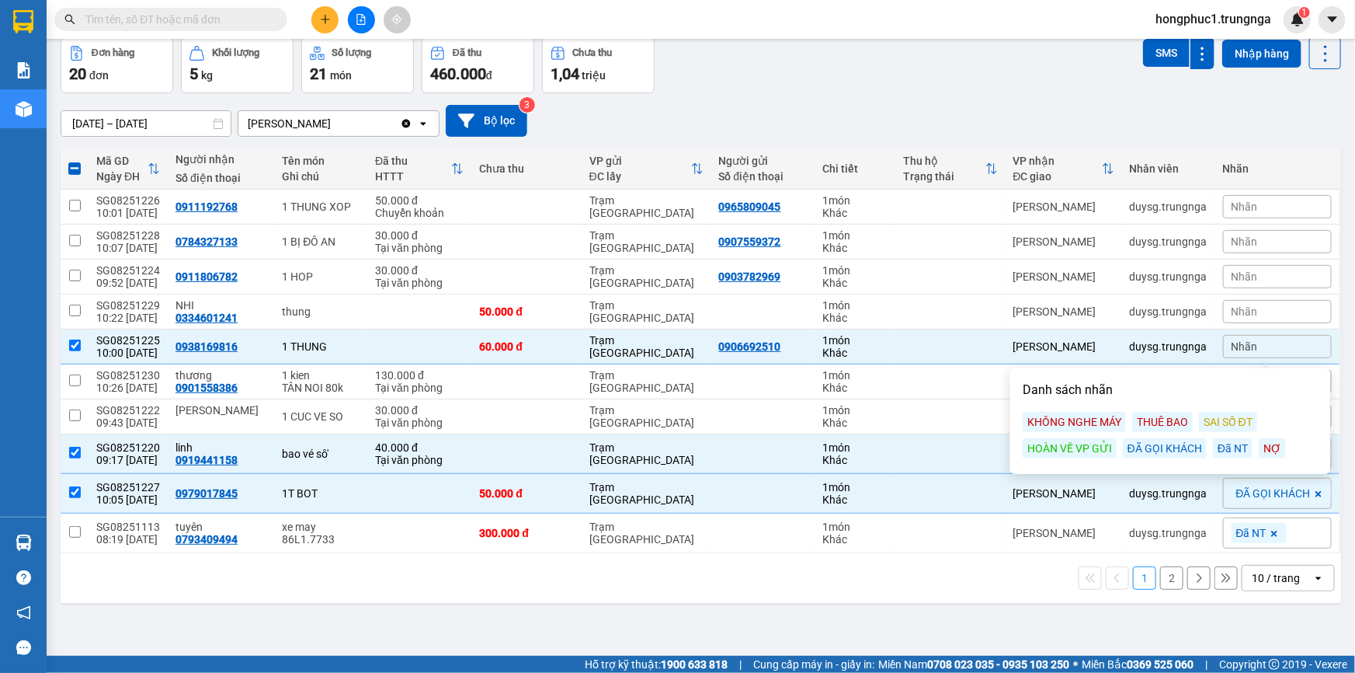
click at [1166, 448] on div "ĐÃ GỌI KHÁCH" at bounding box center [1165, 448] width 84 height 20
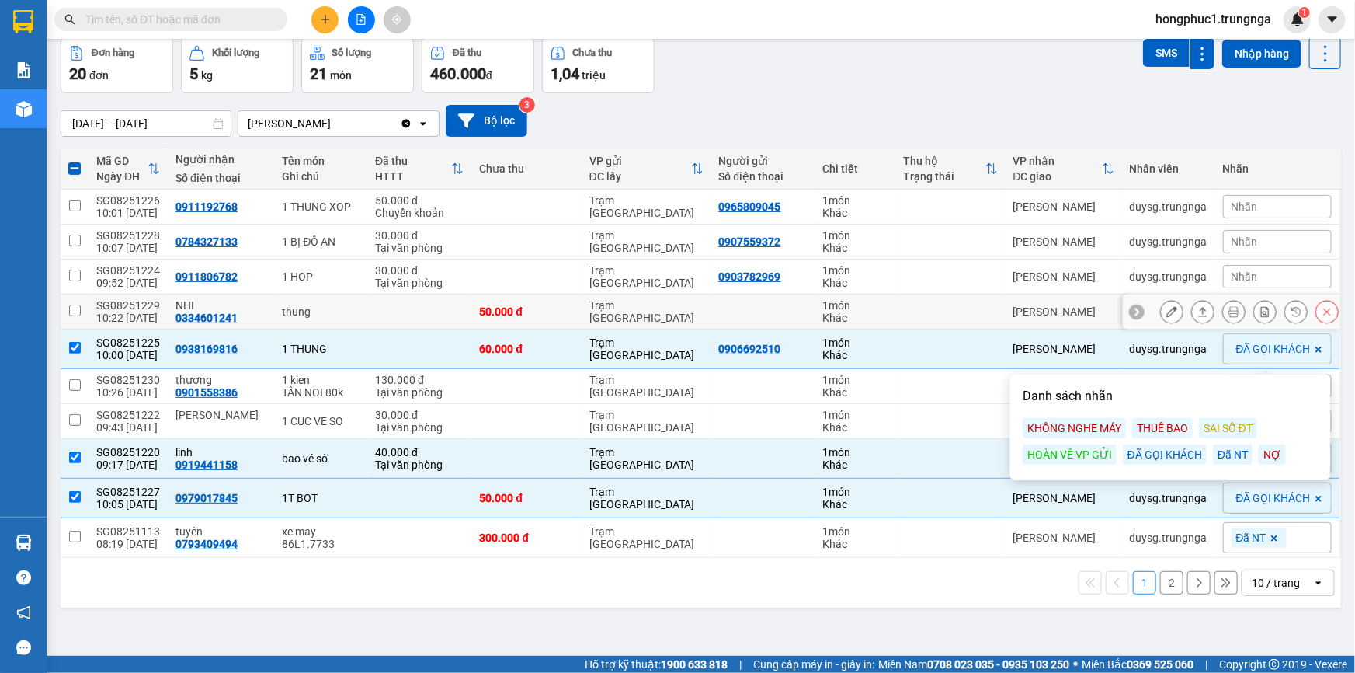
click at [770, 316] on div at bounding box center [763, 311] width 89 height 12
checkbox input "true"
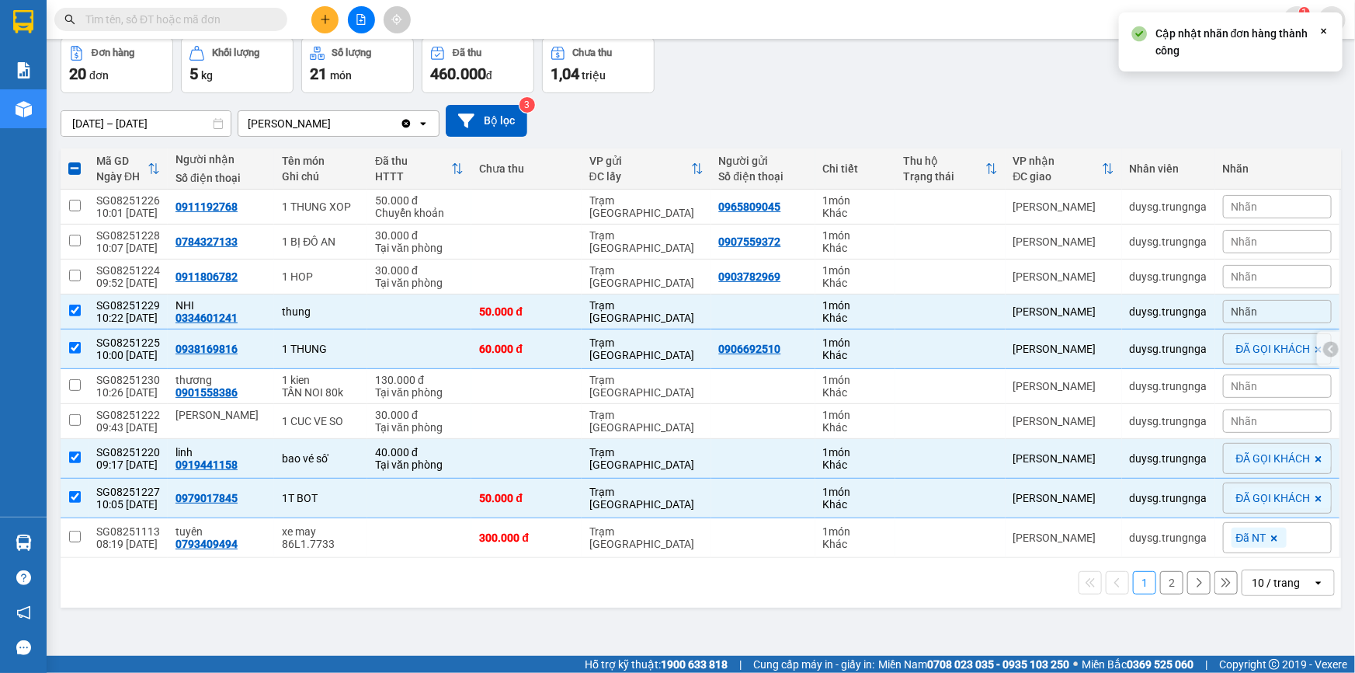
click at [770, 339] on td "0906692510" at bounding box center [763, 349] width 104 height 40
checkbox input "false"
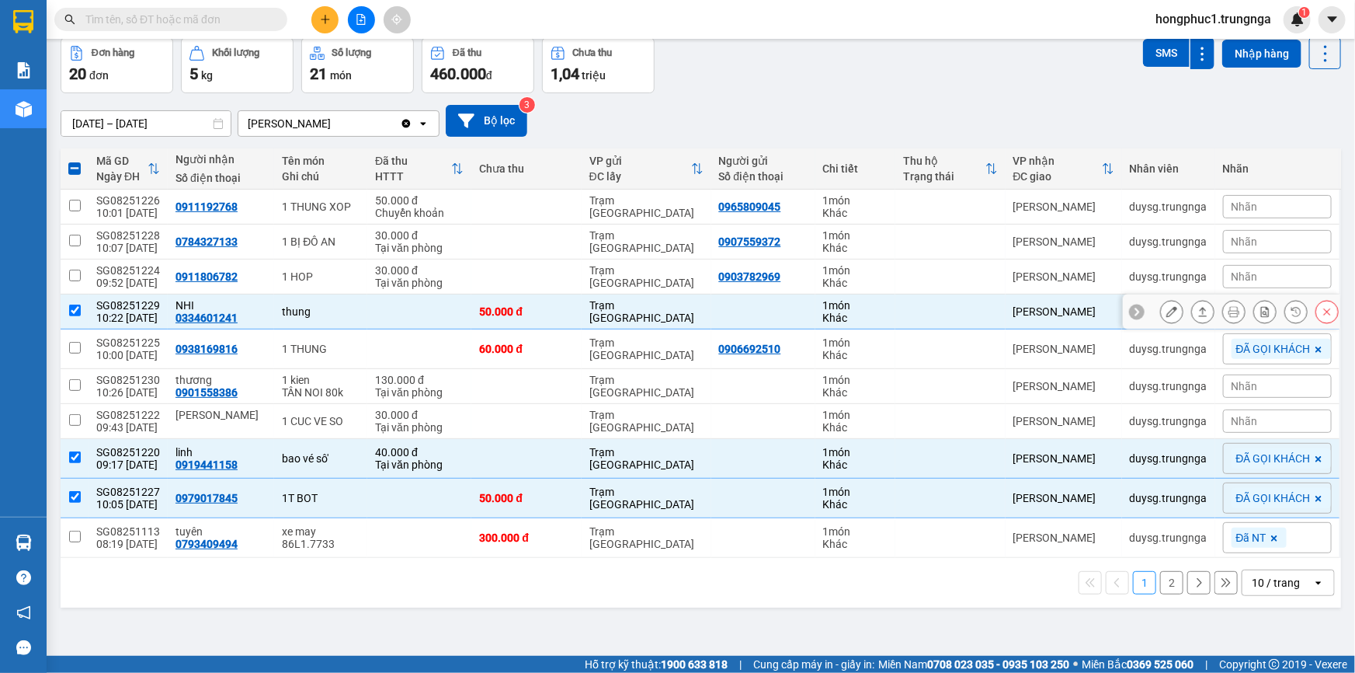
click at [1131, 311] on icon at bounding box center [1136, 311] width 11 height 11
click at [1232, 312] on span "Nhãn" at bounding box center [1245, 311] width 26 height 12
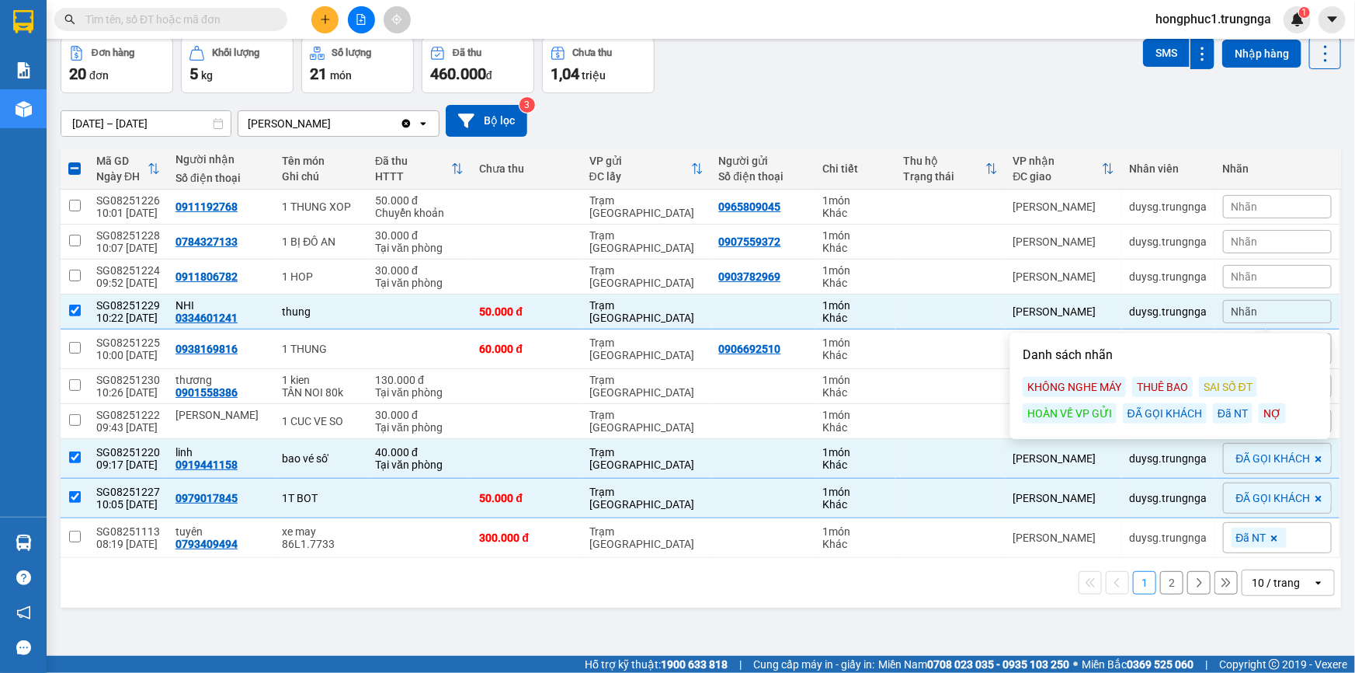
click at [1158, 409] on div "ĐÃ GỌI KHÁCH" at bounding box center [1165, 413] width 84 height 20
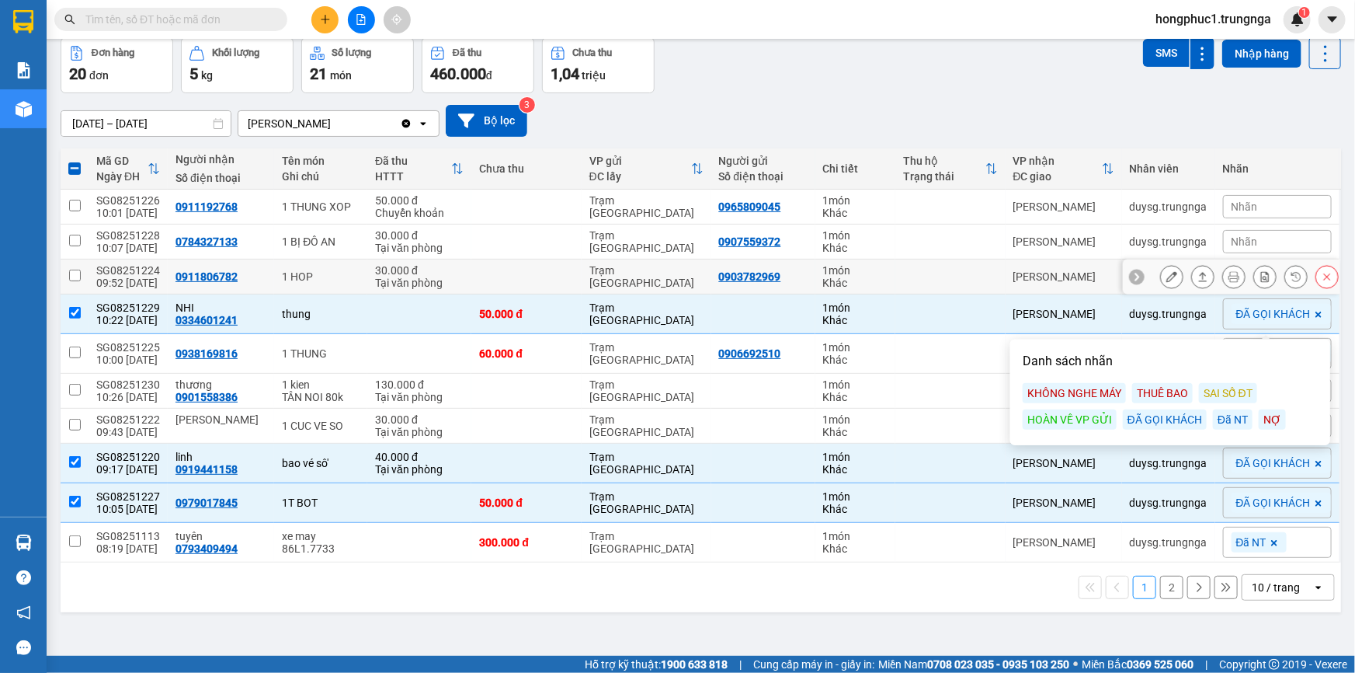
click at [1071, 276] on div "[PERSON_NAME]" at bounding box center [1063, 276] width 101 height 12
checkbox input "true"
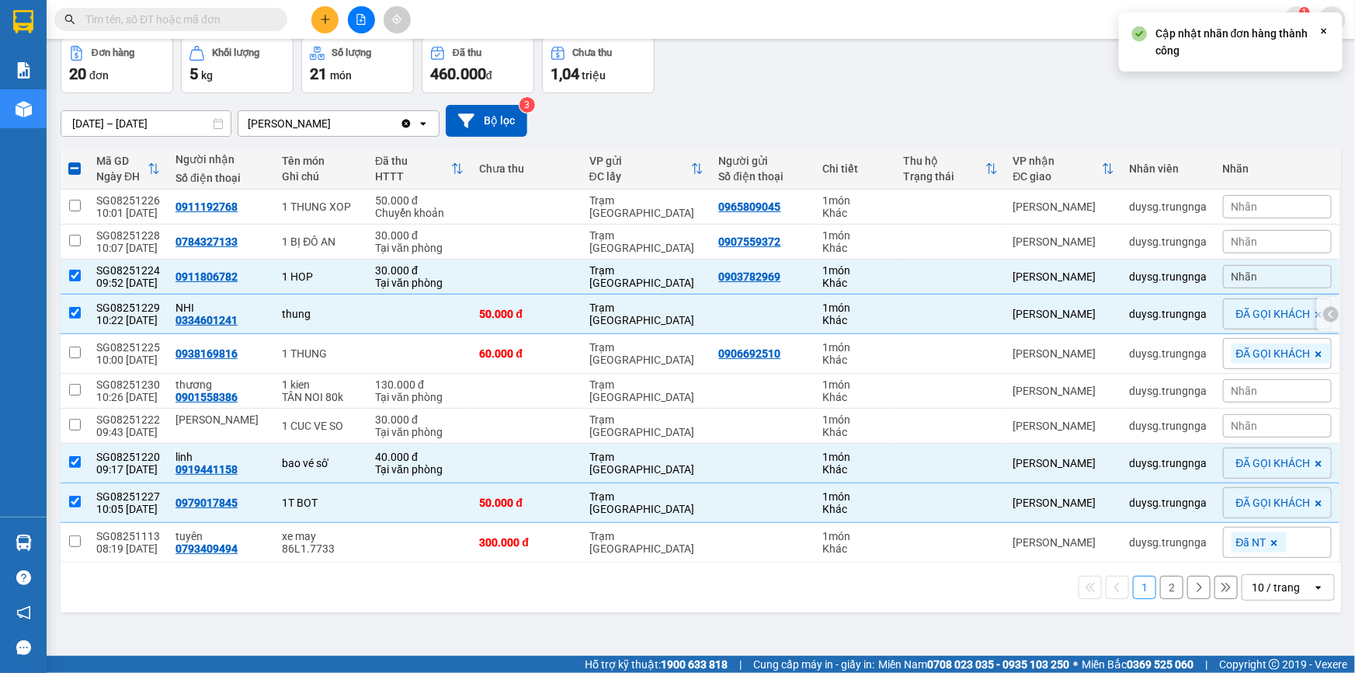
click at [1099, 308] on div "[PERSON_NAME]" at bounding box center [1063, 314] width 101 height 12
checkbox input "false"
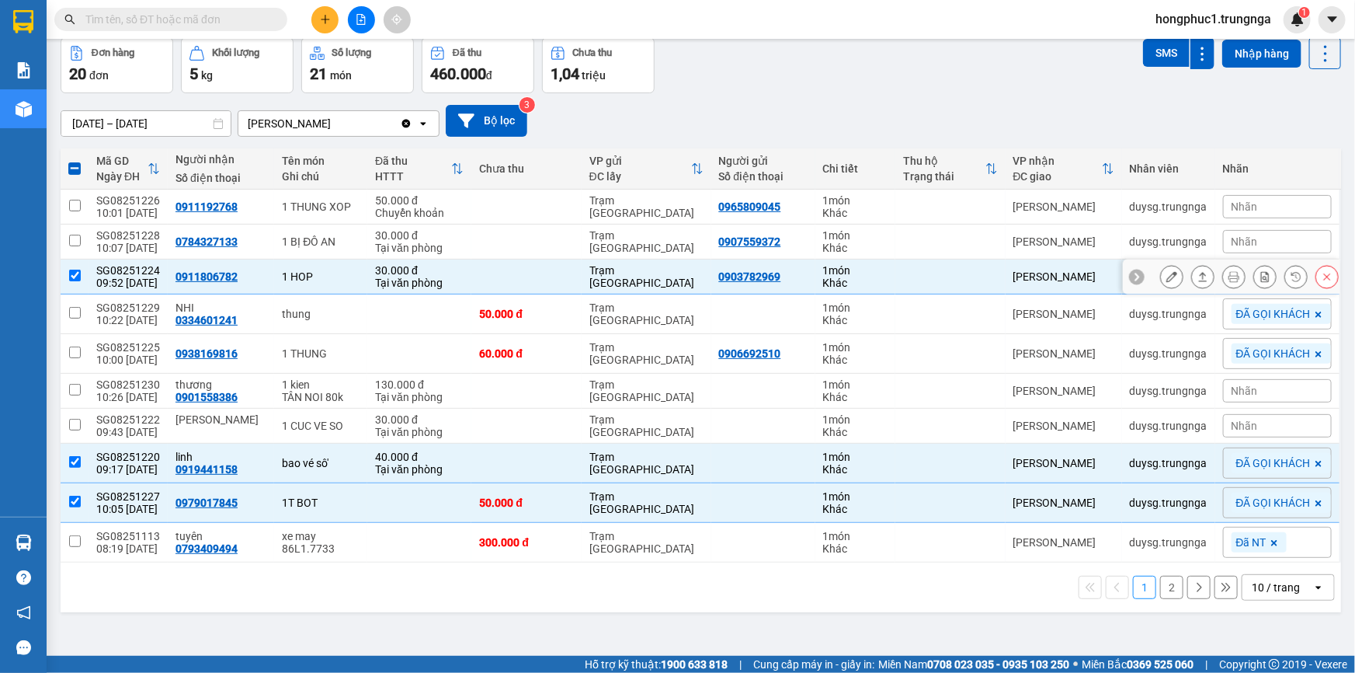
click at [1131, 275] on icon at bounding box center [1136, 276] width 11 height 11
click at [1241, 275] on span "Nhãn" at bounding box center [1245, 276] width 26 height 12
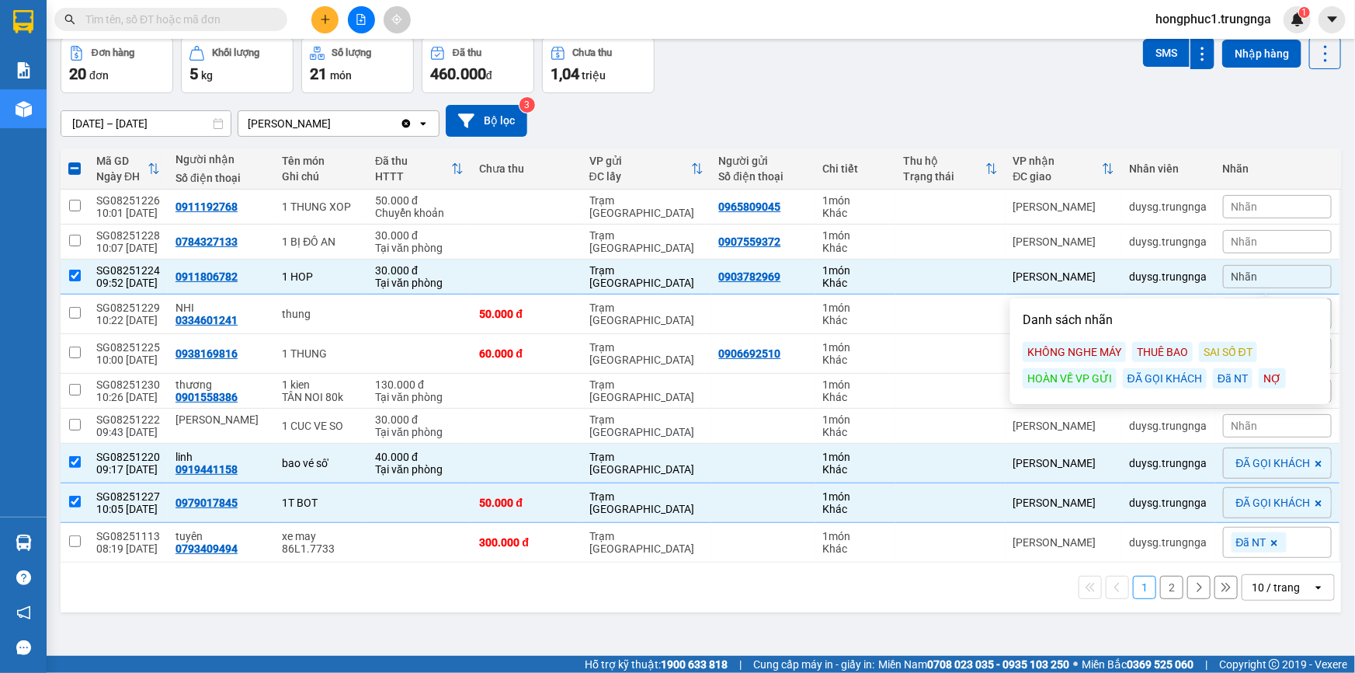
click at [1197, 378] on div "ĐÃ GỌI KHÁCH" at bounding box center [1165, 378] width 84 height 20
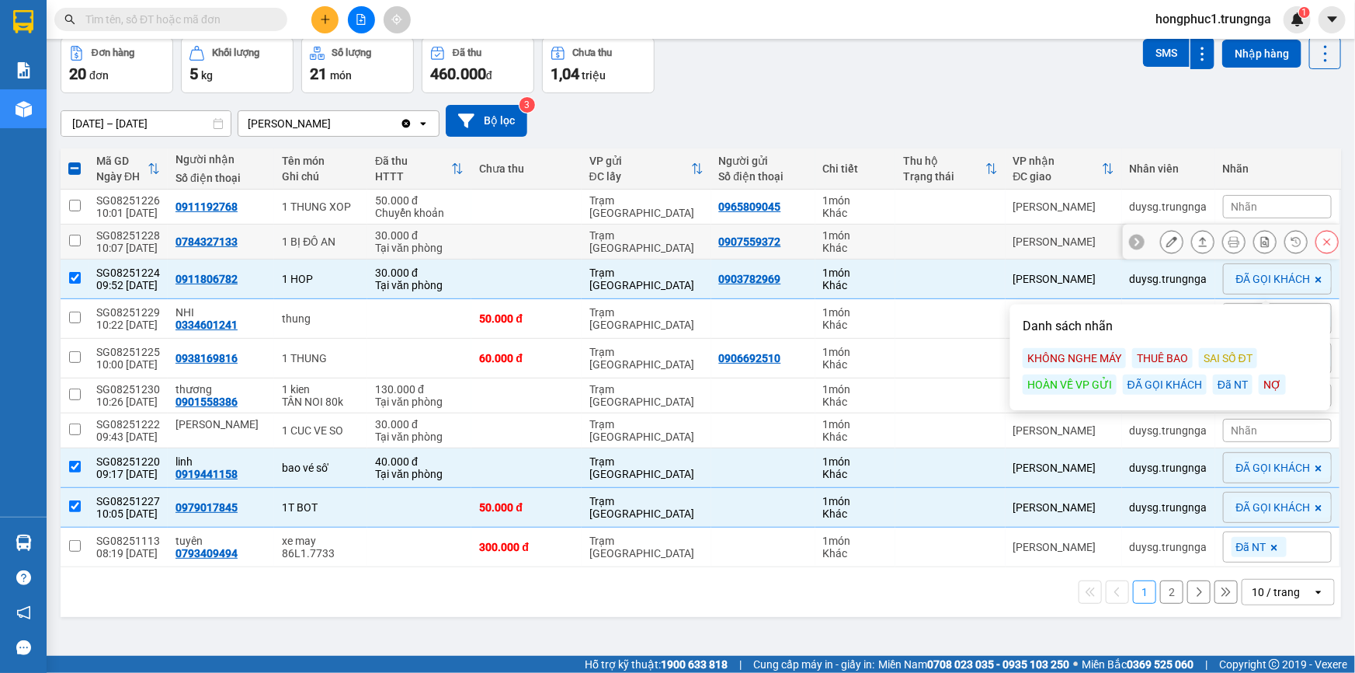
click at [1131, 236] on icon at bounding box center [1136, 241] width 11 height 11
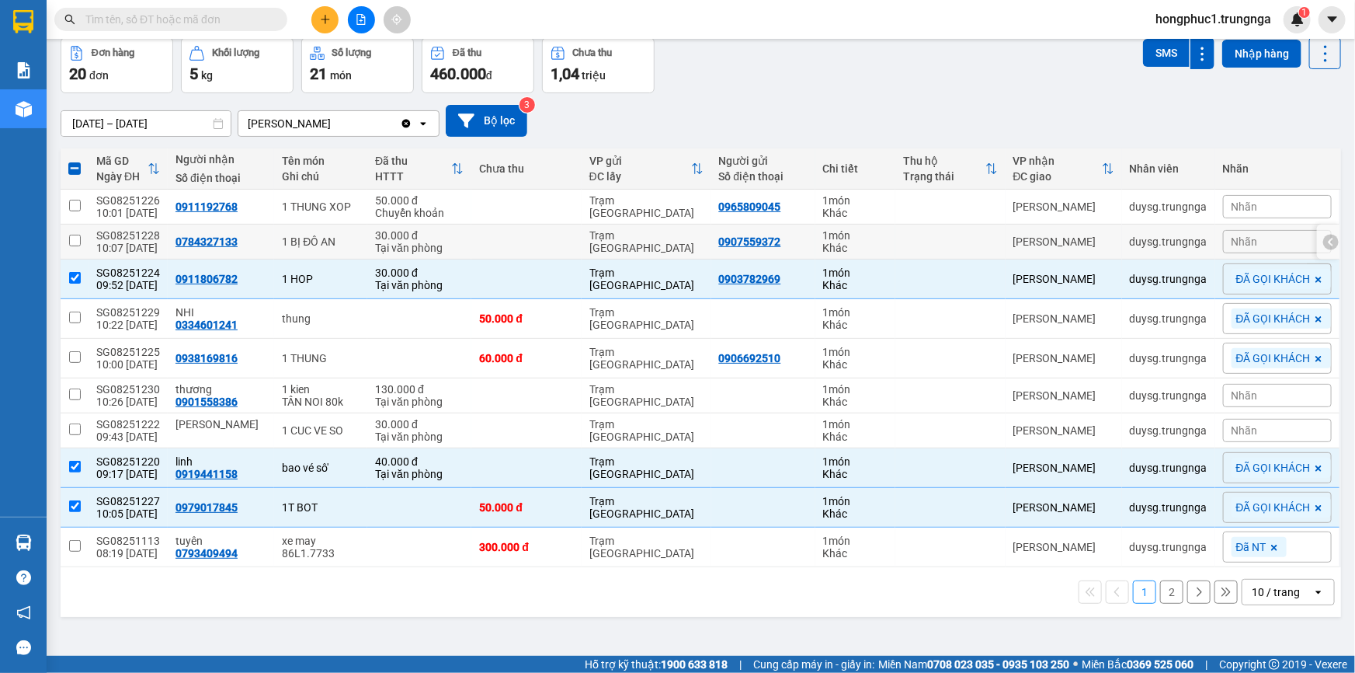
click at [1223, 245] on div "Nhãn" at bounding box center [1277, 241] width 109 height 23
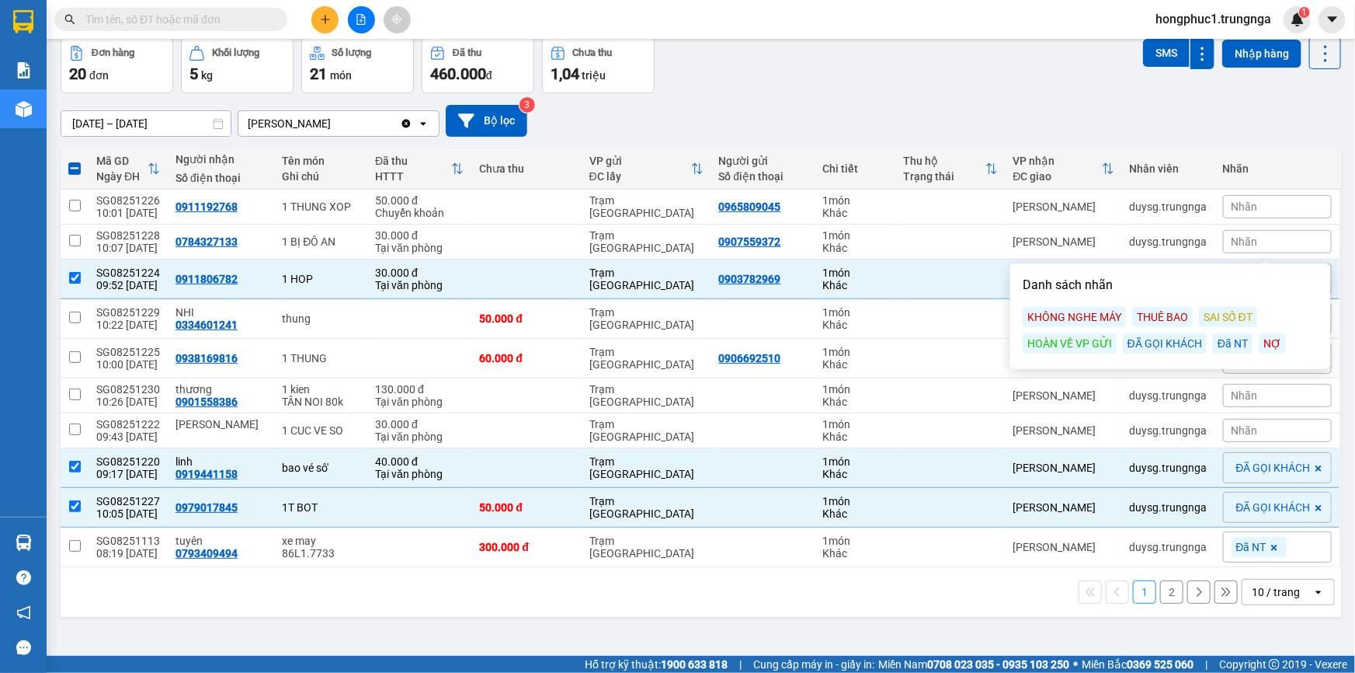
click at [1163, 348] on div "ĐÃ GỌI KHÁCH" at bounding box center [1165, 343] width 84 height 20
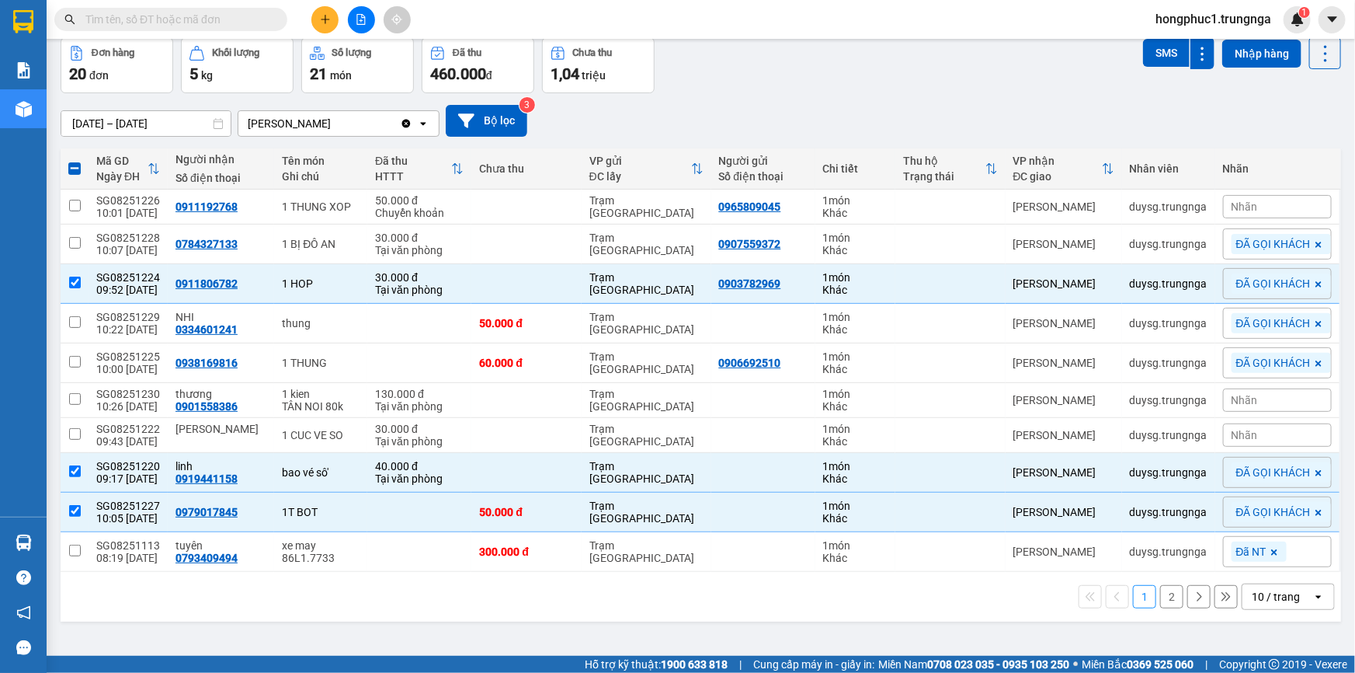
click at [185, 25] on input "text" at bounding box center [176, 19] width 183 height 17
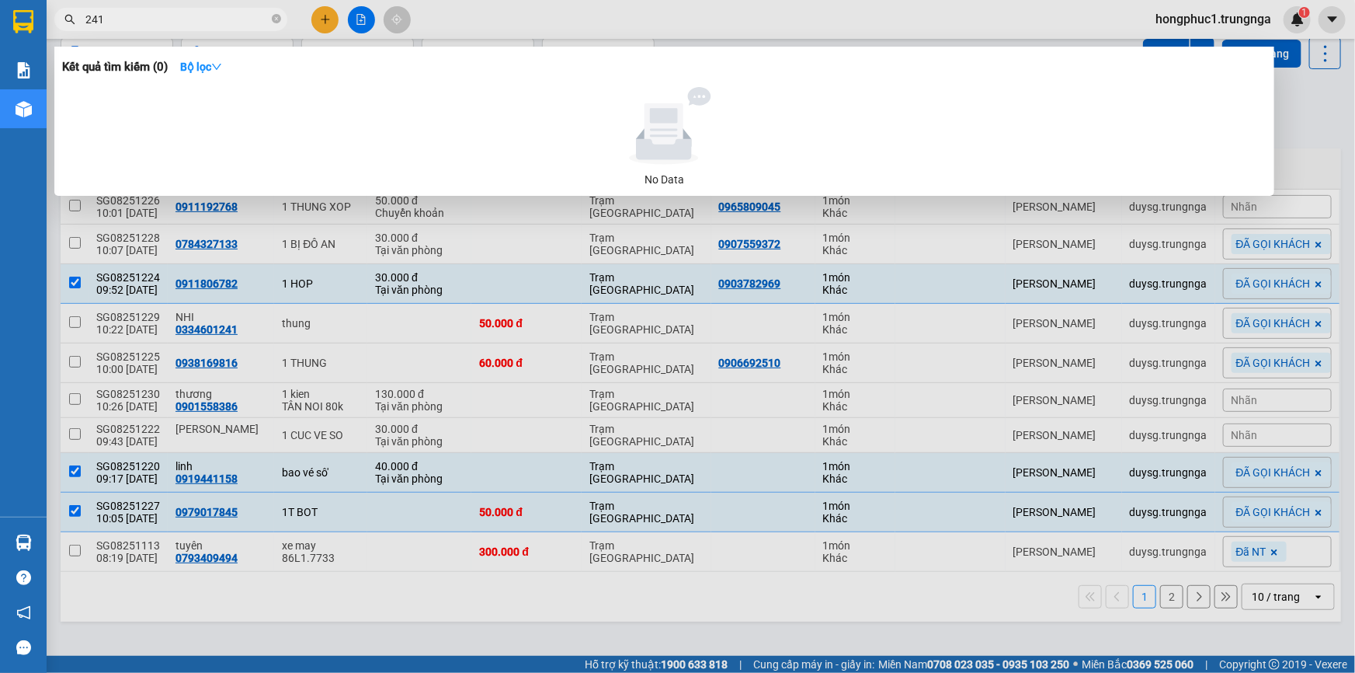
type input "241"
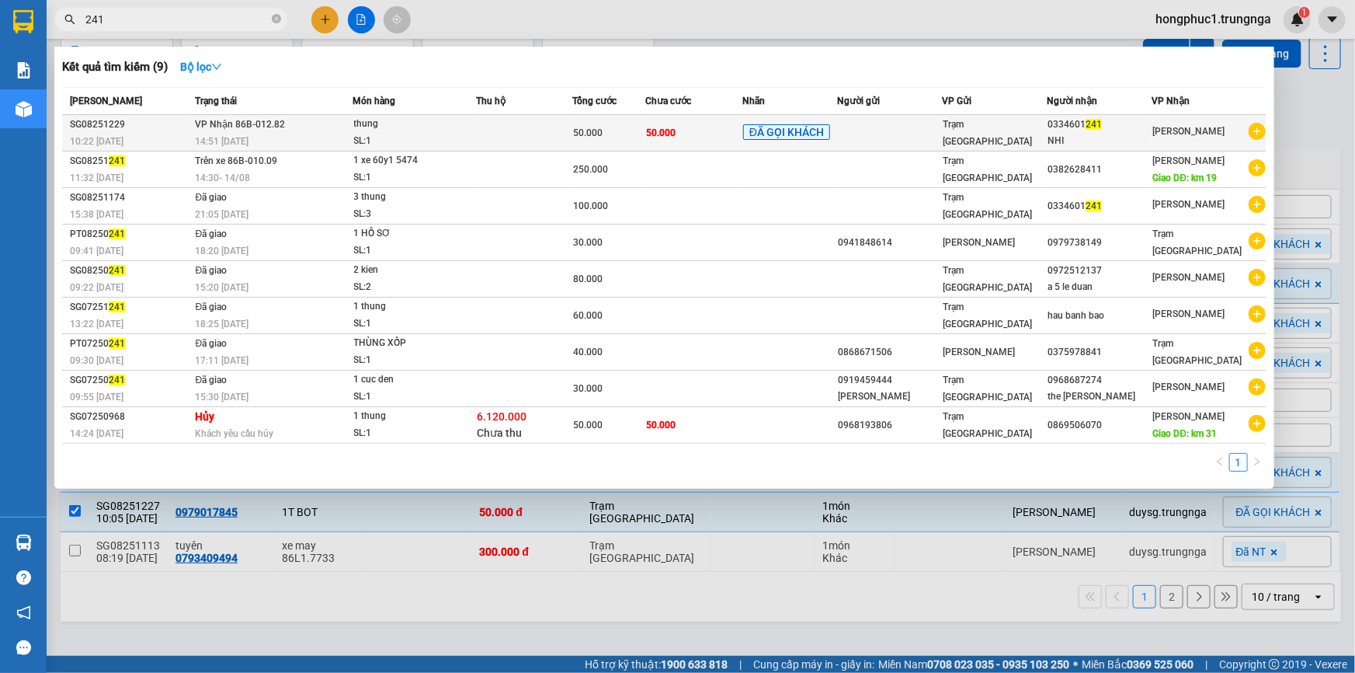
click at [854, 136] on td at bounding box center [889, 133] width 105 height 36
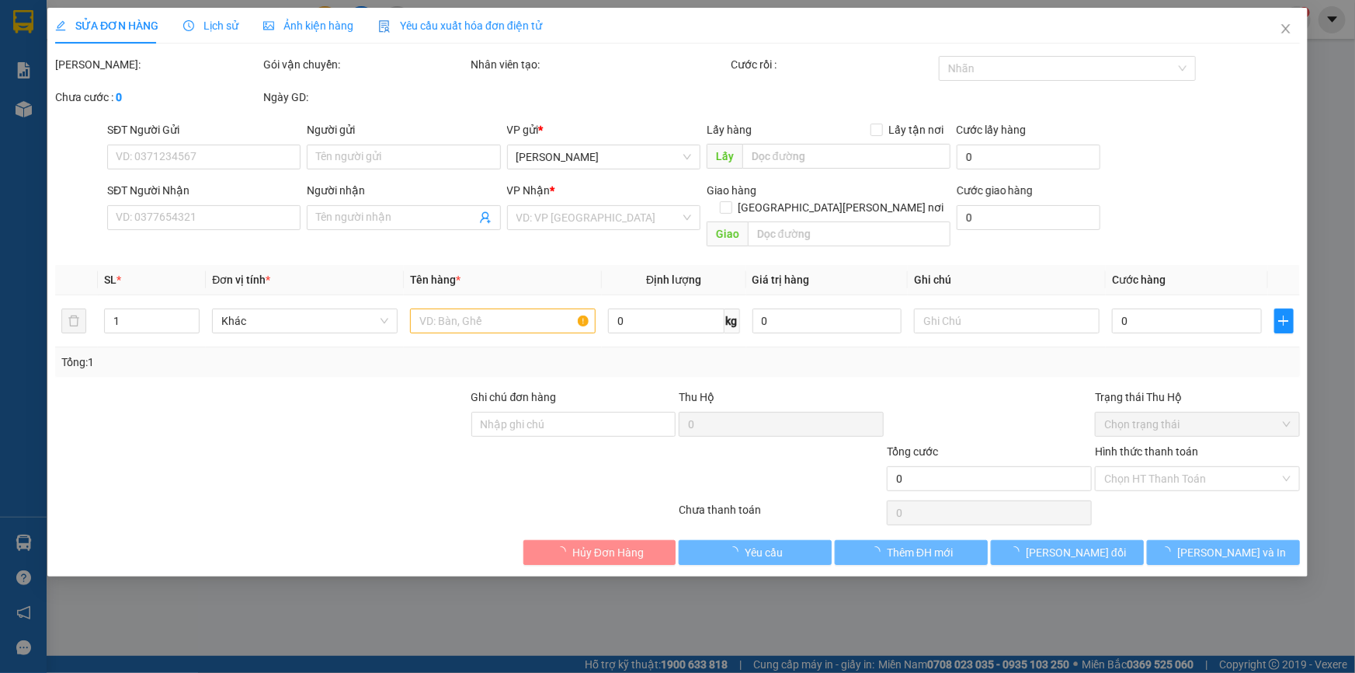
type input "0334601241"
type input "NHI"
type input "50.000"
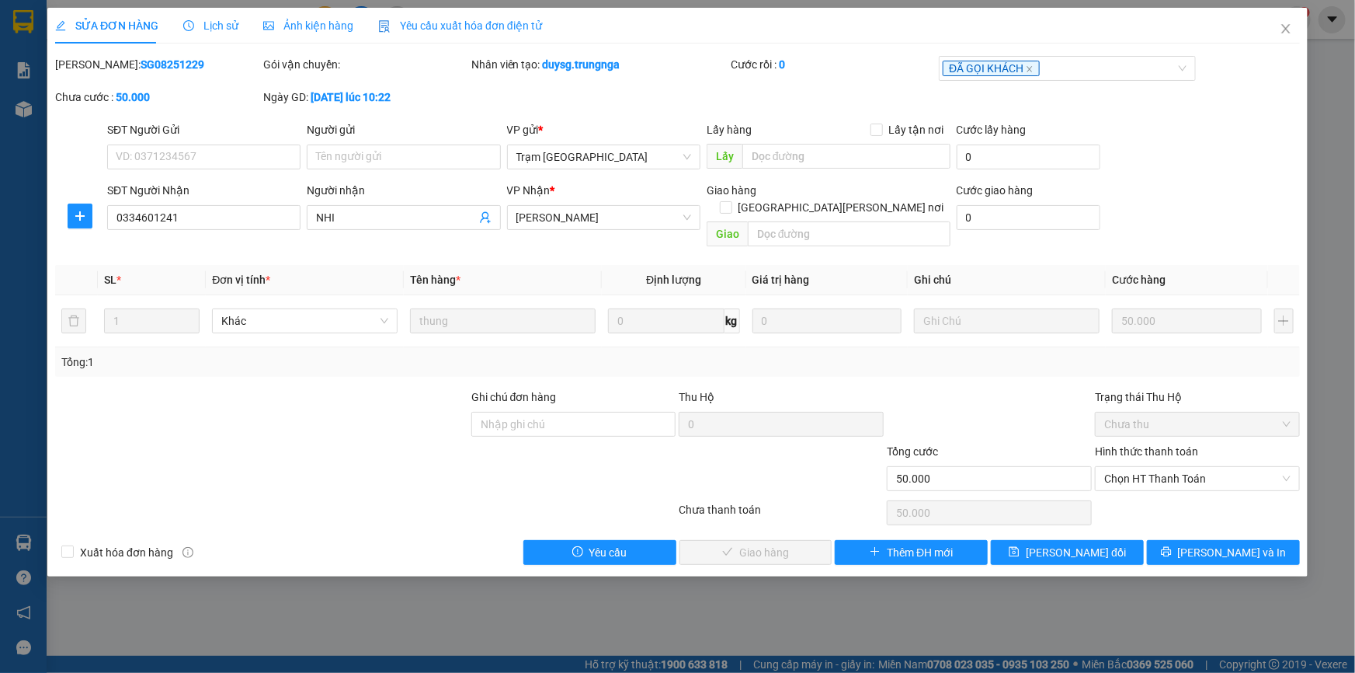
click at [1182, 467] on span "Chọn HT Thanh Toán" at bounding box center [1197, 478] width 186 height 23
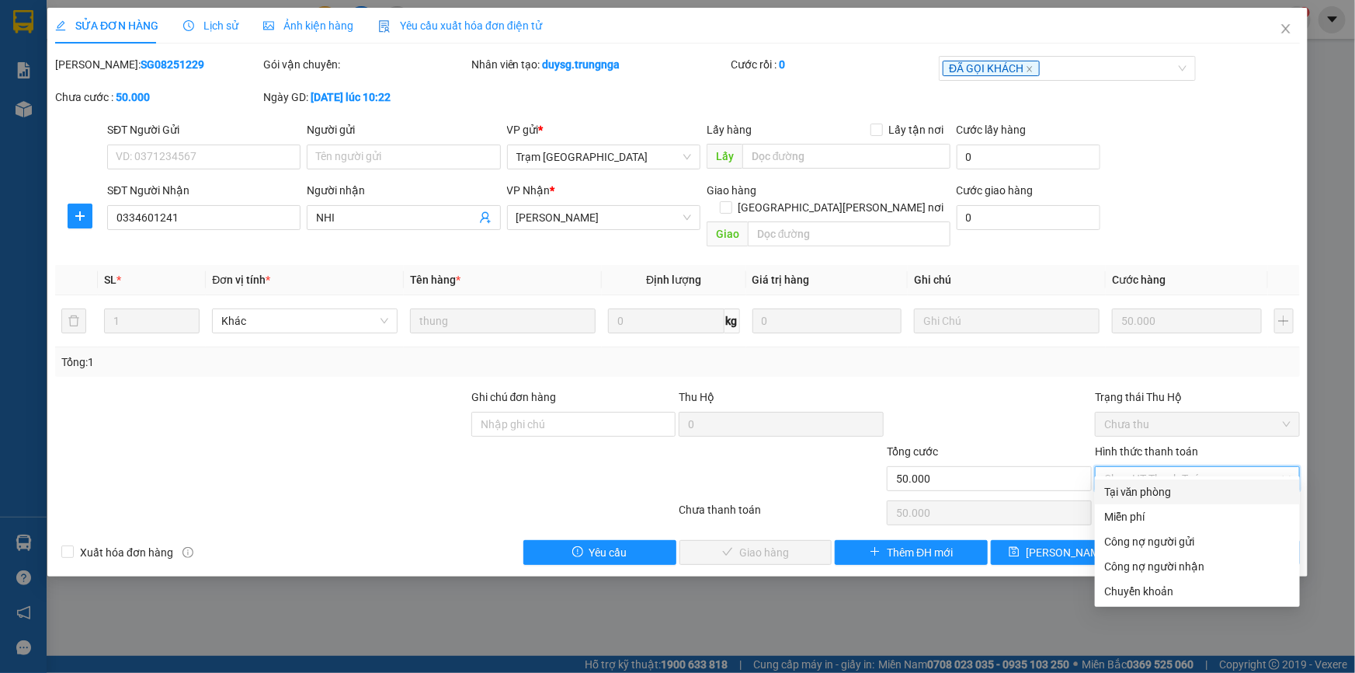
click at [1159, 488] on div "Tại văn phòng" at bounding box center [1197, 491] width 186 height 17
type input "0"
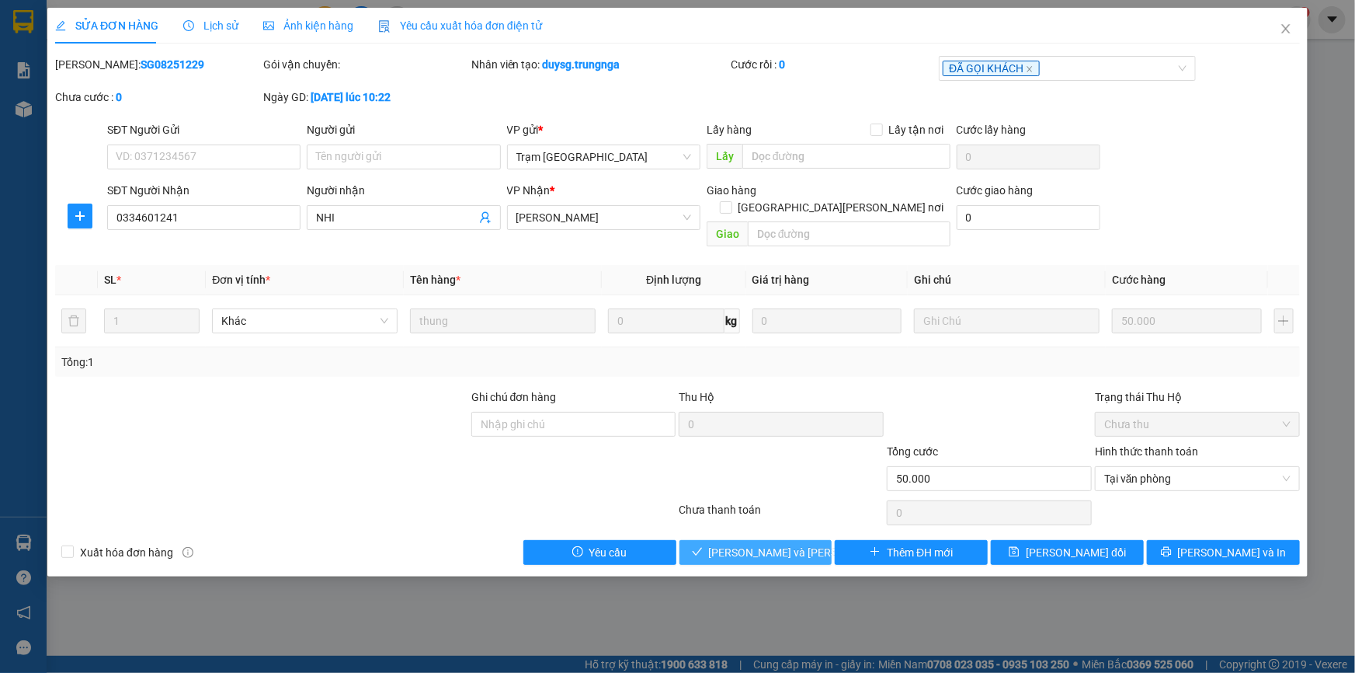
click at [766, 544] on span "[PERSON_NAME] và Giao hàng" at bounding box center [814, 552] width 210 height 17
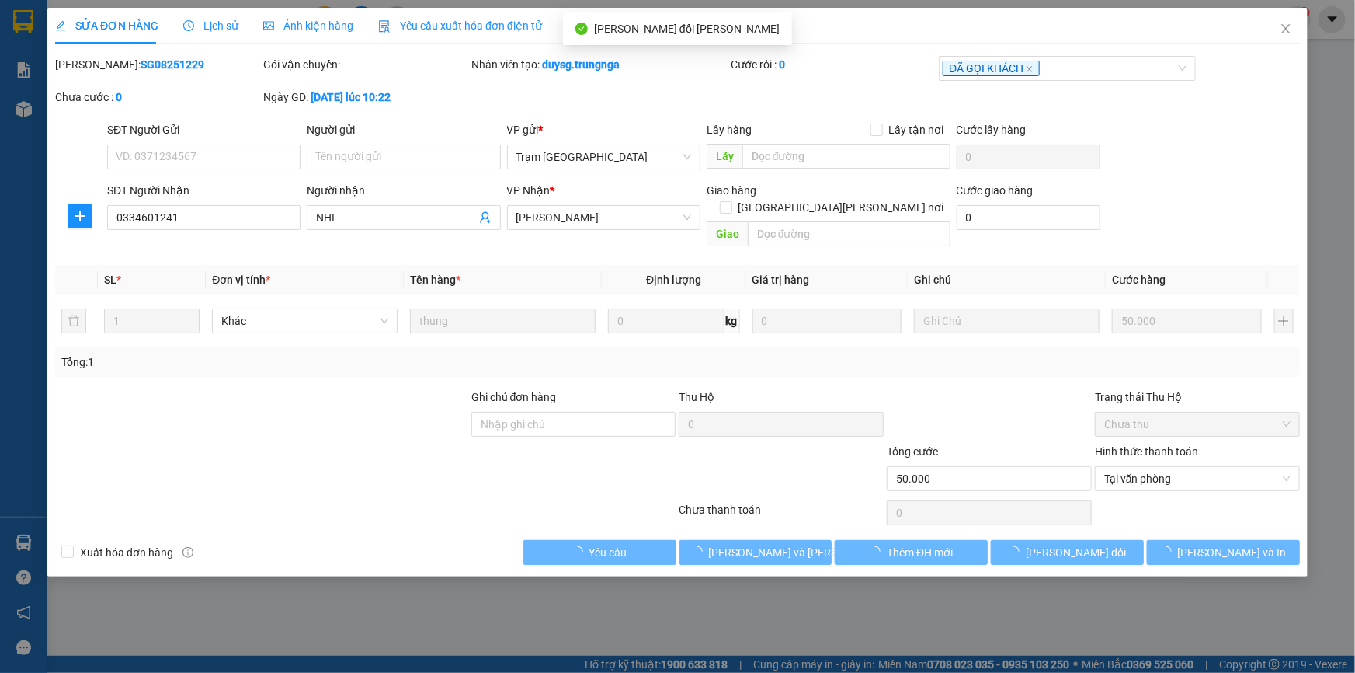
click at [1284, 25] on icon "close" at bounding box center [1286, 29] width 12 height 12
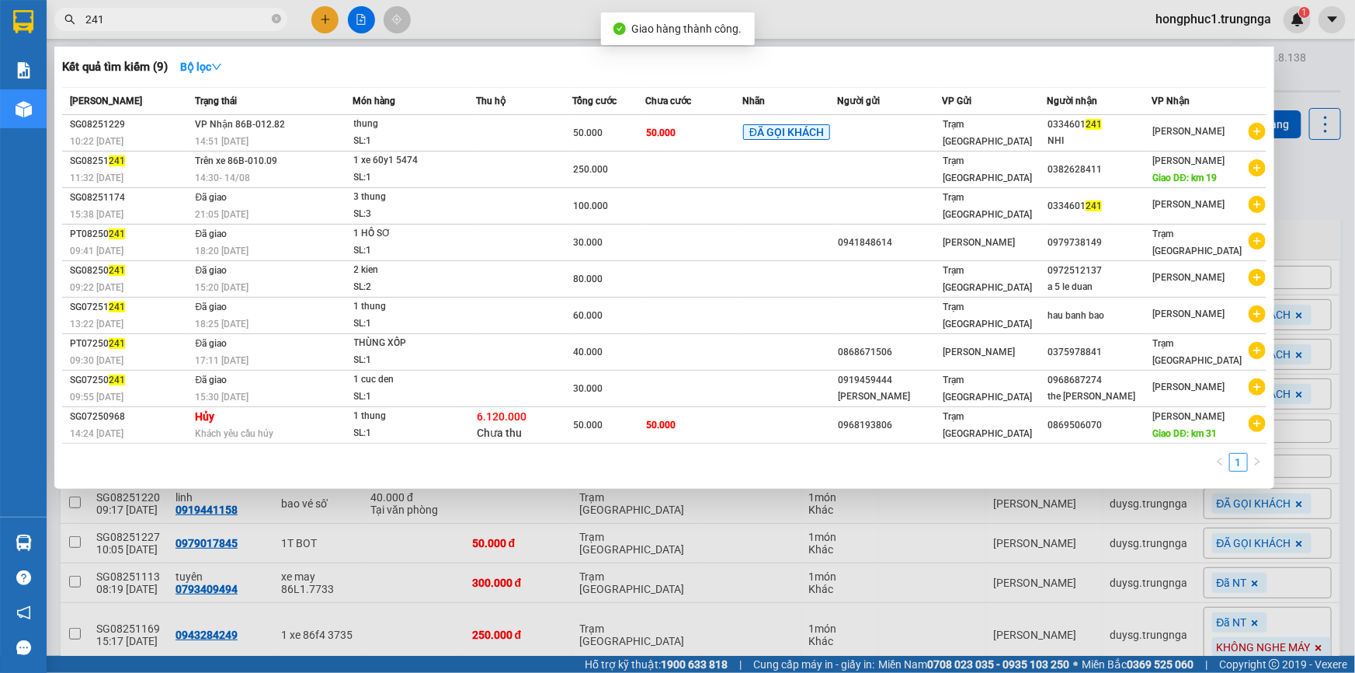
click at [196, 19] on input "241" at bounding box center [176, 19] width 183 height 17
type input "2"
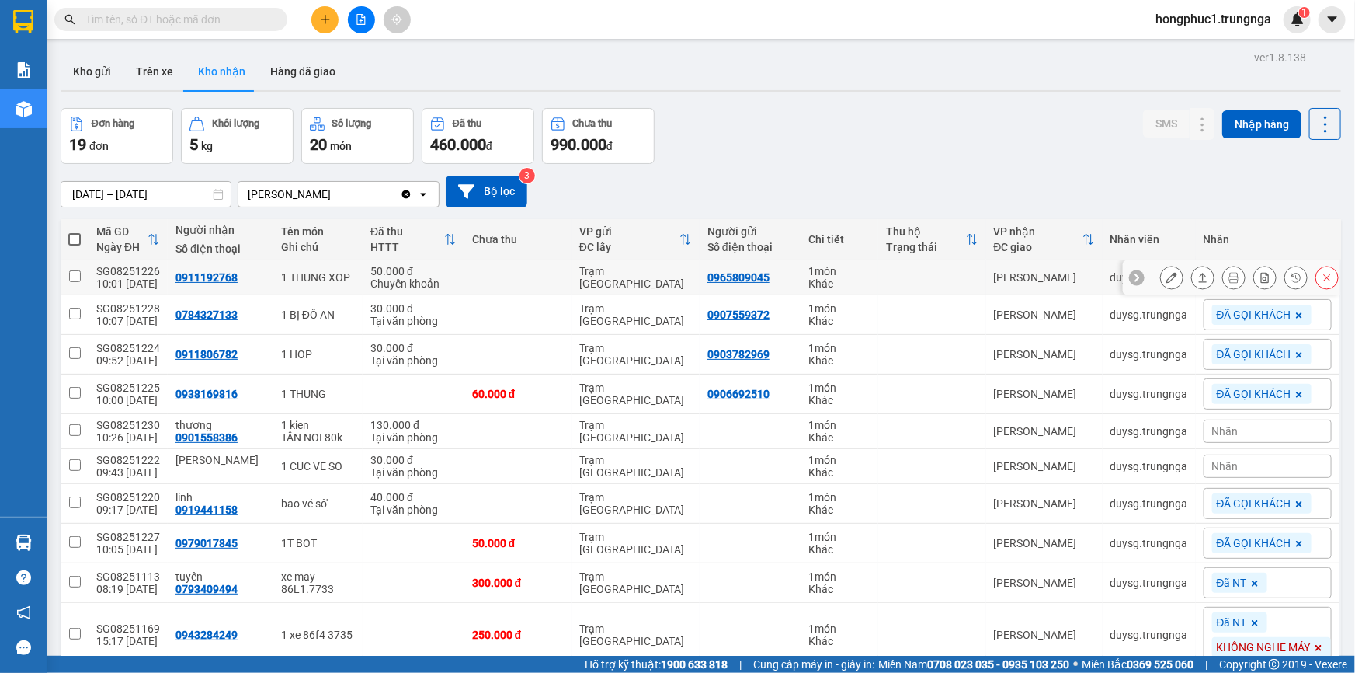
click at [1131, 282] on icon at bounding box center [1136, 277] width 11 height 11
click at [1214, 280] on span "Nhãn" at bounding box center [1225, 277] width 26 height 12
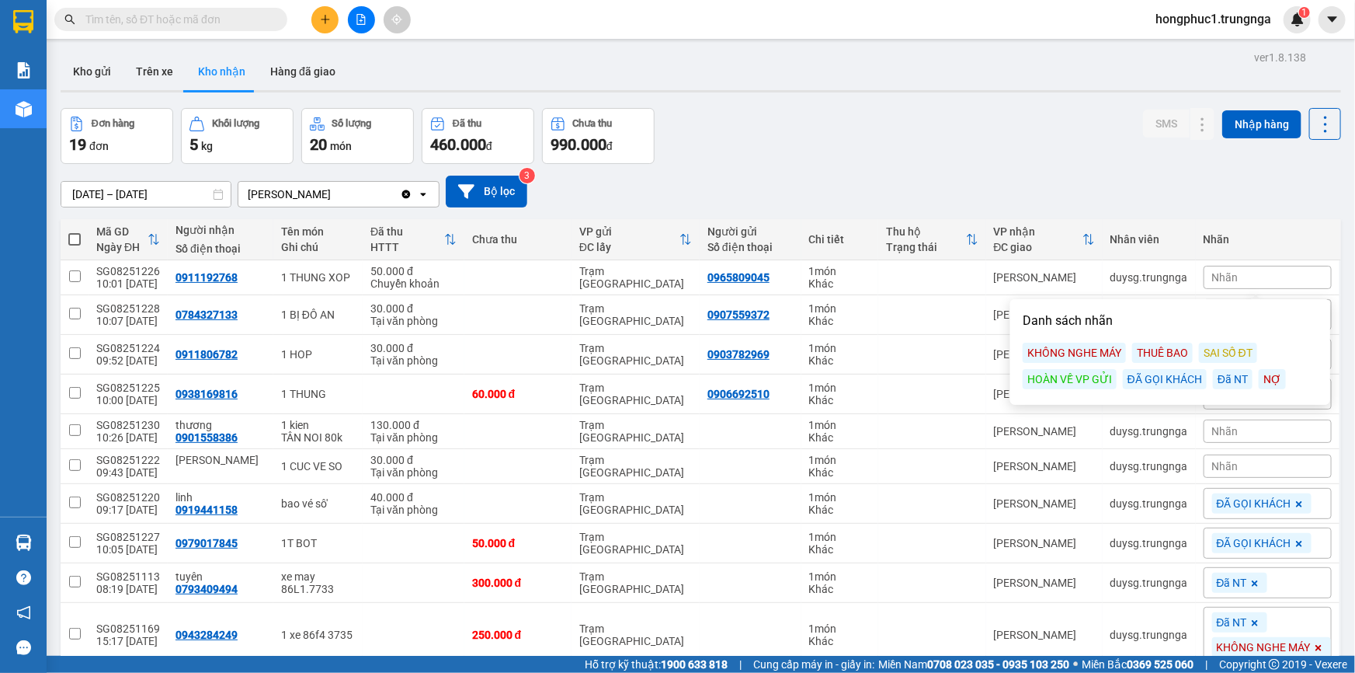
click at [1186, 377] on div "ĐÃ GỌI KHÁCH" at bounding box center [1165, 379] width 84 height 20
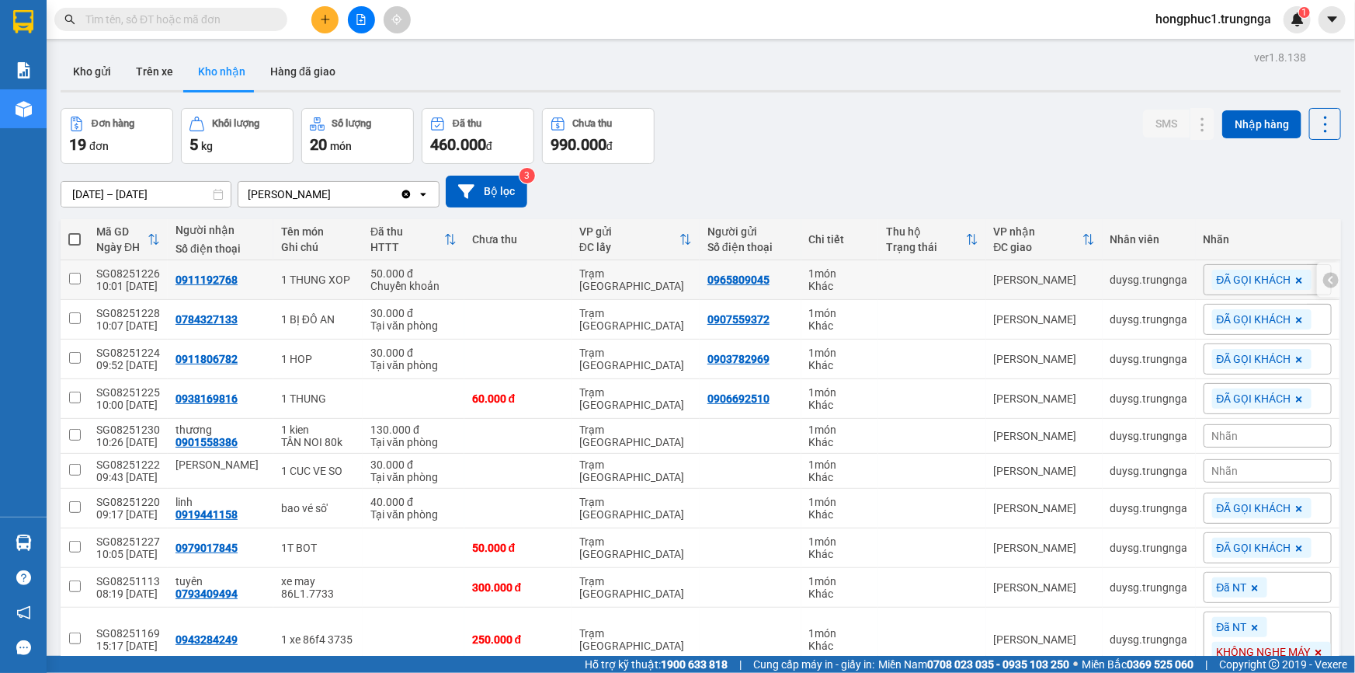
click at [1084, 281] on div "[PERSON_NAME]" at bounding box center [1044, 279] width 101 height 12
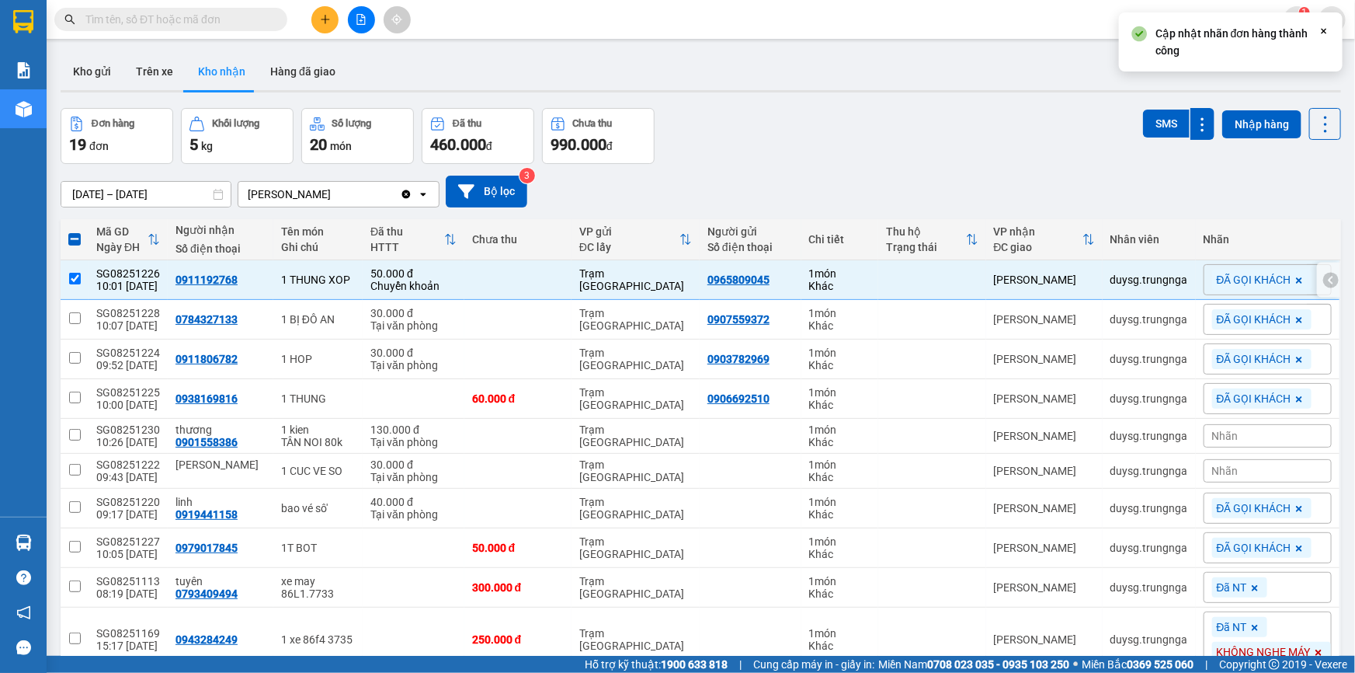
click at [1138, 283] on div "duysg.trungnga" at bounding box center [1150, 279] width 78 height 12
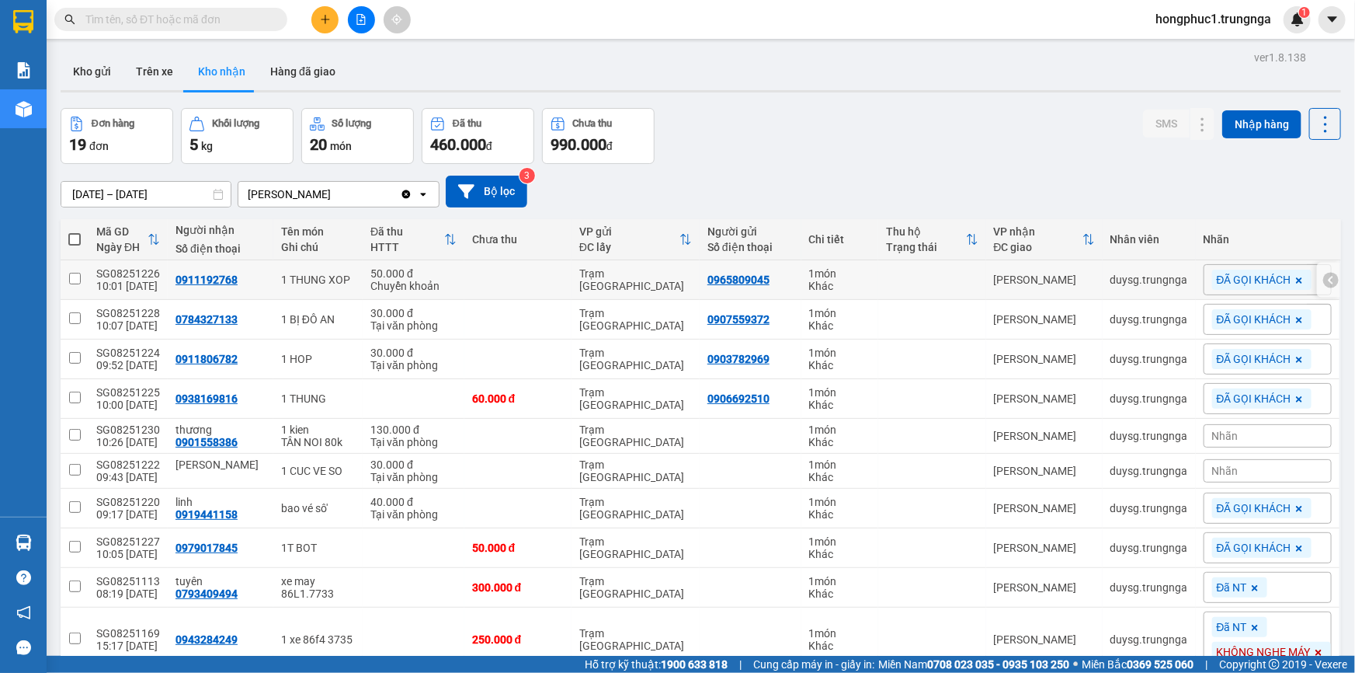
click at [1169, 281] on div "duysg.trungnga" at bounding box center [1150, 279] width 78 height 12
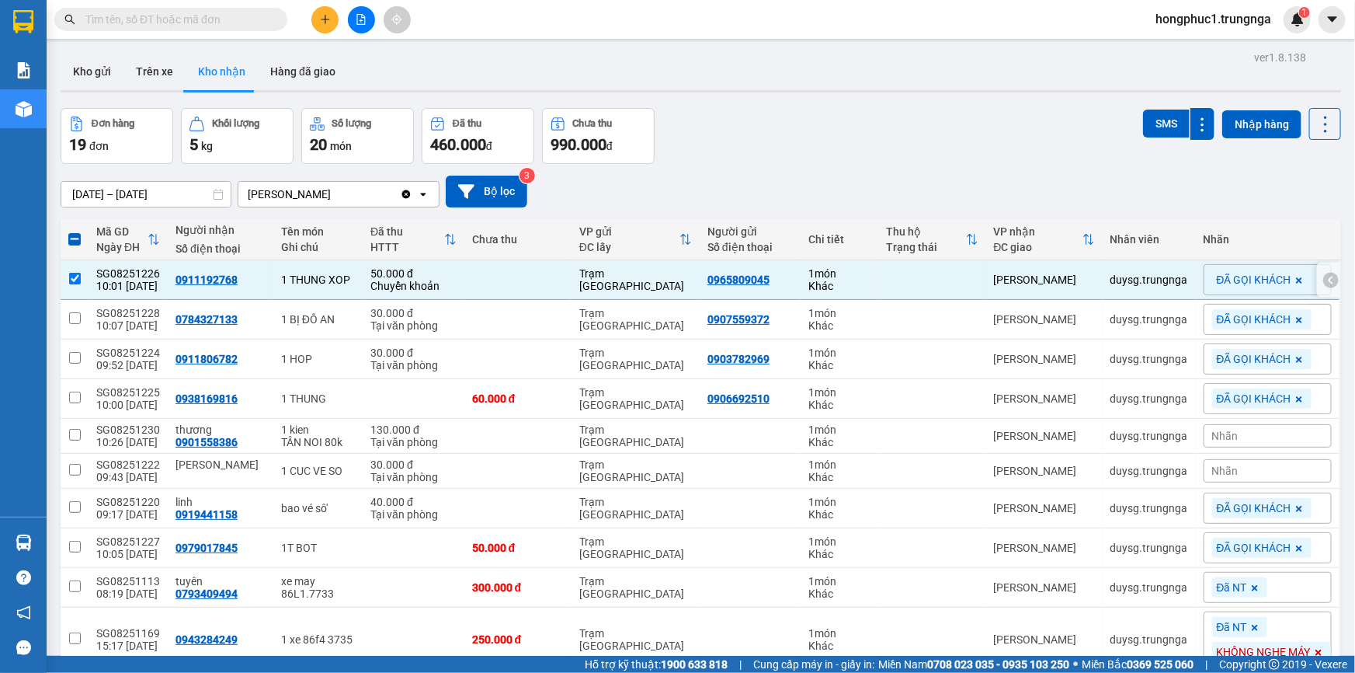
click at [1326, 276] on div at bounding box center [1331, 280] width 16 height 16
click at [1197, 280] on icon at bounding box center [1202, 279] width 11 height 11
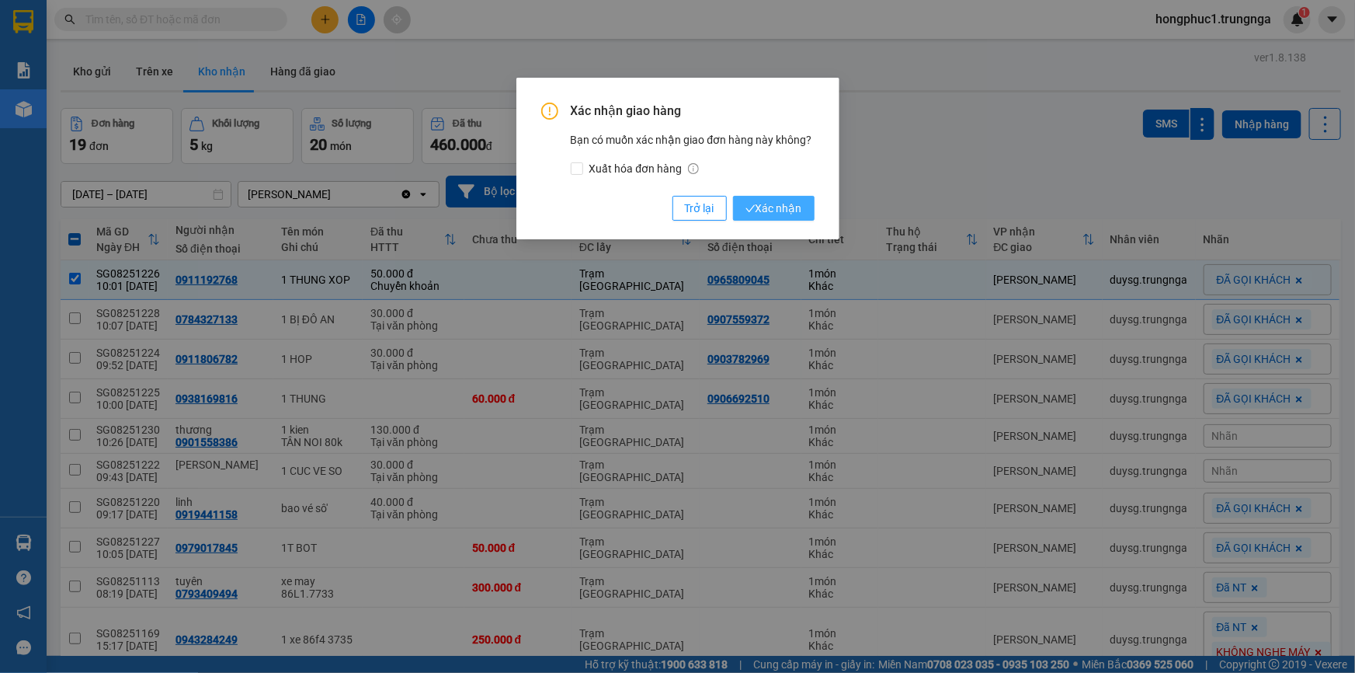
click at [782, 207] on span "Xác nhận" at bounding box center [774, 208] width 57 height 17
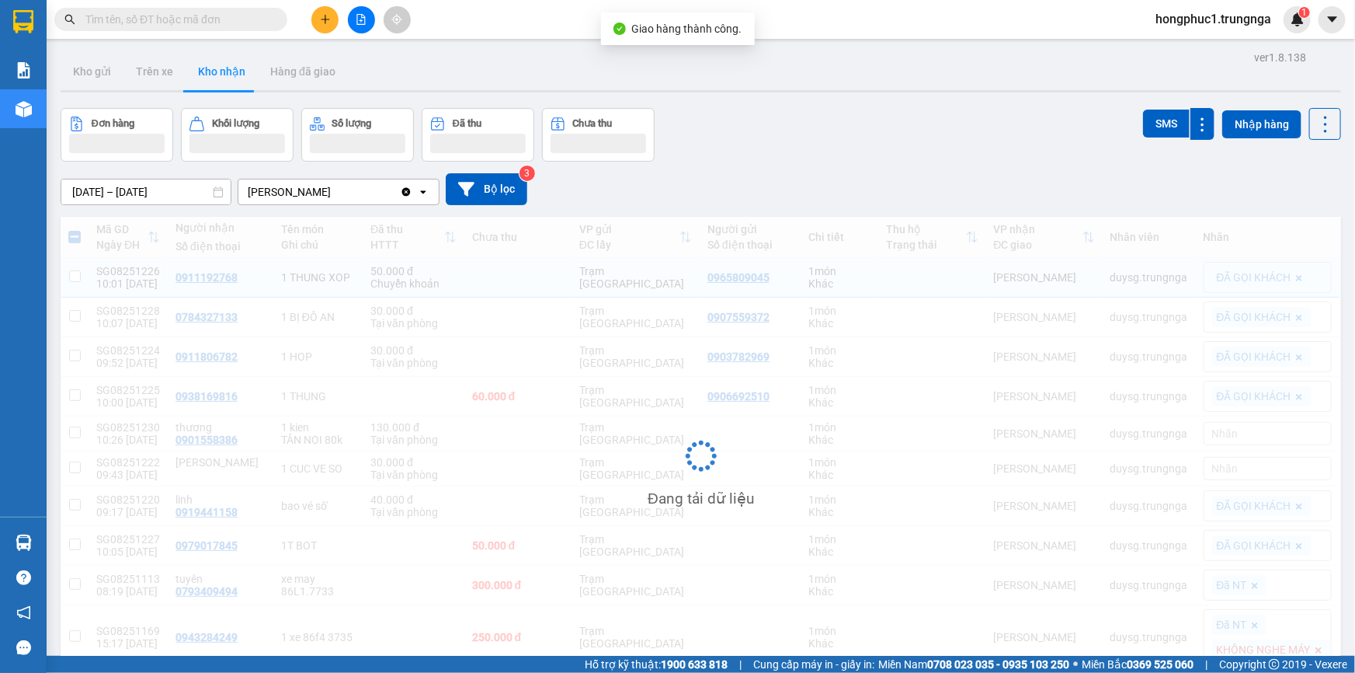
checkbox input "false"
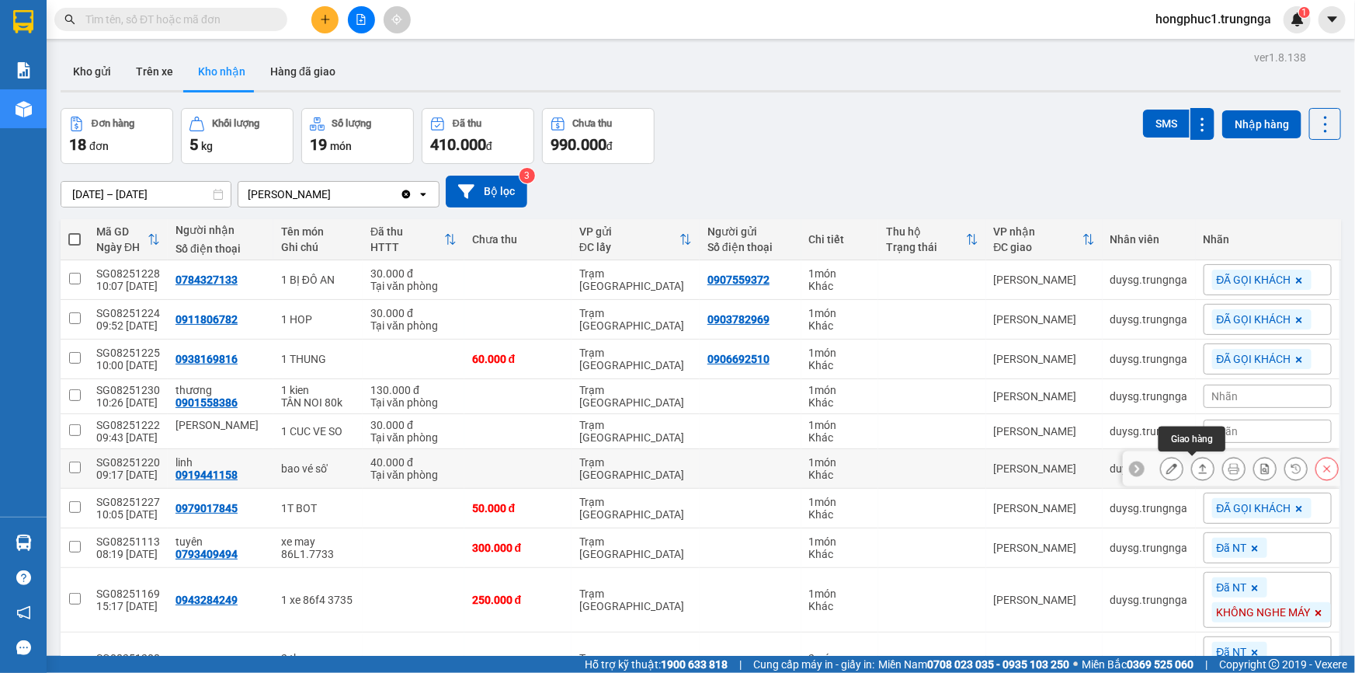
click at [1199, 465] on icon at bounding box center [1203, 468] width 9 height 9
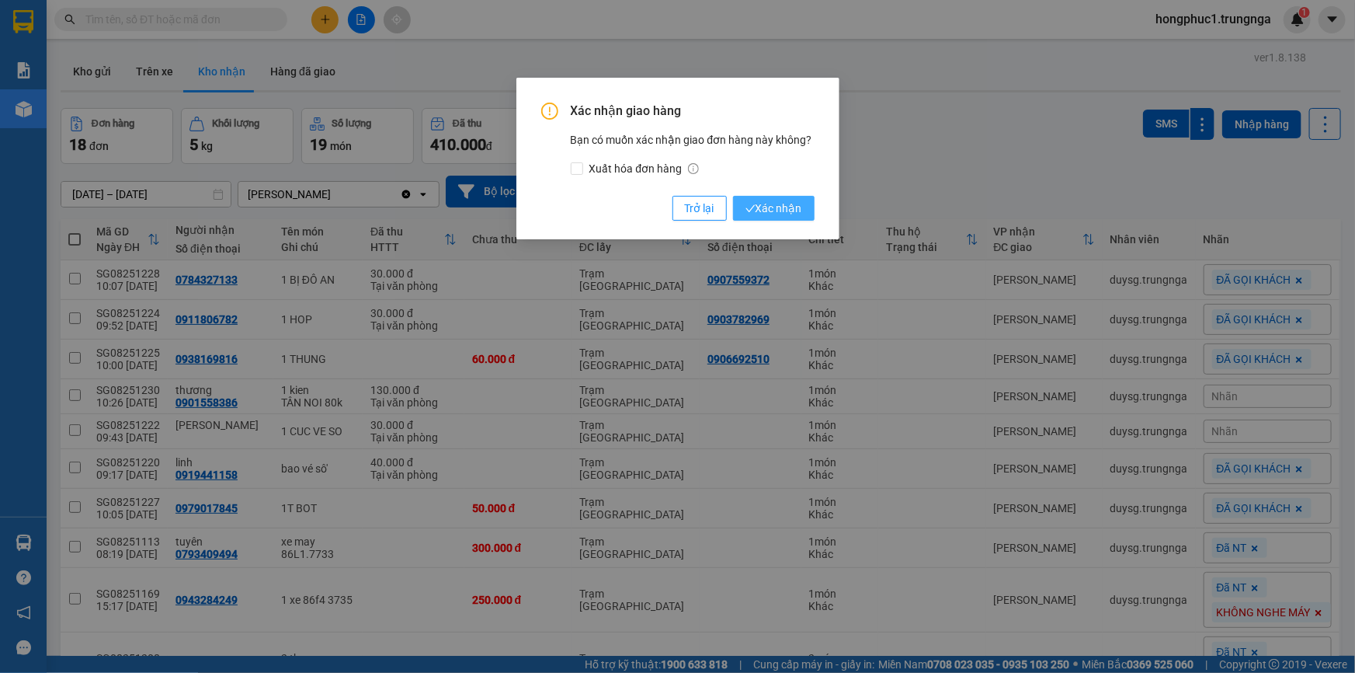
click at [784, 206] on span "Xác nhận" at bounding box center [774, 208] width 57 height 17
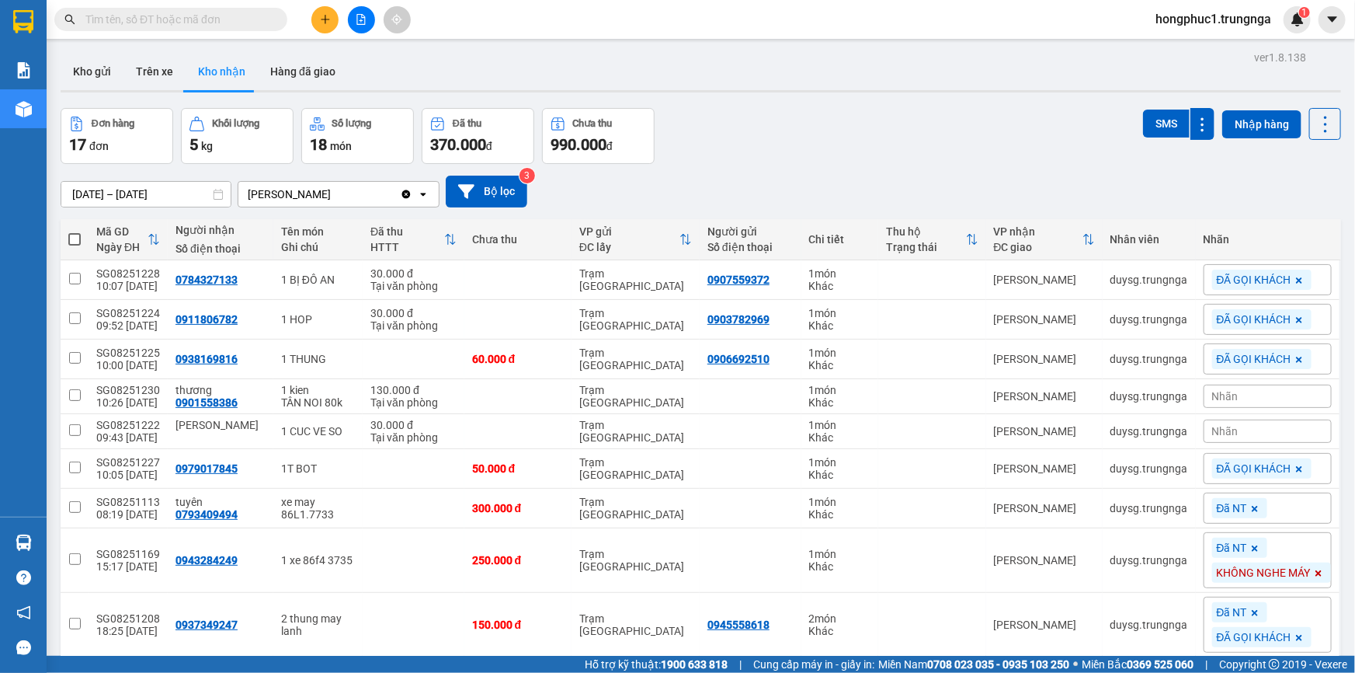
click at [246, 16] on input "text" at bounding box center [176, 19] width 183 height 17
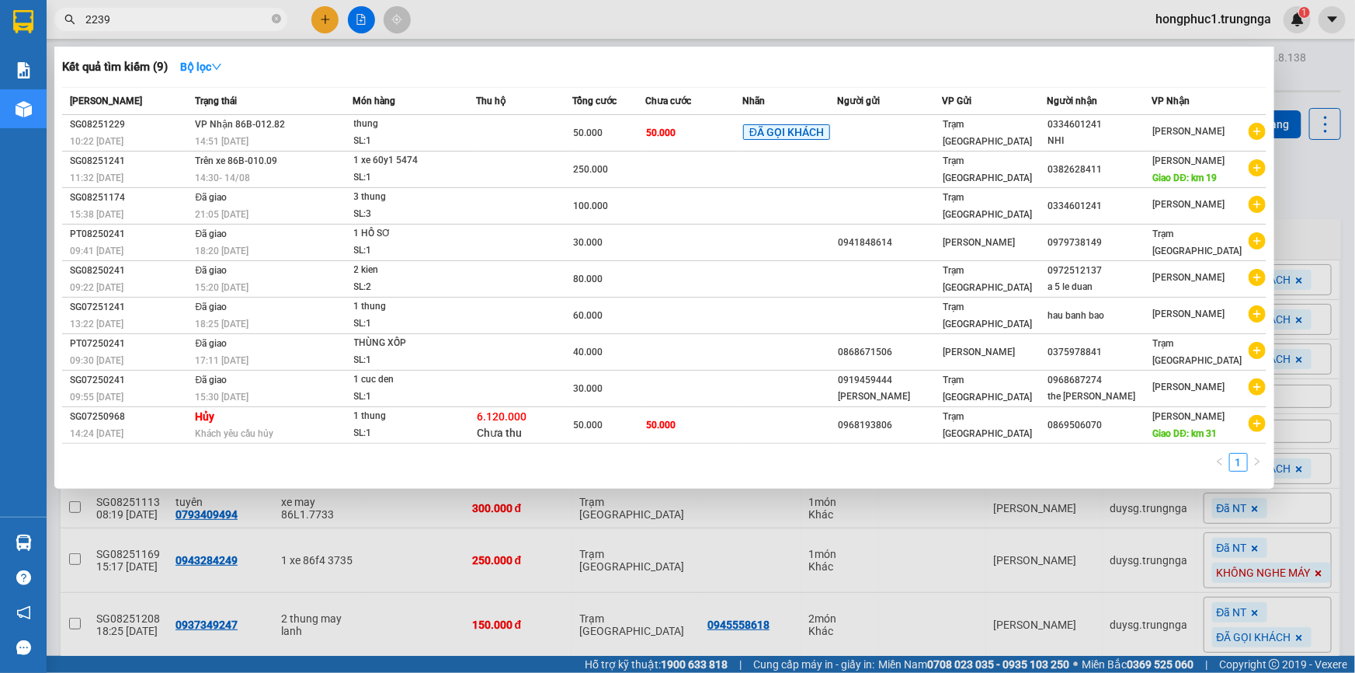
type input "2239"
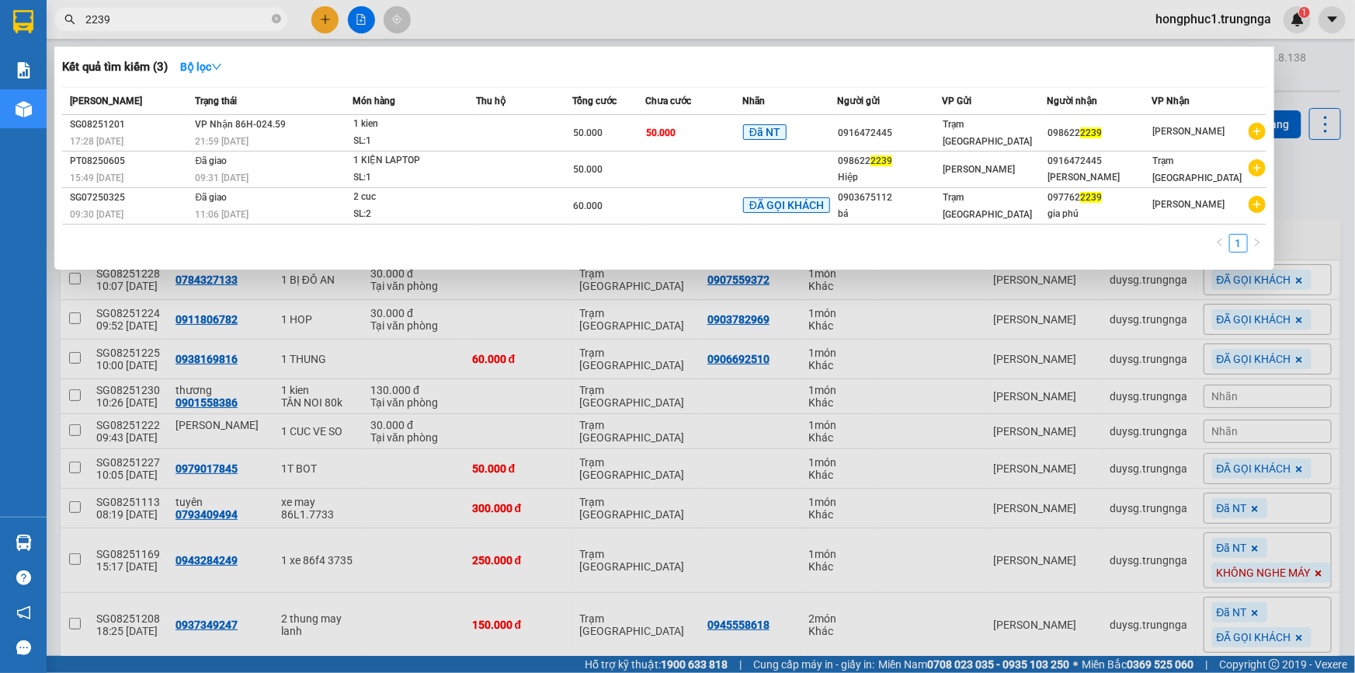
click at [1297, 178] on div at bounding box center [677, 336] width 1355 height 673
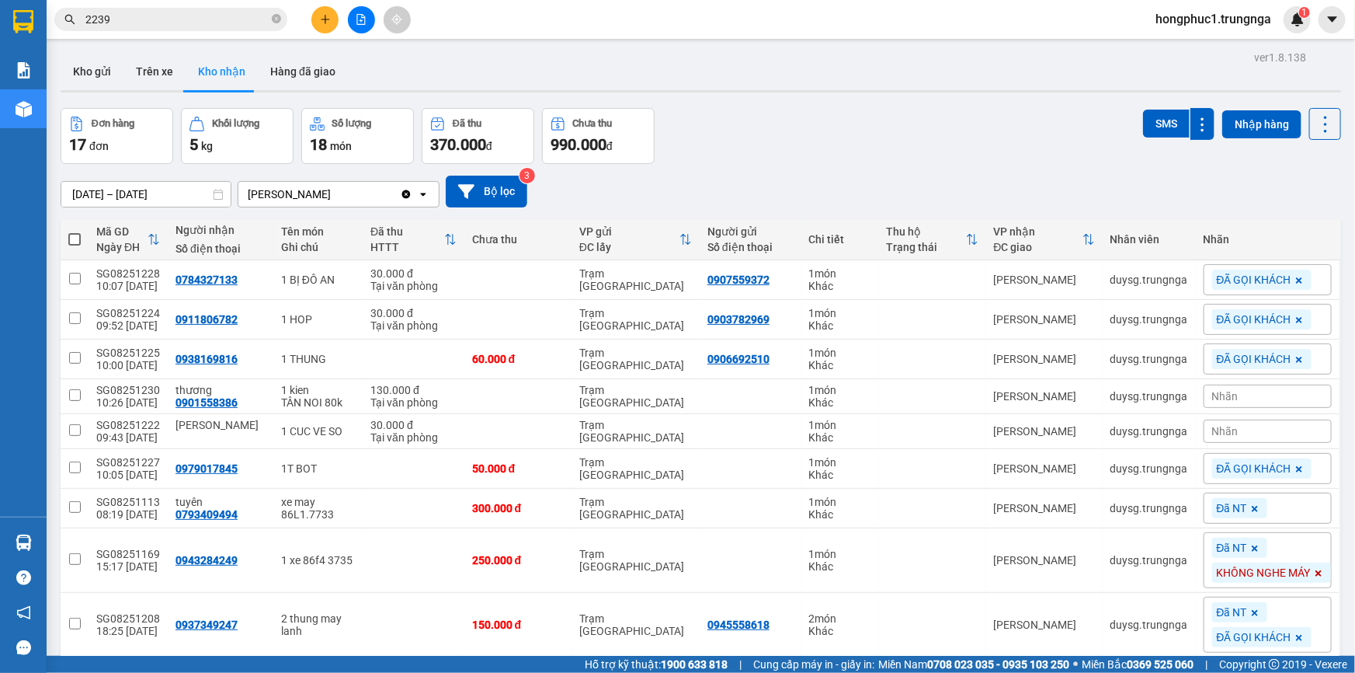
click at [171, 14] on input "2239" at bounding box center [176, 19] width 183 height 17
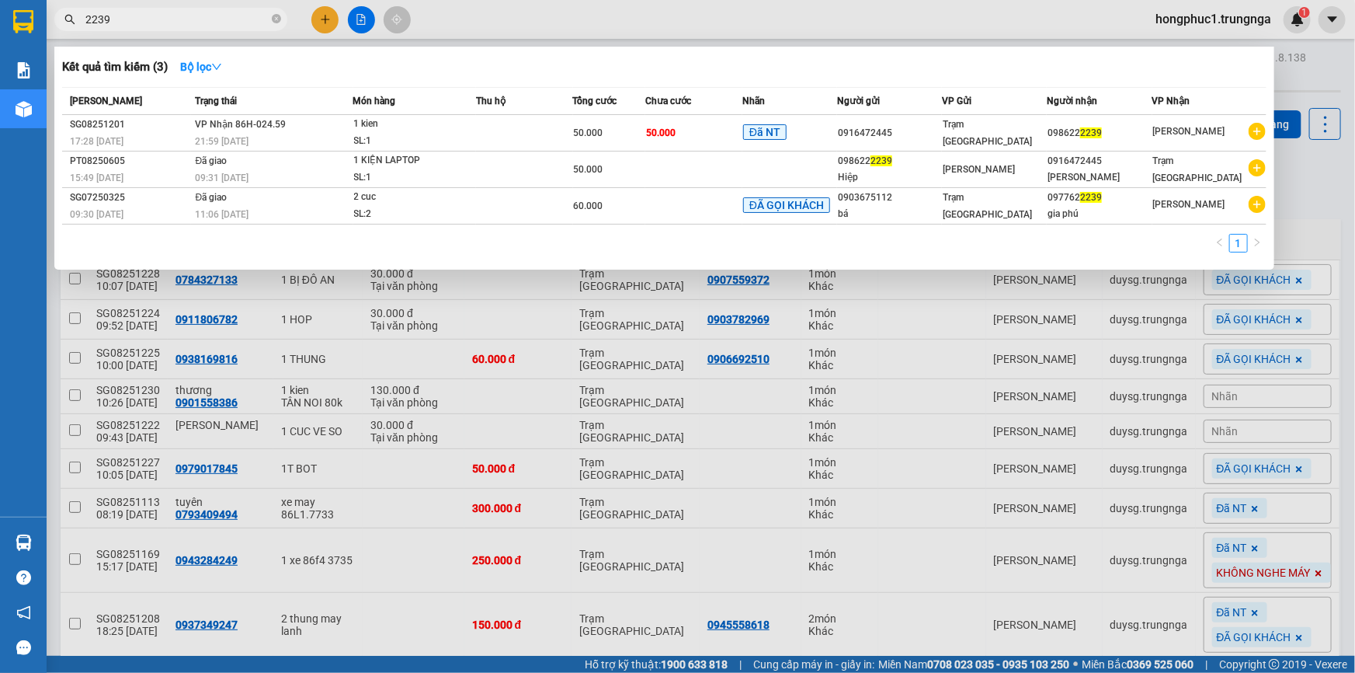
click at [750, 483] on div at bounding box center [677, 336] width 1355 height 673
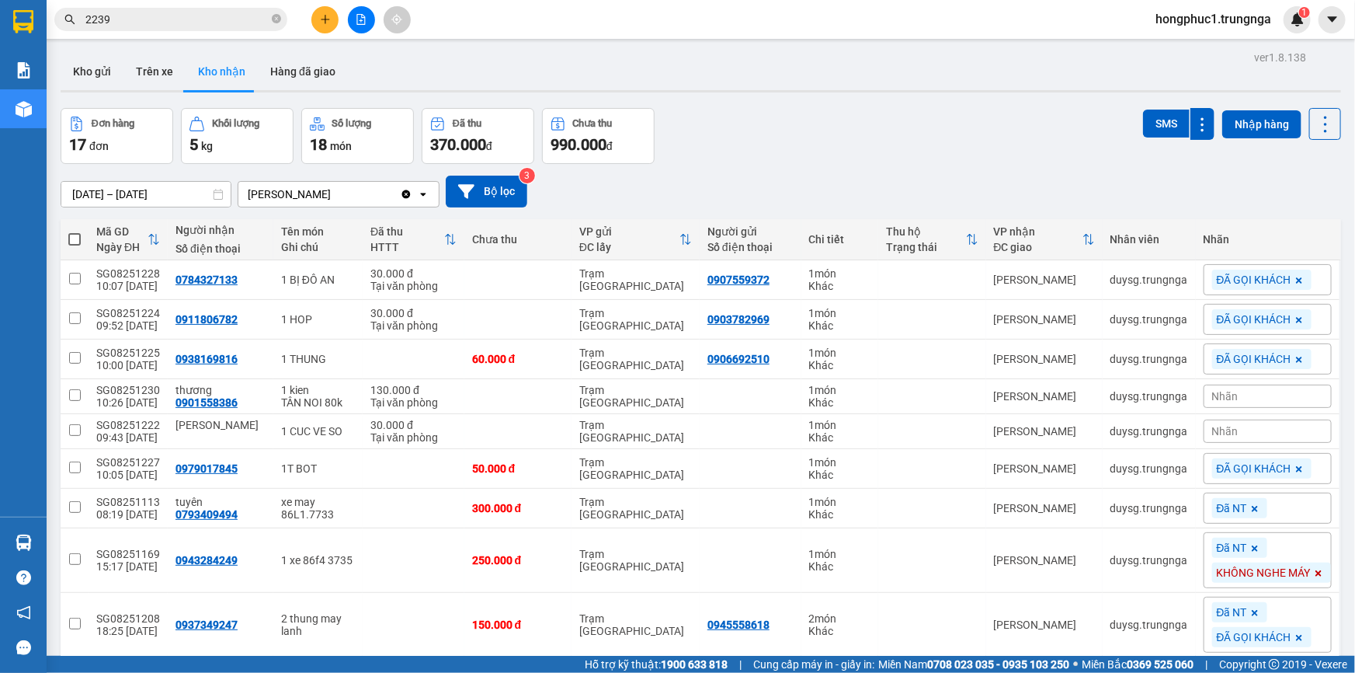
click at [179, 23] on input "2239" at bounding box center [176, 19] width 183 height 17
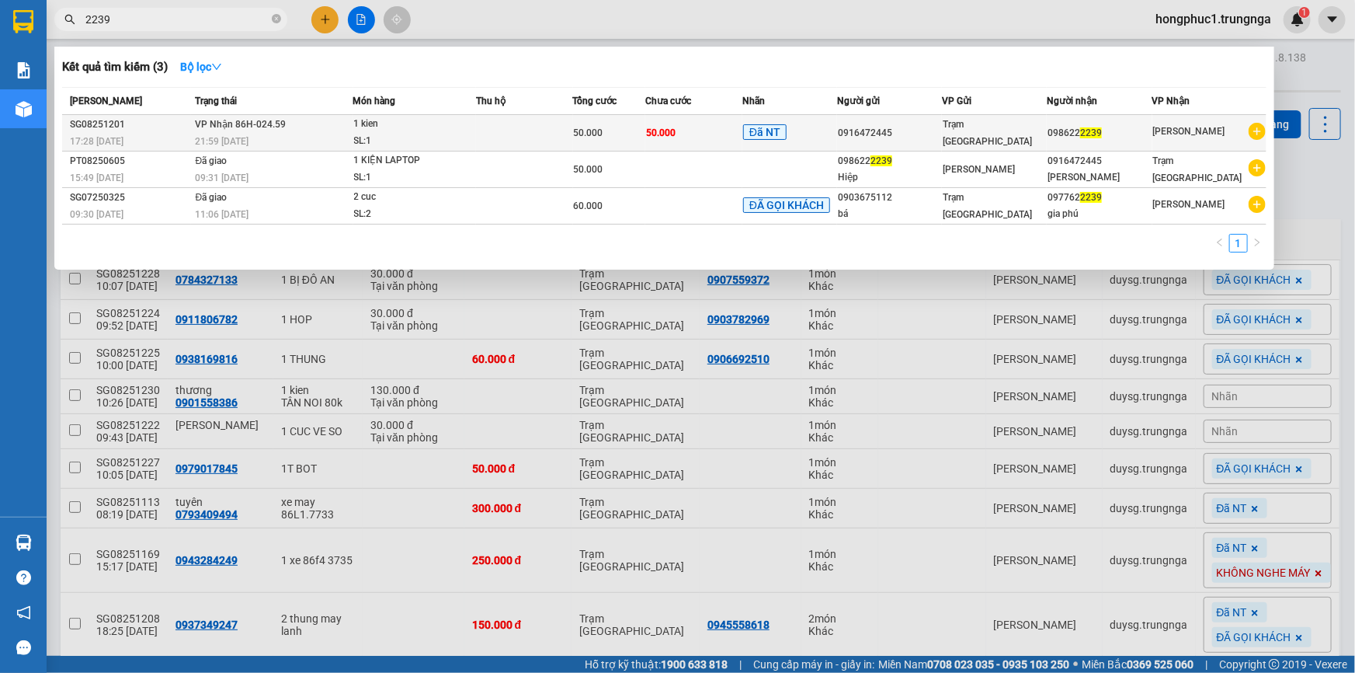
click at [934, 125] on div "0916472445" at bounding box center [889, 133] width 103 height 16
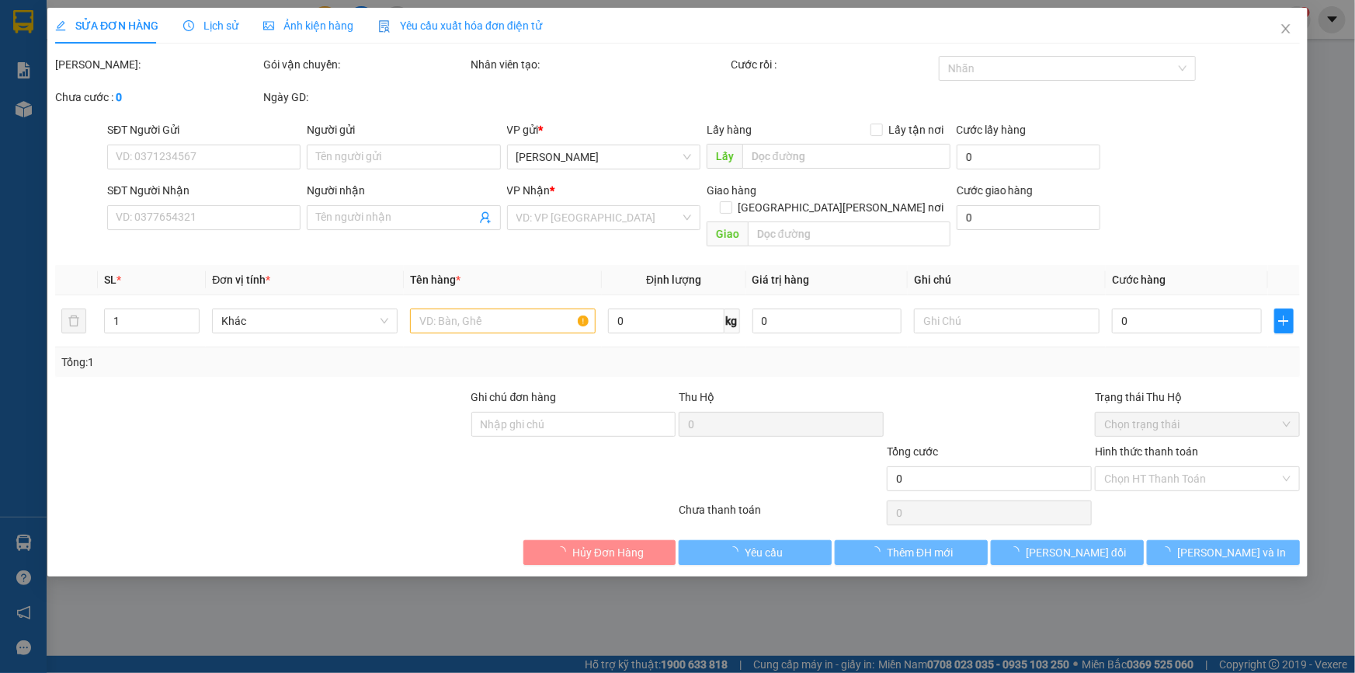
type input "0916472445"
type input "0986222239"
type input "50.000"
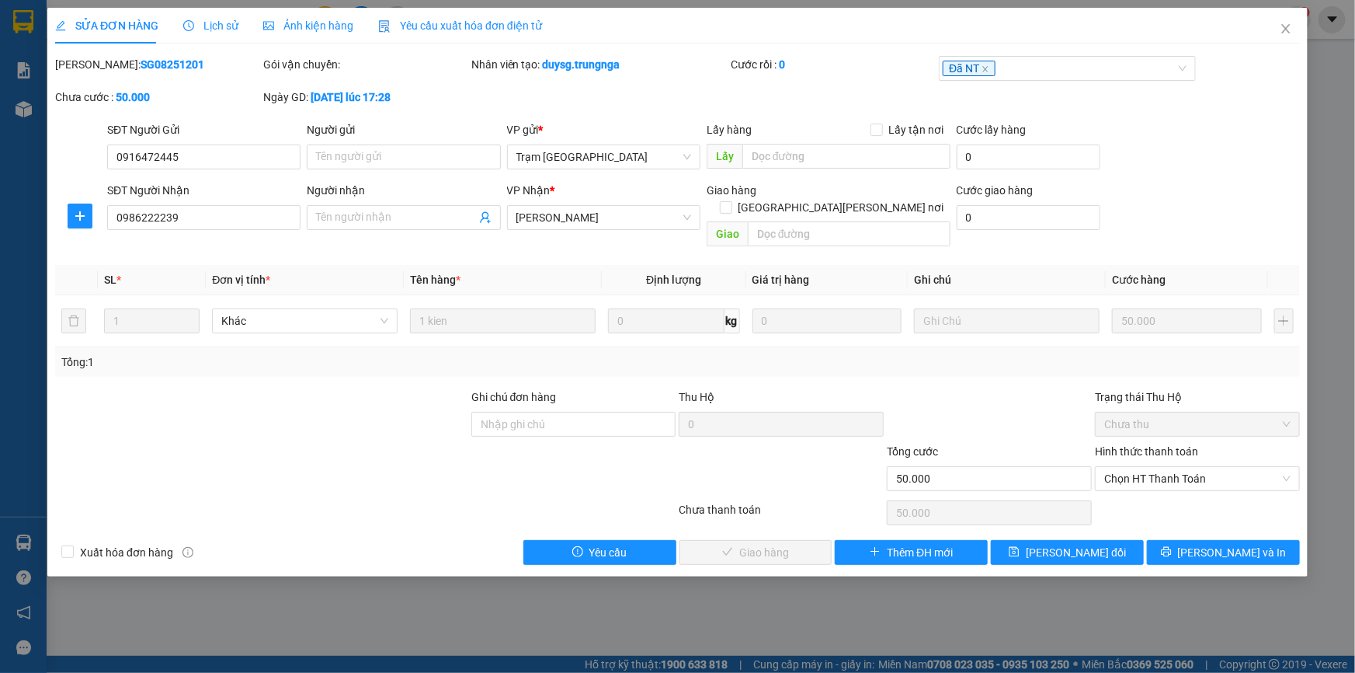
click at [1142, 467] on span "Chọn HT Thanh Toán" at bounding box center [1197, 478] width 186 height 23
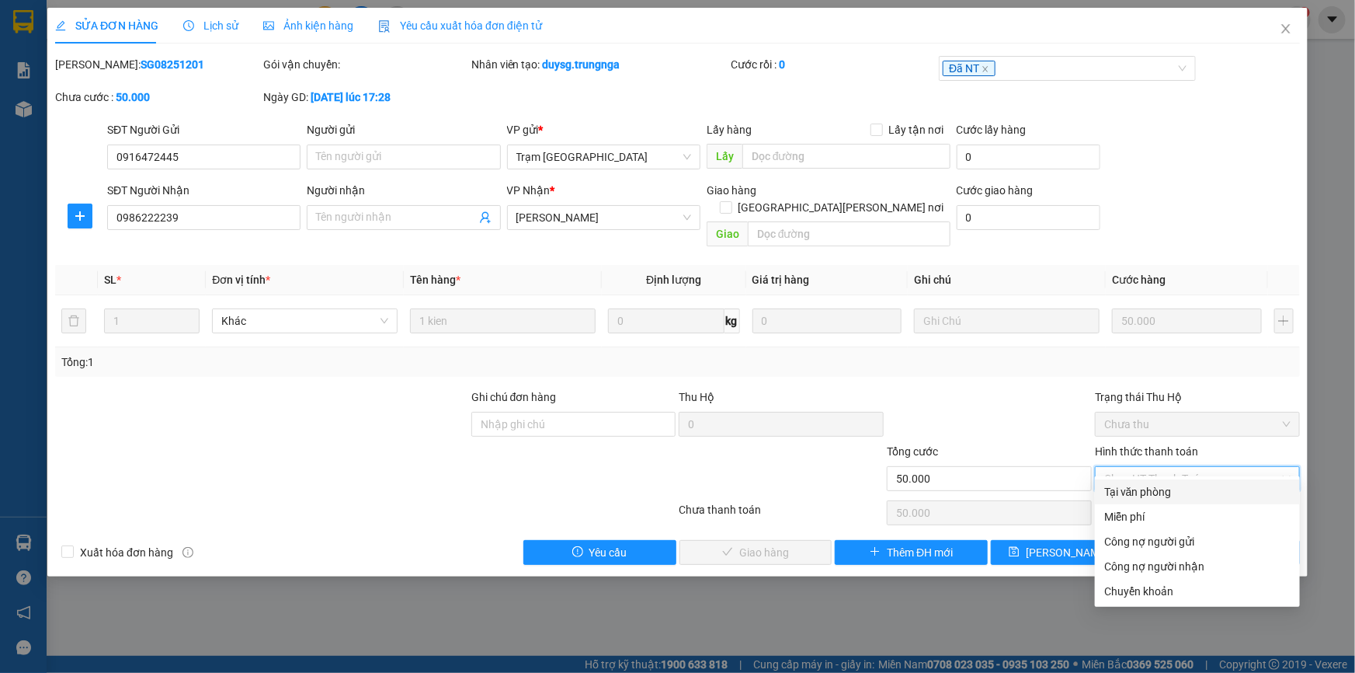
click at [1131, 499] on div "Tại văn phòng" at bounding box center [1197, 491] width 186 height 17
type input "0"
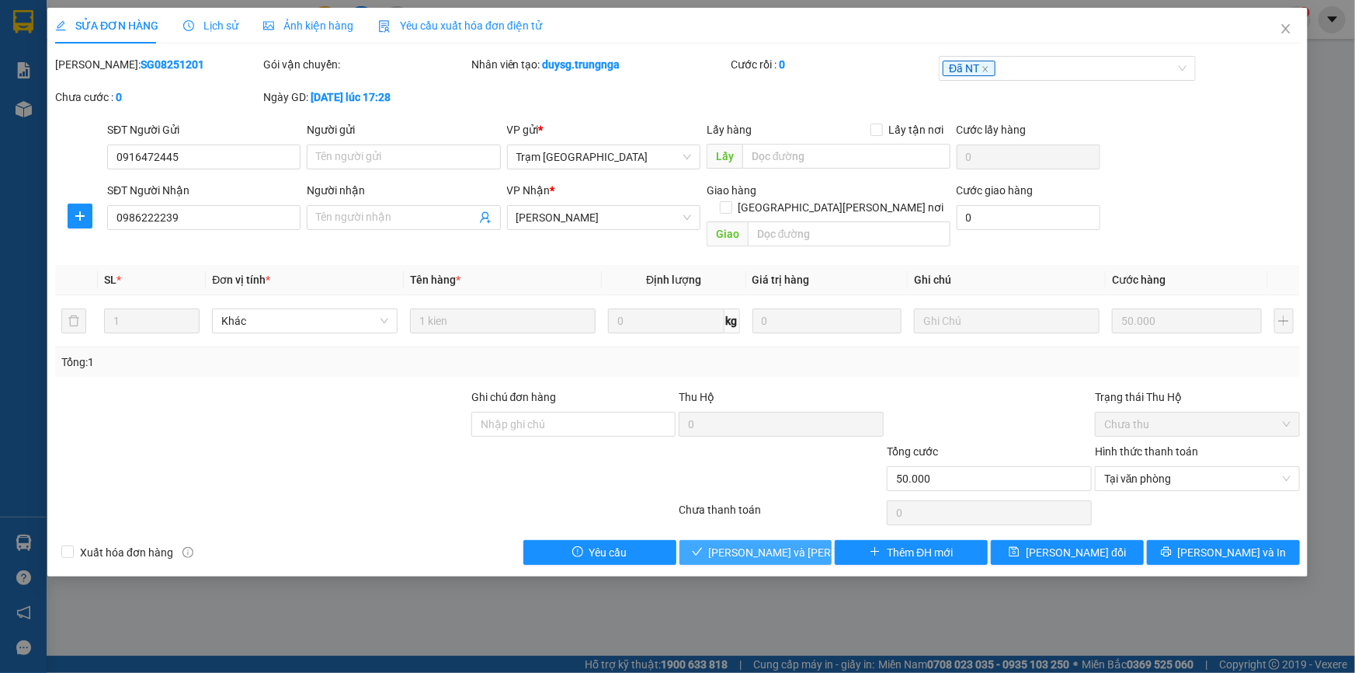
click at [799, 544] on span "[PERSON_NAME] và [PERSON_NAME] hàng" at bounding box center [814, 552] width 210 height 17
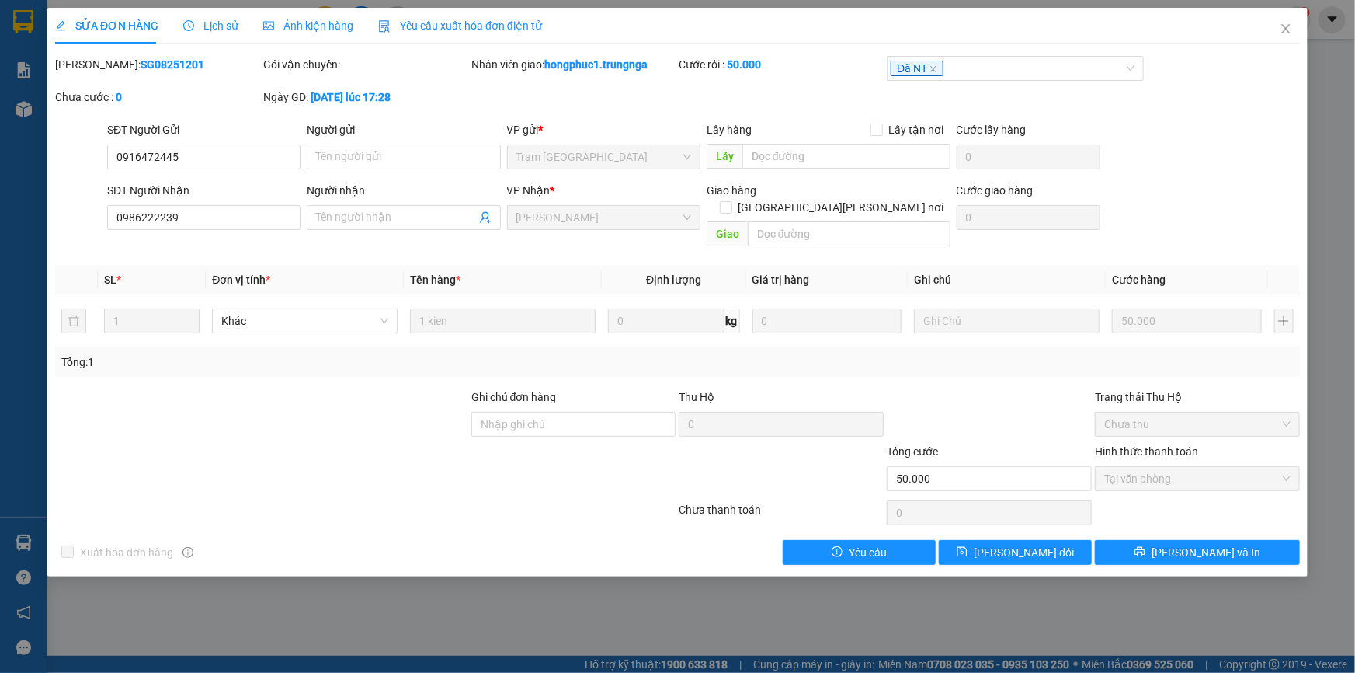
click at [1289, 26] on icon "close" at bounding box center [1285, 28] width 9 height 9
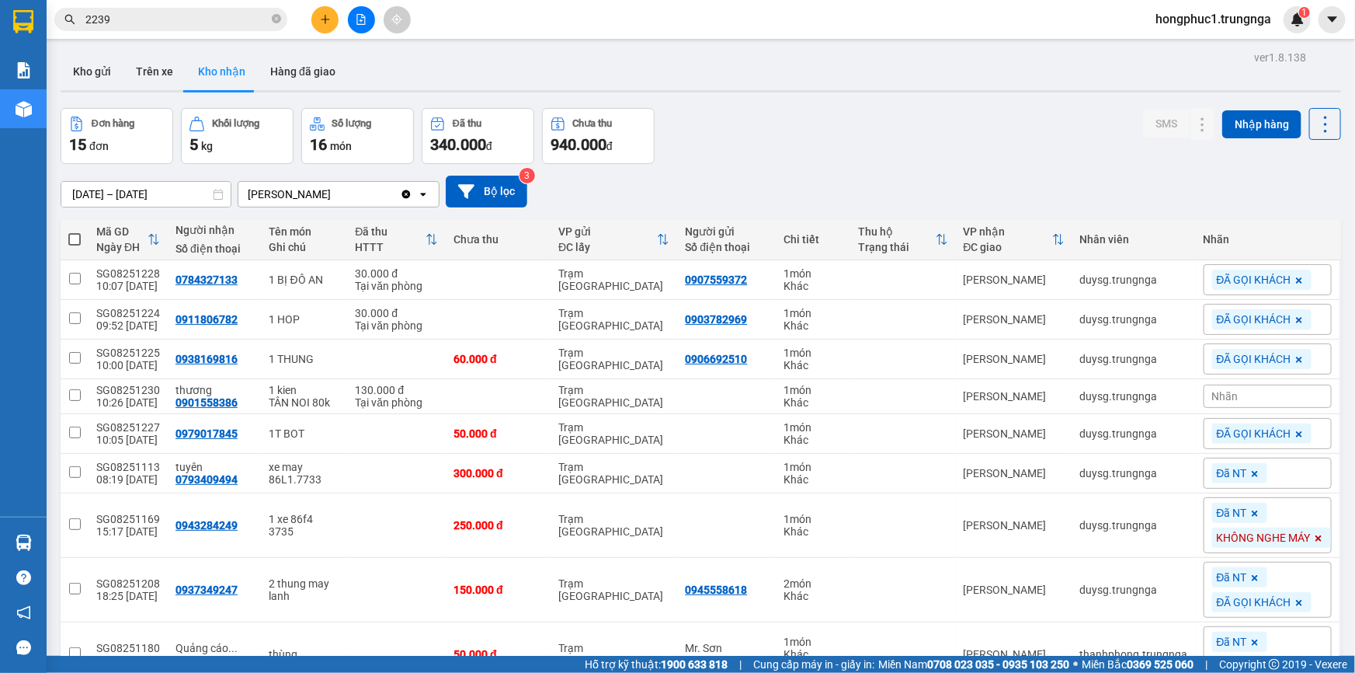
click at [843, 154] on div "Đơn hàng 15 đơn Khối lượng 5 kg Số lượng 16 món Đã thu 340.000 đ Chưa thu 940.0…" at bounding box center [701, 136] width 1281 height 56
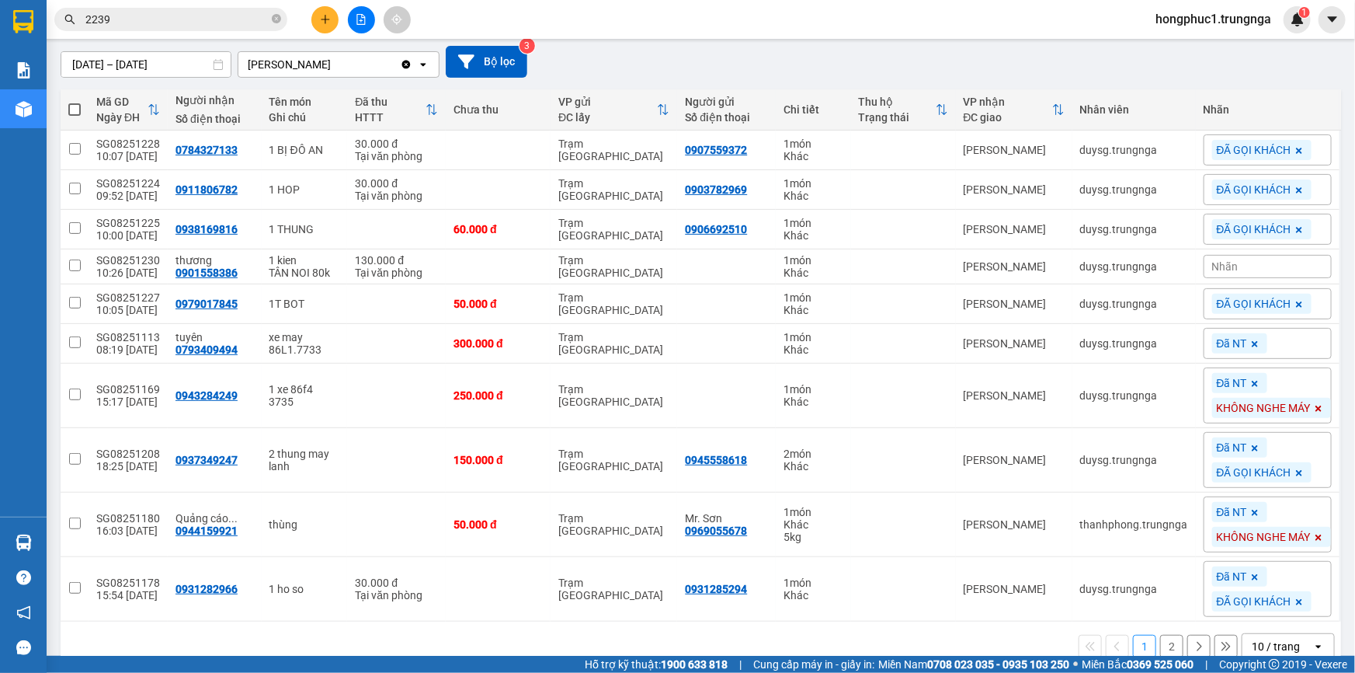
scroll to position [141, 0]
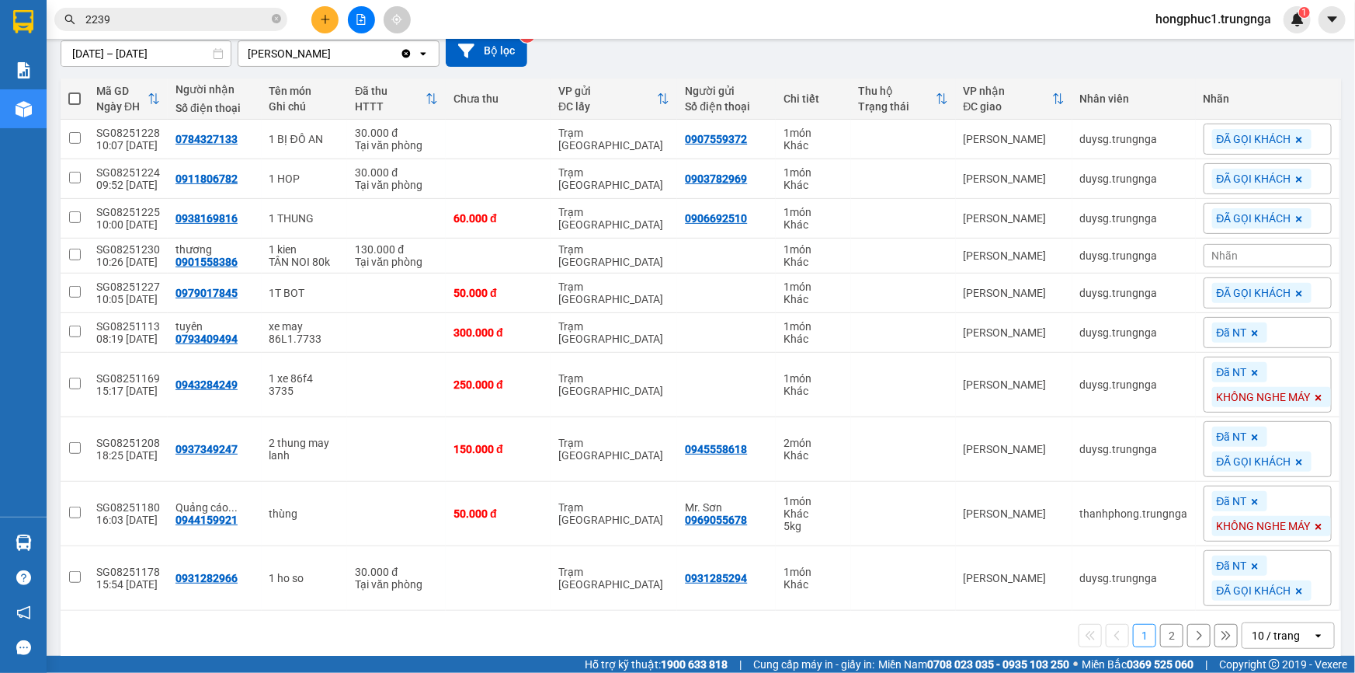
click at [167, 18] on input "2239" at bounding box center [176, 19] width 183 height 17
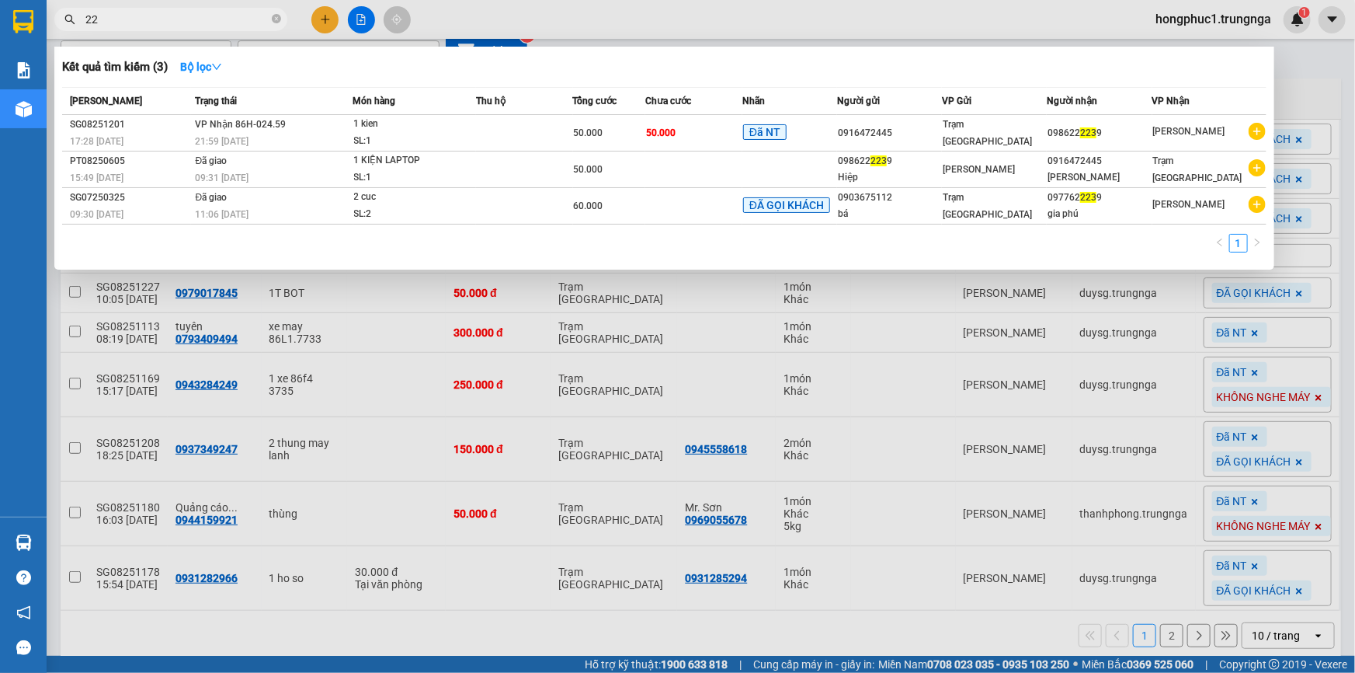
type input "2"
type input "845"
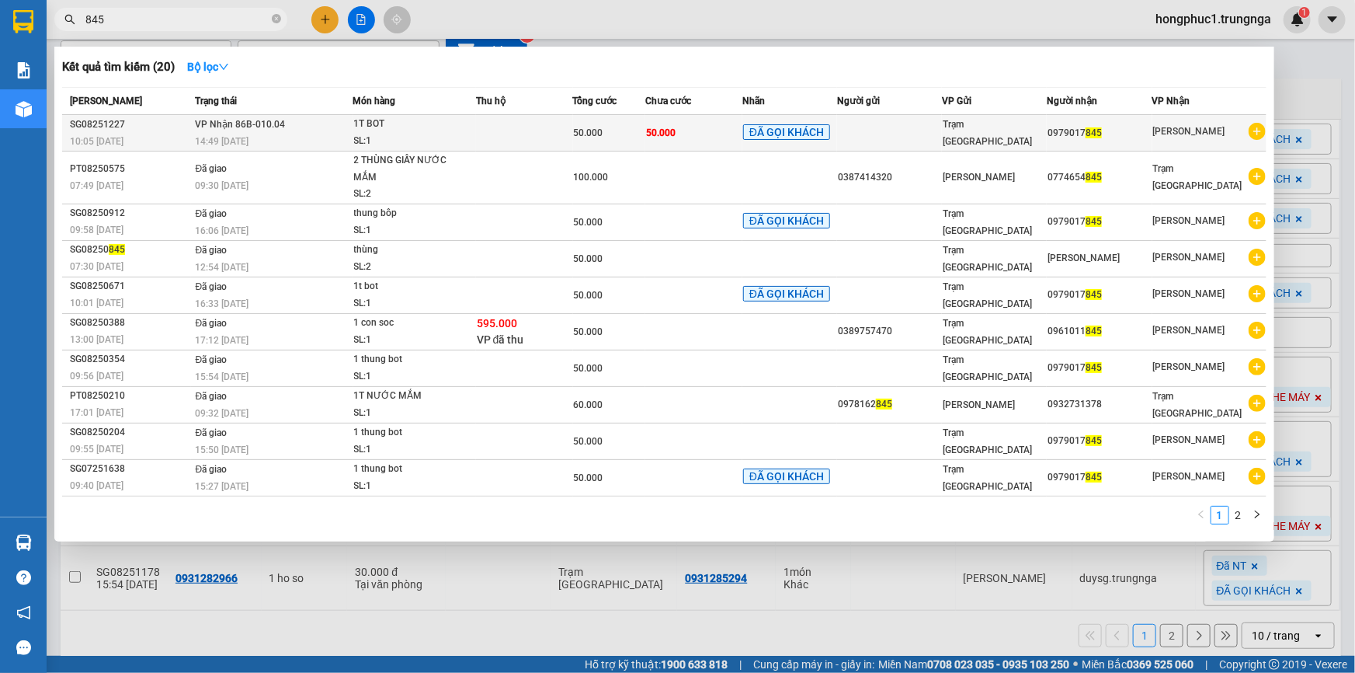
click at [891, 135] on td at bounding box center [889, 133] width 105 height 36
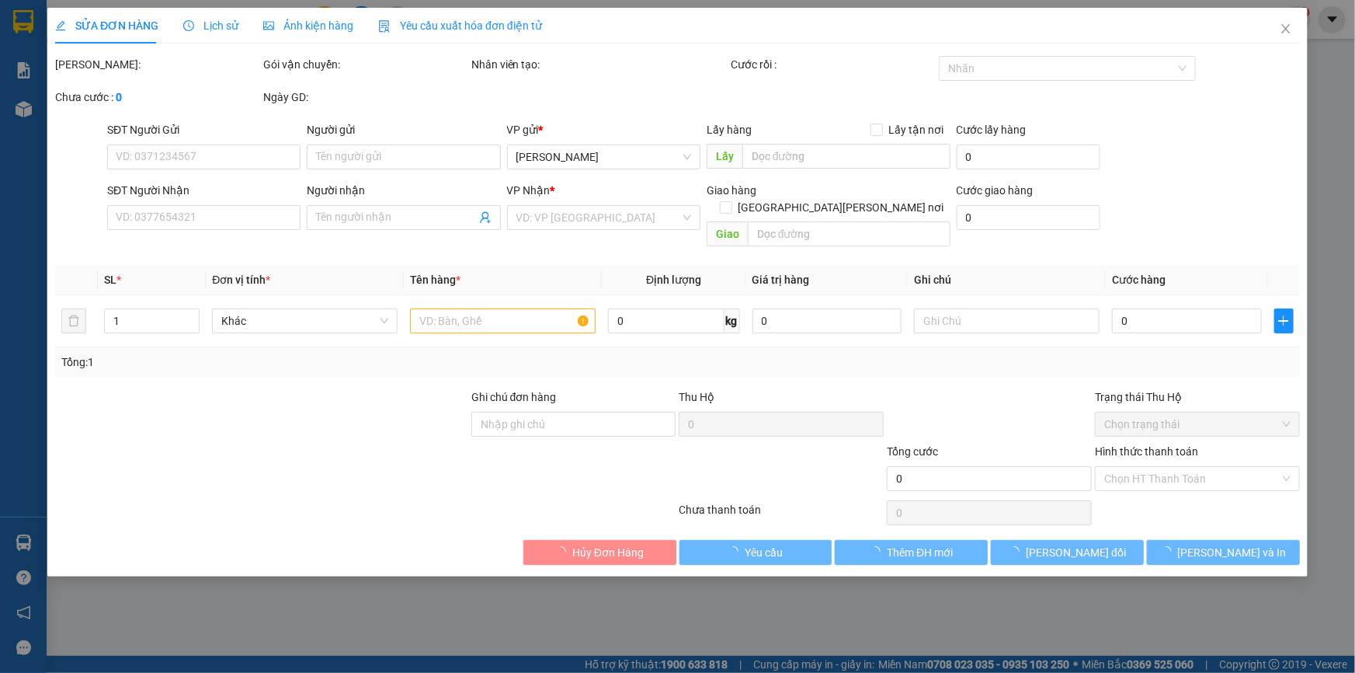
type input "0979017845"
type input "50.000"
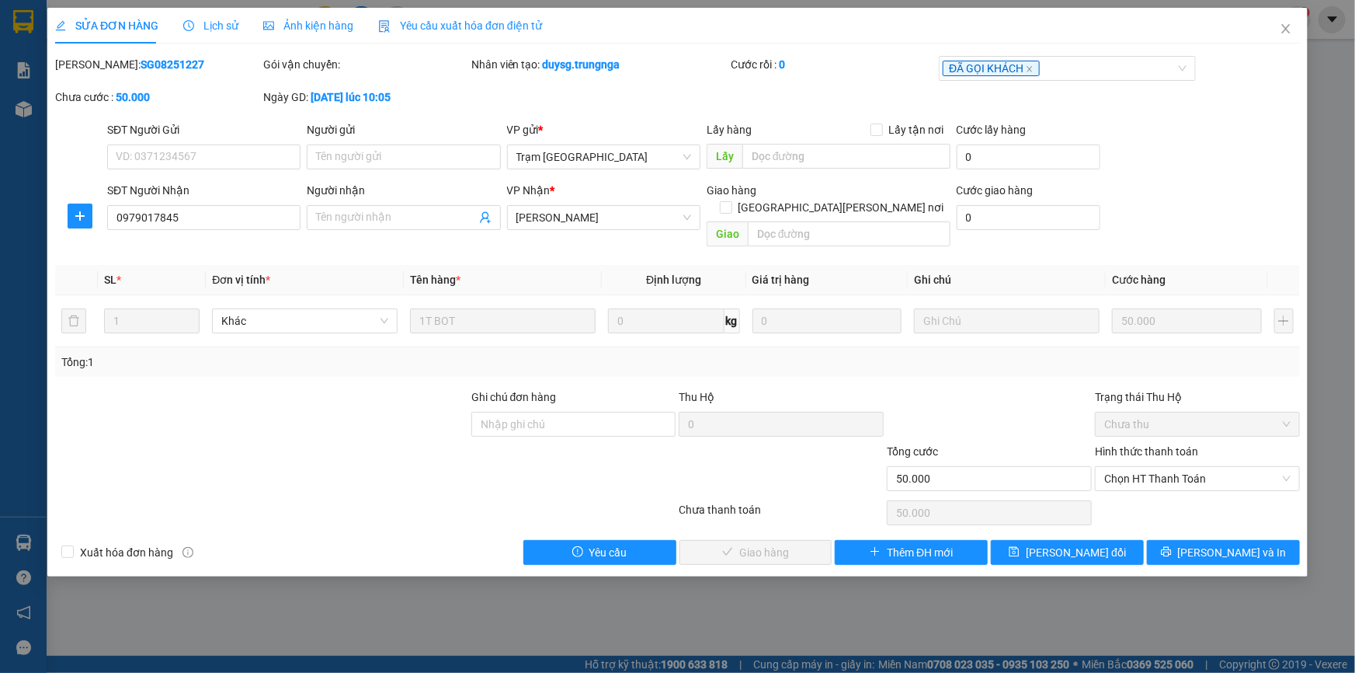
click at [1153, 467] on span "Chọn HT Thanh Toán" at bounding box center [1197, 478] width 186 height 23
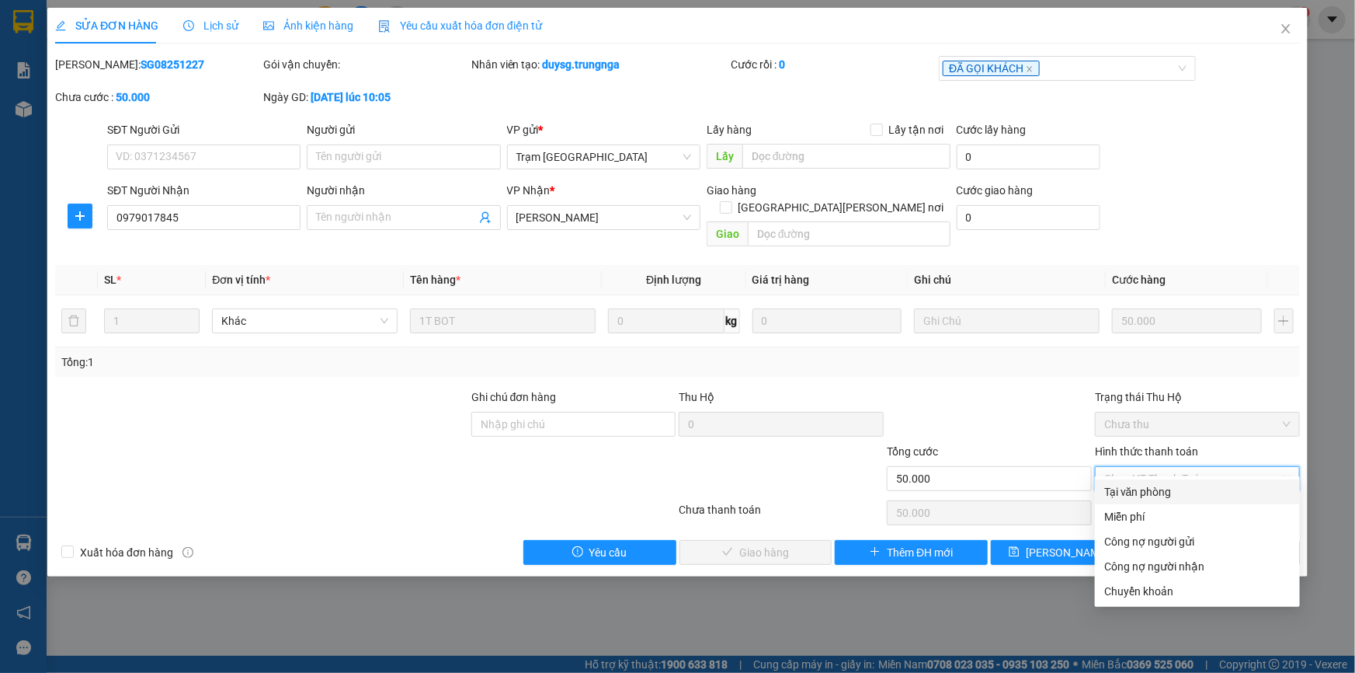
click at [1121, 500] on div "Tại văn phòng" at bounding box center [1197, 491] width 205 height 25
type input "0"
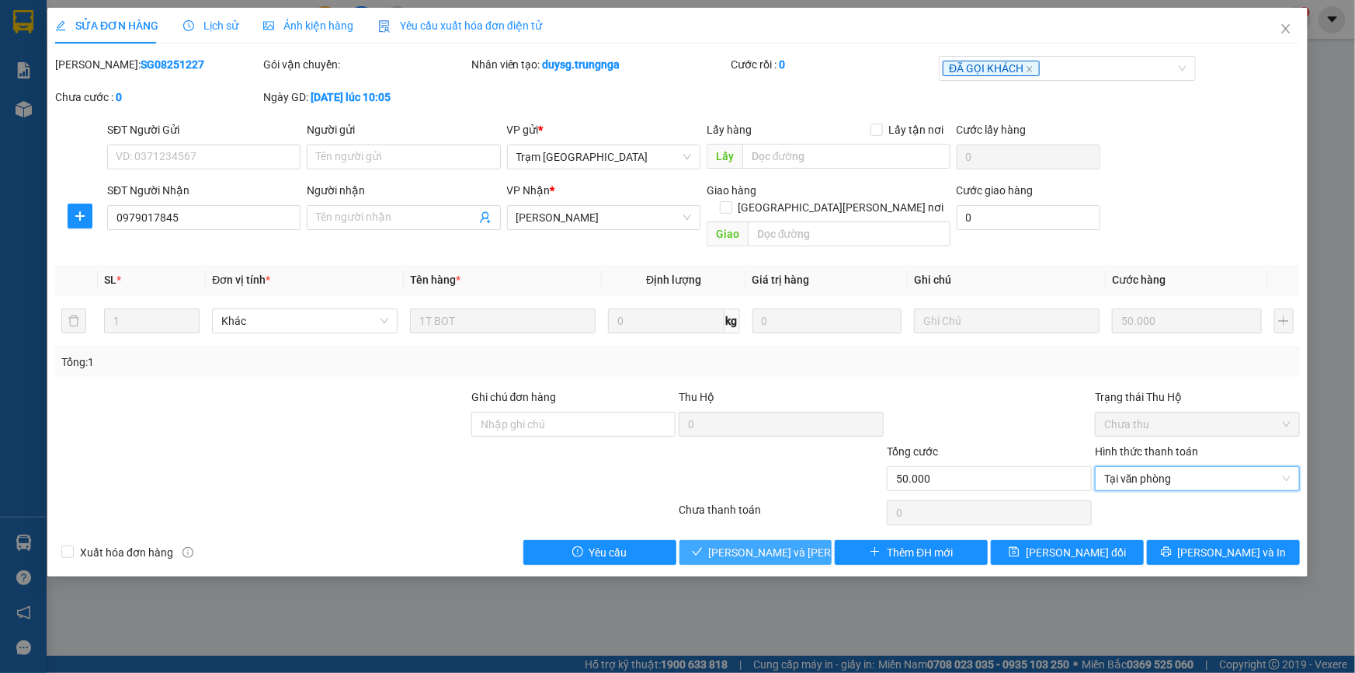
click at [764, 544] on span "[PERSON_NAME] và [PERSON_NAME] hàng" at bounding box center [814, 552] width 210 height 17
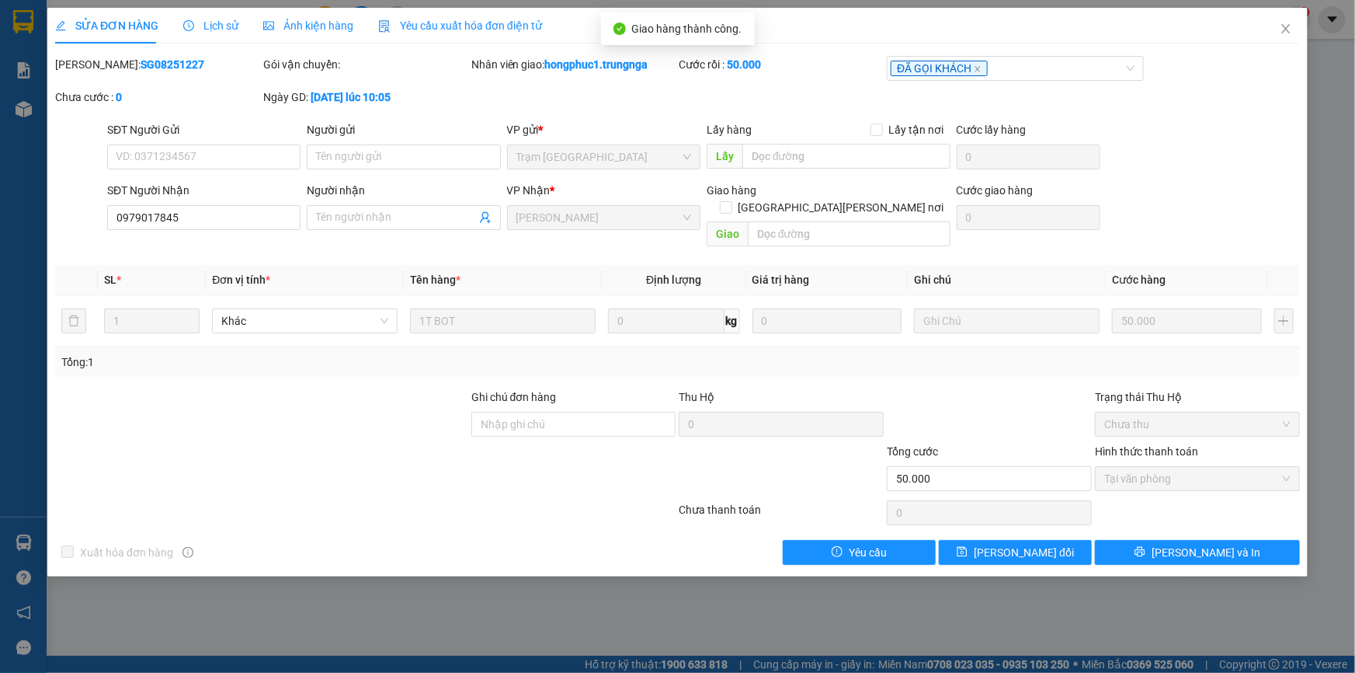
click at [1285, 23] on icon "close" at bounding box center [1286, 29] width 12 height 12
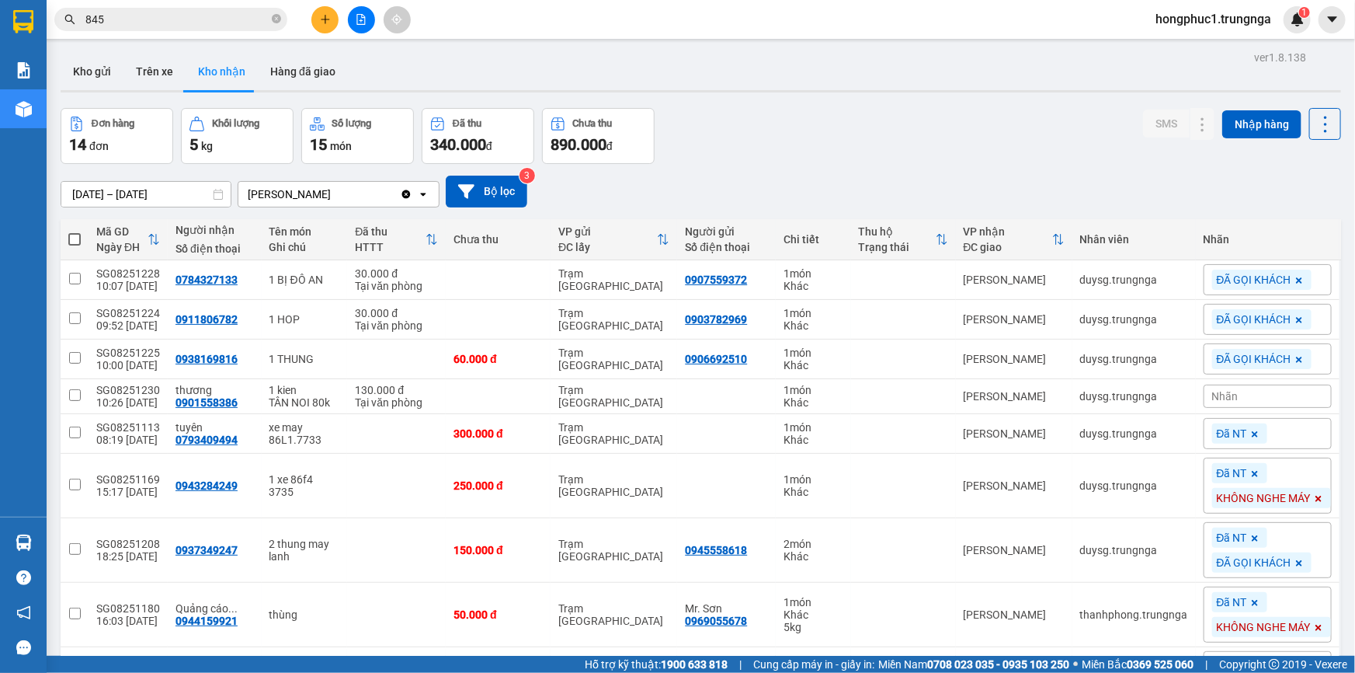
click at [218, 21] on input "845" at bounding box center [176, 19] width 183 height 17
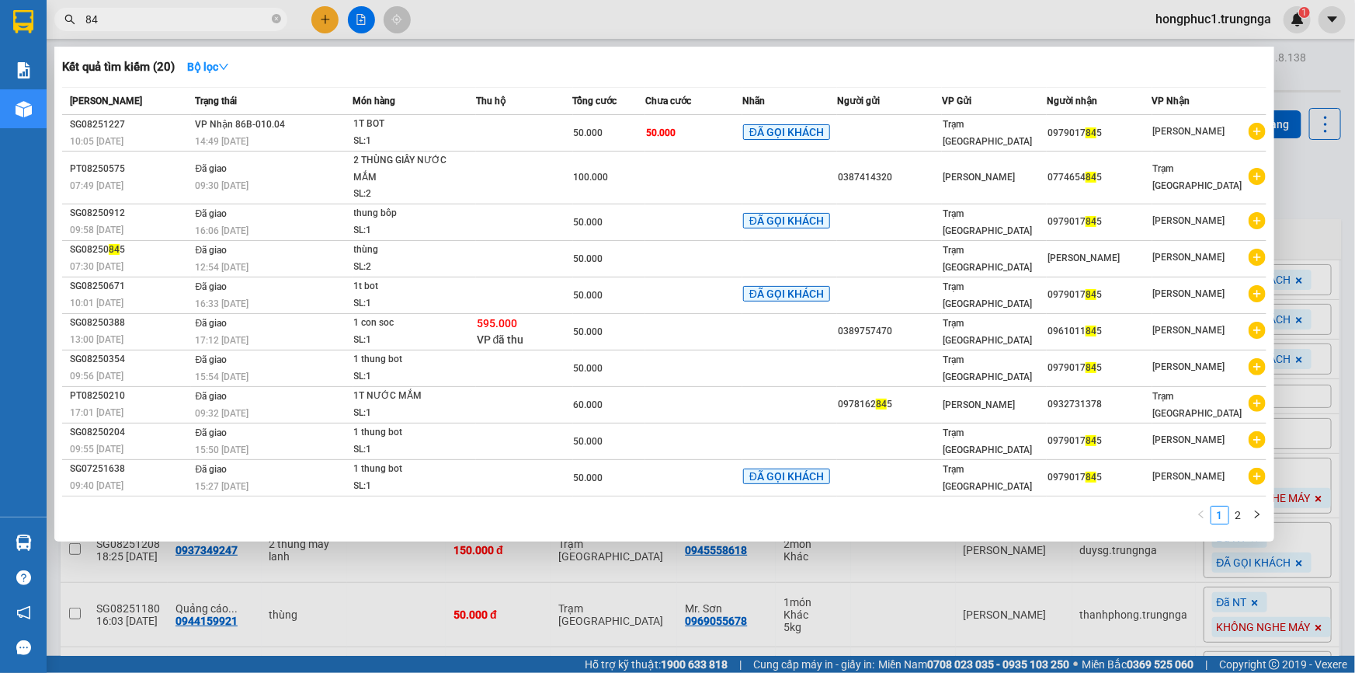
type input "8"
type input "766"
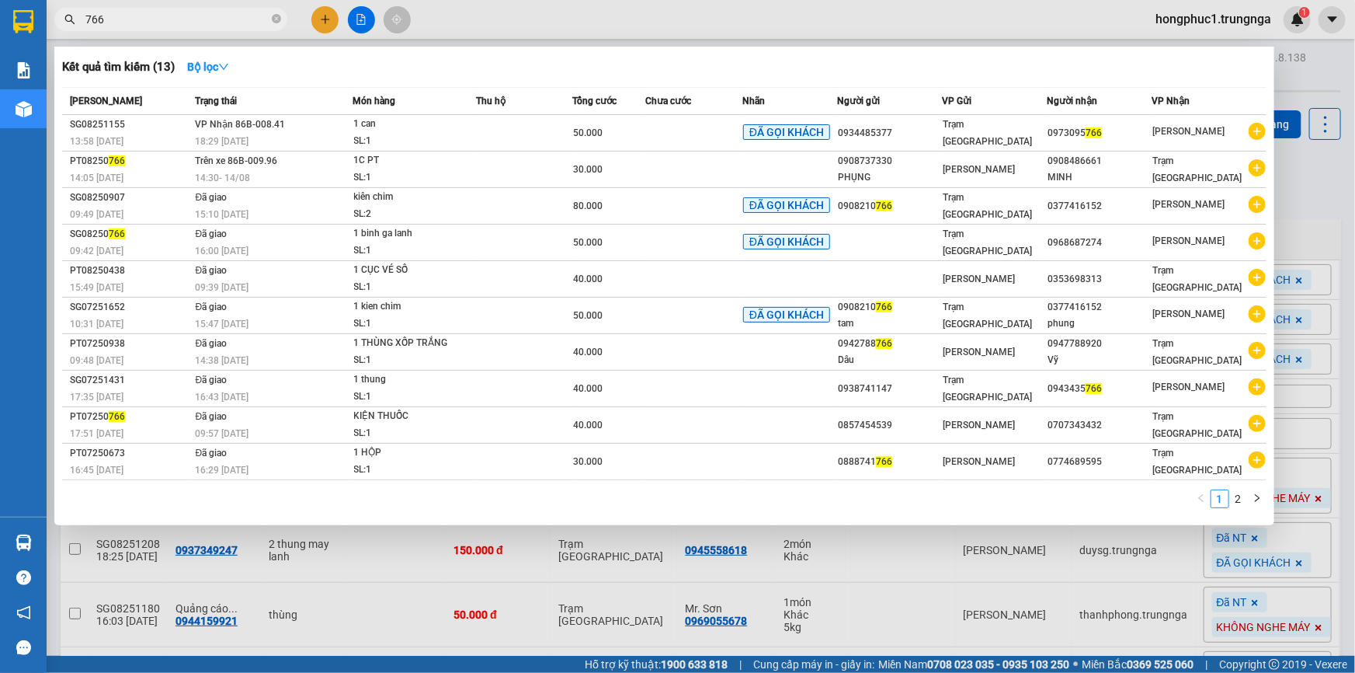
click at [1311, 158] on div at bounding box center [677, 336] width 1355 height 673
click at [165, 22] on input "766" at bounding box center [176, 19] width 183 height 17
click at [912, 144] on td "0934485377" at bounding box center [889, 133] width 105 height 36
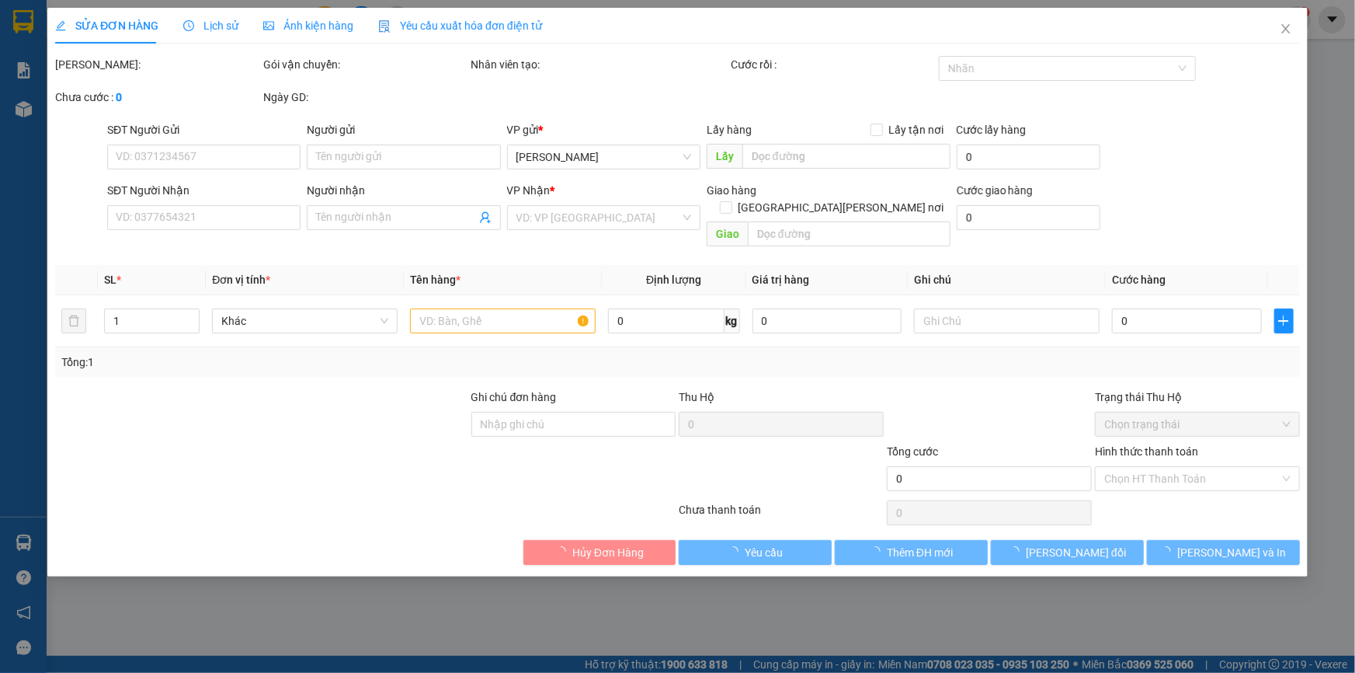
type input "0934485377"
type input "0973095766"
type input "50.000"
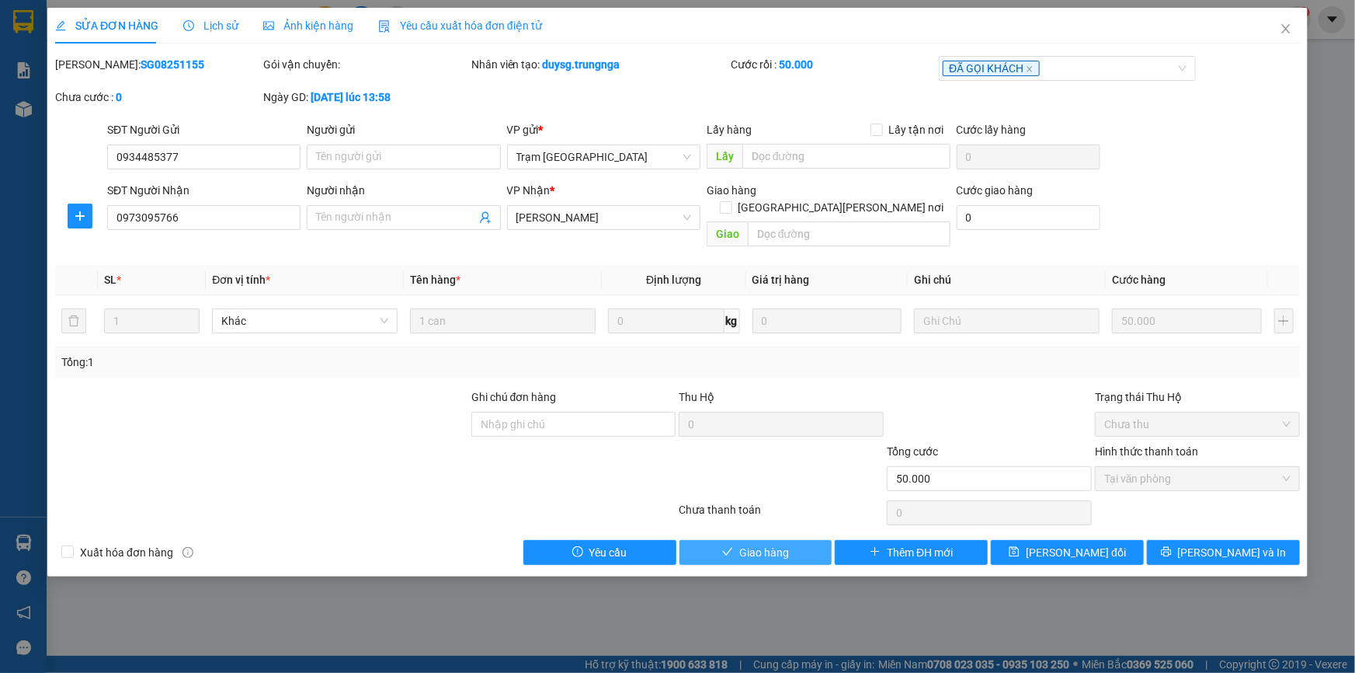
click at [736, 540] on button "Giao hàng" at bounding box center [756, 552] width 153 height 25
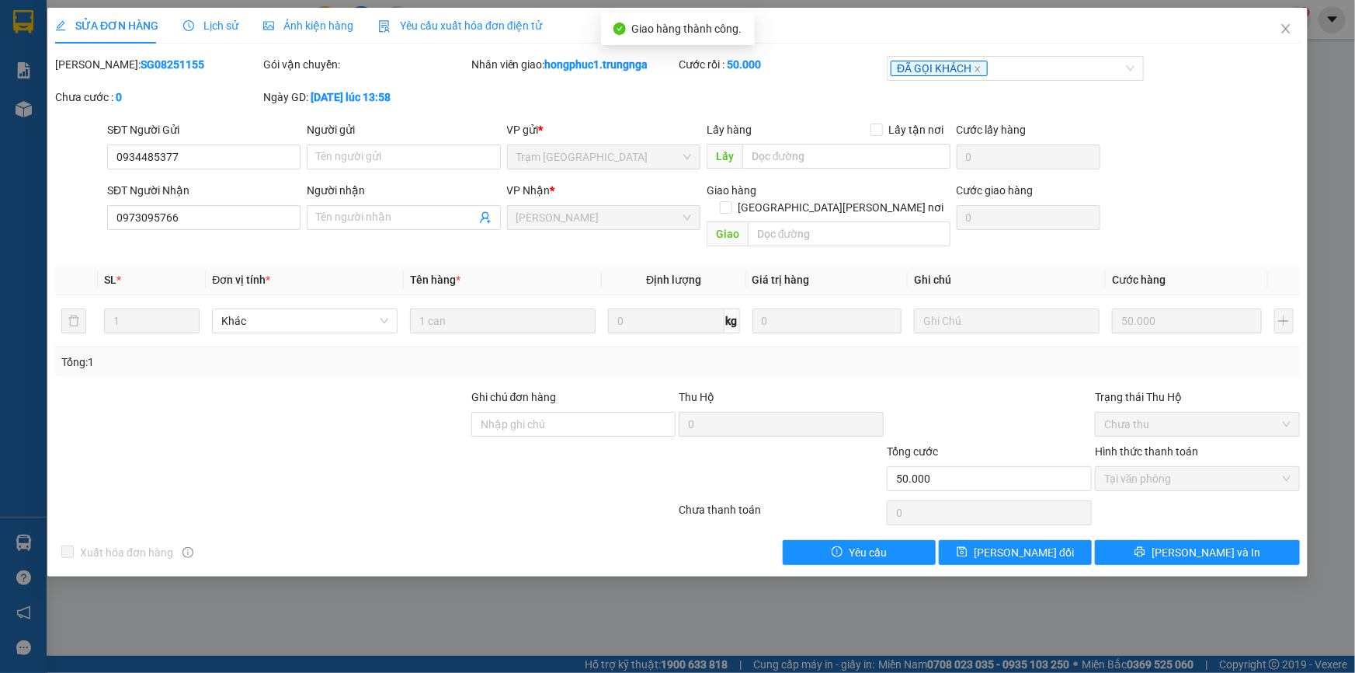
click at [1284, 31] on icon "close" at bounding box center [1285, 28] width 9 height 9
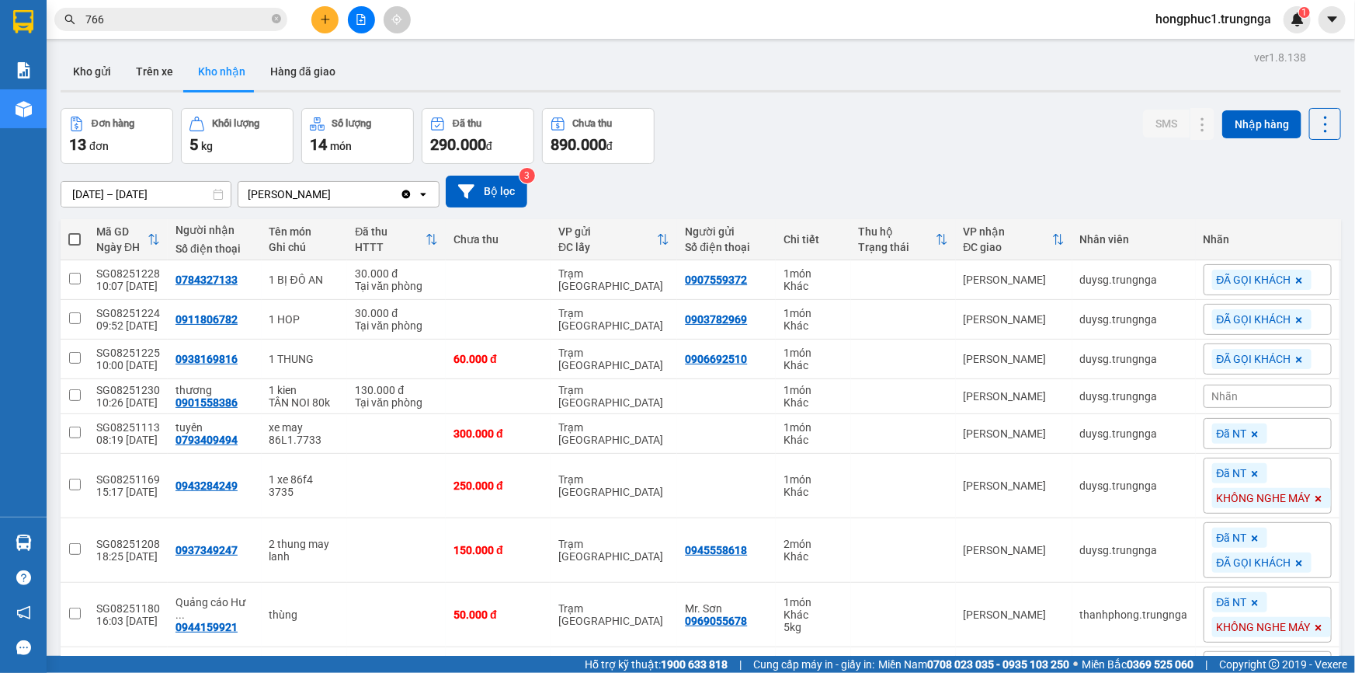
click at [134, 19] on input "766" at bounding box center [176, 19] width 183 height 17
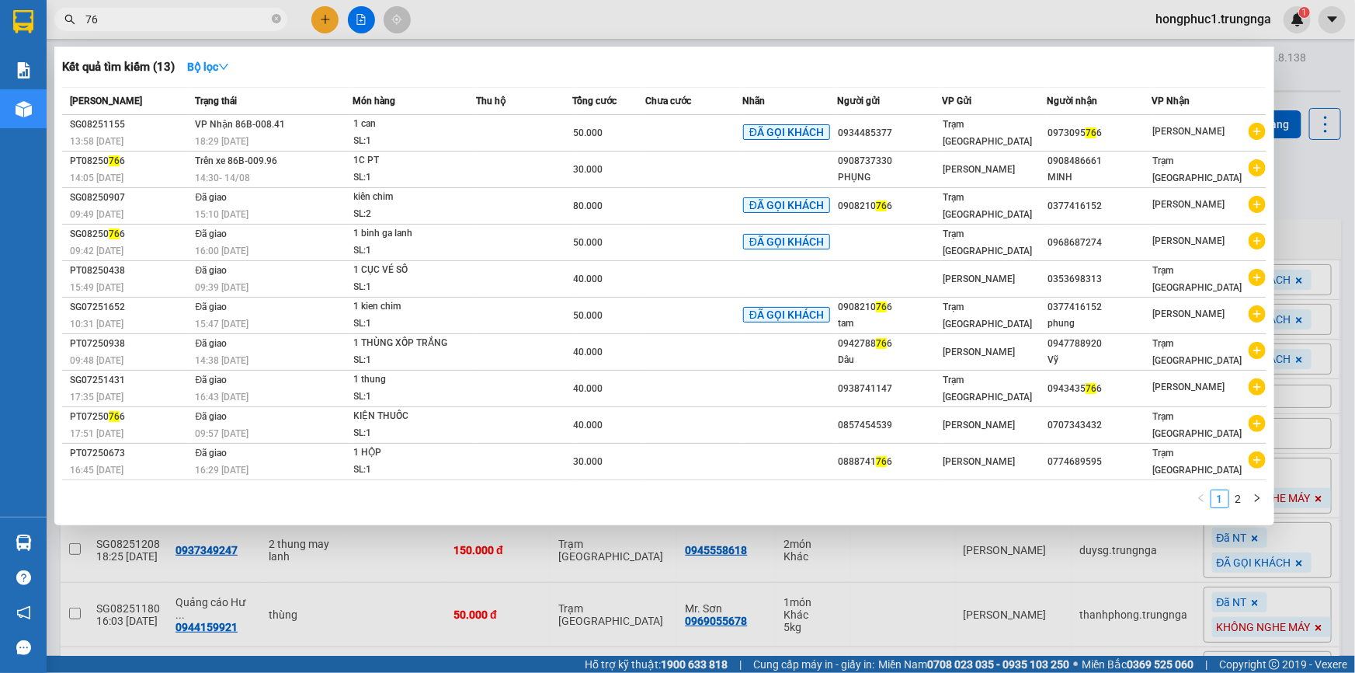
type input "7"
type input "1231"
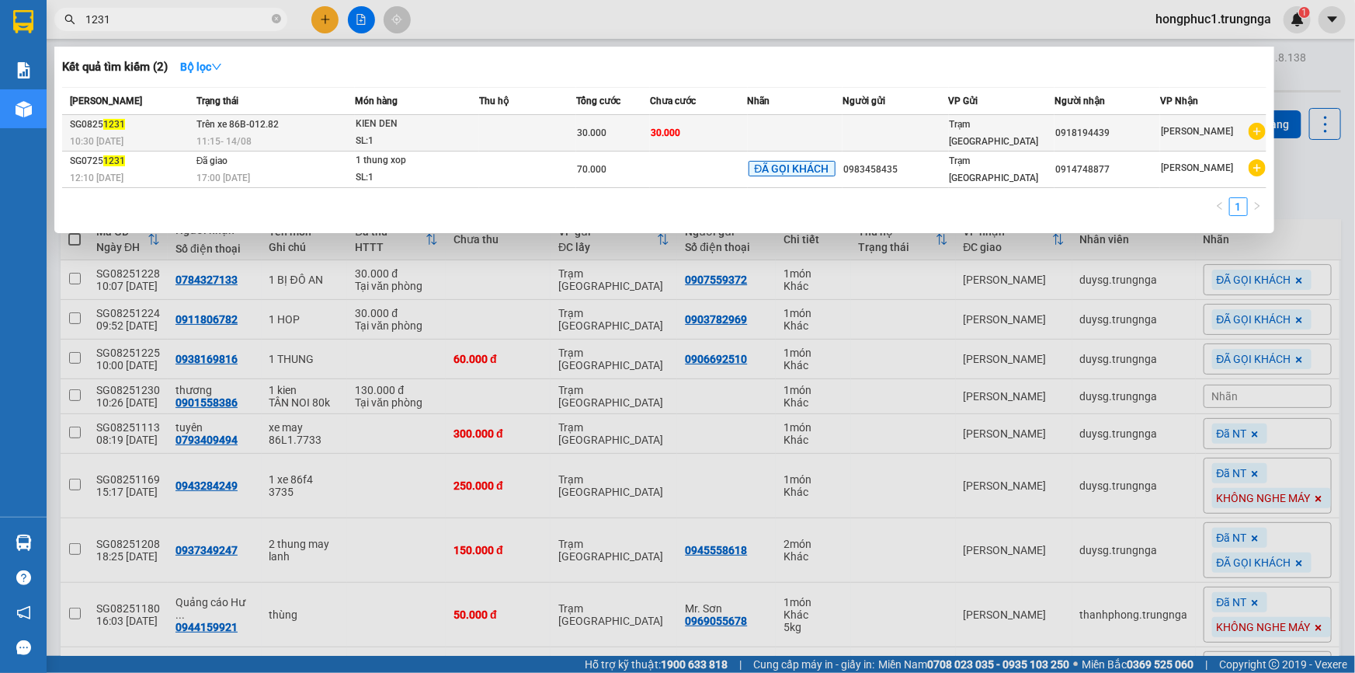
click at [461, 126] on div "KIEN DEN" at bounding box center [414, 124] width 116 height 17
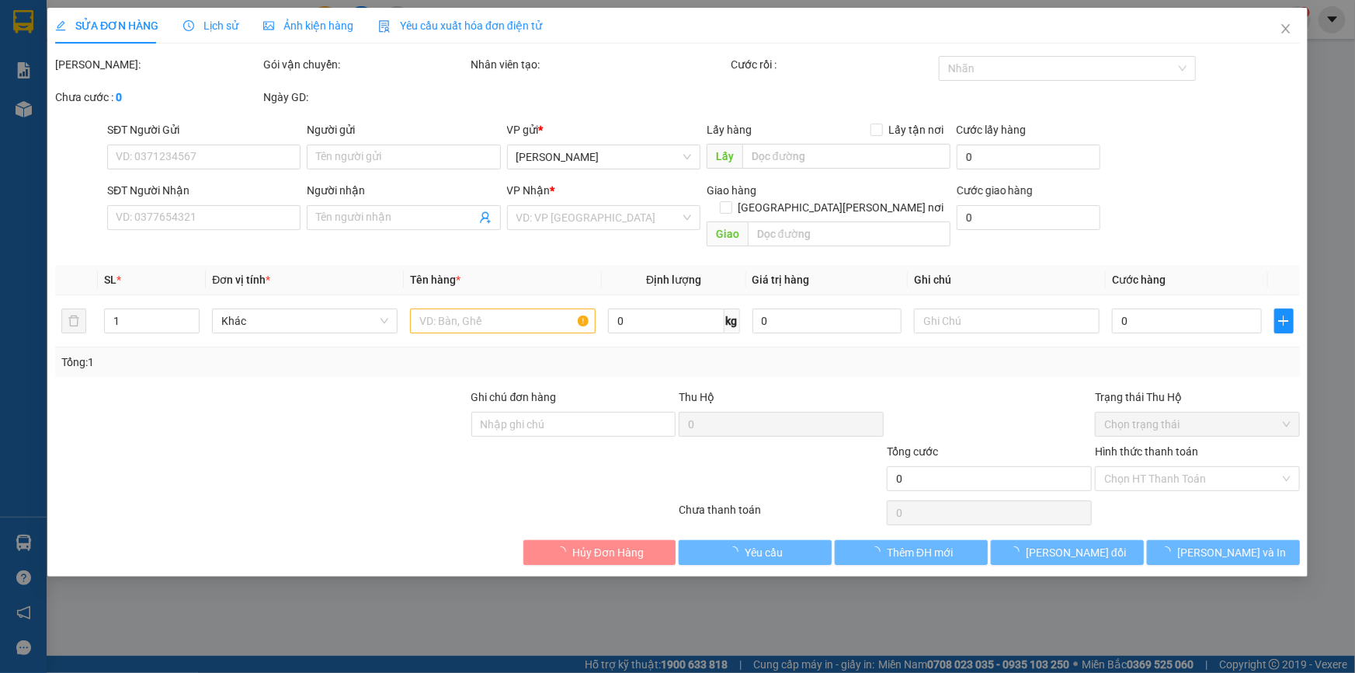
type input "0918194439"
type input "30.000"
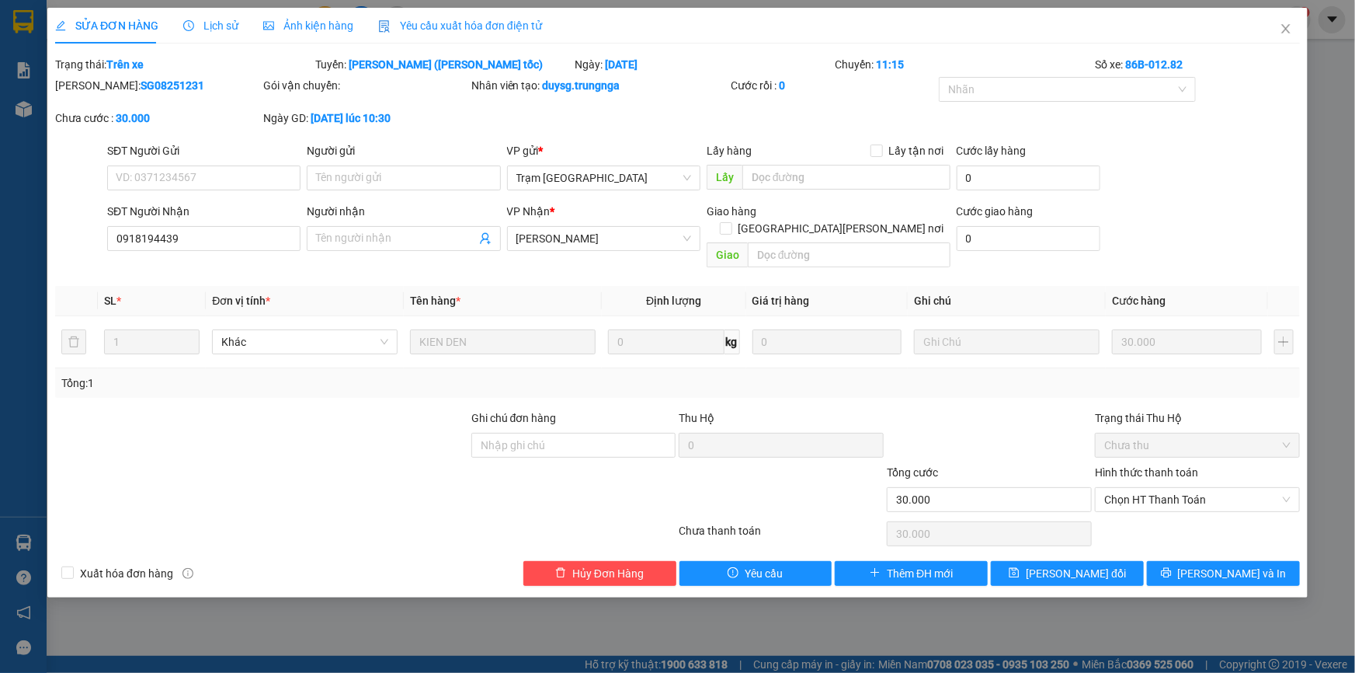
click at [1148, 488] on span "Chọn HT Thanh Toán" at bounding box center [1197, 499] width 186 height 23
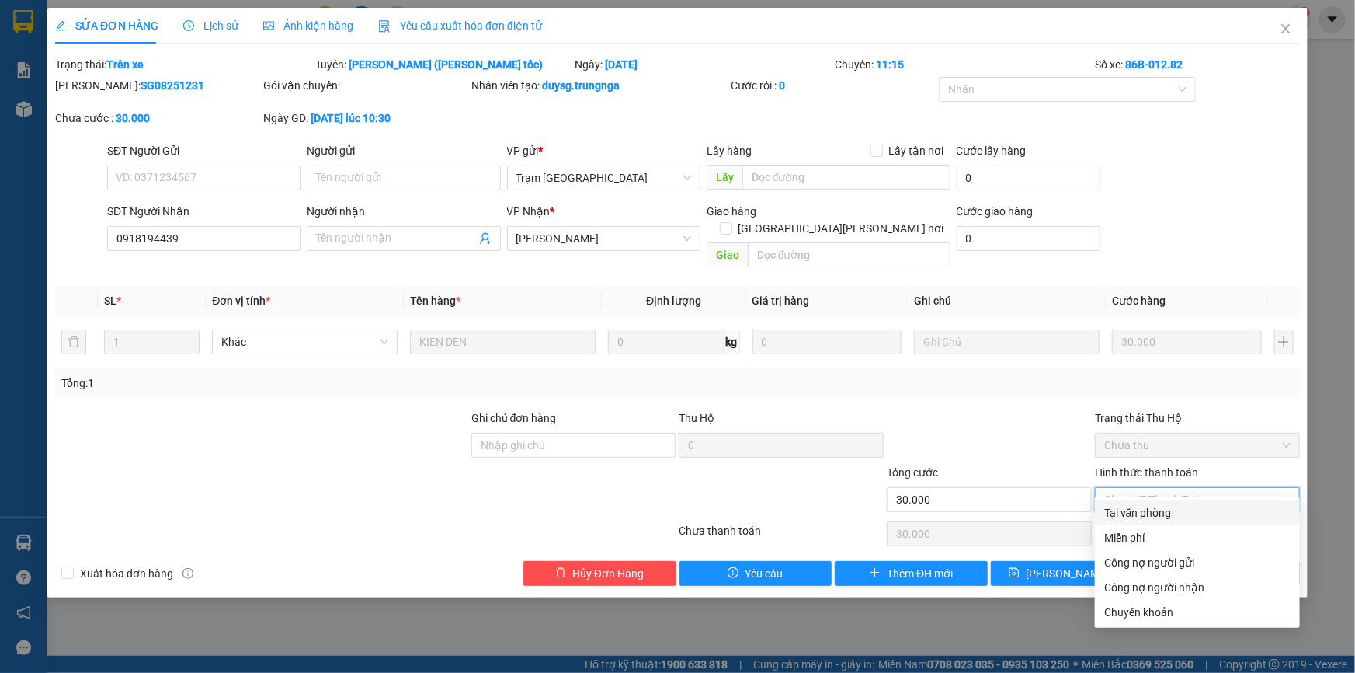
click at [1126, 518] on div "Tại văn phòng" at bounding box center [1197, 512] width 186 height 17
type input "0"
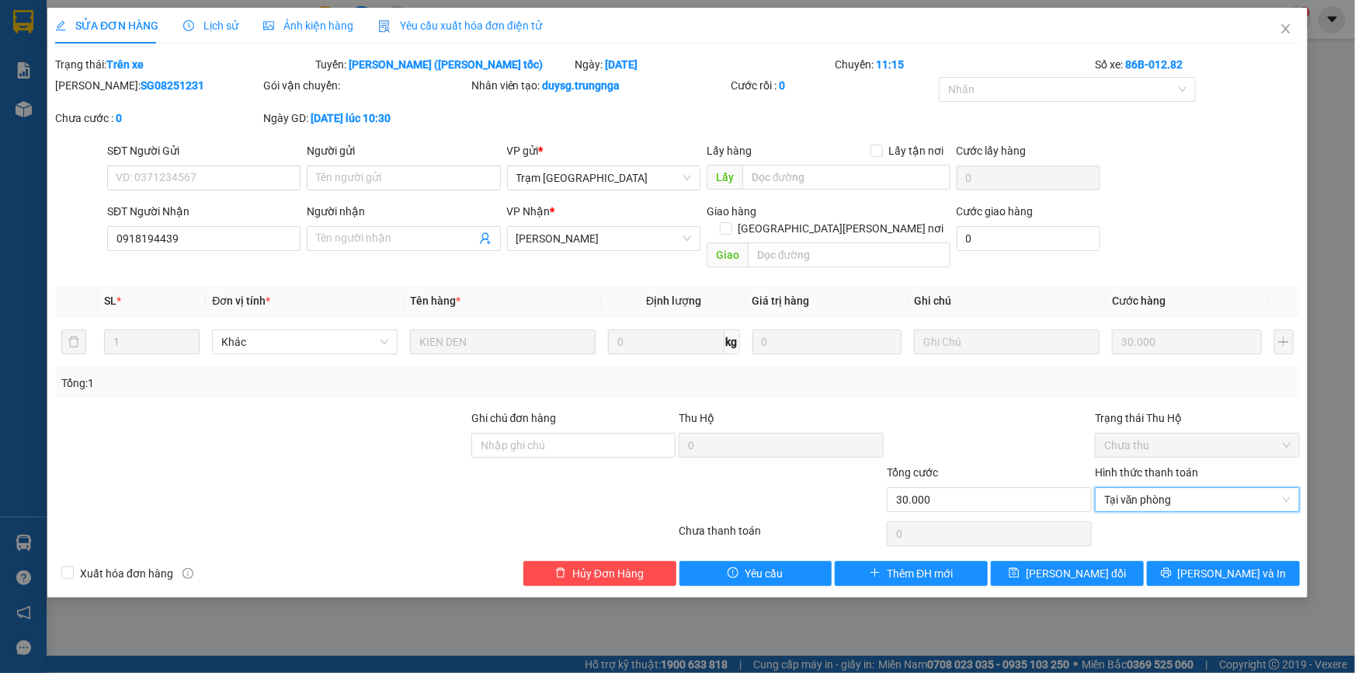
click at [1169, 488] on span "Tại văn phòng" at bounding box center [1197, 499] width 186 height 23
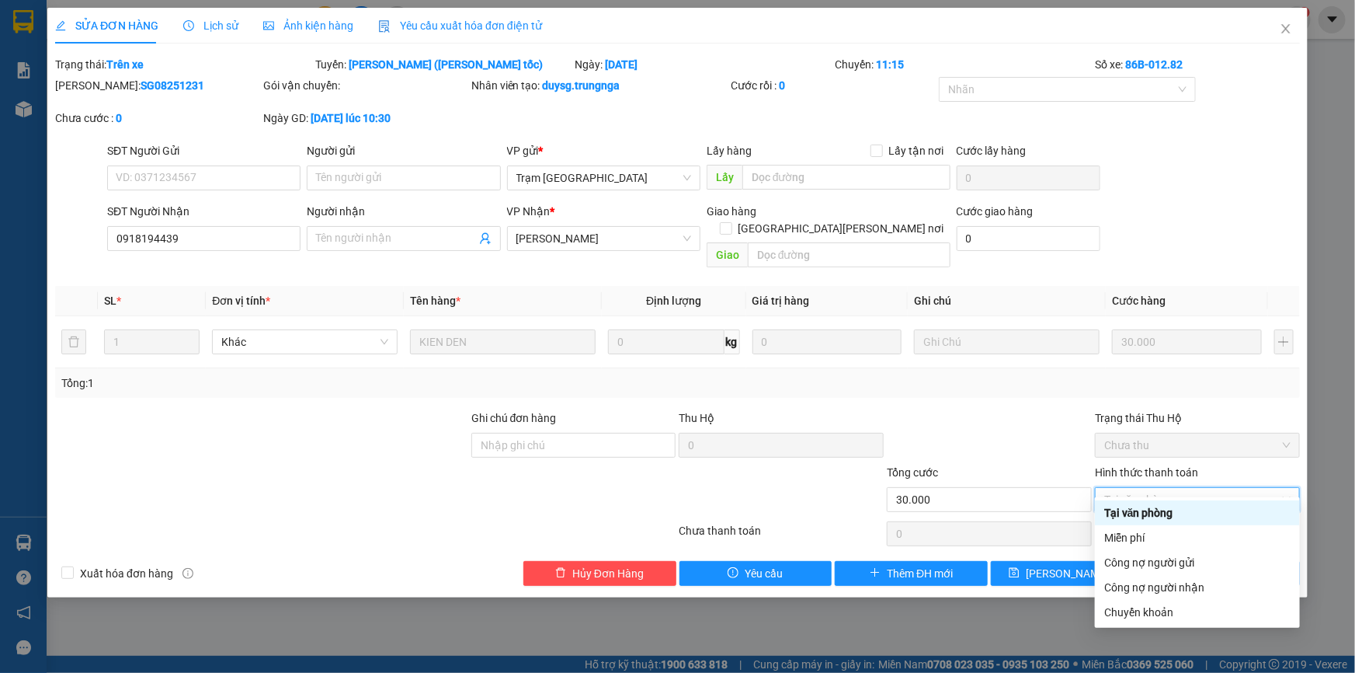
click at [1156, 513] on div "Tại văn phòng" at bounding box center [1197, 512] width 186 height 17
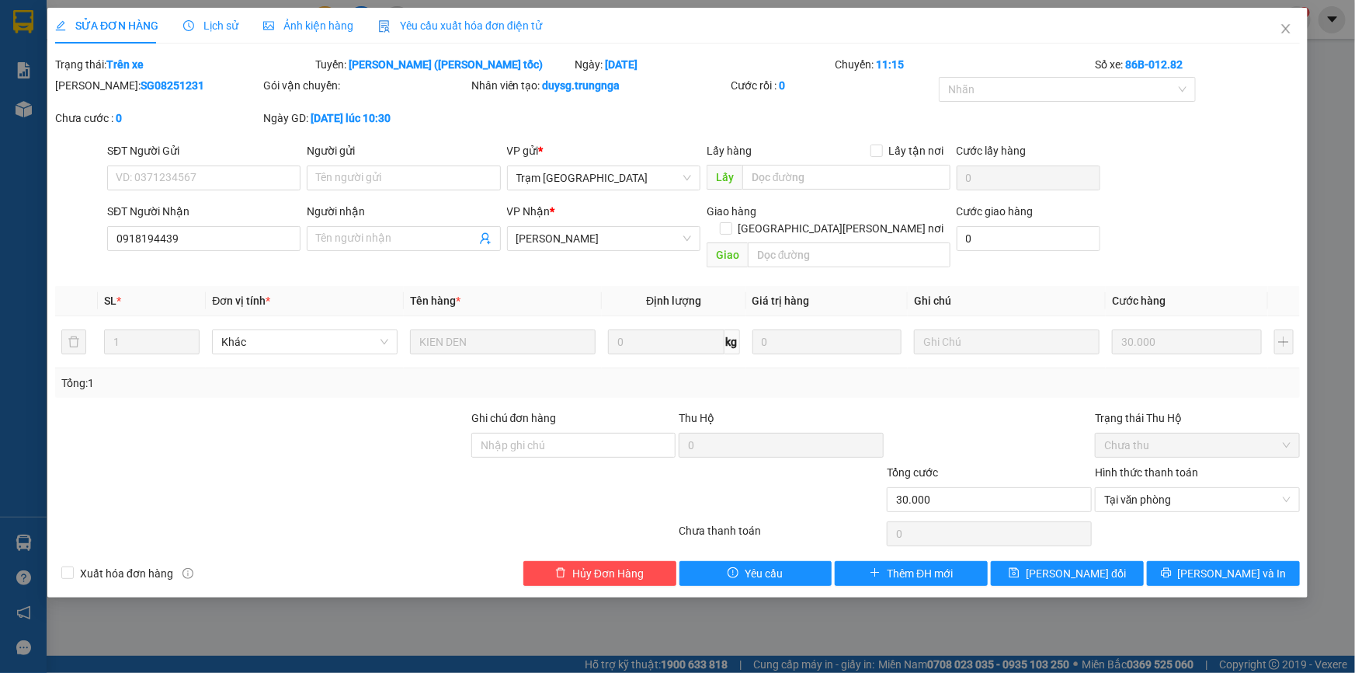
click at [1283, 26] on icon "close" at bounding box center [1286, 29] width 12 height 12
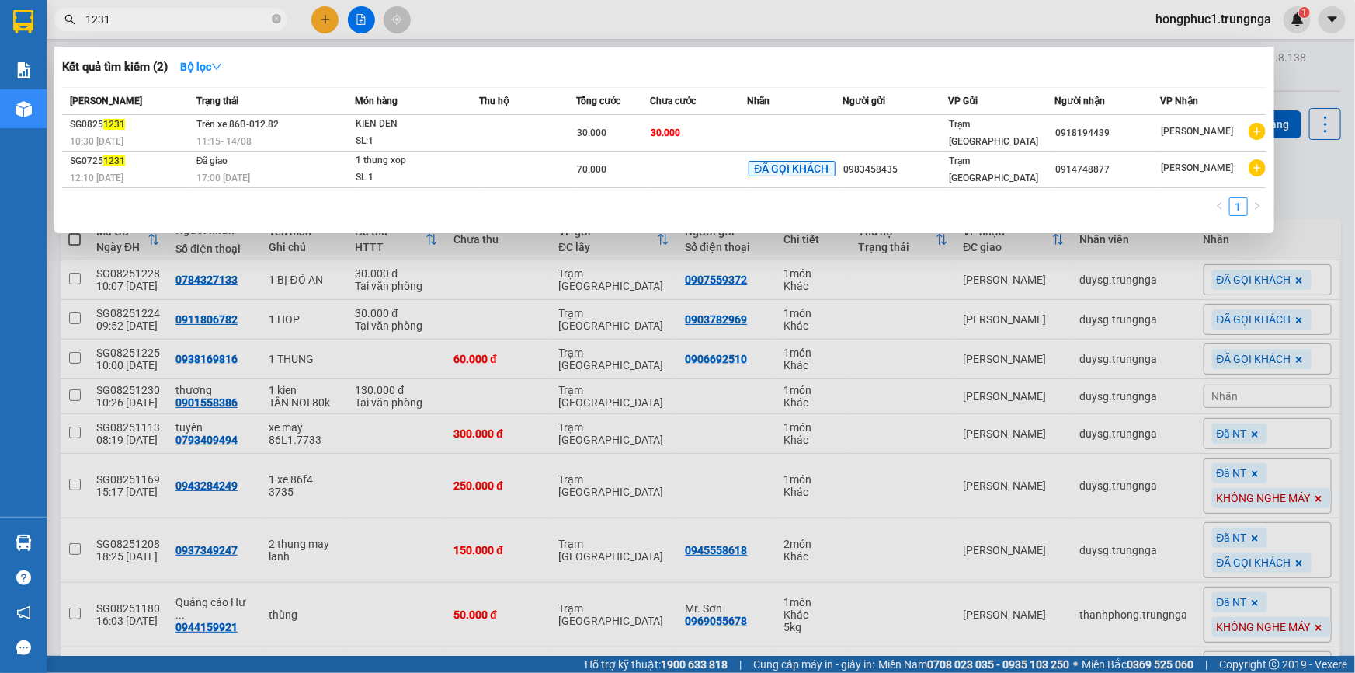
click at [116, 19] on input "1231" at bounding box center [176, 19] width 183 height 17
type input "1"
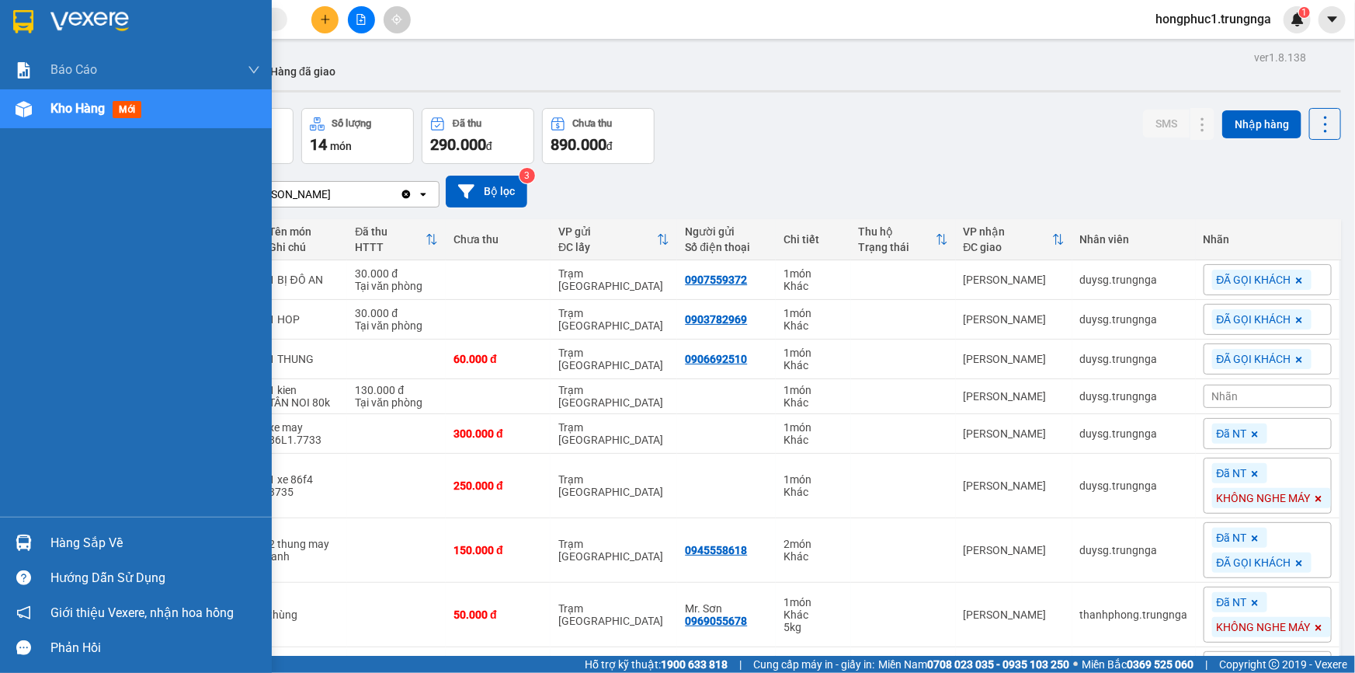
click at [87, 544] on div "Hàng sắp về" at bounding box center [155, 542] width 210 height 23
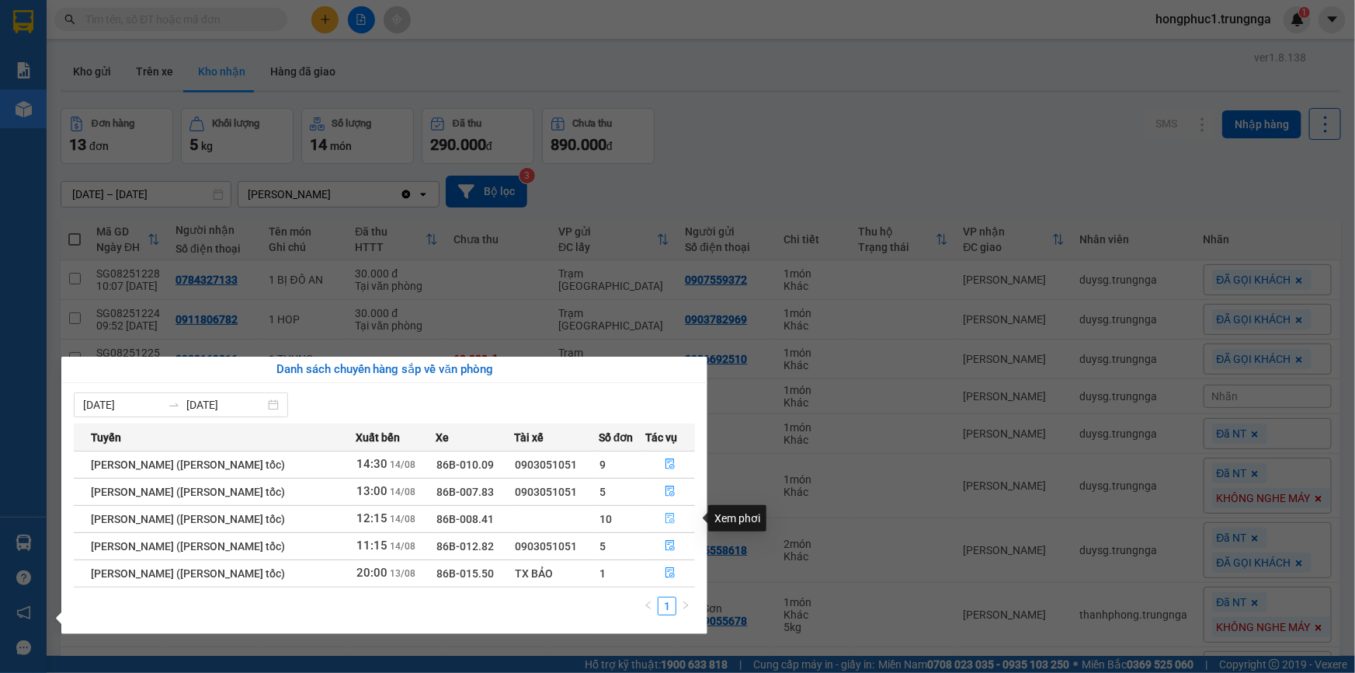
click at [669, 507] on button "button" at bounding box center [671, 518] width 48 height 25
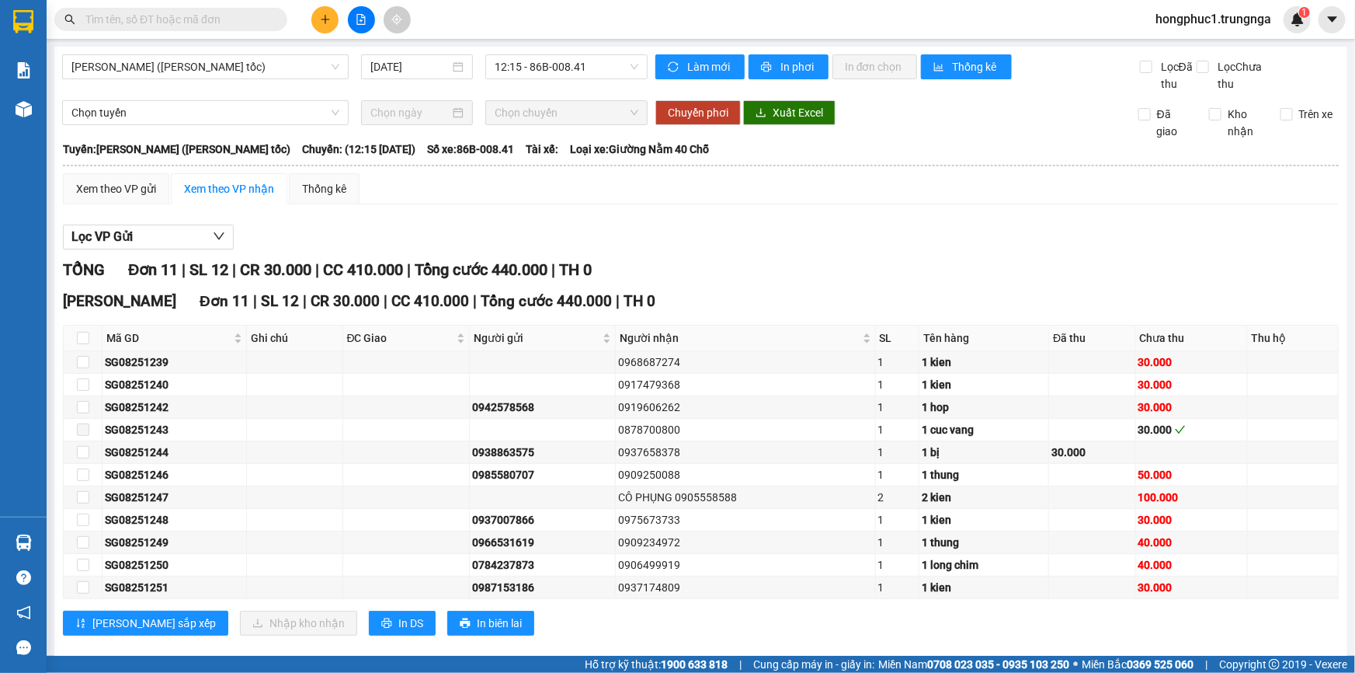
click at [105, 192] on div "Xem theo VP gửi" at bounding box center [116, 188] width 80 height 17
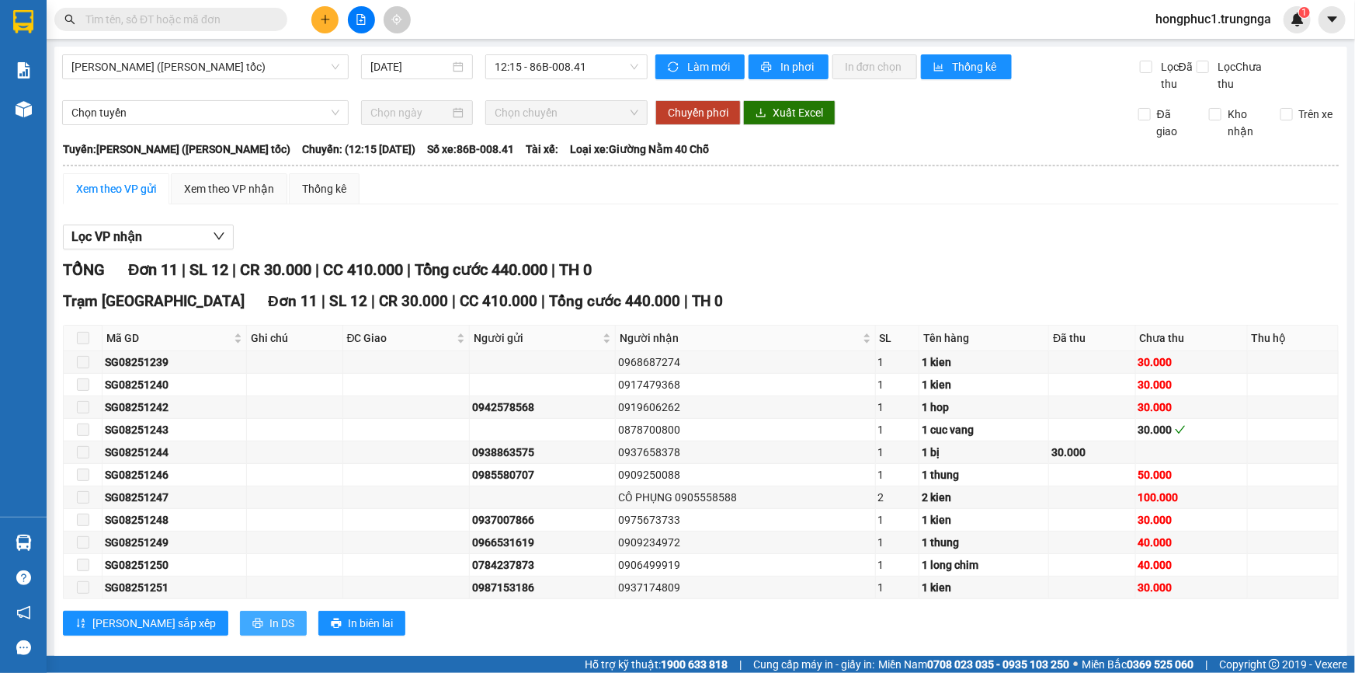
click at [269, 620] on span "In DS" at bounding box center [281, 622] width 25 height 17
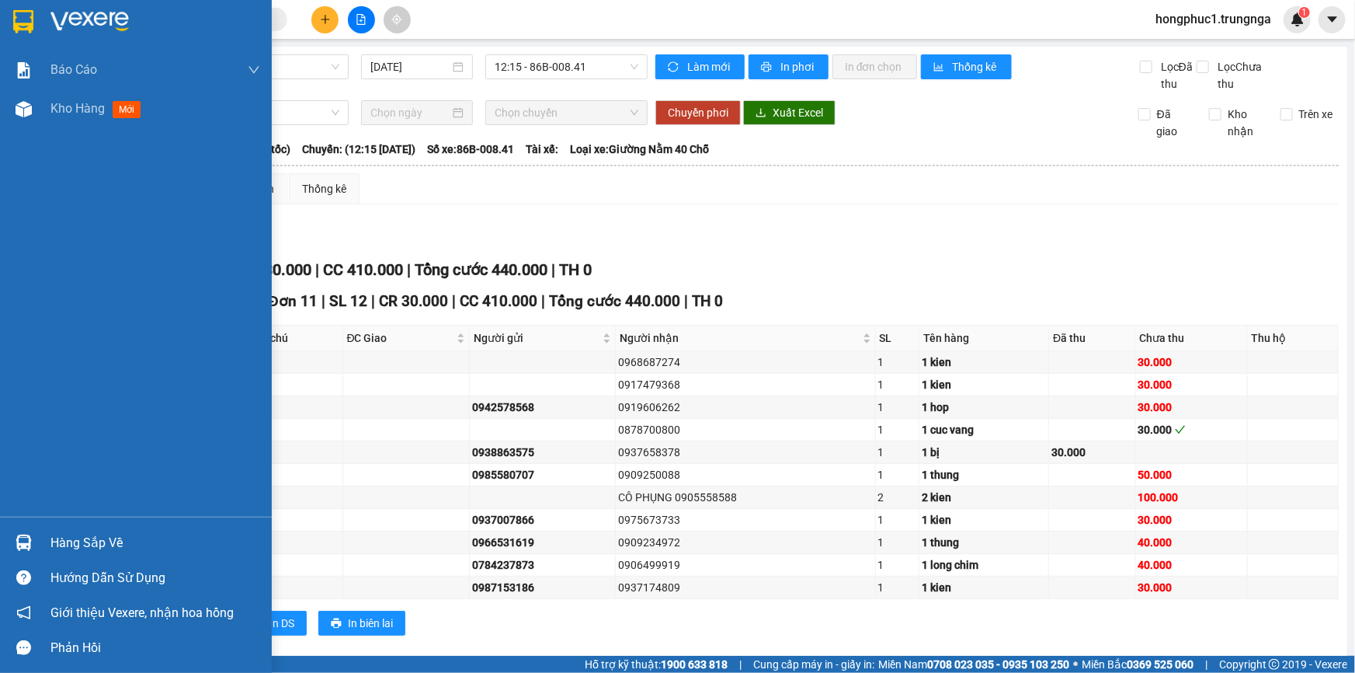
click at [94, 540] on div "Hàng sắp về" at bounding box center [155, 542] width 210 height 23
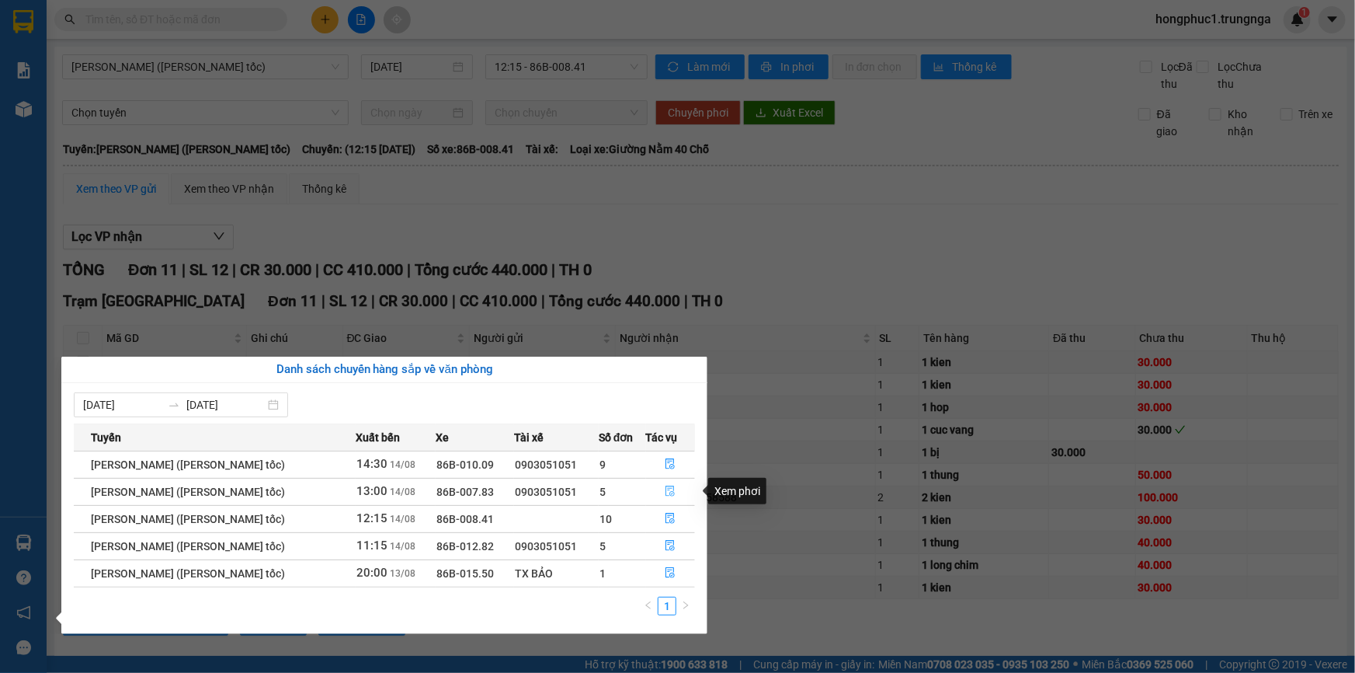
click at [669, 491] on icon "file-done" at bounding box center [670, 490] width 11 height 11
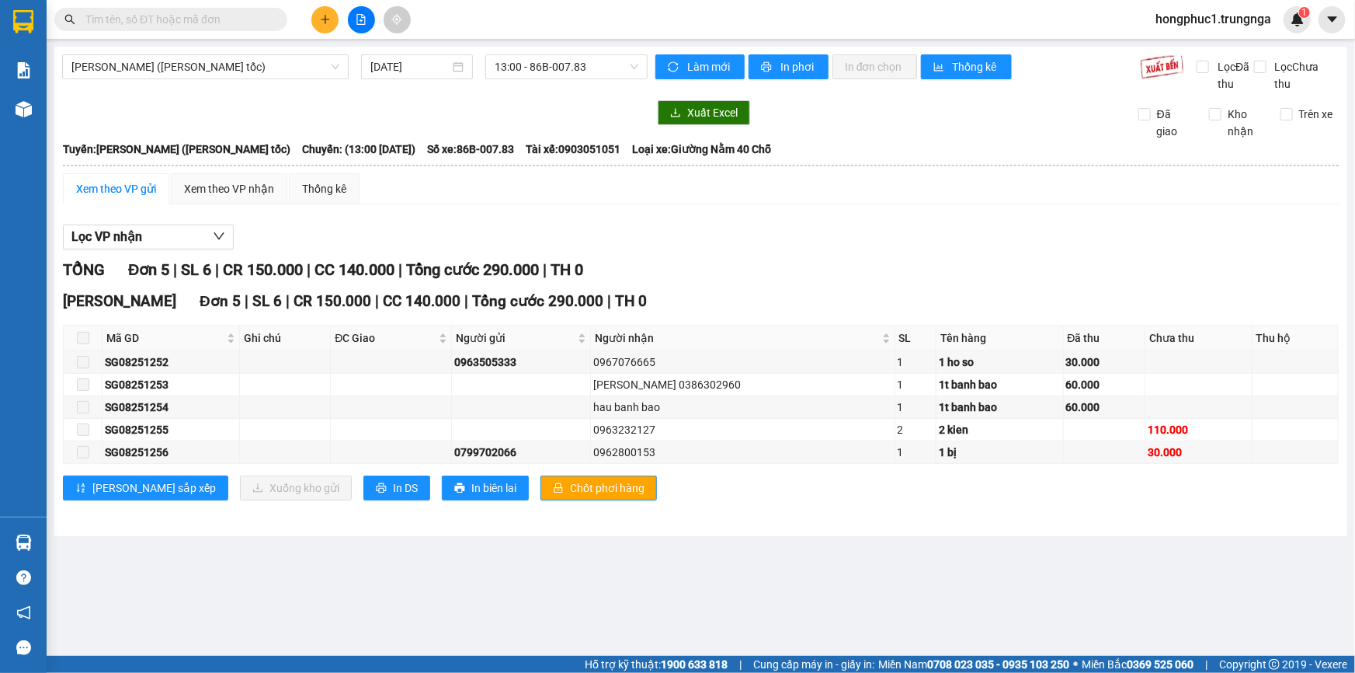
click at [238, 190] on div "Xem theo VP nhận" at bounding box center [229, 188] width 90 height 17
click at [136, 191] on div "Xem theo VP gửi" at bounding box center [116, 188] width 80 height 17
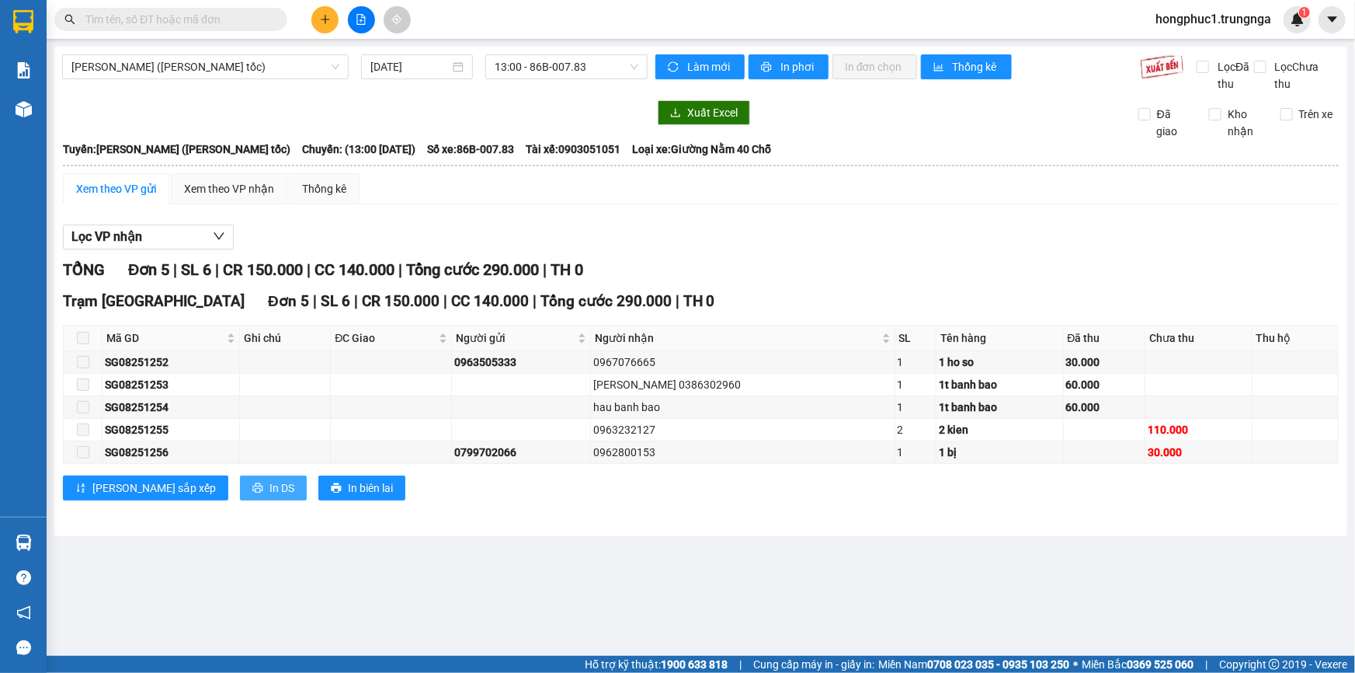
click at [269, 488] on span "In DS" at bounding box center [281, 487] width 25 height 17
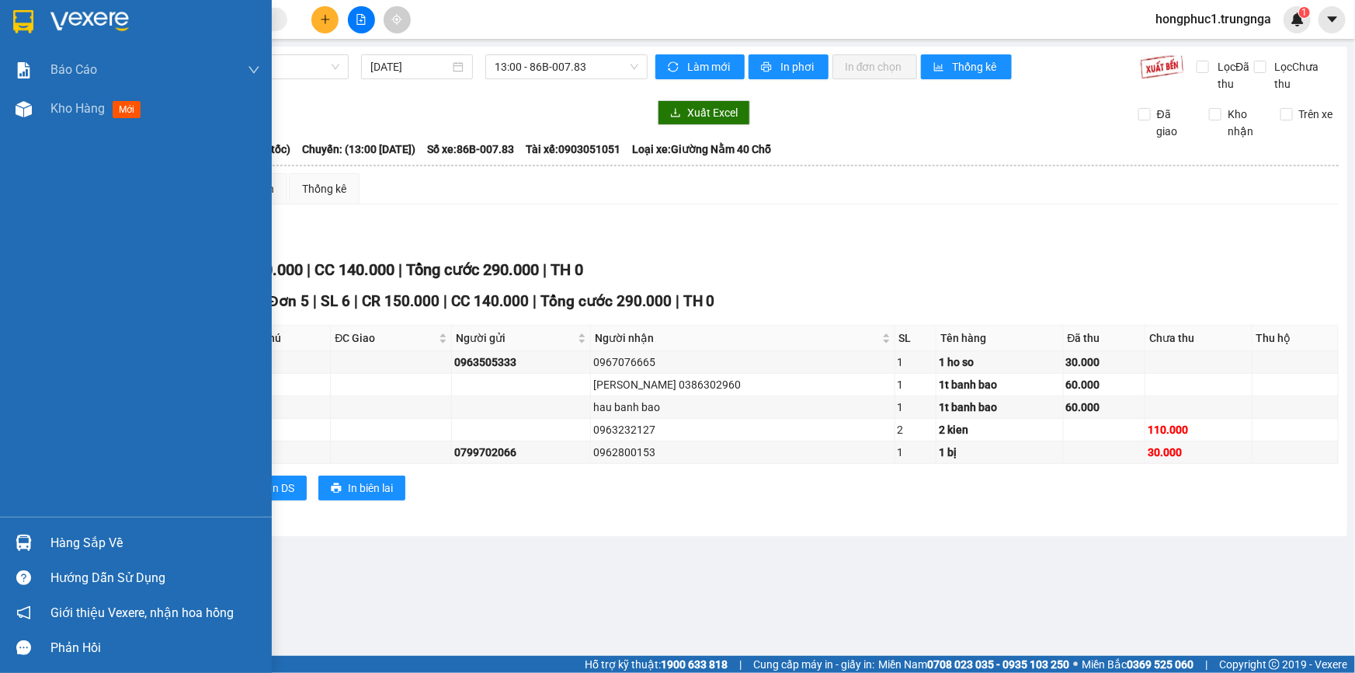
click at [83, 543] on div "Hàng sắp về" at bounding box center [155, 542] width 210 height 23
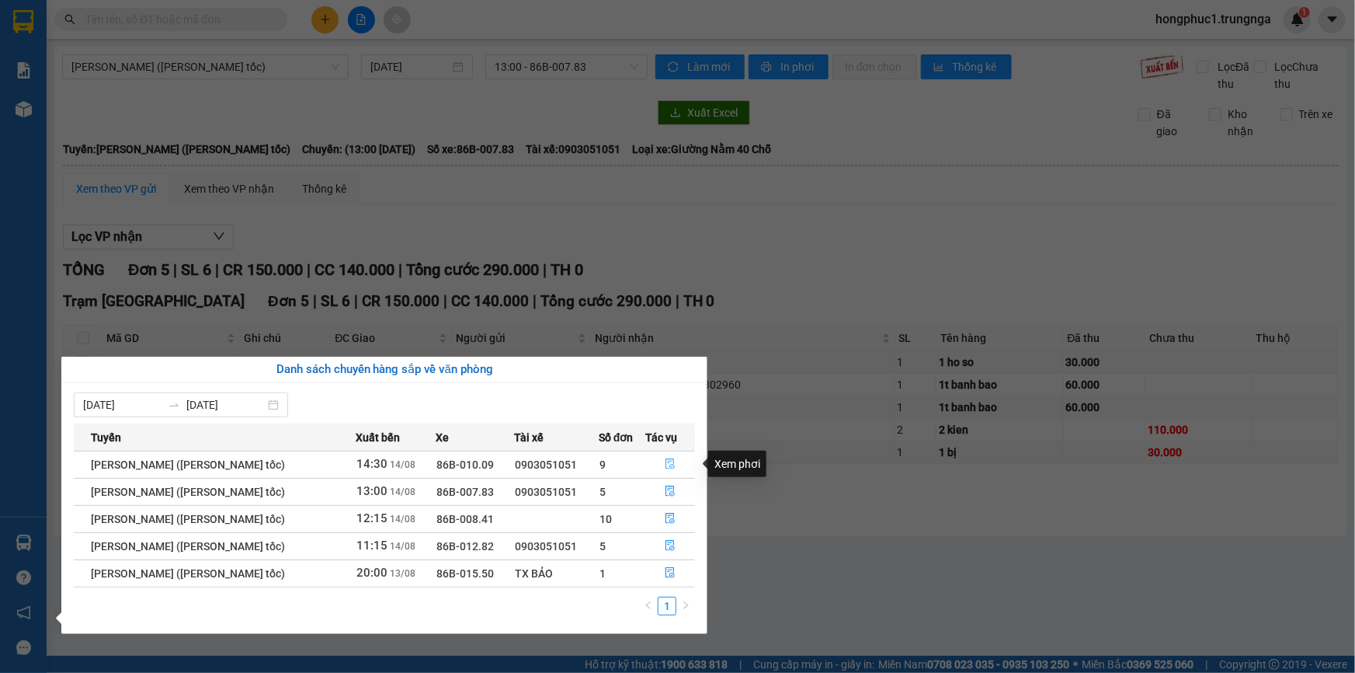
click at [669, 459] on icon "file-done" at bounding box center [670, 463] width 11 height 11
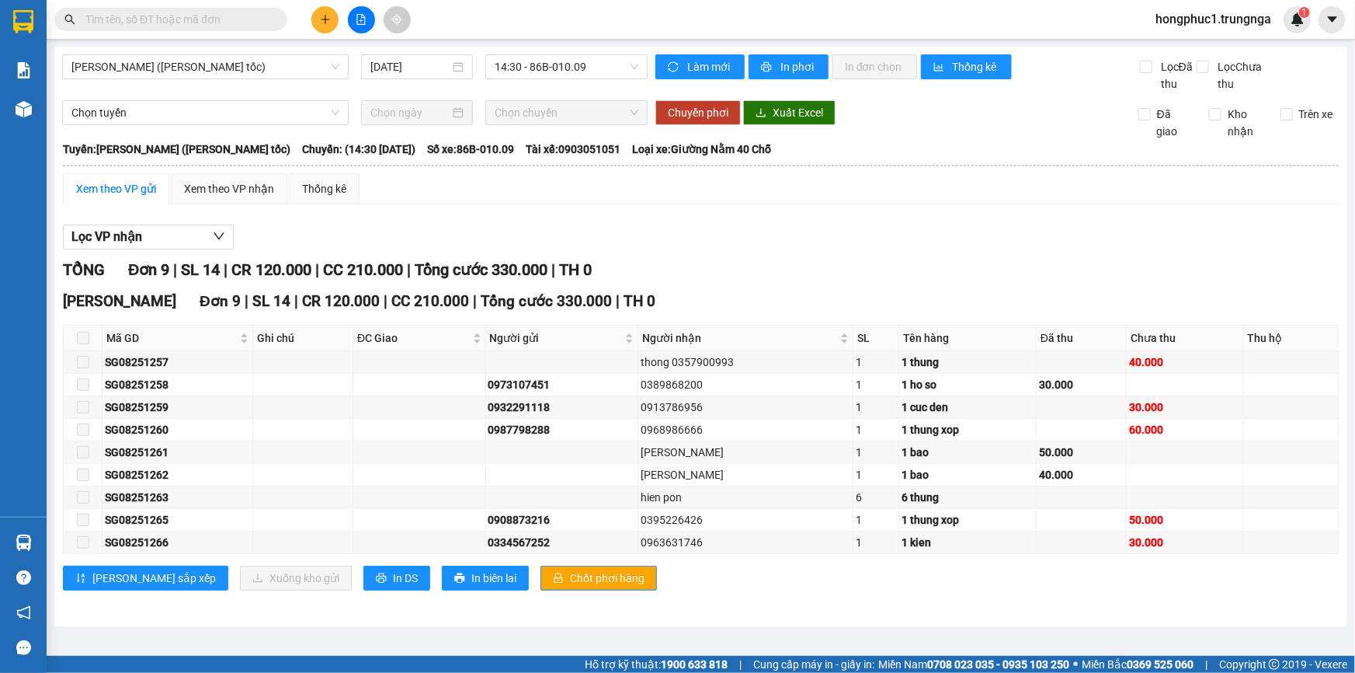
click at [203, 186] on div "Xem theo VP nhận" at bounding box center [229, 188] width 90 height 17
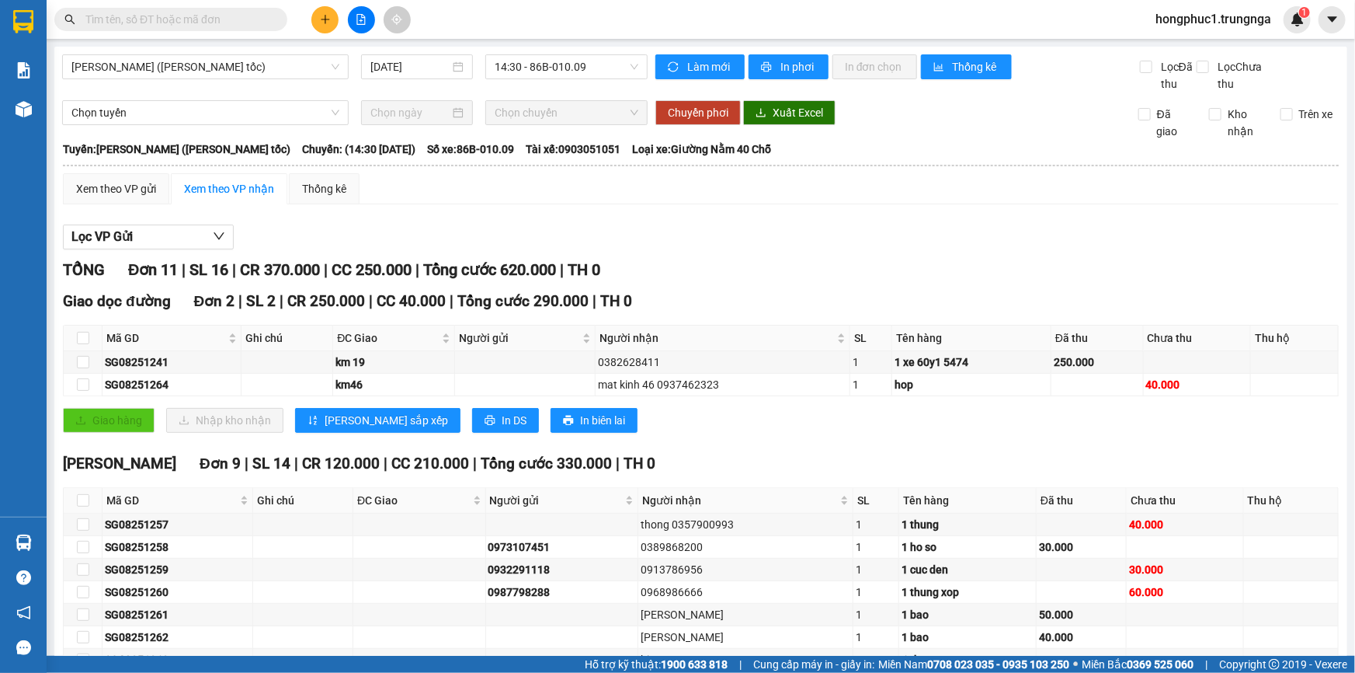
click at [116, 191] on div "Xem theo VP gửi" at bounding box center [116, 188] width 80 height 17
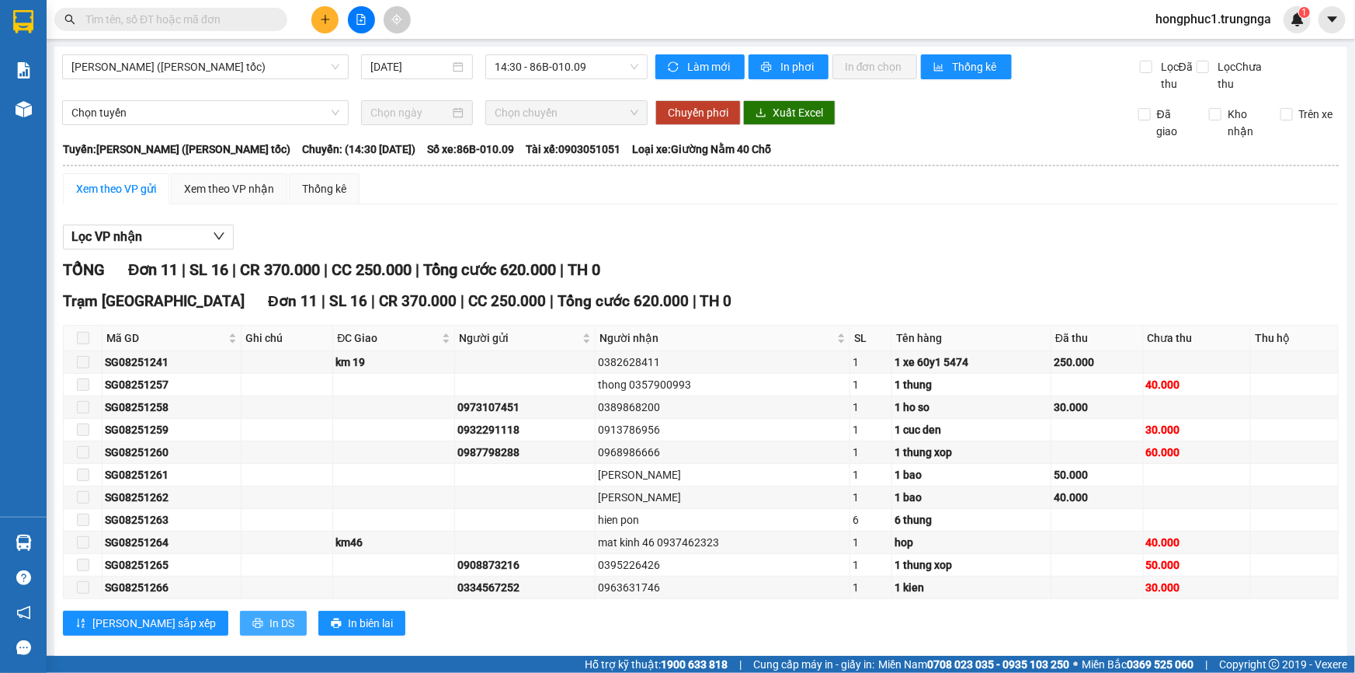
click at [240, 623] on button "In DS" at bounding box center [273, 622] width 67 height 25
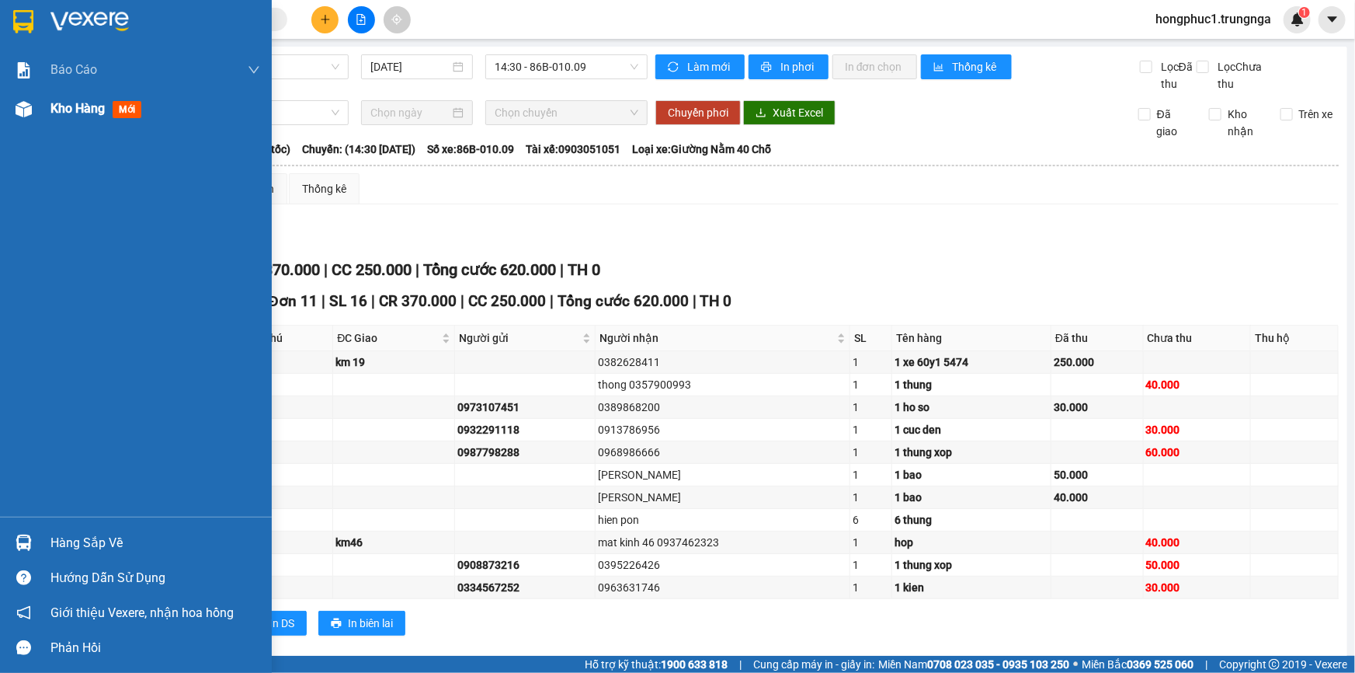
click at [91, 116] on span "Kho hàng" at bounding box center [77, 108] width 54 height 15
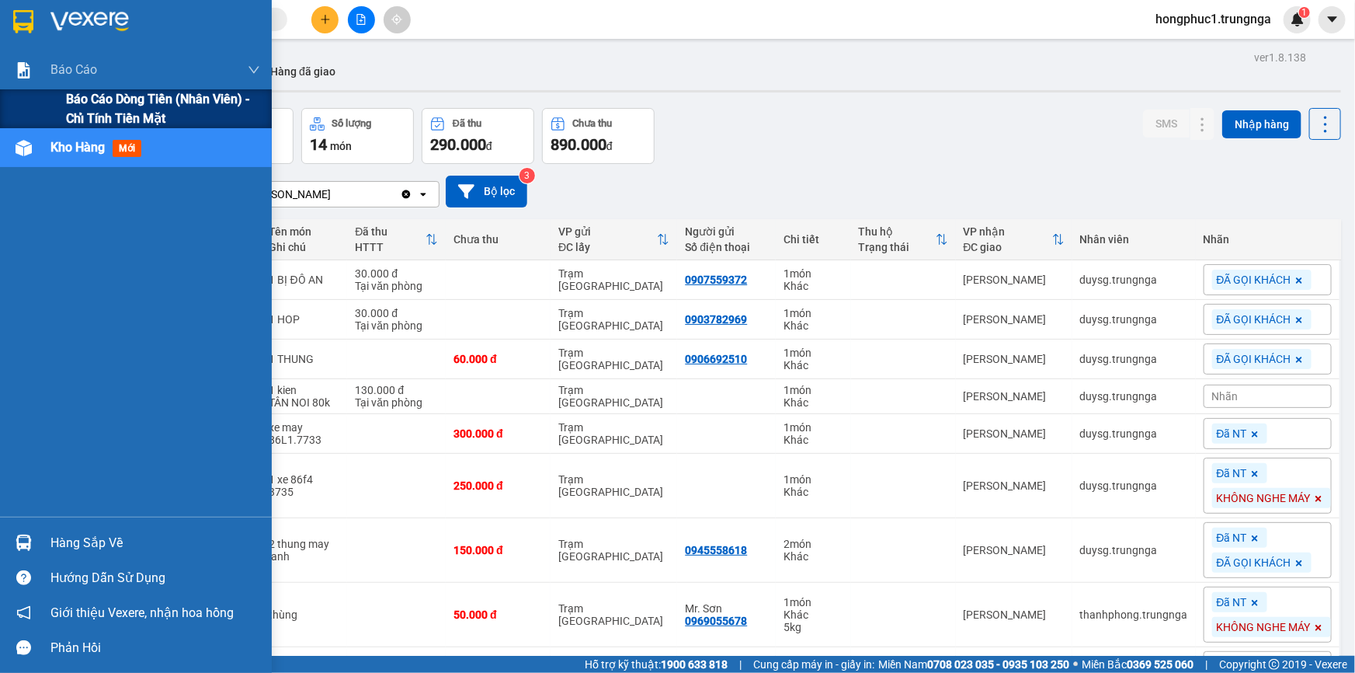
click at [86, 99] on span "Báo cáo dòng tiền (nhân viên) - chỉ tính tiền mặt" at bounding box center [163, 108] width 194 height 39
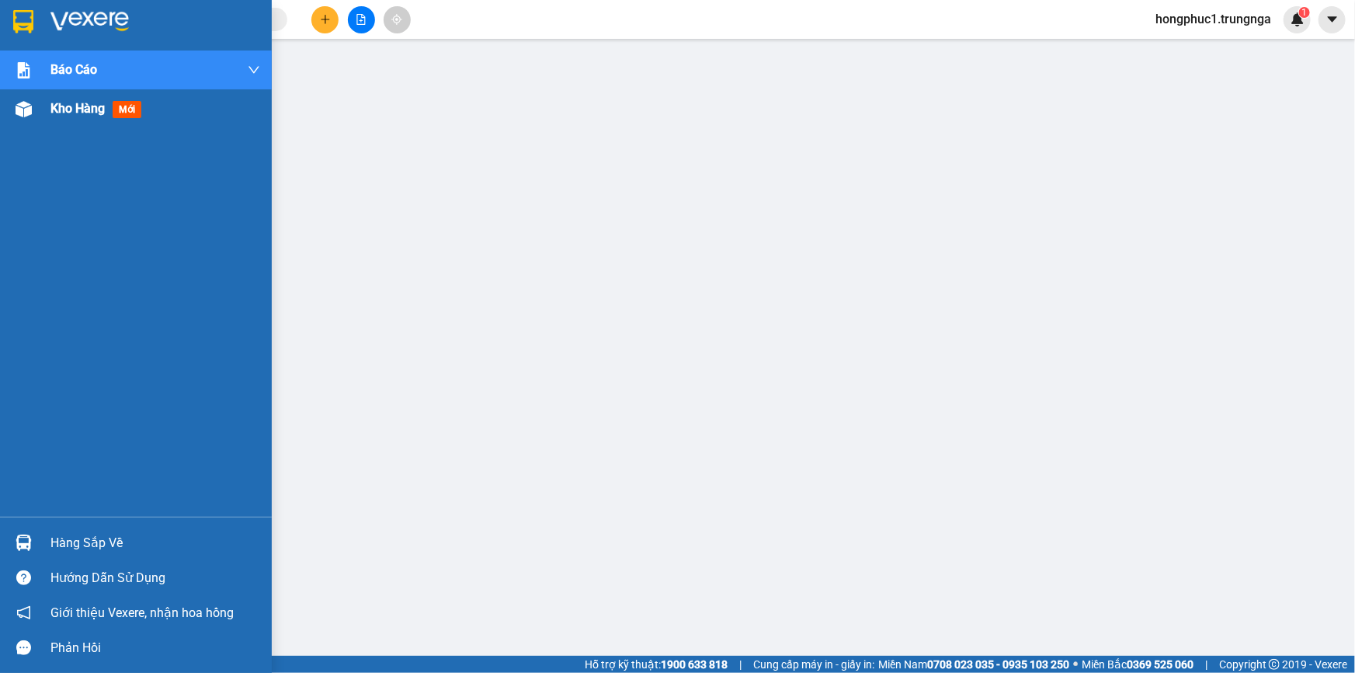
click at [102, 115] on span "Kho hàng" at bounding box center [77, 108] width 54 height 15
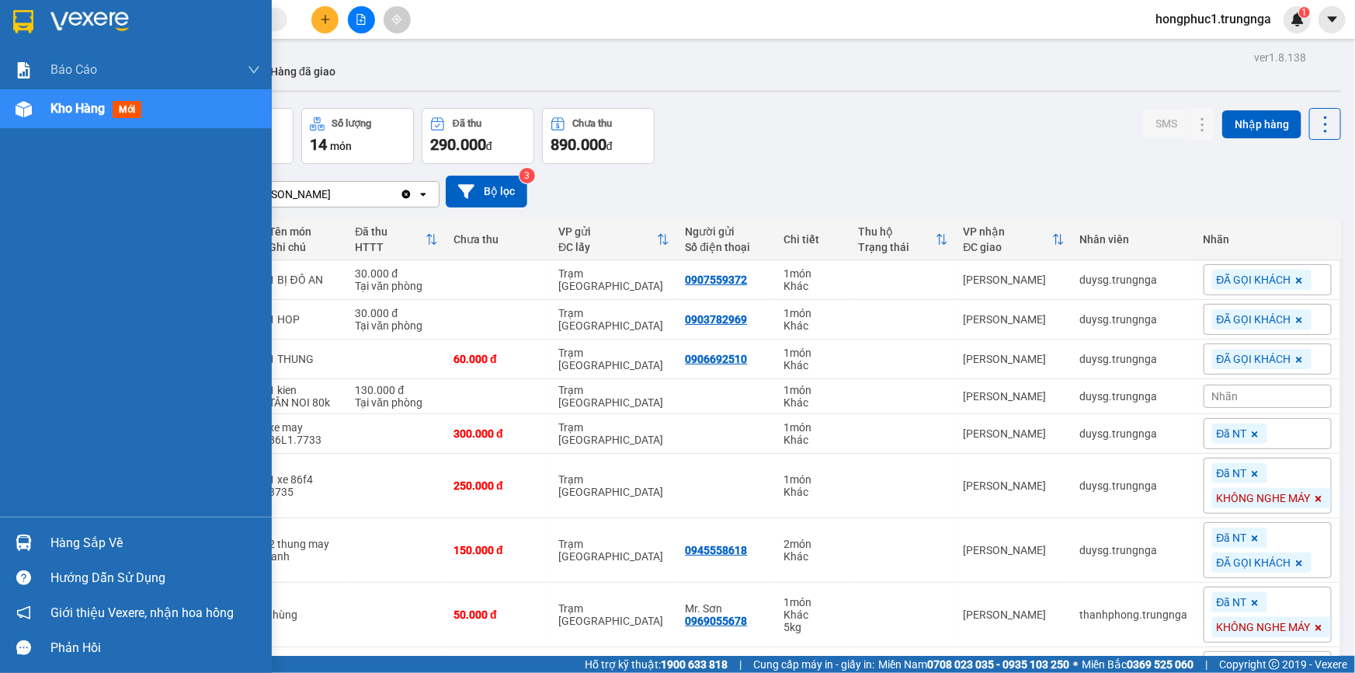
click at [99, 110] on span "Kho hàng" at bounding box center [77, 108] width 54 height 15
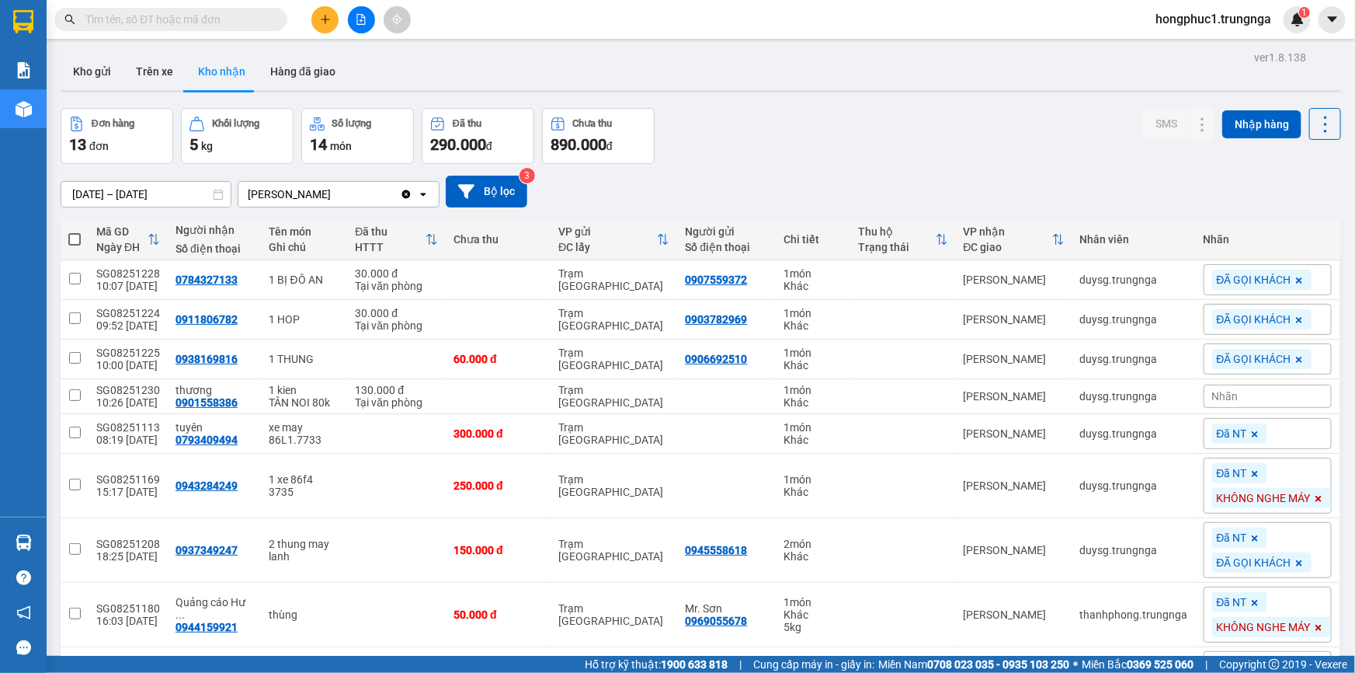
click at [186, 18] on input "text" at bounding box center [176, 19] width 183 height 17
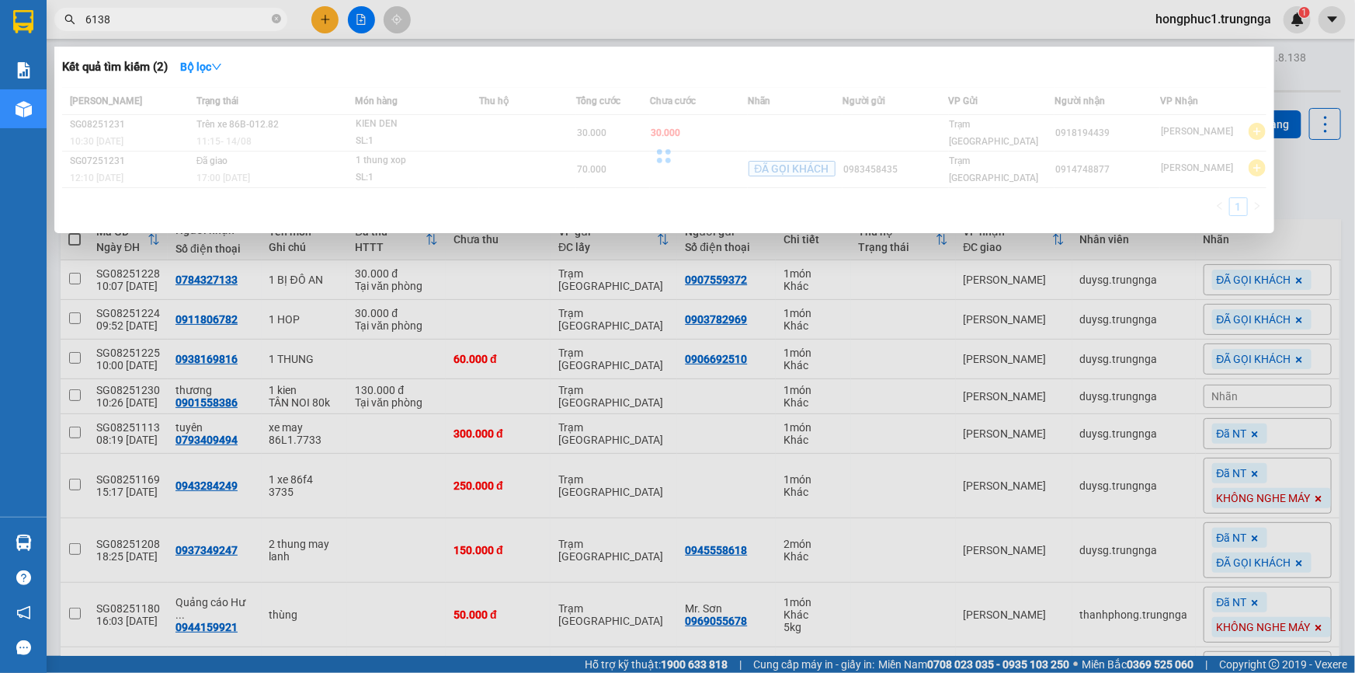
type input "6138"
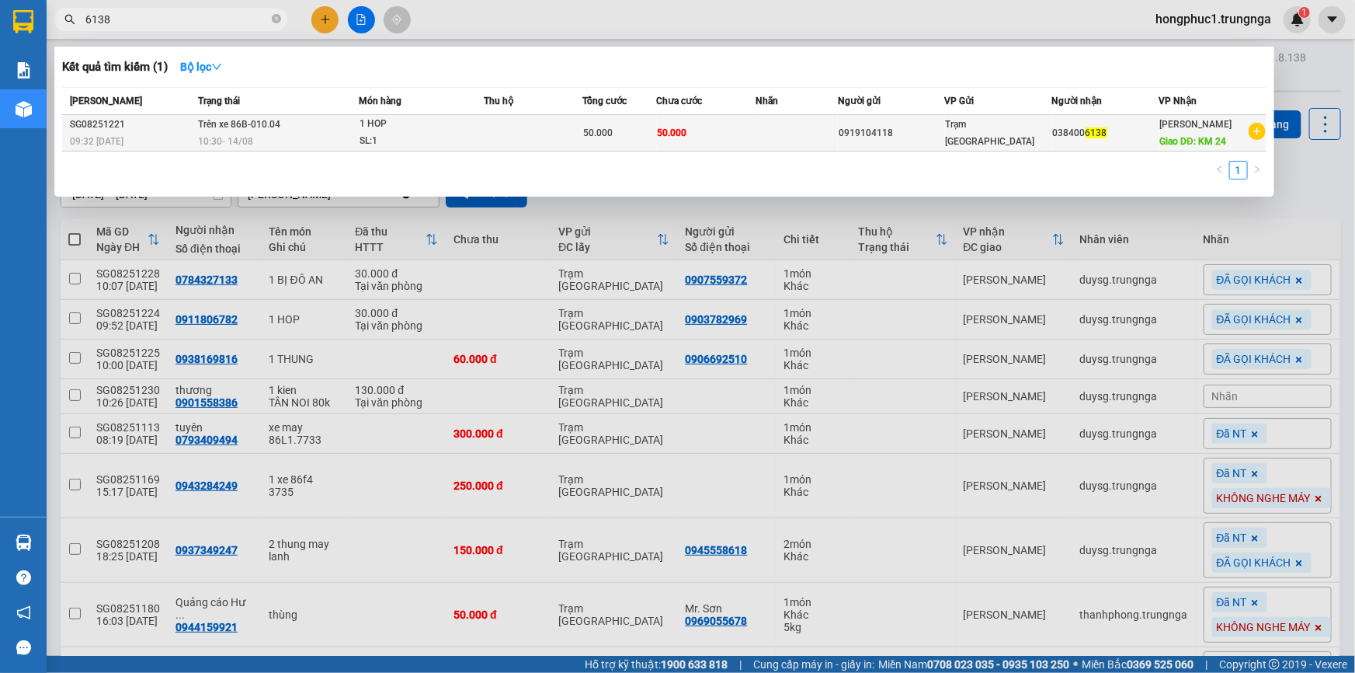
click at [756, 132] on td at bounding box center [797, 133] width 82 height 36
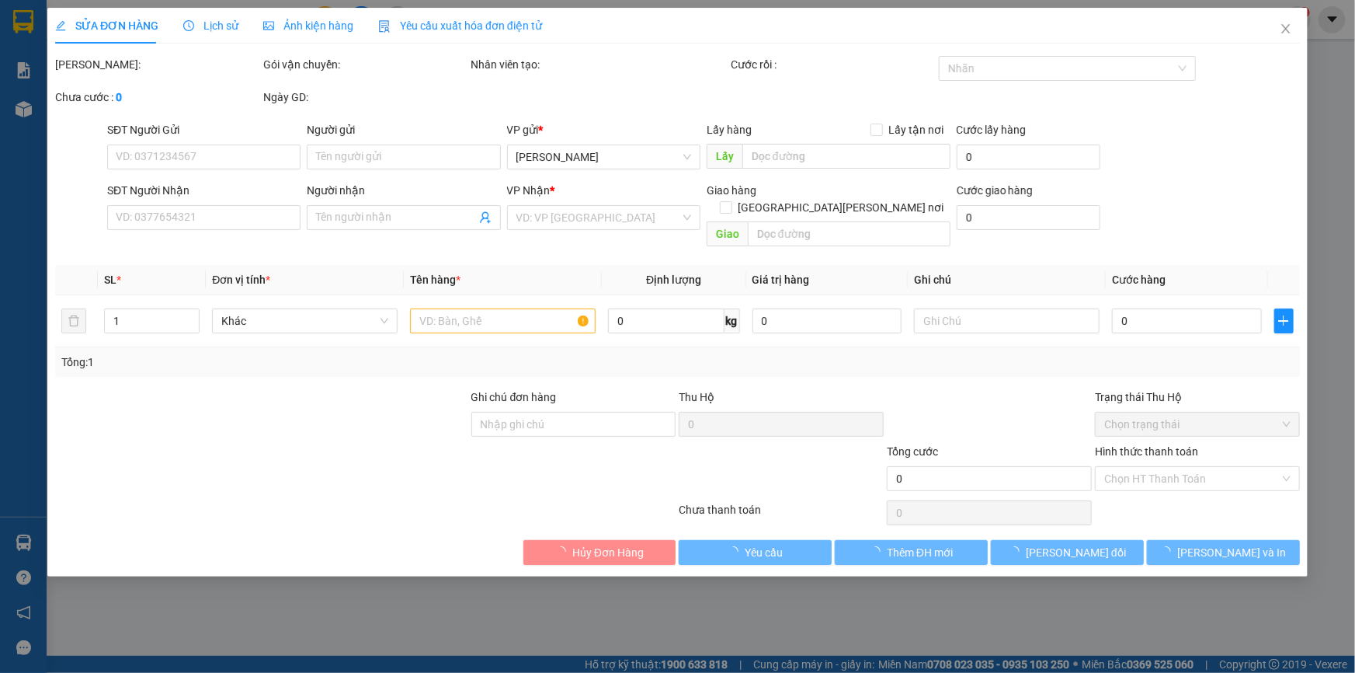
type input "0919104118"
type input "0384006138"
type input "KM 24"
type input "50.000"
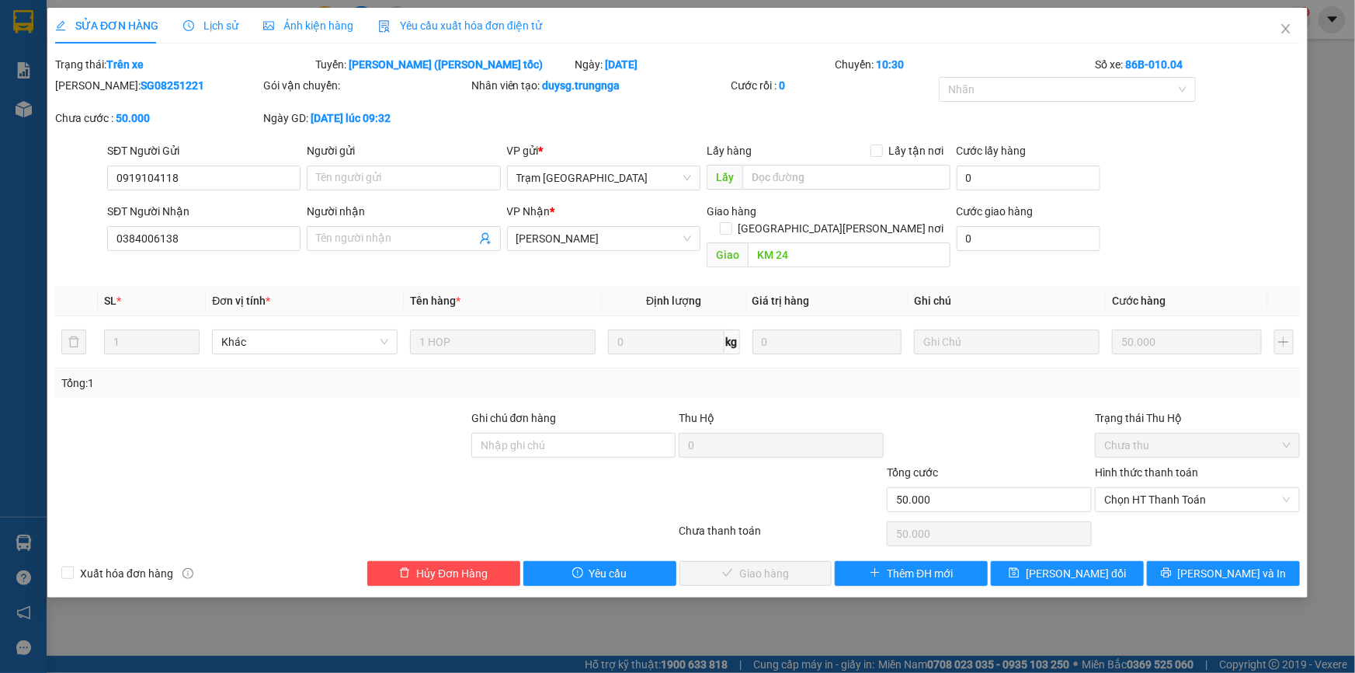
click at [1196, 488] on span "Chọn HT Thanh Toán" at bounding box center [1197, 499] width 186 height 23
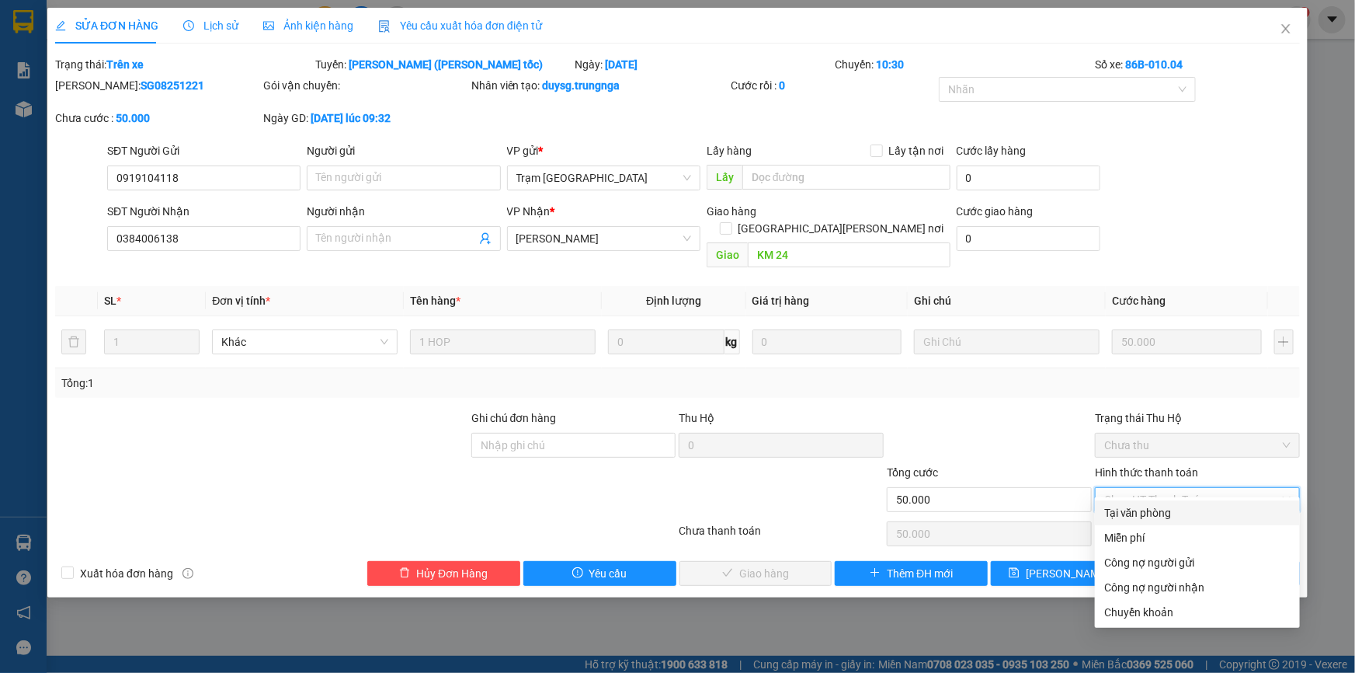
click at [1166, 515] on div "Tại văn phòng" at bounding box center [1197, 512] width 186 height 17
type input "0"
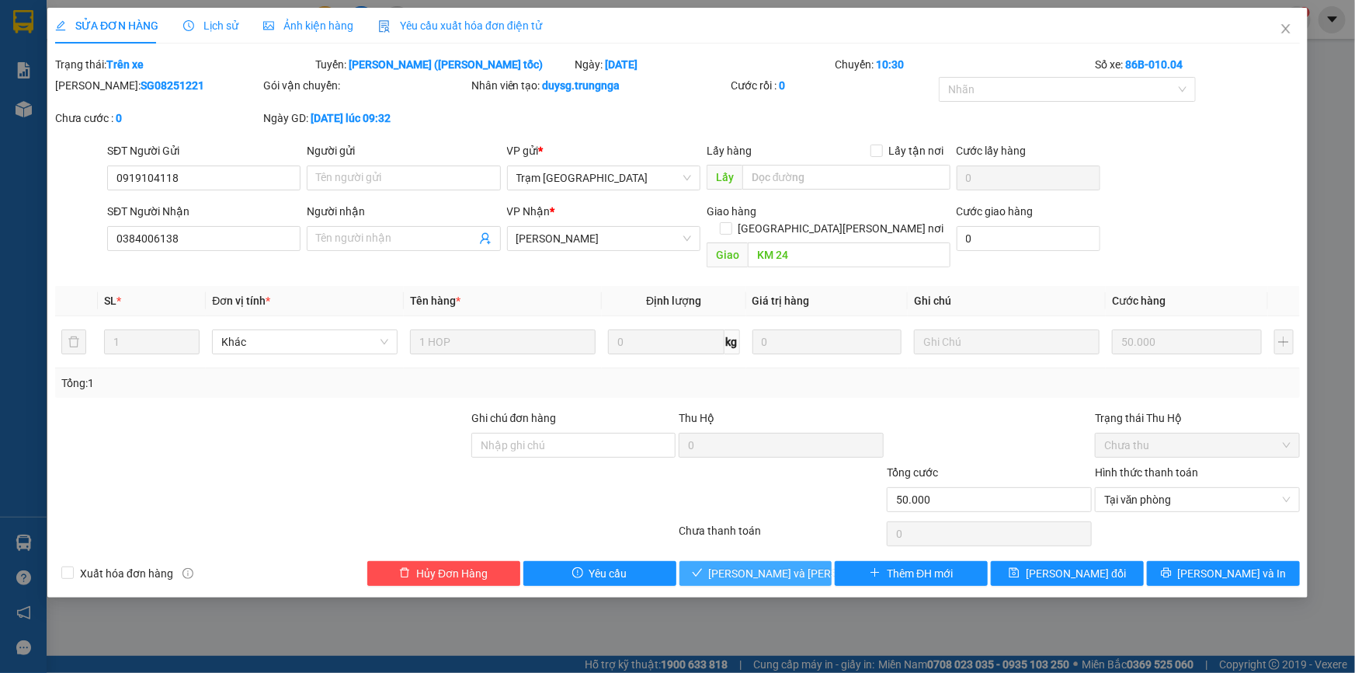
click at [791, 565] on span "Lưu và Giao hàng" at bounding box center [814, 573] width 210 height 17
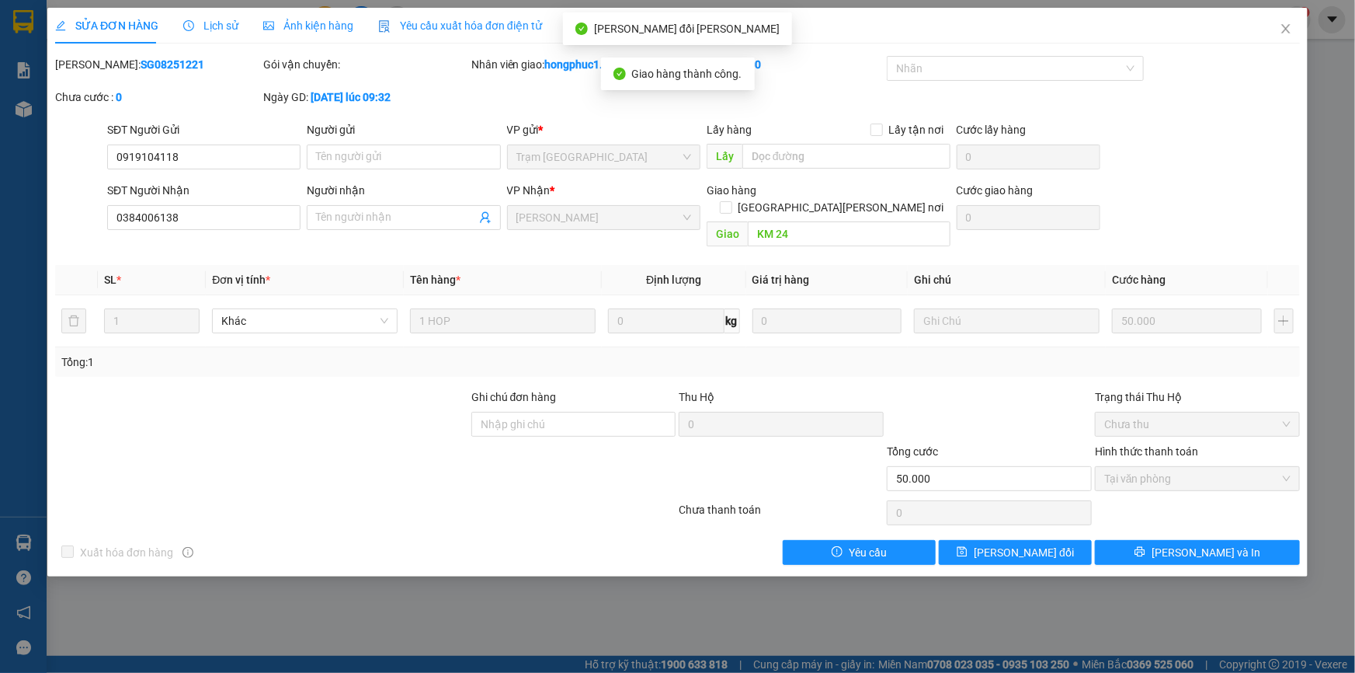
click at [1289, 31] on icon "close" at bounding box center [1286, 29] width 12 height 12
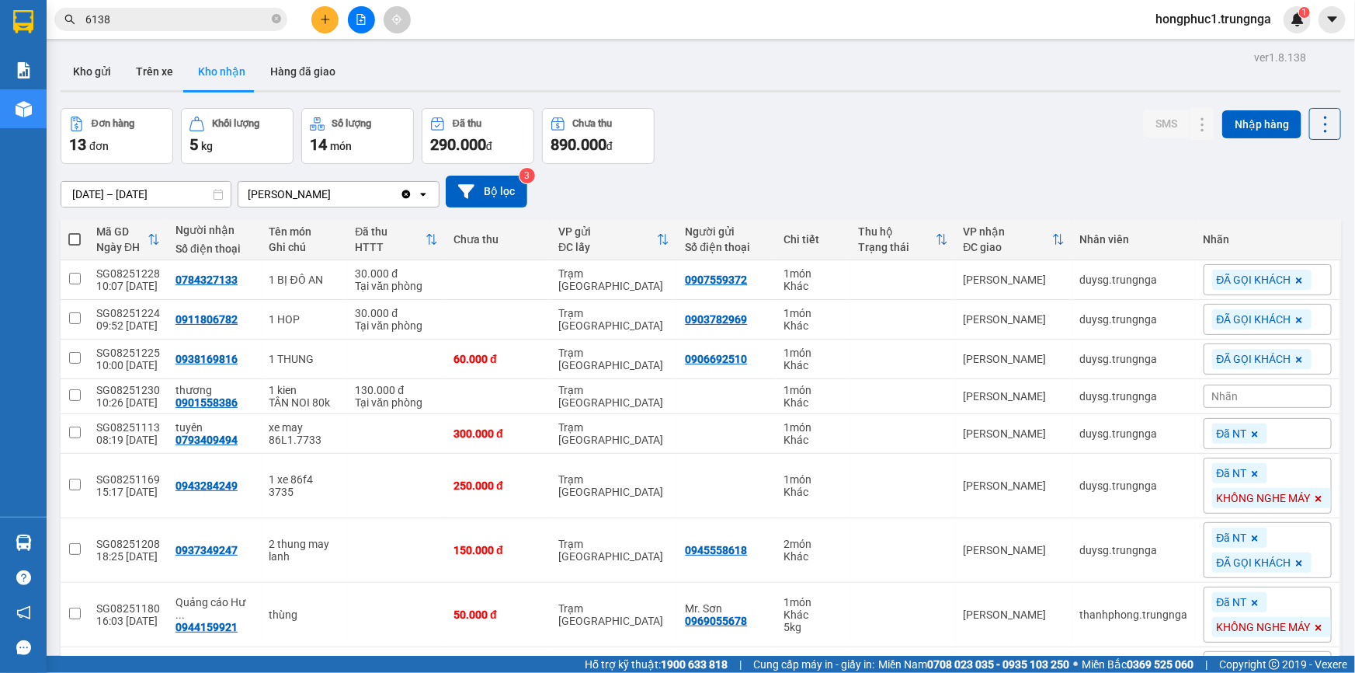
click at [235, 12] on input "6138" at bounding box center [176, 19] width 183 height 17
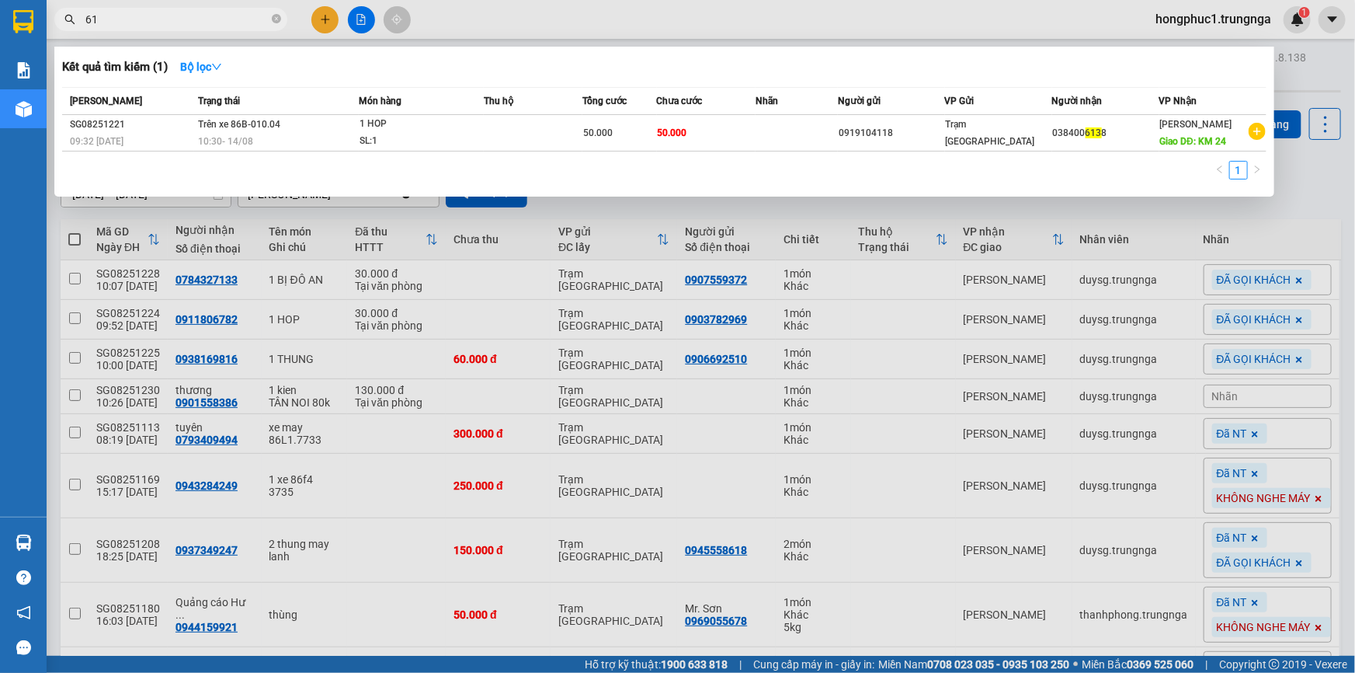
type input "6"
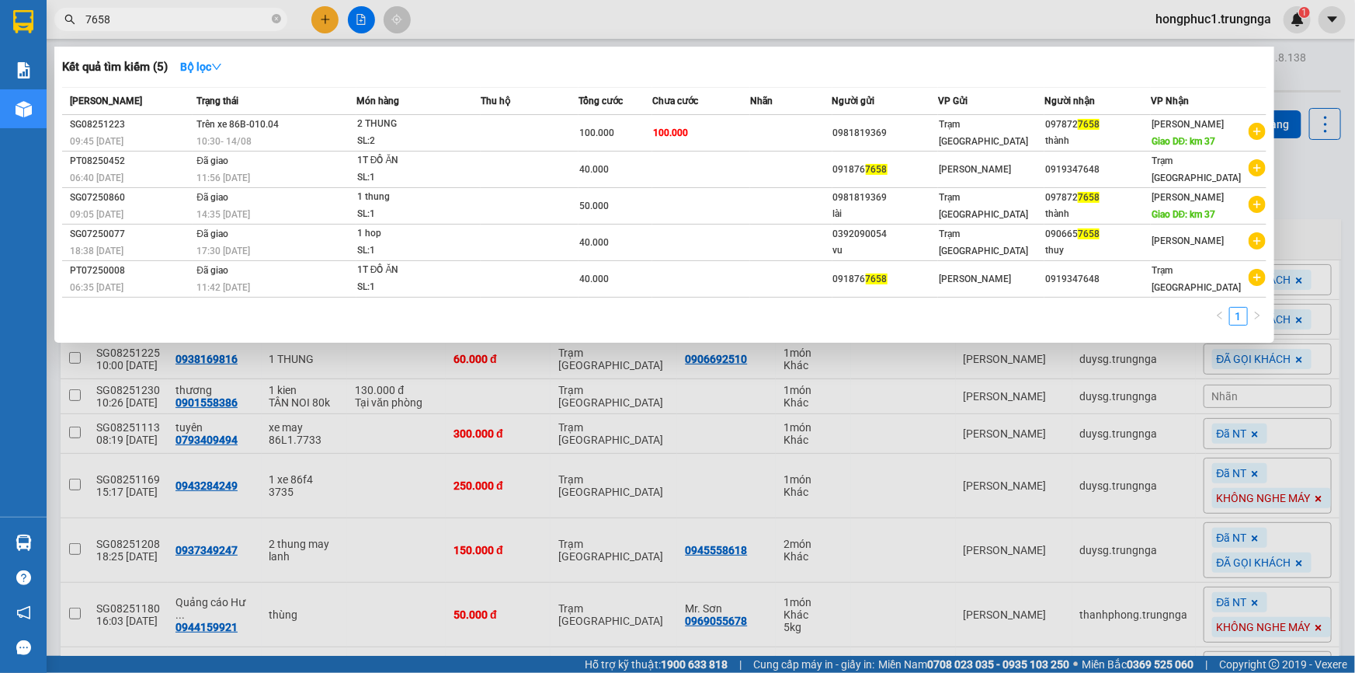
type input "7658"
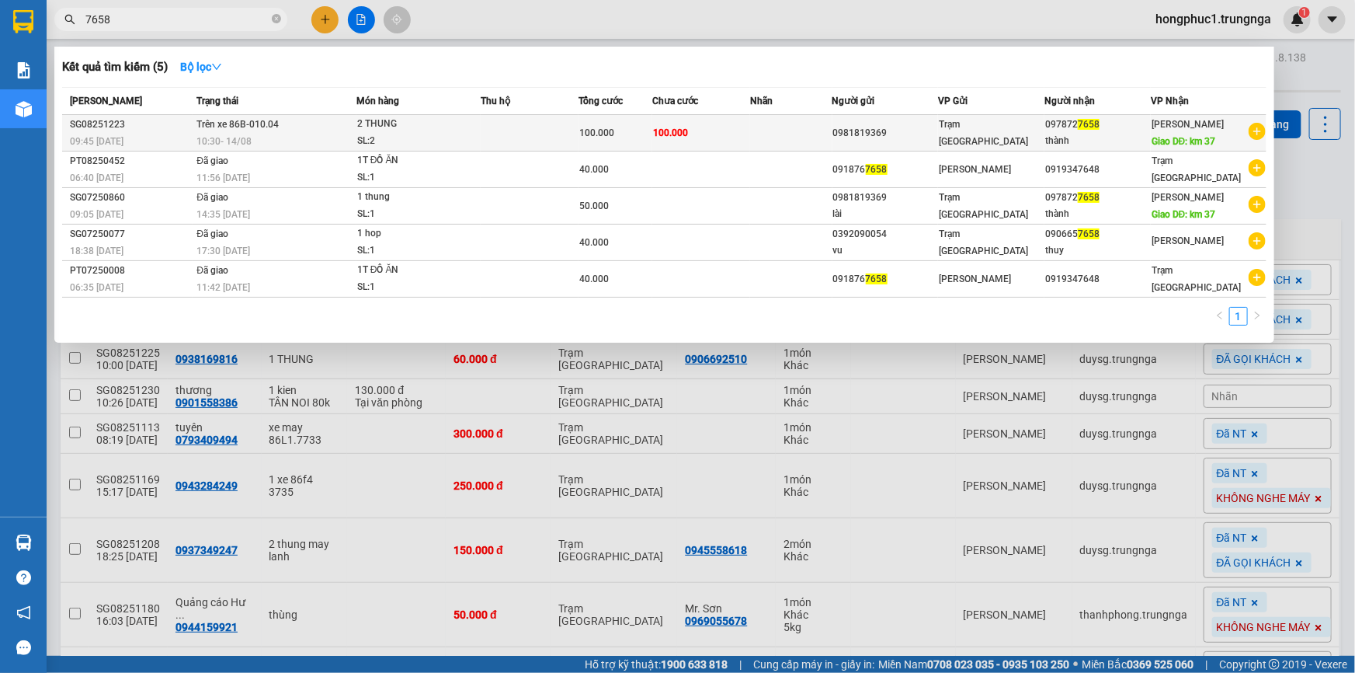
click at [970, 127] on span "Trạm [GEOGRAPHIC_DATA]" at bounding box center [983, 133] width 89 height 28
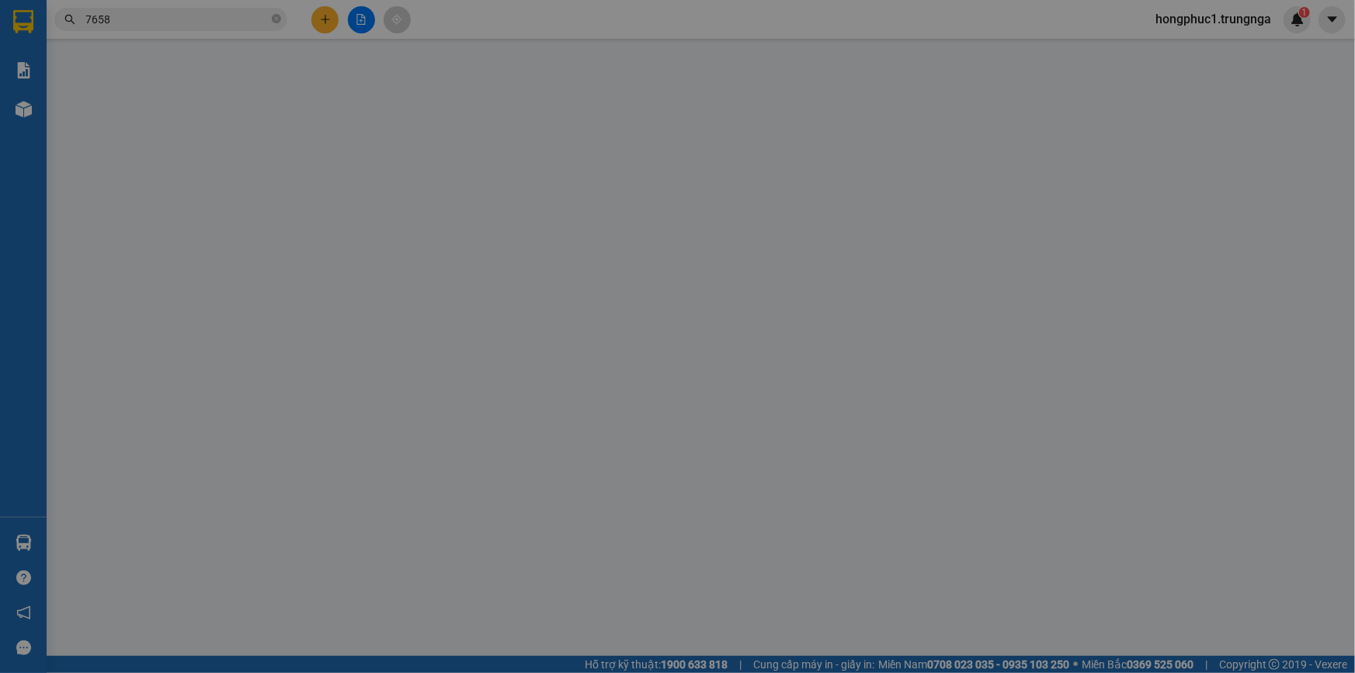
type input "0981819369"
type input "0978727658"
type input "thành"
type input "km 37"
type input "100.000"
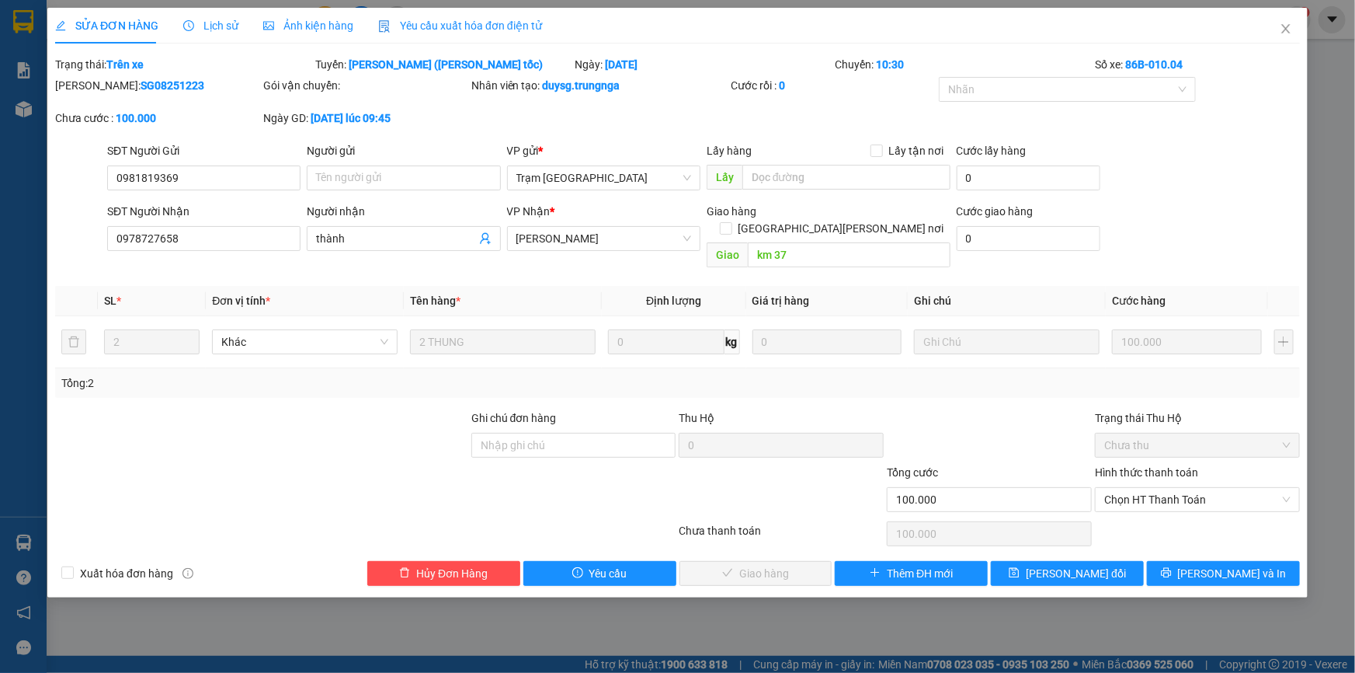
click at [1131, 488] on span "Chọn HT Thanh Toán" at bounding box center [1197, 499] width 186 height 23
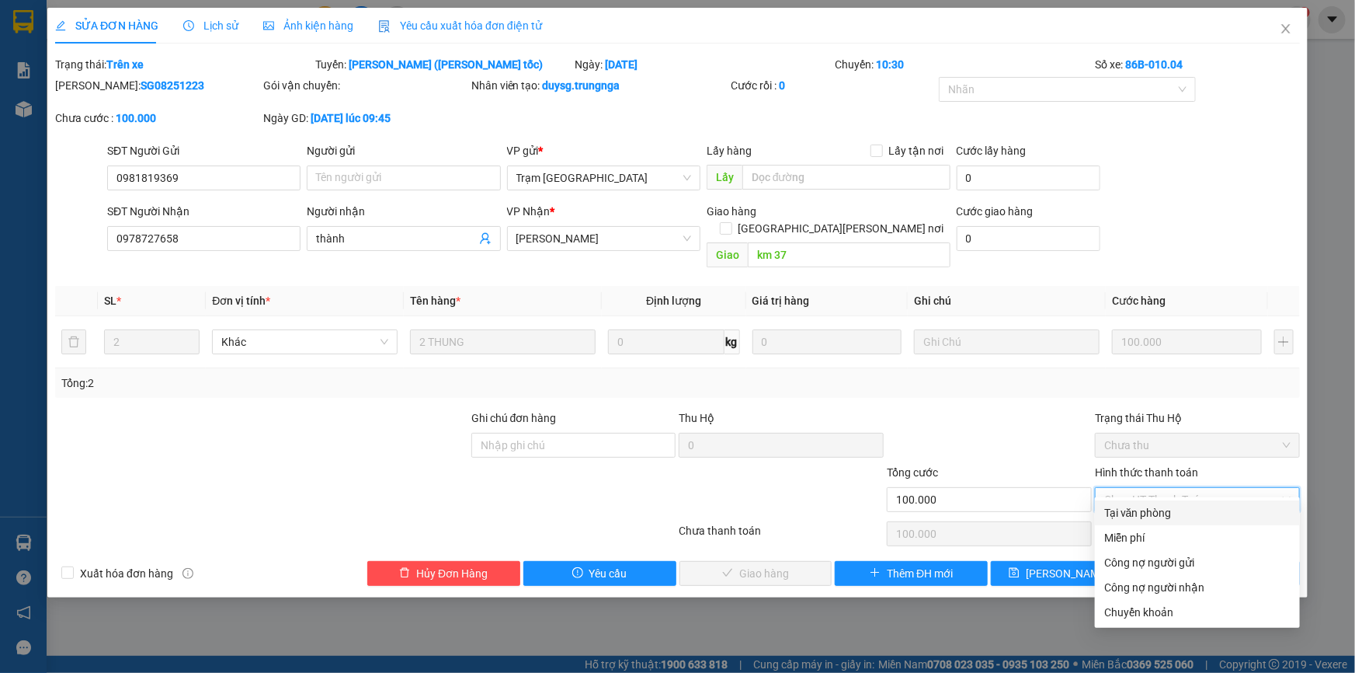
click at [1131, 513] on div "Tại văn phòng" at bounding box center [1197, 512] width 186 height 17
type input "0"
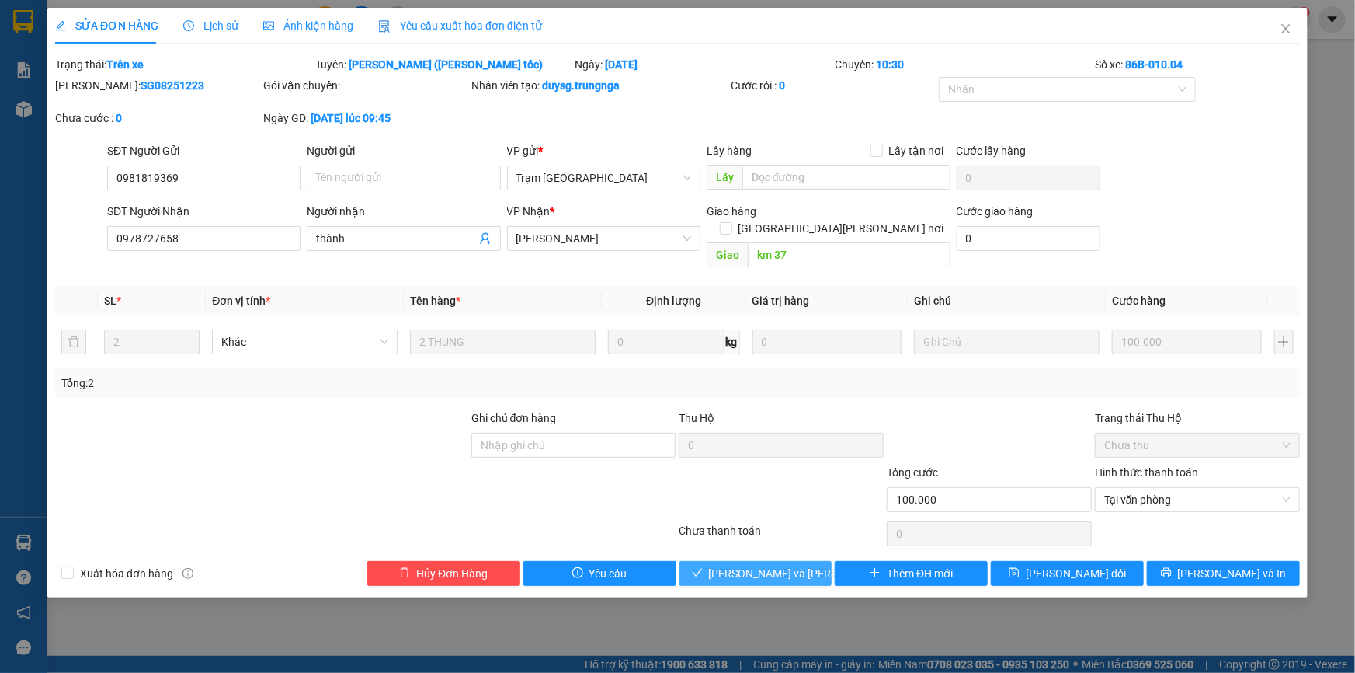
click at [776, 565] on span "Lưu và Giao hàng" at bounding box center [814, 573] width 210 height 17
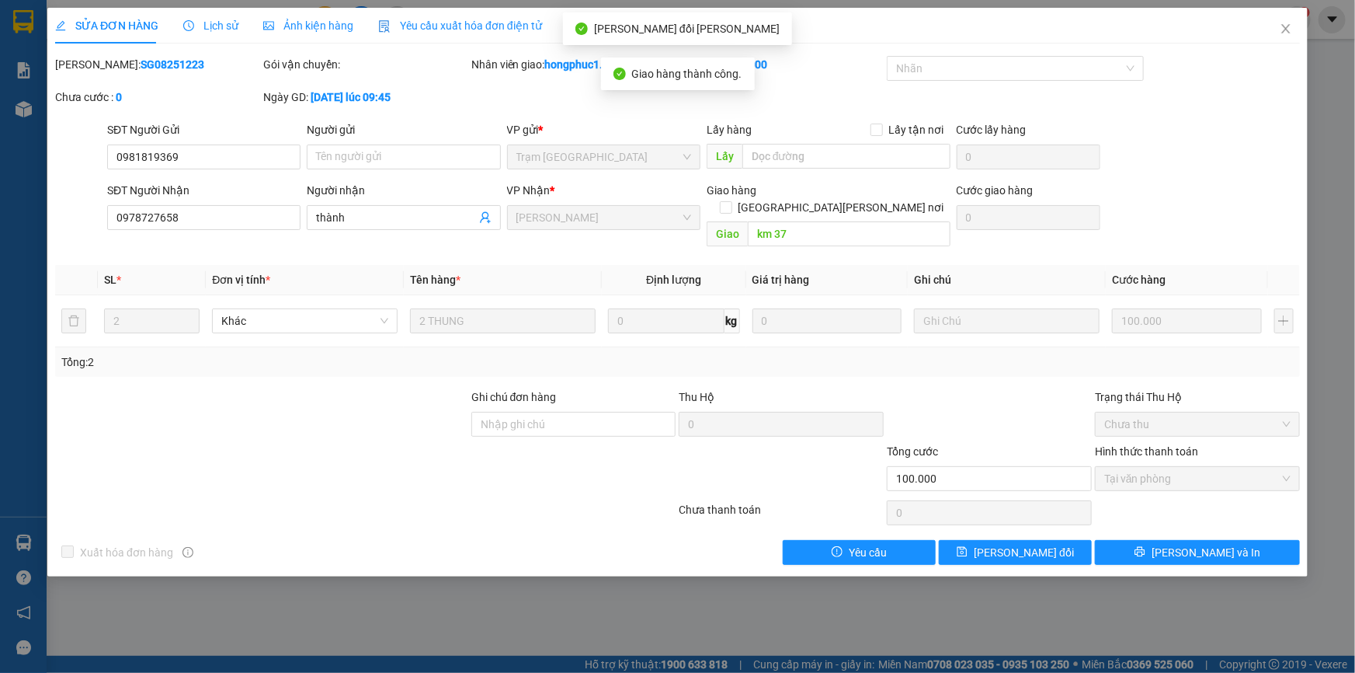
click at [1280, 26] on icon "close" at bounding box center [1286, 29] width 12 height 12
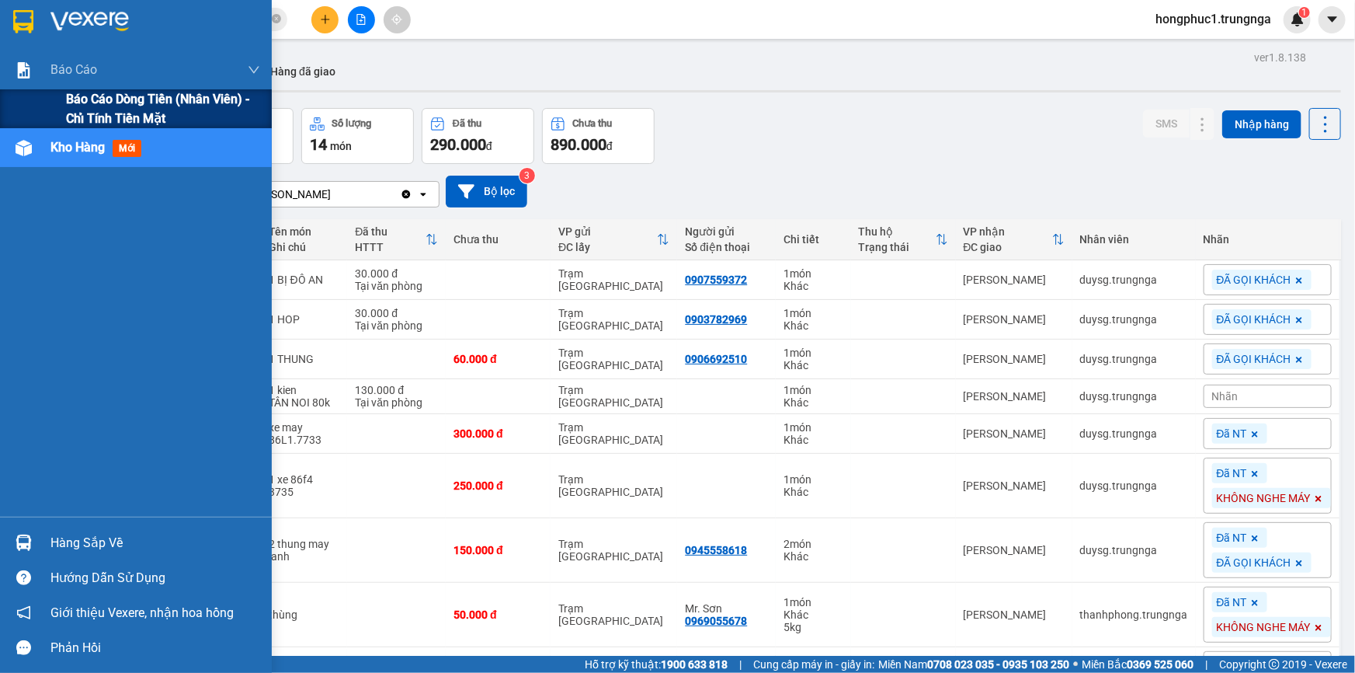
click at [91, 105] on span "Báo cáo dòng tiền (nhân viên) - chỉ tính tiền mặt" at bounding box center [163, 108] width 194 height 39
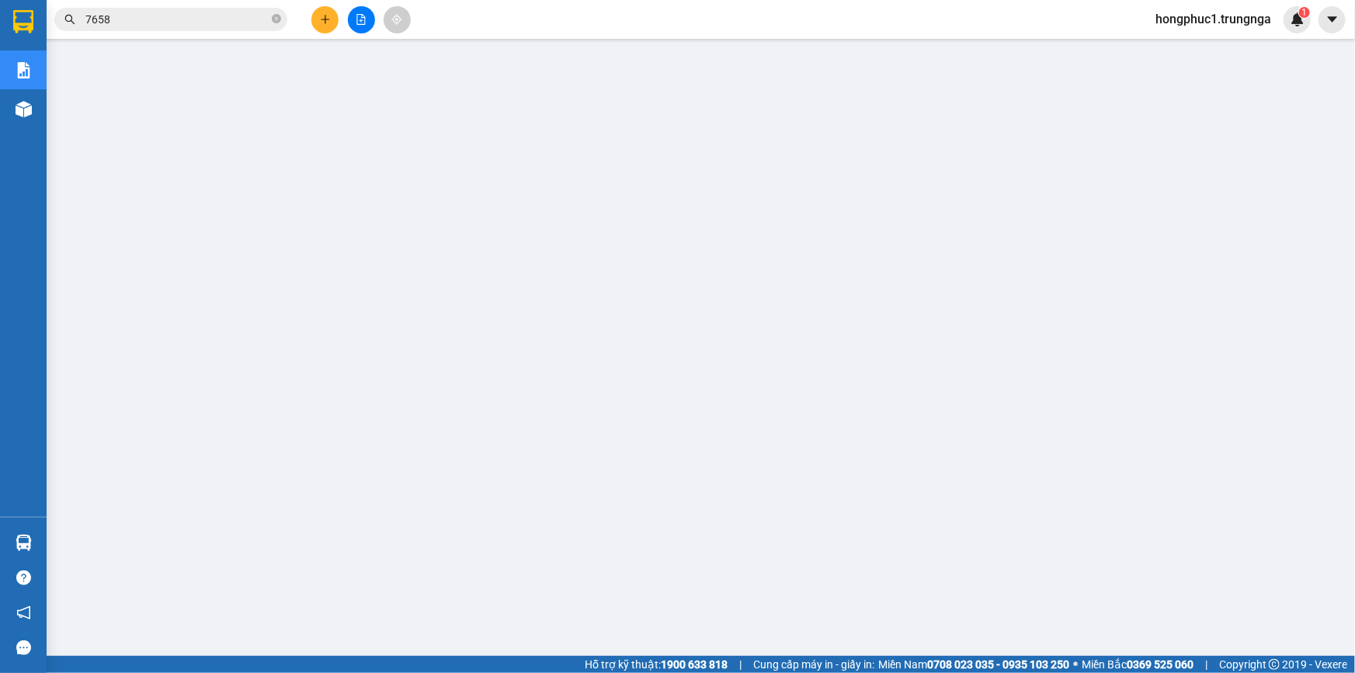
click at [273, 19] on icon "close-circle" at bounding box center [276, 18] width 9 height 9
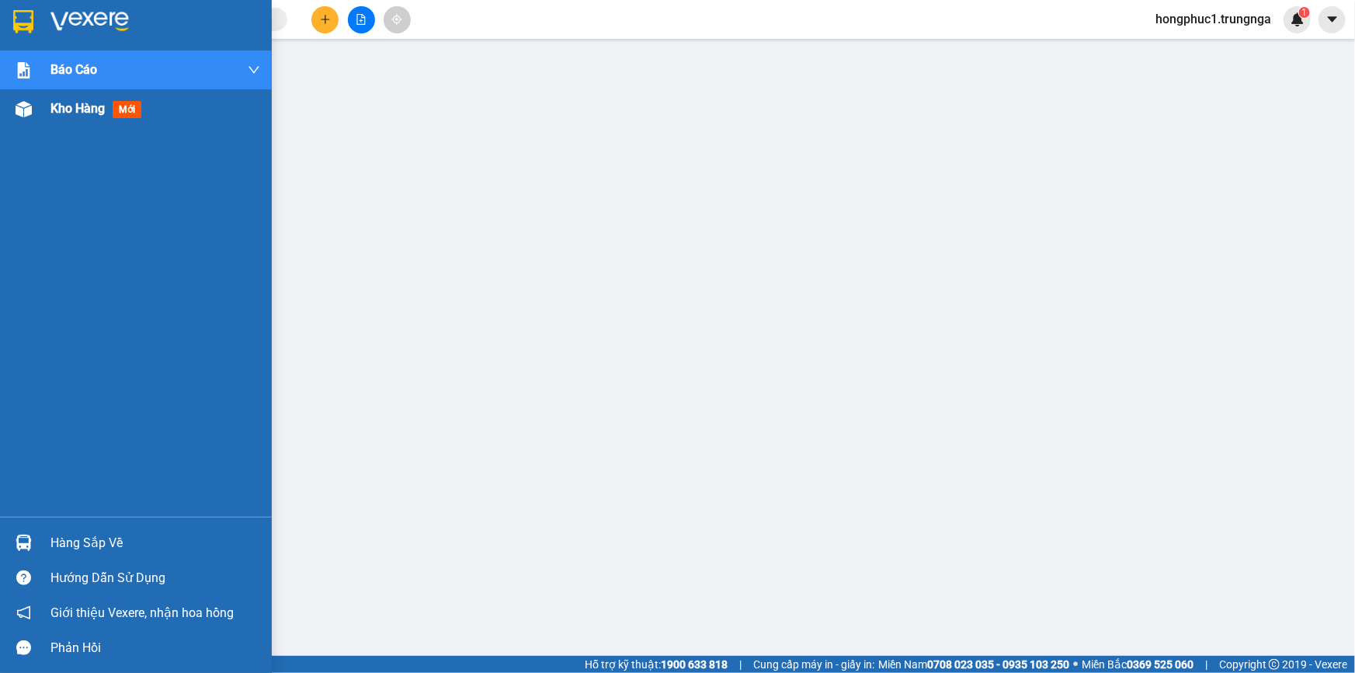
click at [68, 107] on span "Kho hàng" at bounding box center [77, 108] width 54 height 15
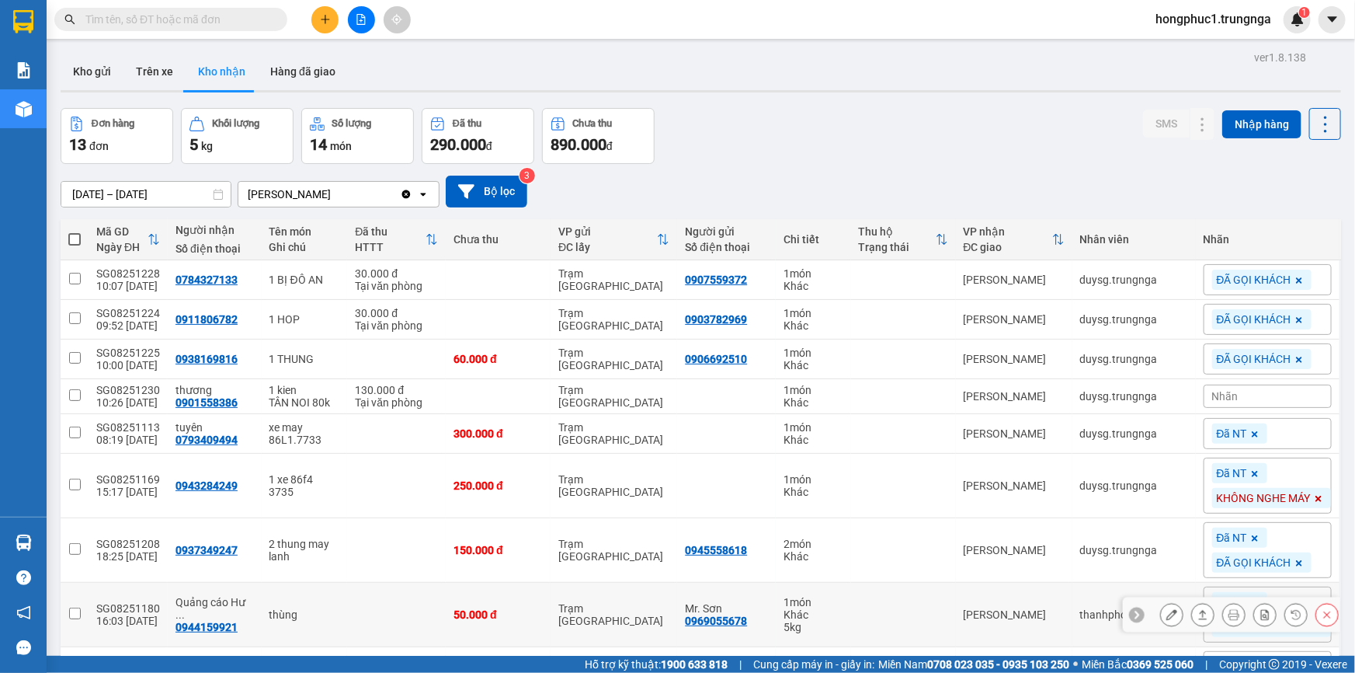
scroll to position [141, 0]
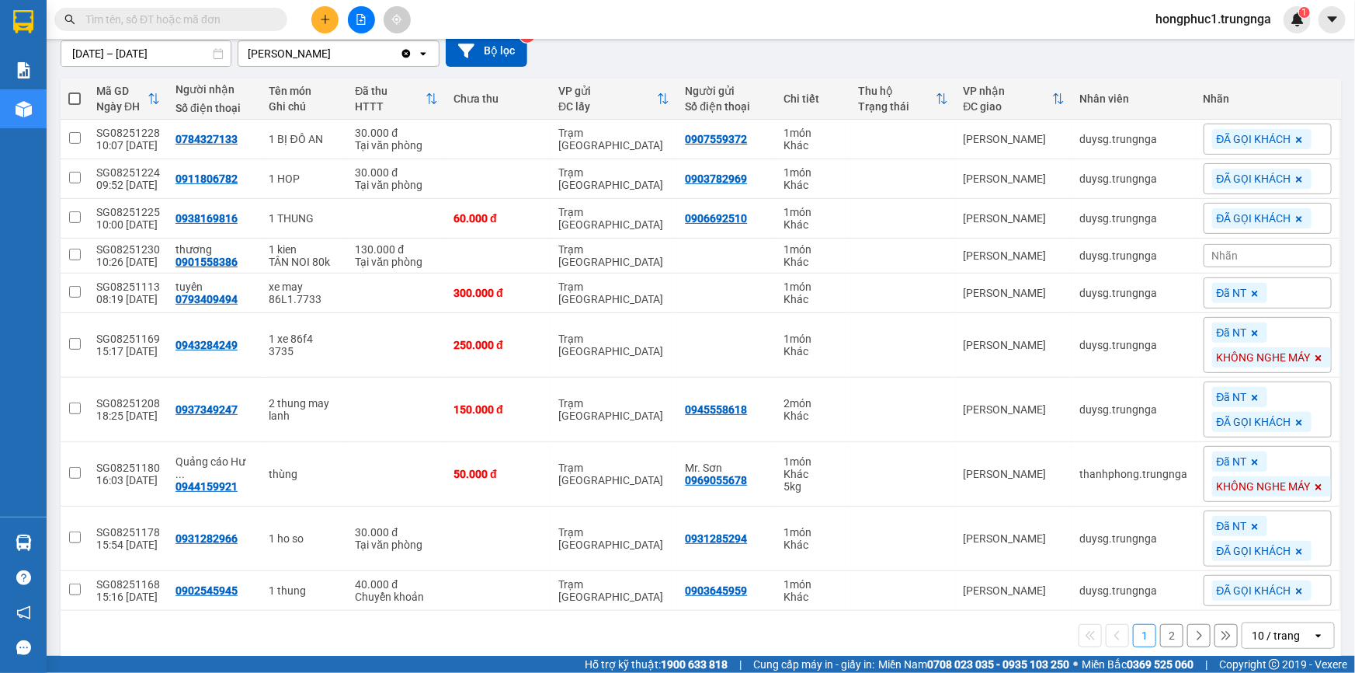
click at [1160, 634] on button "2" at bounding box center [1171, 635] width 23 height 23
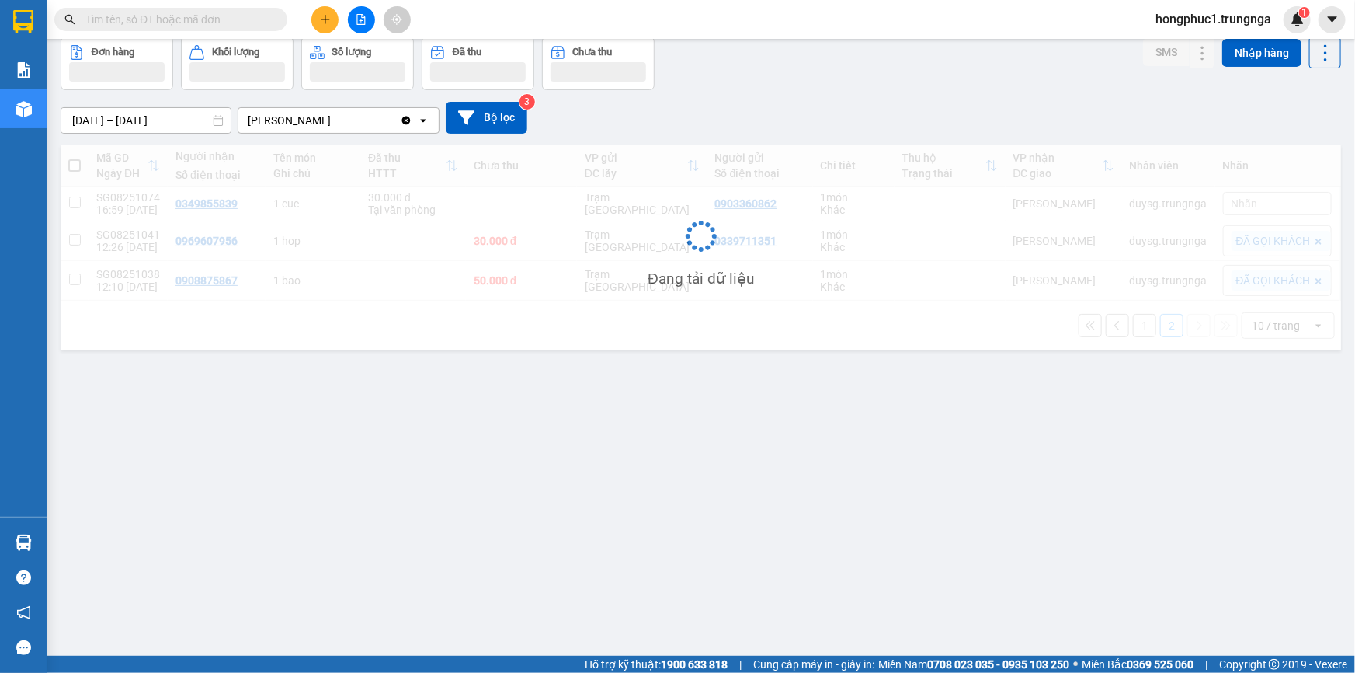
scroll to position [71, 0]
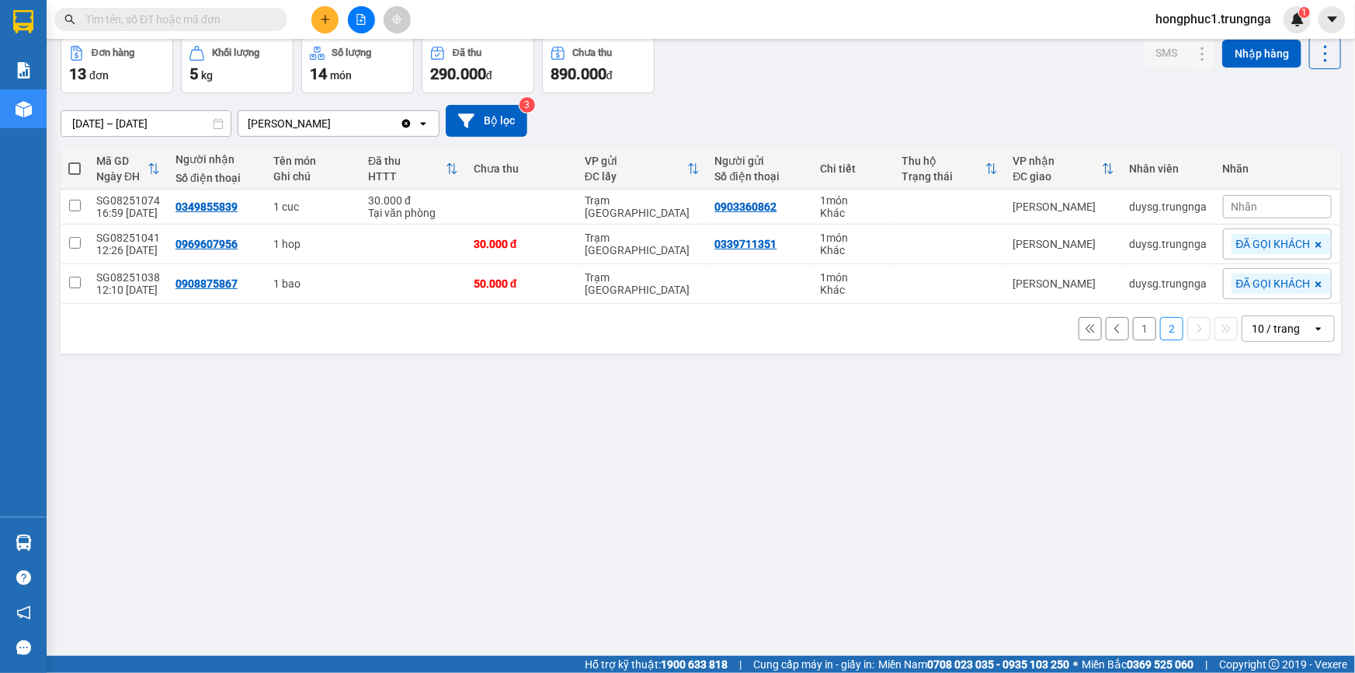
click at [177, 26] on input "text" at bounding box center [176, 19] width 183 height 17
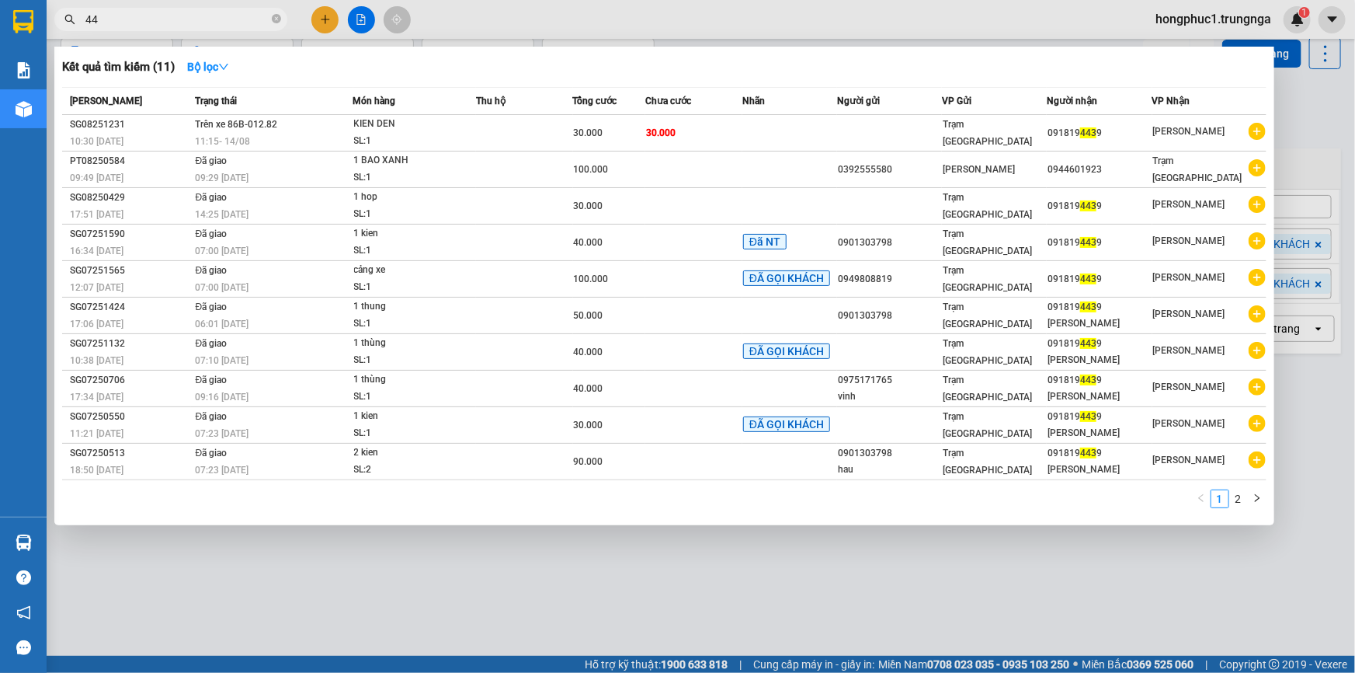
type input "4"
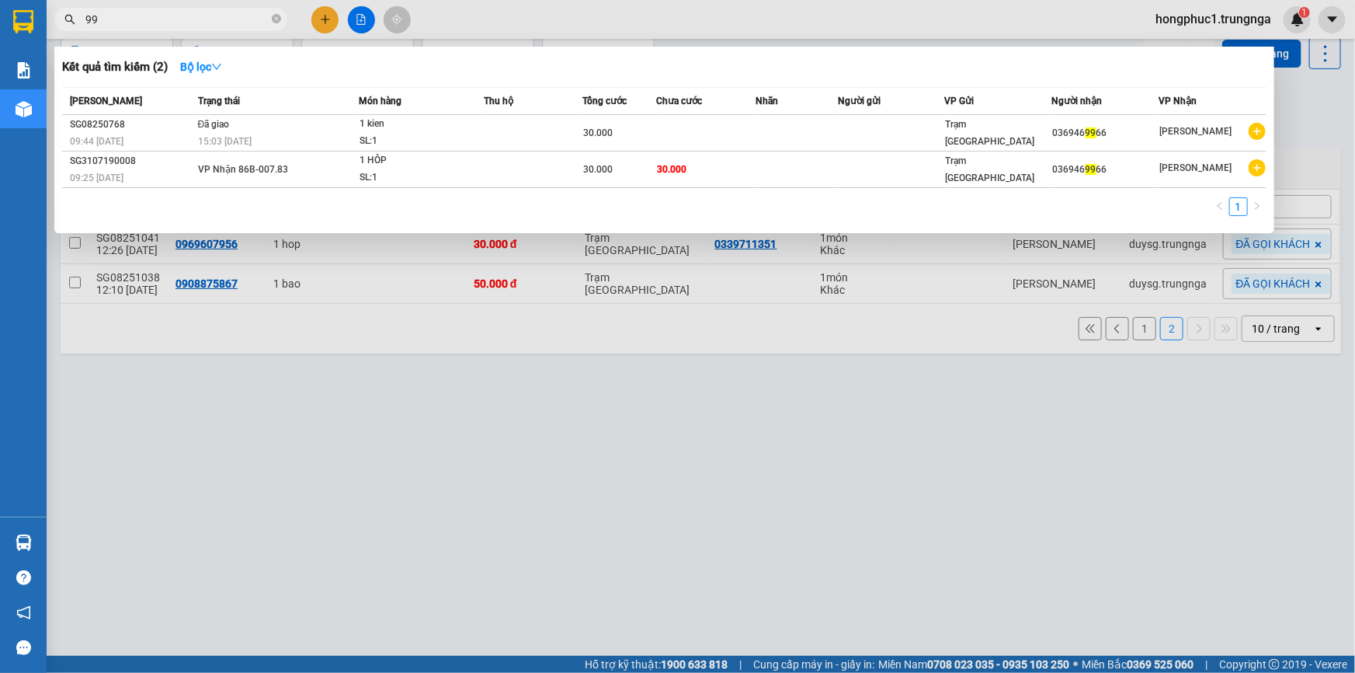
type input "9"
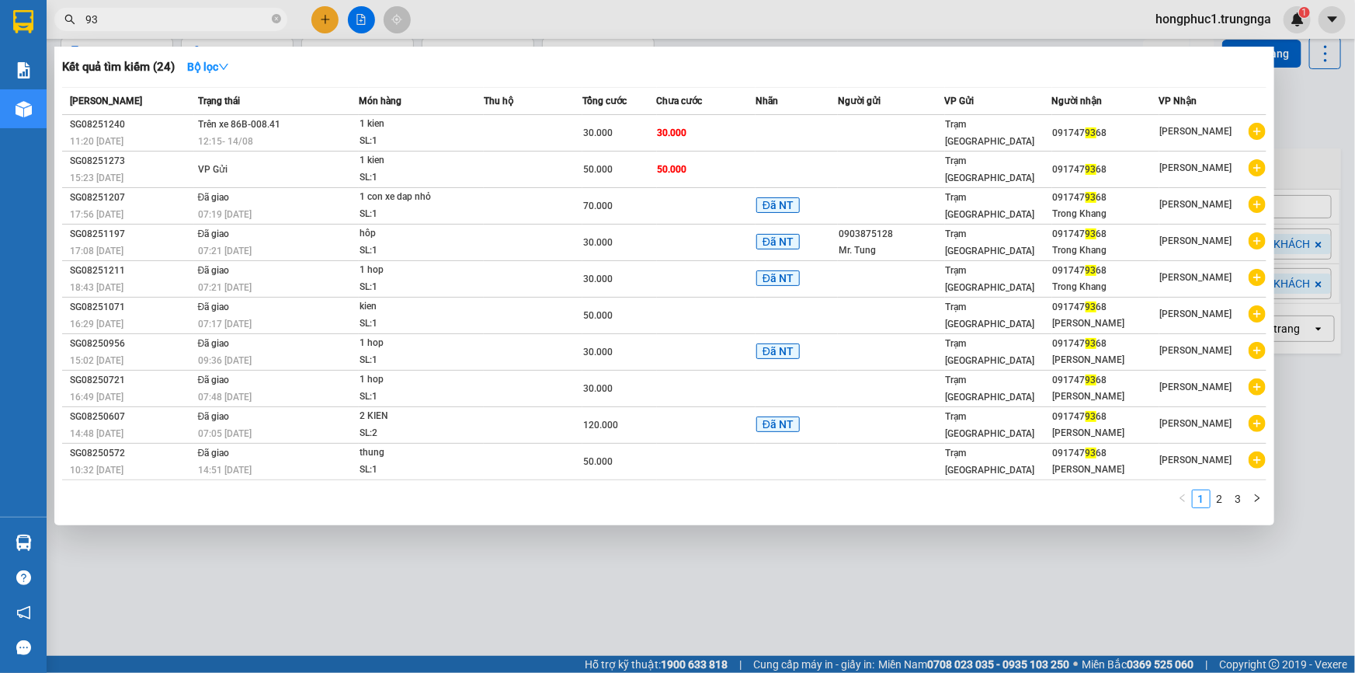
type input "9"
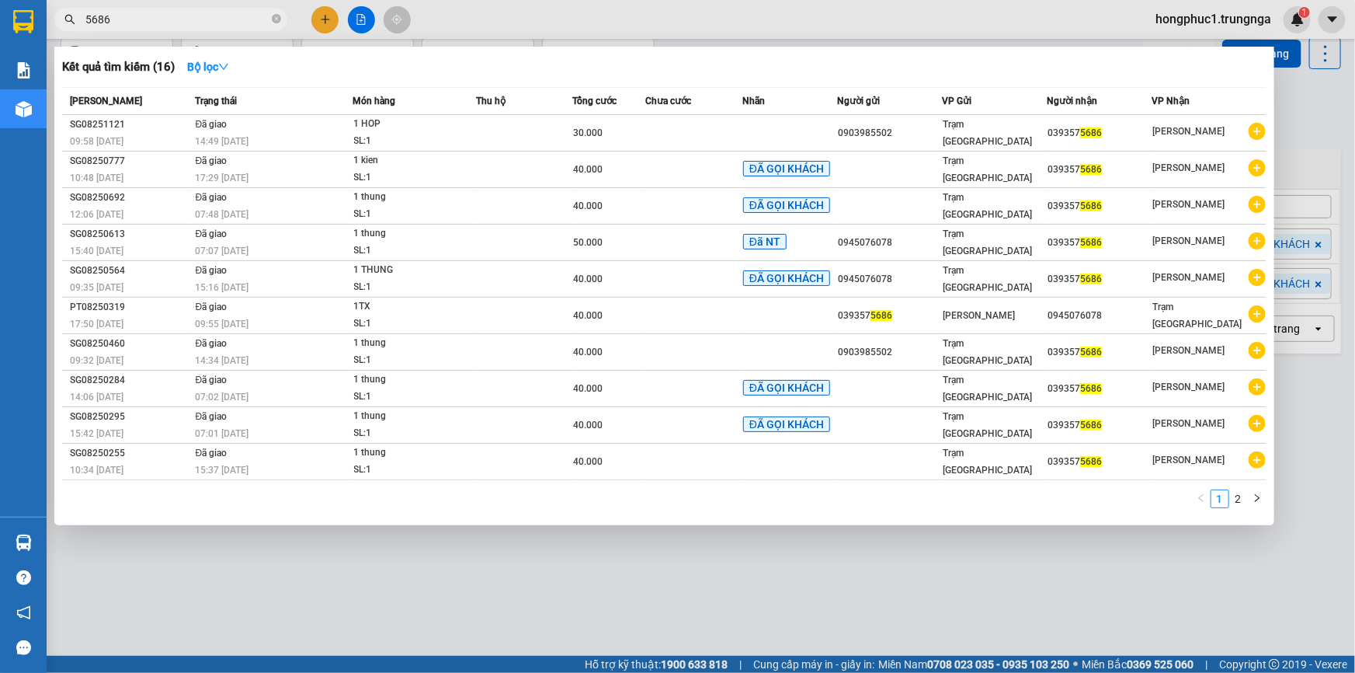
type input "5686"
click at [281, 19] on span "5686" at bounding box center [170, 19] width 233 height 23
click at [275, 21] on icon "close-circle" at bounding box center [276, 18] width 9 height 9
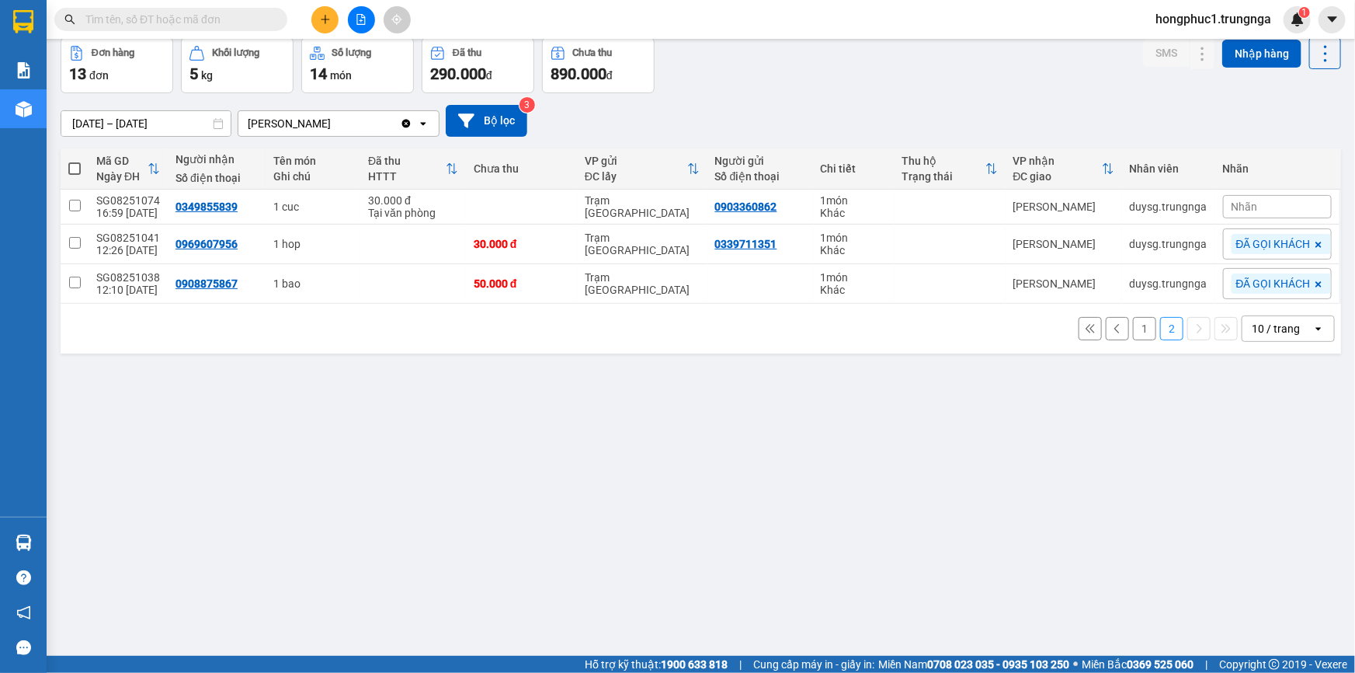
click at [881, 99] on div "12/08/2025 – 14/08/2025 Press the down arrow key to interact with the calendar …" at bounding box center [701, 120] width 1281 height 55
click at [1086, 325] on icon at bounding box center [1090, 328] width 9 height 9
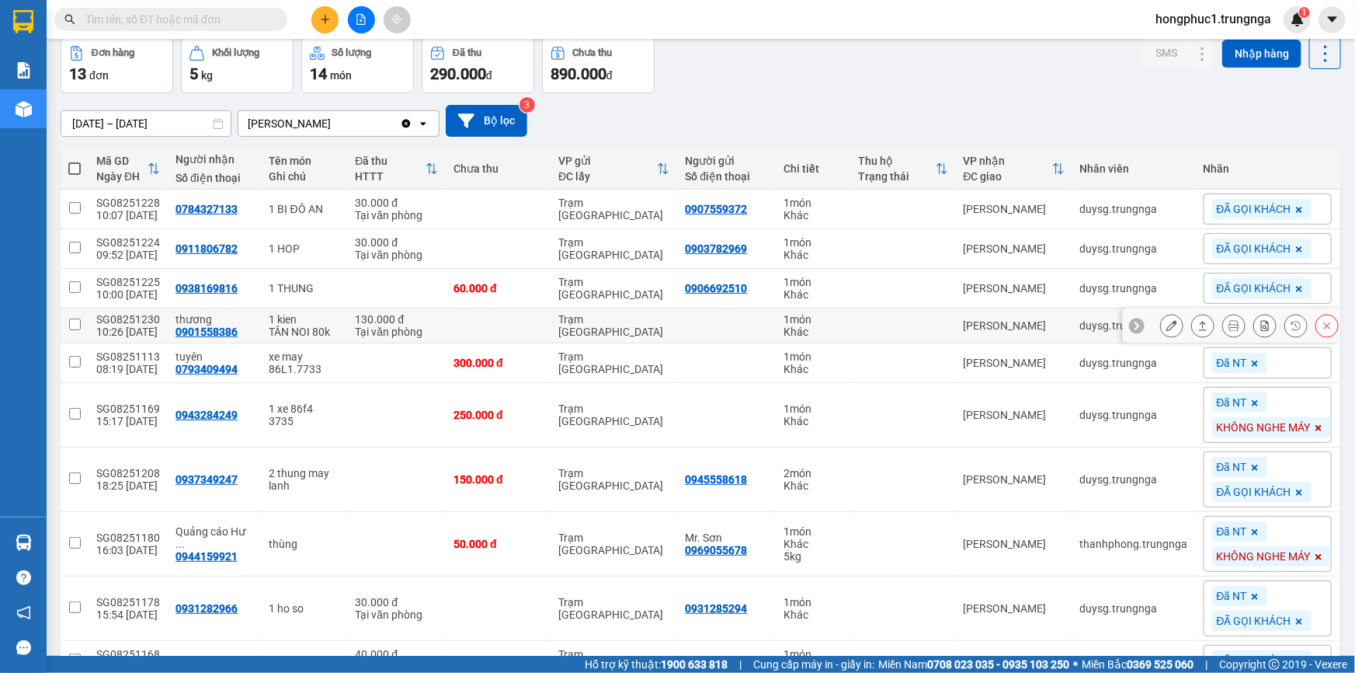
scroll to position [156, 0]
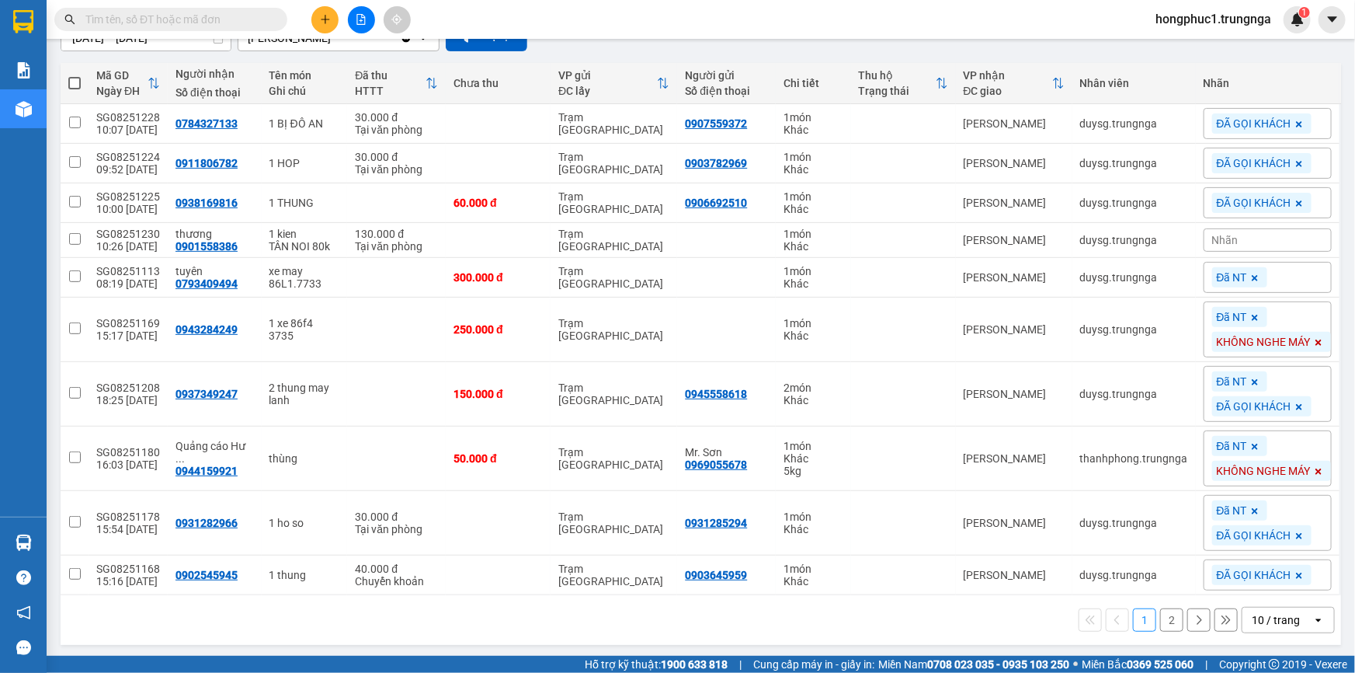
click at [260, 18] on input "text" at bounding box center [176, 19] width 183 height 17
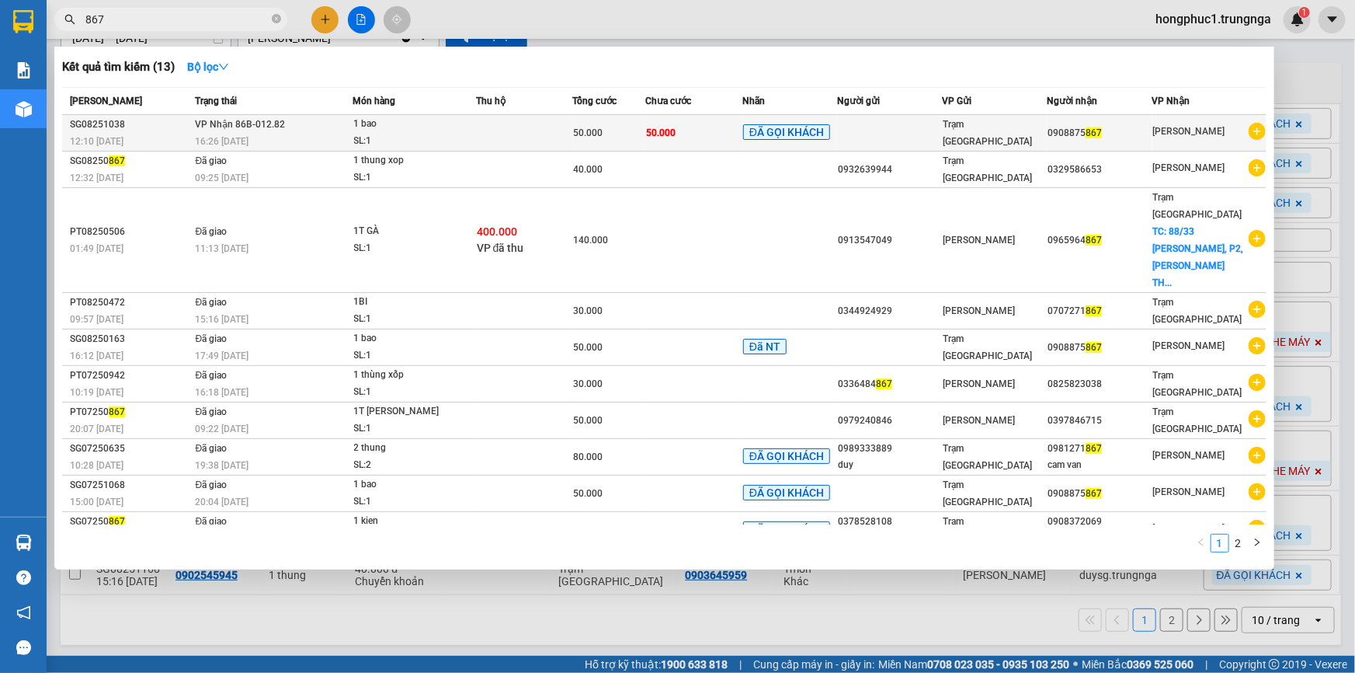
type input "867"
click at [475, 131] on span "1 bao SL: 1" at bounding box center [414, 132] width 121 height 33
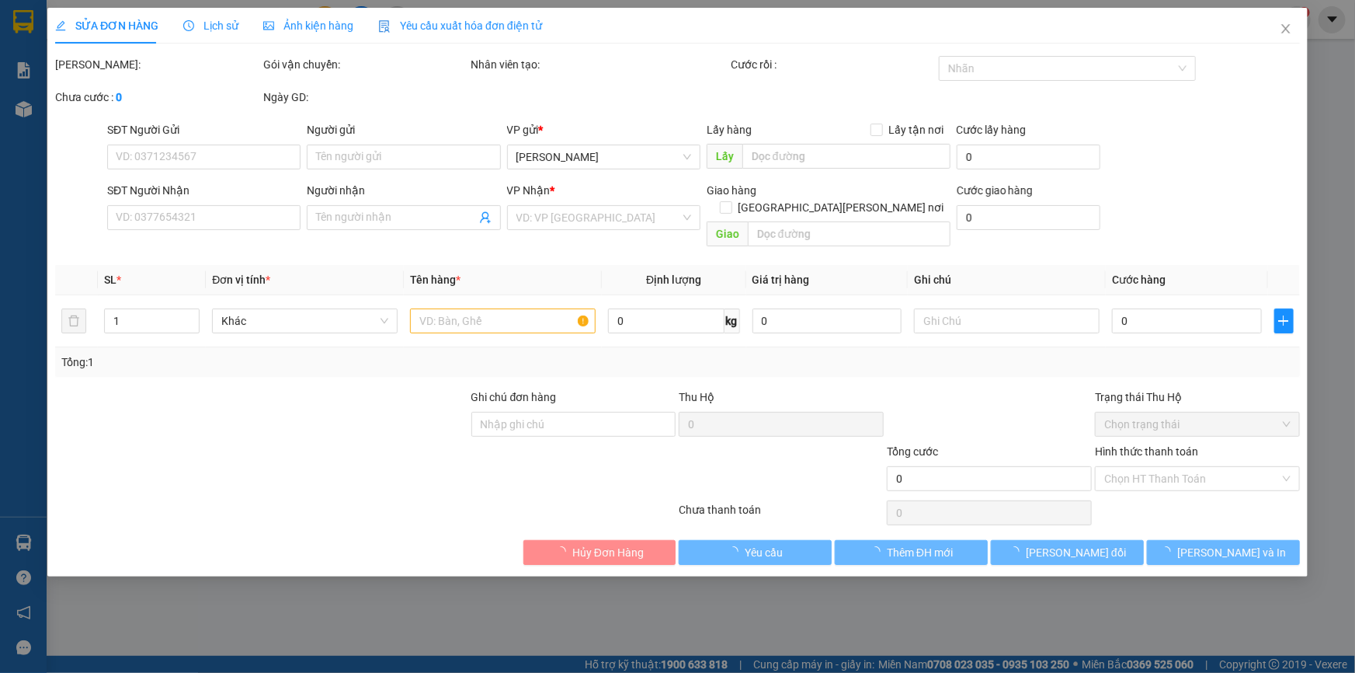
type input "0908875867"
type input "50.000"
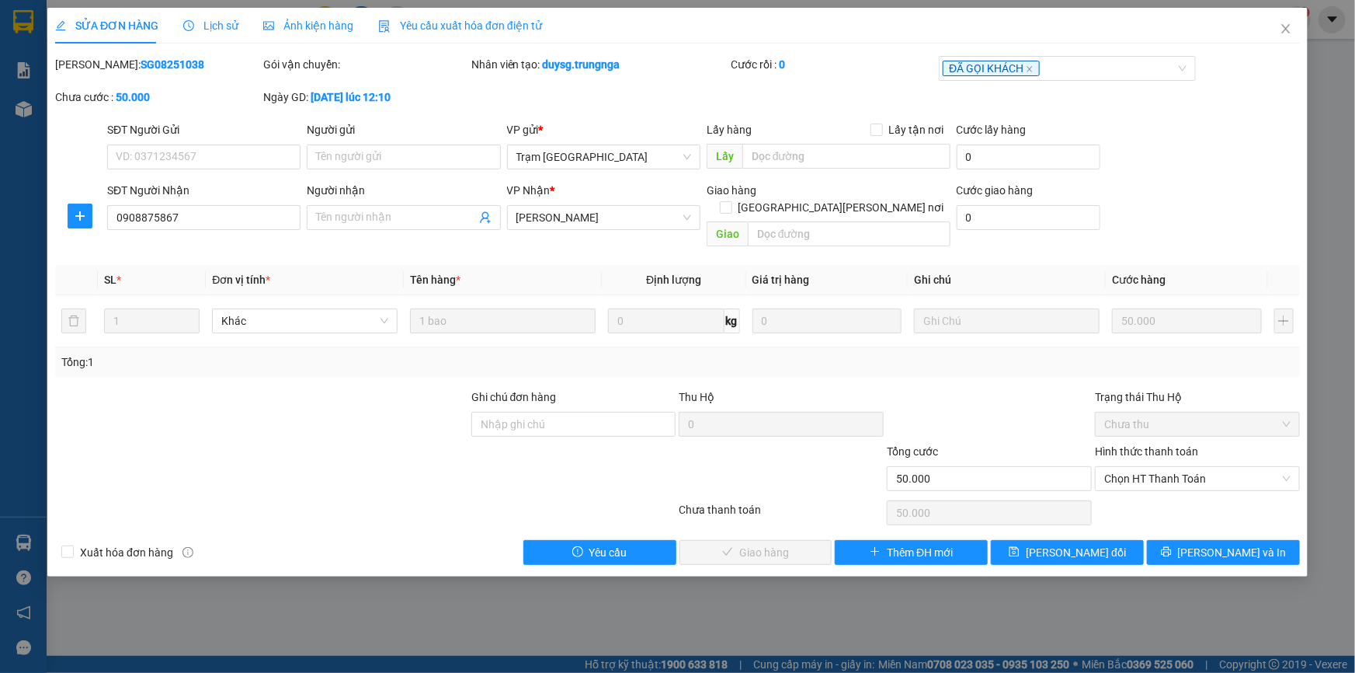
click at [1239, 467] on span "Chọn HT Thanh Toán" at bounding box center [1197, 478] width 186 height 23
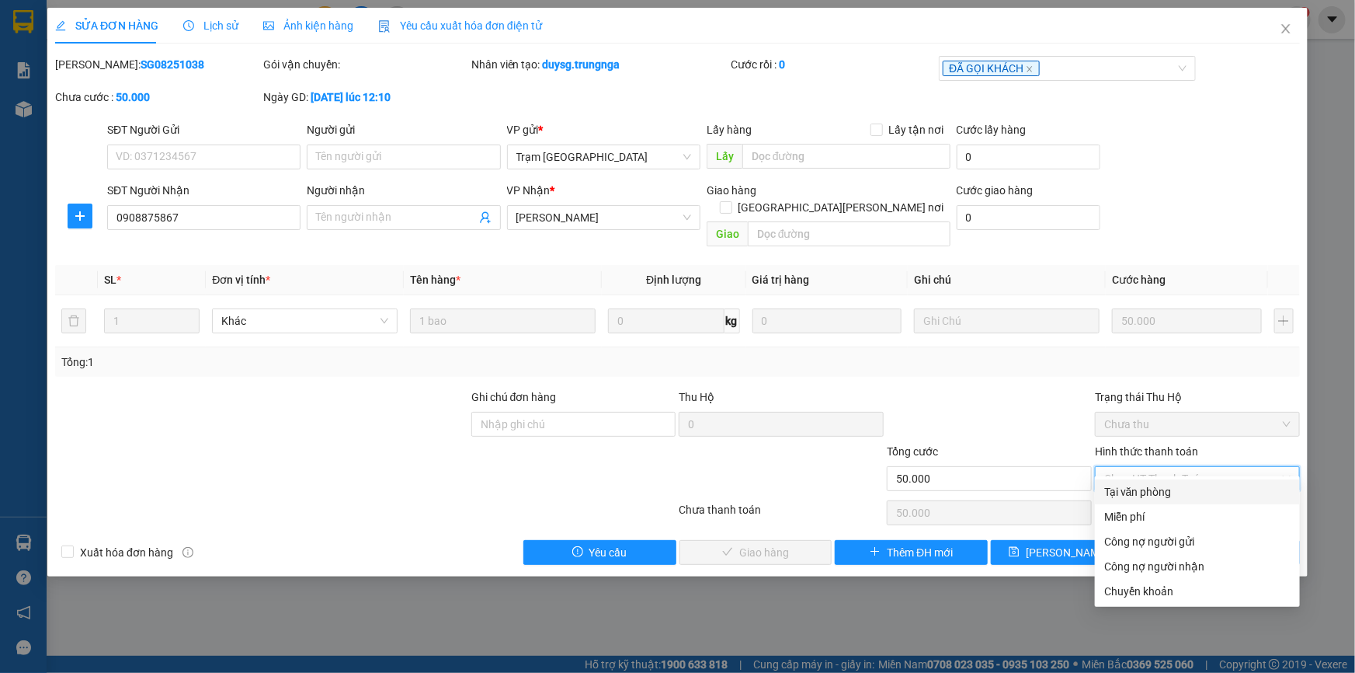
click at [1205, 491] on div "Tại văn phòng" at bounding box center [1197, 491] width 186 height 17
type input "0"
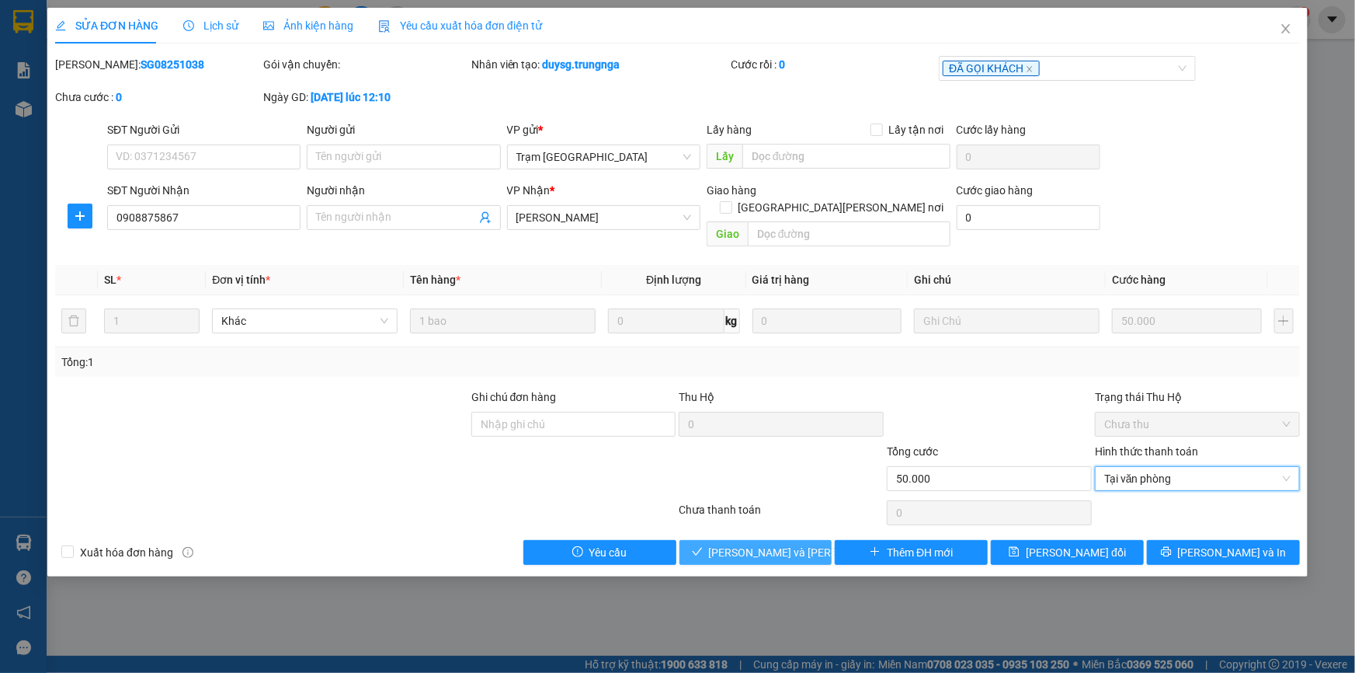
click at [741, 544] on span "Lưu và Giao hàng" at bounding box center [814, 552] width 210 height 17
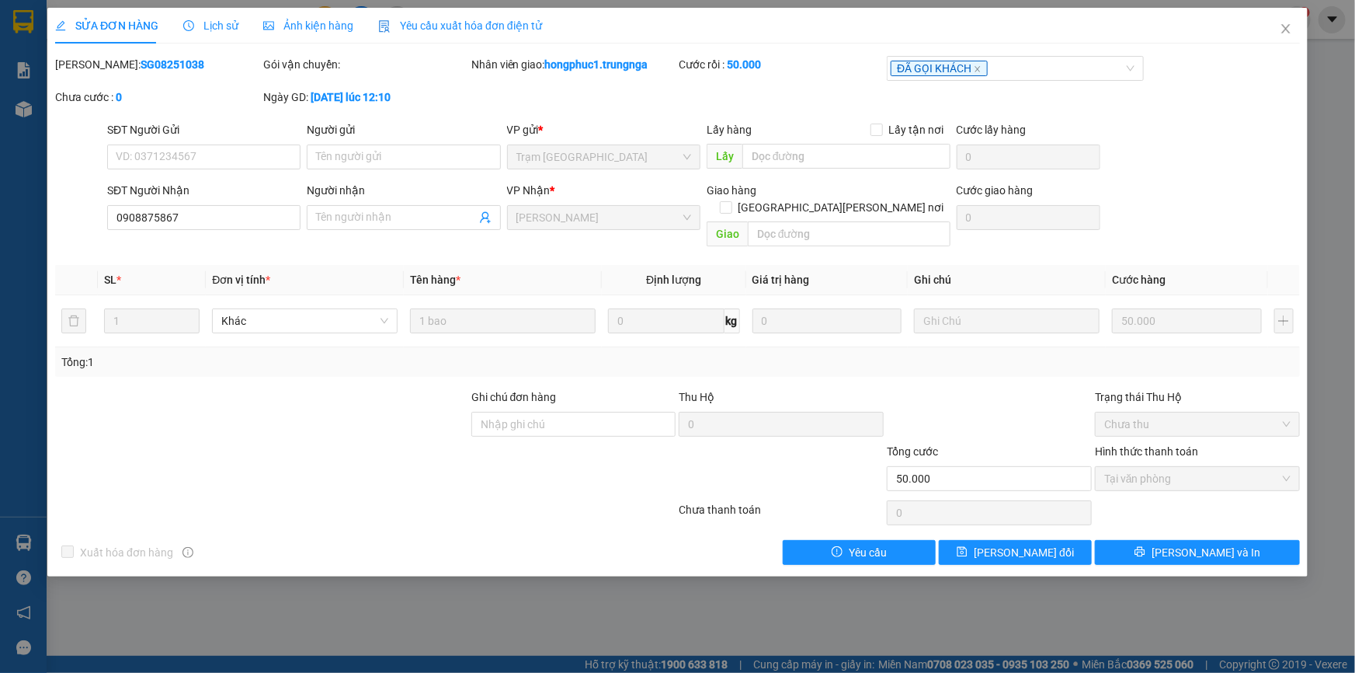
click at [1289, 30] on icon "close" at bounding box center [1286, 29] width 12 height 12
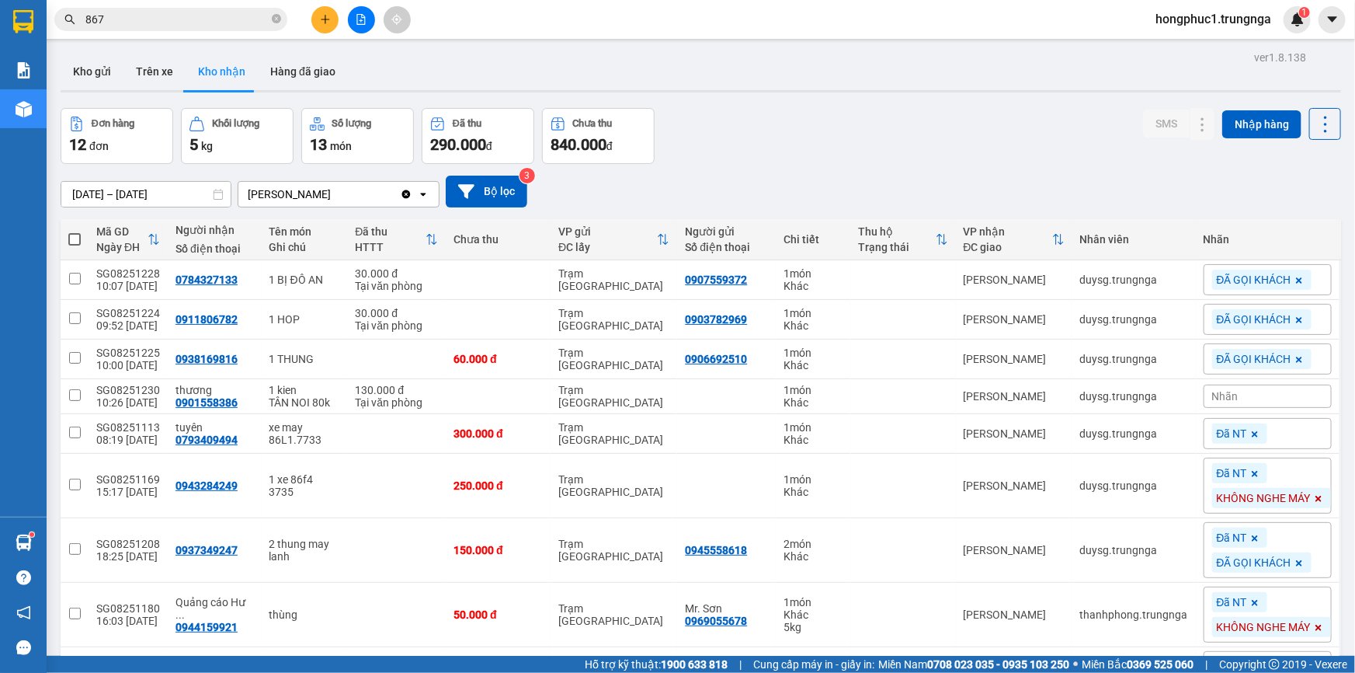
click at [243, 15] on input "867" at bounding box center [176, 19] width 183 height 17
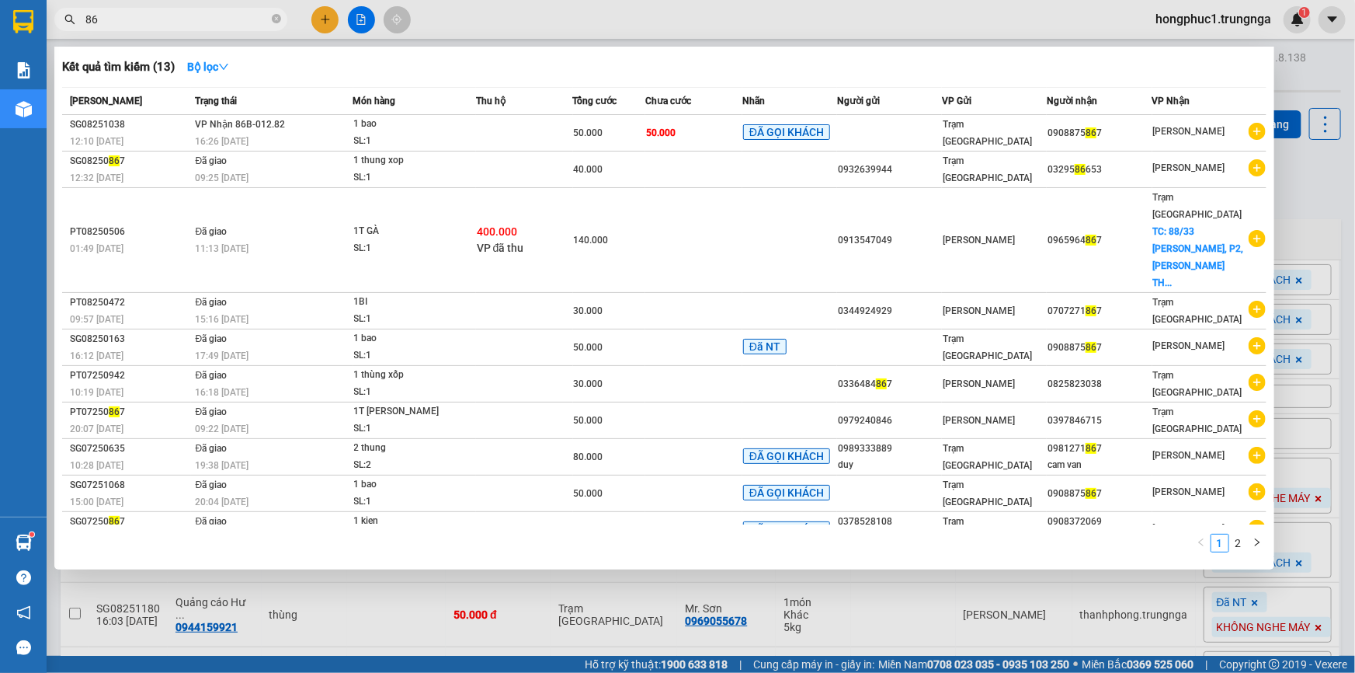
type input "8"
type input "665"
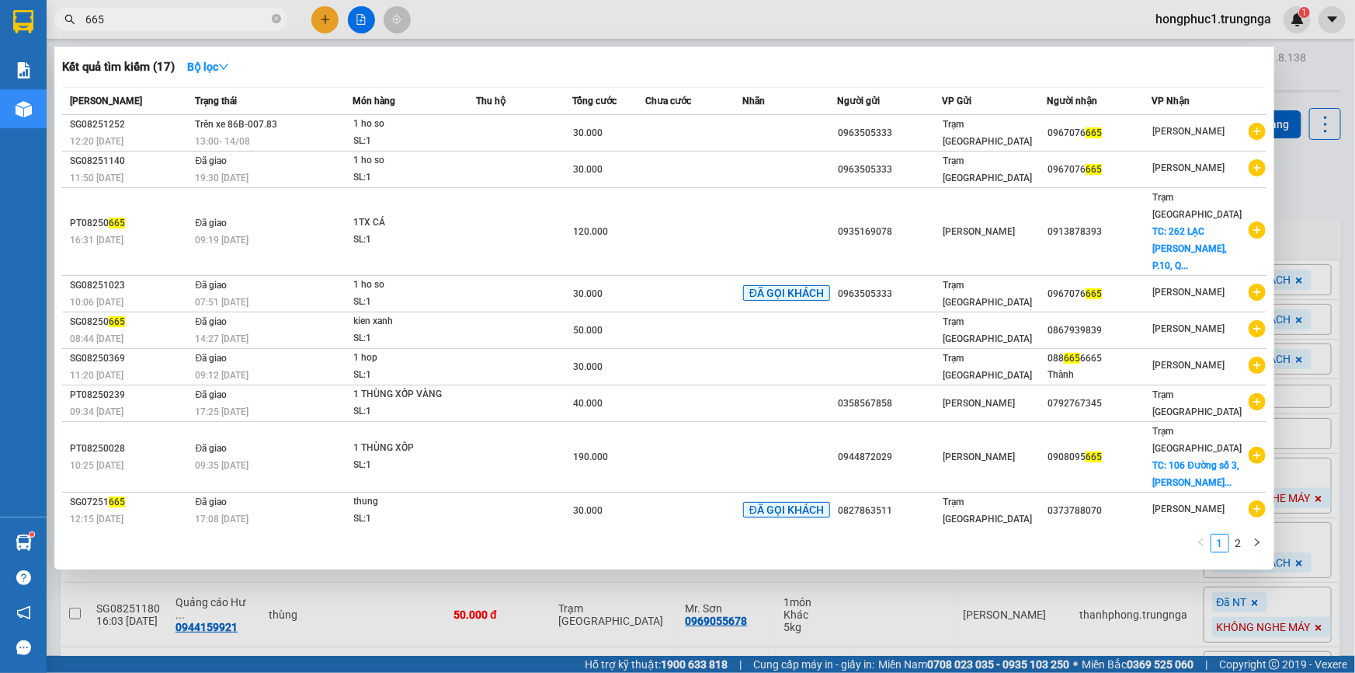
click at [1312, 186] on div at bounding box center [677, 336] width 1355 height 673
click at [274, 18] on icon "close-circle" at bounding box center [276, 18] width 9 height 9
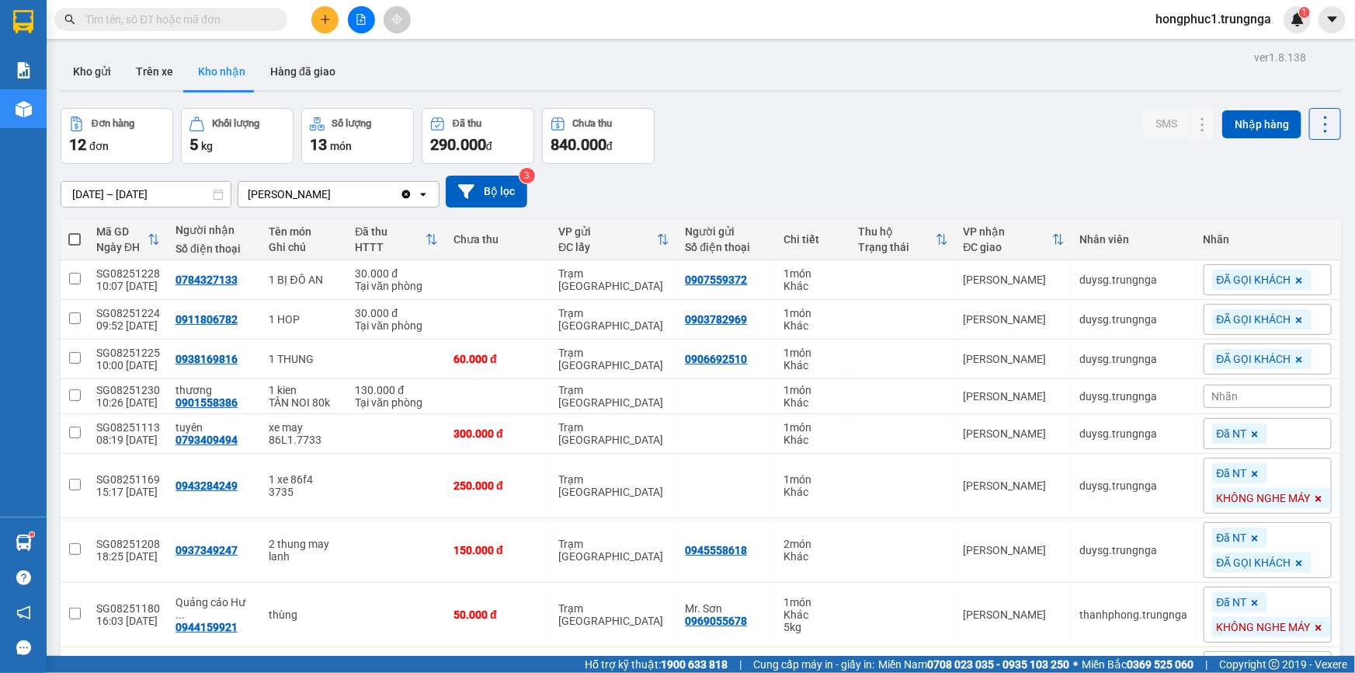
click at [181, 19] on input "text" at bounding box center [176, 19] width 183 height 17
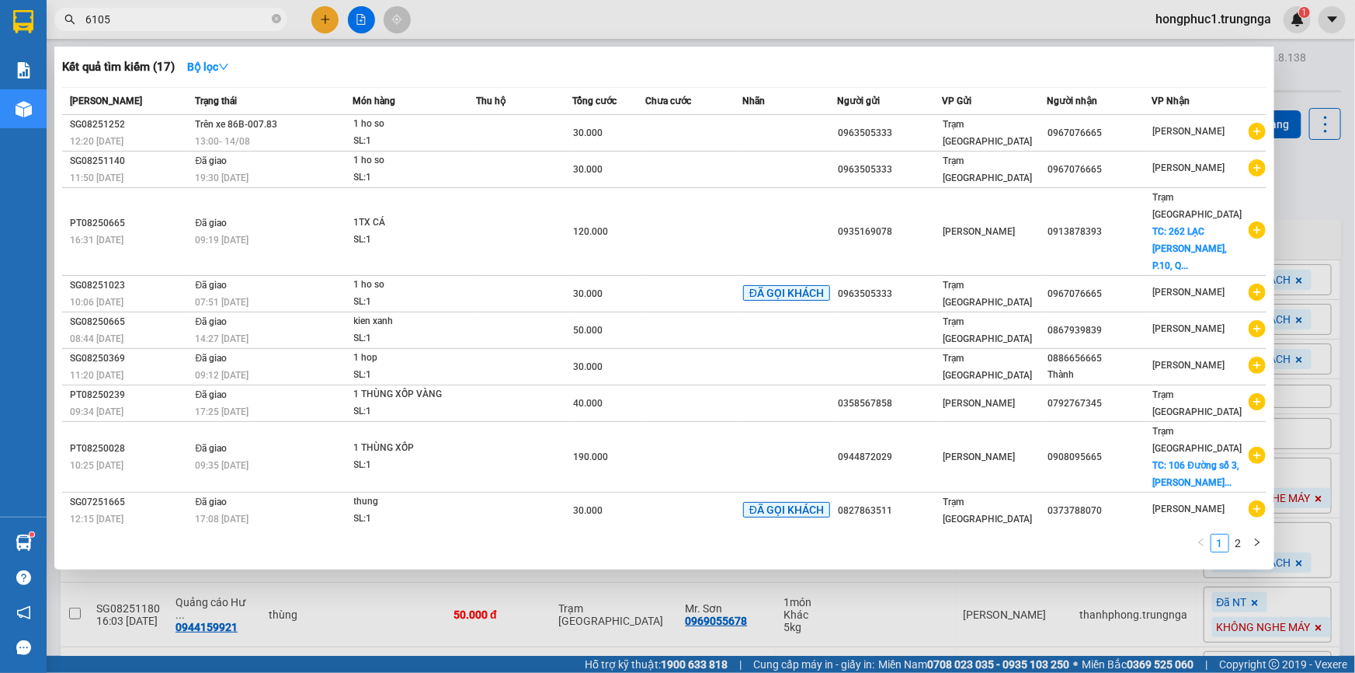
type input "6105"
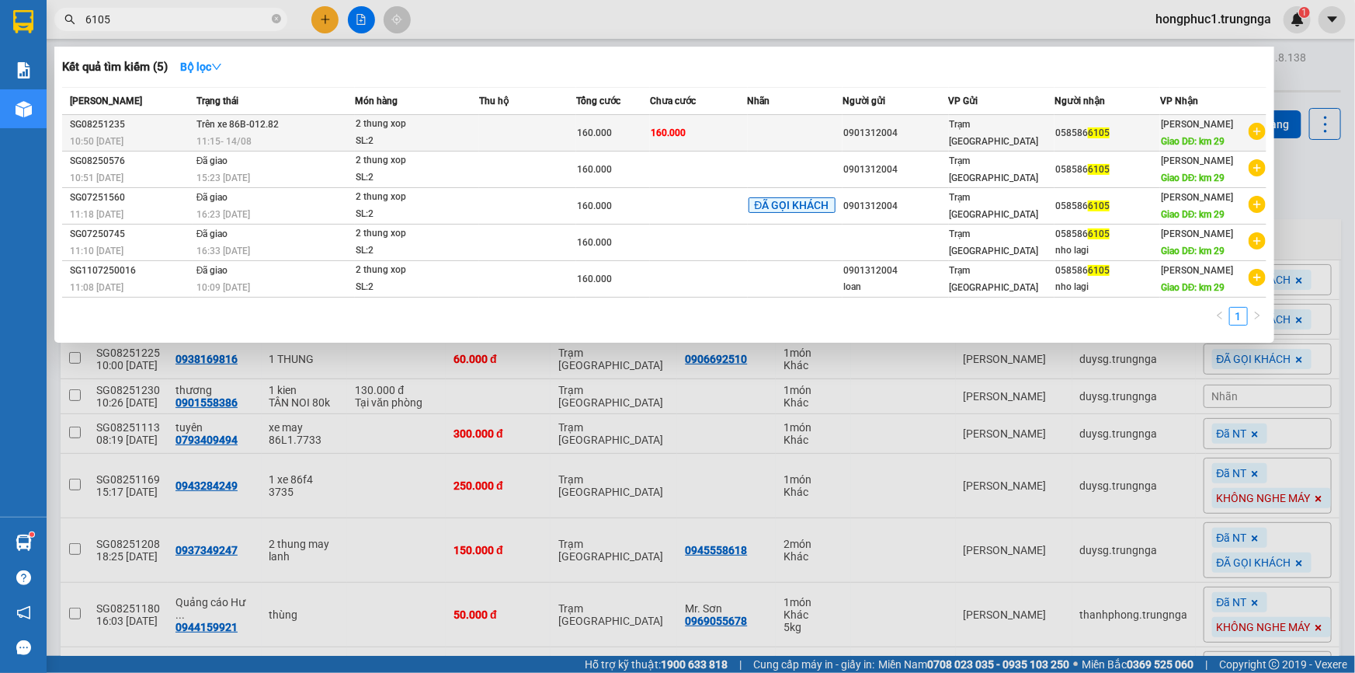
click at [934, 137] on div "0901312004" at bounding box center [895, 133] width 104 height 16
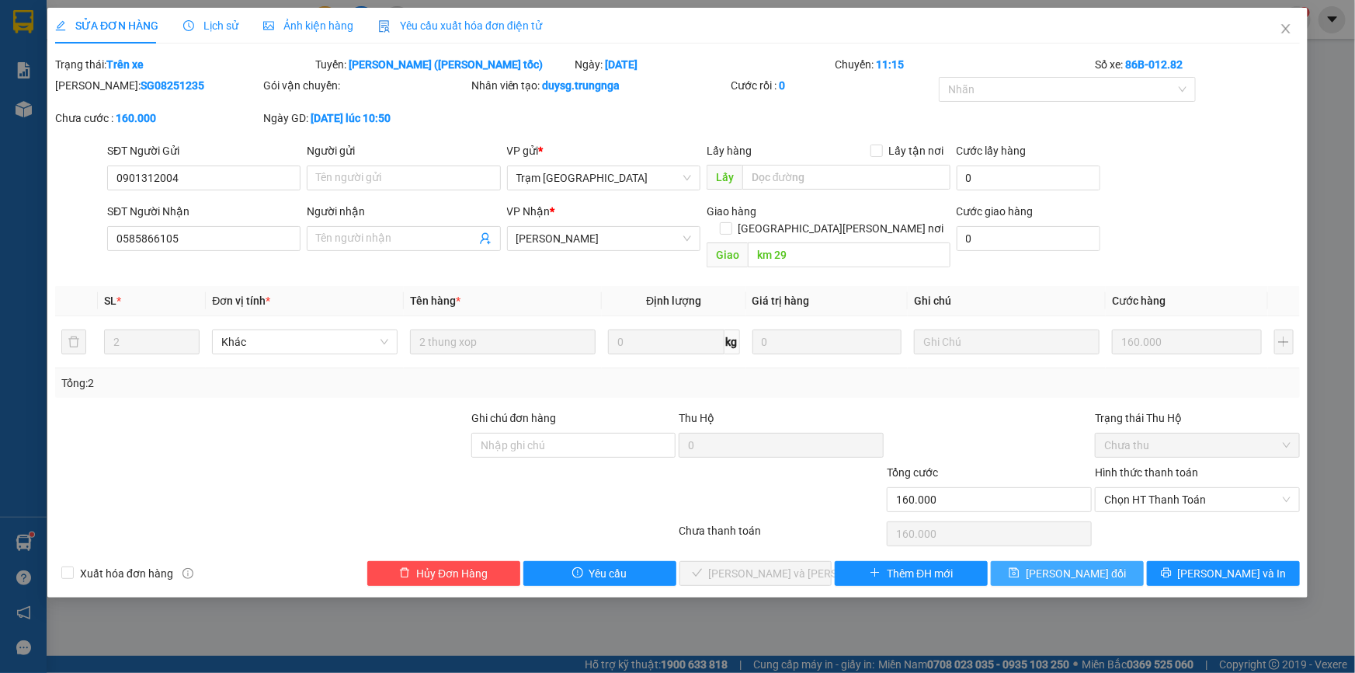
type input "0901312004"
type input "0585866105"
type input "km 29"
type input "160.000"
click at [1126, 488] on span "Chọn HT Thanh Toán" at bounding box center [1197, 499] width 186 height 23
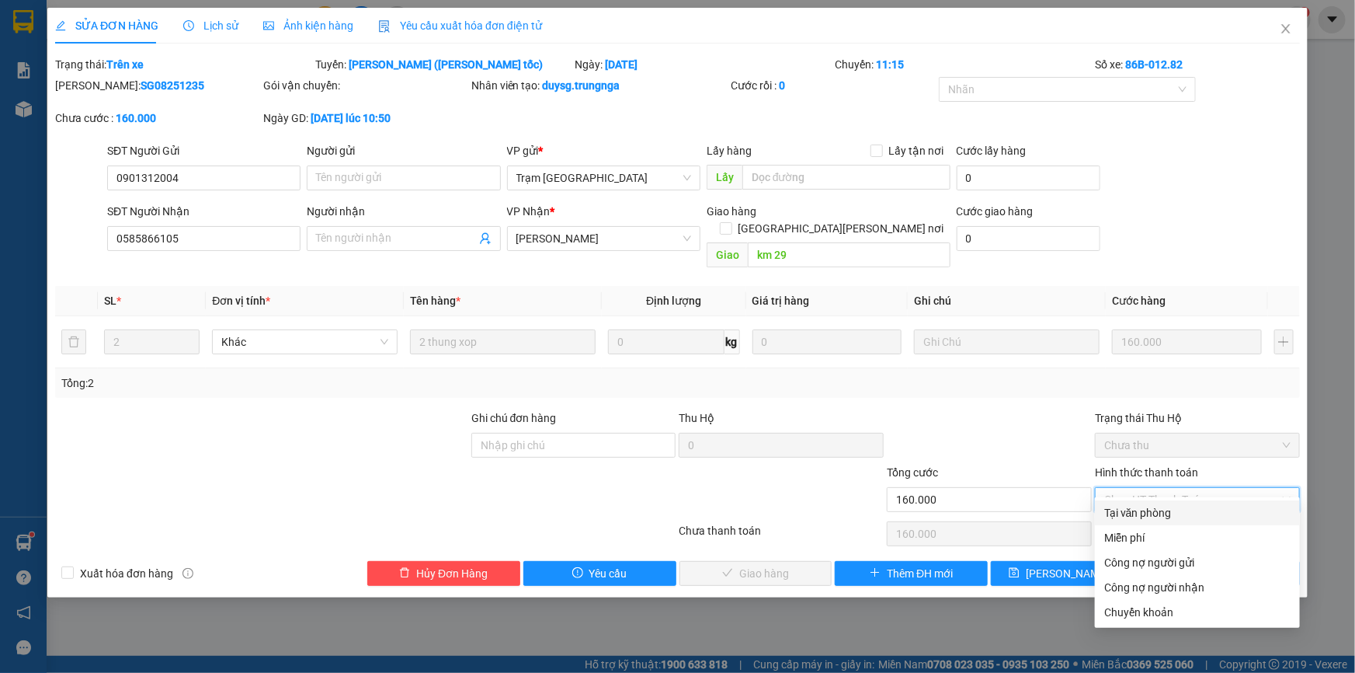
click at [1125, 520] on div "Tại văn phòng" at bounding box center [1197, 512] width 186 height 17
type input "0"
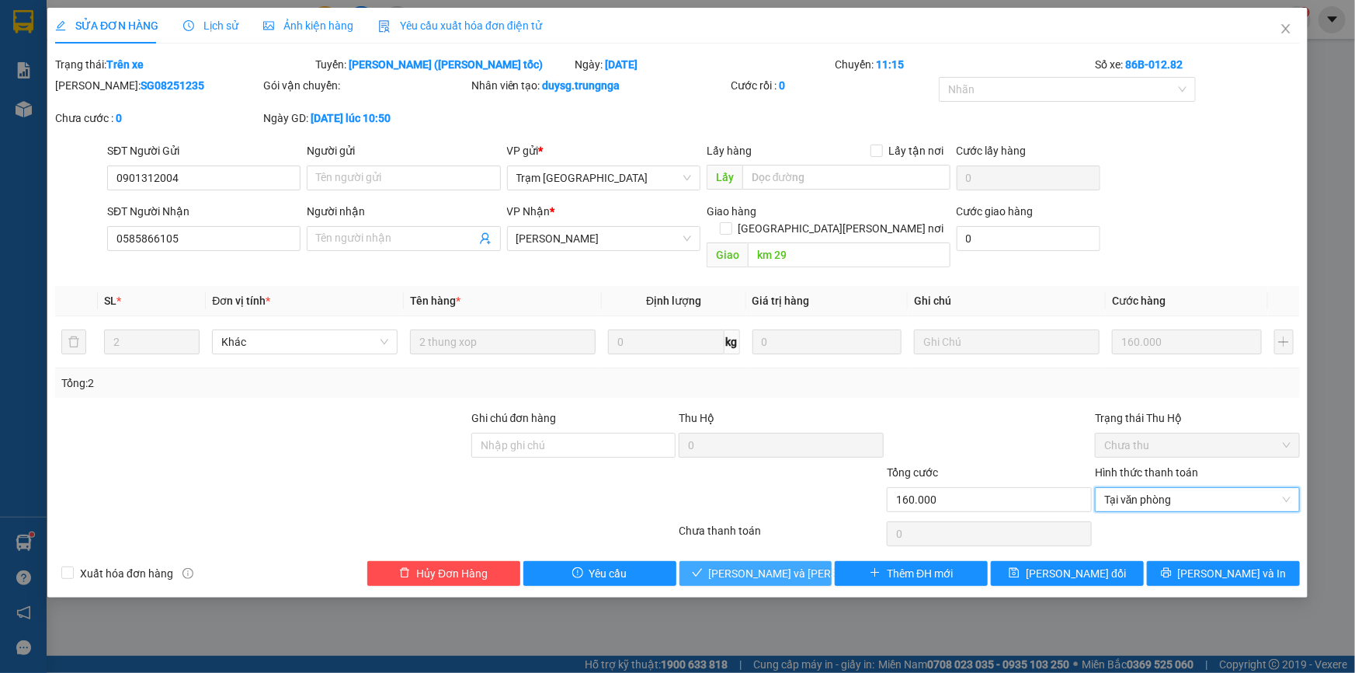
click at [804, 565] on span "Lưu và Giao hàng" at bounding box center [814, 573] width 210 height 17
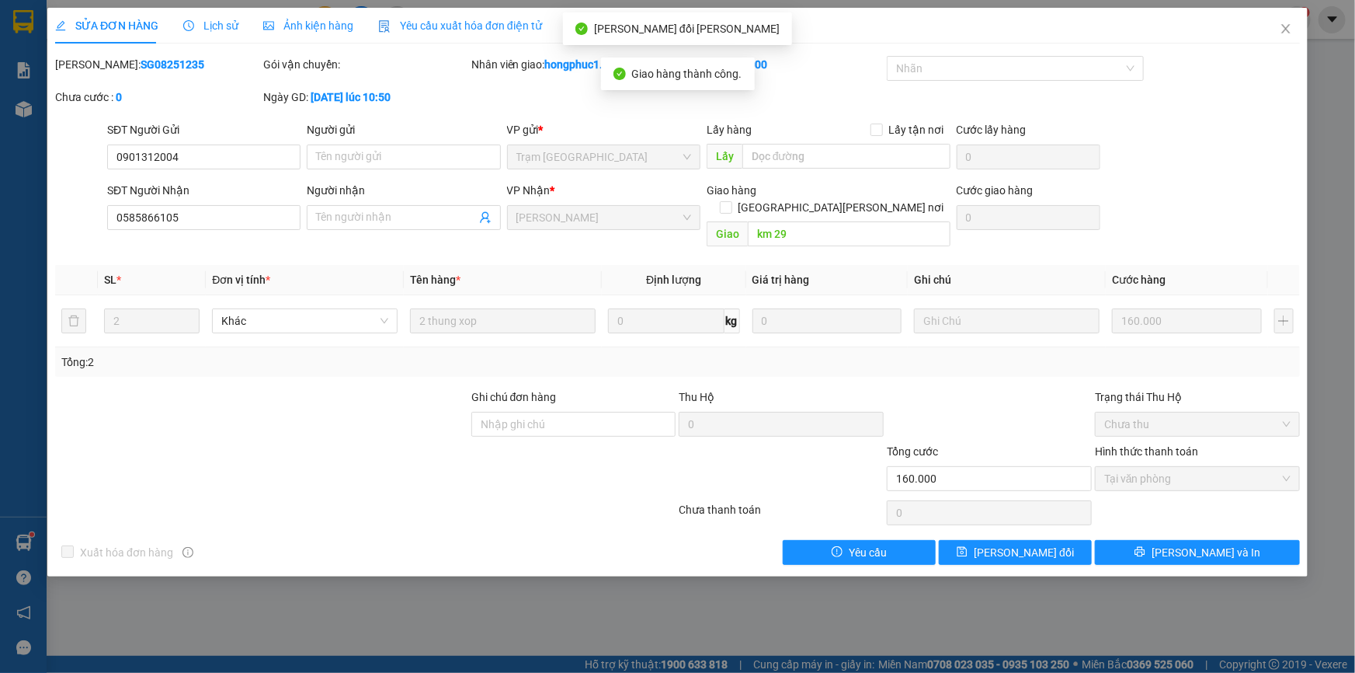
click at [1284, 28] on icon "close" at bounding box center [1285, 28] width 9 height 9
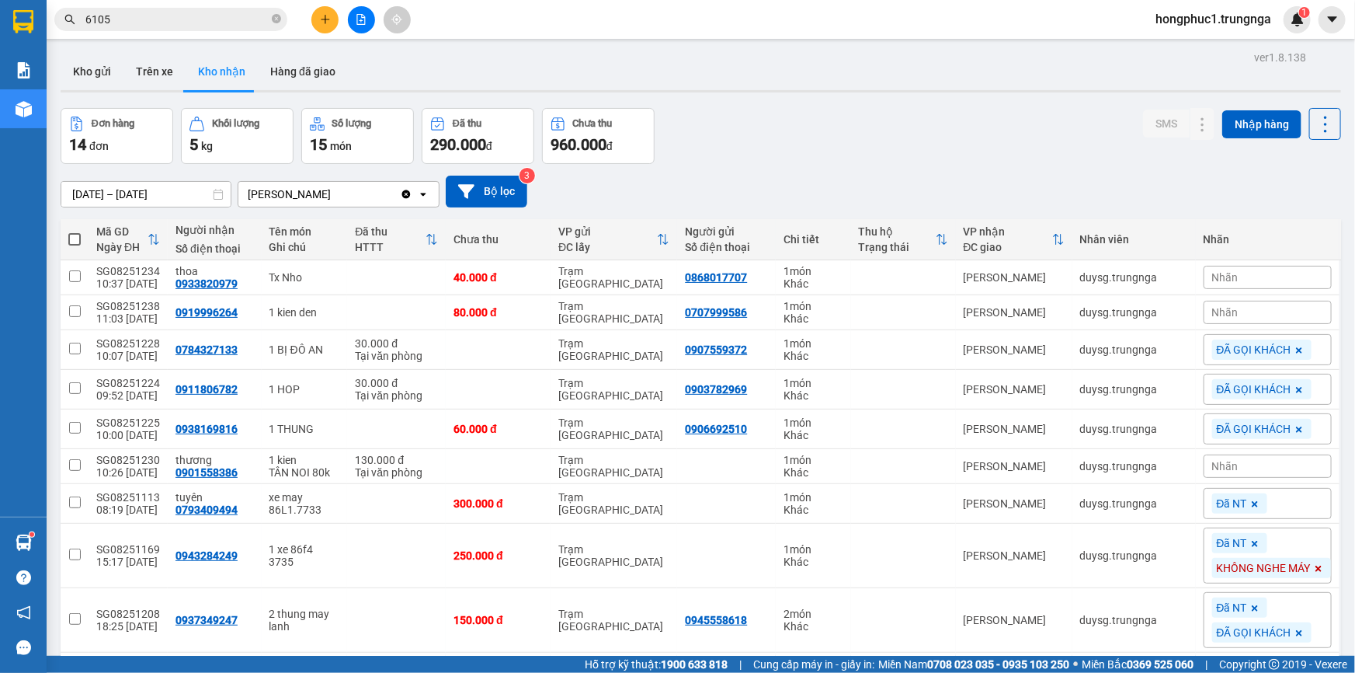
click at [179, 21] on input "6105" at bounding box center [176, 19] width 183 height 17
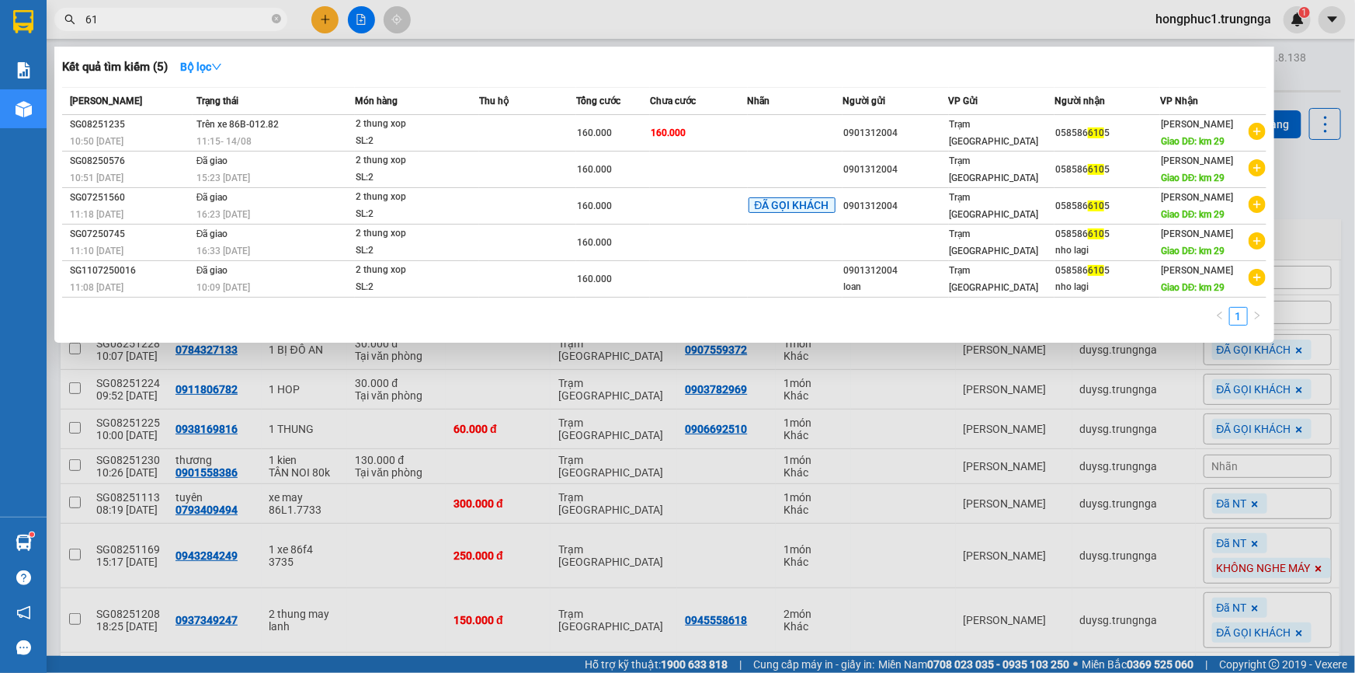
type input "6"
type input "939"
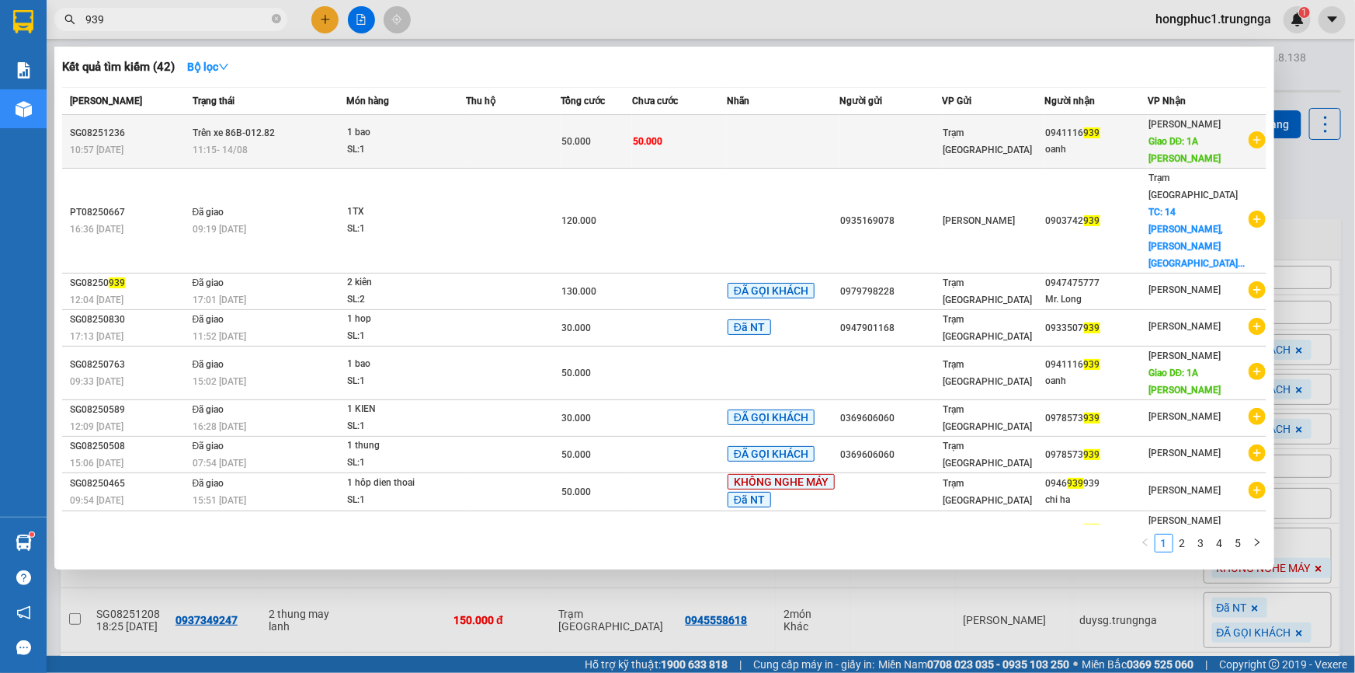
click at [818, 144] on td at bounding box center [783, 142] width 113 height 54
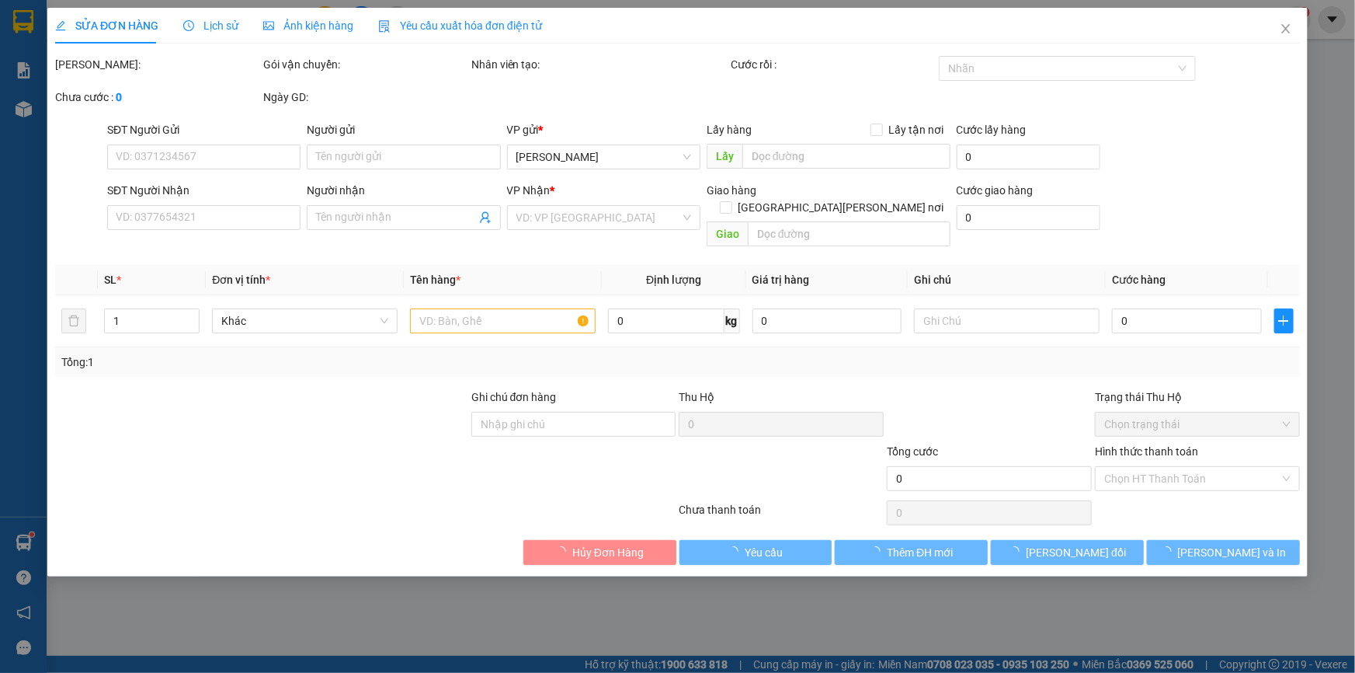
type input "0941116939"
type input "oanh"
type input "1A LE DUAN"
type input "50.000"
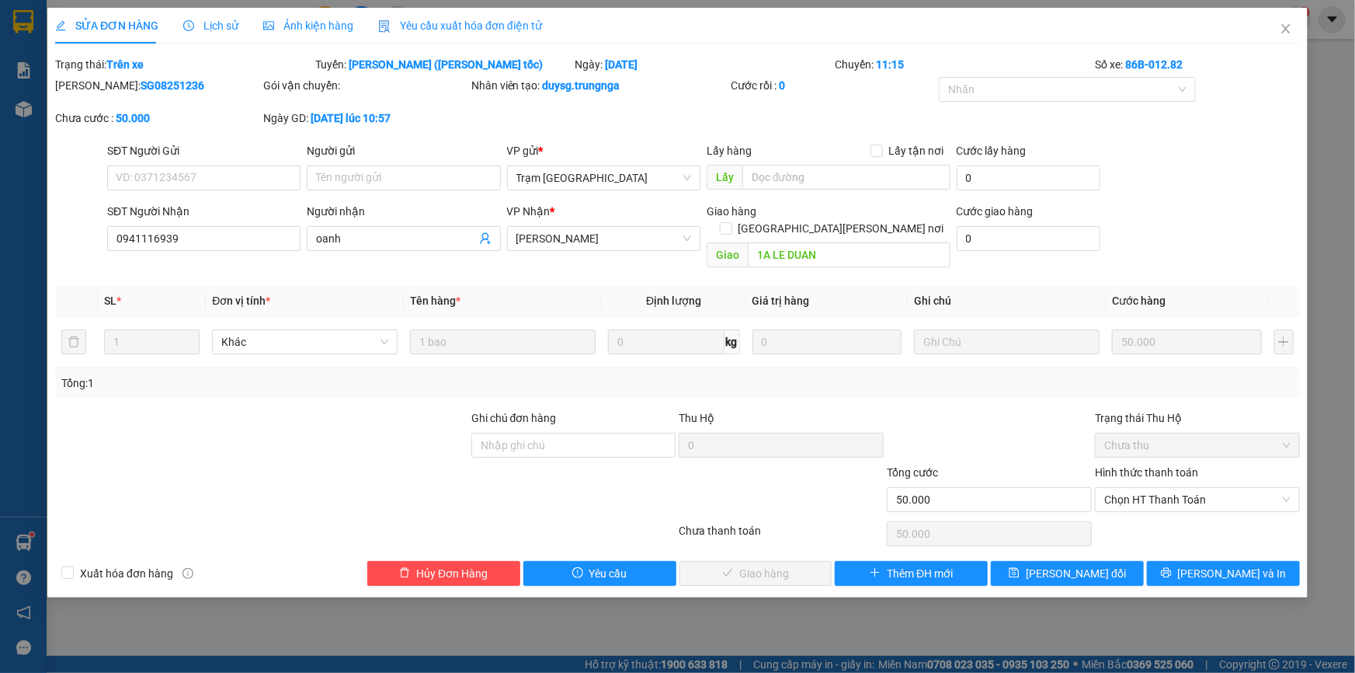
click at [1163, 488] on span "Chọn HT Thanh Toán" at bounding box center [1197, 499] width 186 height 23
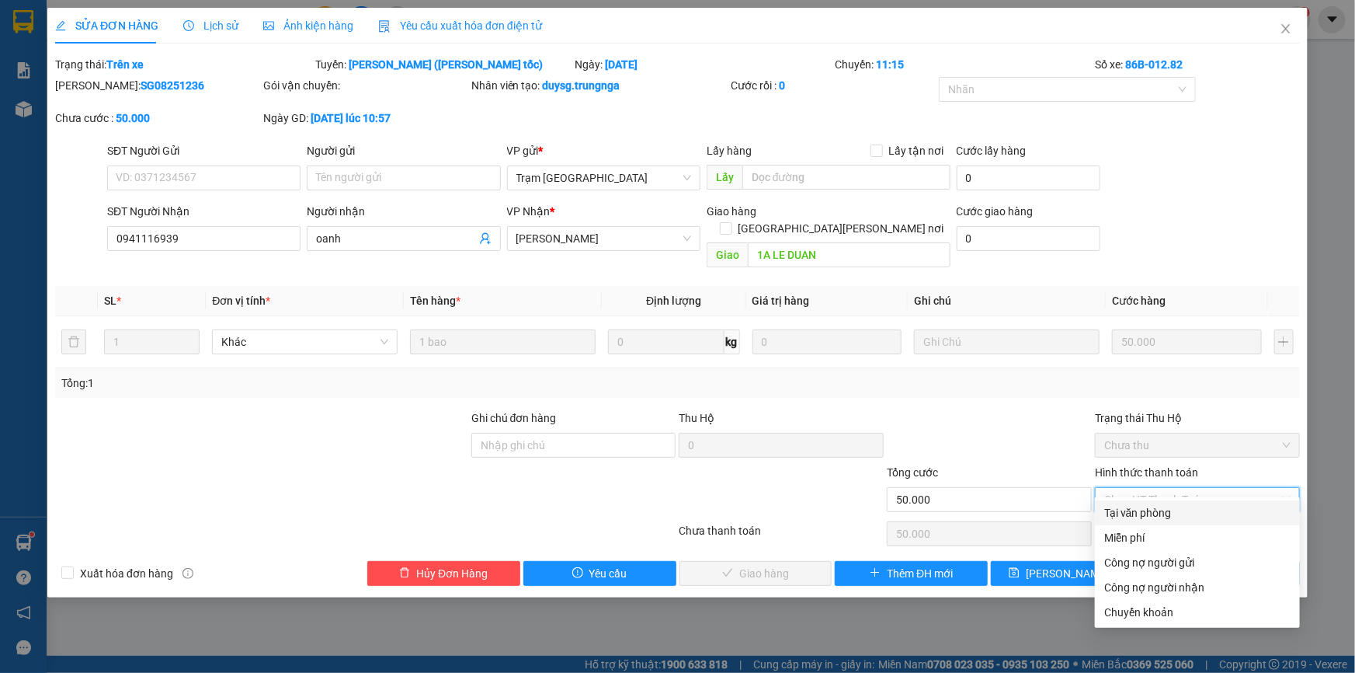
click at [1158, 513] on div "Tại văn phòng" at bounding box center [1197, 512] width 186 height 17
type input "0"
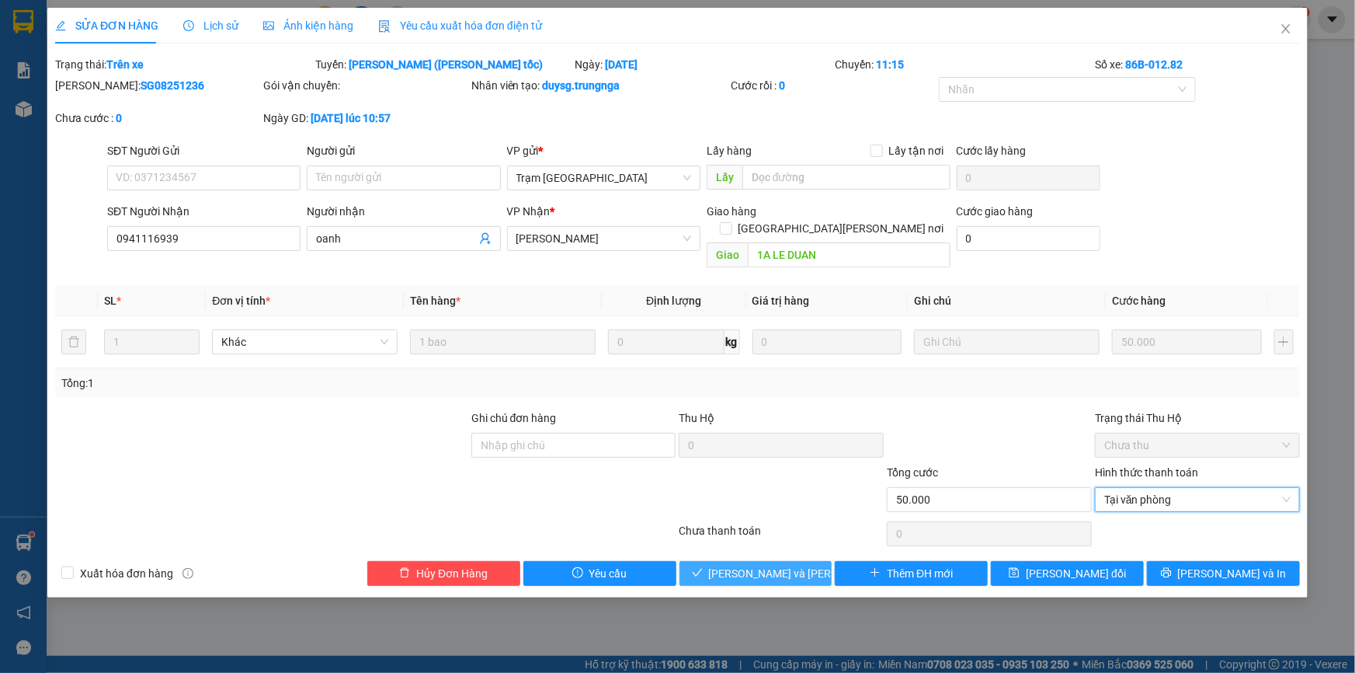
click at [734, 565] on span "Lưu và Giao hàng" at bounding box center [814, 573] width 210 height 17
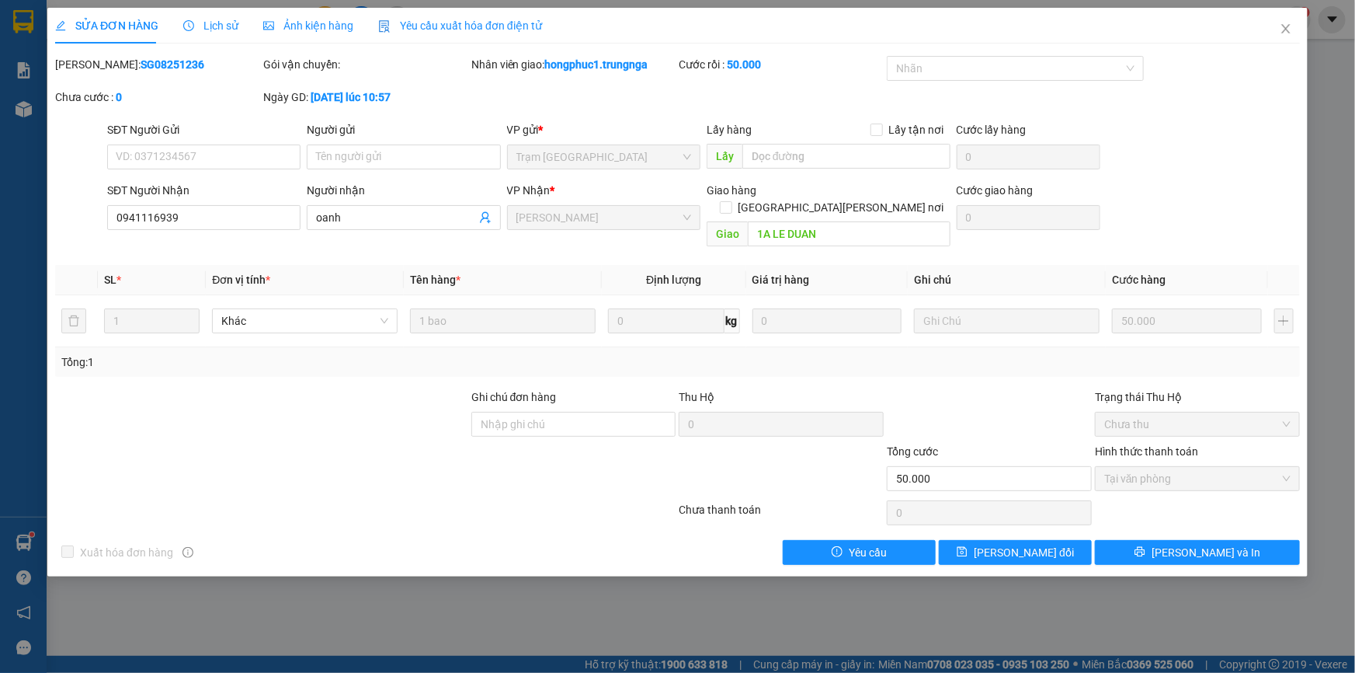
click at [1285, 29] on icon "close" at bounding box center [1285, 28] width 9 height 9
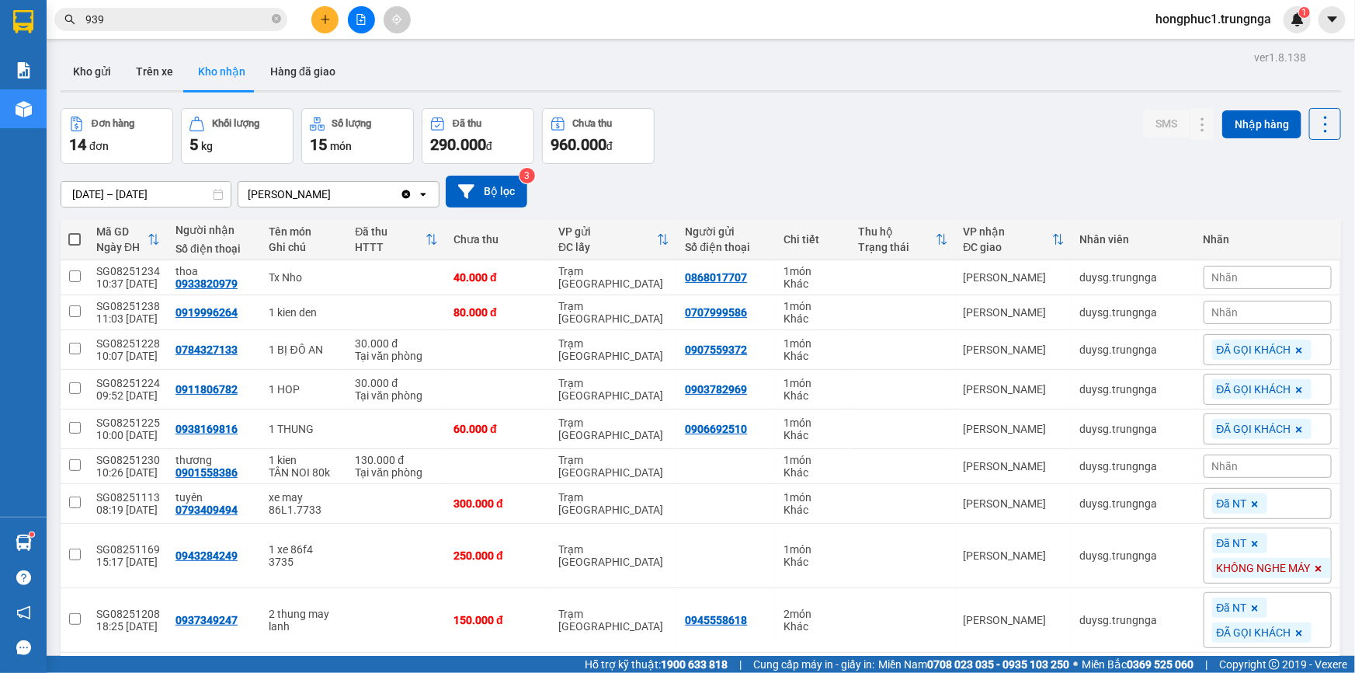
click at [177, 20] on input "939" at bounding box center [176, 19] width 183 height 17
type input "9"
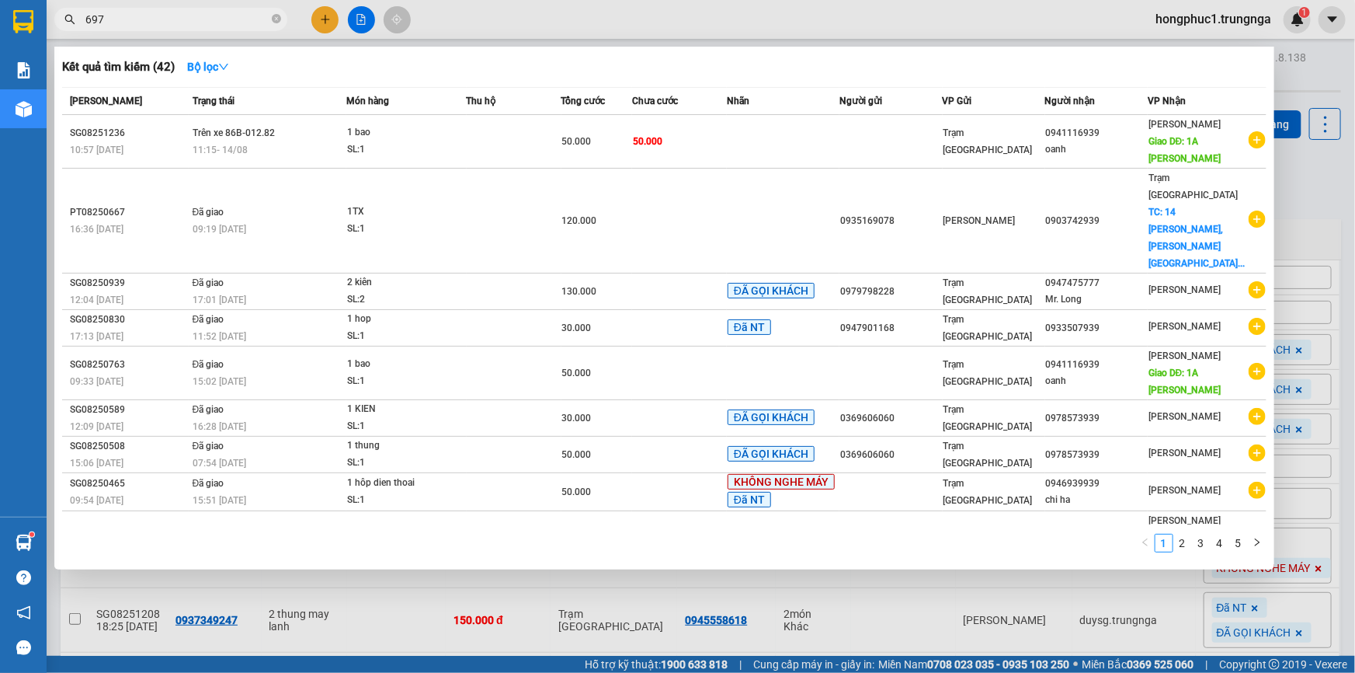
type input "697"
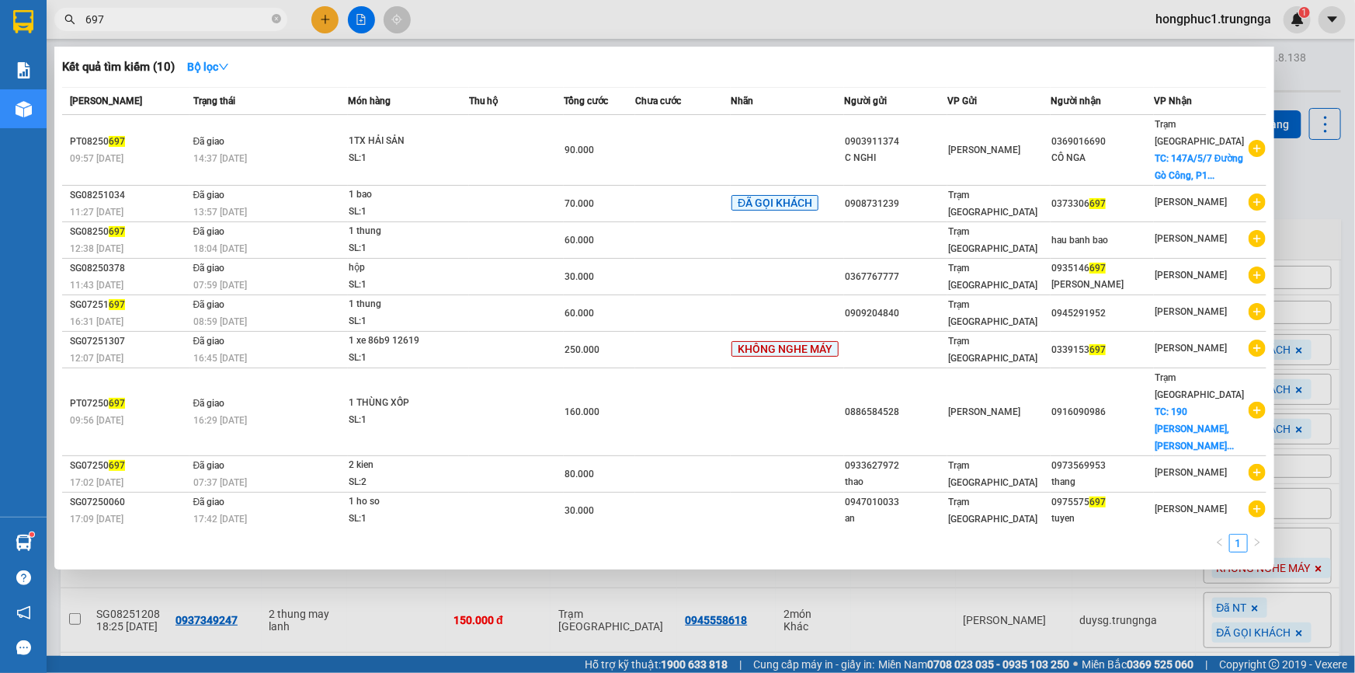
click at [280, 19] on icon "close-circle" at bounding box center [276, 18] width 9 height 9
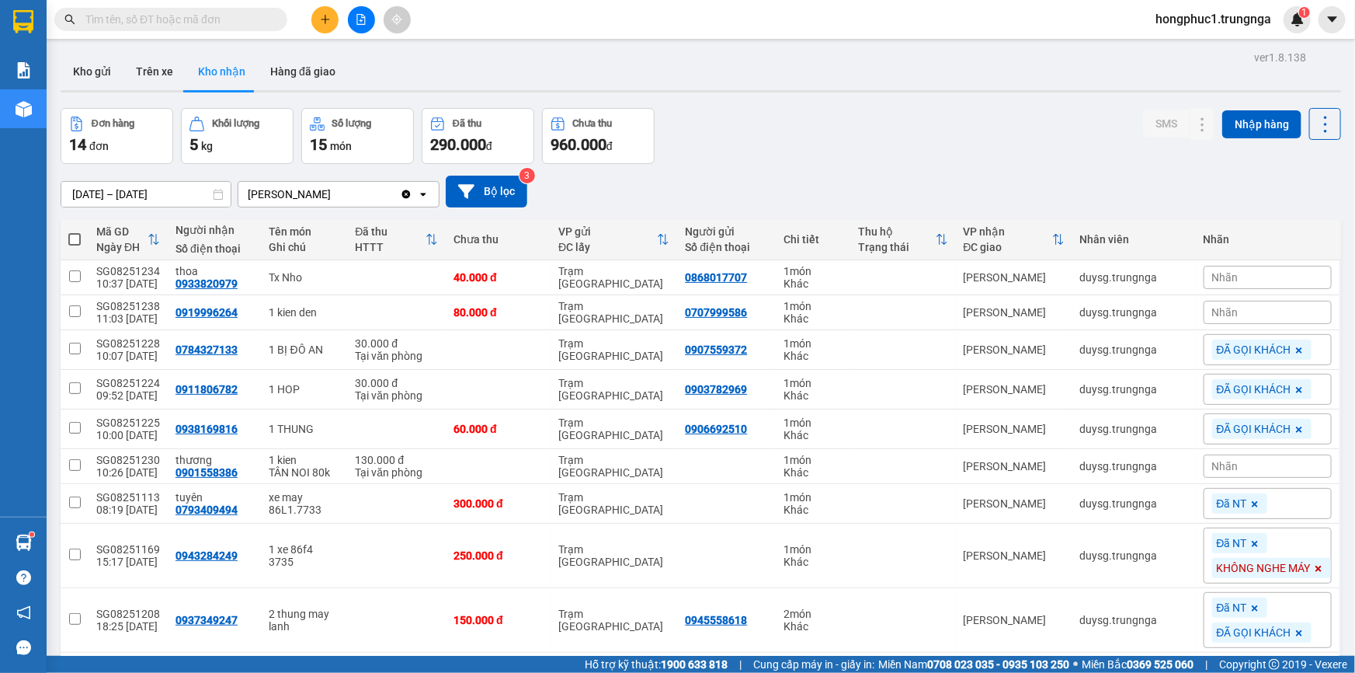
click at [243, 22] on input "text" at bounding box center [176, 19] width 183 height 17
type input "2"
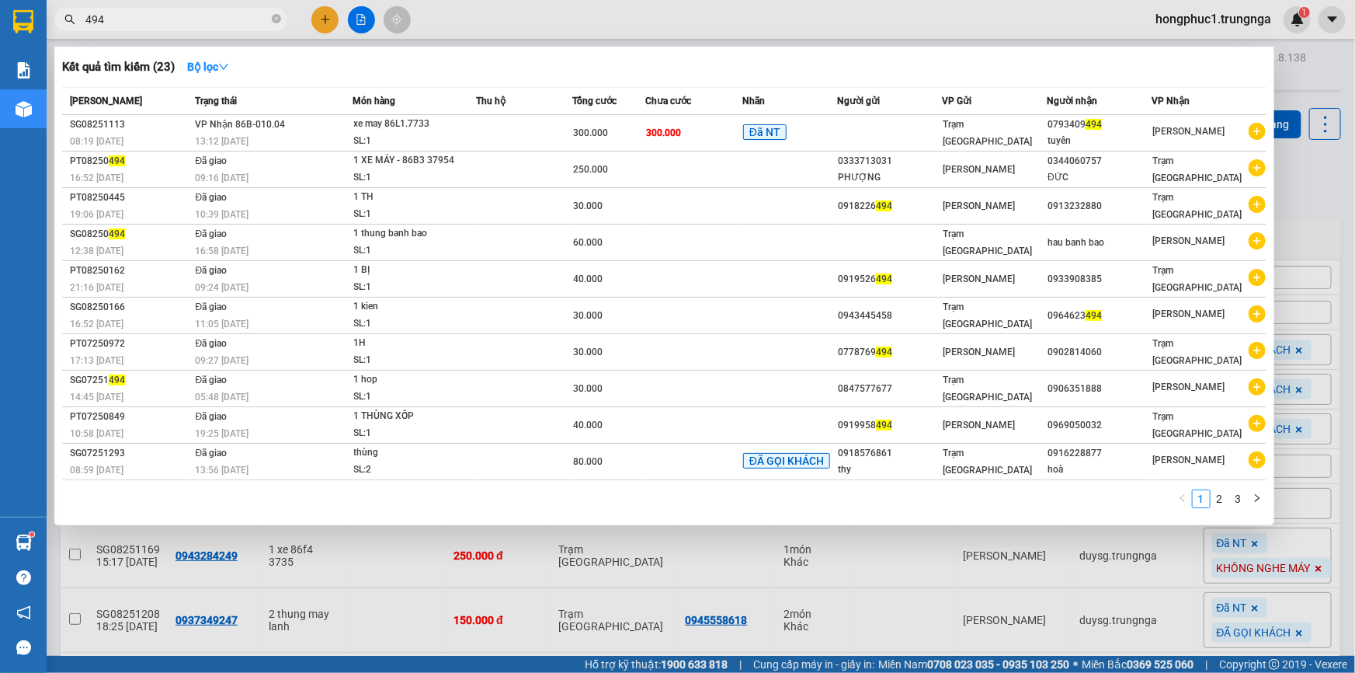
click at [1305, 178] on div at bounding box center [677, 336] width 1355 height 673
click at [222, 23] on input "494" at bounding box center [176, 19] width 183 height 17
type input "4"
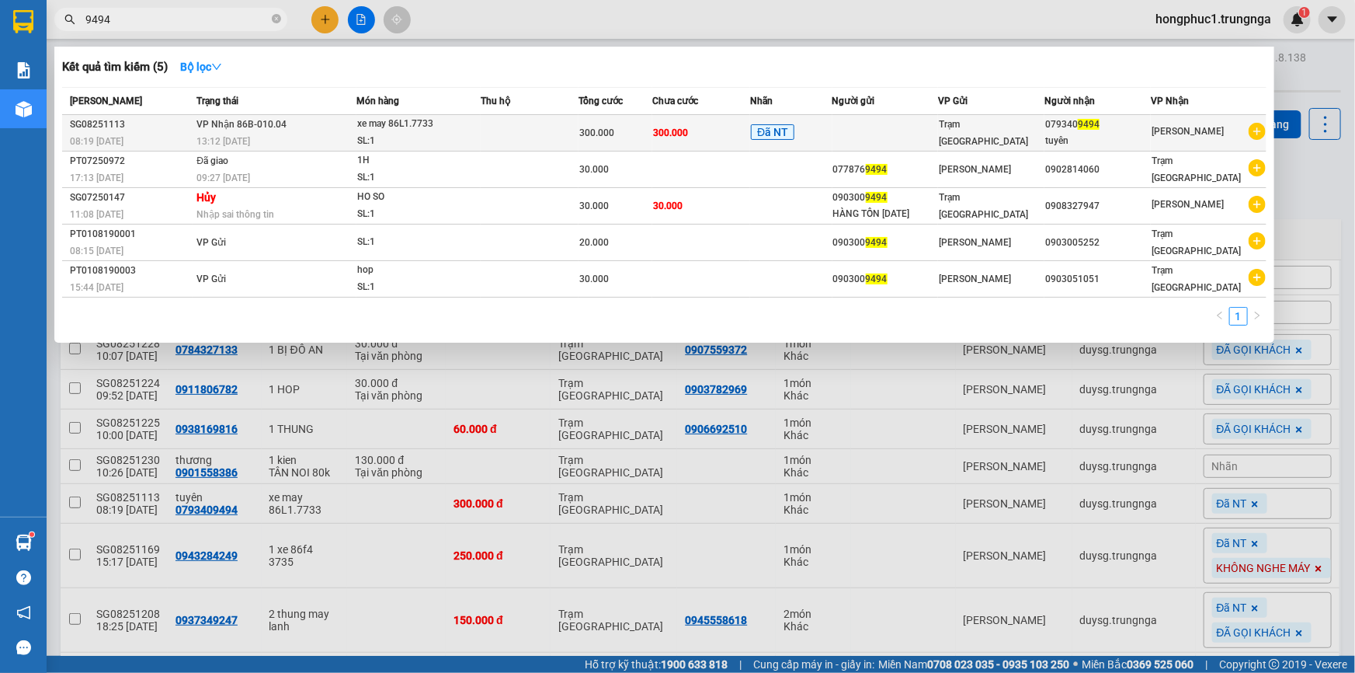
type input "9494"
click at [913, 132] on td at bounding box center [885, 133] width 106 height 36
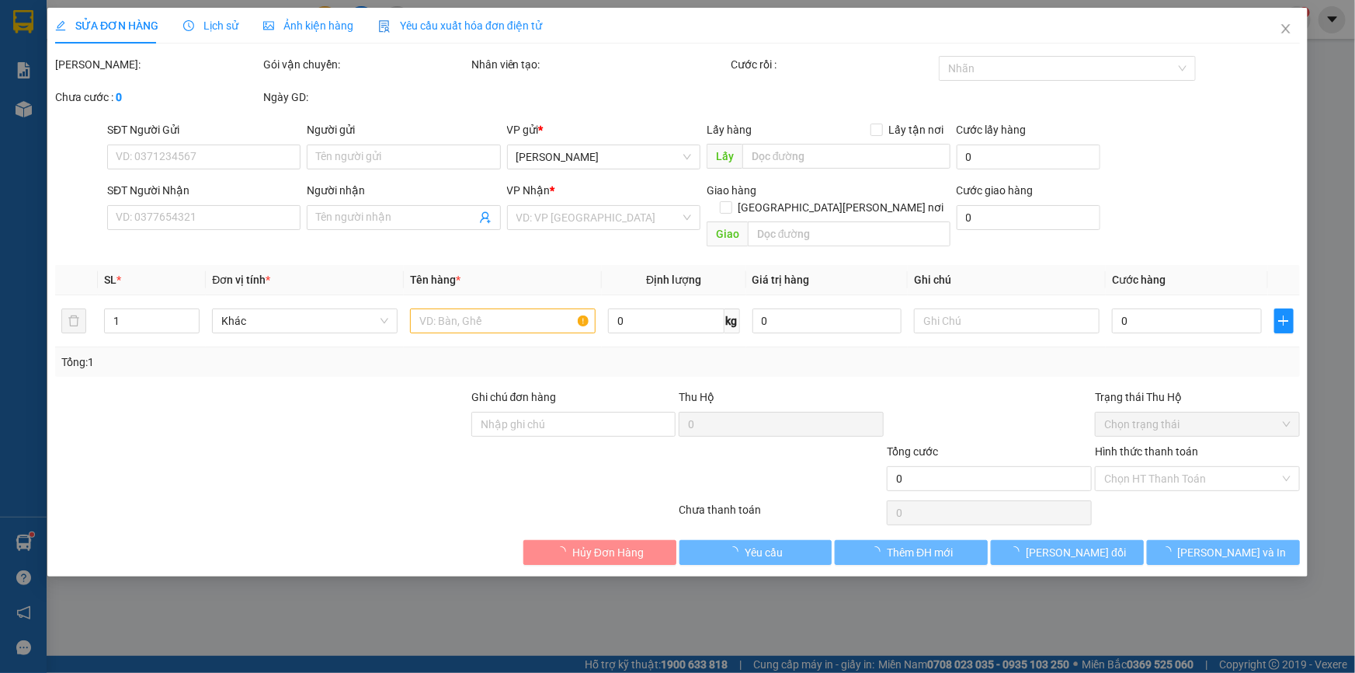
type input "0793409494"
type input "tuyên"
type input "300.000"
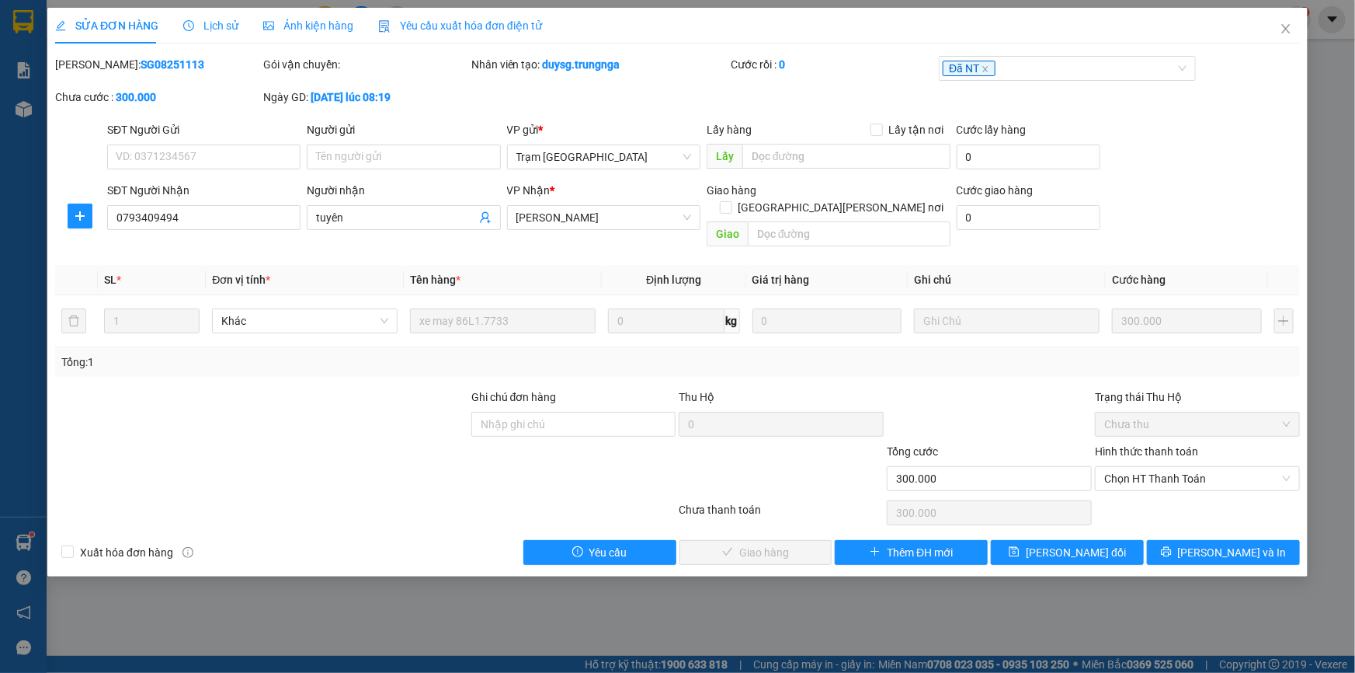
click at [1187, 467] on span "Chọn HT Thanh Toán" at bounding box center [1197, 478] width 186 height 23
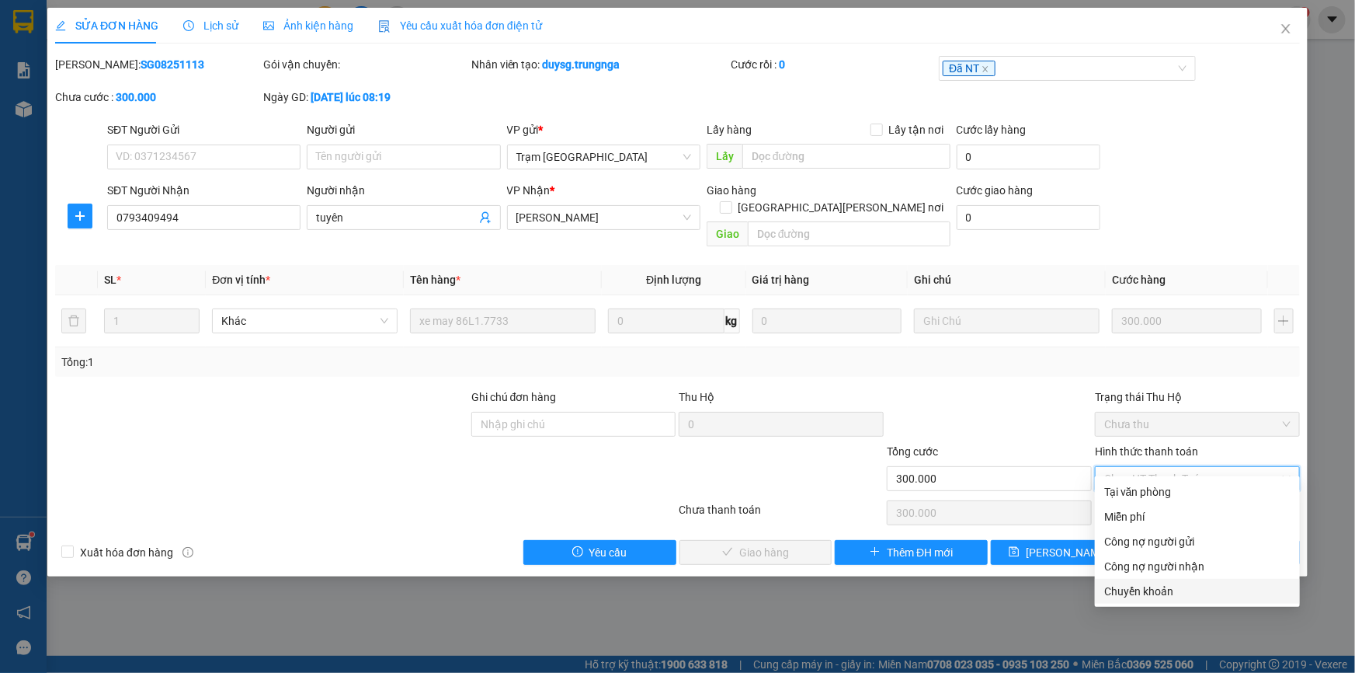
click at [1151, 592] on div "Chuyển khoản" at bounding box center [1197, 590] width 186 height 17
type input "0"
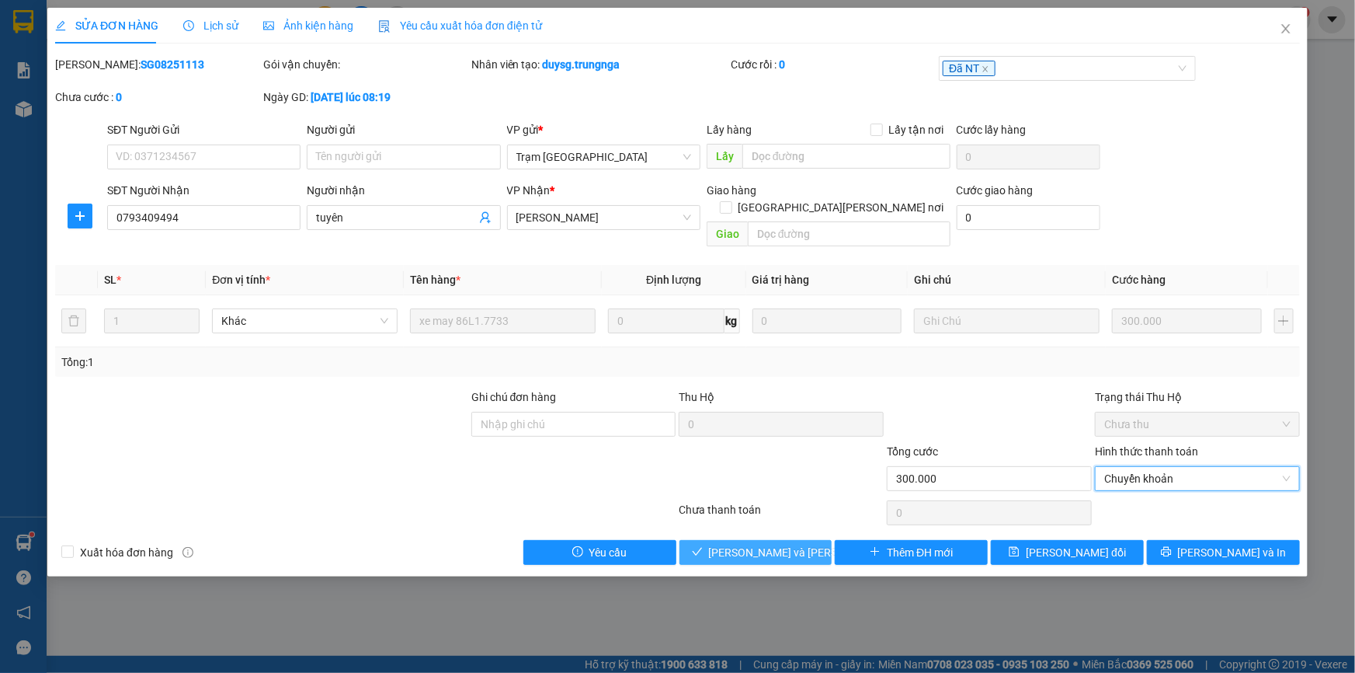
click at [757, 544] on span "Lưu và Giao hàng" at bounding box center [814, 552] width 210 height 17
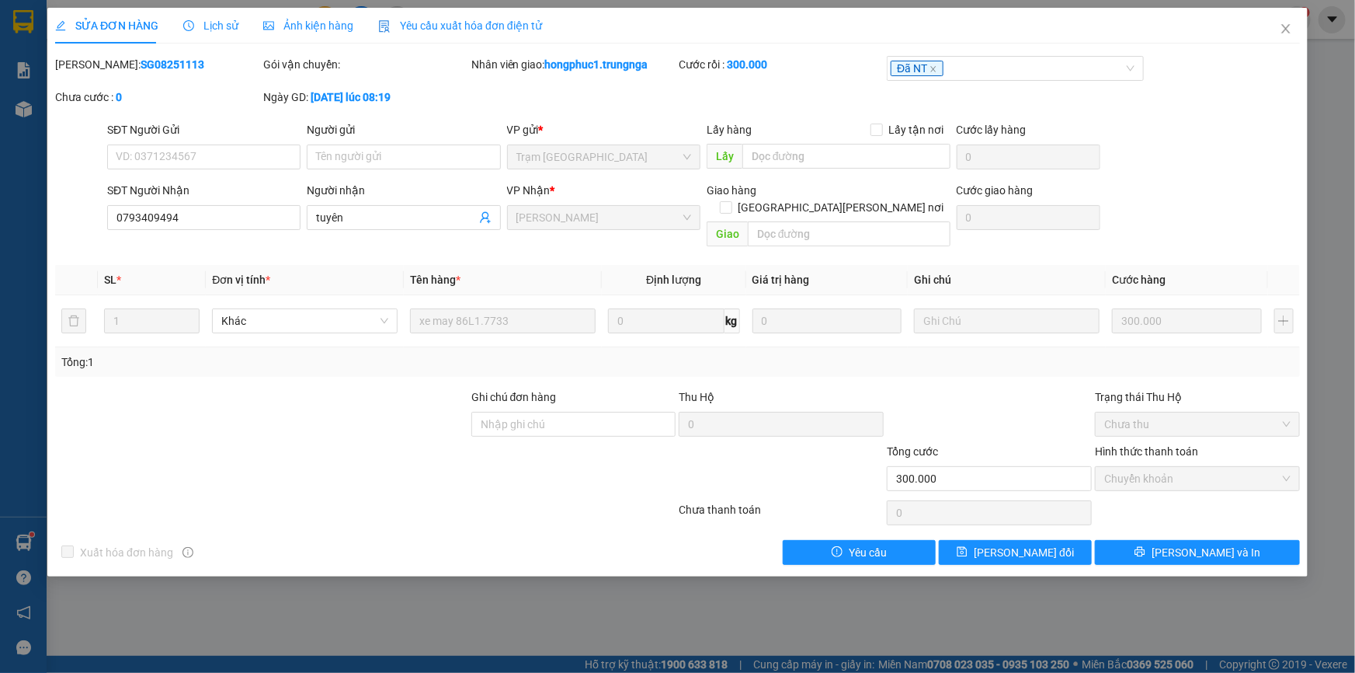
click at [1286, 30] on icon "close" at bounding box center [1285, 28] width 9 height 9
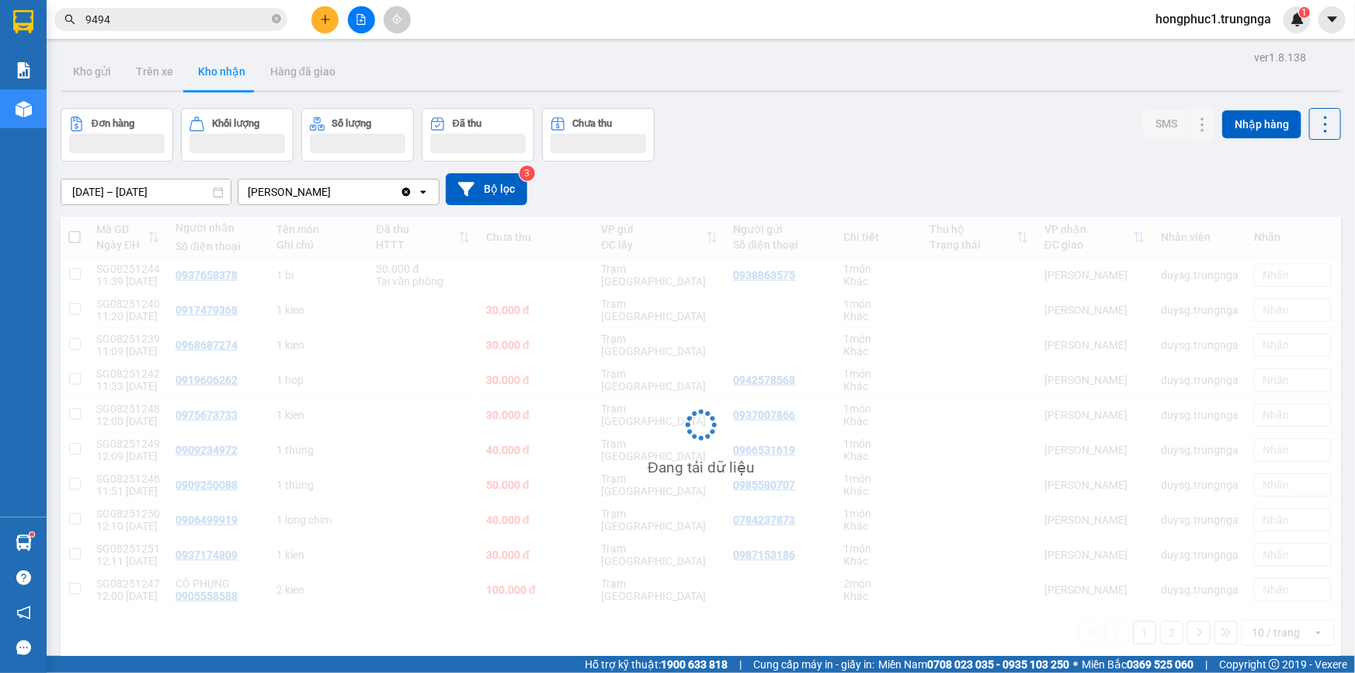
click at [157, 17] on input "9494" at bounding box center [176, 19] width 183 height 17
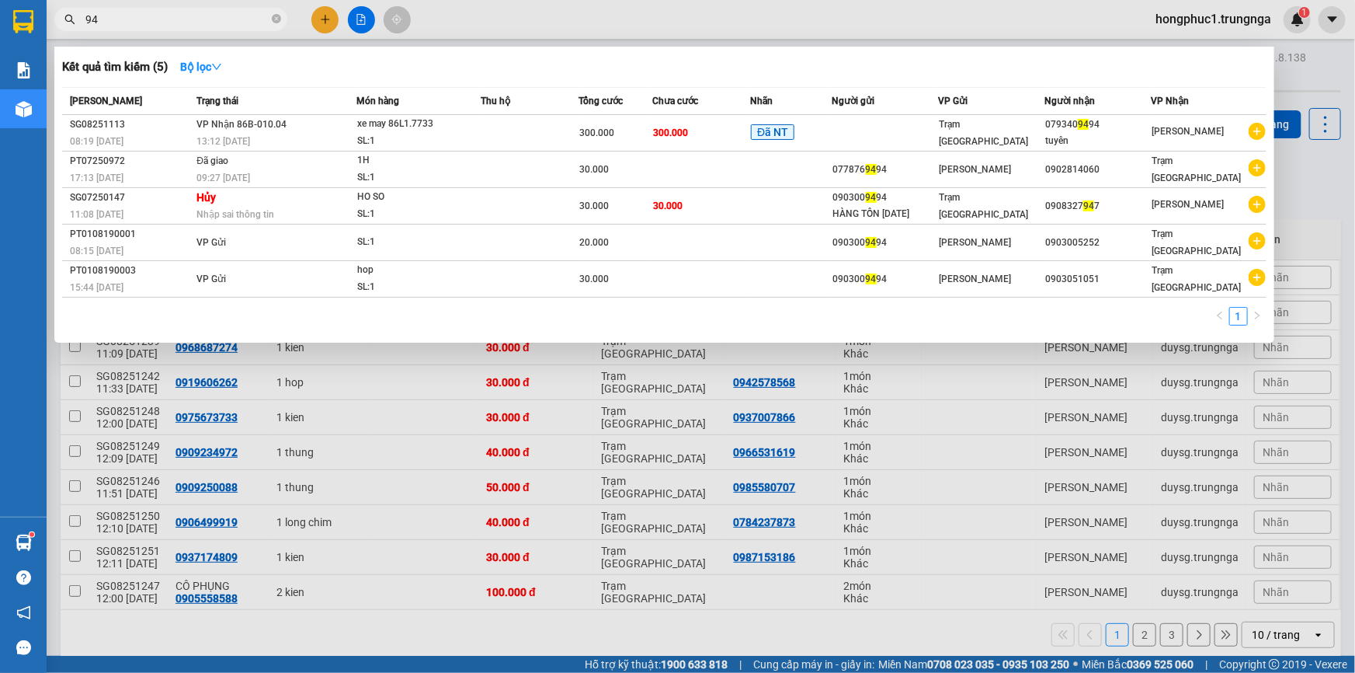
type input "9"
type input "088"
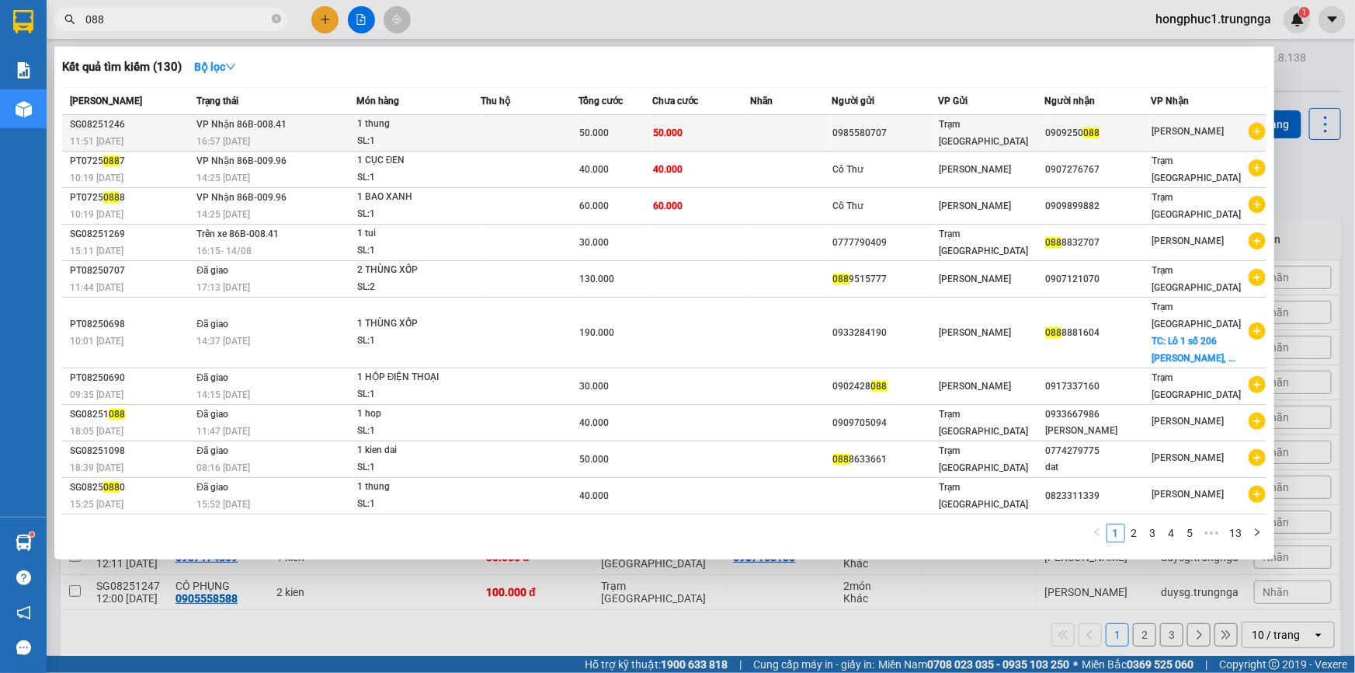
click at [718, 132] on td "50.000" at bounding box center [701, 133] width 98 height 36
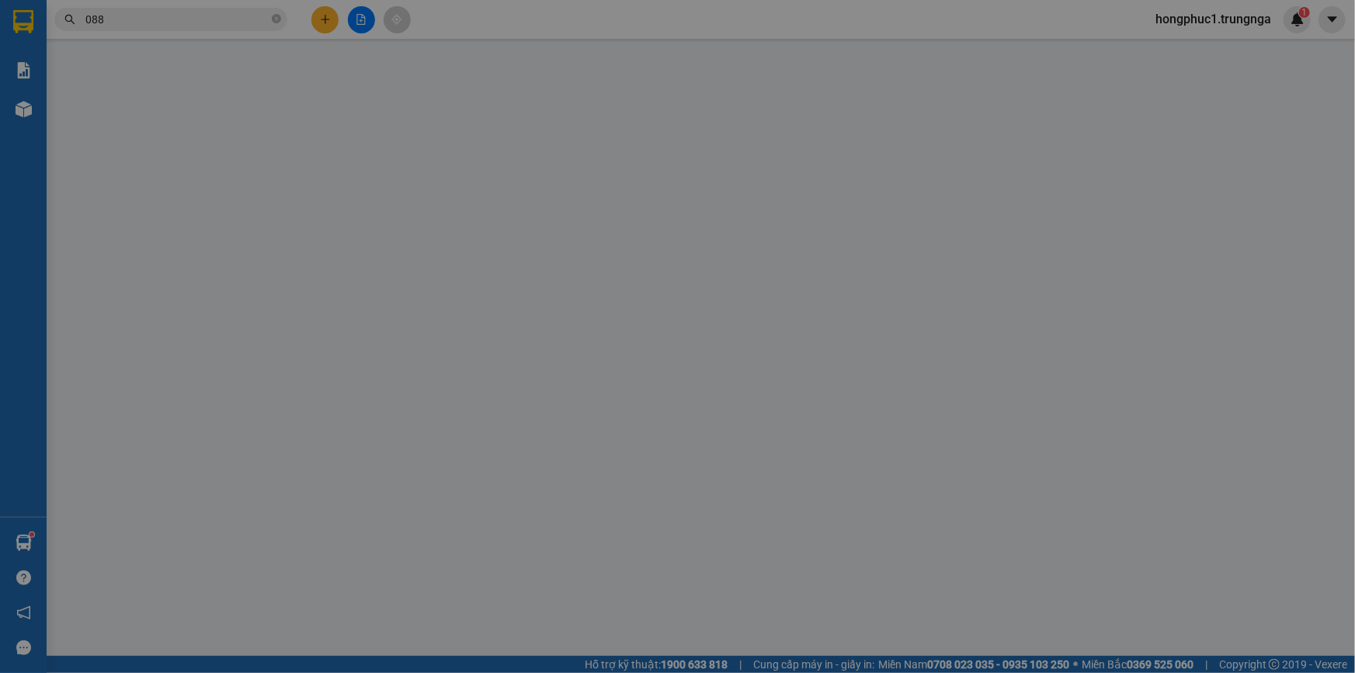
type input "0985580707"
type input "0909250088"
type input "50.000"
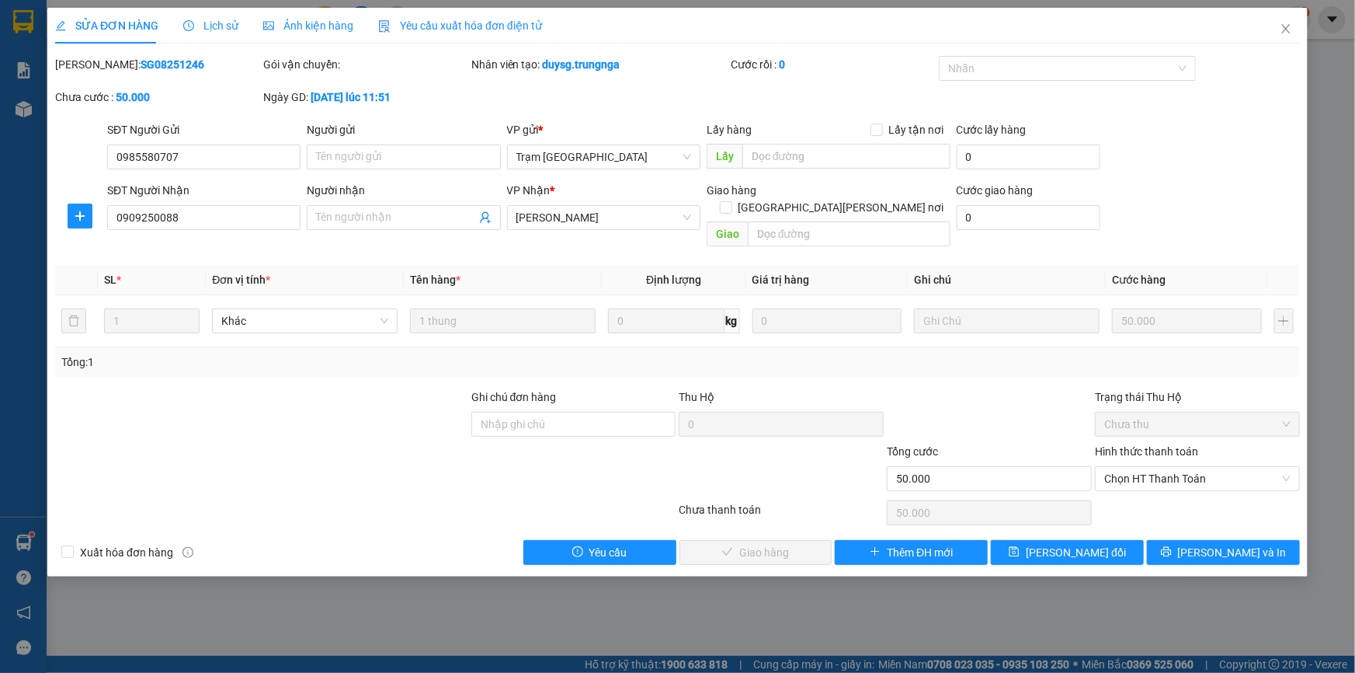
click at [1139, 467] on span "Chọn HT Thanh Toán" at bounding box center [1197, 478] width 186 height 23
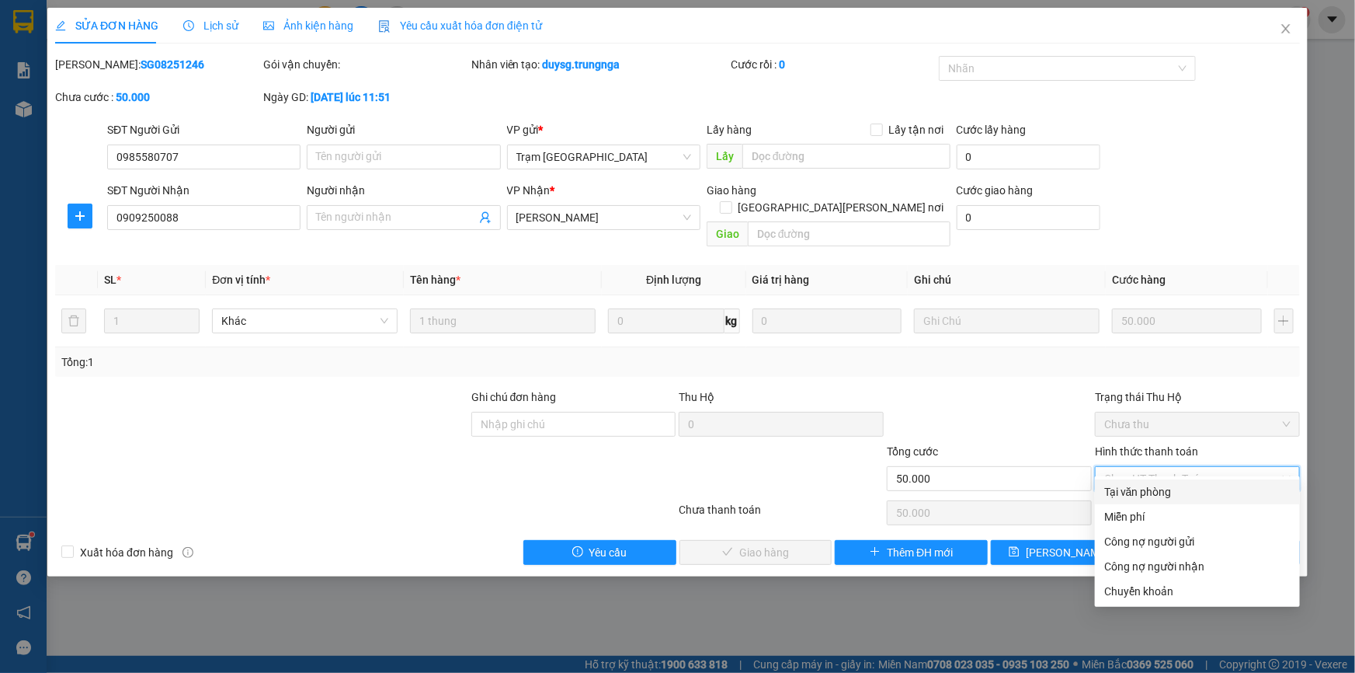
click at [1126, 489] on div "Tại văn phòng" at bounding box center [1197, 491] width 186 height 17
type input "0"
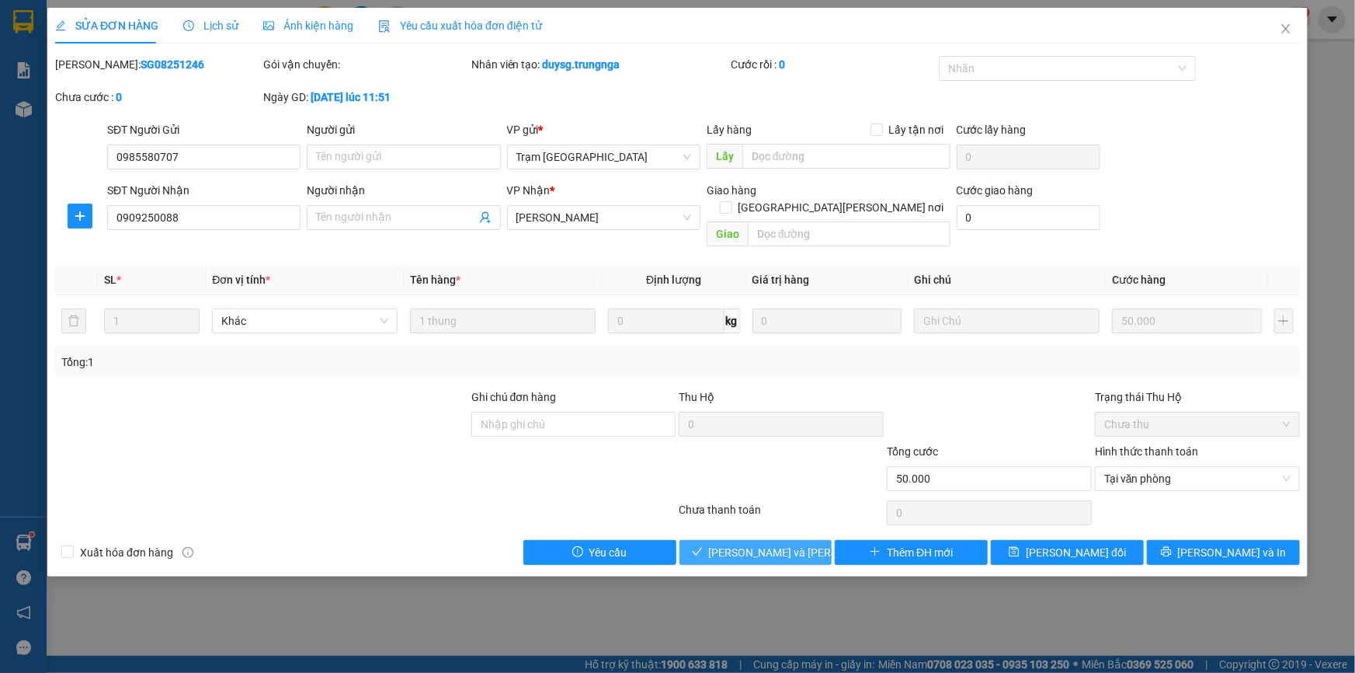
click at [721, 540] on button "Lưu và Giao hàng" at bounding box center [756, 552] width 153 height 25
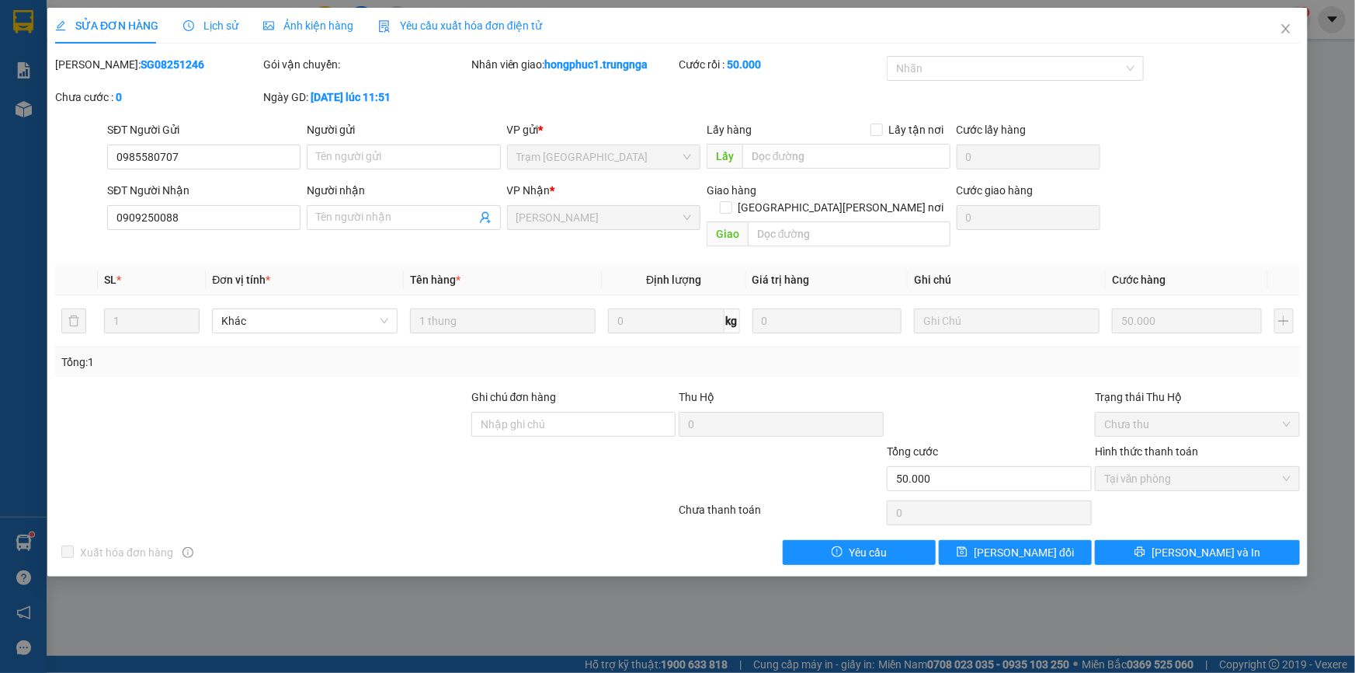
click at [1288, 30] on icon "close" at bounding box center [1286, 29] width 12 height 12
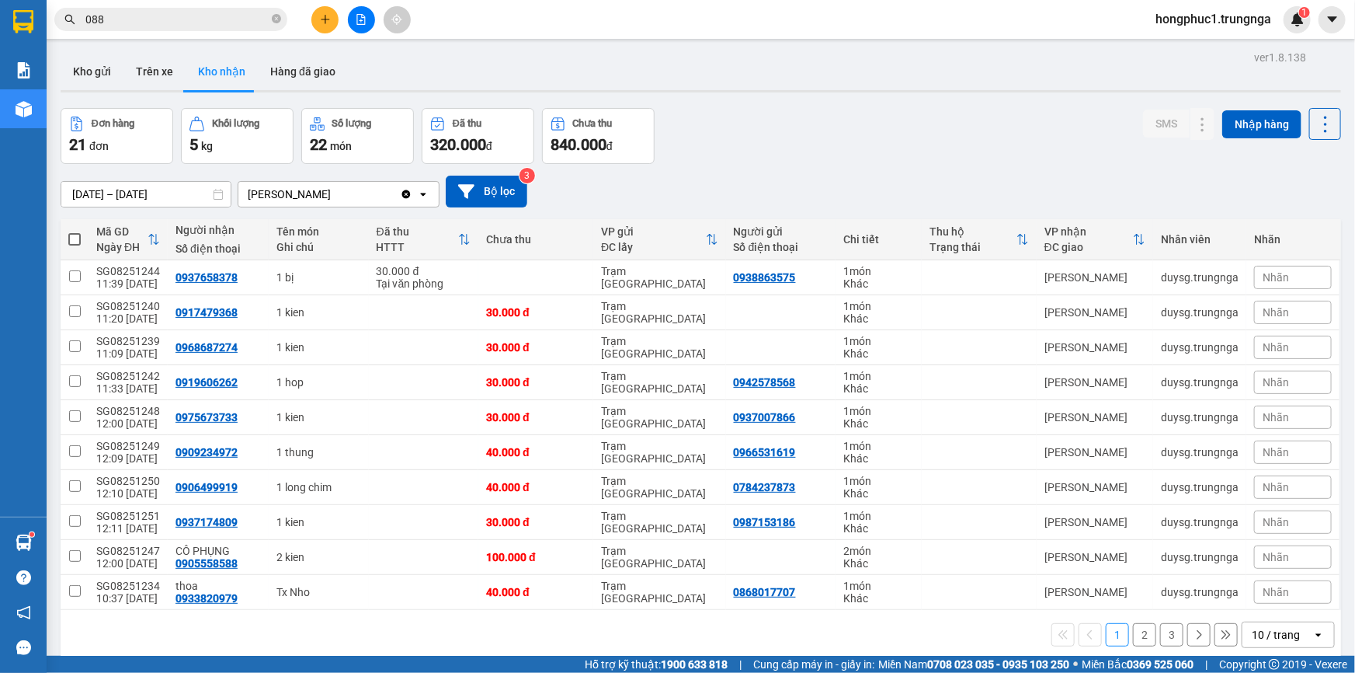
click at [815, 179] on div "12/08/2025 – 14/08/2025 Press the down arrow key to interact with the calendar …" at bounding box center [701, 192] width 1281 height 32
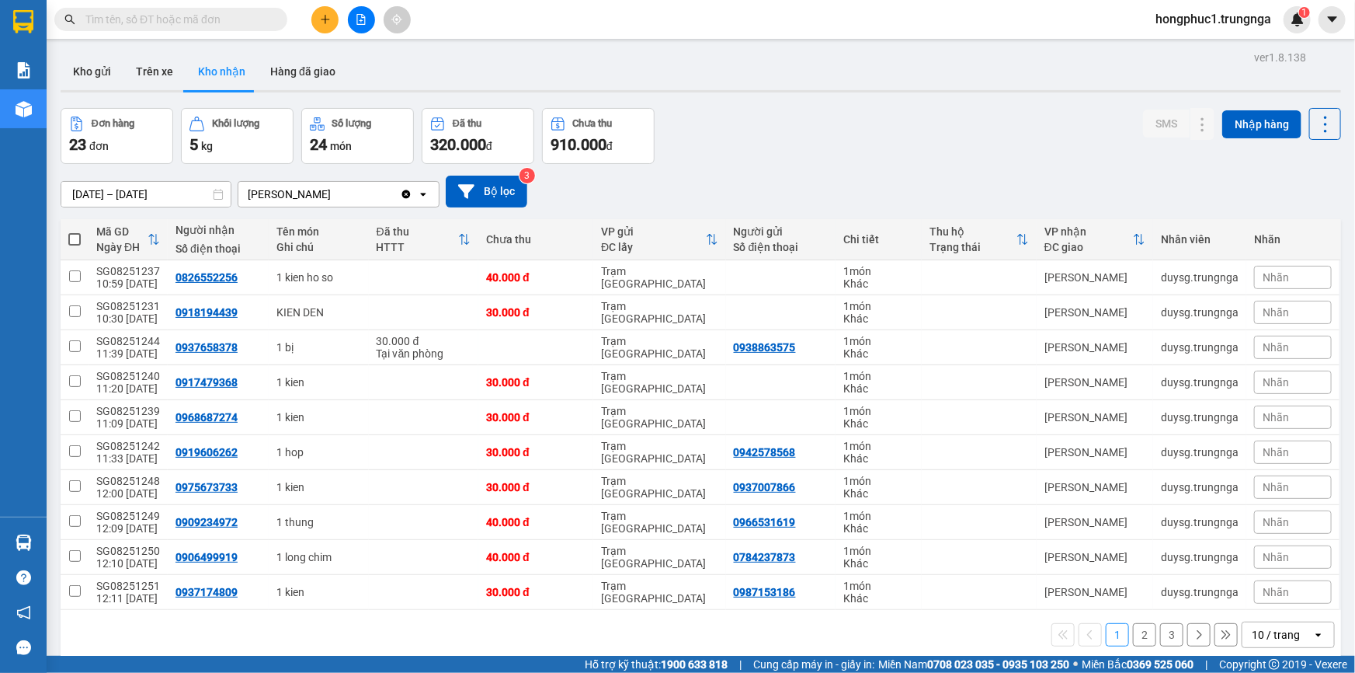
click at [1135, 635] on button "2" at bounding box center [1144, 634] width 23 height 23
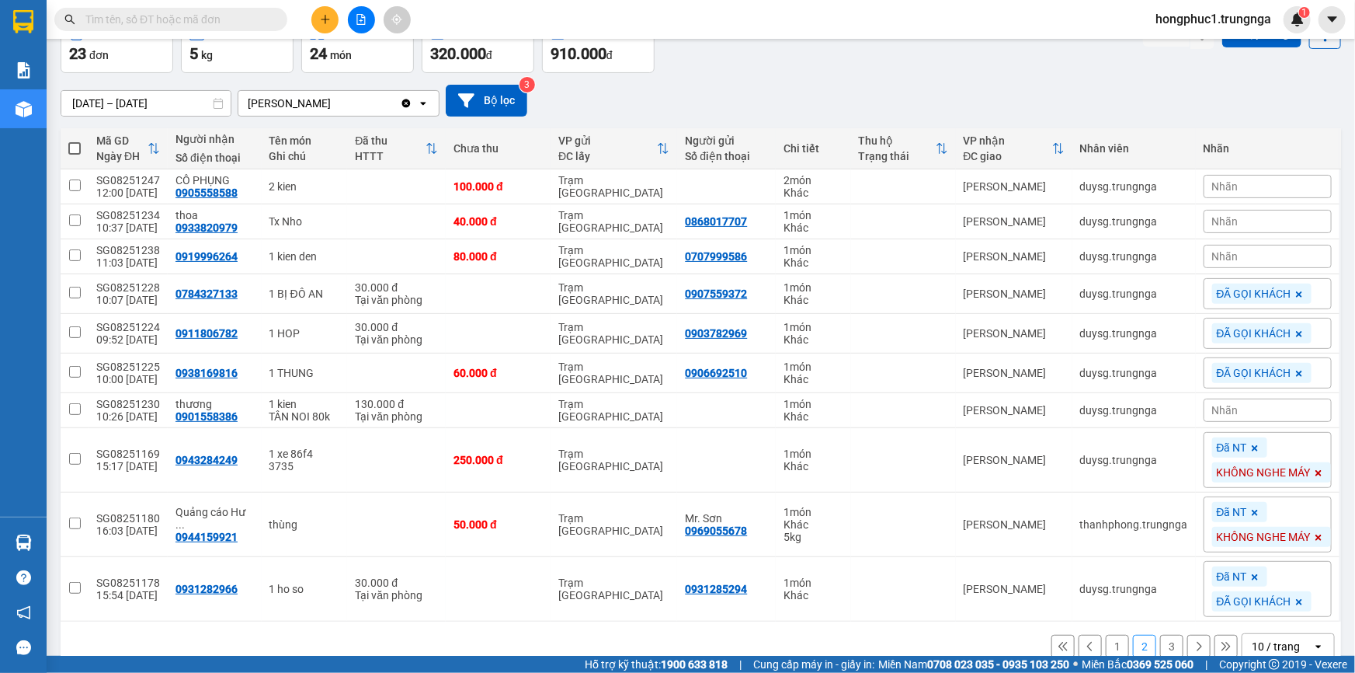
scroll to position [117, 0]
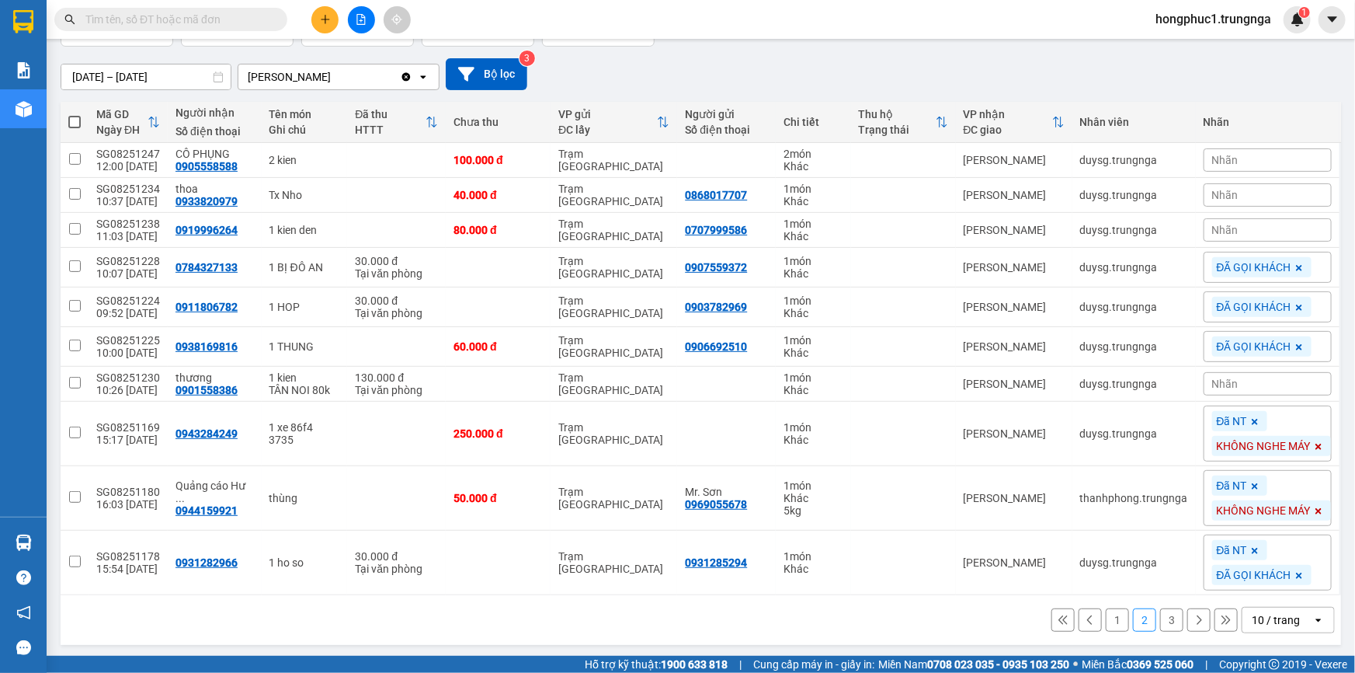
click at [1058, 618] on icon at bounding box center [1063, 619] width 11 height 11
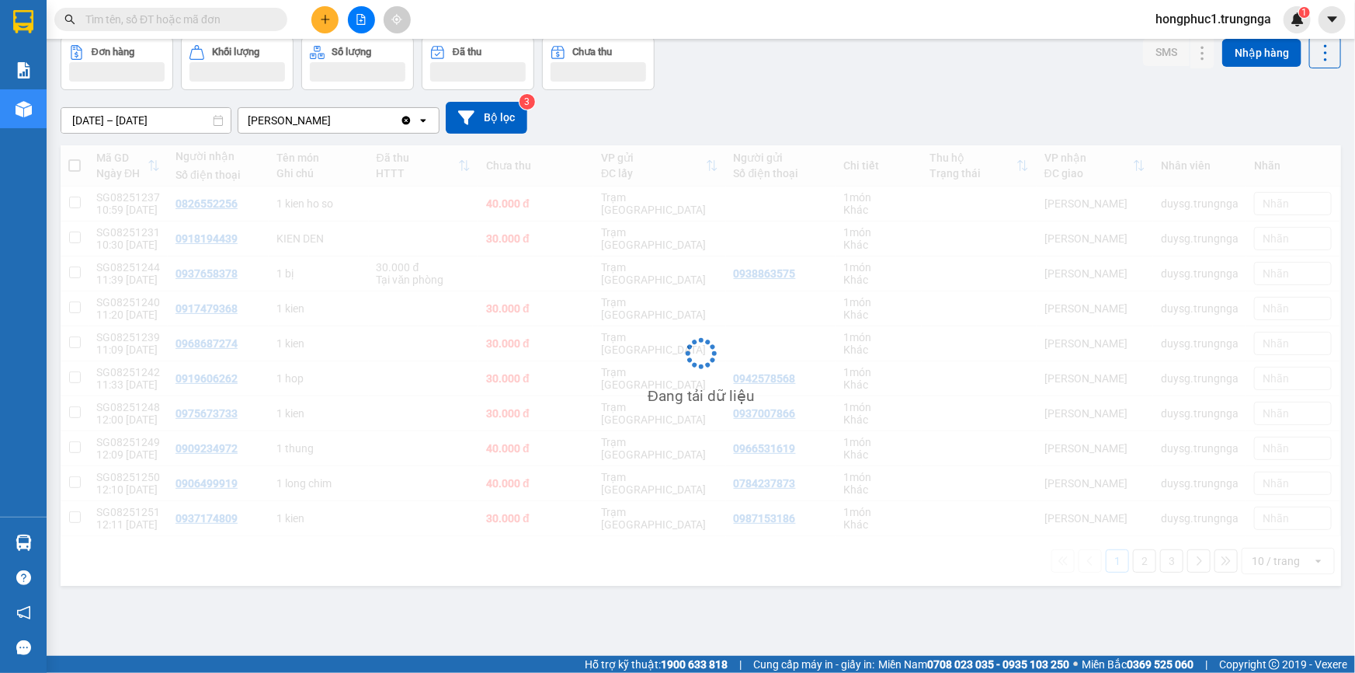
scroll to position [71, 0]
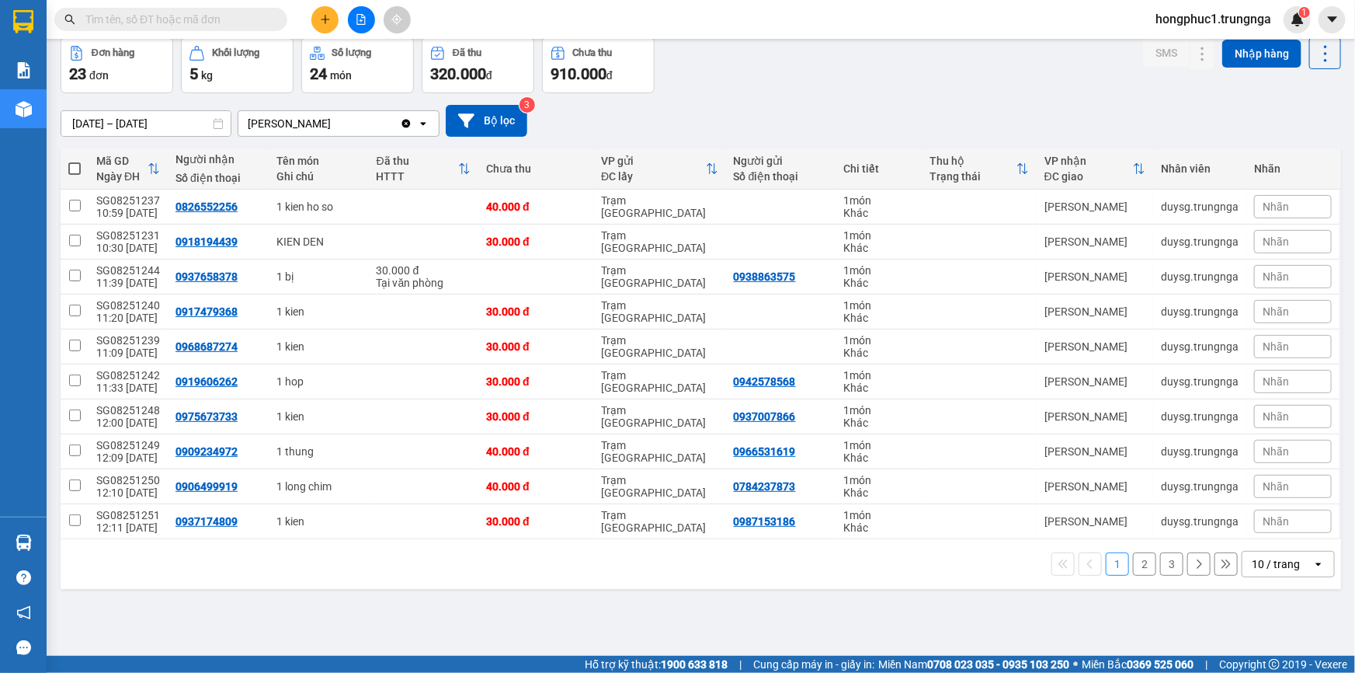
click at [158, 25] on input "text" at bounding box center [176, 19] width 183 height 17
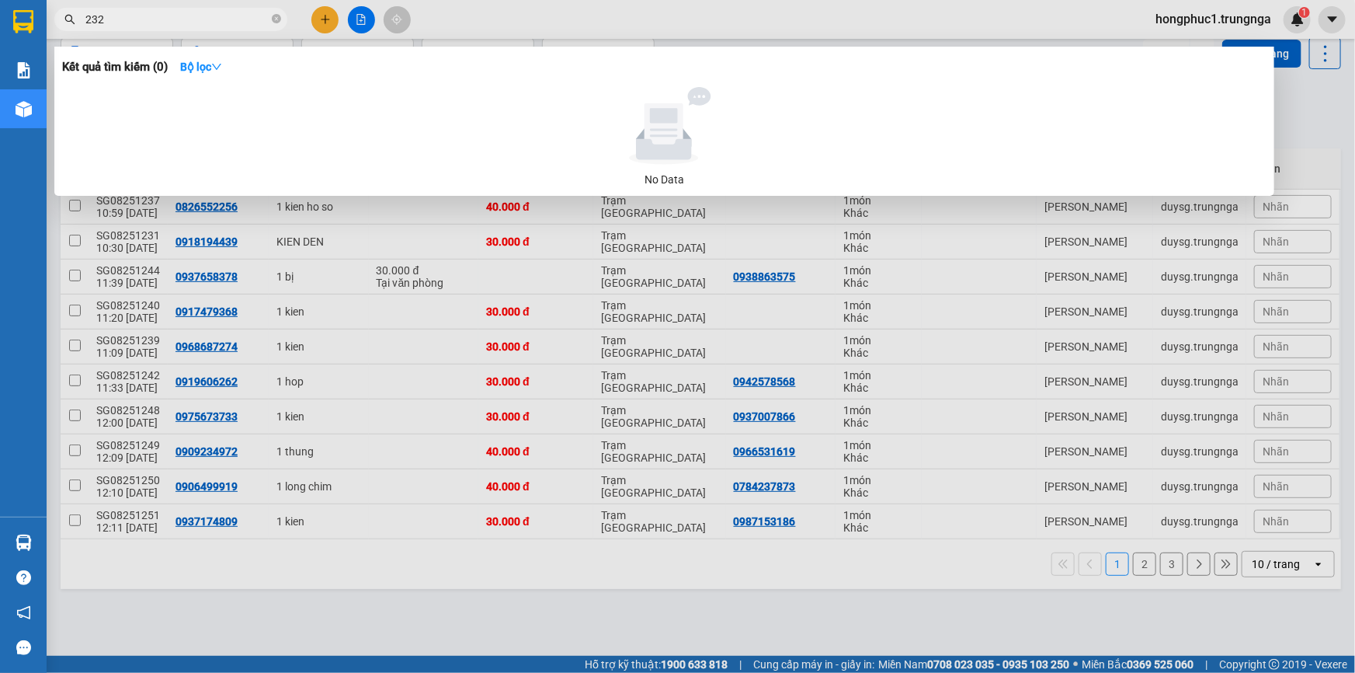
type input "232"
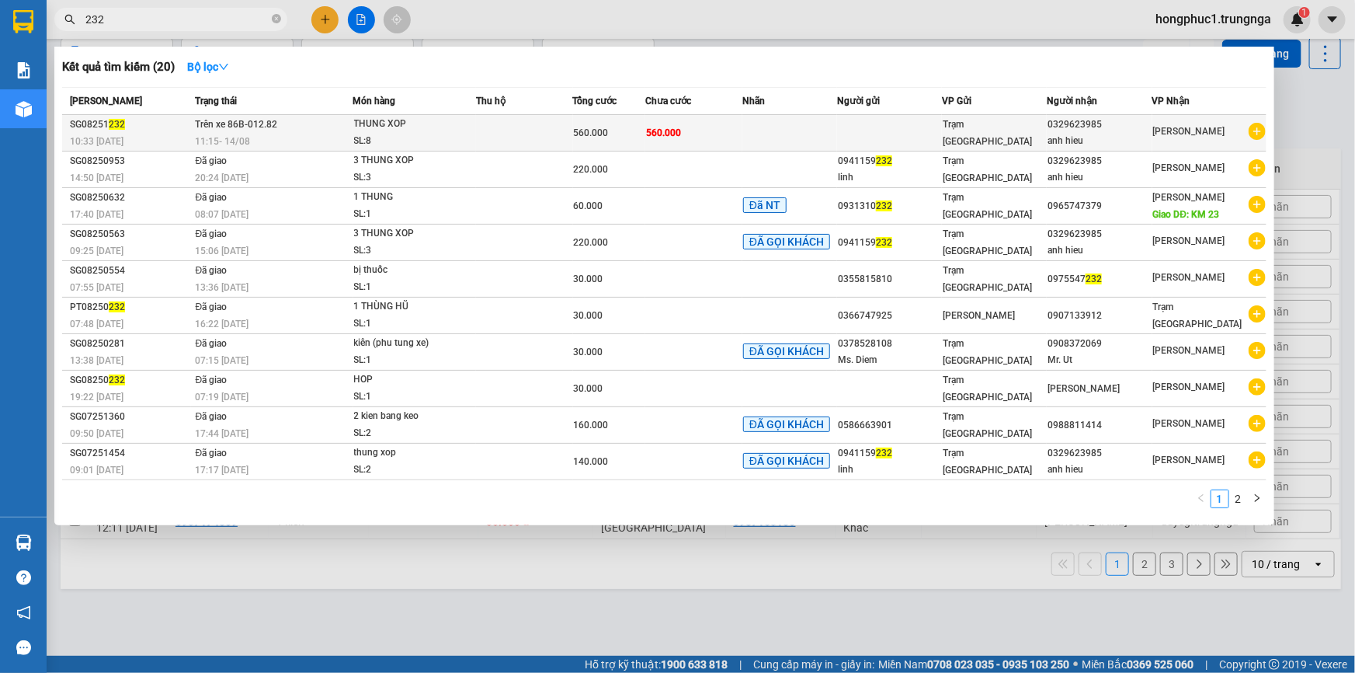
click at [829, 133] on td at bounding box center [789, 133] width 95 height 36
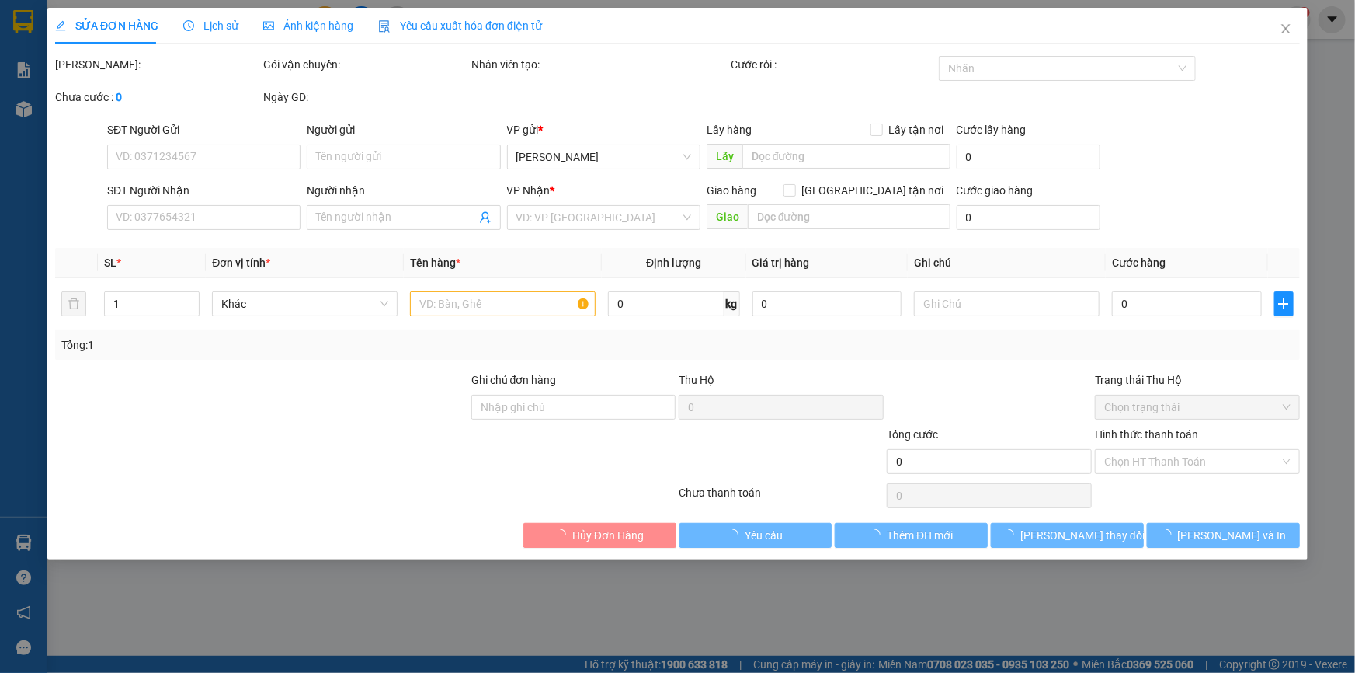
click at [1120, 440] on label "Hình thức thanh toán" at bounding box center [1146, 434] width 103 height 12
click at [1120, 458] on input "Hình thức thanh toán" at bounding box center [1192, 461] width 176 height 23
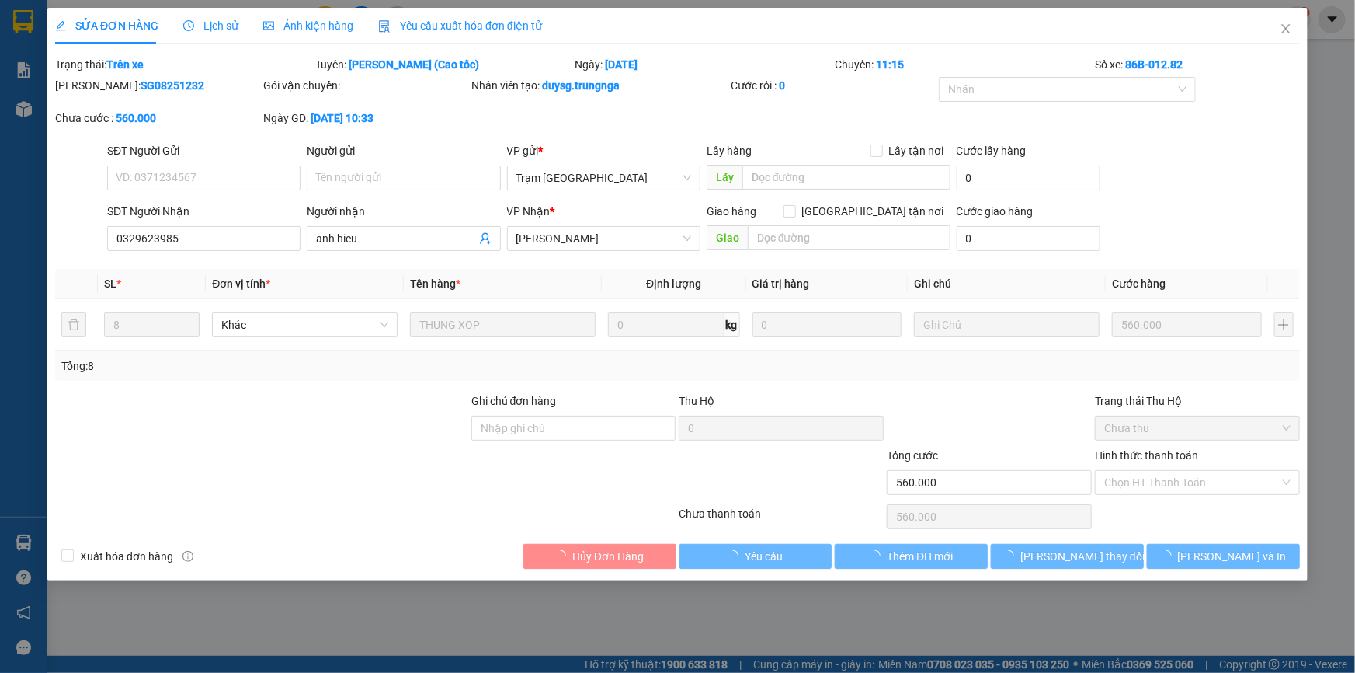
type input "0329623985"
type input "anh hieu"
type input "560.000"
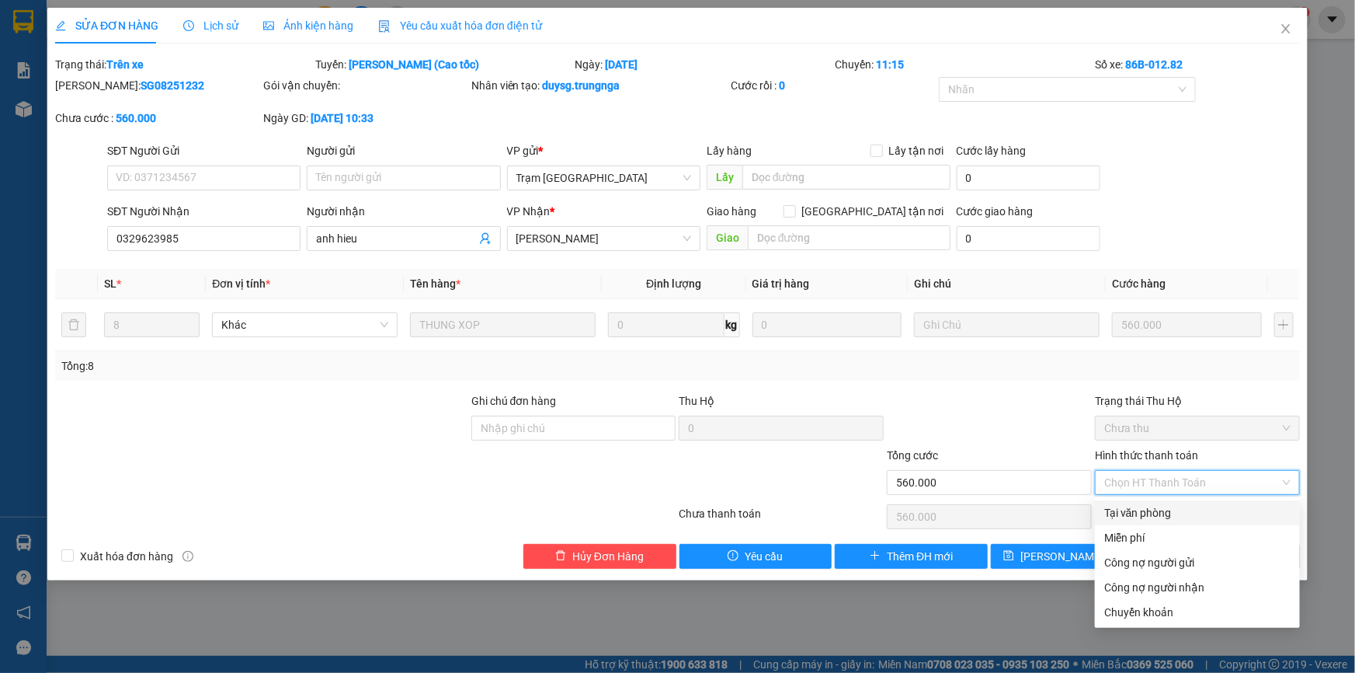
click at [1107, 509] on div "Tại văn phòng" at bounding box center [1197, 512] width 186 height 17
type input "0"
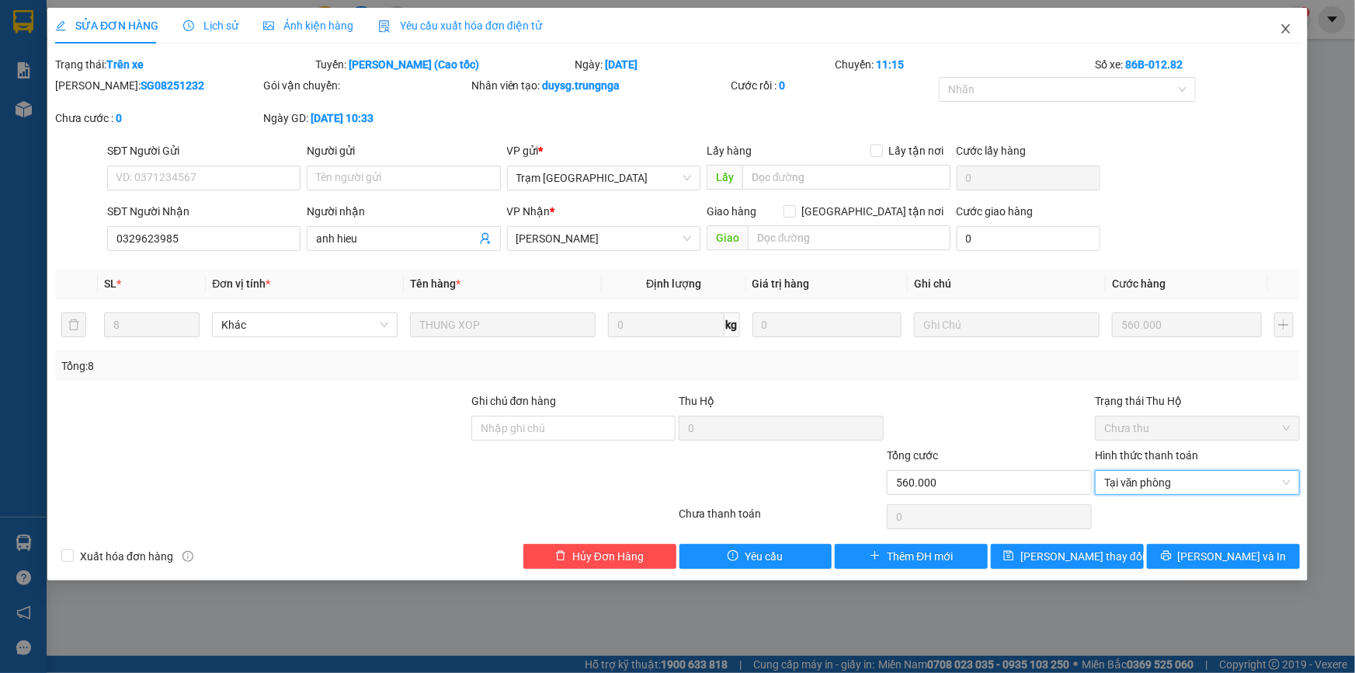
click at [1286, 30] on icon "close" at bounding box center [1285, 28] width 9 height 9
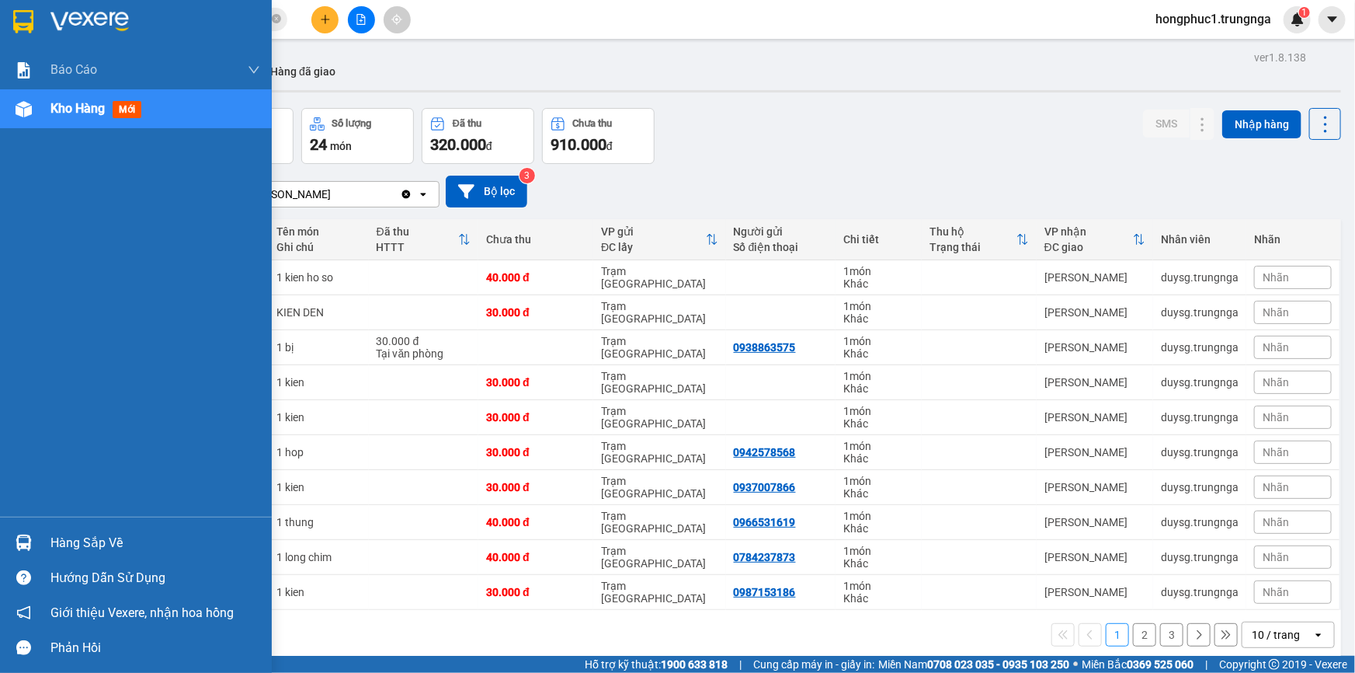
click at [74, 543] on div "Hàng sắp về" at bounding box center [155, 542] width 210 height 23
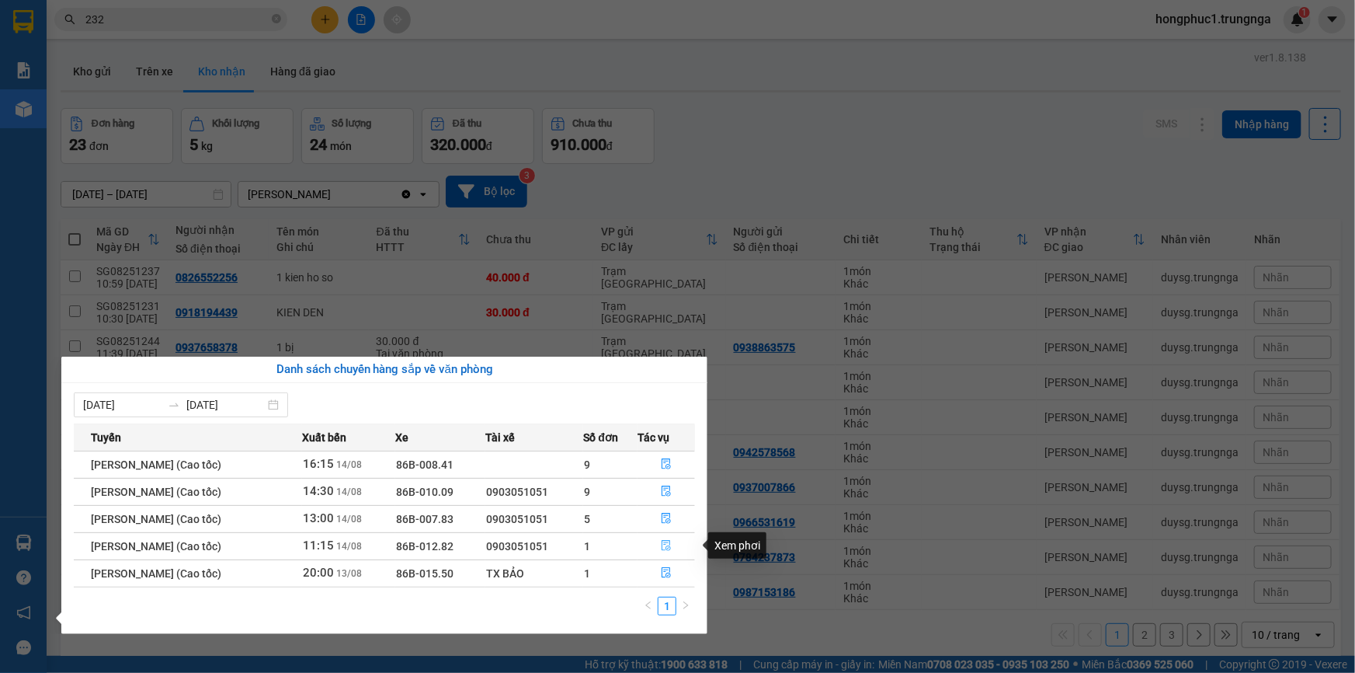
click at [668, 547] on icon "file-done" at bounding box center [666, 545] width 9 height 11
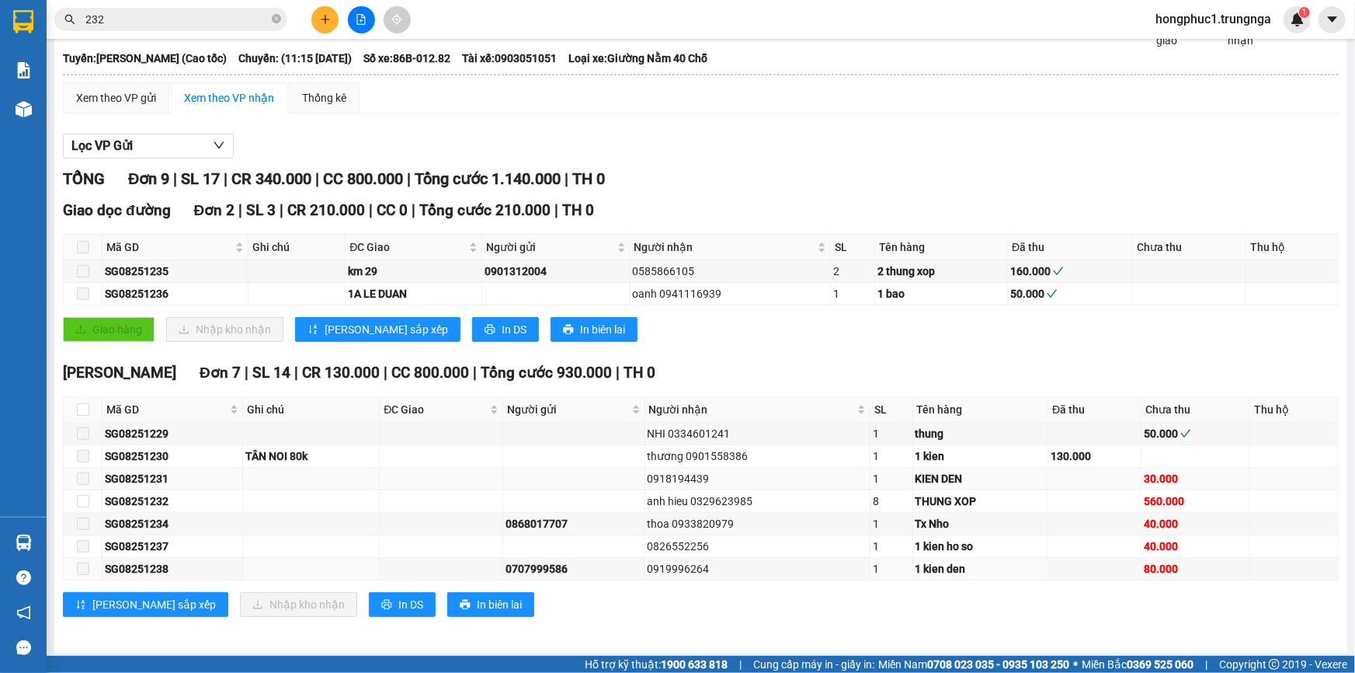
scroll to position [93, 0]
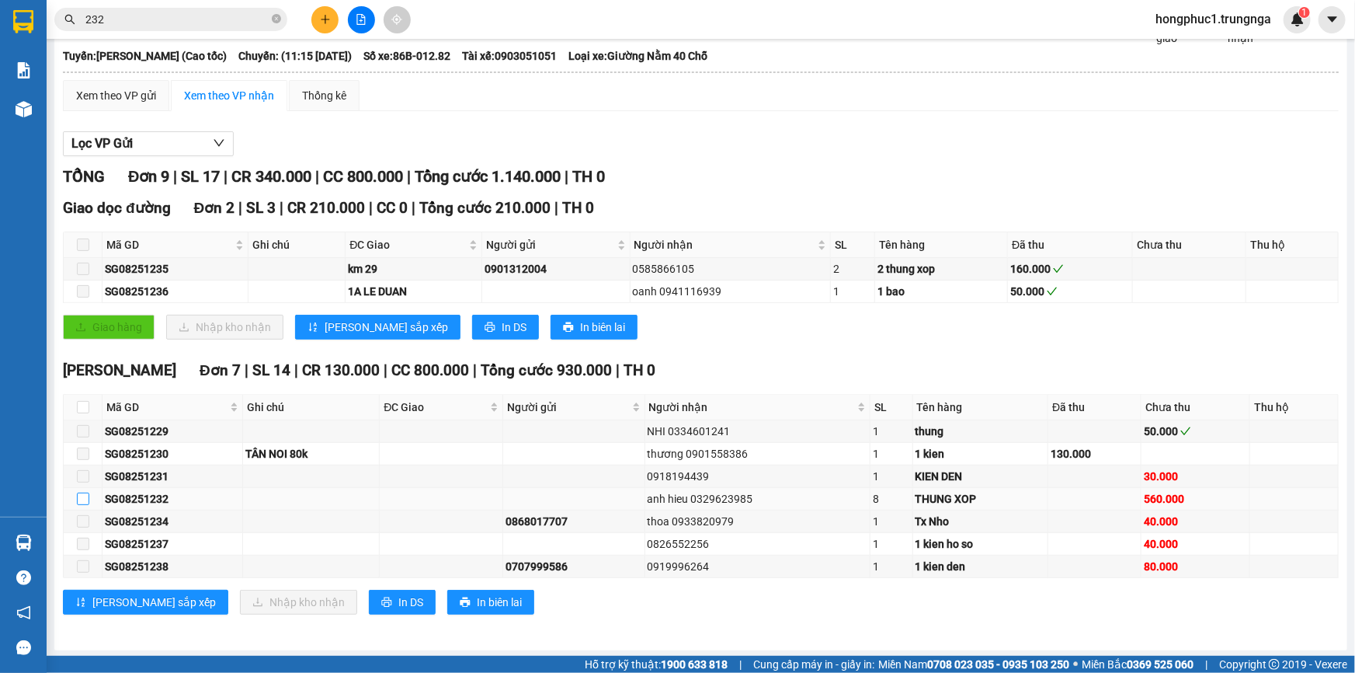
click at [77, 499] on input "checkbox" at bounding box center [83, 498] width 12 height 12
checkbox input "true"
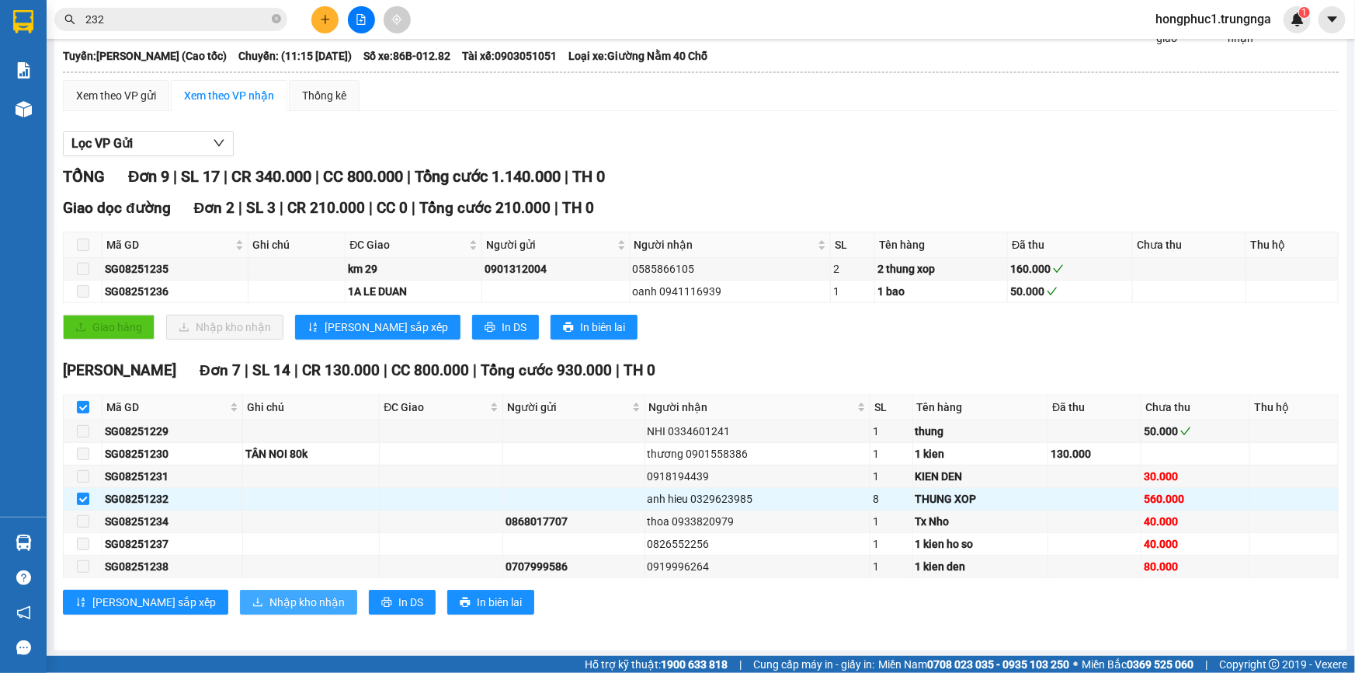
click at [269, 600] on span "Nhập kho nhận" at bounding box center [306, 601] width 75 height 17
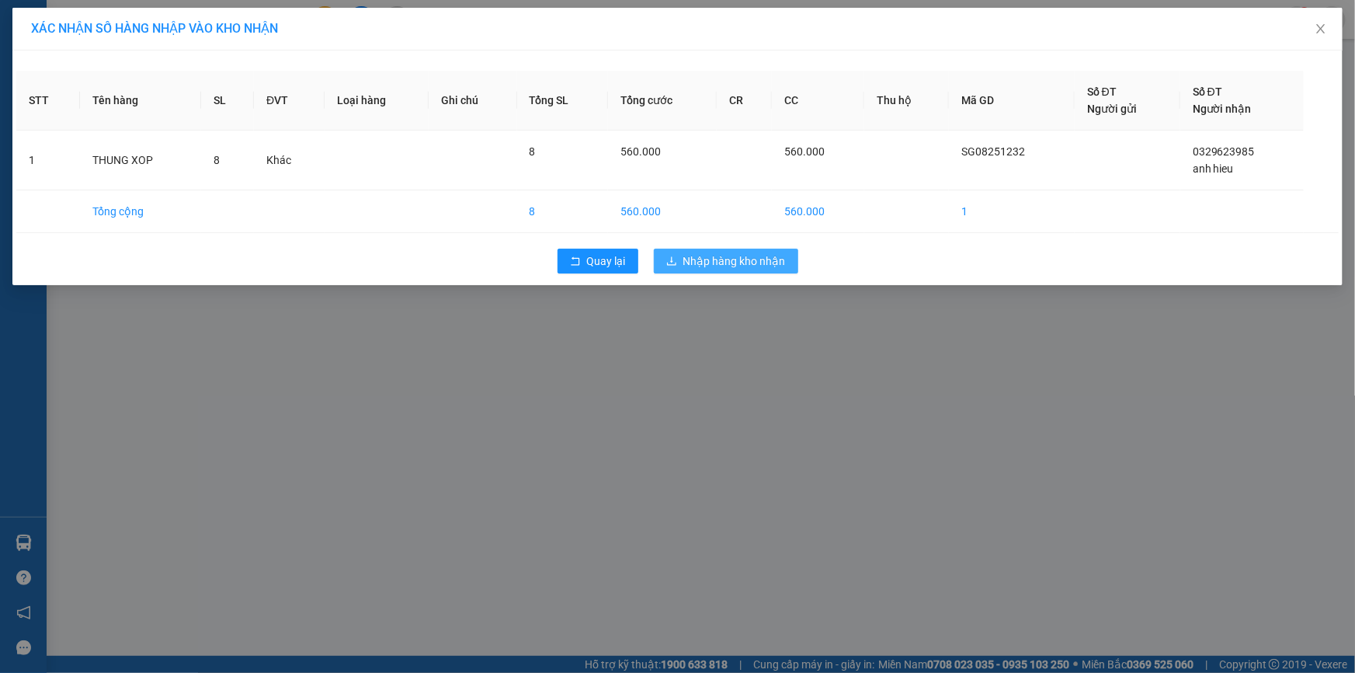
click at [763, 263] on span "Nhập hàng kho nhận" at bounding box center [734, 260] width 103 height 17
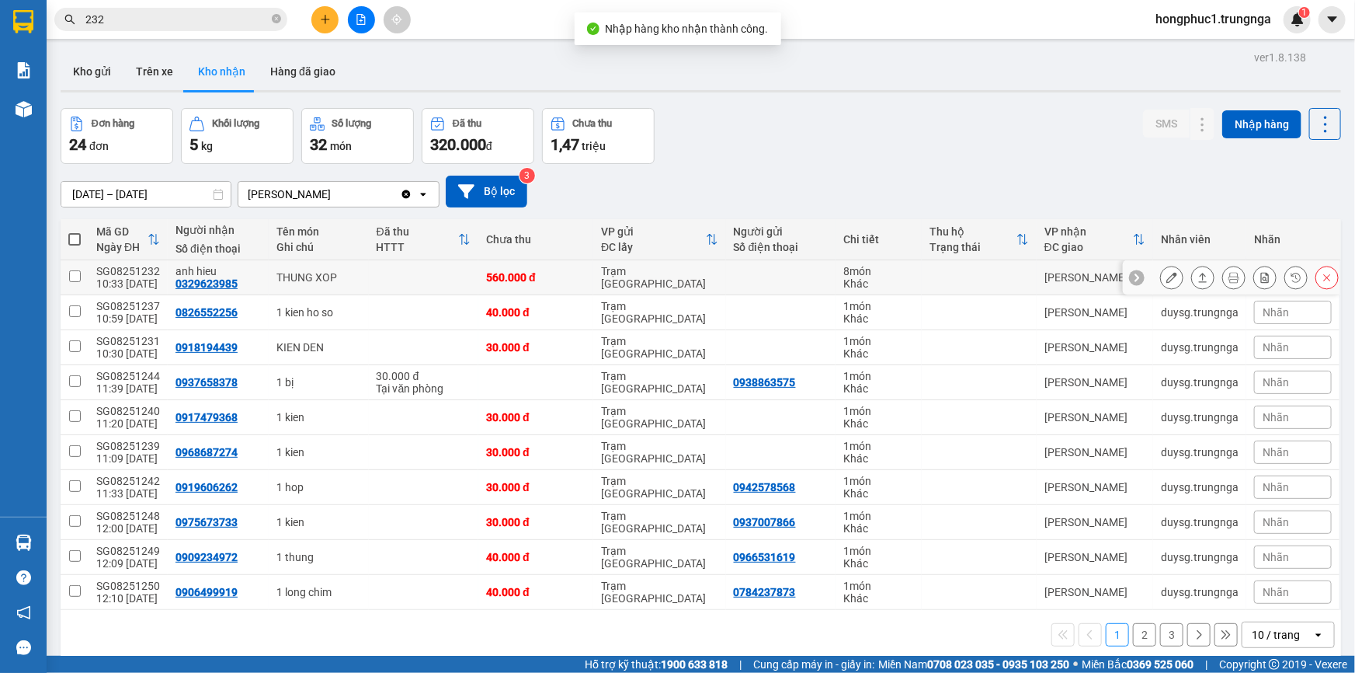
click at [922, 270] on td at bounding box center [979, 277] width 115 height 35
checkbox input "true"
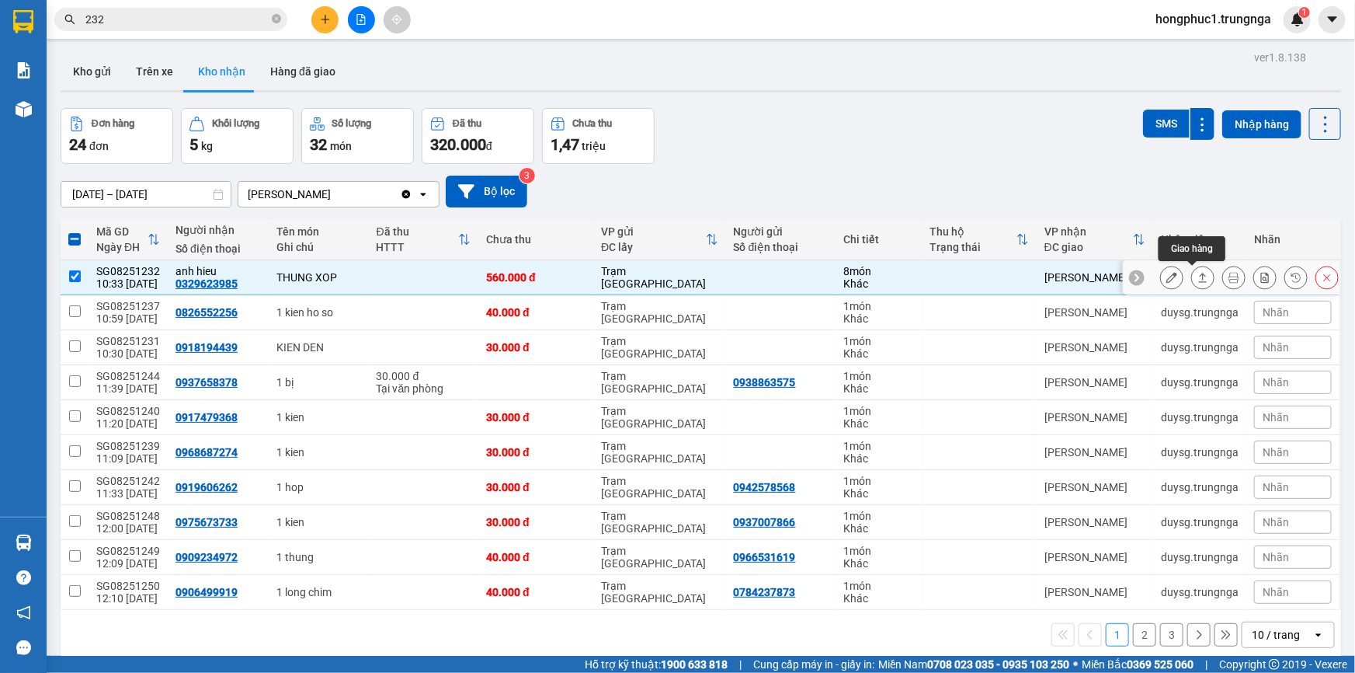
click at [1197, 278] on icon at bounding box center [1202, 277] width 11 height 11
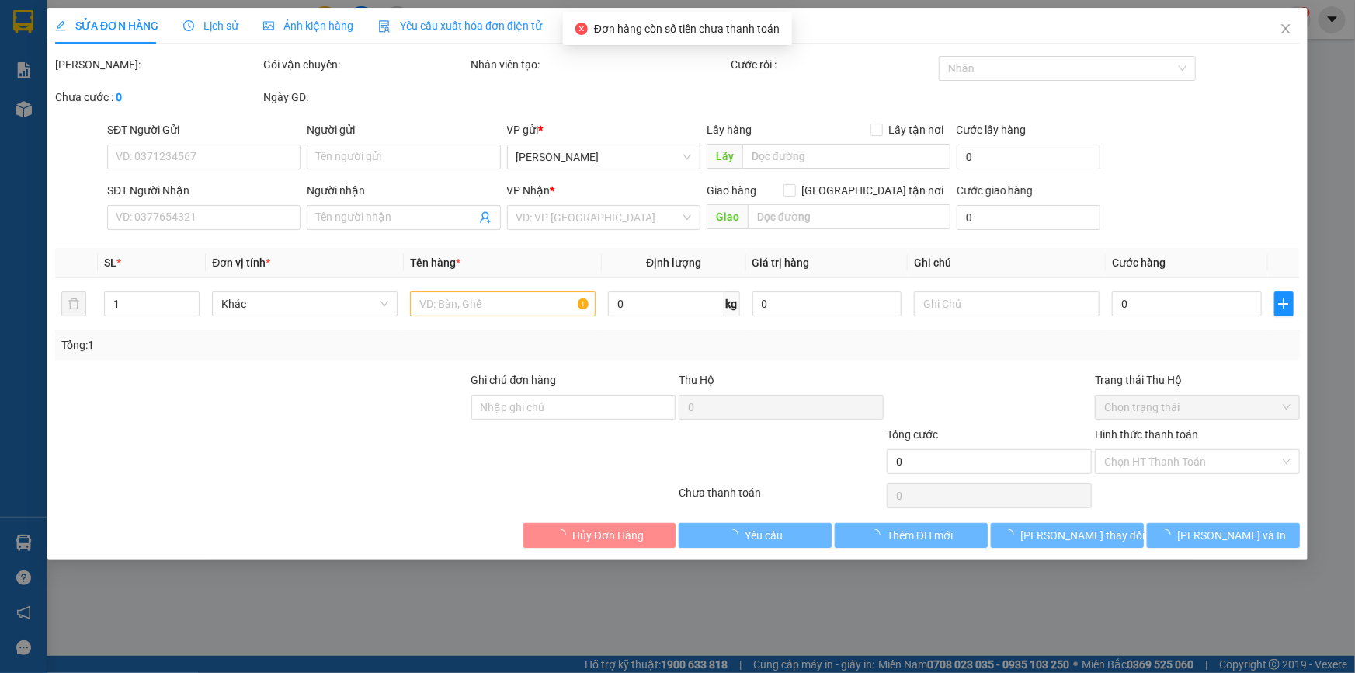
type input "0329623985"
type input "anh hieu"
type input "560.000"
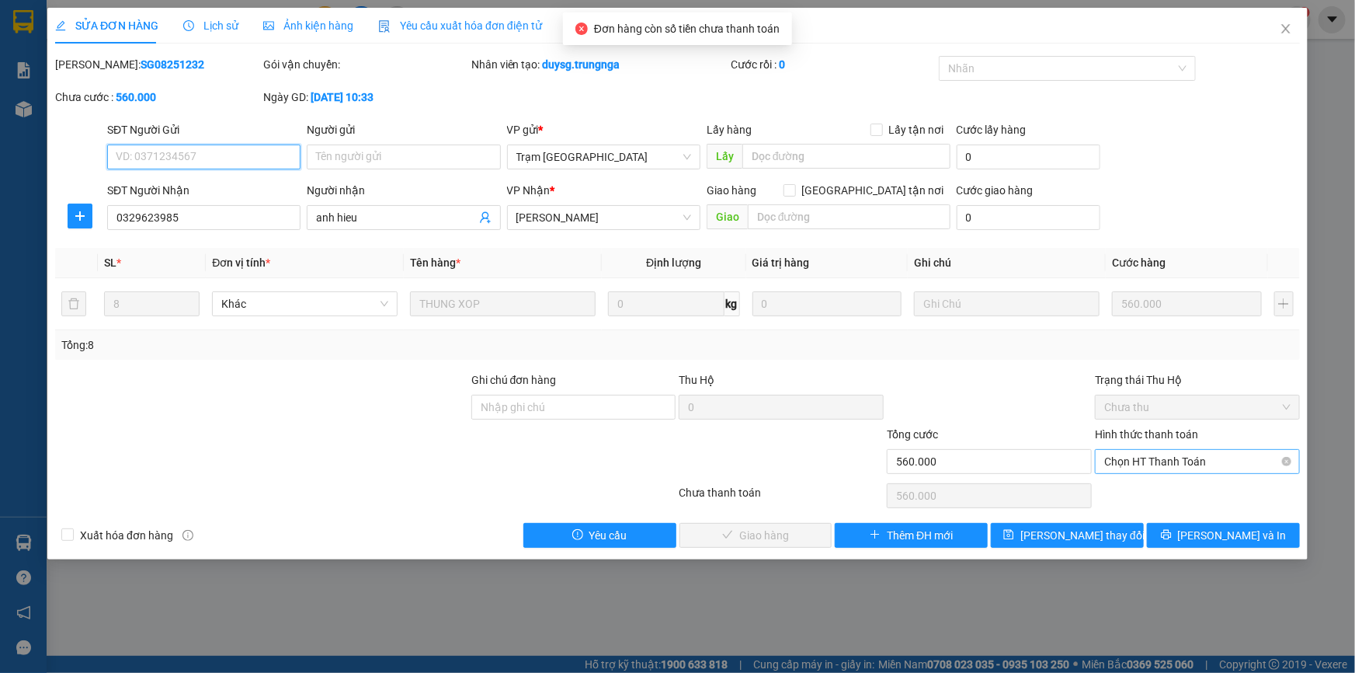
click at [1163, 463] on span "Chọn HT Thanh Toán" at bounding box center [1197, 461] width 186 height 23
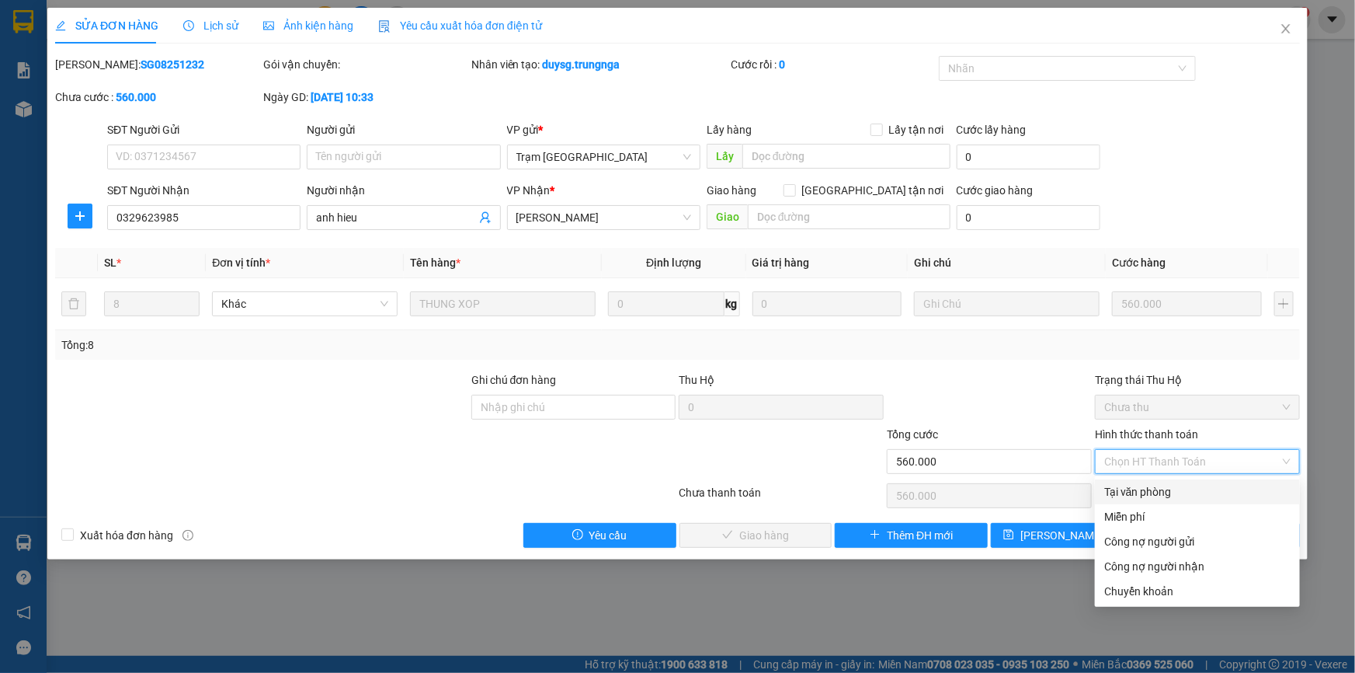
click at [1160, 498] on div "Tại văn phòng" at bounding box center [1197, 491] width 186 height 17
type input "0"
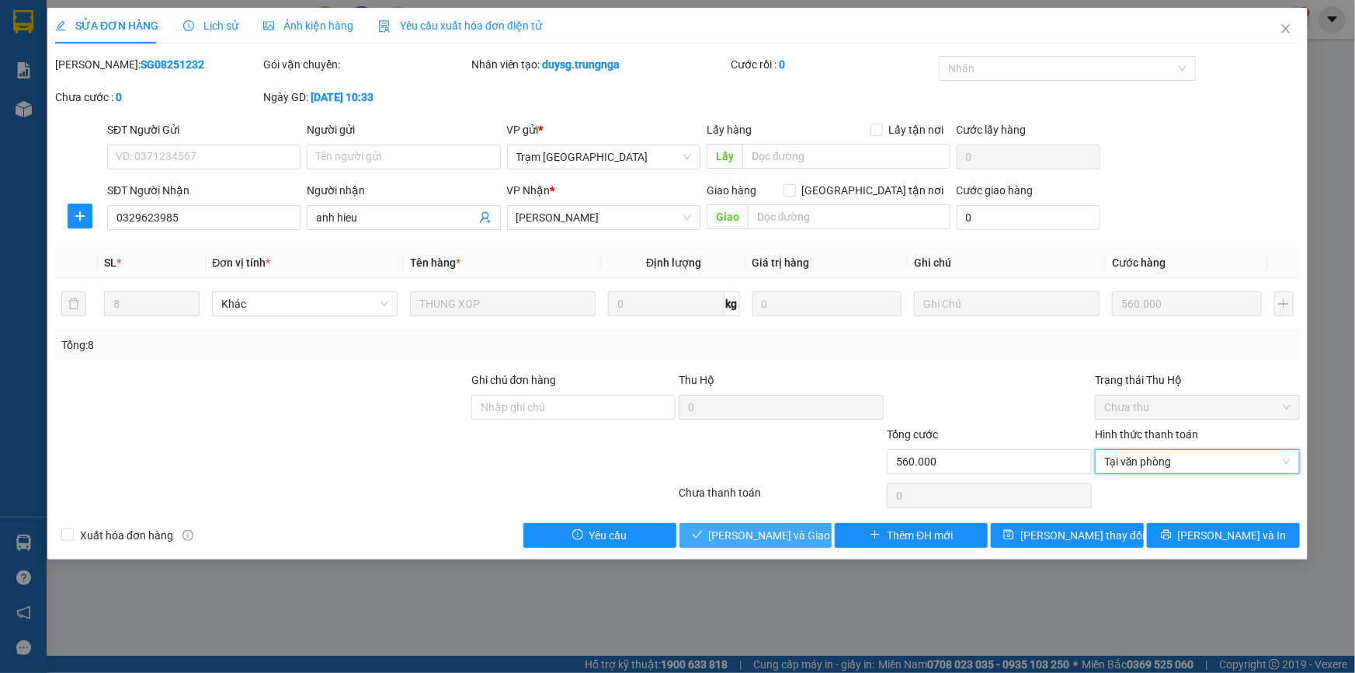
click at [746, 530] on span "[PERSON_NAME] và Giao hàng" at bounding box center [783, 535] width 149 height 17
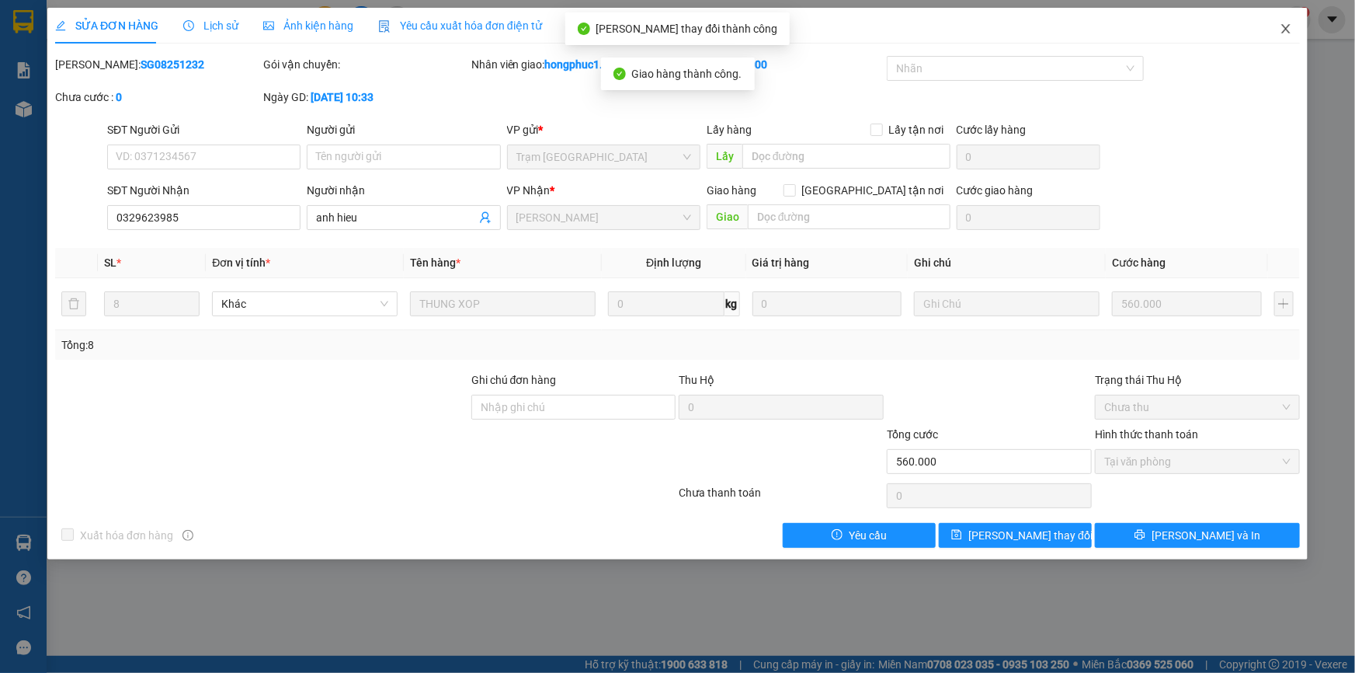
click at [1285, 31] on icon "close" at bounding box center [1285, 28] width 9 height 9
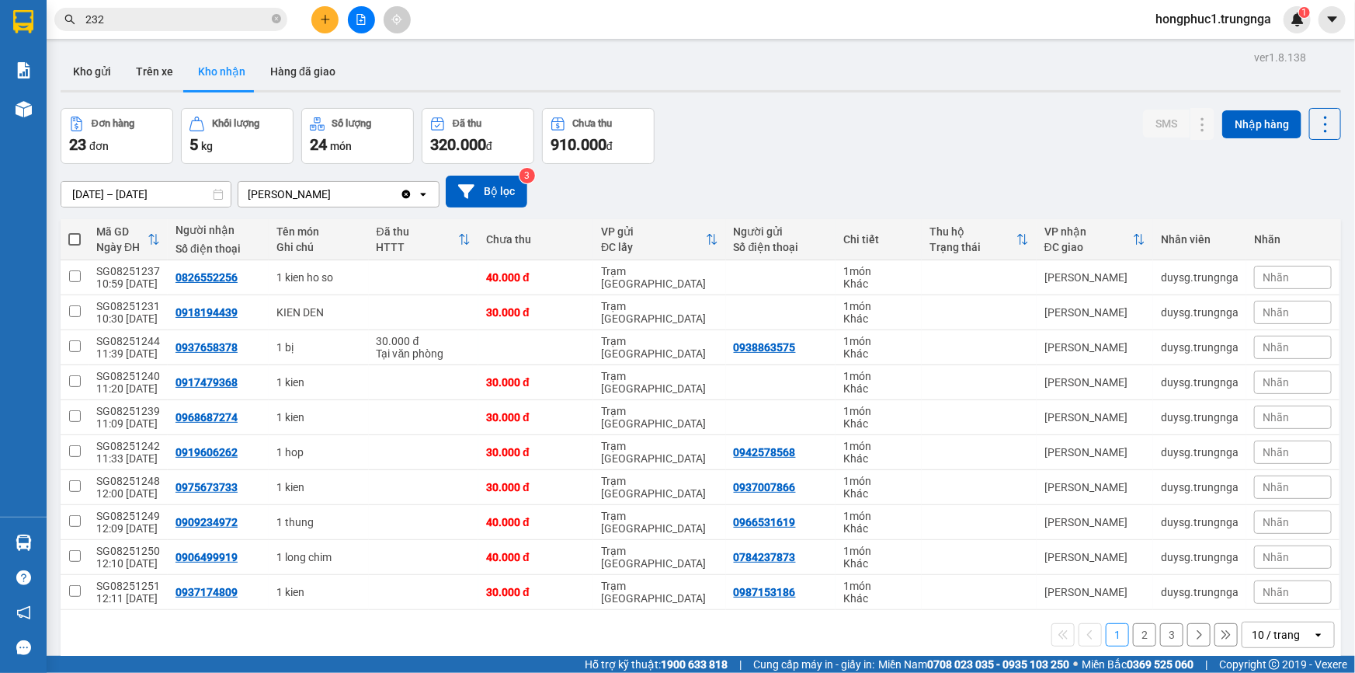
click at [921, 138] on div "Đơn hàng 23 đơn Khối lượng 5 kg Số lượng 24 món Đã thu 320.000 đ Chưa thu 910.0…" at bounding box center [701, 136] width 1281 height 56
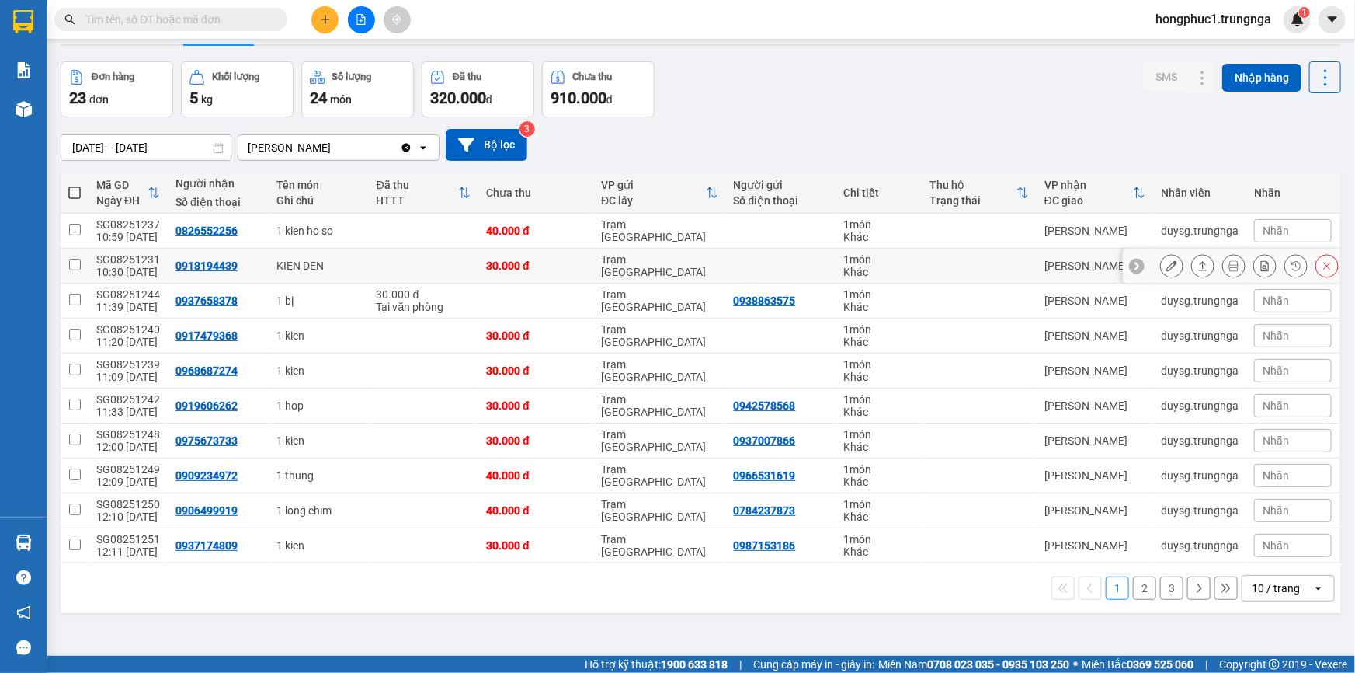
scroll to position [71, 0]
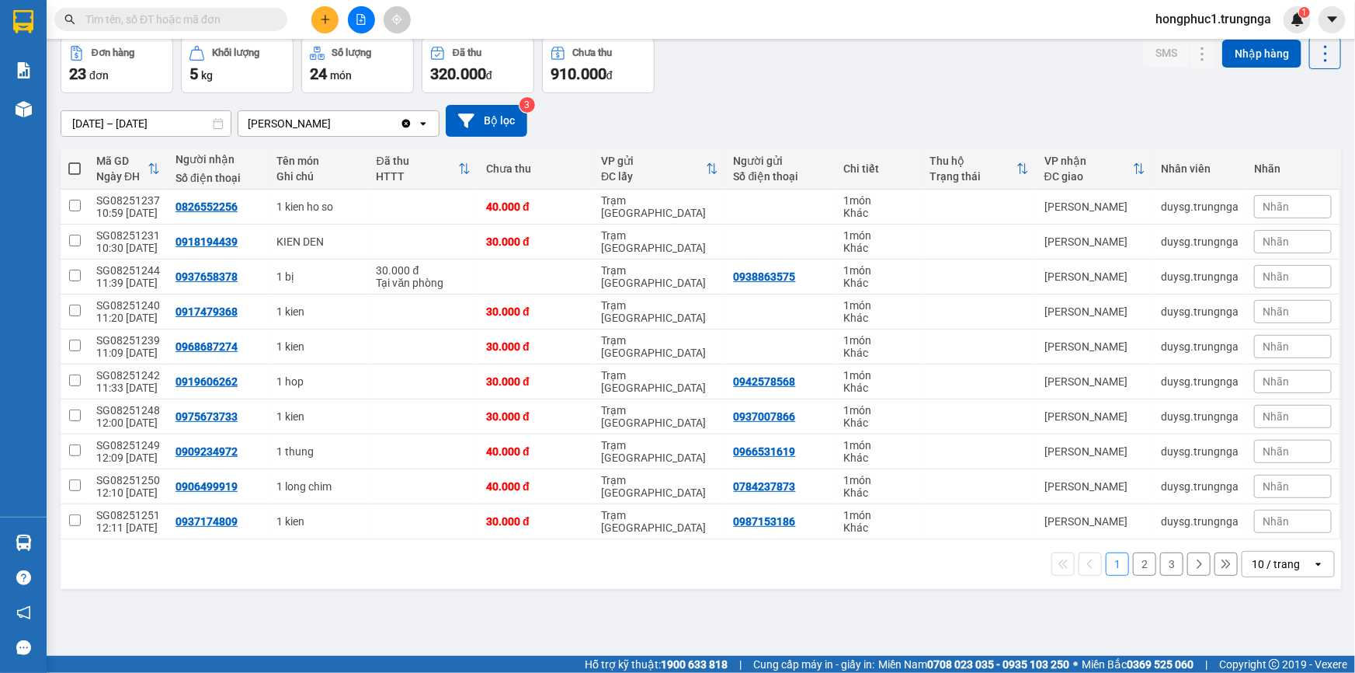
click at [1133, 561] on button "2" at bounding box center [1144, 563] width 23 height 23
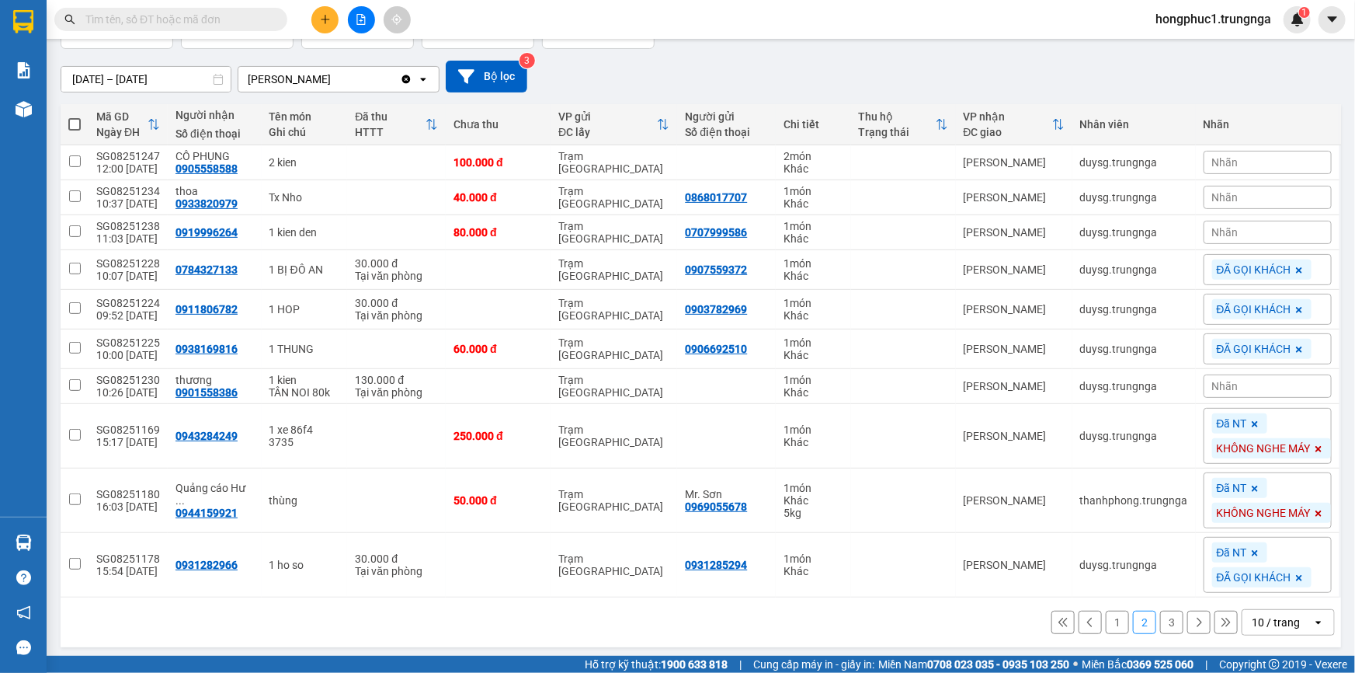
scroll to position [117, 0]
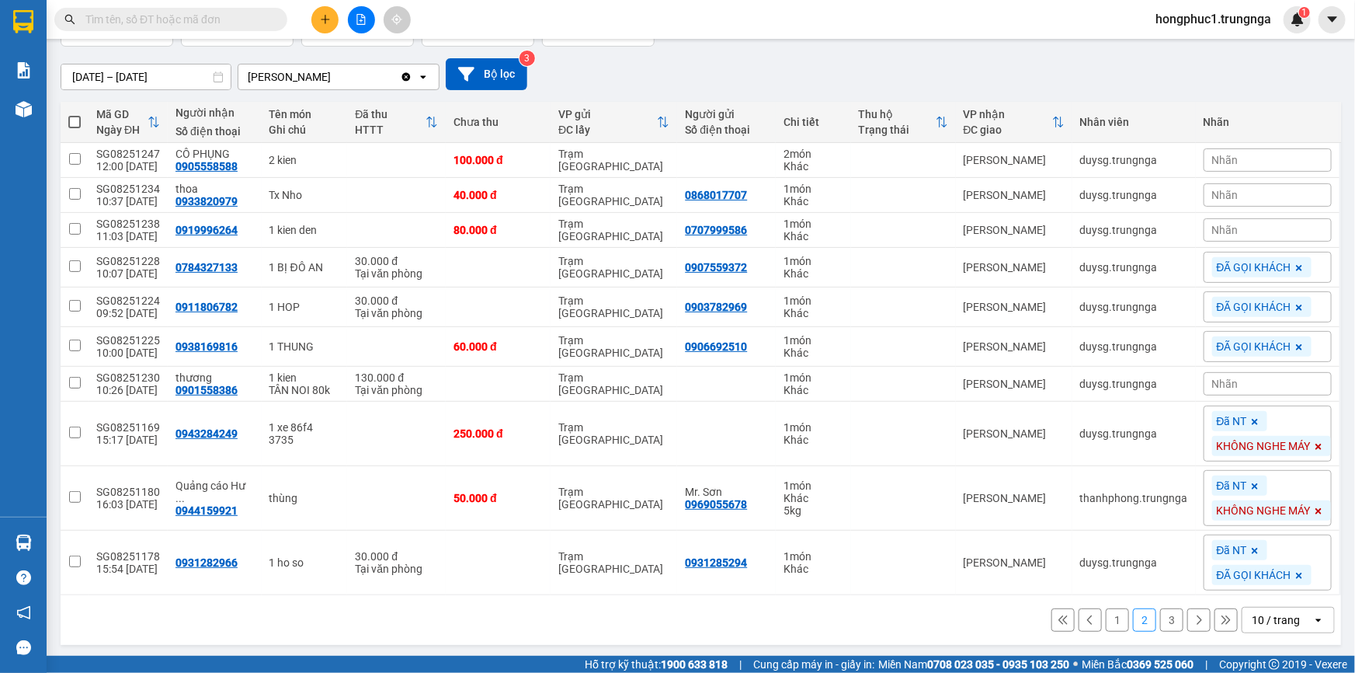
click at [1058, 621] on icon at bounding box center [1063, 619] width 11 height 11
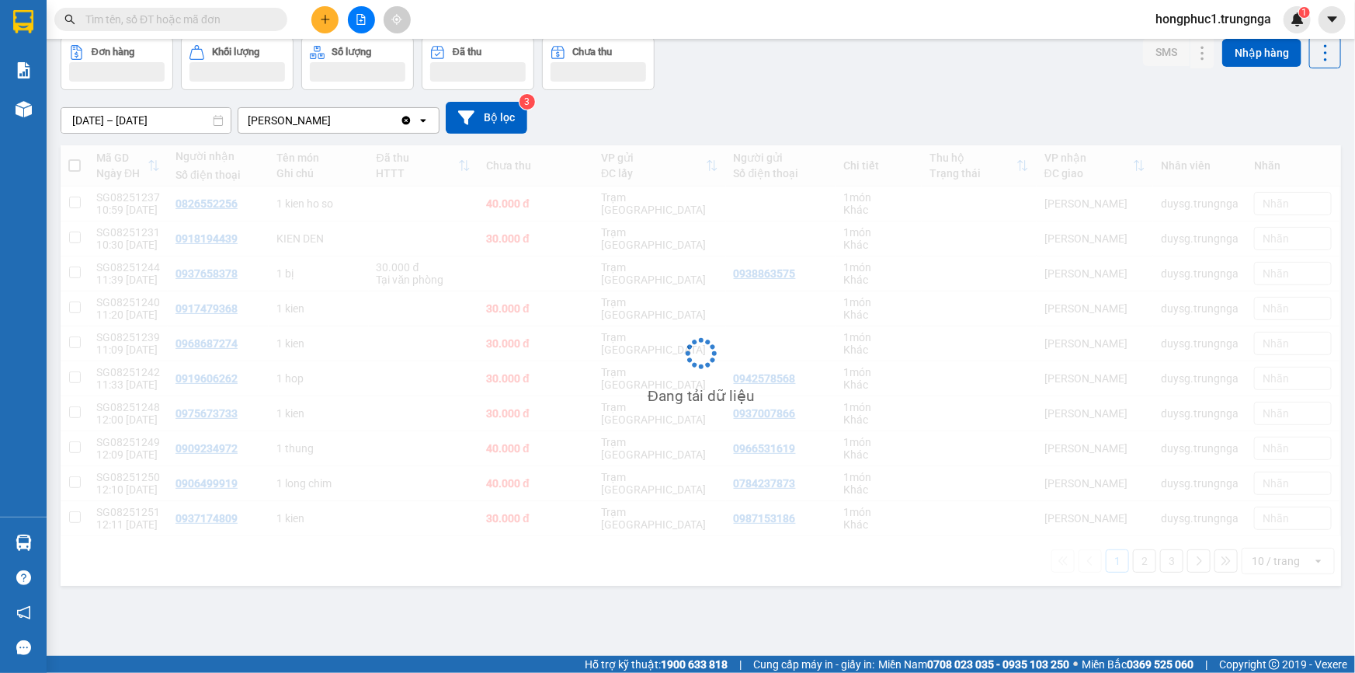
scroll to position [71, 0]
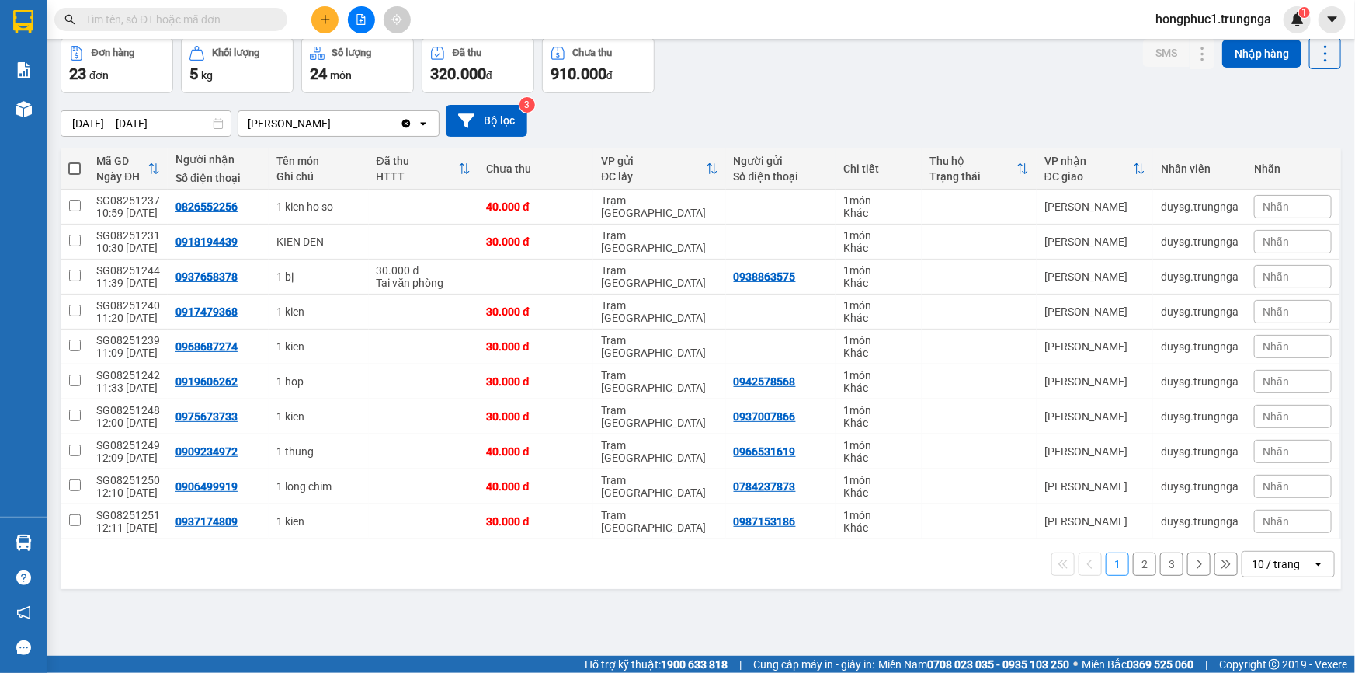
click at [203, 26] on input "text" at bounding box center [176, 19] width 183 height 17
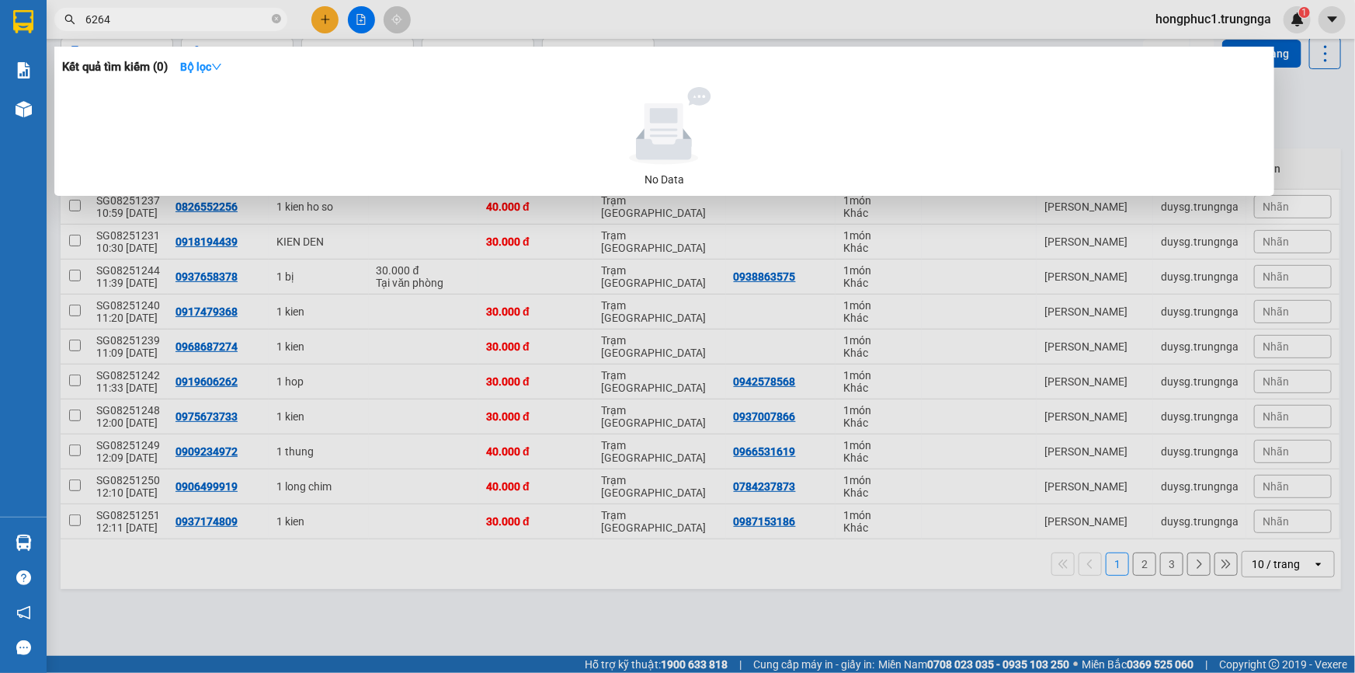
type input "6264"
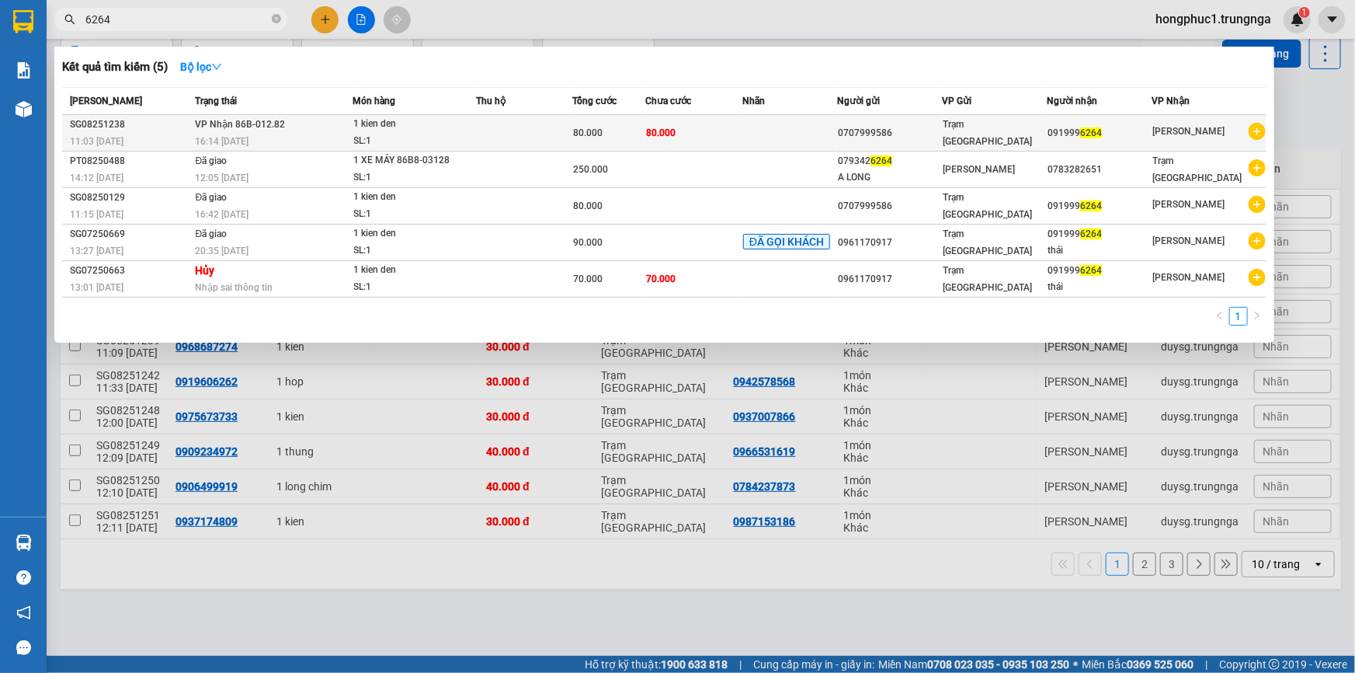
click at [685, 128] on td "80.000" at bounding box center [693, 133] width 97 height 36
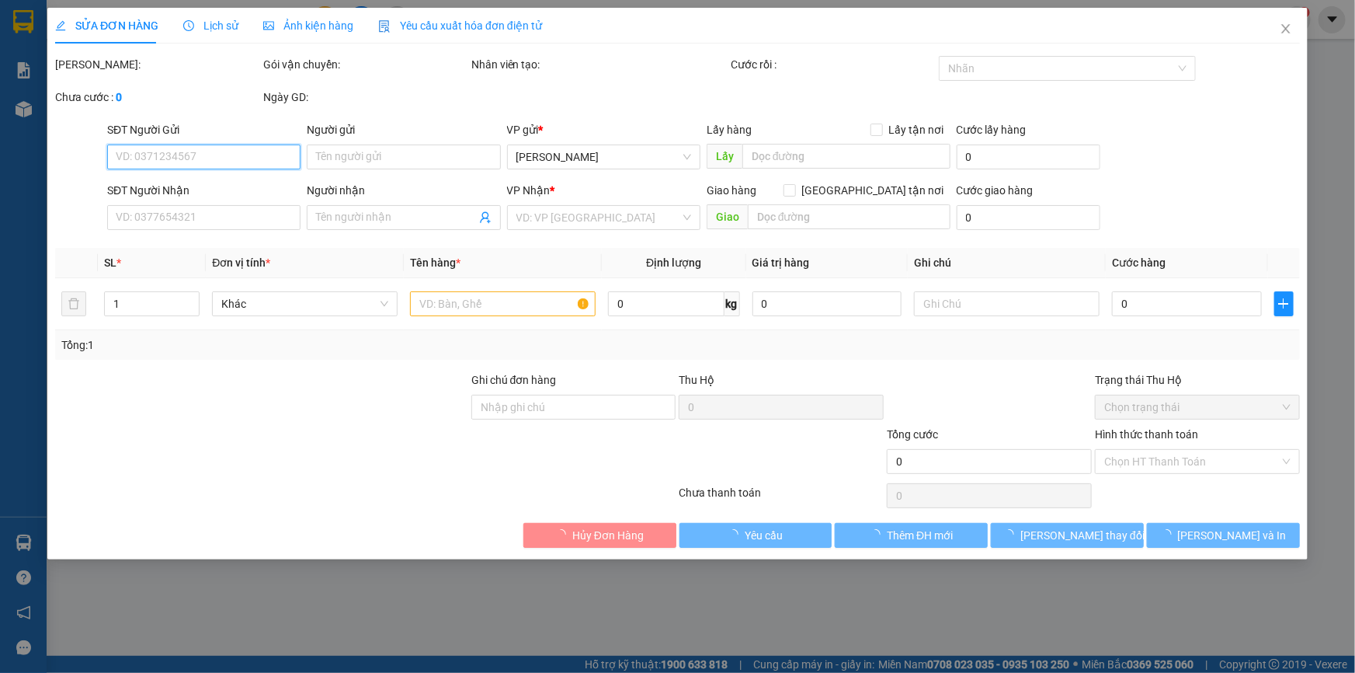
type input "0707999586"
type input "0919996264"
type input "80.000"
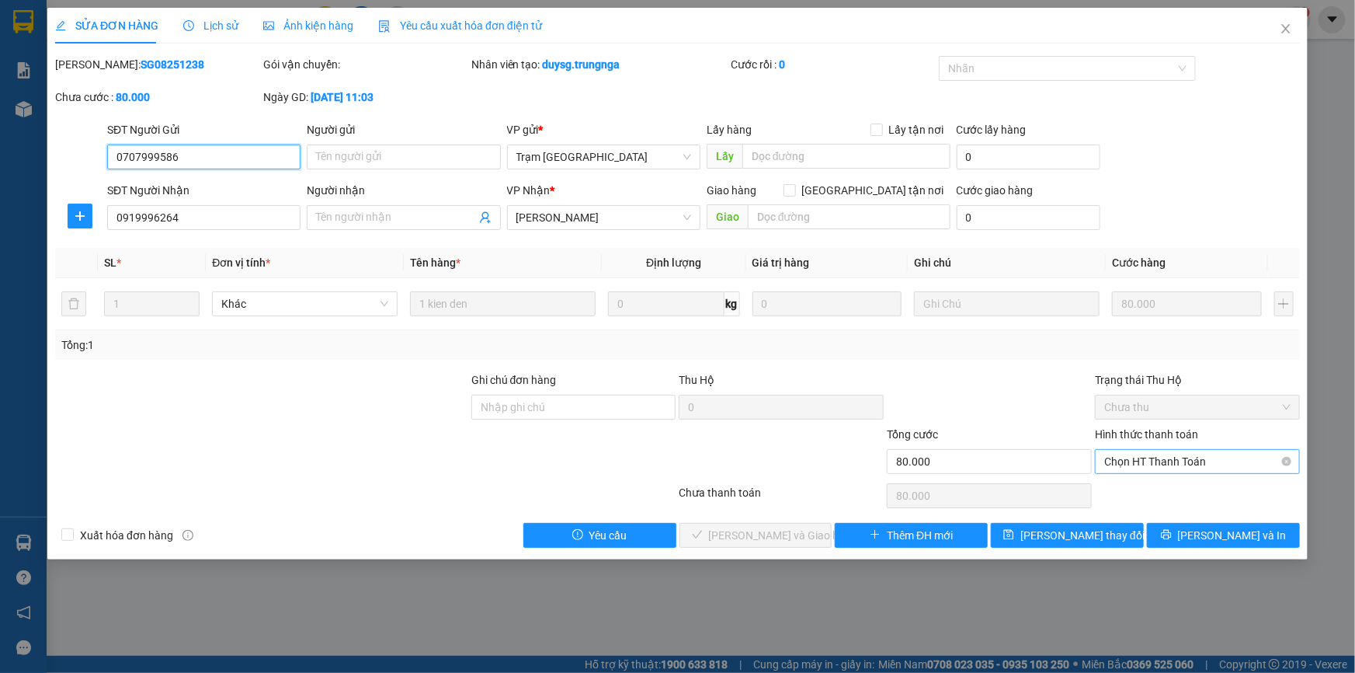
click at [1121, 466] on span "Chọn HT Thanh Toán" at bounding box center [1197, 461] width 186 height 23
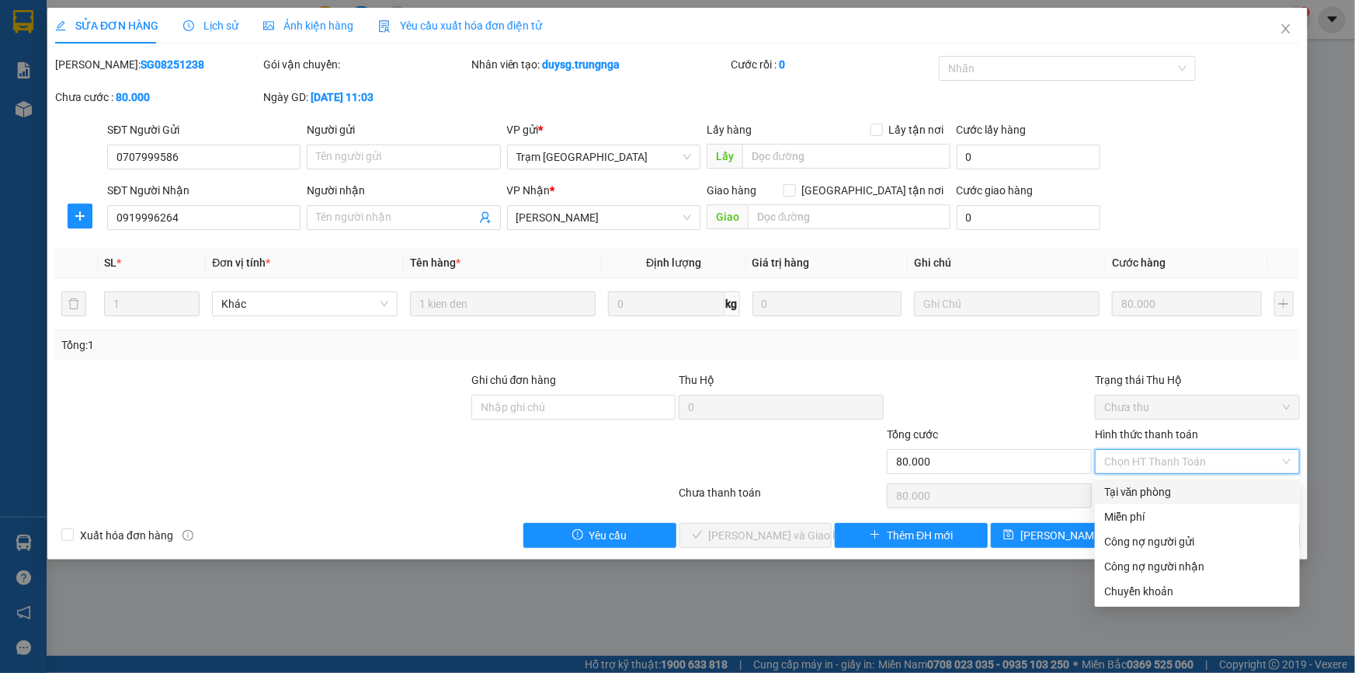
click at [1118, 492] on div "Tại văn phòng" at bounding box center [1197, 491] width 186 height 17
type input "0"
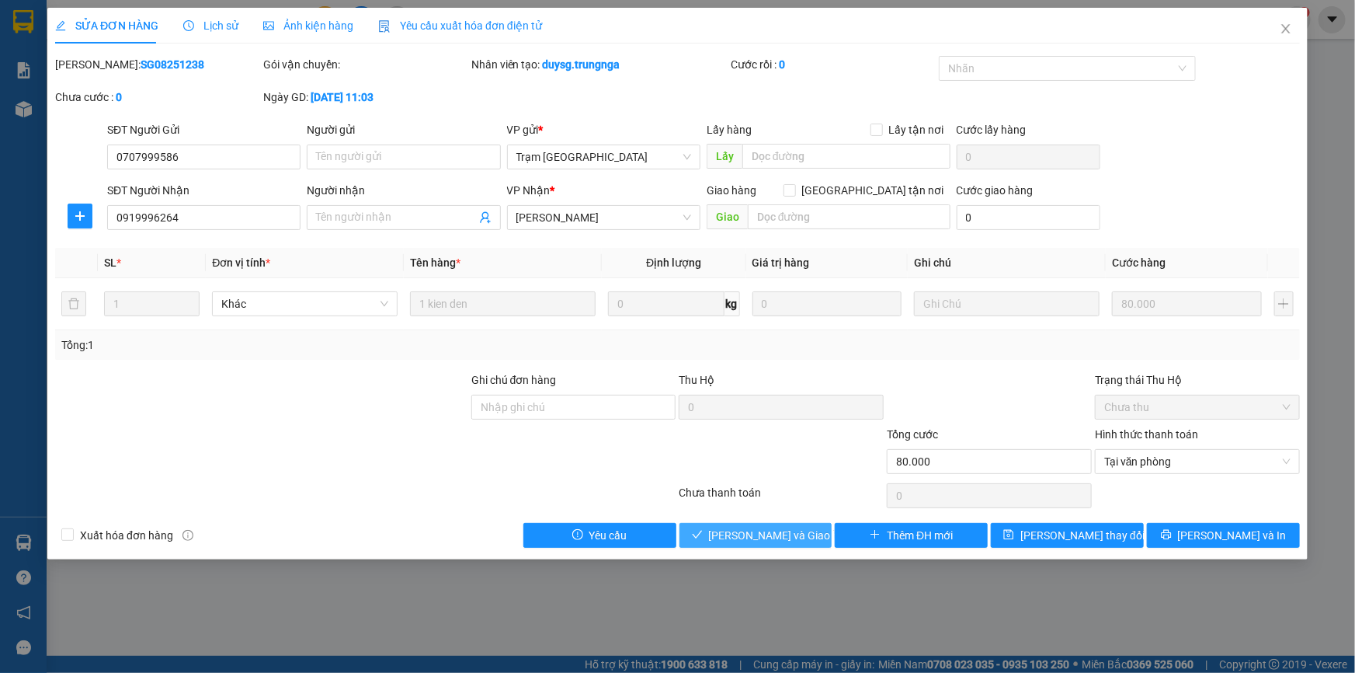
click at [784, 534] on span "[PERSON_NAME] và [PERSON_NAME] hàng" at bounding box center [783, 535] width 149 height 17
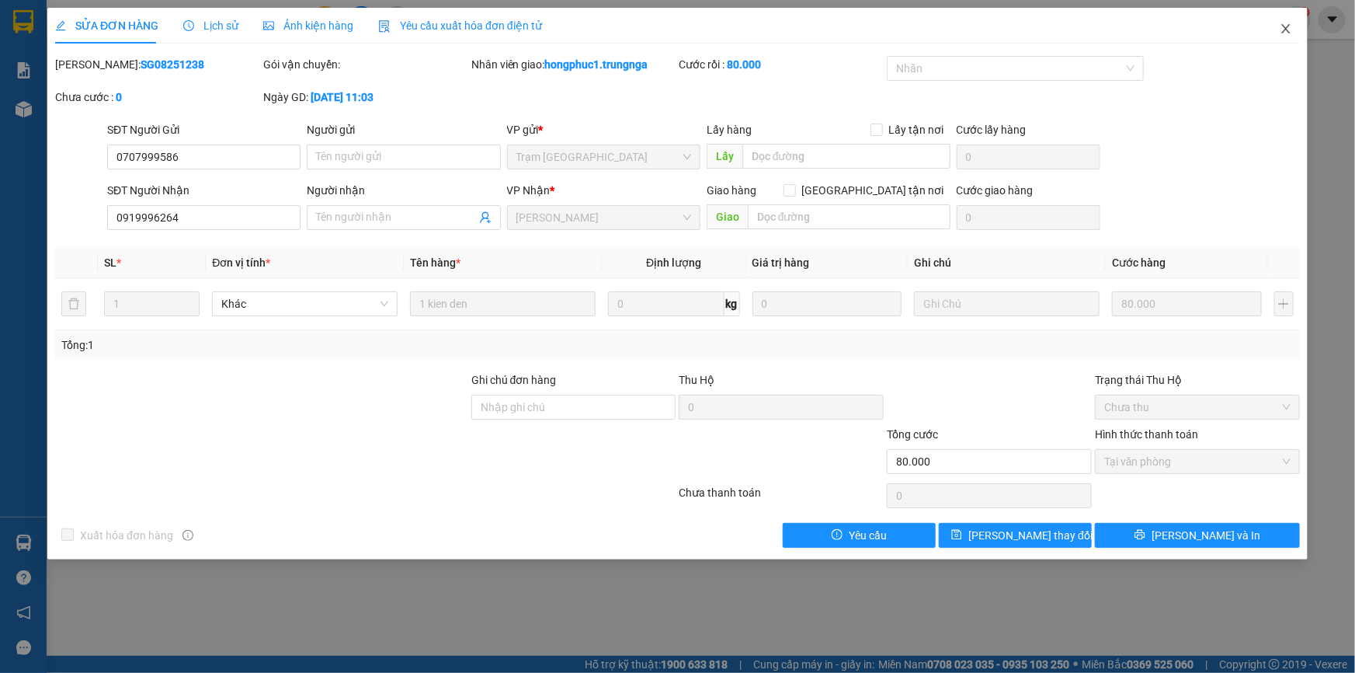
click at [1287, 31] on icon "close" at bounding box center [1286, 29] width 12 height 12
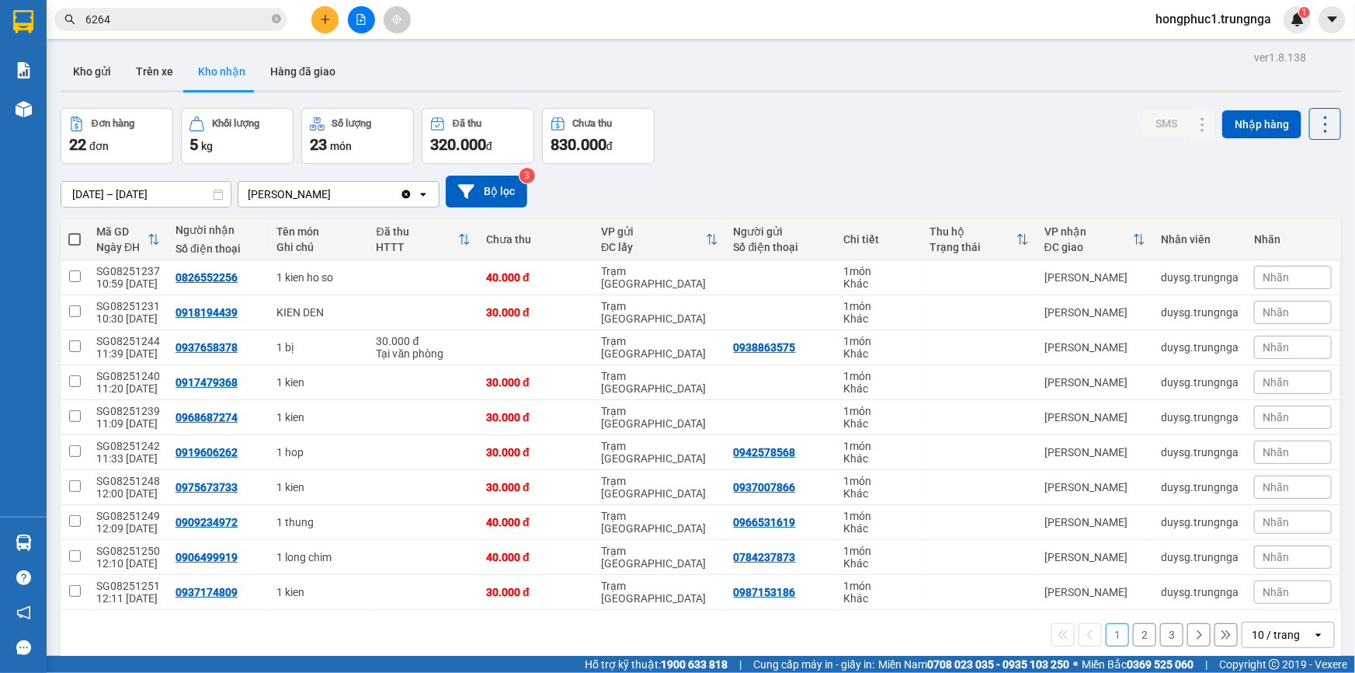
click at [1133, 631] on button "2" at bounding box center [1144, 634] width 23 height 23
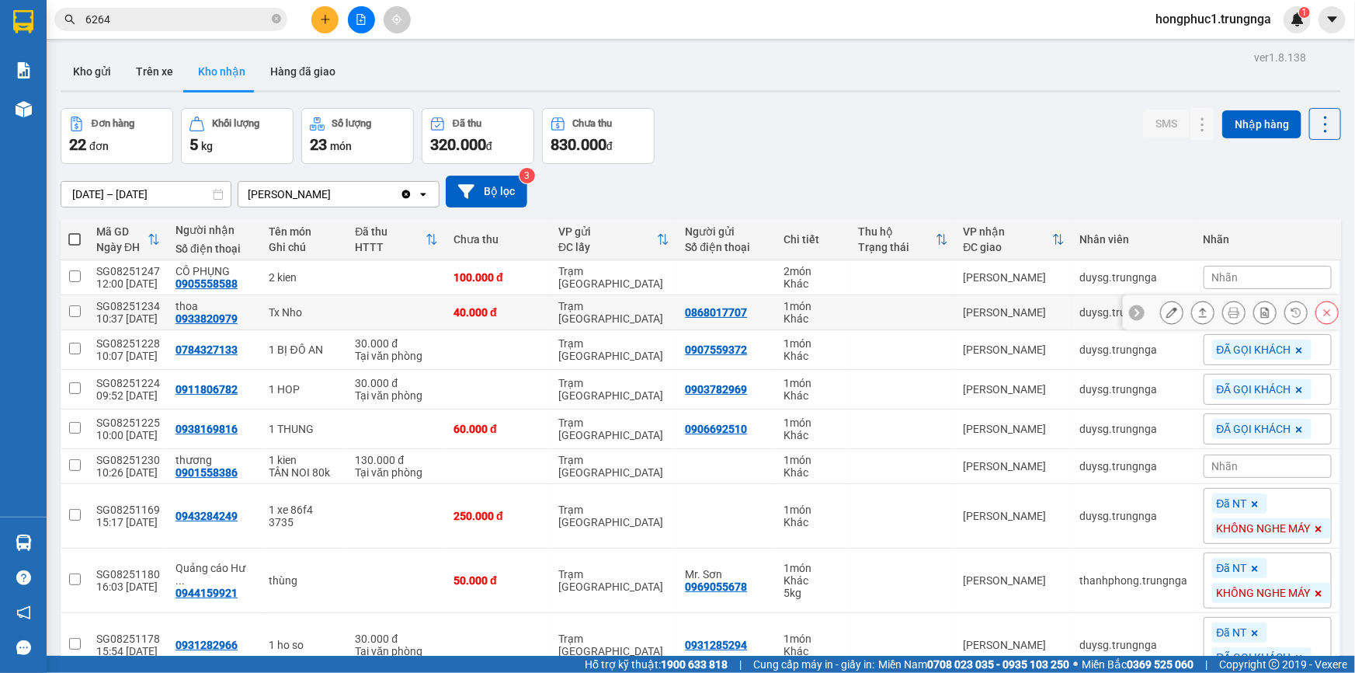
click at [1131, 316] on icon at bounding box center [1136, 312] width 11 height 11
click at [1212, 314] on span "Nhãn" at bounding box center [1225, 312] width 26 height 12
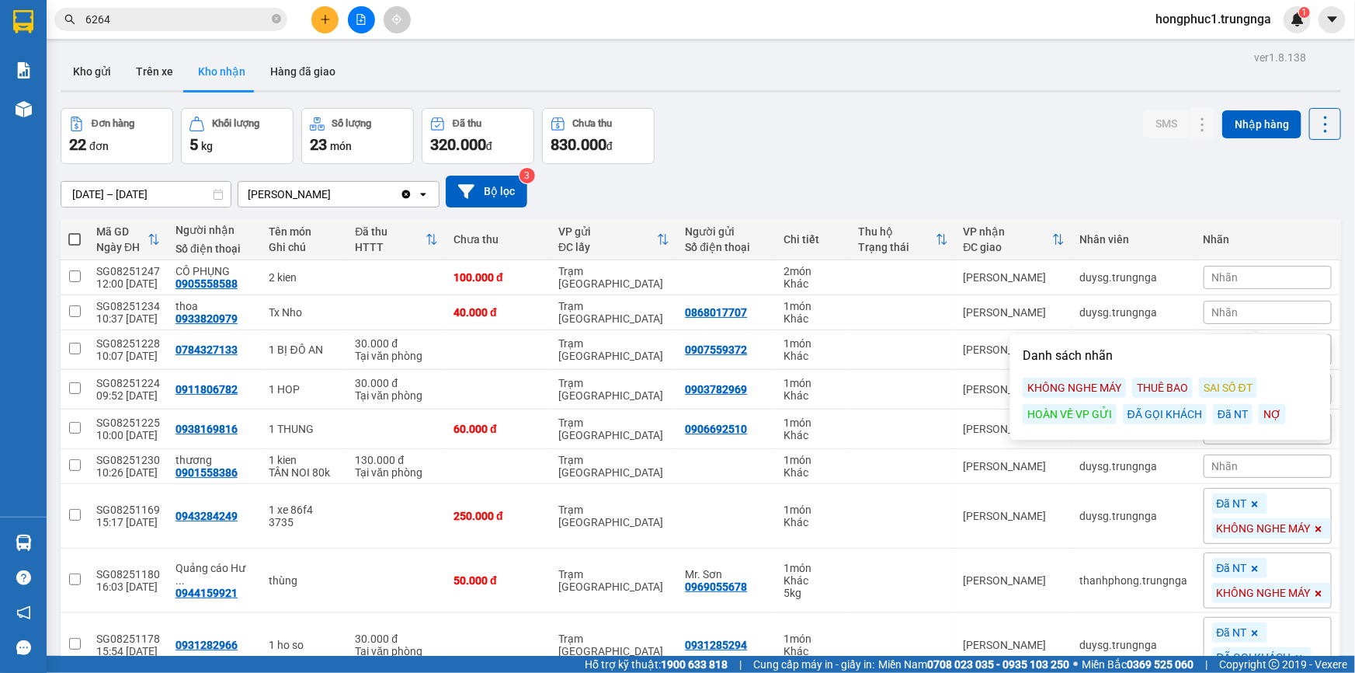
click at [1087, 387] on div "KHÔNG NGHE MÁY" at bounding box center [1074, 387] width 103 height 20
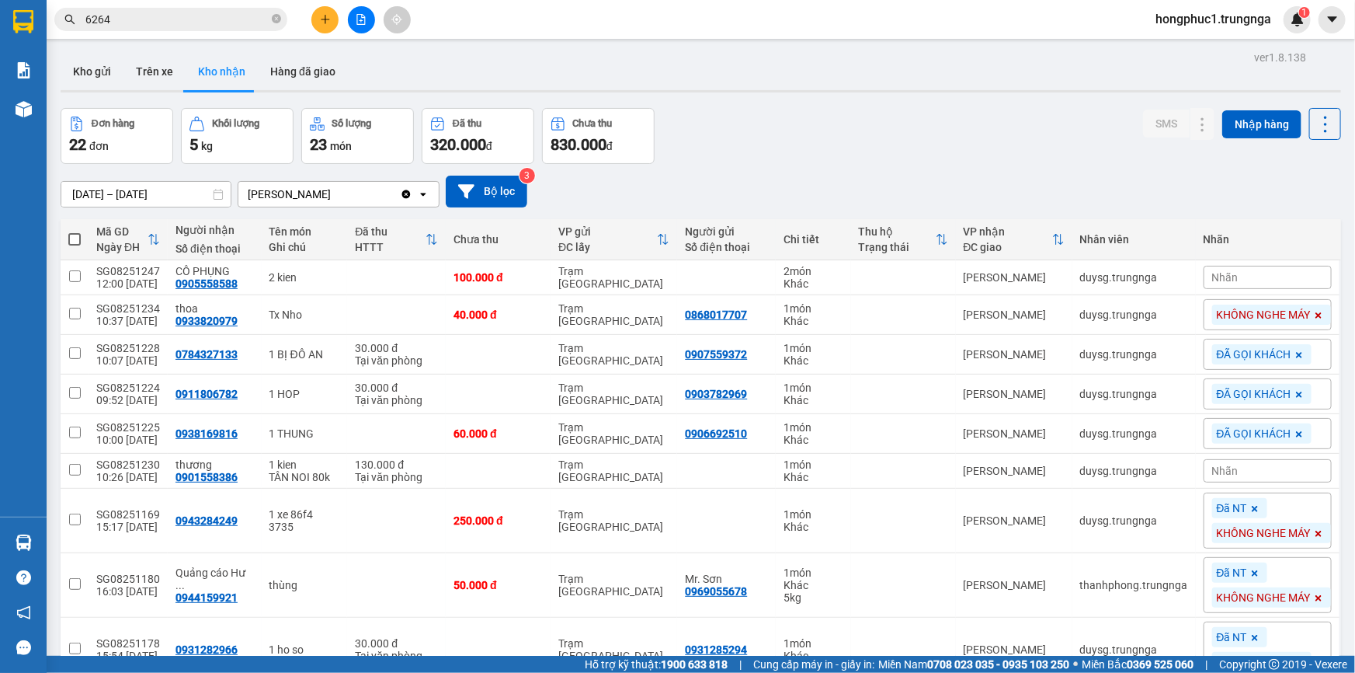
click at [1229, 283] on div "Nhãn" at bounding box center [1268, 277] width 128 height 23
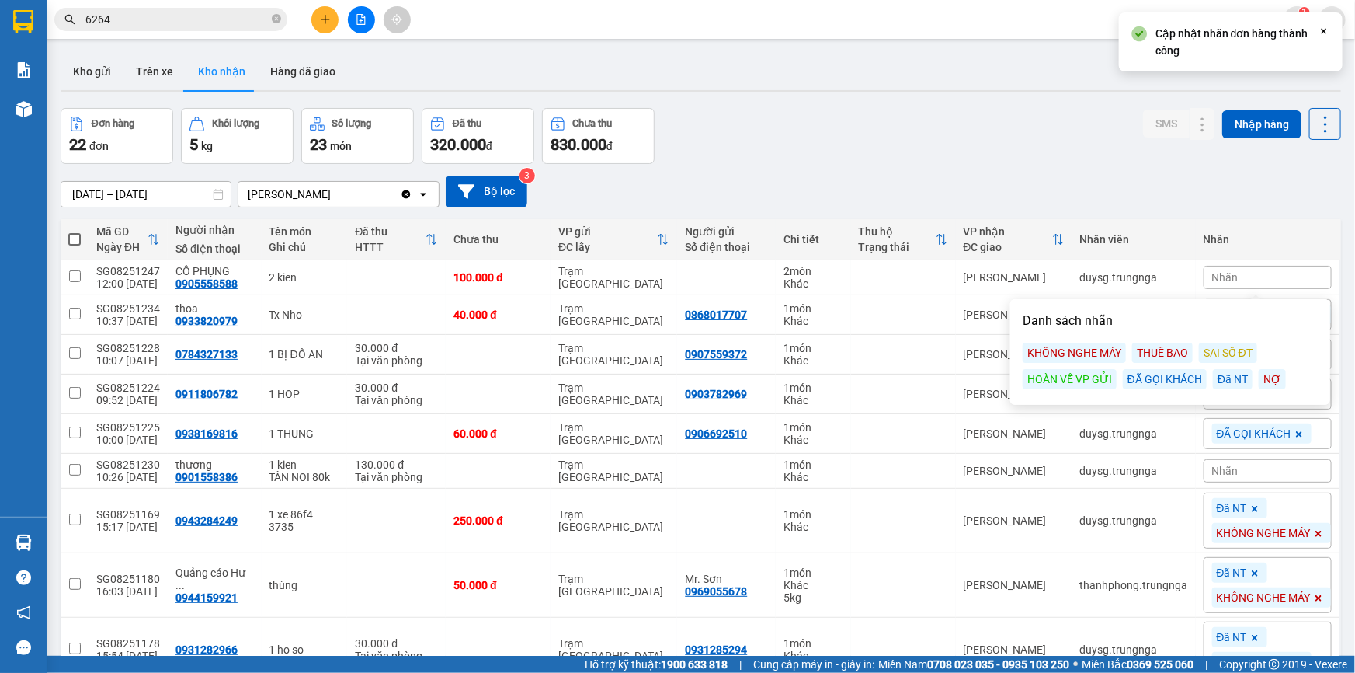
click at [1156, 376] on div "ĐÃ GỌI KHÁCH" at bounding box center [1165, 379] width 84 height 20
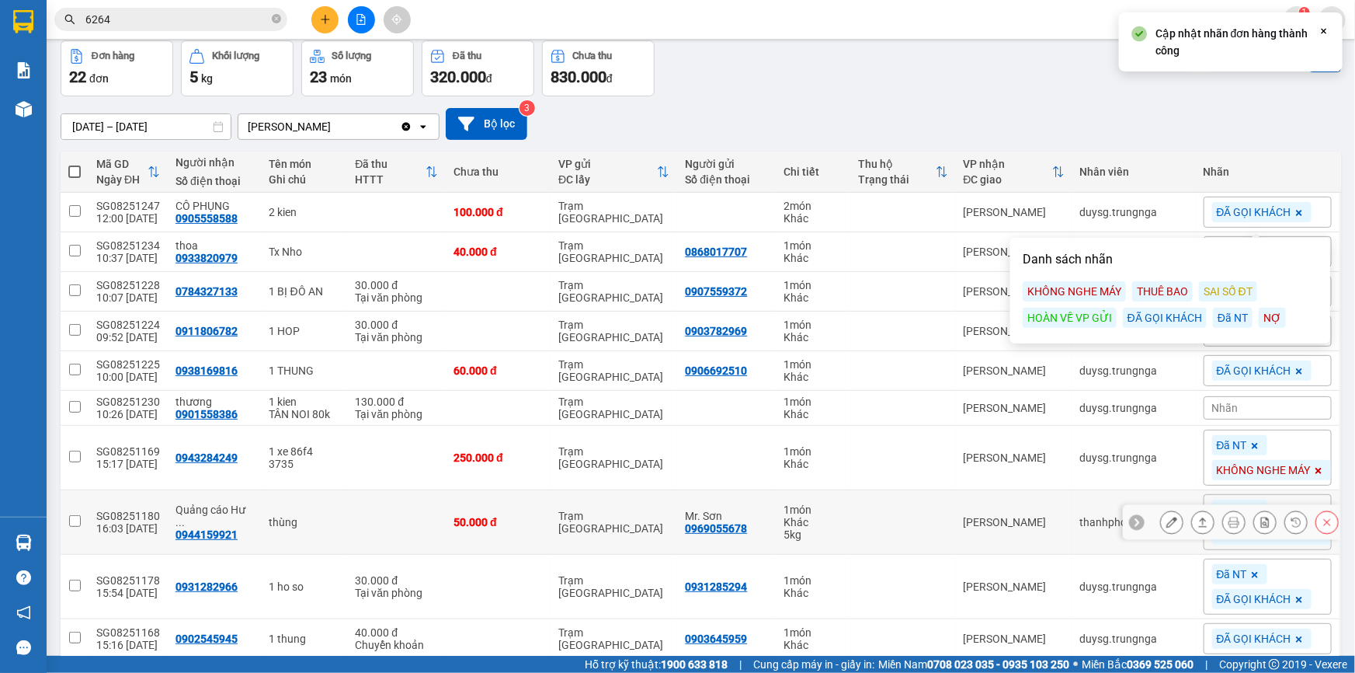
scroll to position [131, 0]
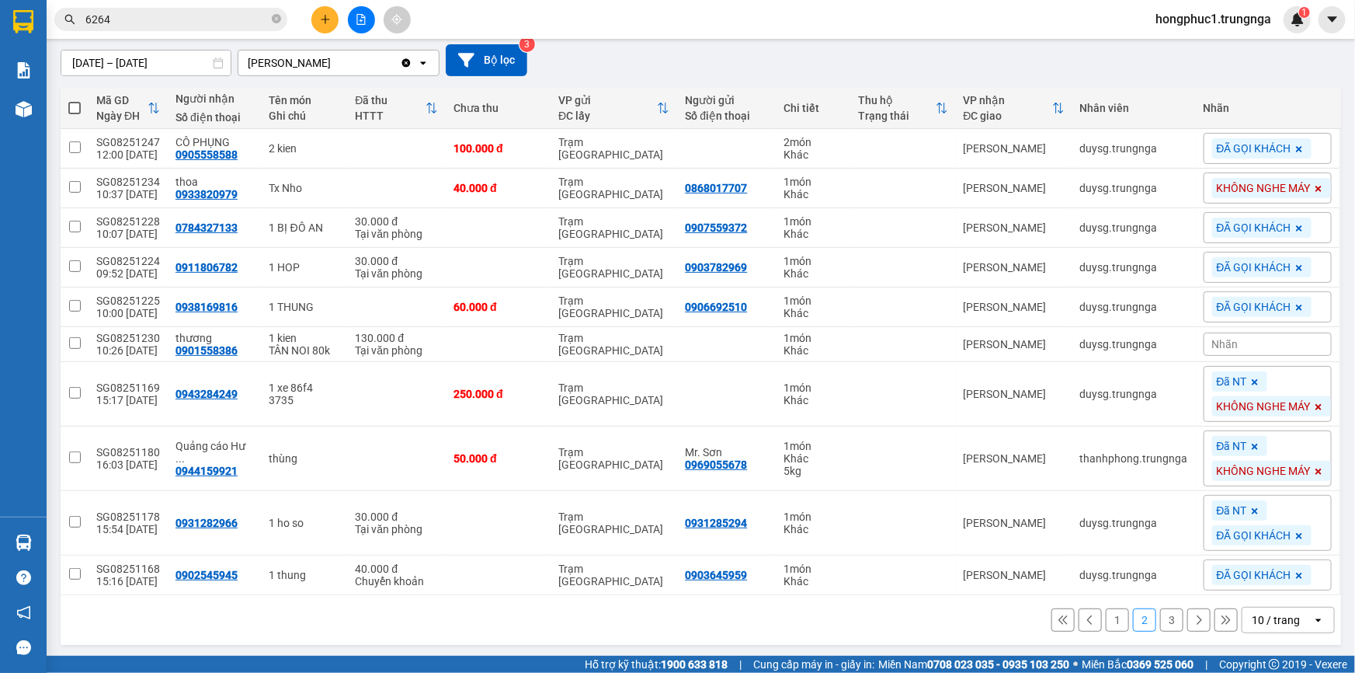
click at [1056, 623] on button at bounding box center [1062, 619] width 23 height 23
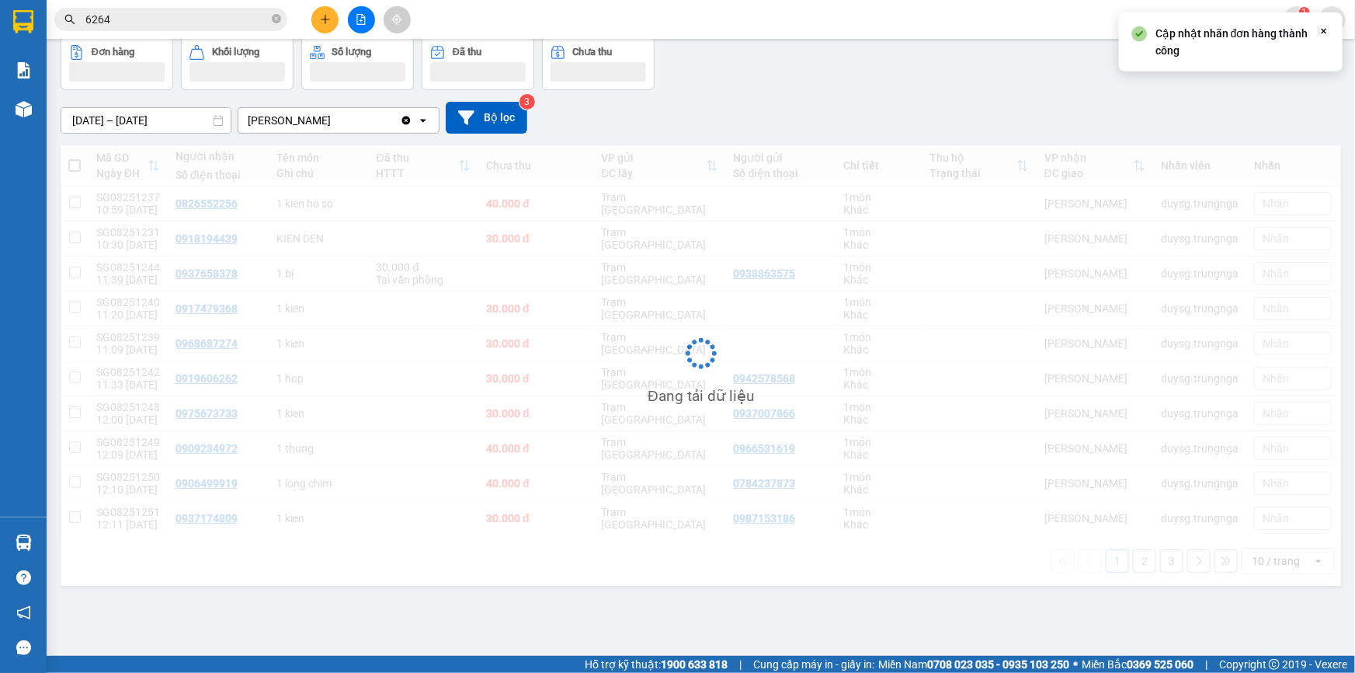
scroll to position [71, 0]
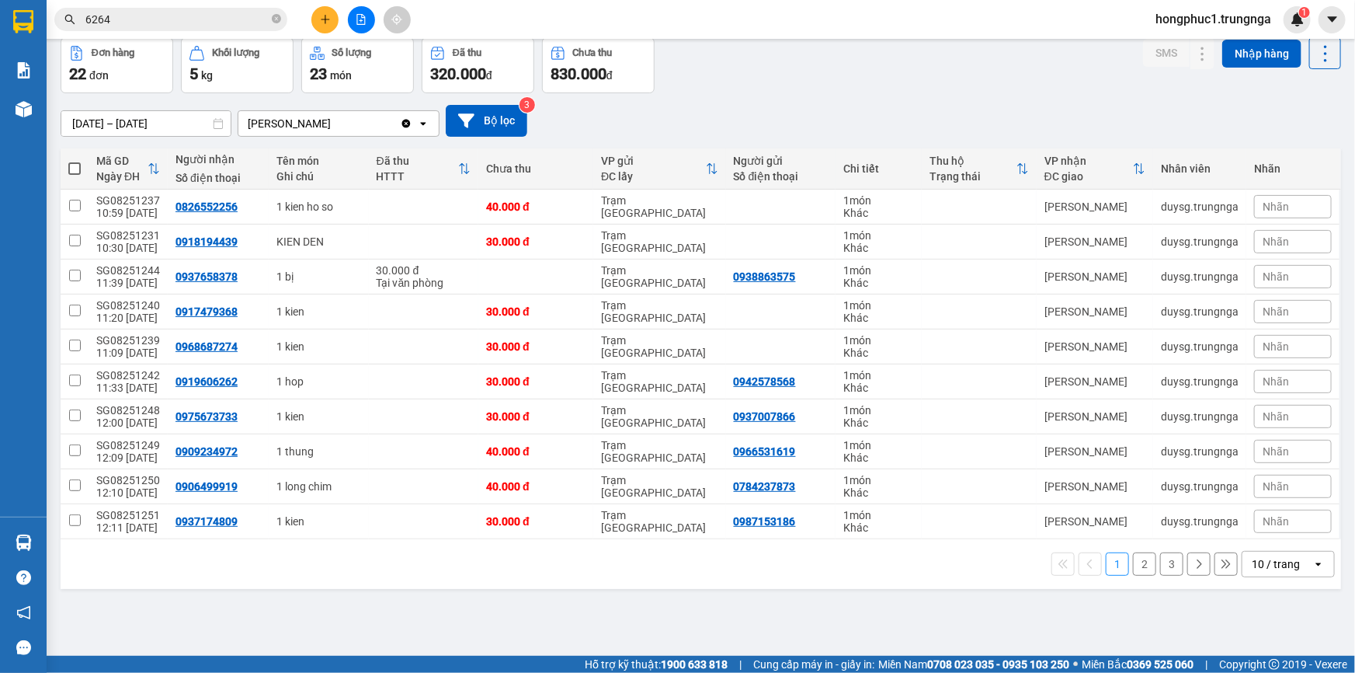
click at [1138, 567] on button "2" at bounding box center [1144, 563] width 23 height 23
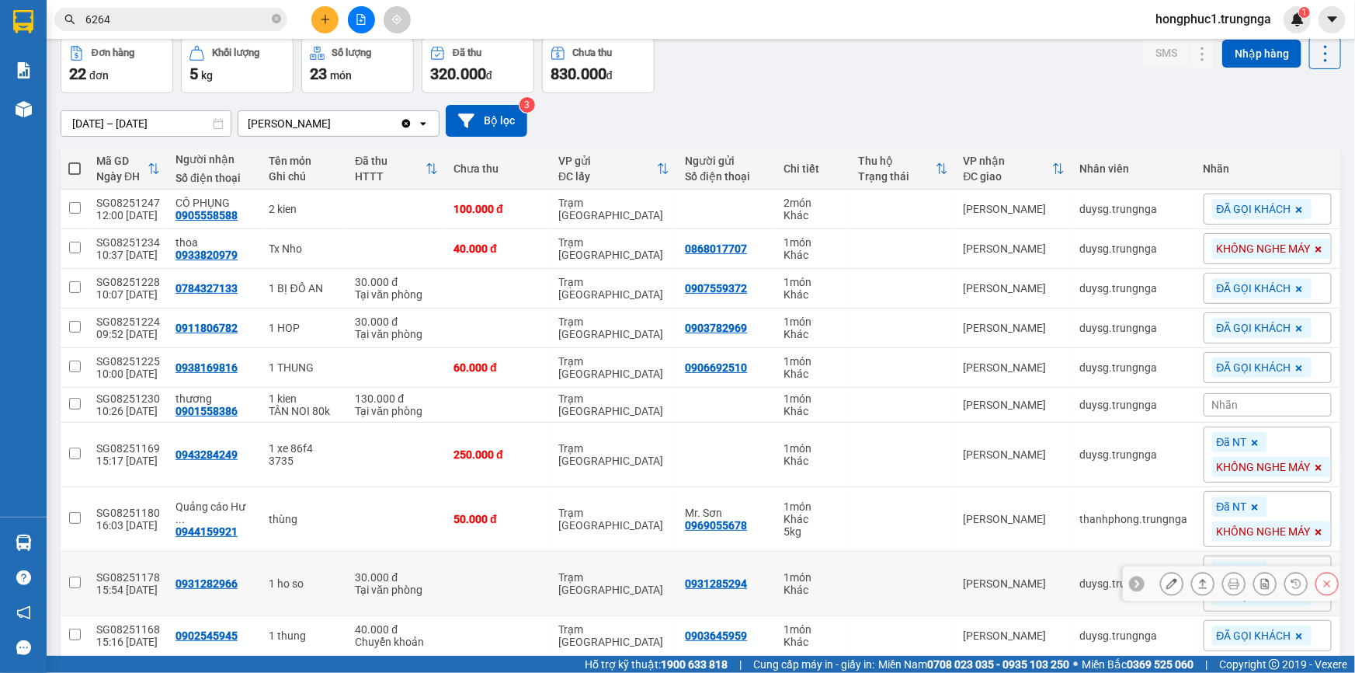
scroll to position [131, 0]
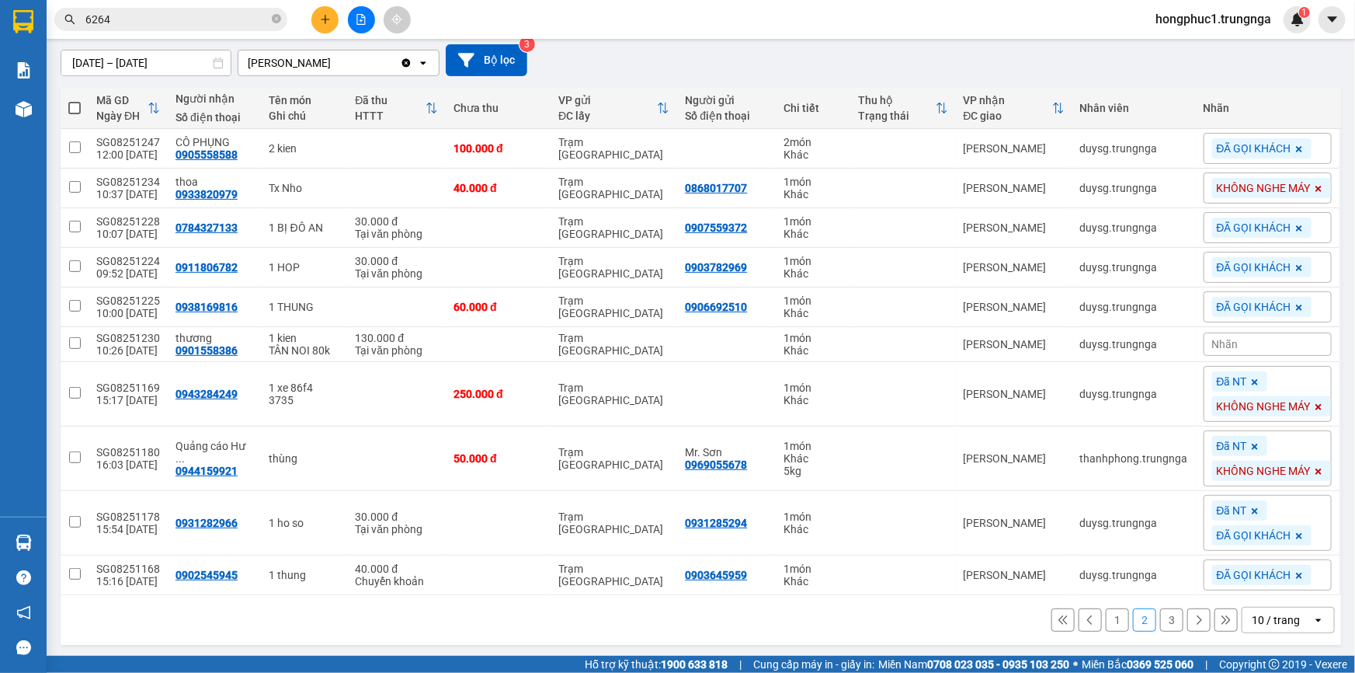
click at [1058, 621] on icon at bounding box center [1063, 619] width 11 height 11
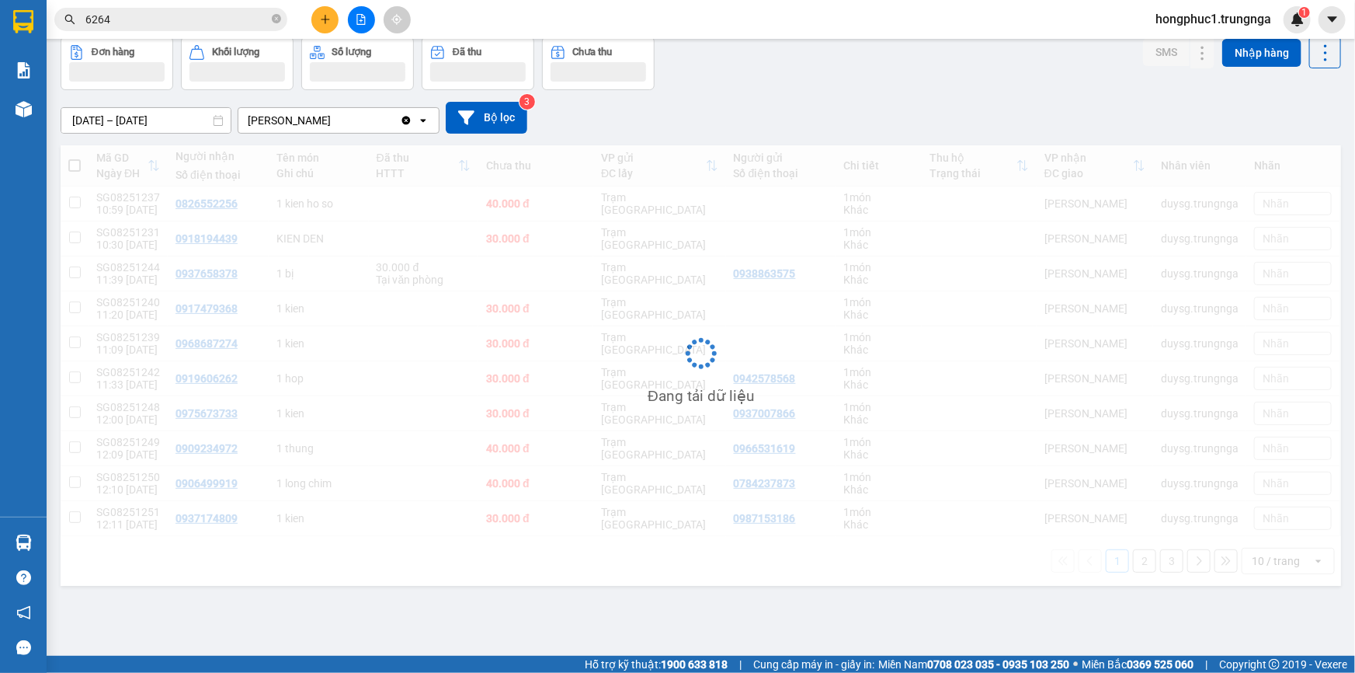
scroll to position [71, 0]
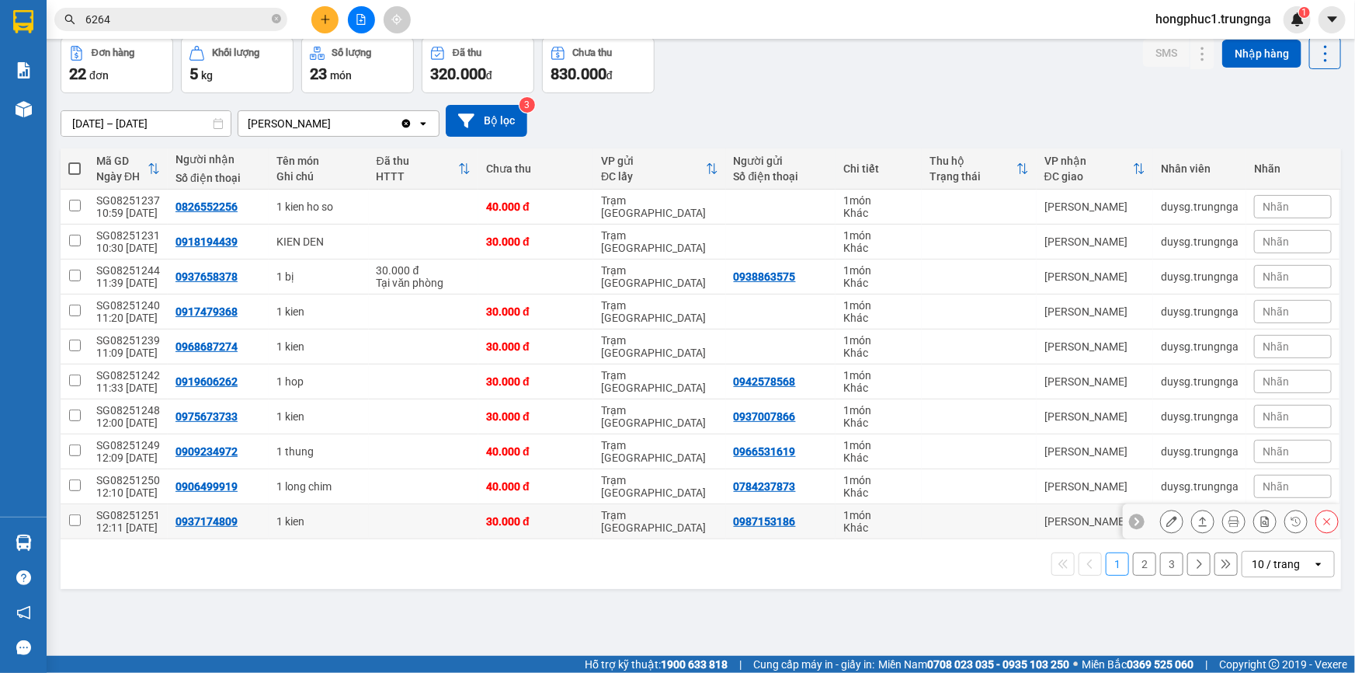
click at [1135, 520] on icon at bounding box center [1137, 521] width 5 height 9
click at [1267, 518] on span "Nhãn" at bounding box center [1276, 521] width 26 height 12
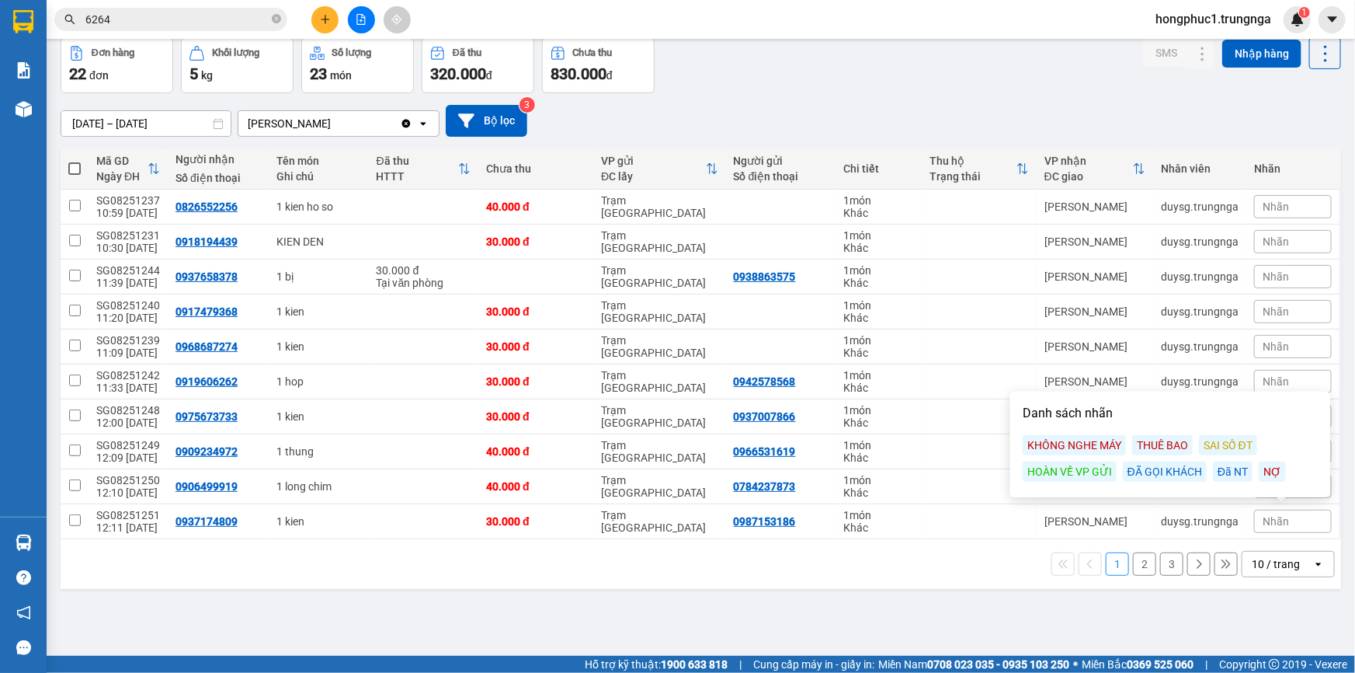
click at [1098, 440] on div "KHÔNG NGHE MÁY" at bounding box center [1074, 445] width 103 height 20
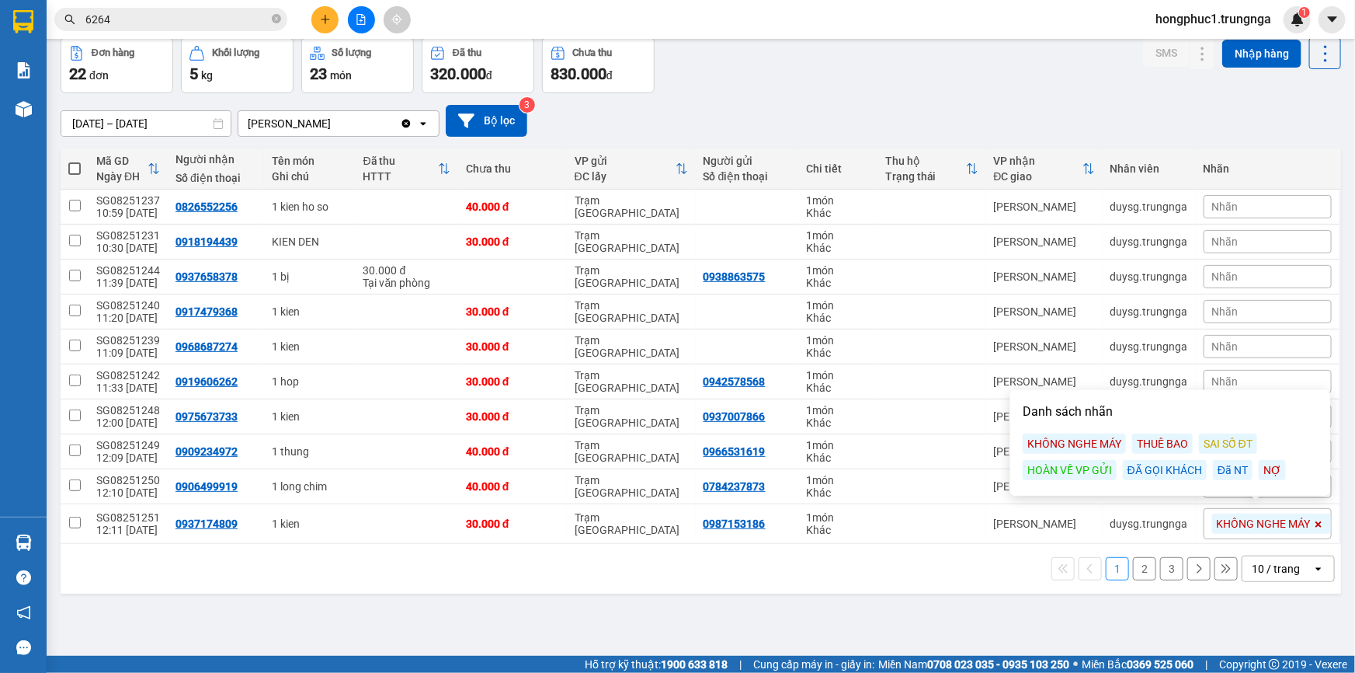
click at [971, 606] on div "ver 1.8.138 Kho gửi Trên xe Kho nhận Hàng đã giao Đơn hàng 22 đơn Khối lượng 5 …" at bounding box center [700, 312] width 1293 height 673
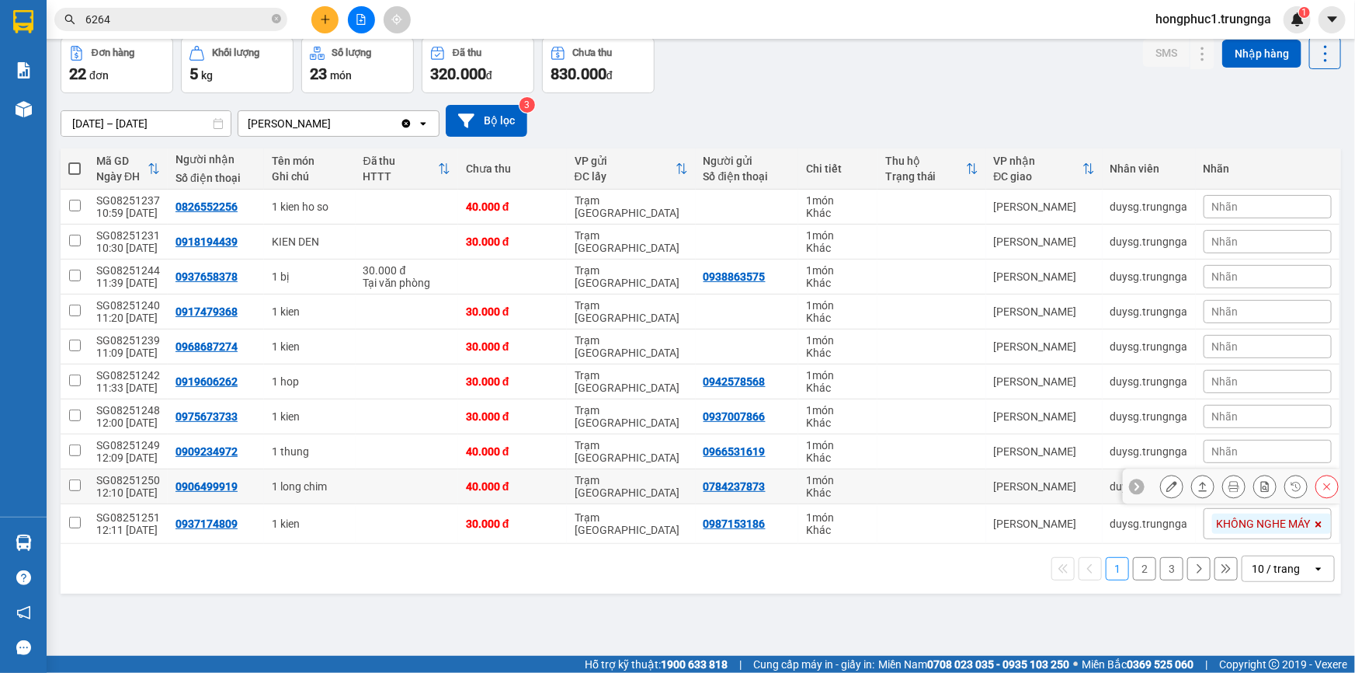
click at [1131, 481] on icon at bounding box center [1136, 486] width 11 height 11
drag, startPoint x: 1224, startPoint y: 483, endPoint x: 1277, endPoint y: 478, distance: 53.8
click at [1263, 483] on div "Nhãn" at bounding box center [1268, 485] width 128 height 23
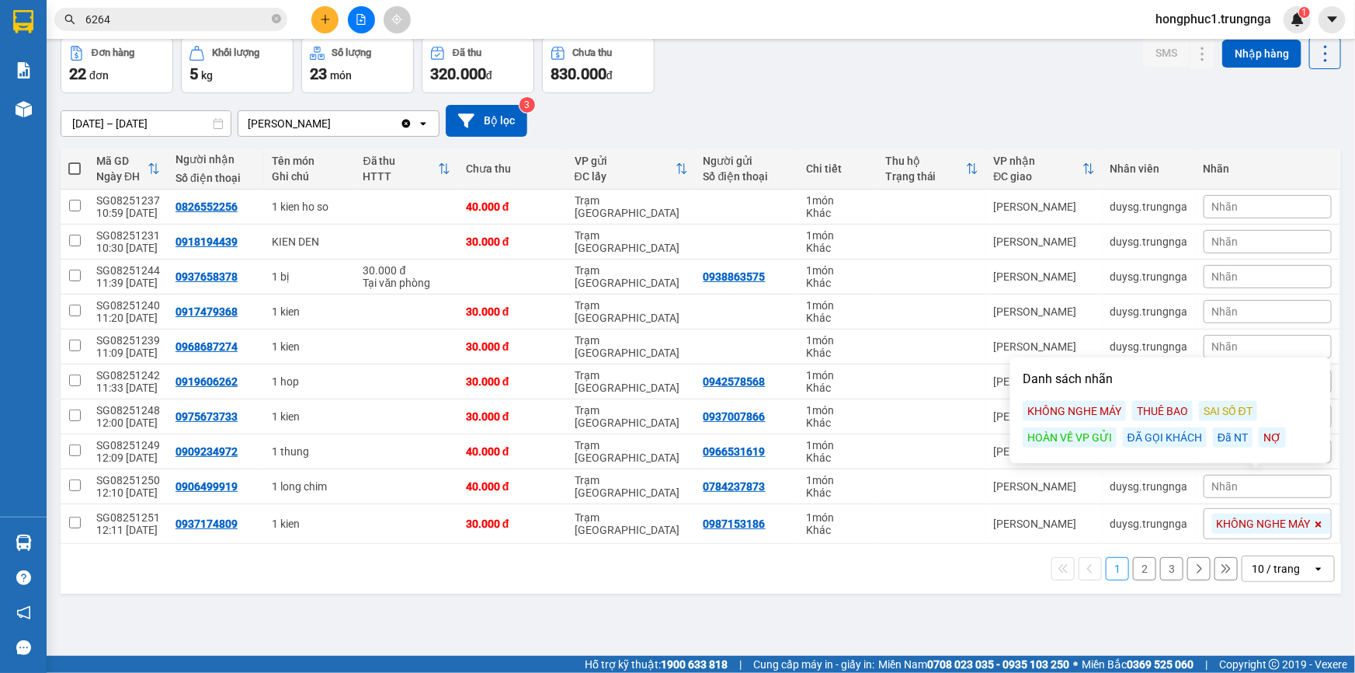
click at [1180, 437] on div "ĐÃ GỌI KHÁCH" at bounding box center [1165, 437] width 84 height 20
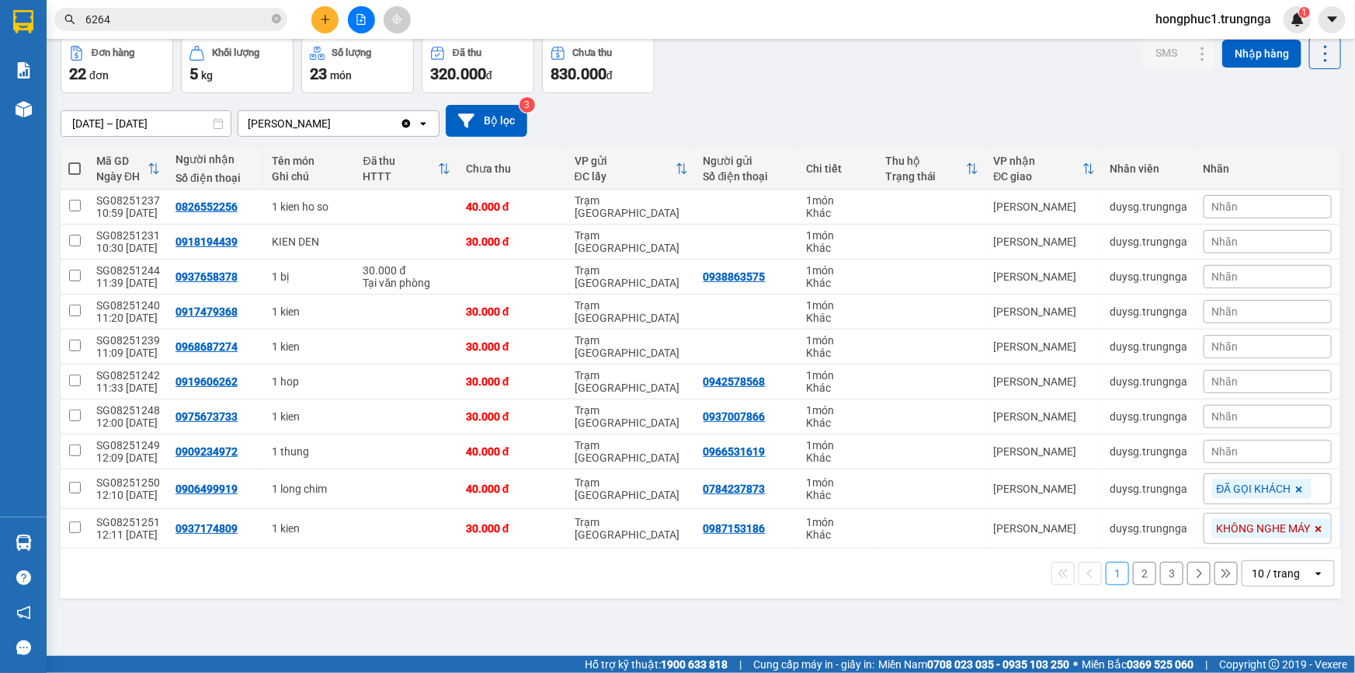
click at [857, 93] on div "[DATE] – [DATE] Press the down arrow key to interact with the calendar and sele…" at bounding box center [701, 120] width 1281 height 55
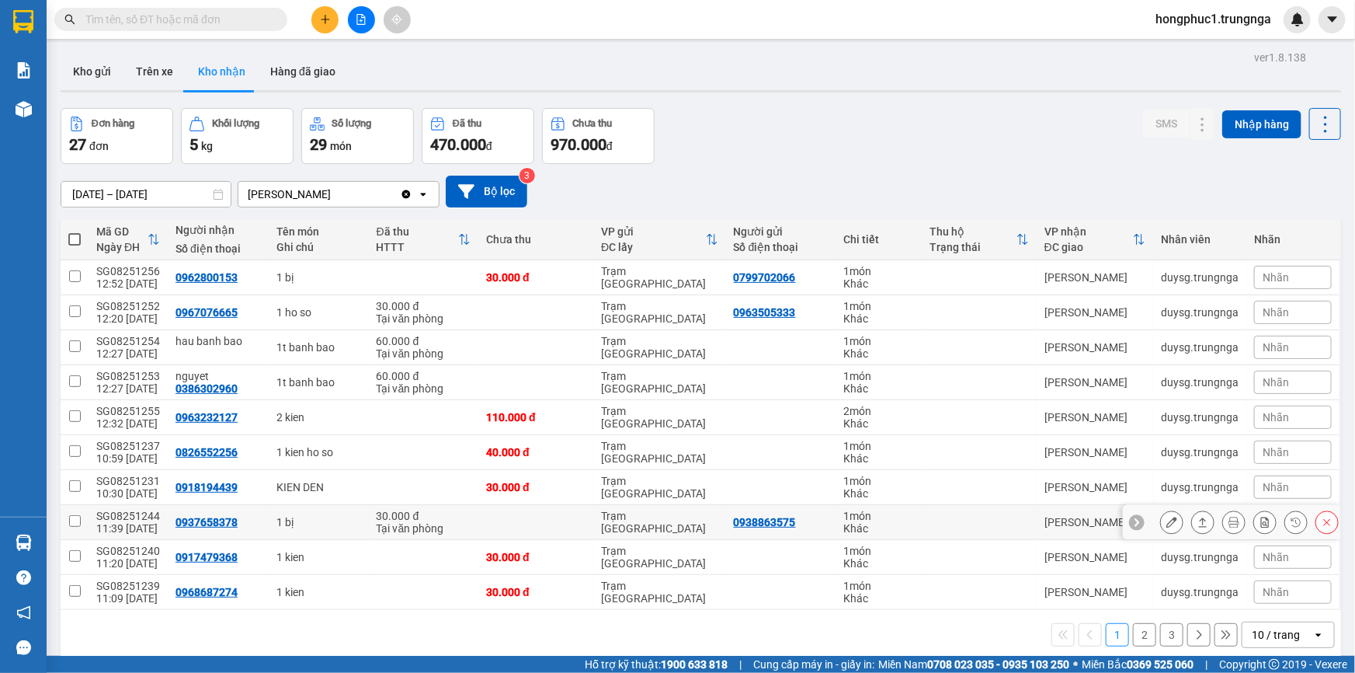
scroll to position [70, 0]
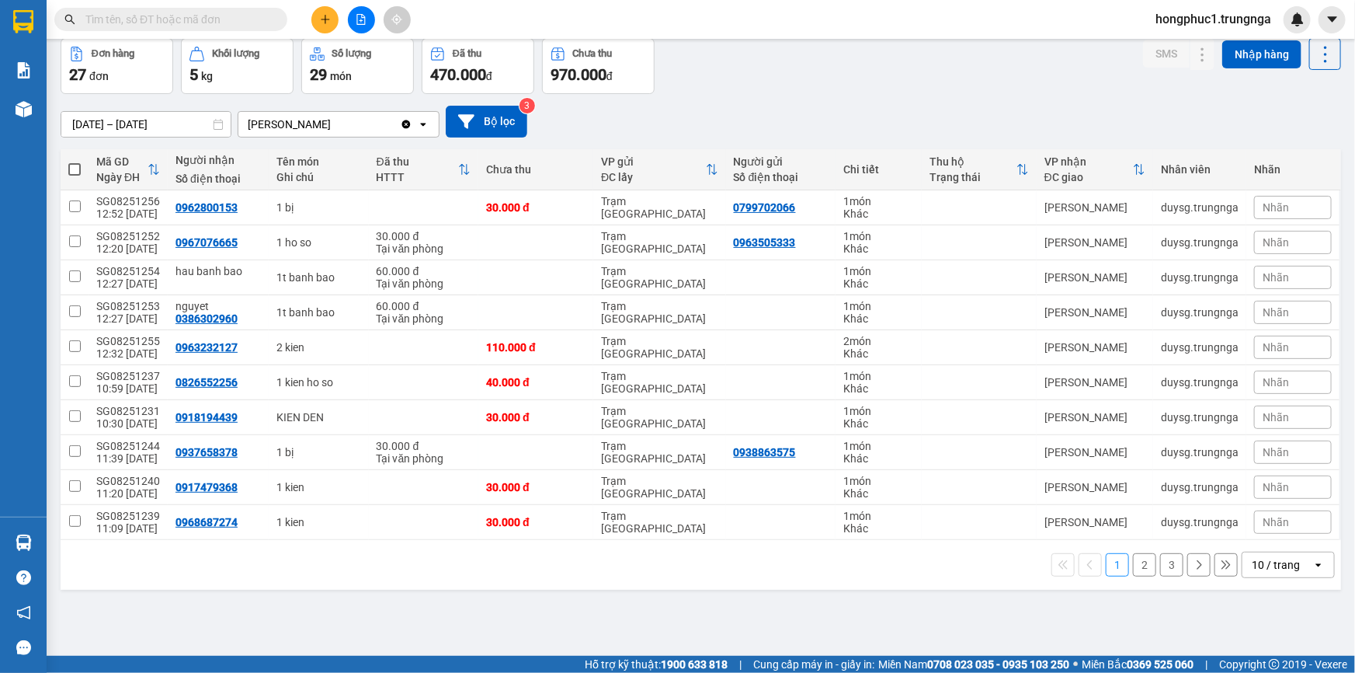
click at [1136, 565] on button "2" at bounding box center [1144, 564] width 23 height 23
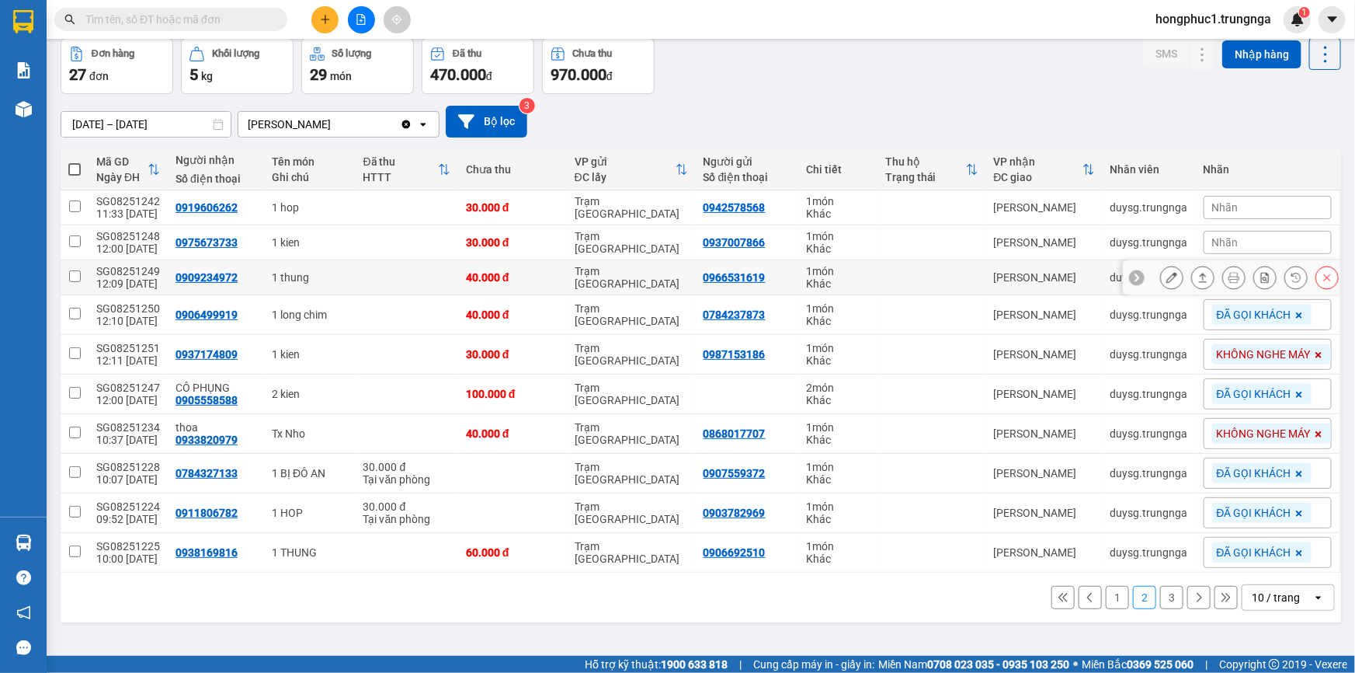
click at [586, 290] on td "Trạm [GEOGRAPHIC_DATA]" at bounding box center [631, 277] width 129 height 35
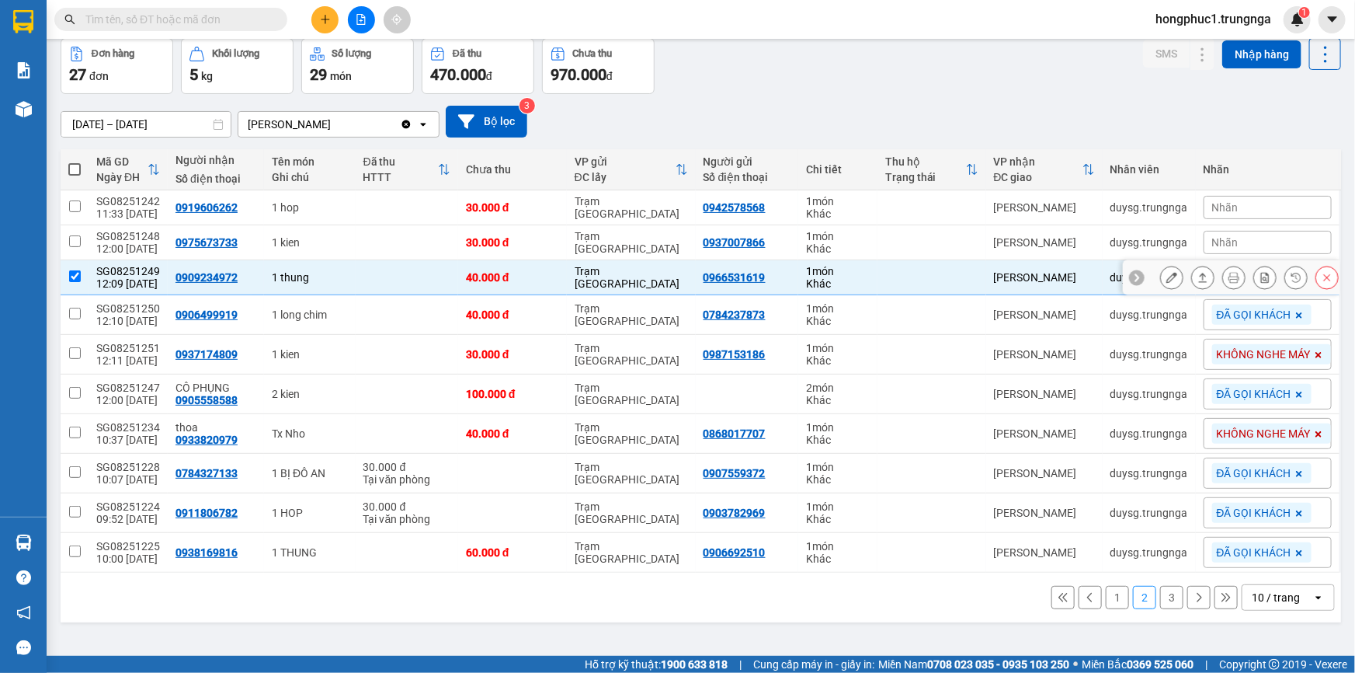
checkbox input "true"
click at [1250, 273] on div "Nhãn" at bounding box center [1268, 277] width 128 height 23
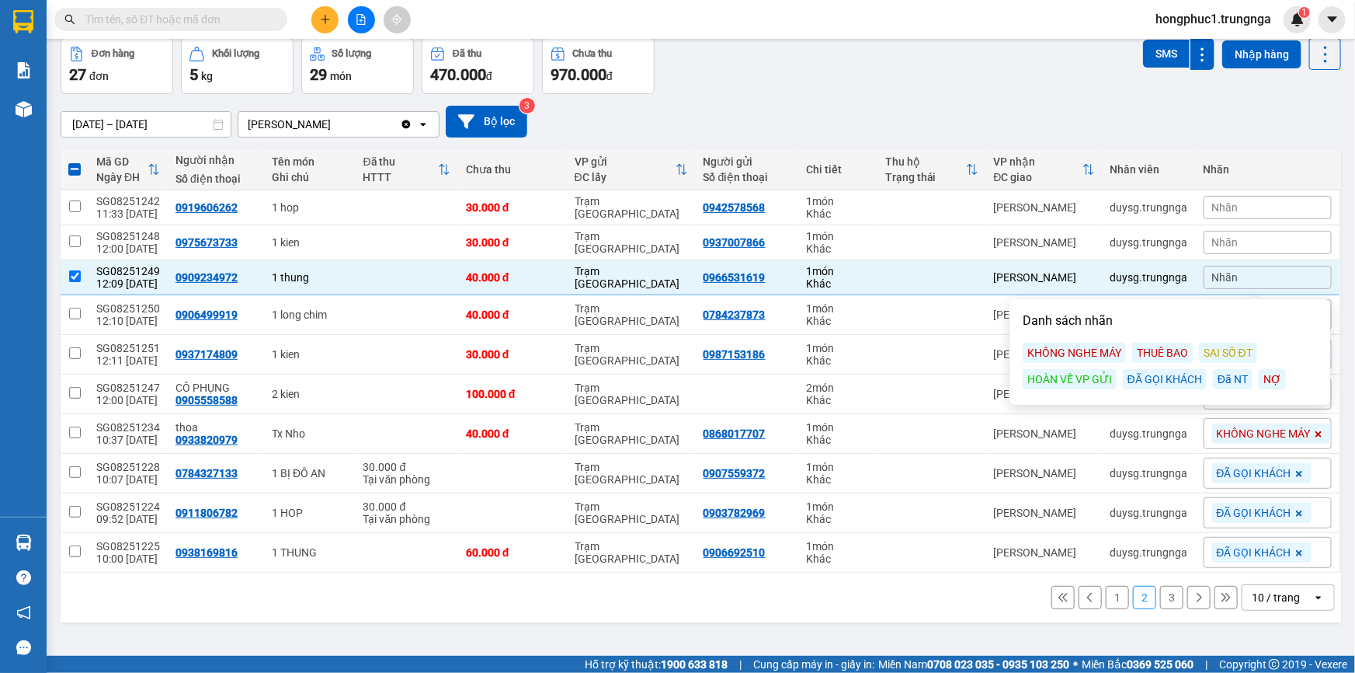
click at [1098, 352] on div "KHÔNG NGHE MÁY" at bounding box center [1074, 352] width 103 height 20
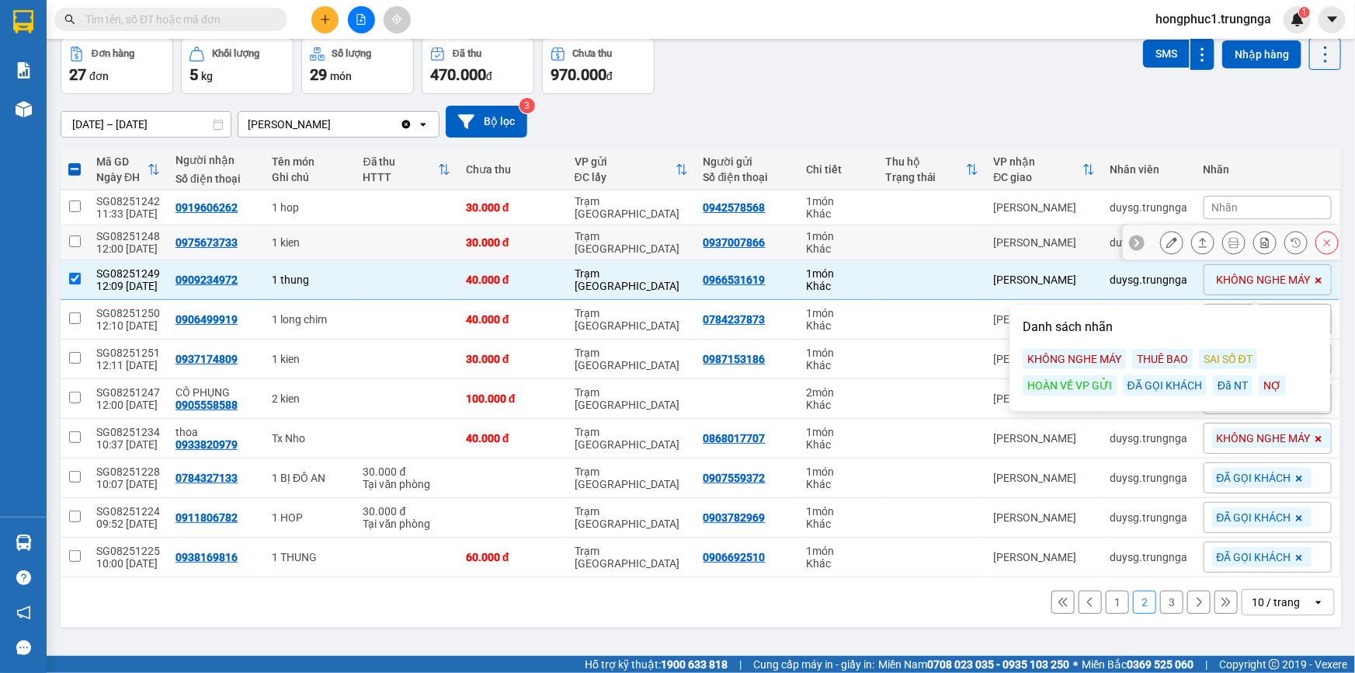
click at [892, 233] on td at bounding box center [932, 242] width 109 height 35
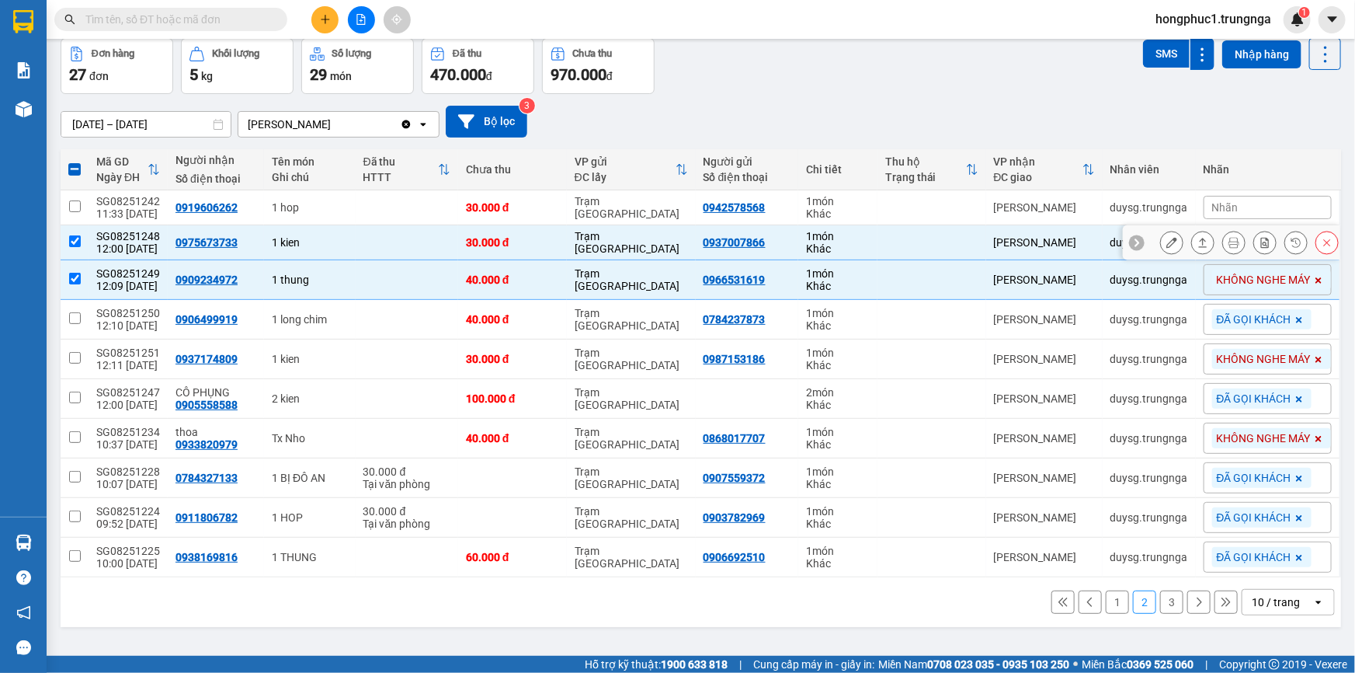
click at [1135, 238] on icon at bounding box center [1137, 242] width 5 height 9
click at [1212, 243] on span "Nhãn" at bounding box center [1225, 242] width 26 height 12
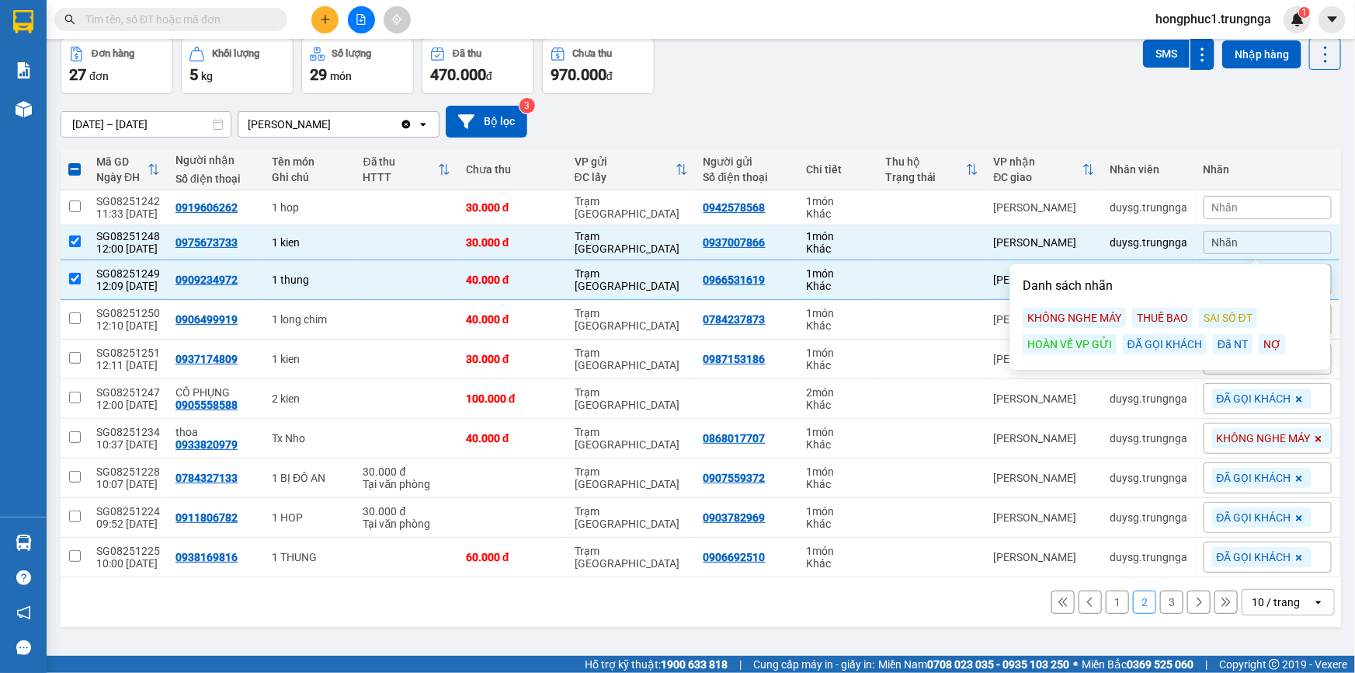
click at [1076, 318] on div "KHÔNG NGHE MÁY" at bounding box center [1074, 318] width 103 height 20
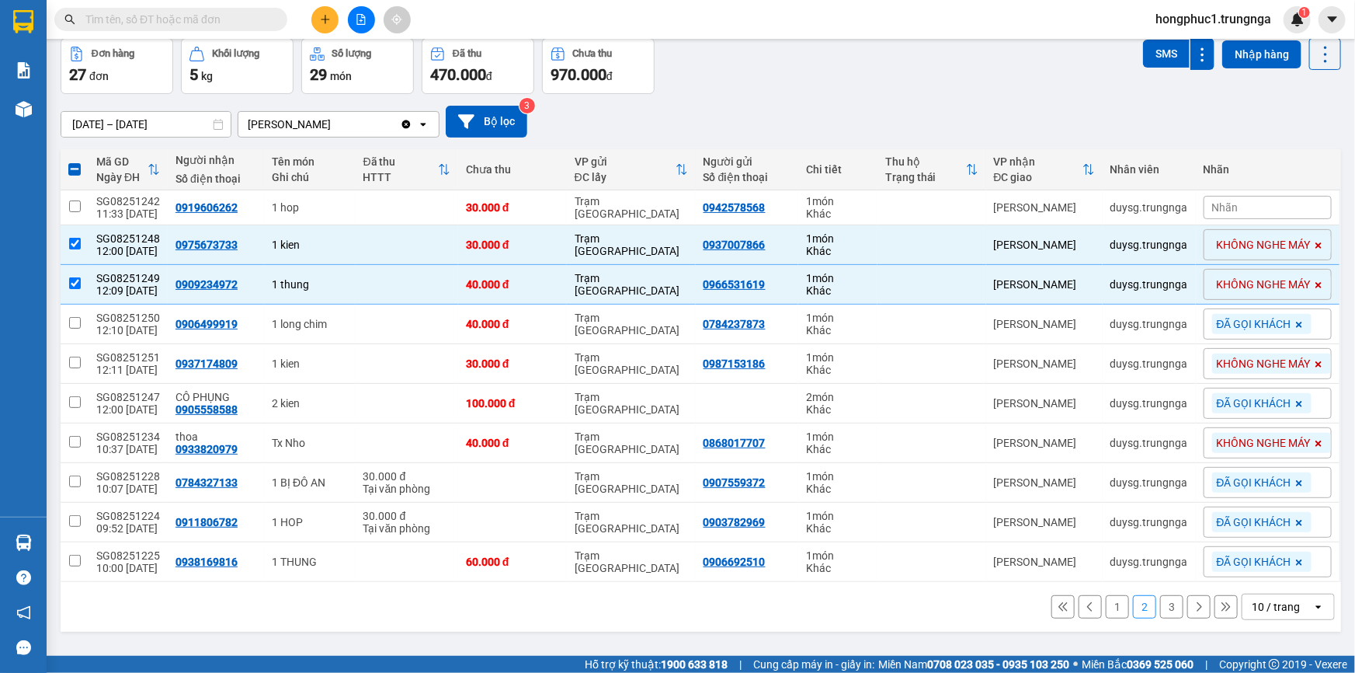
click at [1218, 207] on span "Nhãn" at bounding box center [1225, 207] width 26 height 12
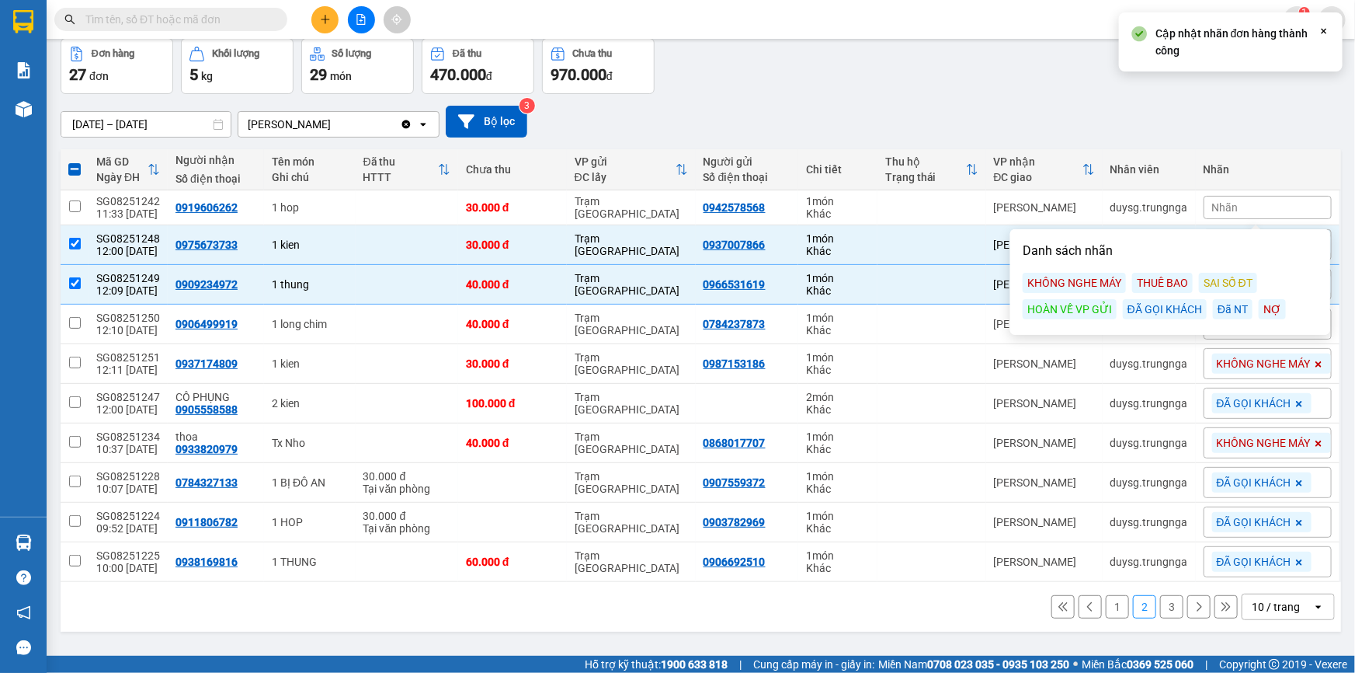
click at [1165, 310] on div "ĐÃ GỌI KHÁCH" at bounding box center [1165, 309] width 84 height 20
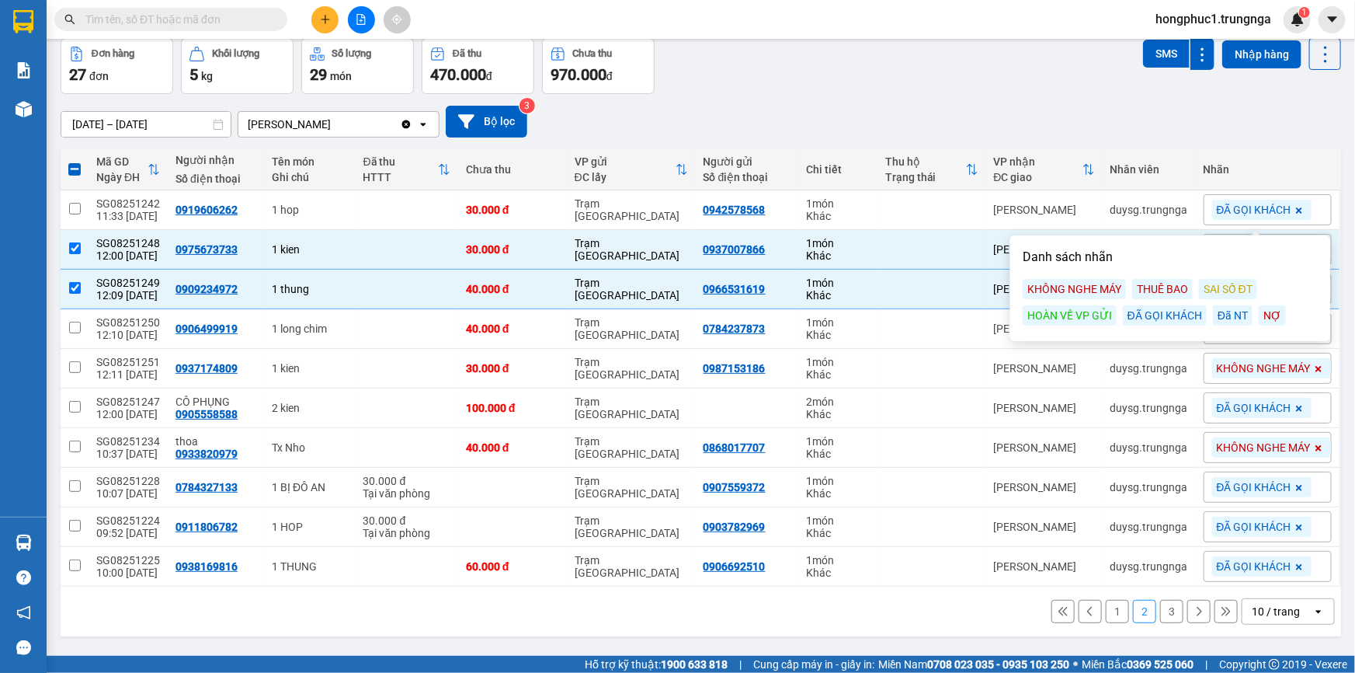
click at [1058, 610] on icon at bounding box center [1063, 611] width 11 height 11
checkbox input "false"
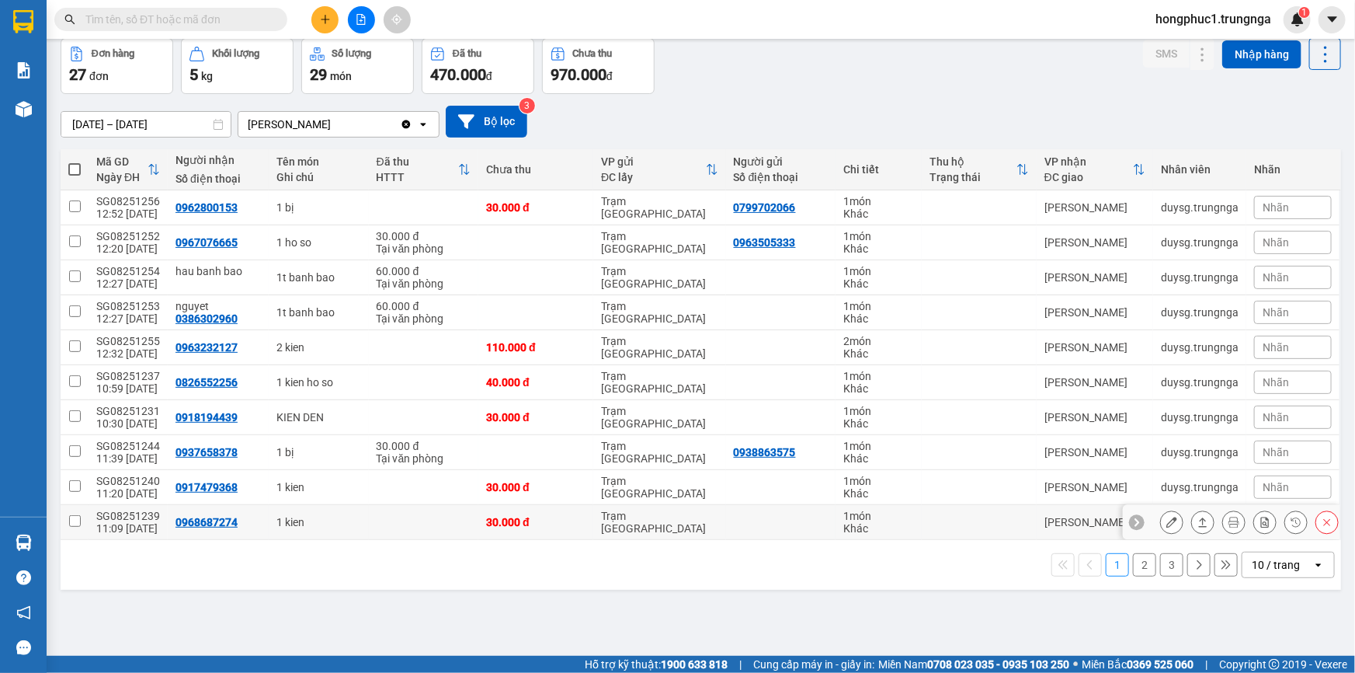
click at [1131, 517] on icon at bounding box center [1136, 521] width 11 height 11
click at [1263, 523] on span "Nhãn" at bounding box center [1276, 522] width 26 height 12
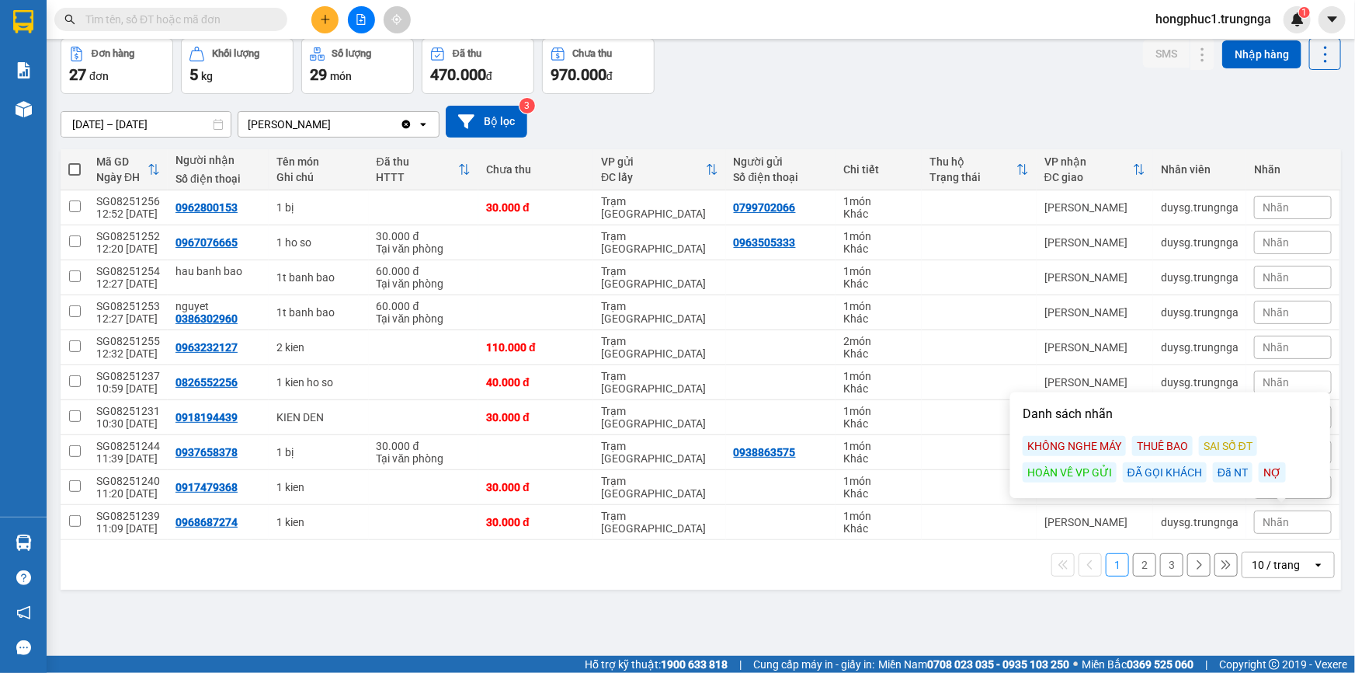
click at [1158, 475] on div "ĐÃ GỌI KHÁCH" at bounding box center [1165, 472] width 84 height 20
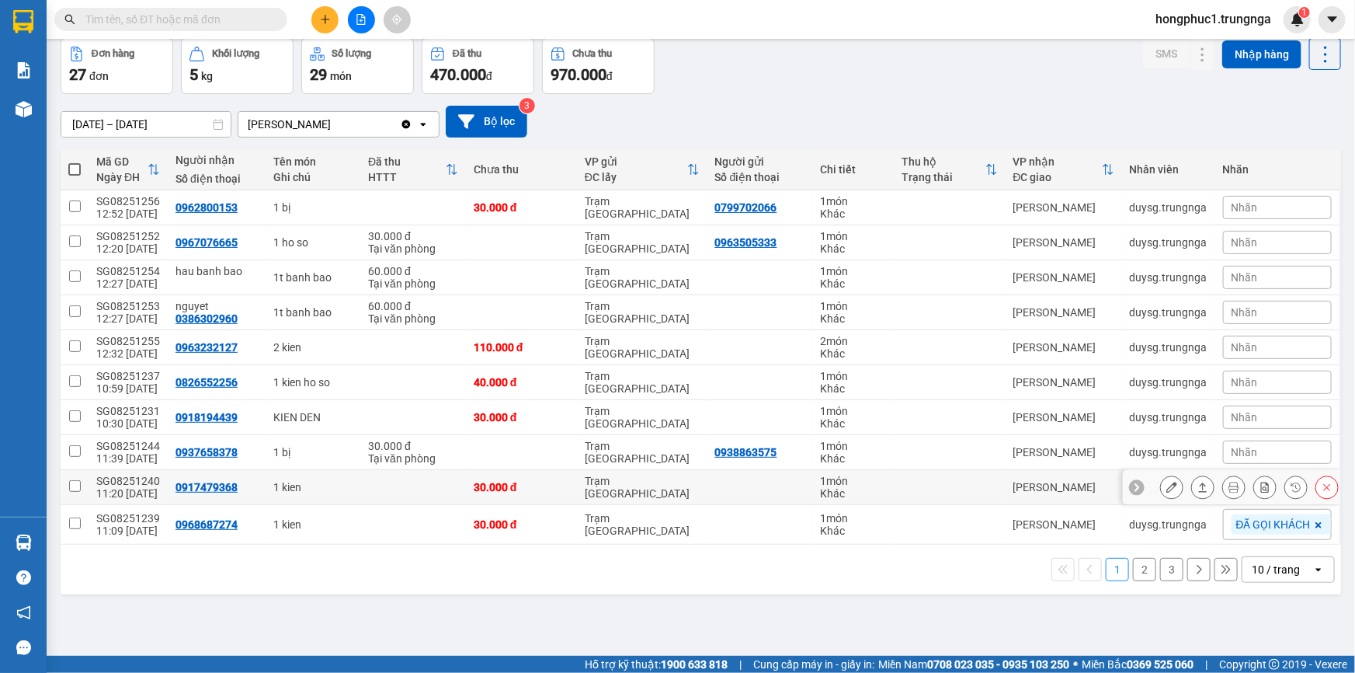
click at [933, 489] on td at bounding box center [950, 487] width 111 height 35
checkbox input "true"
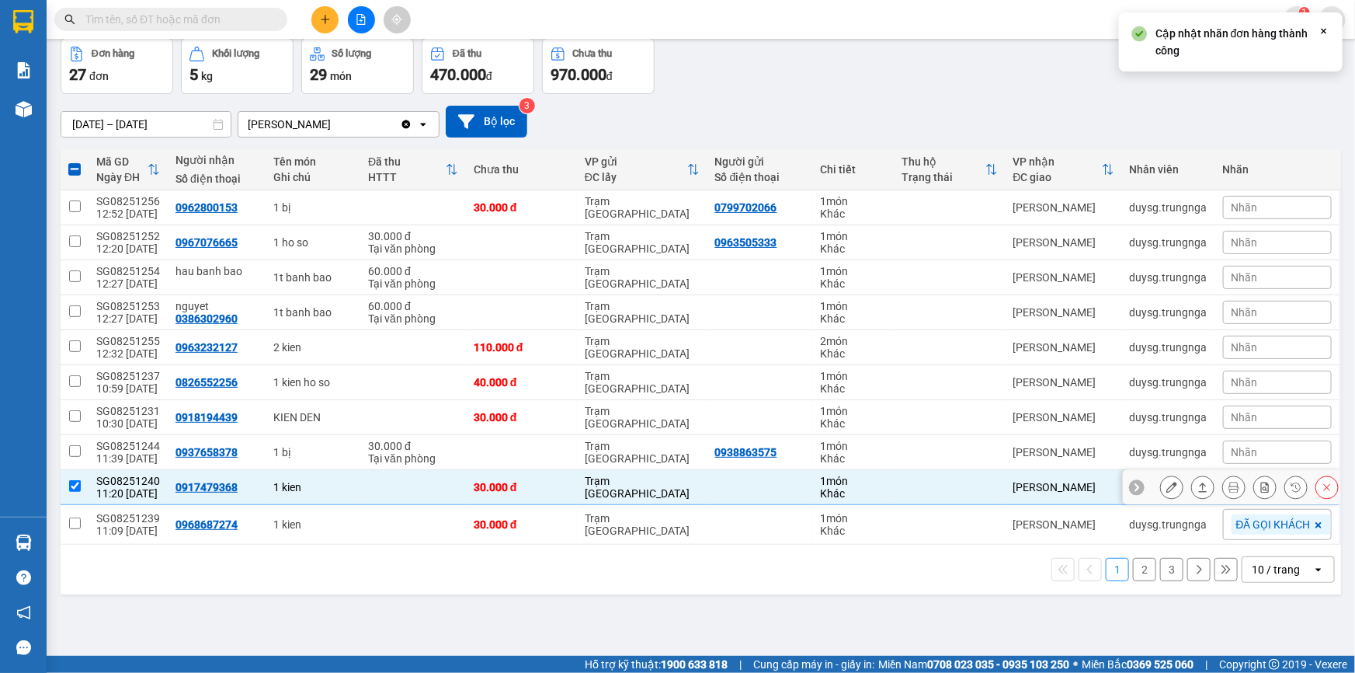
click at [1131, 489] on icon at bounding box center [1136, 486] width 11 height 11
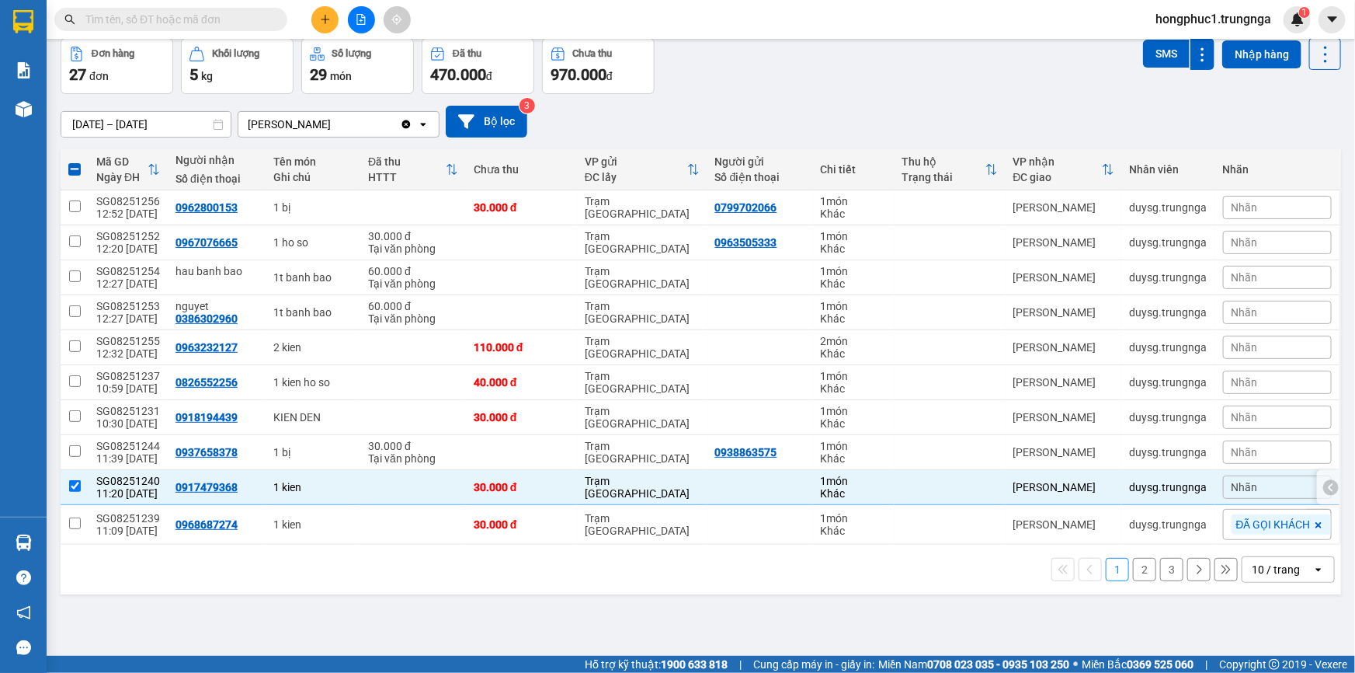
click at [1252, 485] on div "Nhãn" at bounding box center [1277, 486] width 109 height 23
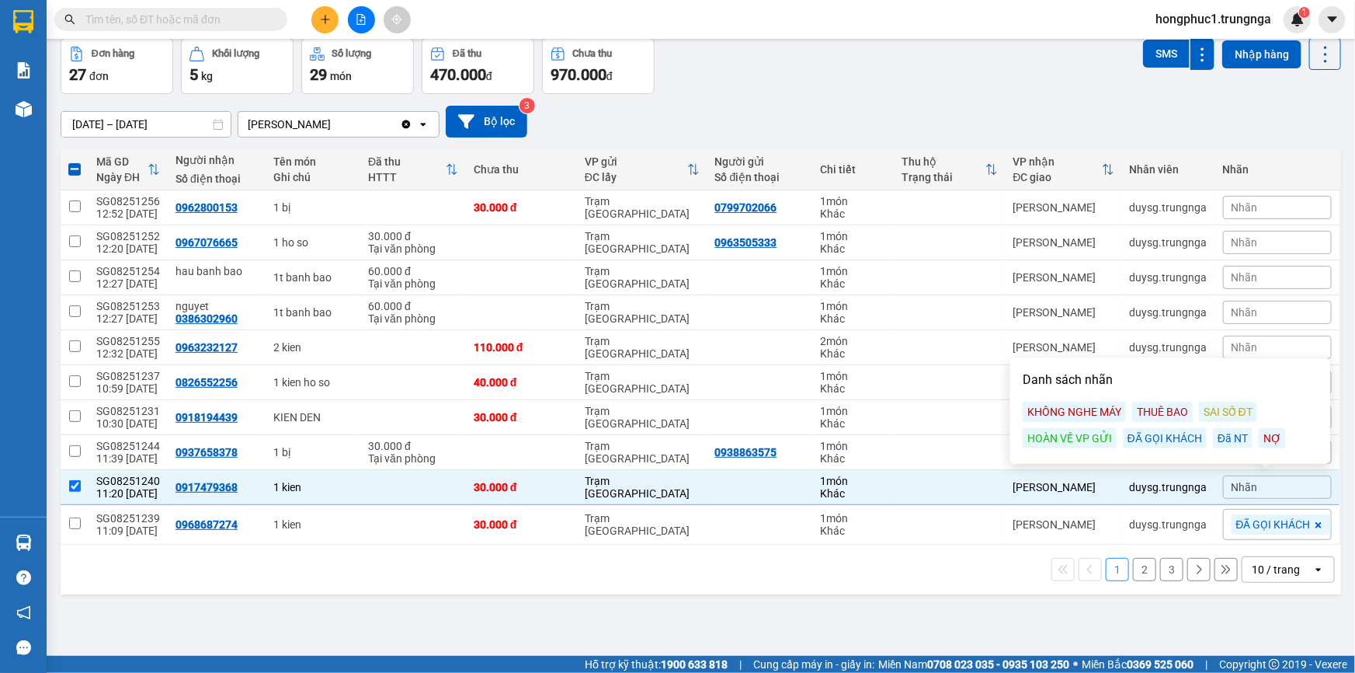
click at [1158, 433] on div "ĐÃ GỌI KHÁCH" at bounding box center [1165, 438] width 84 height 20
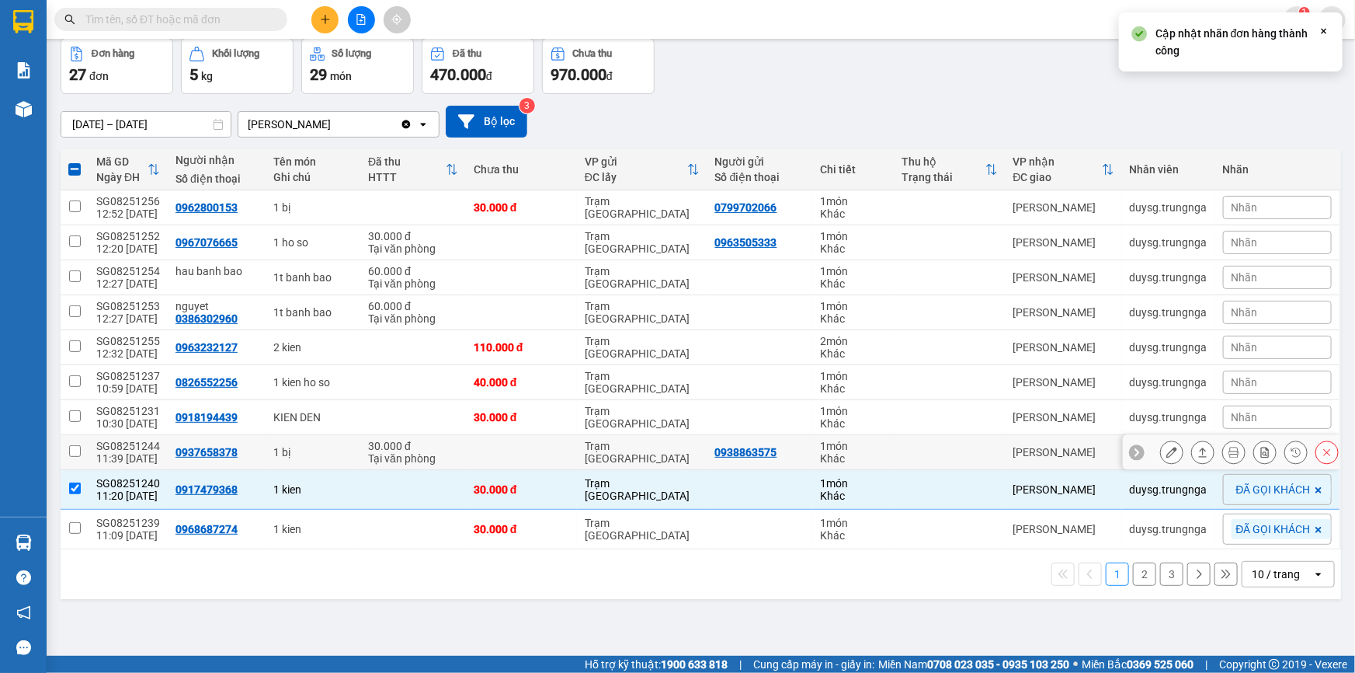
click at [846, 447] on div "1 món" at bounding box center [854, 446] width 66 height 12
checkbox input "true"
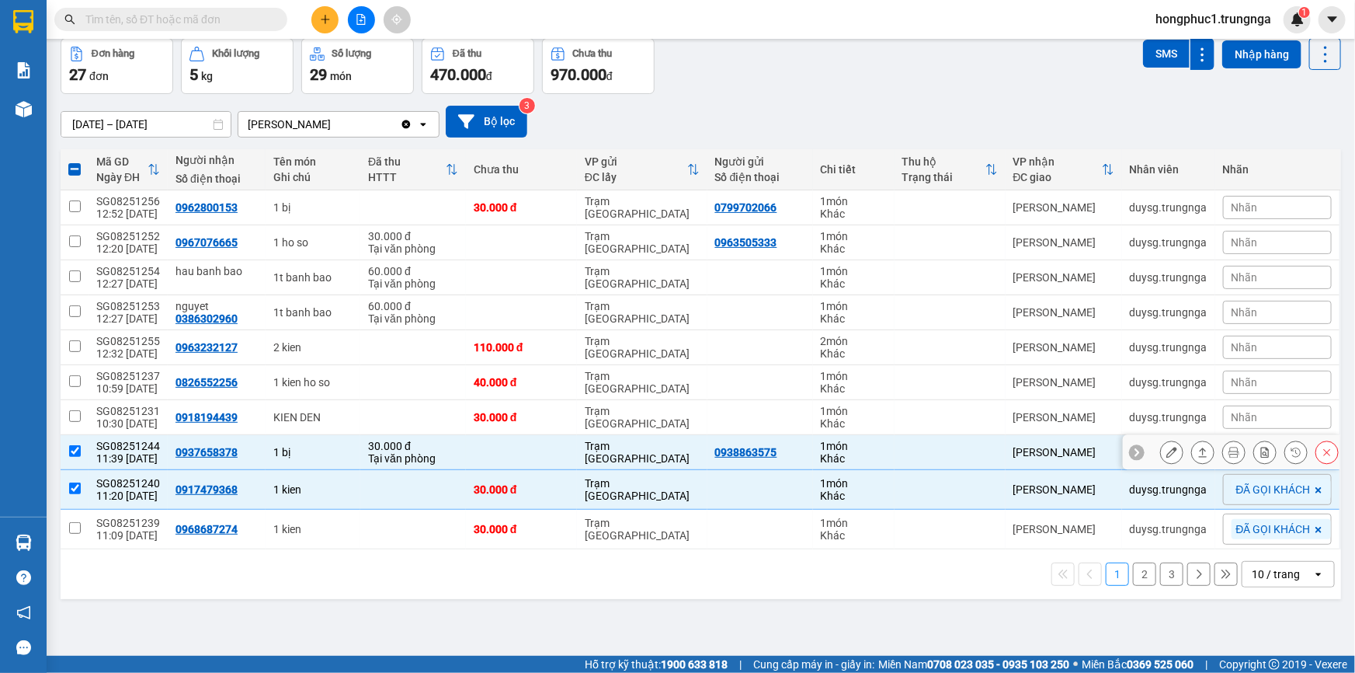
click at [1131, 447] on icon at bounding box center [1136, 452] width 11 height 11
click at [1232, 447] on span "Nhãn" at bounding box center [1245, 452] width 26 height 12
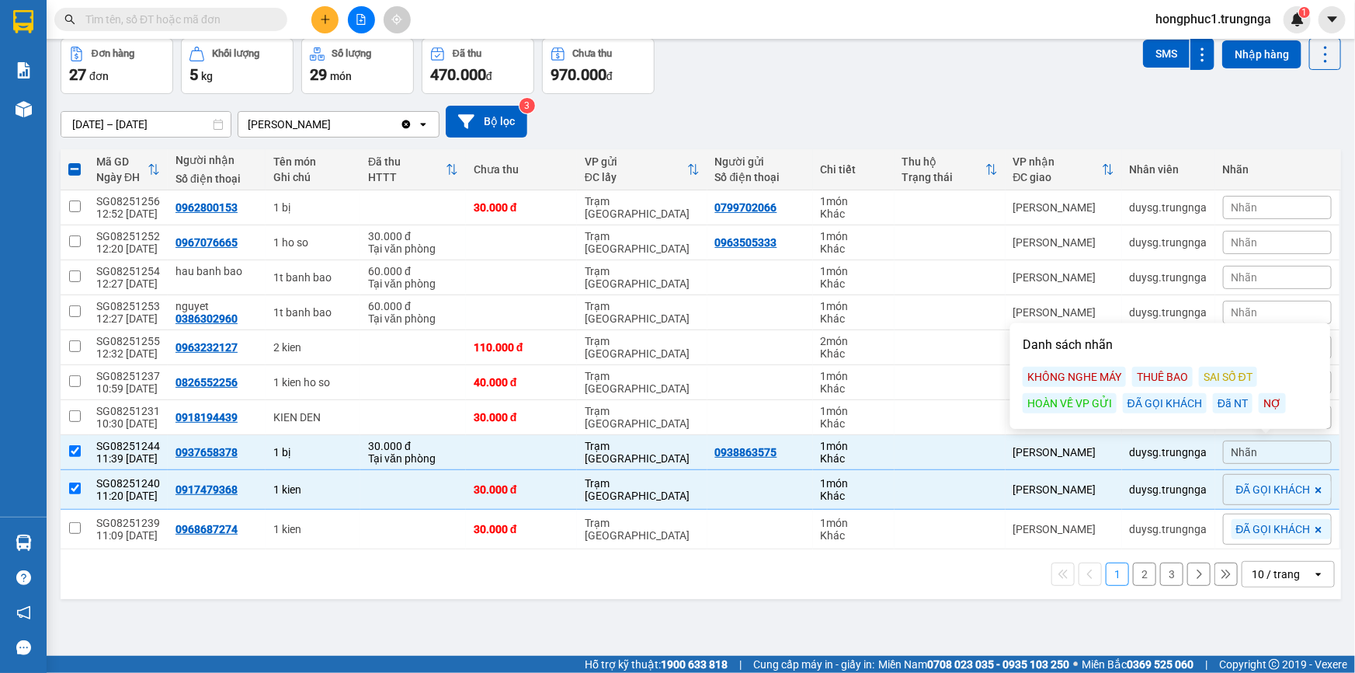
click at [1172, 396] on div "ĐÃ GỌI KHÁCH" at bounding box center [1165, 403] width 84 height 20
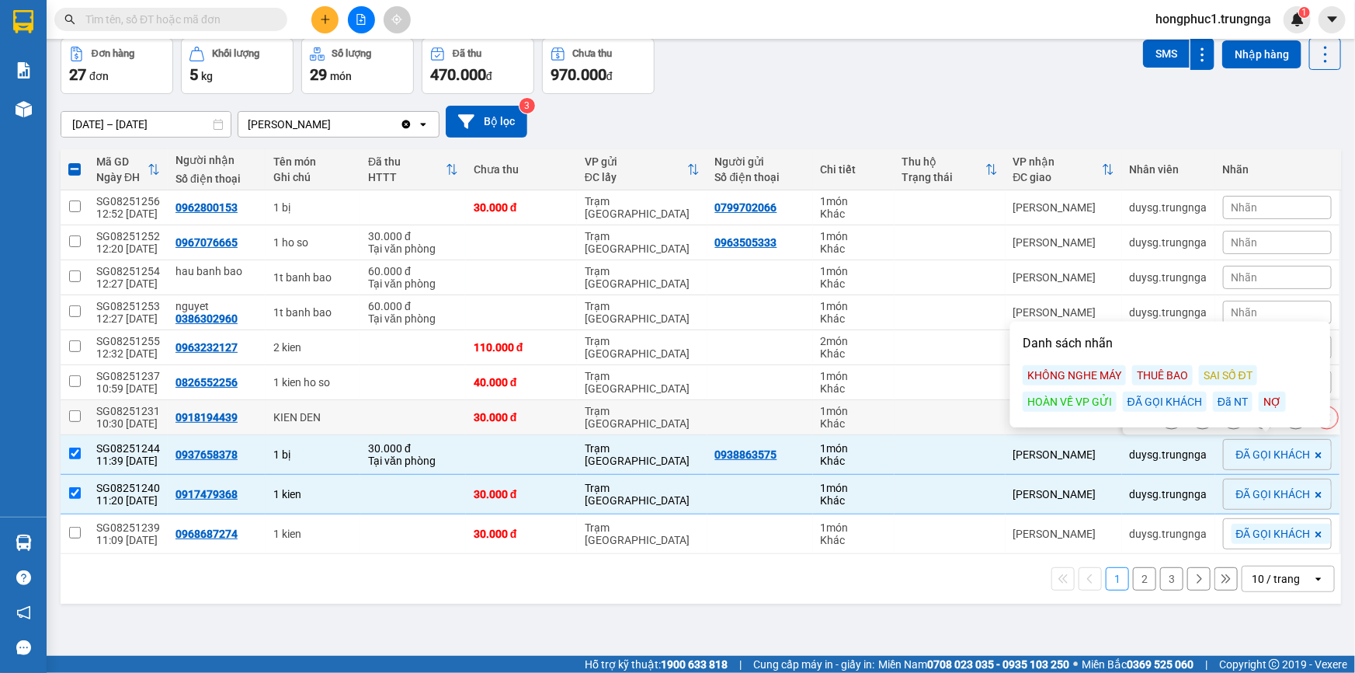
click at [982, 412] on td at bounding box center [950, 417] width 111 height 35
checkbox input "true"
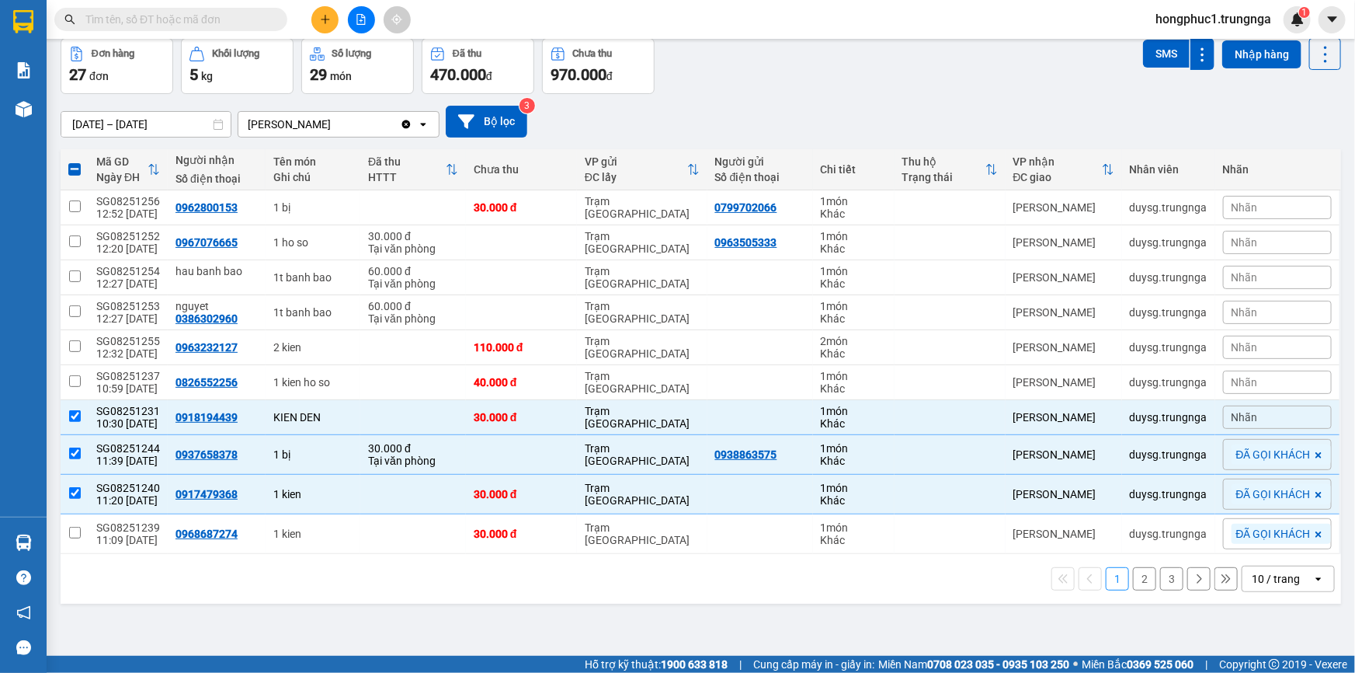
click at [1233, 412] on span "Nhãn" at bounding box center [1245, 417] width 26 height 12
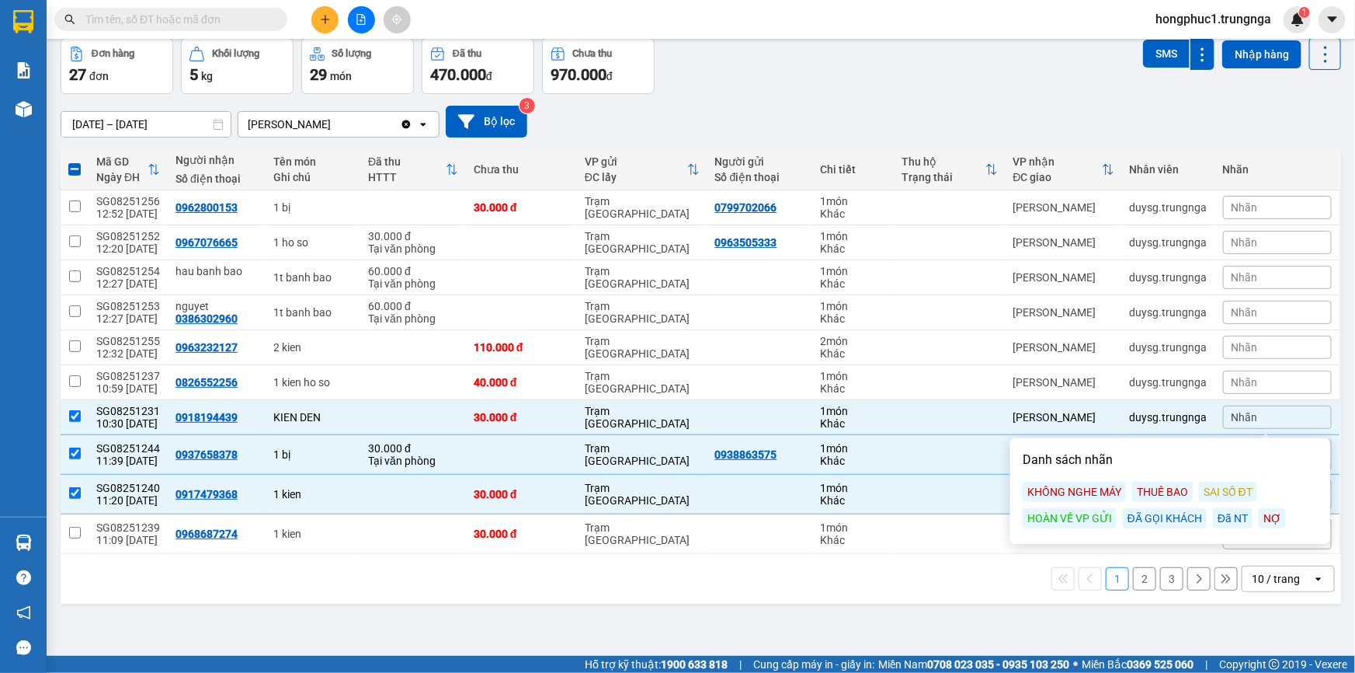
click at [1168, 520] on div "ĐÃ GỌI KHÁCH" at bounding box center [1165, 518] width 84 height 20
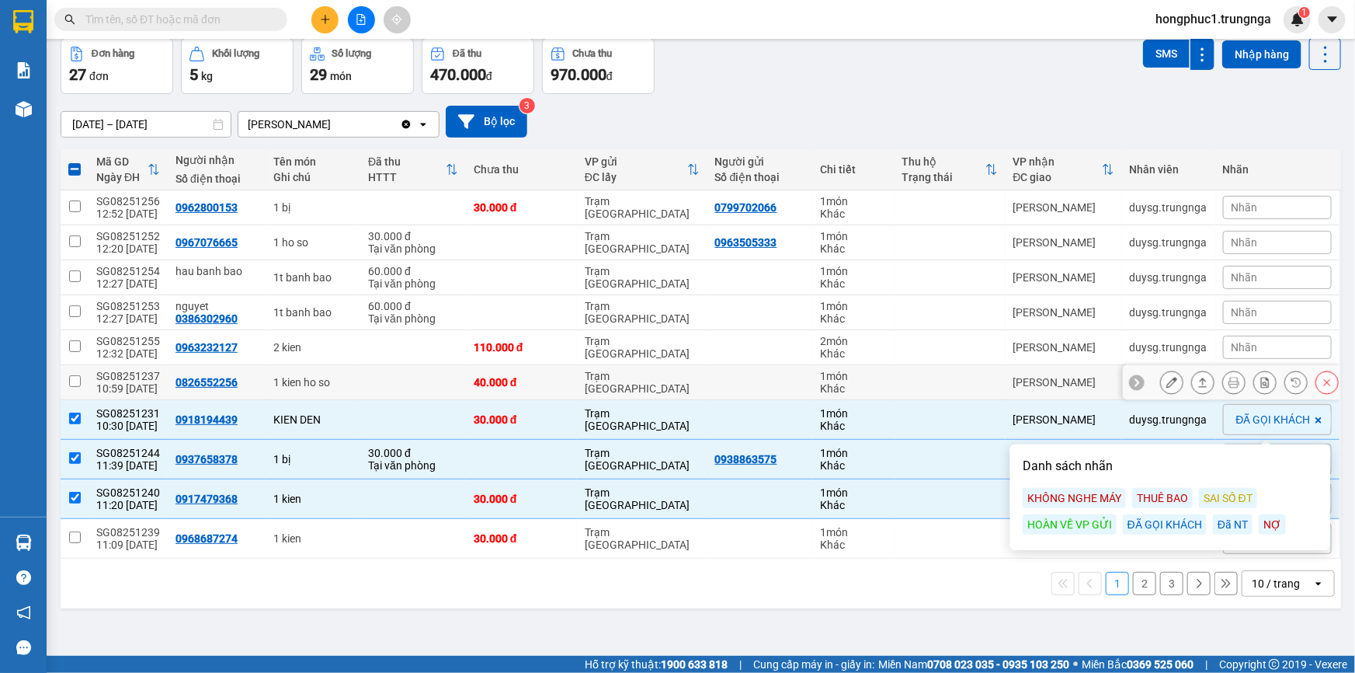
click at [1131, 379] on icon at bounding box center [1136, 382] width 11 height 11
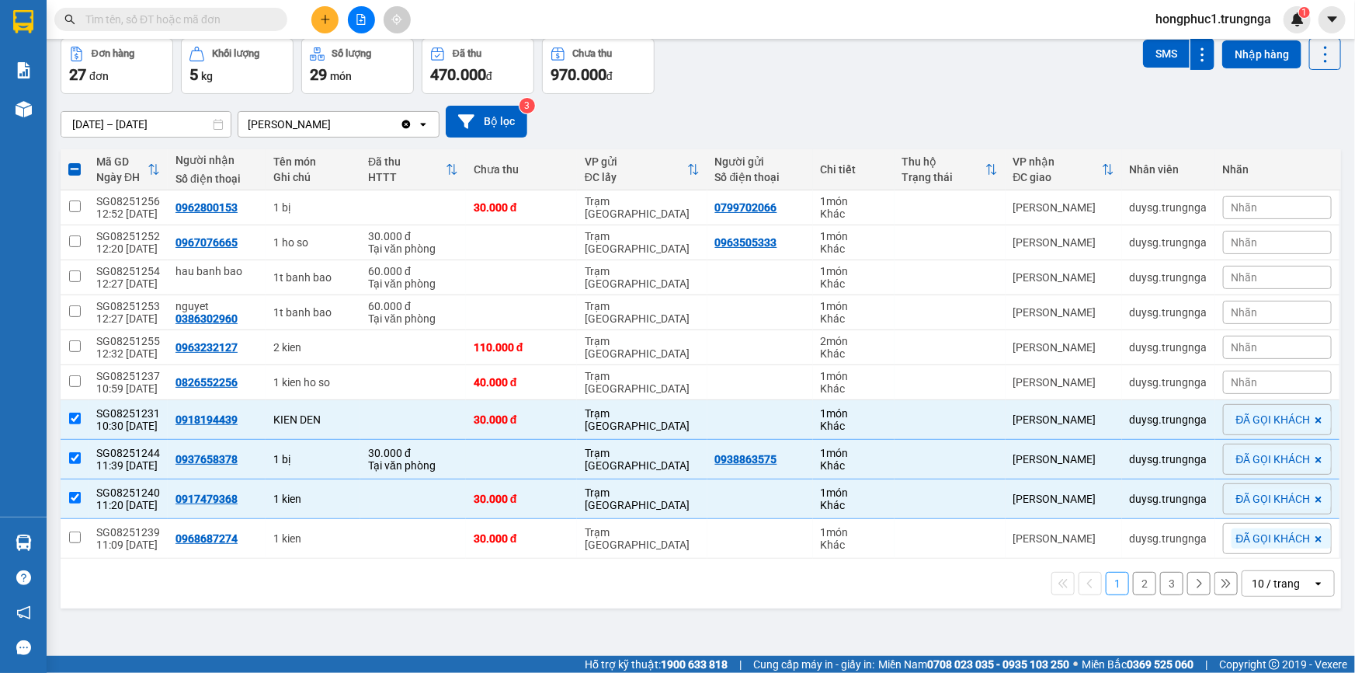
click at [1243, 379] on span "Nhãn" at bounding box center [1245, 382] width 26 height 12
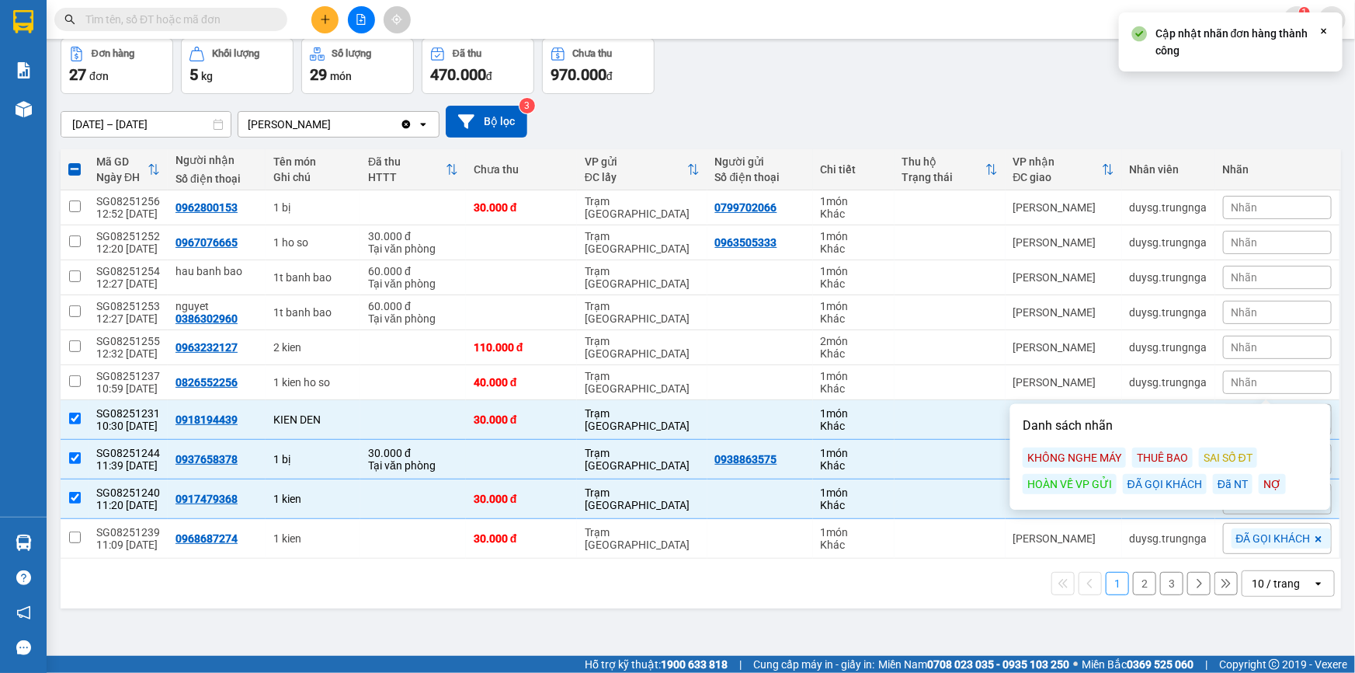
click at [1170, 483] on div "ĐÃ GỌI KHÁCH" at bounding box center [1165, 484] width 84 height 20
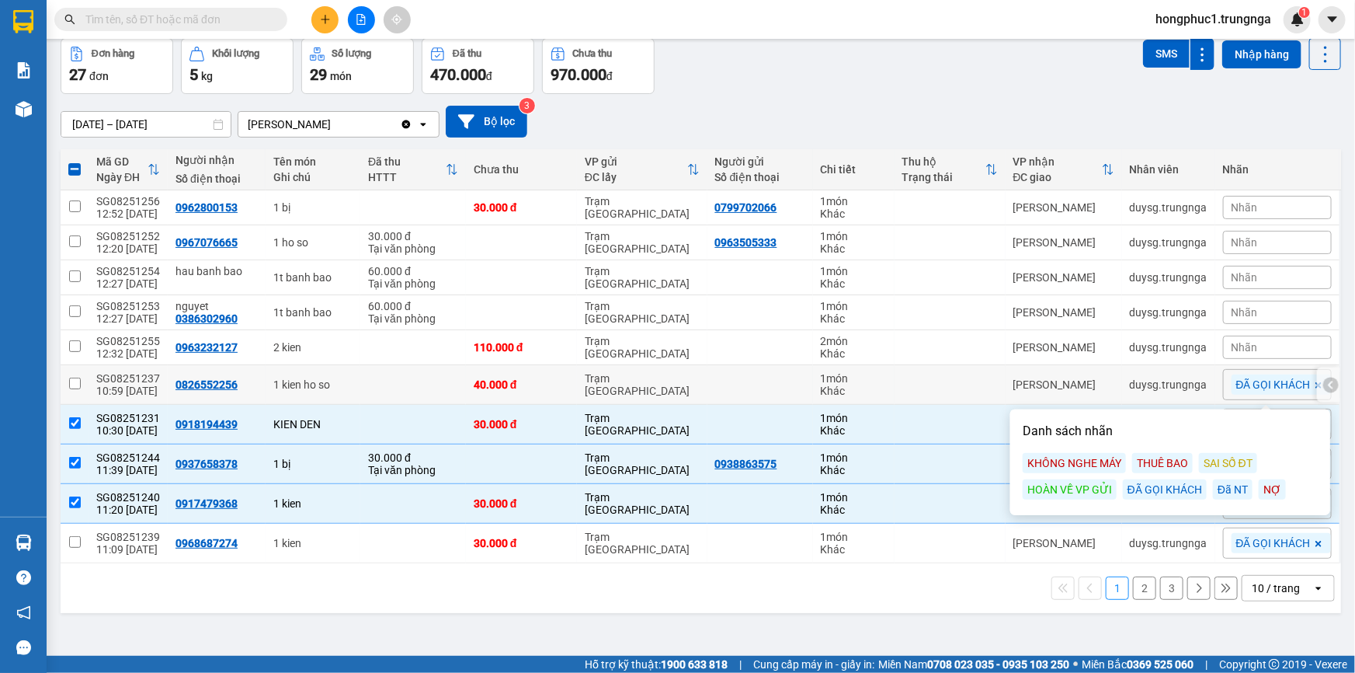
click at [971, 369] on td at bounding box center [950, 385] width 111 height 40
checkbox input "true"
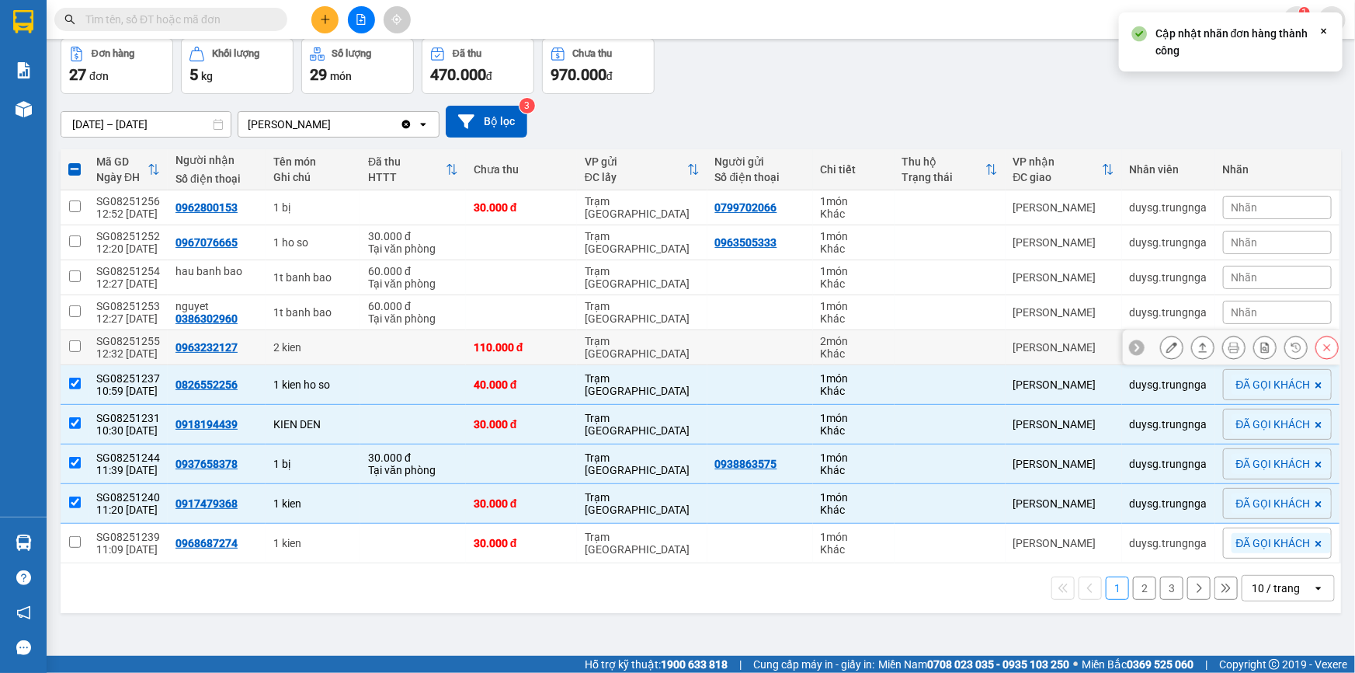
click at [965, 340] on td at bounding box center [950, 347] width 111 height 35
checkbox input "true"
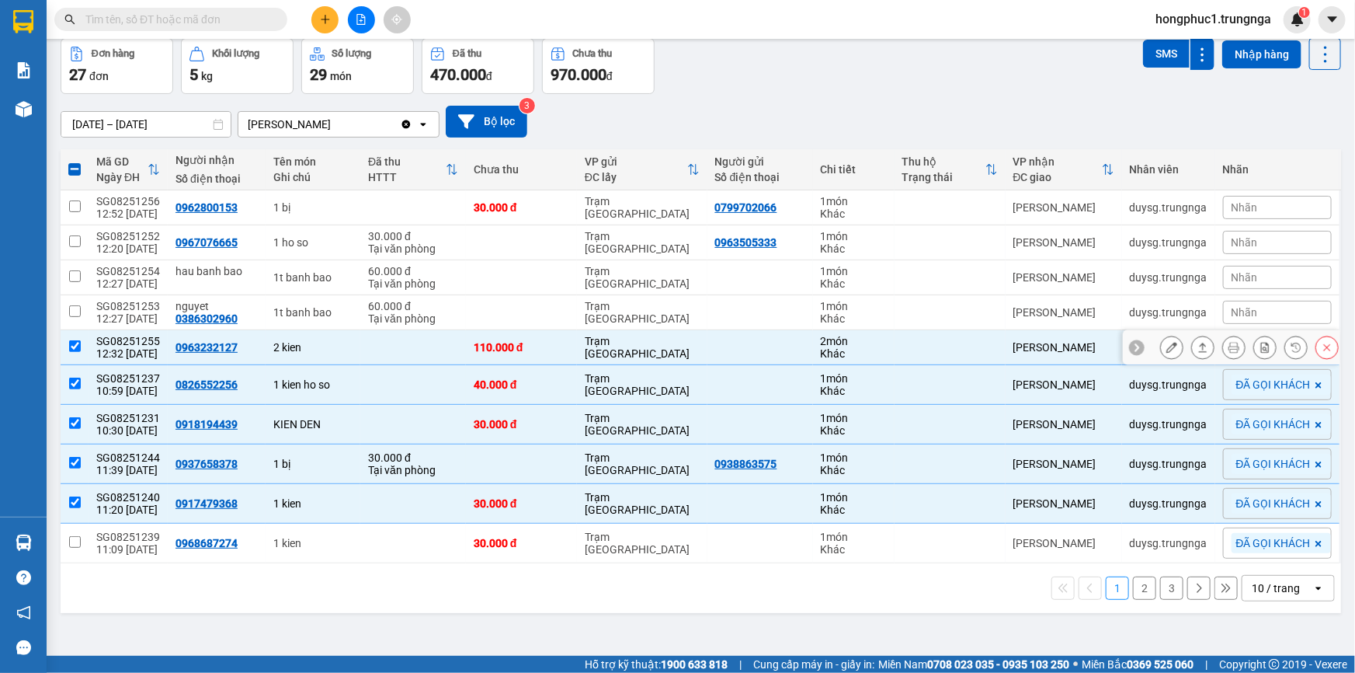
click at [1131, 345] on icon at bounding box center [1136, 347] width 11 height 11
click at [1240, 346] on span "Nhãn" at bounding box center [1245, 347] width 26 height 12
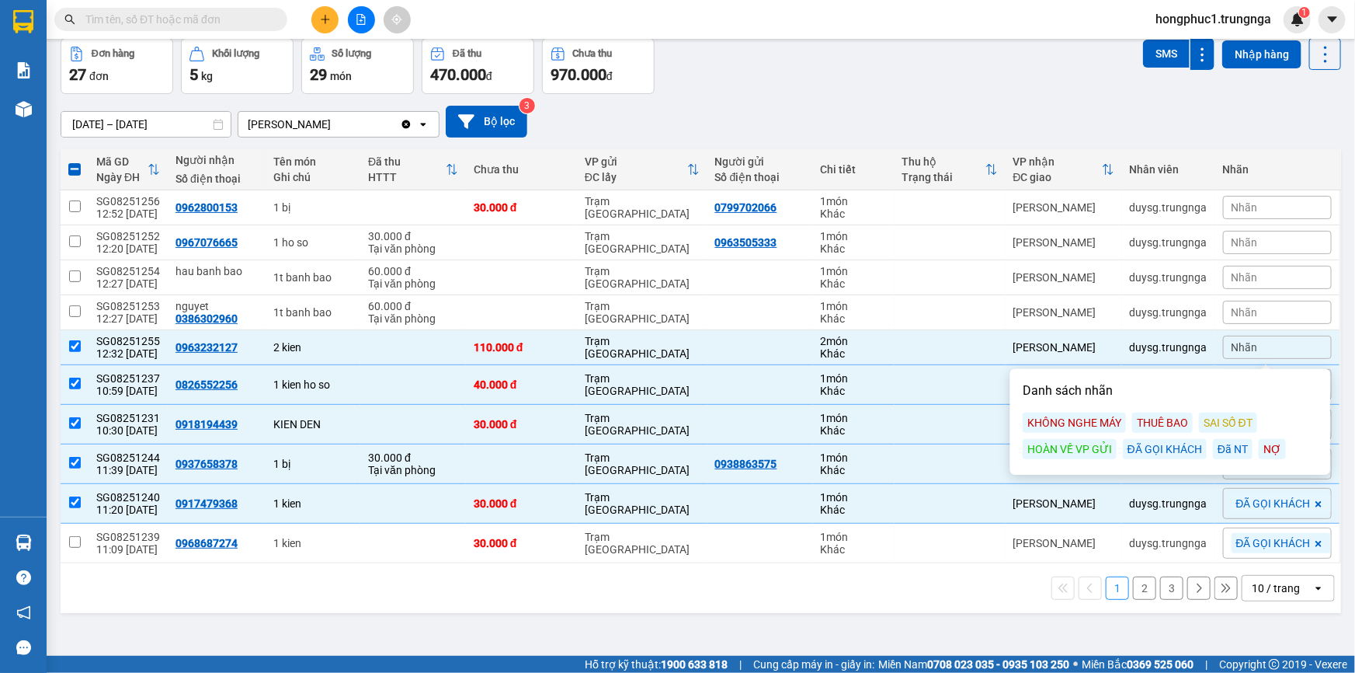
click at [1096, 421] on div "KHÔNG NGHE MÁY" at bounding box center [1074, 422] width 103 height 20
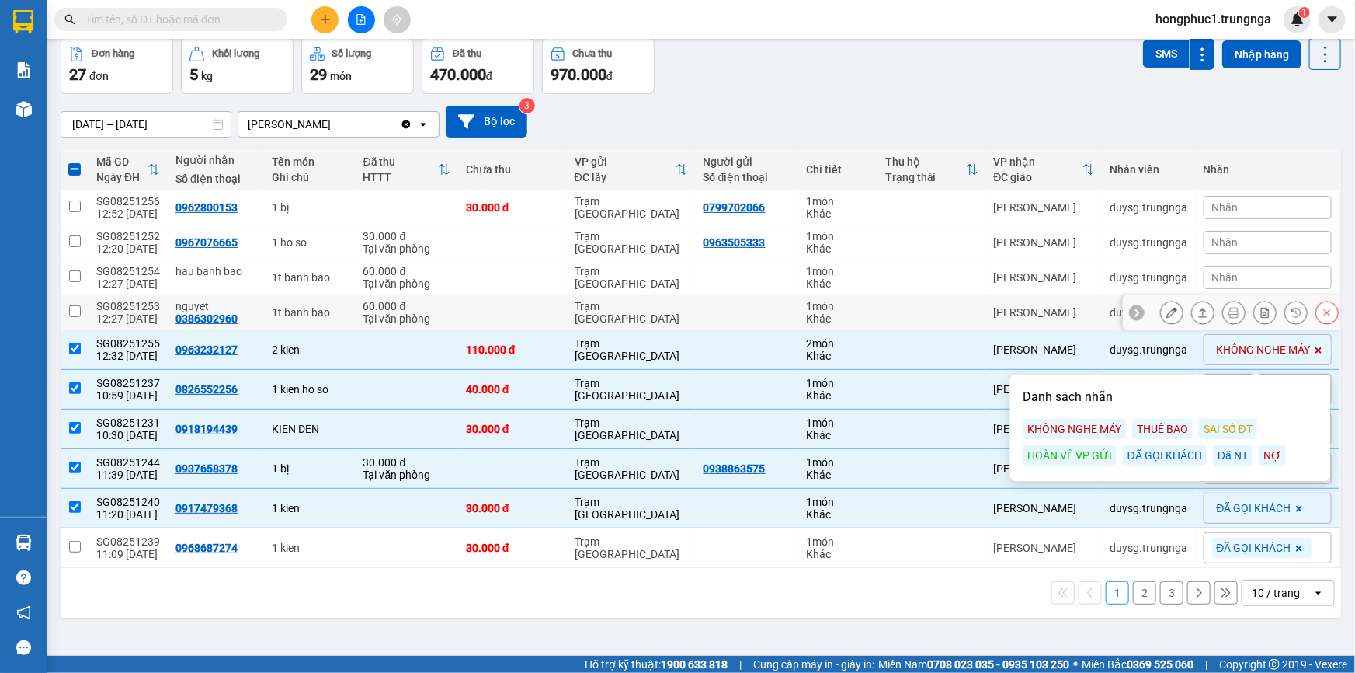
click at [965, 306] on td at bounding box center [932, 312] width 109 height 35
checkbox input "true"
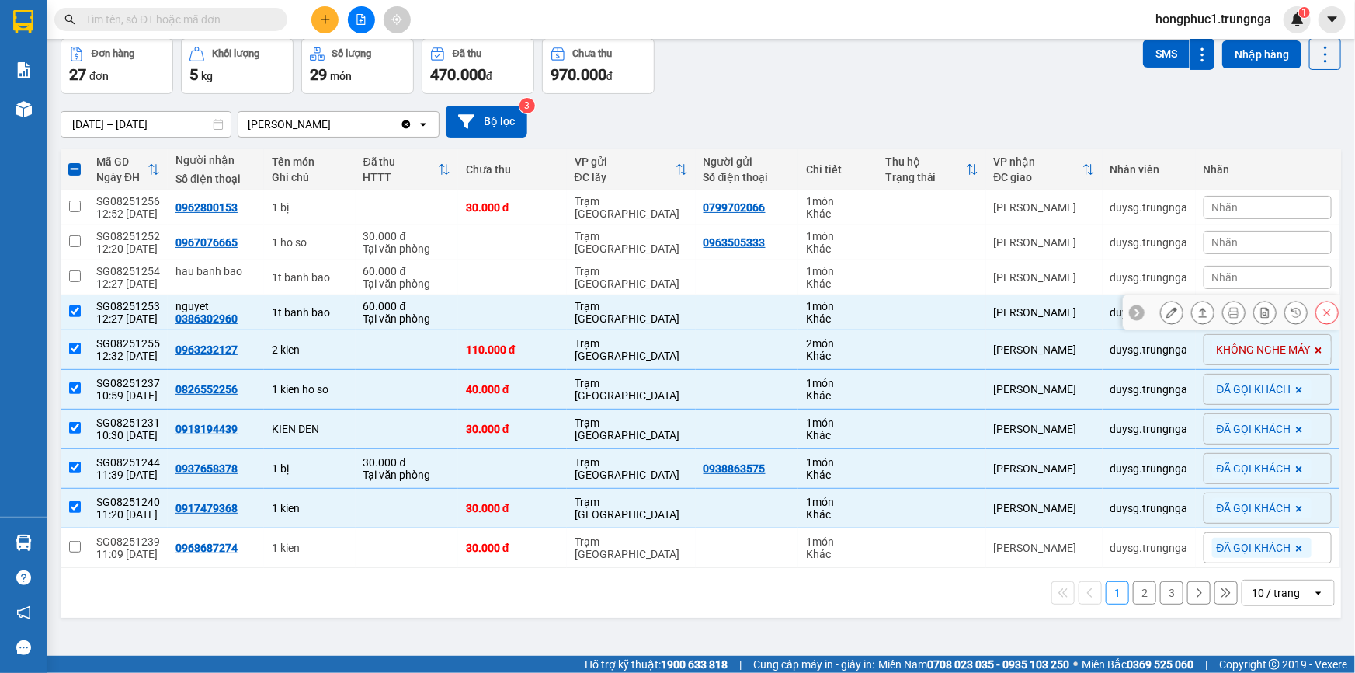
click at [1132, 311] on div at bounding box center [1137, 312] width 16 height 16
click at [1225, 311] on span "Nhãn" at bounding box center [1225, 312] width 26 height 12
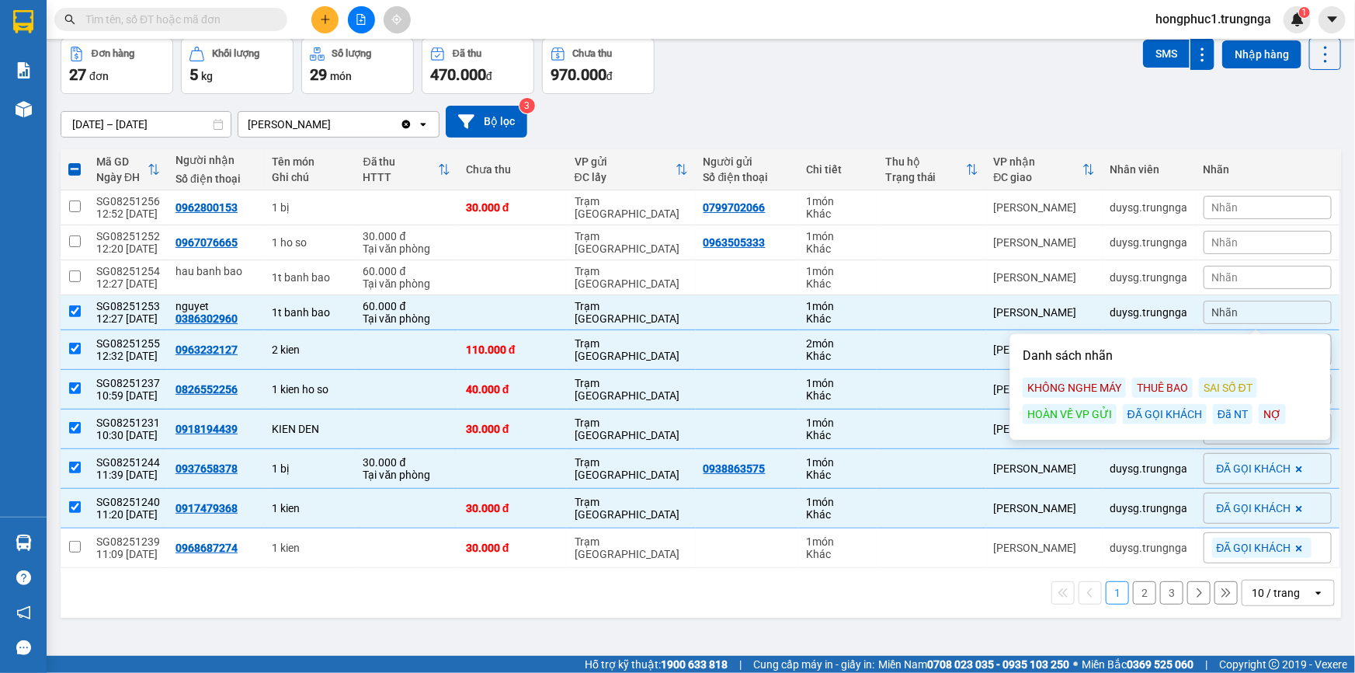
click at [1159, 412] on div "ĐÃ GỌI KHÁCH" at bounding box center [1165, 414] width 84 height 20
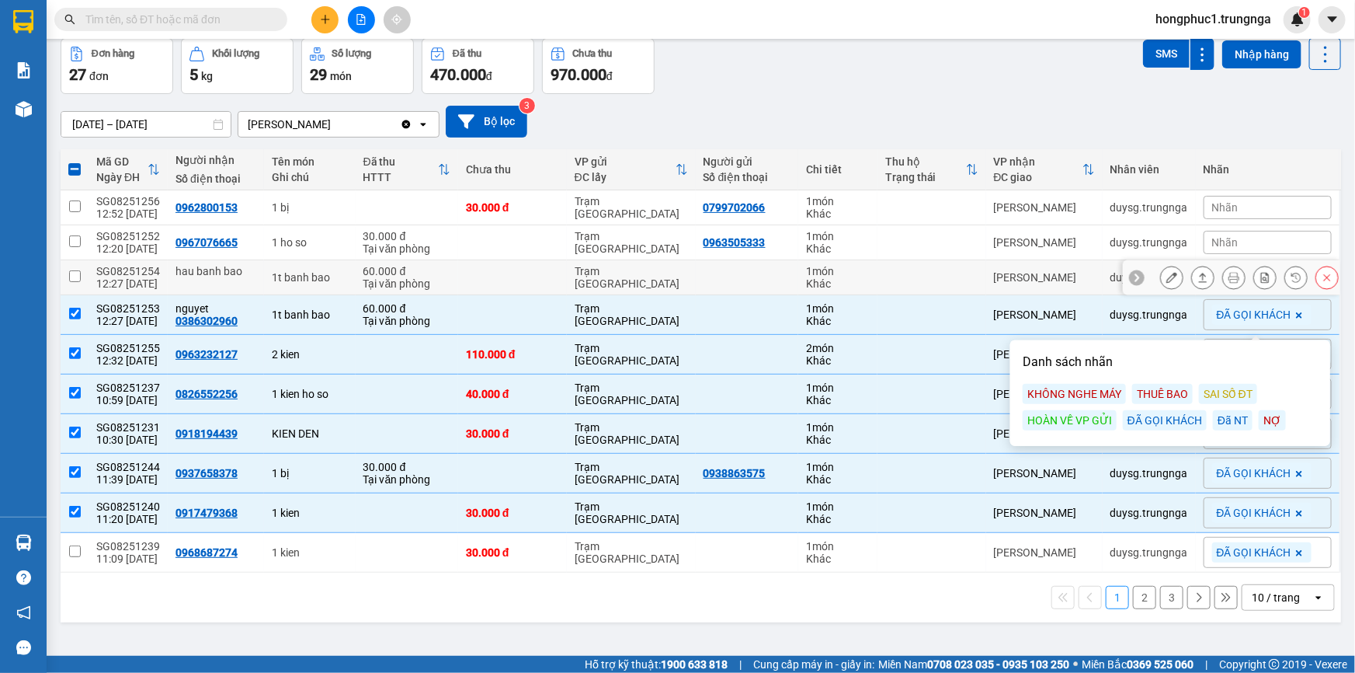
click at [1087, 281] on td "[PERSON_NAME]" at bounding box center [1044, 277] width 116 height 35
checkbox input "true"
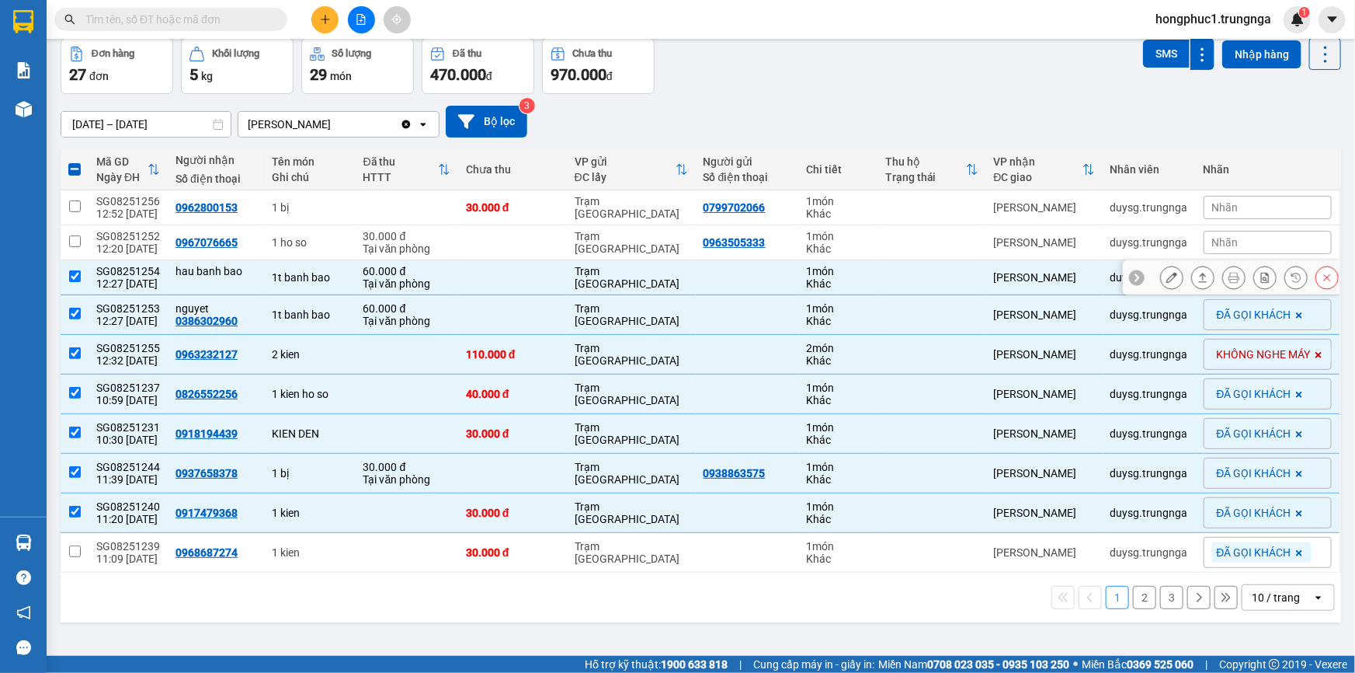
click at [1131, 277] on icon at bounding box center [1136, 277] width 11 height 11
click at [1243, 277] on div "Nhãn" at bounding box center [1268, 277] width 128 height 23
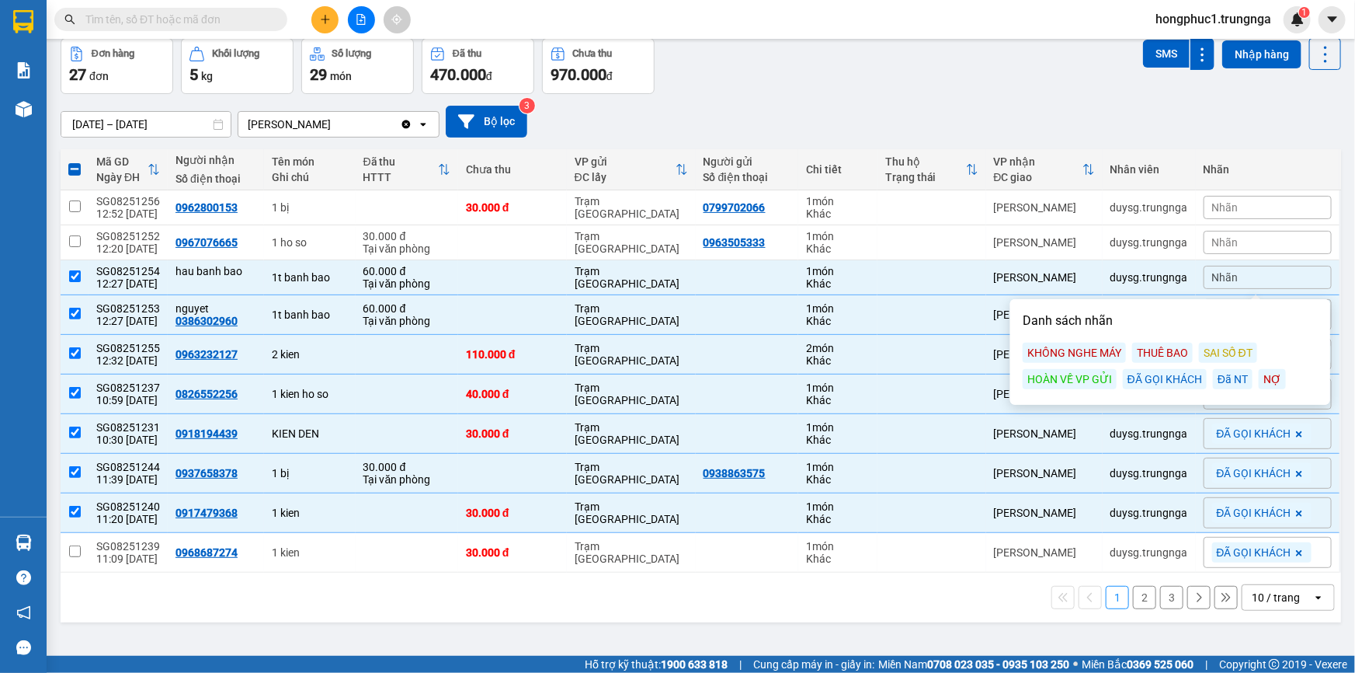
click at [1163, 378] on div "ĐÃ GỌI KHÁCH" at bounding box center [1165, 379] width 84 height 20
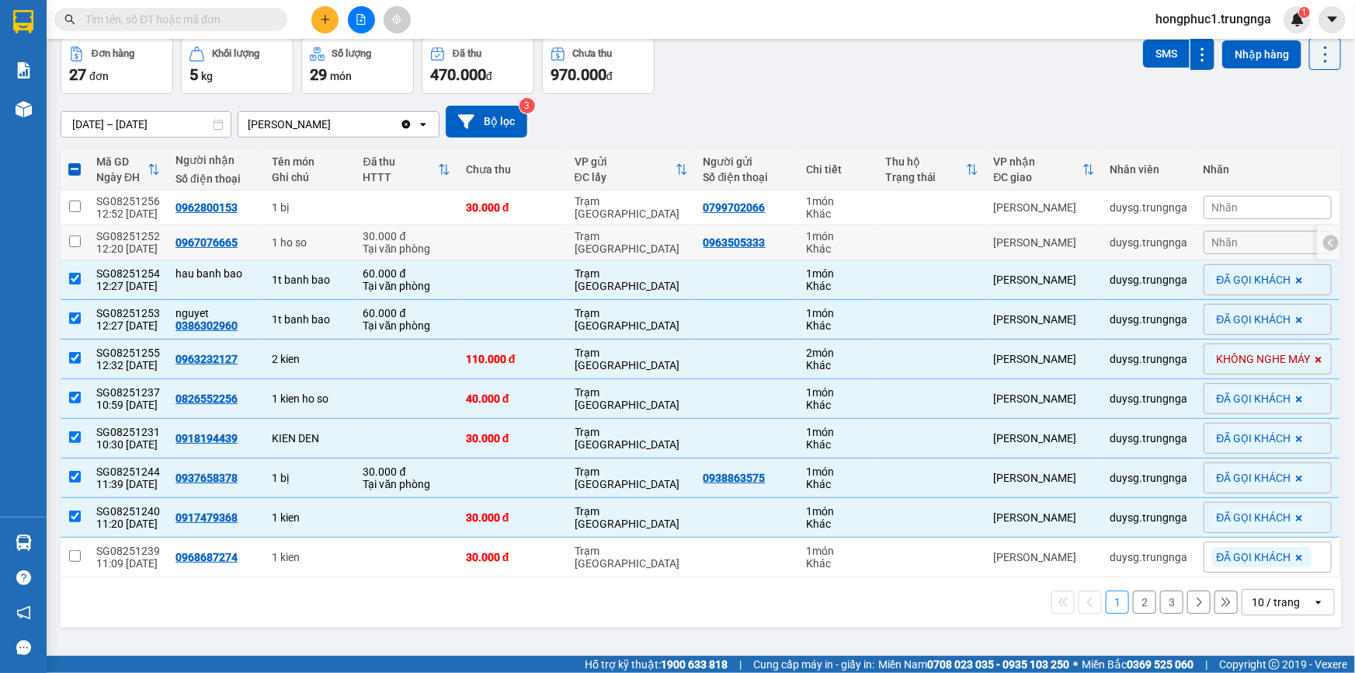
click at [1088, 245] on td "[PERSON_NAME]" at bounding box center [1044, 242] width 116 height 35
checkbox input "true"
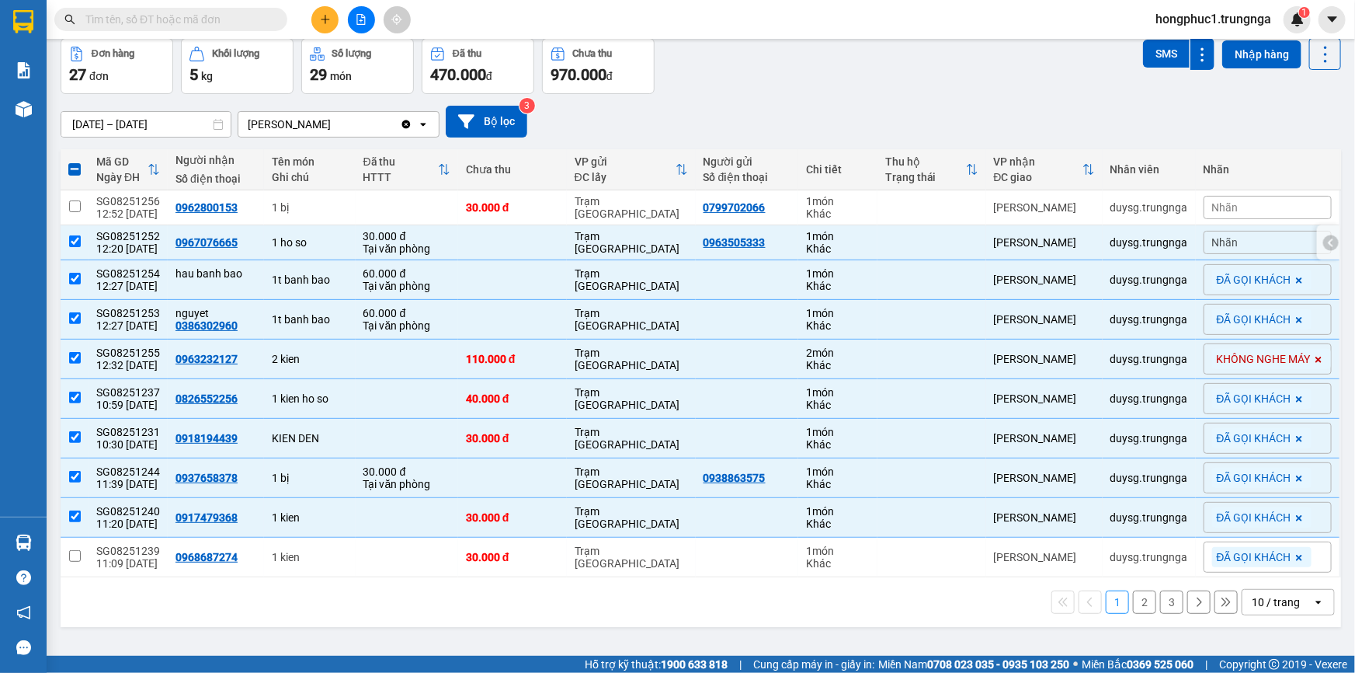
click at [1227, 241] on span "Nhãn" at bounding box center [1225, 242] width 26 height 12
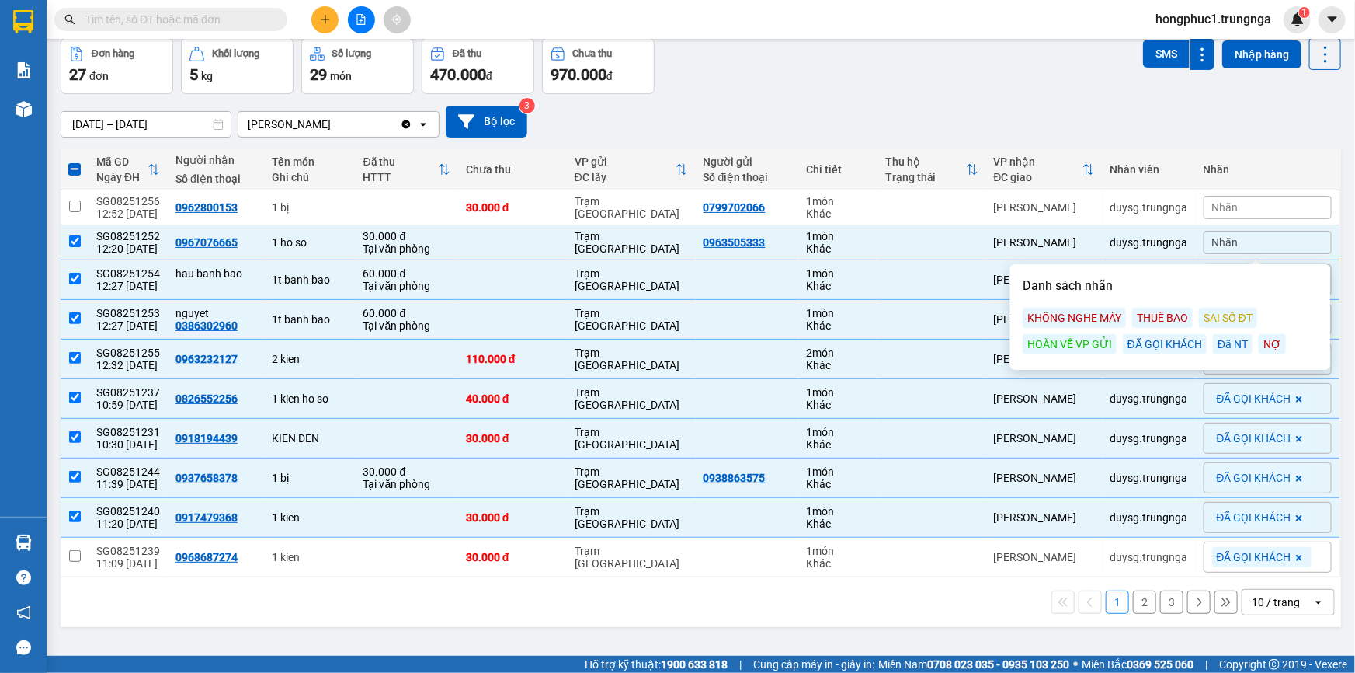
click at [1177, 339] on div "ĐÃ GỌI KHÁCH" at bounding box center [1165, 344] width 84 height 20
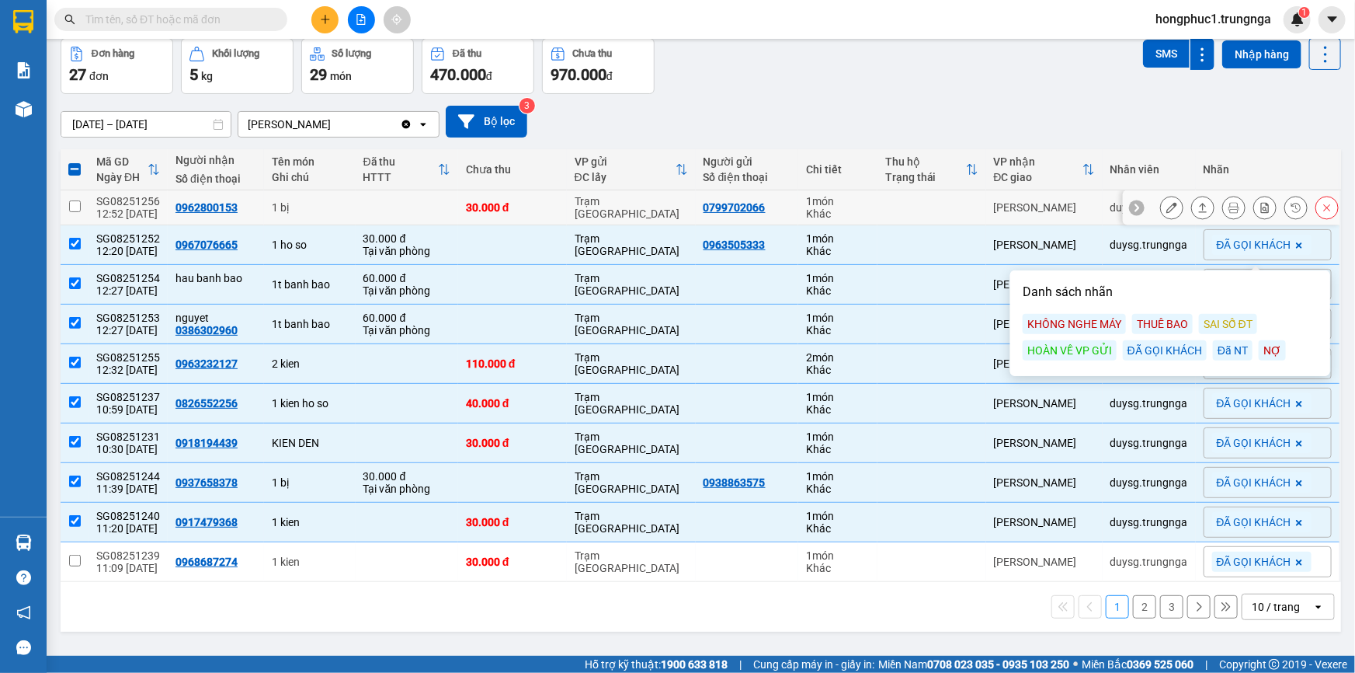
click at [1131, 210] on icon at bounding box center [1136, 207] width 11 height 11
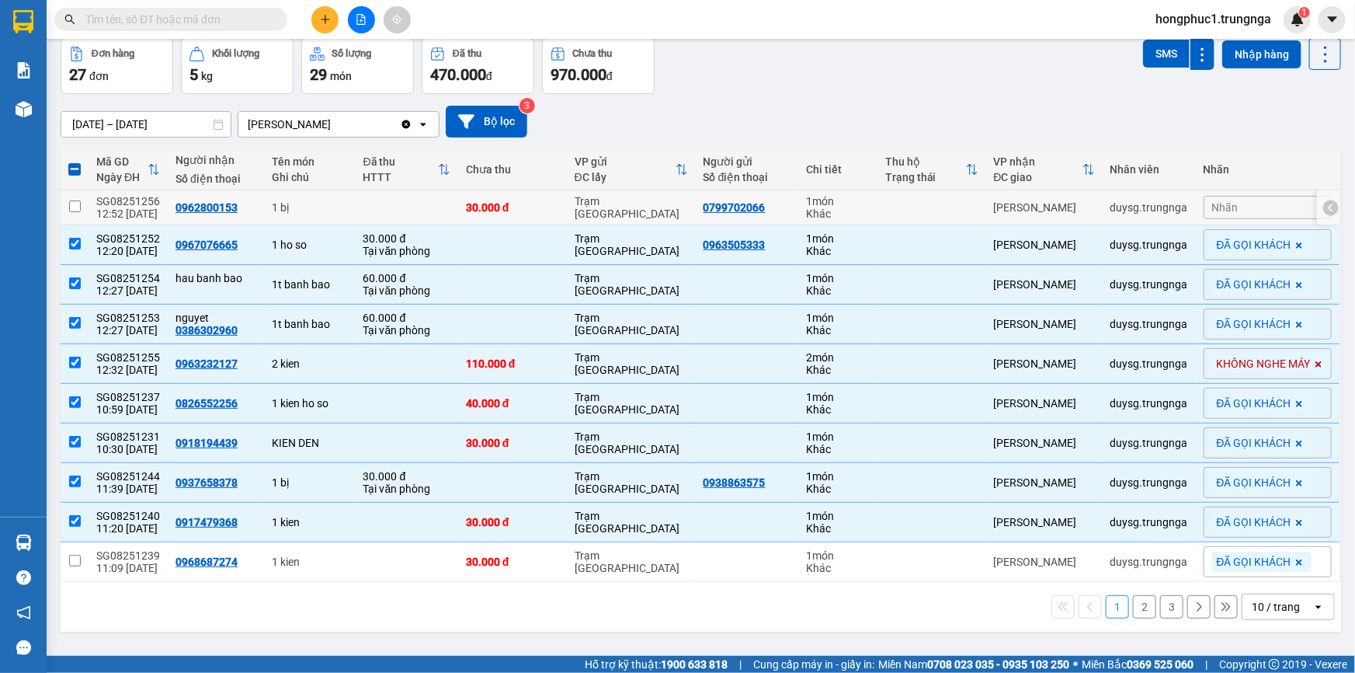
click at [963, 202] on td at bounding box center [932, 207] width 109 height 35
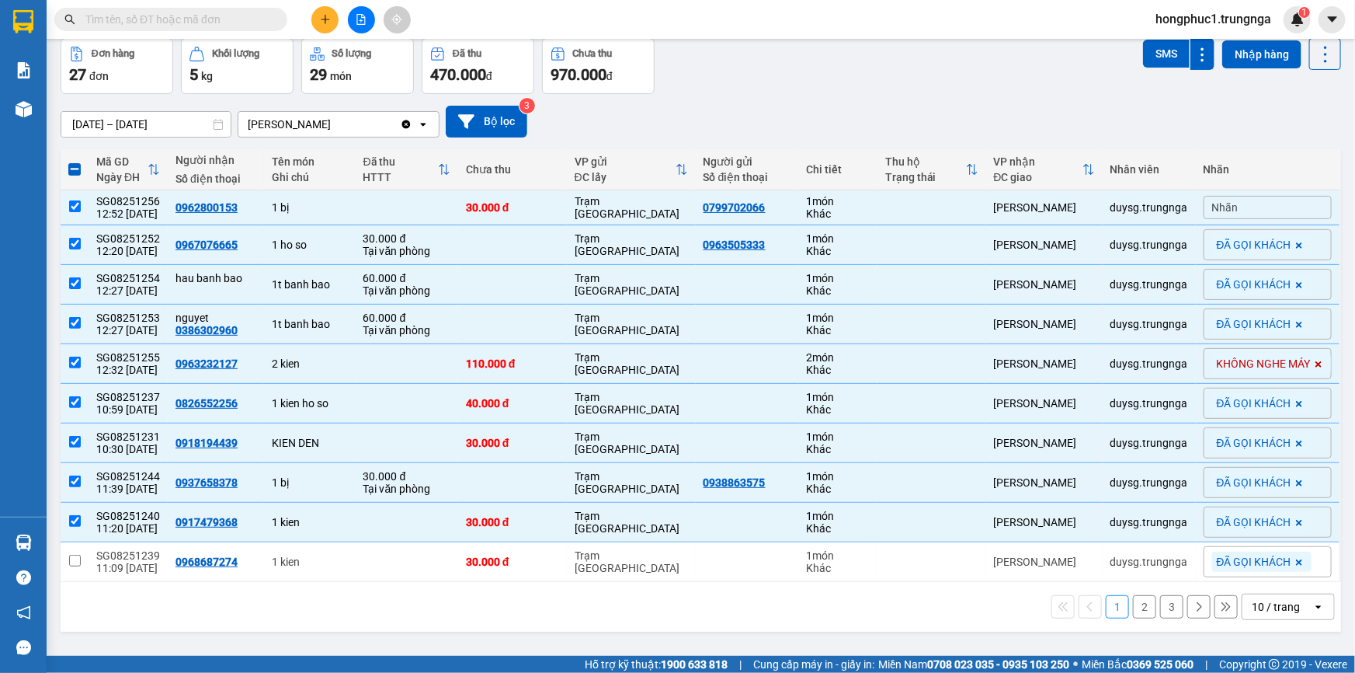
click at [1217, 206] on span "Nhãn" at bounding box center [1225, 207] width 26 height 12
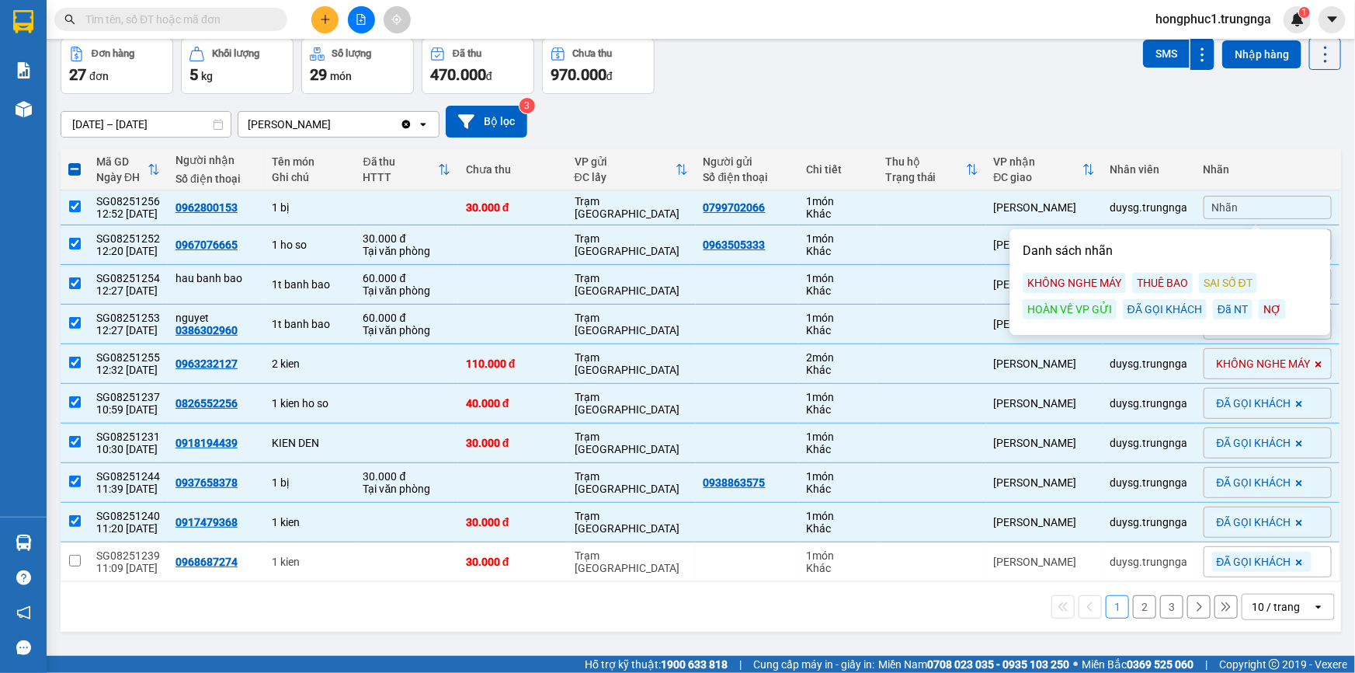
click at [1177, 311] on div "ĐÃ GỌI KHÁCH" at bounding box center [1165, 309] width 84 height 20
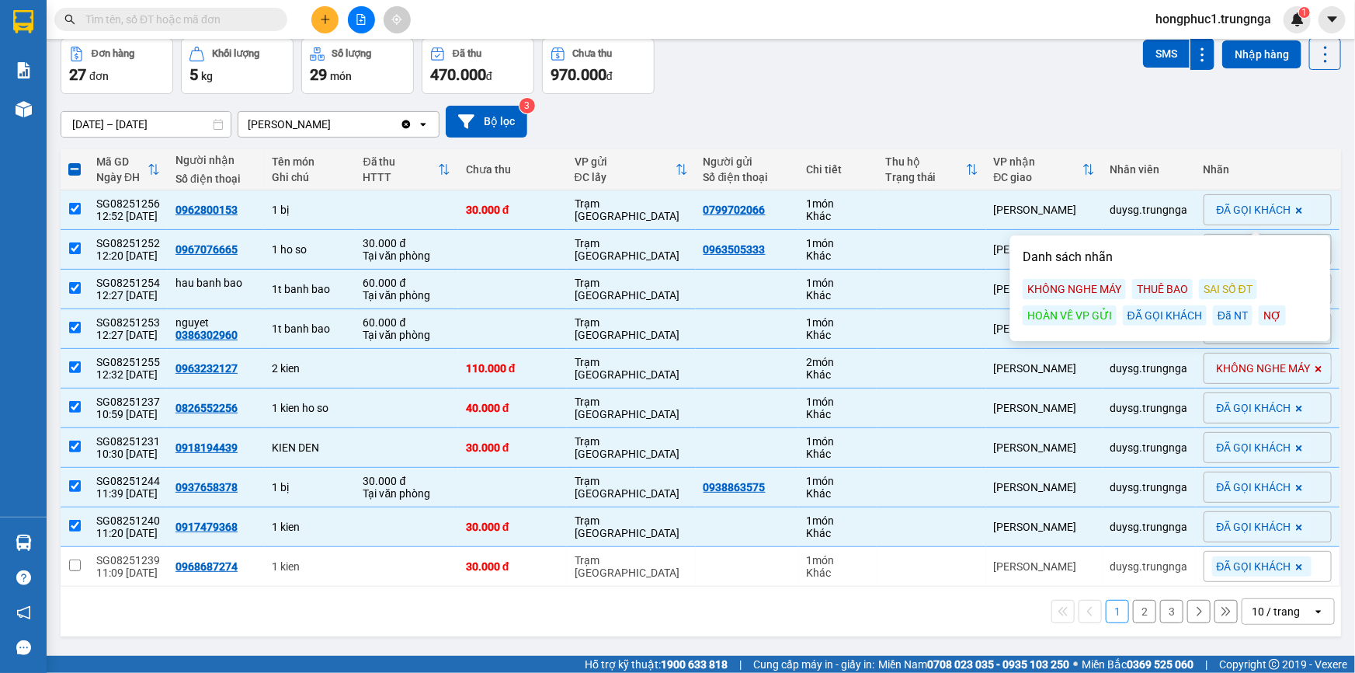
click at [1133, 612] on button "2" at bounding box center [1144, 611] width 23 height 23
checkbox input "false"
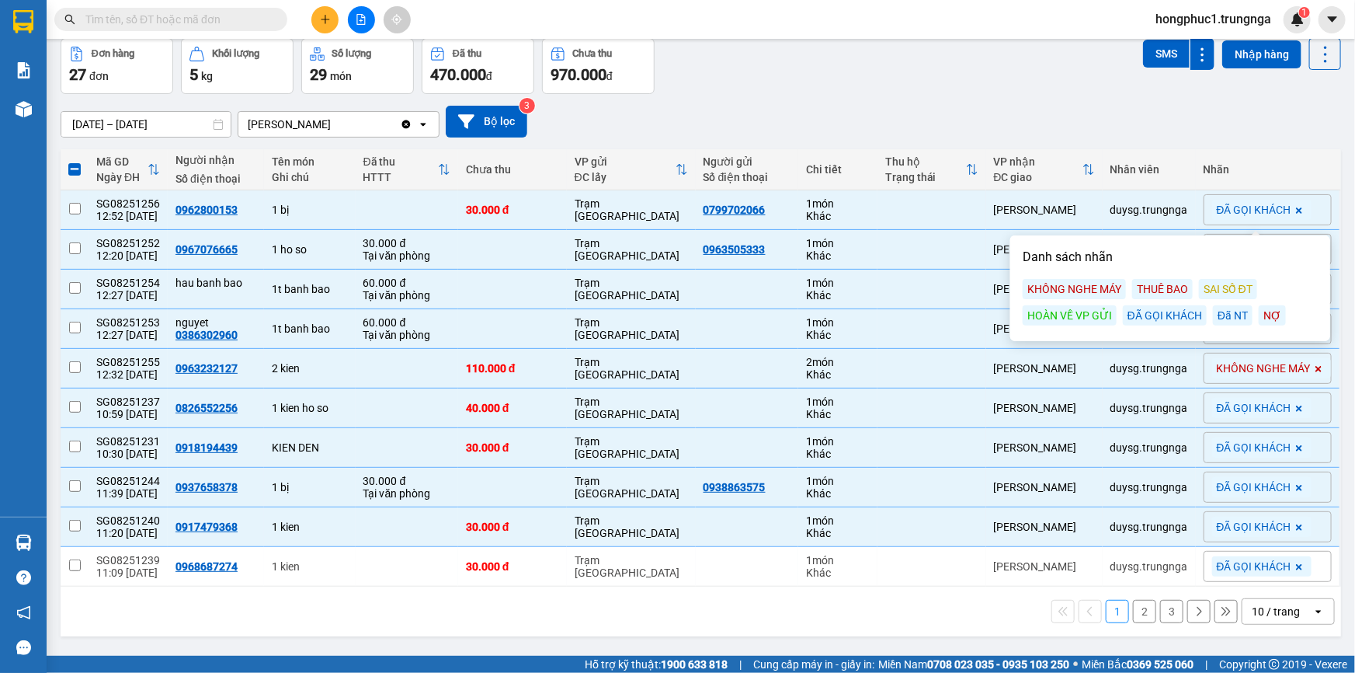
checkbox input "false"
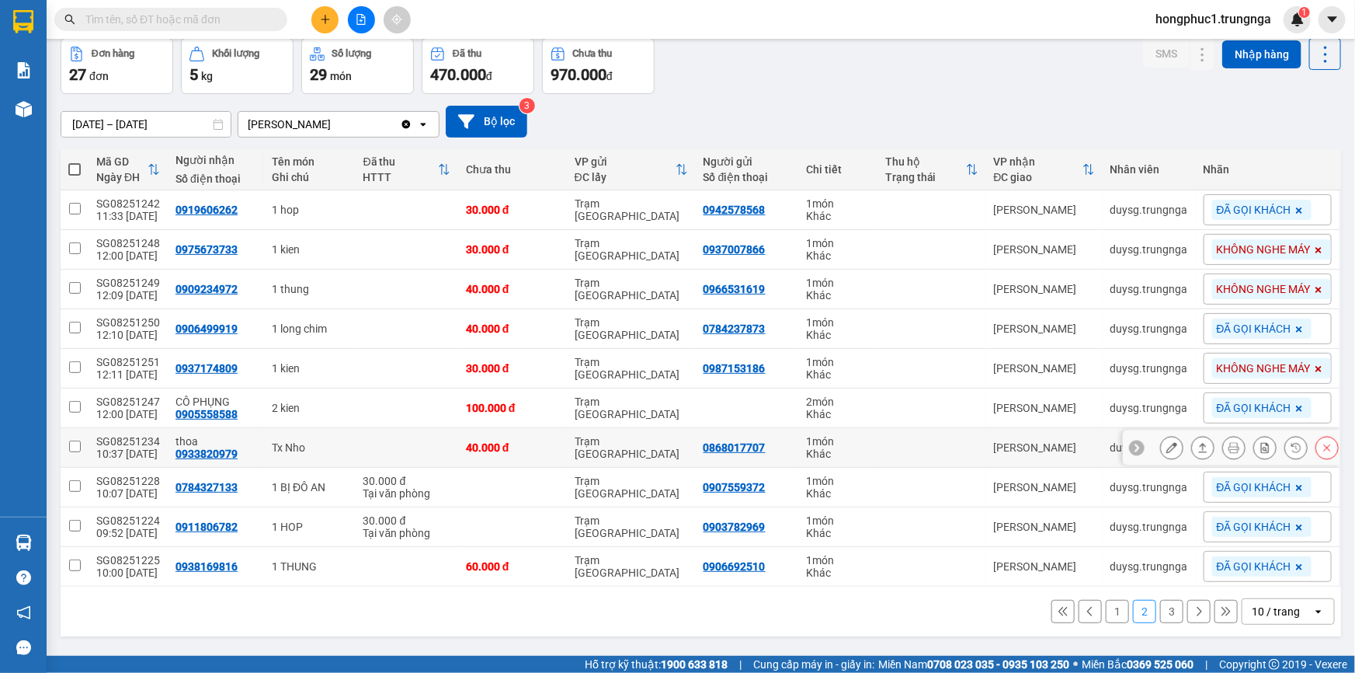
click at [951, 457] on td at bounding box center [932, 448] width 109 height 40
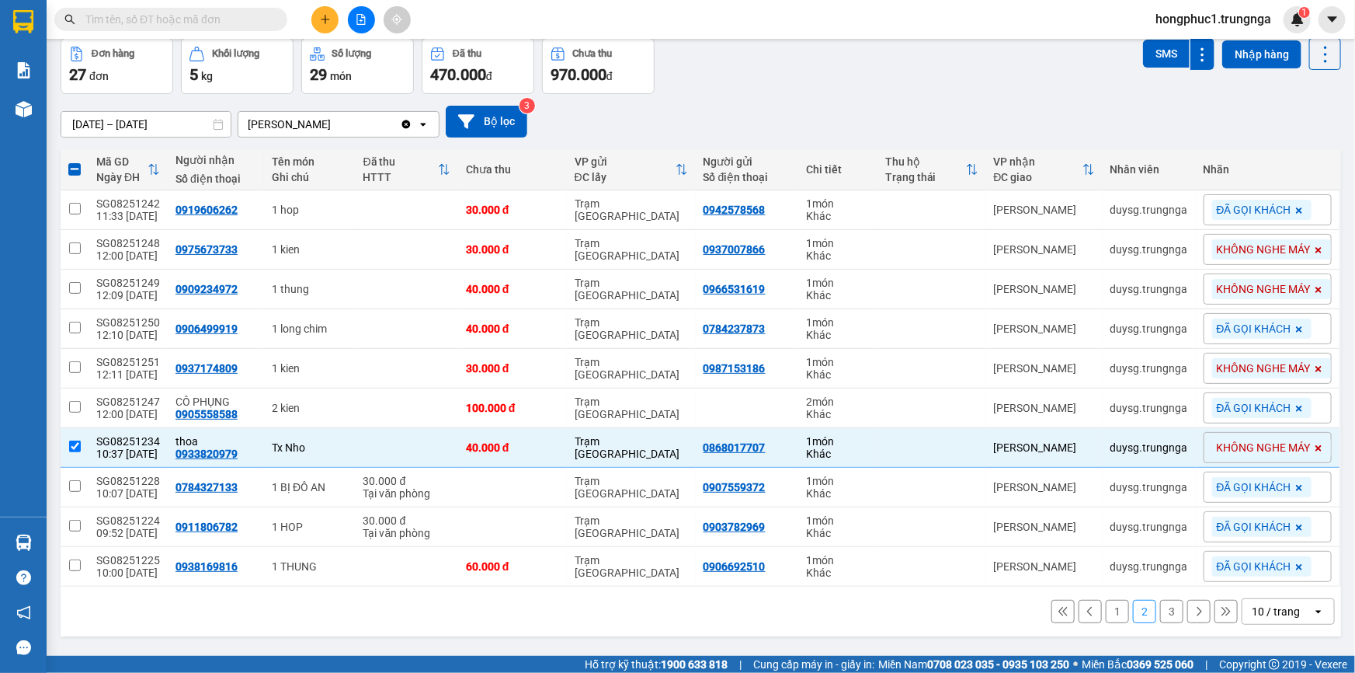
click at [1020, 73] on div "Đơn hàng 27 đơn Khối lượng 5 kg Số lượng 29 món Đã thu 470.000 đ Chưa thu 970.0…" at bounding box center [701, 66] width 1281 height 56
click at [1058, 611] on icon at bounding box center [1063, 611] width 11 height 11
checkbox input "false"
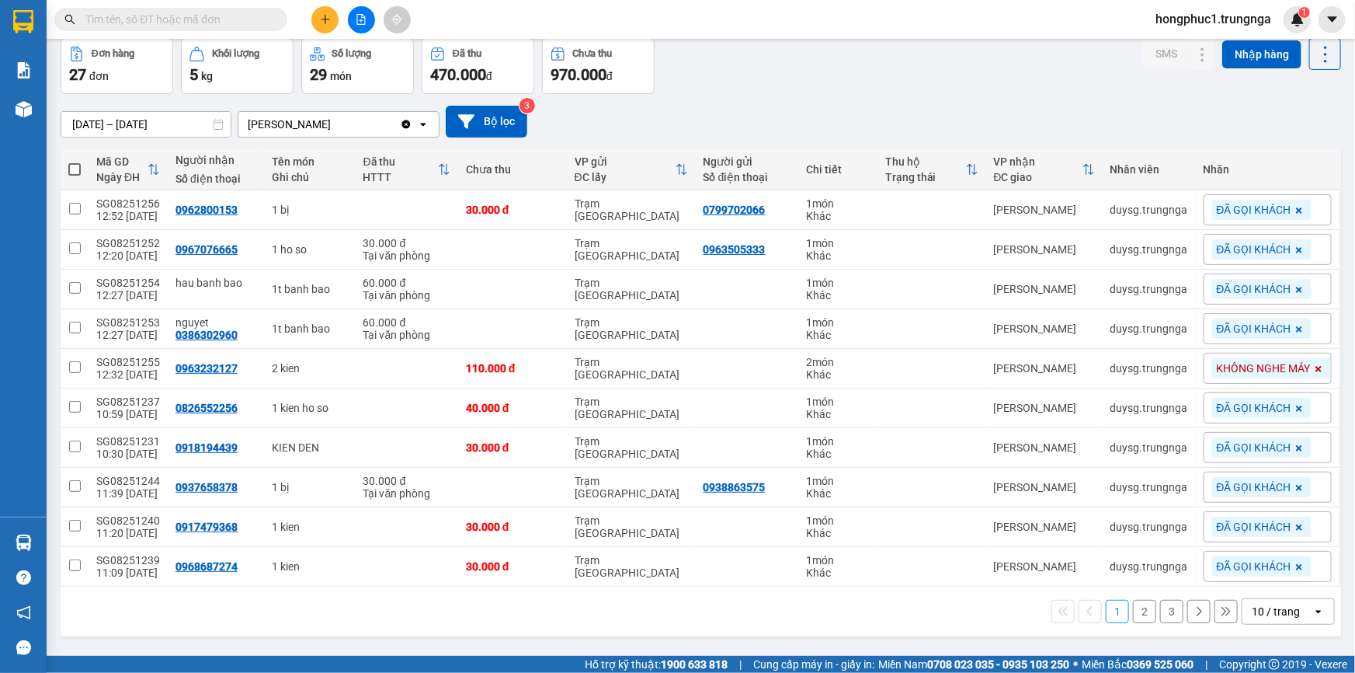
click at [735, 106] on div "[DATE] – [DATE] Press the down arrow key to interact with the calendar and sele…" at bounding box center [701, 122] width 1281 height 32
click at [205, 14] on input "text" at bounding box center [176, 19] width 183 height 17
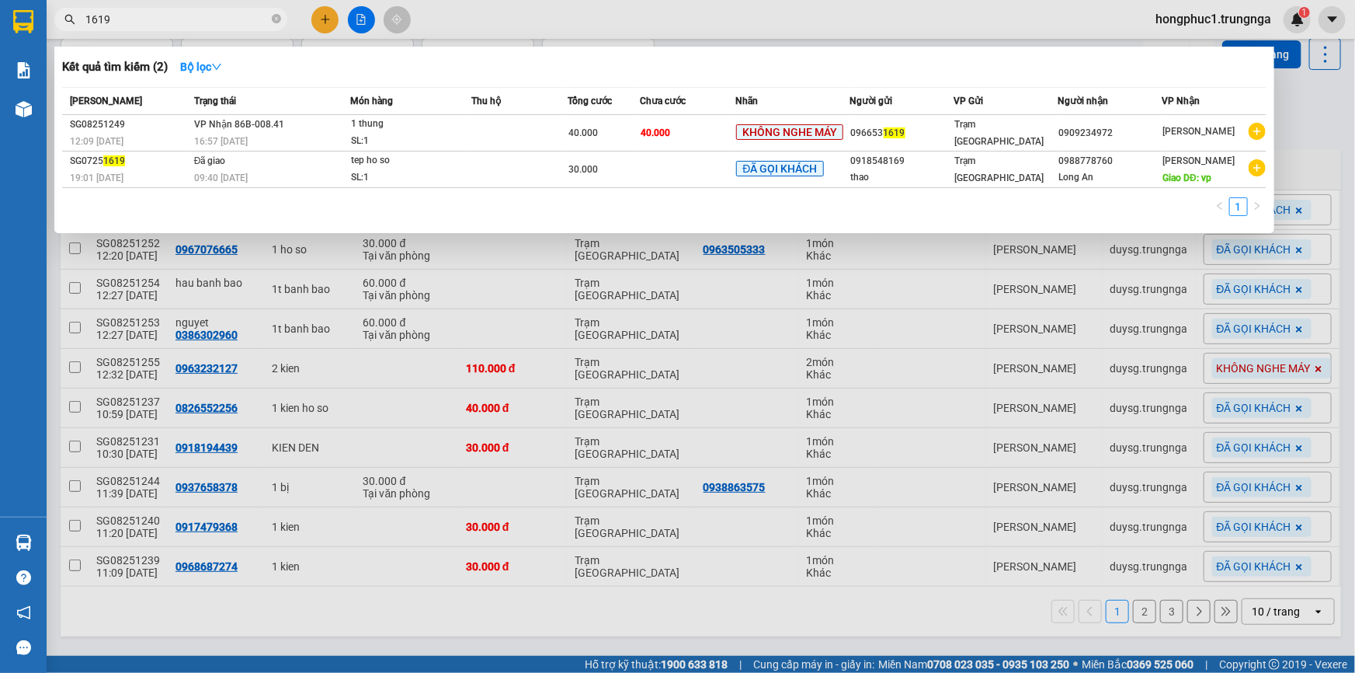
type input "1619"
click at [977, 277] on div at bounding box center [677, 336] width 1355 height 673
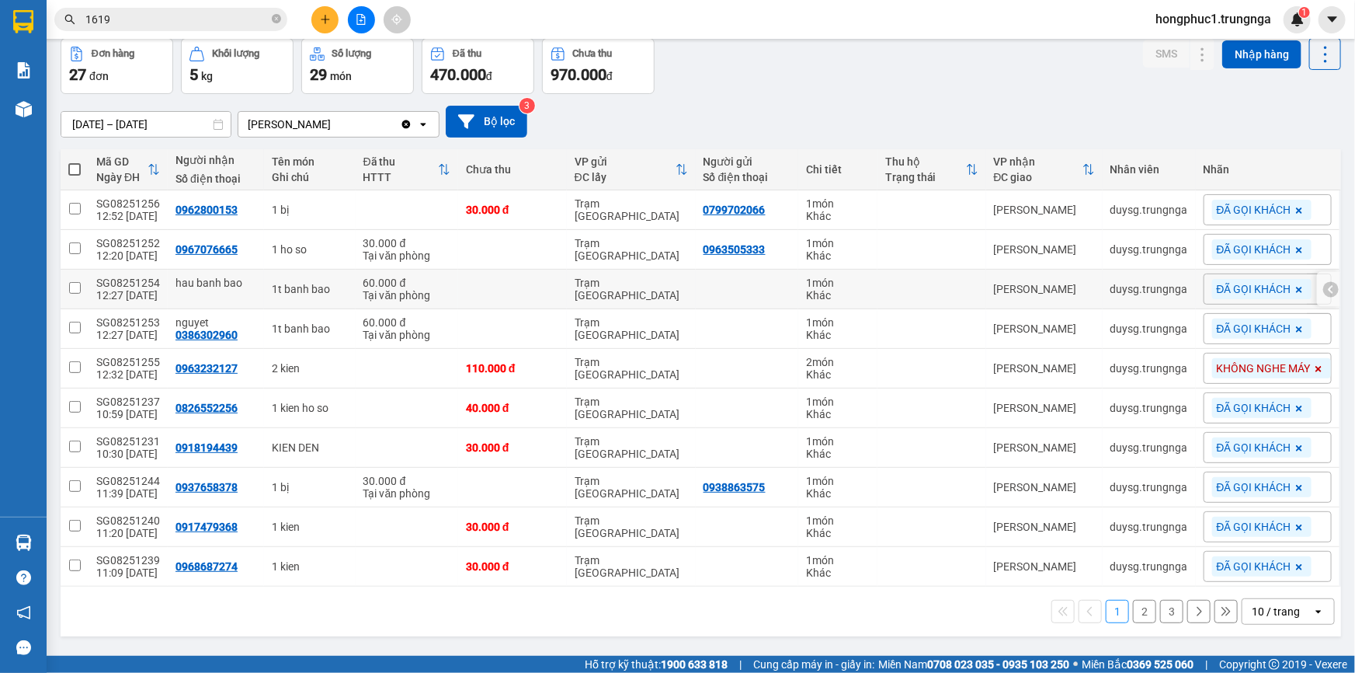
click at [986, 277] on td "[PERSON_NAME]" at bounding box center [1044, 289] width 116 height 40
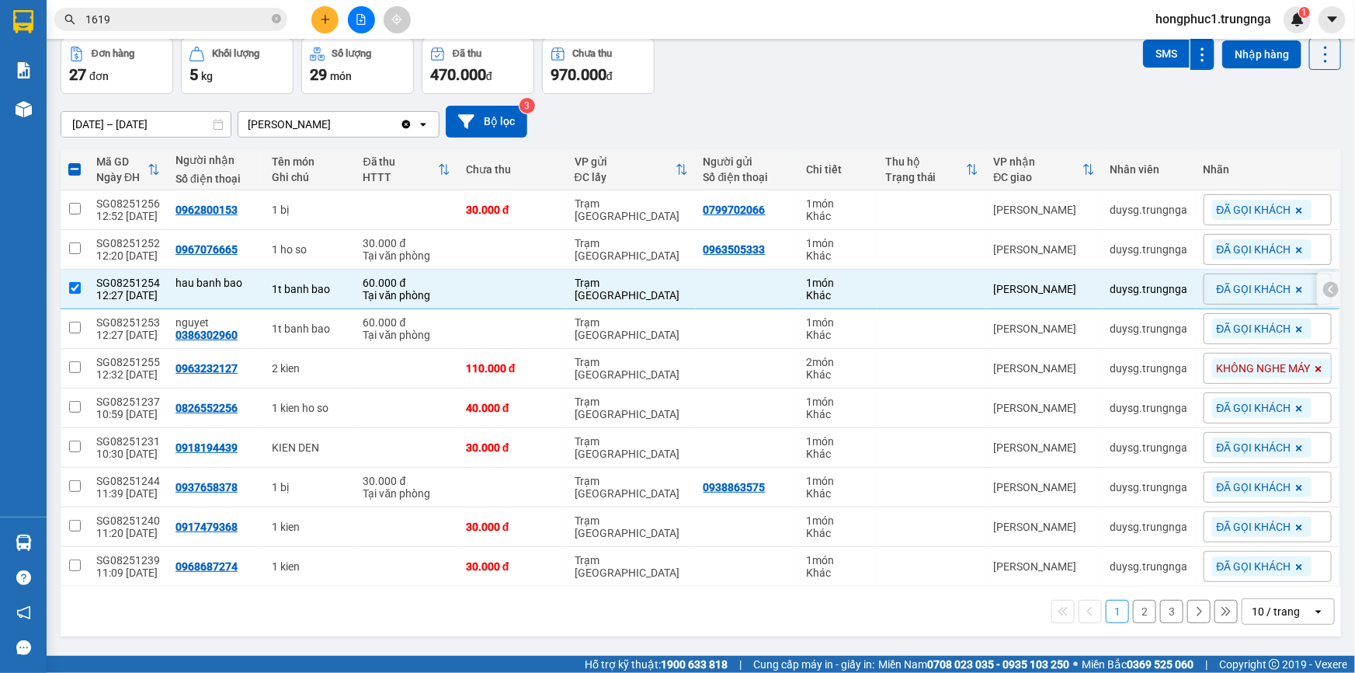
click at [986, 277] on td "[PERSON_NAME]" at bounding box center [1044, 289] width 116 height 40
checkbox input "false"
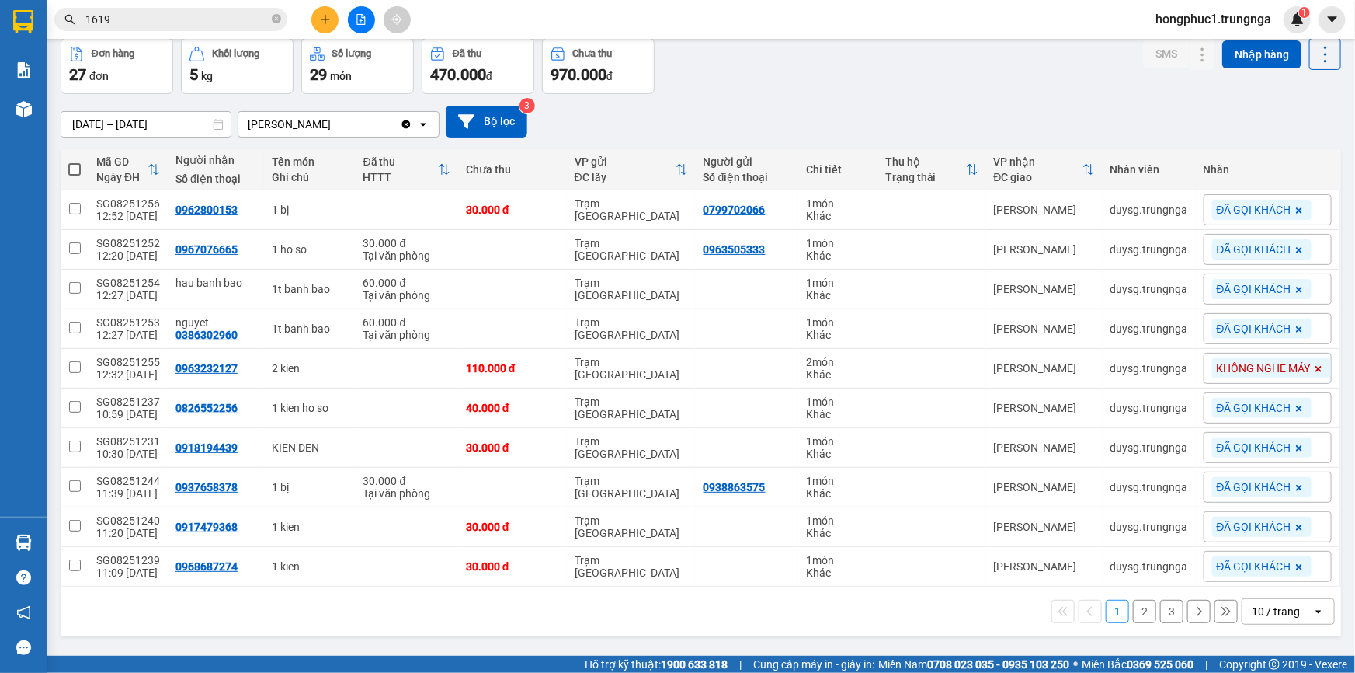
click at [1133, 608] on button "2" at bounding box center [1144, 611] width 23 height 23
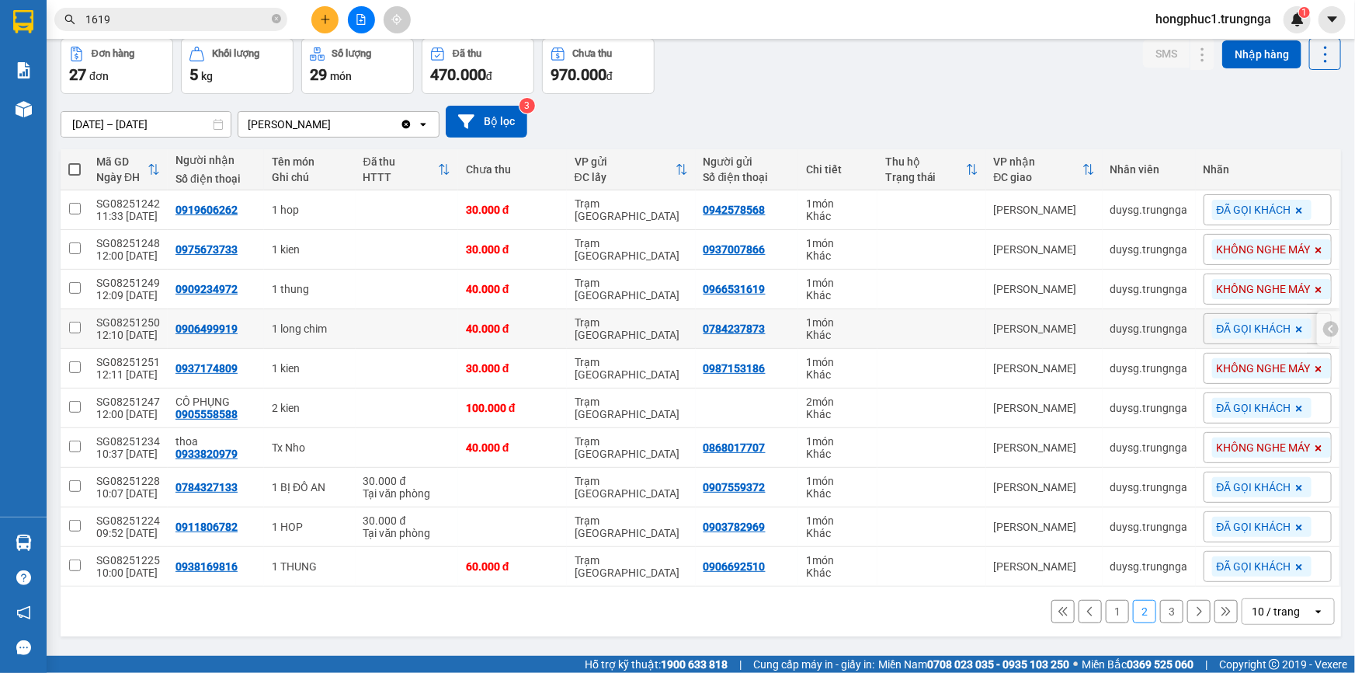
click at [388, 321] on td at bounding box center [407, 329] width 103 height 40
checkbox input "true"
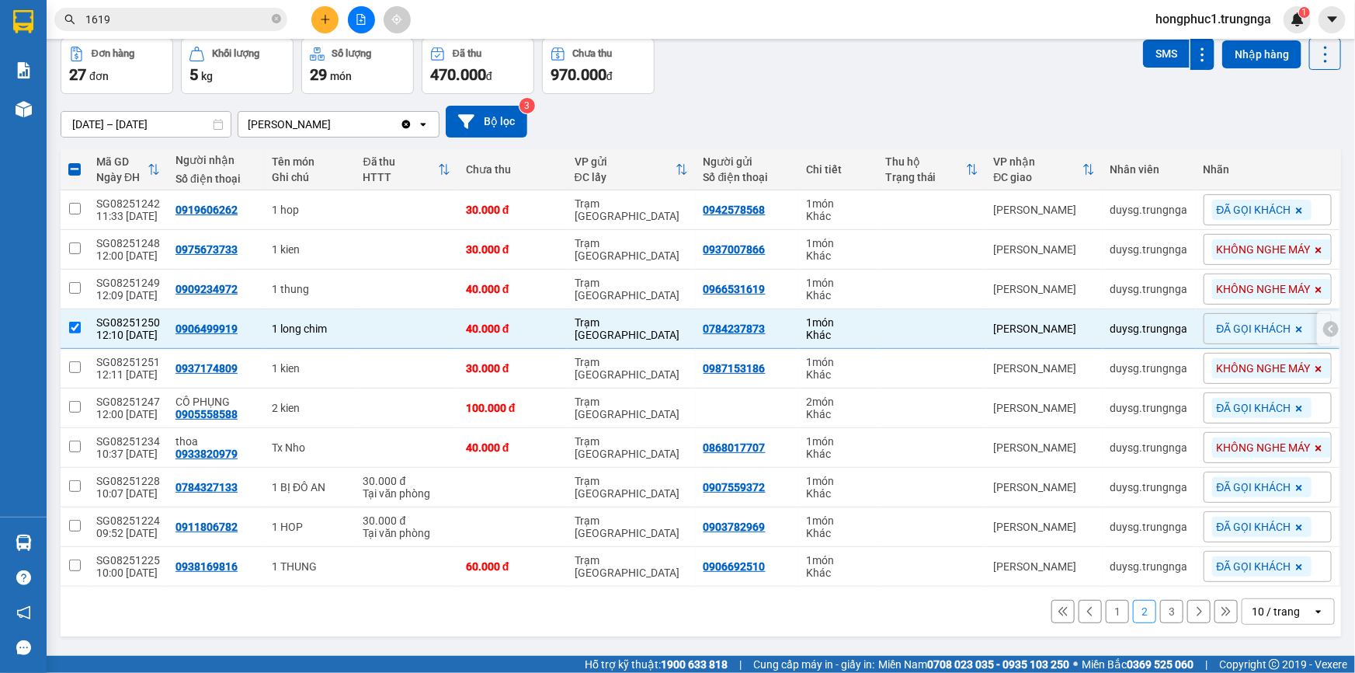
click at [1326, 323] on icon at bounding box center [1331, 328] width 11 height 11
click at [1197, 326] on icon at bounding box center [1202, 328] width 11 height 11
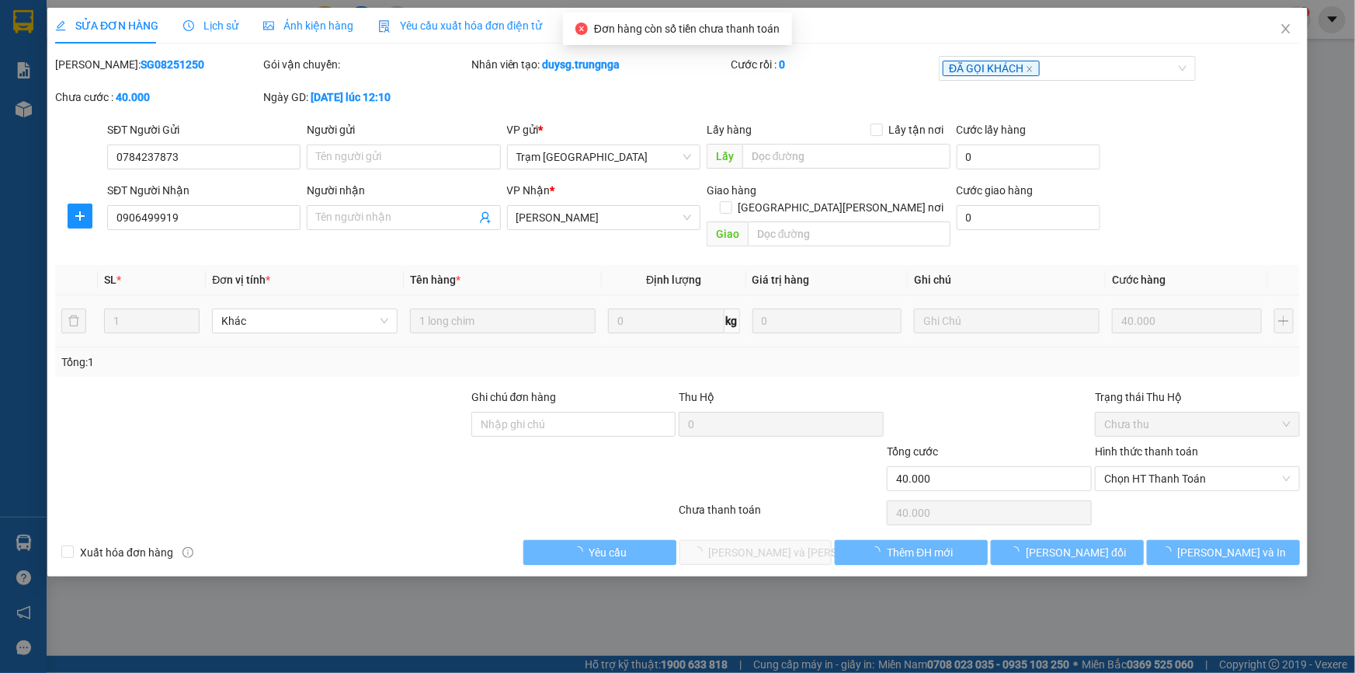
type input "0784237873"
type input "0906499919"
type input "40.000"
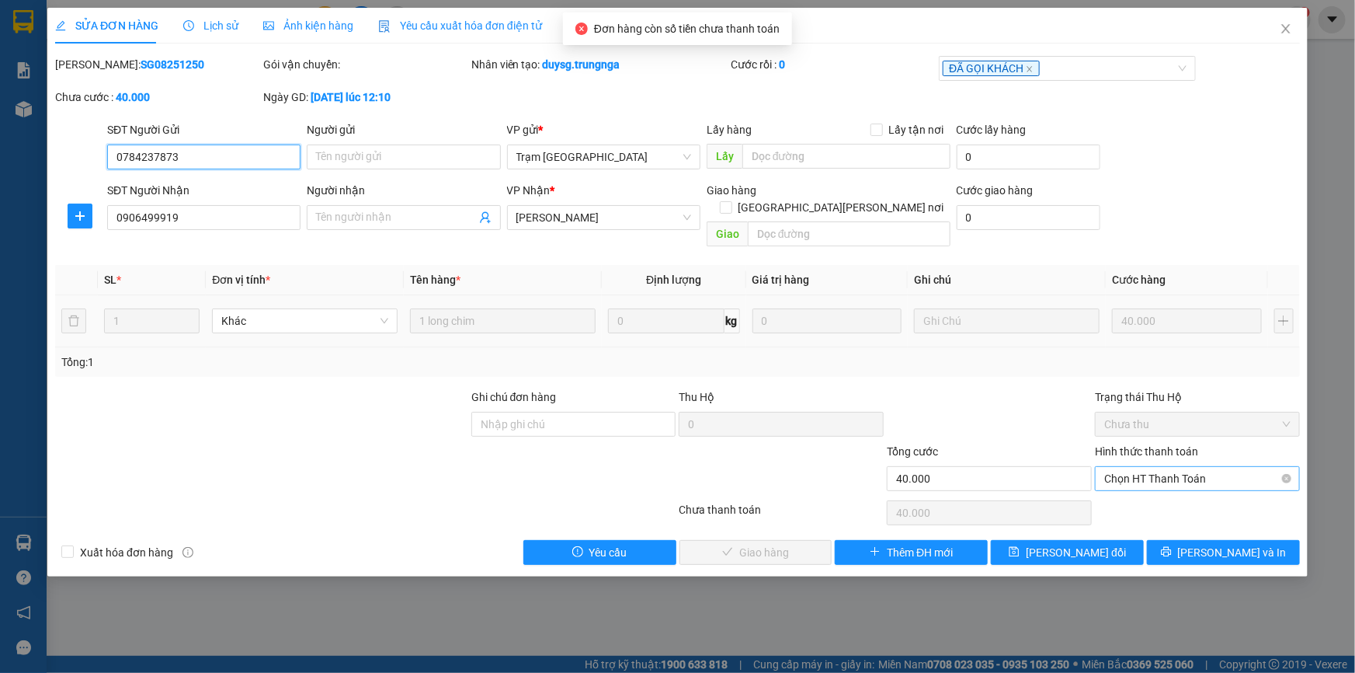
click at [1147, 467] on span "Chọn HT Thanh Toán" at bounding box center [1197, 478] width 186 height 23
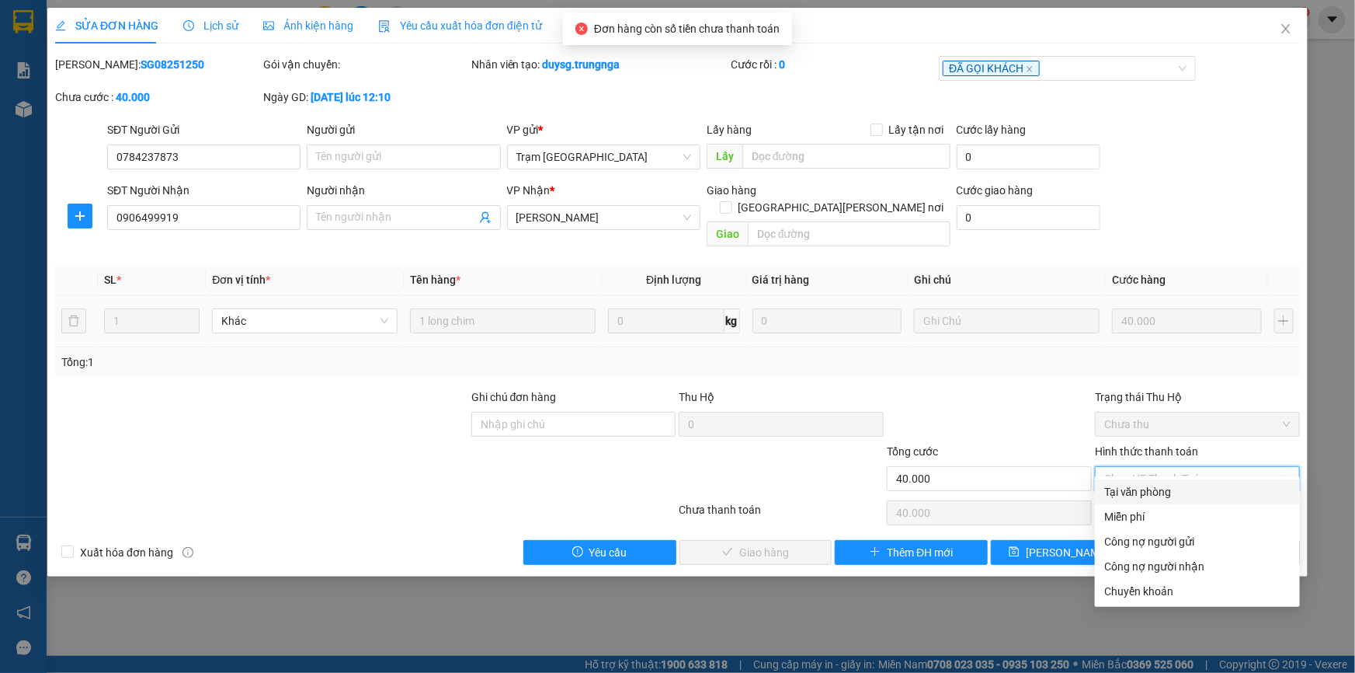
click at [1133, 495] on div "Tại văn phòng" at bounding box center [1197, 491] width 186 height 17
type input "0"
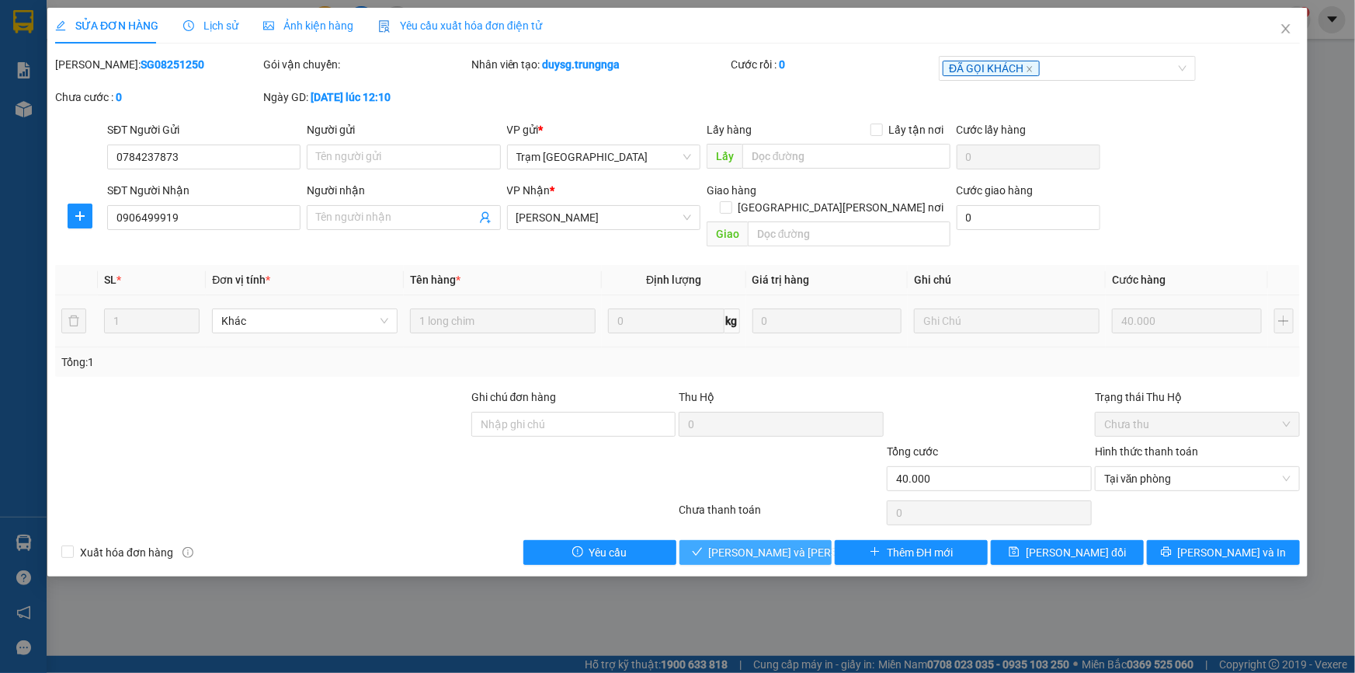
click at [798, 544] on span "[PERSON_NAME] và [PERSON_NAME] hàng" at bounding box center [814, 552] width 210 height 17
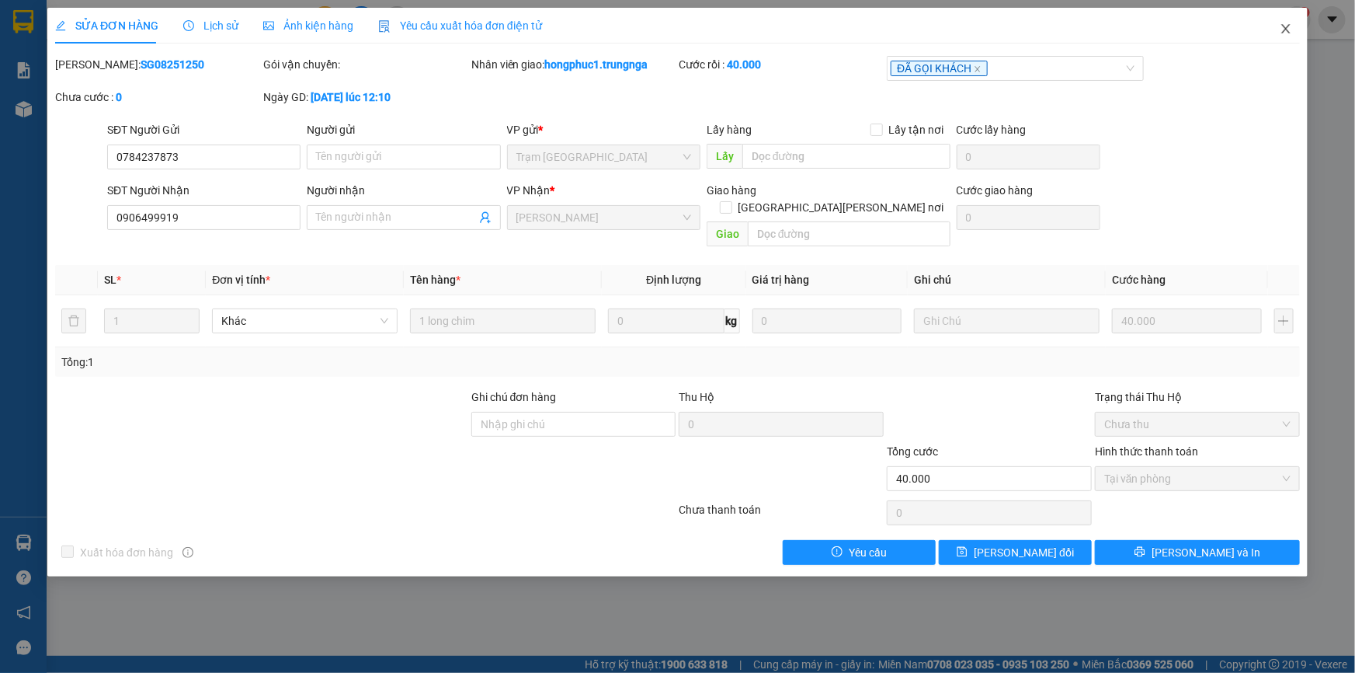
click at [1287, 30] on icon "close" at bounding box center [1285, 28] width 9 height 9
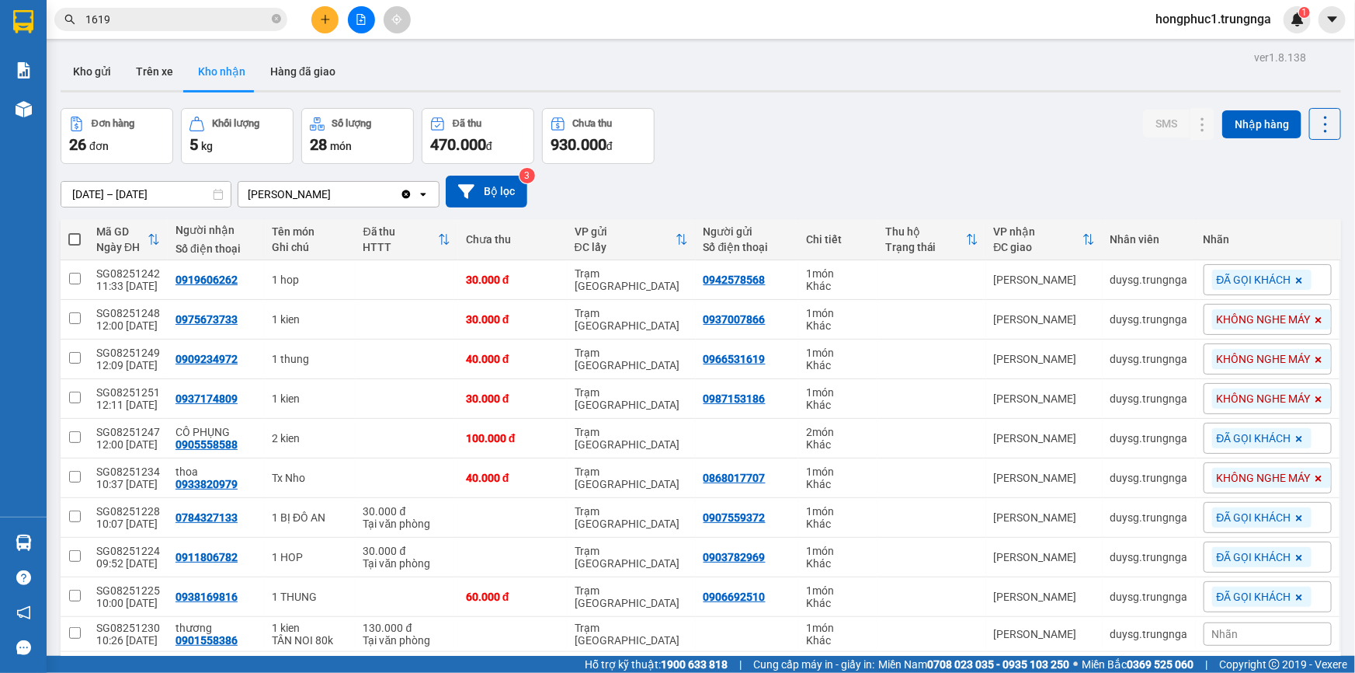
click at [115, 19] on input "1619" at bounding box center [176, 19] width 183 height 17
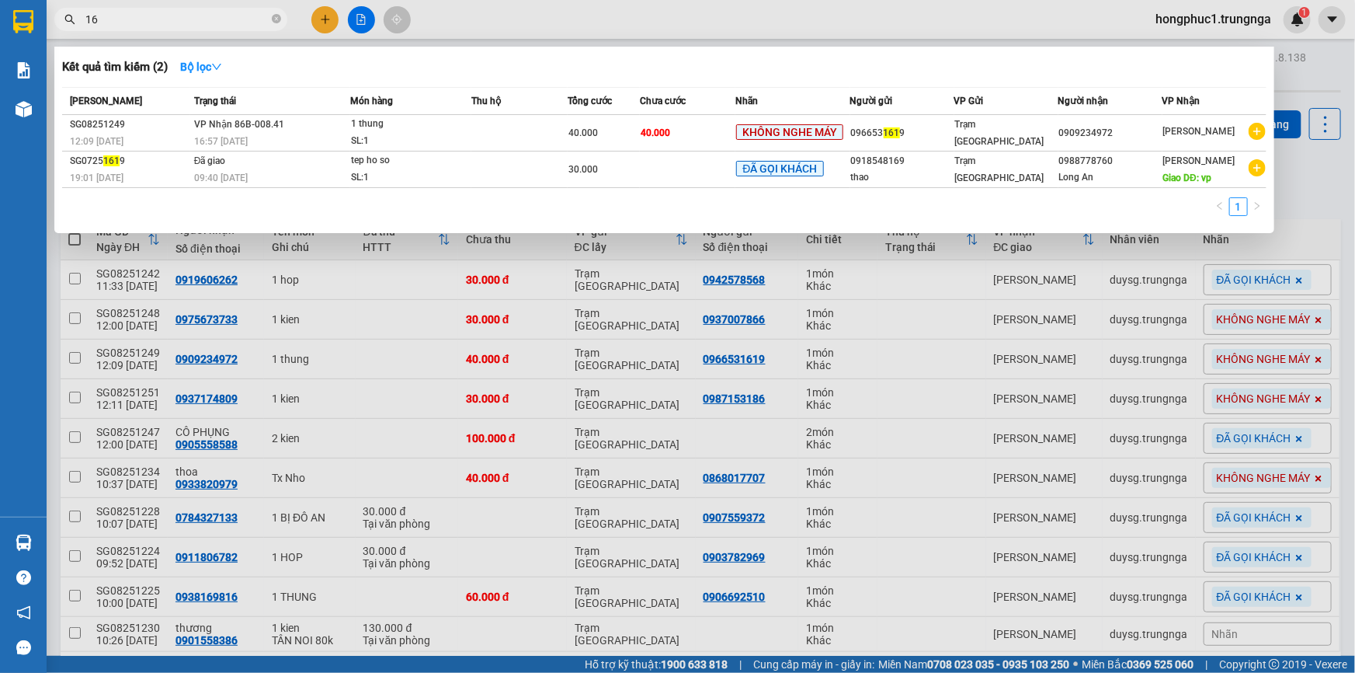
type input "1"
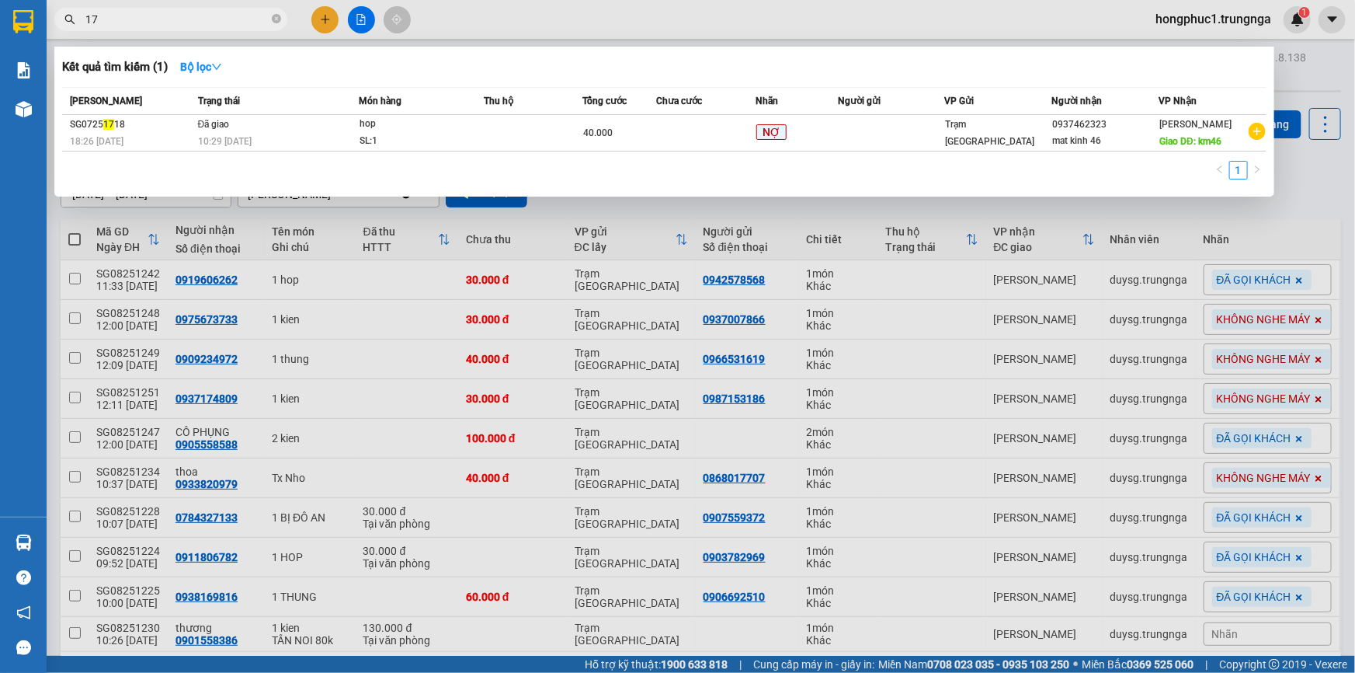
type input "1"
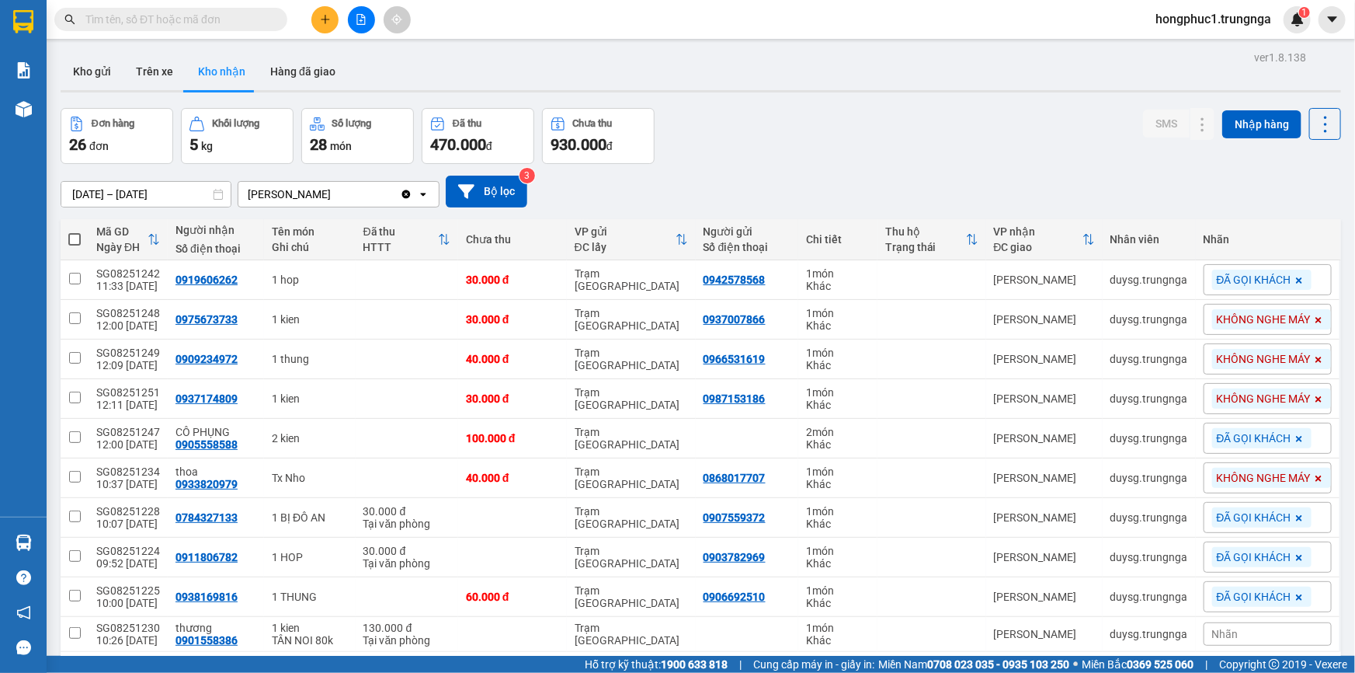
click at [263, 20] on input "text" at bounding box center [176, 19] width 183 height 17
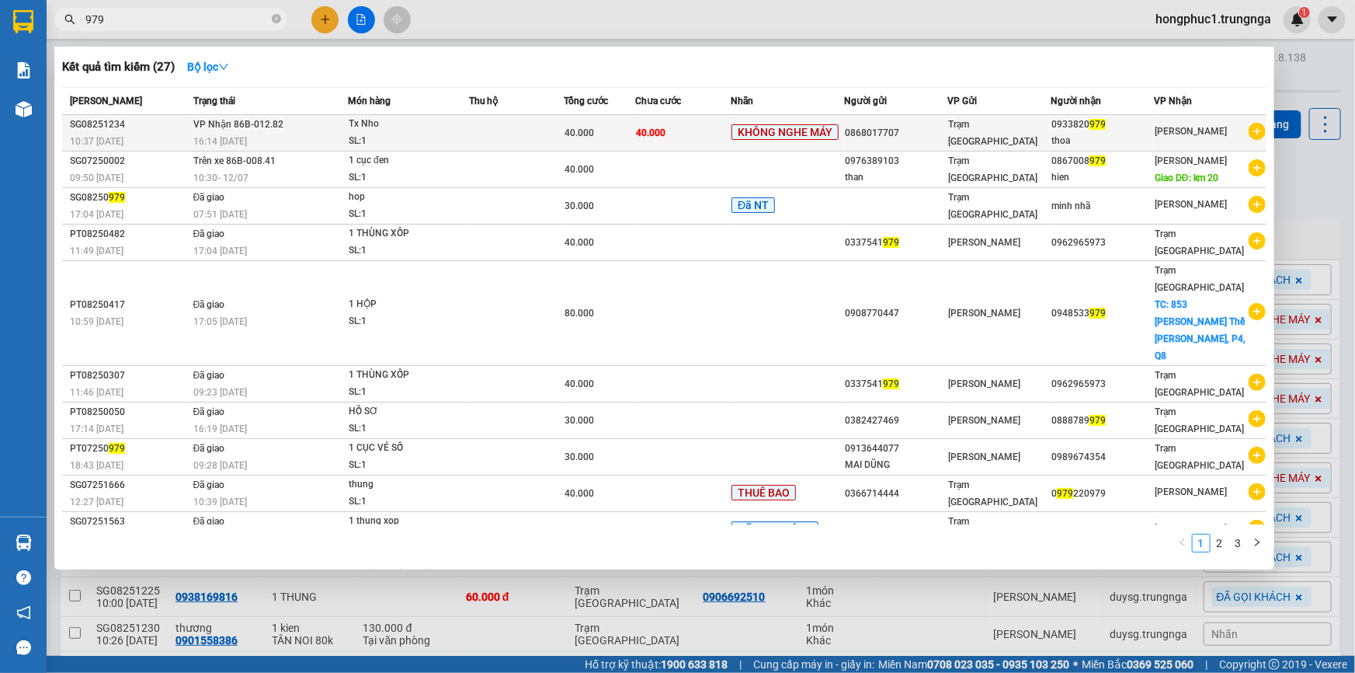
type input "979"
click at [955, 140] on div "Trạm [GEOGRAPHIC_DATA]" at bounding box center [999, 133] width 102 height 34
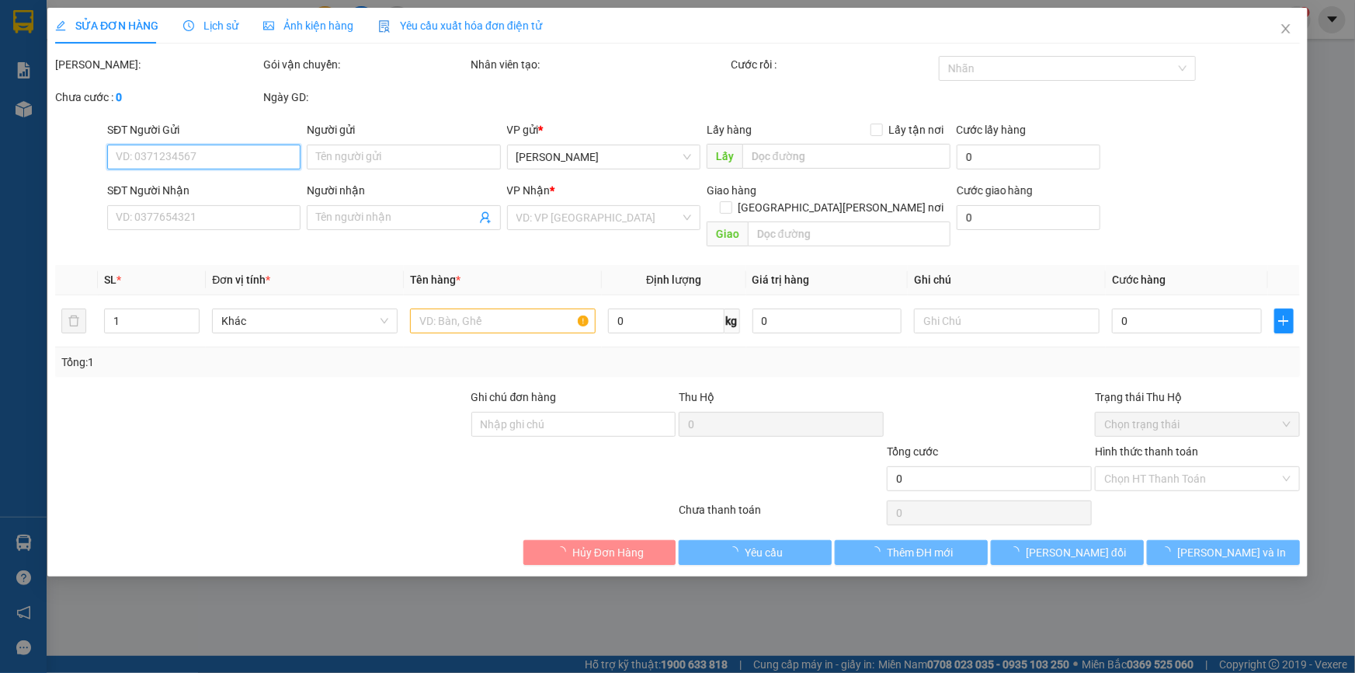
type input "0868017707"
type input "0933820979"
type input "thoa"
type input "40.000"
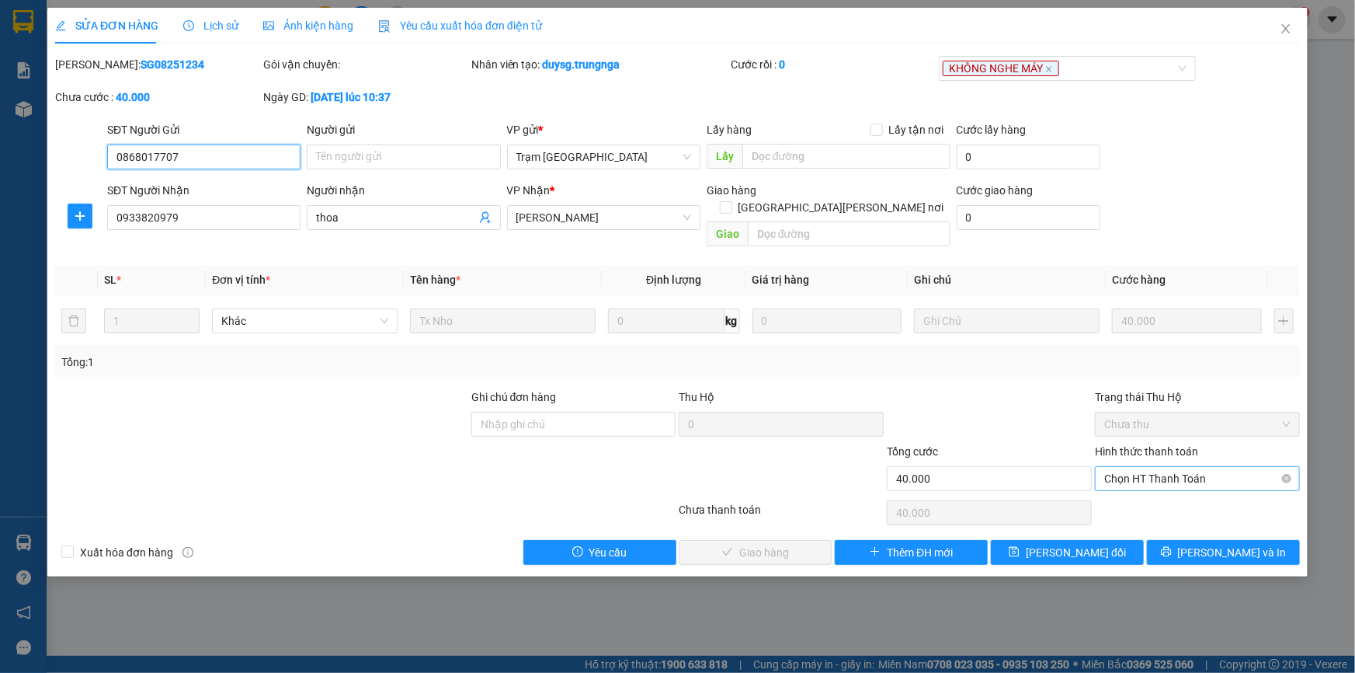
click at [1186, 467] on span "Chọn HT Thanh Toán" at bounding box center [1197, 478] width 186 height 23
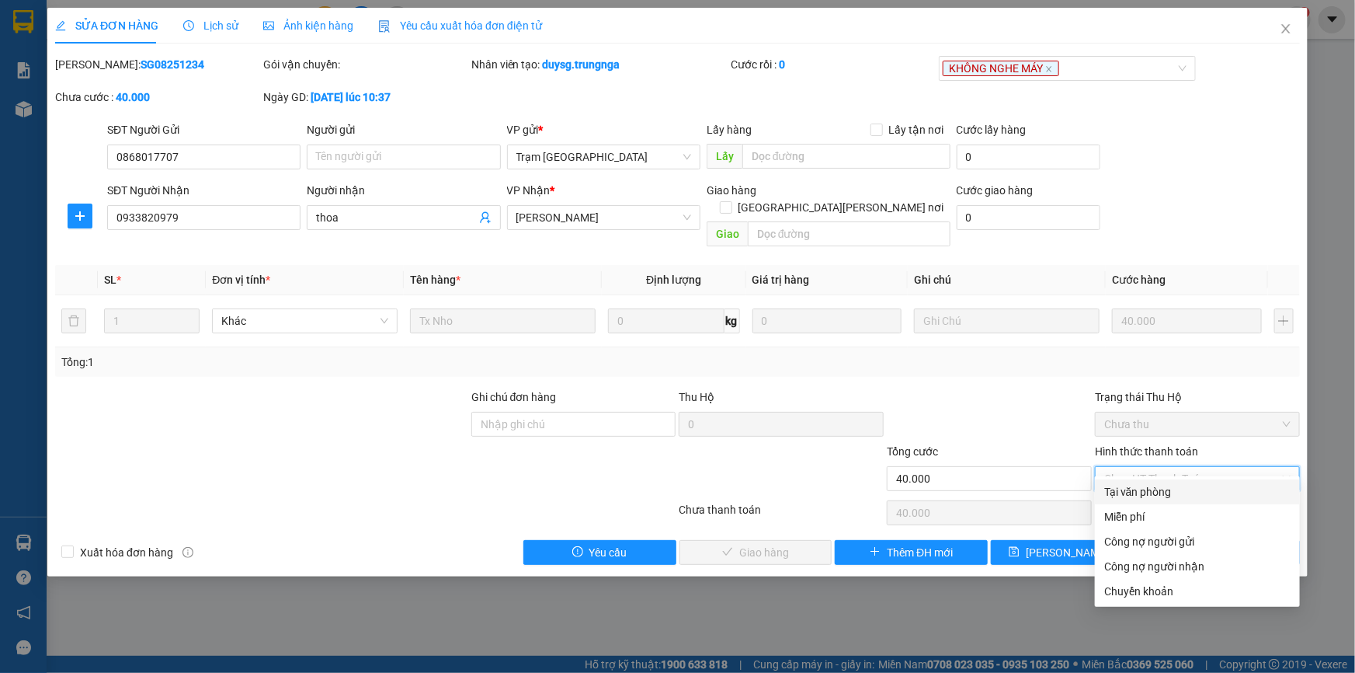
click at [1168, 487] on div "Tại văn phòng" at bounding box center [1197, 491] width 186 height 17
type input "0"
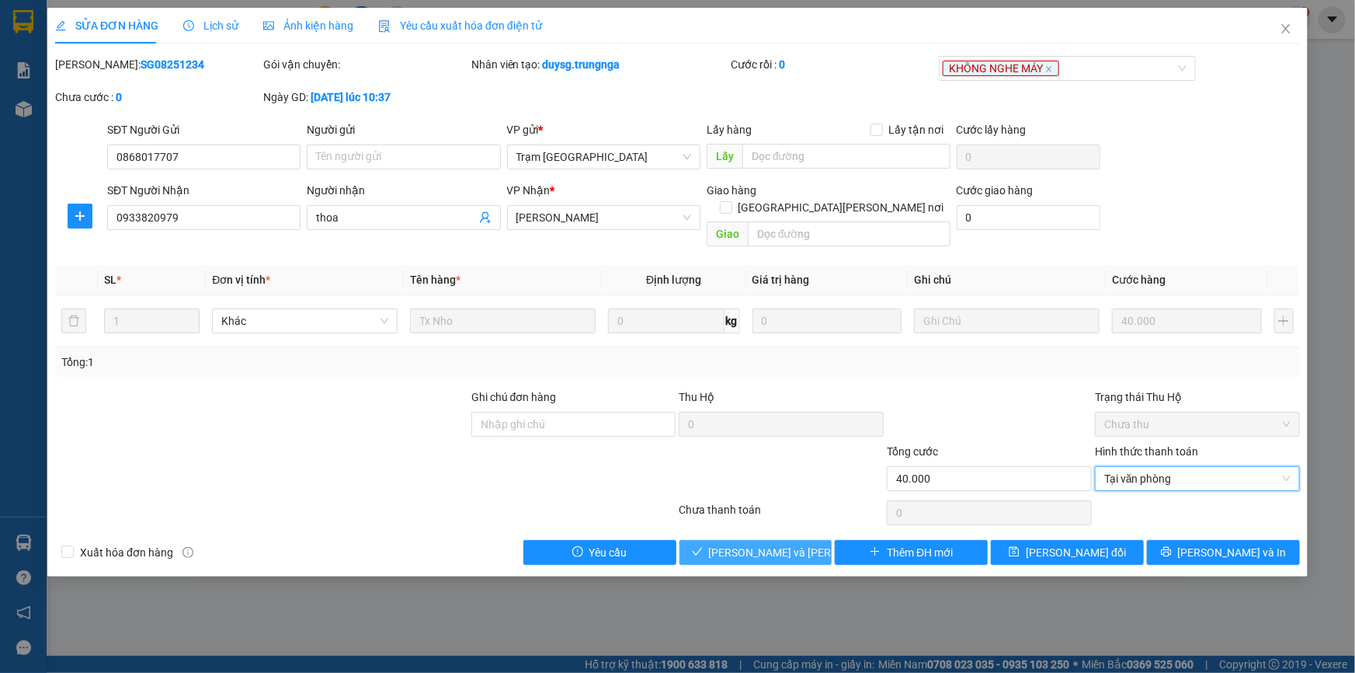
click at [729, 544] on span "[PERSON_NAME] và [PERSON_NAME] hàng" at bounding box center [814, 552] width 210 height 17
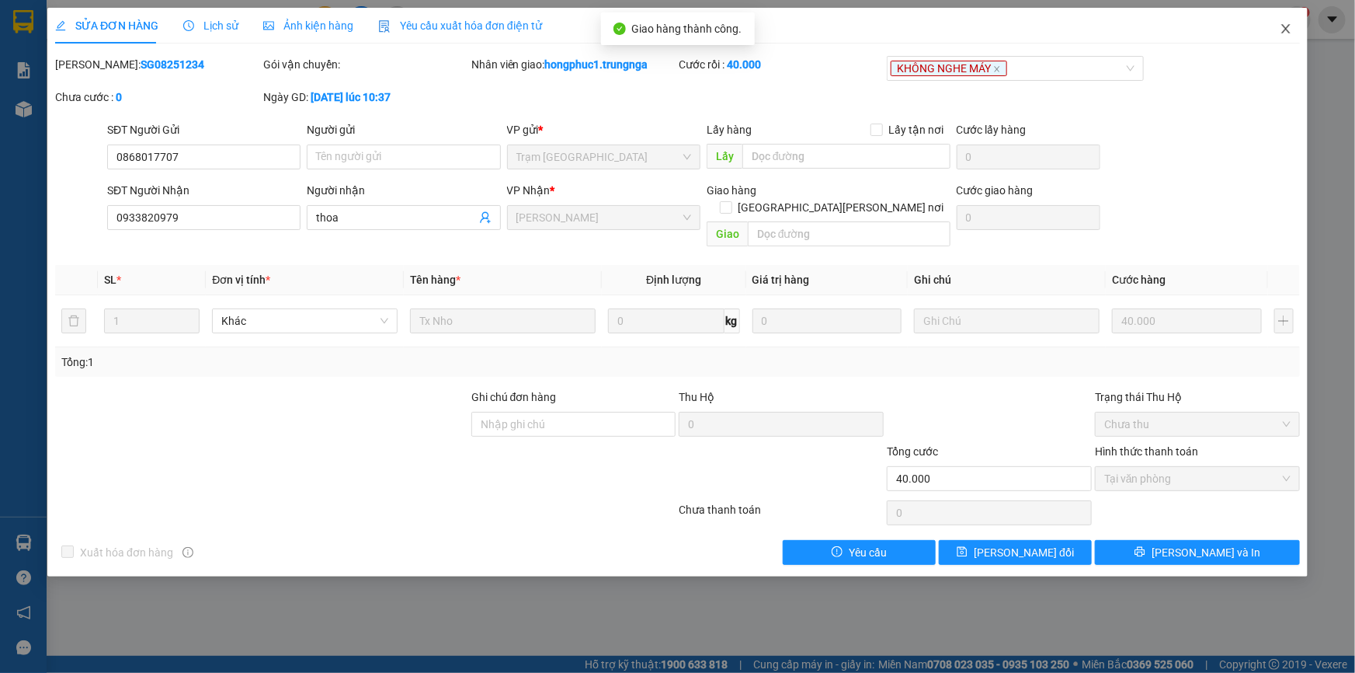
click at [1289, 30] on icon "close" at bounding box center [1286, 29] width 12 height 12
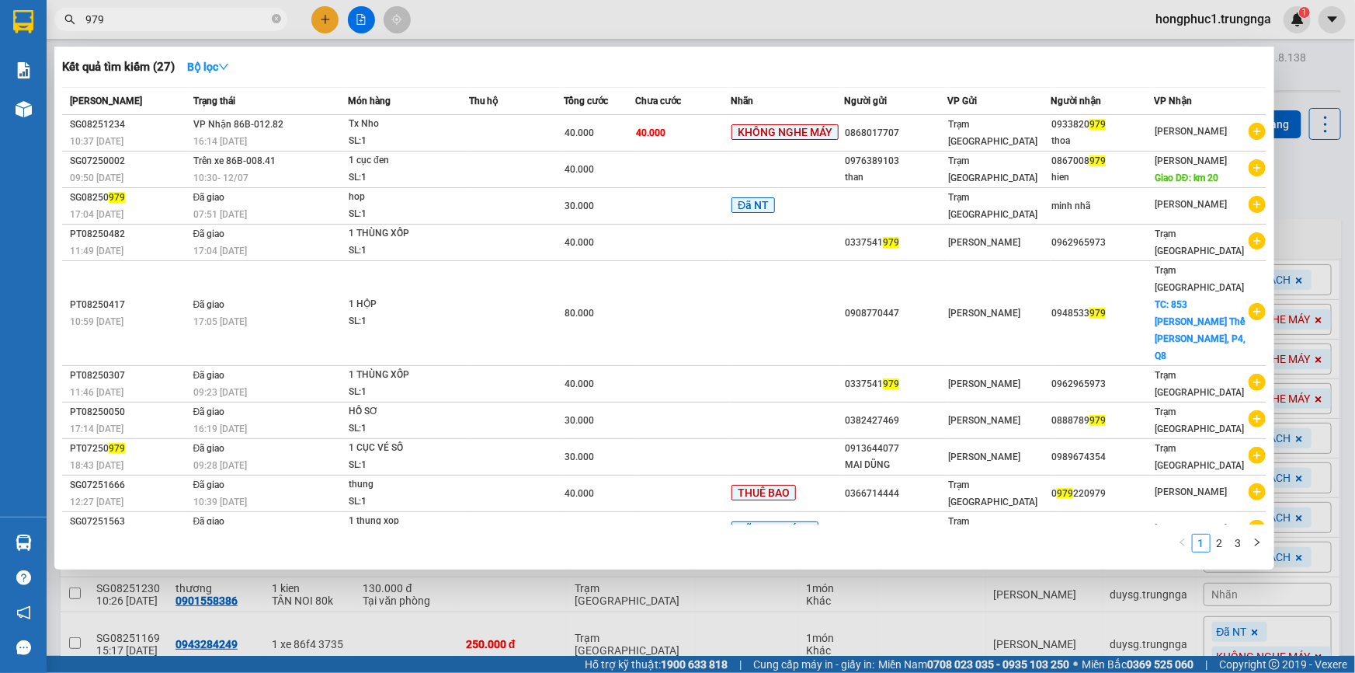
click at [172, 21] on input "979" at bounding box center [176, 19] width 183 height 17
type input "9"
type input "153"
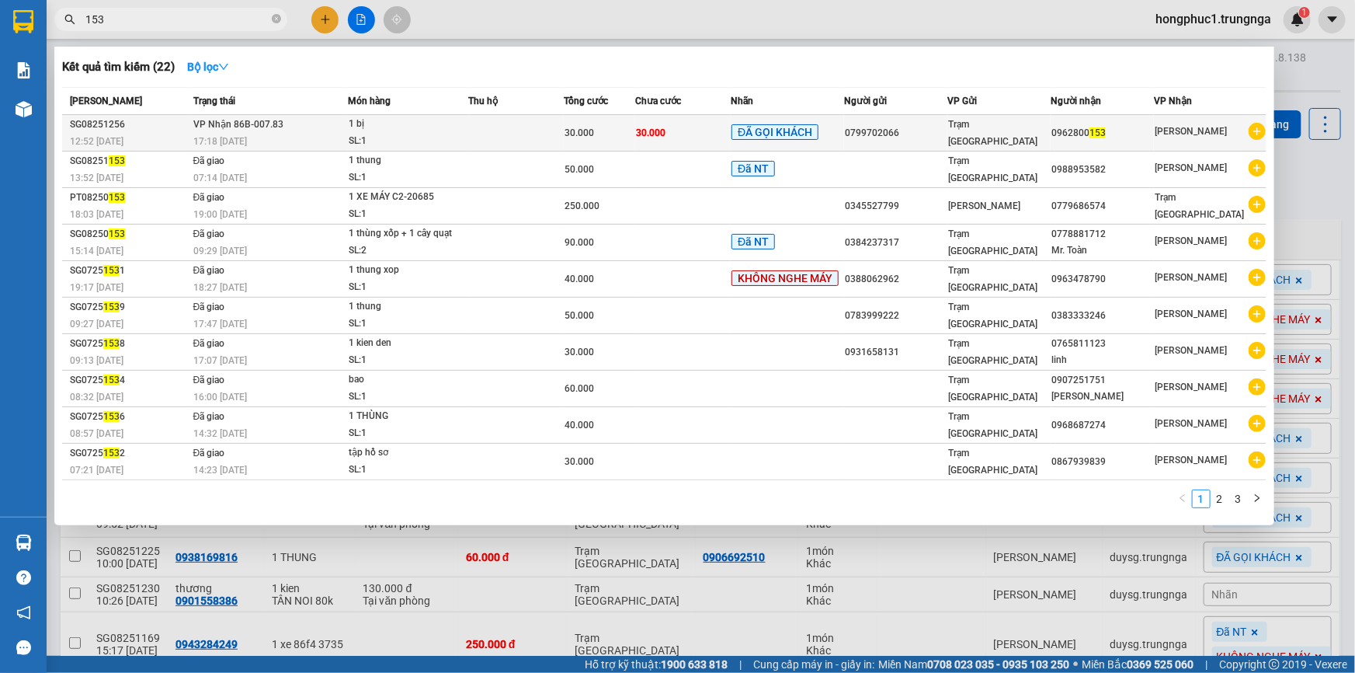
click at [964, 141] on td "Trạm [GEOGRAPHIC_DATA]" at bounding box center [998, 133] width 103 height 36
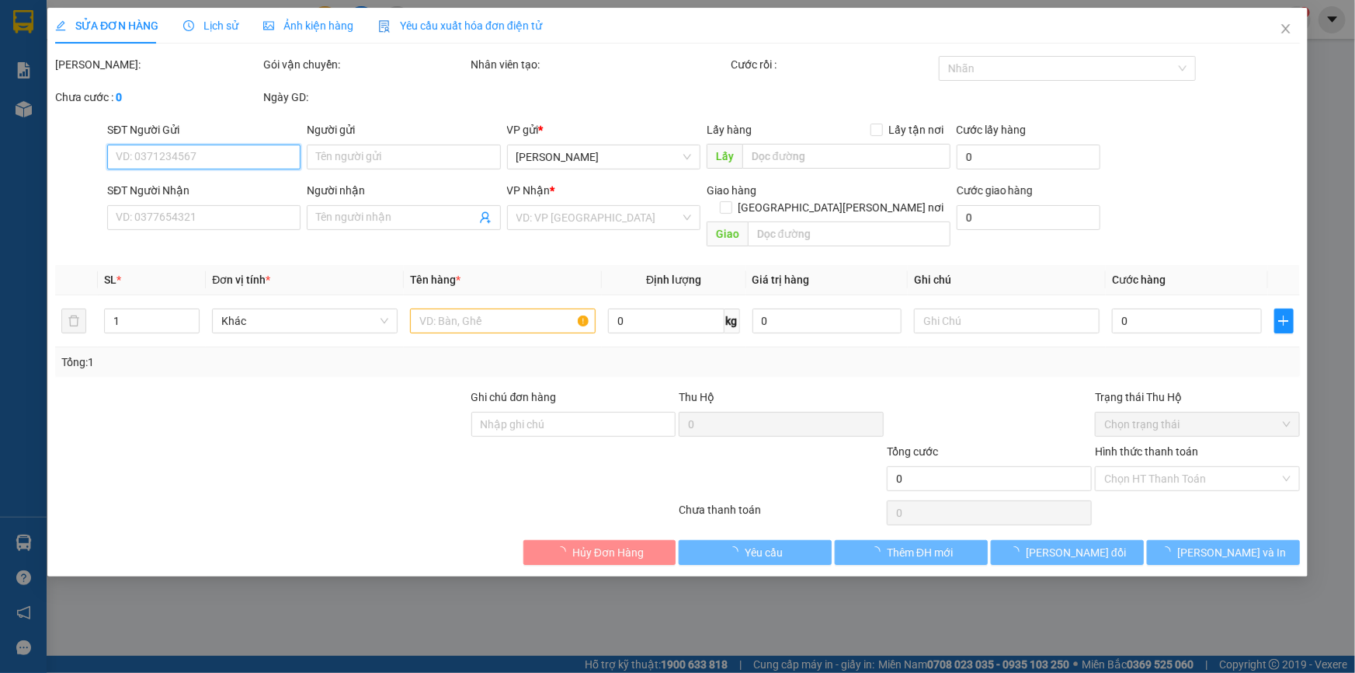
type input "0799702066"
type input "0962800153"
type input "30.000"
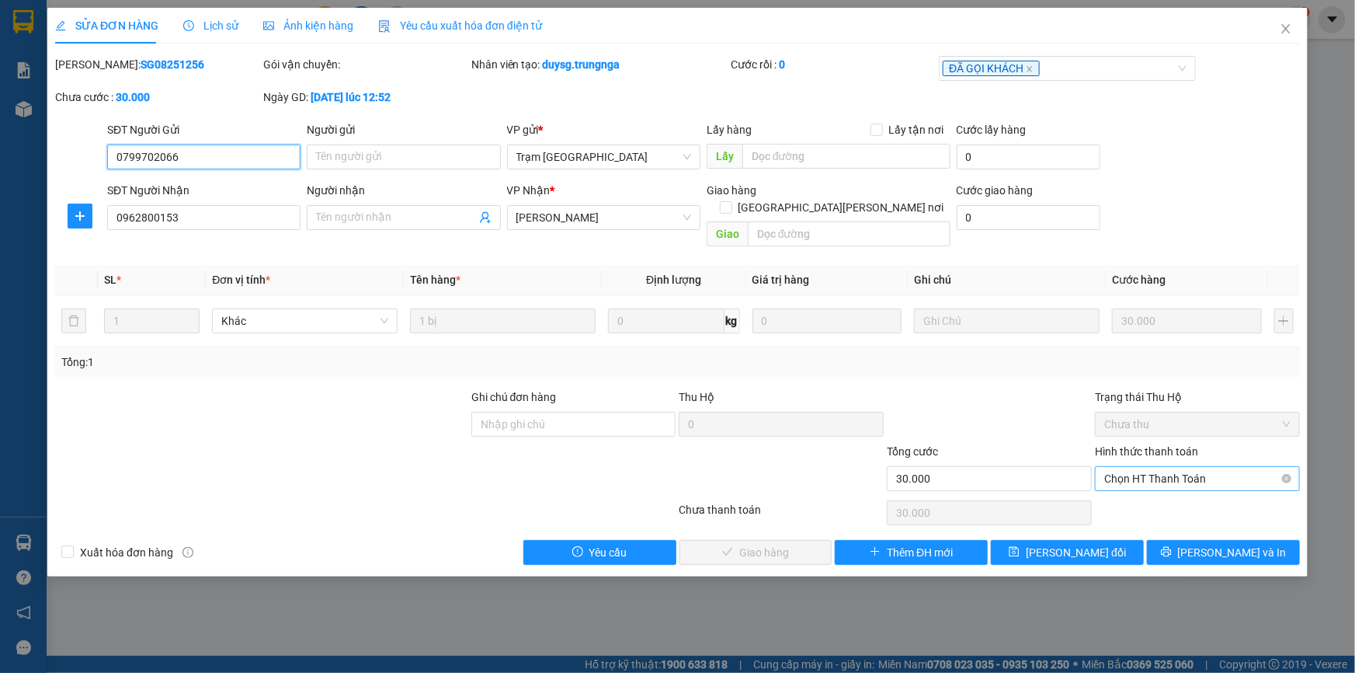
click at [1145, 467] on span "Chọn HT Thanh Toán" at bounding box center [1197, 478] width 186 height 23
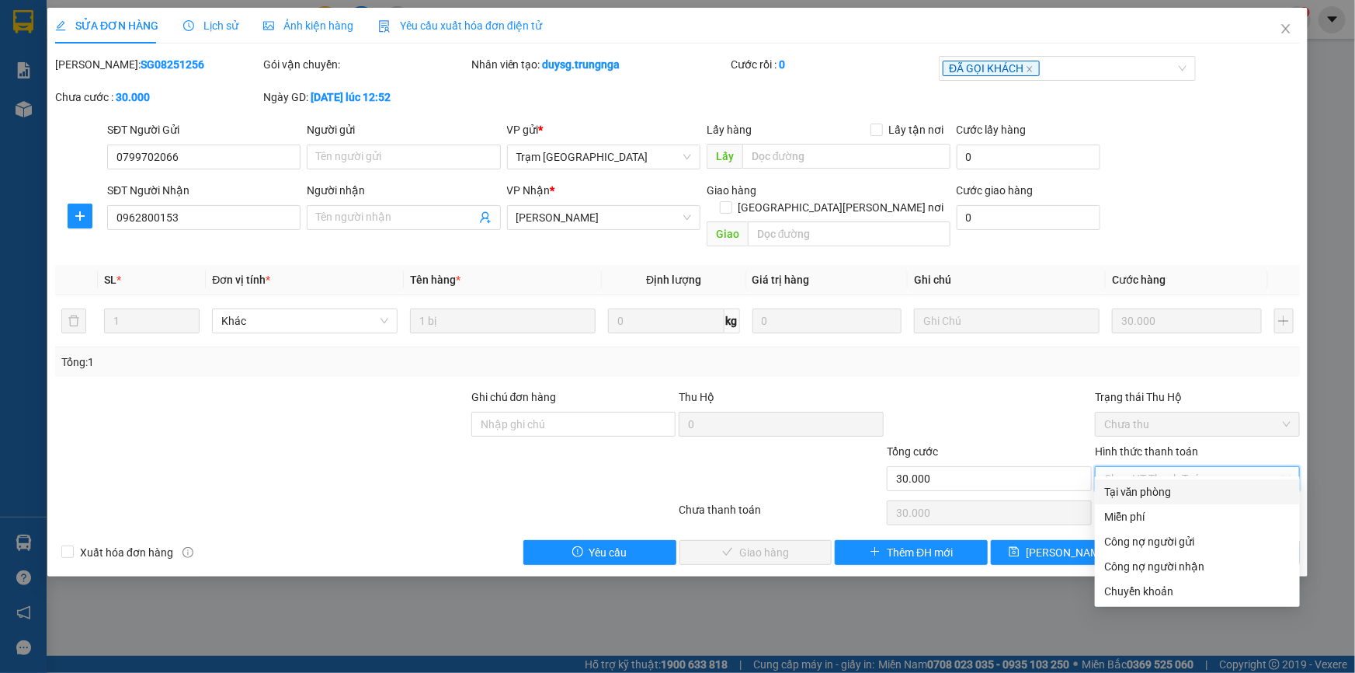
click at [1132, 495] on div "Tại văn phòng" at bounding box center [1197, 491] width 186 height 17
type input "0"
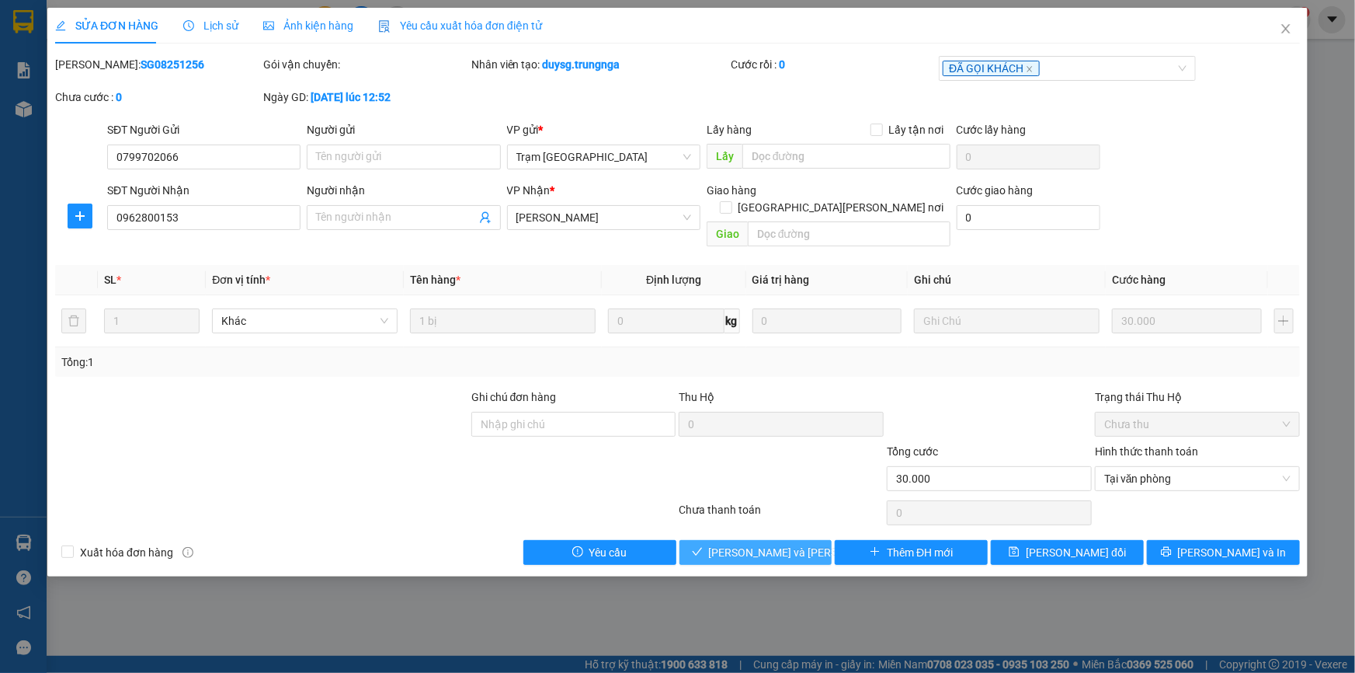
click at [774, 544] on span "Lưu và Giao hàng" at bounding box center [814, 552] width 210 height 17
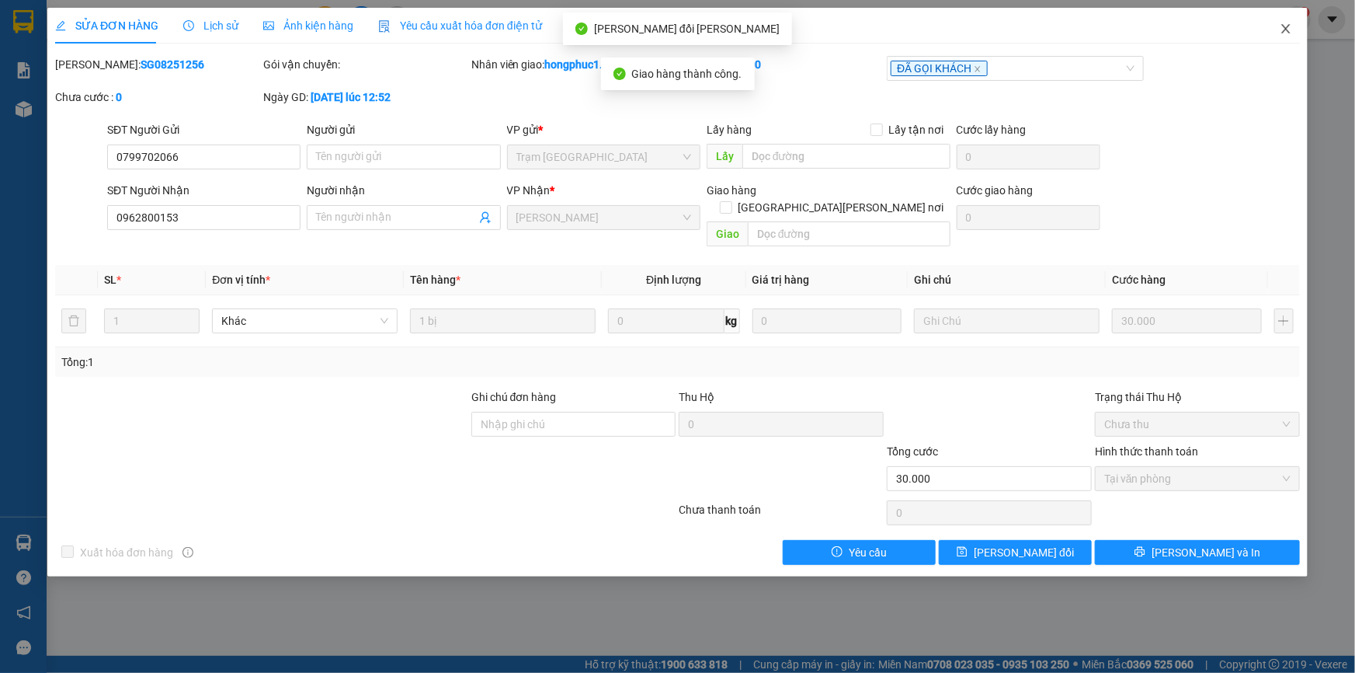
click at [1289, 27] on icon "close" at bounding box center [1286, 29] width 12 height 12
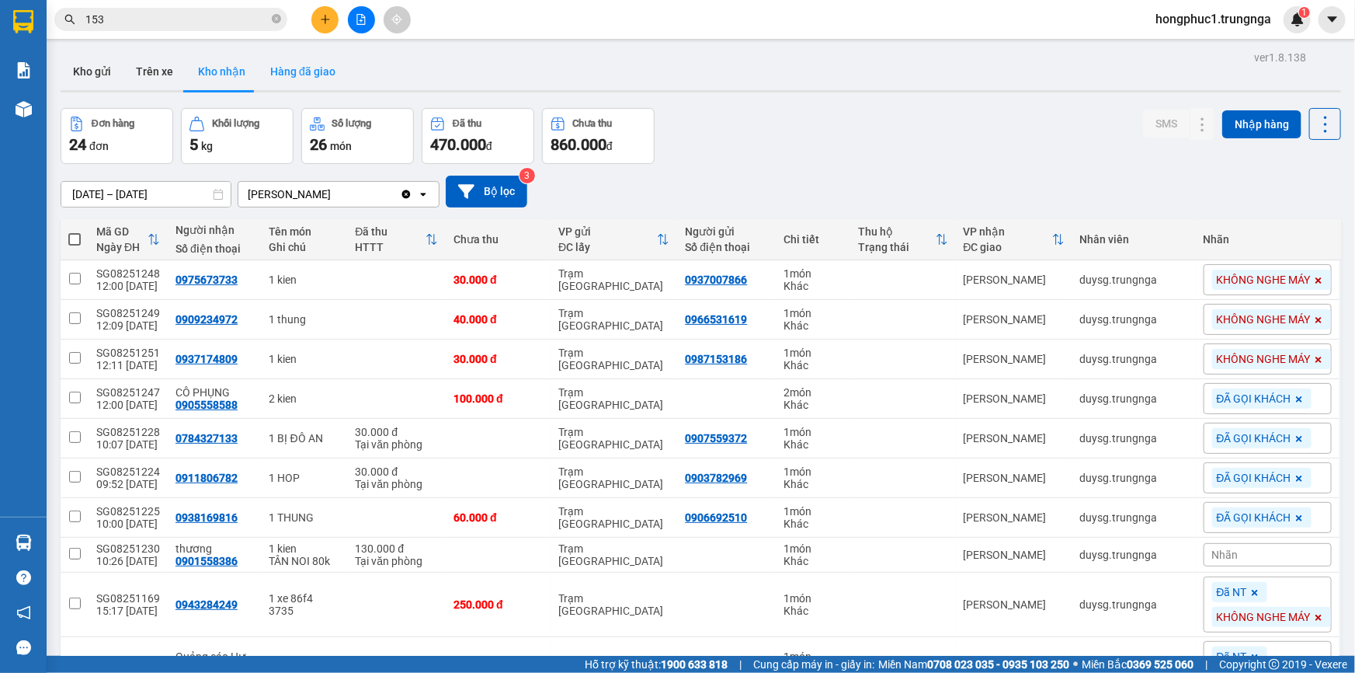
click at [293, 75] on button "Hàng đã giao" at bounding box center [303, 71] width 90 height 37
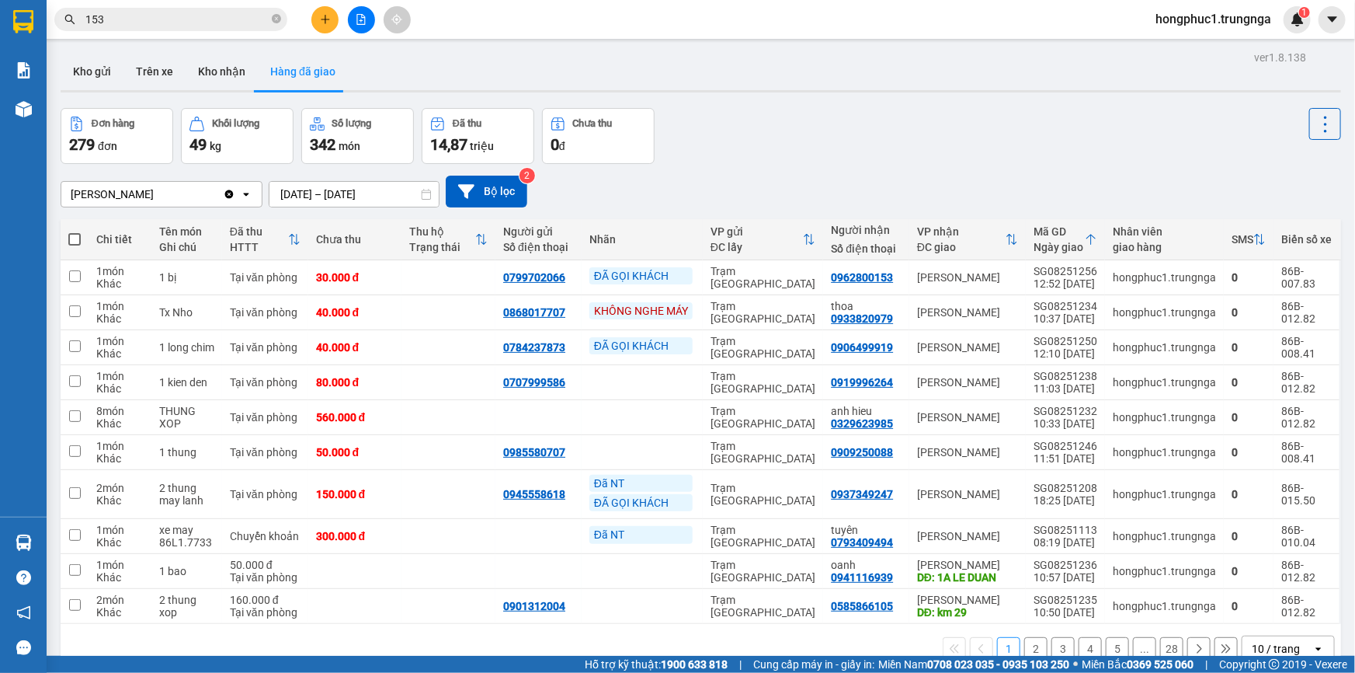
click at [841, 147] on div "Đơn hàng 279 đơn Khối lượng 49 kg Số lượng 342 món Đã thu 14,87 triệu Chưa thu …" at bounding box center [701, 136] width 1281 height 56
click at [208, 68] on button "Kho nhận" at bounding box center [222, 71] width 72 height 37
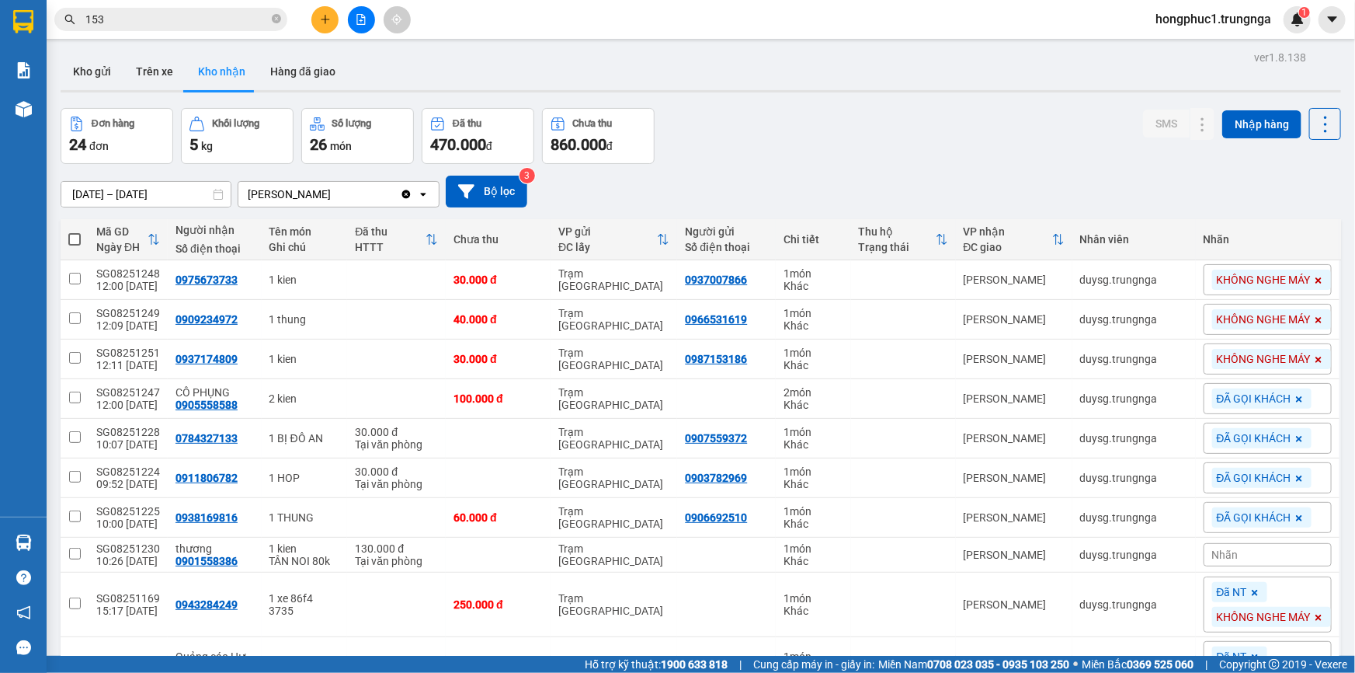
click at [784, 140] on div "Đơn hàng 24 đơn Khối lượng 5 kg Số lượng 26 món Đã thu 470.000 đ Chưa thu 860.0…" at bounding box center [701, 136] width 1281 height 56
